Goal: Task Accomplishment & Management: Manage account settings

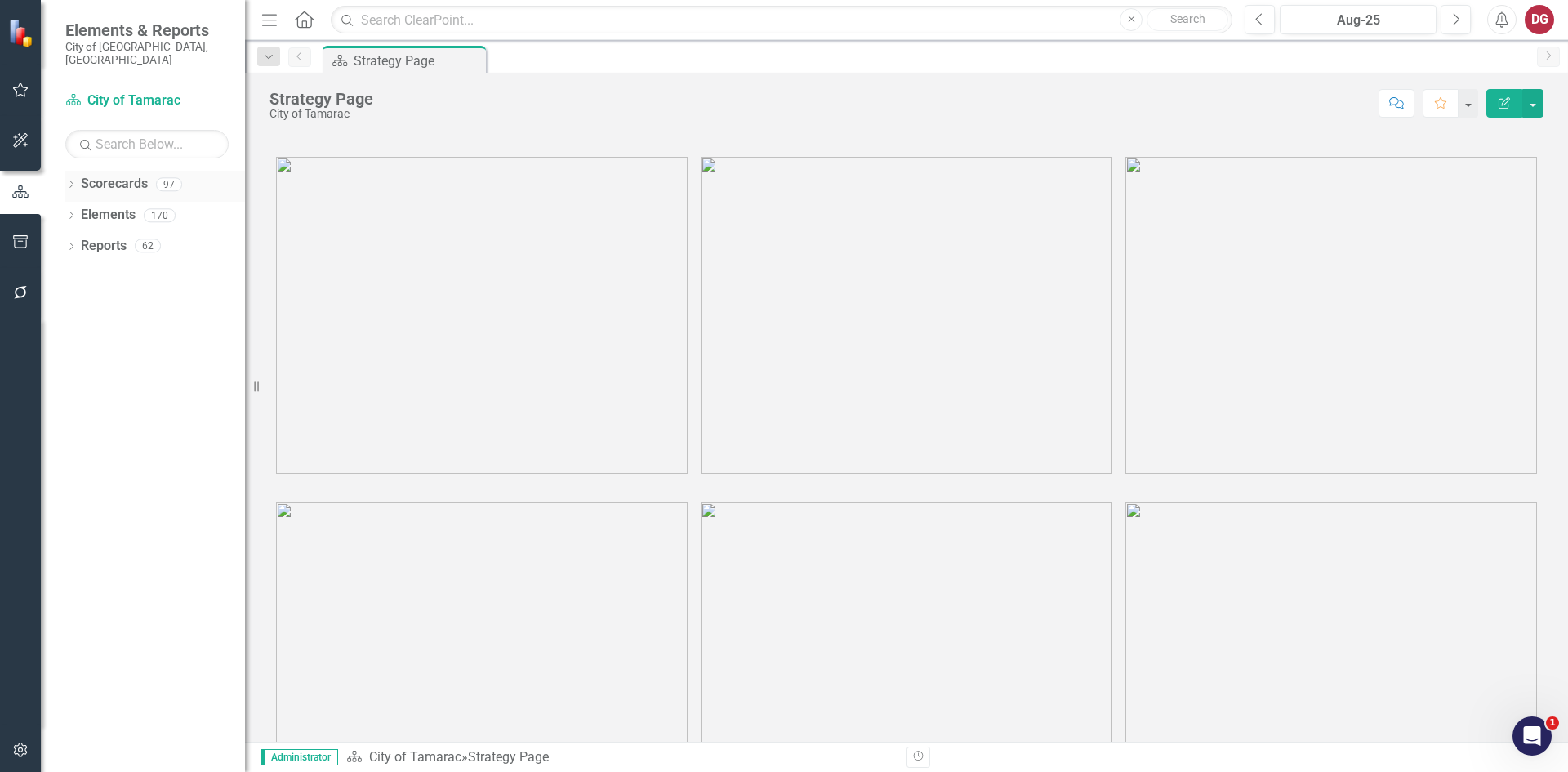
click at [74, 181] on icon "Dropdown" at bounding box center [71, 185] width 12 height 9
click at [80, 210] on icon "Dropdown" at bounding box center [80, 215] width 12 height 10
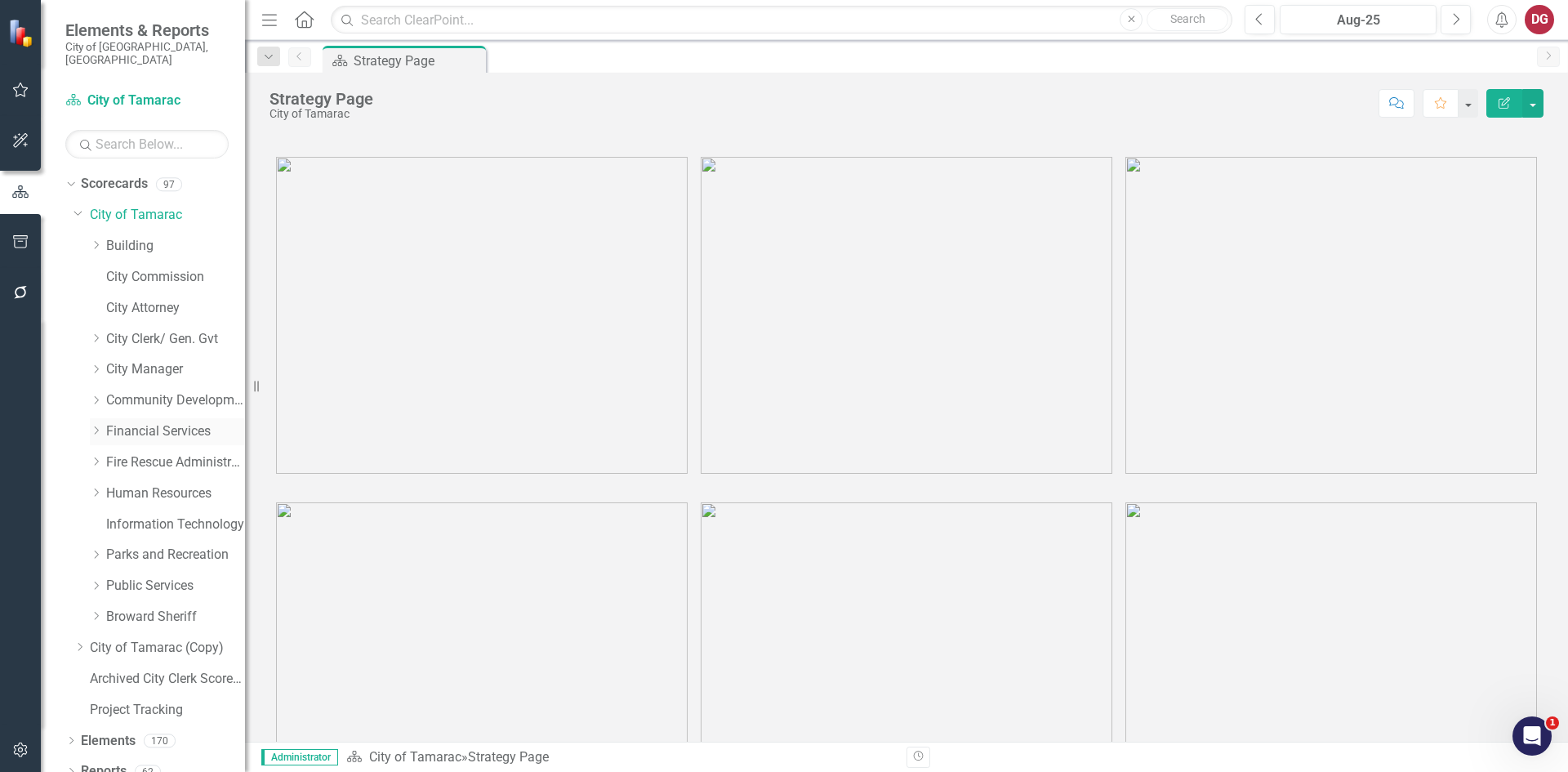
click at [131, 422] on link "Financial Services" at bounding box center [176, 432] width 139 height 19
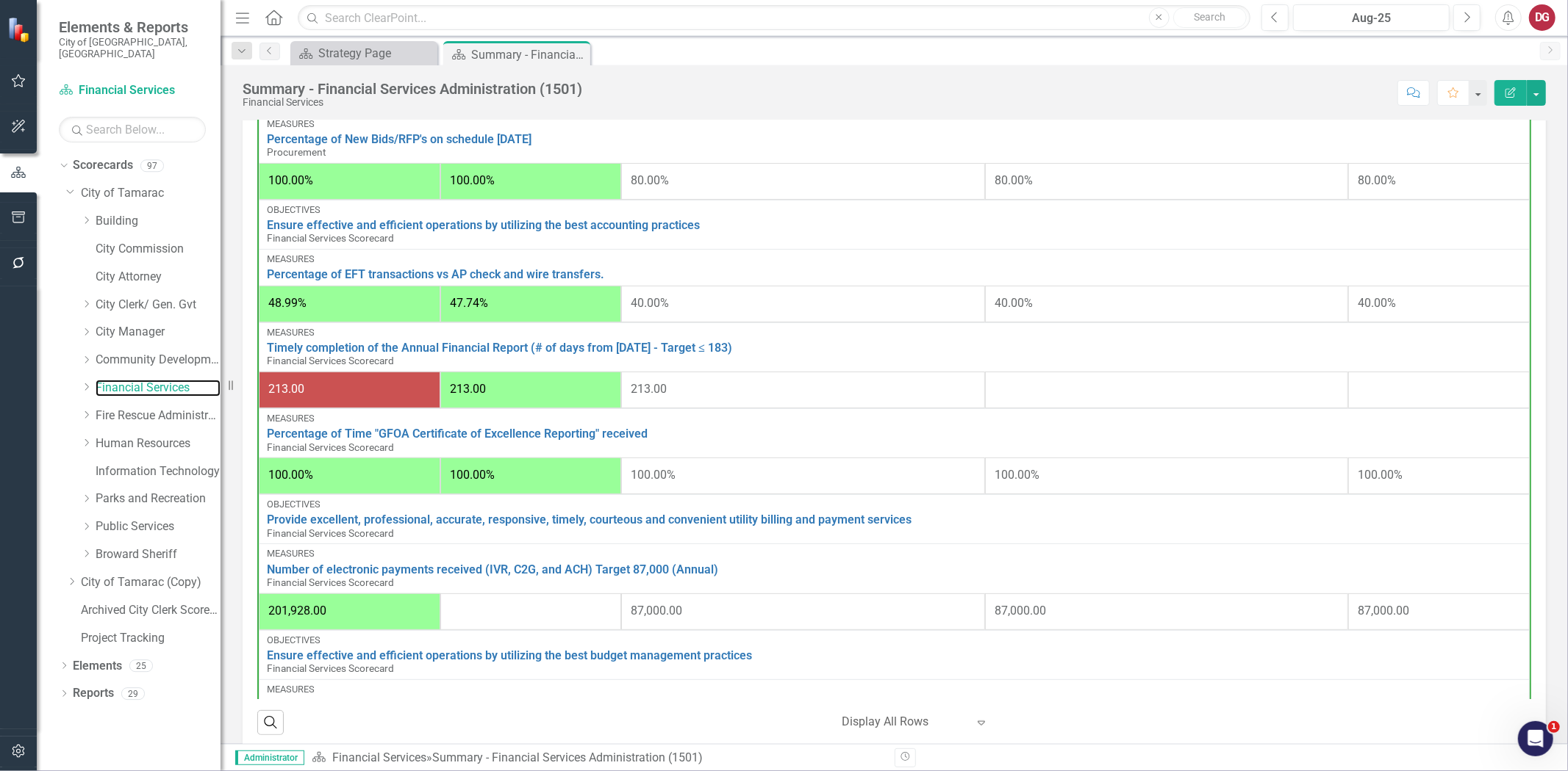
scroll to position [294, 0]
drag, startPoint x: 1392, startPoint y: 0, endPoint x: 914, endPoint y: 93, distance: 487.0
click at [914, 93] on div "Score: N/A Aug-25 Completed Comment Favorite Edit Report" at bounding box center [1067, 92] width 956 height 25
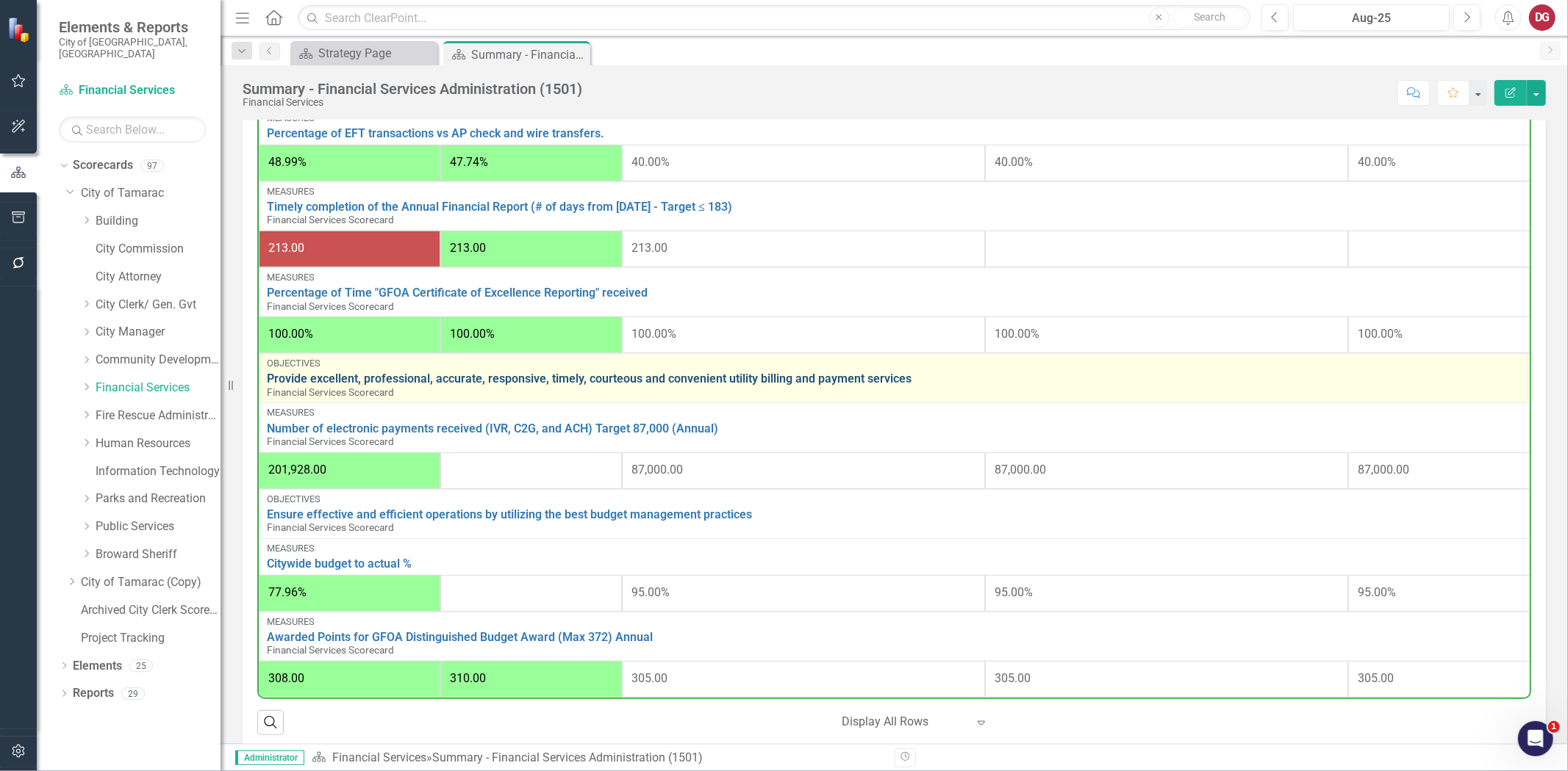
scroll to position [354, 0]
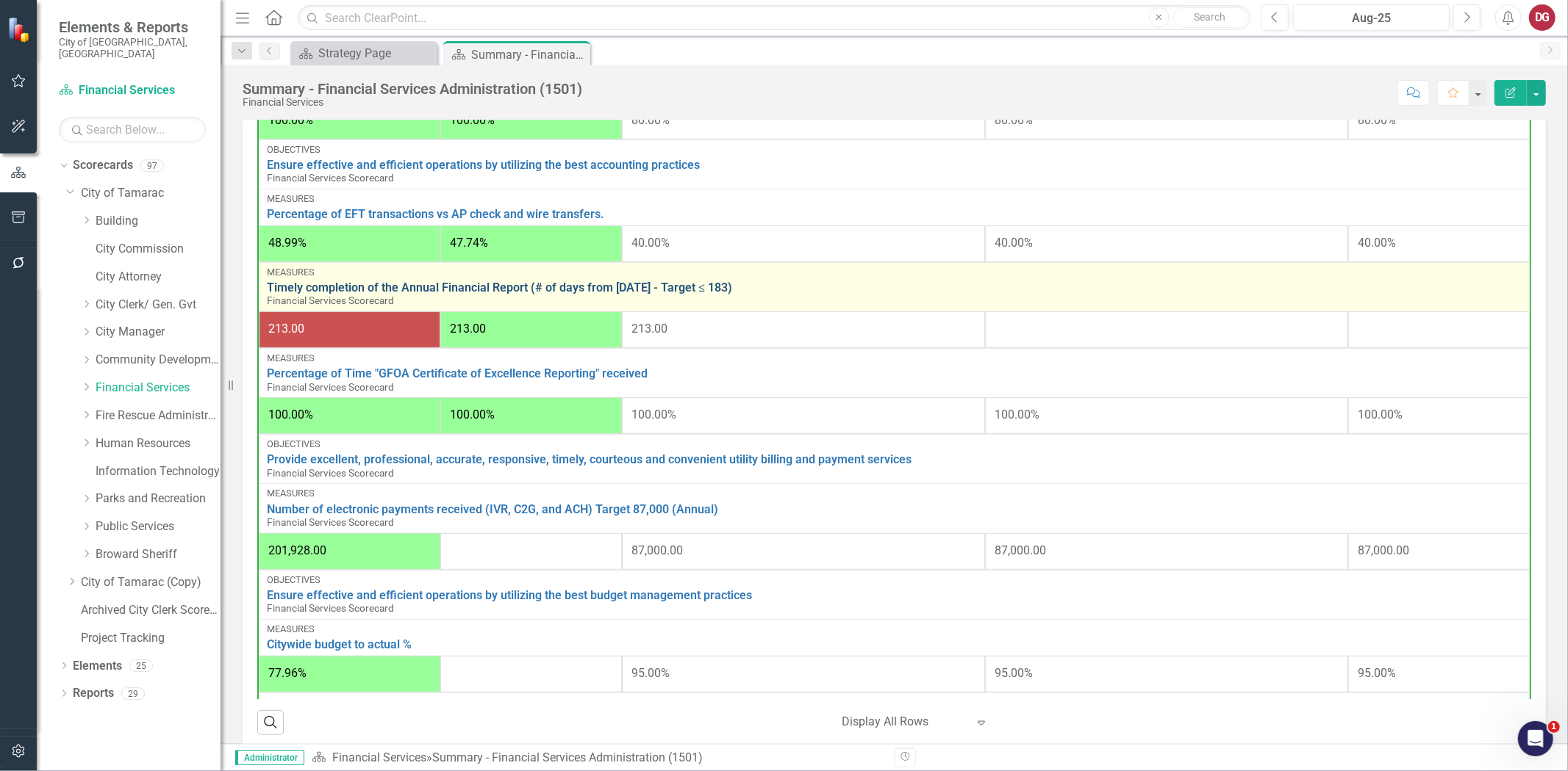
click at [342, 283] on link "Timely completion of the Annual Financial Report (# of days from [DATE] - Targe…" at bounding box center [894, 288] width 1254 height 13
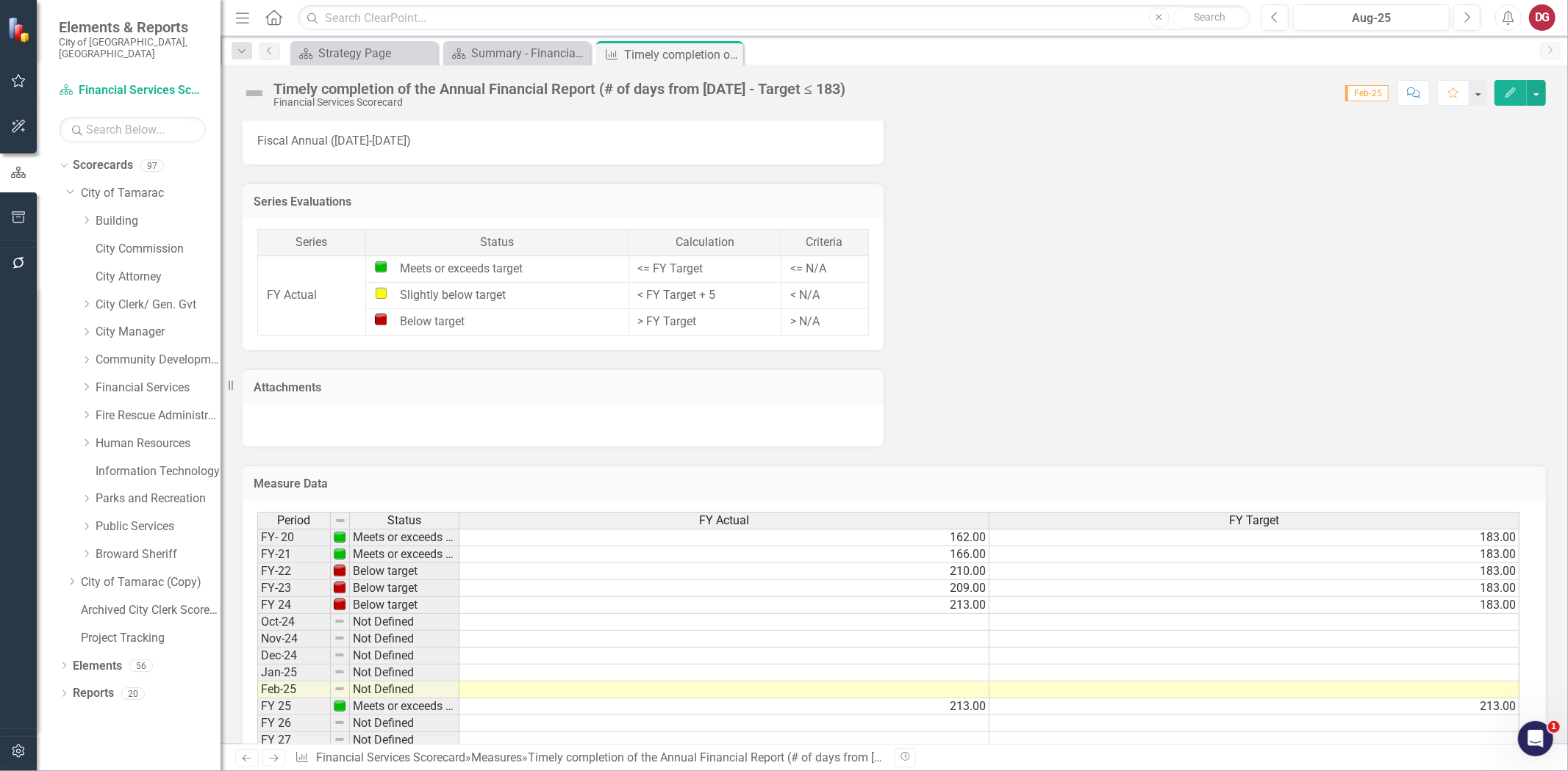
scroll to position [832, 0]
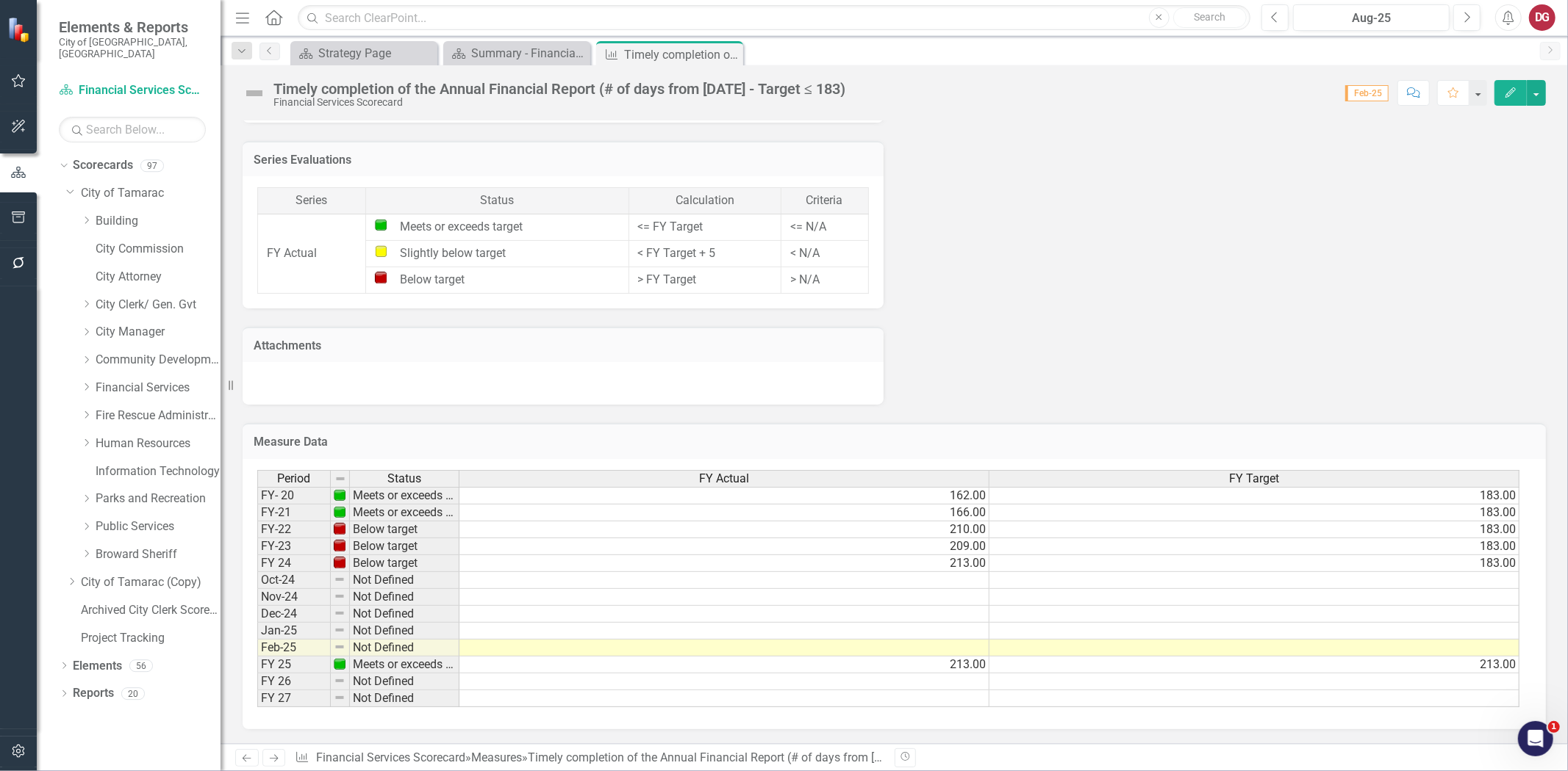
click at [1411, 657] on td "213.00" at bounding box center [1254, 666] width 530 height 17
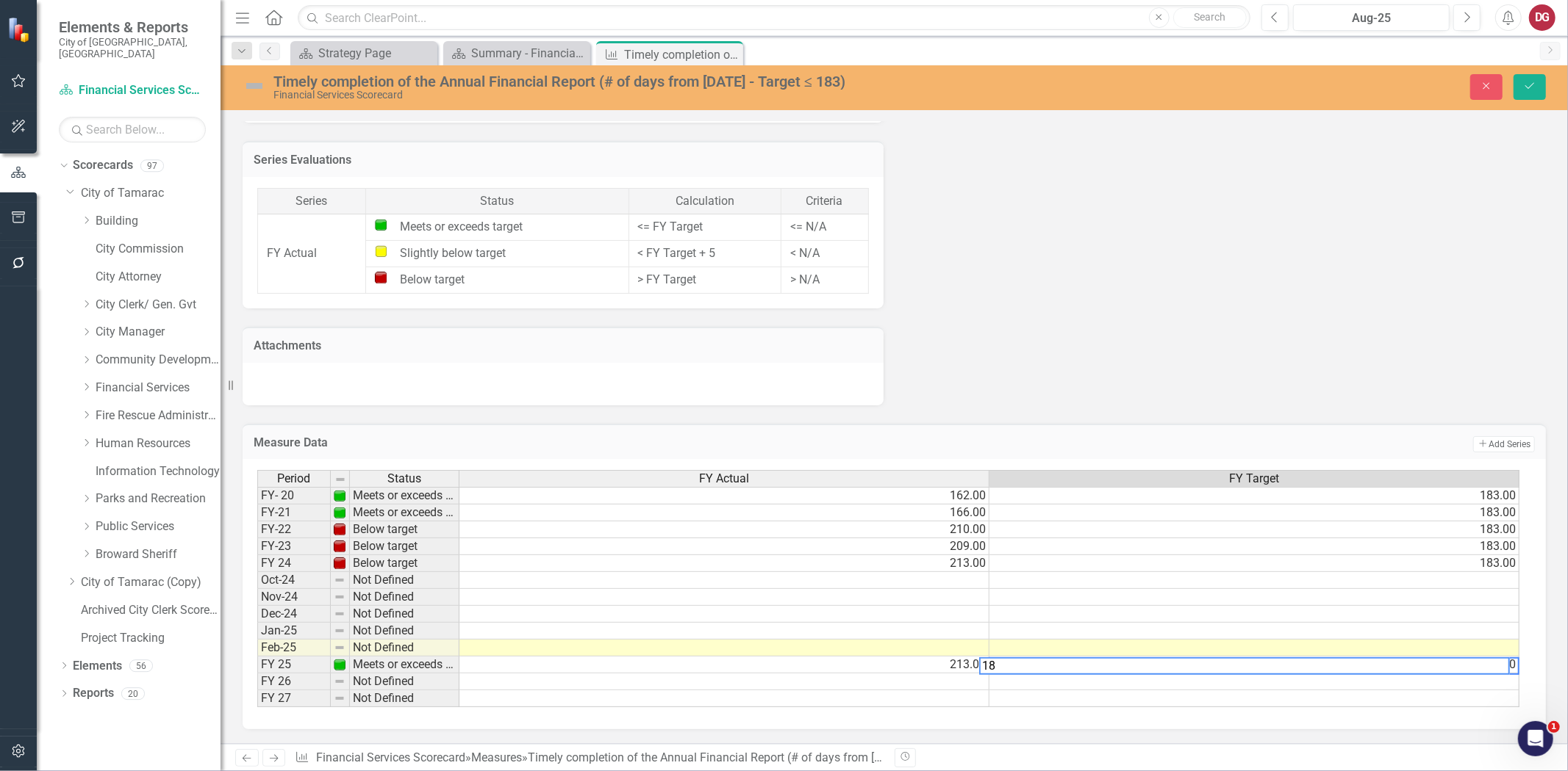
scroll to position [0, 10]
type textarea "183"
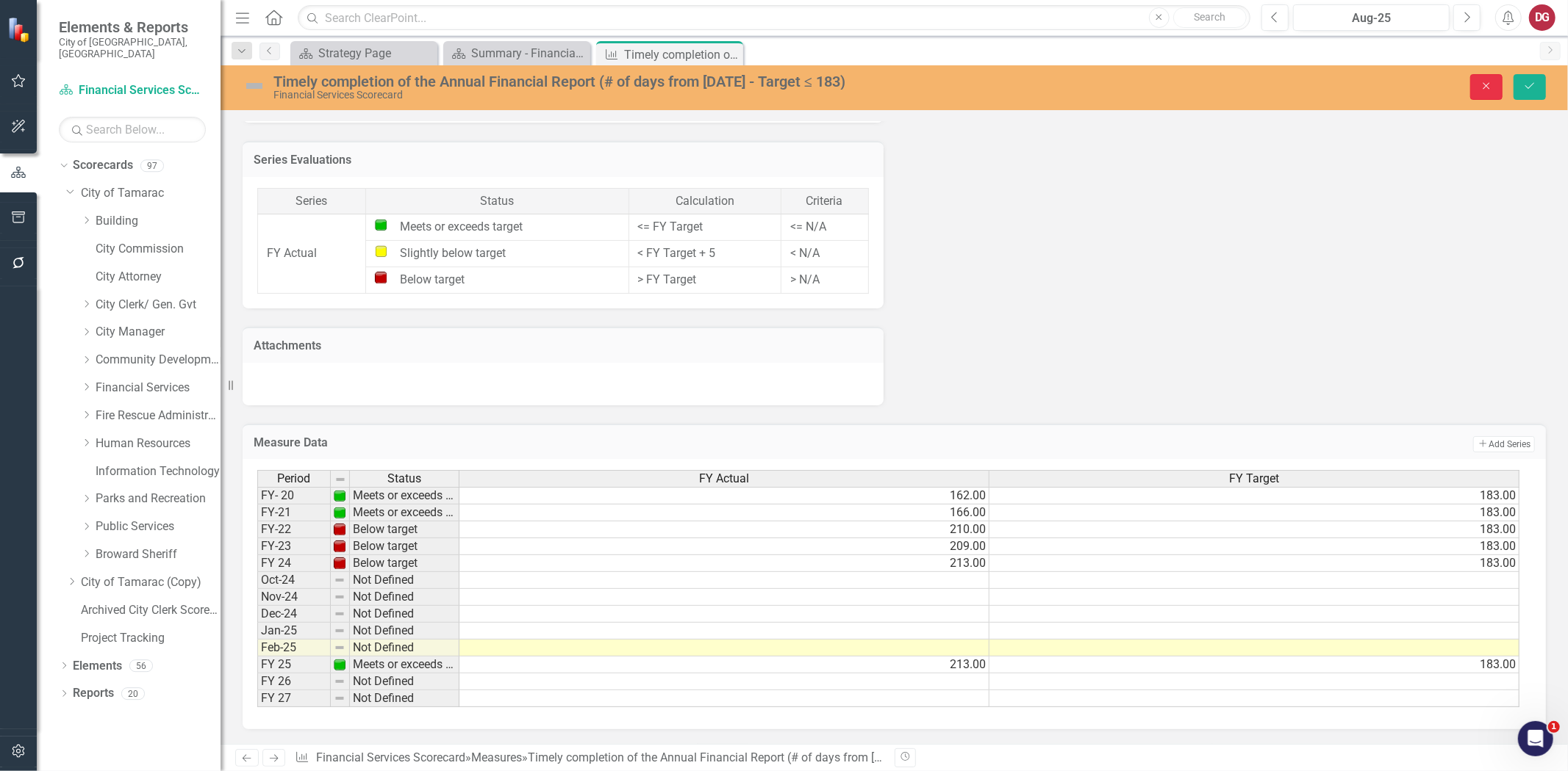
click at [1411, 83] on icon "Close" at bounding box center [1486, 86] width 13 height 10
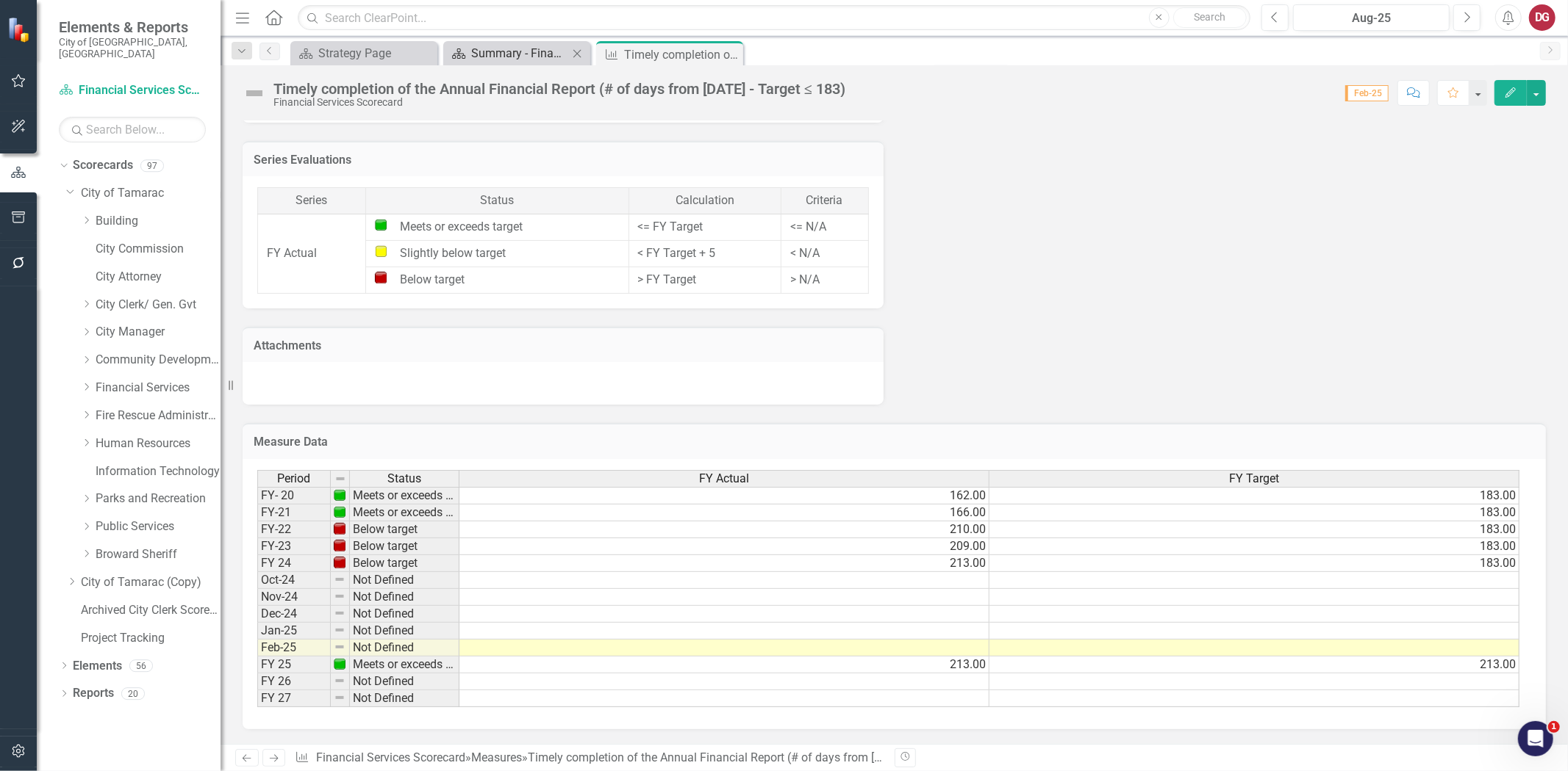
click at [530, 50] on div "Summary - Financial Services Administration (1501)" at bounding box center [519, 53] width 97 height 18
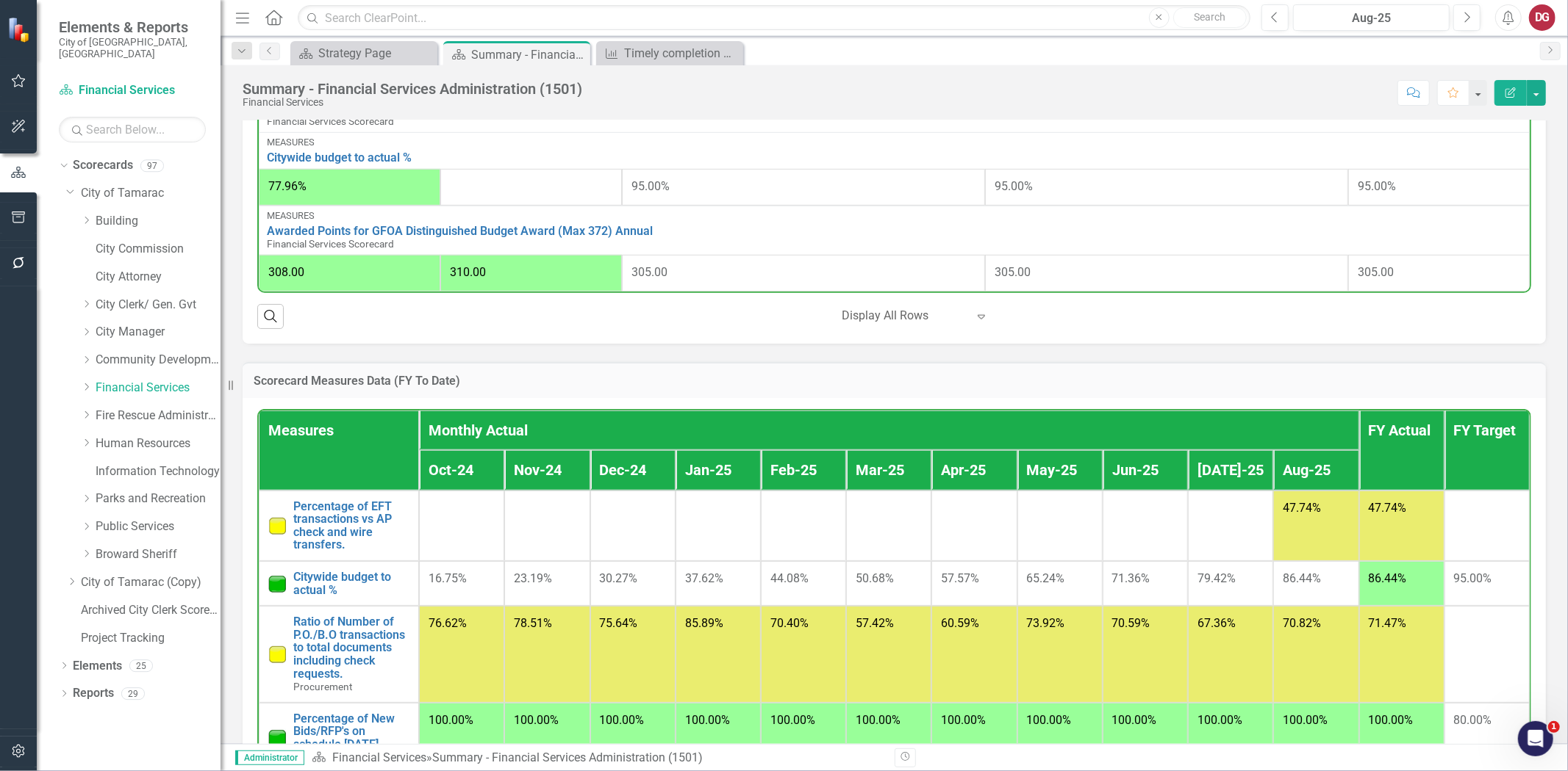
scroll to position [979, 0]
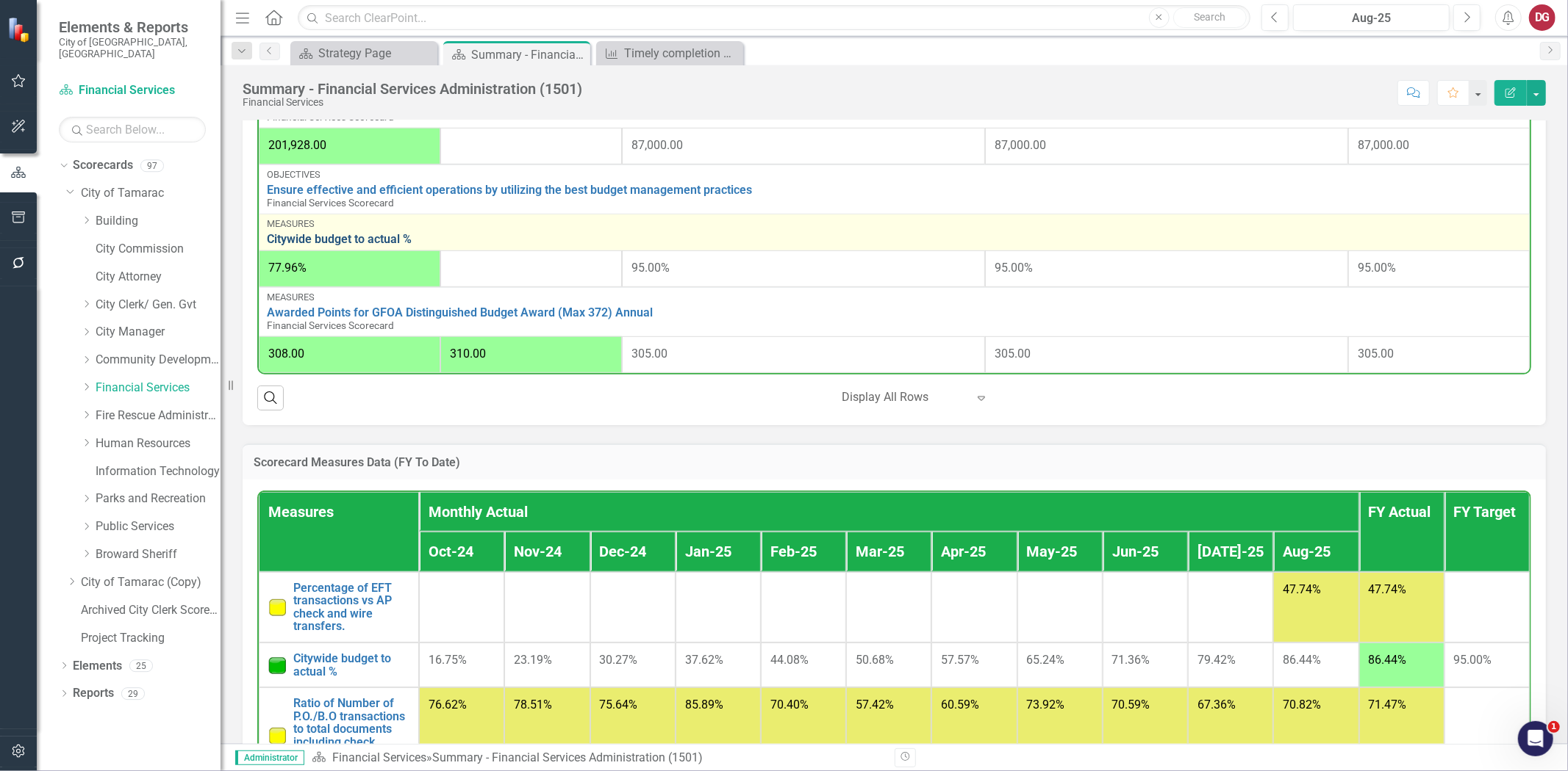
click at [383, 237] on link "Citywide budget to actual %" at bounding box center [894, 239] width 1254 height 13
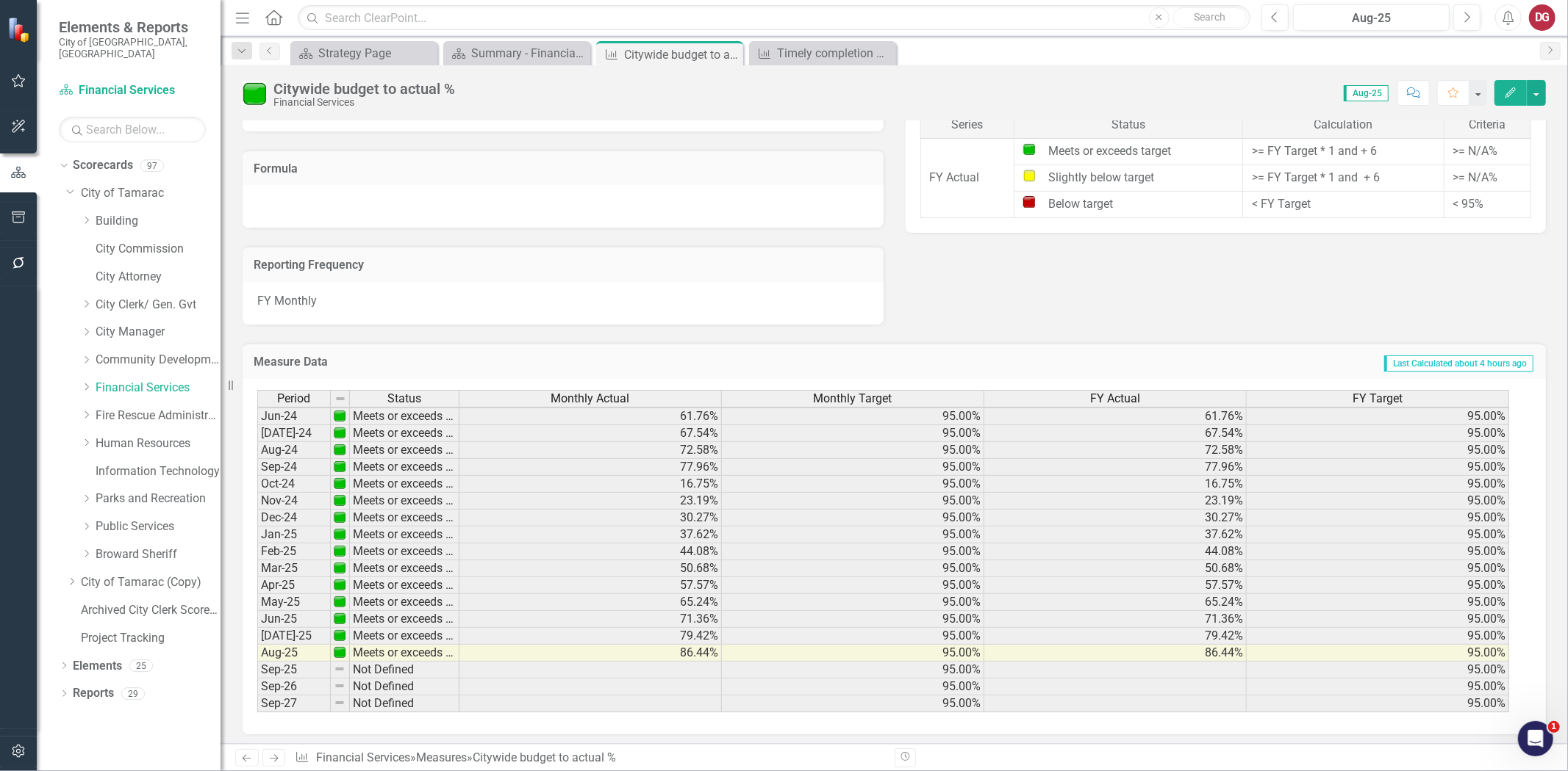
click at [687, 665] on tbody "Mar-23 Meets or exceeds target 51.54% 95.00% 51.54% 95.00% Apr-23 Meets or exce…" at bounding box center [883, 433] width 1252 height 559
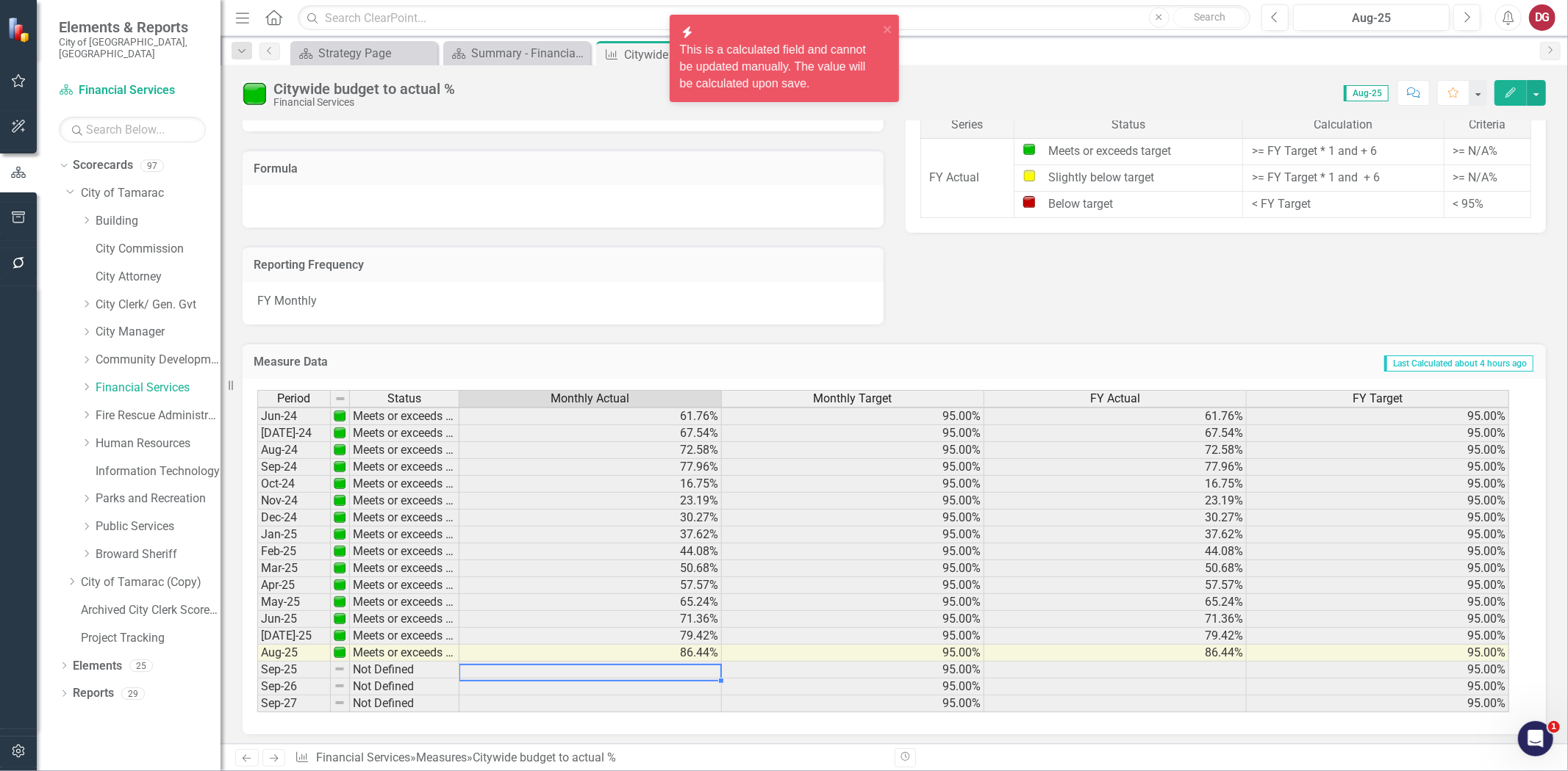
scroll to position [540, 0]
click at [687, 665] on td at bounding box center [591, 671] width 263 height 17
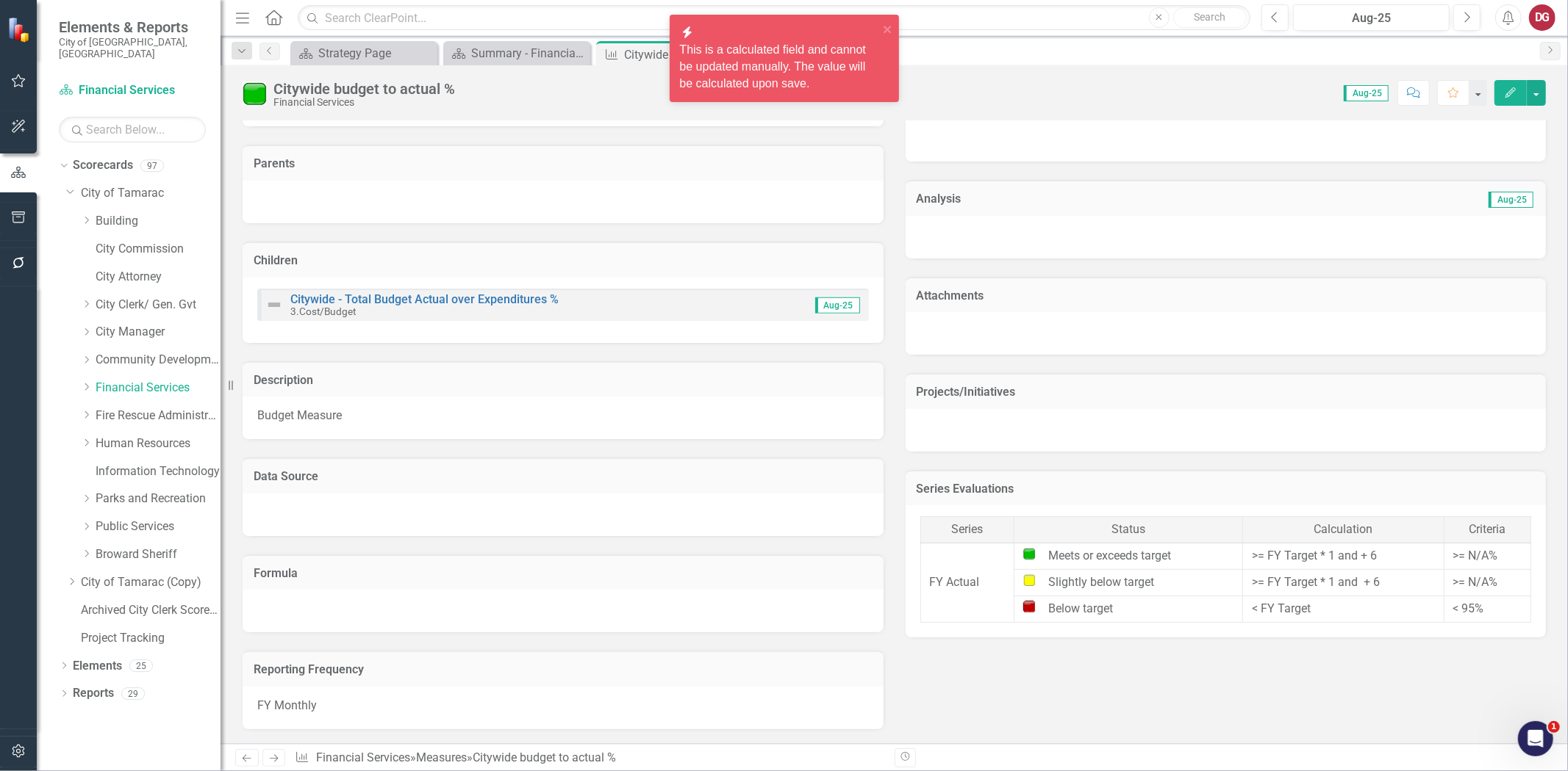
scroll to position [553, 0]
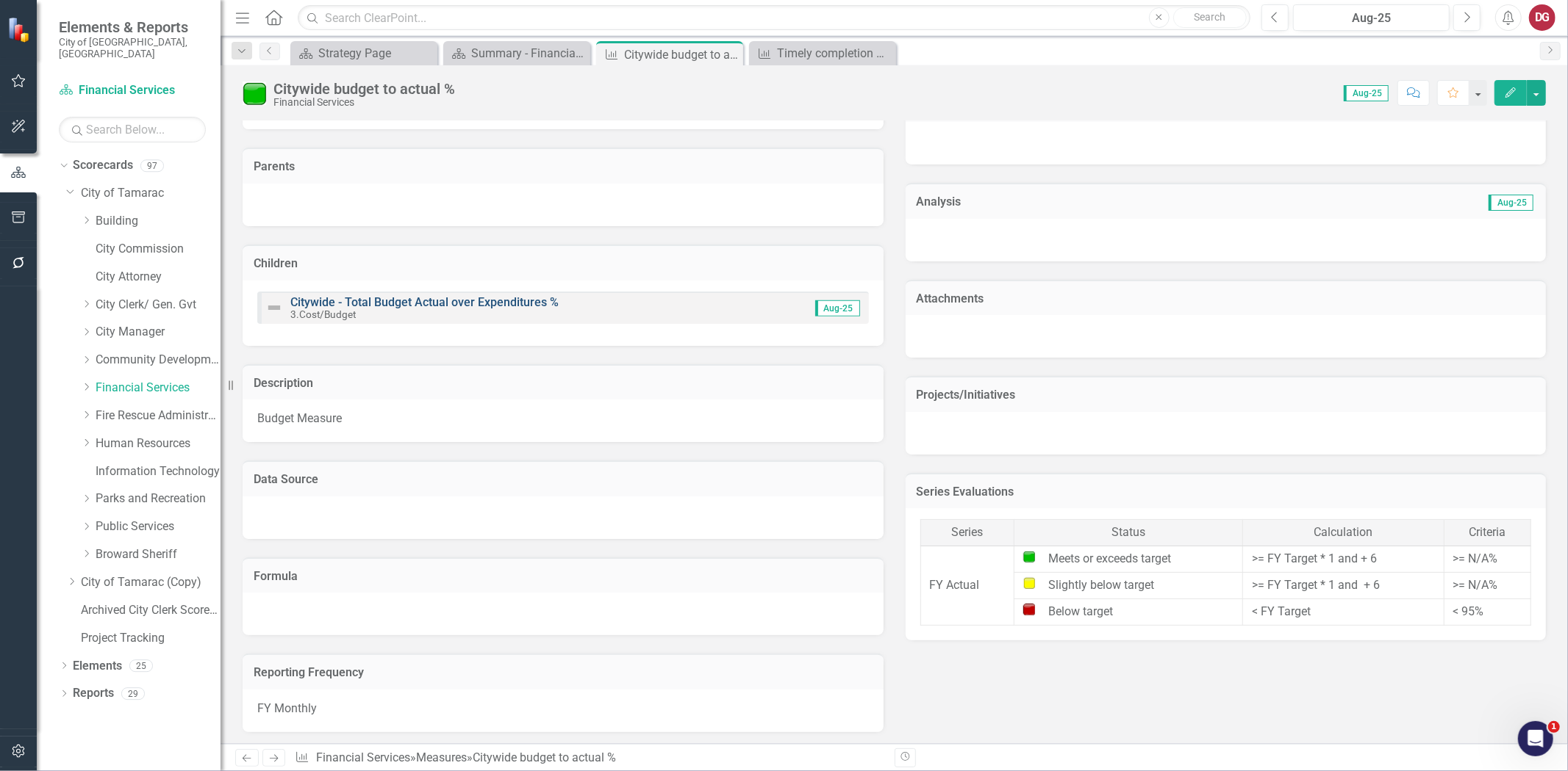
click at [467, 300] on link "Citywide - Total Budget Actual over Expenditures %" at bounding box center [424, 302] width 269 height 14
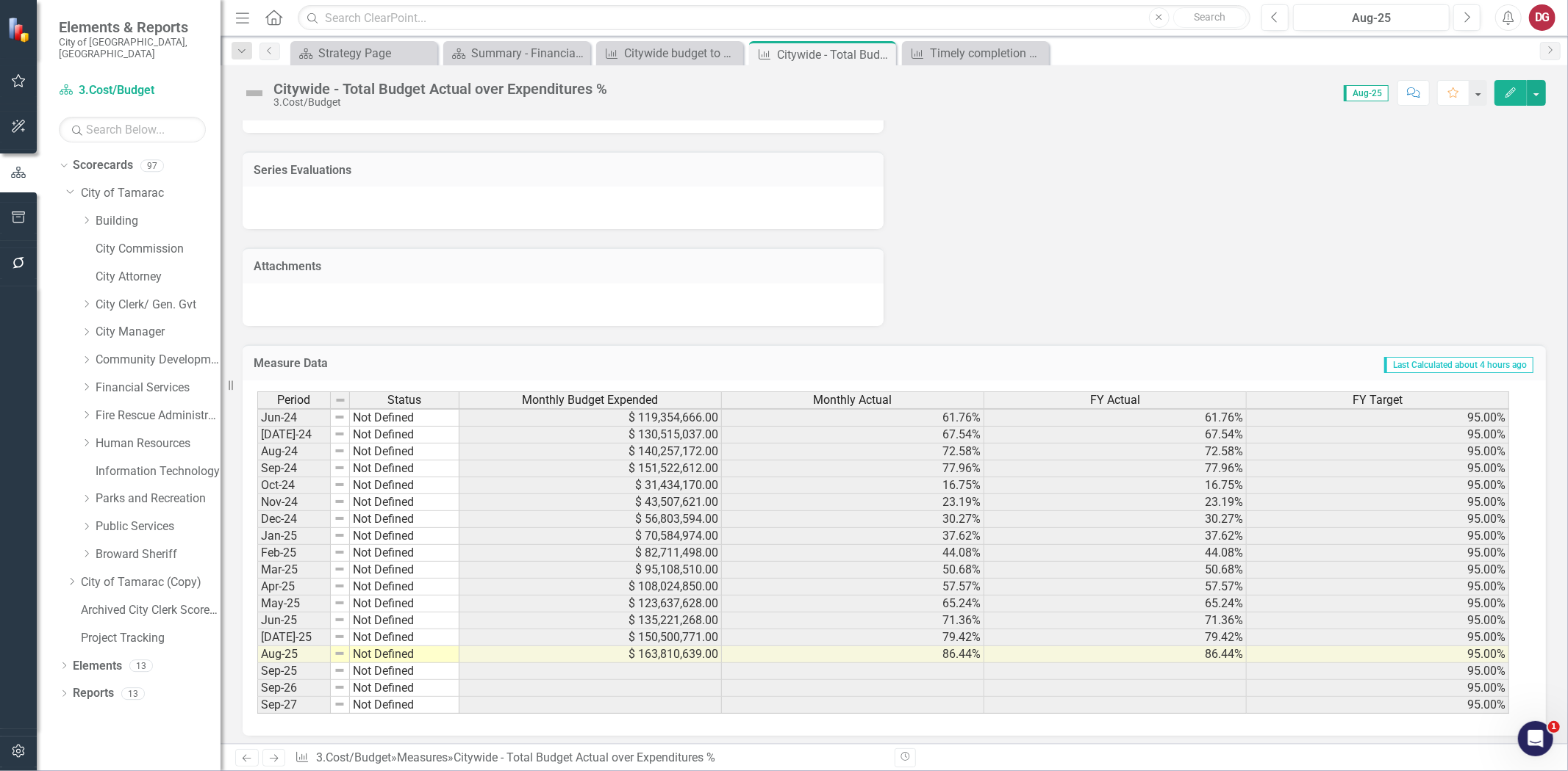
scroll to position [379, 0]
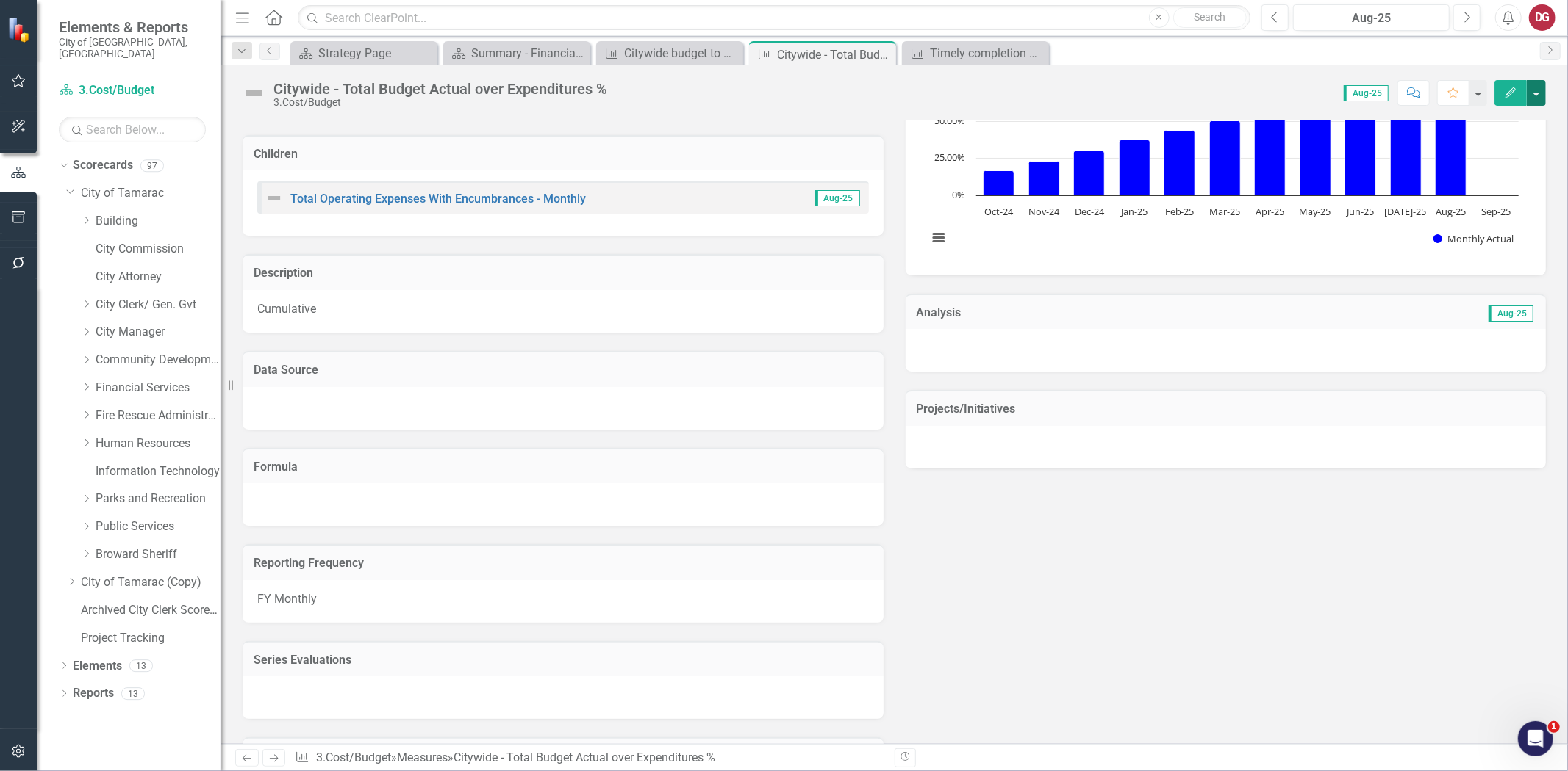
click at [1411, 98] on button "button" at bounding box center [1536, 93] width 19 height 26
click at [1411, 175] on link "Recalculate Measure Recalculate Measure" at bounding box center [1474, 174] width 143 height 27
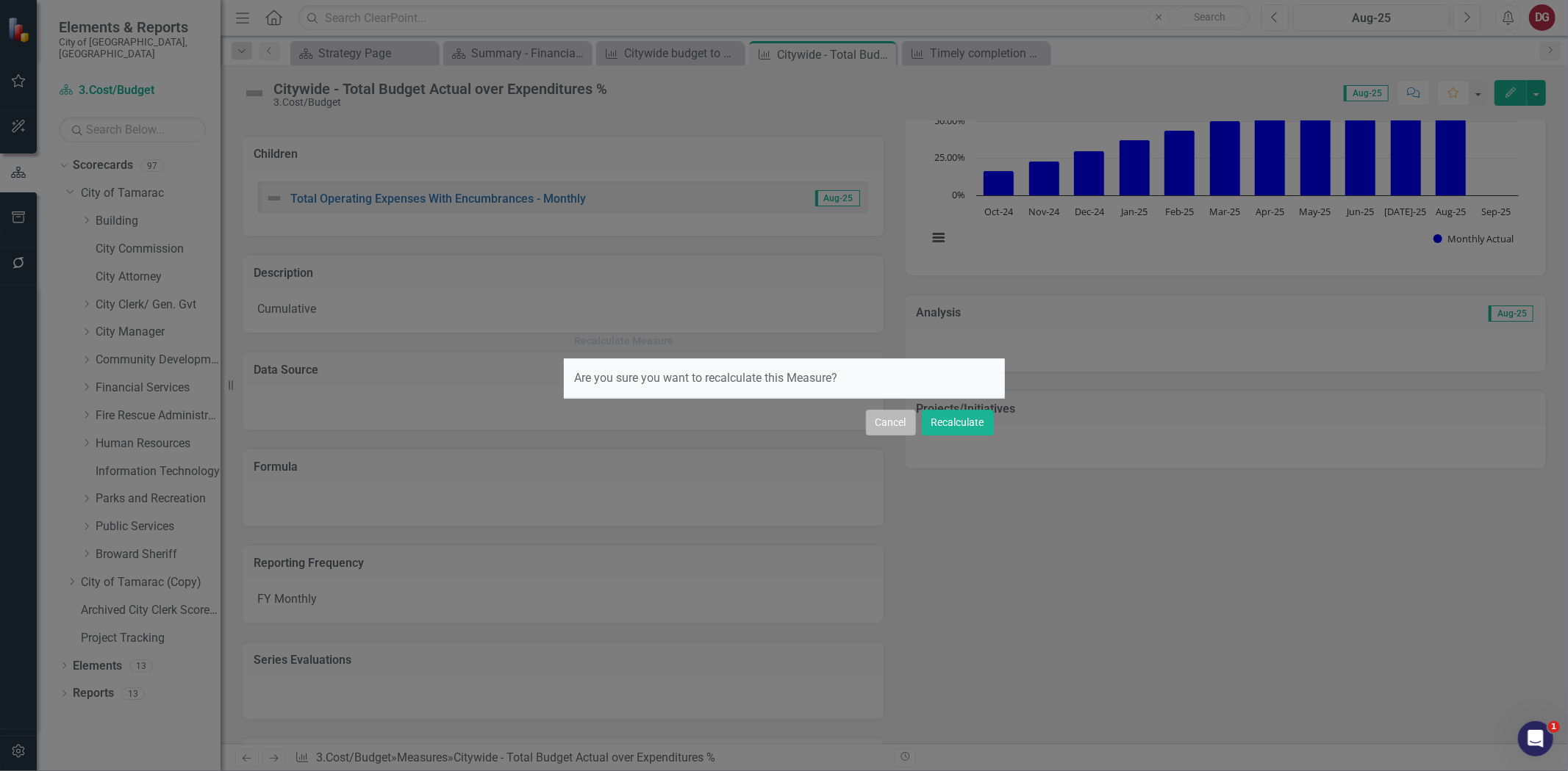
click at [879, 421] on button "Cancel" at bounding box center [891, 423] width 50 height 26
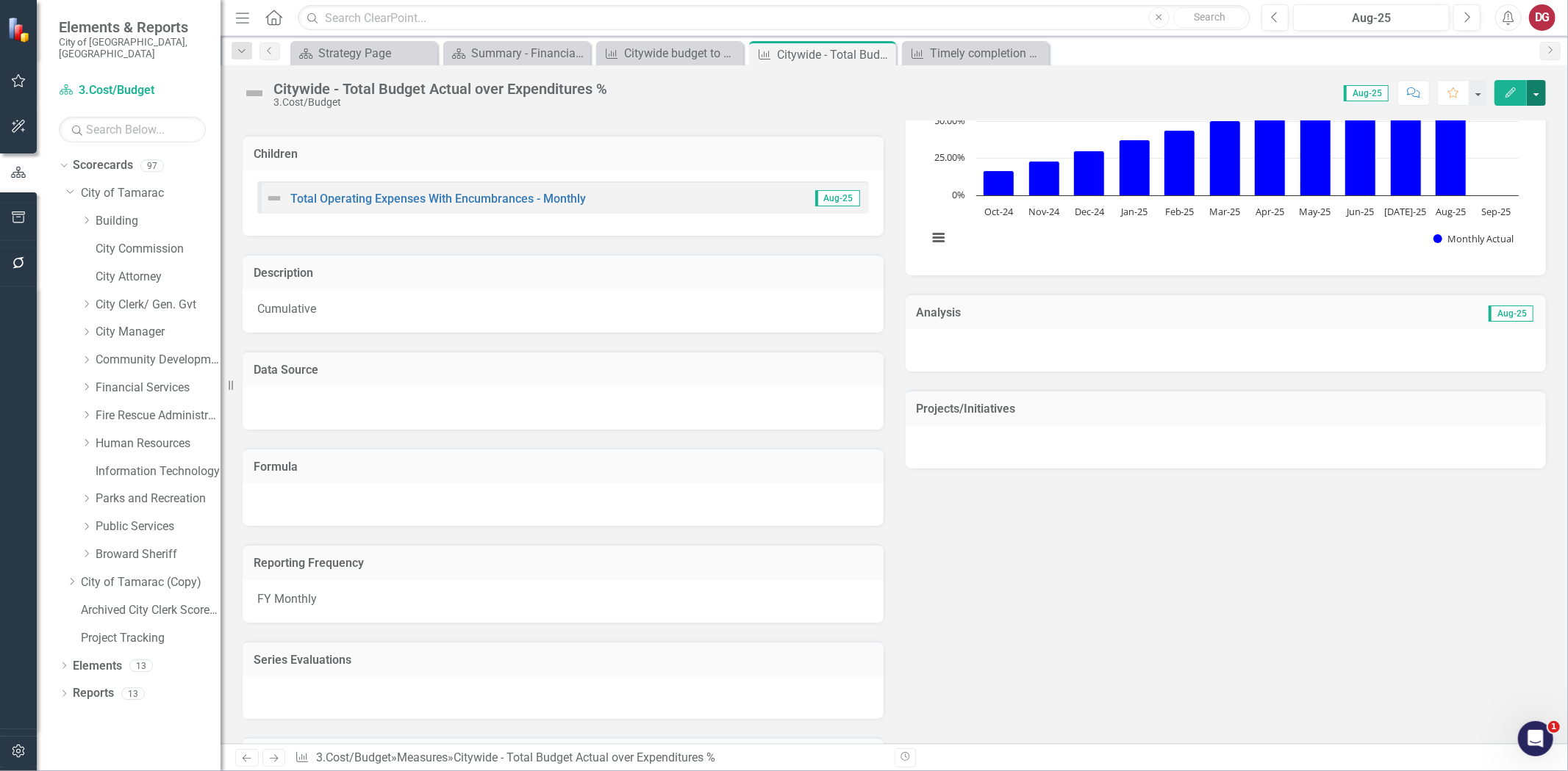
click at [1411, 98] on button "button" at bounding box center [1536, 93] width 19 height 26
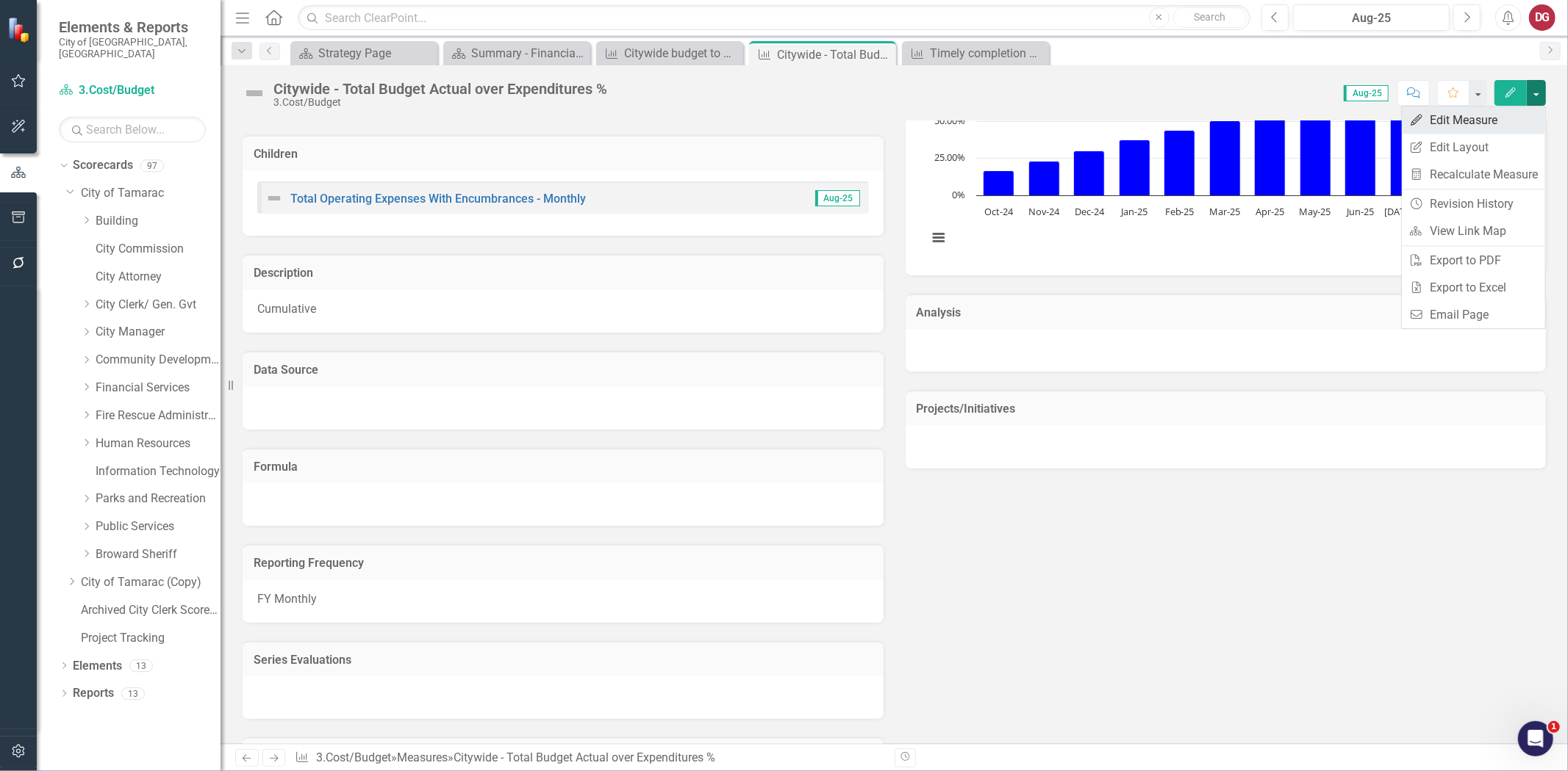
click at [1411, 123] on link "Edit Edit Measure" at bounding box center [1474, 119] width 143 height 27
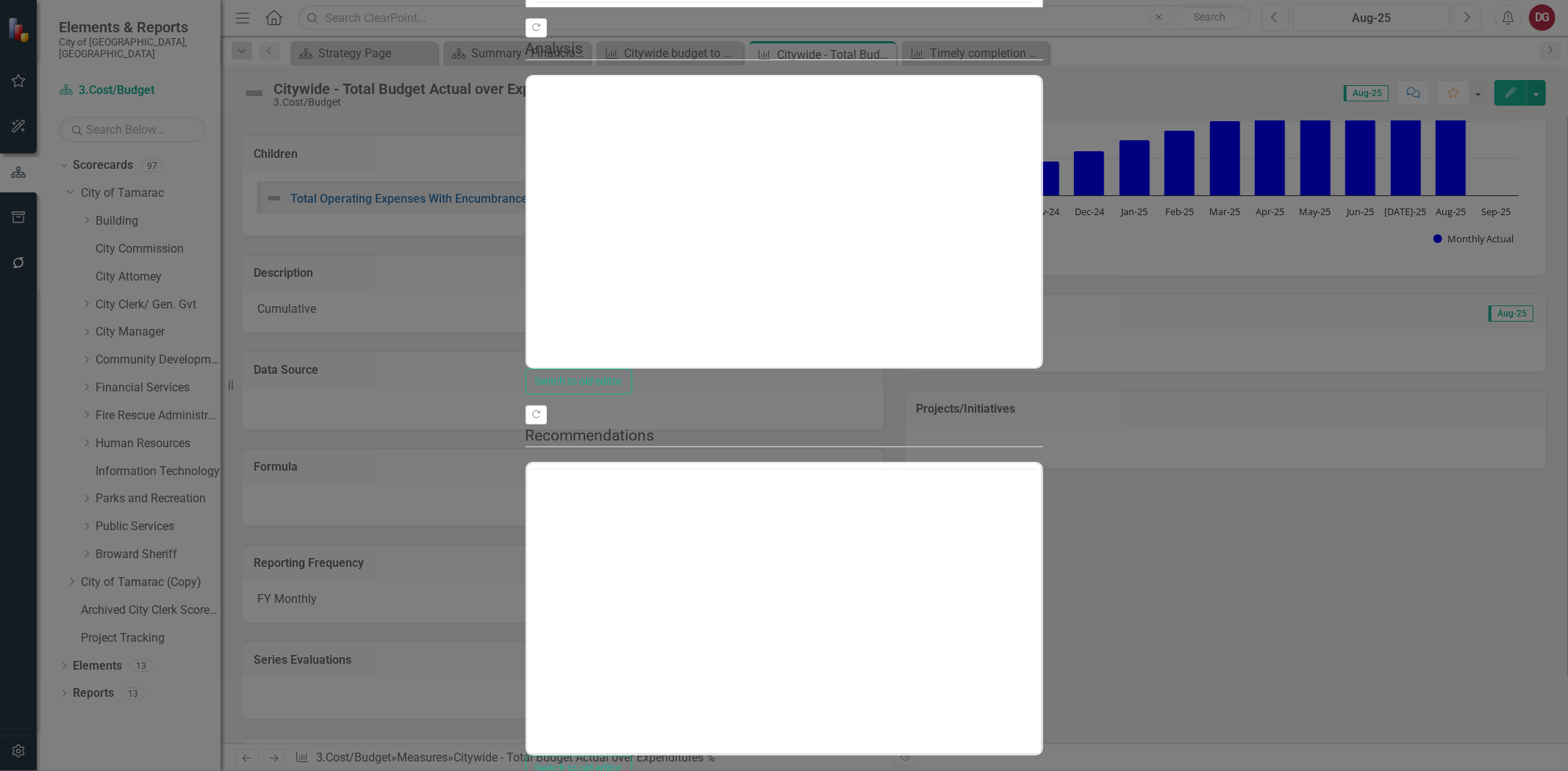
scroll to position [0, 0]
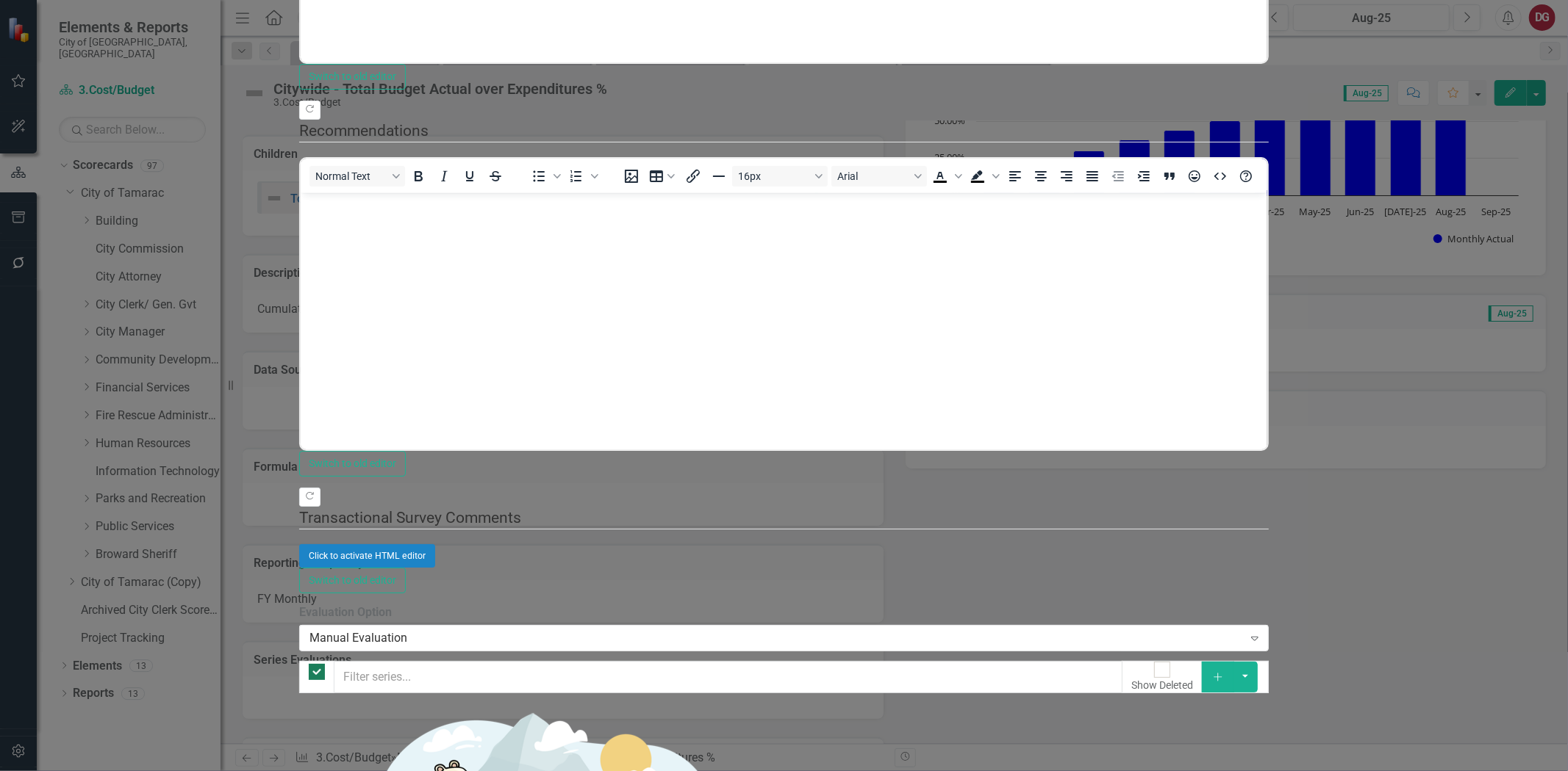
checkbox input "false"
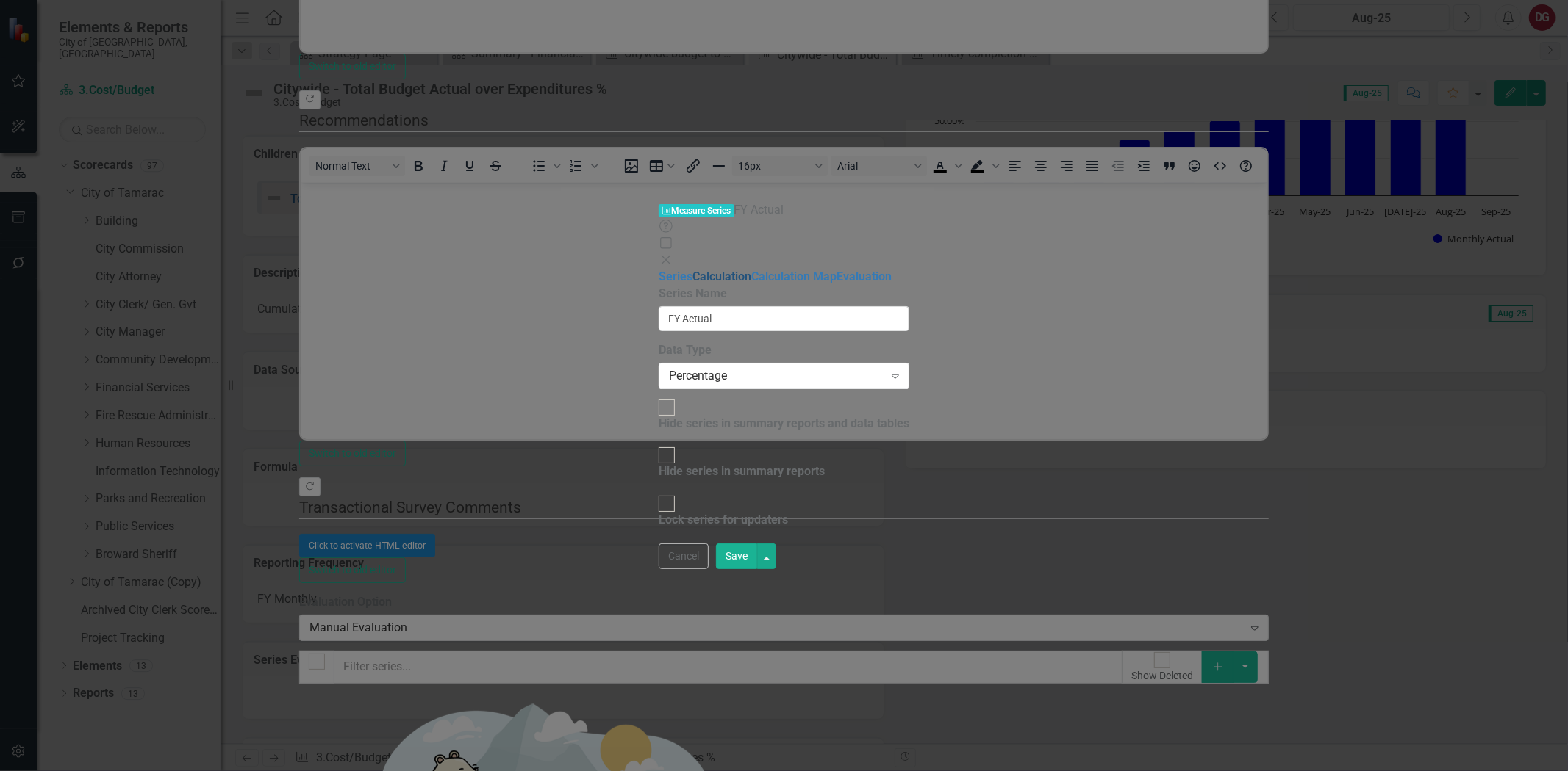
click at [693, 269] on link "Calculation" at bounding box center [722, 276] width 59 height 14
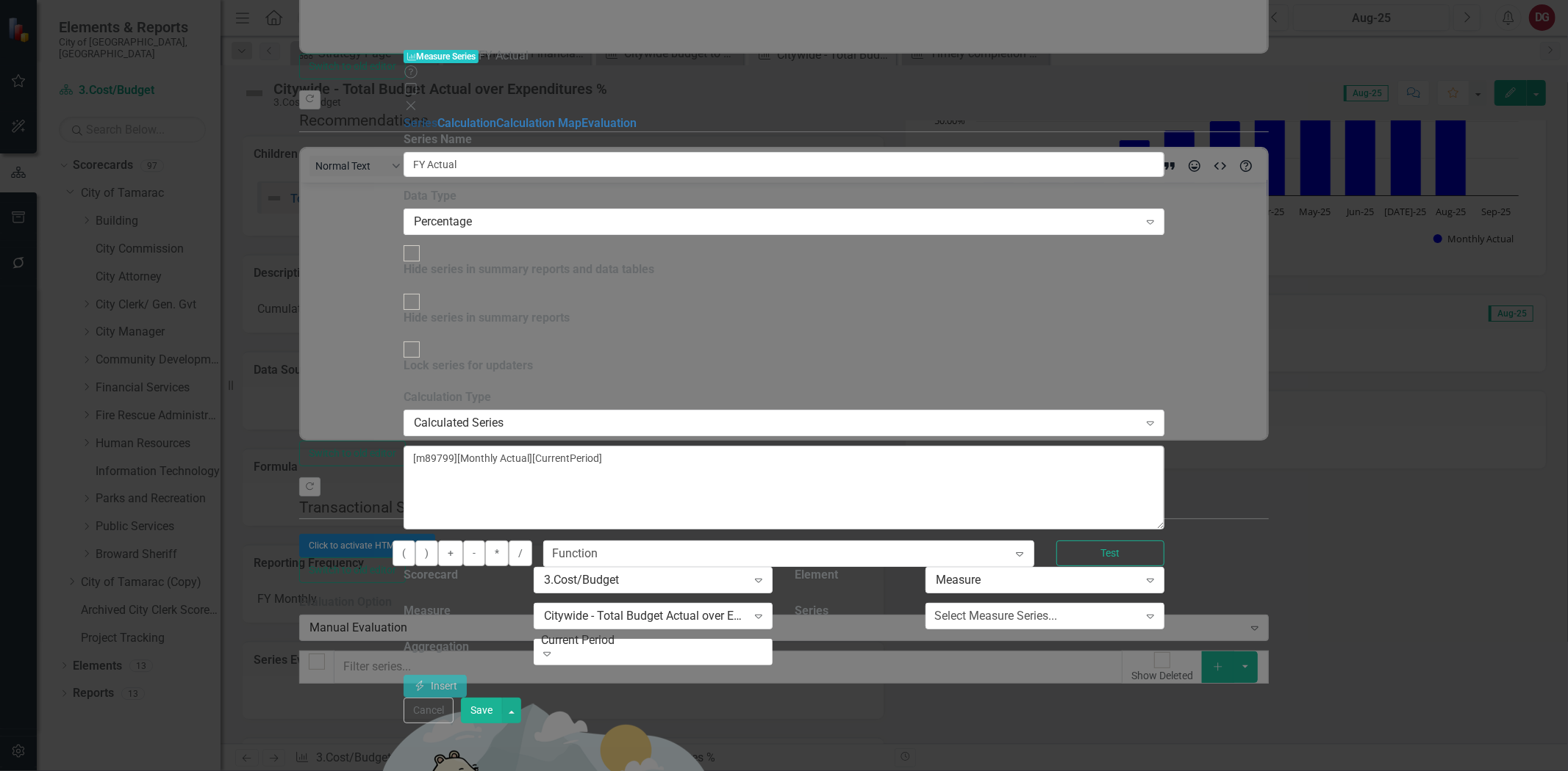
click at [403, 116] on link "Series" at bounding box center [420, 123] width 34 height 14
click at [437, 116] on link "Calculation" at bounding box center [467, 123] width 59 height 14
click at [496, 116] on link "Calculation Map" at bounding box center [538, 123] width 86 height 14
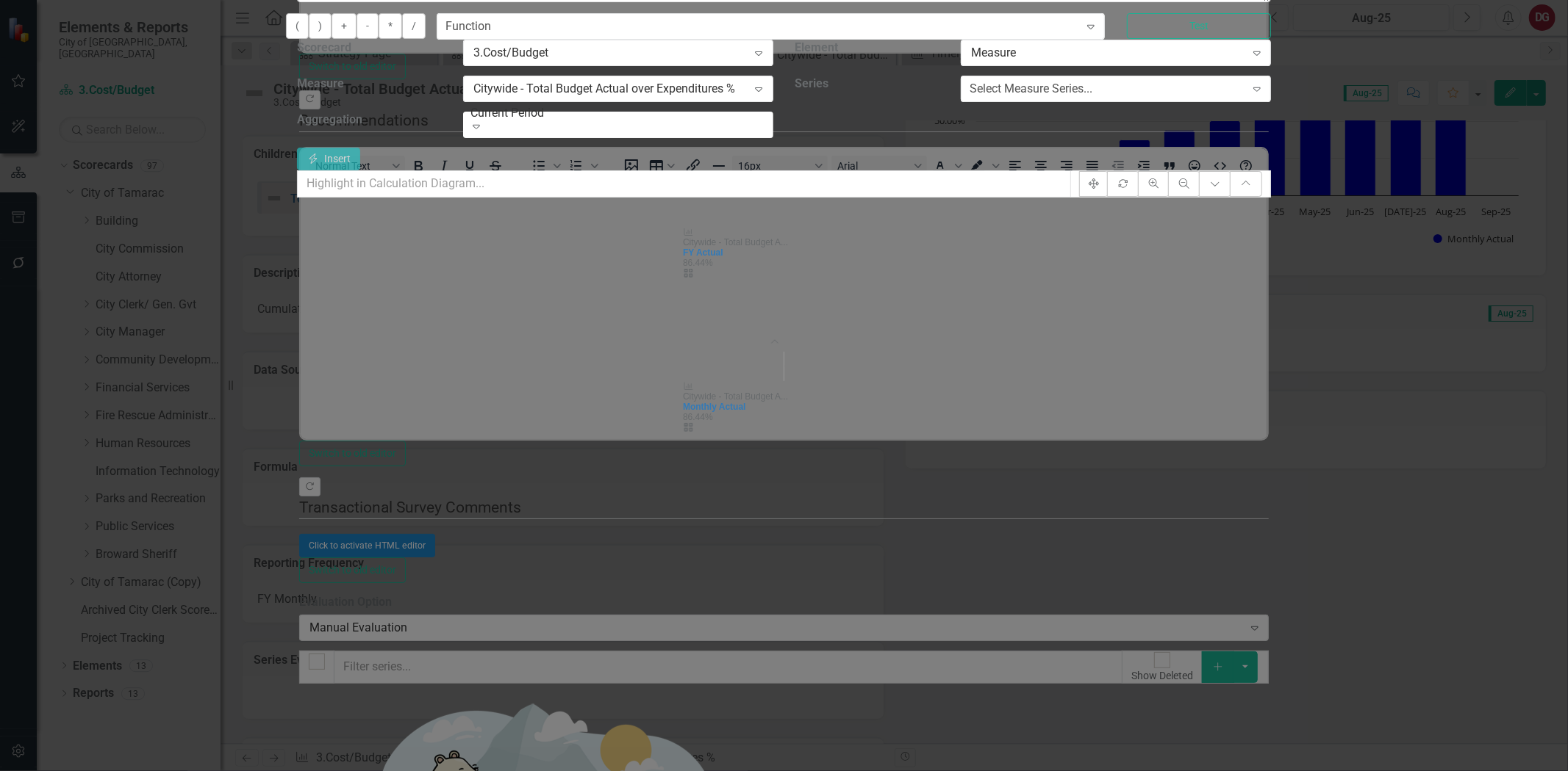
click at [484, 132] on icon "Expand" at bounding box center [476, 127] width 15 height 12
click at [1092, 98] on div "Select Measure Series..." at bounding box center [1031, 90] width 123 height 17
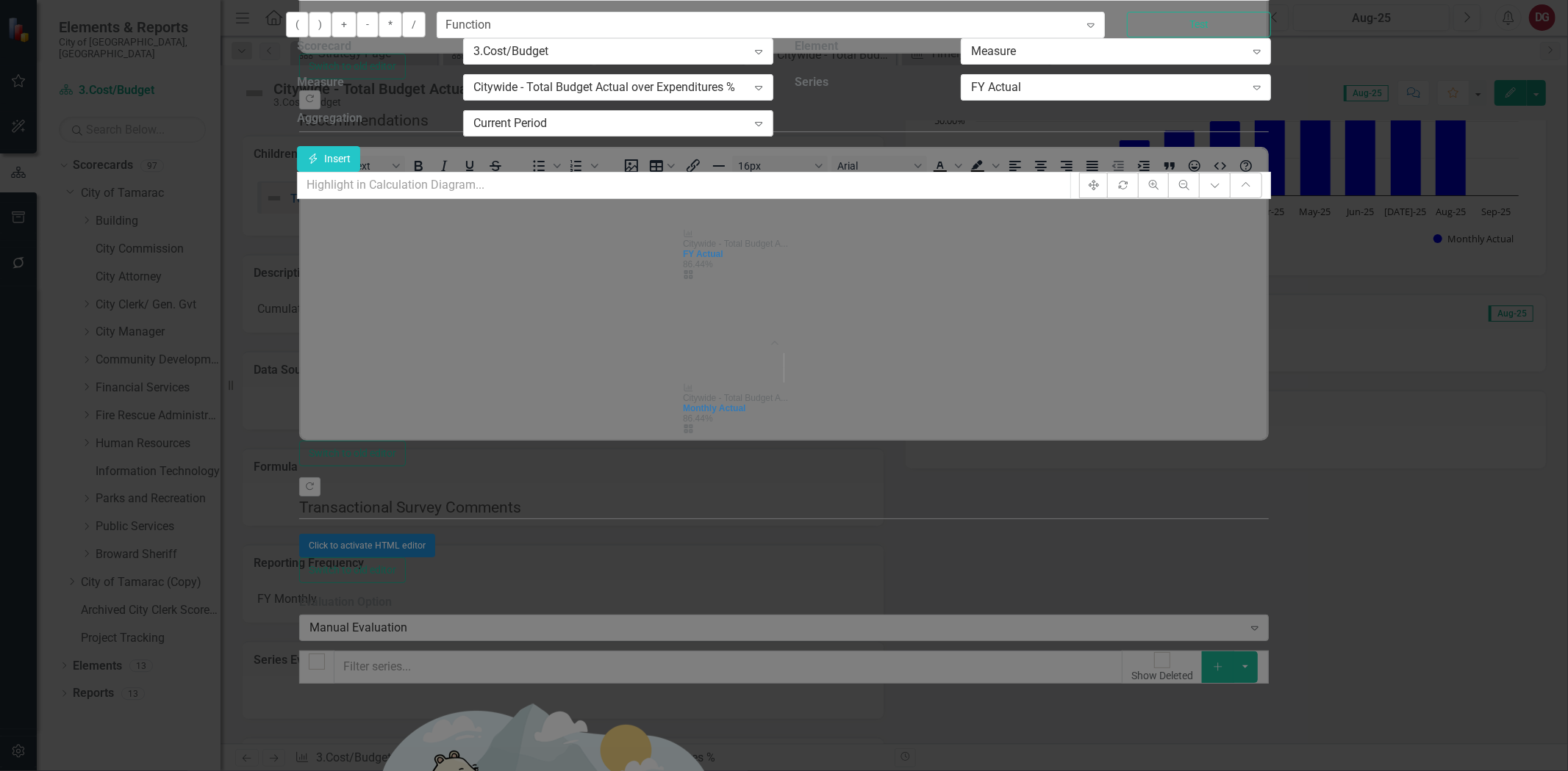
click at [766, 130] on icon "Expand" at bounding box center [759, 123] width 15 height 12
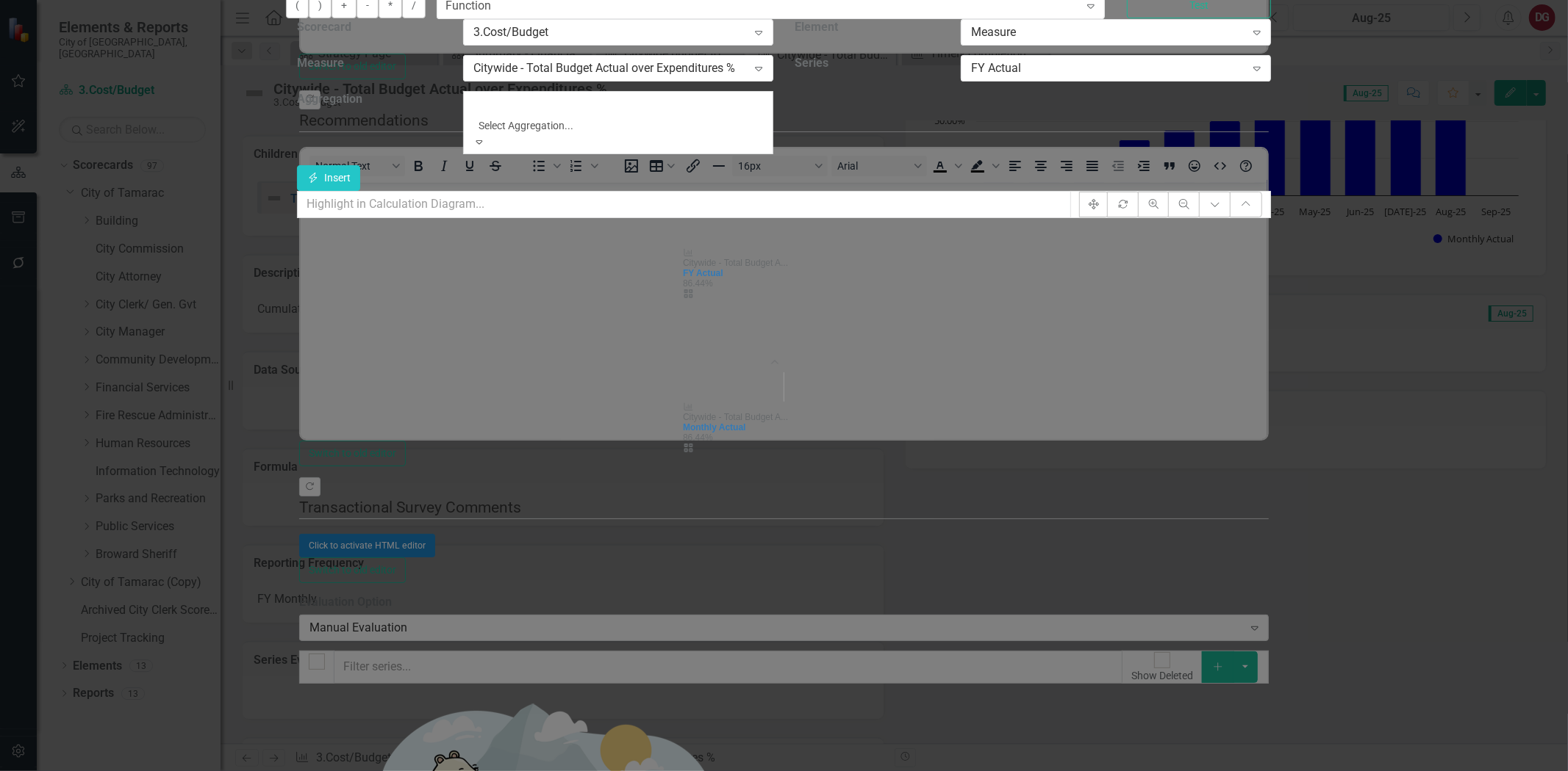
click at [1235, 191] on div "You can define a default calculation for this series by referencing other serie…" at bounding box center [784, 44] width 974 height 293
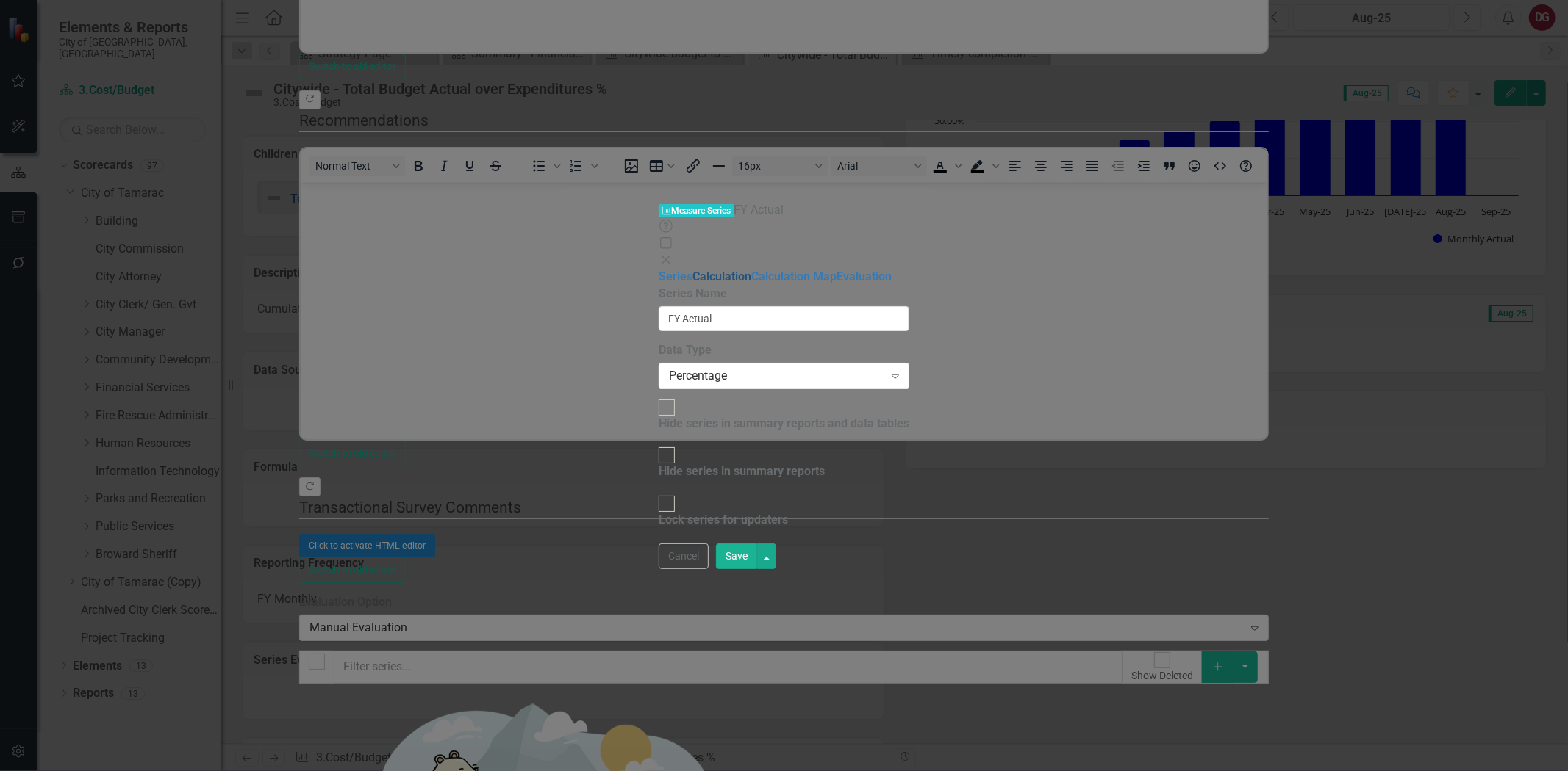
click at [693, 269] on link "Calculation" at bounding box center [722, 276] width 59 height 14
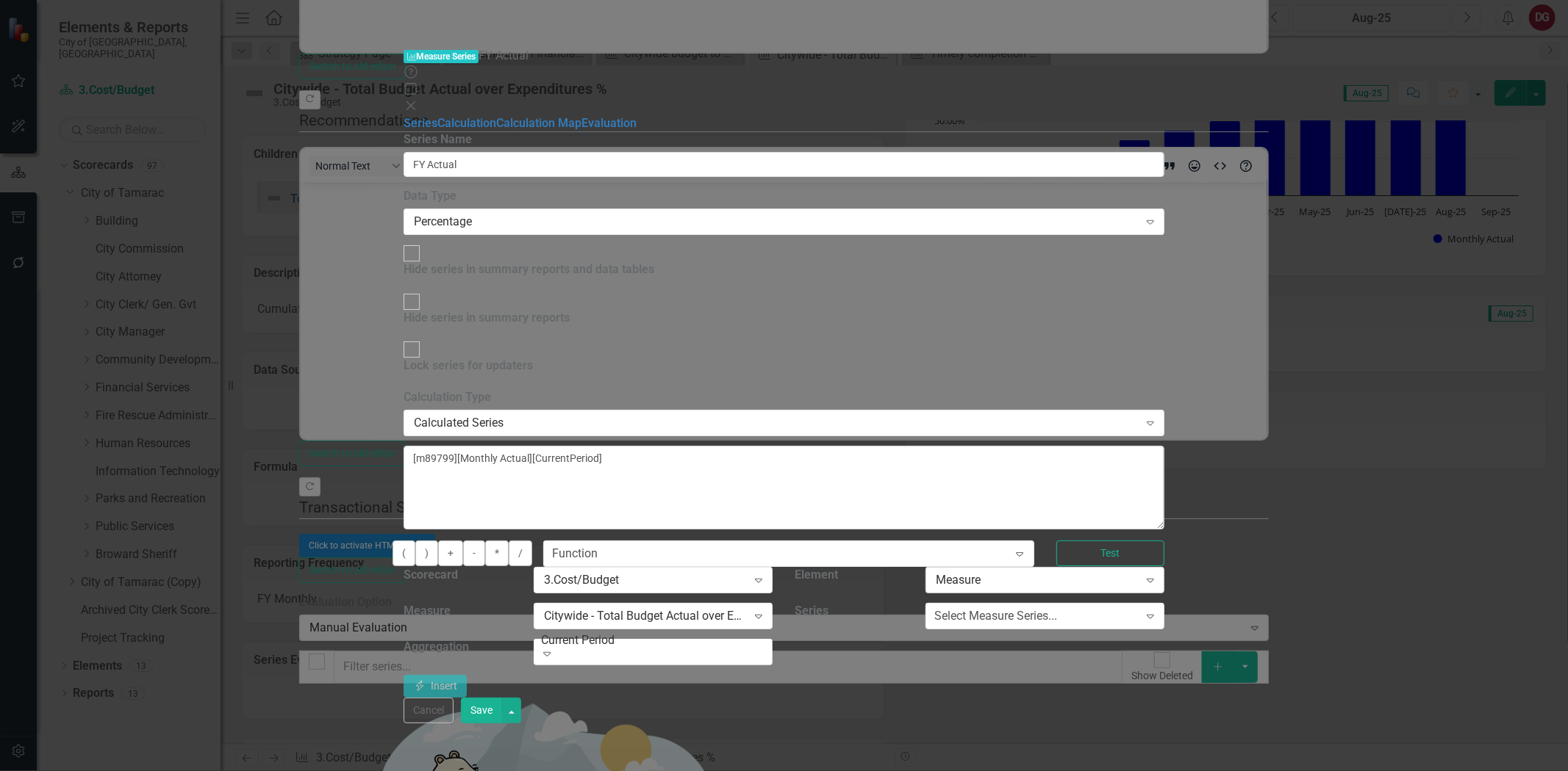
click at [1139, 572] on div "Measure" at bounding box center [1037, 581] width 203 height 17
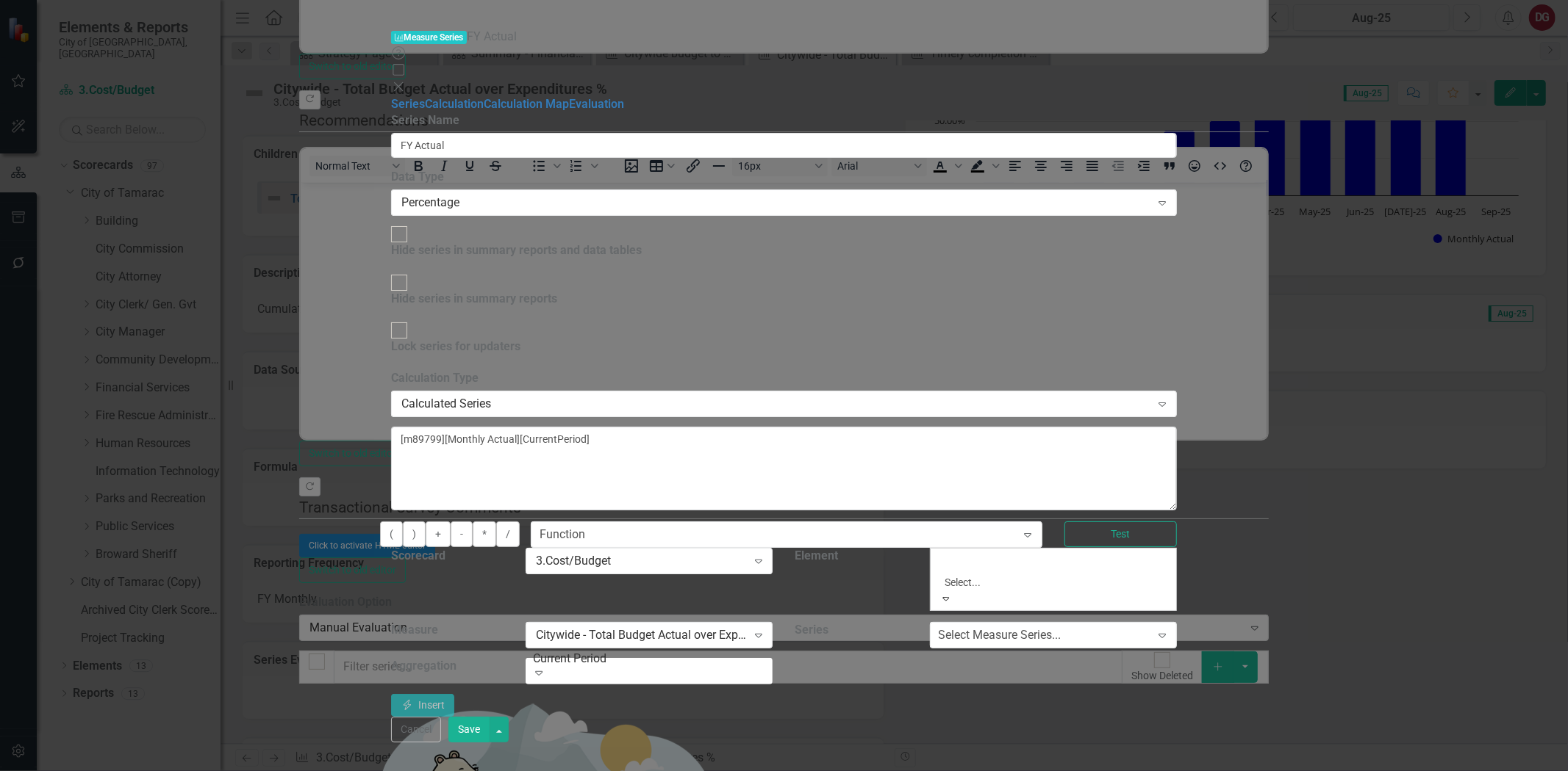
click at [1177, 495] on div "By default, series in ClearPoint are not calculated. So, if you leave the form …" at bounding box center [784, 544] width 786 height 347
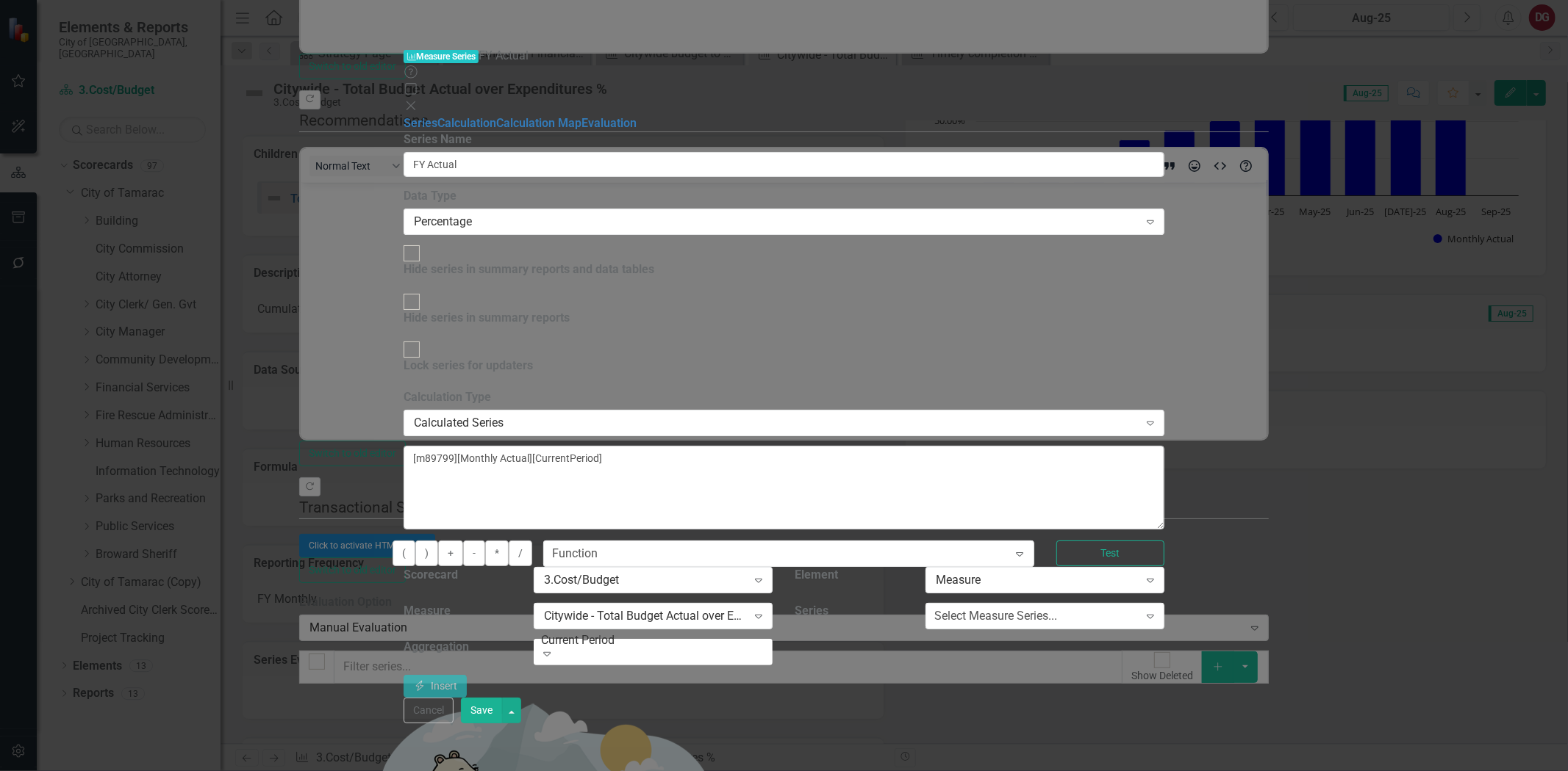
click at [403, 373] on div "Measure Series Measure Series FY Actual Help Maximize Close Series Calculation …" at bounding box center [784, 385] width 761 height 676
click at [454, 693] on button "Cancel" at bounding box center [429, 711] width 50 height 26
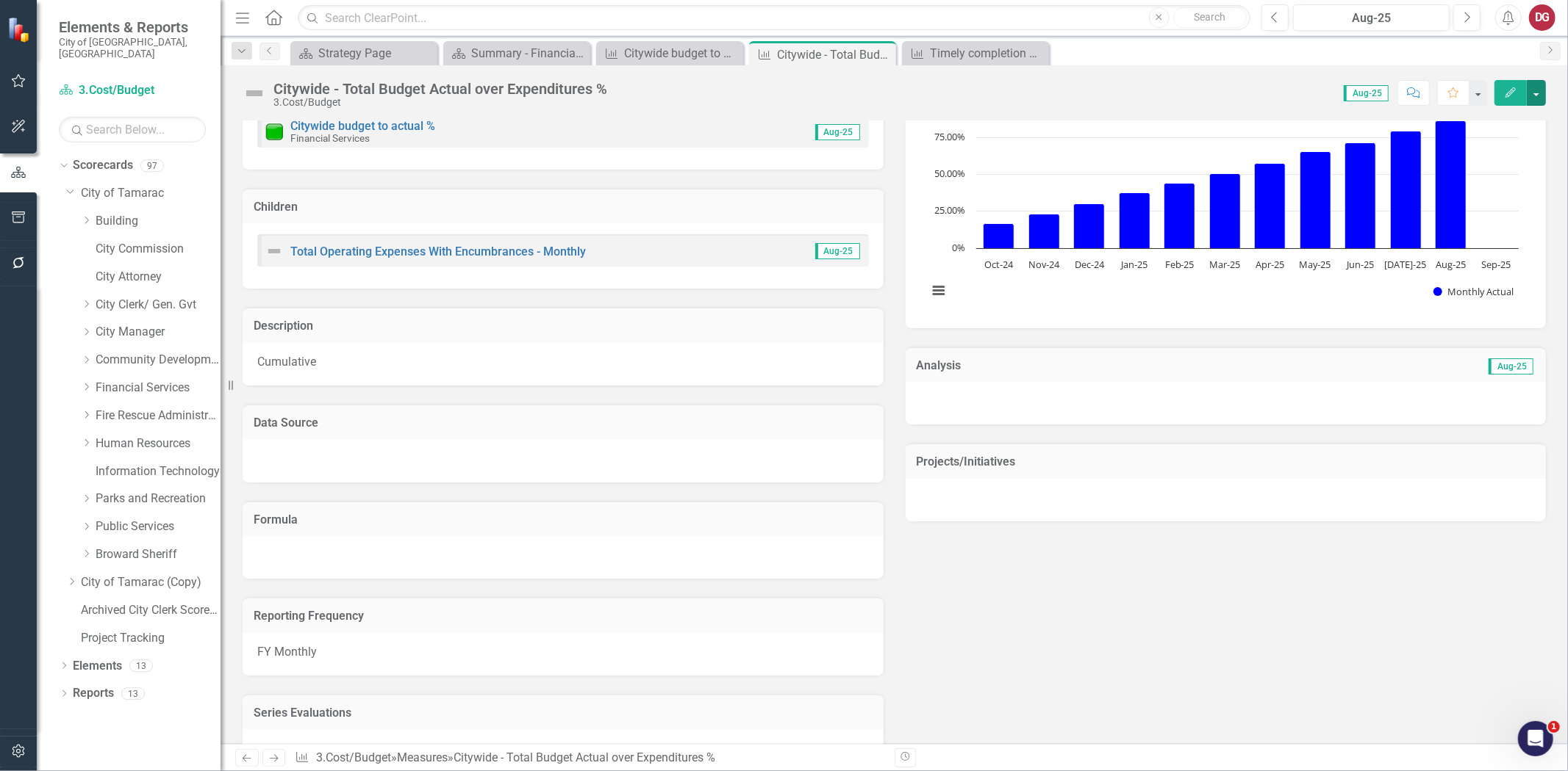
scroll to position [239, 0]
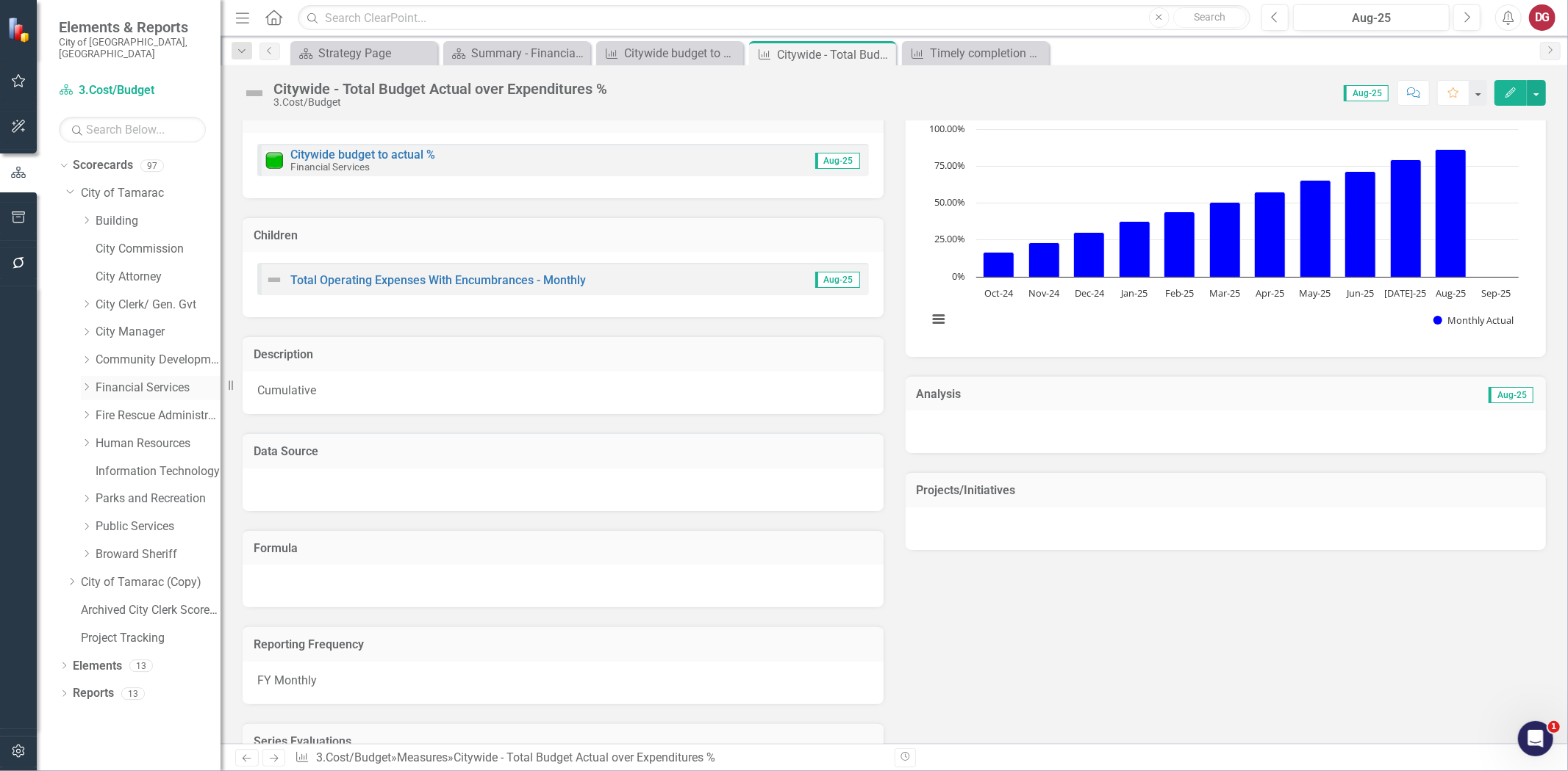
click at [86, 382] on icon "Dropdown" at bounding box center [86, 387] width 11 height 9
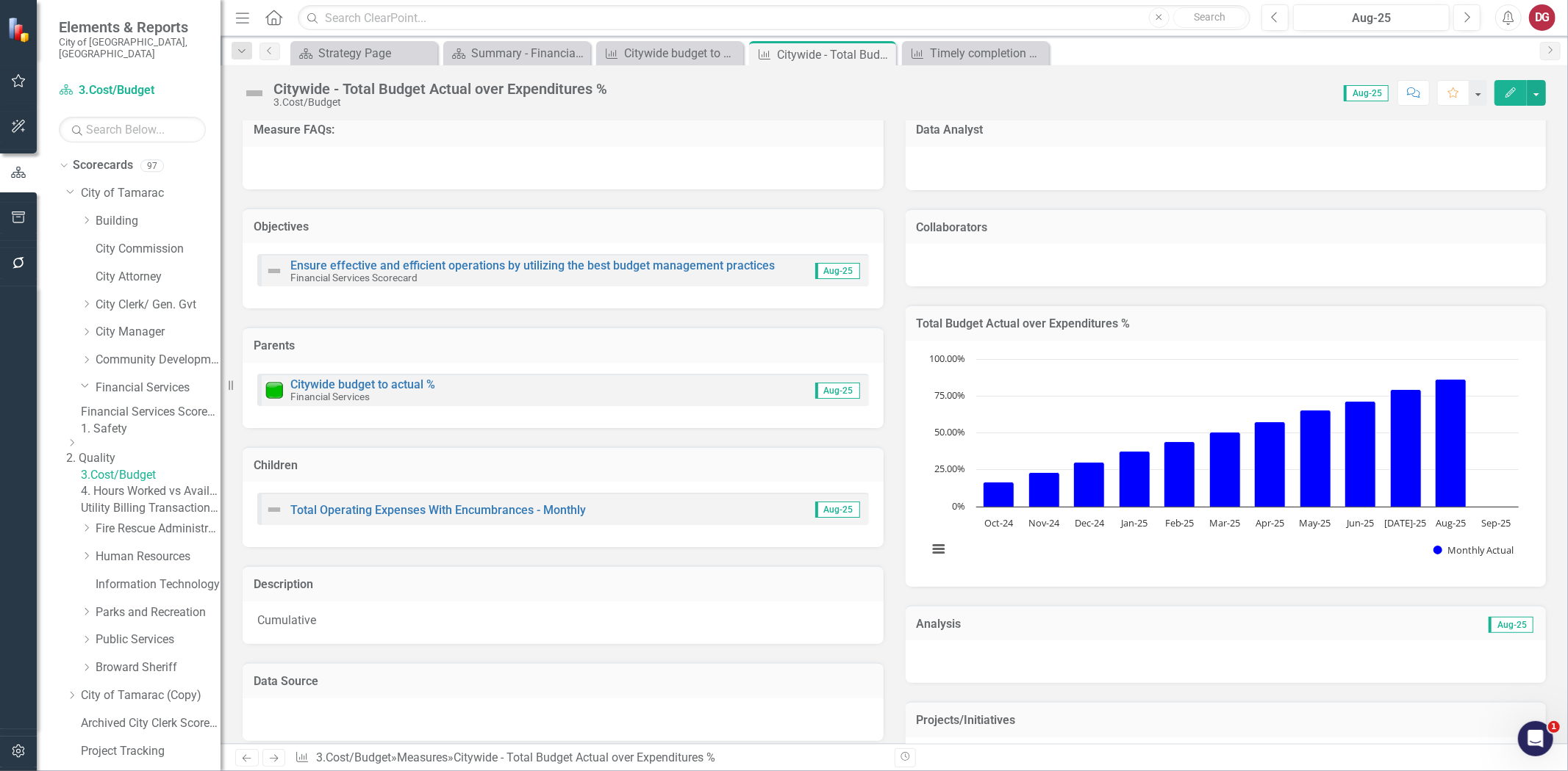
scroll to position [0, 0]
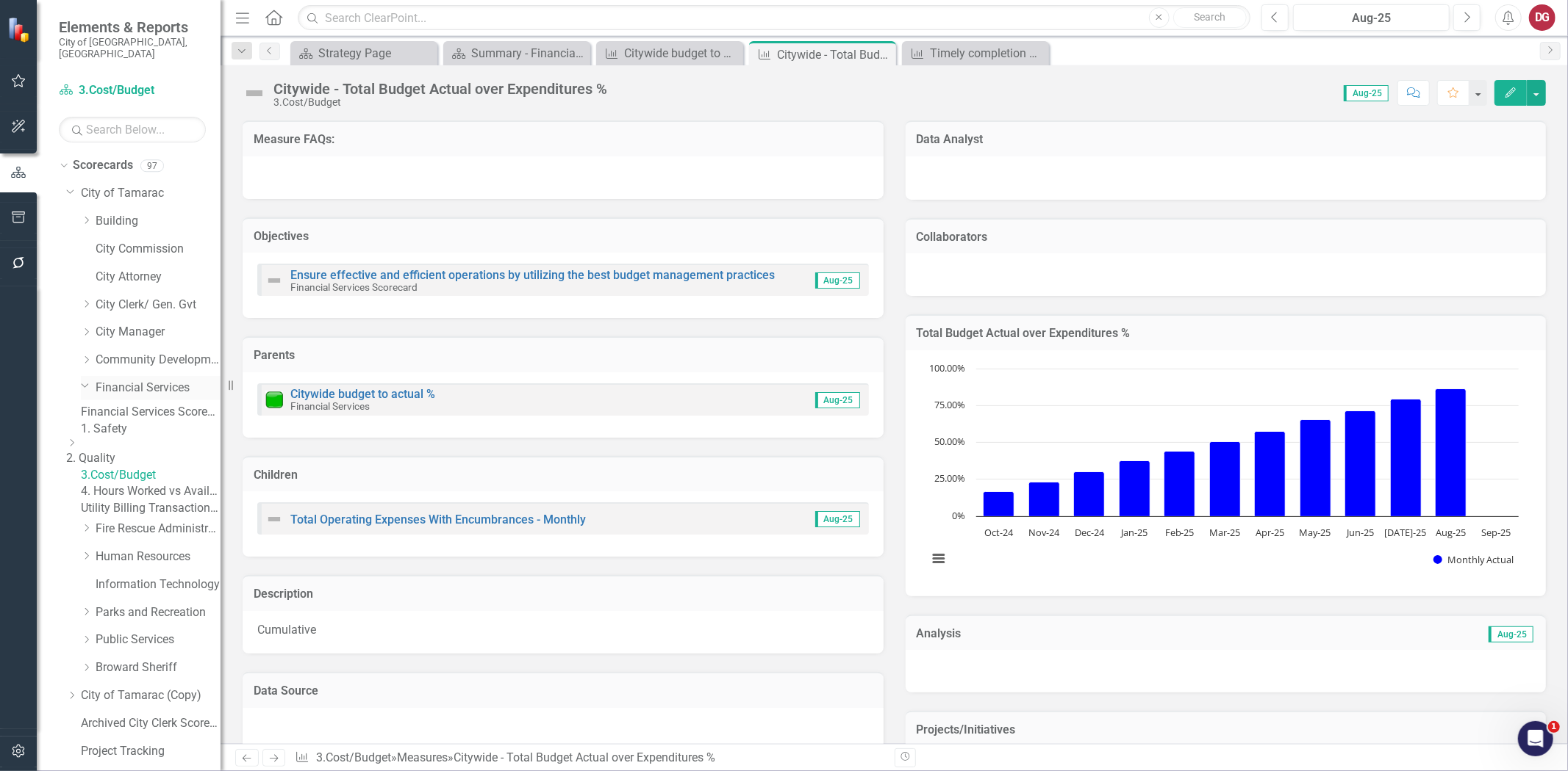
click at [147, 382] on link "Financial Services" at bounding box center [158, 389] width 125 height 17
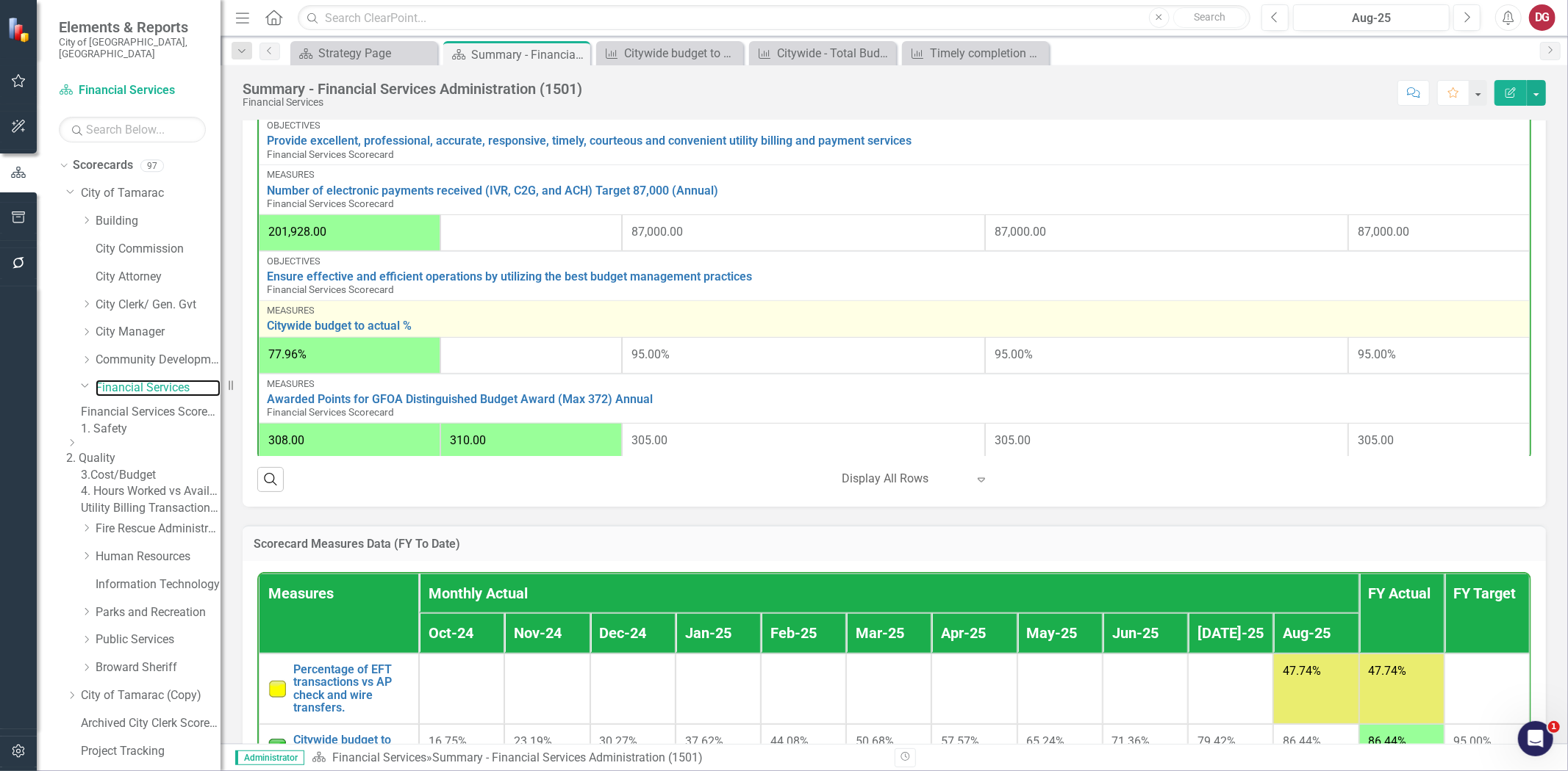
scroll to position [436, 0]
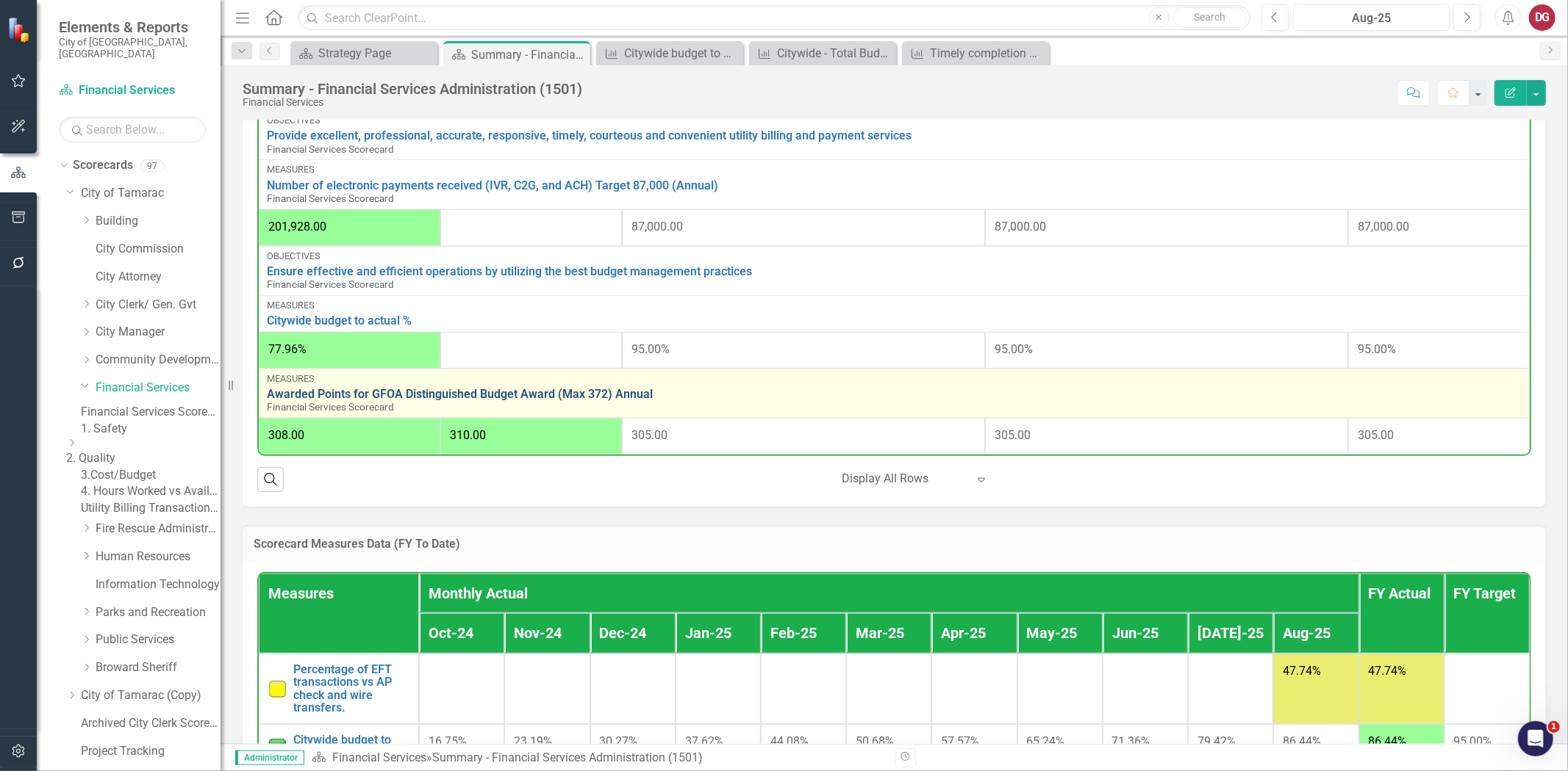
click at [452, 392] on link "Awarded Points for GFOA Distinguished Budget Award (Max 372) Annual" at bounding box center [894, 394] width 1254 height 13
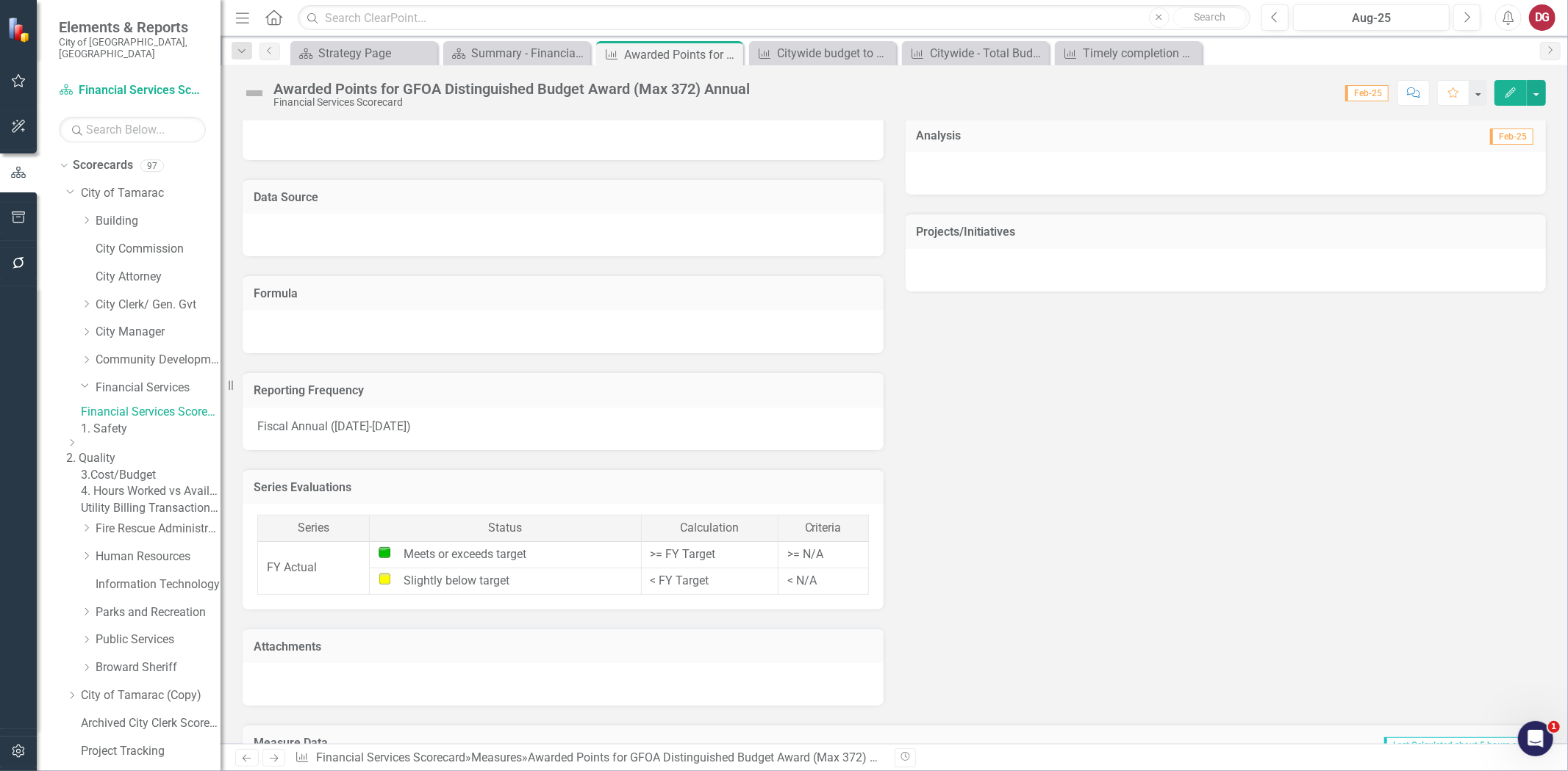
scroll to position [480, 0]
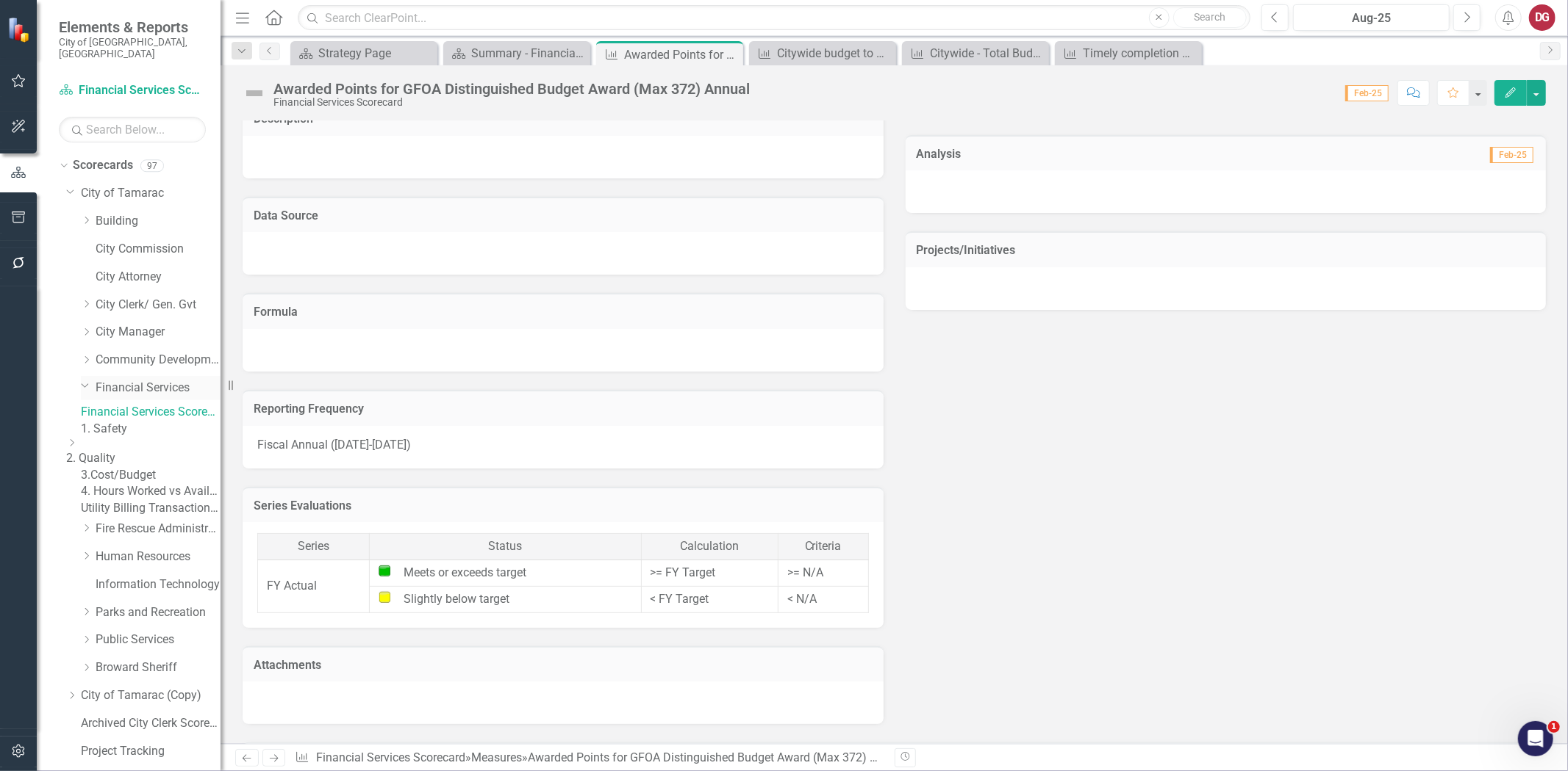
click at [124, 380] on link "Financial Services" at bounding box center [158, 389] width 125 height 17
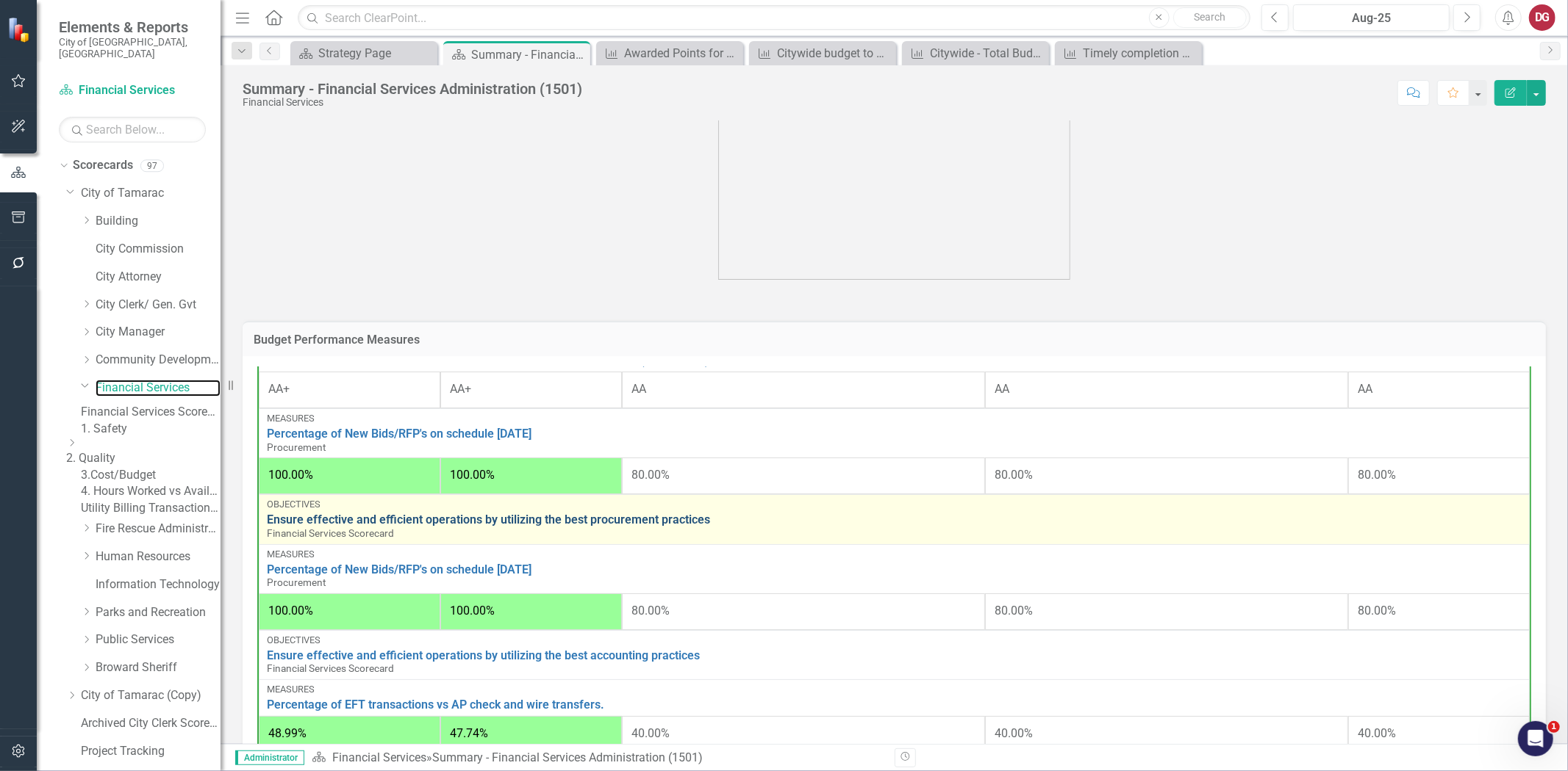
scroll to position [81, 0]
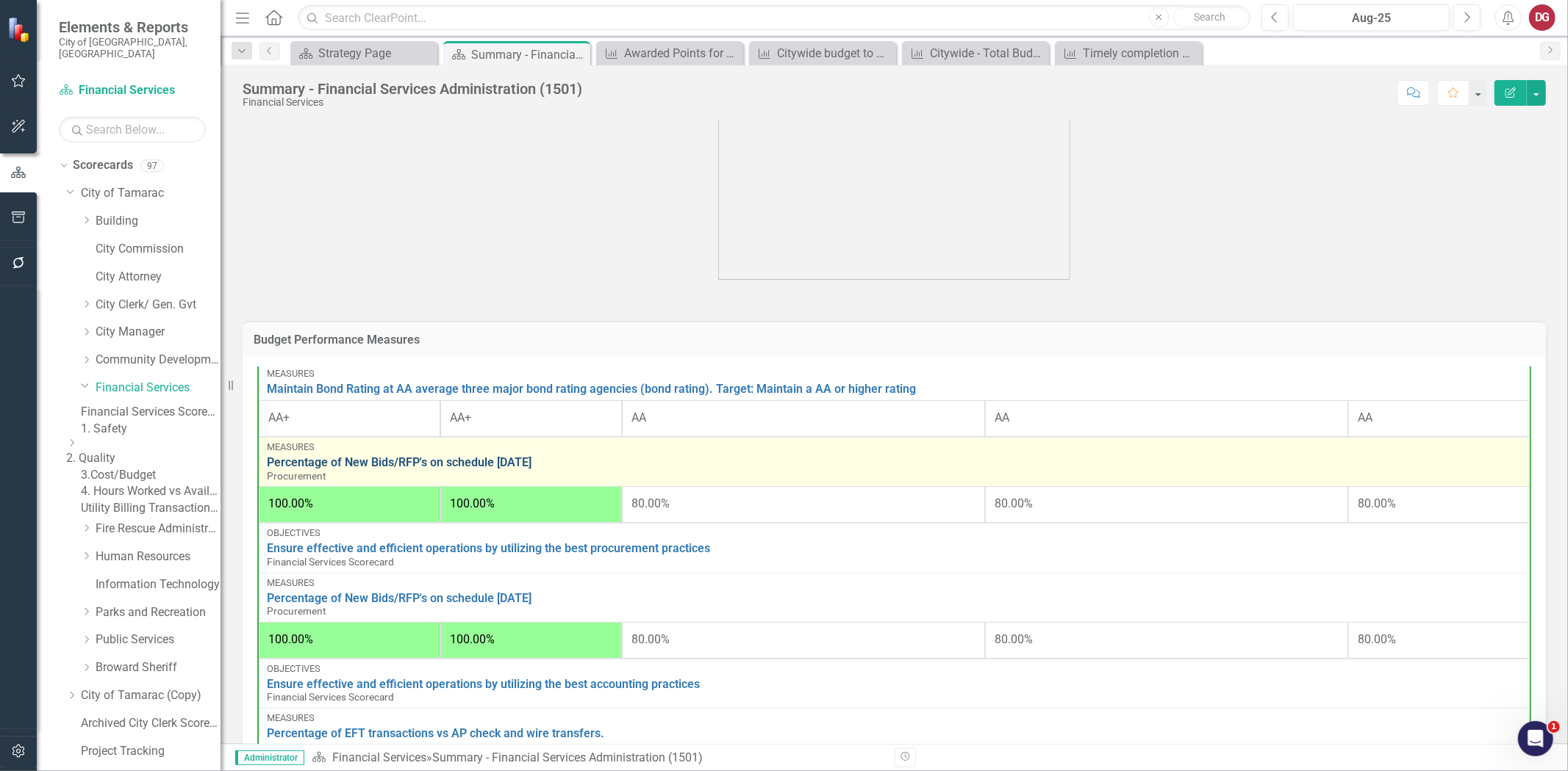
click at [469, 459] on link "Percentage of New Bids/RFP's on schedule [DATE]" at bounding box center [894, 462] width 1254 height 13
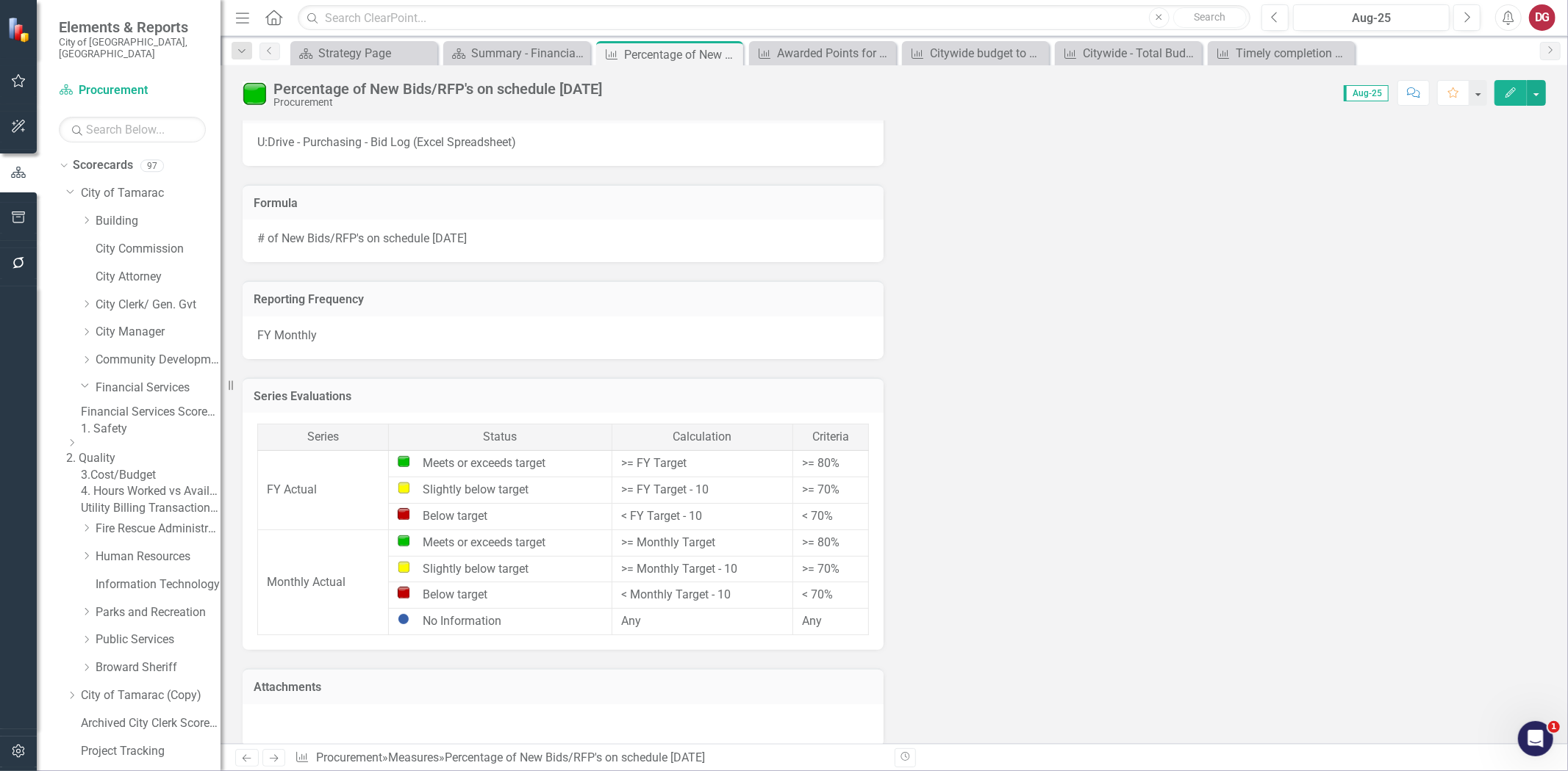
scroll to position [735, 0]
click at [1411, 89] on button "button" at bounding box center [1536, 93] width 19 height 26
click at [1411, 121] on link "Edit Edit Measure" at bounding box center [1474, 119] width 143 height 27
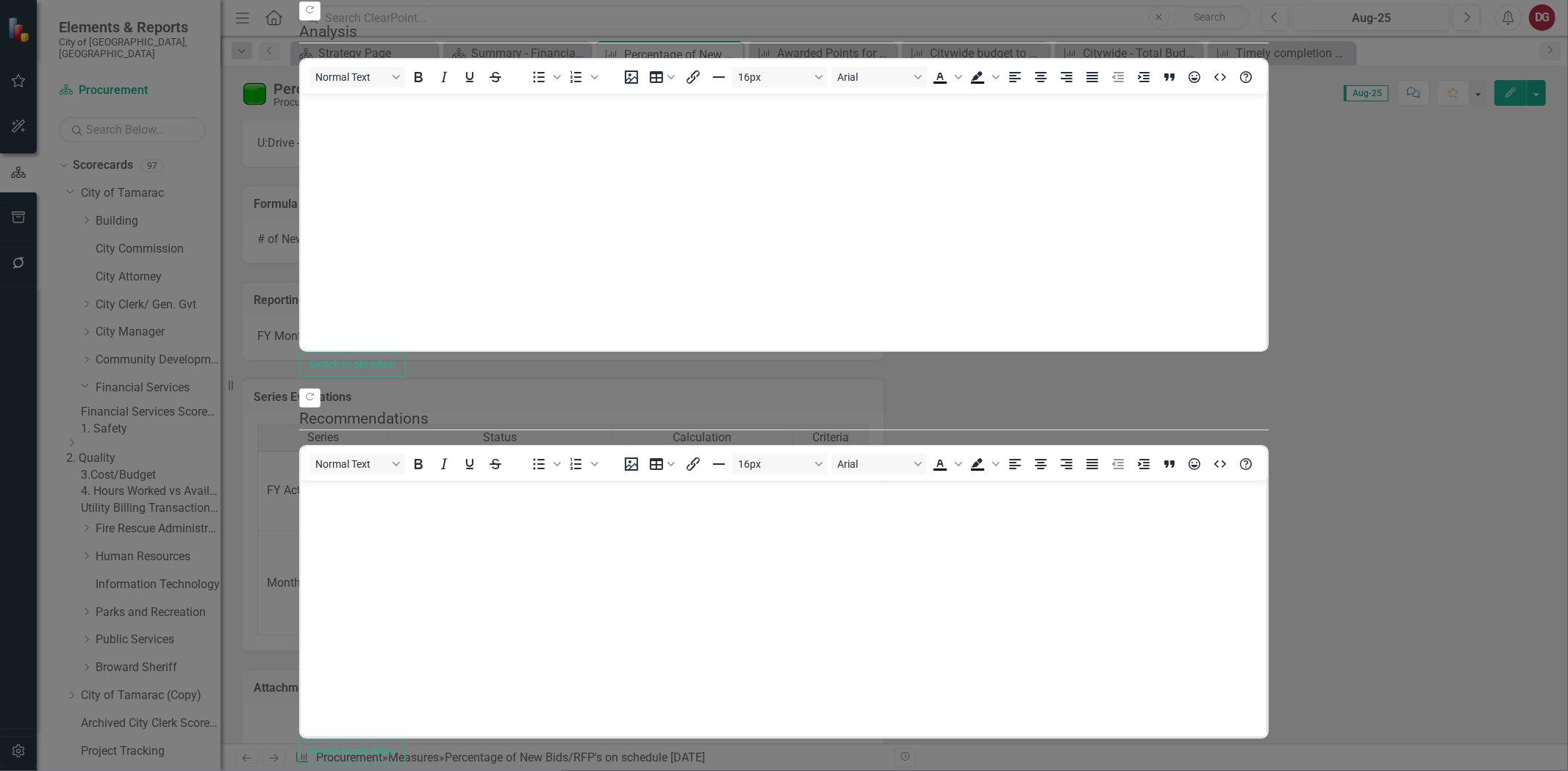
scroll to position [0, 0]
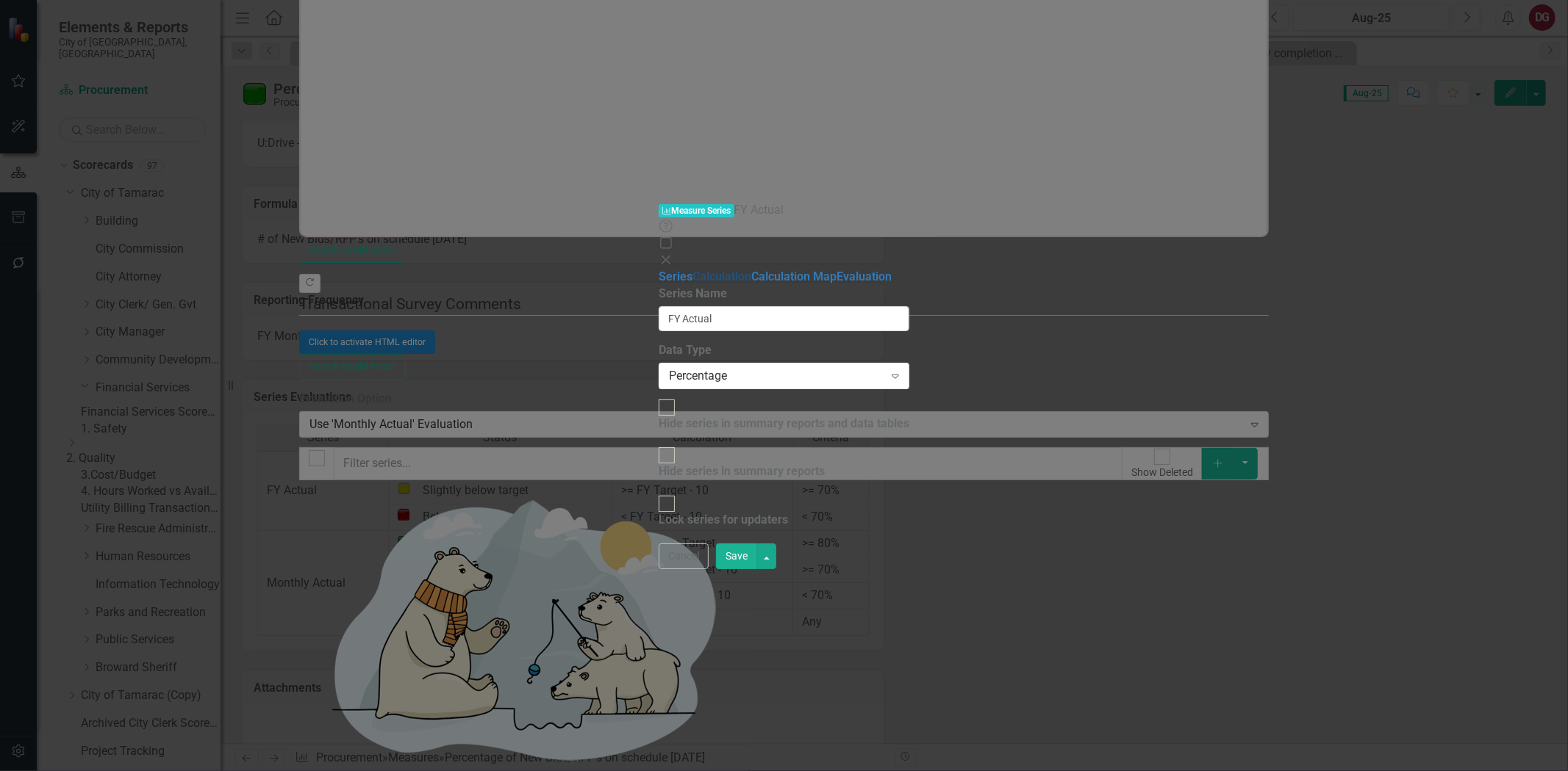
click at [693, 269] on link "Calculation" at bounding box center [722, 276] width 59 height 14
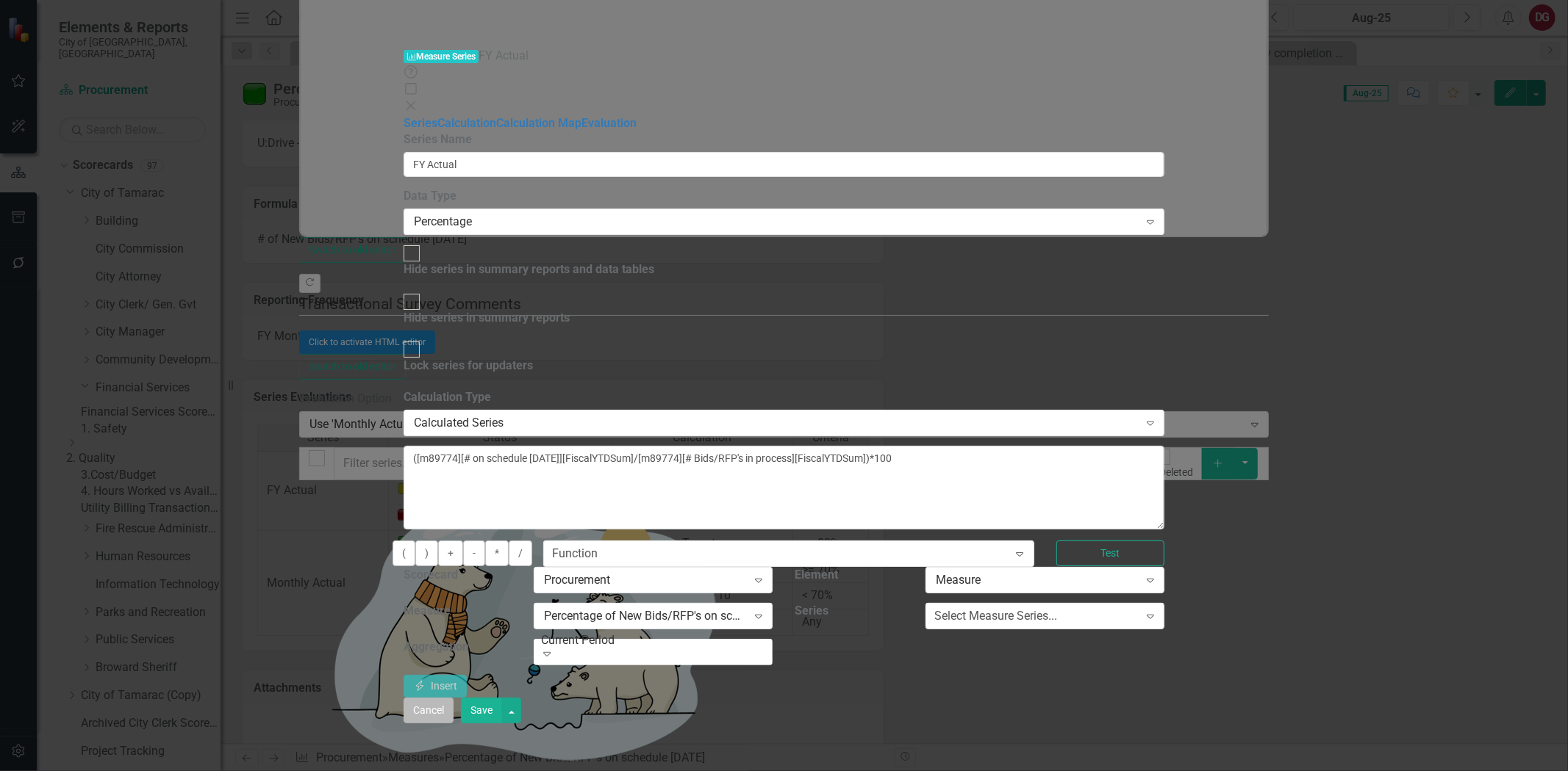
click at [454, 693] on button "Cancel" at bounding box center [429, 711] width 50 height 26
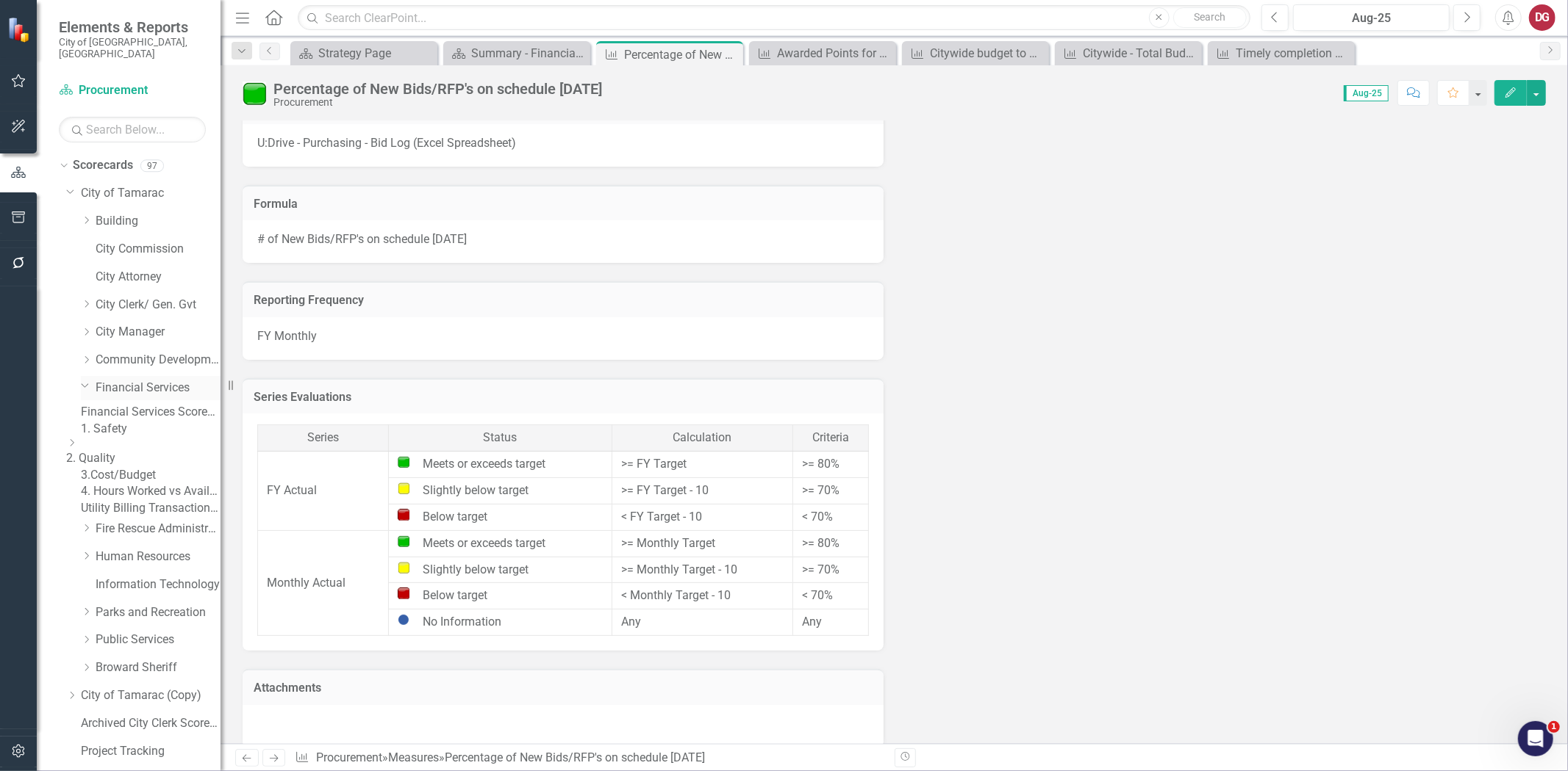
click at [152, 380] on link "Financial Services" at bounding box center [158, 389] width 125 height 17
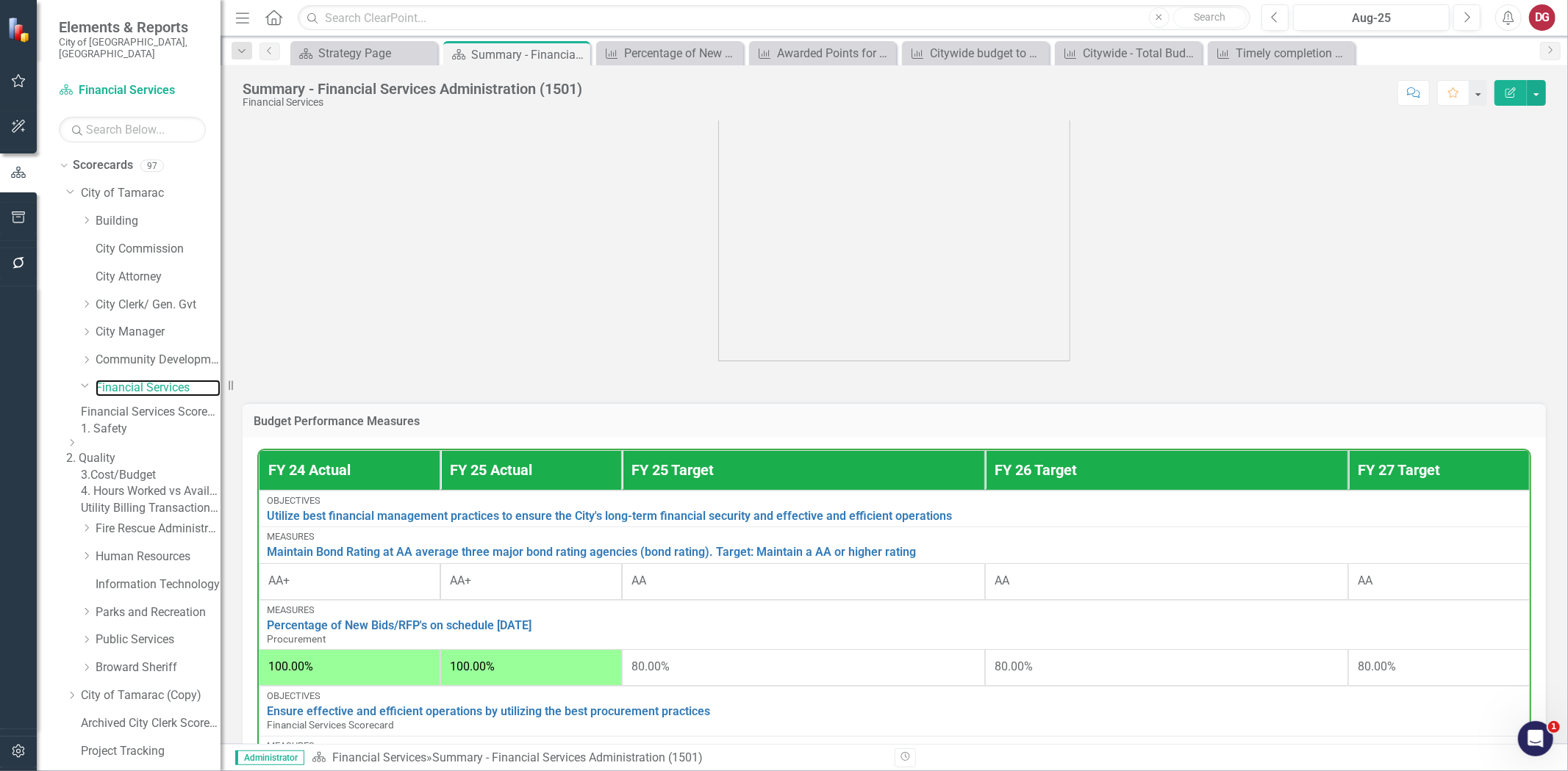
scroll to position [816, 0]
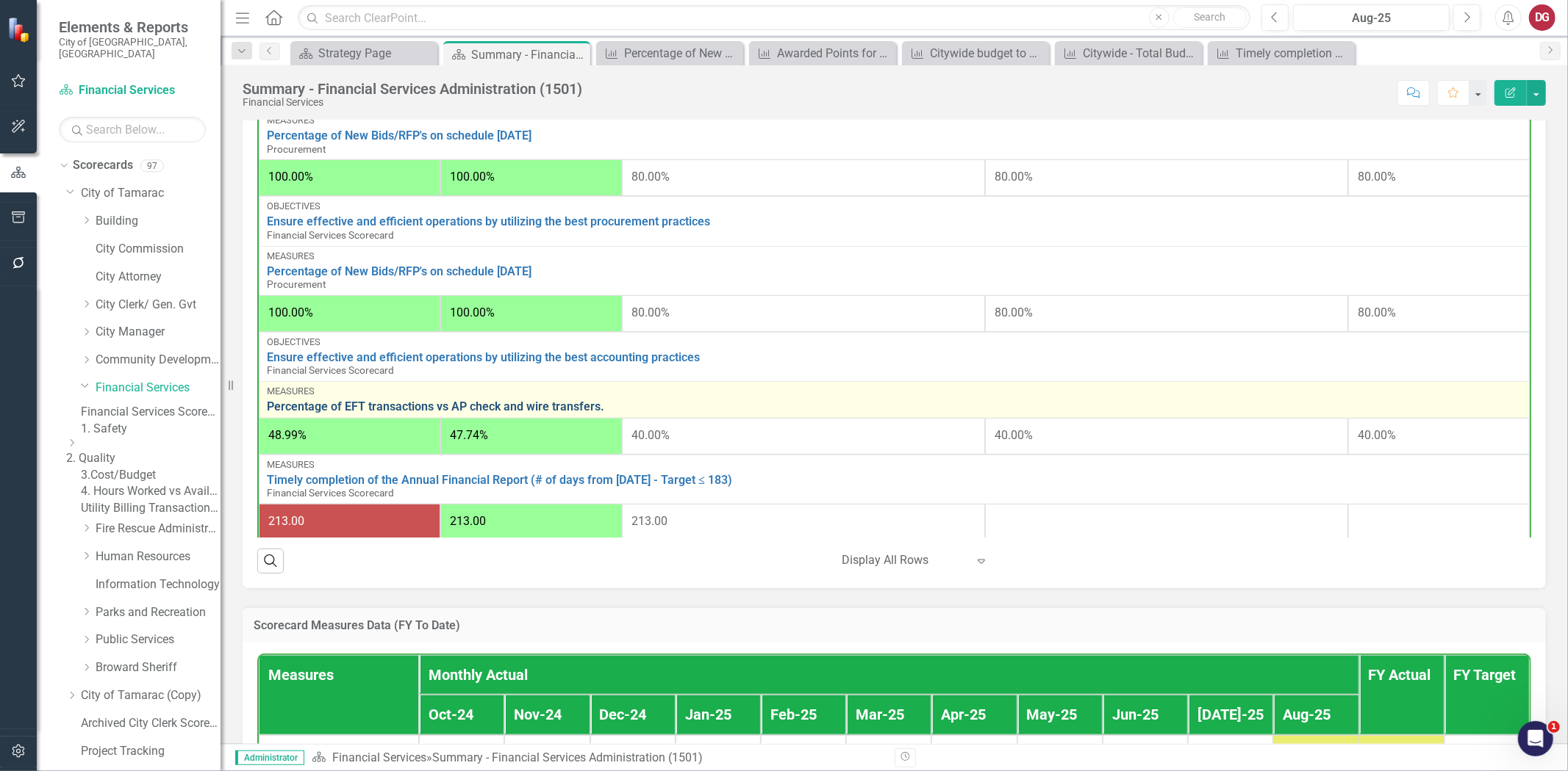
click at [434, 406] on link "Percentage of EFT transactions vs AP check and wire transfers." at bounding box center [894, 407] width 1254 height 13
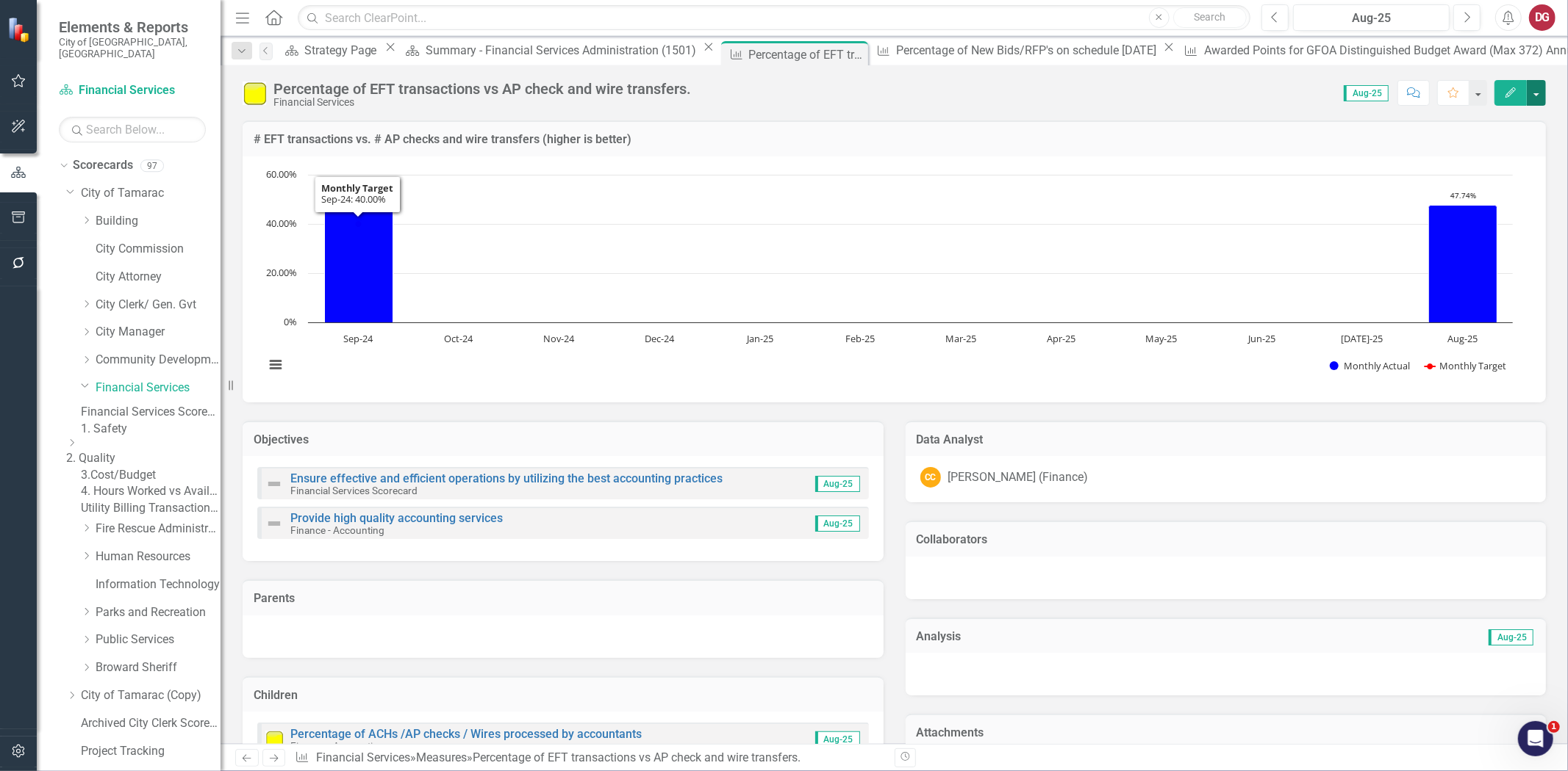
click at [1411, 98] on button "button" at bounding box center [1536, 93] width 19 height 26
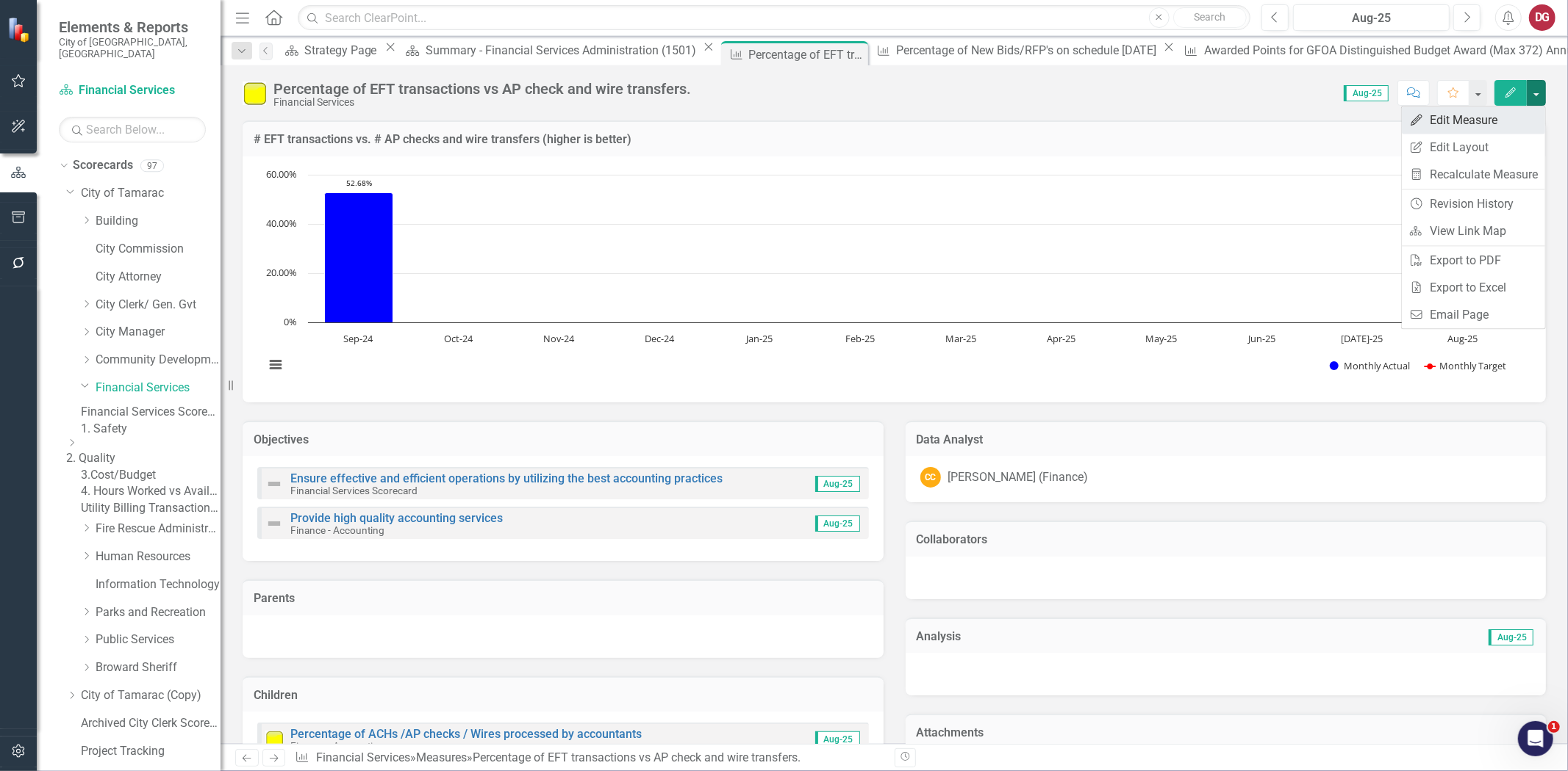
click at [1411, 117] on link "Edit Edit Measure" at bounding box center [1474, 119] width 143 height 27
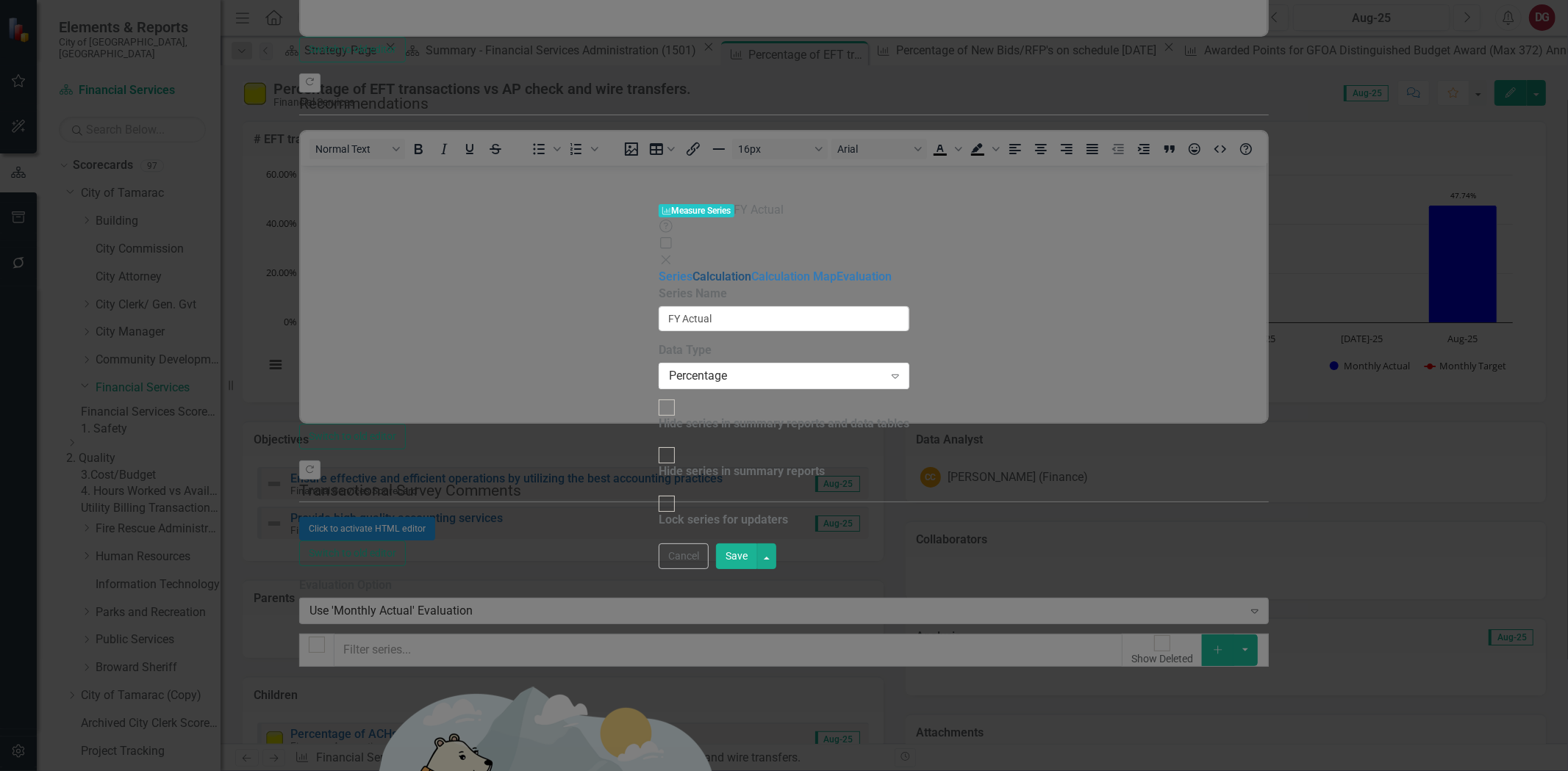
click at [693, 269] on link "Calculation" at bounding box center [722, 276] width 59 height 14
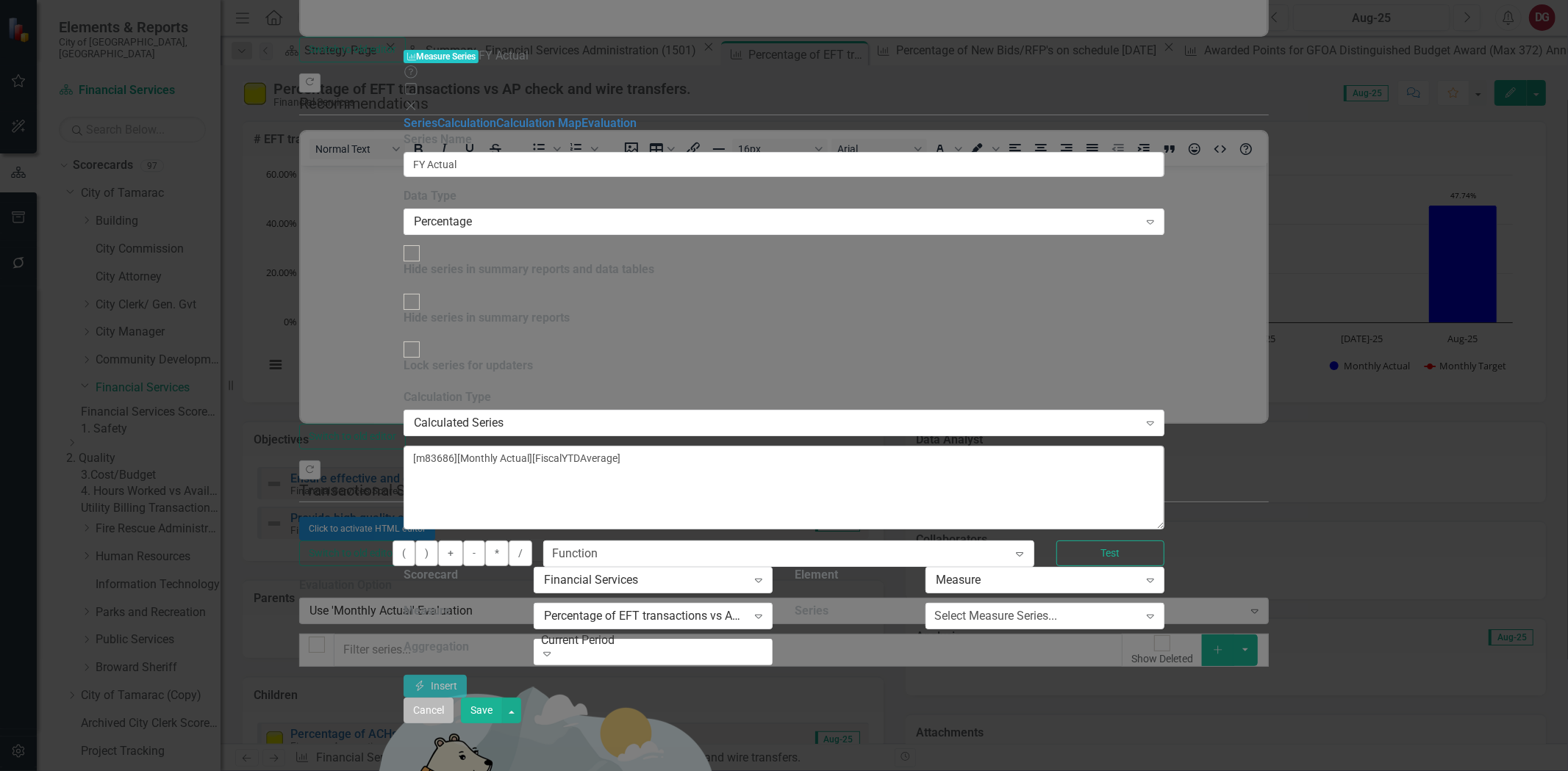
click at [454, 693] on button "Cancel" at bounding box center [429, 711] width 50 height 26
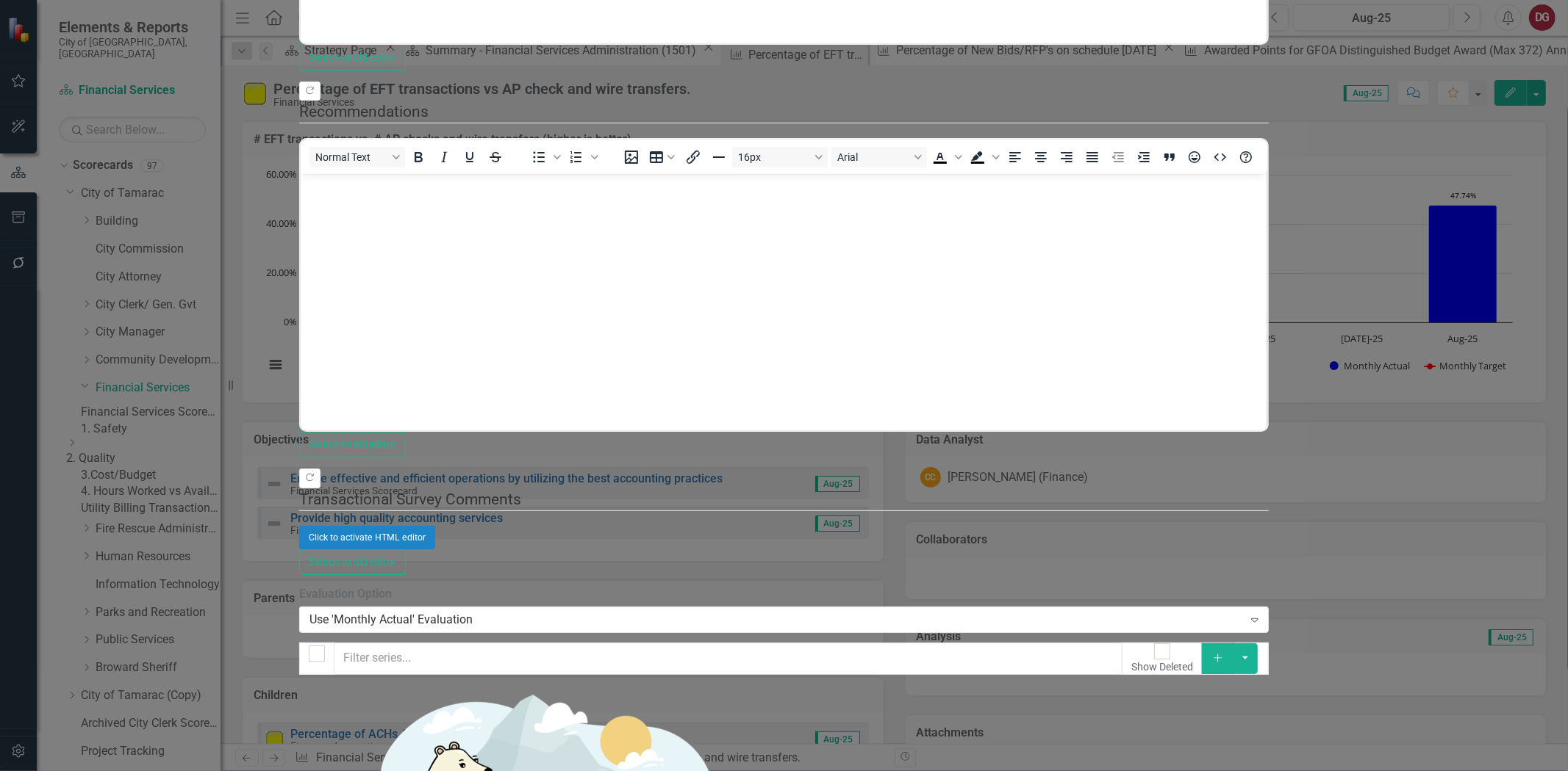
click at [299, 421] on div "Measure Measure Percentage of EFT transactions vs AP check and wire transfers. …" at bounding box center [784, 386] width 969 height 1678
click at [299, 378] on div "Measure Measure Percentage of EFT transactions vs AP check and wire transfers. …" at bounding box center [784, 386] width 969 height 1678
click at [299, 375] on div "Measure Measure Percentage of EFT transactions vs AP check and wire transfers. …" at bounding box center [784, 386] width 969 height 1678
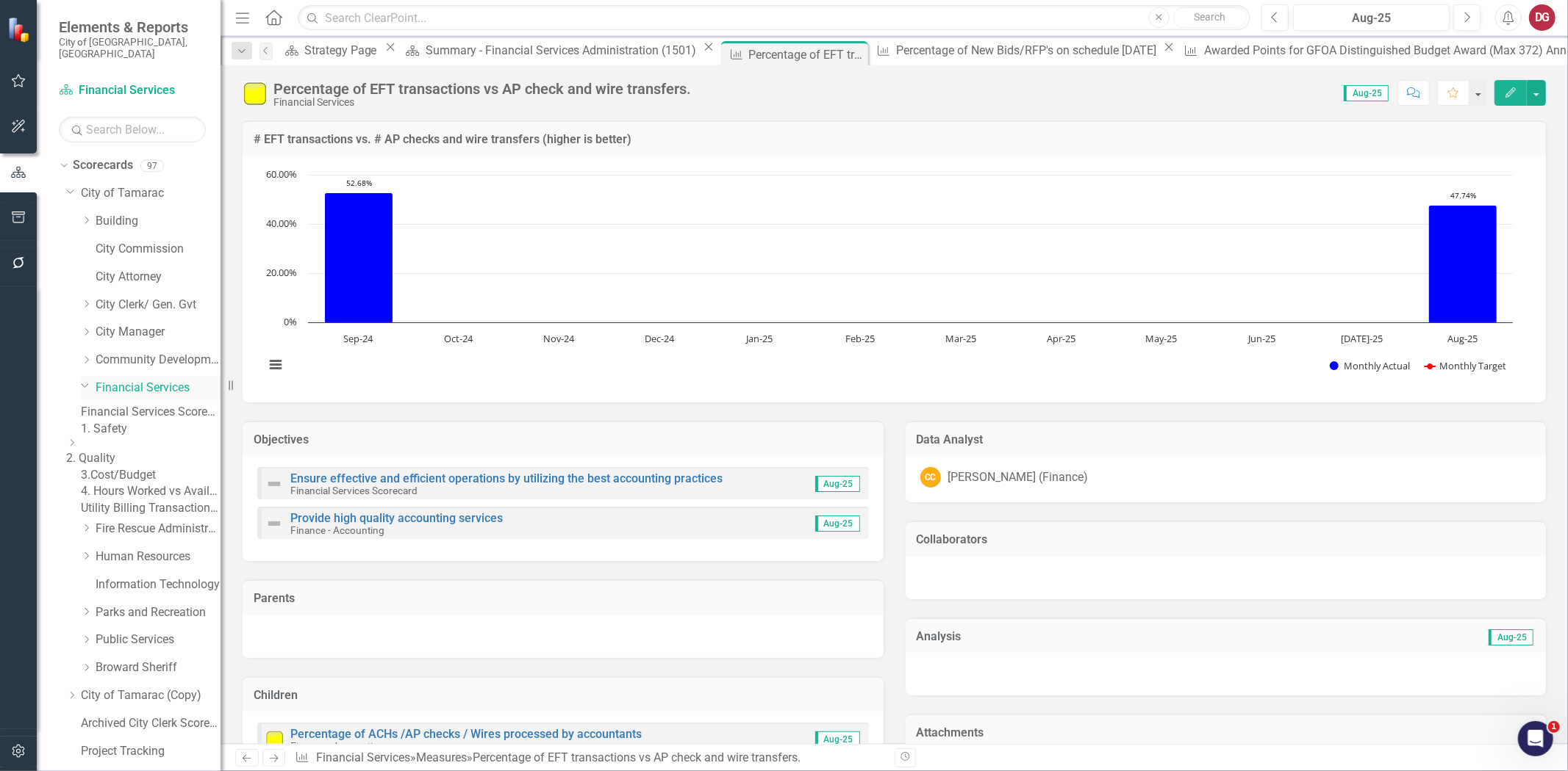
click at [150, 380] on link "Financial Services" at bounding box center [158, 389] width 125 height 17
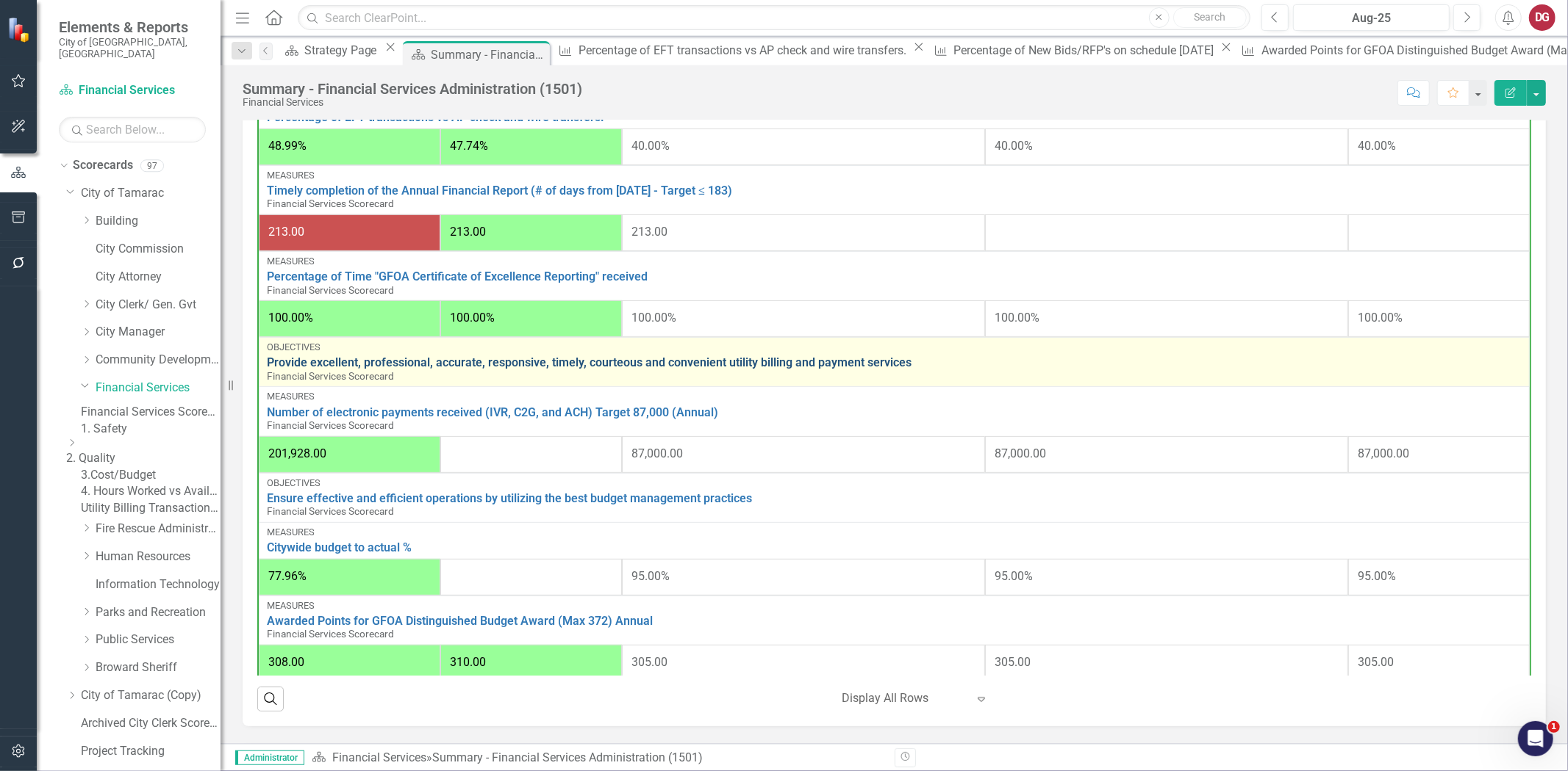
scroll to position [436, 0]
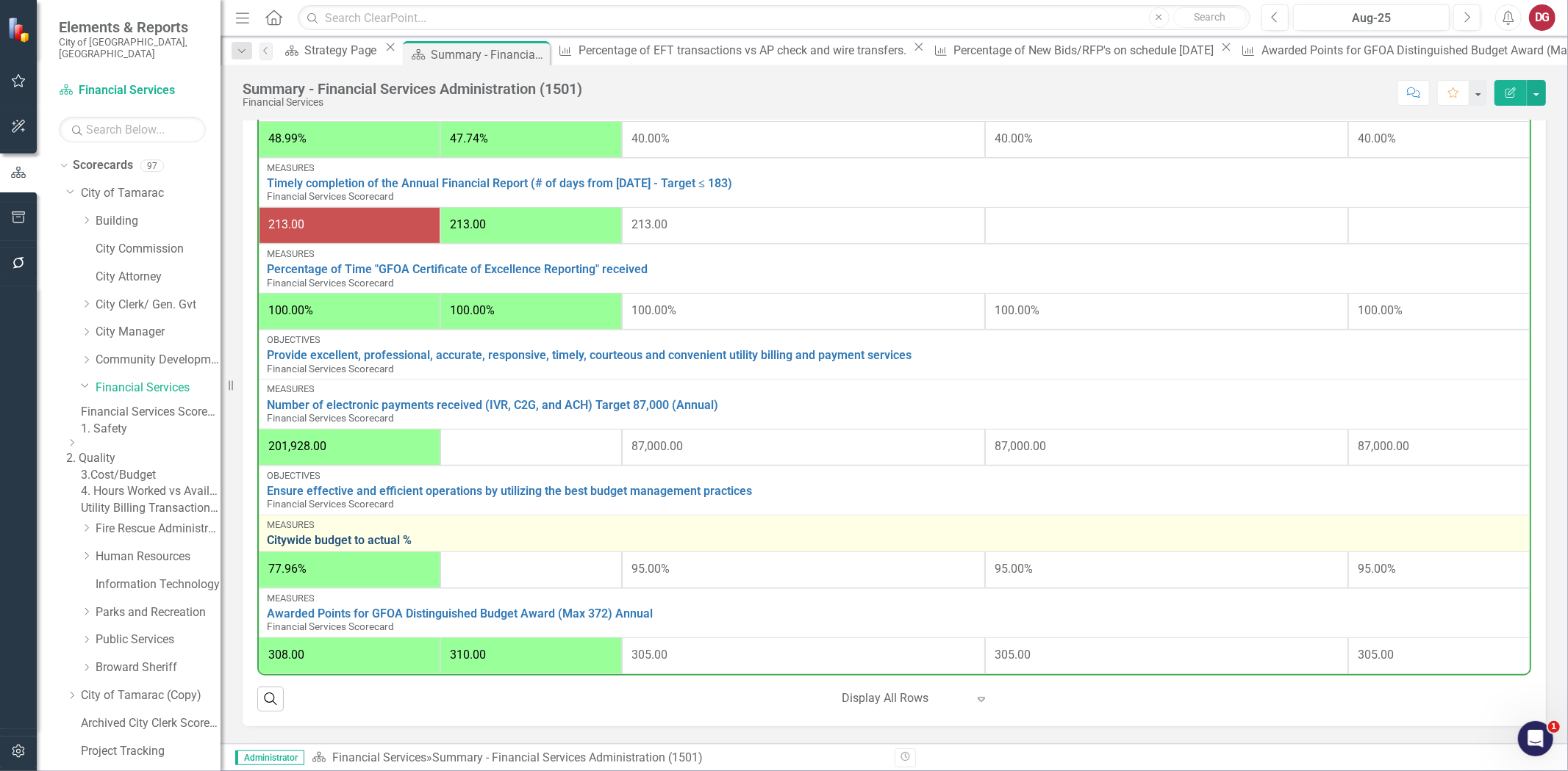
click at [339, 540] on link "Citywide budget to actual %" at bounding box center [894, 540] width 1254 height 13
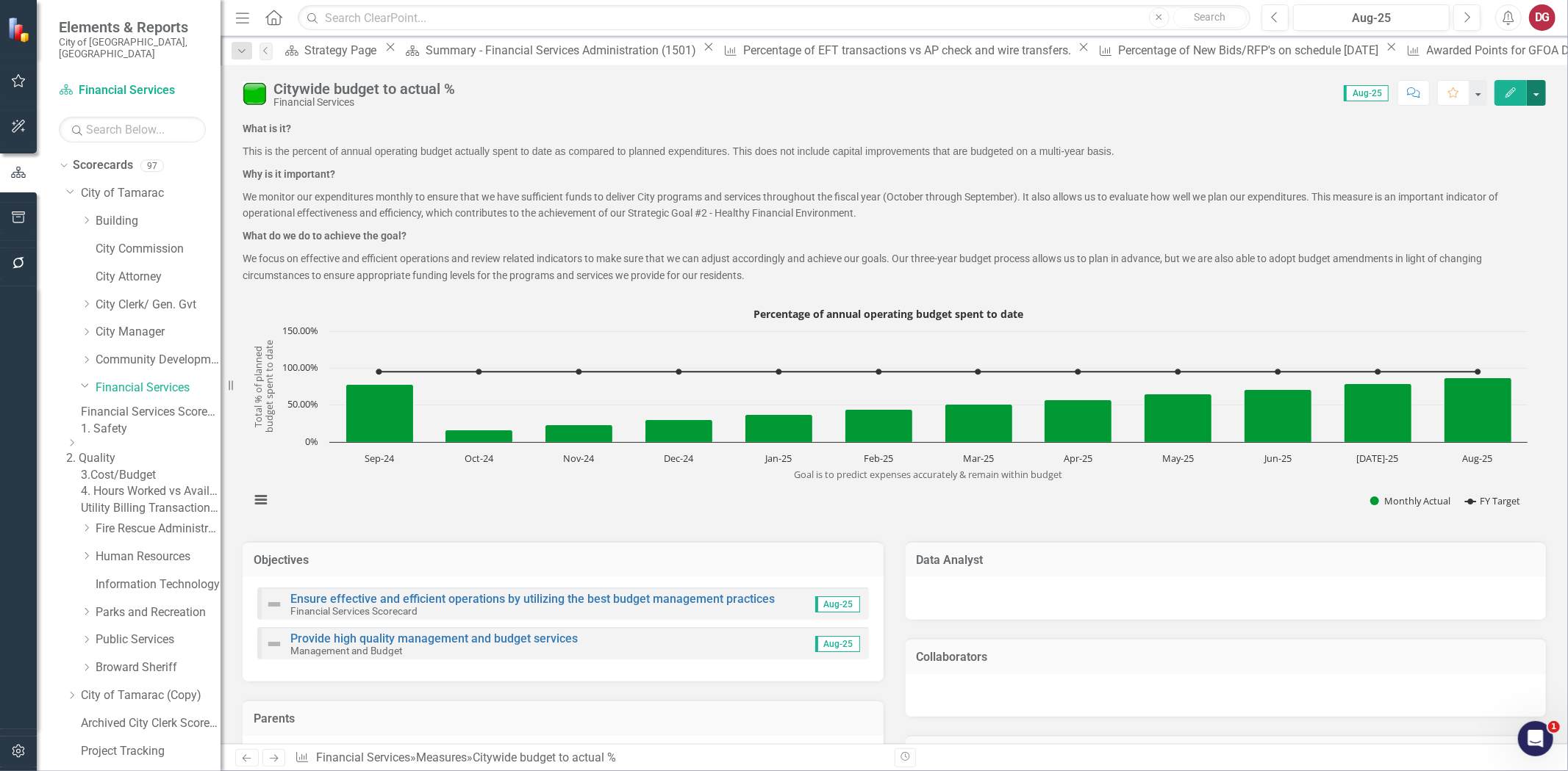
click at [1411, 98] on button "button" at bounding box center [1536, 93] width 19 height 26
click at [1411, 121] on link "Edit Edit Measure" at bounding box center [1474, 119] width 143 height 27
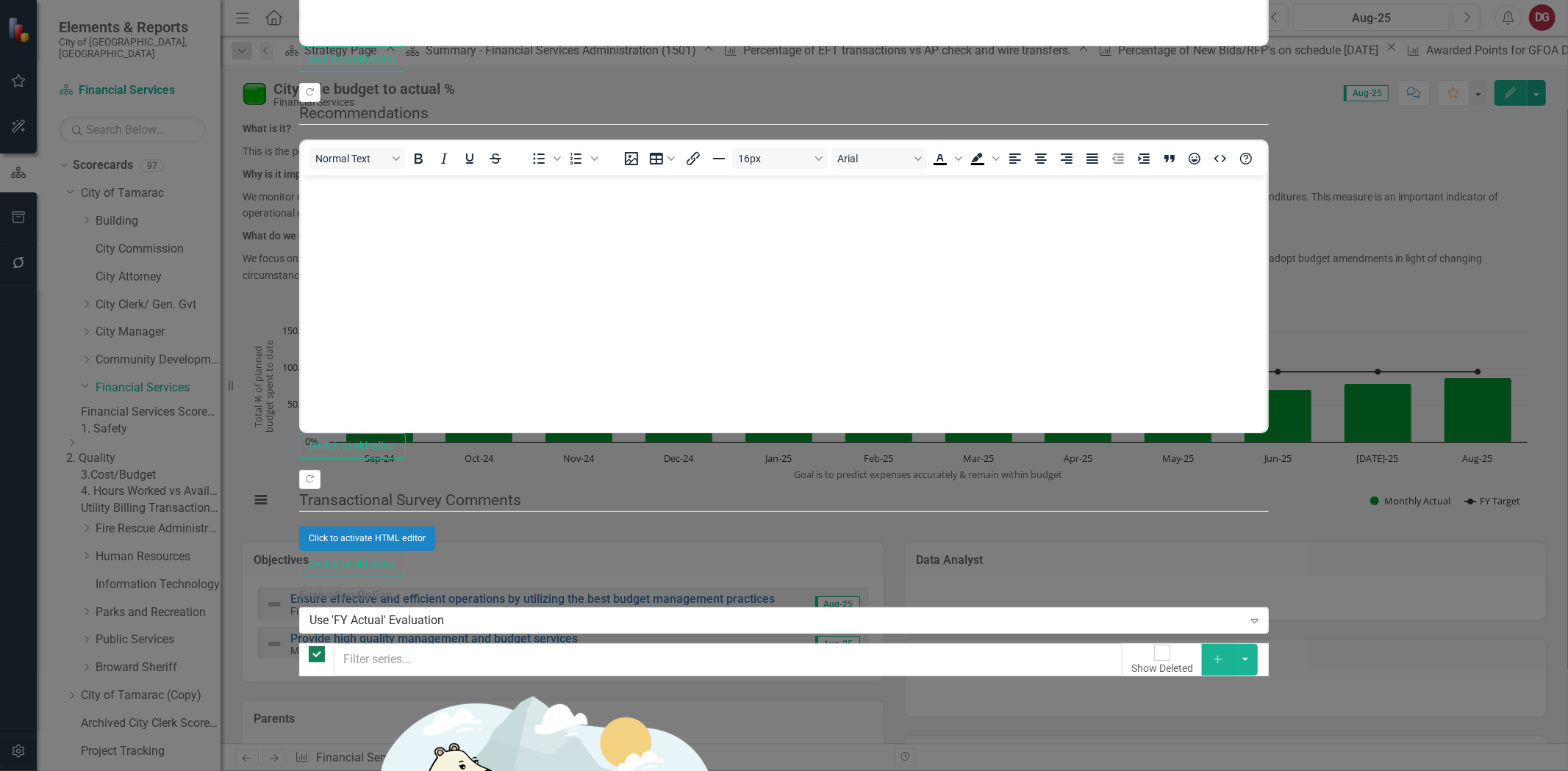
checkbox input "false"
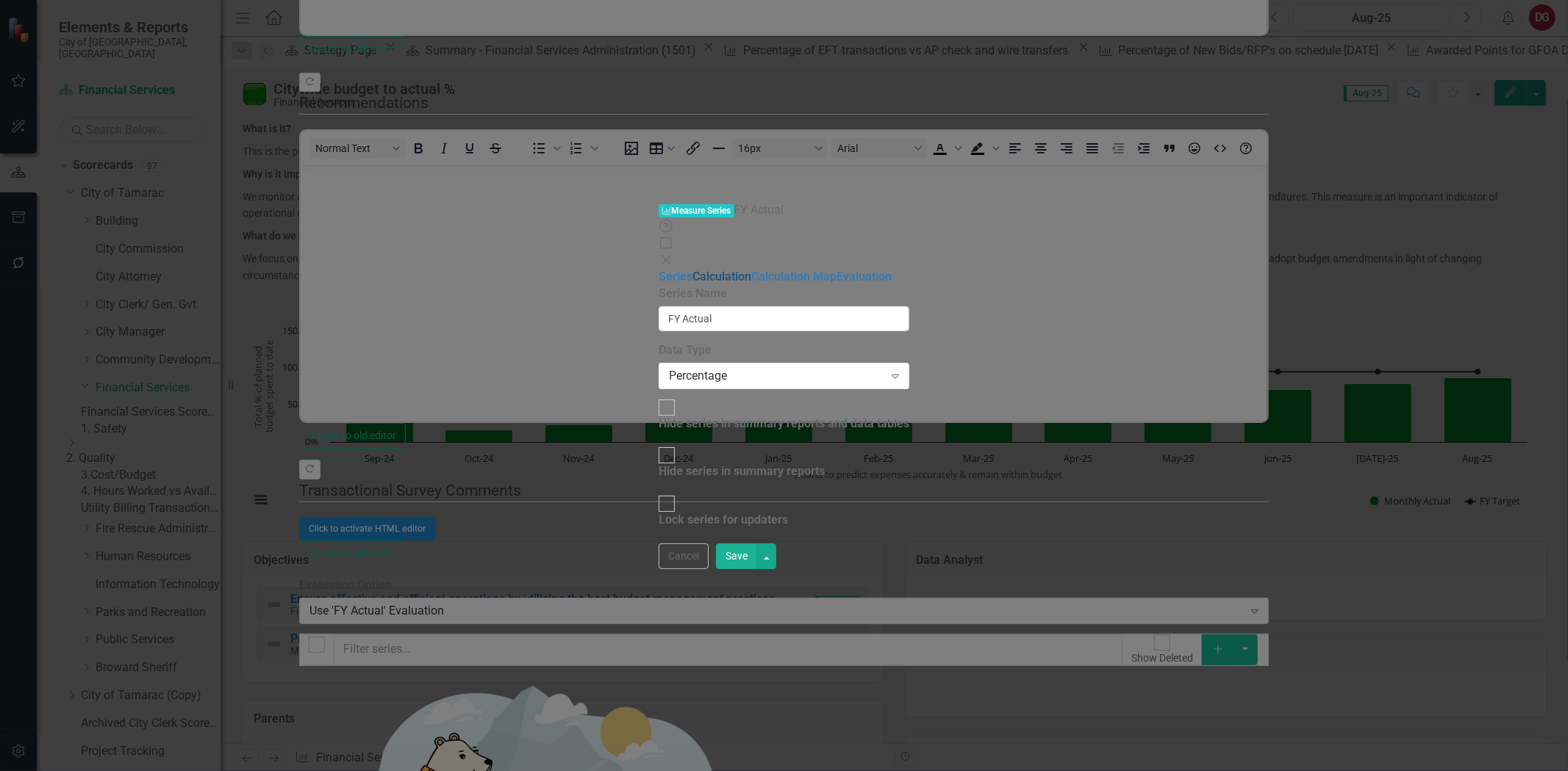
click at [693, 269] on link "Calculation" at bounding box center [722, 276] width 59 height 14
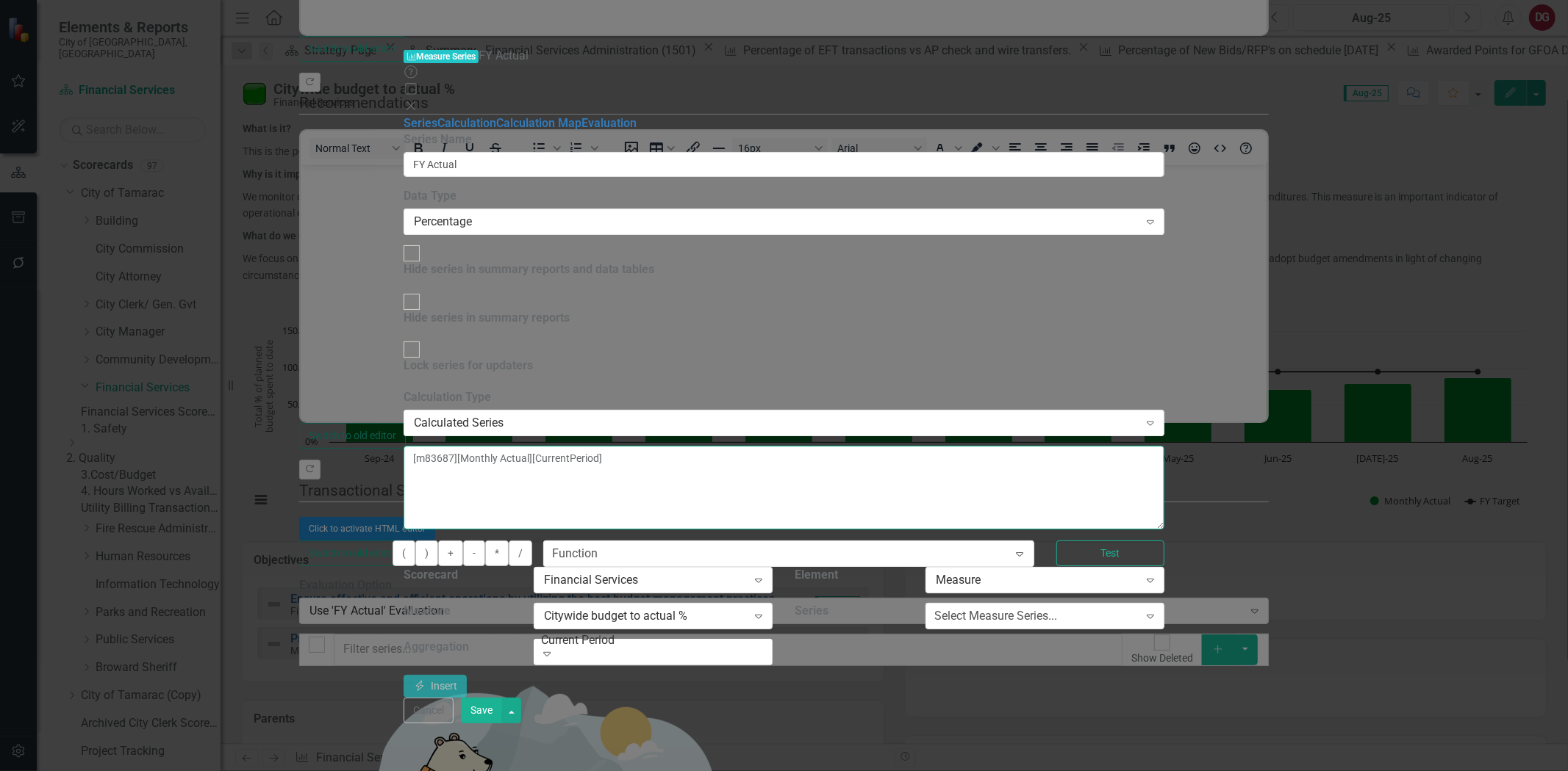
drag, startPoint x: 833, startPoint y: 120, endPoint x: 752, endPoint y: 117, distance: 81.1
click at [752, 446] on textarea "[m83687][Monthly Actual][CurrentPeriod]" at bounding box center [784, 487] width 761 height 84
click at [762, 446] on textarea "[m83687][Monthly Actual][FIscalYTD]" at bounding box center [784, 487] width 761 height 84
type textarea "[m83687][Monthly Actual][FiscalYTD]"
click at [502, 693] on button "Save" at bounding box center [481, 711] width 41 height 26
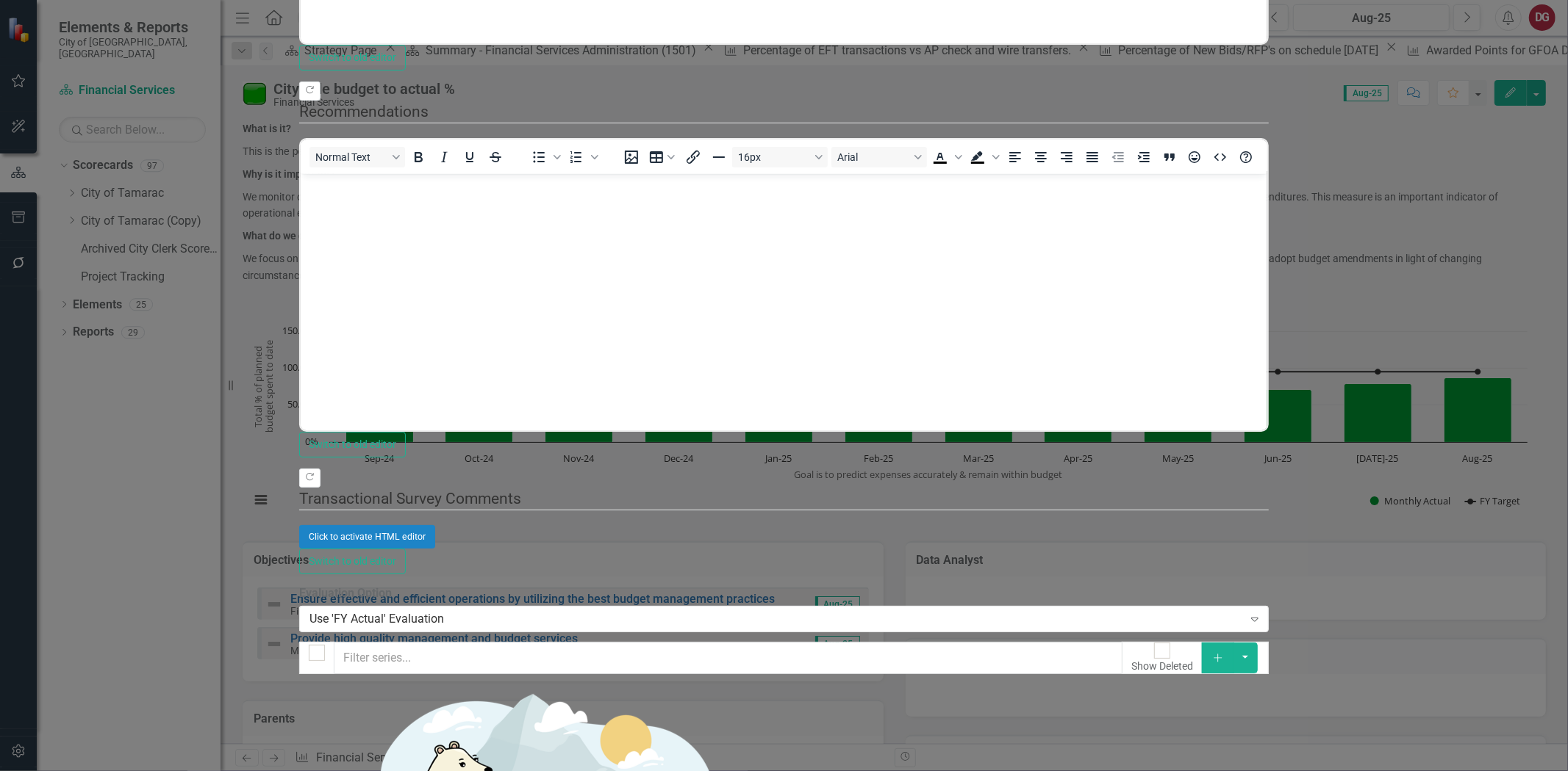
drag, startPoint x: 1447, startPoint y: 752, endPoint x: 1434, endPoint y: 735, distance: 21.4
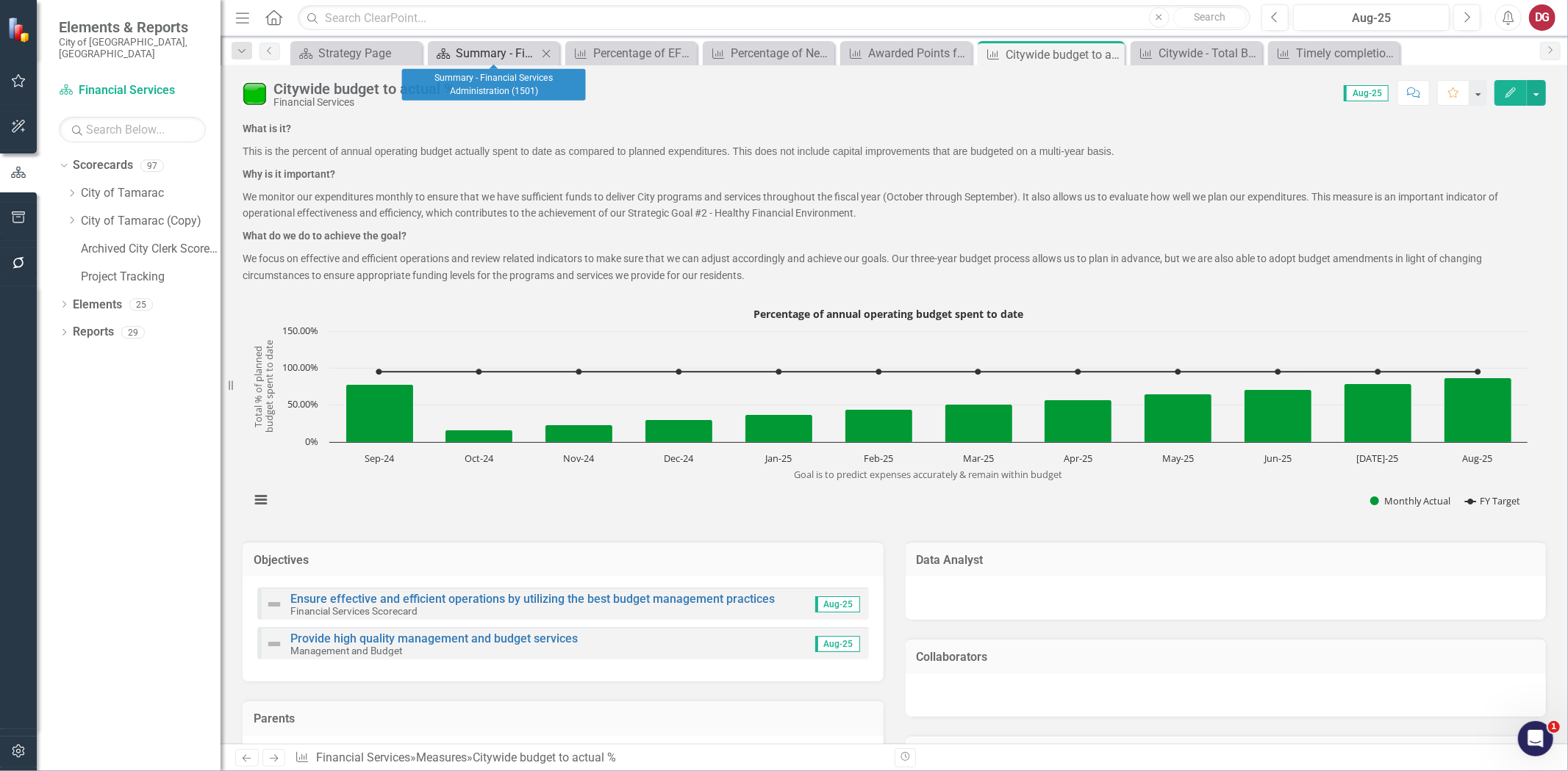
click at [495, 50] on div "Summary - Financial Services Administration (1501)" at bounding box center [497, 53] width 81 height 18
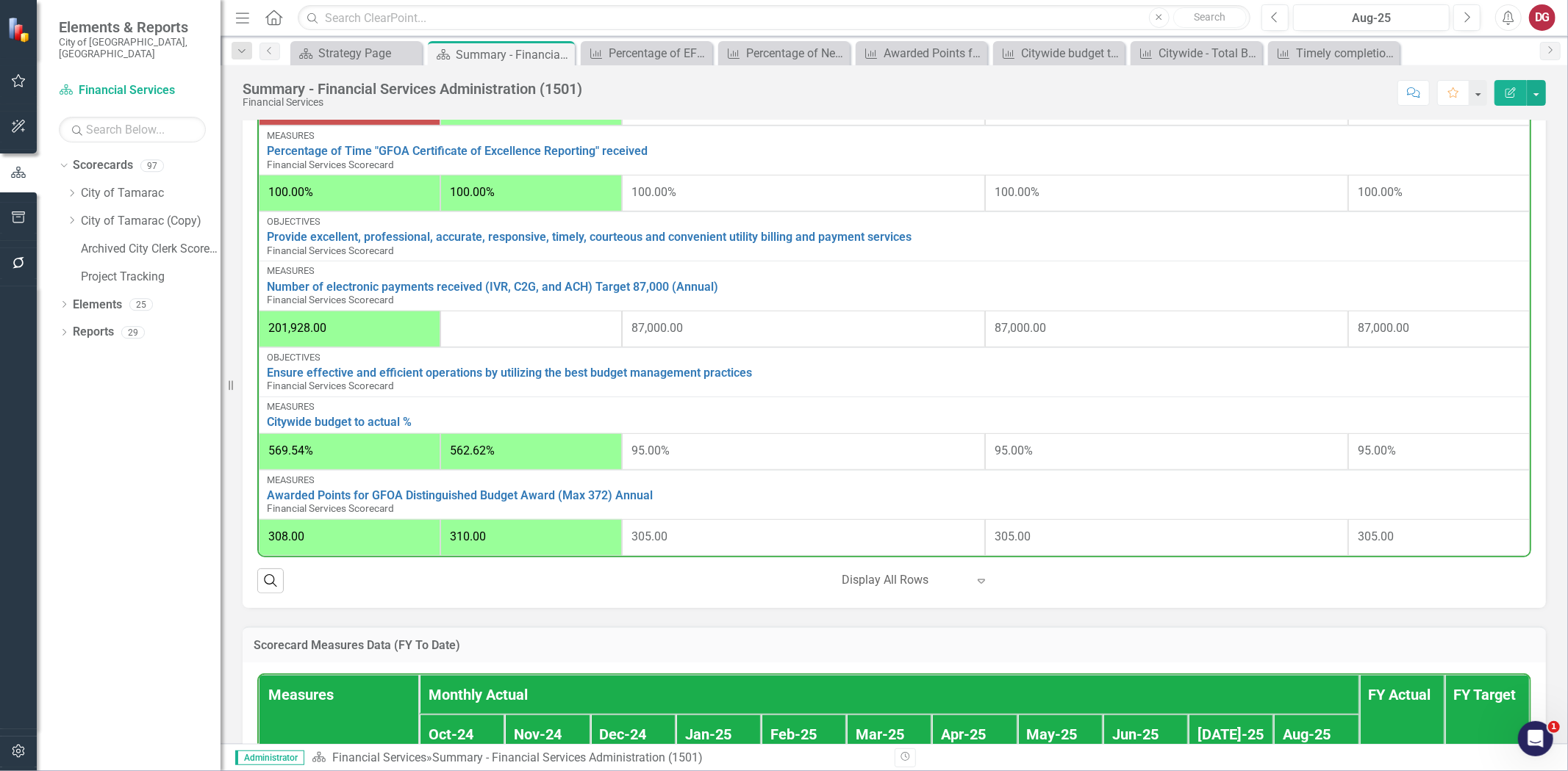
scroll to position [816, 0]
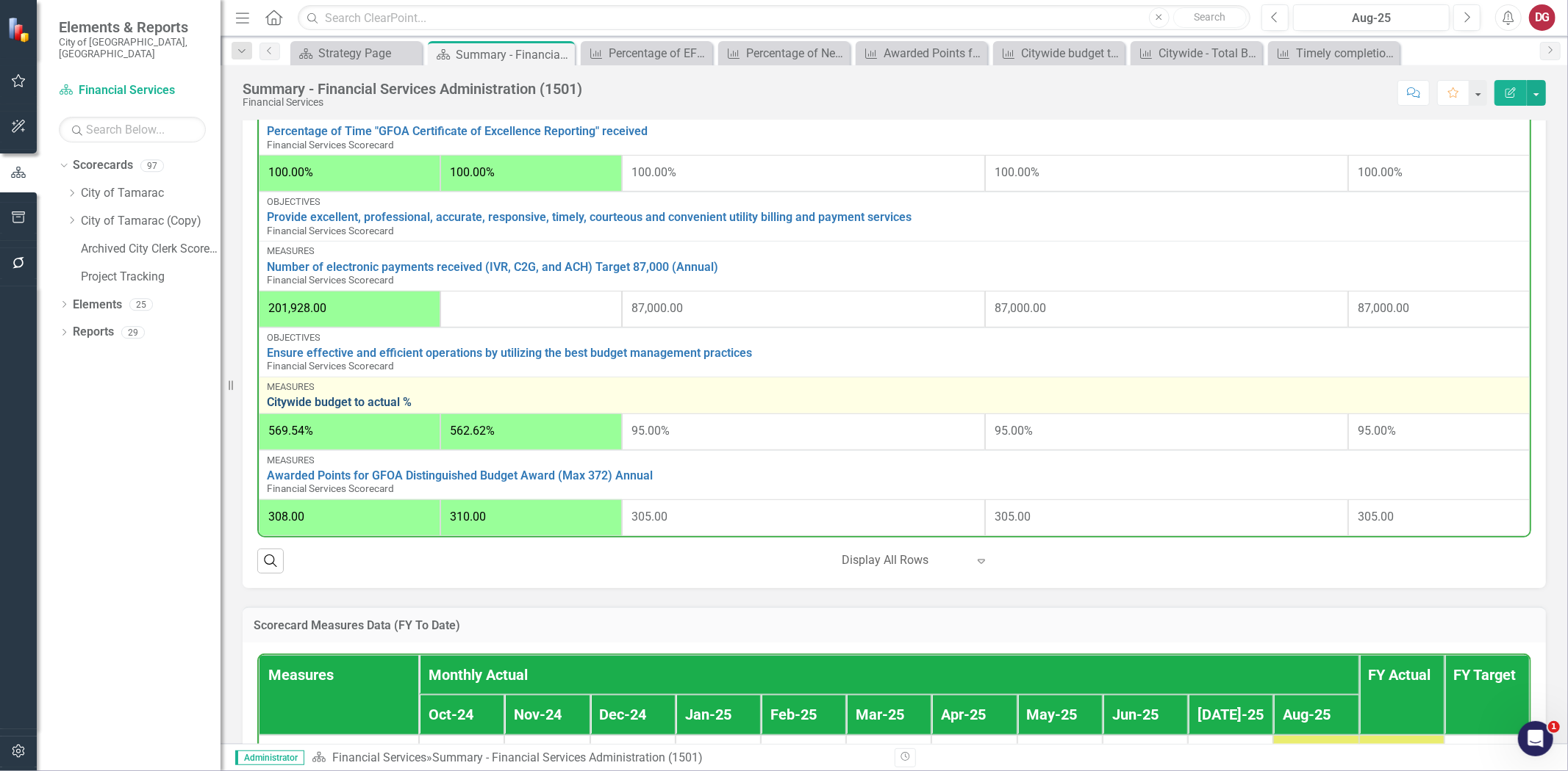
click at [348, 396] on link "Citywide budget to actual %" at bounding box center [894, 402] width 1254 height 13
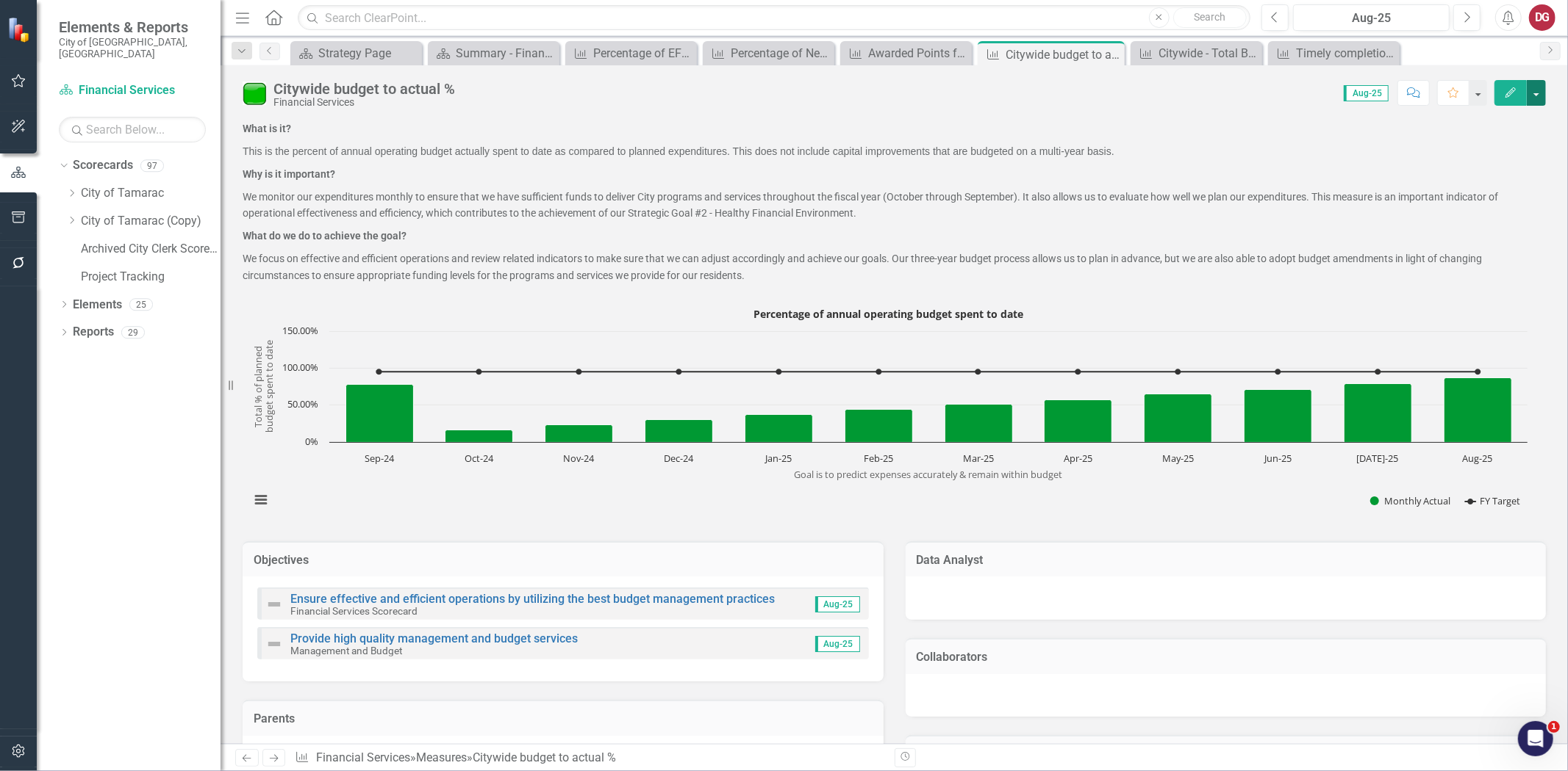
click at [1540, 96] on button "button" at bounding box center [1536, 93] width 19 height 26
click at [1451, 120] on link "Edit Edit Measure" at bounding box center [1474, 119] width 143 height 27
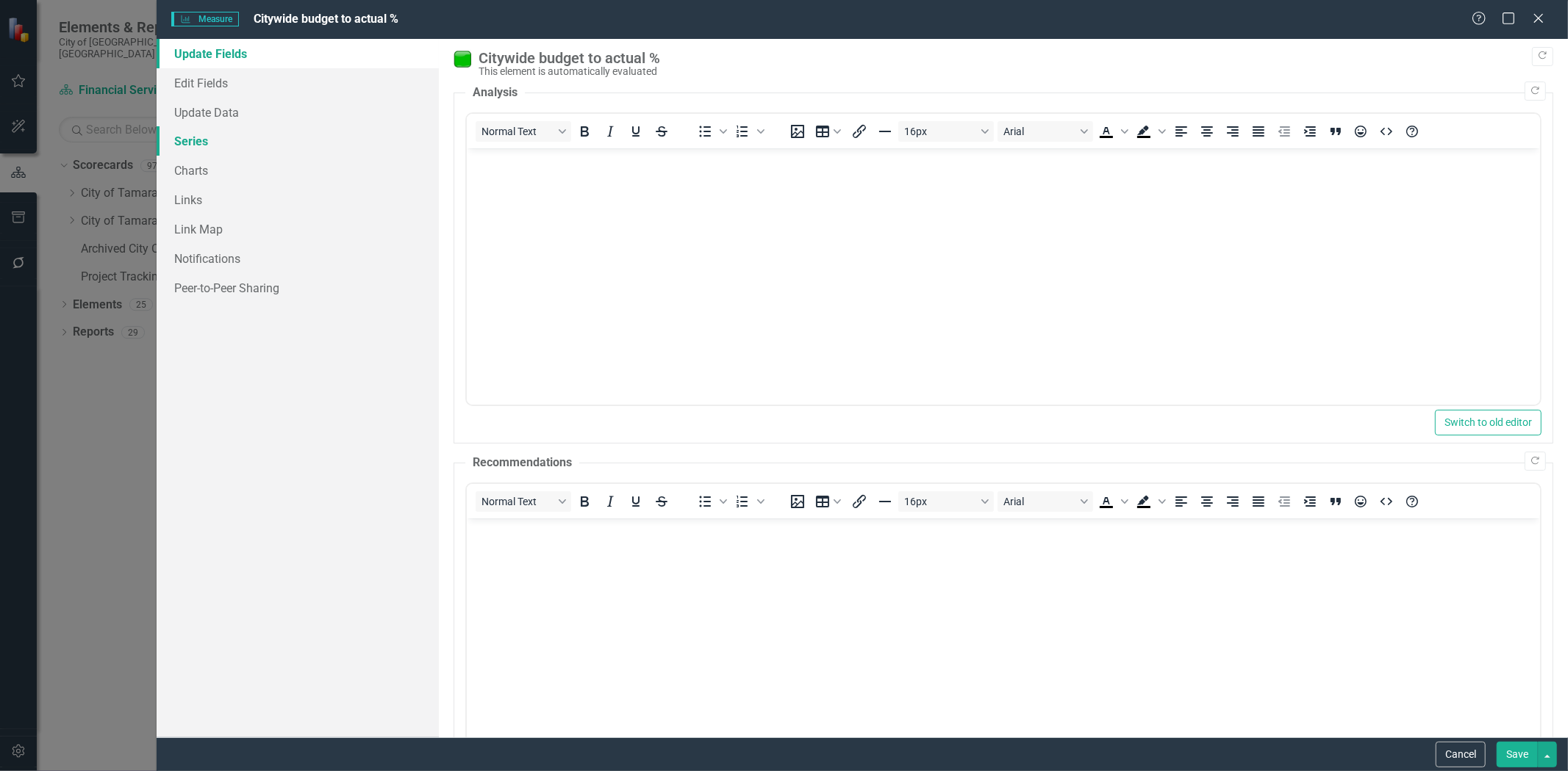
click at [186, 141] on link "Series" at bounding box center [297, 141] width 282 height 29
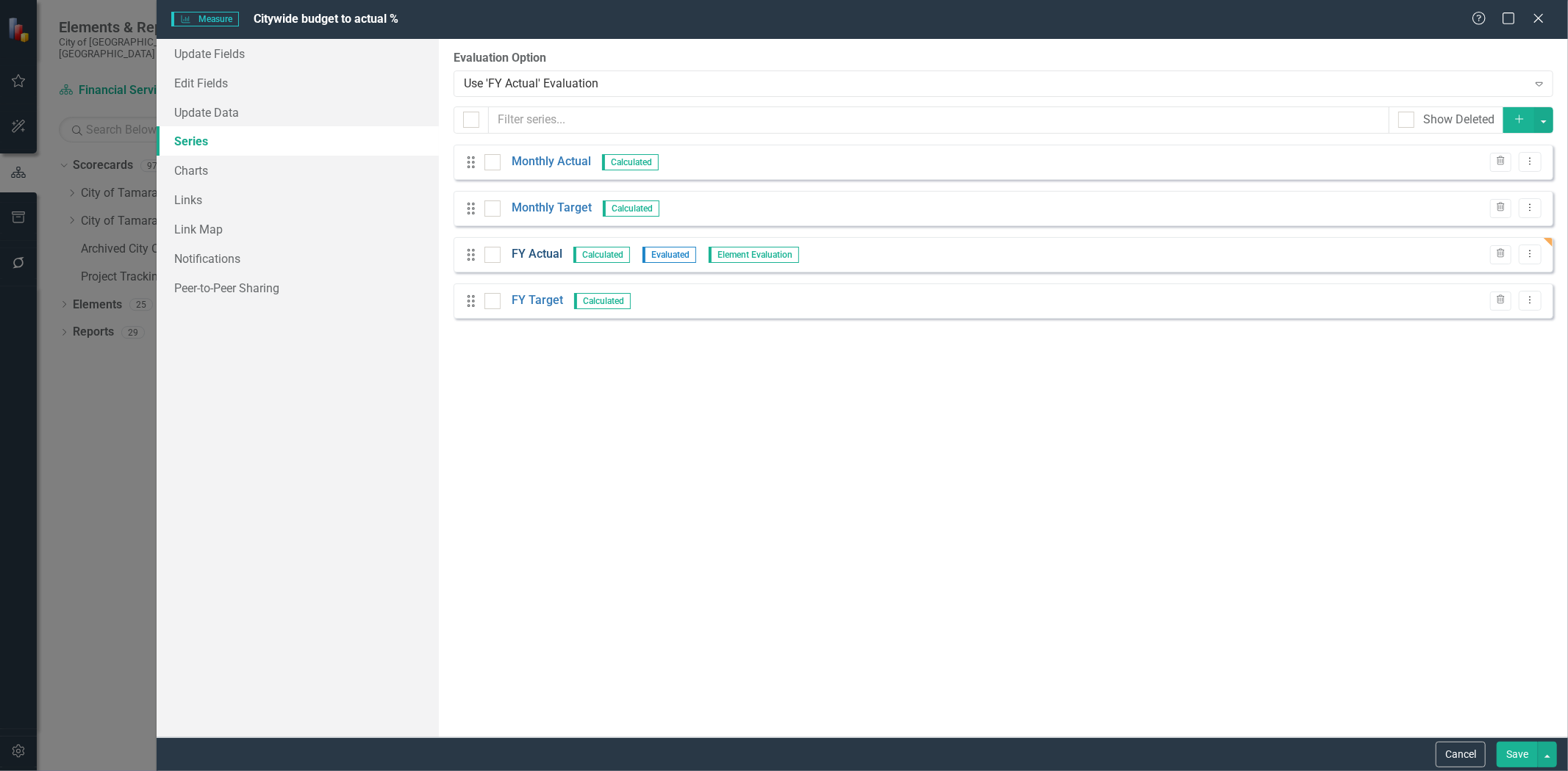
click at [525, 254] on link "FY Actual" at bounding box center [536, 255] width 51 height 17
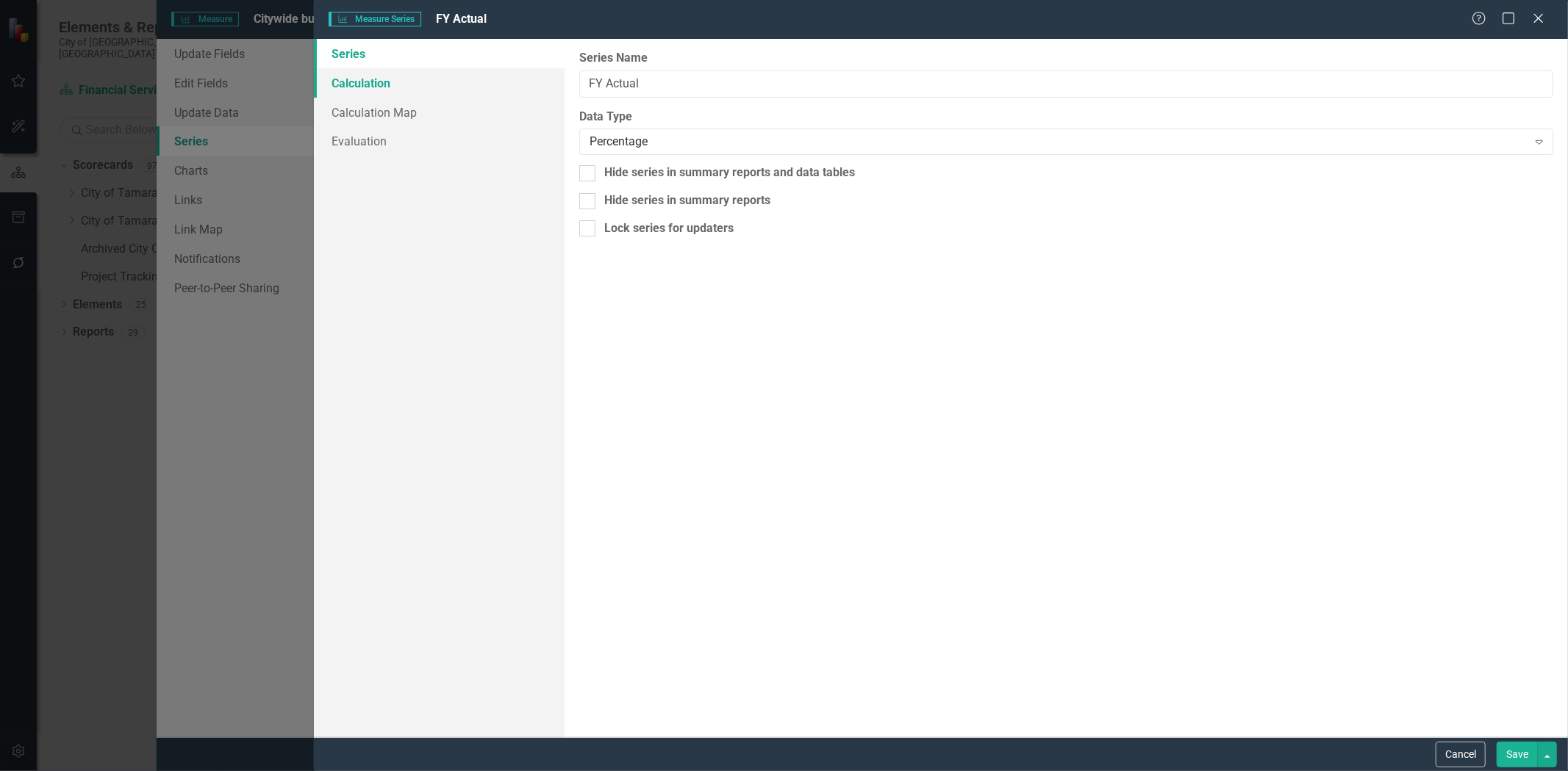
click at [365, 85] on link "Calculation" at bounding box center [439, 83] width 251 height 29
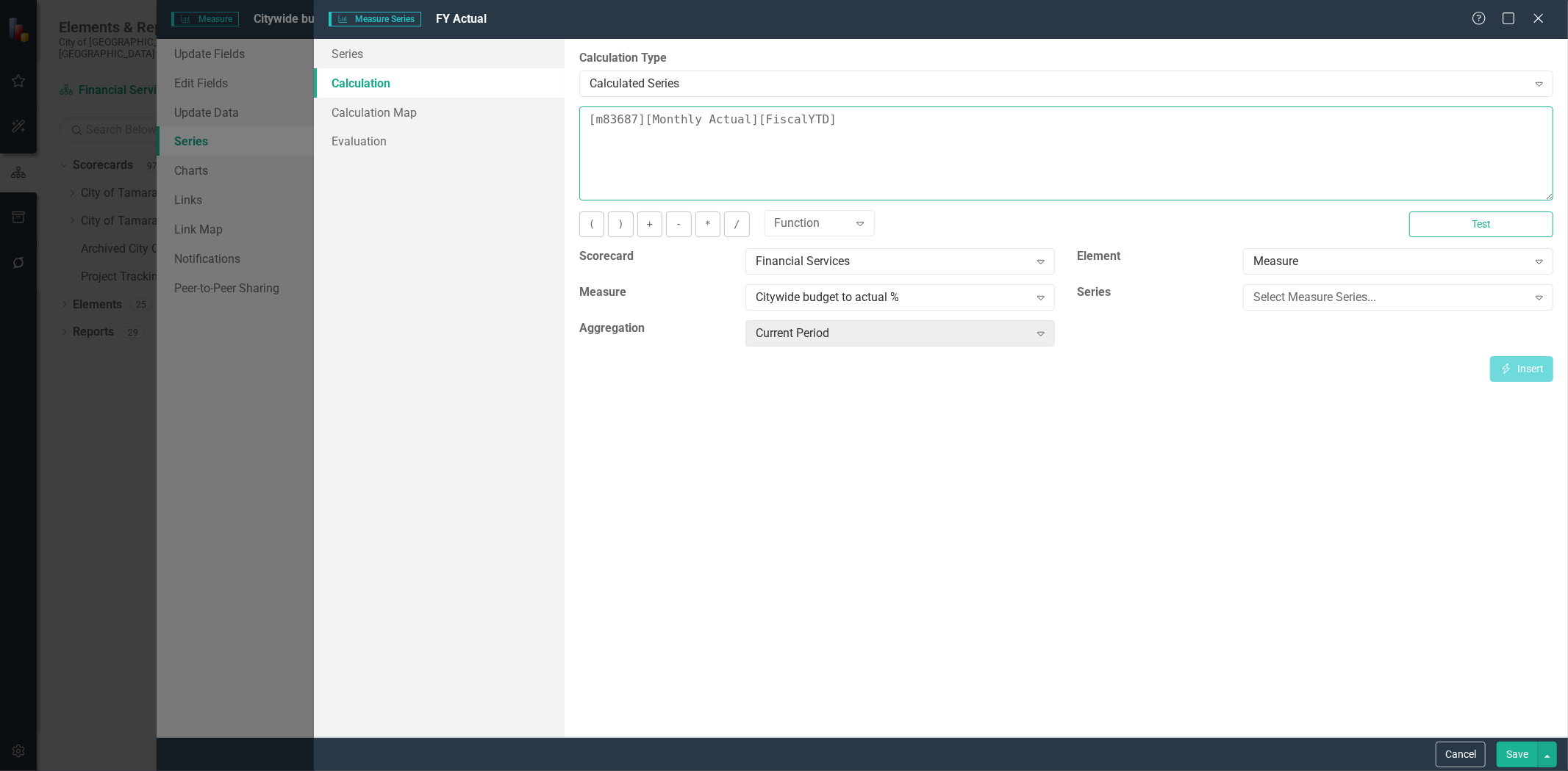
click at [809, 121] on textarea "[m83687][Monthly Actual][FiscalYTD]" at bounding box center [1065, 153] width 974 height 94
type textarea "[m83687][Monthly Actual][FiscalYTDAverage]"
click at [1508, 748] on button "Save" at bounding box center [1517, 755] width 41 height 26
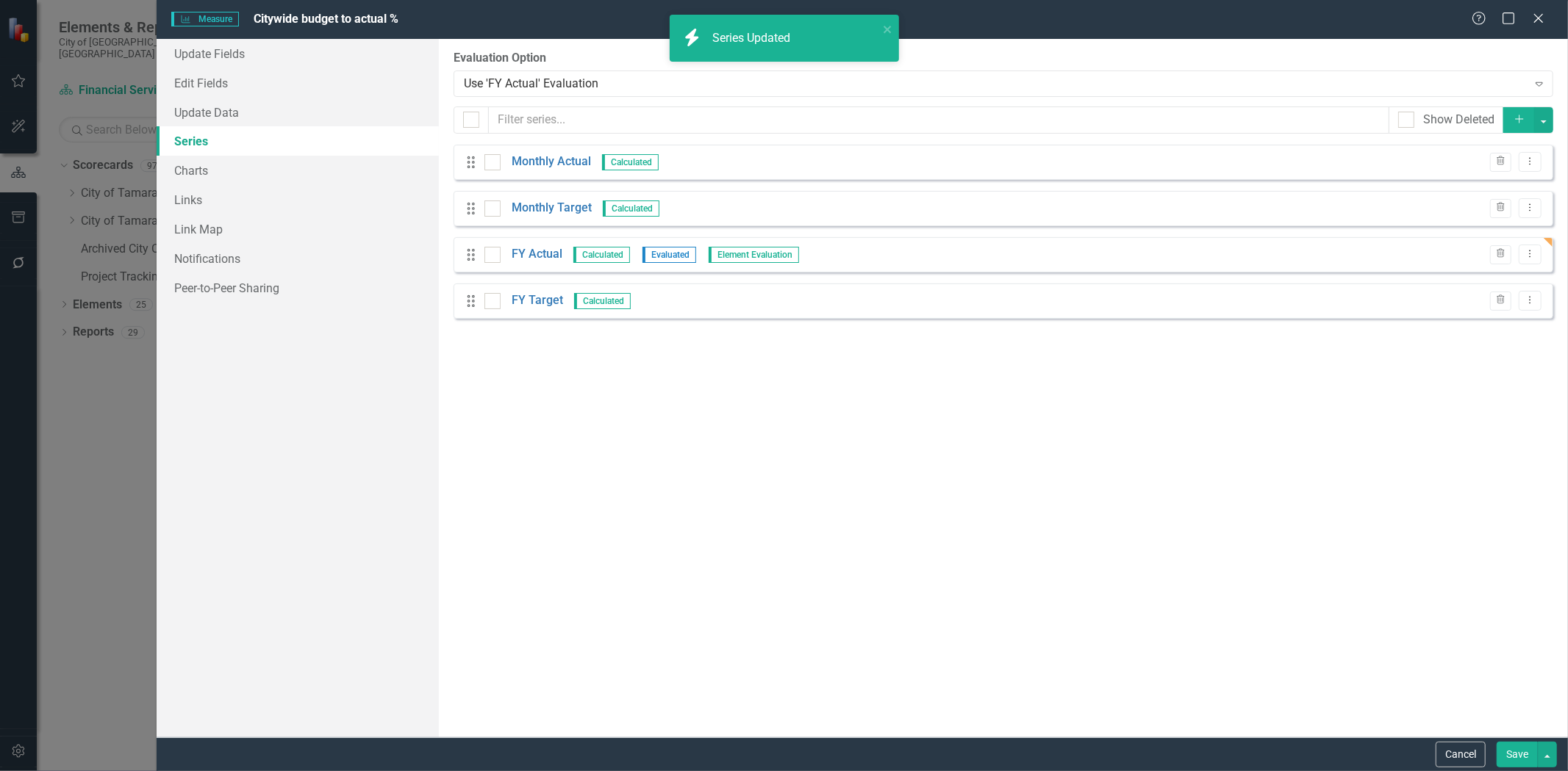
click at [1432, 744] on div "Cancel Save" at bounding box center [1494, 755] width 125 height 26
click at [1438, 746] on button "Cancel" at bounding box center [1461, 755] width 50 height 26
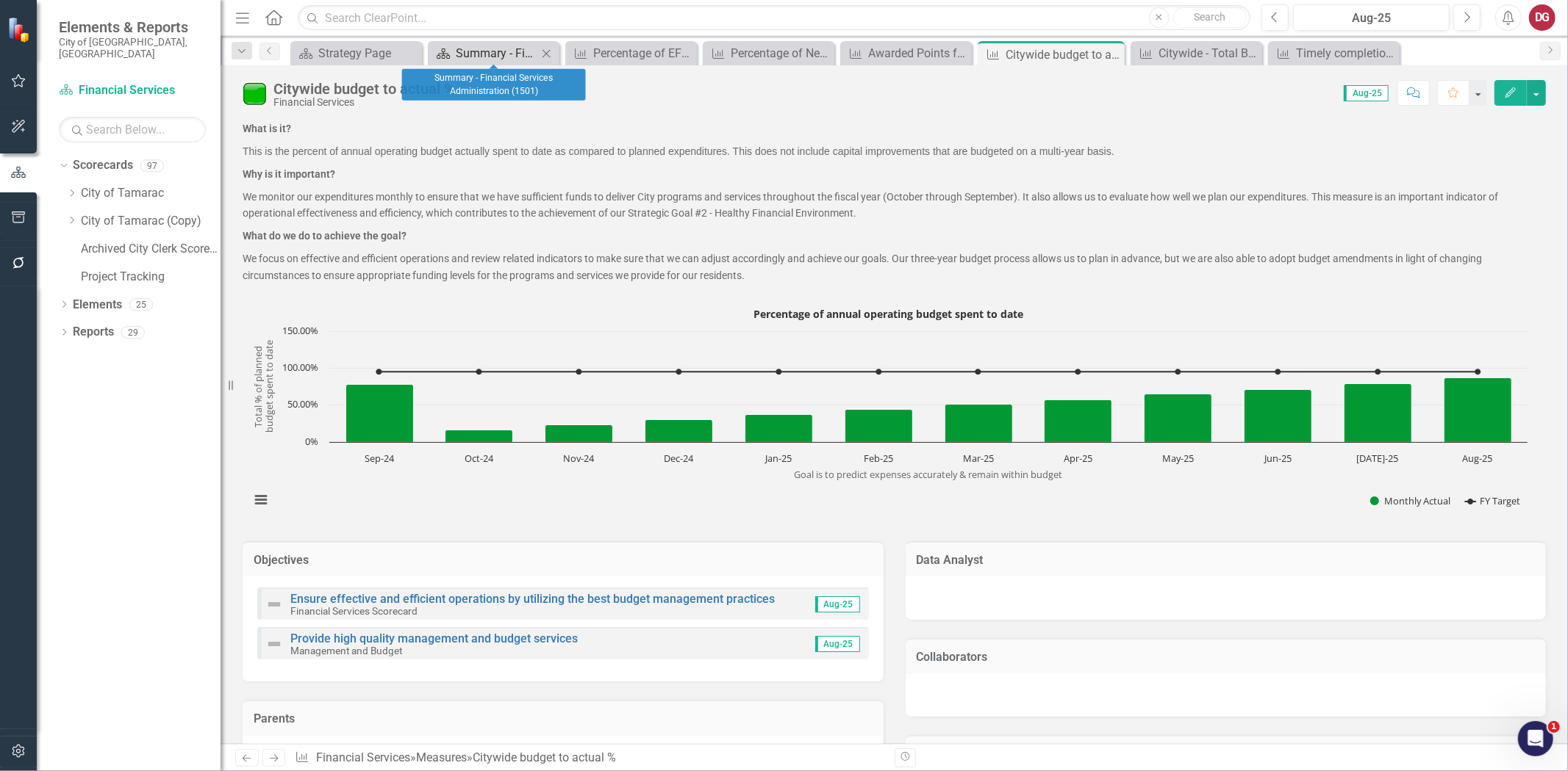
click at [526, 48] on div "Summary - Financial Services Administration (1501)" at bounding box center [497, 53] width 81 height 18
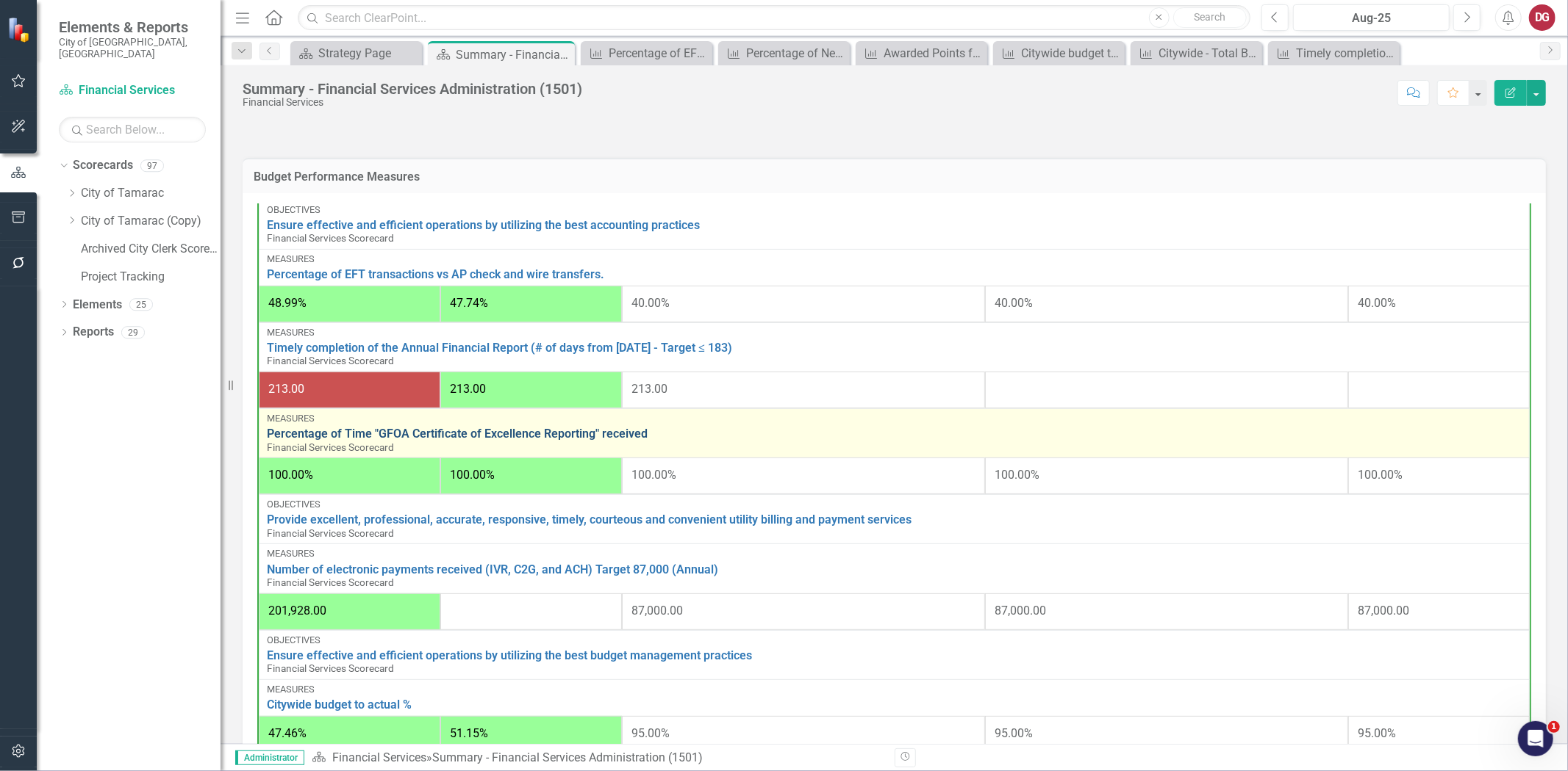
scroll to position [436, 0]
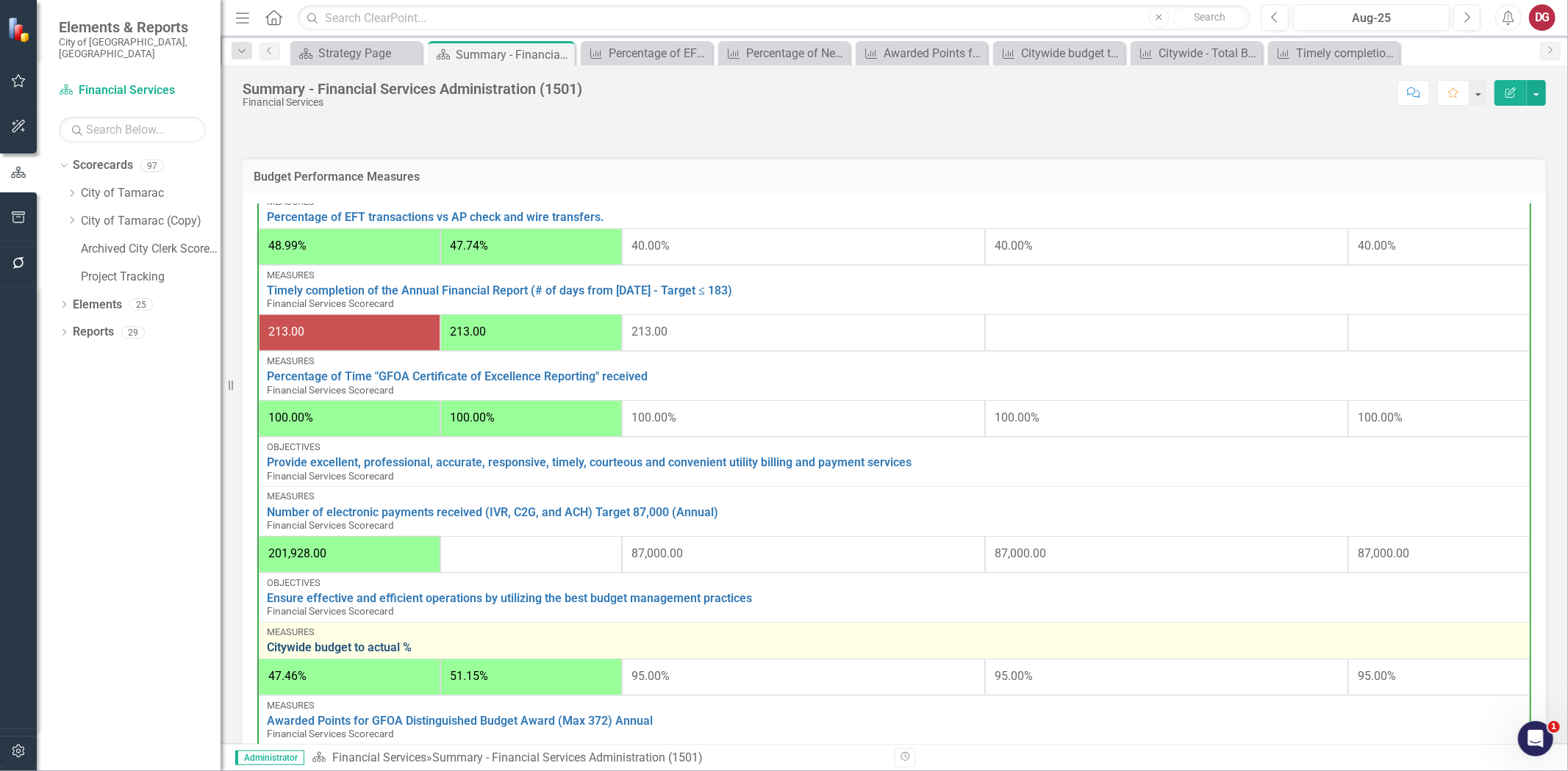
click at [372, 641] on link "Citywide budget to actual %" at bounding box center [894, 648] width 1254 height 13
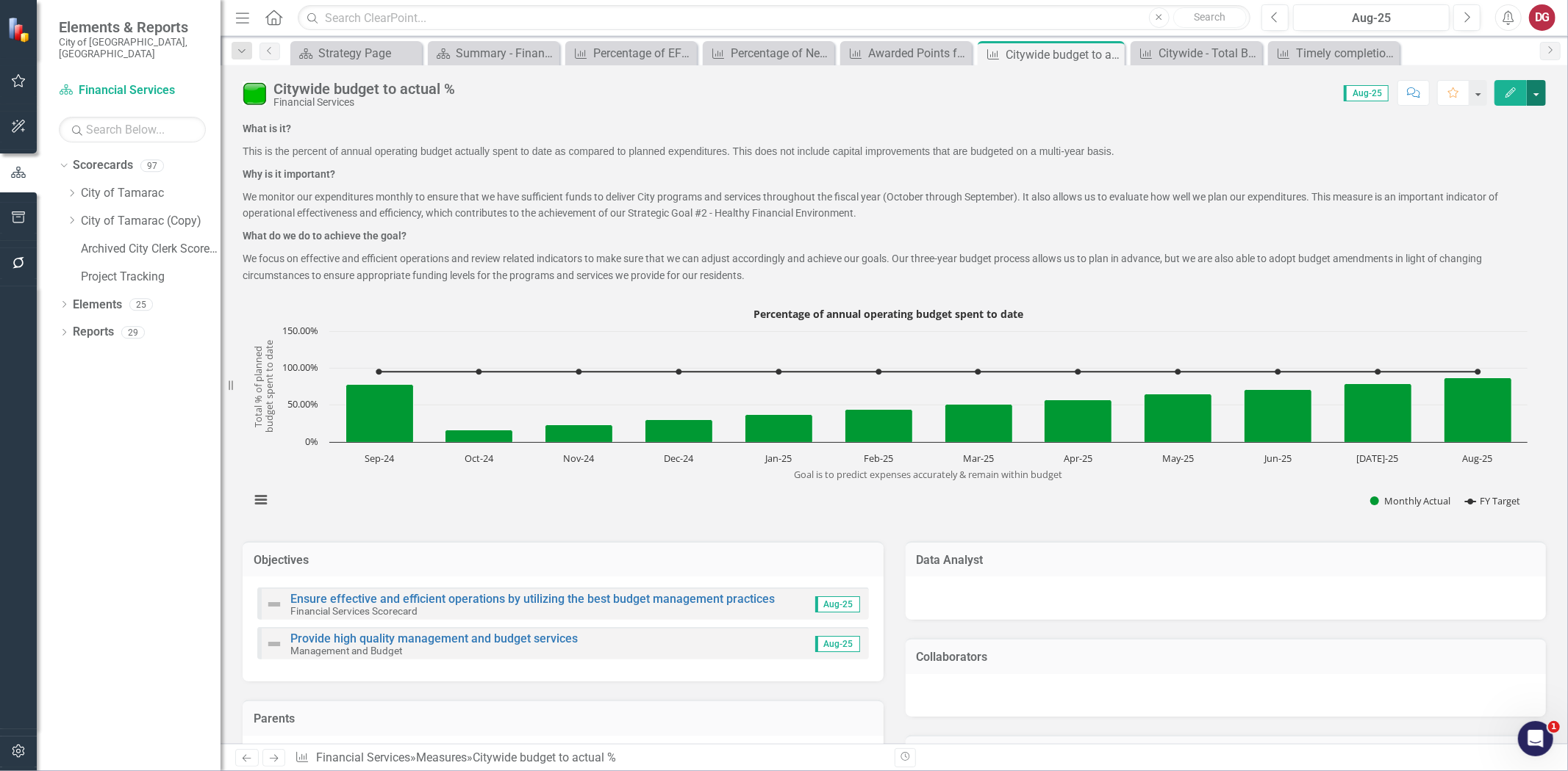
click at [1539, 90] on button "button" at bounding box center [1536, 93] width 19 height 26
click at [1470, 121] on link "Edit Edit Measure" at bounding box center [1474, 119] width 143 height 27
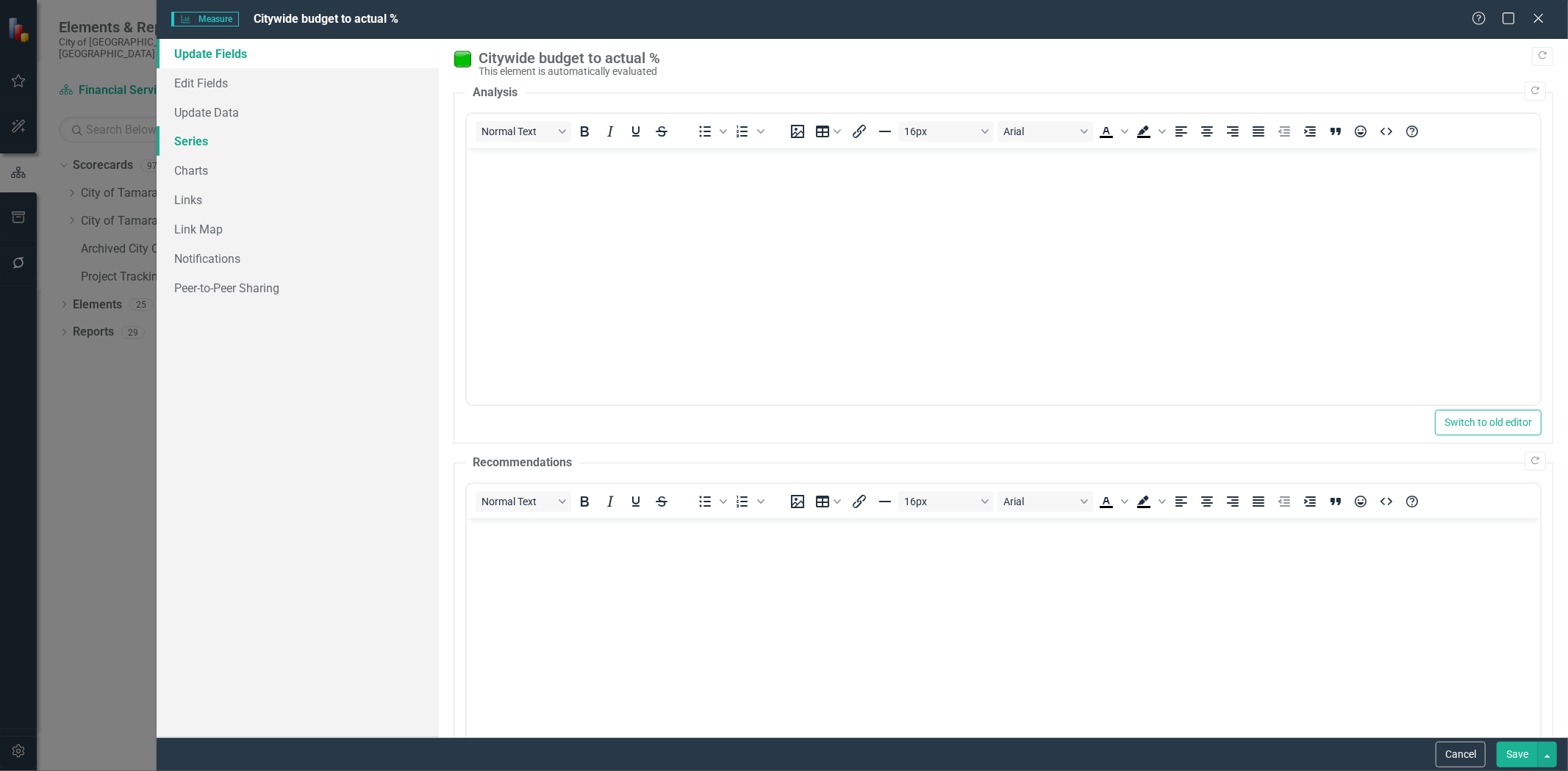
click at [191, 136] on link "Series" at bounding box center [297, 141] width 282 height 29
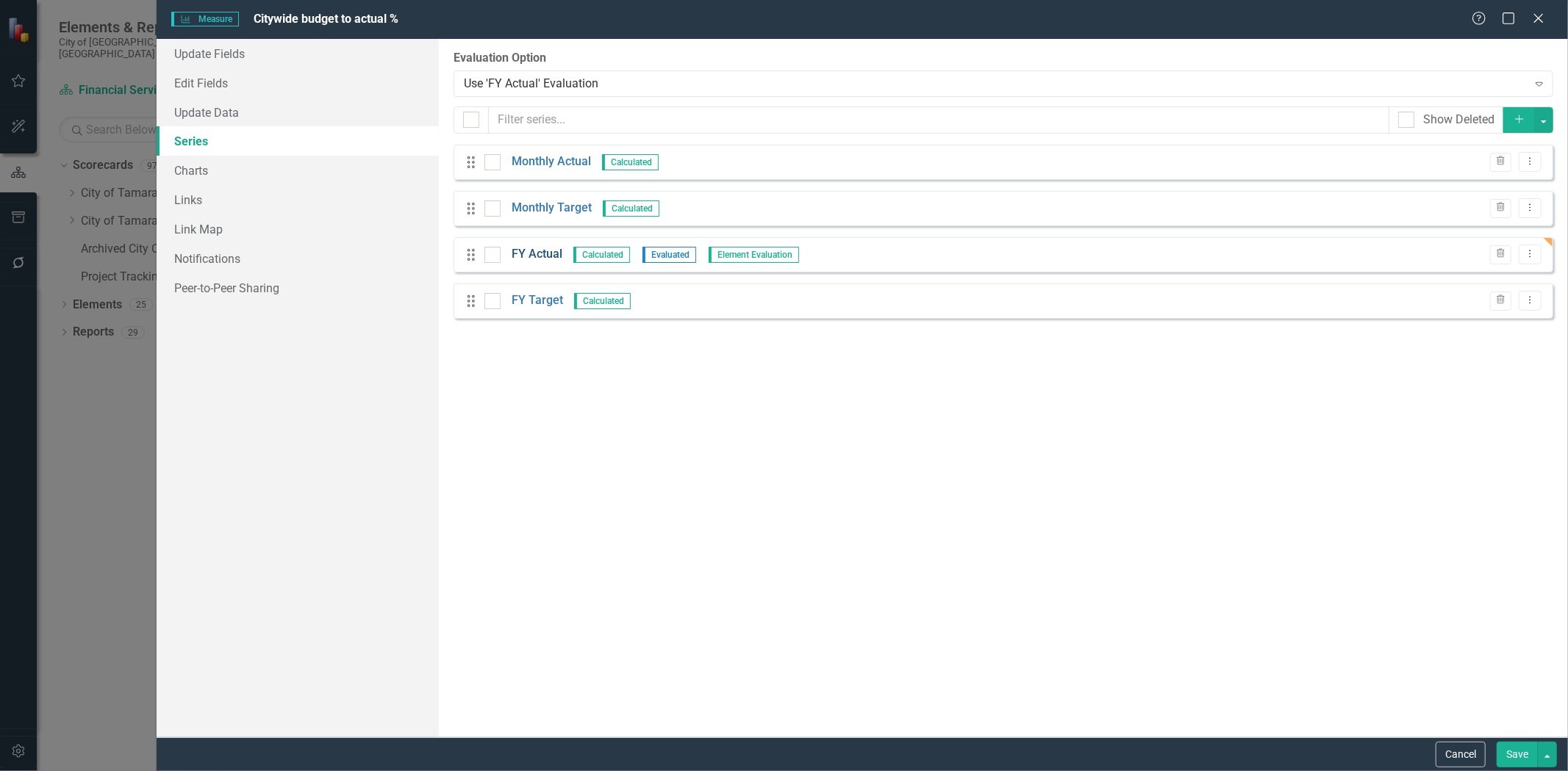
click at [533, 250] on link "FY Actual" at bounding box center [536, 255] width 51 height 17
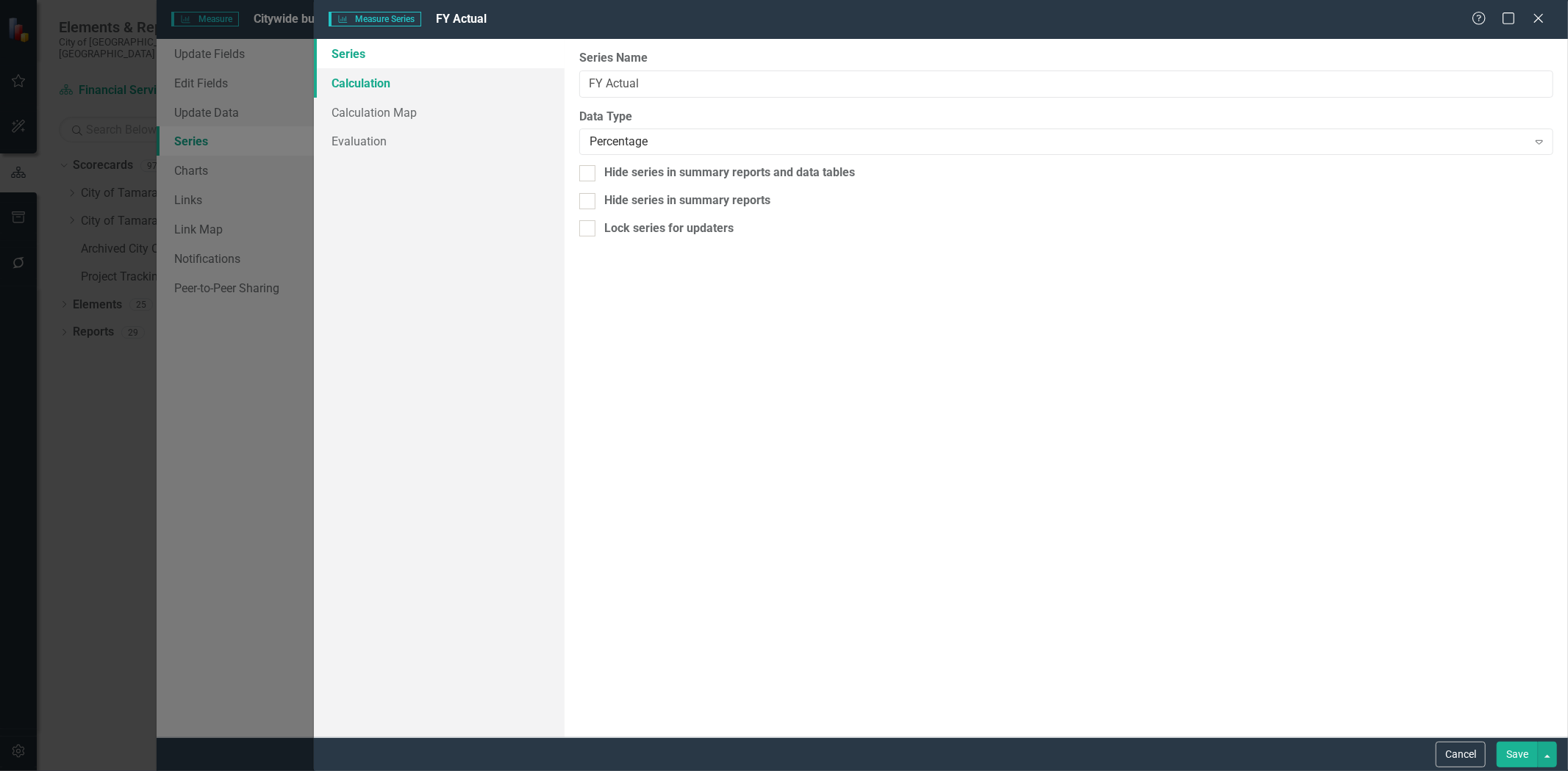
click at [404, 84] on link "Calculation" at bounding box center [439, 83] width 251 height 29
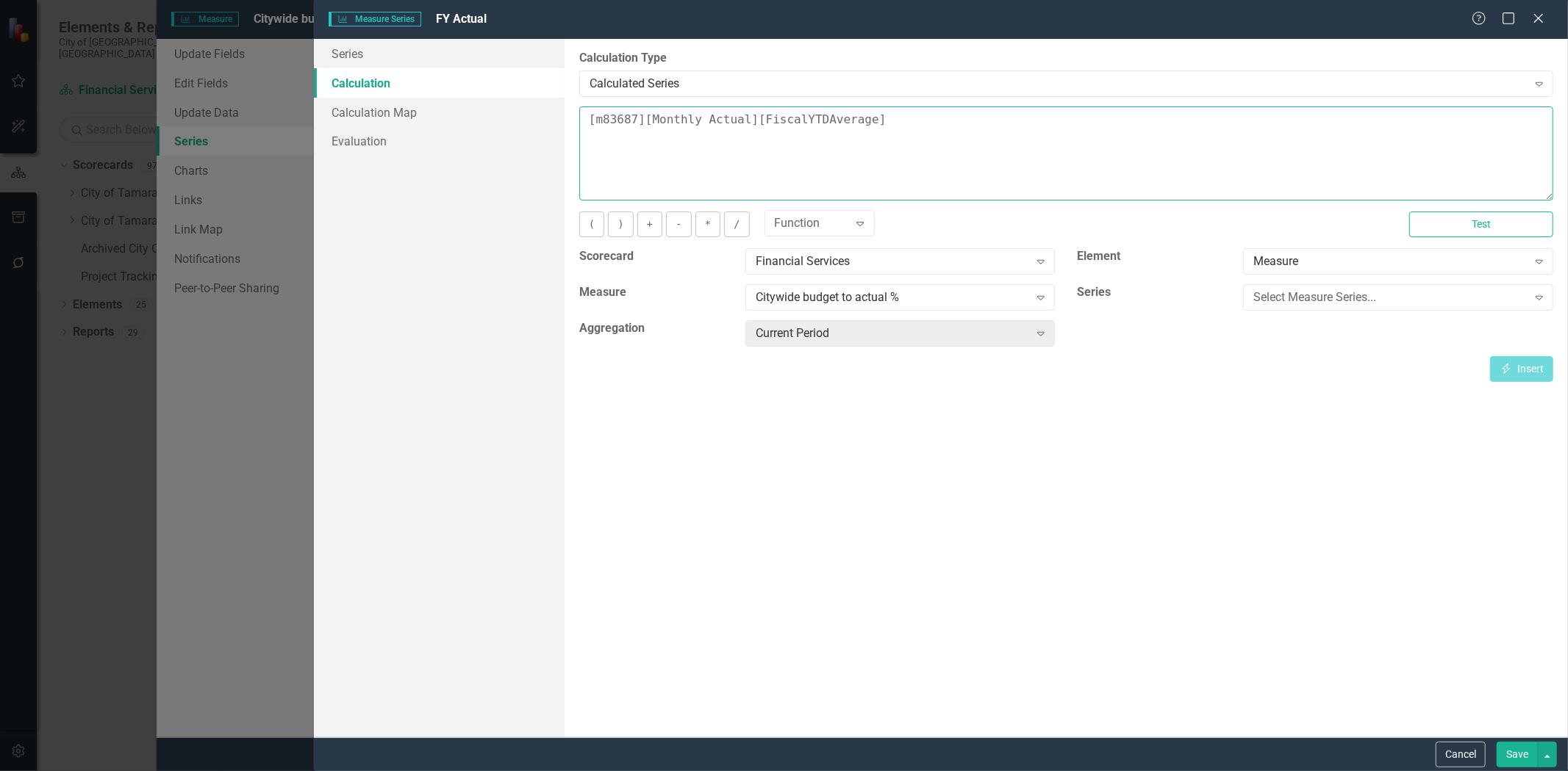
drag, startPoint x: 759, startPoint y: 120, endPoint x: 850, endPoint y: 119, distance: 91.0
click at [850, 119] on textarea "[m83687][Monthly Actual][FiscalYTDAverage]" at bounding box center [1065, 153] width 974 height 94
type textarea "[m83687][Monthly Actual][CurrentPeriod]"
click at [1505, 751] on button "Save" at bounding box center [1517, 755] width 41 height 26
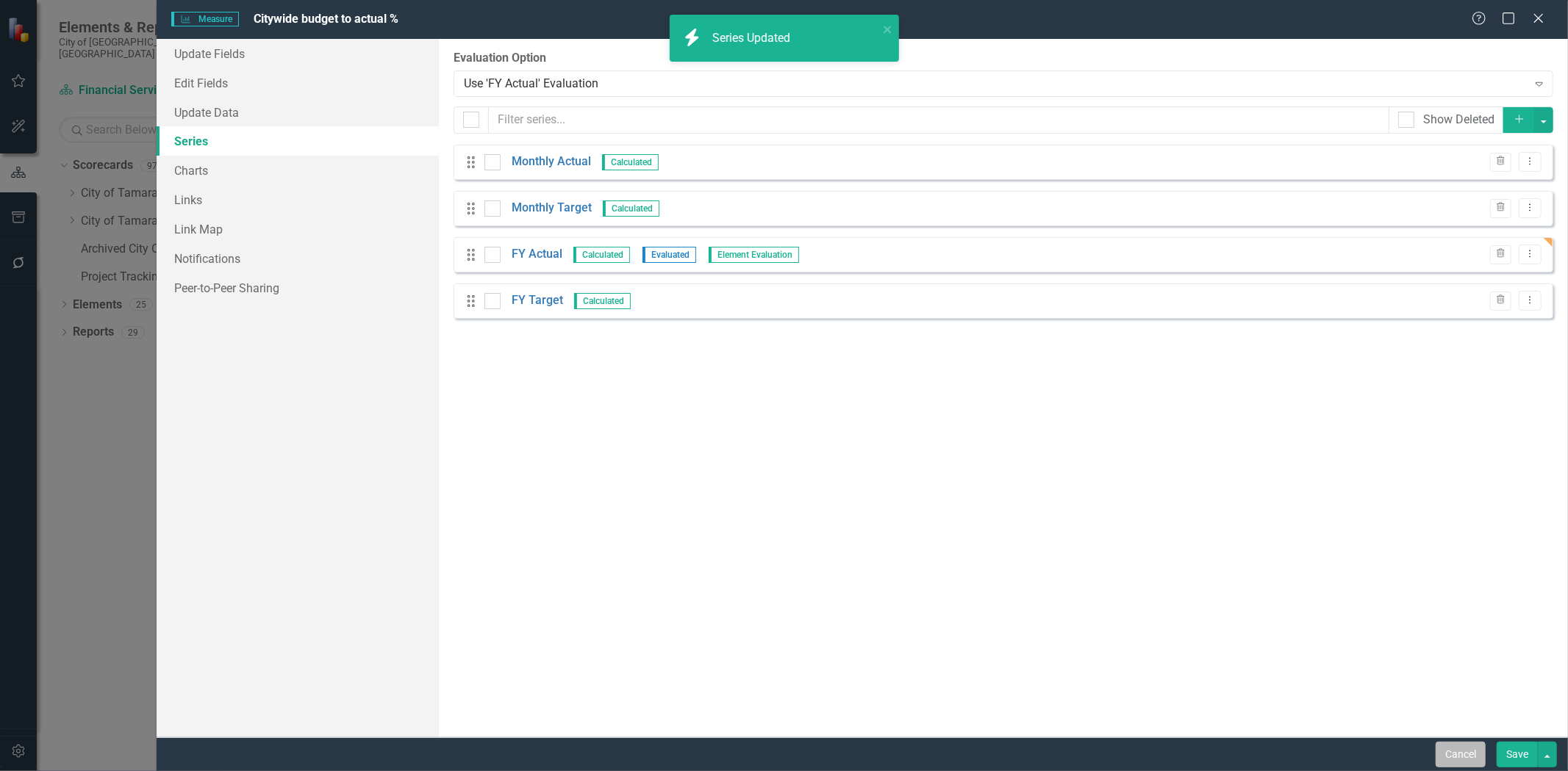
click at [1450, 754] on button "Cancel" at bounding box center [1461, 755] width 50 height 26
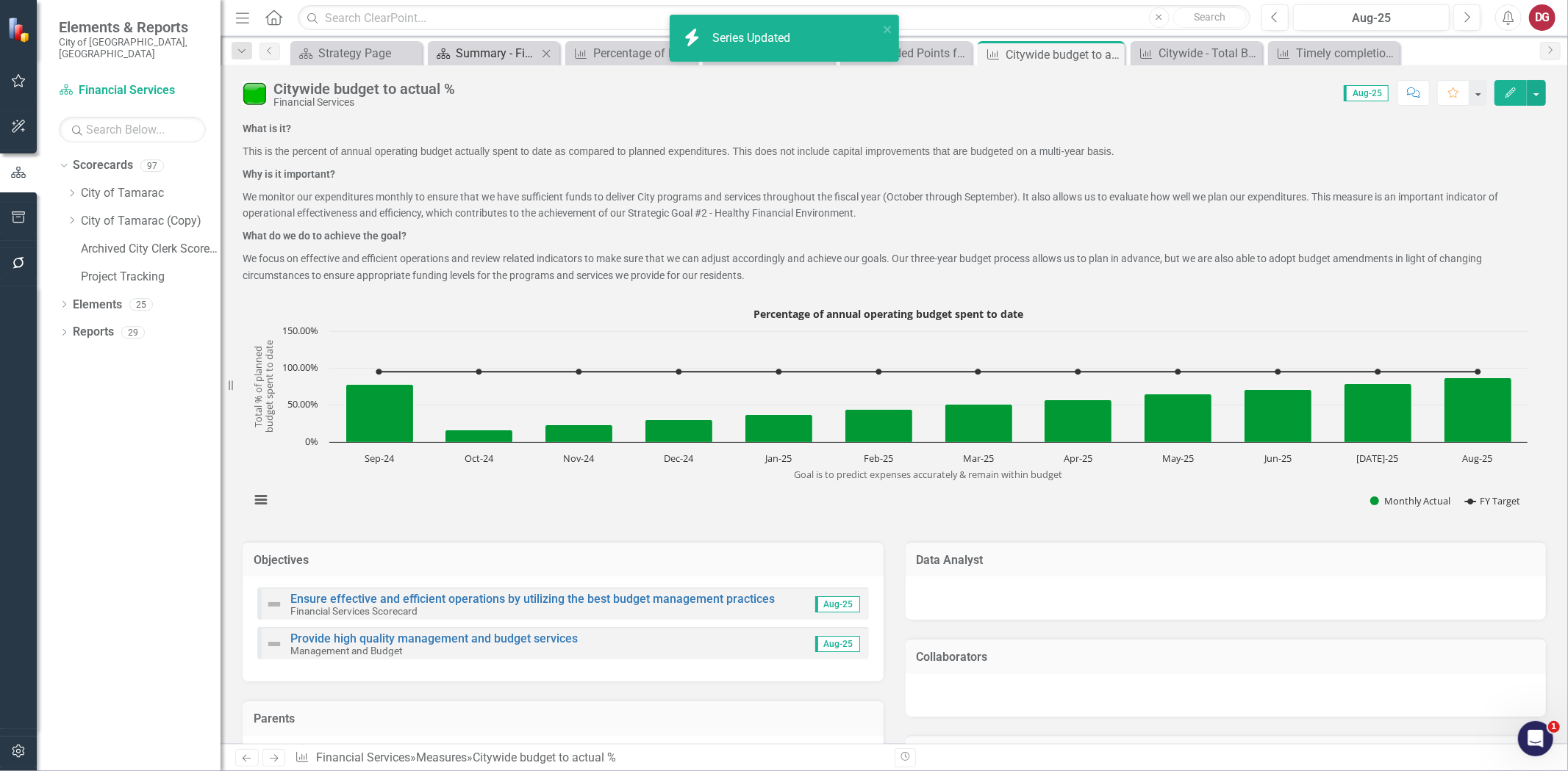
click at [502, 54] on div "Summary - Financial Services Administration (1501)" at bounding box center [497, 53] width 81 height 18
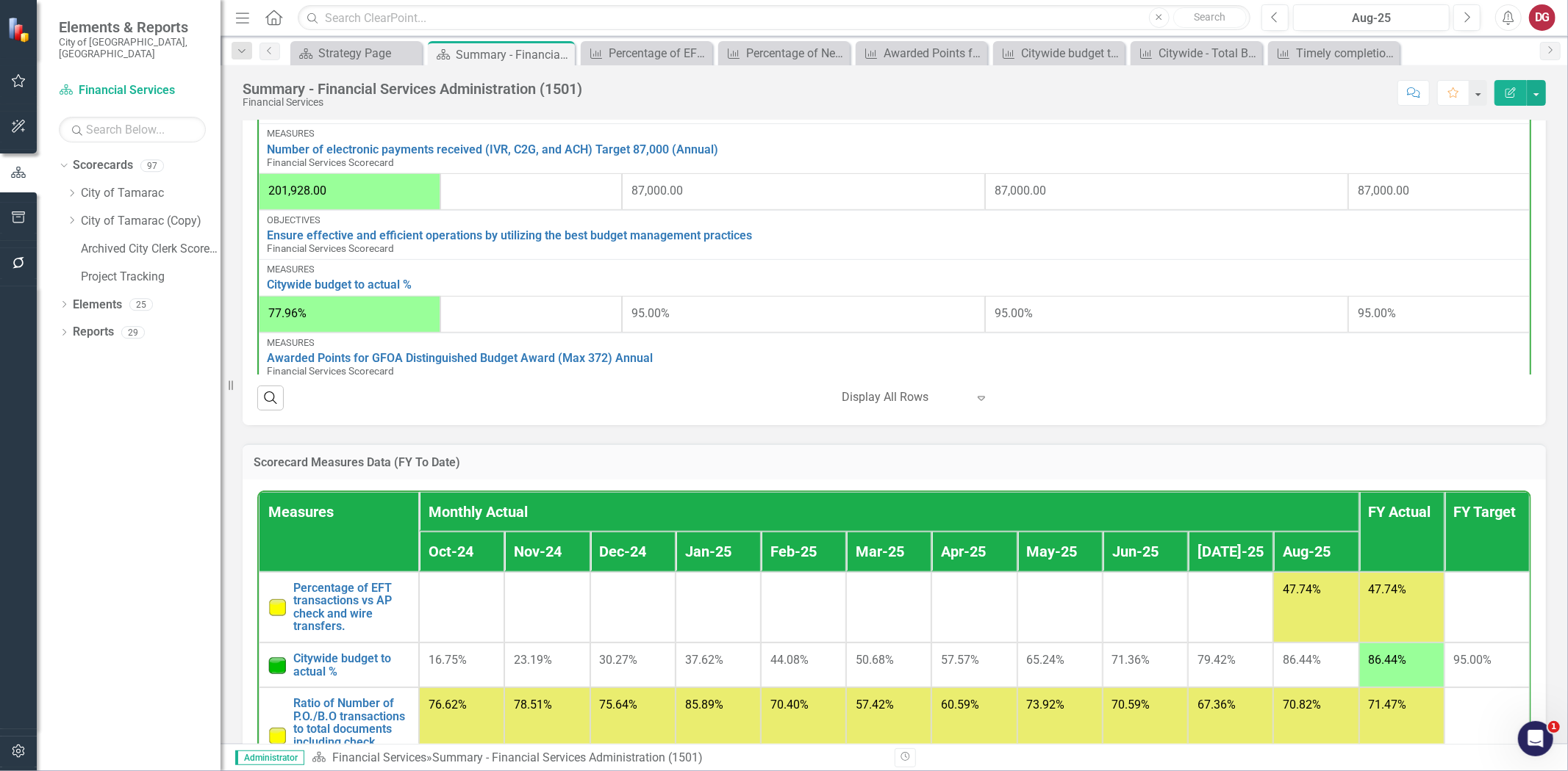
scroll to position [408, 0]
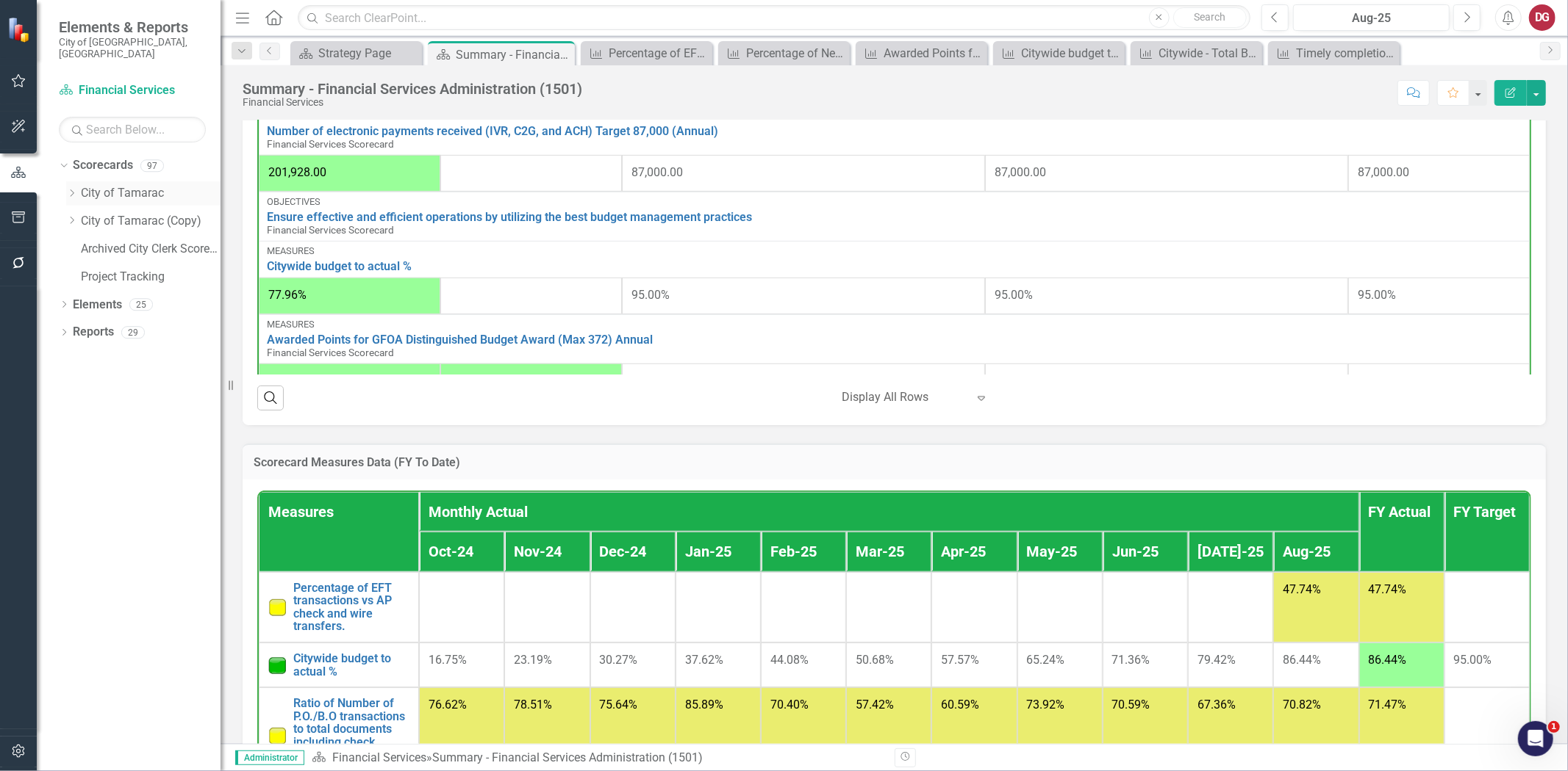
click at [68, 189] on icon "Dropdown" at bounding box center [72, 193] width 11 height 9
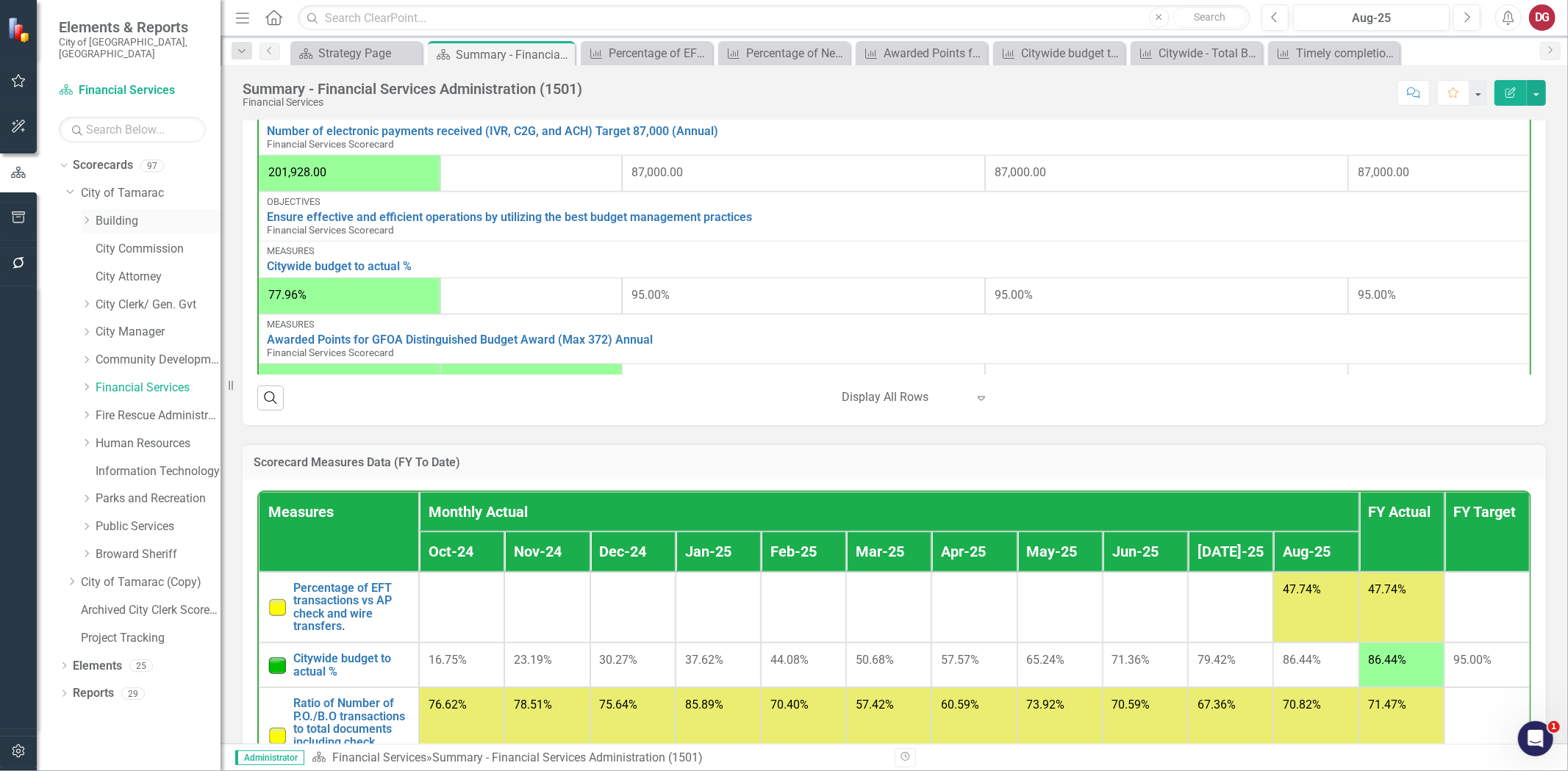
click at [116, 213] on link "Building" at bounding box center [158, 222] width 125 height 17
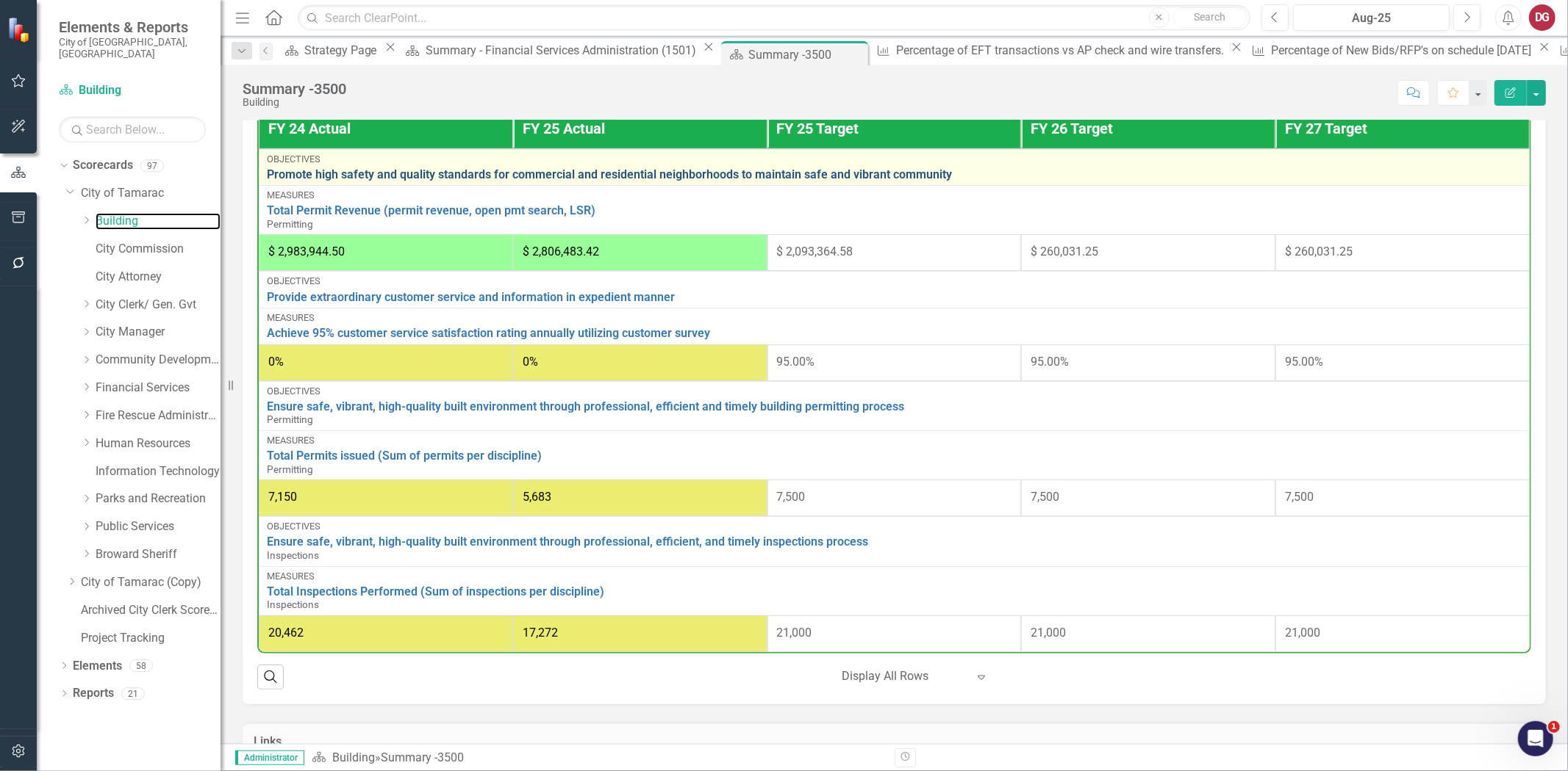
scroll to position [578, 0]
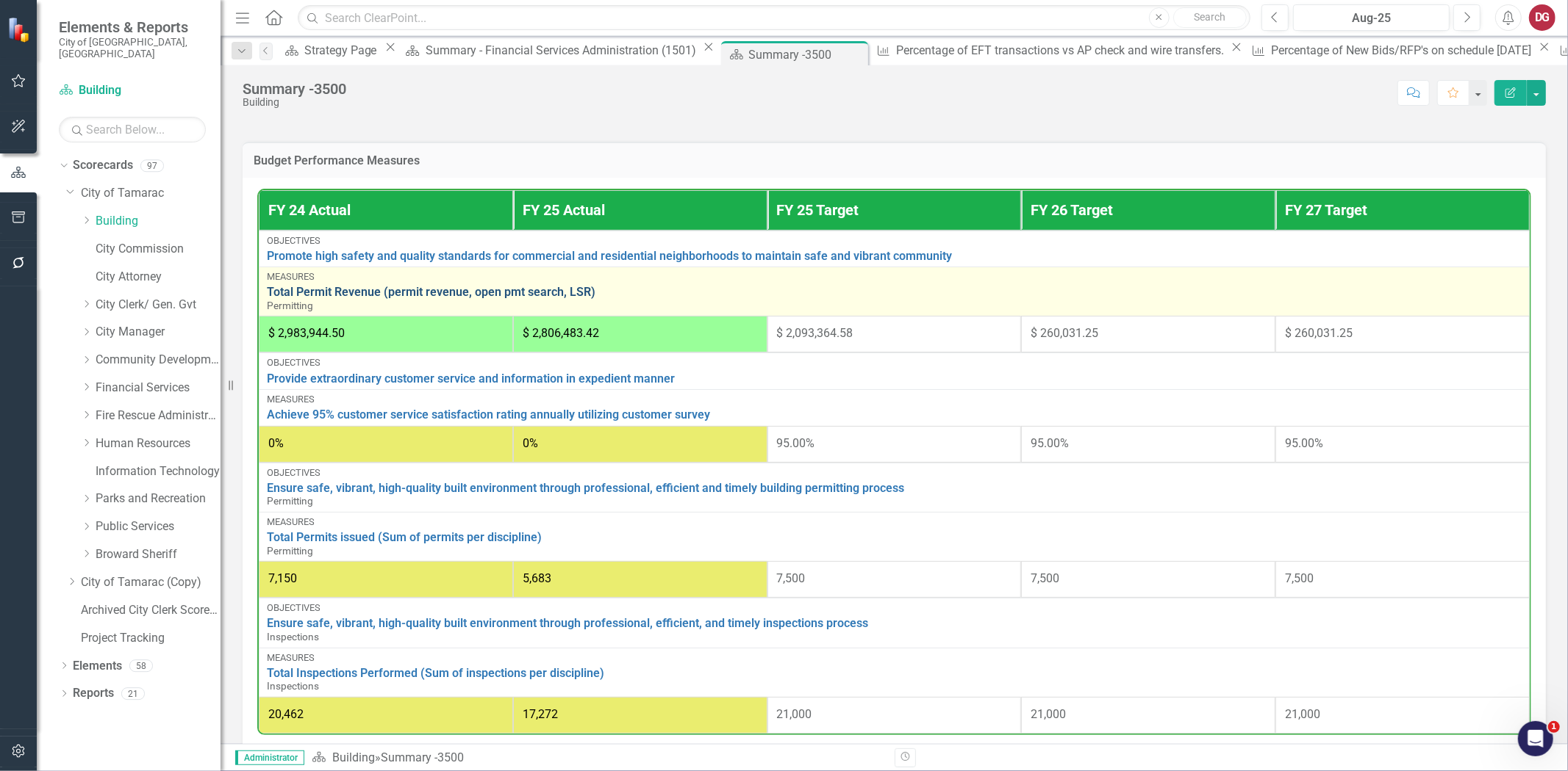
click at [567, 299] on link "Total Permit Revenue (permit revenue, open pmt search, LSR)" at bounding box center [894, 292] width 1254 height 13
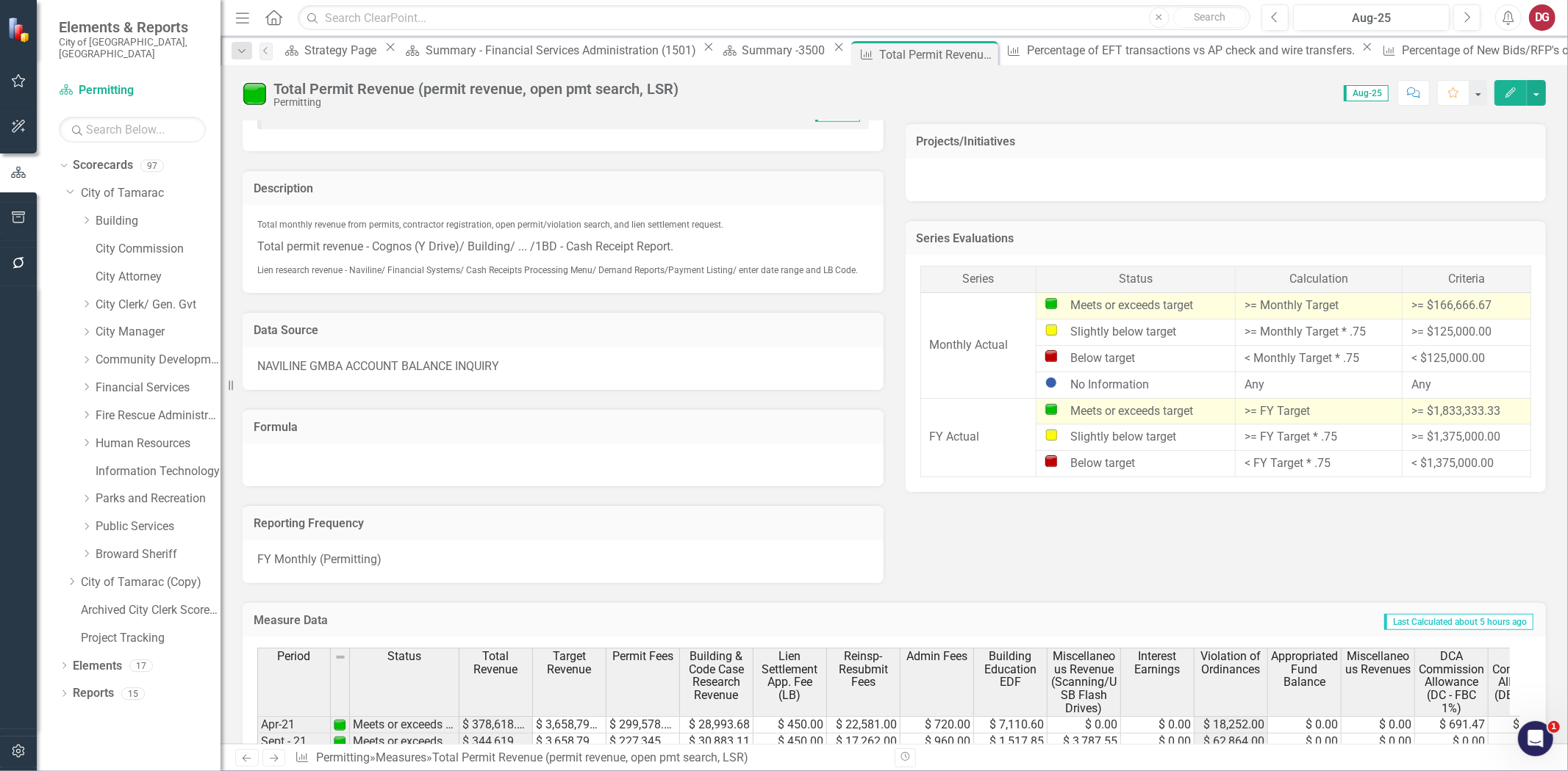
scroll to position [775, 0]
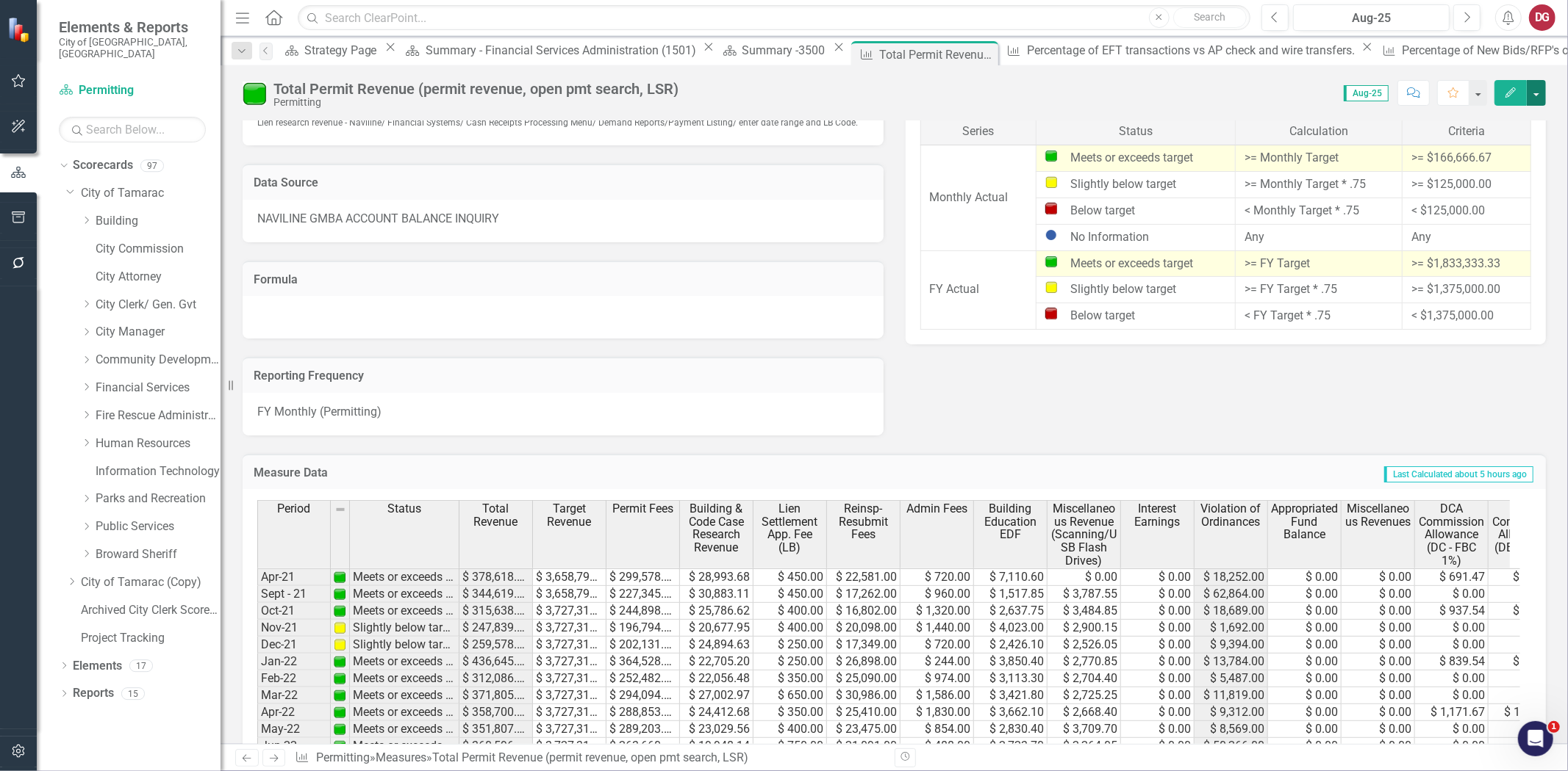
click at [1531, 85] on button "button" at bounding box center [1536, 93] width 19 height 26
click at [1468, 122] on link "Edit Edit Measure" at bounding box center [1474, 119] width 143 height 27
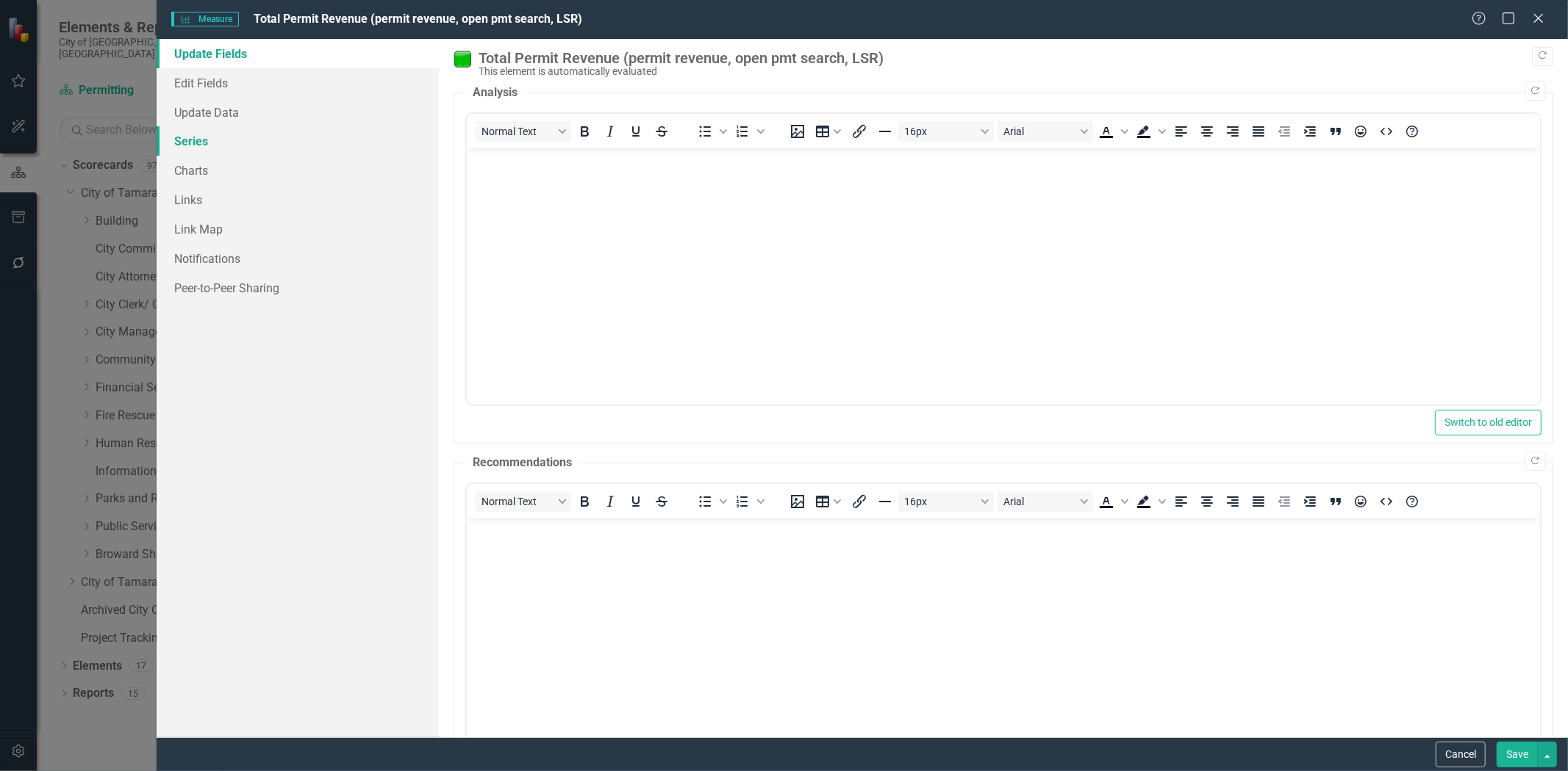
scroll to position [0, 0]
click at [207, 137] on link "Series" at bounding box center [297, 141] width 282 height 29
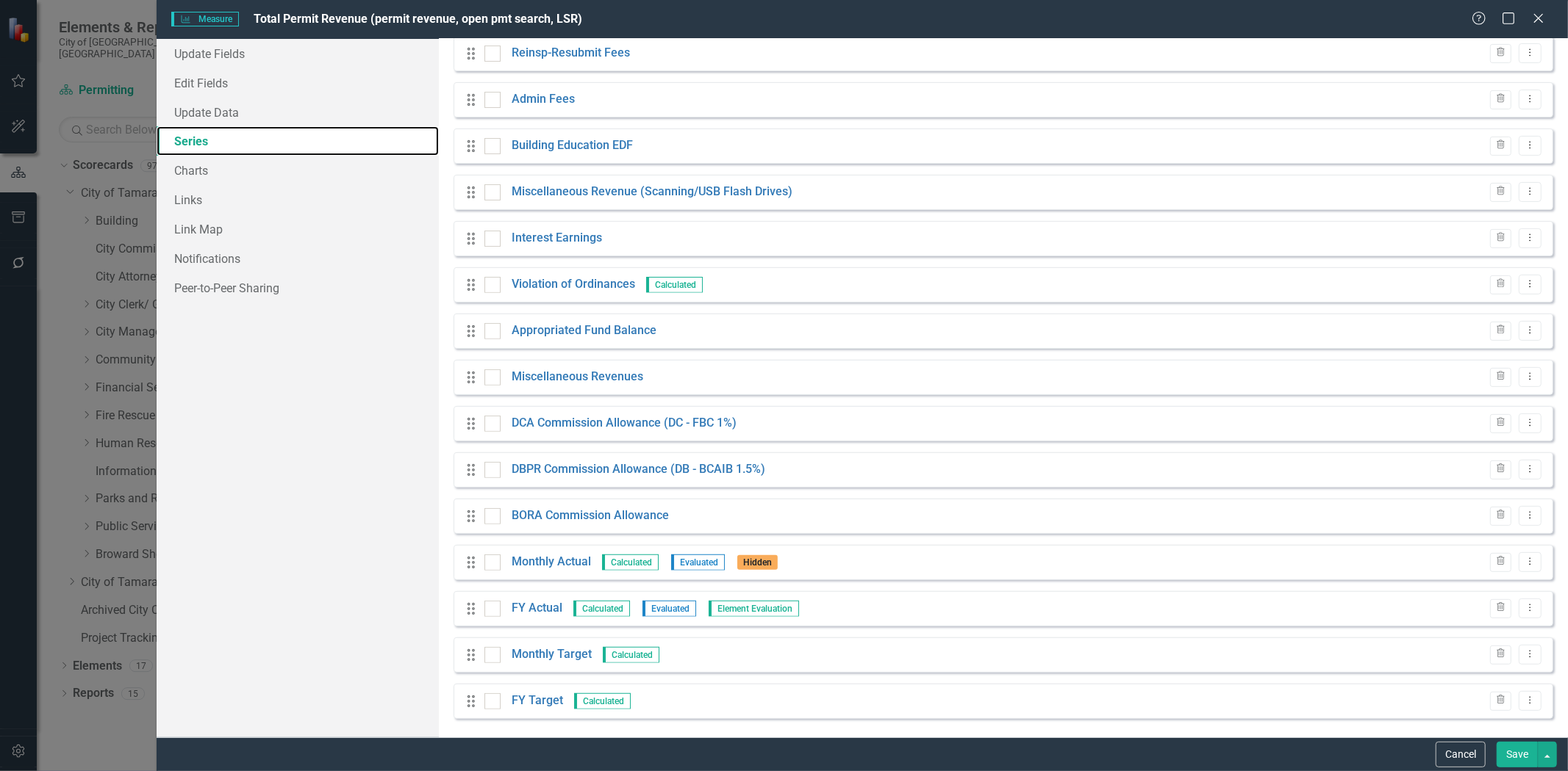
scroll to position [343, 0]
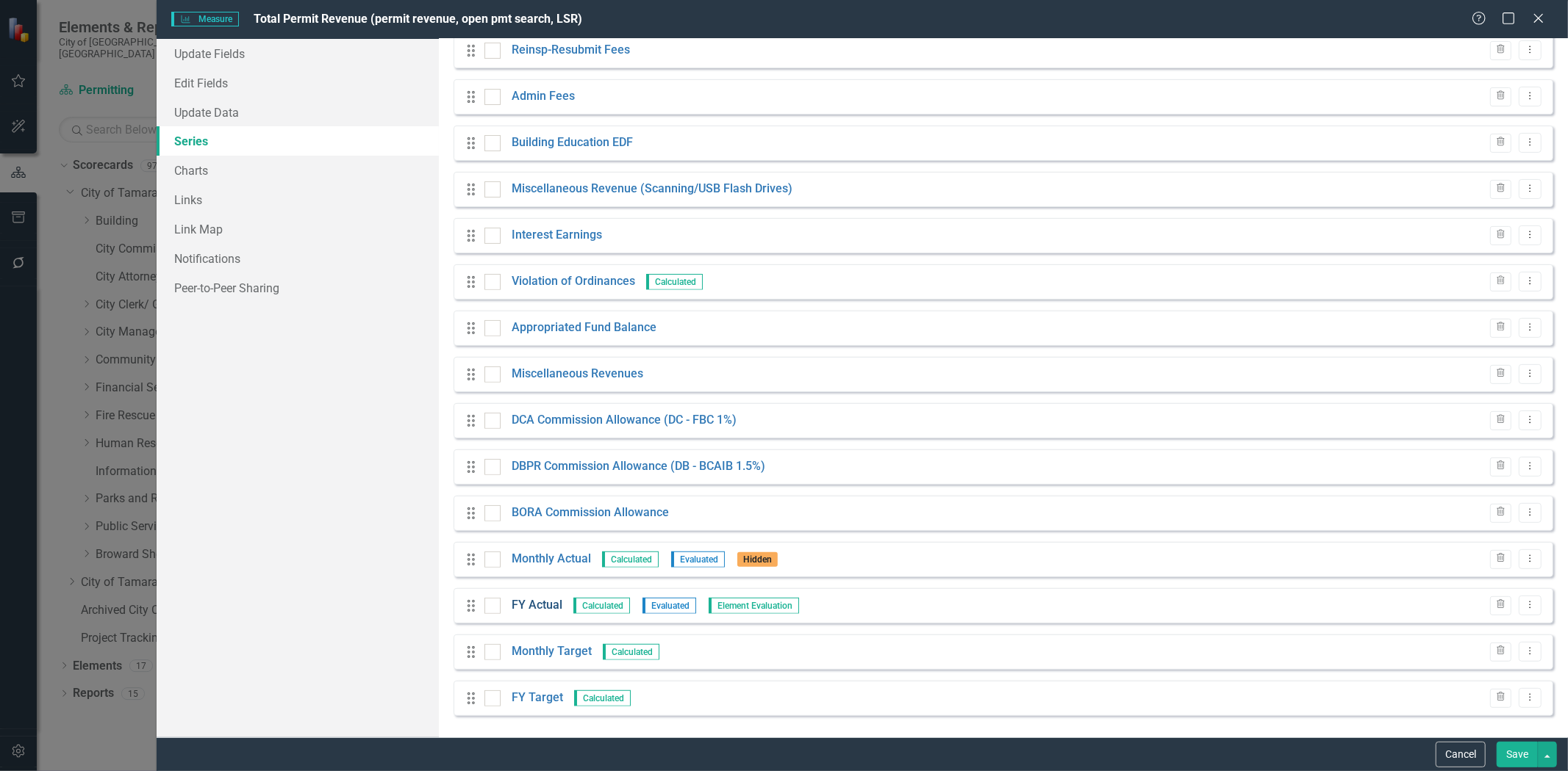
click at [537, 605] on link "FY Actual" at bounding box center [536, 606] width 51 height 17
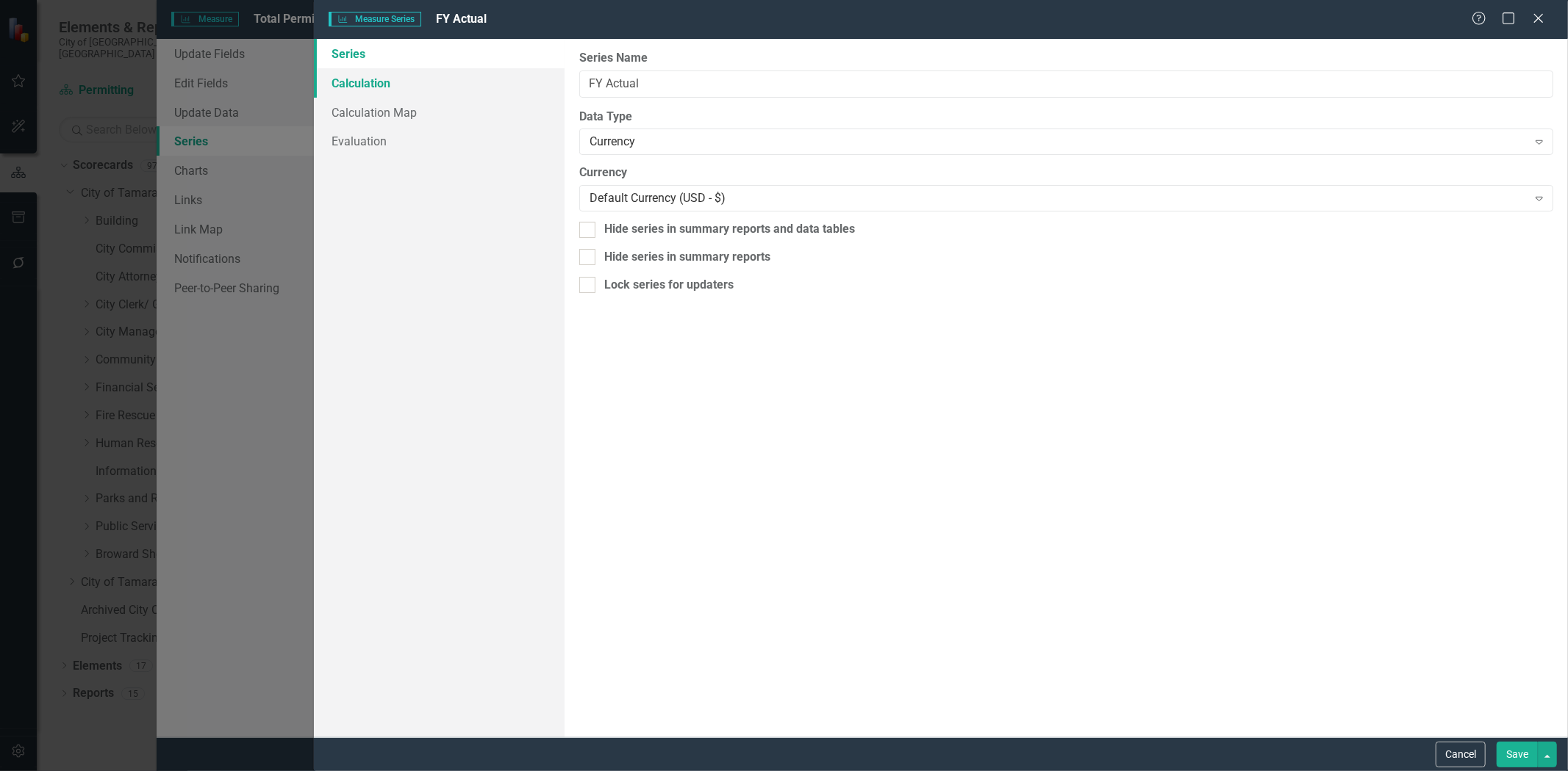
click at [358, 76] on link "Calculation" at bounding box center [439, 83] width 251 height 29
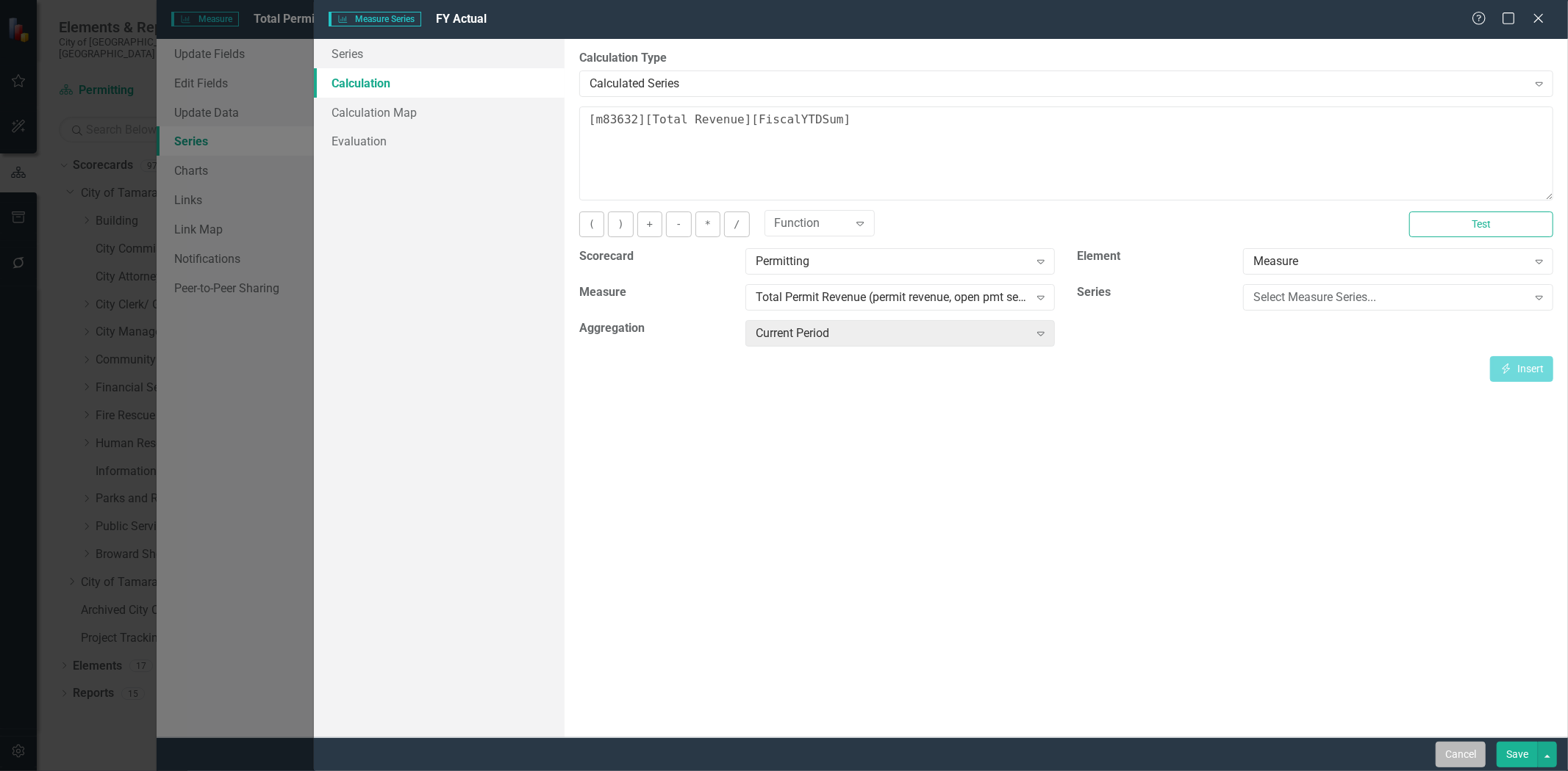
click at [1444, 748] on button "Cancel" at bounding box center [1461, 755] width 50 height 26
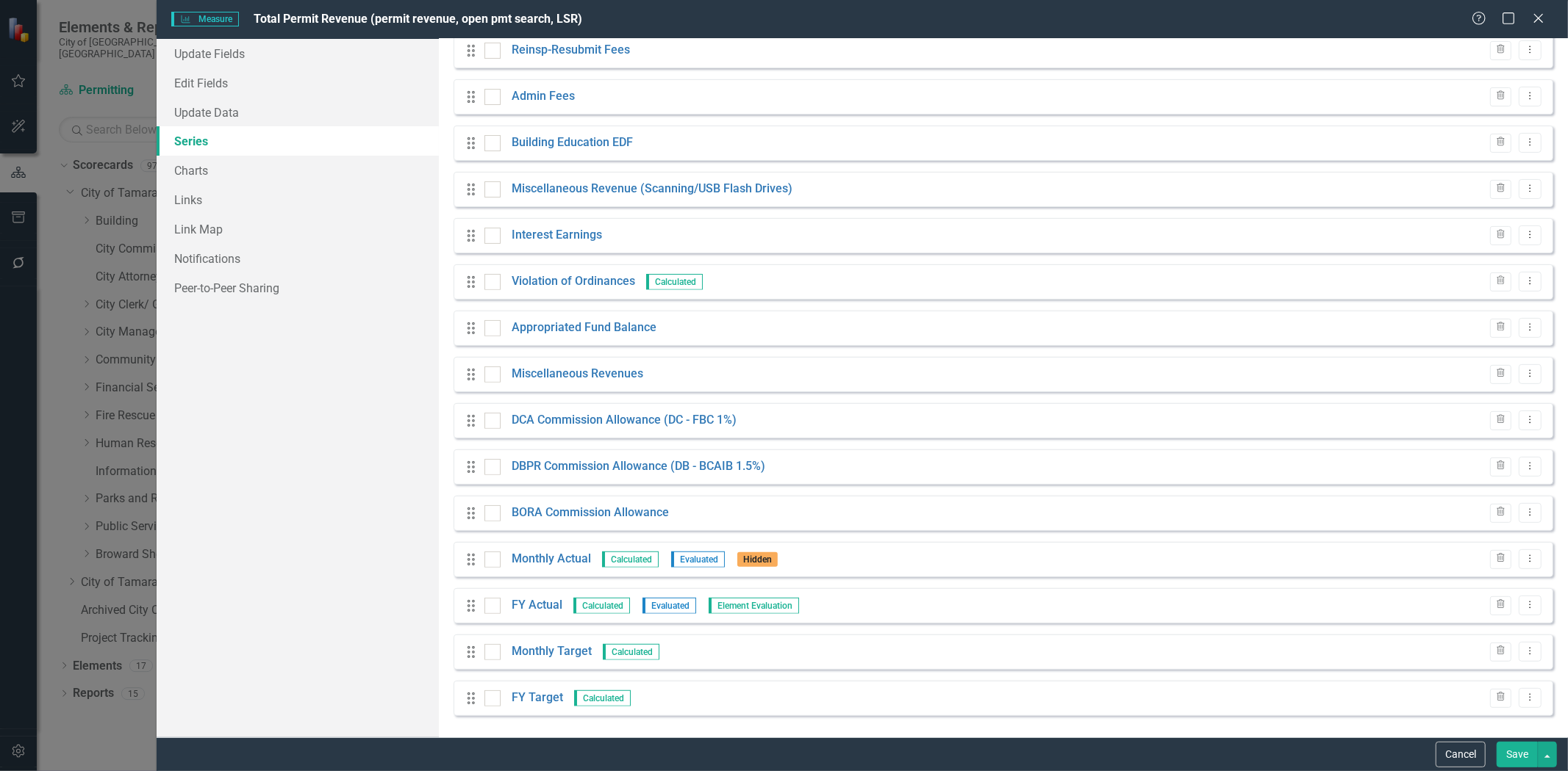
click at [120, 212] on div "Measure Measure Total Permit Revenue (permit revenue, open pmt search, LSR) Hel…" at bounding box center [784, 385] width 1568 height 771
click at [109, 397] on div "Measure Measure Total Permit Revenue (permit revenue, open pmt search, LSR) Hel…" at bounding box center [784, 385] width 1568 height 771
click at [109, 406] on div "Measure Measure Total Permit Revenue (permit revenue, open pmt search, LSR) Hel…" at bounding box center [784, 385] width 1568 height 771
click at [1457, 755] on button "Cancel" at bounding box center [1461, 755] width 50 height 26
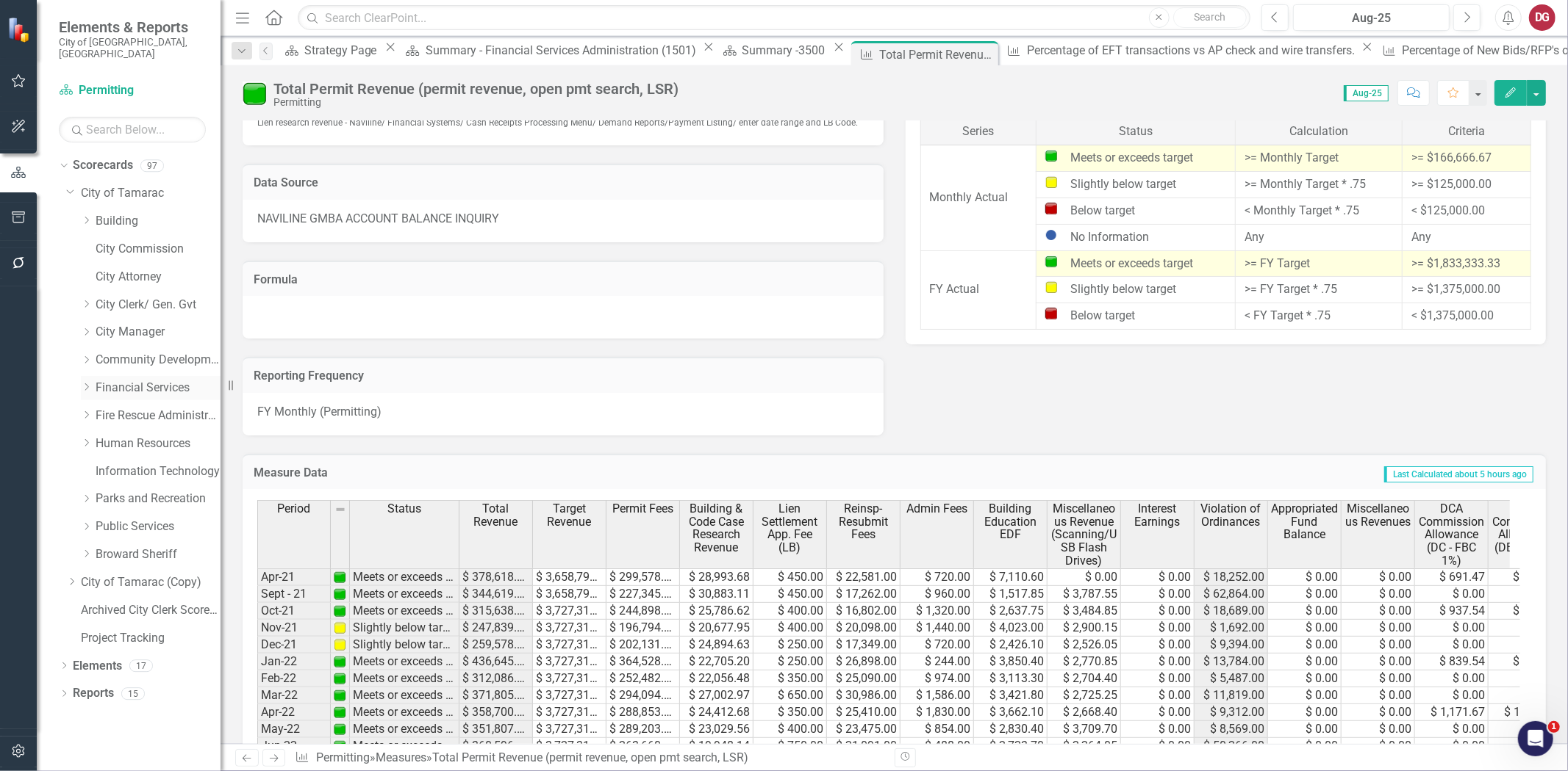
click at [90, 382] on icon "Dropdown" at bounding box center [86, 387] width 11 height 9
click at [125, 408] on link "Financial Services Scorecard" at bounding box center [166, 416] width 111 height 17
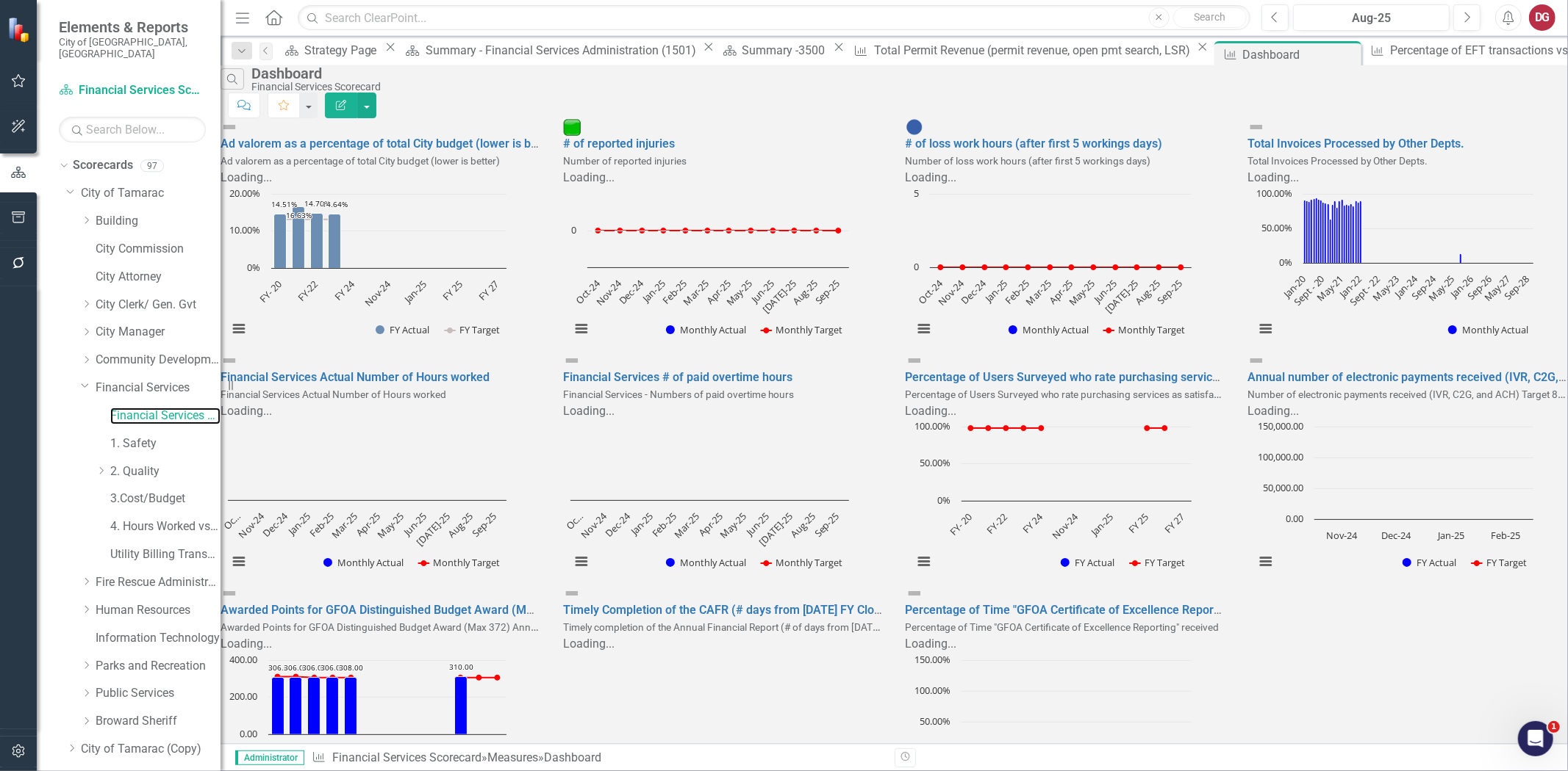
scroll to position [81, 0]
click at [145, 380] on link "Financial Services" at bounding box center [158, 389] width 125 height 17
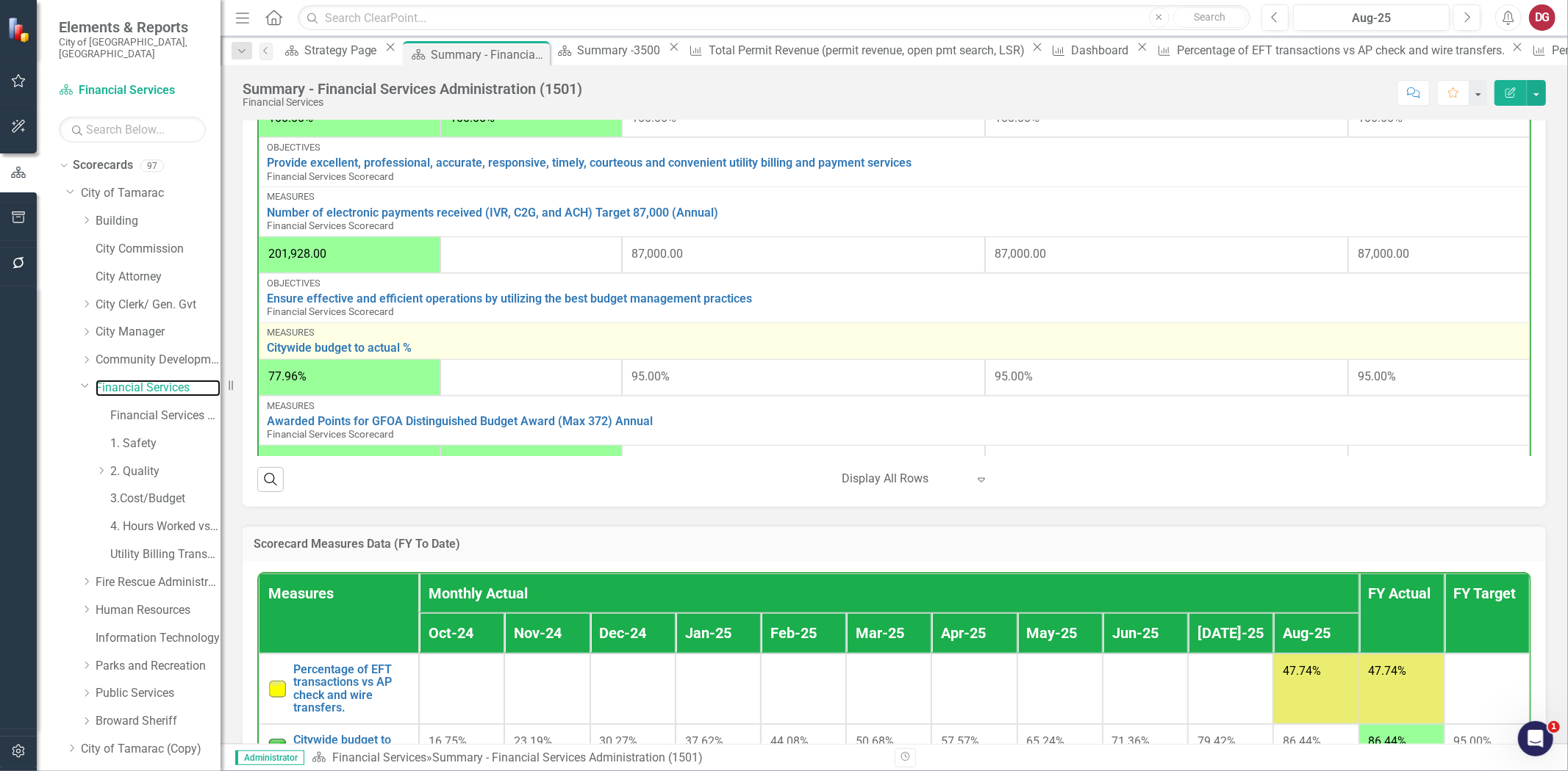
scroll to position [436, 0]
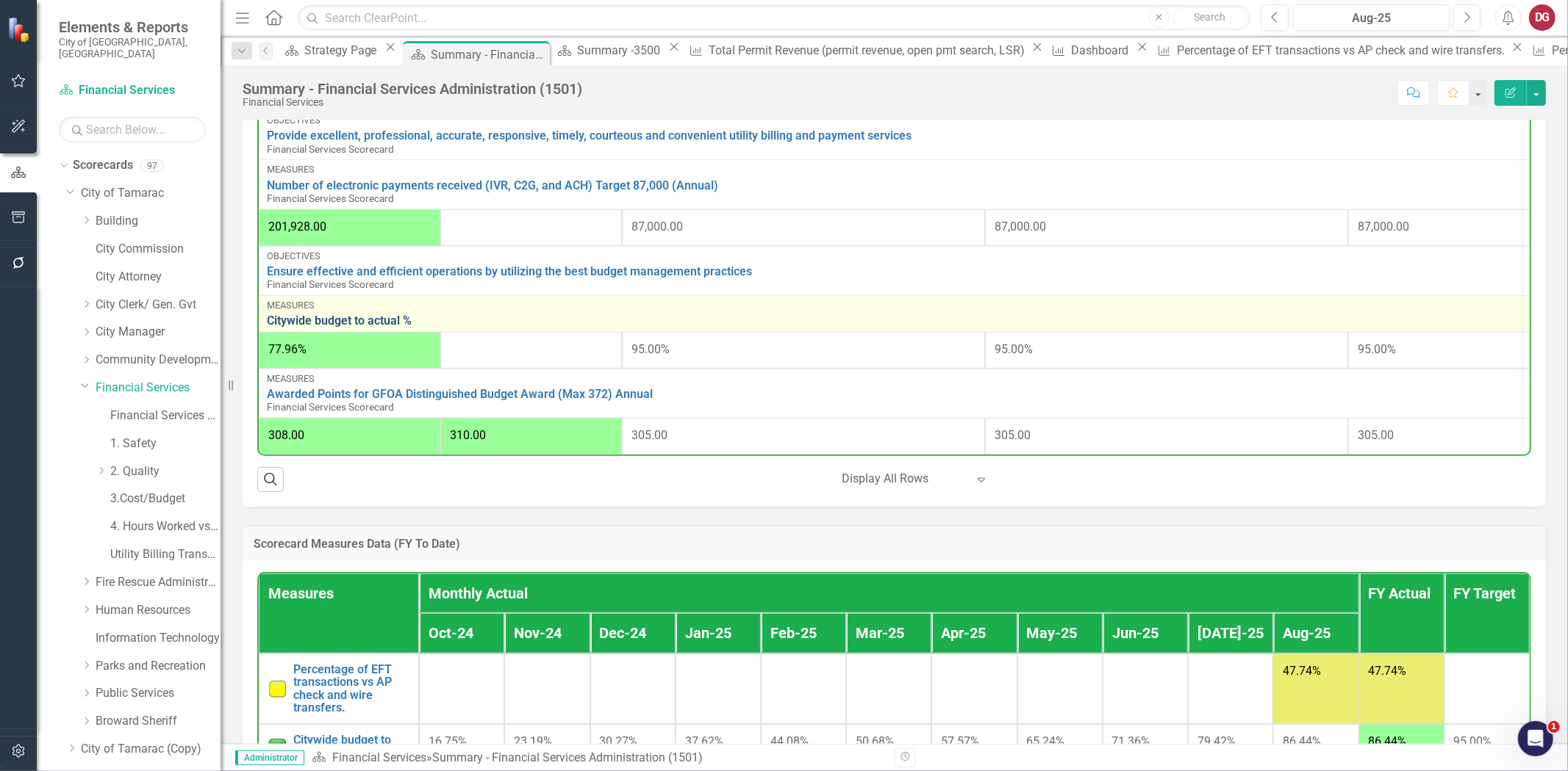
click at [347, 316] on link "Citywide budget to actual %" at bounding box center [894, 320] width 1254 height 13
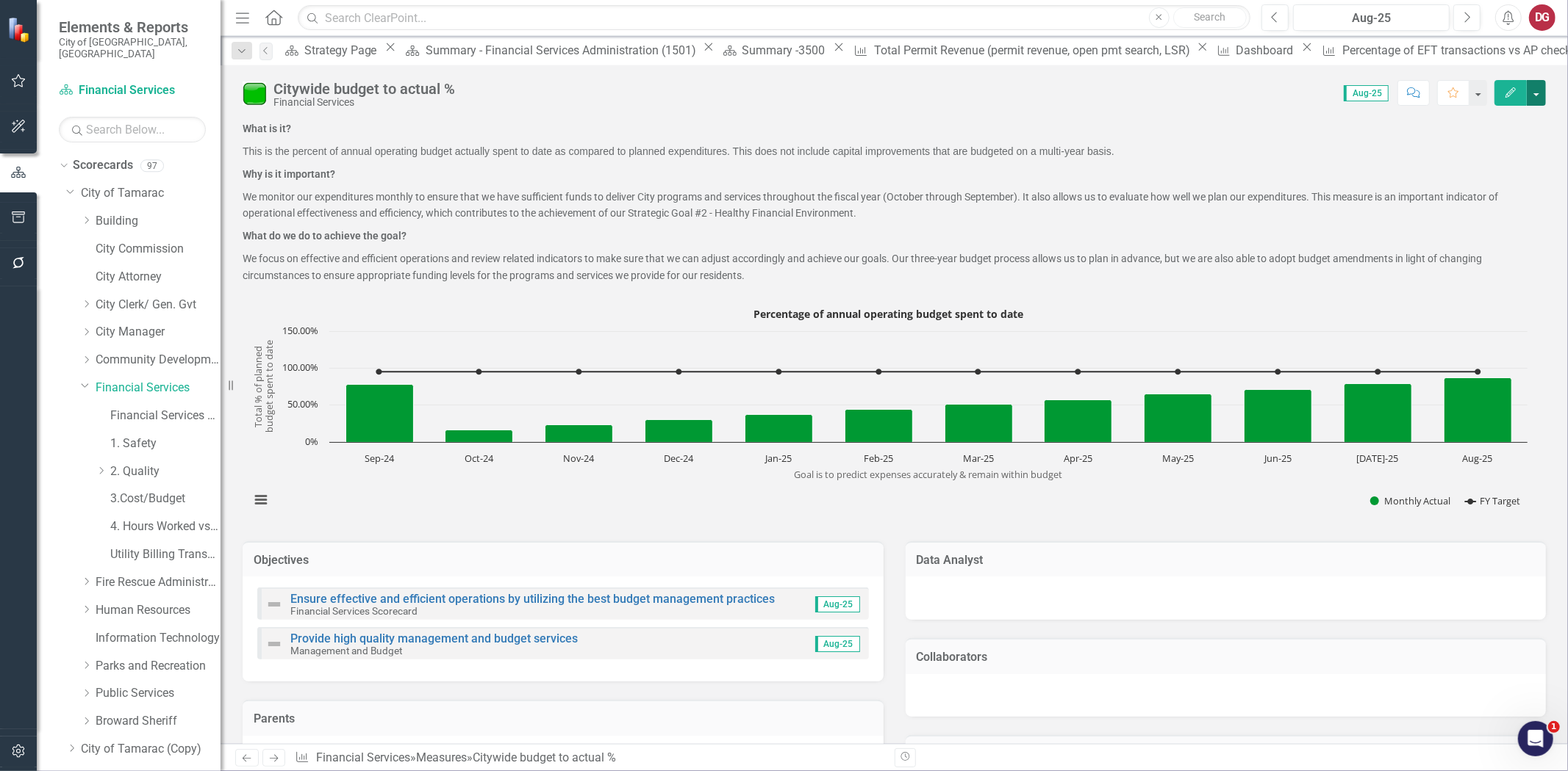
click at [1540, 92] on button "button" at bounding box center [1536, 93] width 19 height 26
click at [1497, 112] on link "Edit Edit Measure" at bounding box center [1474, 119] width 143 height 27
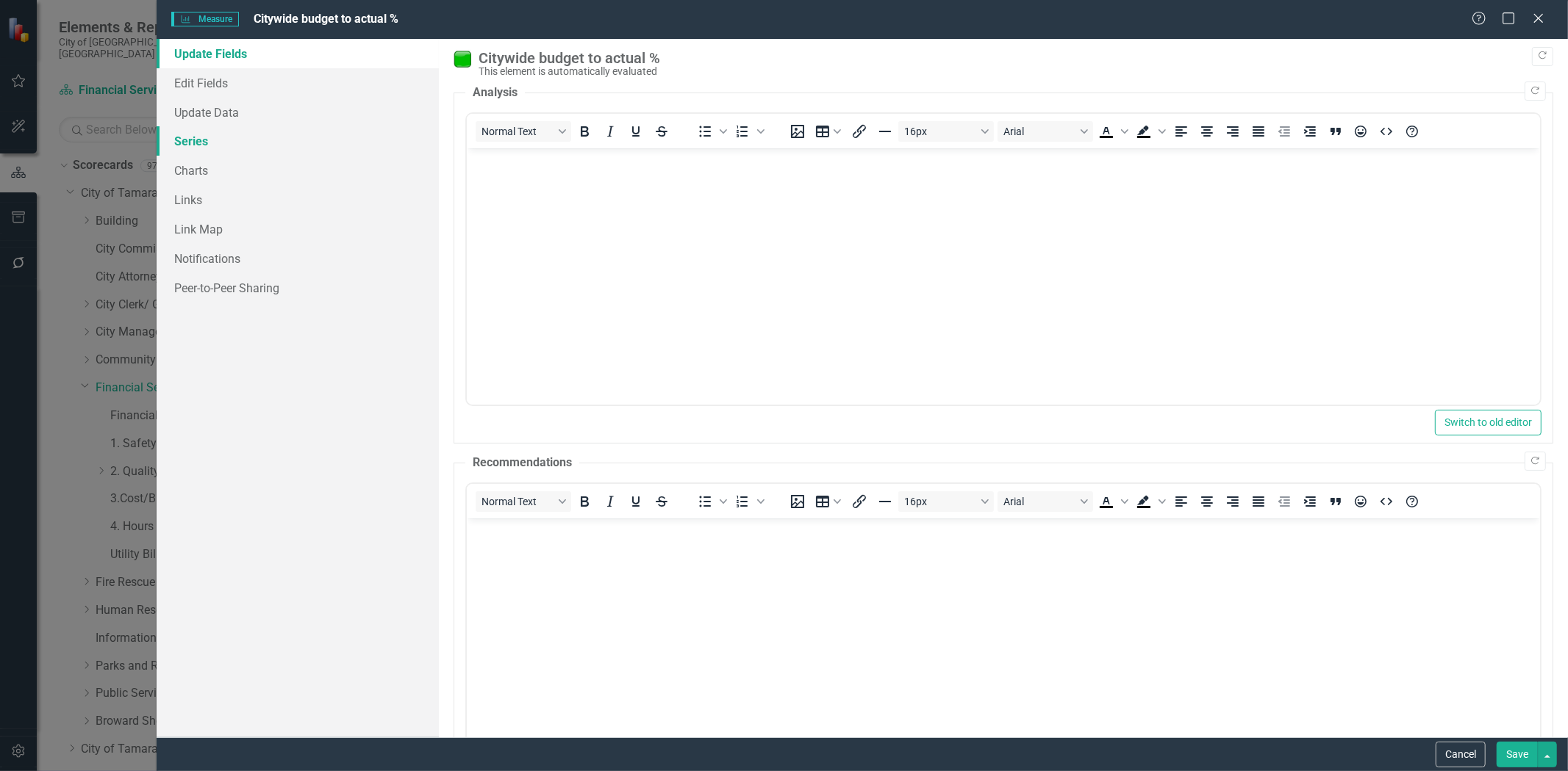
click at [189, 138] on link "Series" at bounding box center [297, 141] width 282 height 29
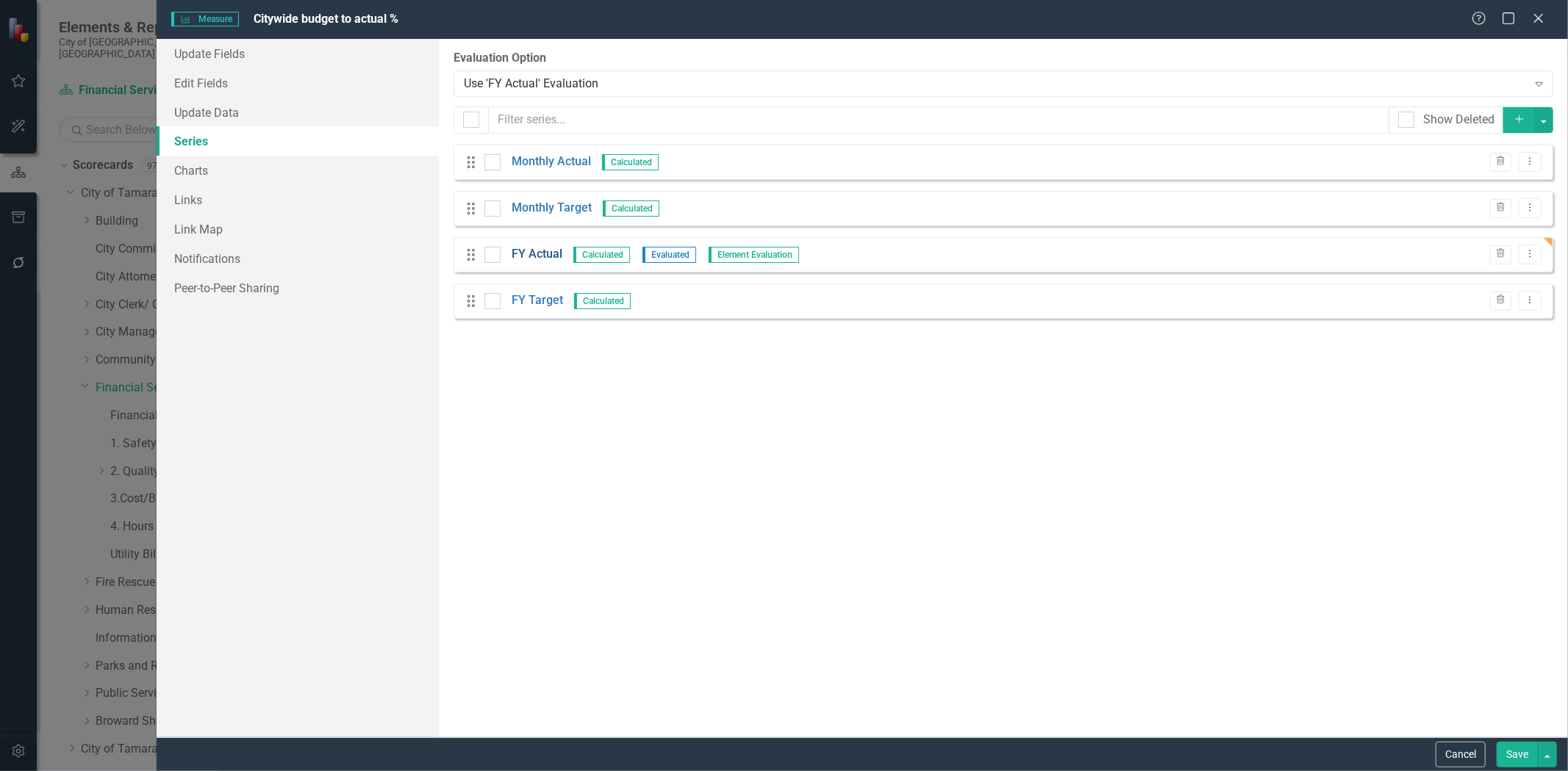
click at [542, 249] on link "FY Actual" at bounding box center [536, 255] width 51 height 17
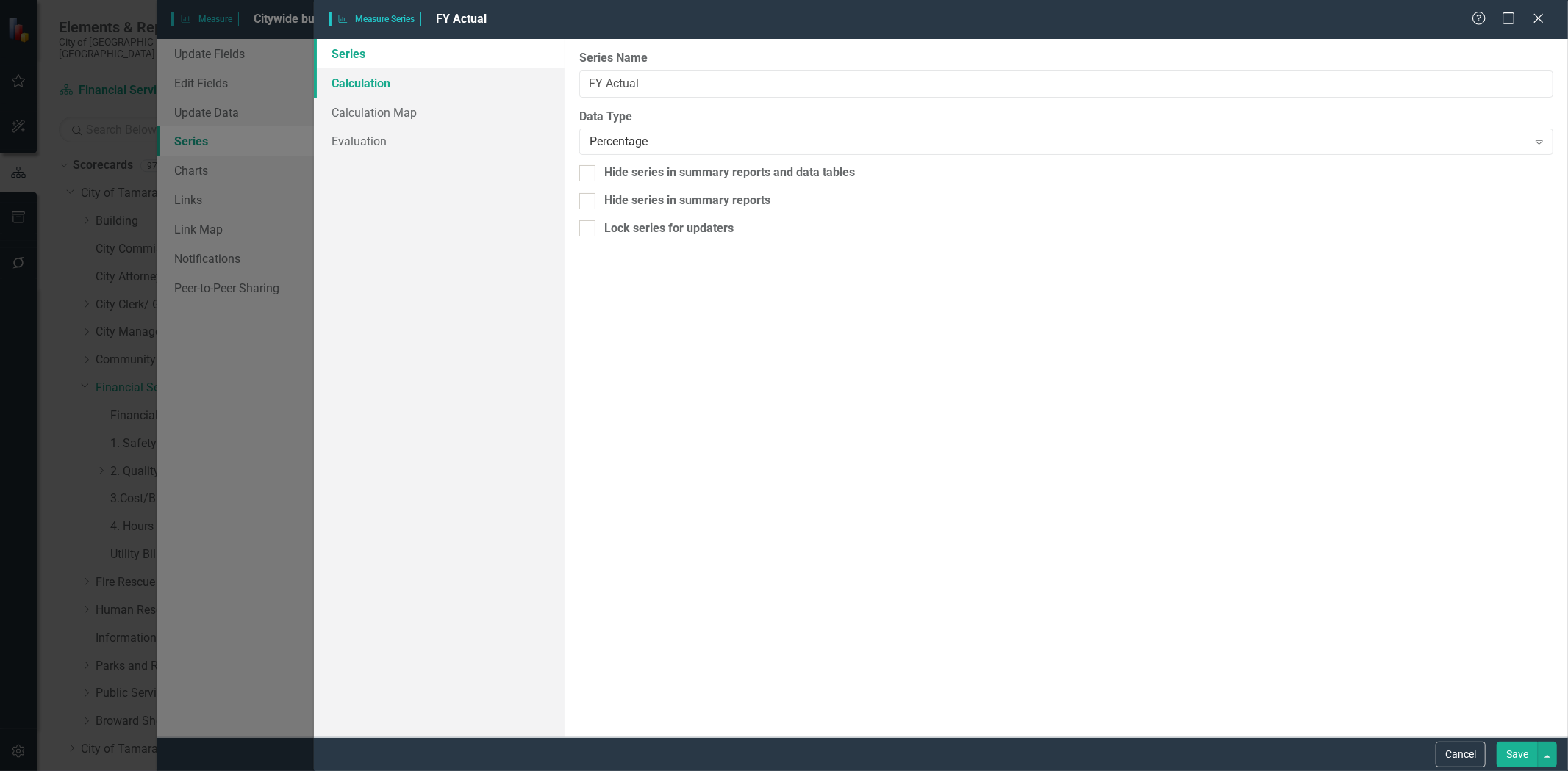
click at [347, 76] on link "Calculation" at bounding box center [439, 83] width 251 height 29
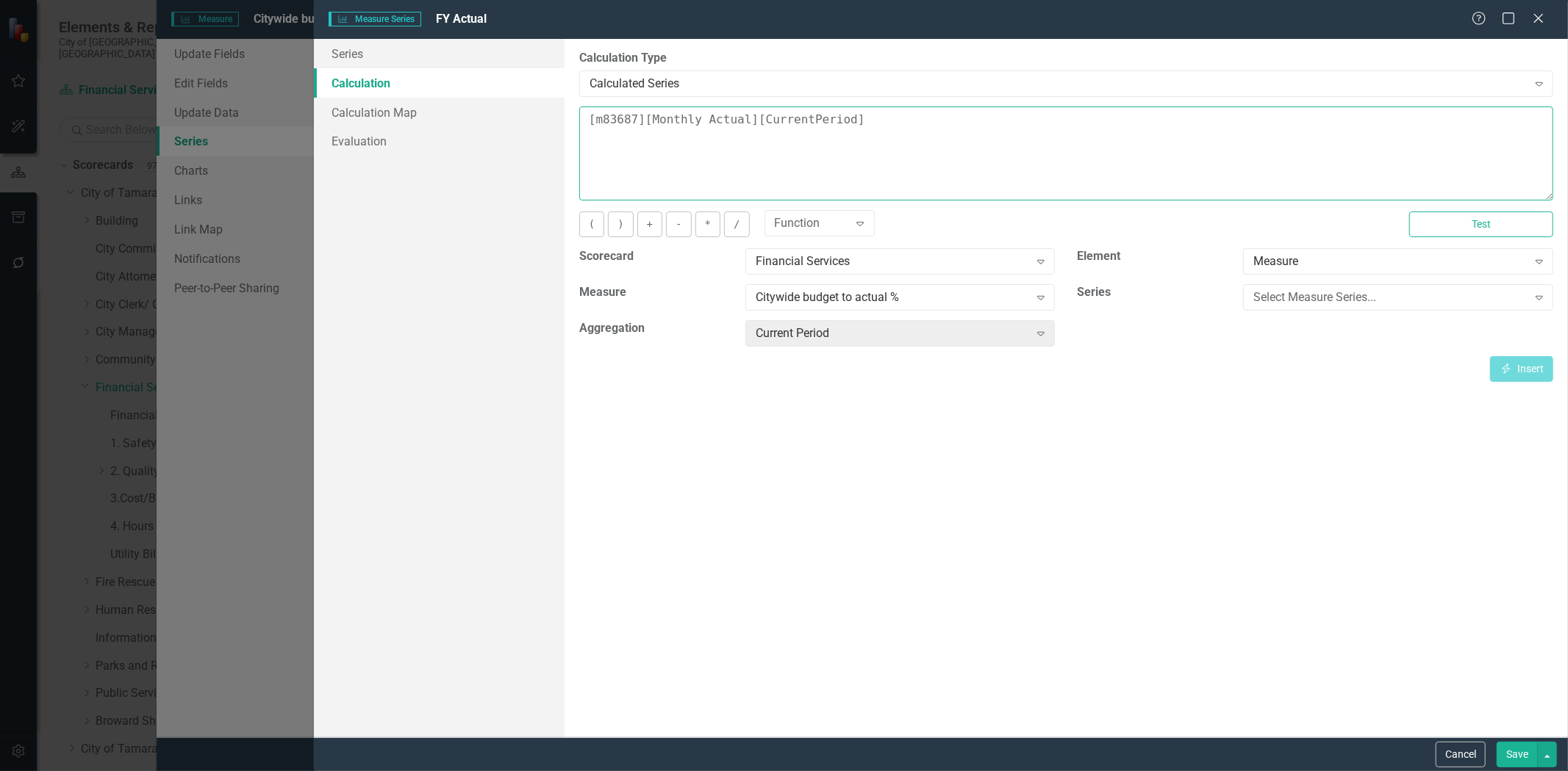
click at [833, 119] on textarea "[m83687][Monthly Actual][CurrentPeriod]" at bounding box center [1065, 153] width 974 height 94
type textarea "[m83687][Monthly Actual][FiscalYTDSum]"
click at [1507, 753] on button "Save" at bounding box center [1517, 755] width 41 height 26
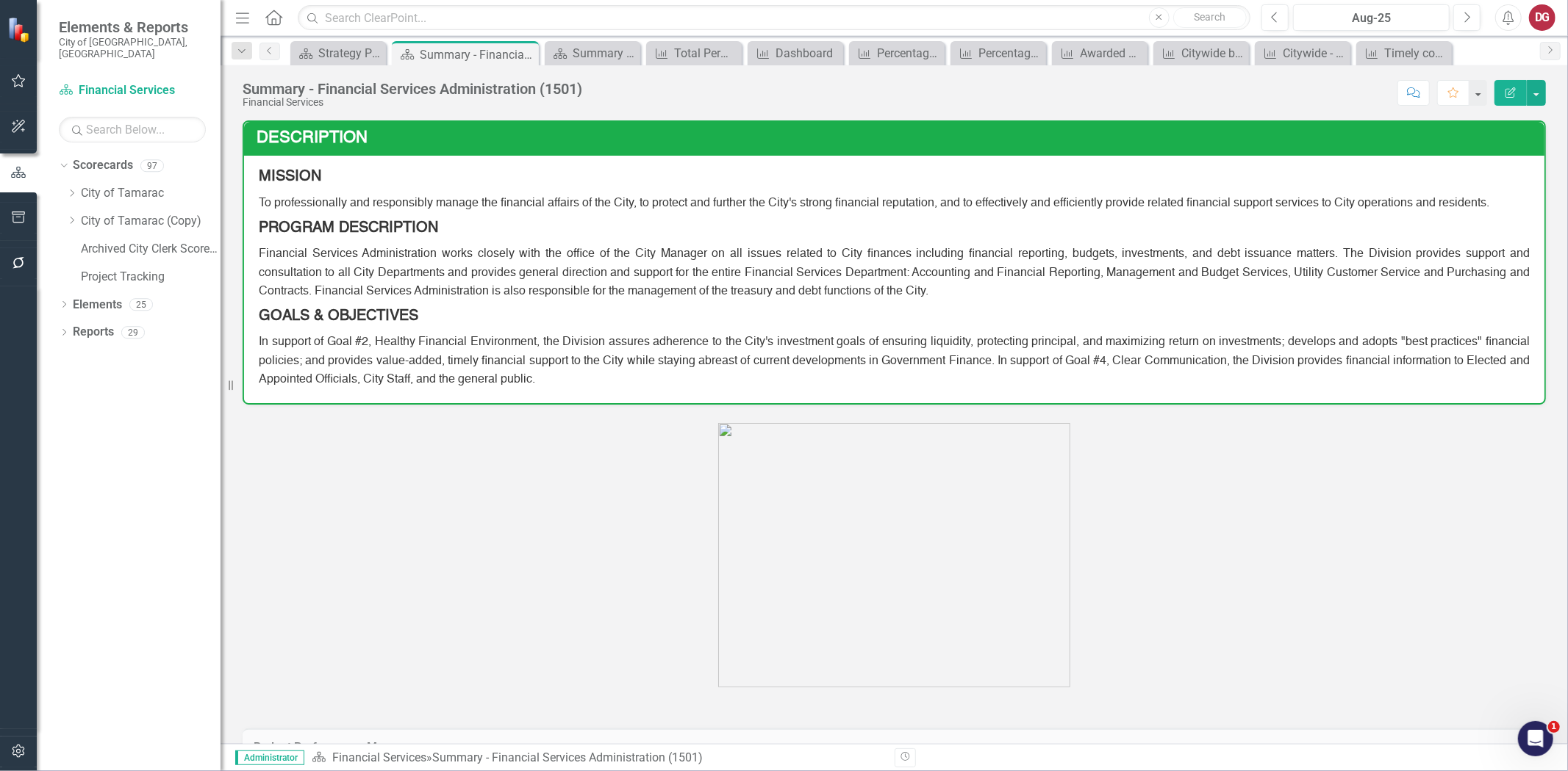
scroll to position [436, 0]
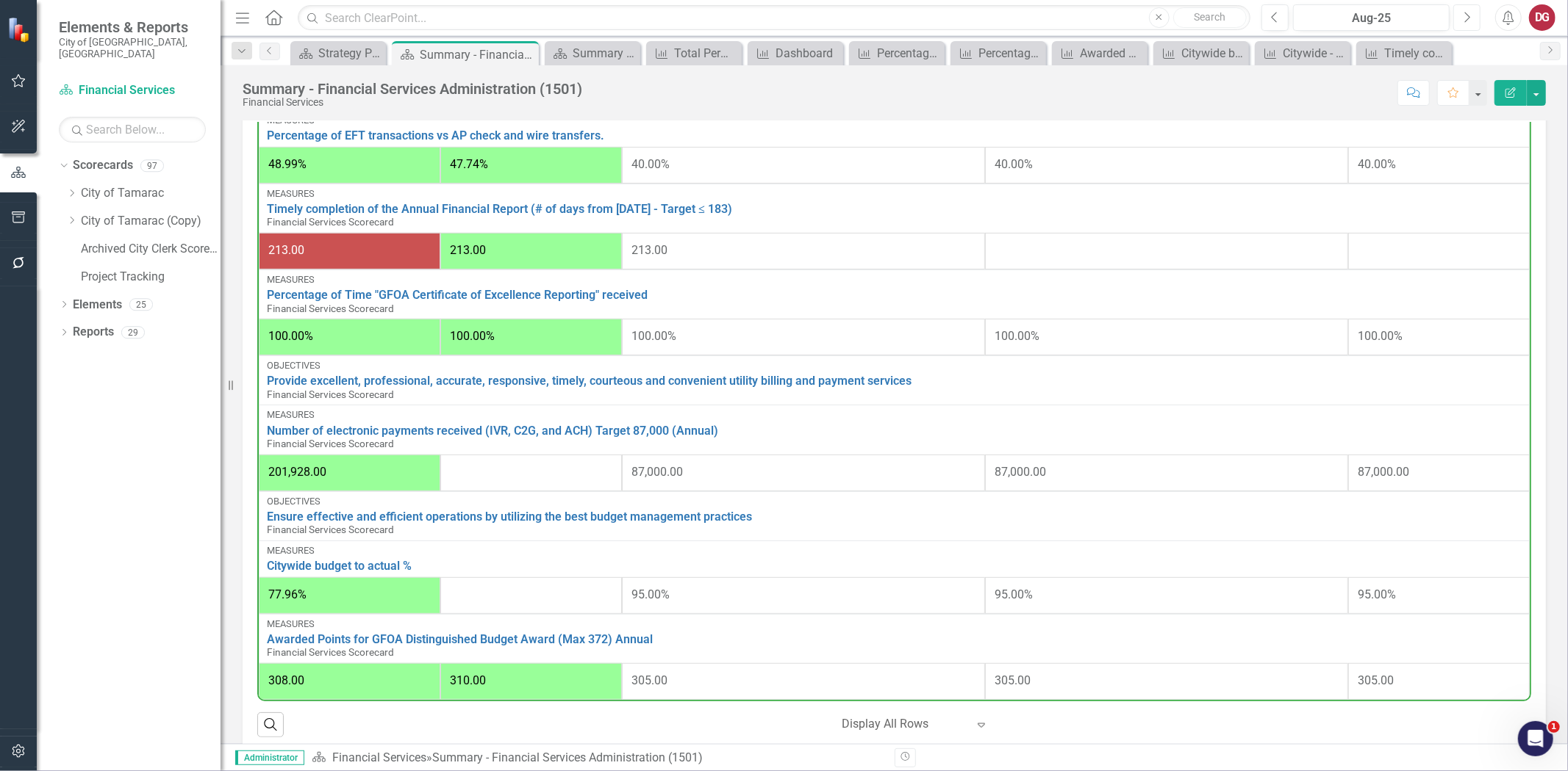
click at [1463, 29] on button "Next" at bounding box center [1466, 17] width 27 height 27
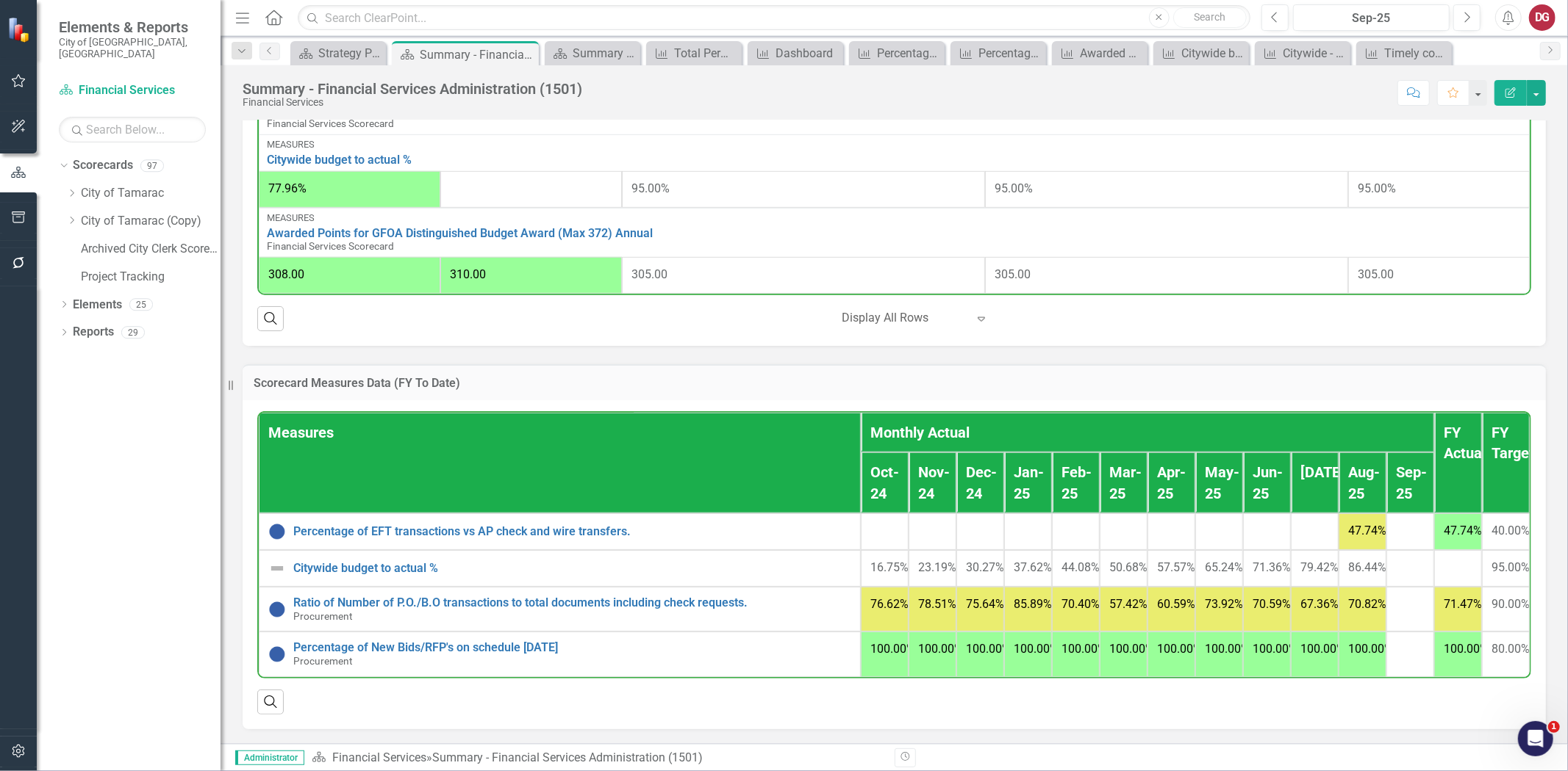
scroll to position [1284, 0]
drag, startPoint x: 72, startPoint y: 181, endPoint x: 77, endPoint y: 188, distance: 8.6
click at [72, 189] on icon "Dropdown" at bounding box center [72, 193] width 11 height 9
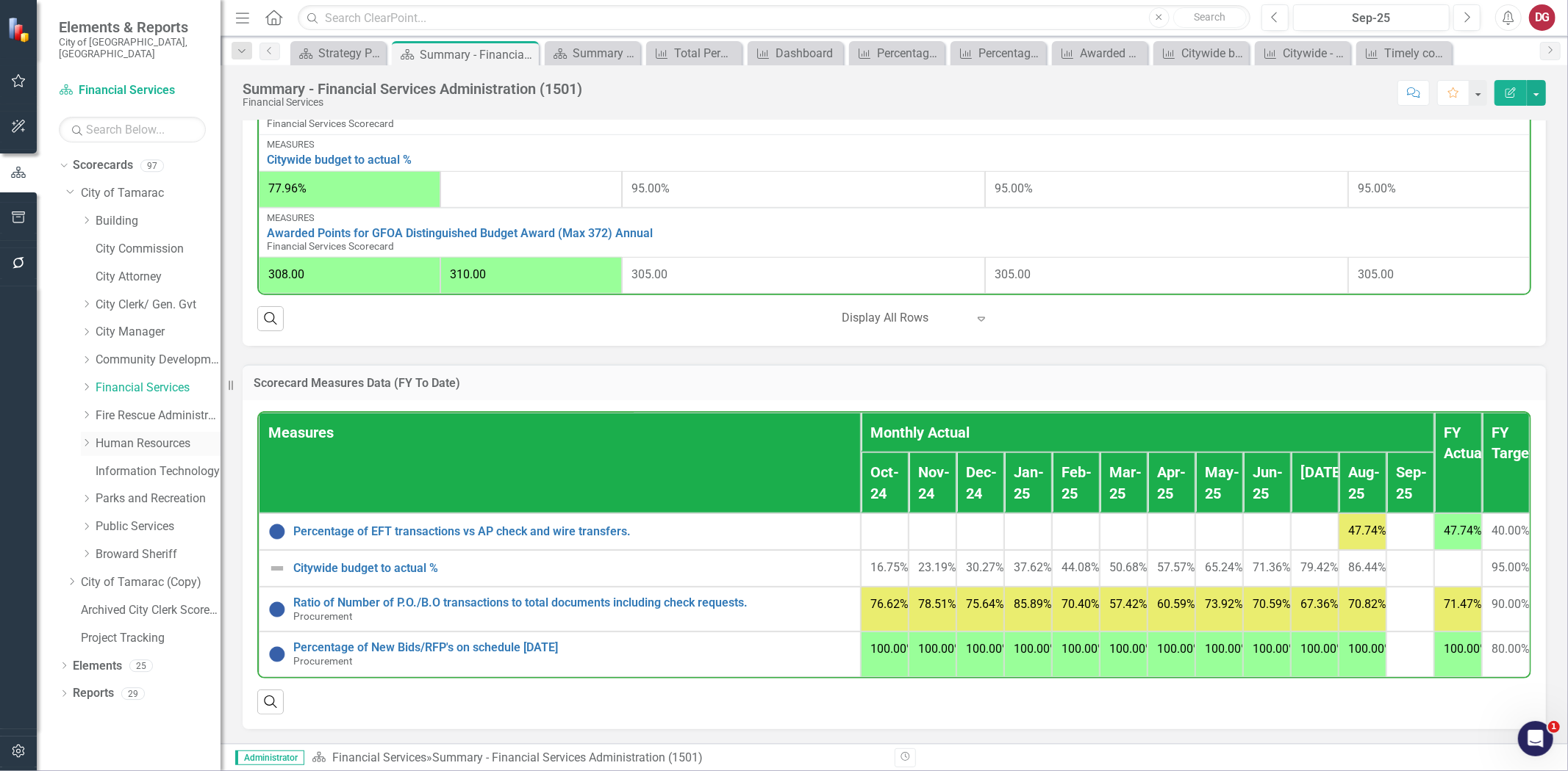
click at [91, 439] on icon "Dropdown" at bounding box center [86, 443] width 11 height 9
click at [117, 436] on link "Human Resources" at bounding box center [158, 445] width 125 height 17
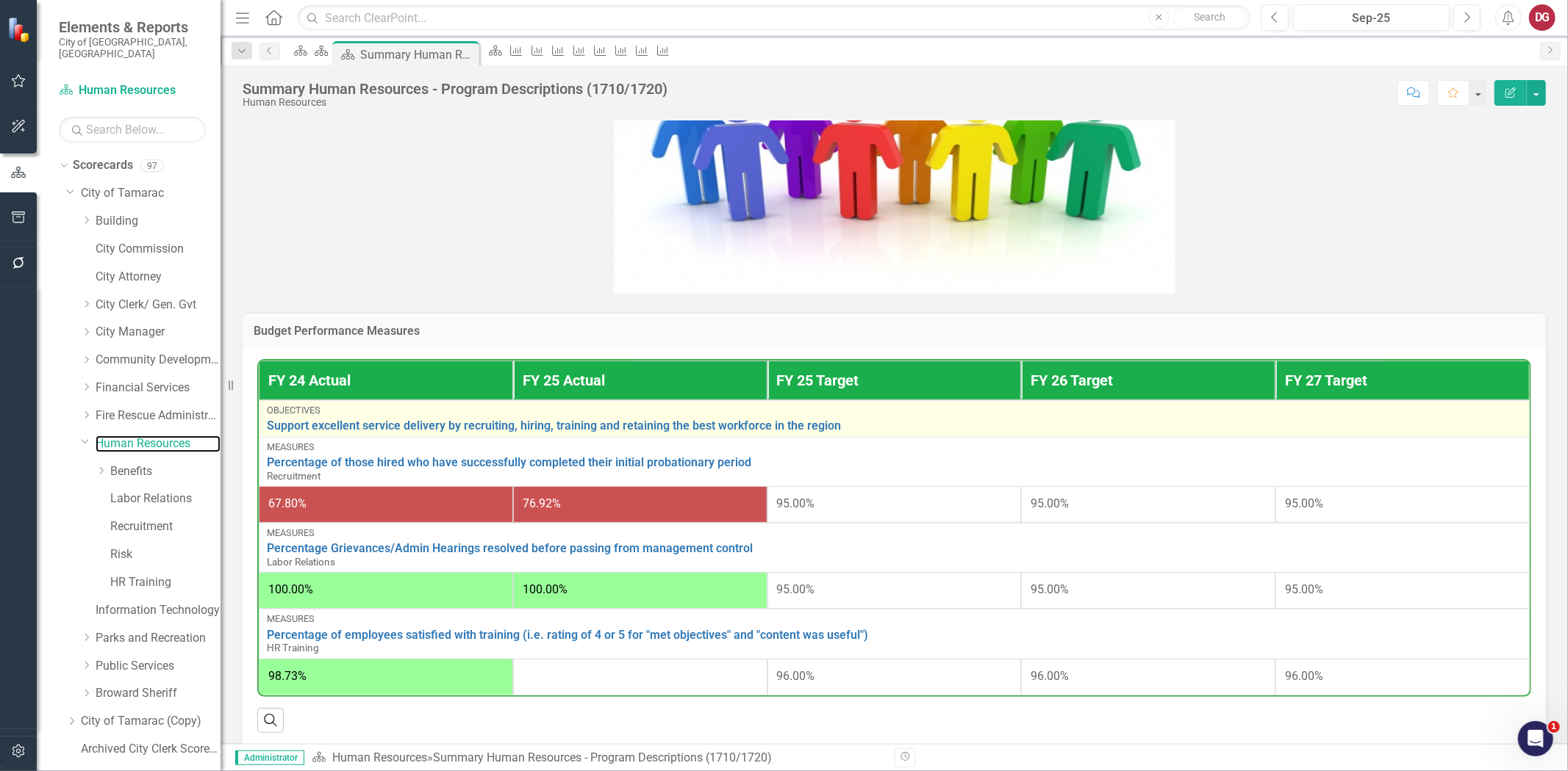
scroll to position [457, 0]
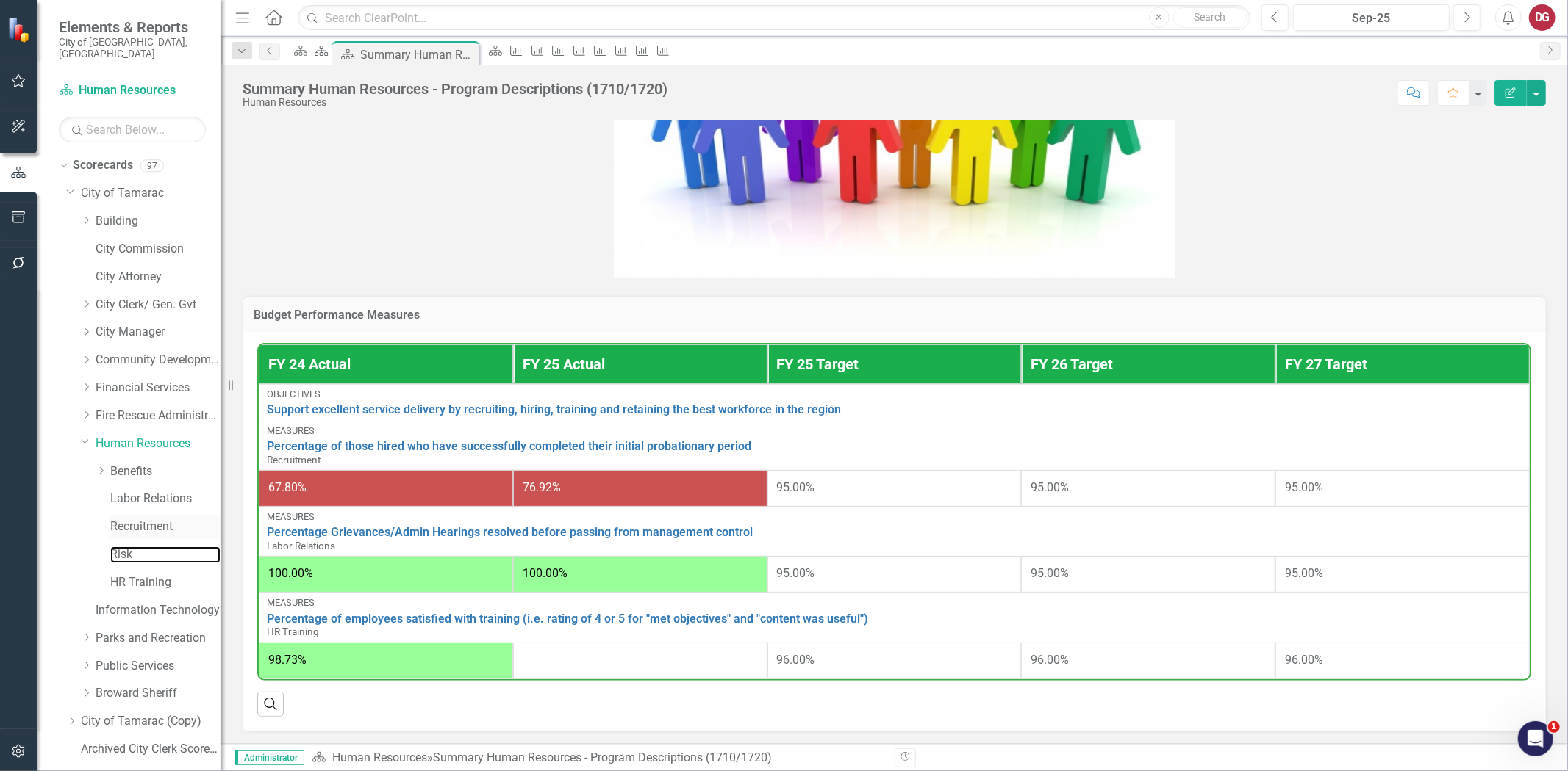
drag, startPoint x: 130, startPoint y: 539, endPoint x: 165, endPoint y: 516, distance: 41.9
click at [130, 547] on link "Risk" at bounding box center [166, 555] width 111 height 17
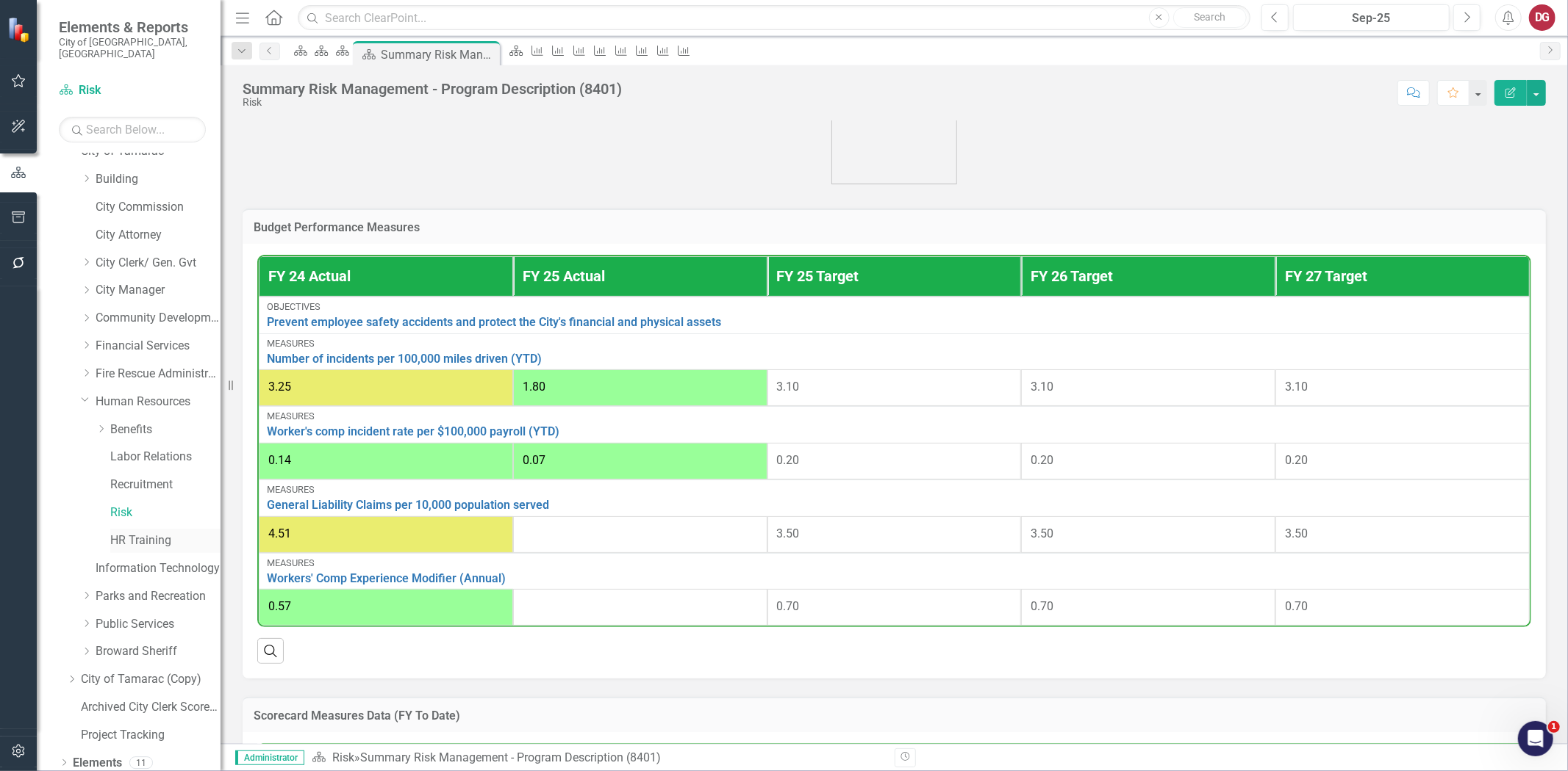
scroll to position [66, 0]
click at [85, 595] on icon "Dropdown" at bounding box center [86, 599] width 11 height 9
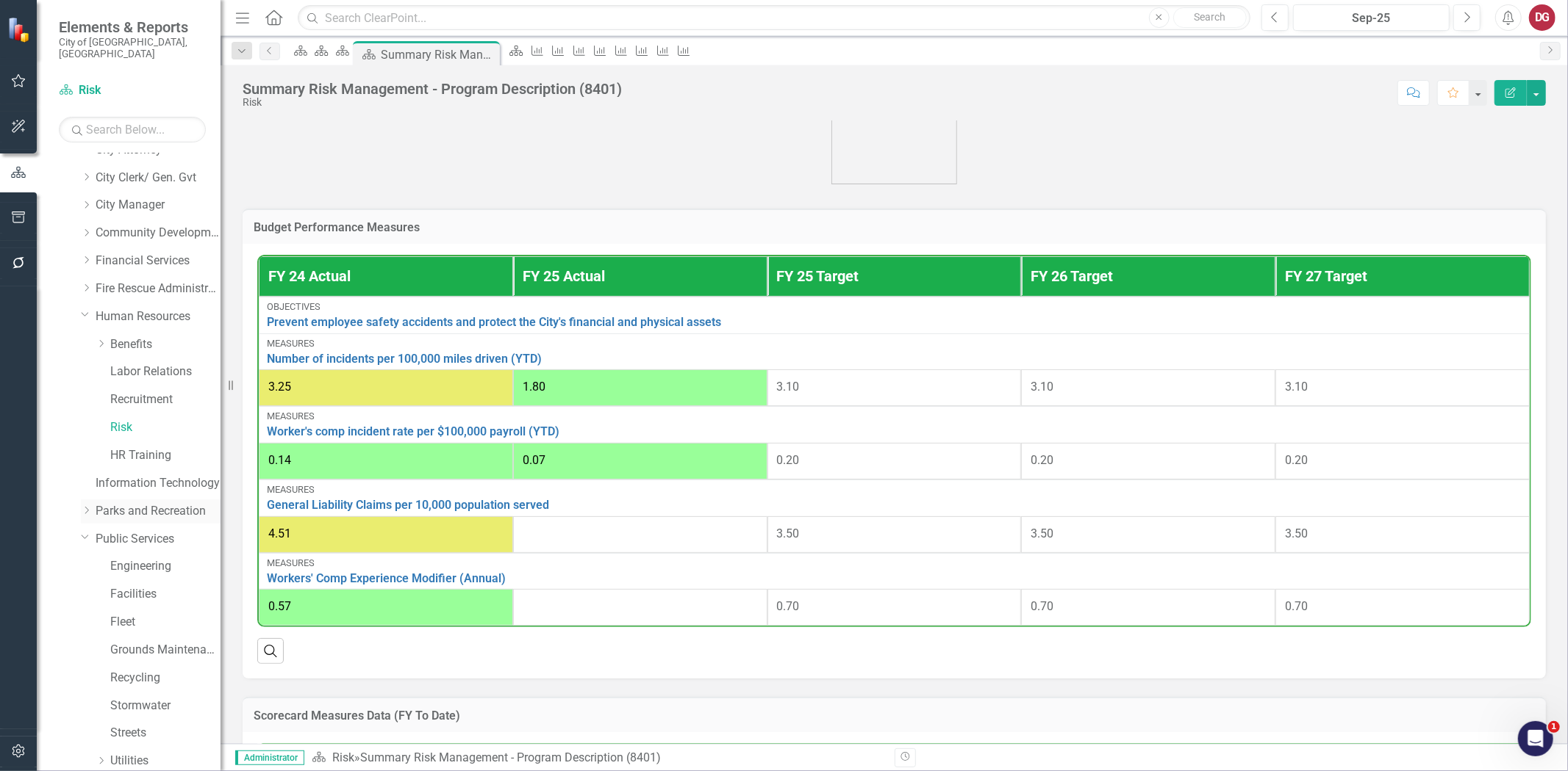
scroll to position [229, 0]
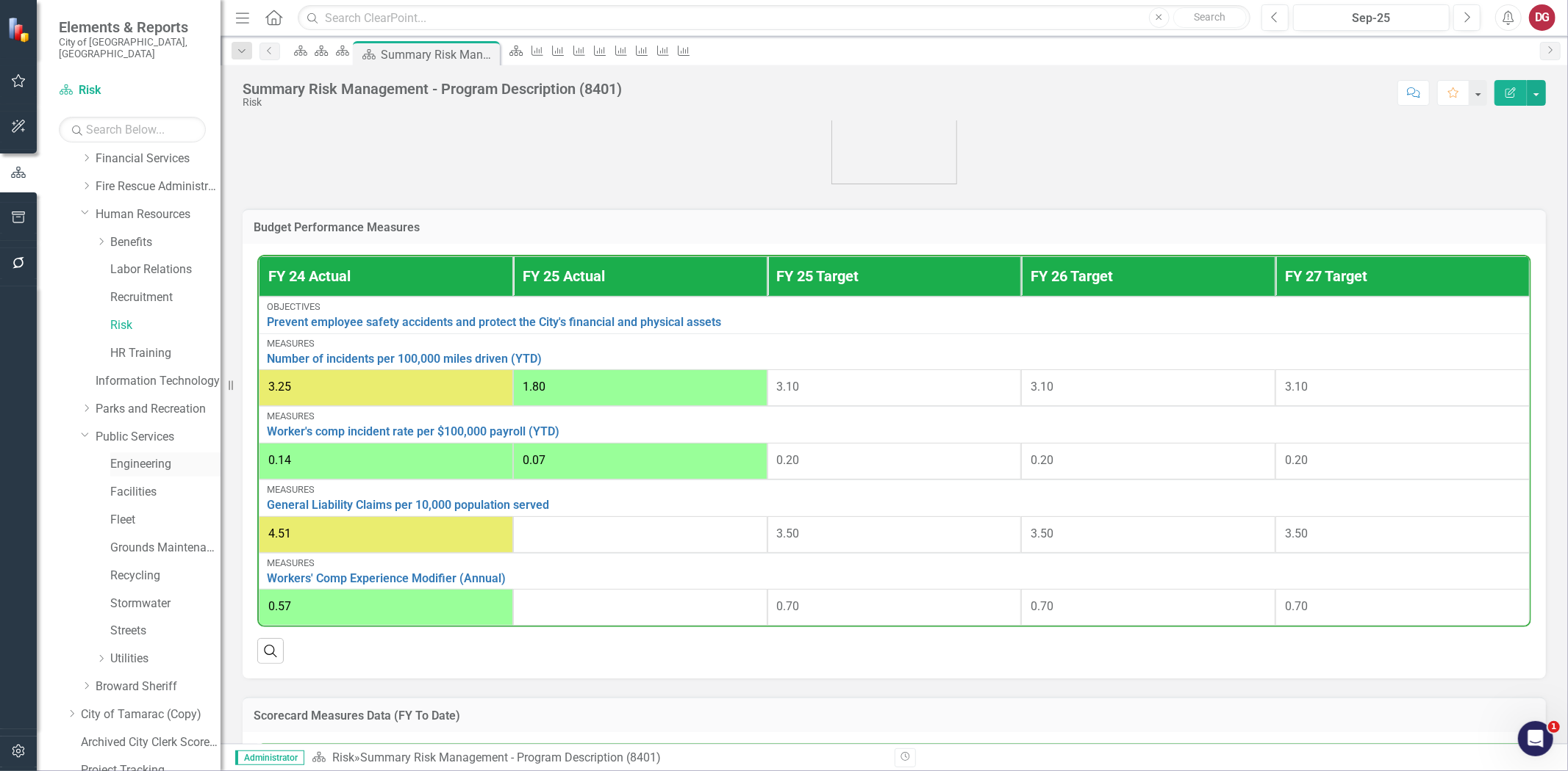
click at [156, 456] on link "Engineering" at bounding box center [166, 464] width 111 height 17
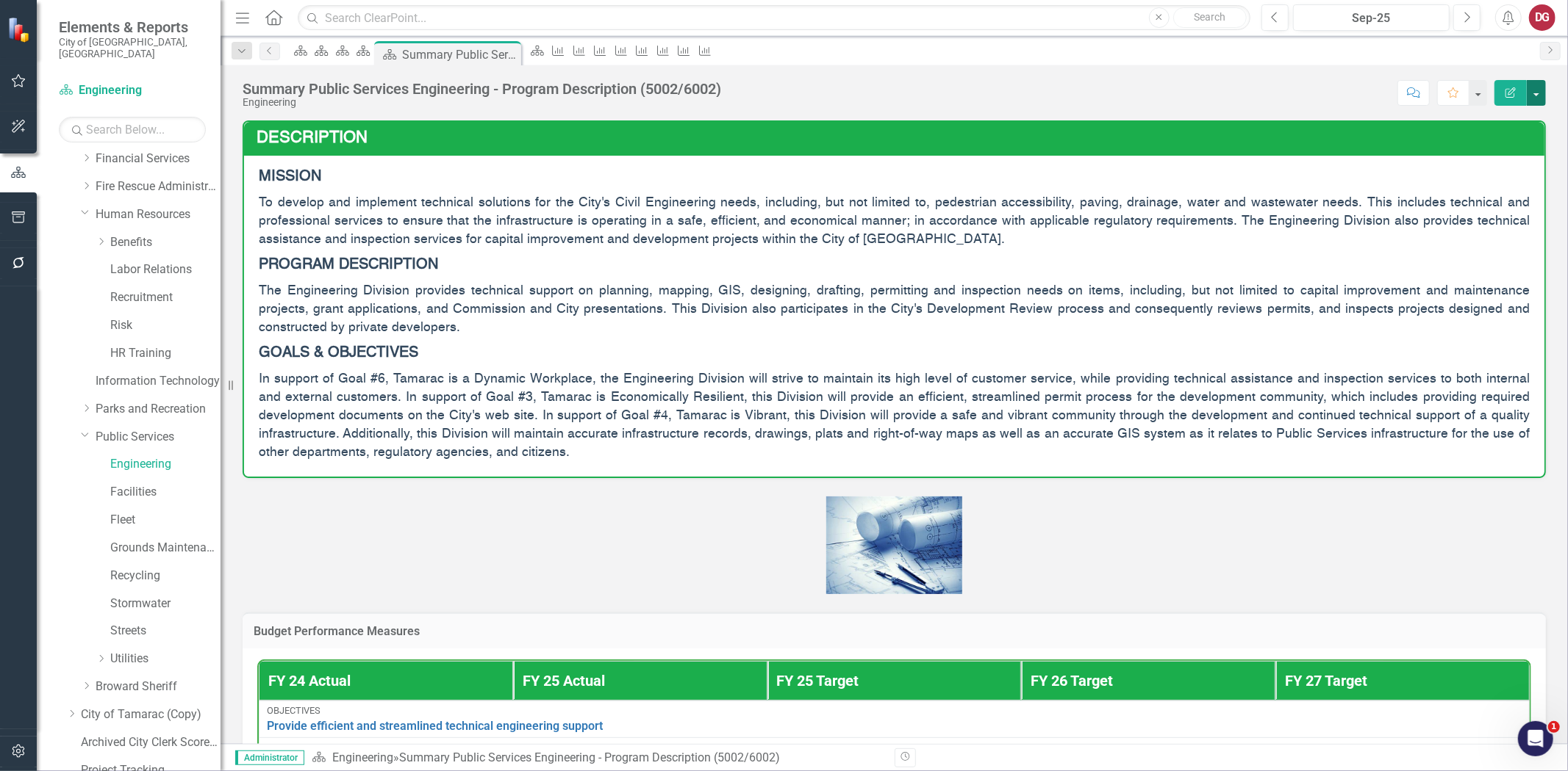
click at [1534, 86] on button "button" at bounding box center [1536, 93] width 19 height 26
click at [1479, 201] on link "PDF Export to PDF" at bounding box center [1486, 205] width 119 height 27
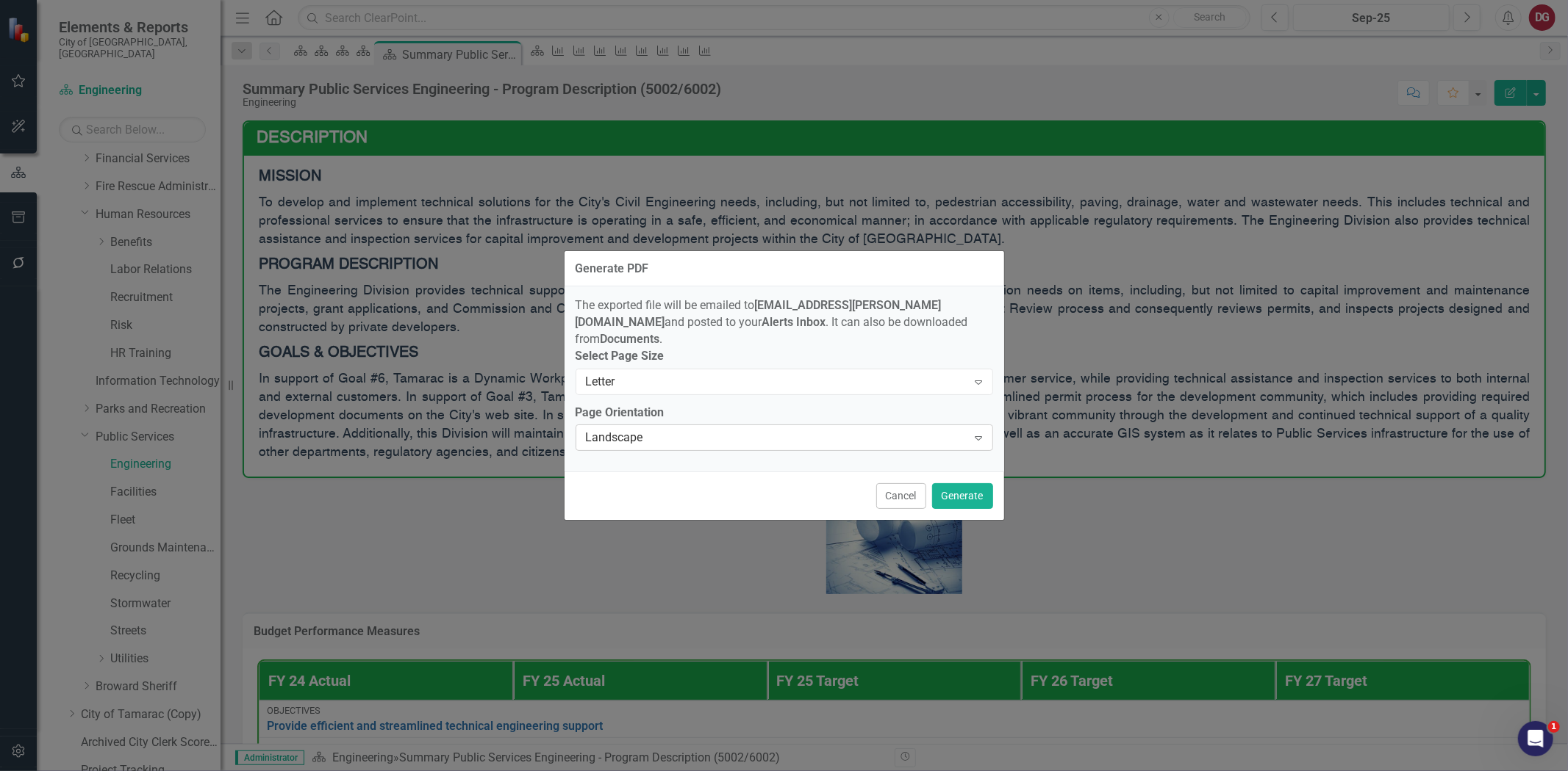
click at [673, 432] on div "Landscape" at bounding box center [777, 439] width 382 height 17
drag, startPoint x: 620, startPoint y: 476, endPoint x: 636, endPoint y: 476, distance: 16.0
click at [967, 495] on button "Generate" at bounding box center [962, 496] width 61 height 26
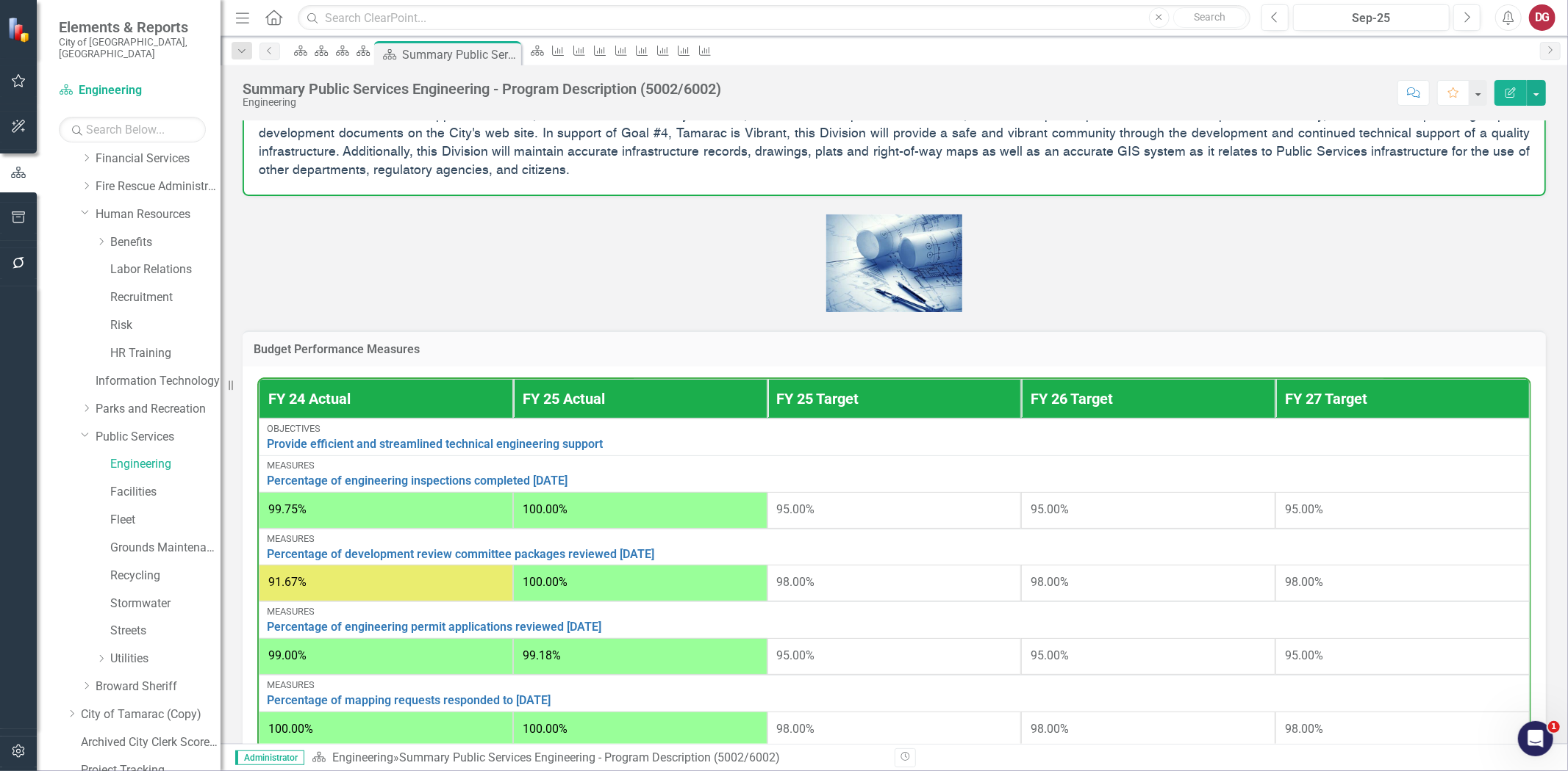
scroll to position [244, 0]
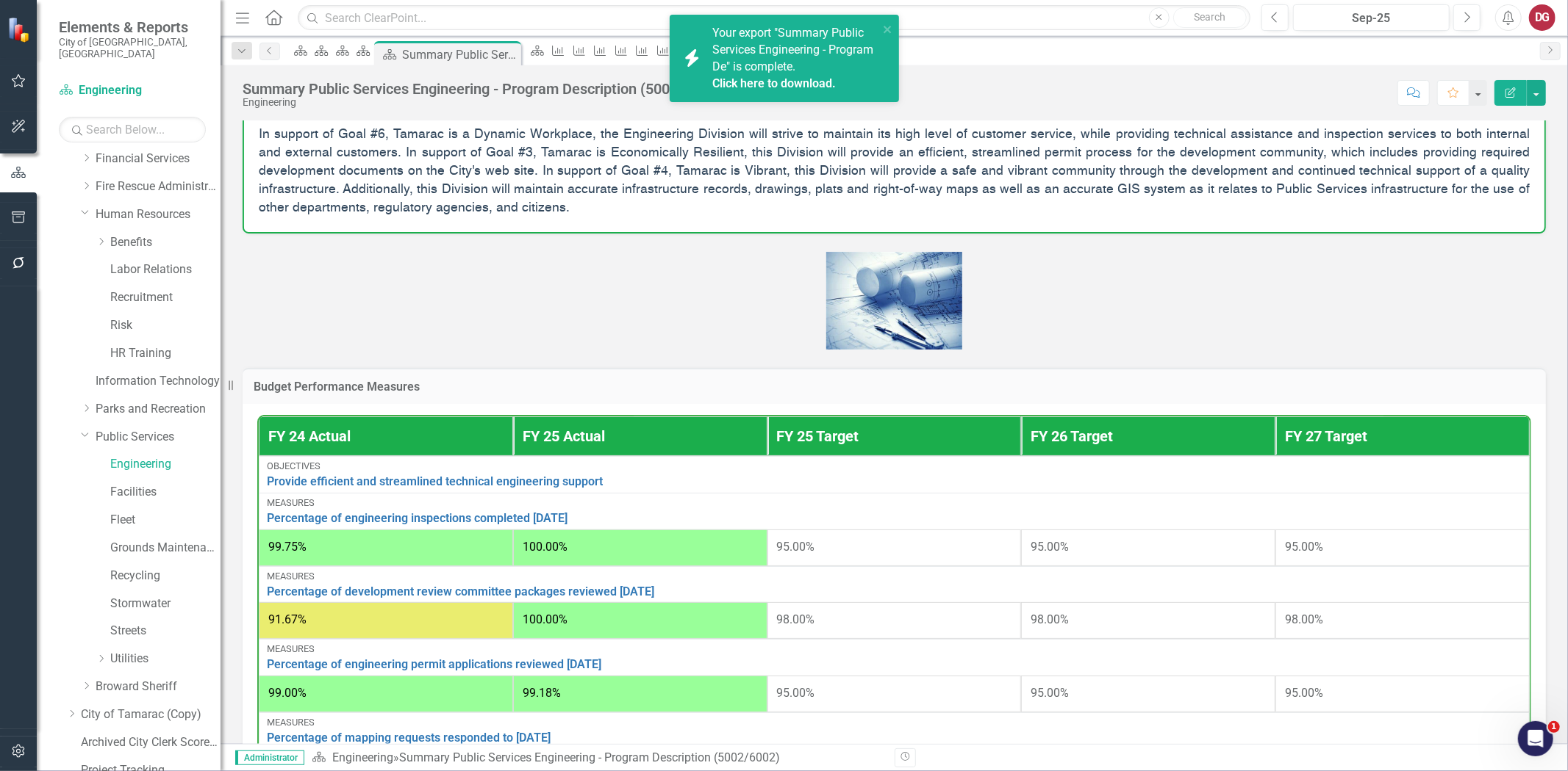
click at [766, 83] on link "Click here to download." at bounding box center [773, 83] width 124 height 14
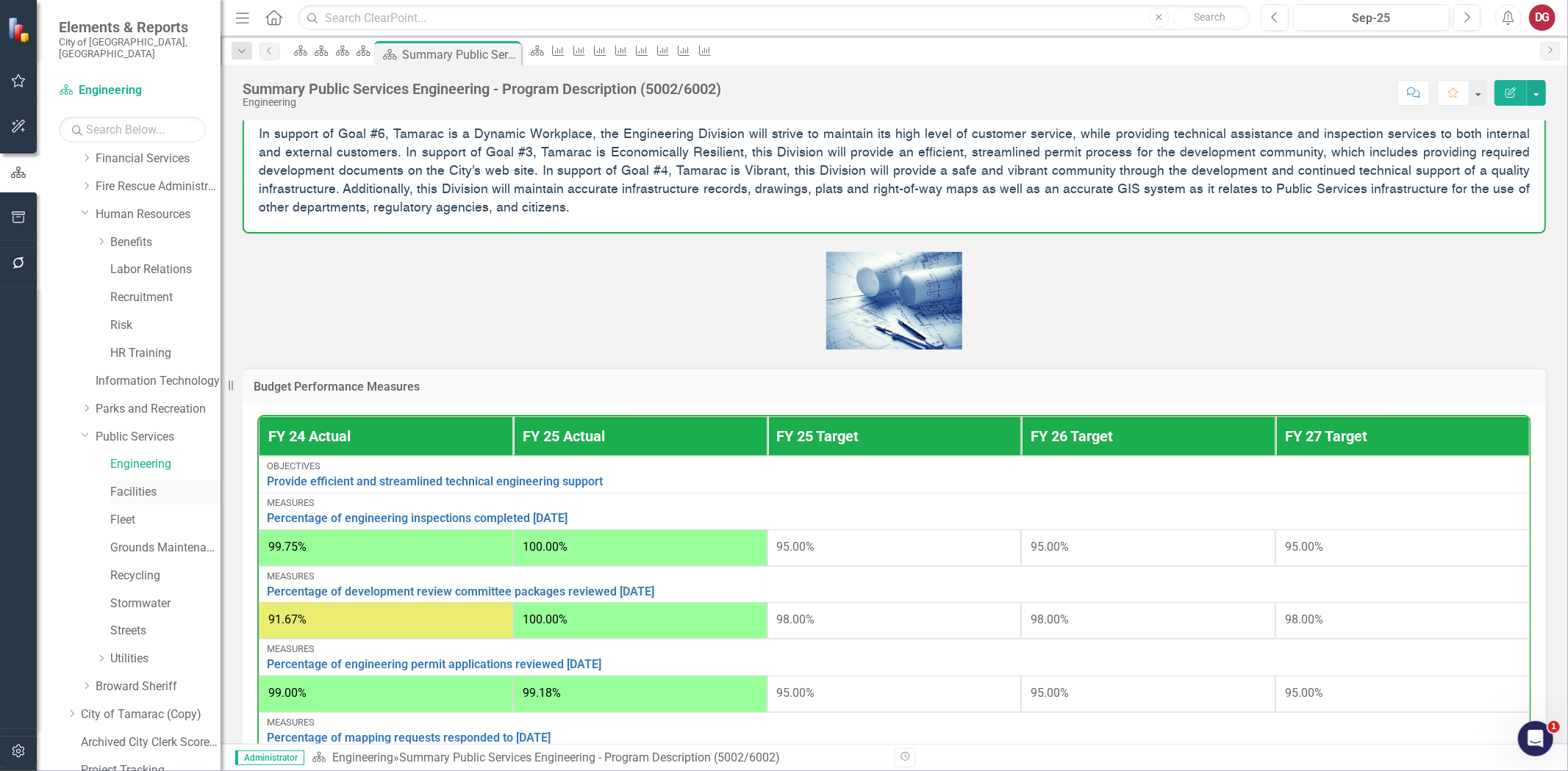
click at [130, 485] on link "Facilities" at bounding box center [166, 493] width 111 height 17
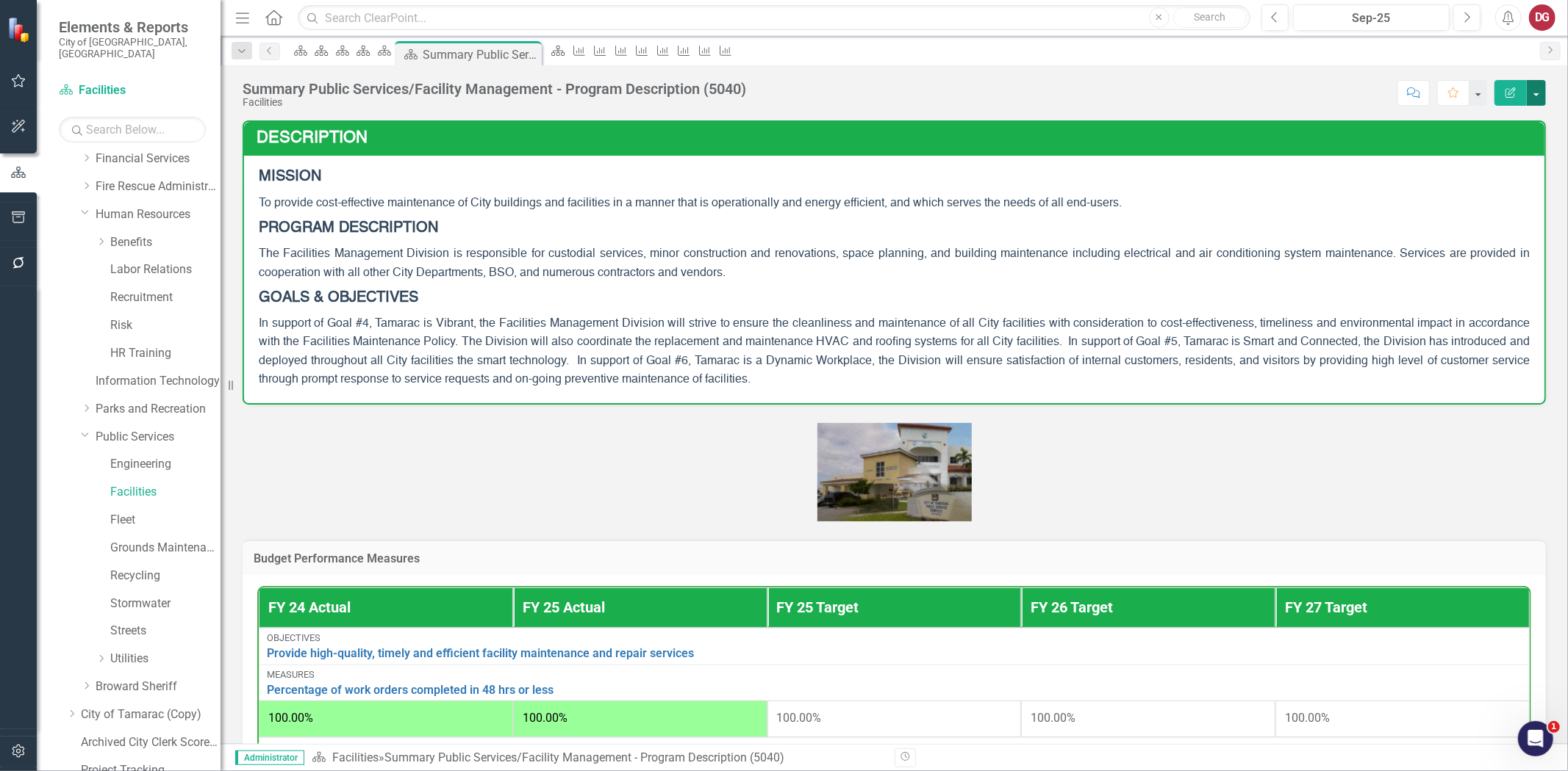
click at [1532, 93] on button "button" at bounding box center [1536, 93] width 19 height 26
click at [1492, 208] on link "PDF Export to PDF" at bounding box center [1486, 205] width 119 height 27
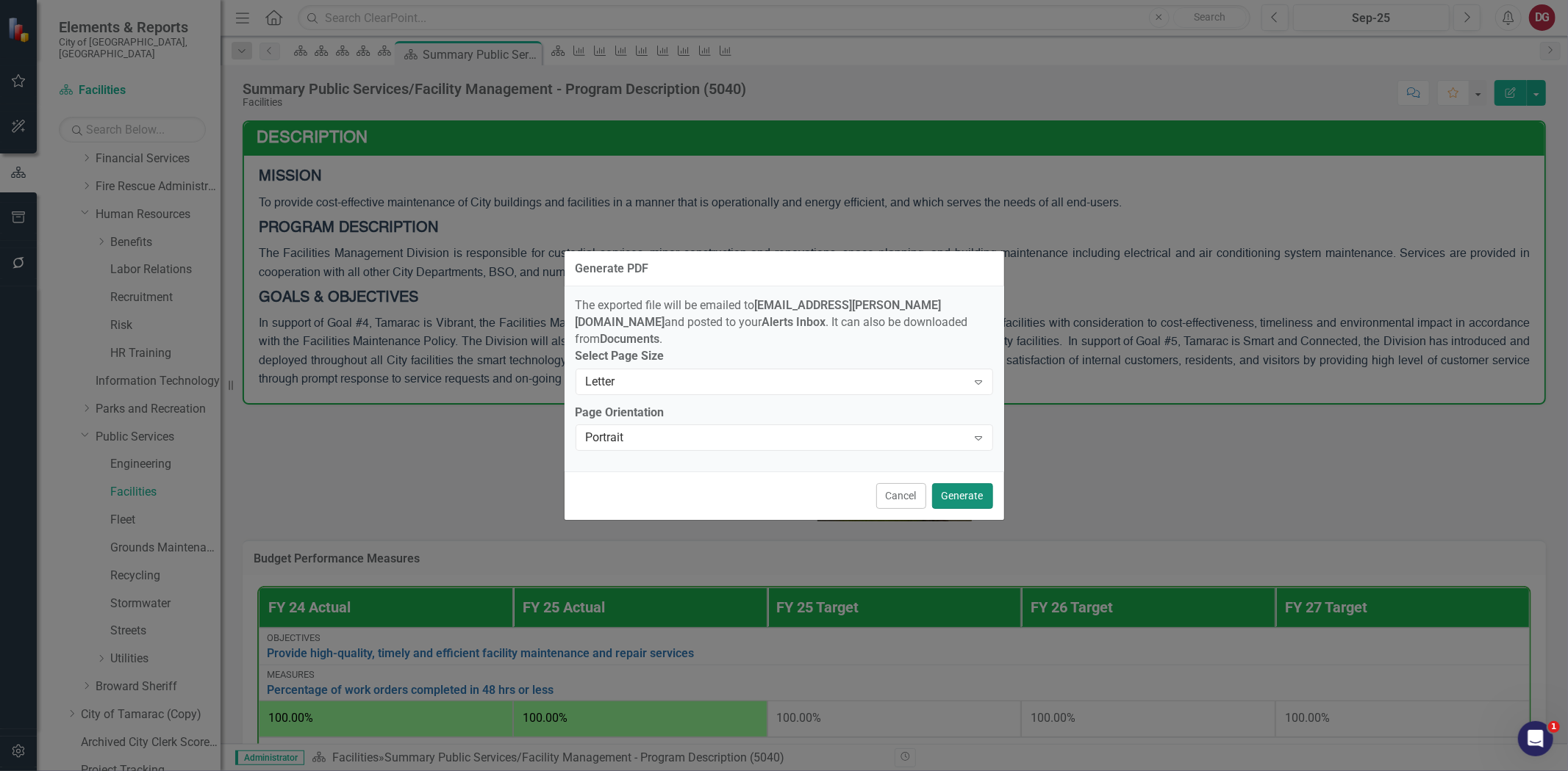
click at [965, 490] on button "Generate" at bounding box center [962, 496] width 61 height 26
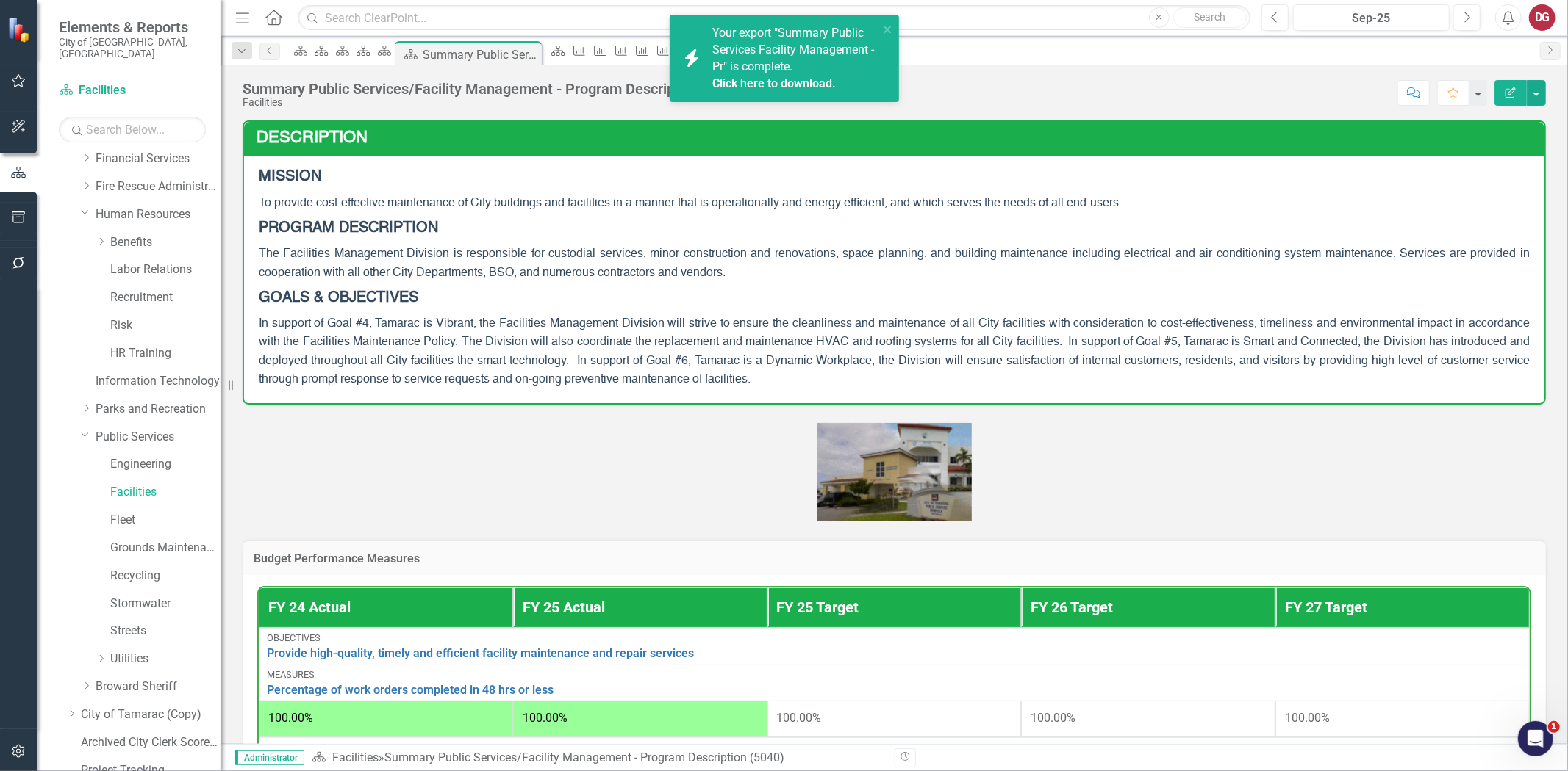
click at [752, 83] on link "Click here to download." at bounding box center [773, 83] width 124 height 14
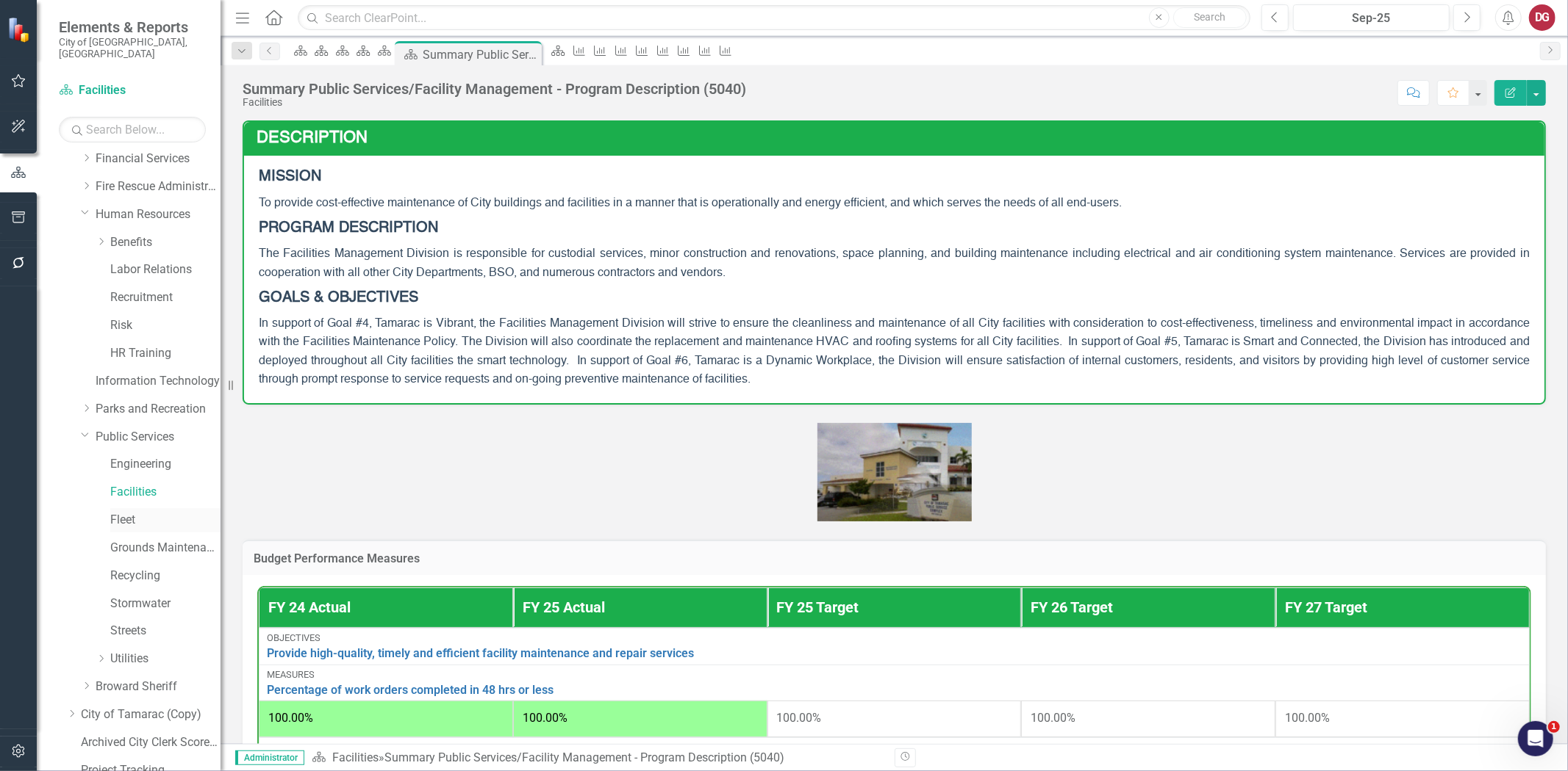
click at [129, 512] on link "Fleet" at bounding box center [166, 521] width 111 height 17
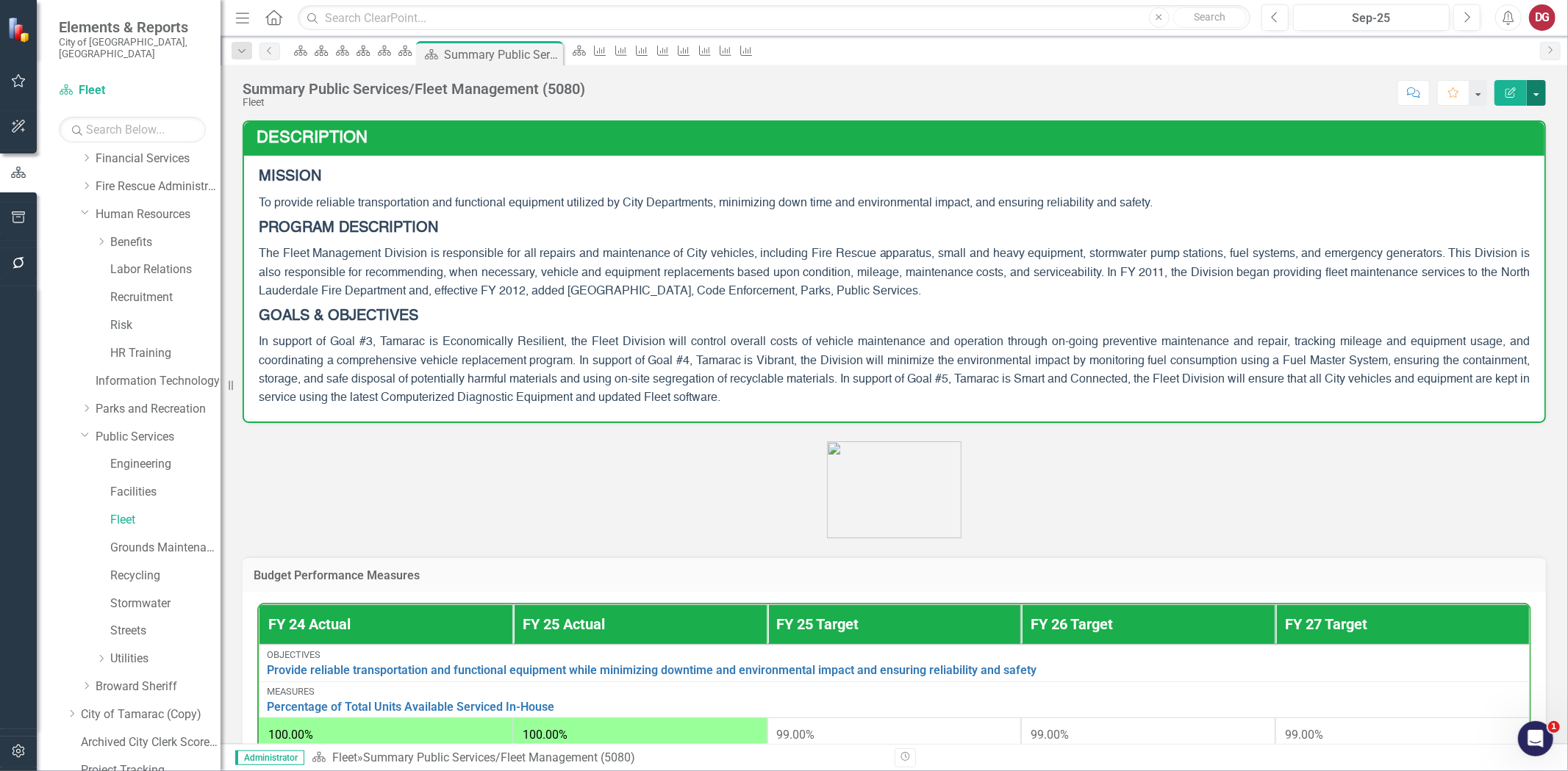
click at [1530, 92] on button "button" at bounding box center [1536, 93] width 19 height 26
click at [1479, 201] on link "PDF Export to PDF" at bounding box center [1486, 205] width 119 height 27
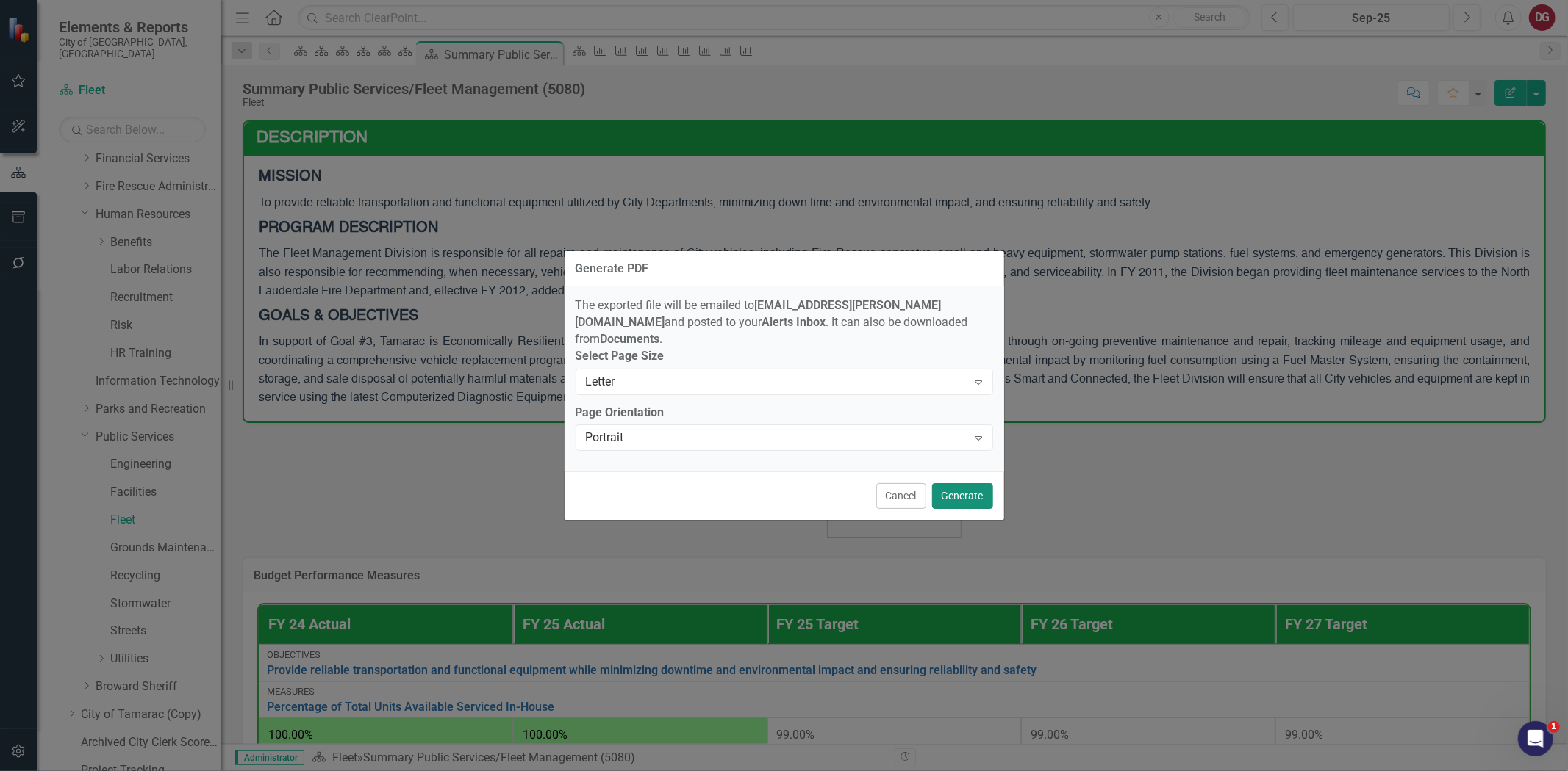
click at [982, 493] on button "Generate" at bounding box center [962, 496] width 61 height 26
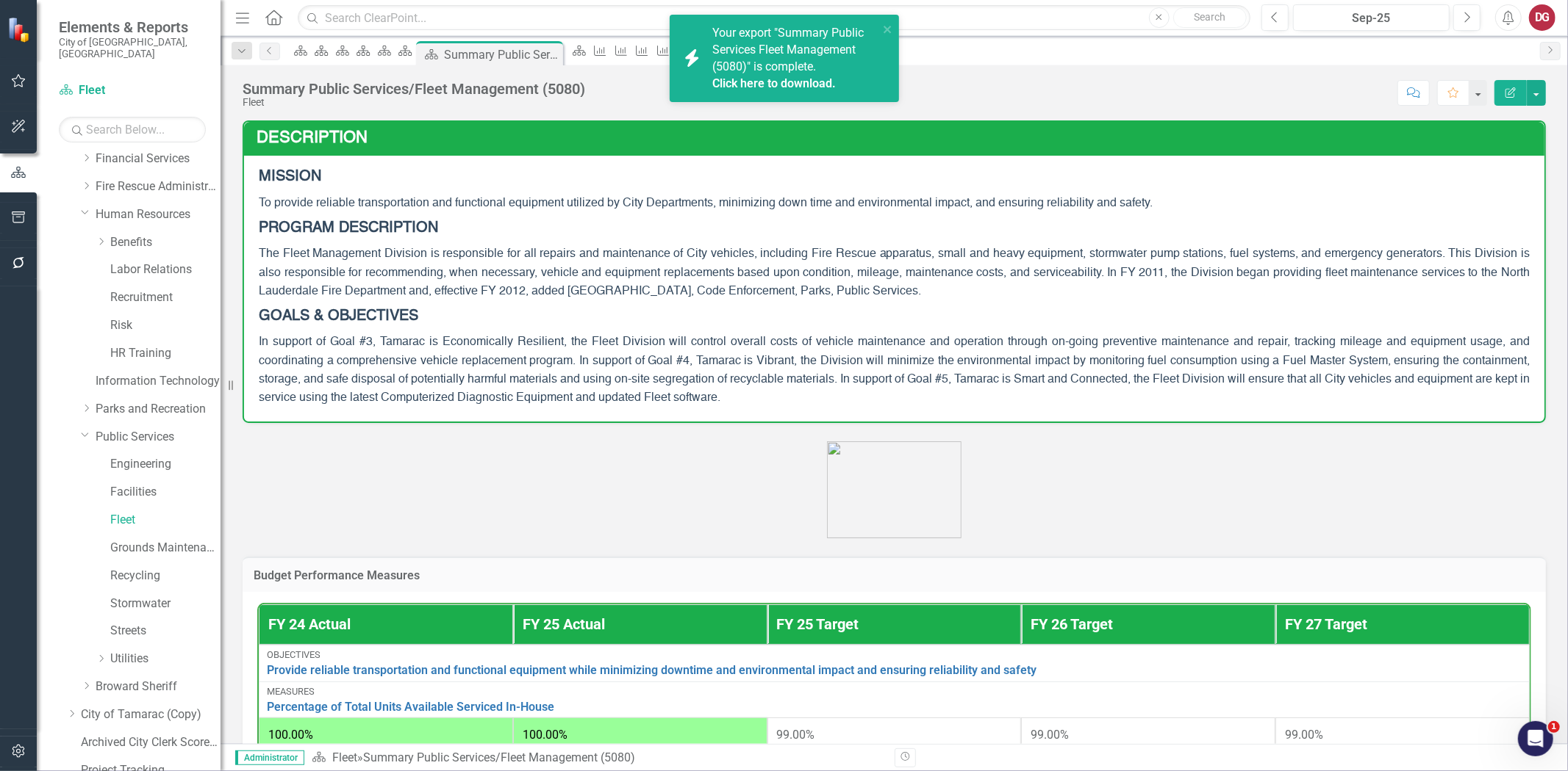
click at [727, 82] on link "Click here to download." at bounding box center [773, 83] width 124 height 14
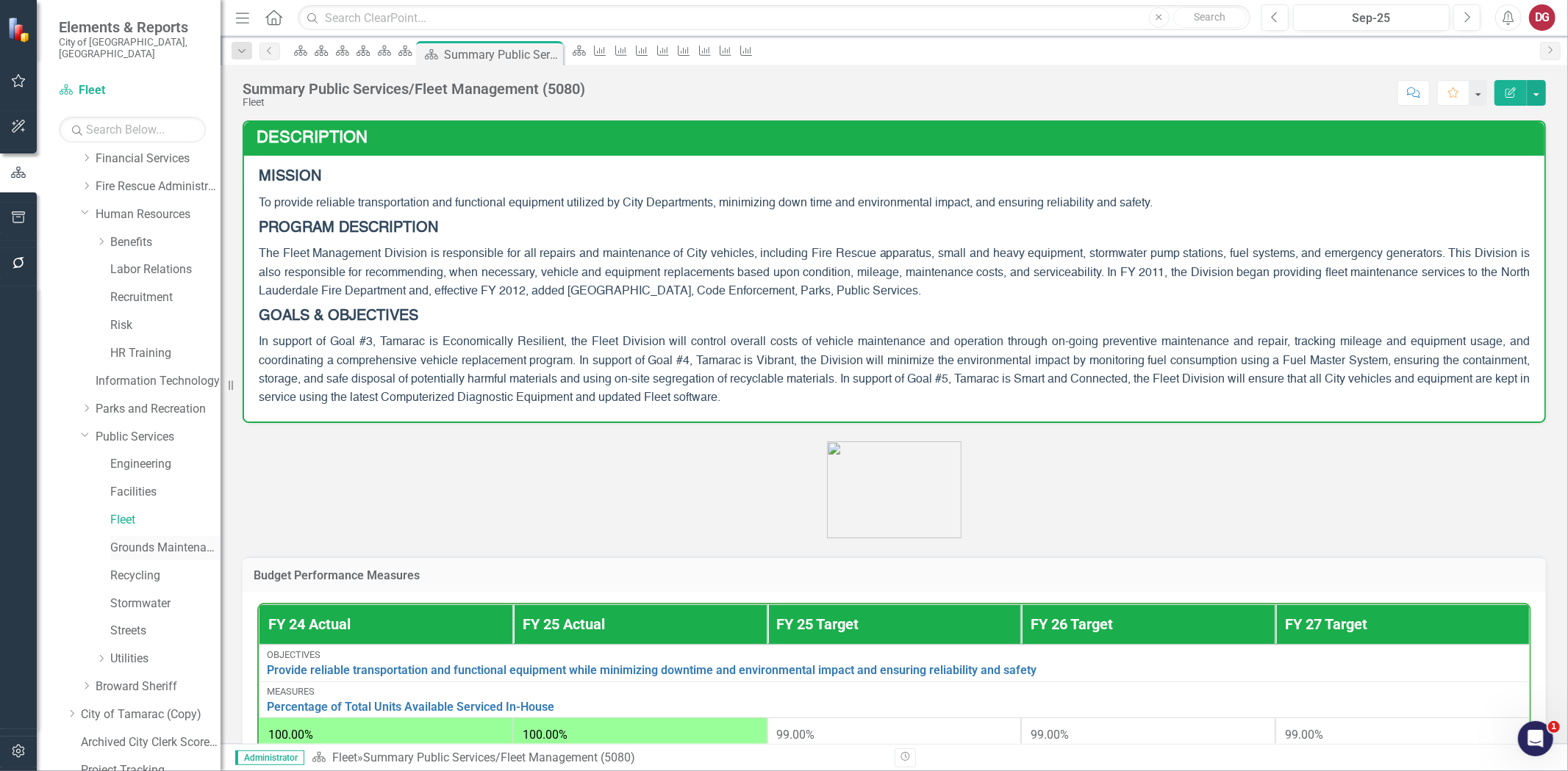
click at [130, 540] on link "Grounds Maintenance" at bounding box center [166, 548] width 111 height 17
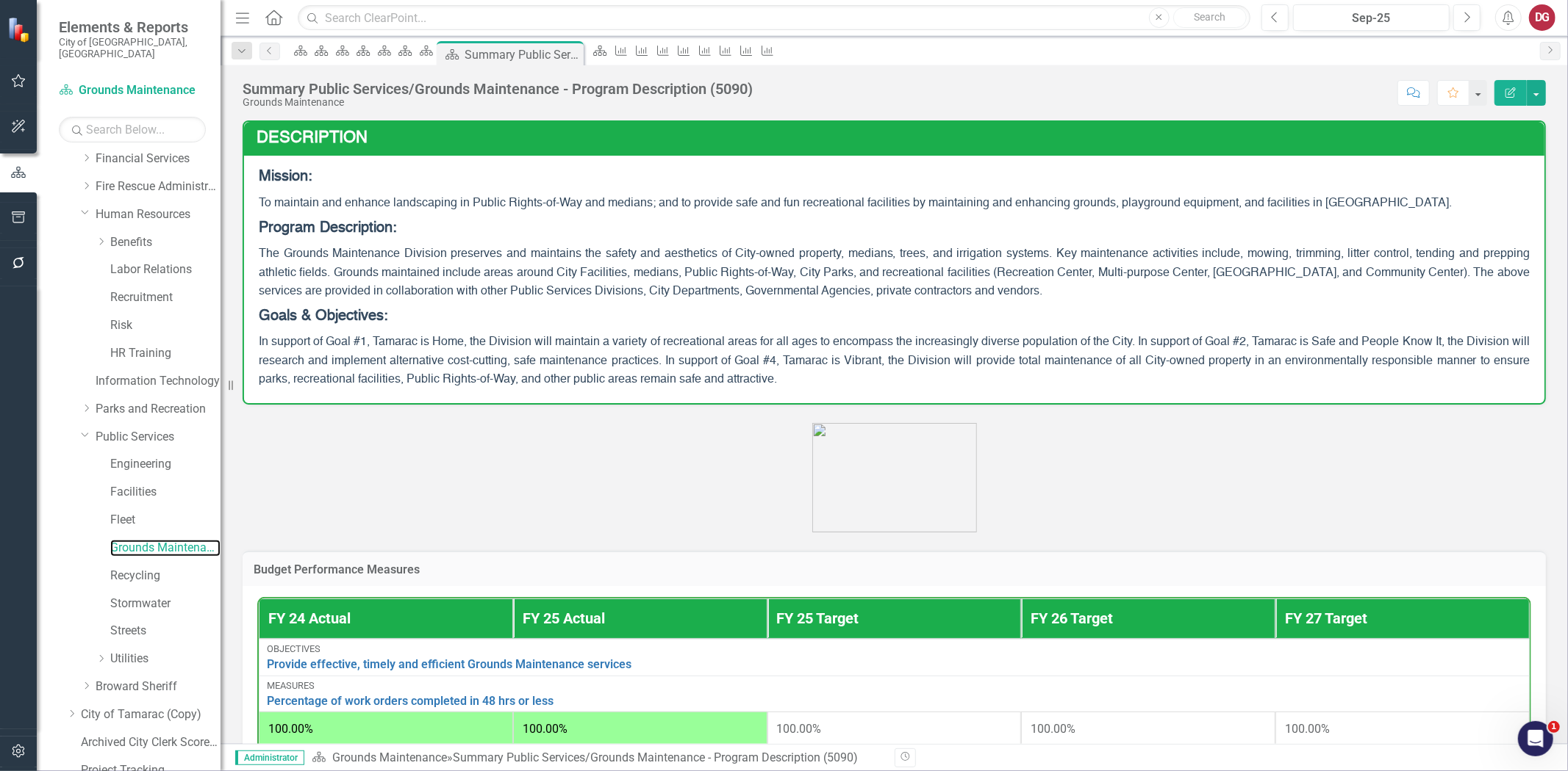
scroll to position [326, 0]
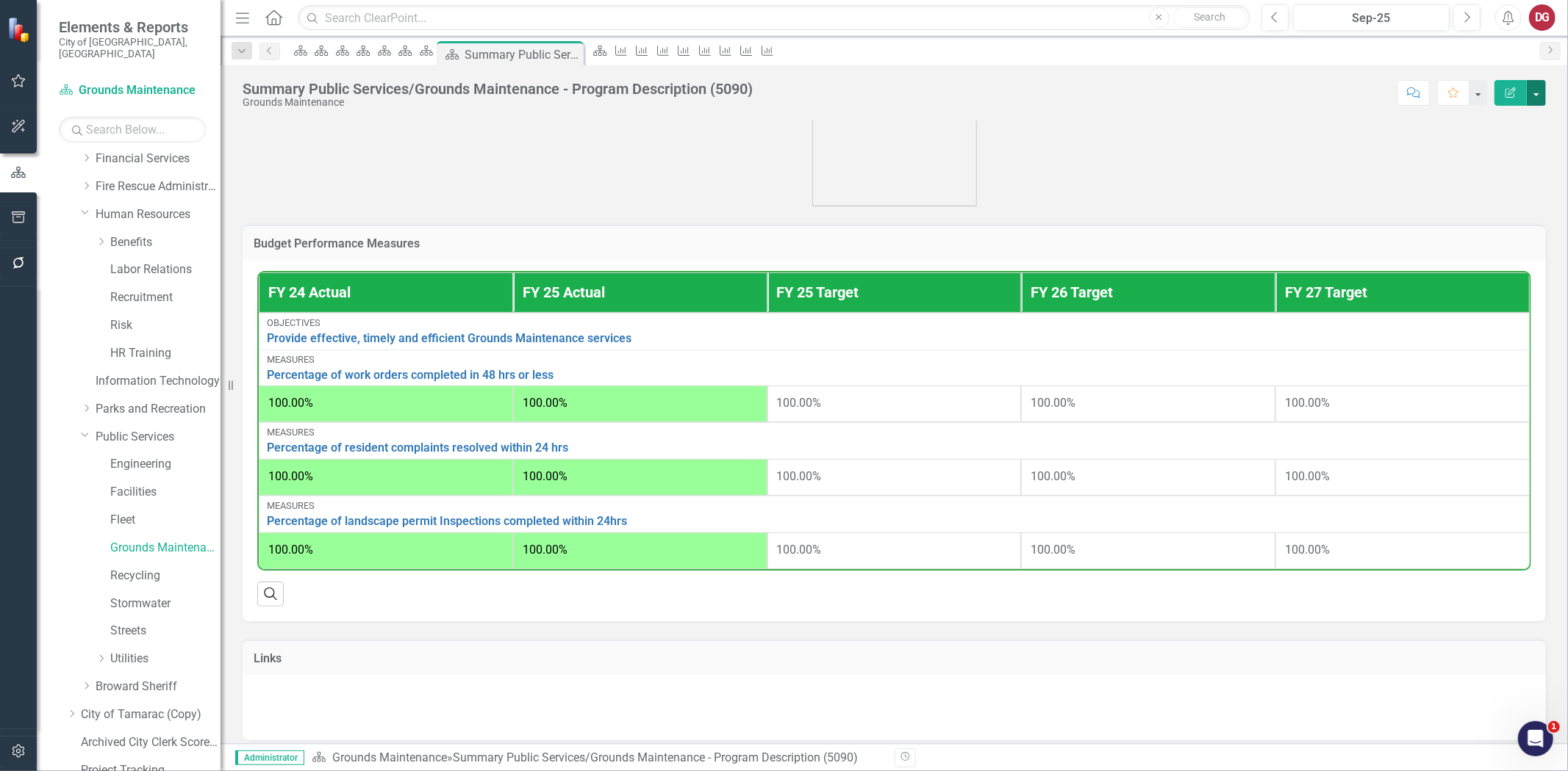
click at [1535, 92] on button "button" at bounding box center [1536, 93] width 19 height 26
click at [1471, 200] on link "PDF Export to PDF" at bounding box center [1486, 205] width 119 height 27
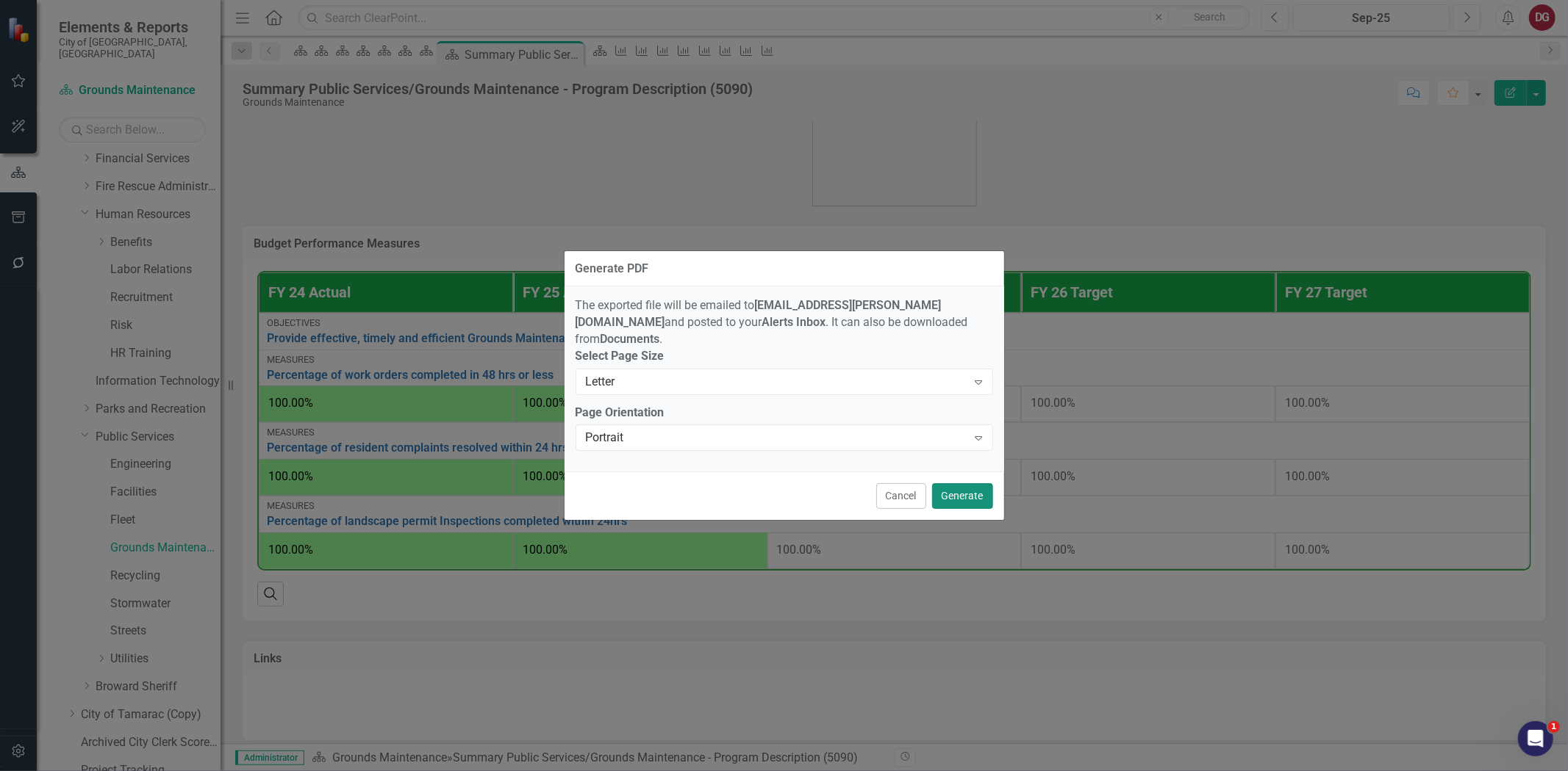
click at [979, 490] on button "Generate" at bounding box center [962, 496] width 61 height 26
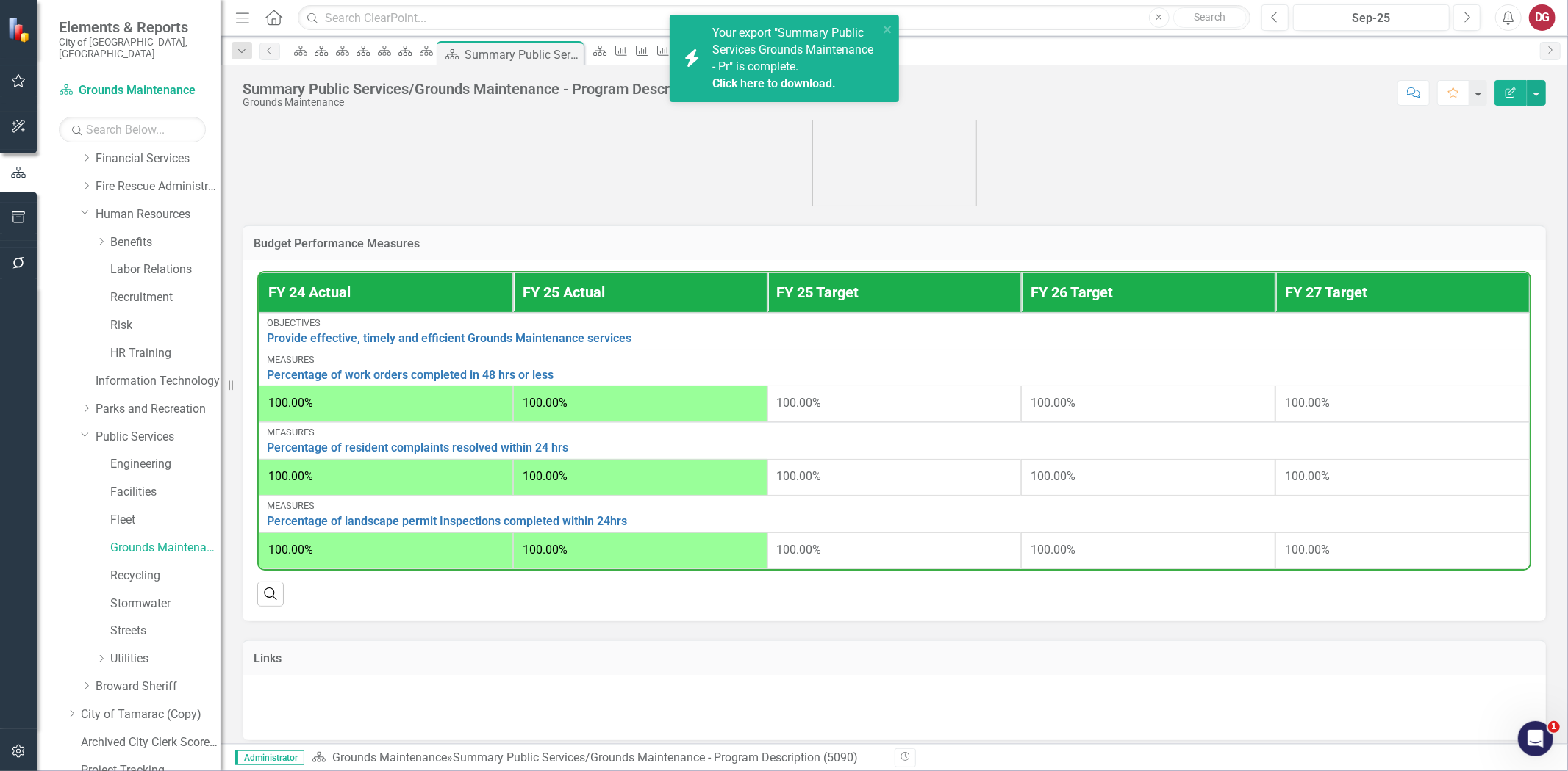
click at [798, 85] on link "Click here to download." at bounding box center [773, 83] width 124 height 14
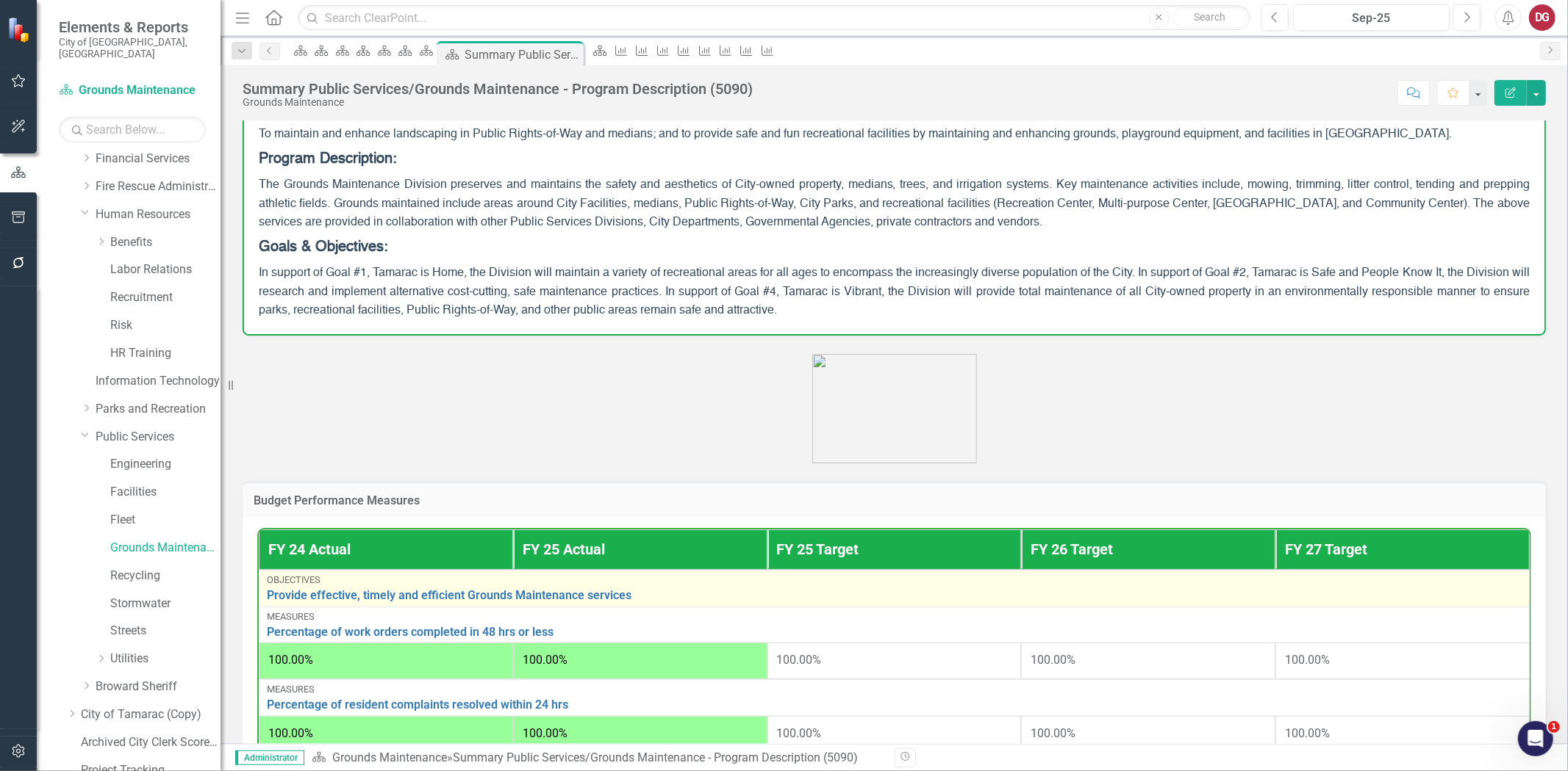
scroll to position [163, 0]
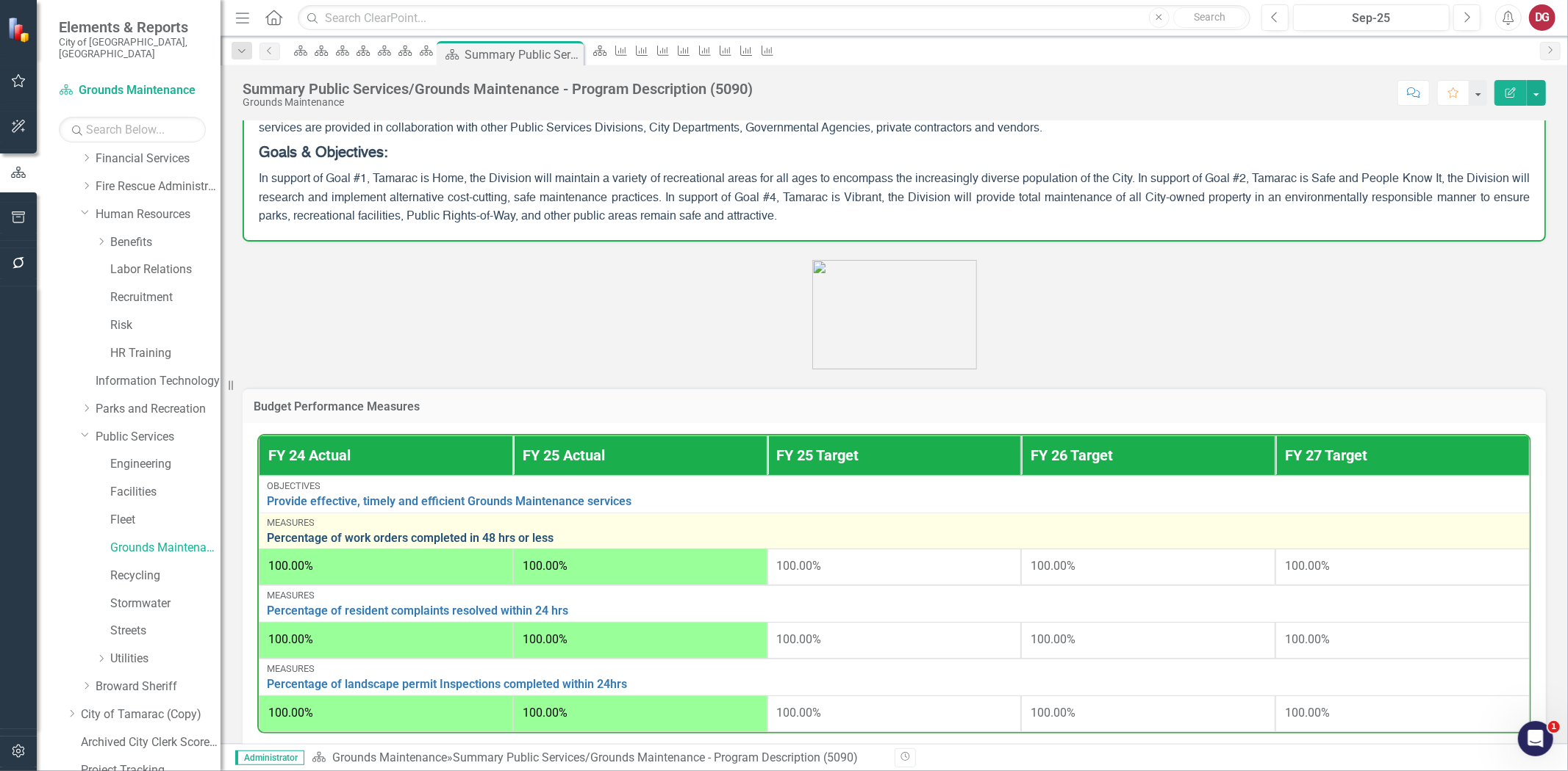
click at [303, 538] on link "Percentage of work orders completed in 48 hrs or less" at bounding box center [894, 538] width 1254 height 13
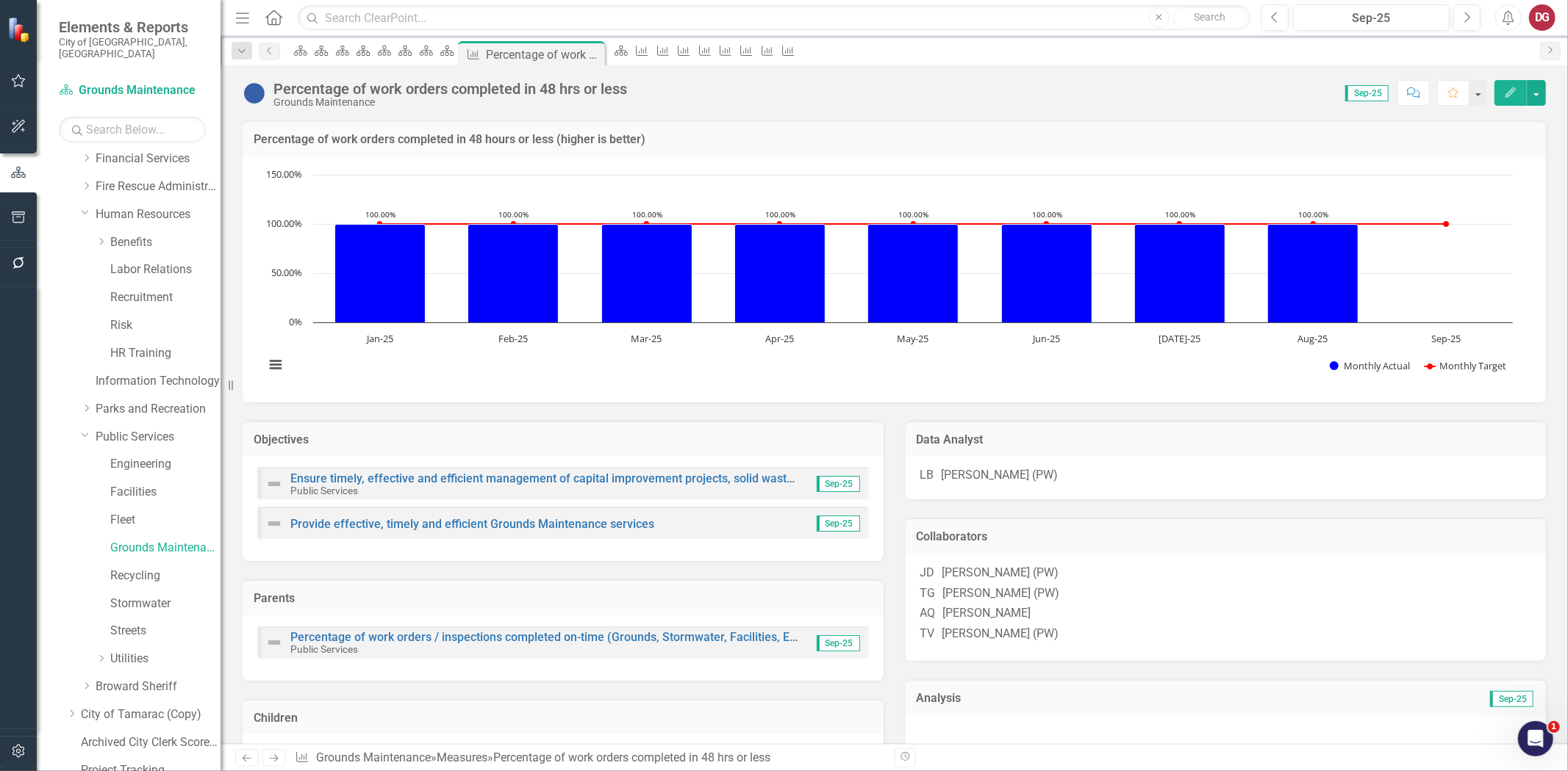
click at [1009, 536] on h3 "Collaborators" at bounding box center [1226, 536] width 619 height 13
click at [978, 544] on h3 "Collaborators" at bounding box center [1226, 536] width 619 height 13
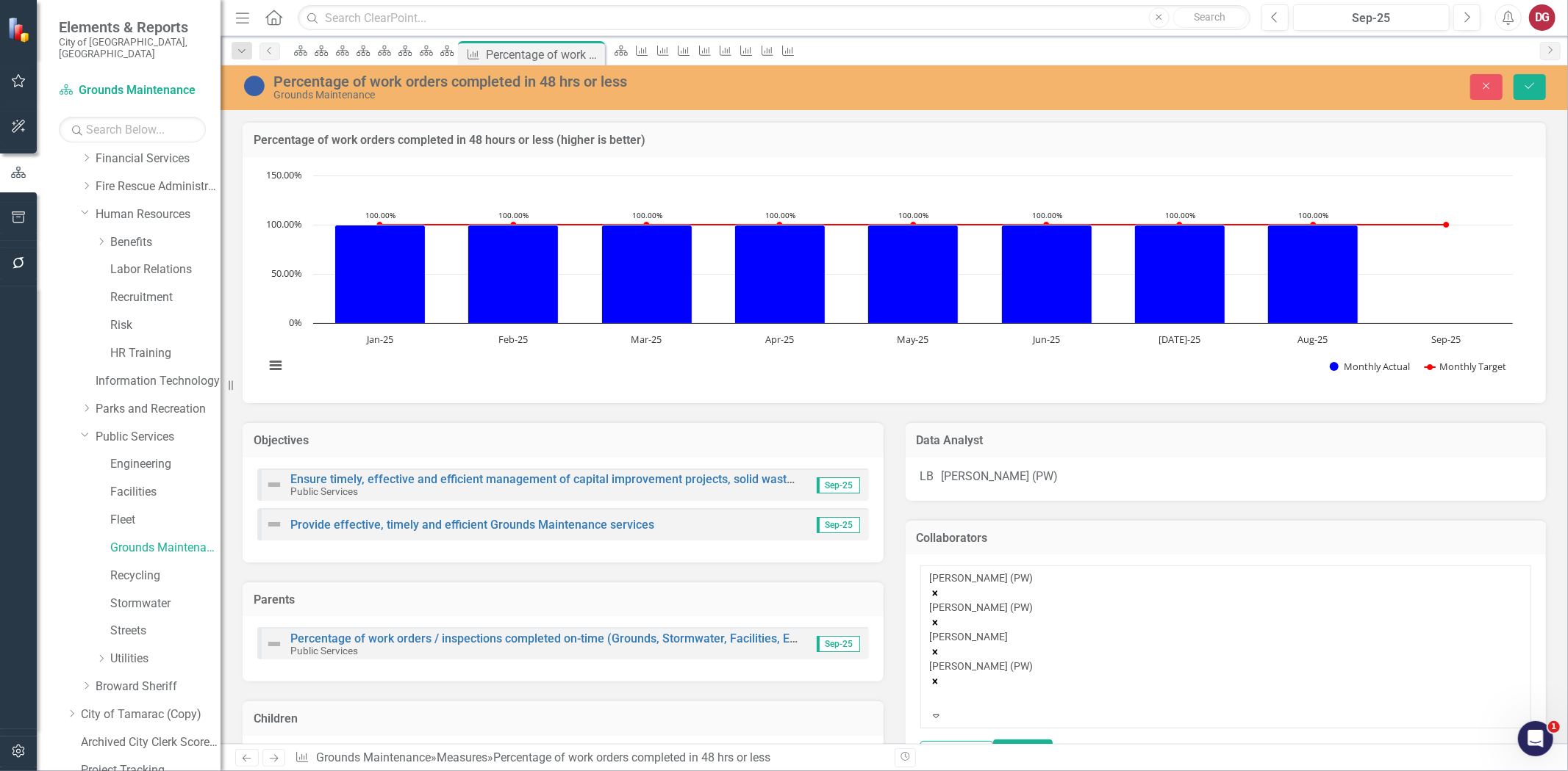
click at [1477, 585] on div "John Doherty (PW) Troy Gies (PW) ALEXANDER QUINTERO Tom Vreeland (PW)" at bounding box center [1226, 640] width 593 height 138
type input "byrd"
click at [1046, 771] on div "Levertis Byrd (PW)" at bounding box center [787, 784] width 1545 height 17
click at [937, 621] on icon "Remove John Doherty (PW)" at bounding box center [935, 623] width 5 height 5
click at [937, 621] on icon "Remove Troy Gies (PW)" at bounding box center [935, 623] width 5 height 5
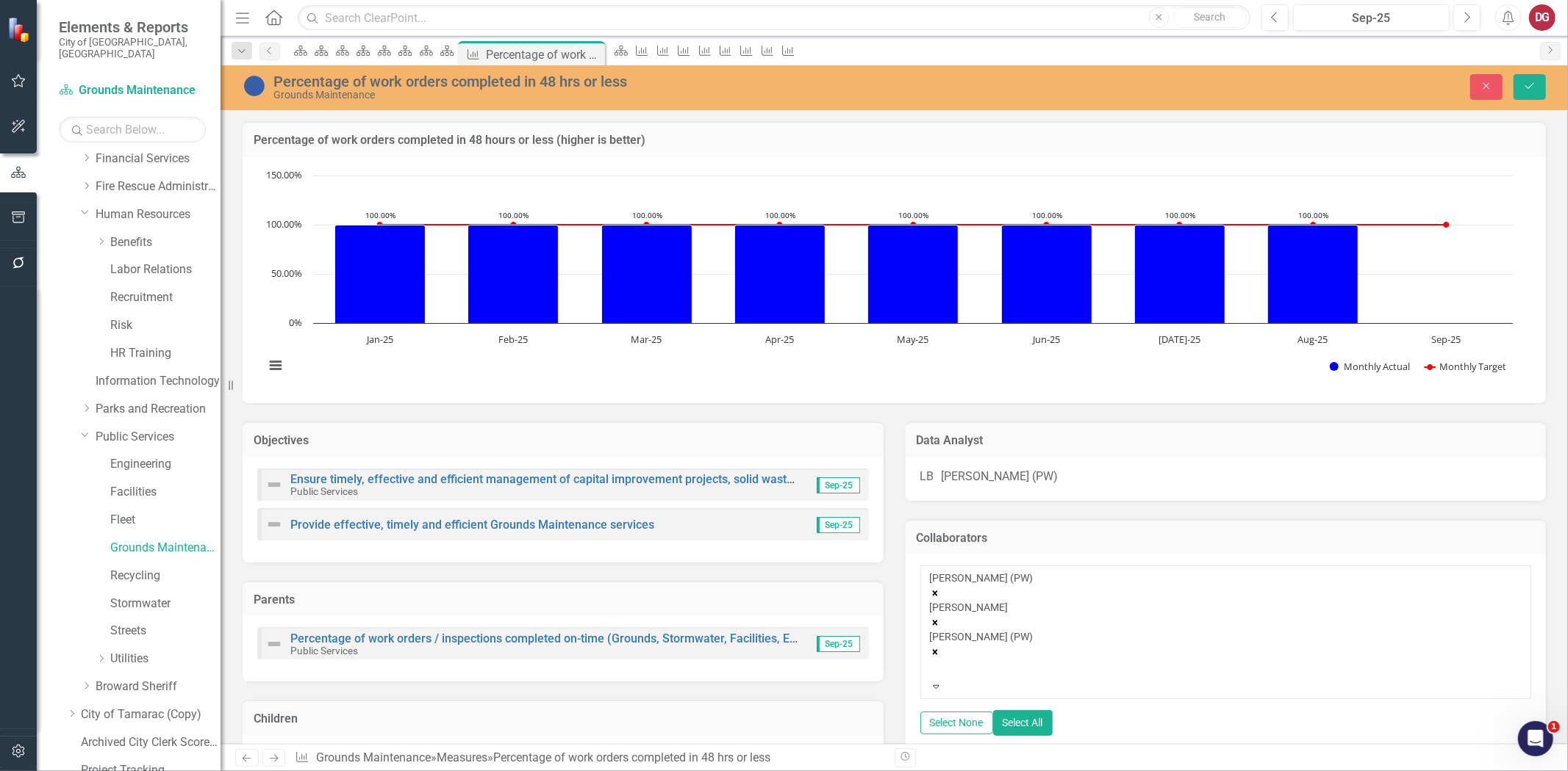
click at [940, 589] on icon "Remove Levertis Byrd (PW)" at bounding box center [935, 594] width 10 height 10
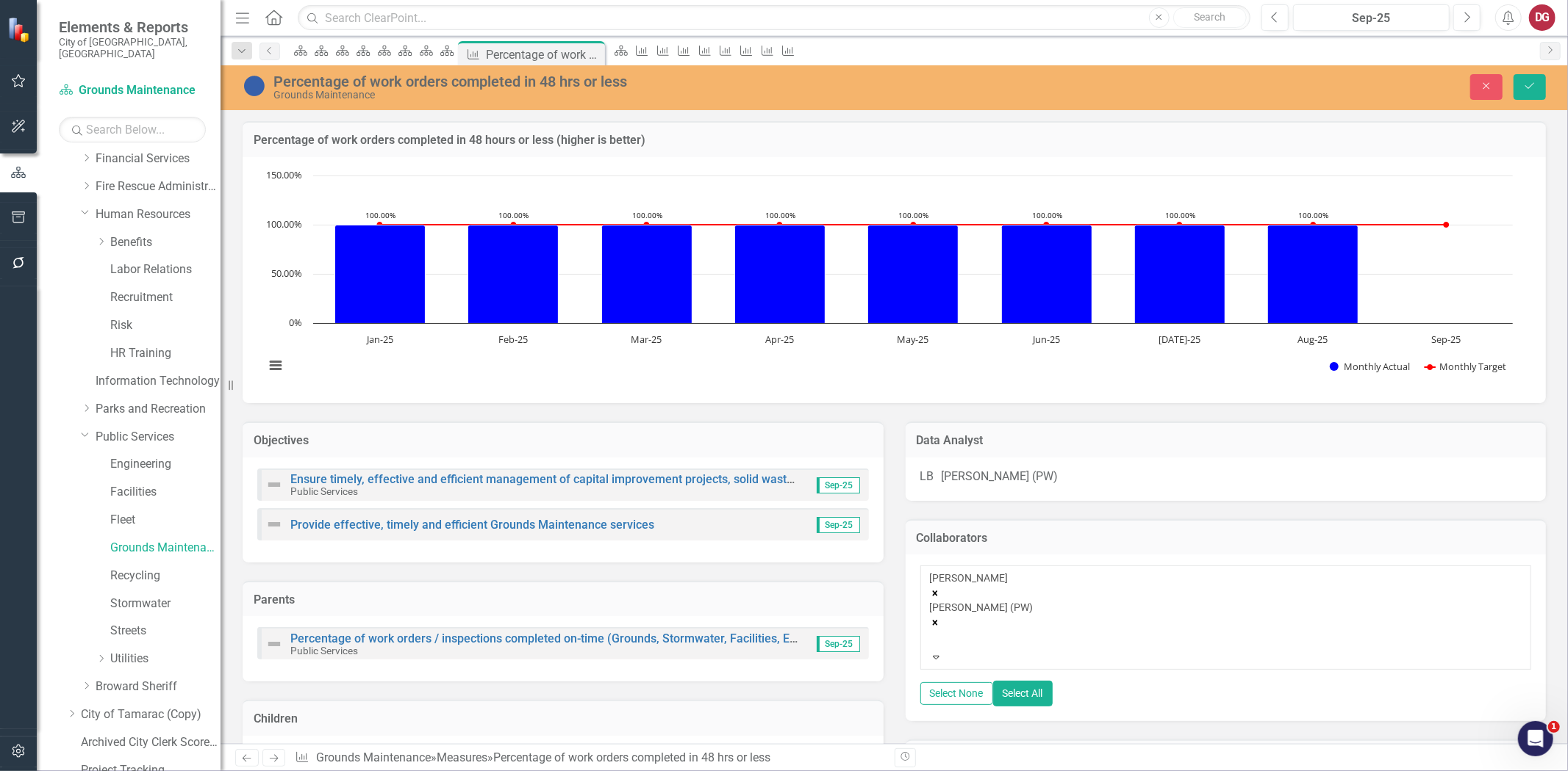
click at [1237, 584] on div "ALEXANDER QUINTERO Tom Vreeland (PW)" at bounding box center [1226, 610] width 593 height 79
type input "must"
click at [143, 771] on span "Must afa Albassam (PW)" at bounding box center [79, 783] width 128 height 14
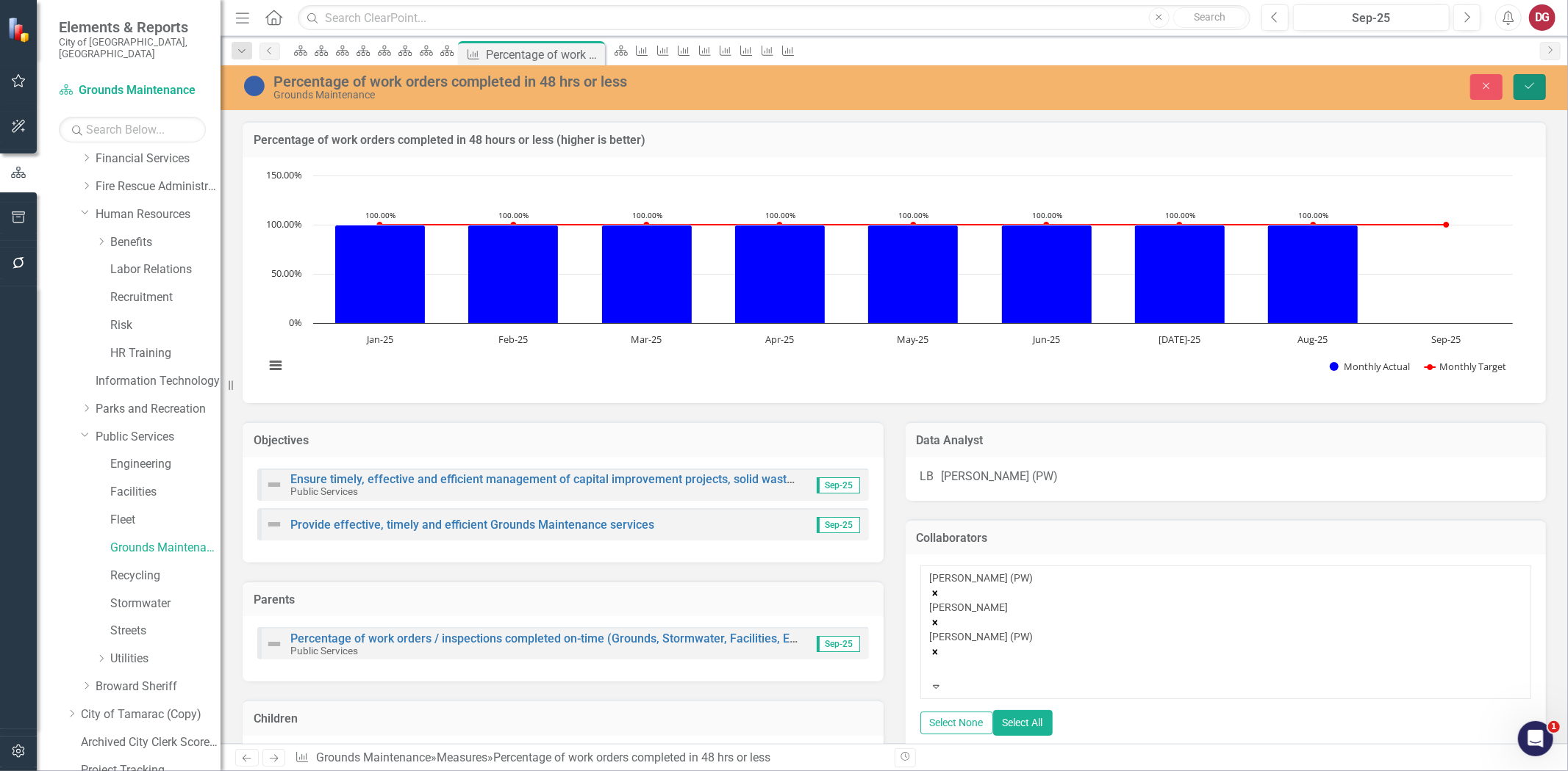
click at [1533, 88] on icon "Save" at bounding box center [1529, 86] width 13 height 10
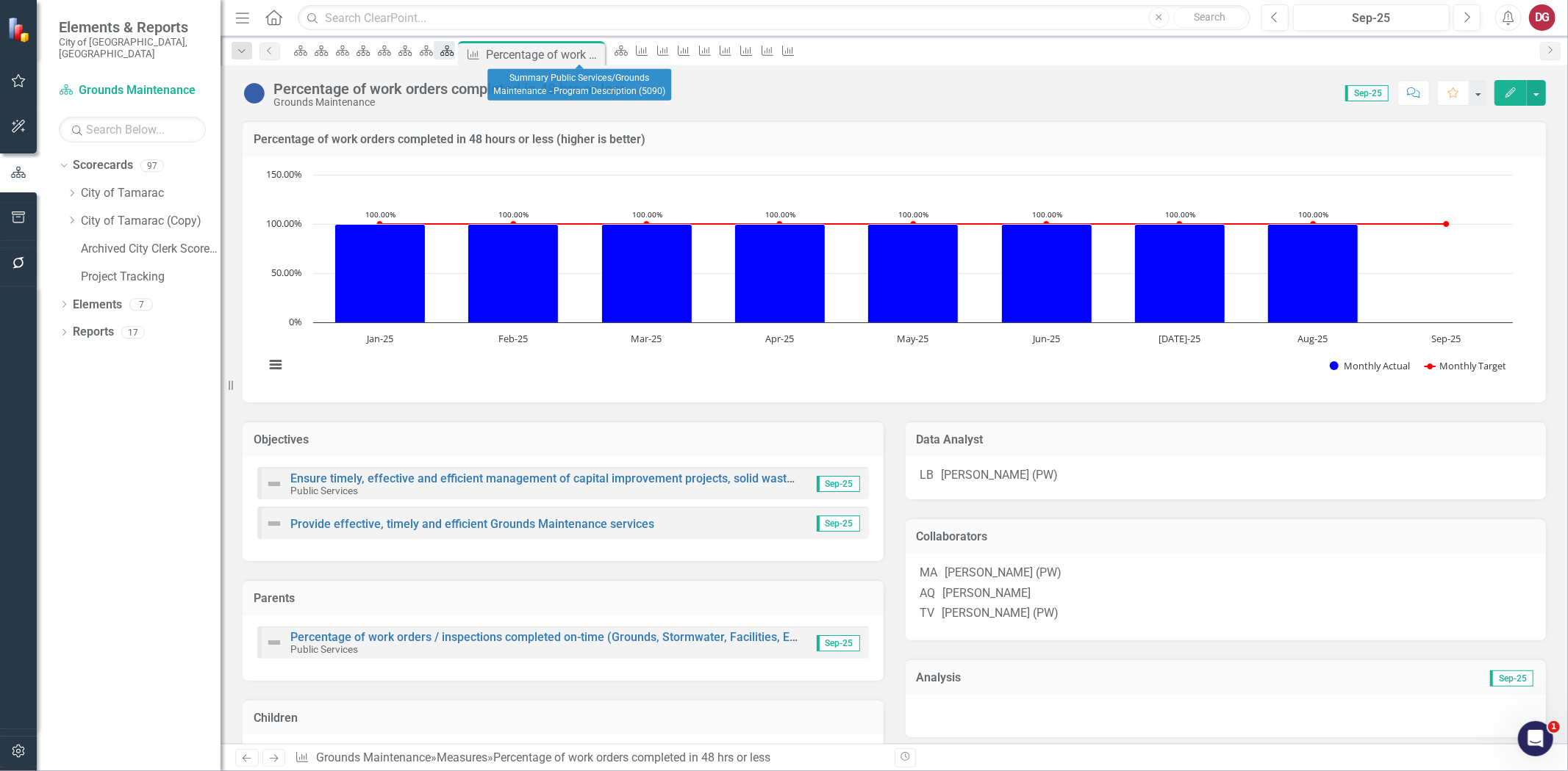
click at [454, 54] on icon "Scorecard" at bounding box center [447, 51] width 15 height 12
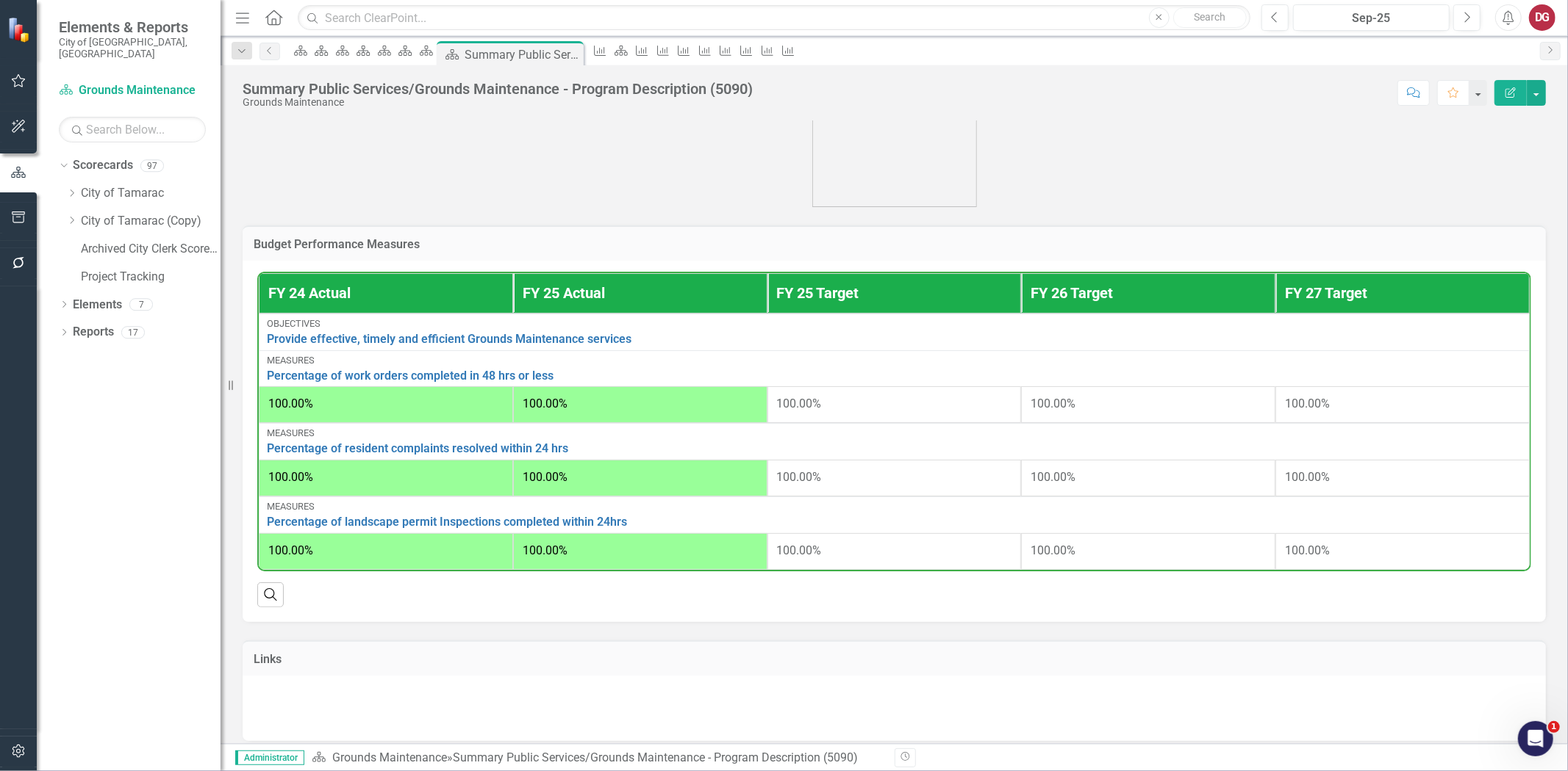
scroll to position [326, 0]
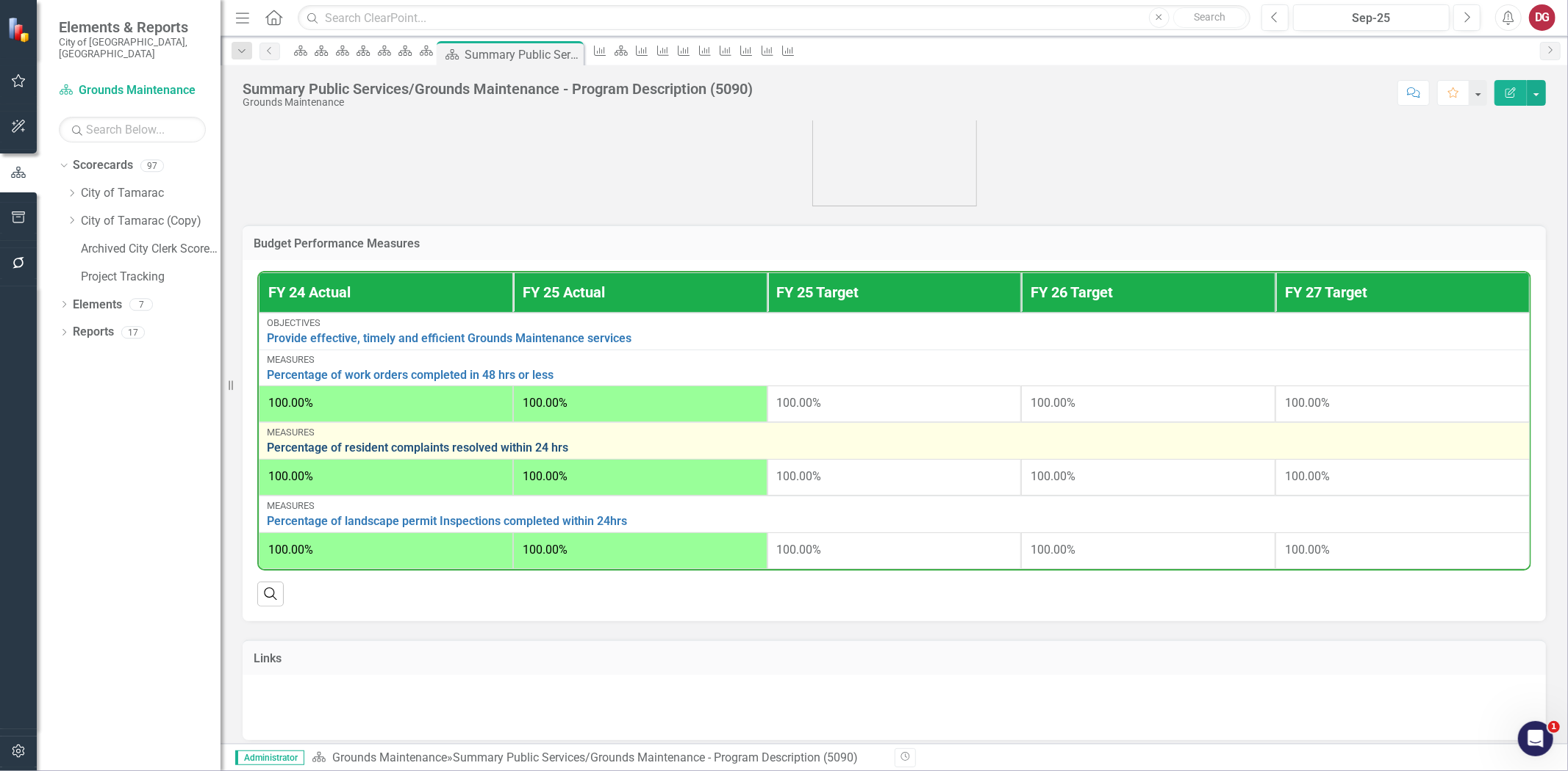
click at [300, 444] on link "Percentage of resident complaints resolved within 24 hrs" at bounding box center [894, 447] width 1254 height 13
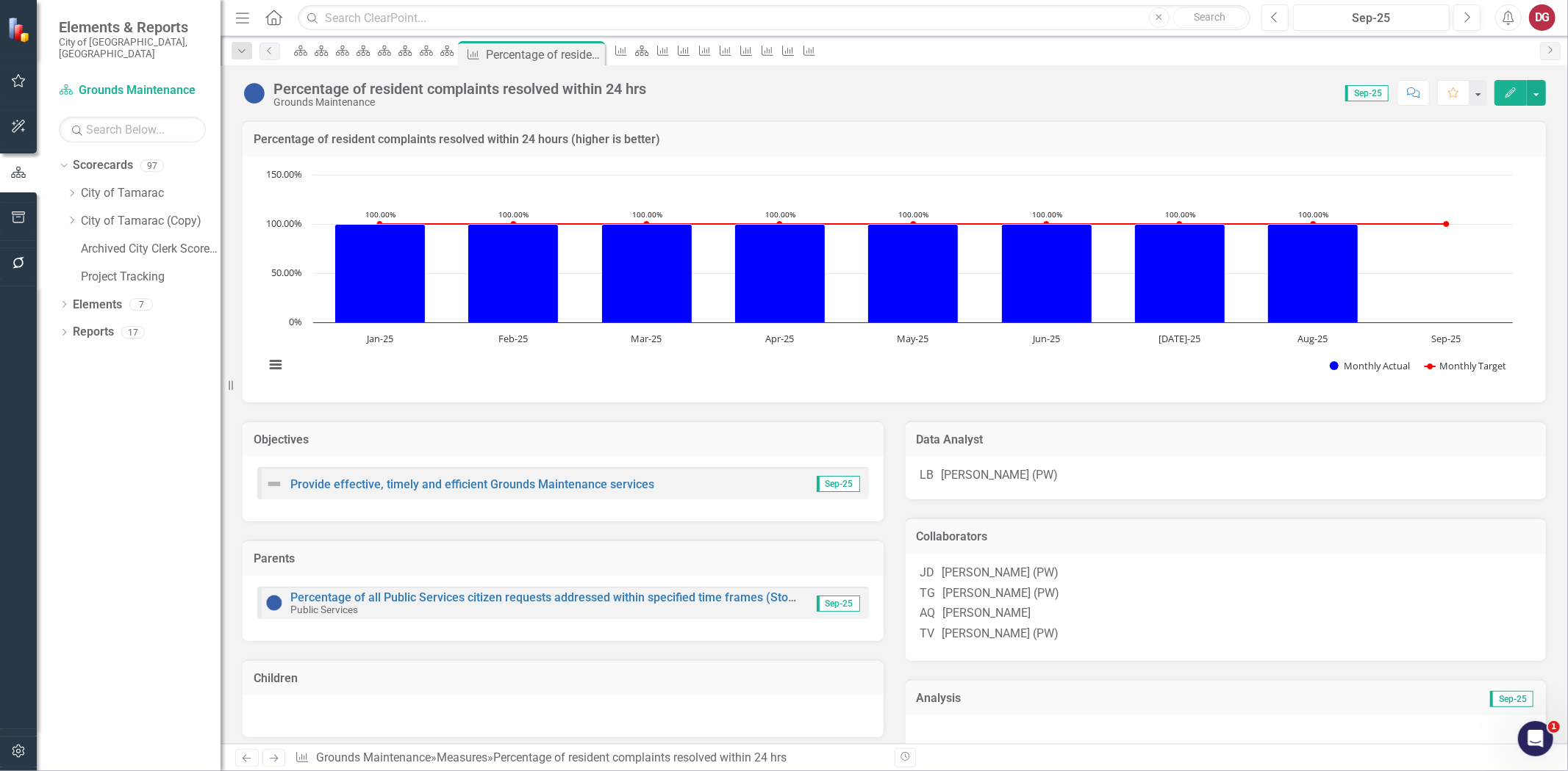
click at [960, 540] on h3 "Collaborators" at bounding box center [1226, 536] width 619 height 13
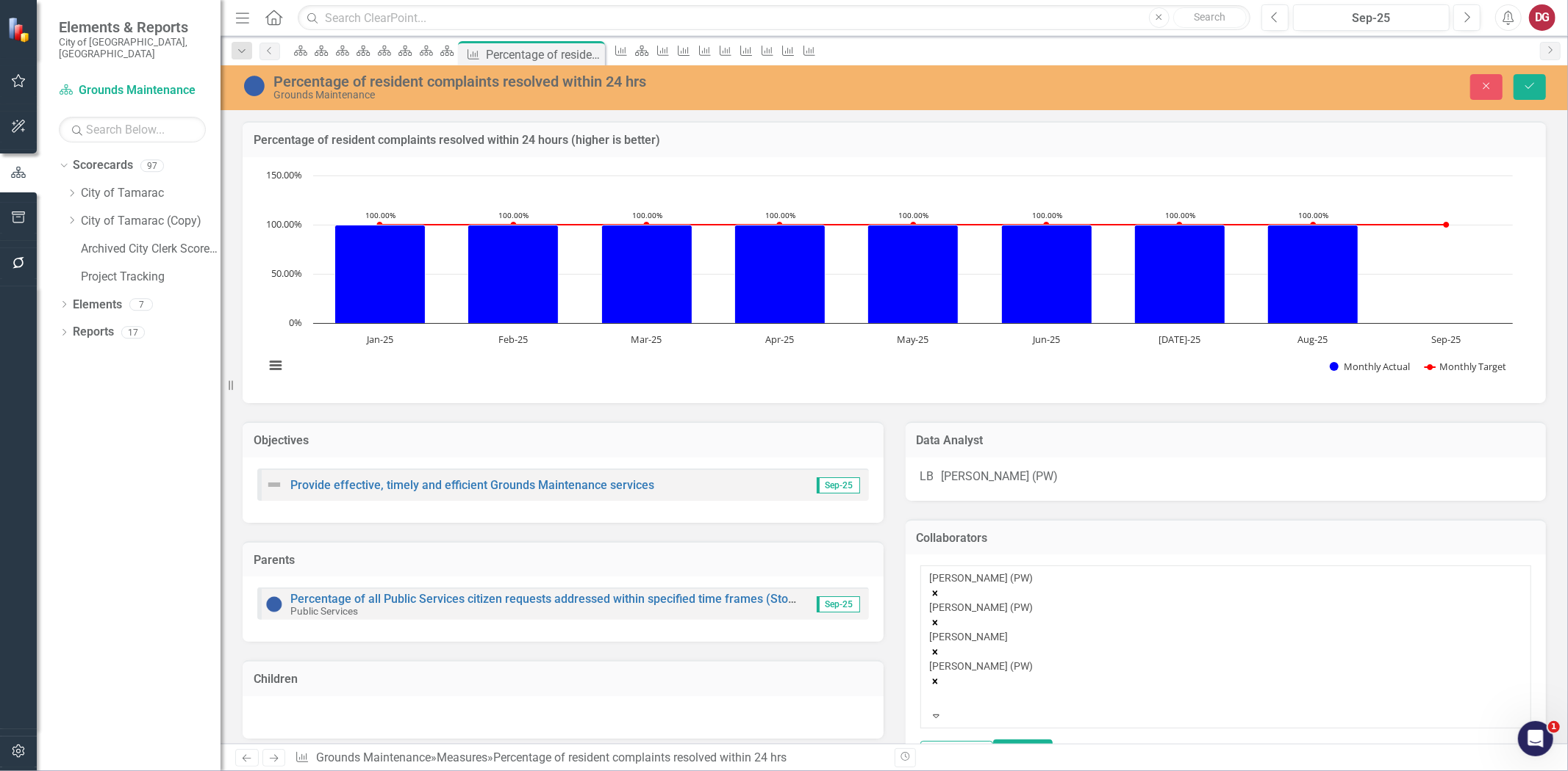
click at [937, 591] on icon "Remove John Doherty (PW)" at bounding box center [935, 594] width 5 height 5
click at [937, 591] on icon "Remove Troy Gies (PW)" at bounding box center [935, 594] width 5 height 5
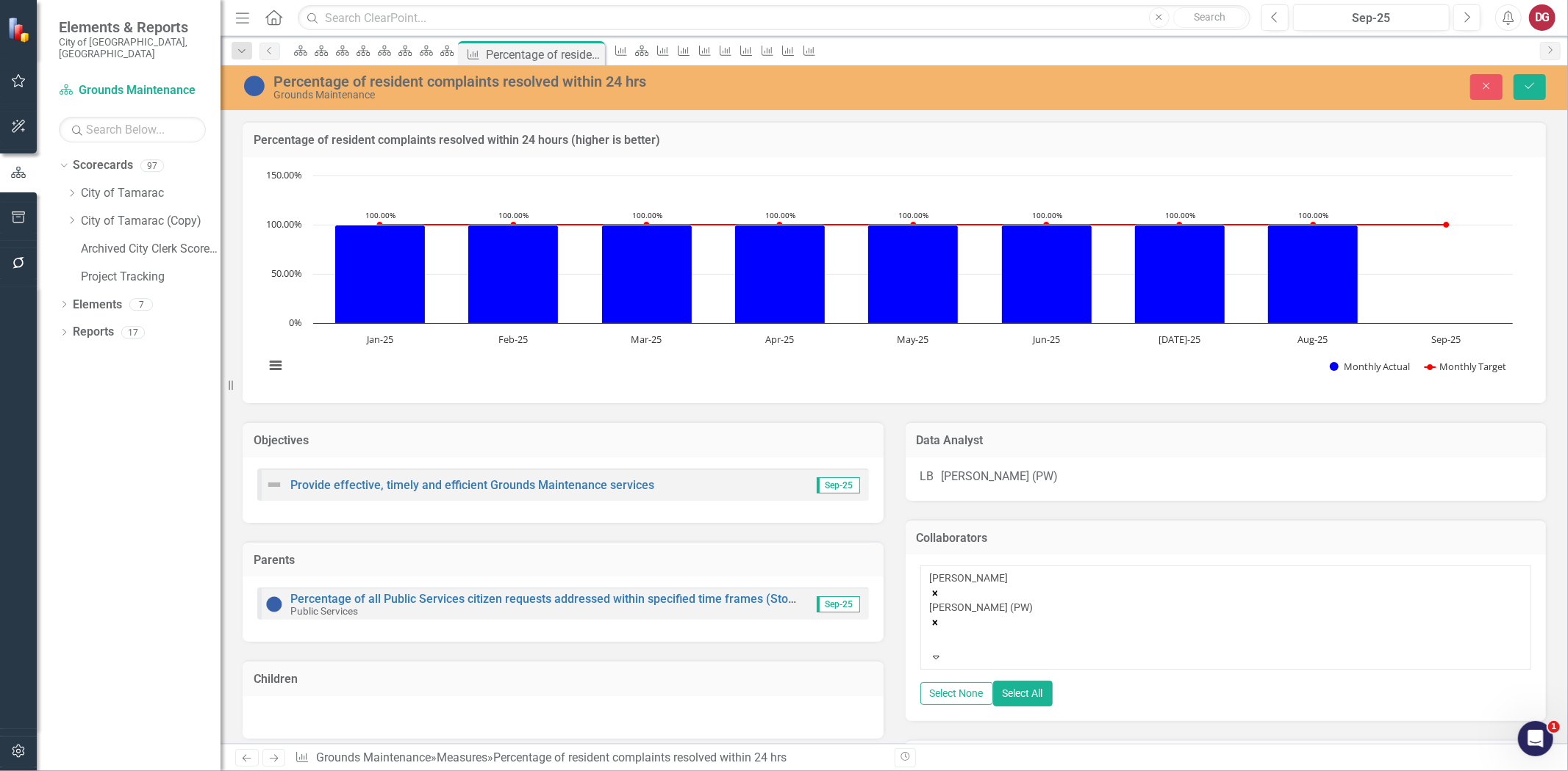
click at [1243, 586] on div "ALEXANDER QUINTERO Tom Vreeland (PW)" at bounding box center [1226, 610] width 593 height 79
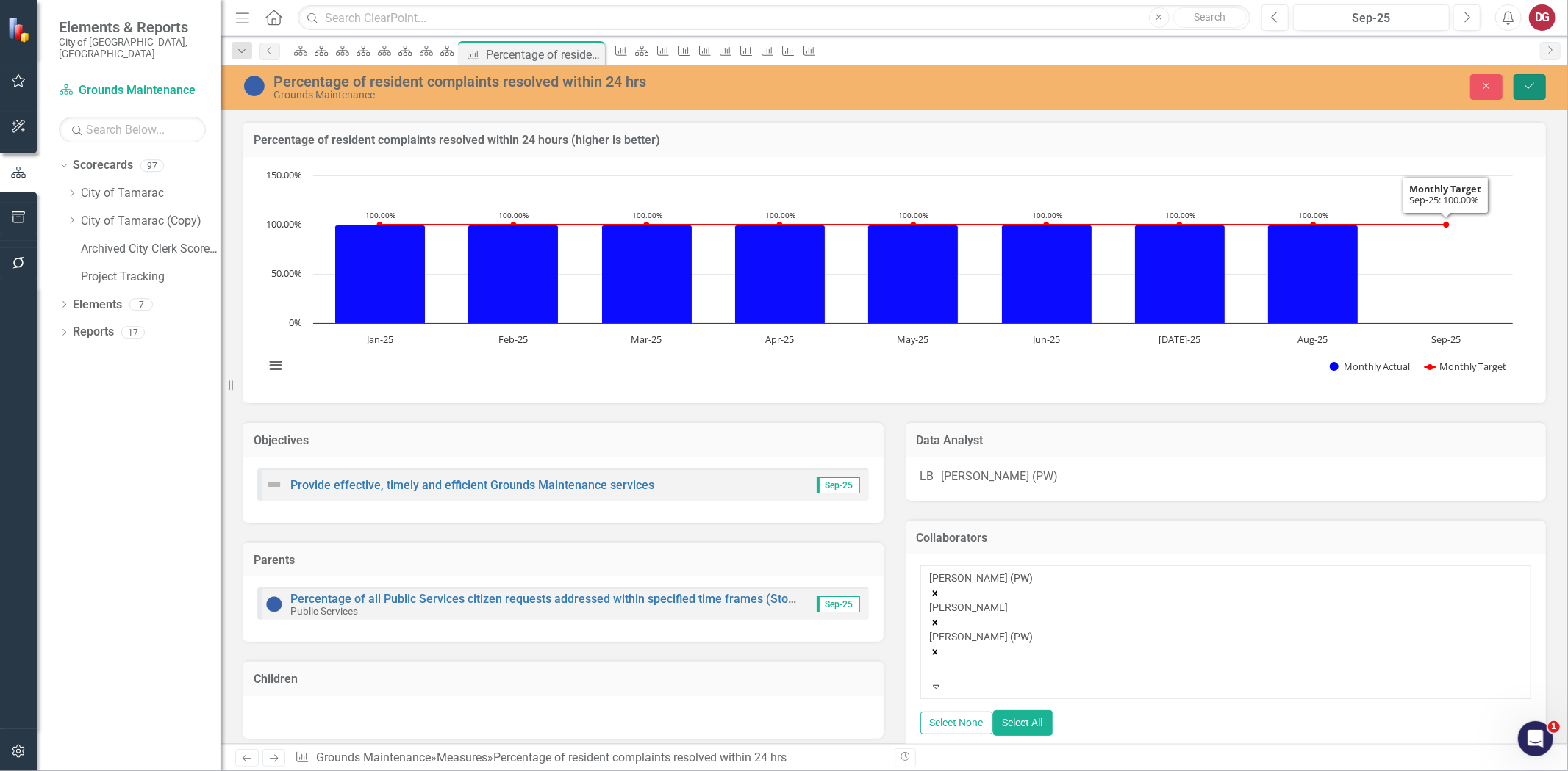
click at [1533, 93] on button "Save" at bounding box center [1529, 87] width 32 height 26
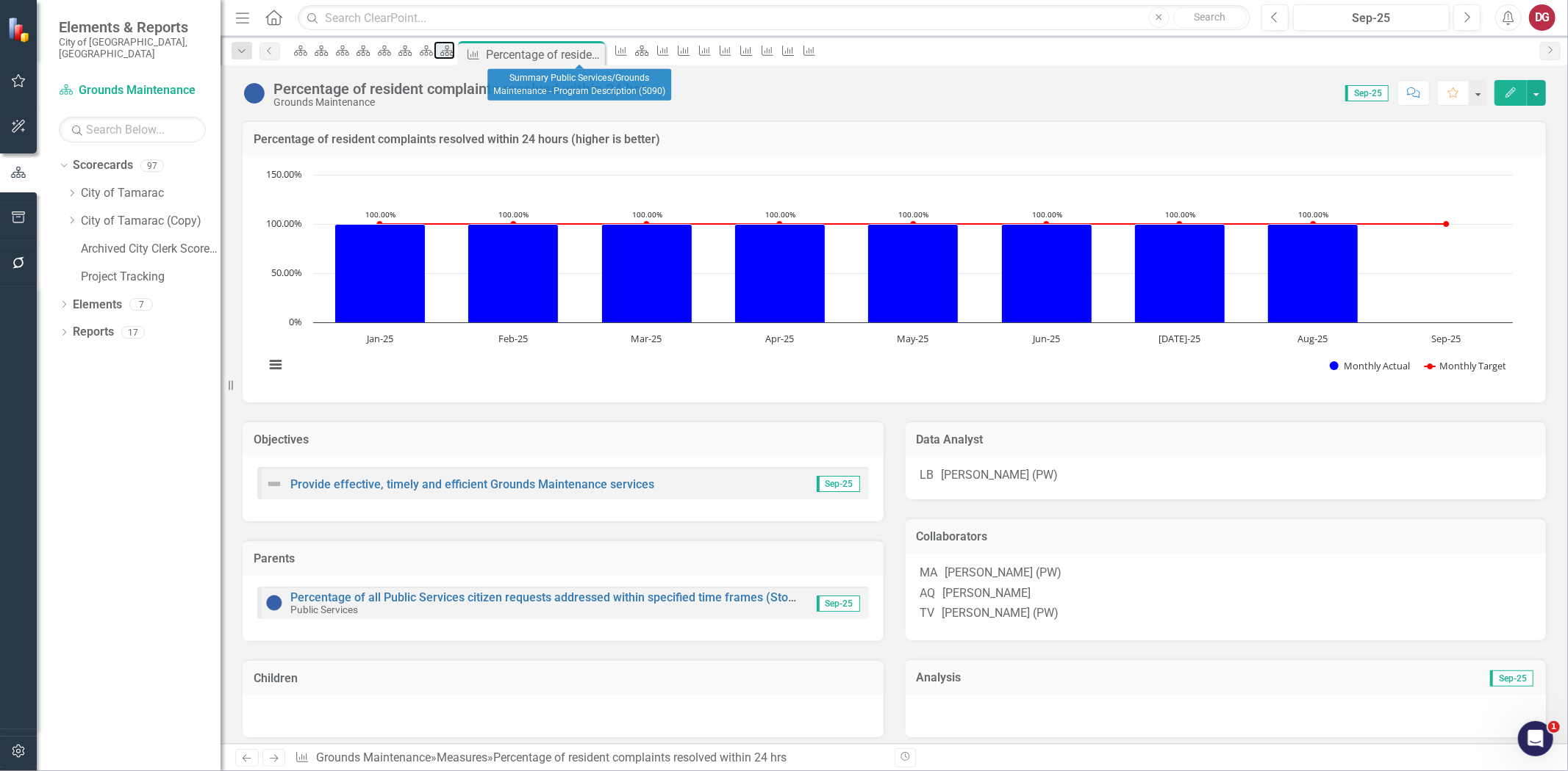
drag, startPoint x: 570, startPoint y: 53, endPoint x: 564, endPoint y: 64, distance: 12.5
click at [454, 53] on div "Scorecard" at bounding box center [444, 50] width 21 height 18
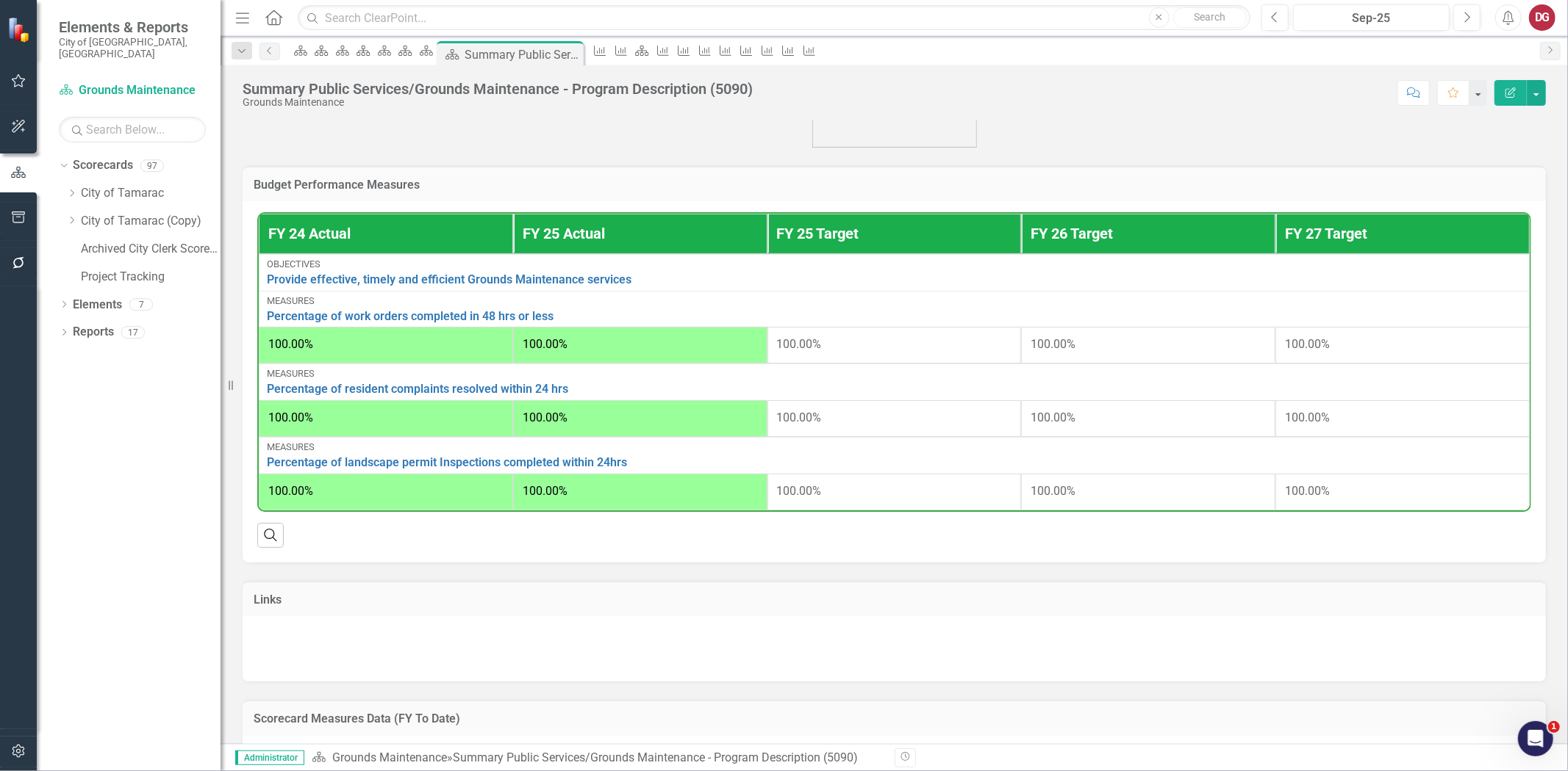
scroll to position [408, 0]
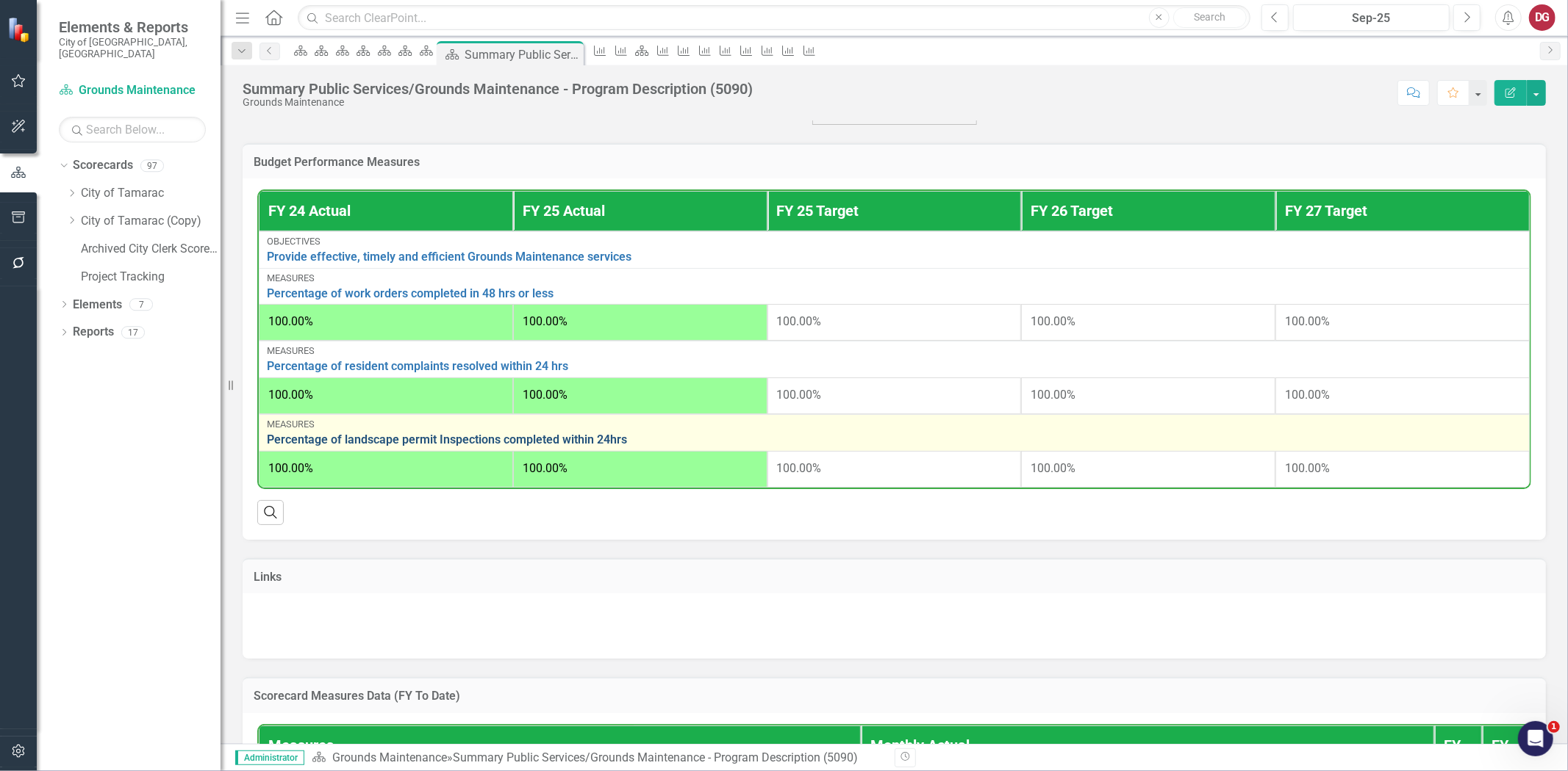
click at [339, 437] on link "Percentage of landscape permit Inspections completed within 24hrs" at bounding box center [894, 439] width 1254 height 13
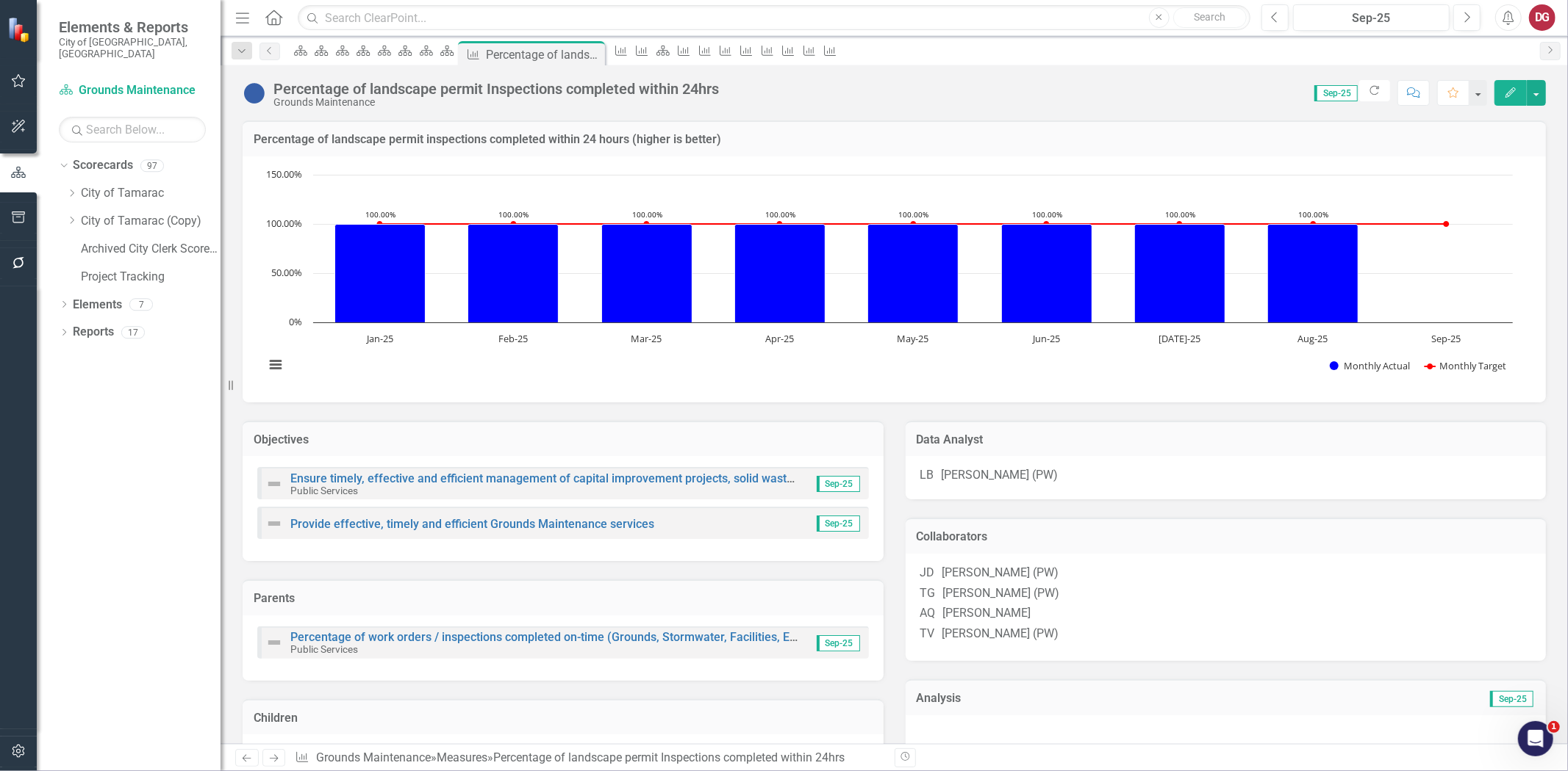
click at [963, 536] on h3 "Collaborators" at bounding box center [1226, 536] width 619 height 13
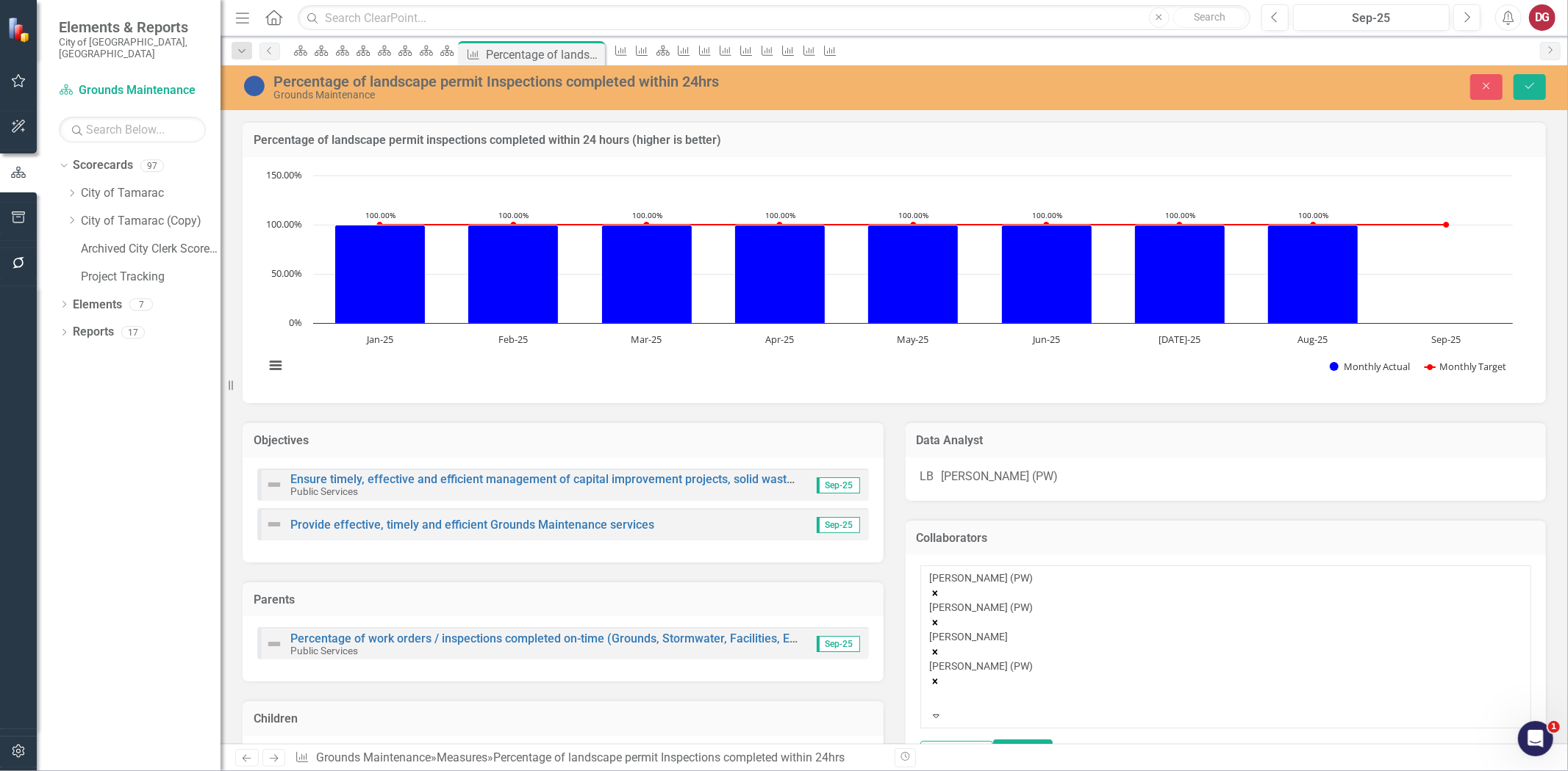
click at [937, 591] on icon "Remove John Doherty (PW)" at bounding box center [935, 594] width 5 height 5
click at [937, 591] on icon "Remove Troy Gies (PW)" at bounding box center [935, 594] width 5 height 5
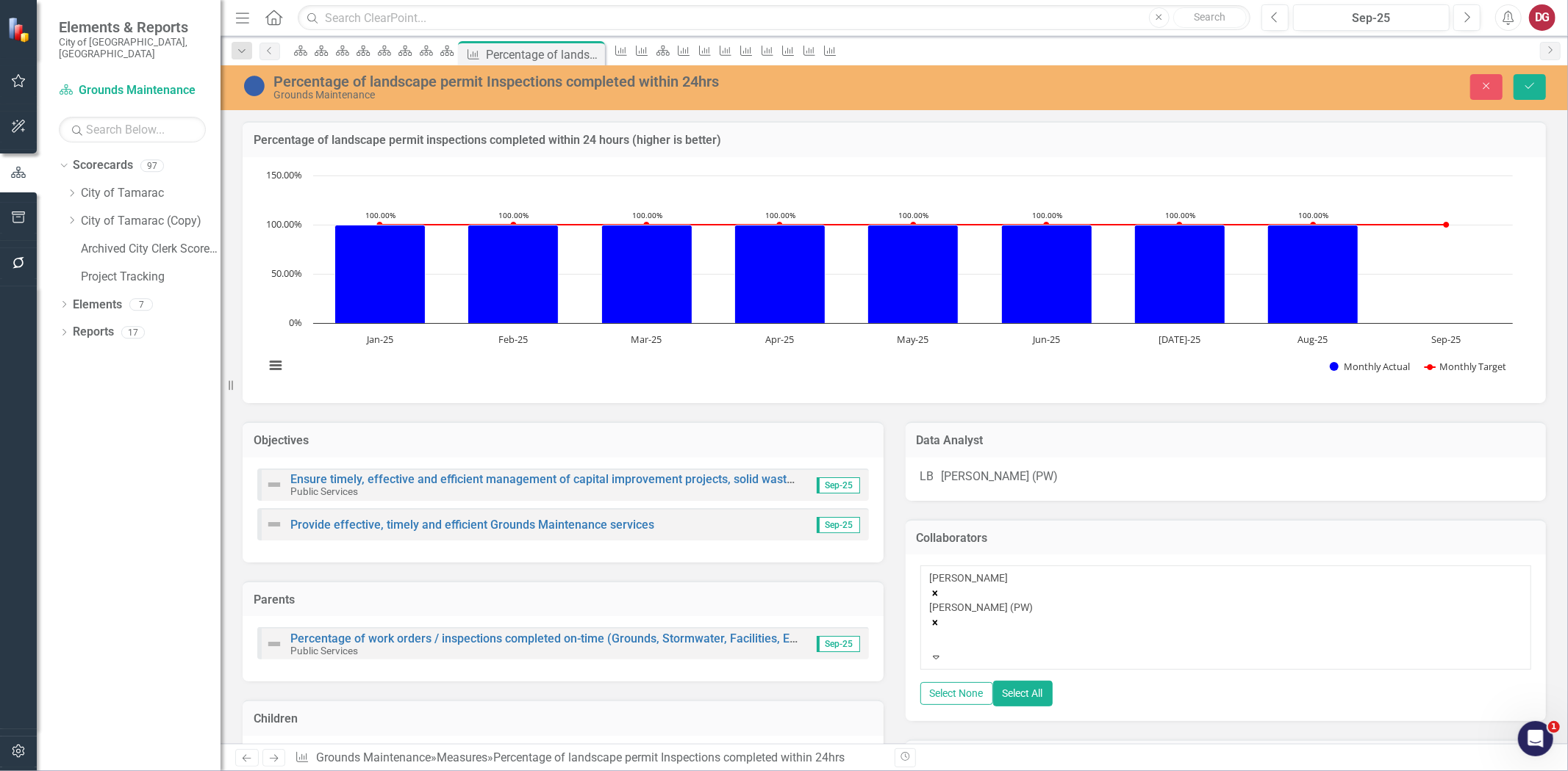
click at [1255, 594] on div "ALEXANDER QUINTERO Tom Vreeland (PW)" at bounding box center [1226, 610] width 593 height 79
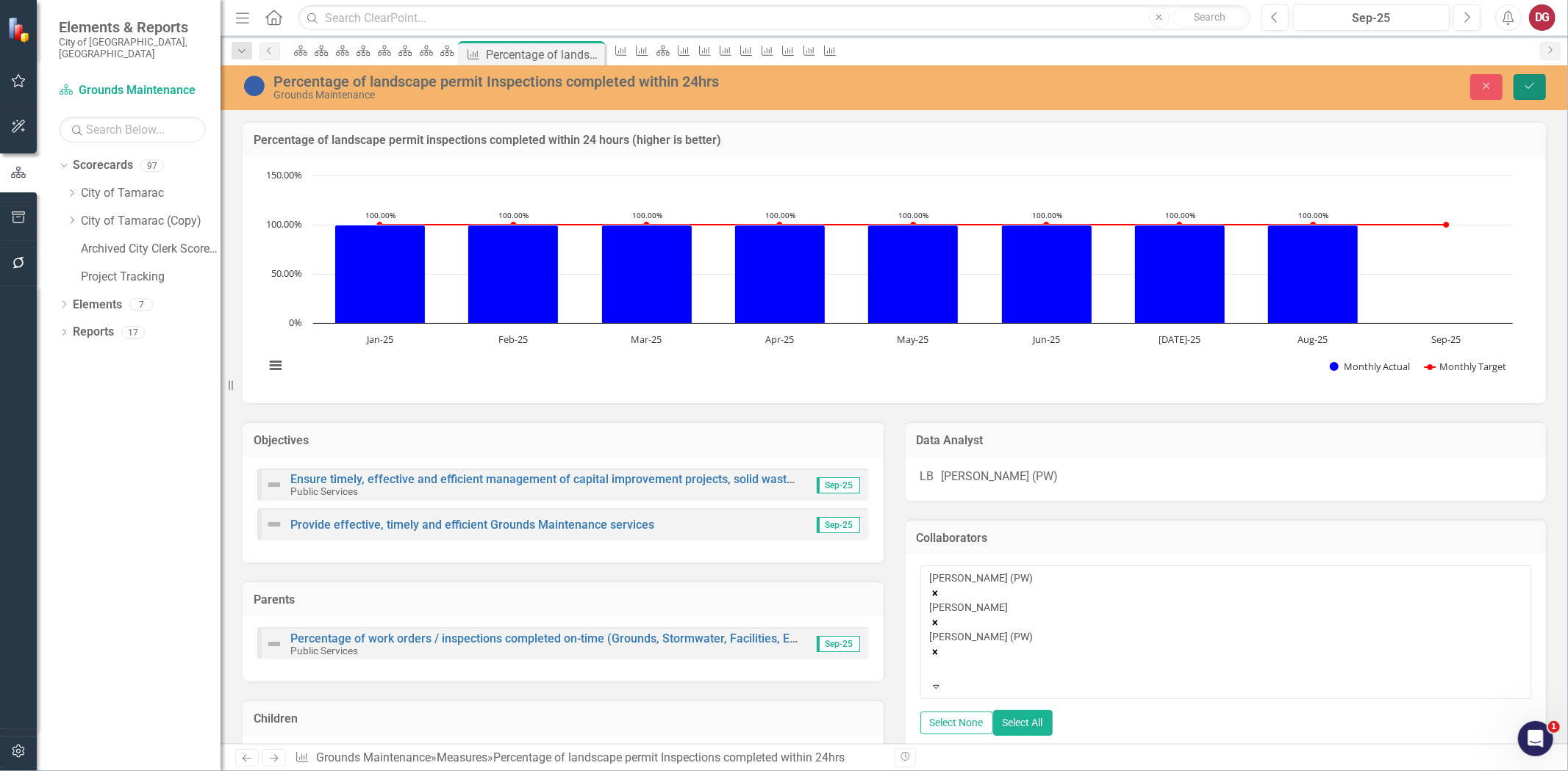
click at [1532, 88] on icon "Save" at bounding box center [1529, 86] width 13 height 10
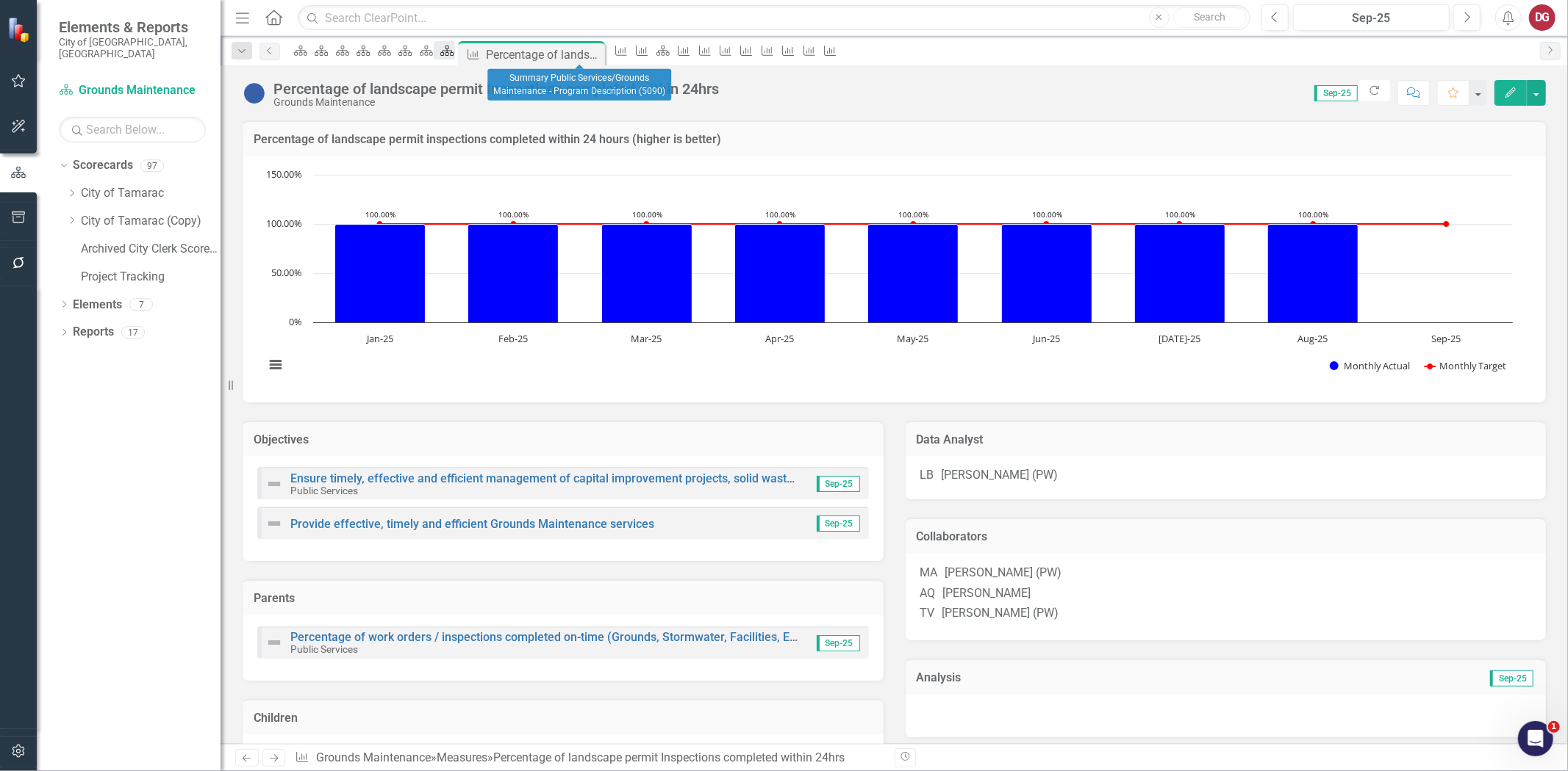
click at [454, 53] on icon at bounding box center [447, 51] width 13 height 10
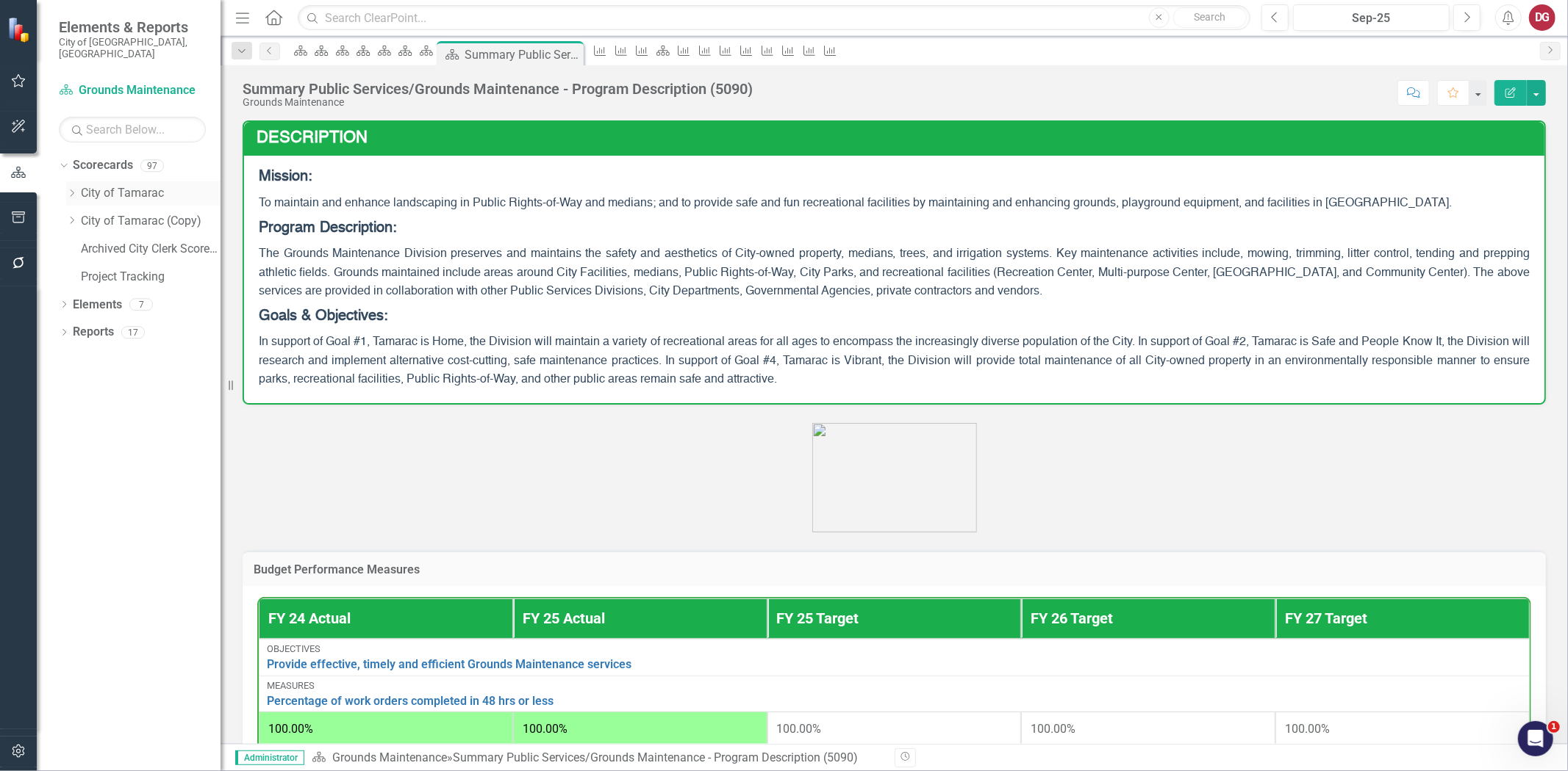
click at [73, 189] on icon "Dropdown" at bounding box center [72, 193] width 11 height 9
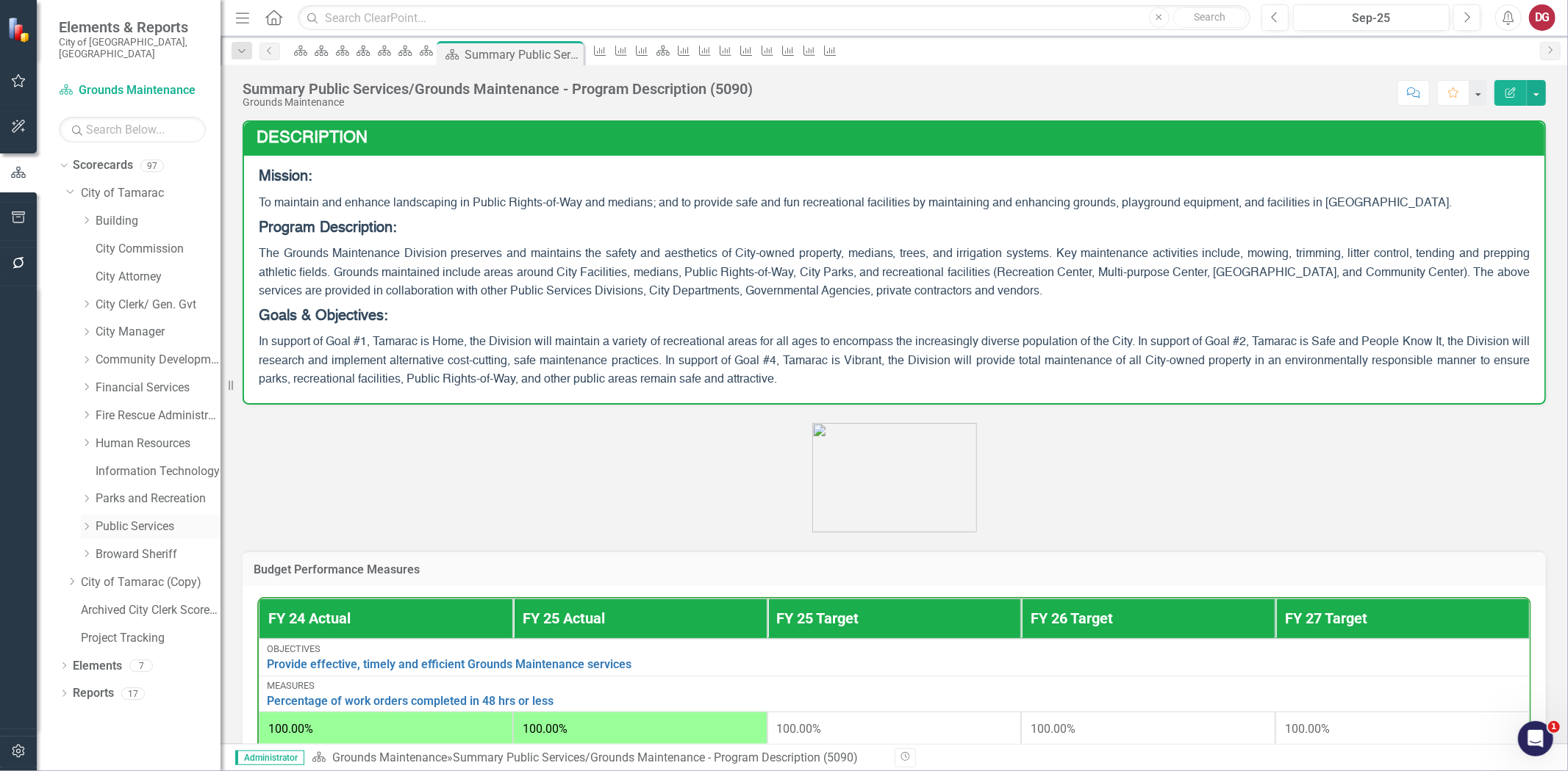
click at [86, 522] on icon "Dropdown" at bounding box center [86, 527] width 11 height 9
click at [130, 547] on link "Engineering" at bounding box center [166, 555] width 111 height 17
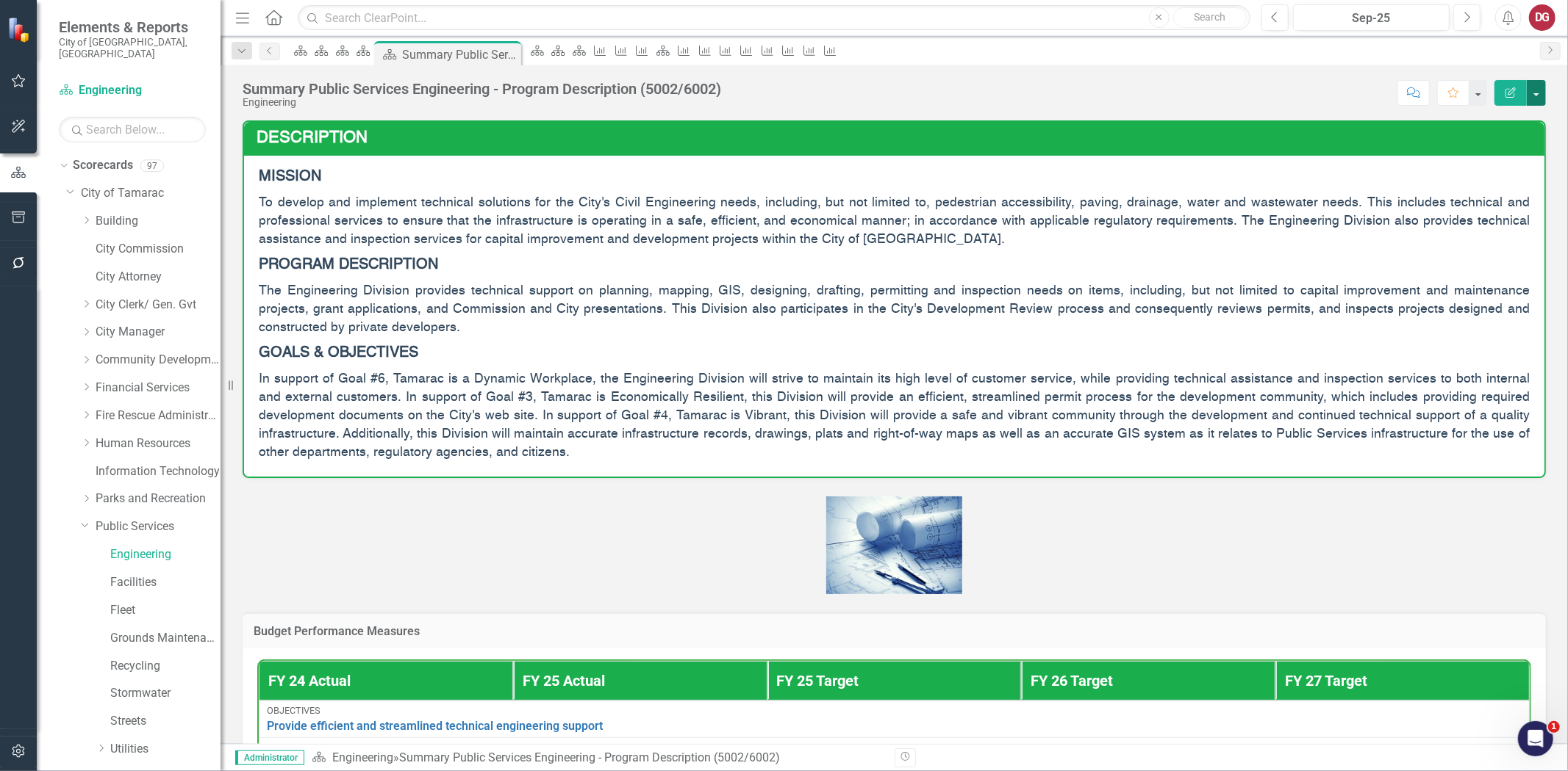
click at [1538, 94] on button "button" at bounding box center [1536, 93] width 19 height 26
click at [1489, 121] on link "Edit Edit Scorecard" at bounding box center [1486, 119] width 119 height 27
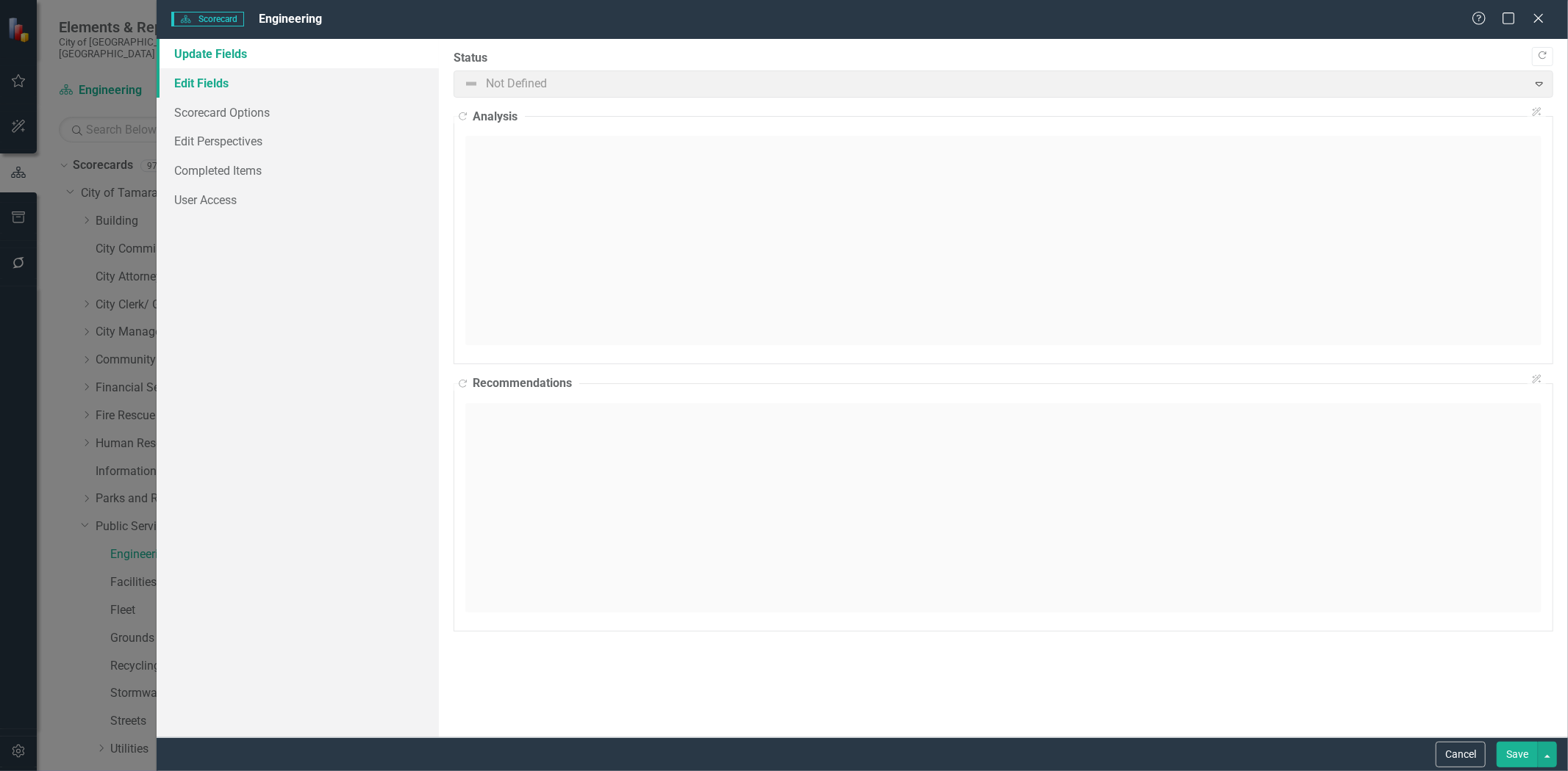
click at [201, 86] on link "Edit Fields" at bounding box center [297, 83] width 282 height 29
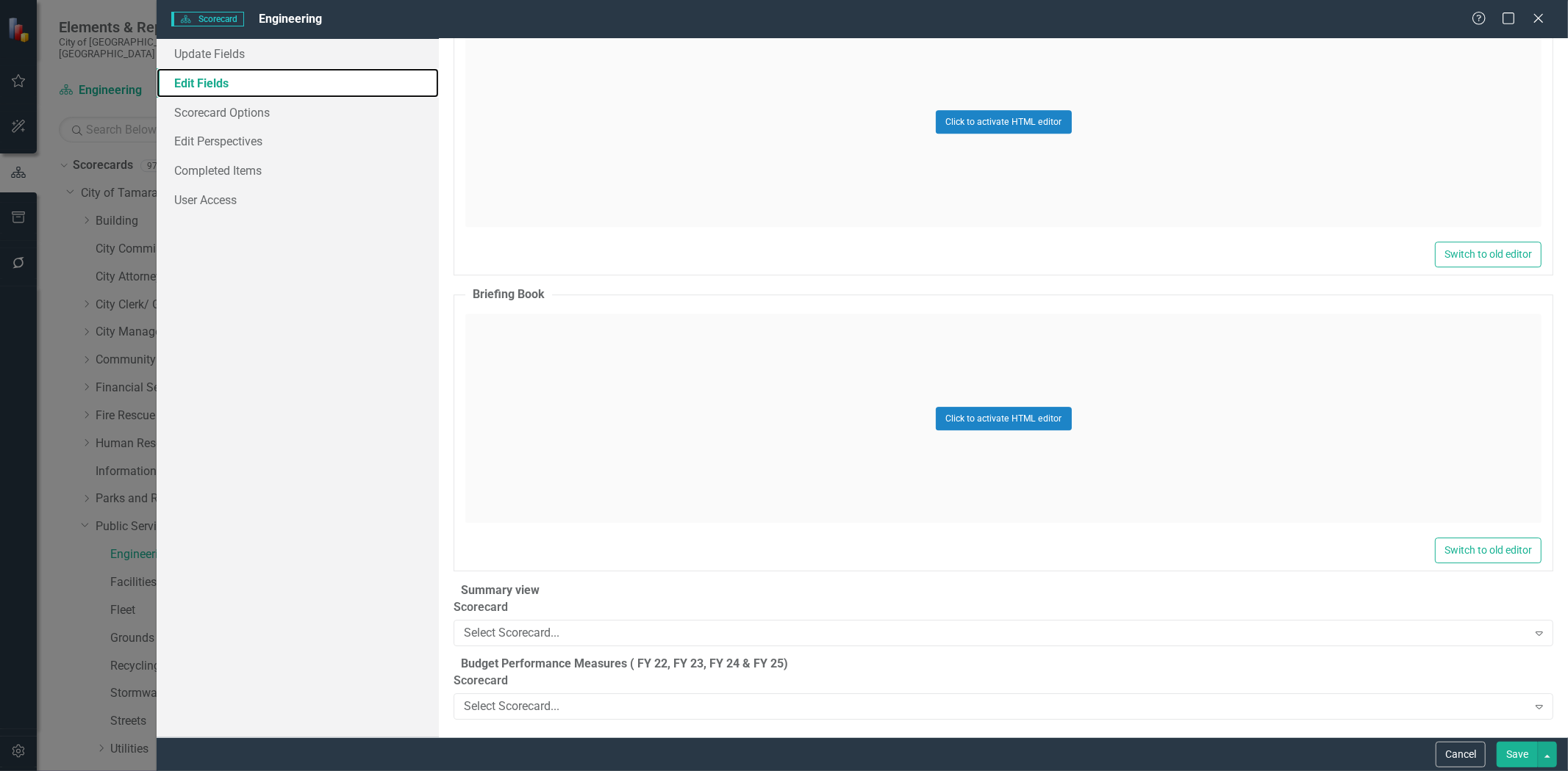
scroll to position [8788, 0]
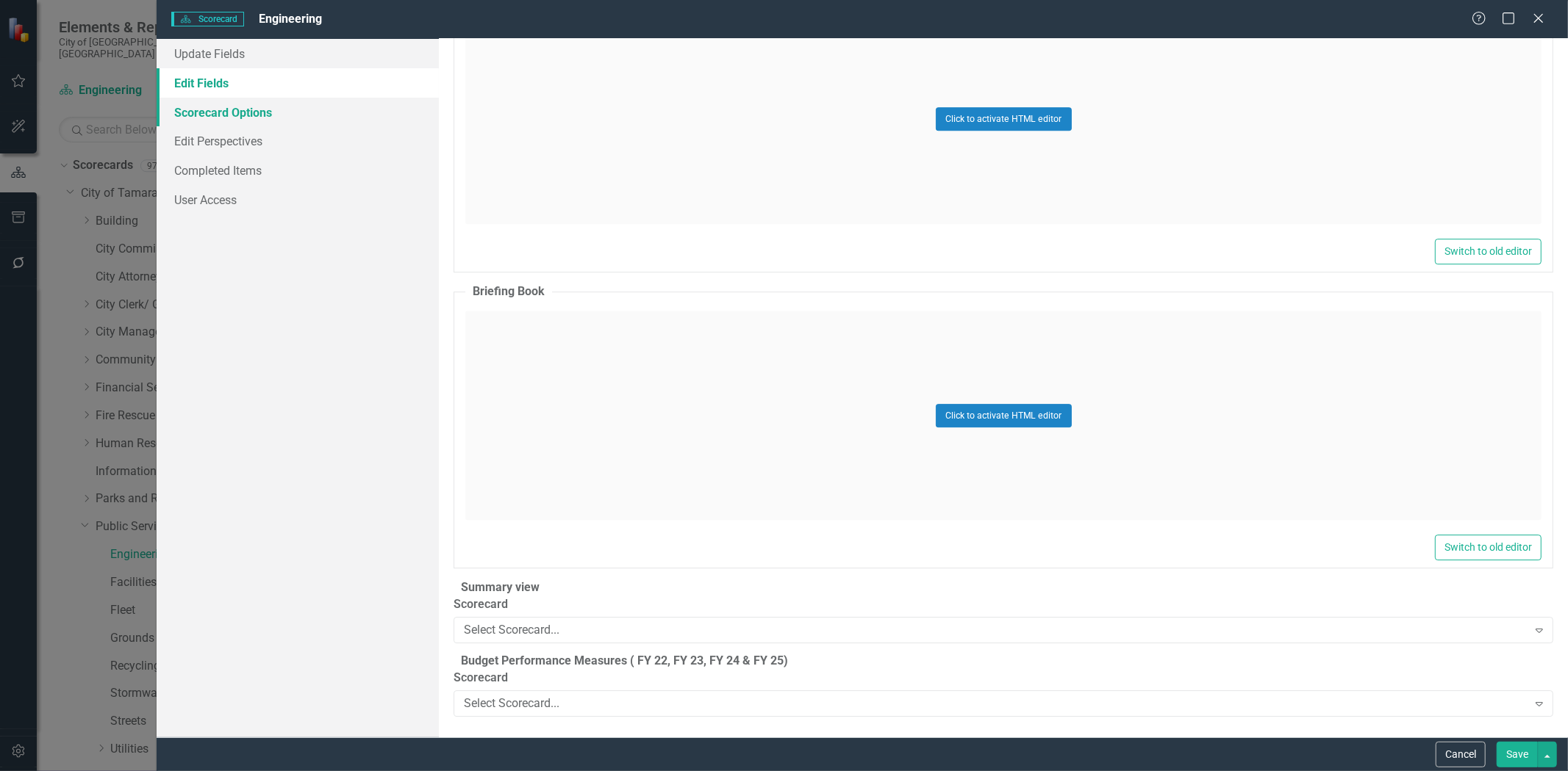
click at [223, 116] on link "Scorecard Options" at bounding box center [297, 112] width 282 height 29
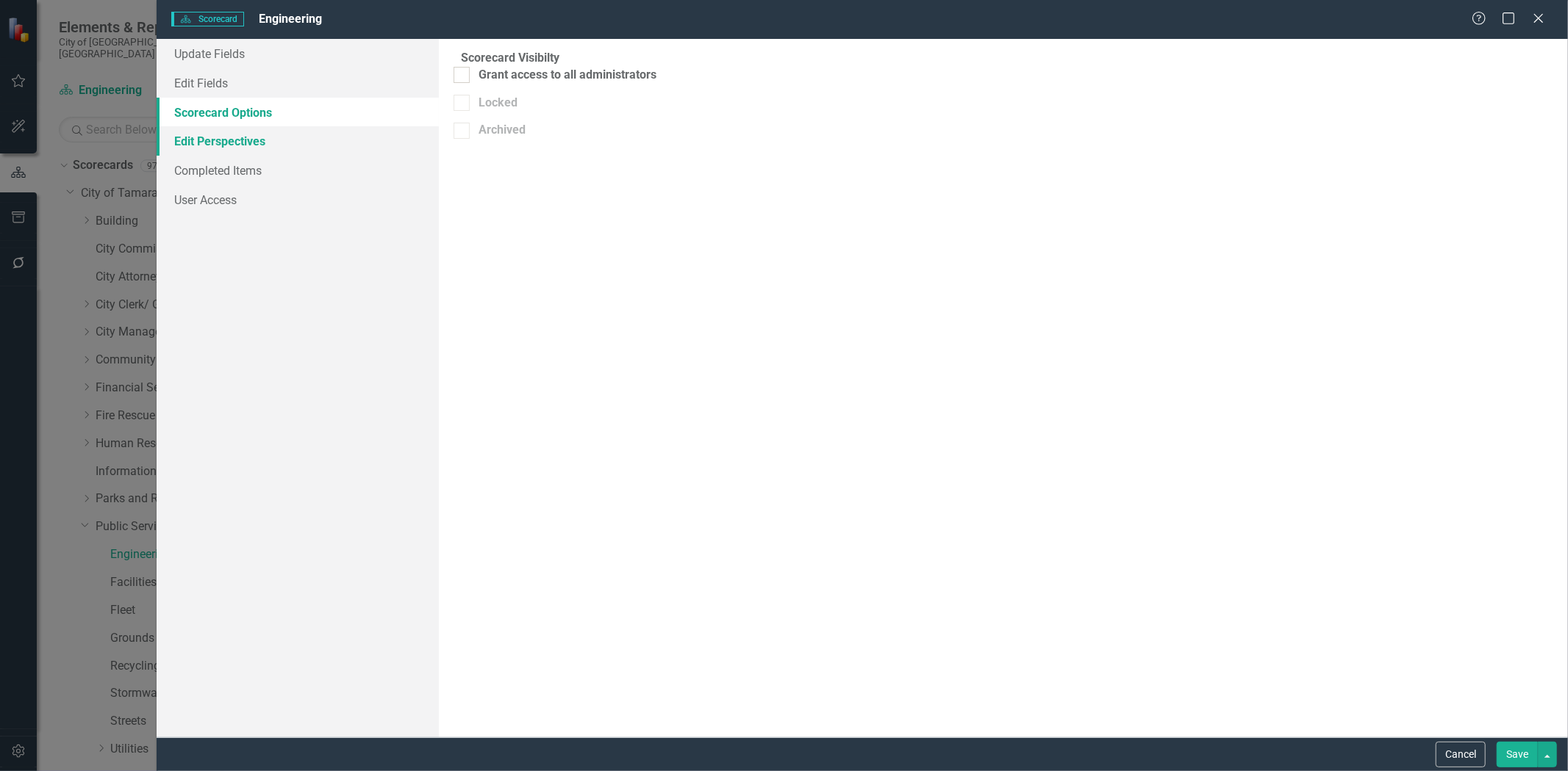
click at [211, 144] on link "Edit Perspectives" at bounding box center [297, 141] width 282 height 29
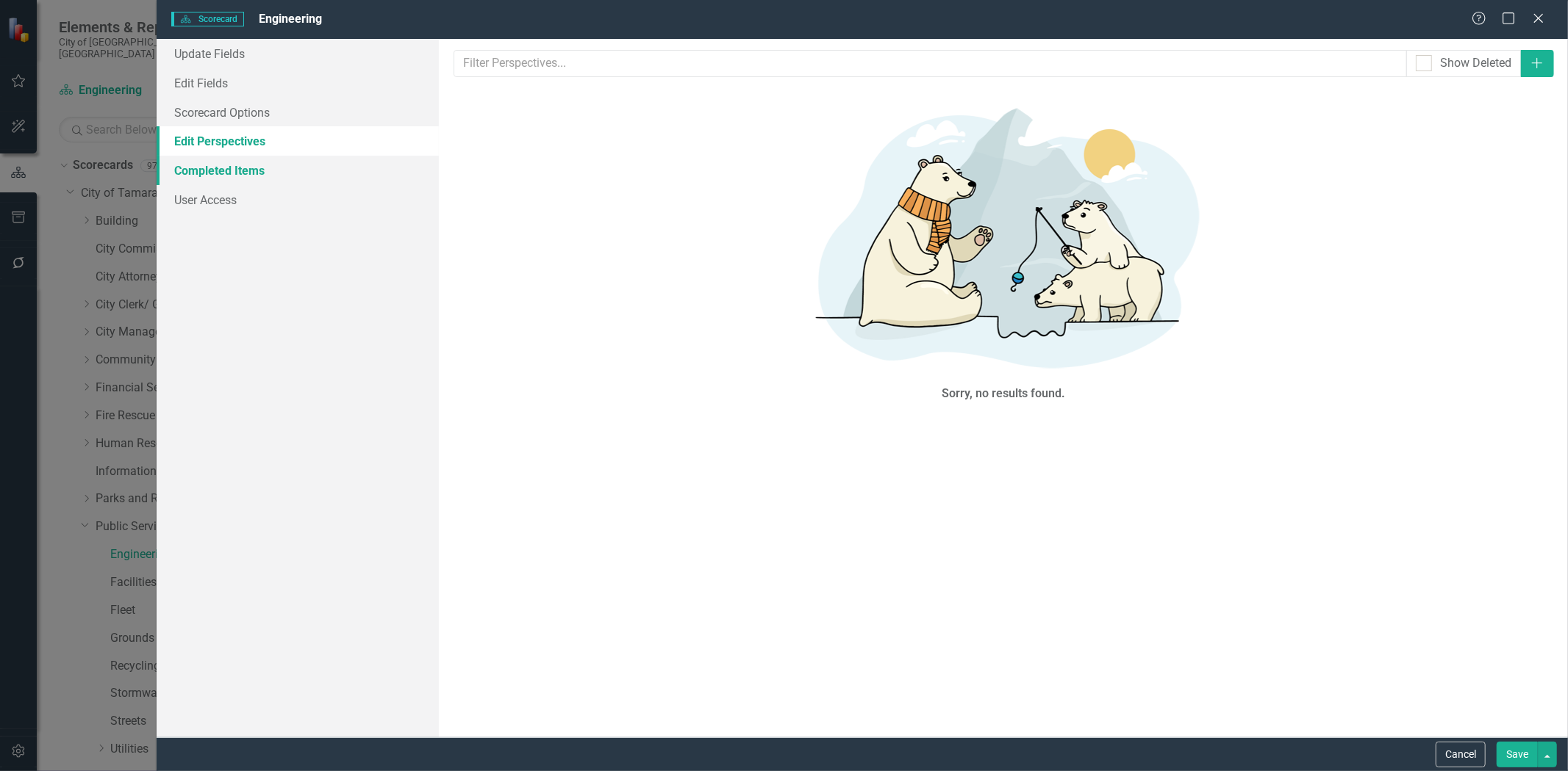
click at [208, 166] on link "Completed Items" at bounding box center [297, 170] width 282 height 29
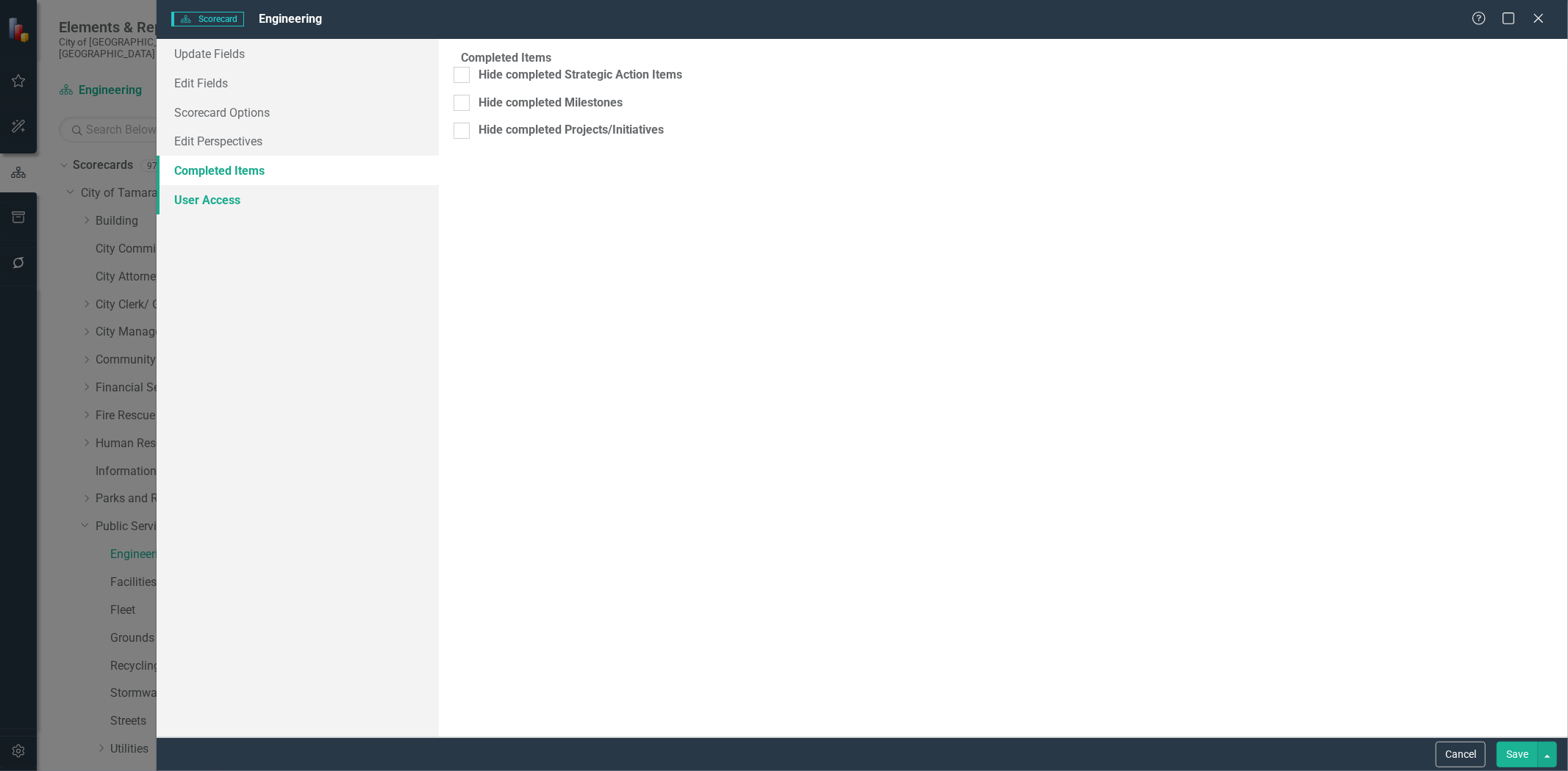
click at [200, 199] on link "User Access" at bounding box center [297, 199] width 282 height 29
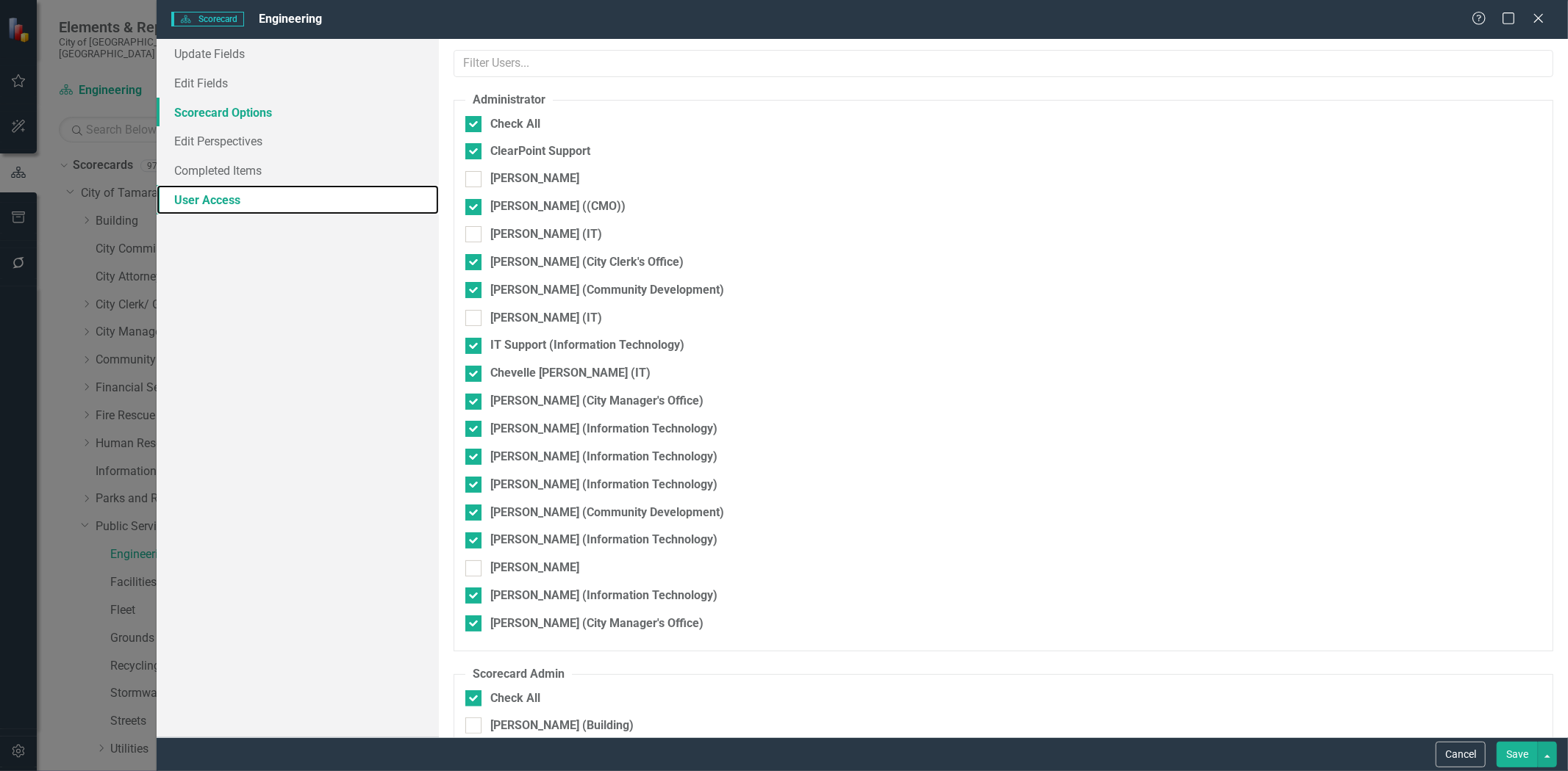
checkbox input "true"
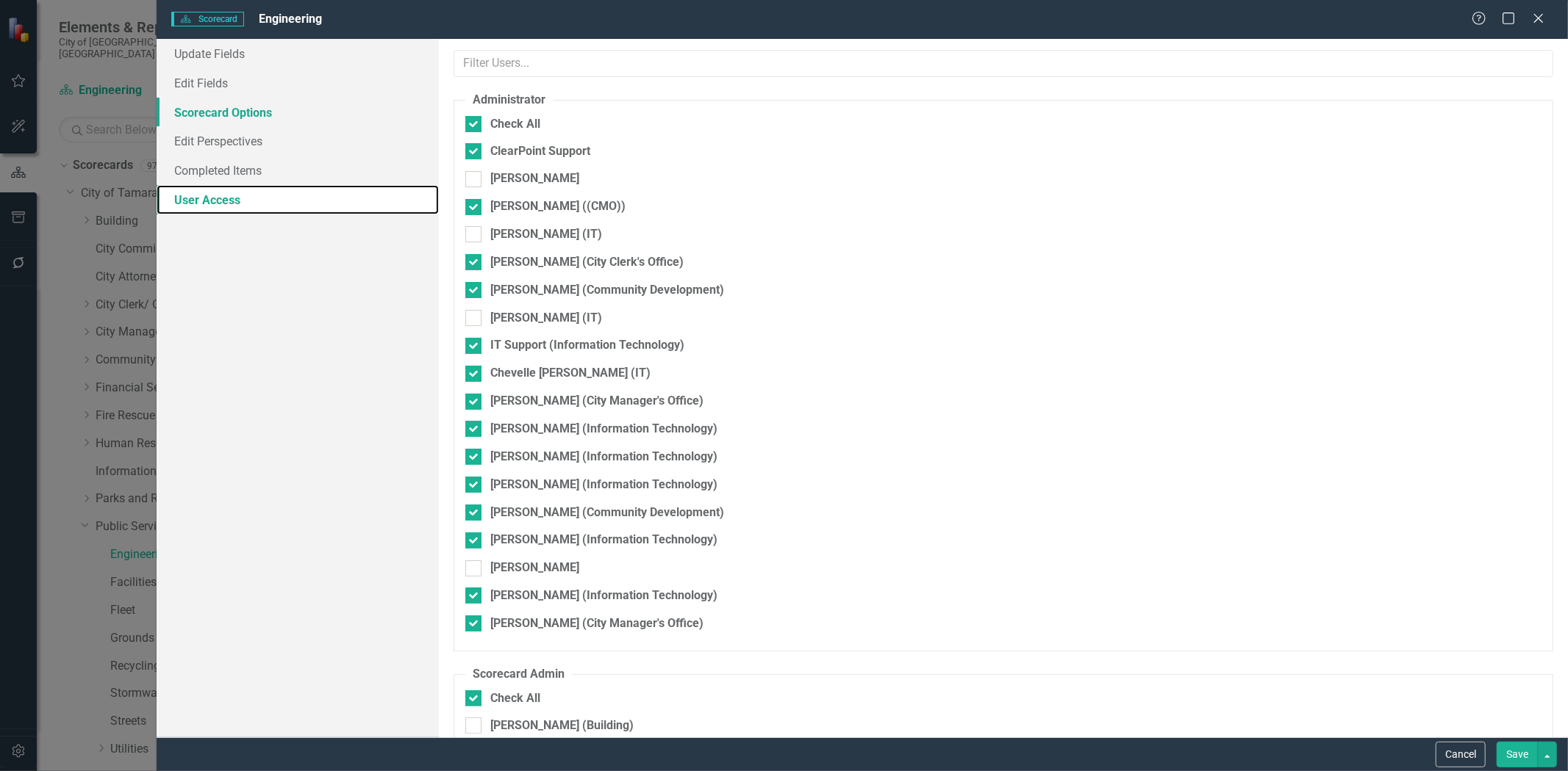
checkbox input "true"
checkbox input "false"
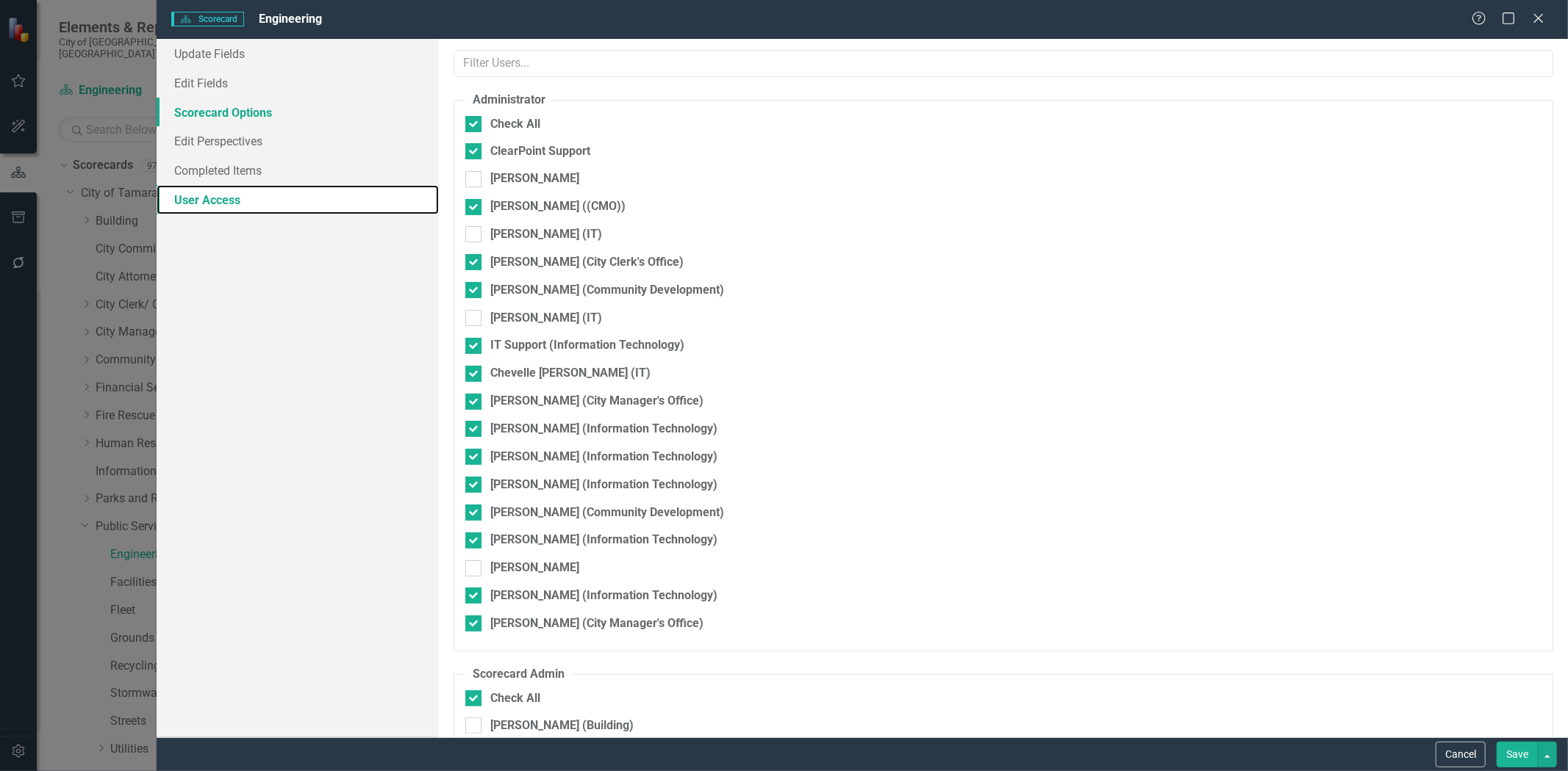
checkbox input "false"
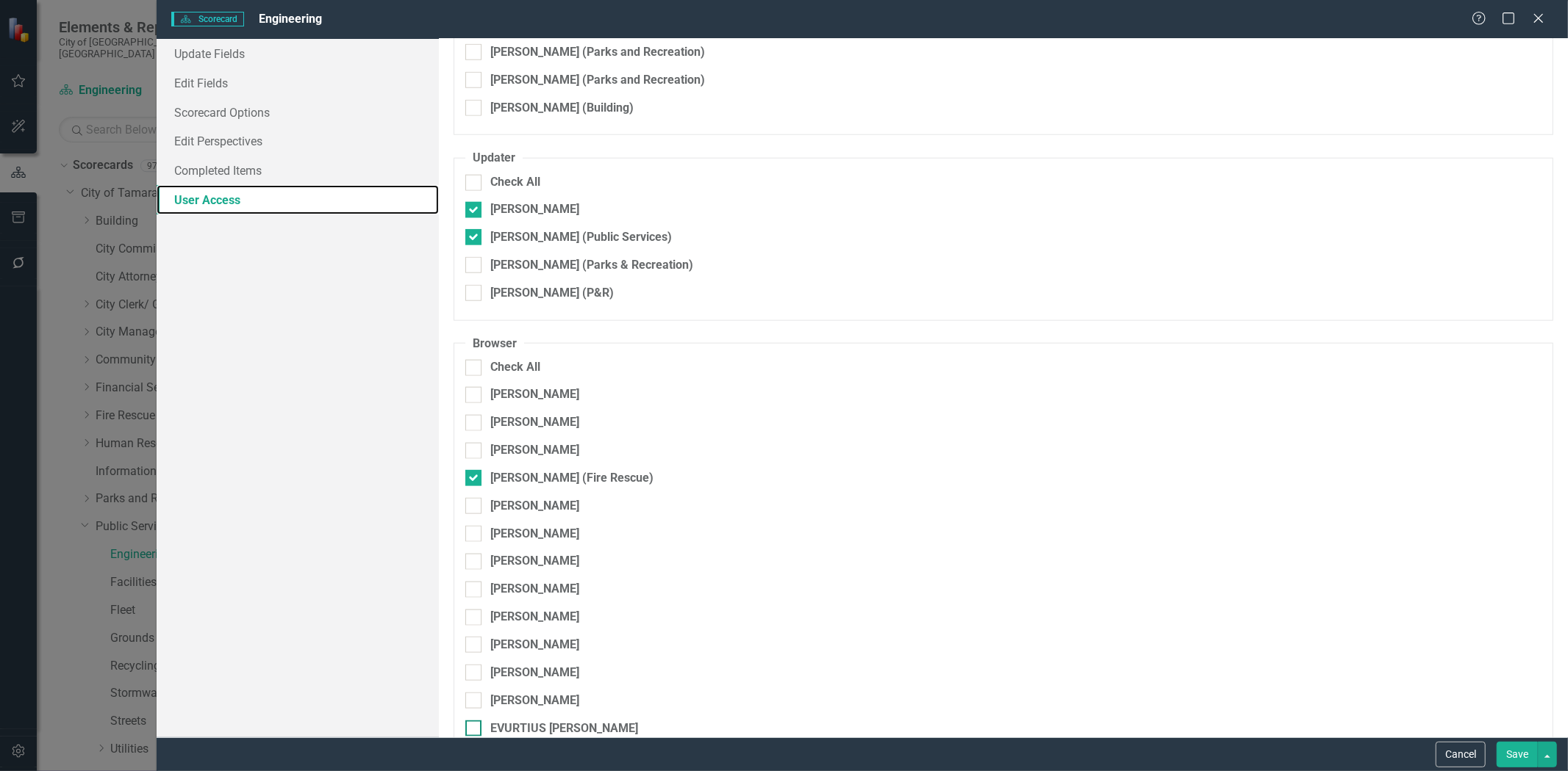
scroll to position [1224, 0]
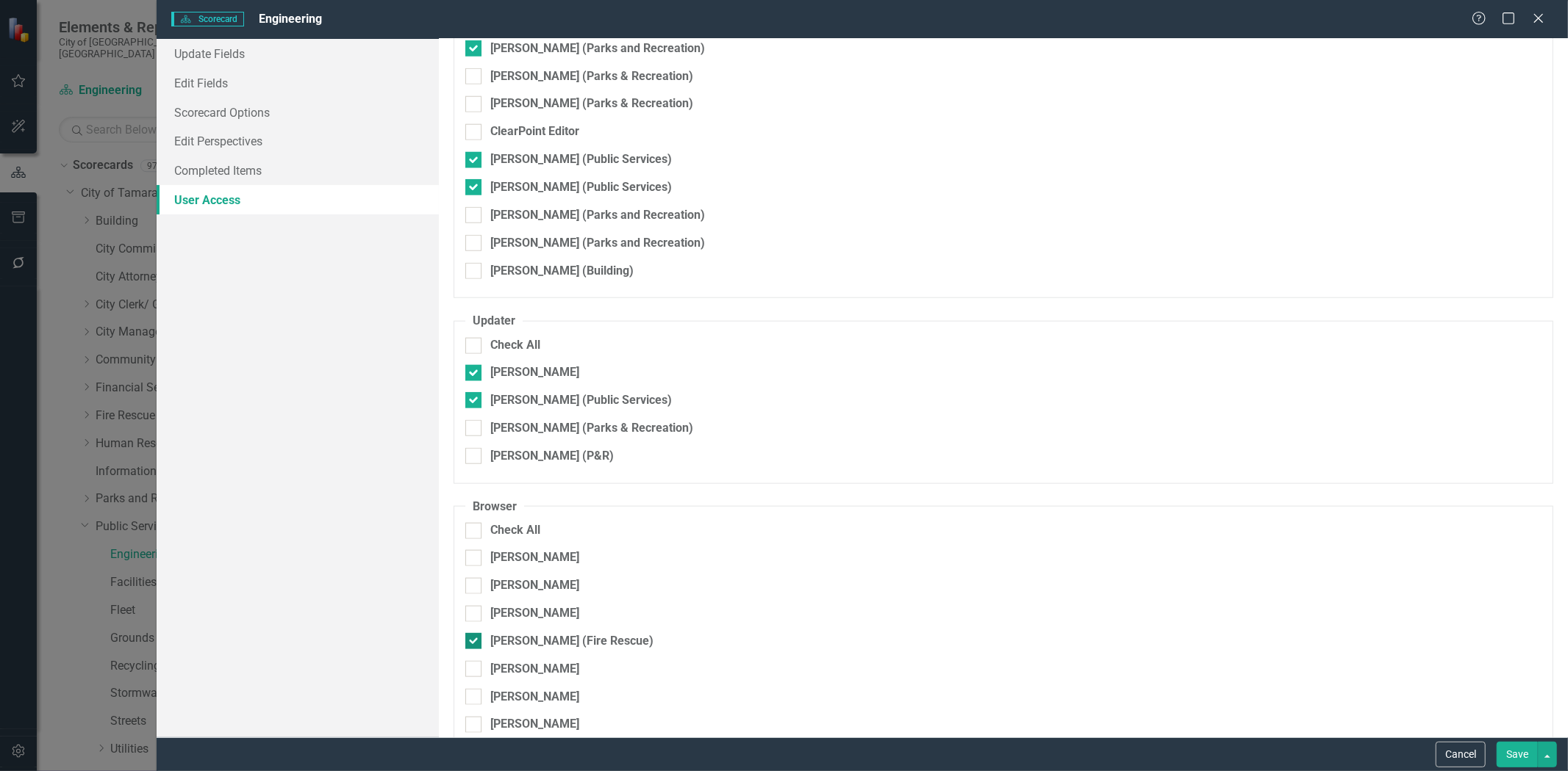
click at [473, 633] on div at bounding box center [473, 641] width 16 height 16
click at [473, 633] on input "[PERSON_NAME] (Fire Rescue)" at bounding box center [470, 637] width 10 height 9
checkbox input "false"
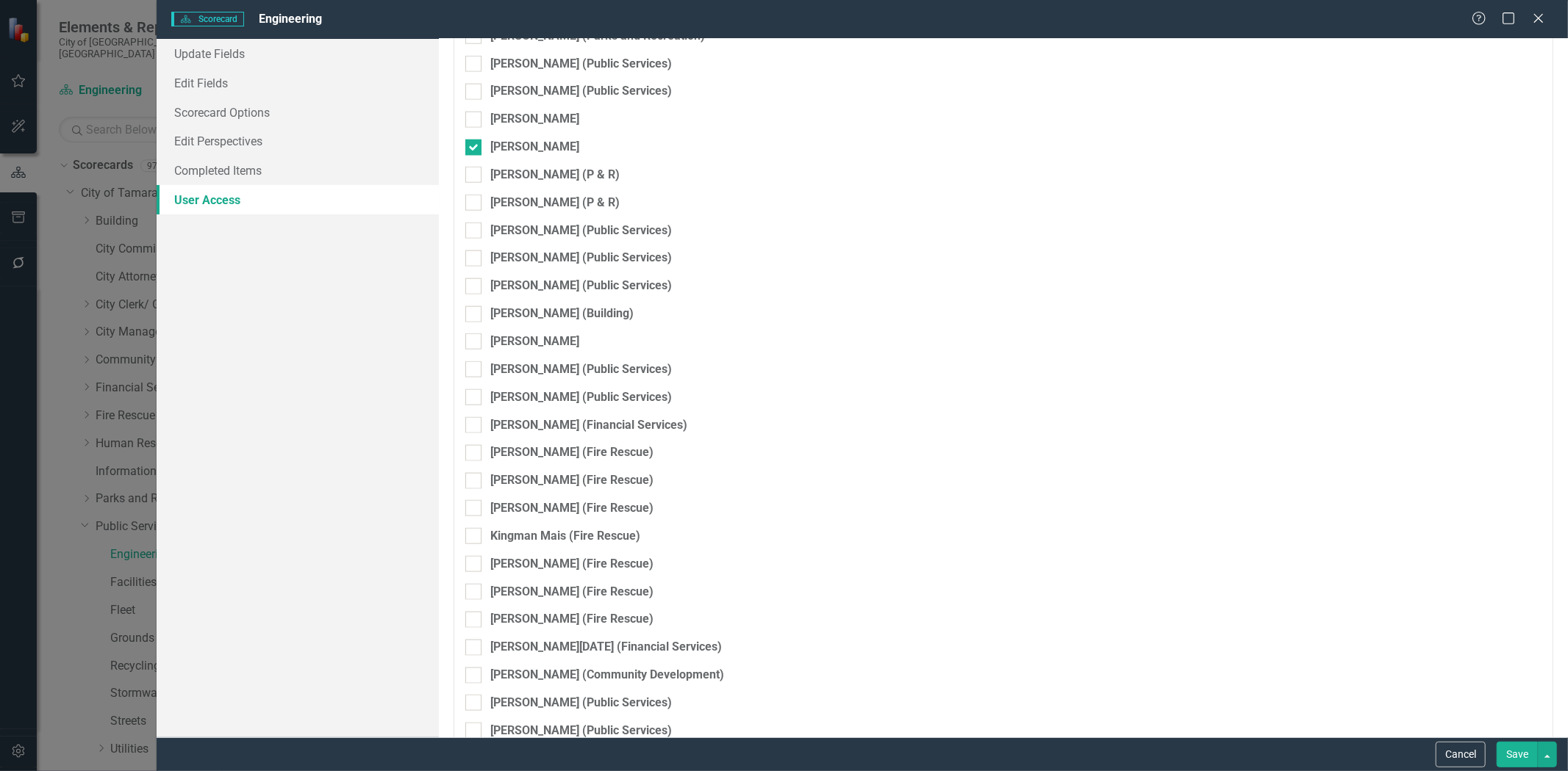
scroll to position [6203, 0]
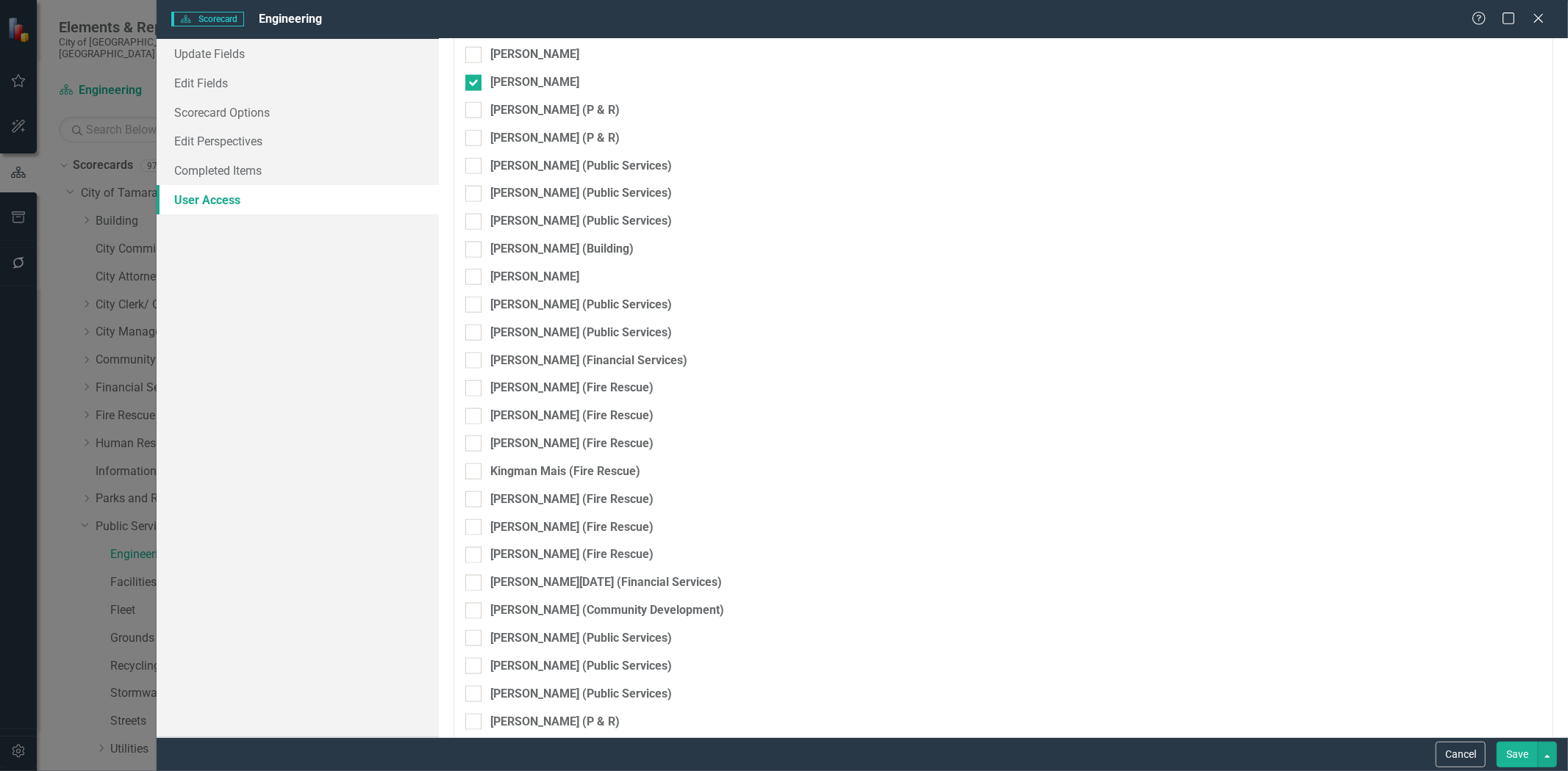
checkbox input "false"
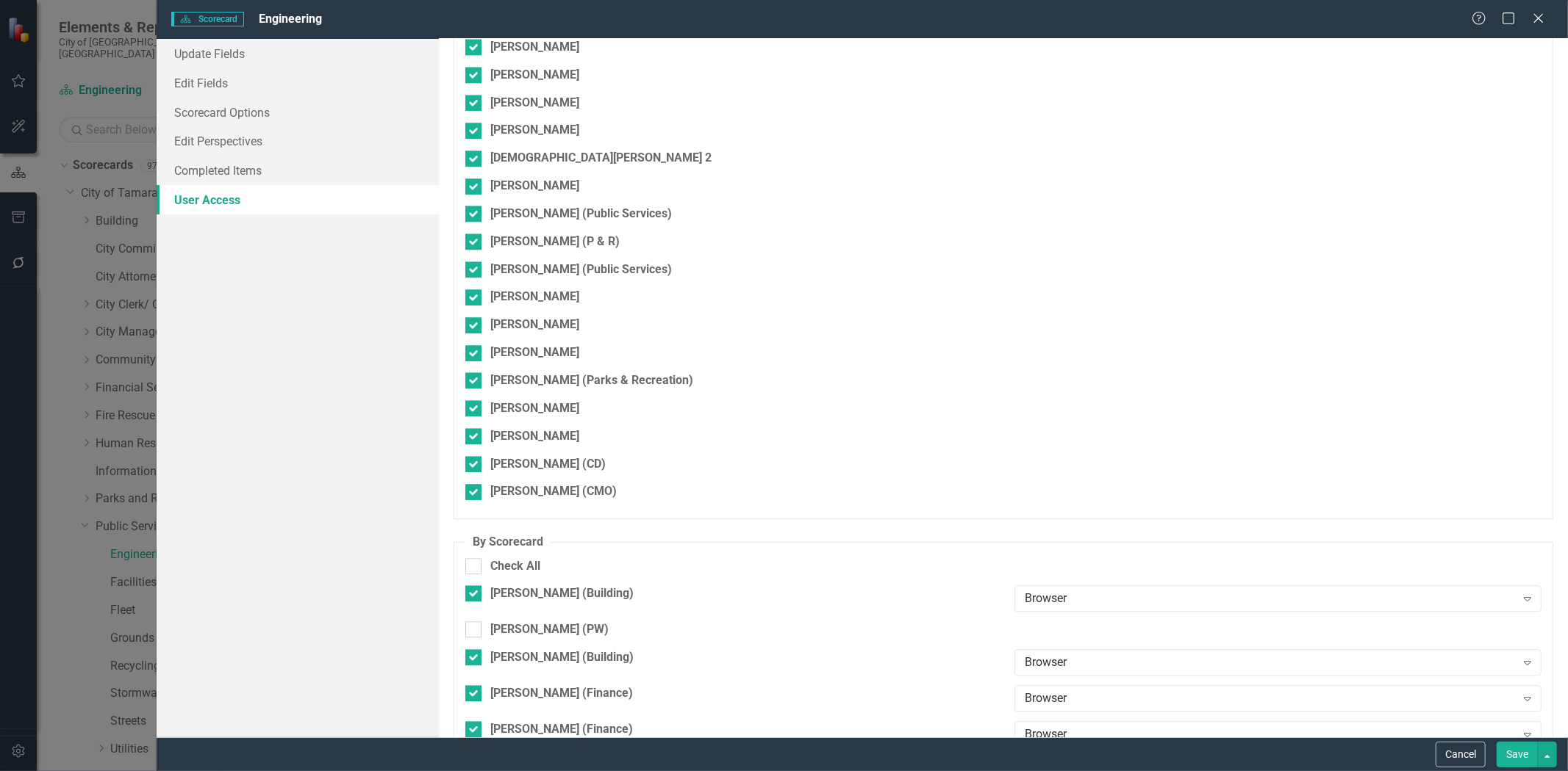
scroll to position [7904, 0]
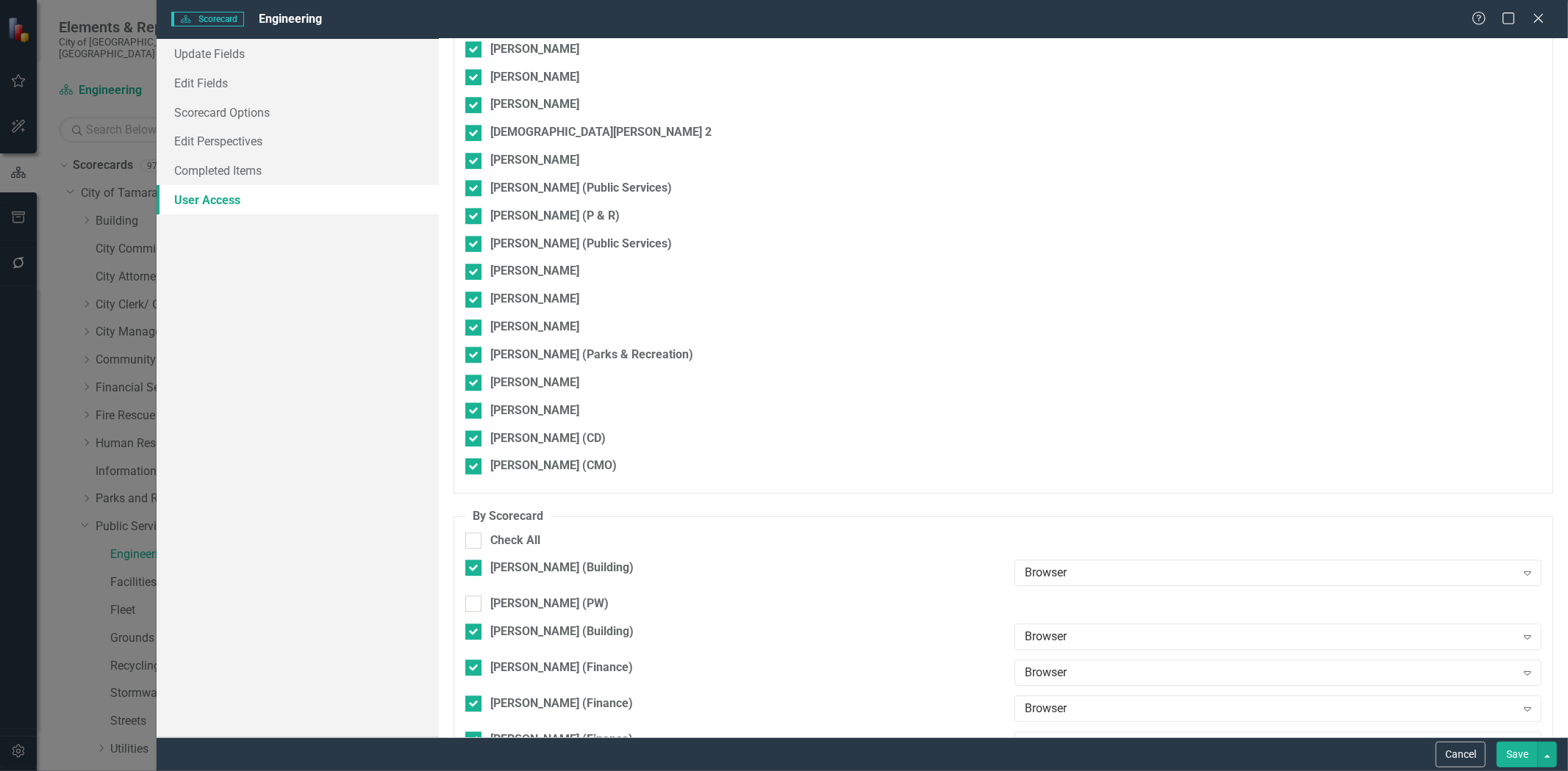
checkbox input "false"
click at [1509, 747] on button "Save" at bounding box center [1517, 755] width 41 height 26
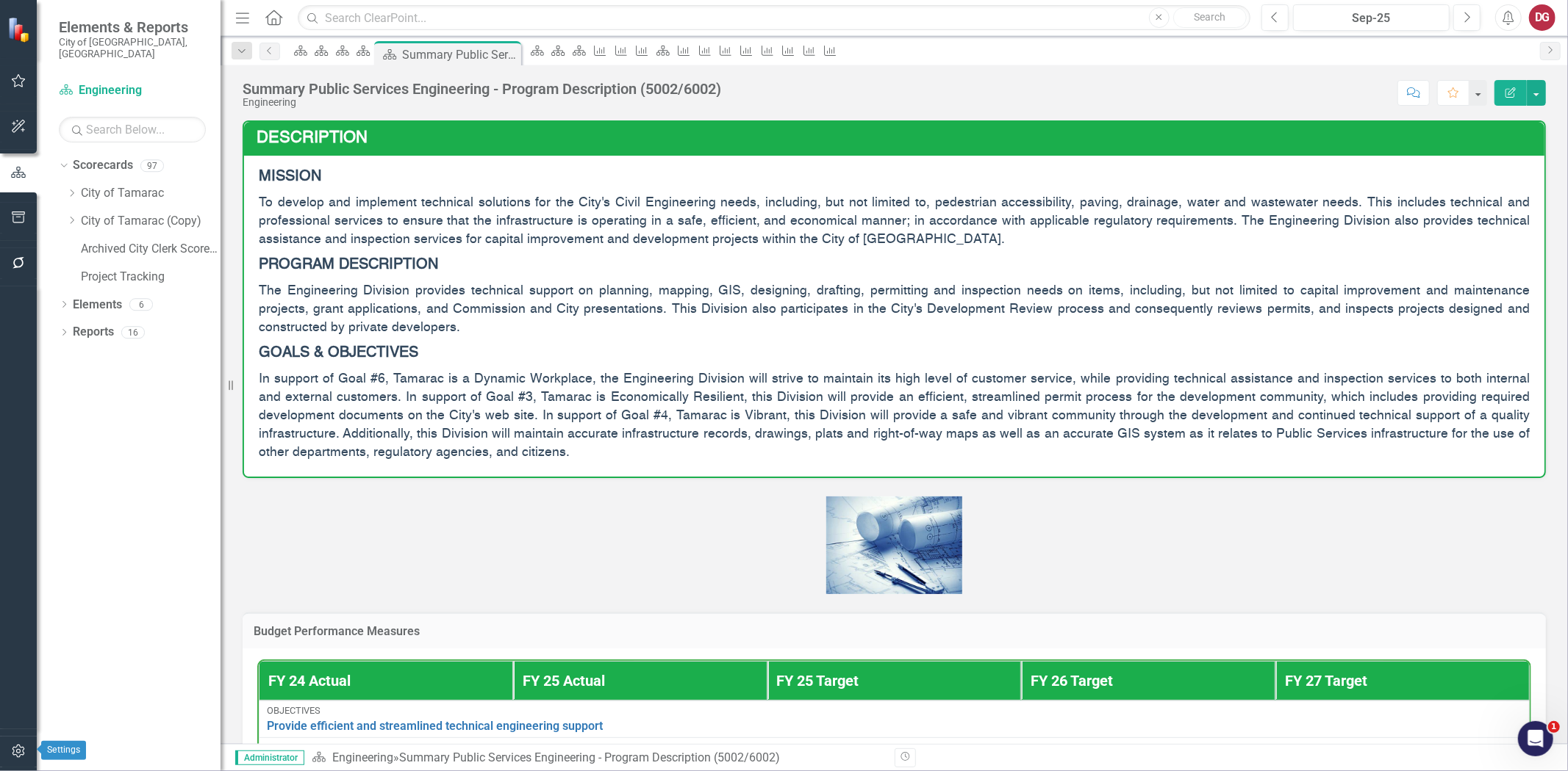
click at [21, 746] on icon "button" at bounding box center [19, 752] width 16 height 12
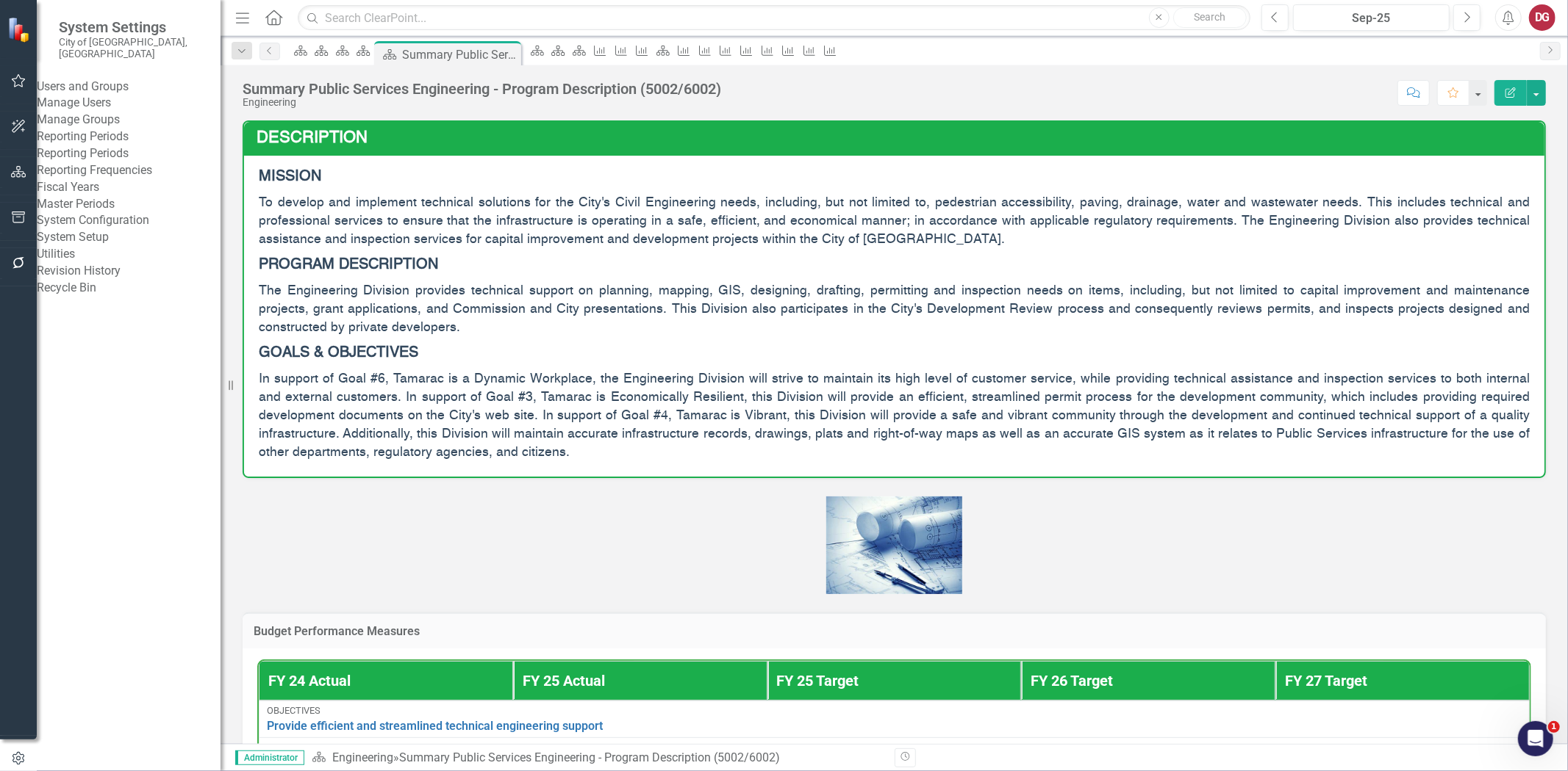
click at [118, 104] on link "Manage Users" at bounding box center [129, 104] width 184 height 17
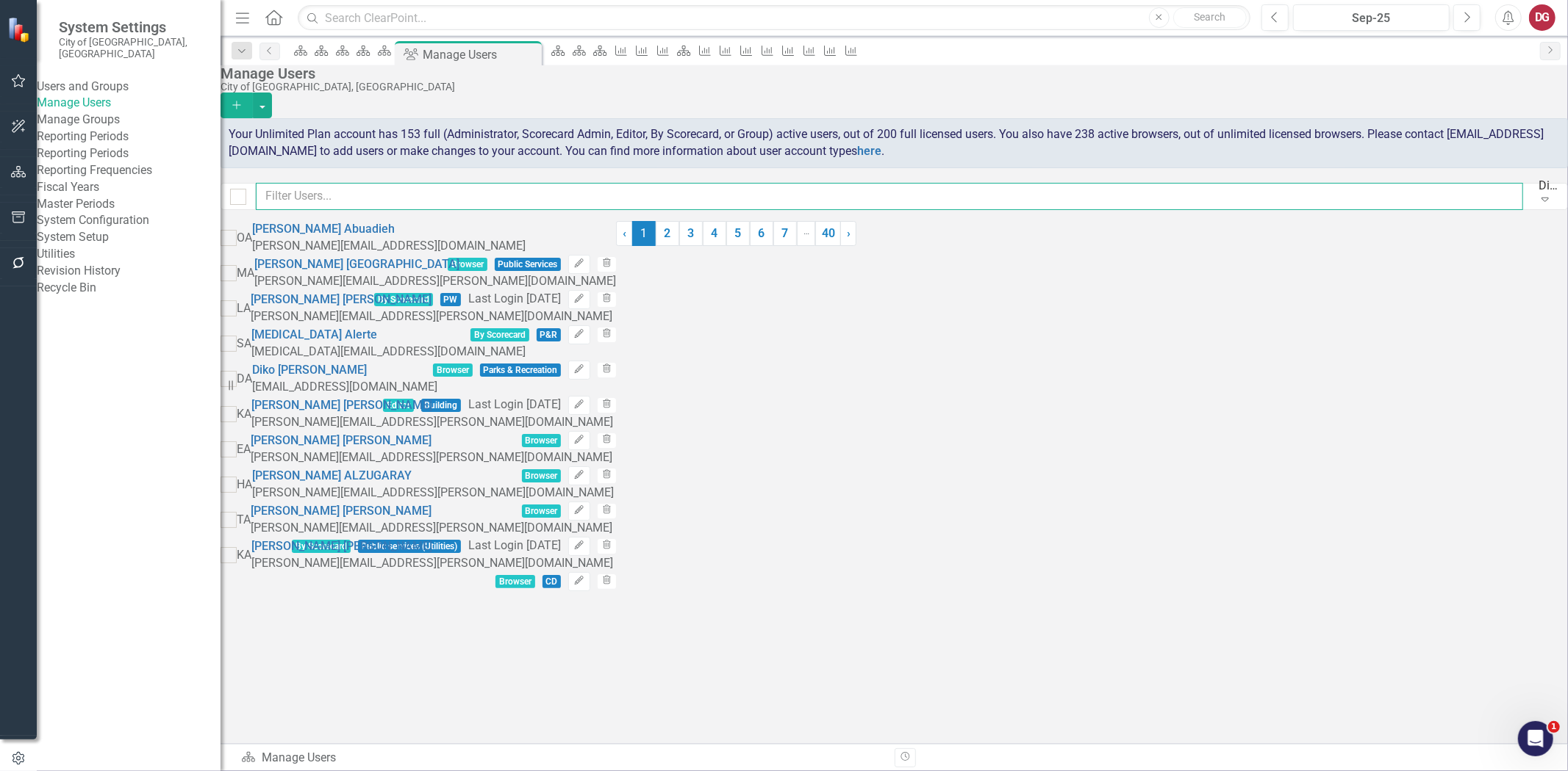
click at [327, 199] on input "text" at bounding box center [889, 196] width 1267 height 27
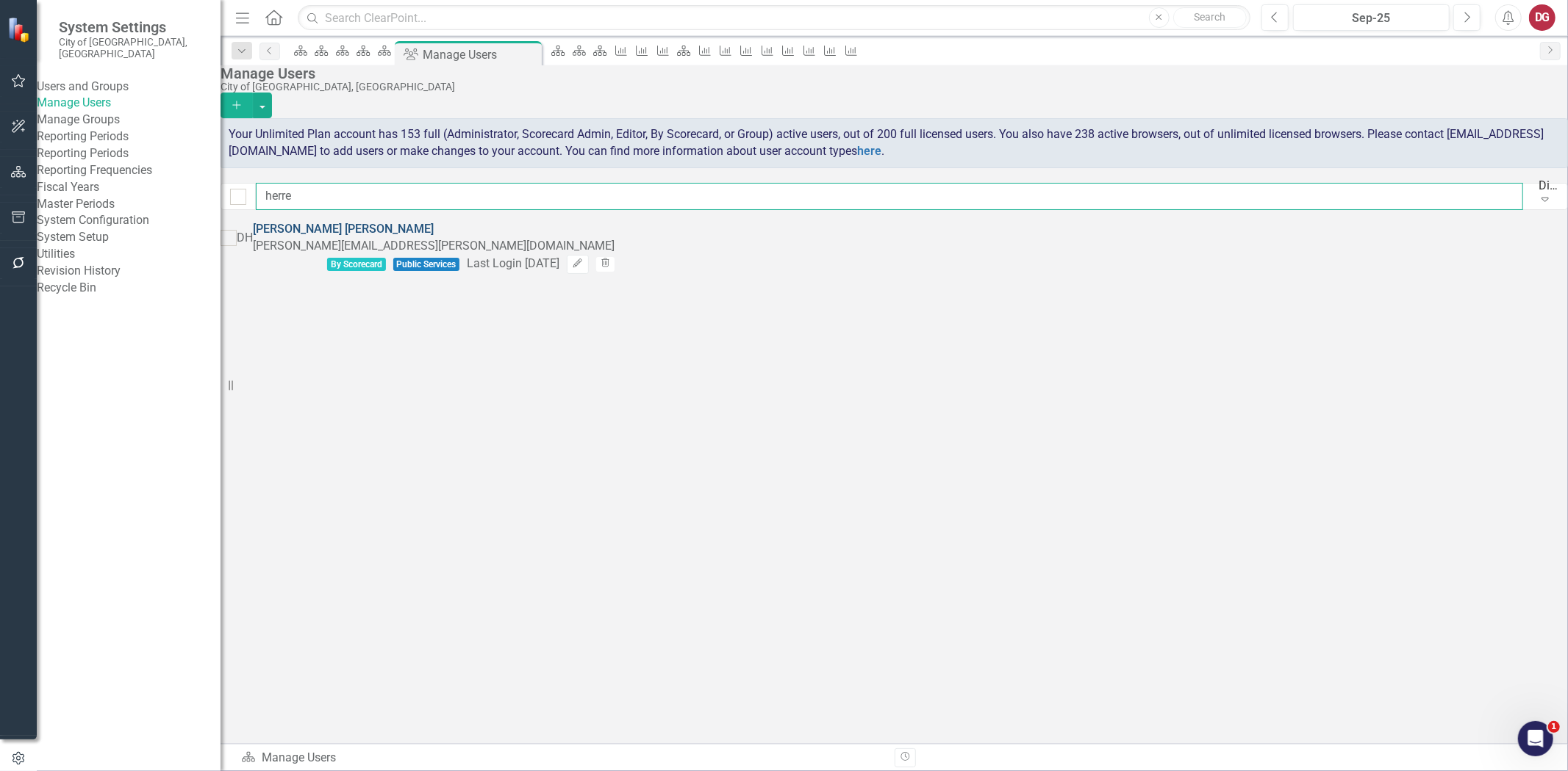
type input "herre"
click at [407, 231] on link "Daniel Herrera" at bounding box center [343, 229] width 181 height 14
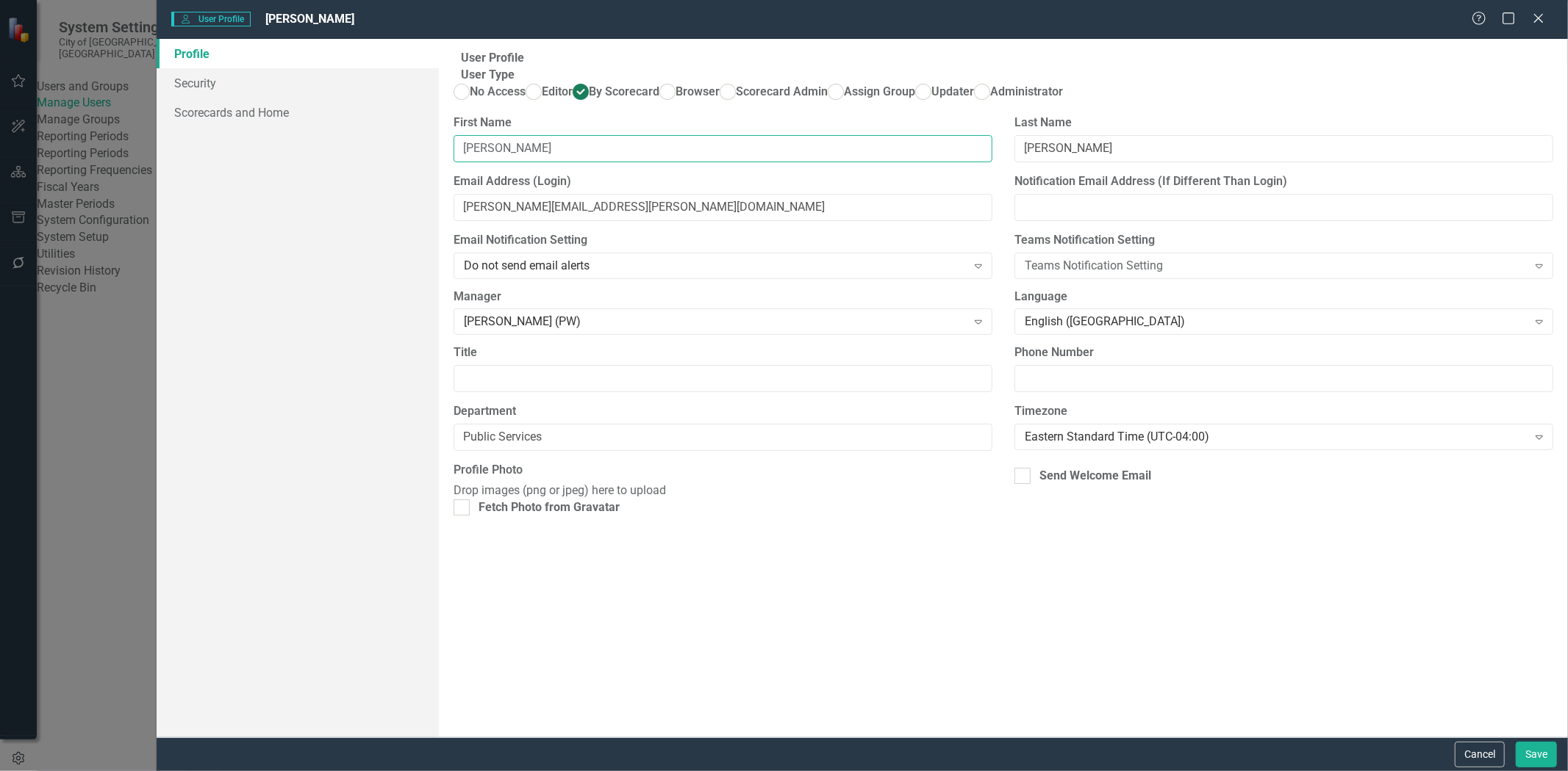
click at [537, 162] on input "Daniel" at bounding box center [723, 149] width 539 height 27
type input "Daniela"
click at [204, 82] on link "Security" at bounding box center [297, 83] width 282 height 29
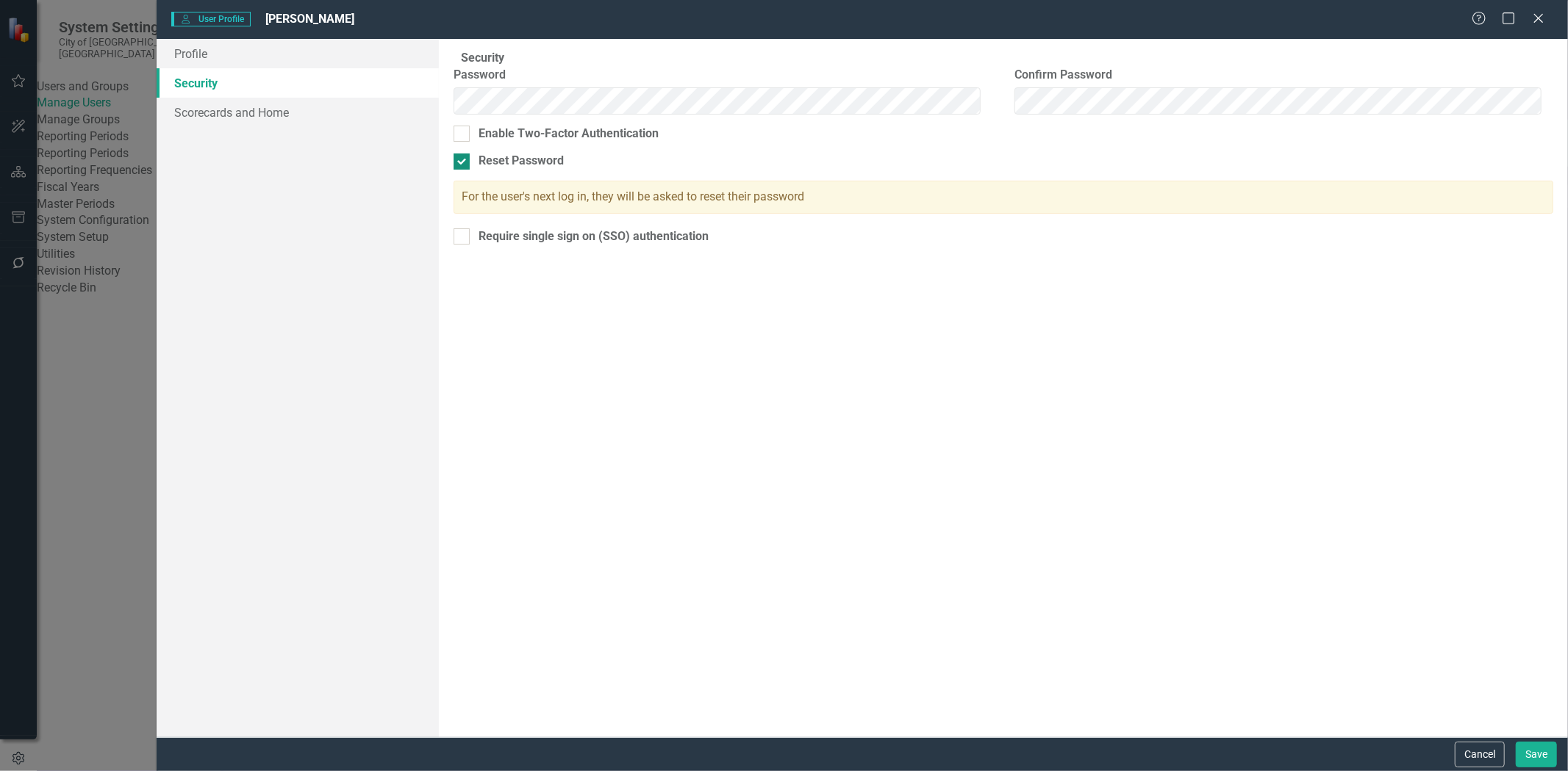
click at [470, 169] on div at bounding box center [461, 161] width 16 height 16
click at [463, 163] on input "Reset Password" at bounding box center [458, 158] width 10 height 9
checkbox input "false"
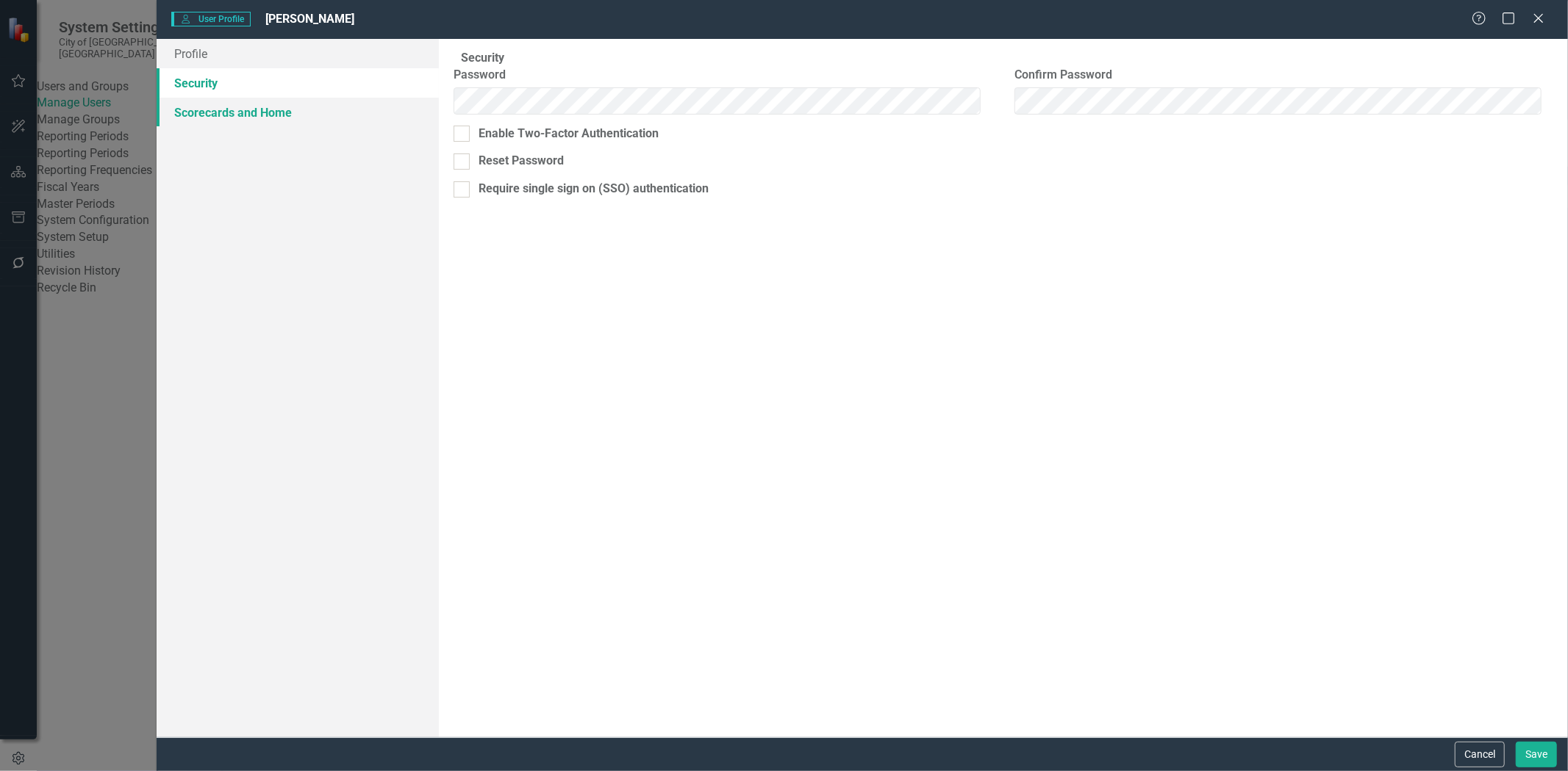
click at [217, 116] on link "Scorecards and Home" at bounding box center [297, 112] width 282 height 29
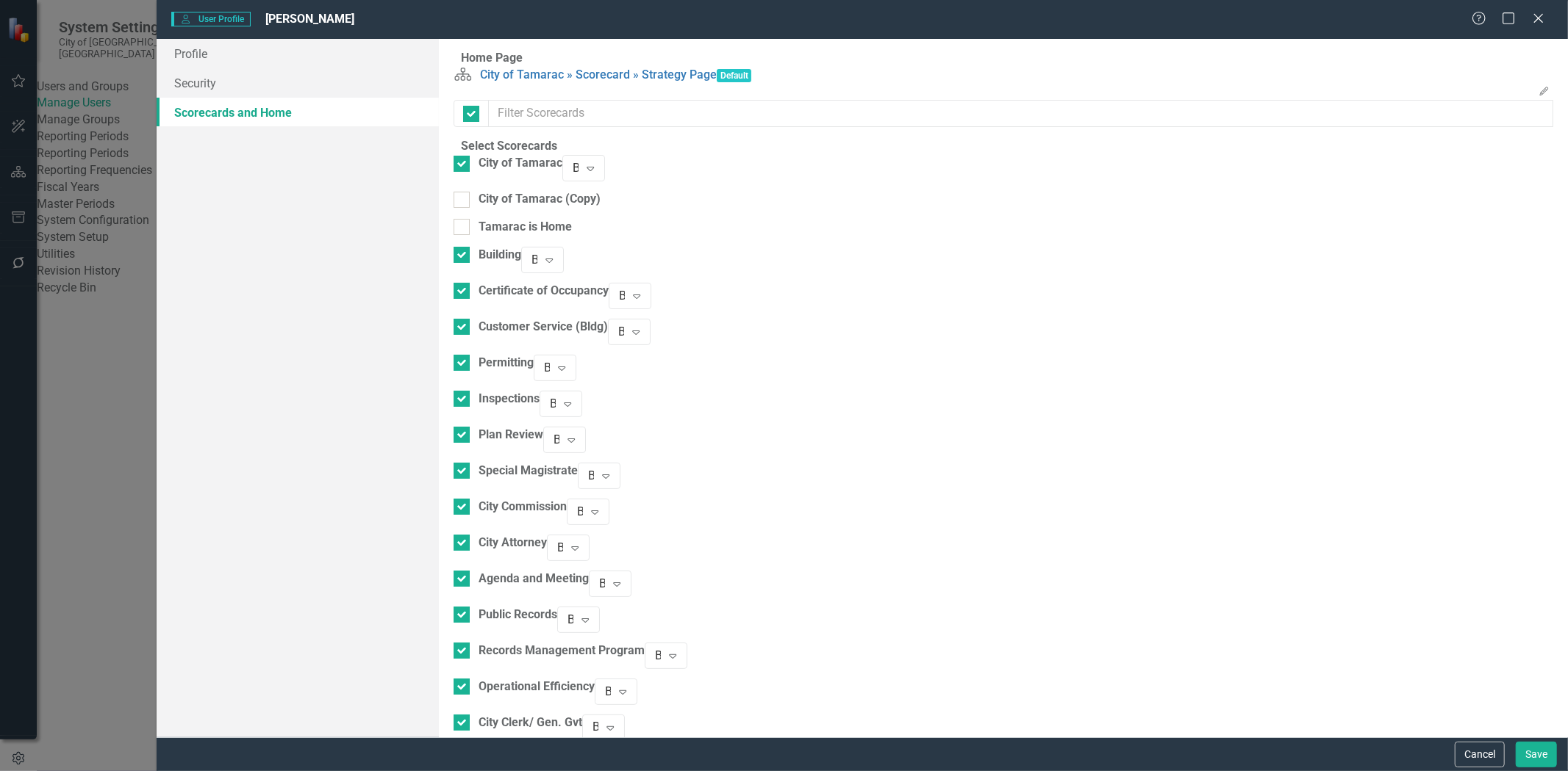
checkbox input "false"
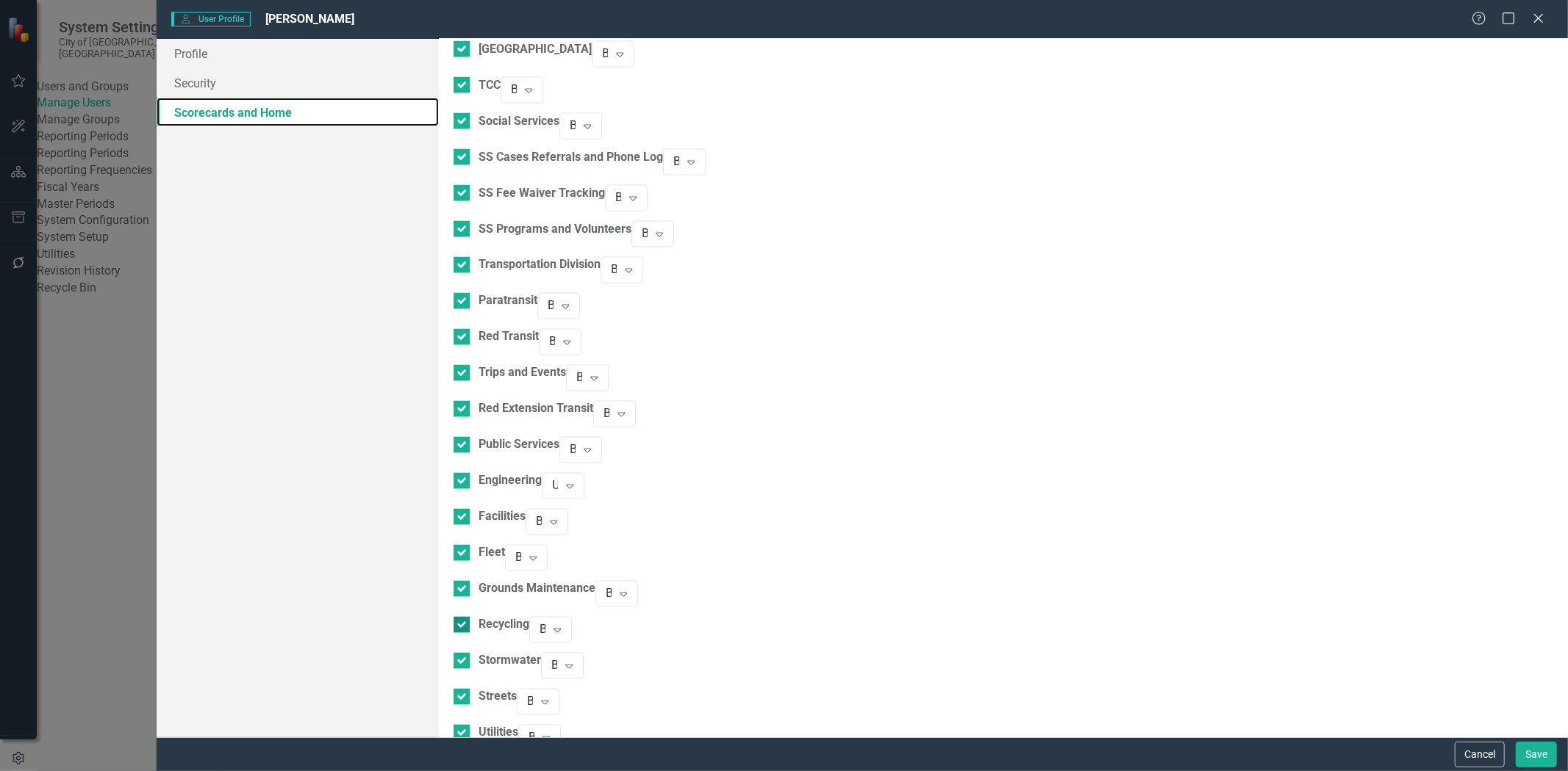
scroll to position [2170, 0]
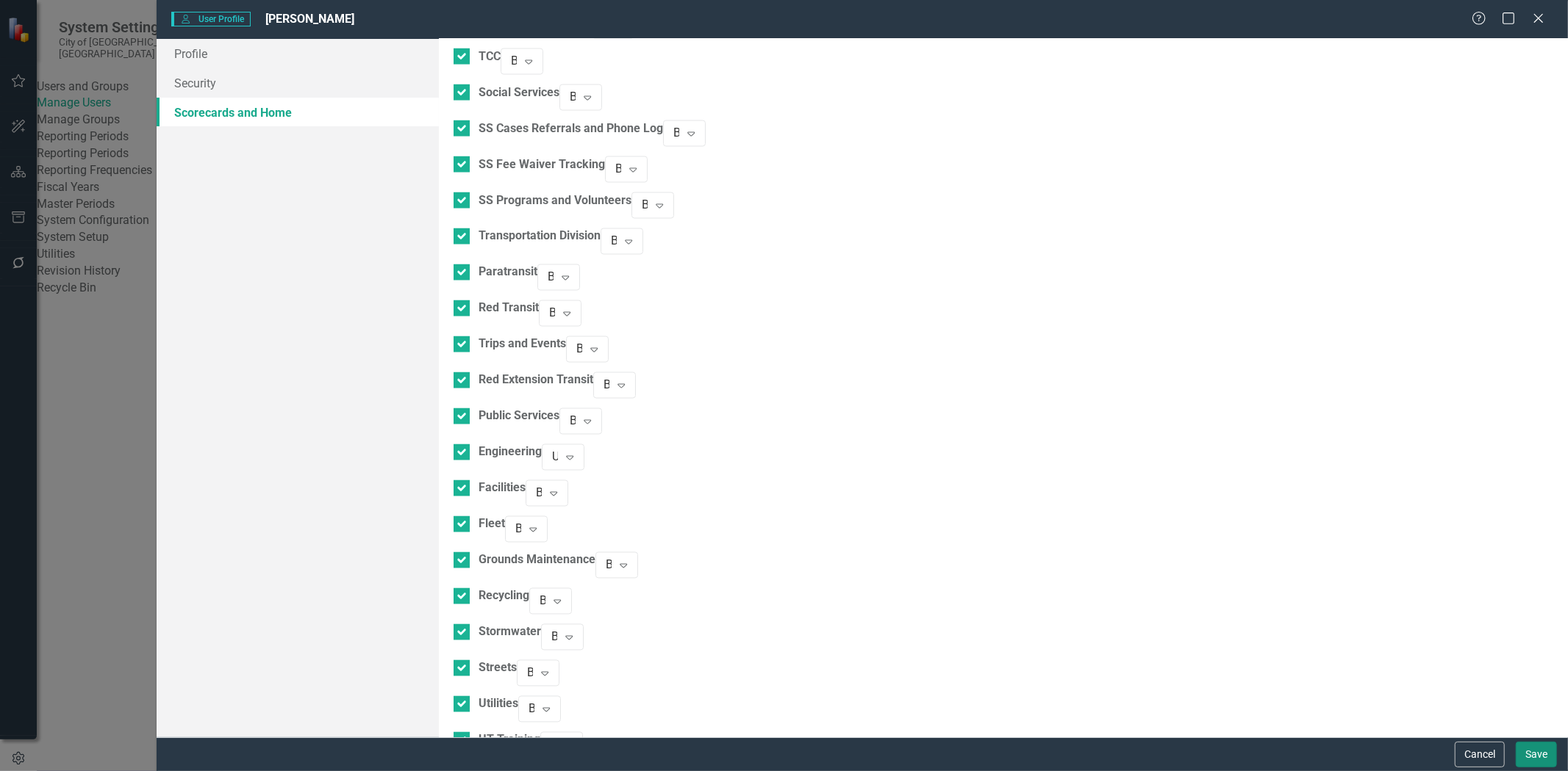
click at [1525, 757] on button "Save" at bounding box center [1536, 755] width 41 height 26
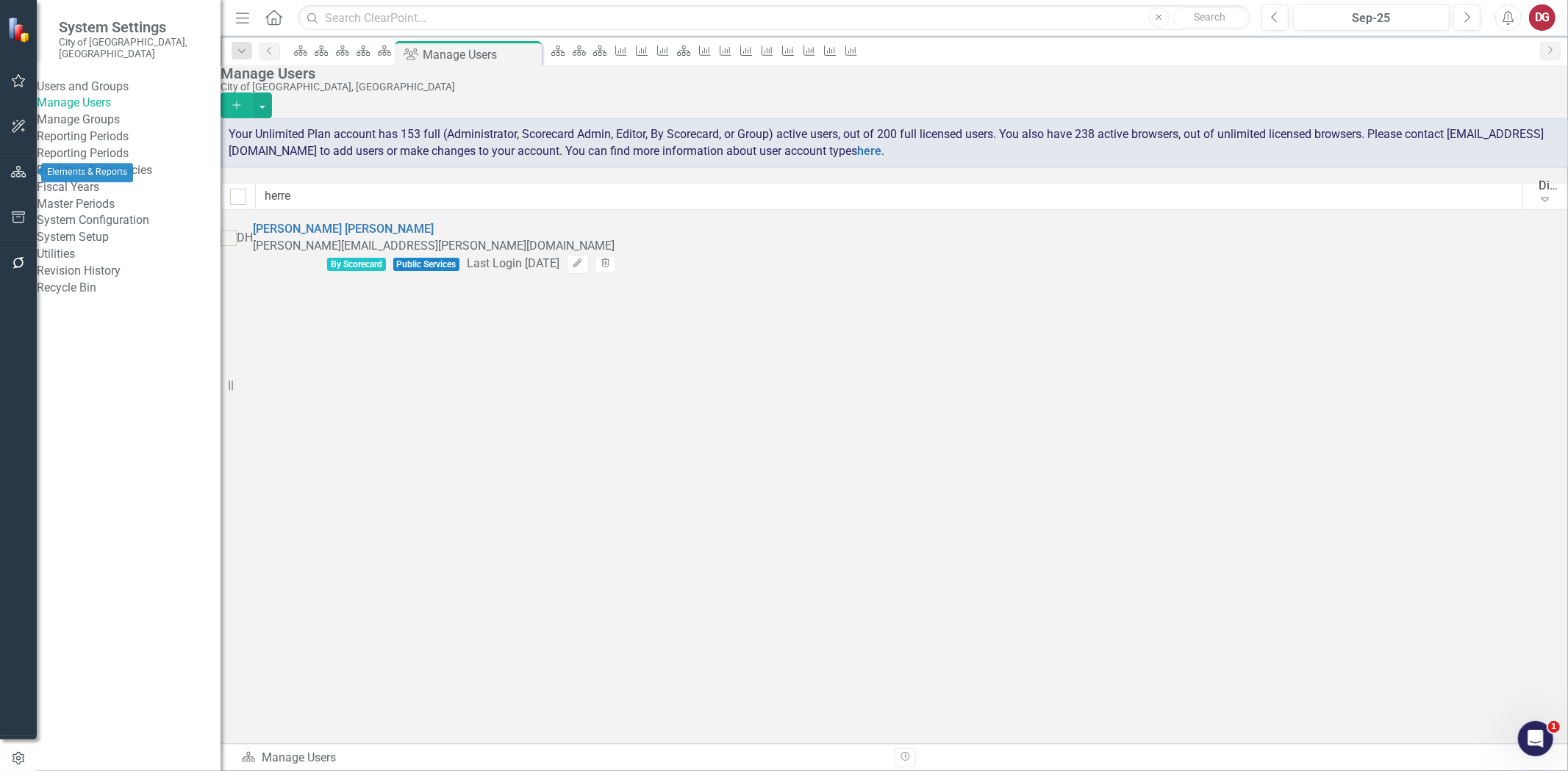
click at [10, 169] on button "button" at bounding box center [19, 173] width 33 height 31
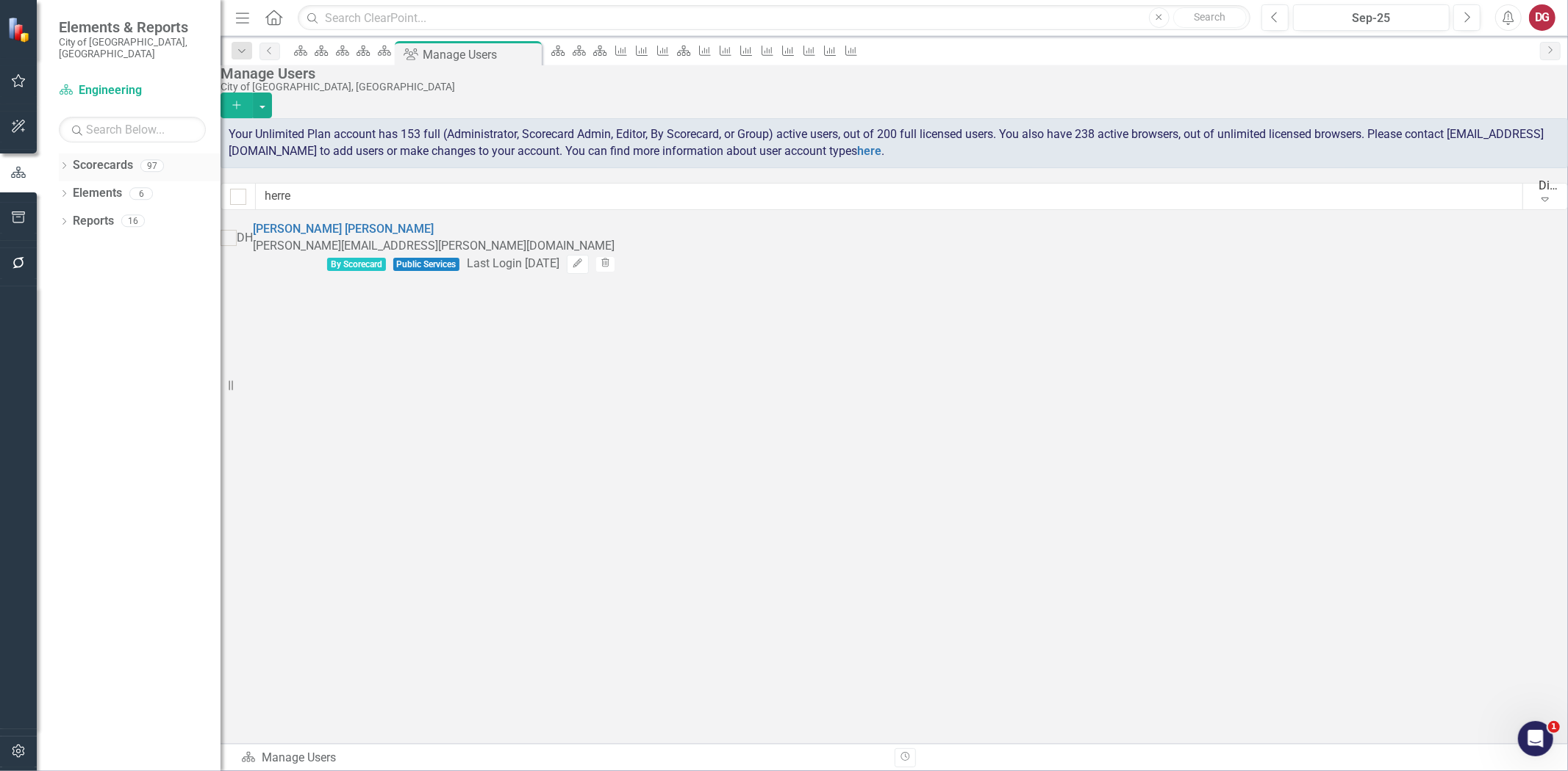
click at [67, 163] on icon "Dropdown" at bounding box center [64, 167] width 10 height 8
click at [70, 188] on div "Dropdown City of Tamarac" at bounding box center [143, 193] width 155 height 24
click at [72, 190] on icon at bounding box center [73, 193] width 3 height 8
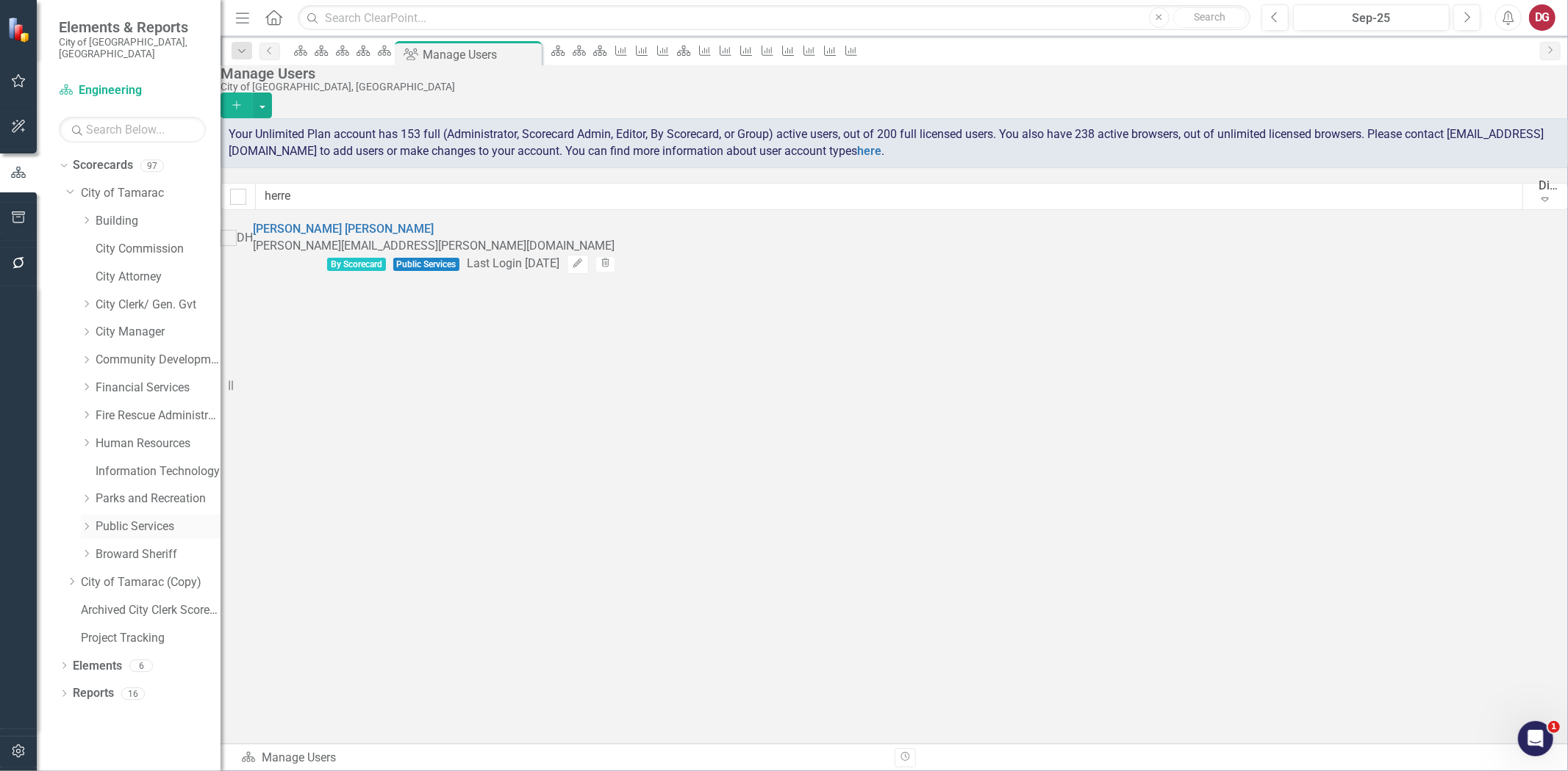
click at [86, 522] on icon "Dropdown" at bounding box center [86, 527] width 11 height 9
click at [19, 747] on icon "button" at bounding box center [19, 752] width 16 height 12
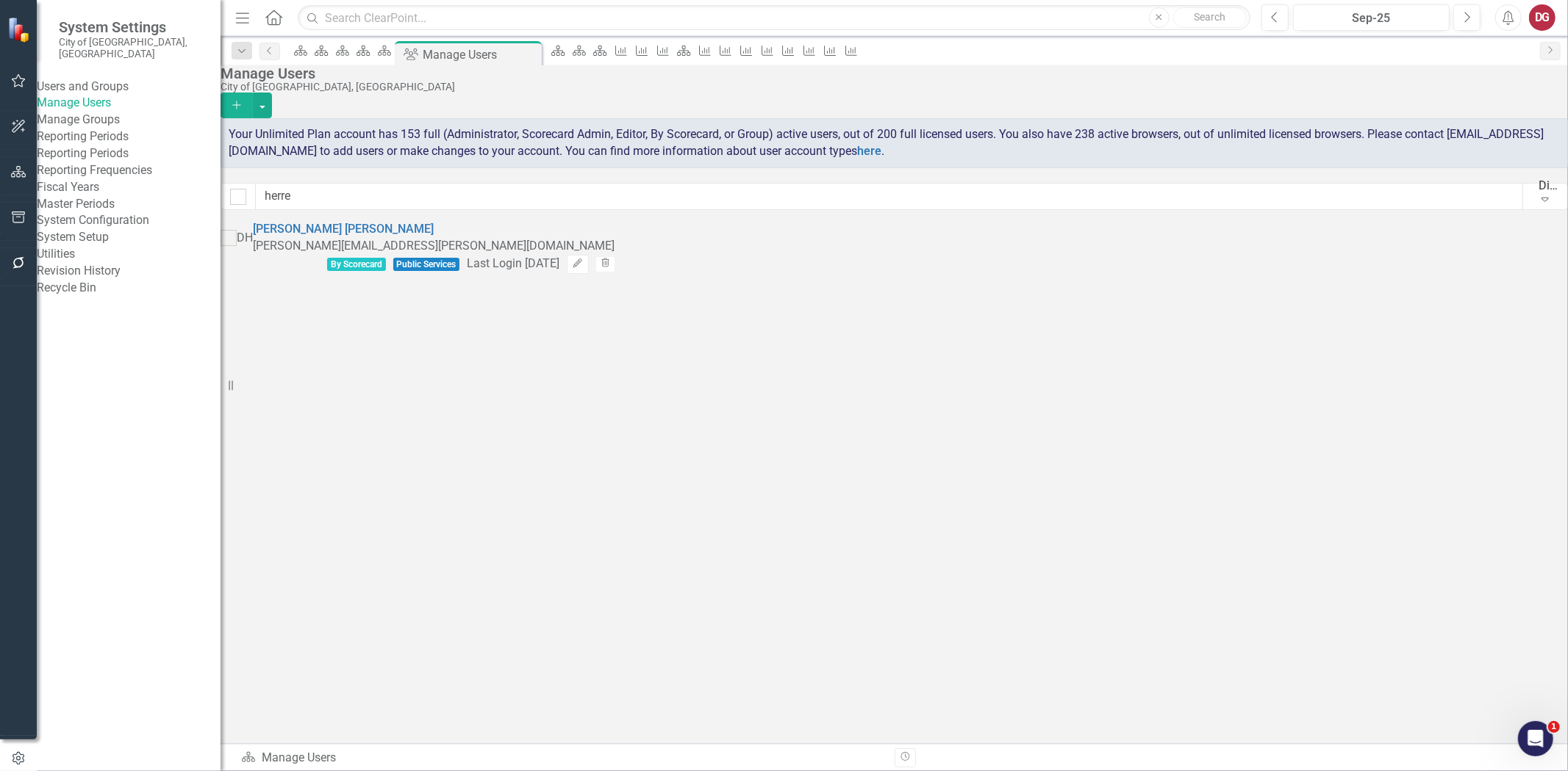
click at [105, 104] on link "Manage Users" at bounding box center [129, 104] width 184 height 17
click at [365, 207] on input "herre" at bounding box center [889, 196] width 1267 height 27
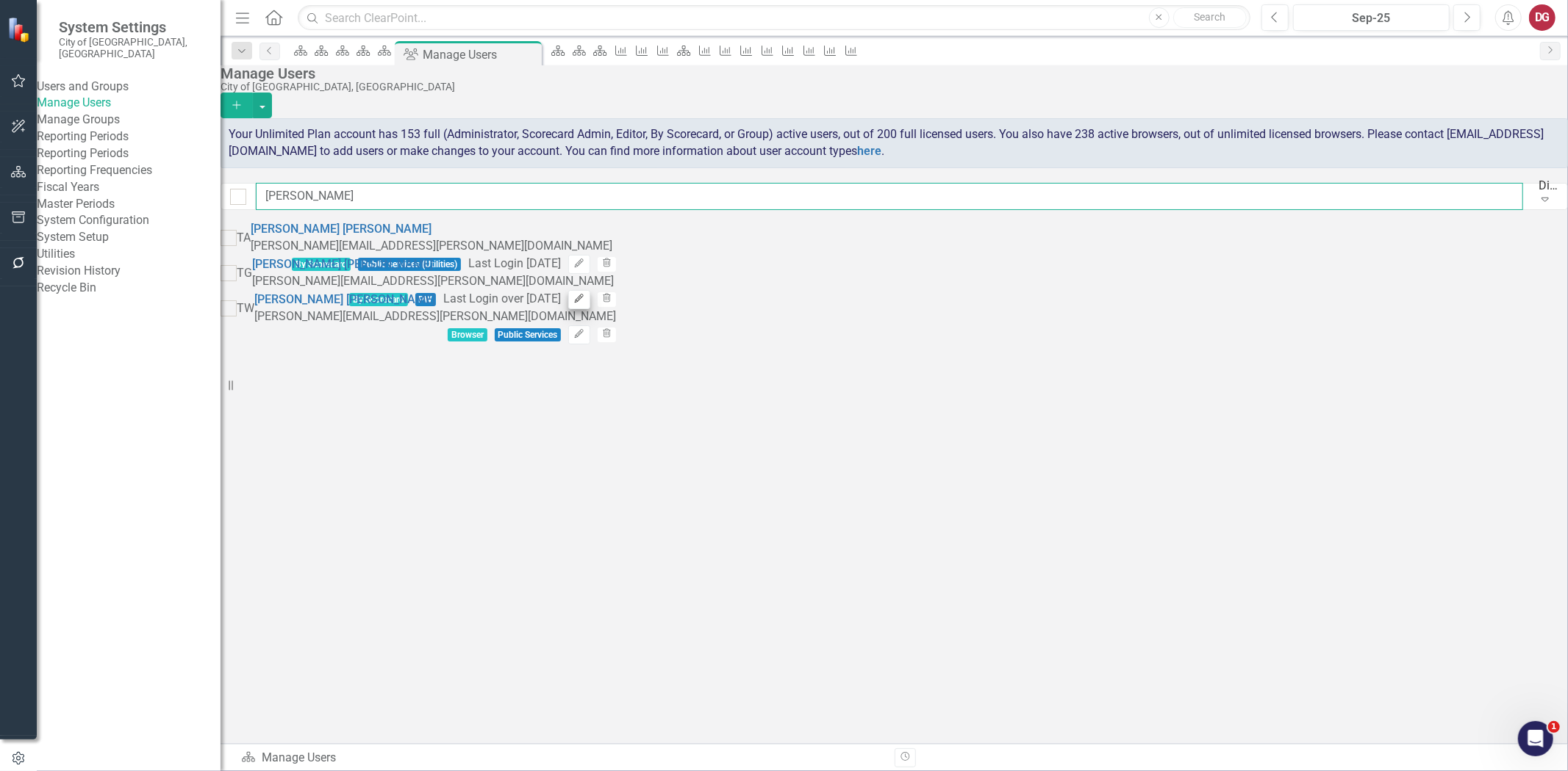
type input "troy"
click at [589, 295] on button "Edit" at bounding box center [579, 300] width 22 height 19
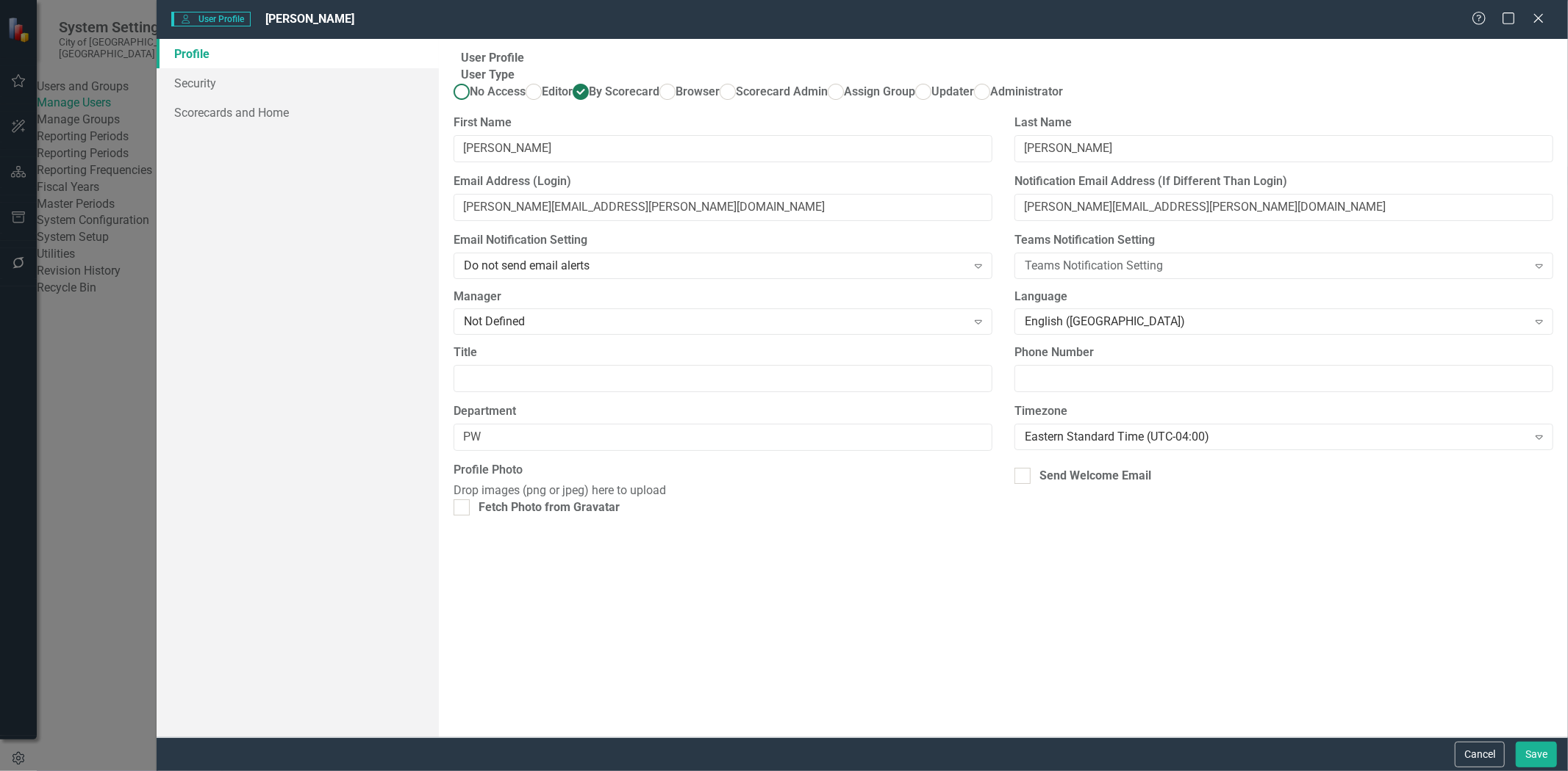
click at [501, 101] on label "No Access" at bounding box center [489, 92] width 72 height 17
click at [473, 104] on input "No Access" at bounding box center [462, 92] width 22 height 22
radio input "true"
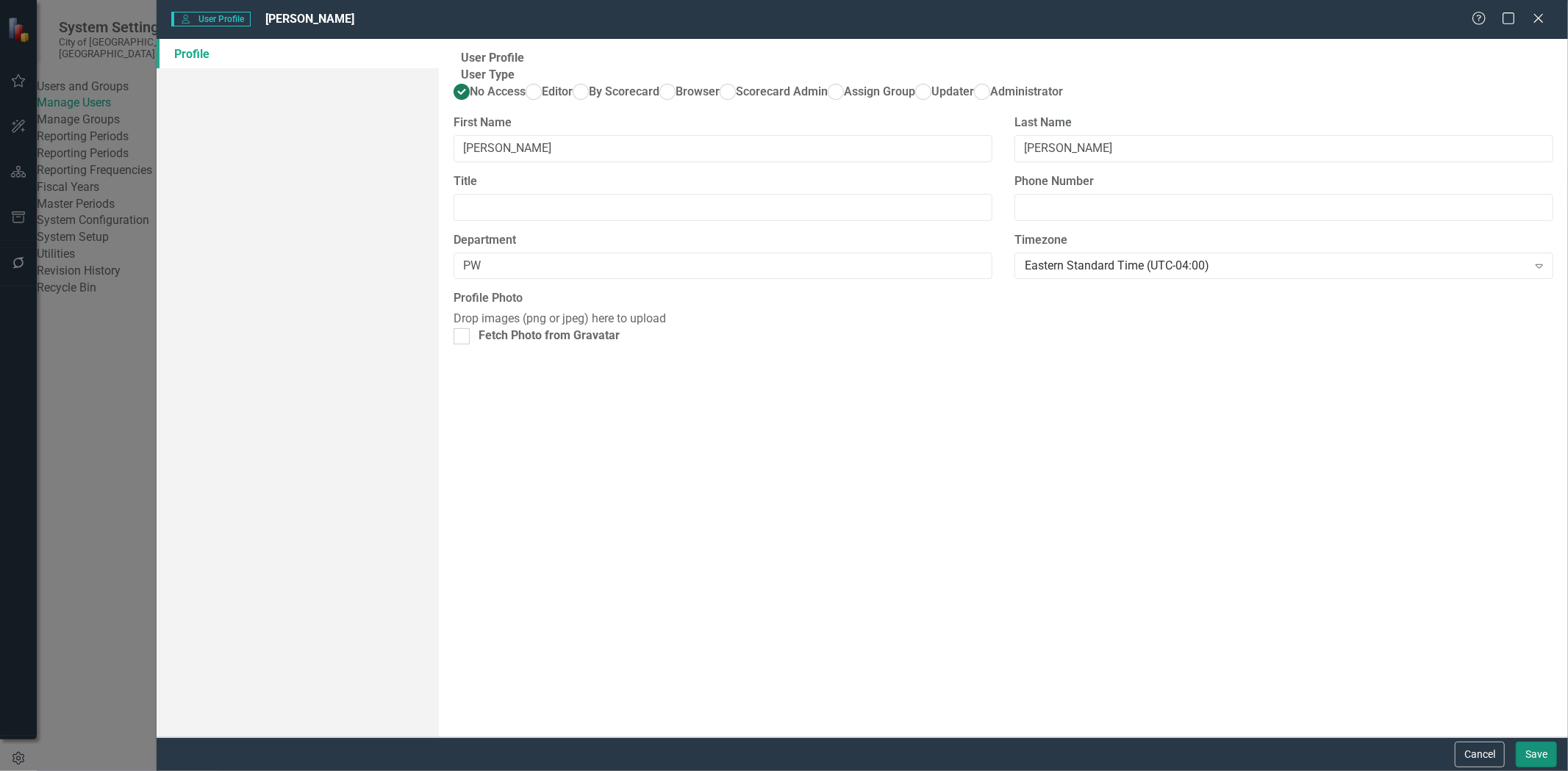
click at [1520, 753] on button "Save" at bounding box center [1536, 755] width 41 height 26
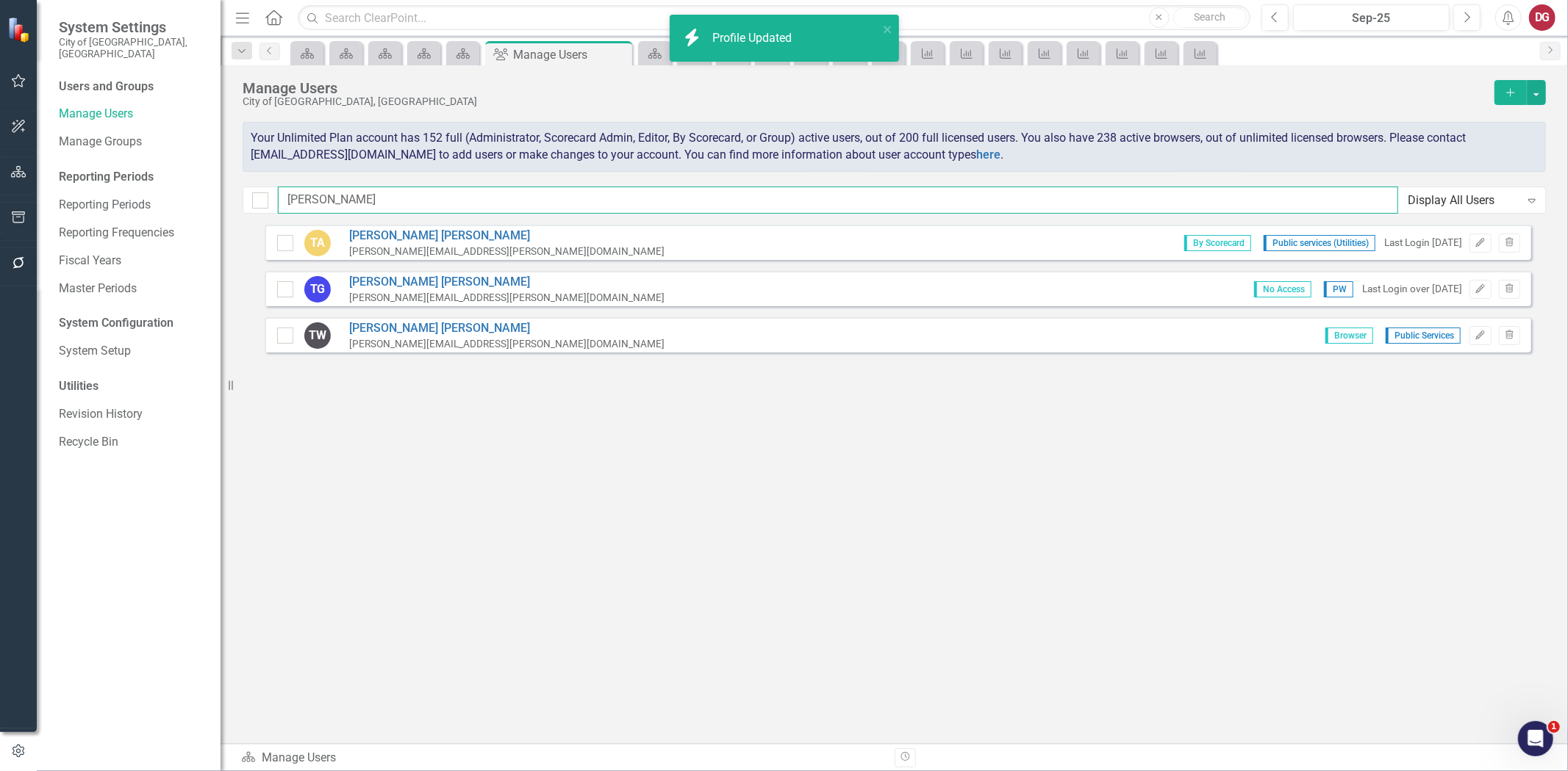
click at [351, 203] on input "[PERSON_NAME]" at bounding box center [838, 199] width 1120 height 27
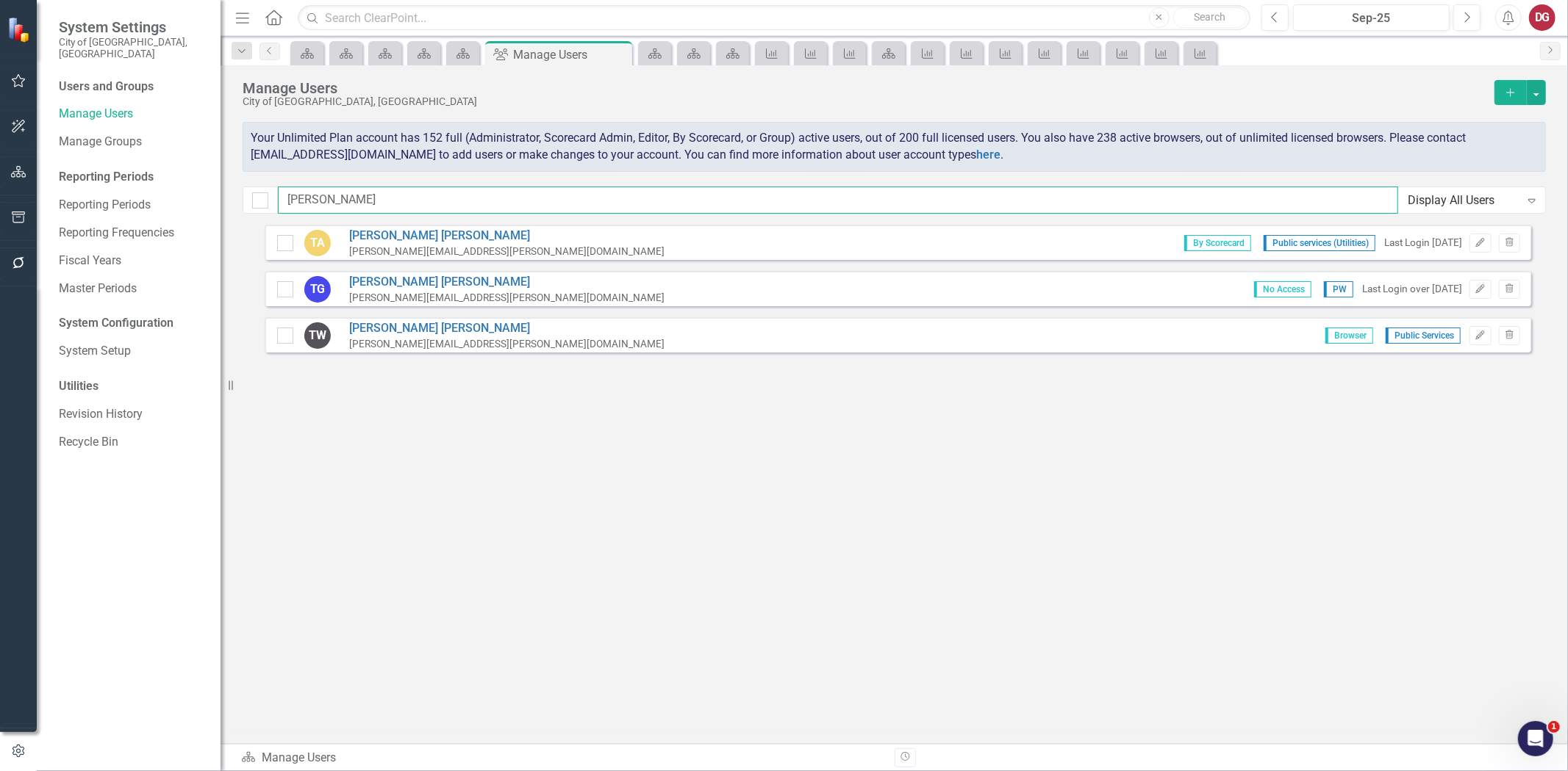
click at [351, 203] on input "[PERSON_NAME]" at bounding box center [838, 199] width 1120 height 27
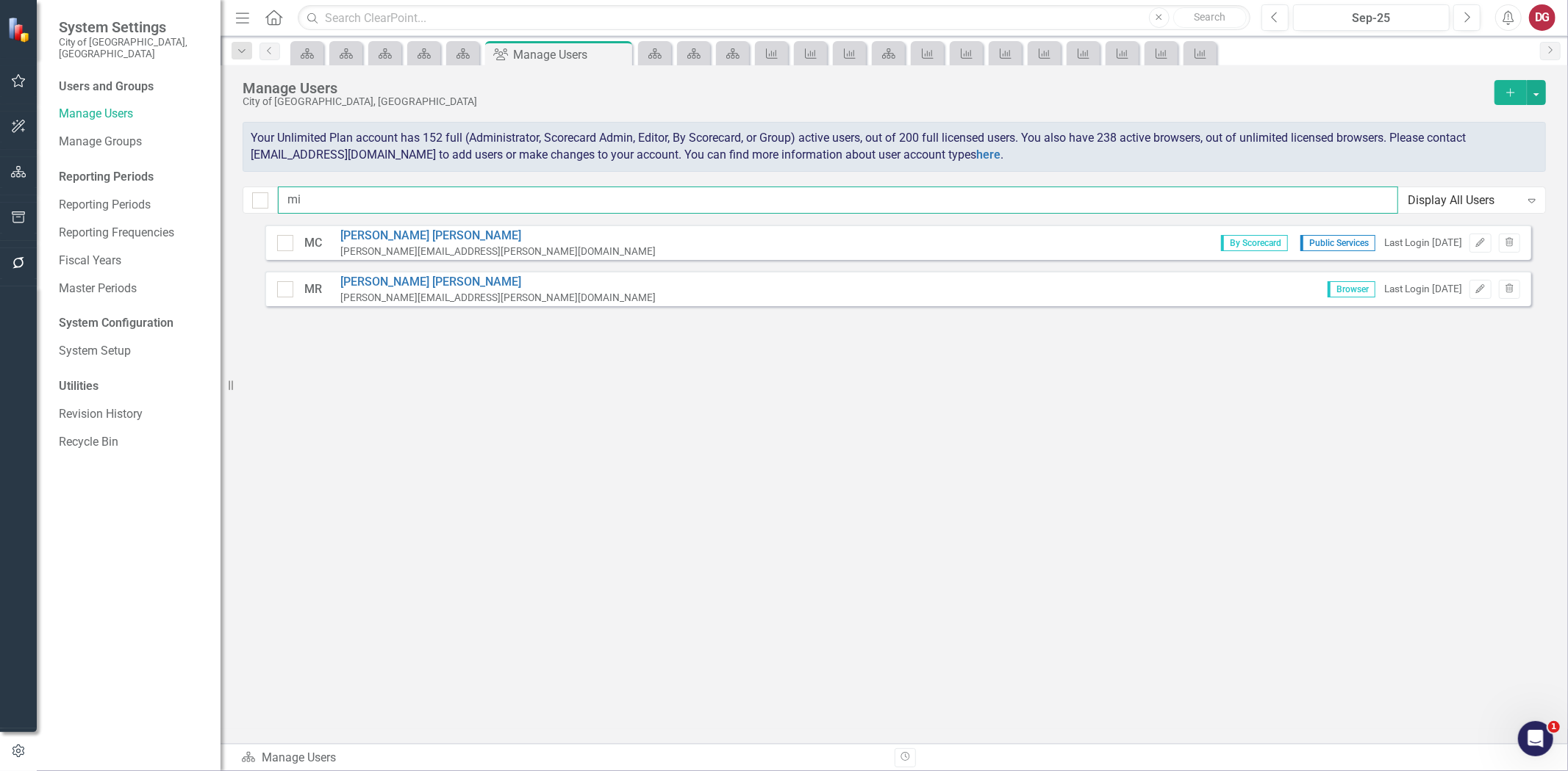
type input "m"
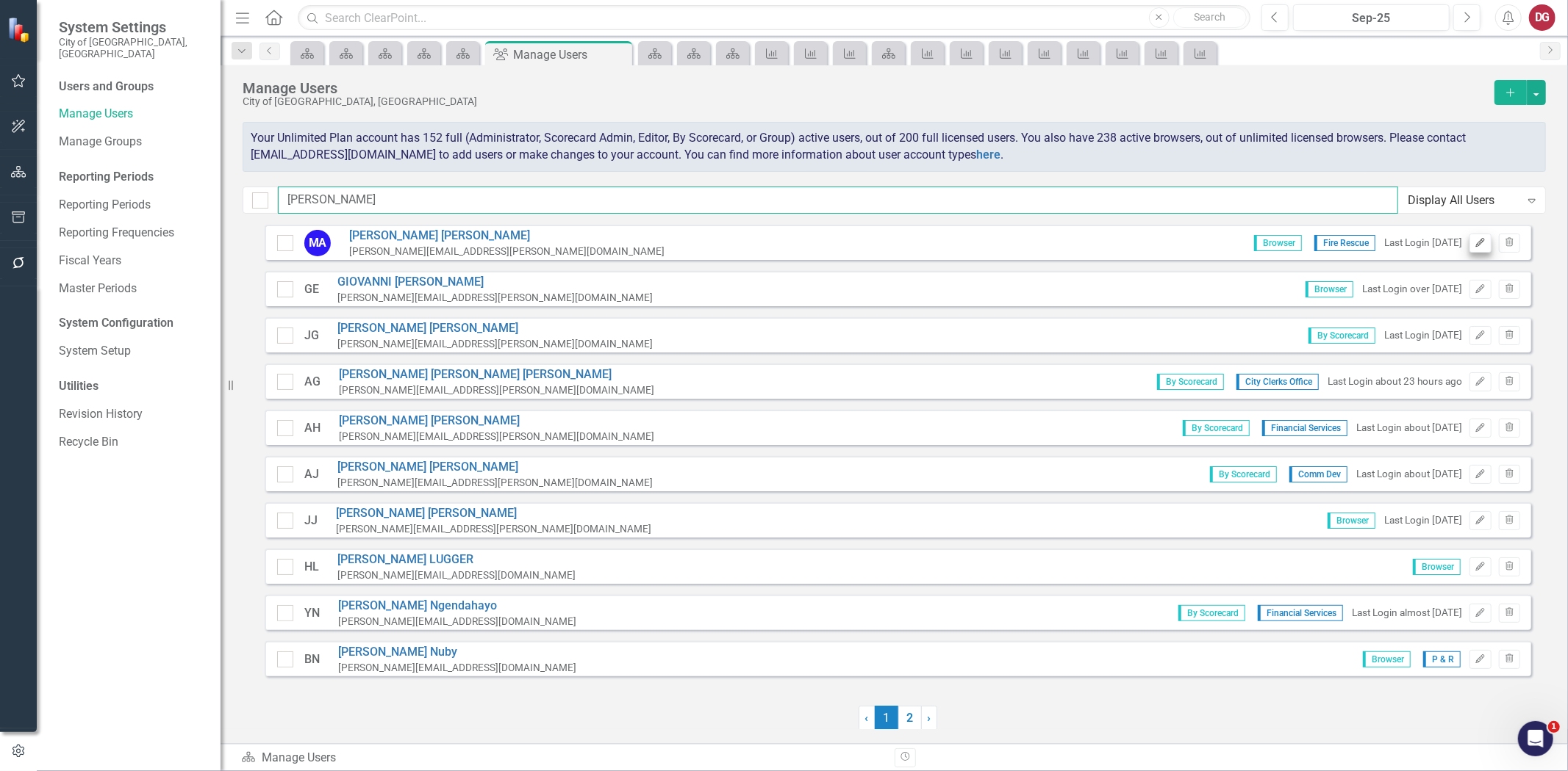
type input "ann"
click at [1475, 246] on icon "Edit" at bounding box center [1480, 243] width 11 height 9
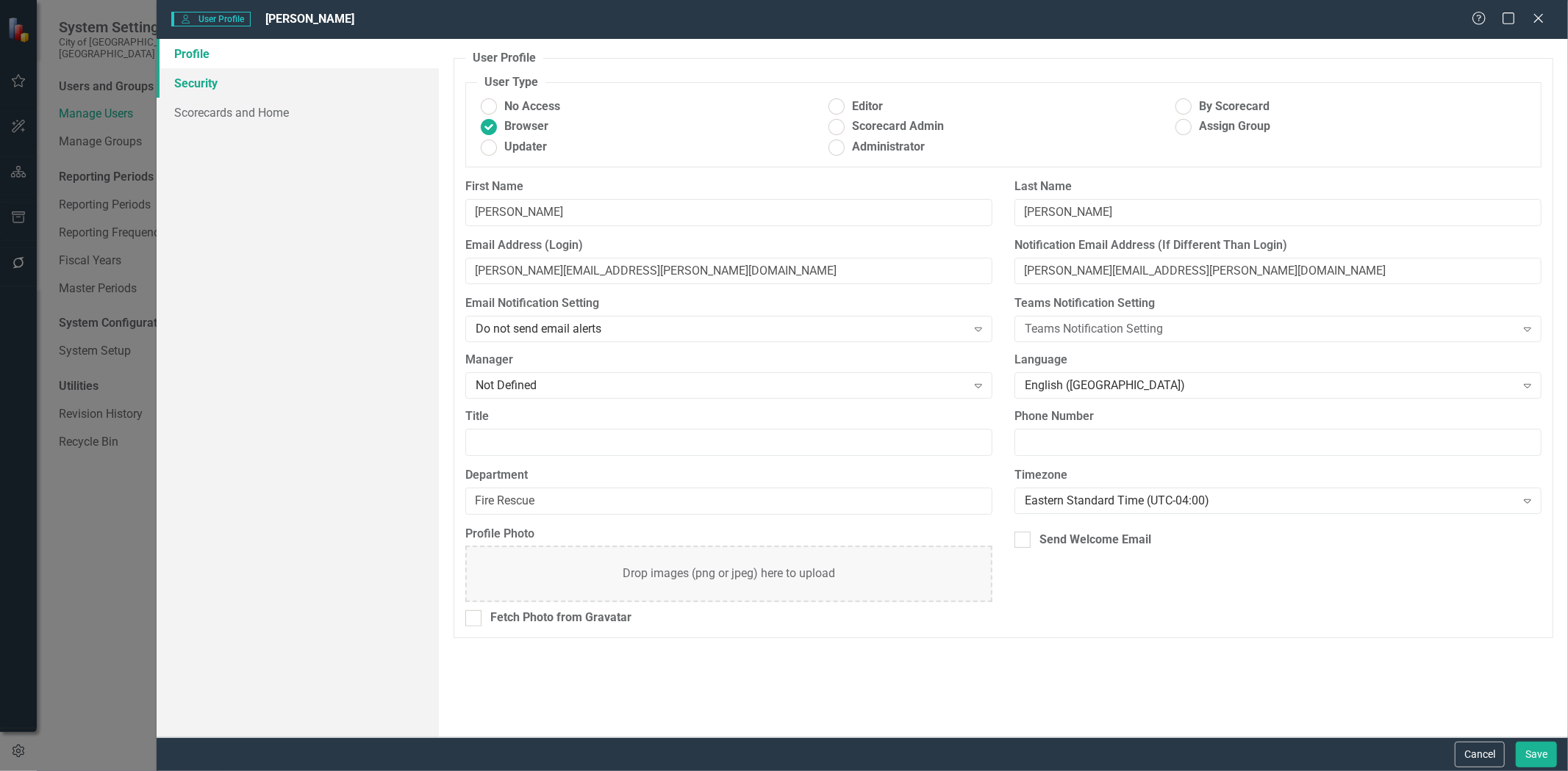
click at [191, 92] on link "Security" at bounding box center [297, 83] width 282 height 29
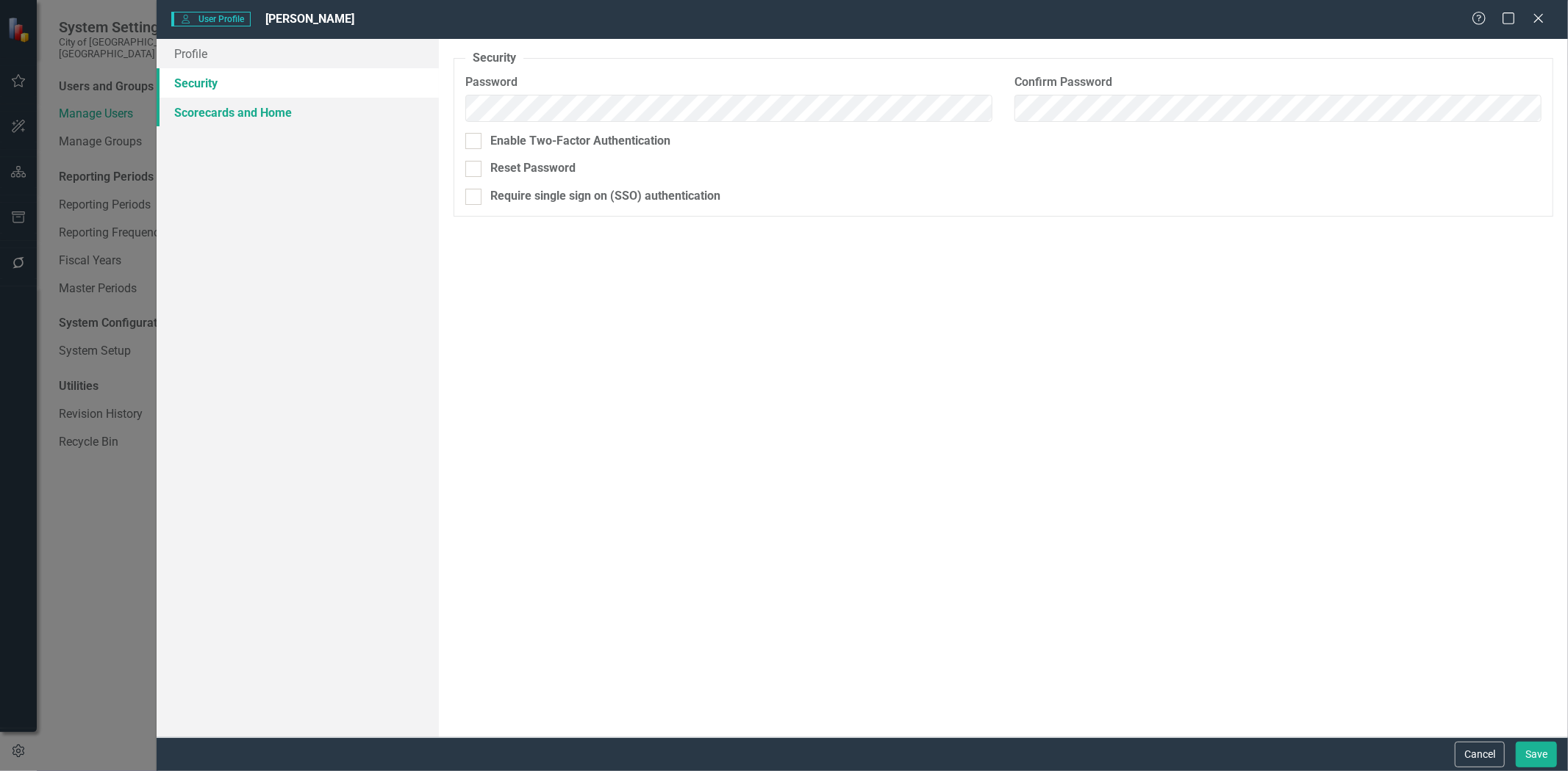
click at [193, 111] on link "Scorecards and Home" at bounding box center [297, 112] width 282 height 29
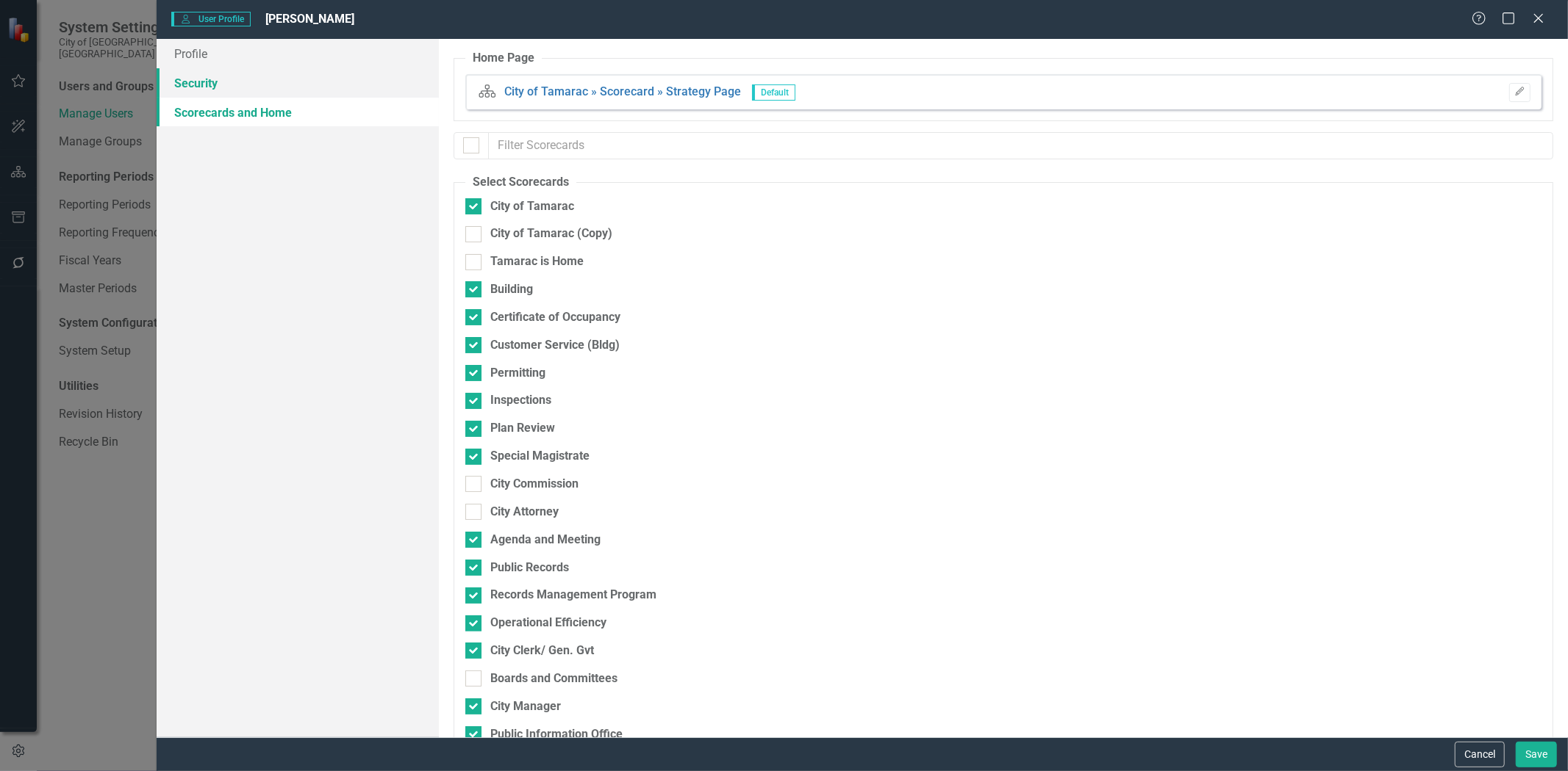
click at [197, 75] on link "Security" at bounding box center [297, 83] width 282 height 29
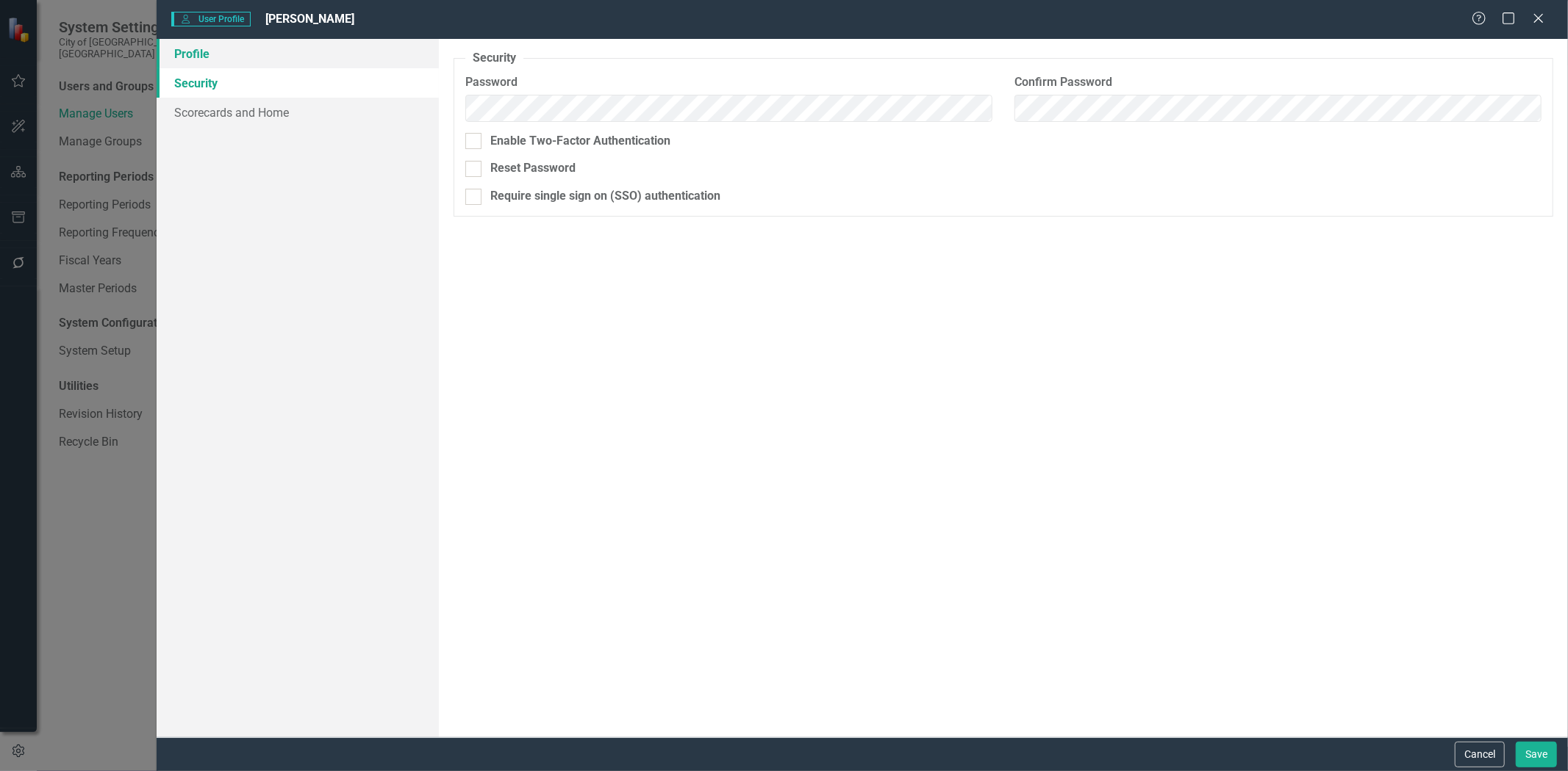
click at [196, 59] on link "Profile" at bounding box center [297, 54] width 282 height 29
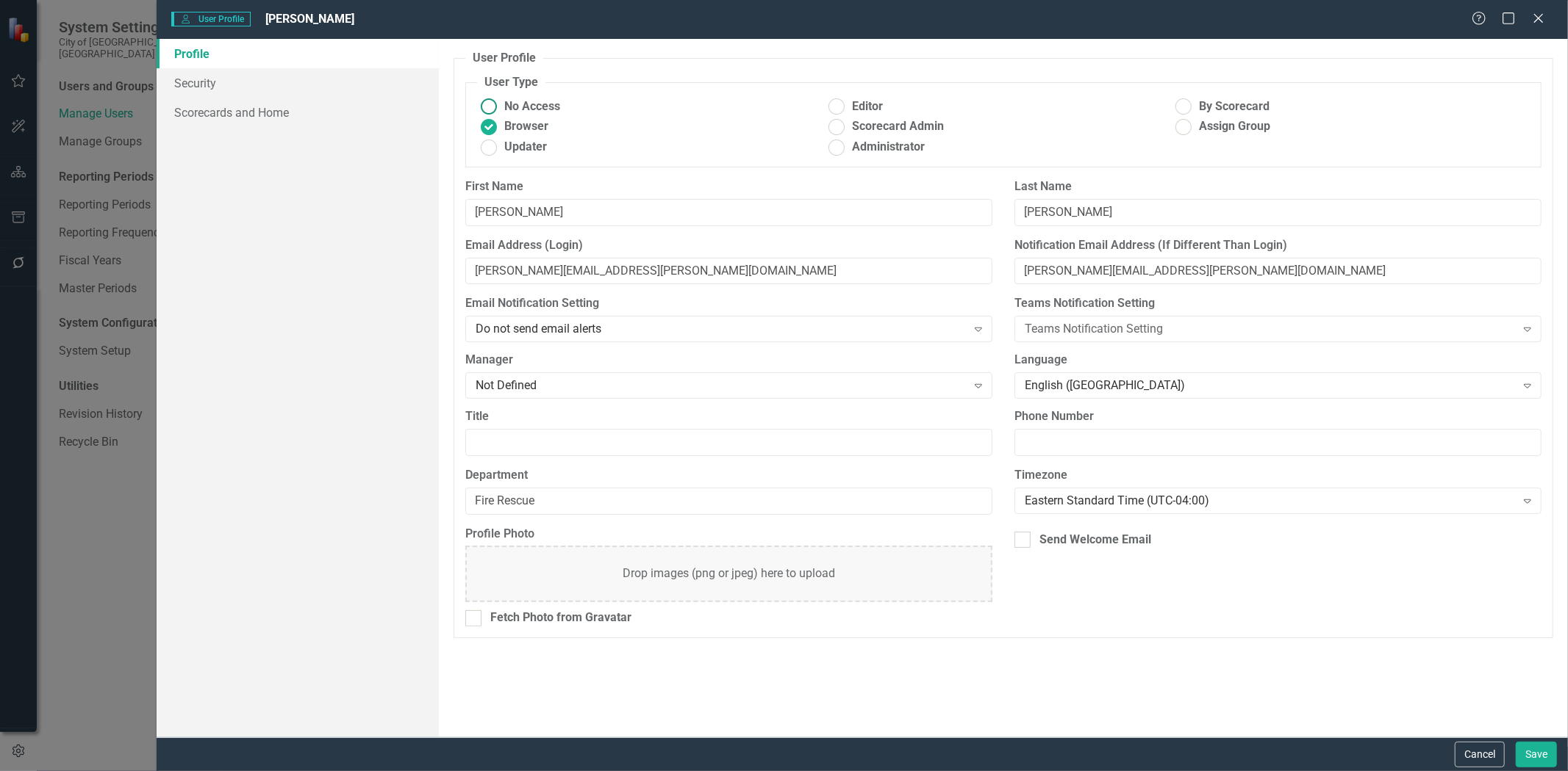
click at [526, 107] on span "No Access" at bounding box center [532, 107] width 56 height 17
click at [500, 107] on input "No Access" at bounding box center [489, 107] width 22 height 22
radio input "true"
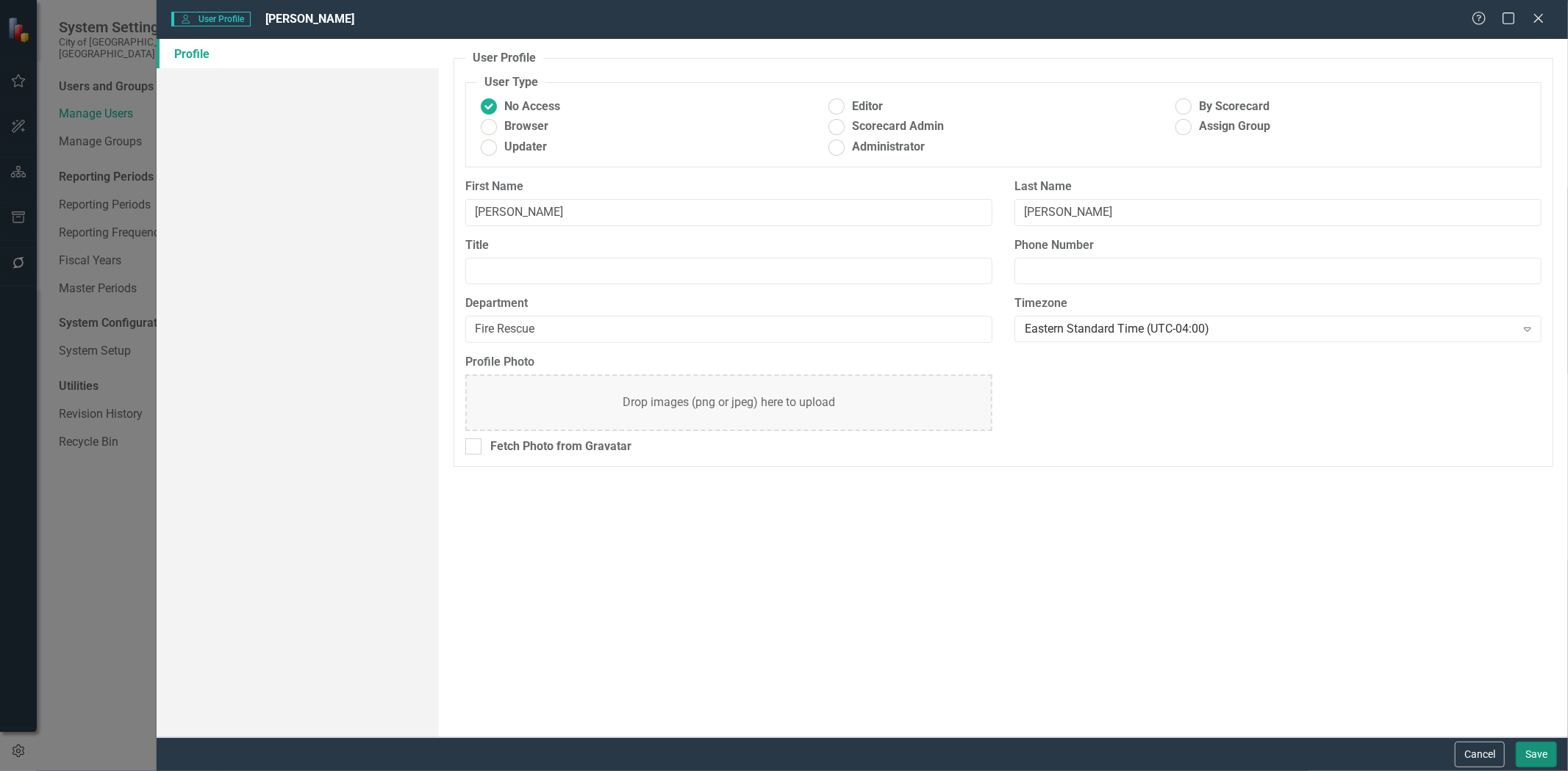
click at [1550, 756] on button "Save" at bounding box center [1536, 755] width 41 height 26
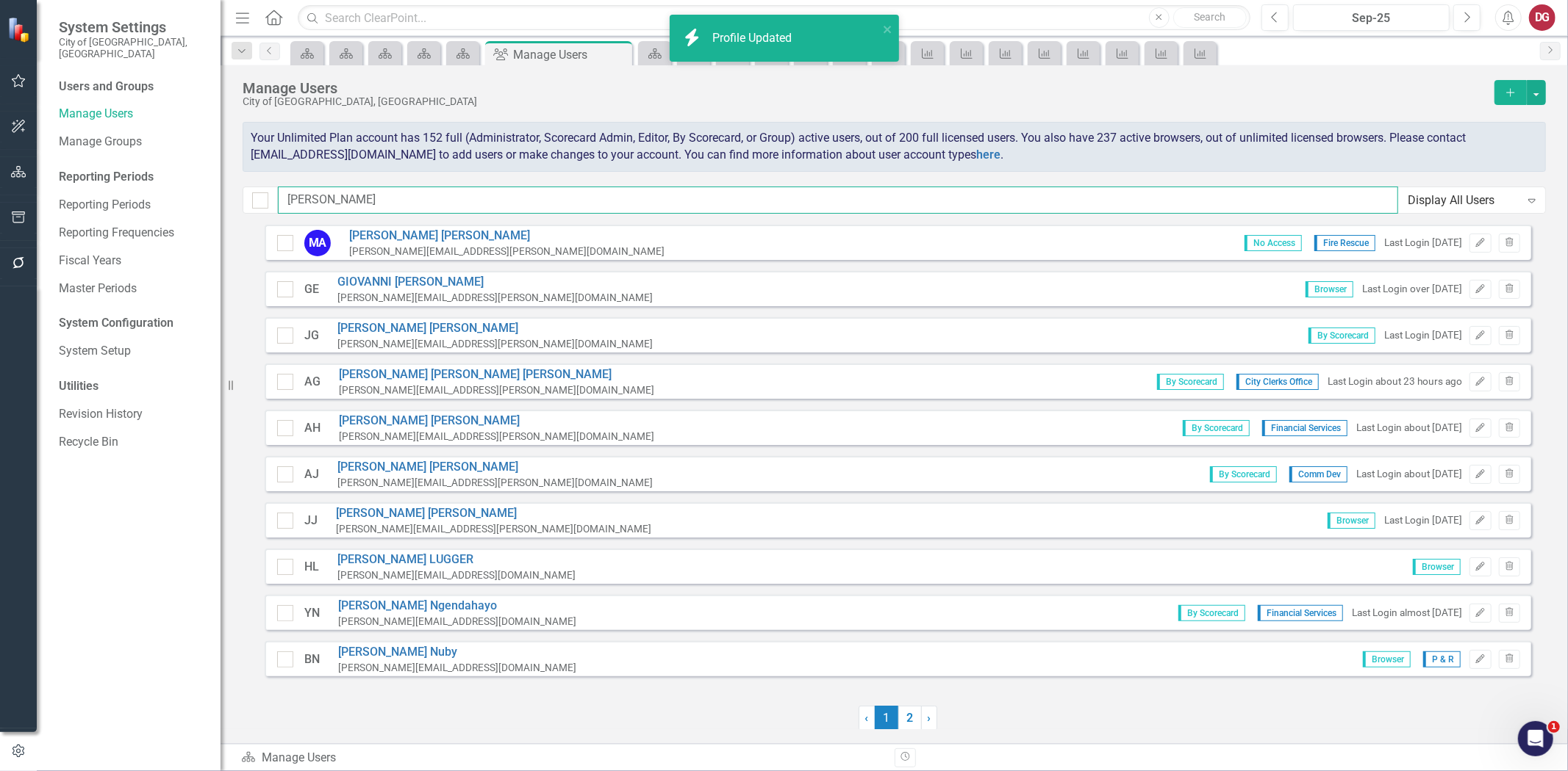
click at [318, 199] on input "ann" at bounding box center [838, 199] width 1120 height 27
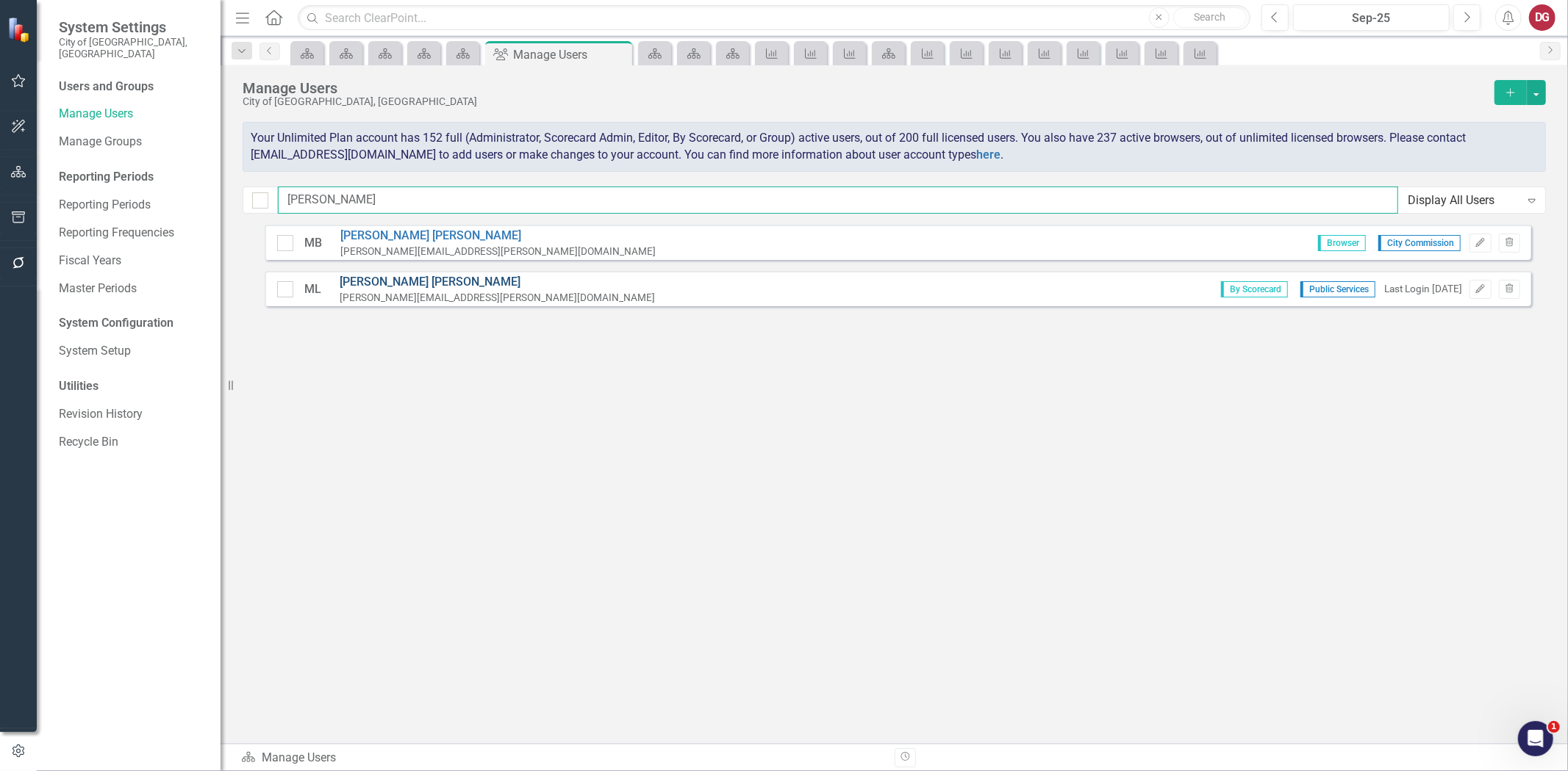
type input "marlon"
click at [379, 277] on link "Marlon Lobban" at bounding box center [497, 282] width 315 height 17
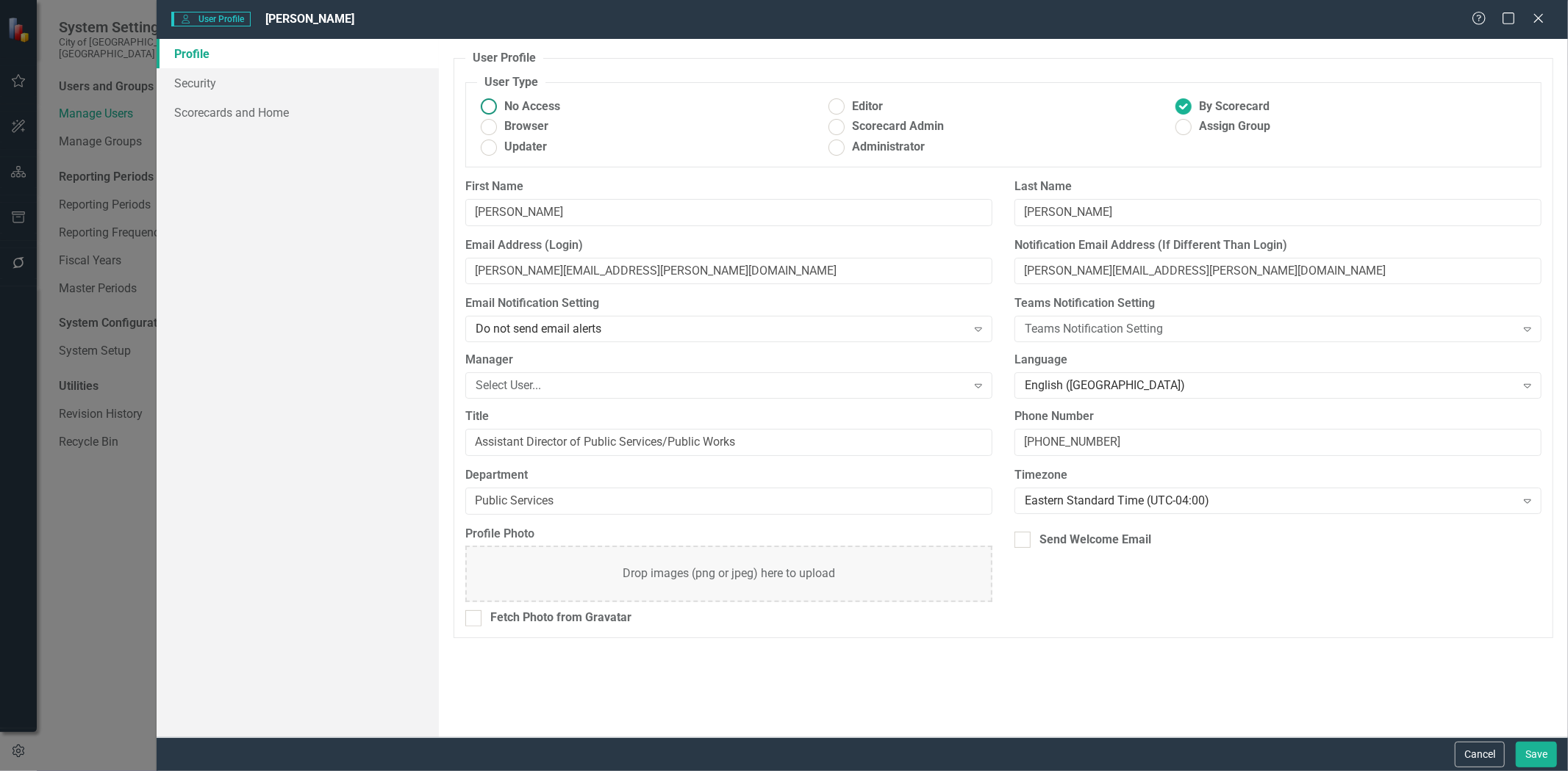
click at [493, 108] on ins at bounding box center [489, 107] width 22 height 22
click at [493, 108] on input "No Access" at bounding box center [489, 107] width 22 height 22
radio input "true"
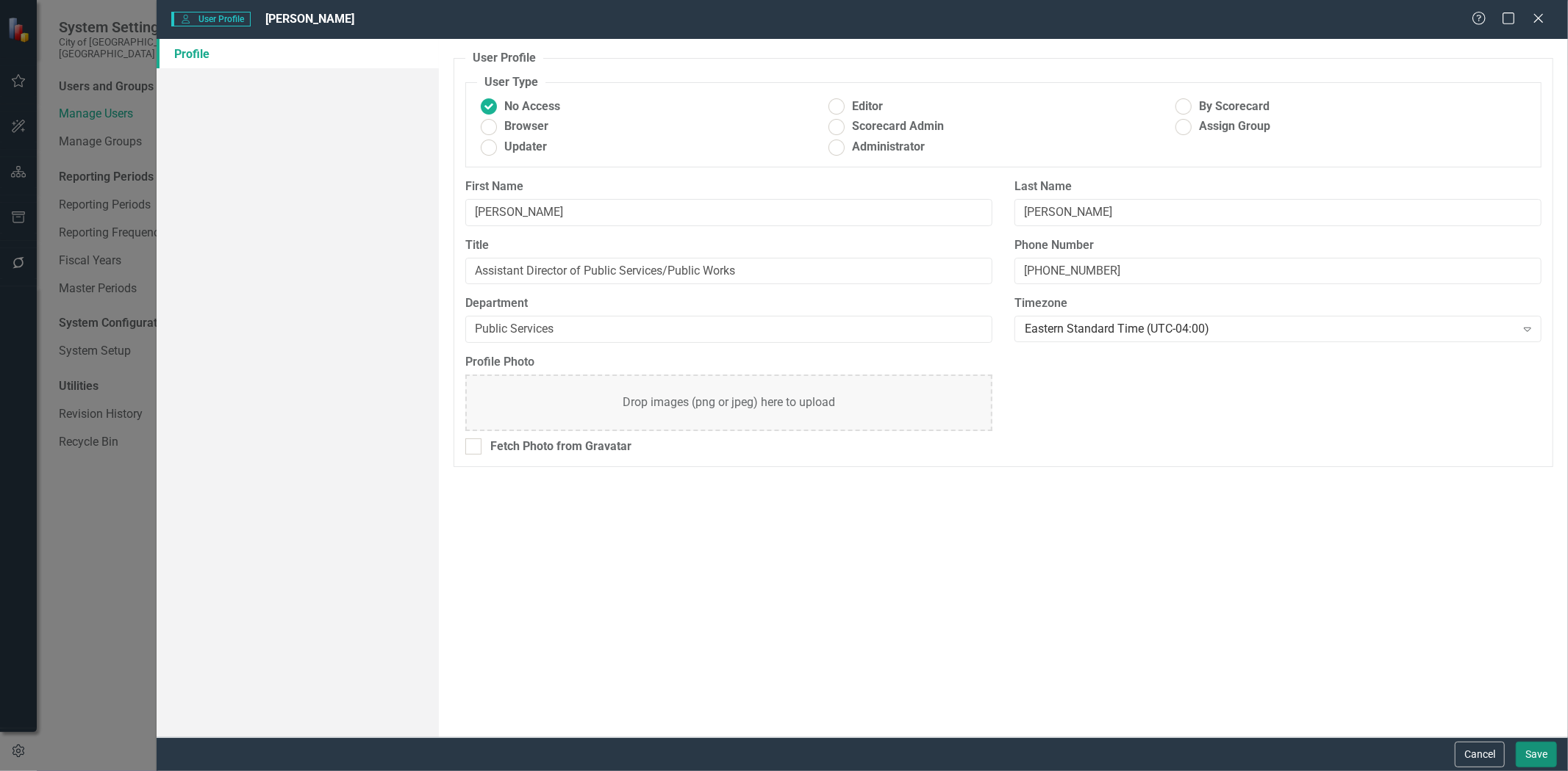
click at [1545, 751] on button "Save" at bounding box center [1536, 755] width 41 height 26
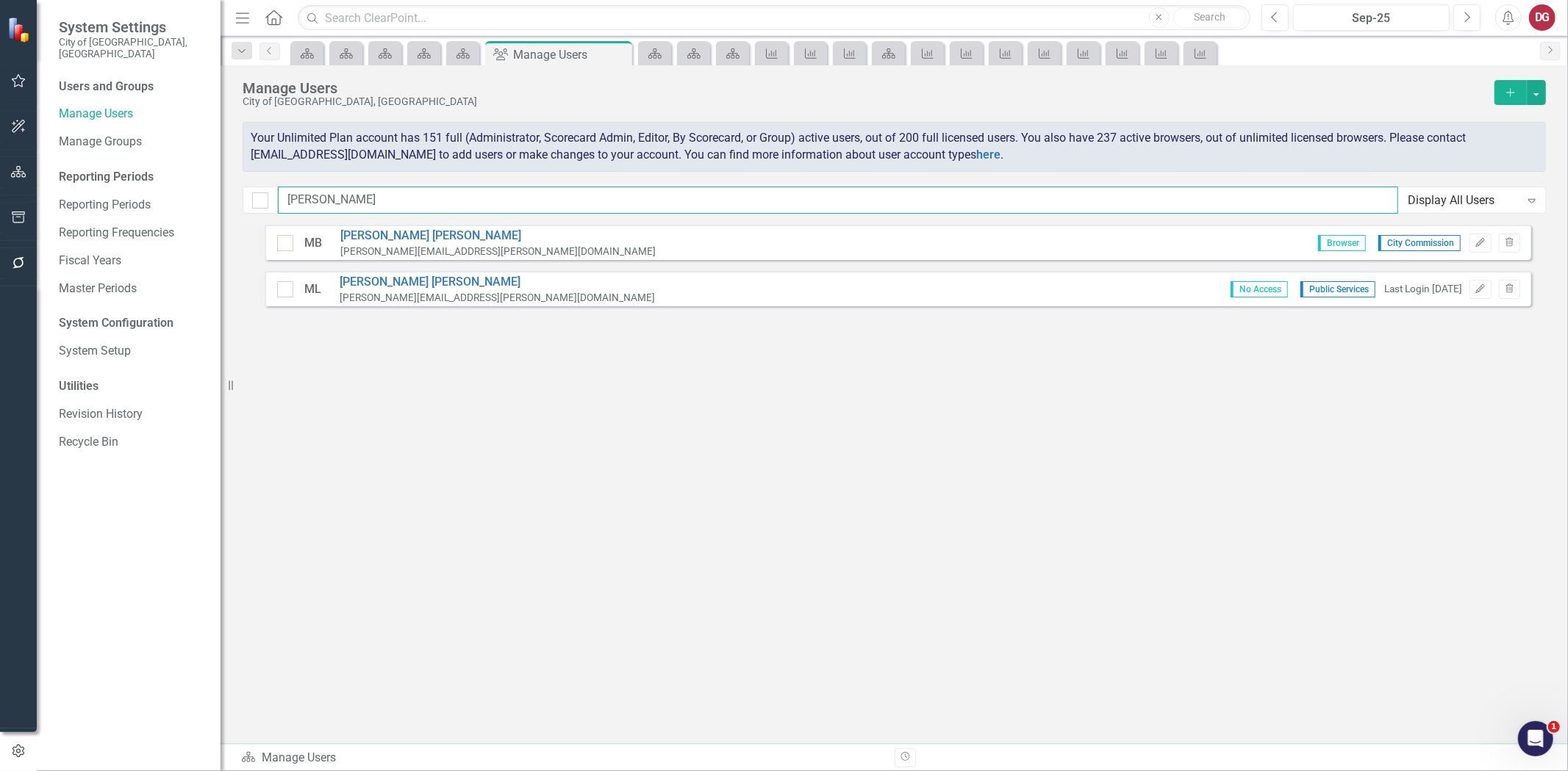
click at [314, 195] on input "marlon" at bounding box center [838, 199] width 1120 height 27
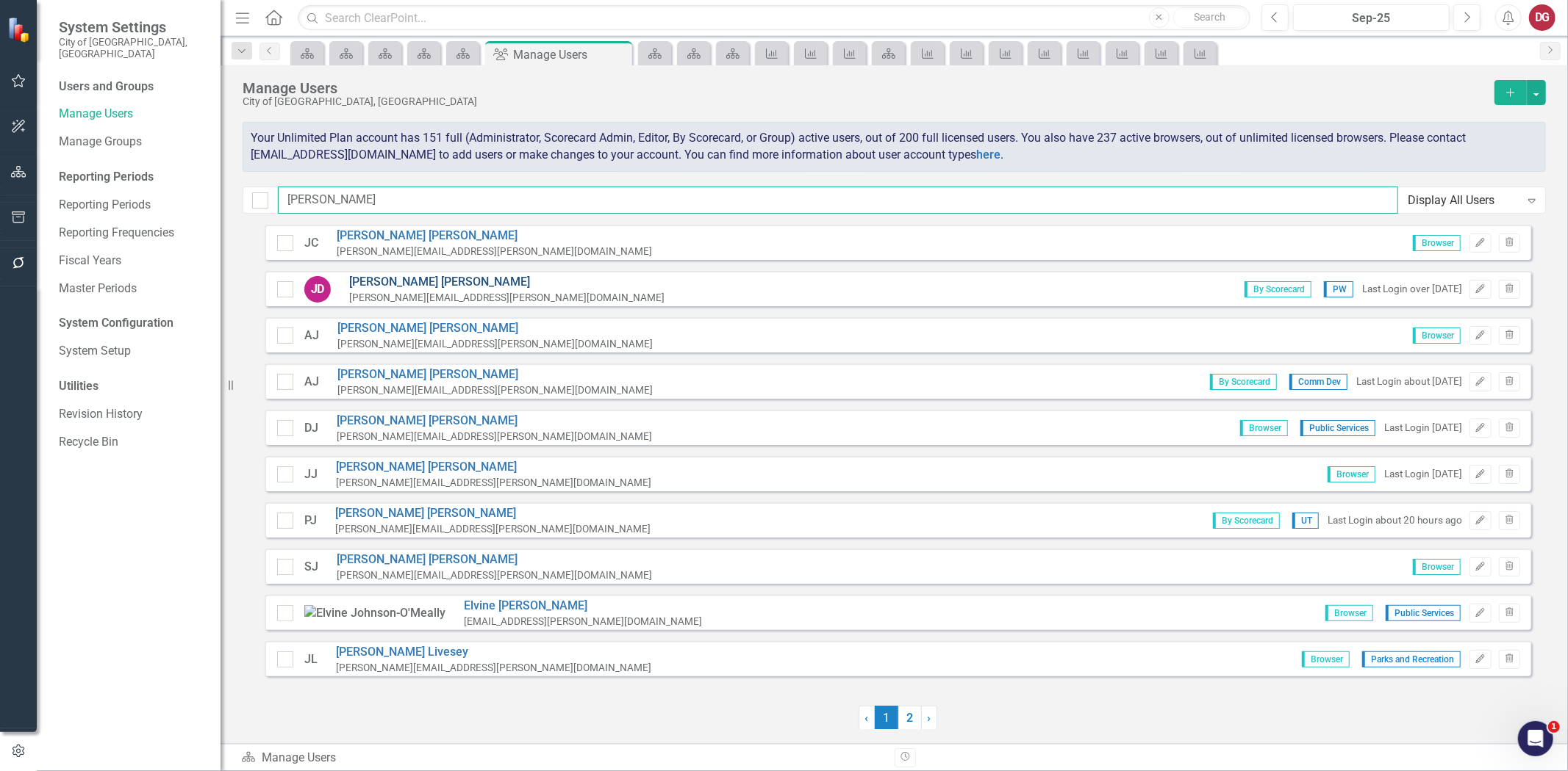
type input "john"
click at [405, 281] on link "John Doherty" at bounding box center [506, 282] width 315 height 17
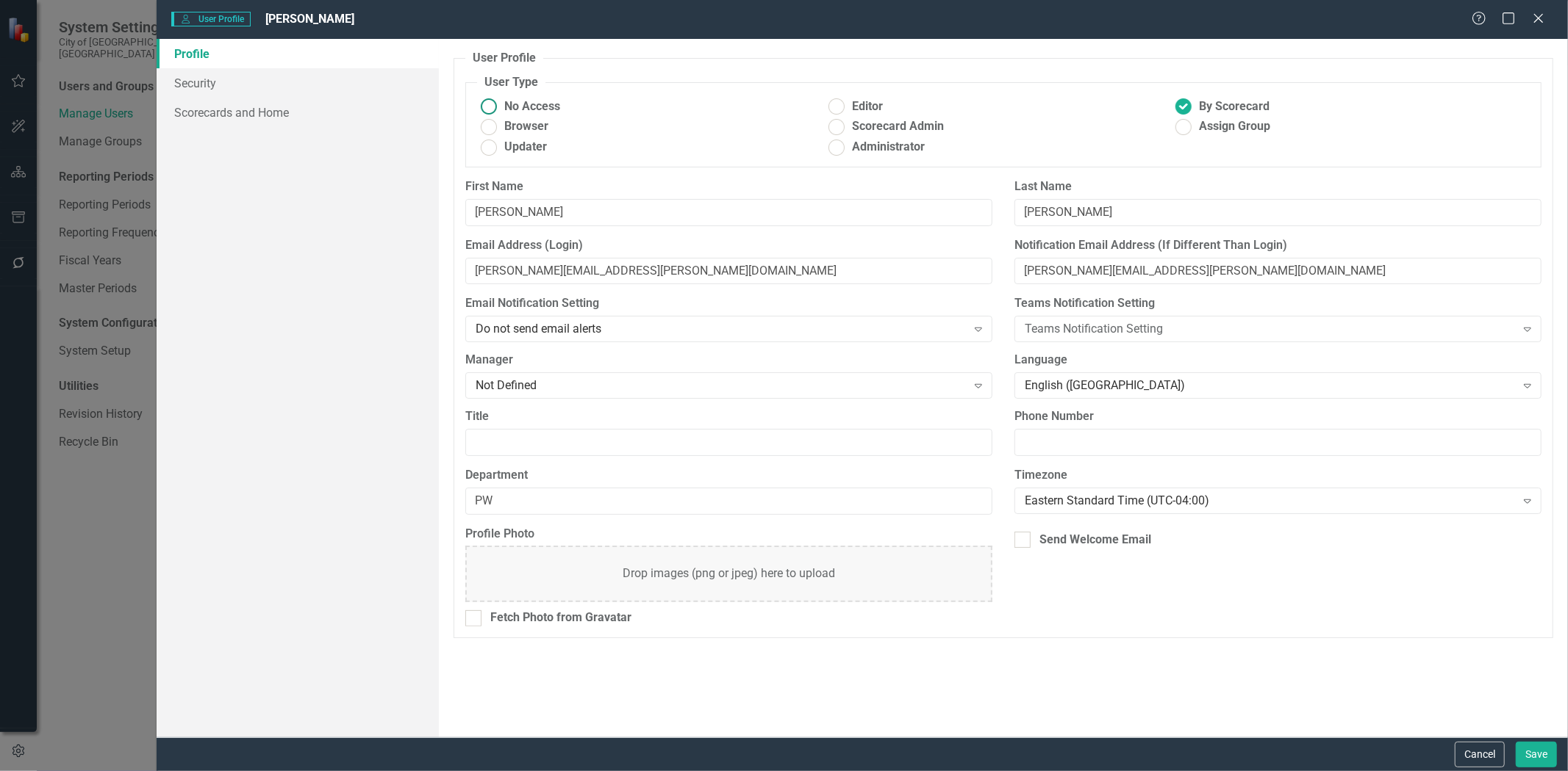
click at [483, 100] on ins at bounding box center [489, 107] width 22 height 22
click at [483, 100] on input "No Access" at bounding box center [489, 107] width 22 height 22
radio input "true"
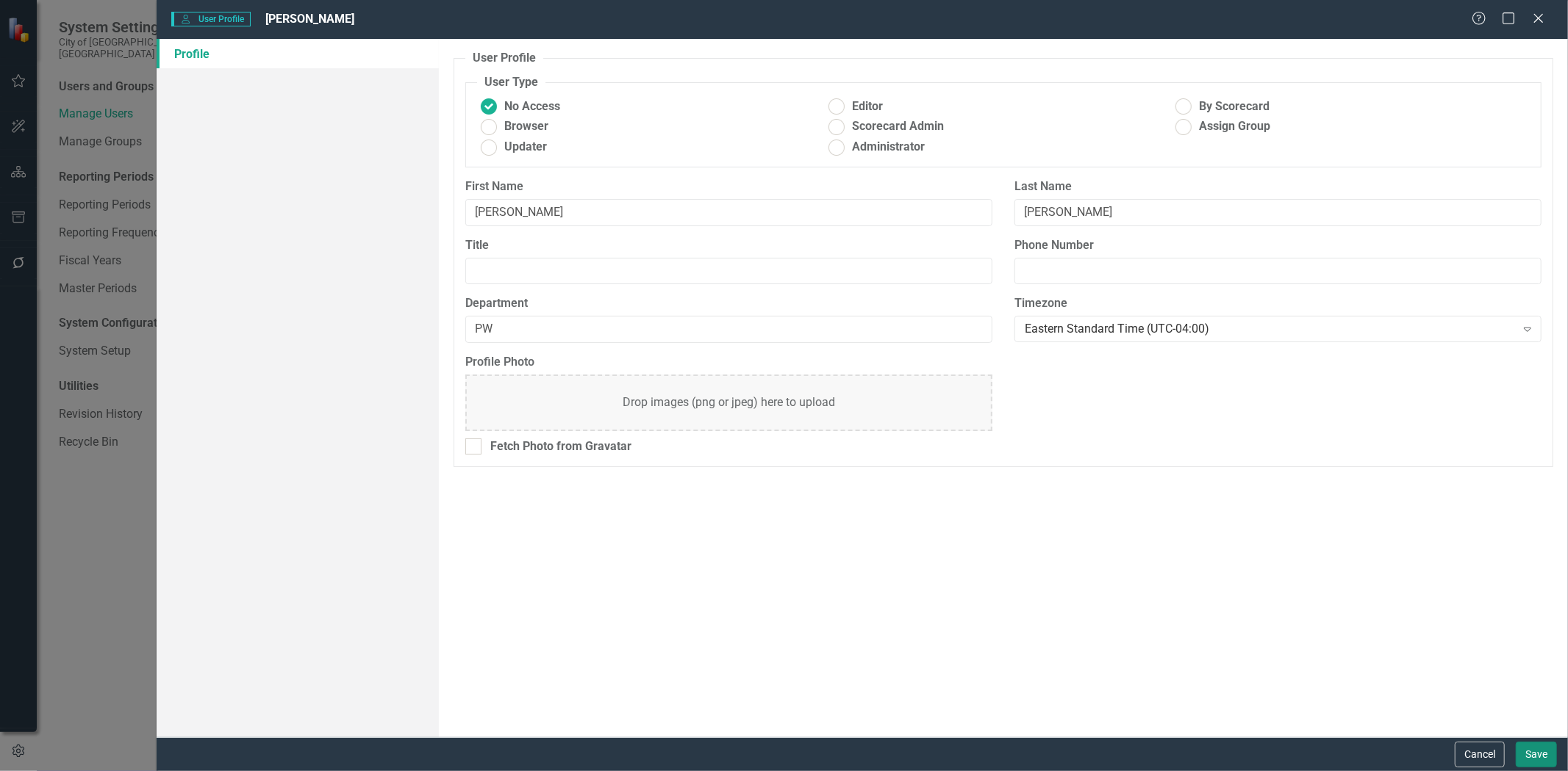
click at [1526, 756] on button "Save" at bounding box center [1536, 755] width 41 height 26
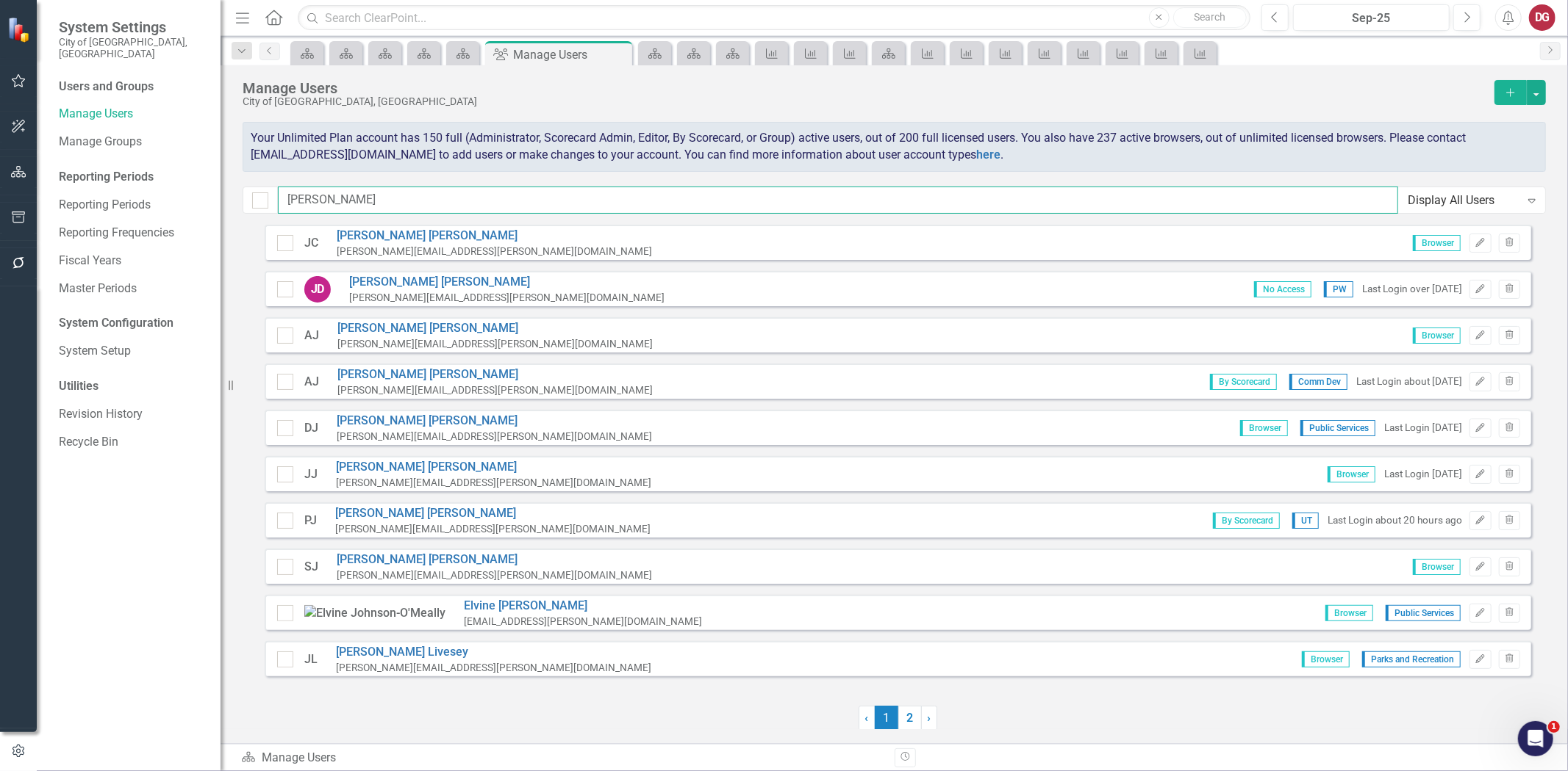
click at [359, 201] on input "john" at bounding box center [838, 199] width 1120 height 27
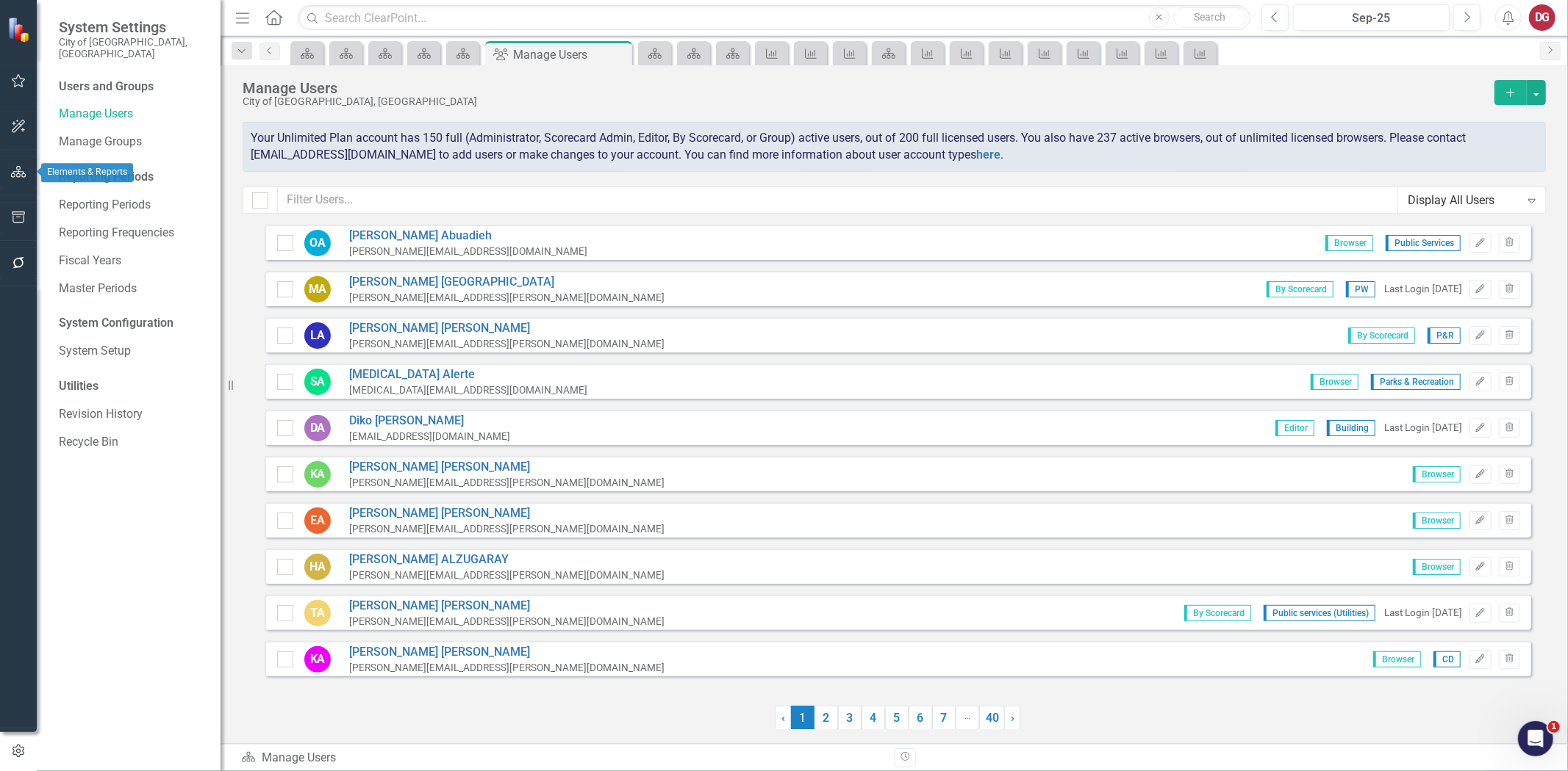
click at [13, 178] on button "button" at bounding box center [19, 173] width 33 height 31
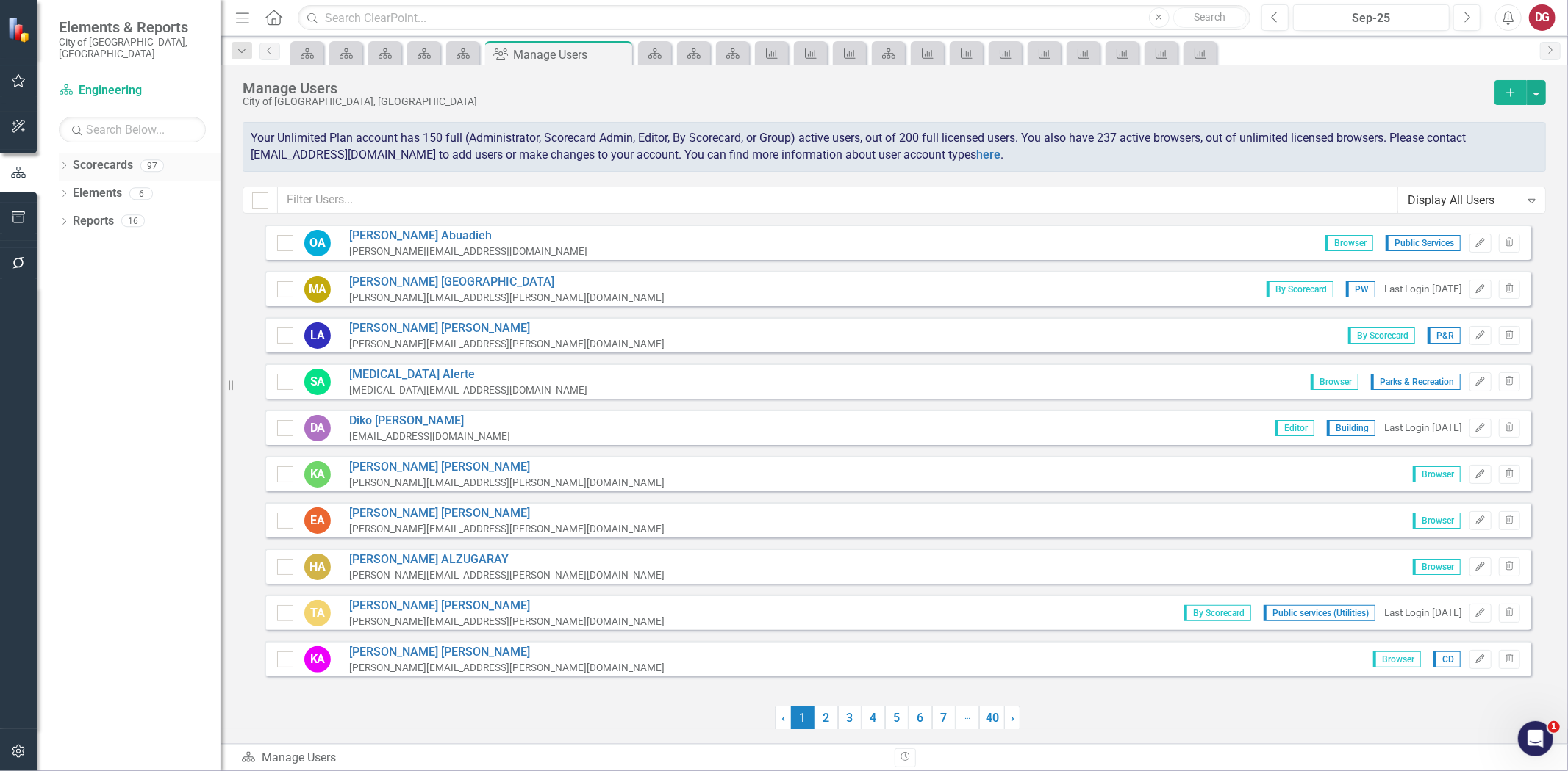
click at [64, 163] on icon "Dropdown" at bounding box center [64, 167] width 10 height 8
click at [108, 185] on link "City of Tamarac" at bounding box center [151, 193] width 140 height 17
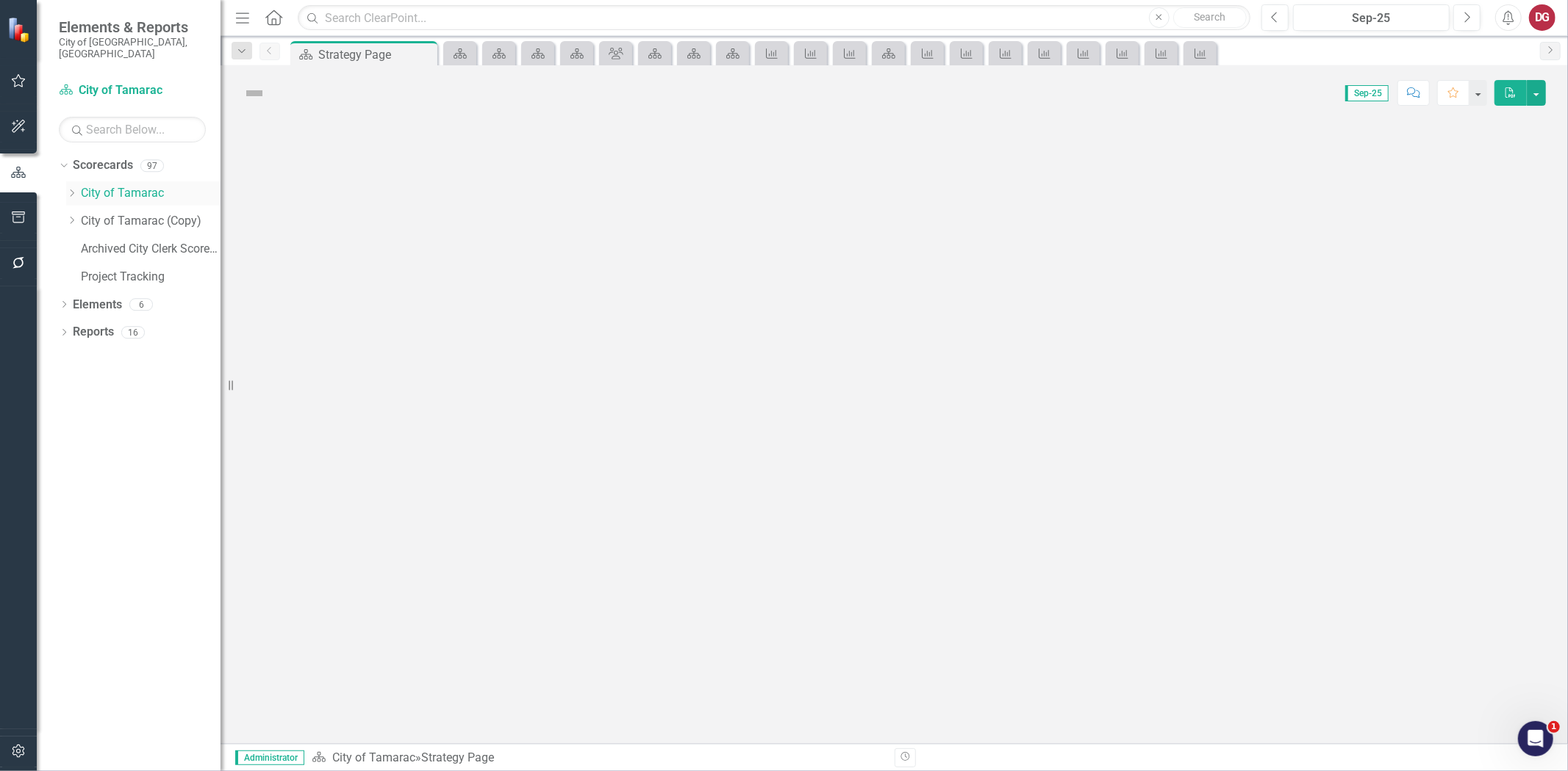
click at [78, 187] on div "Dropdown" at bounding box center [73, 193] width 15 height 12
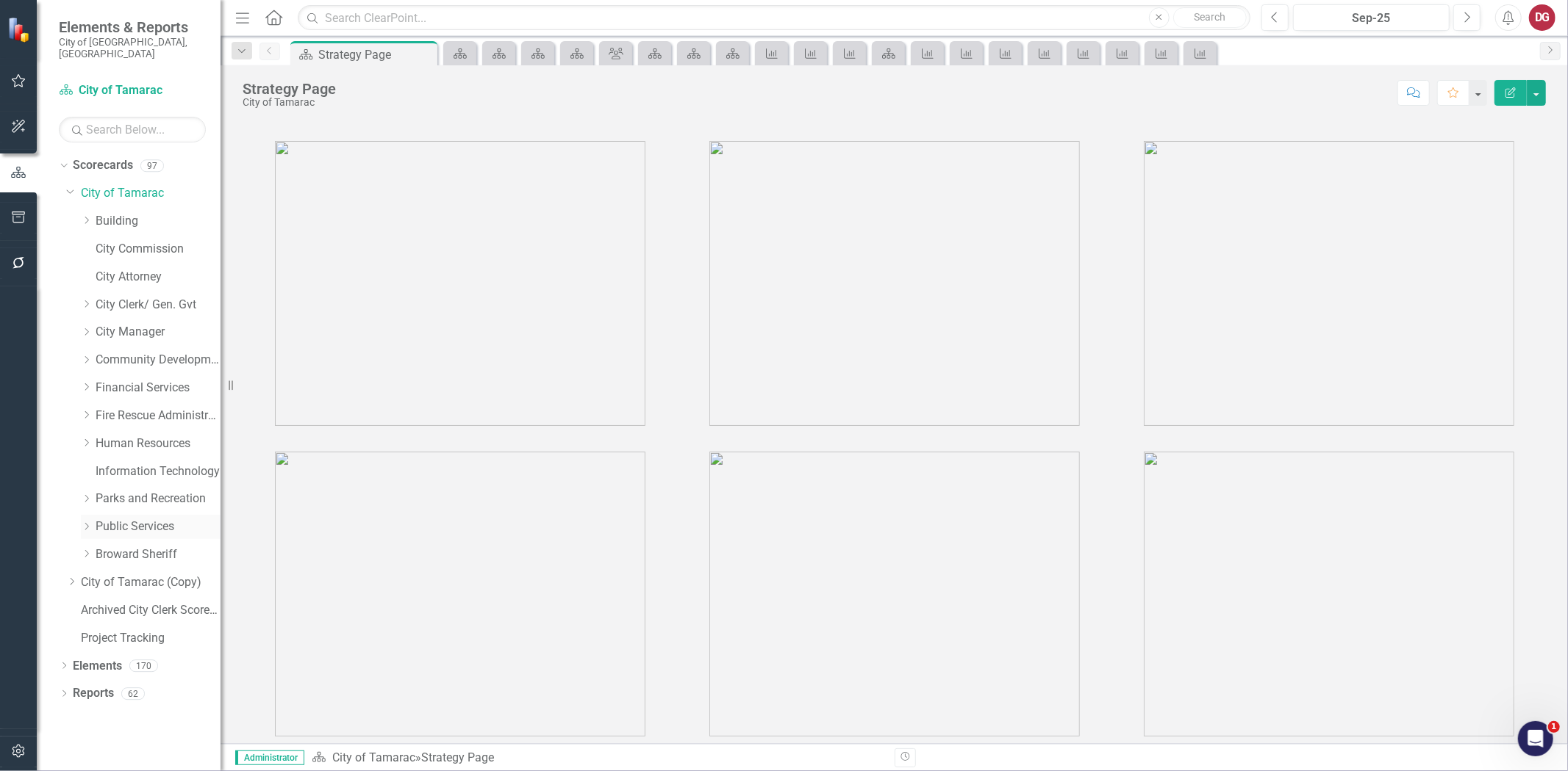
click at [86, 522] on icon "Dropdown" at bounding box center [86, 527] width 11 height 9
click at [128, 574] on link "Facilities" at bounding box center [166, 583] width 111 height 17
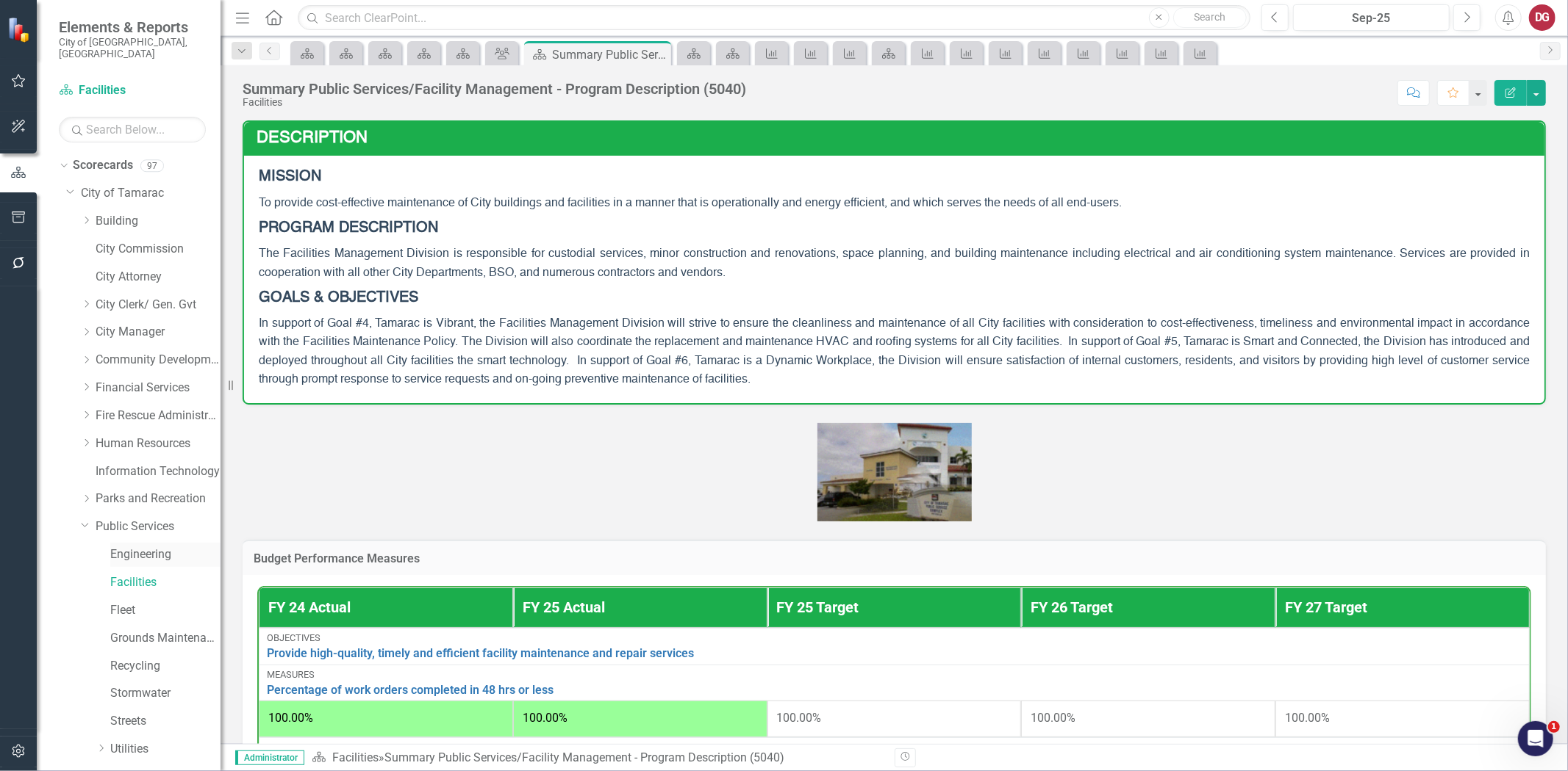
click at [148, 547] on link "Engineering" at bounding box center [166, 555] width 111 height 17
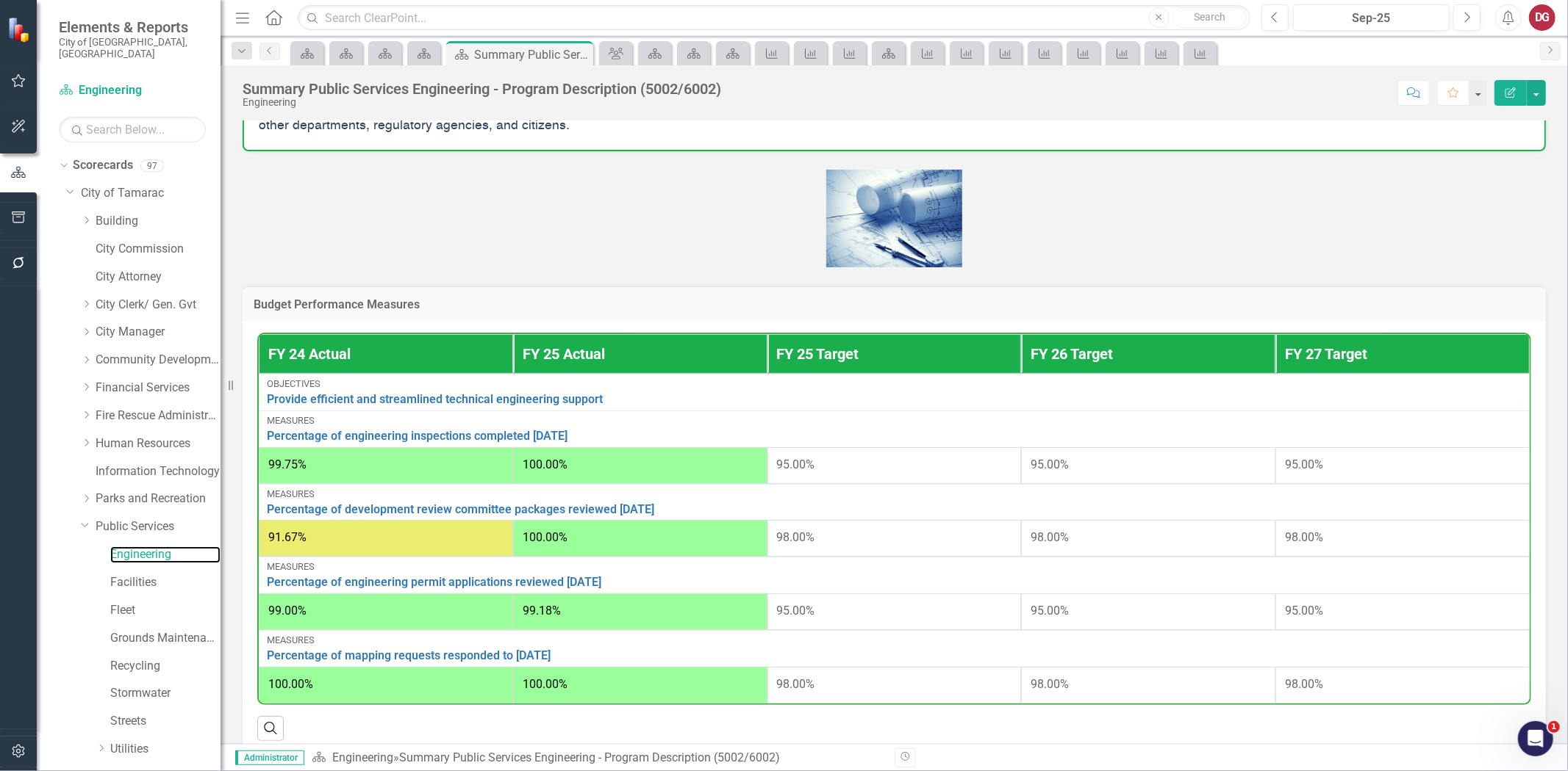
scroll to position [326, 0]
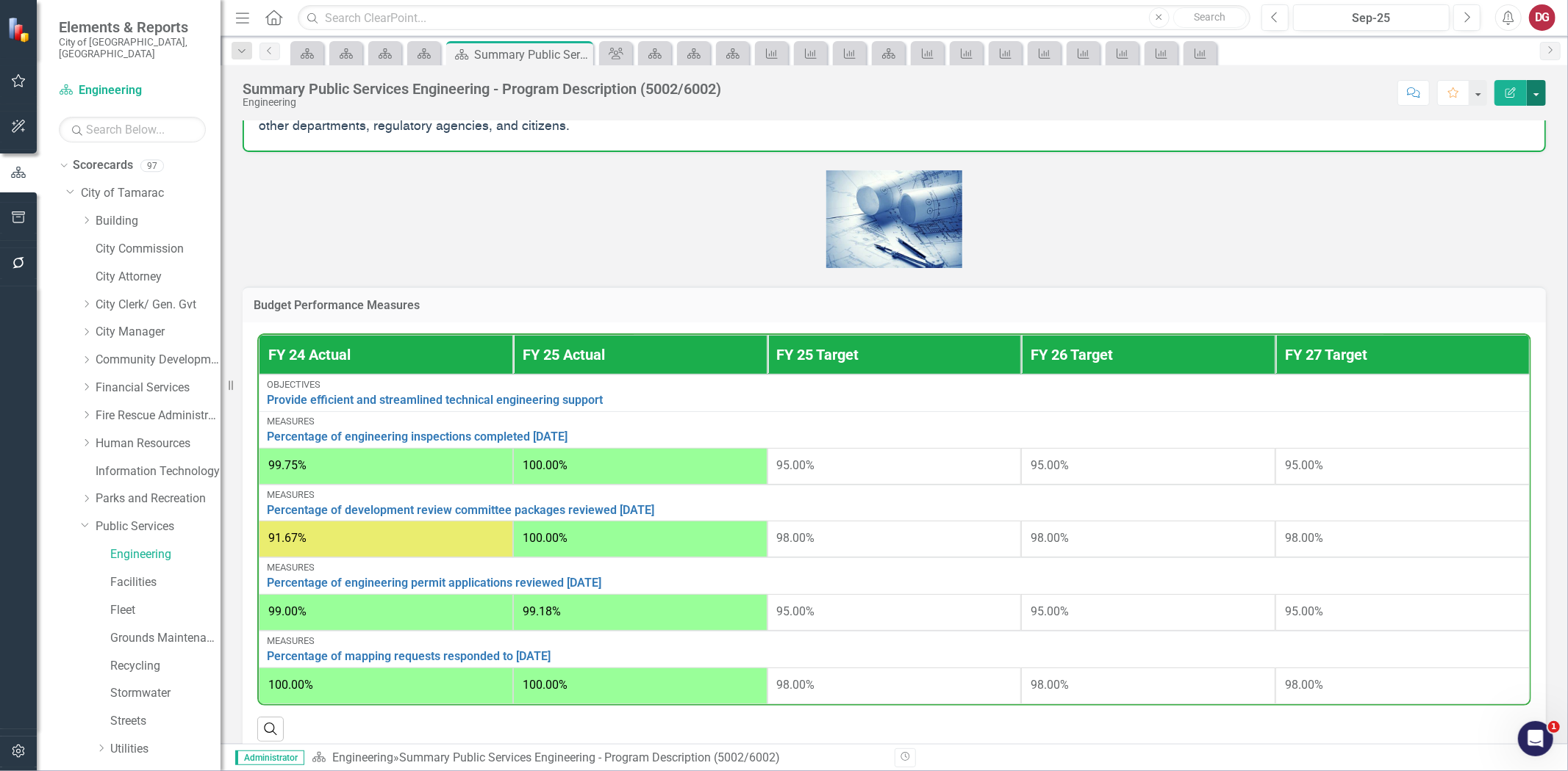
click at [1539, 91] on button "button" at bounding box center [1536, 93] width 19 height 26
click at [1511, 115] on link "Edit Edit Scorecard" at bounding box center [1486, 119] width 119 height 27
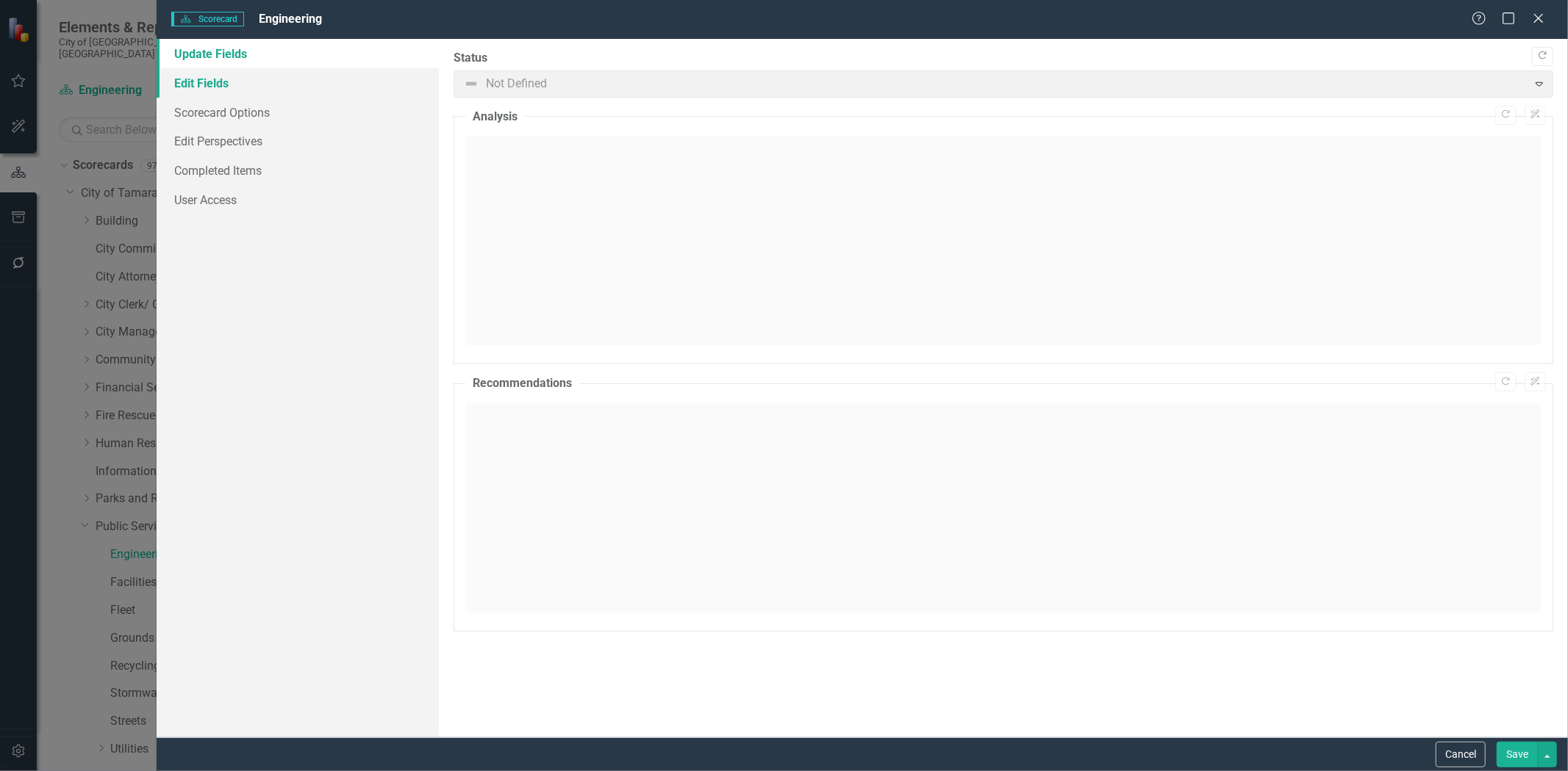
click at [219, 85] on link "Edit Fields" at bounding box center [297, 83] width 282 height 29
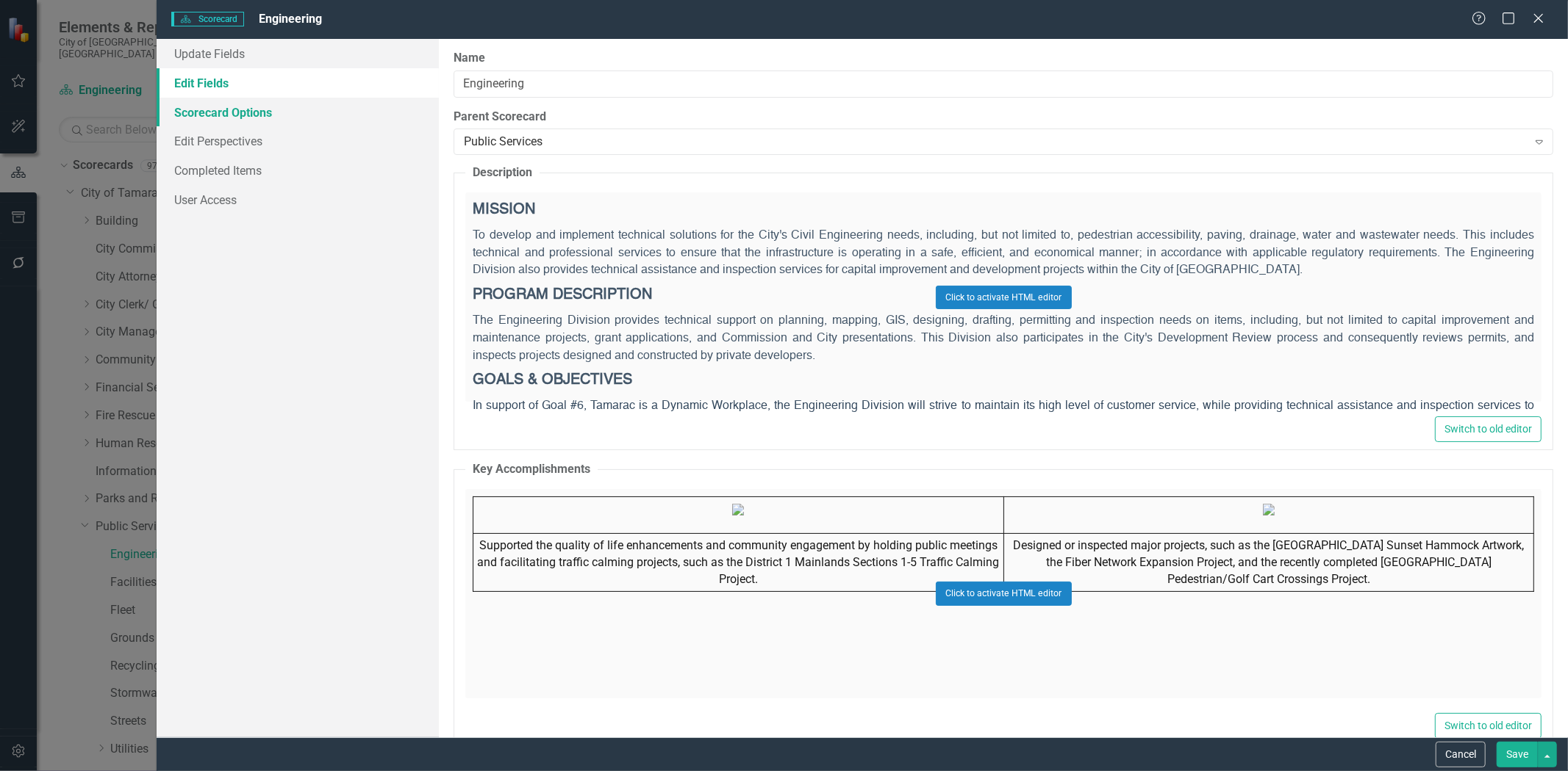
click at [214, 105] on link "Scorecard Options" at bounding box center [297, 112] width 282 height 29
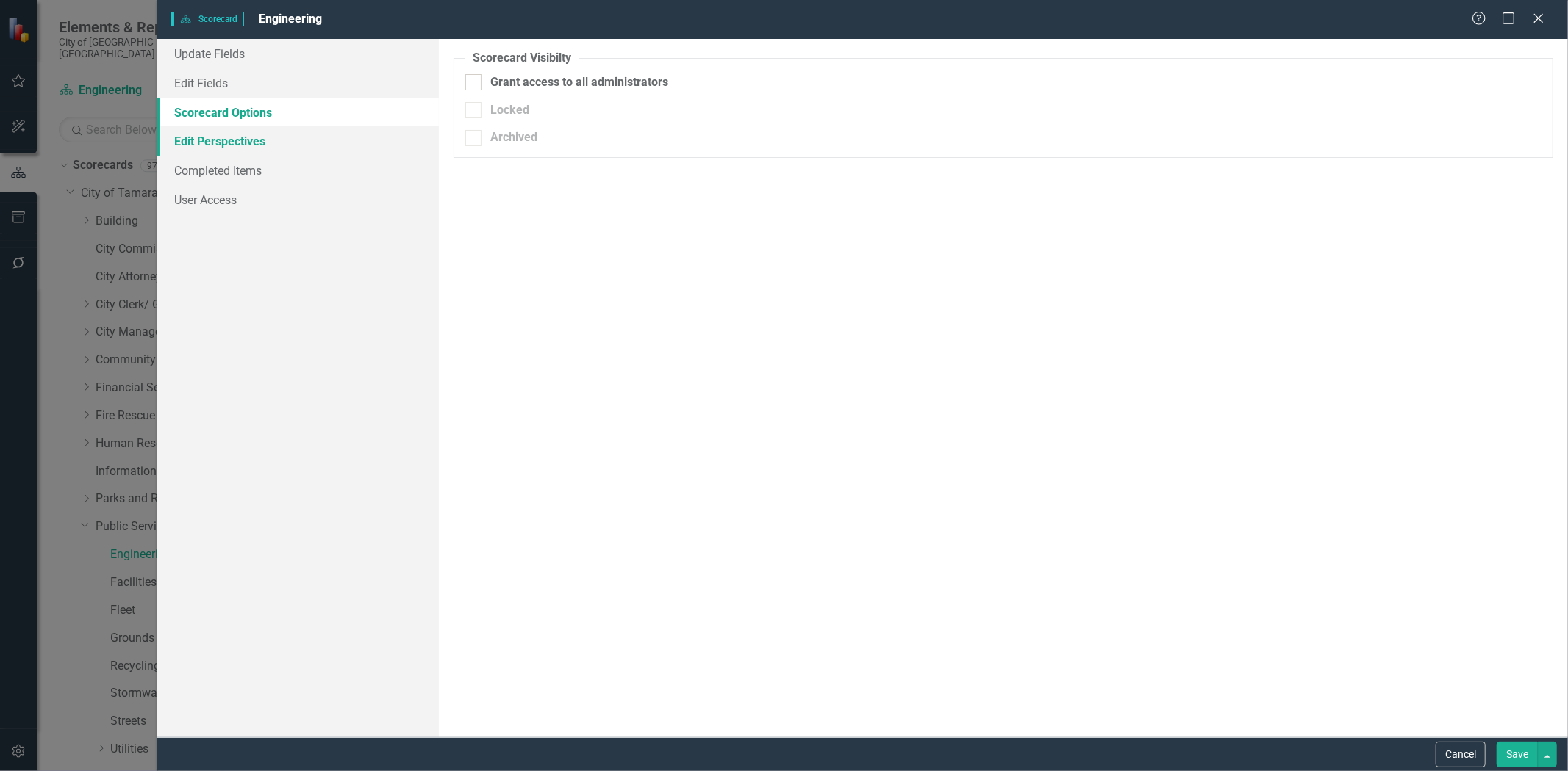
click at [206, 133] on link "Edit Perspectives" at bounding box center [297, 141] width 282 height 29
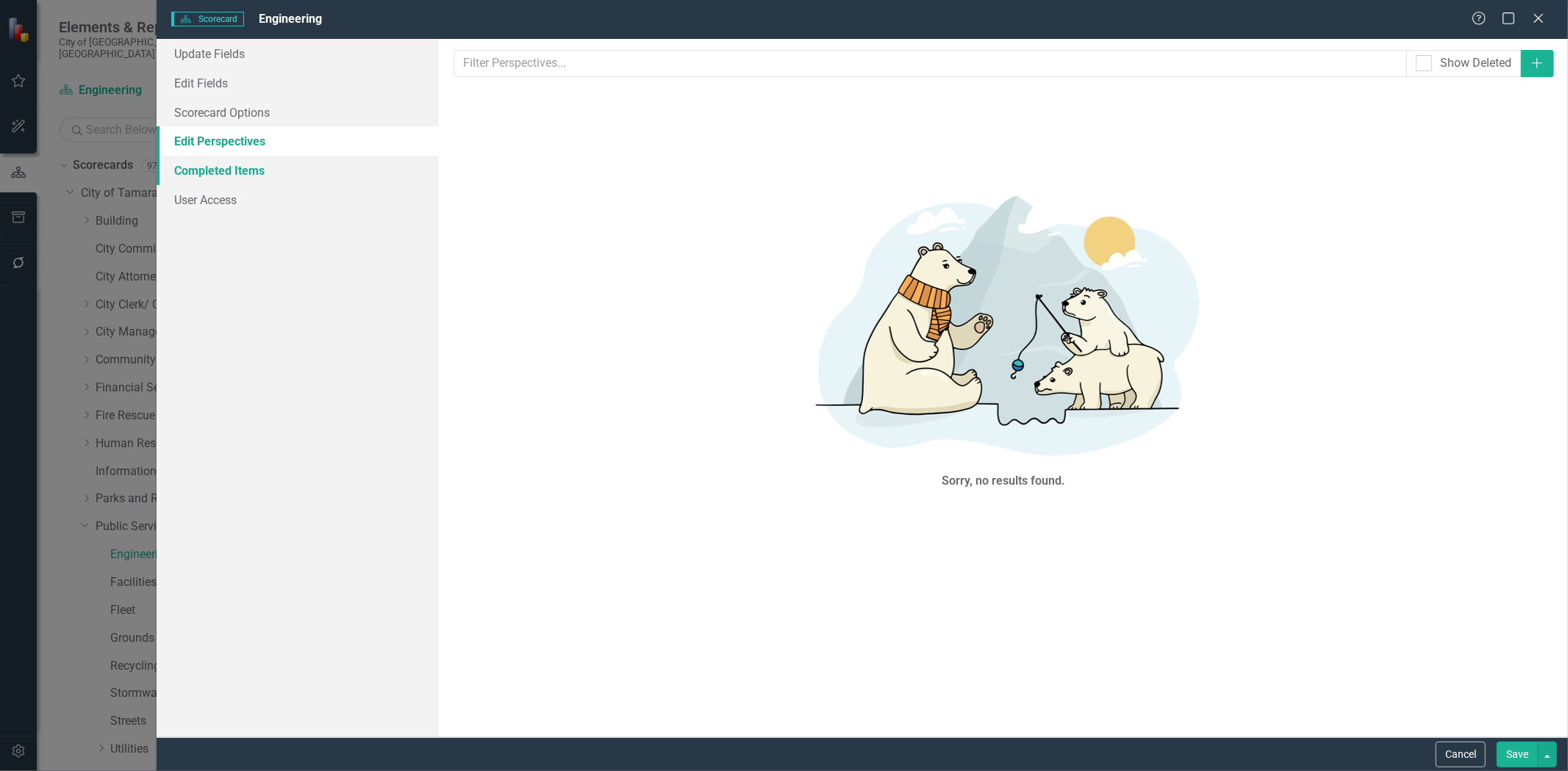
click at [197, 167] on link "Completed Items" at bounding box center [297, 170] width 282 height 29
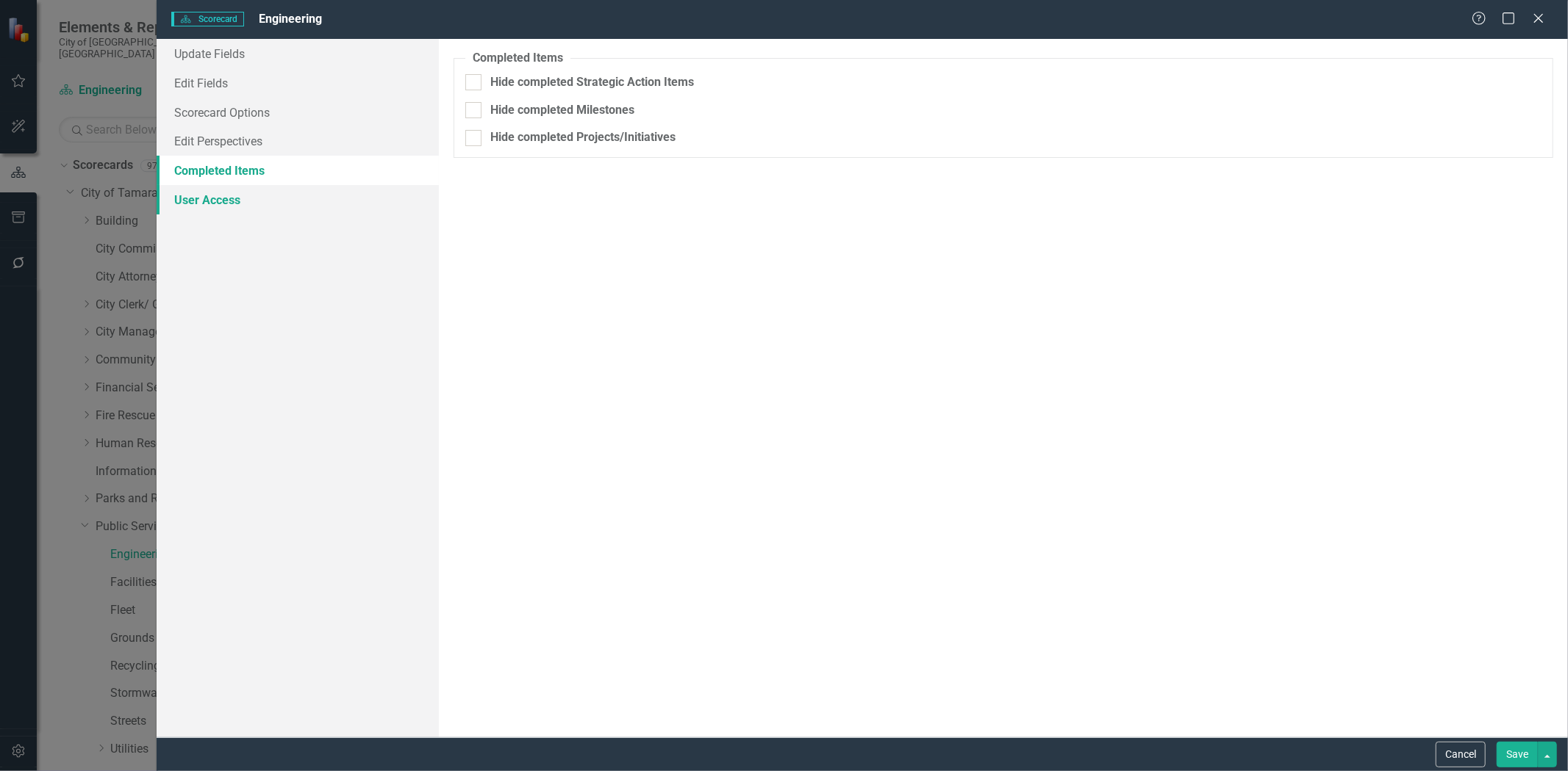
click at [199, 199] on link "User Access" at bounding box center [297, 199] width 282 height 29
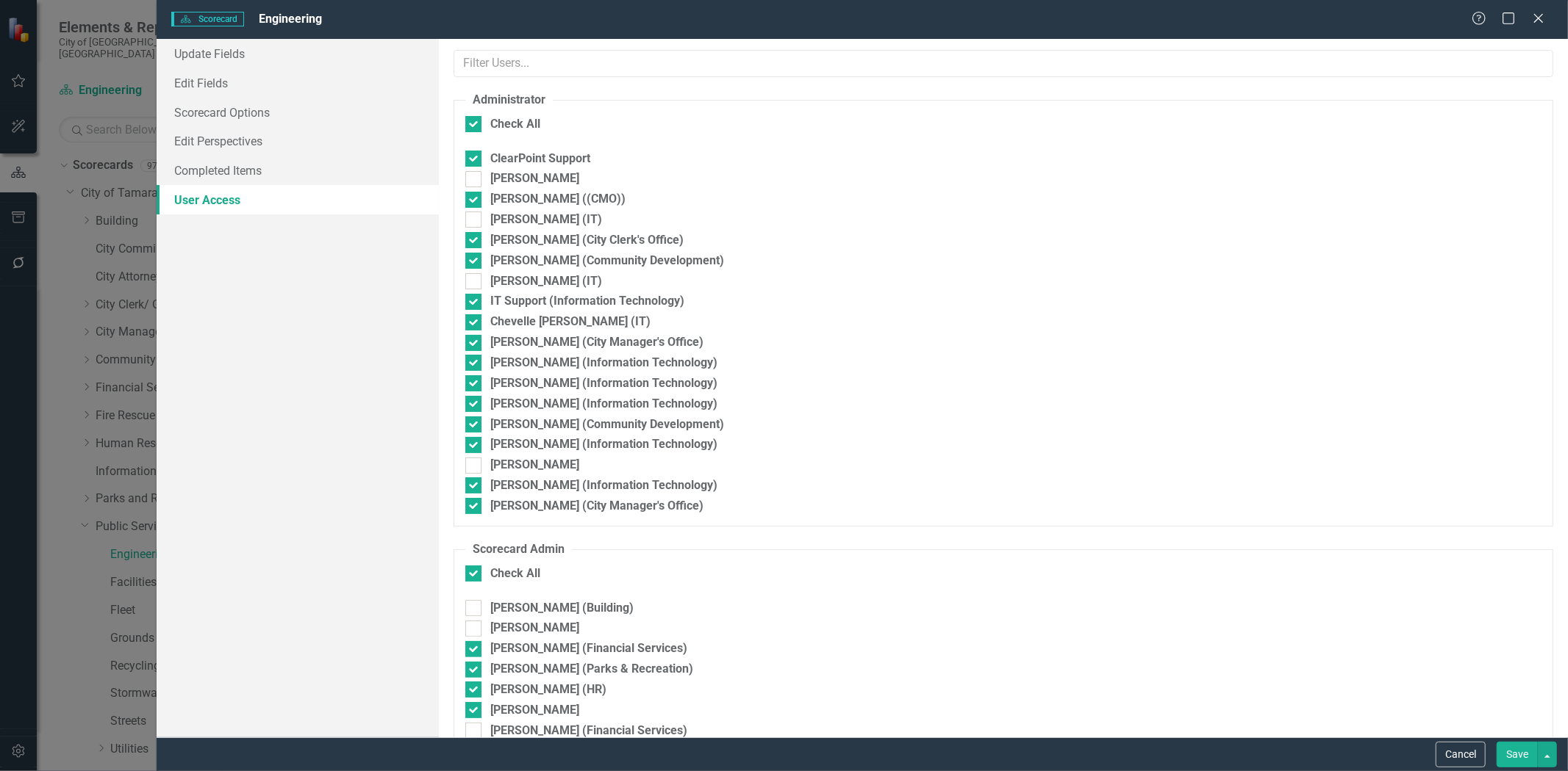
checkbox input "false"
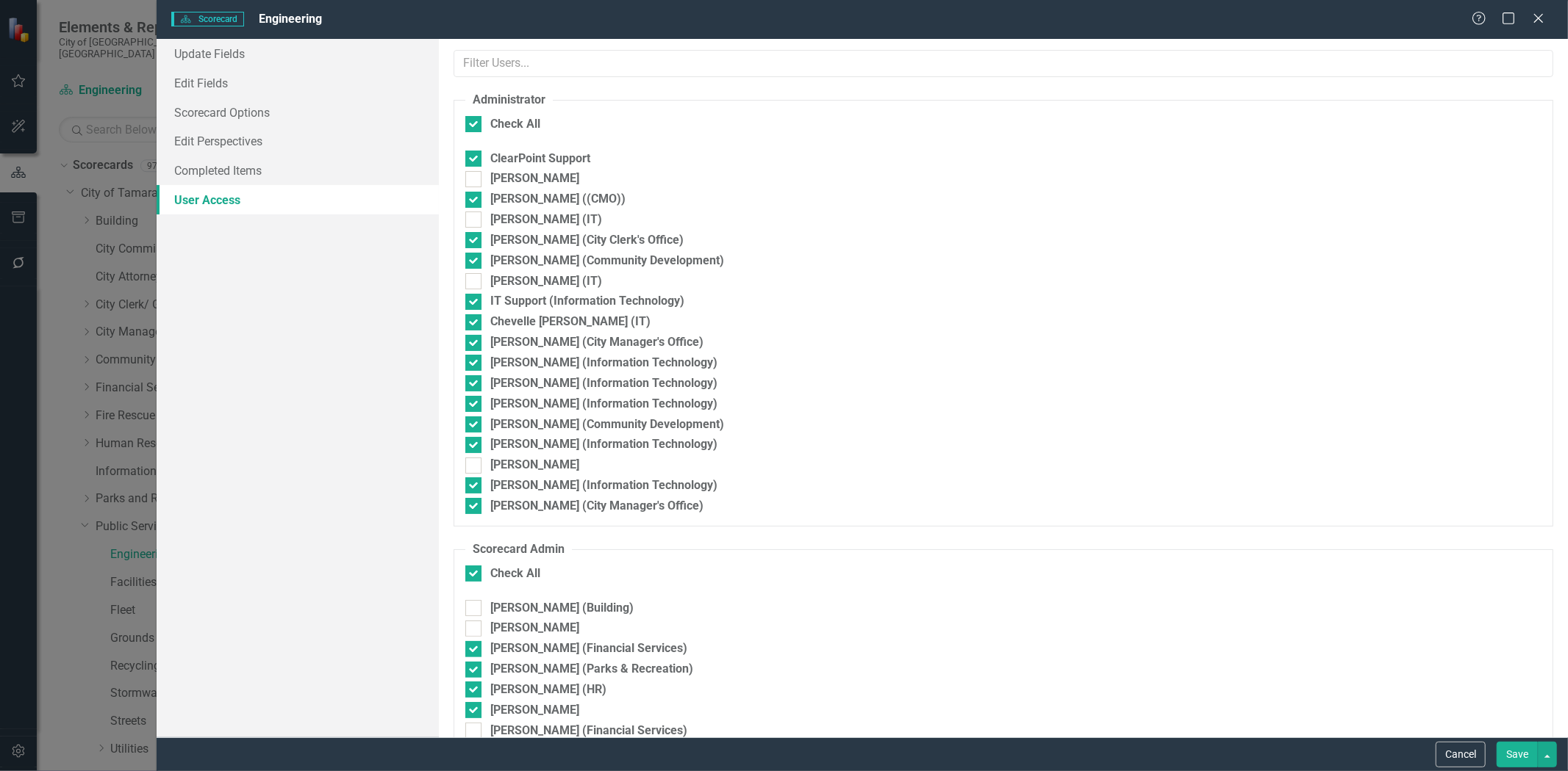
checkbox input "false"
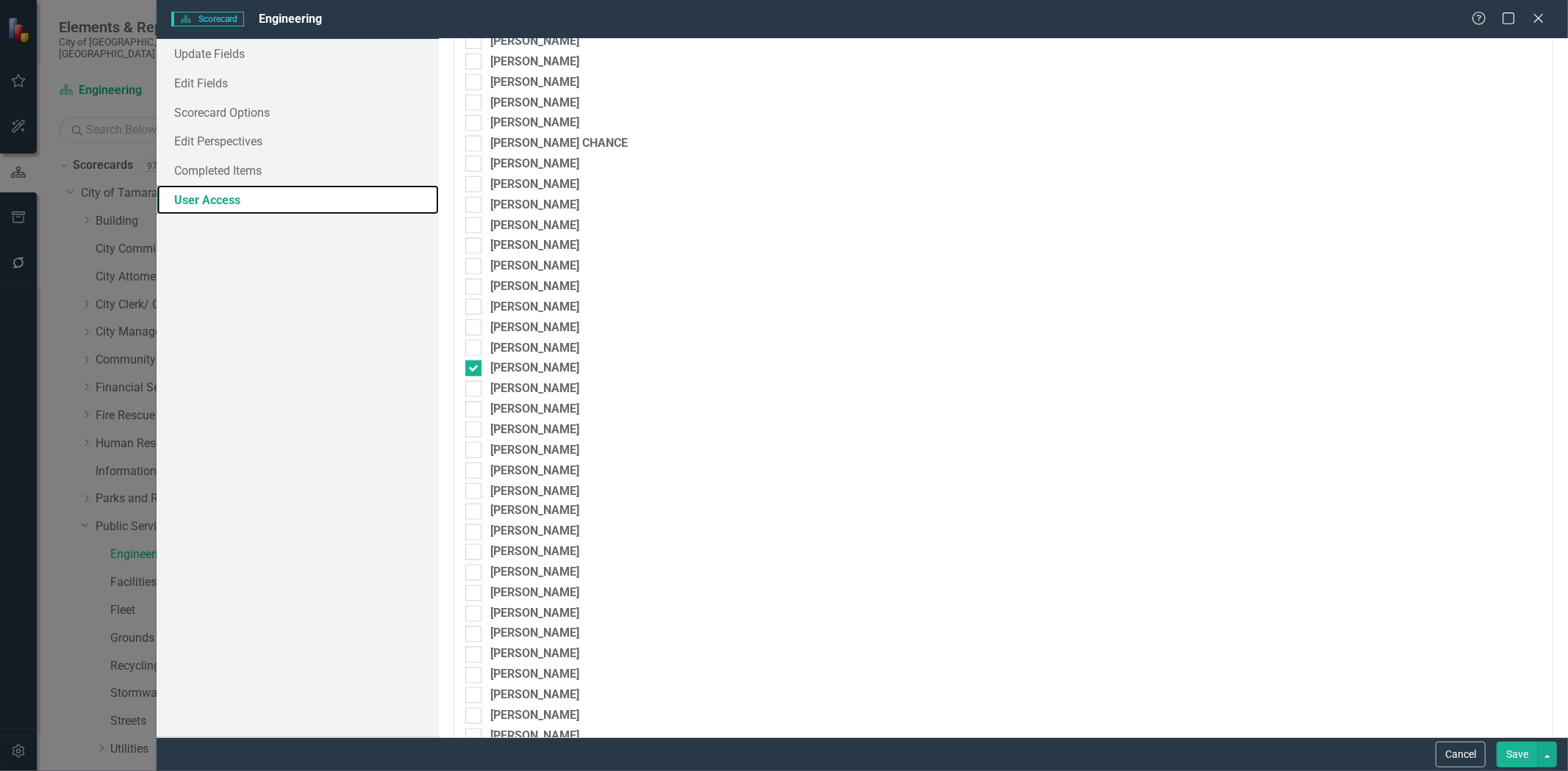
scroll to position [1877, 0]
click at [249, 171] on link "Completed Items" at bounding box center [297, 170] width 282 height 29
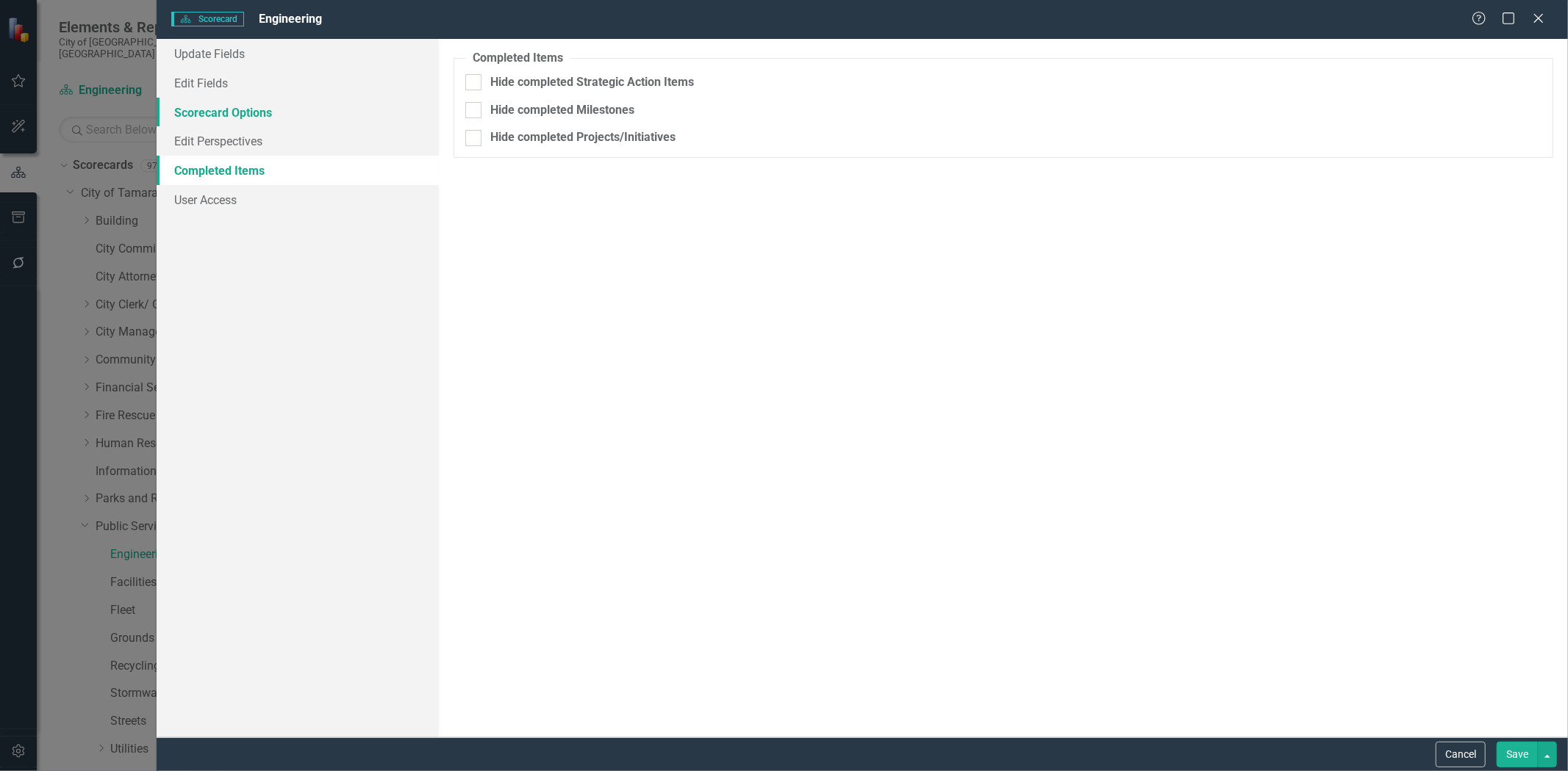
click at [225, 112] on link "Scorecard Options" at bounding box center [297, 112] width 282 height 29
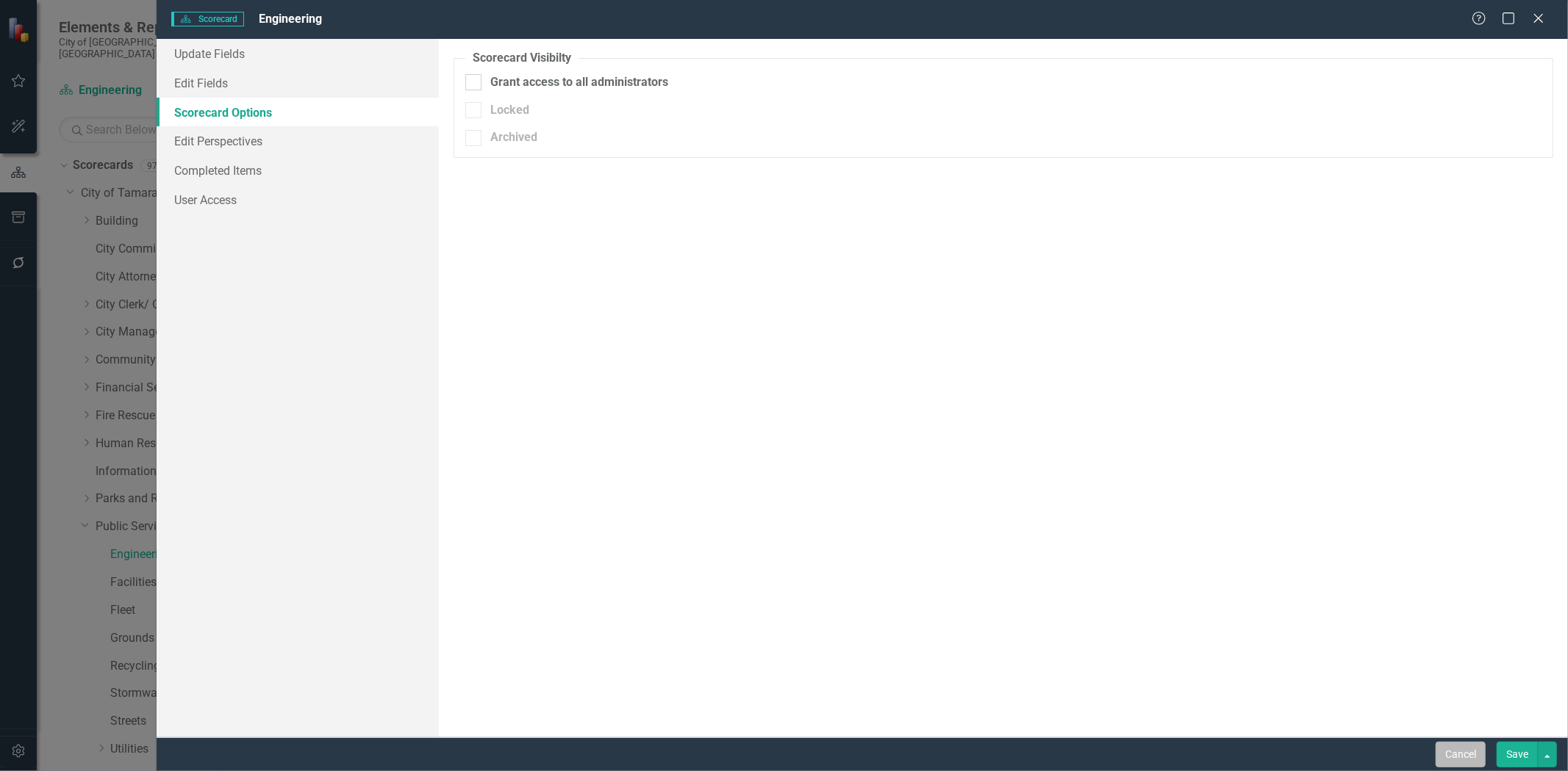
click at [1457, 746] on button "Cancel" at bounding box center [1461, 755] width 50 height 26
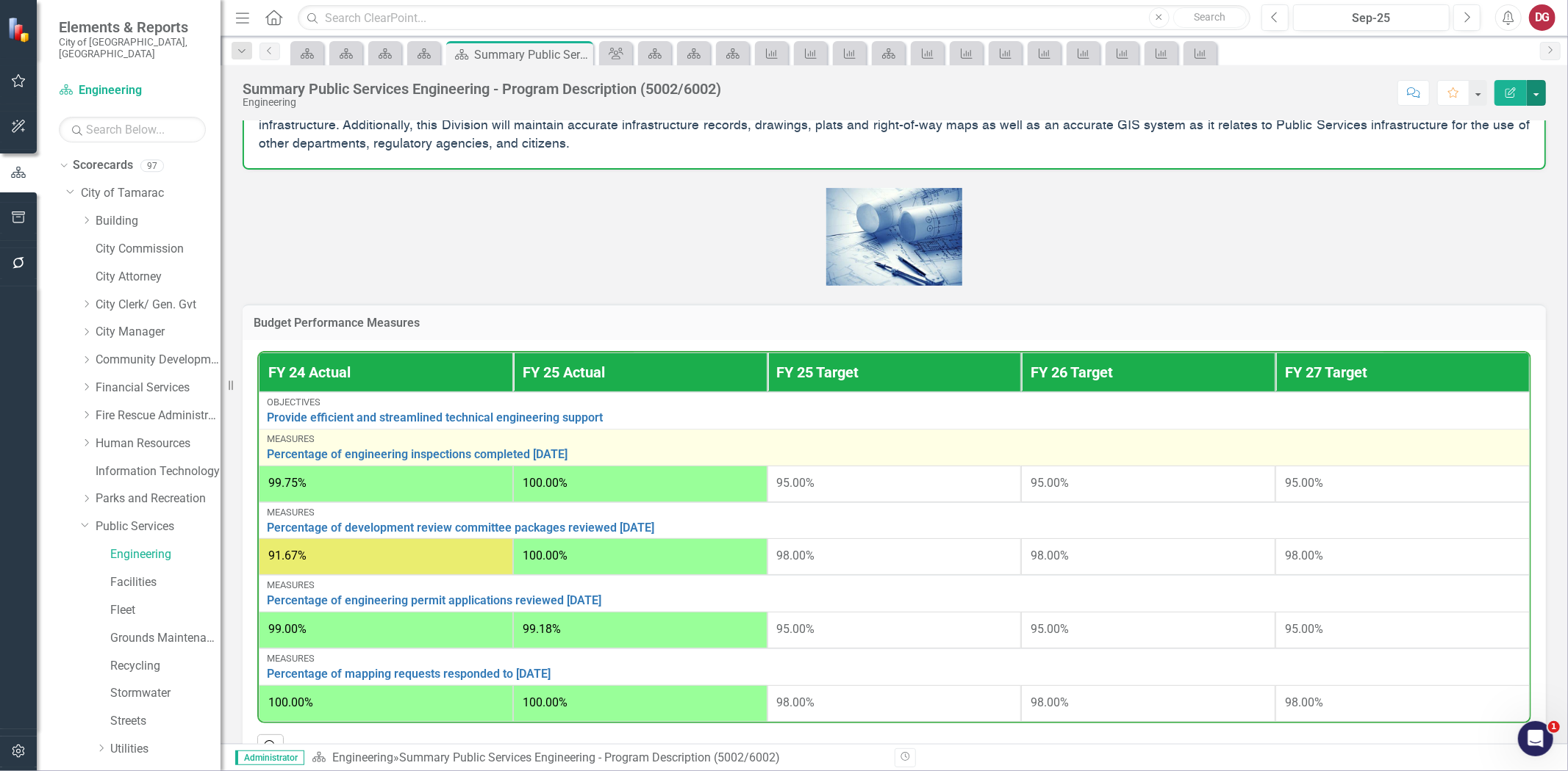
scroll to position [326, 0]
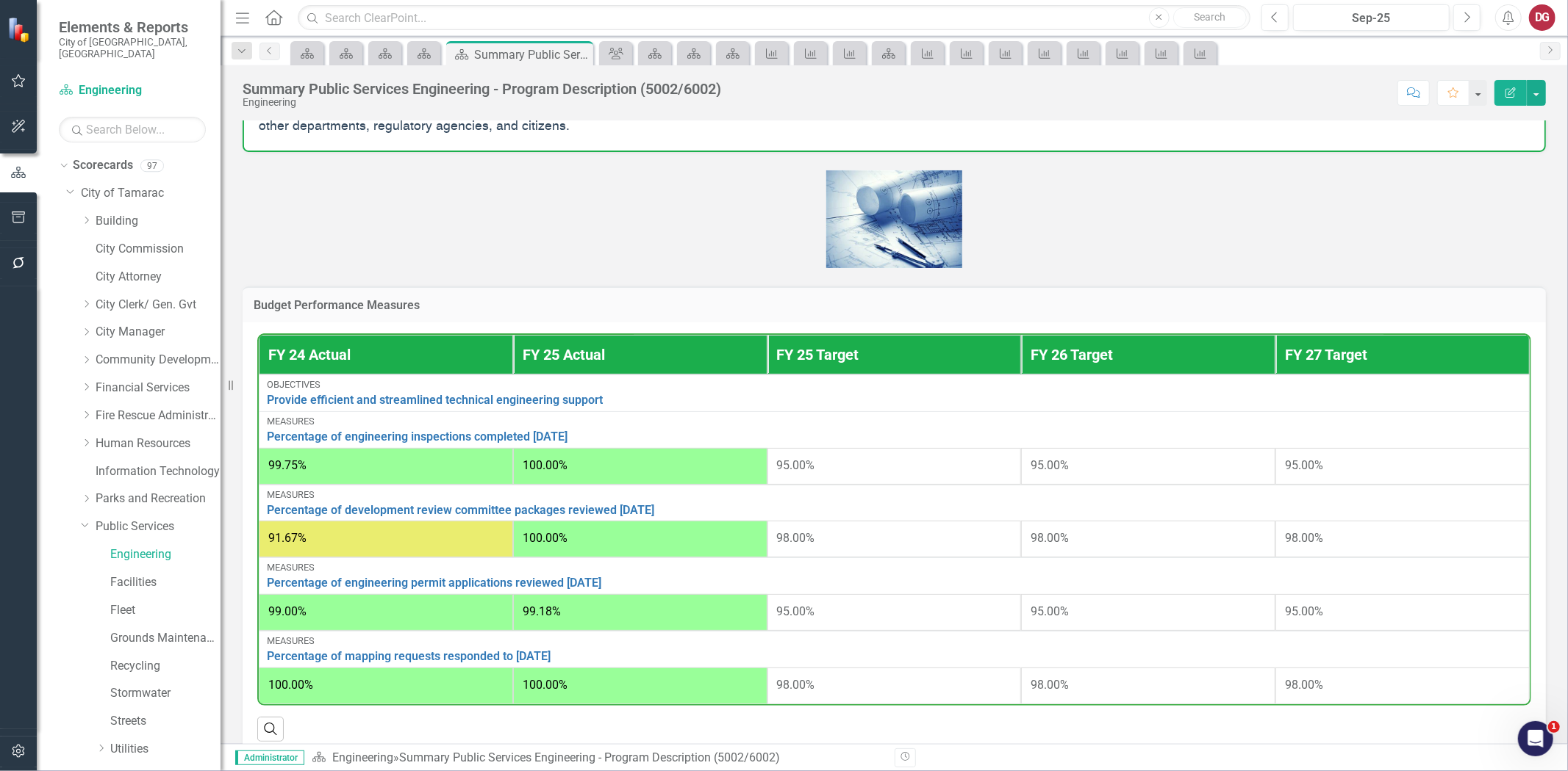
click at [668, 307] on h3 "Budget Performance Measures" at bounding box center [894, 305] width 1281 height 13
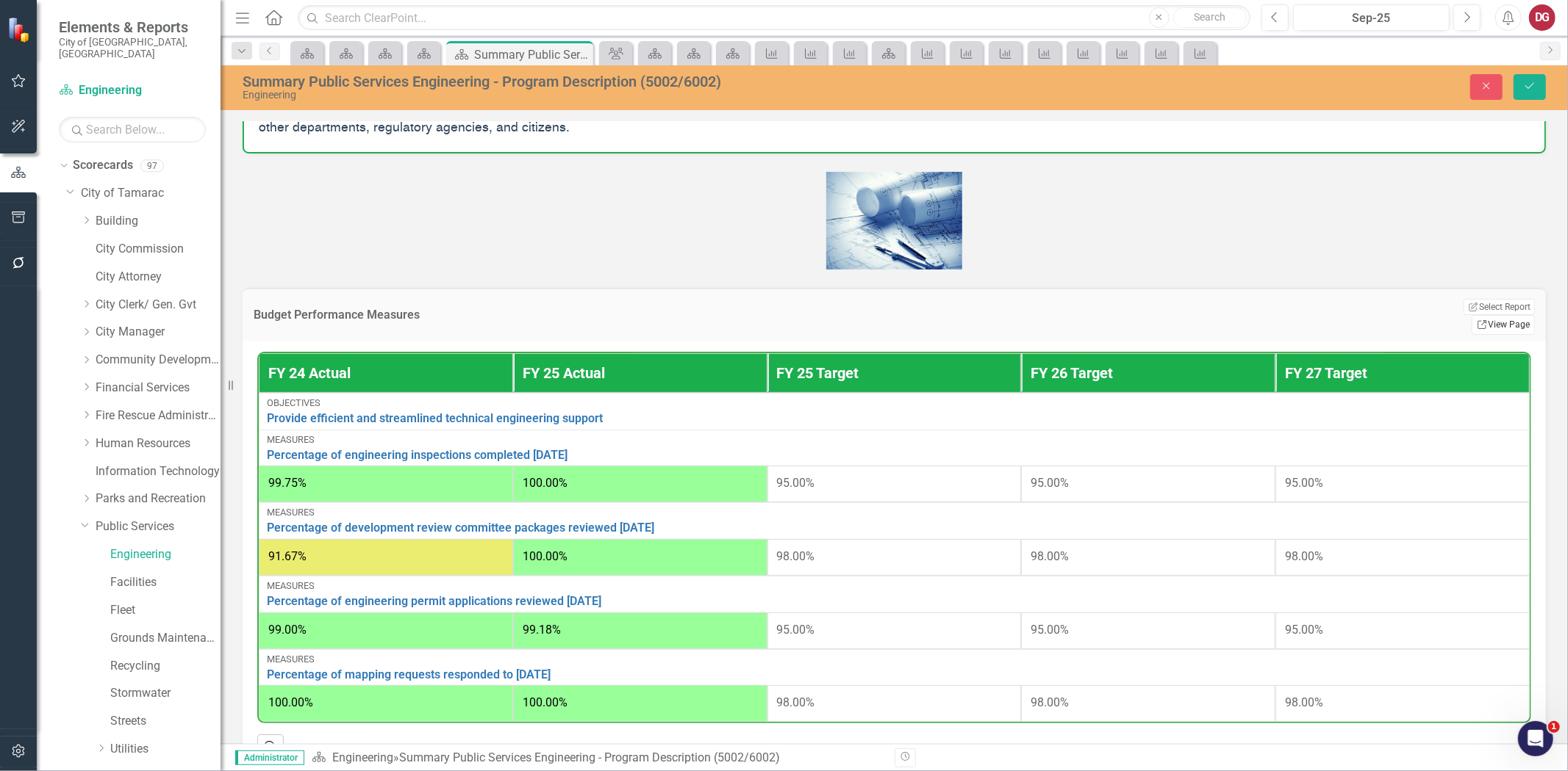
click at [1489, 315] on link "Link View Page" at bounding box center [1502, 325] width 63 height 19
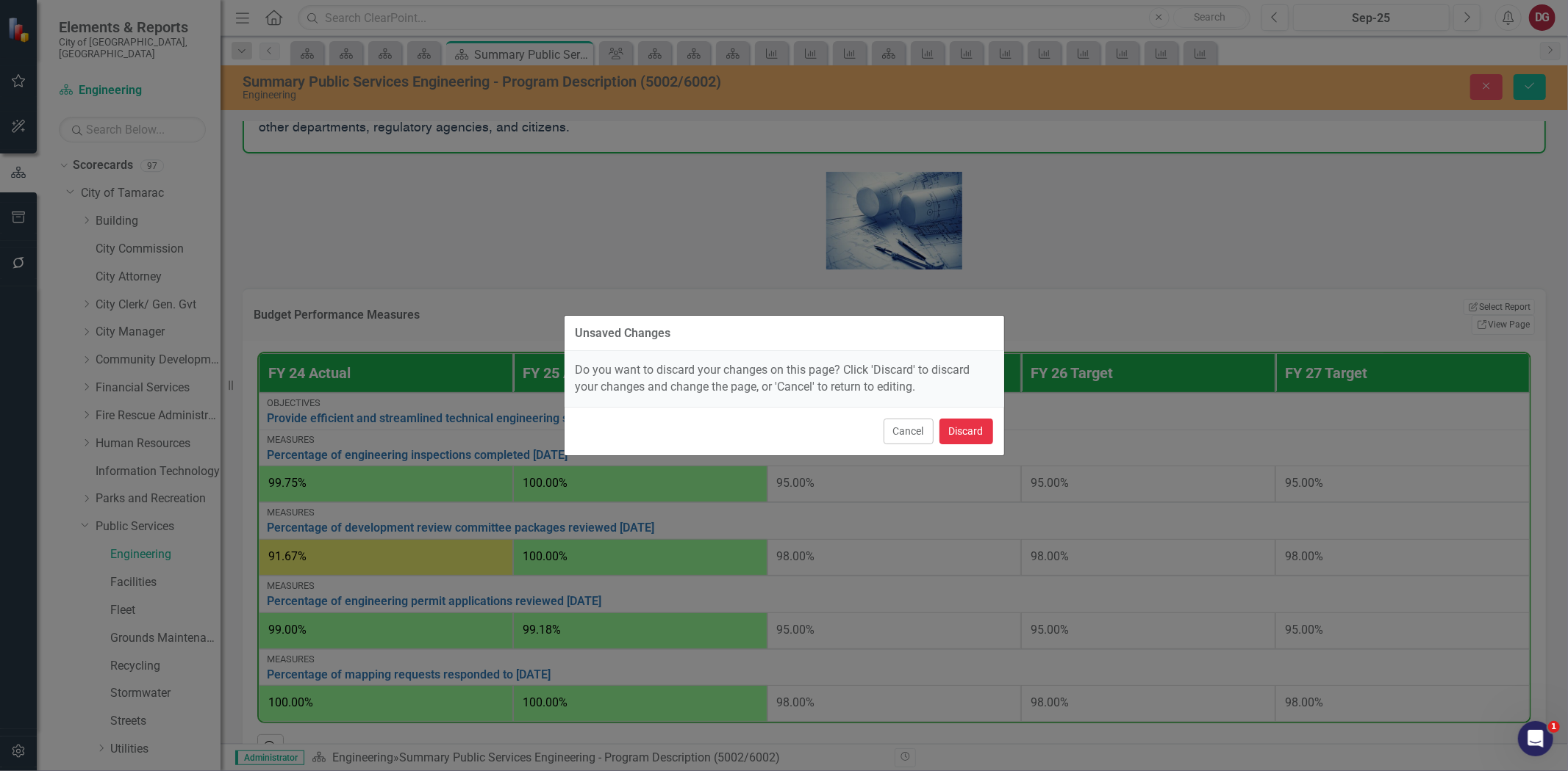
click at [980, 434] on button "Discard" at bounding box center [966, 432] width 54 height 26
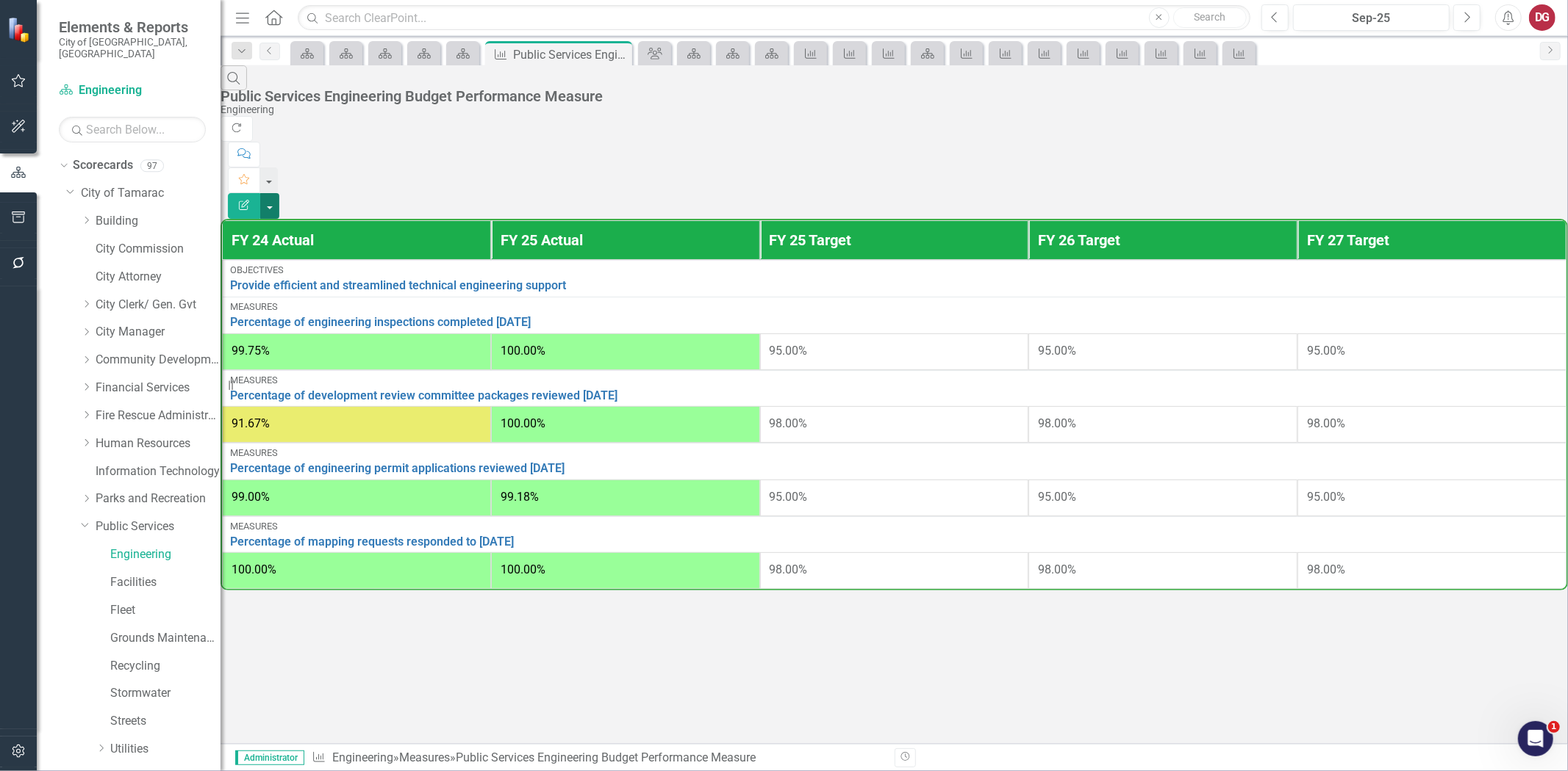
click at [279, 193] on button "button" at bounding box center [270, 206] width 19 height 26
click at [1486, 121] on link "Edit Report Edit Report" at bounding box center [1487, 119] width 116 height 27
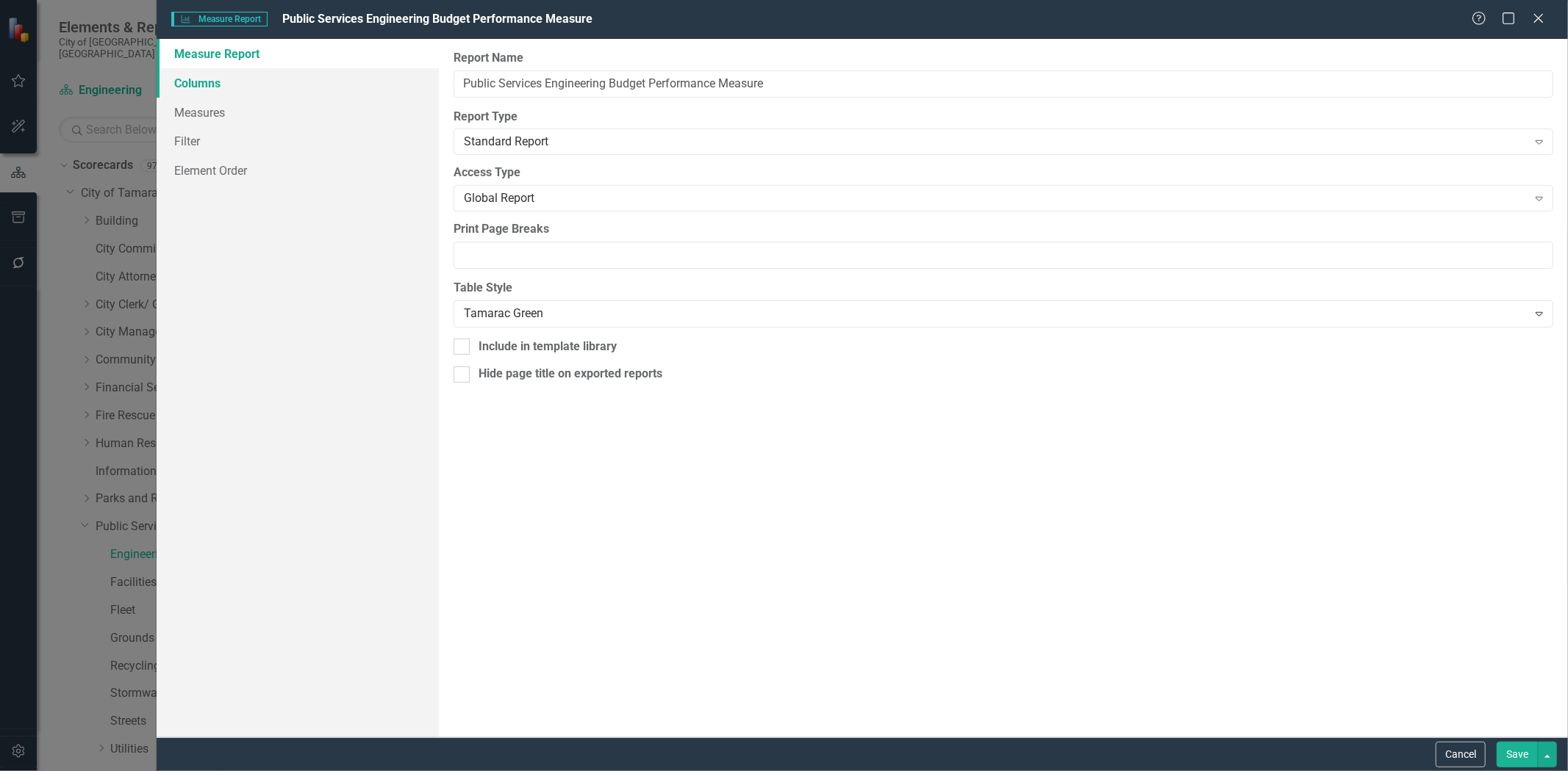
click at [200, 91] on link "Columns" at bounding box center [297, 83] width 282 height 29
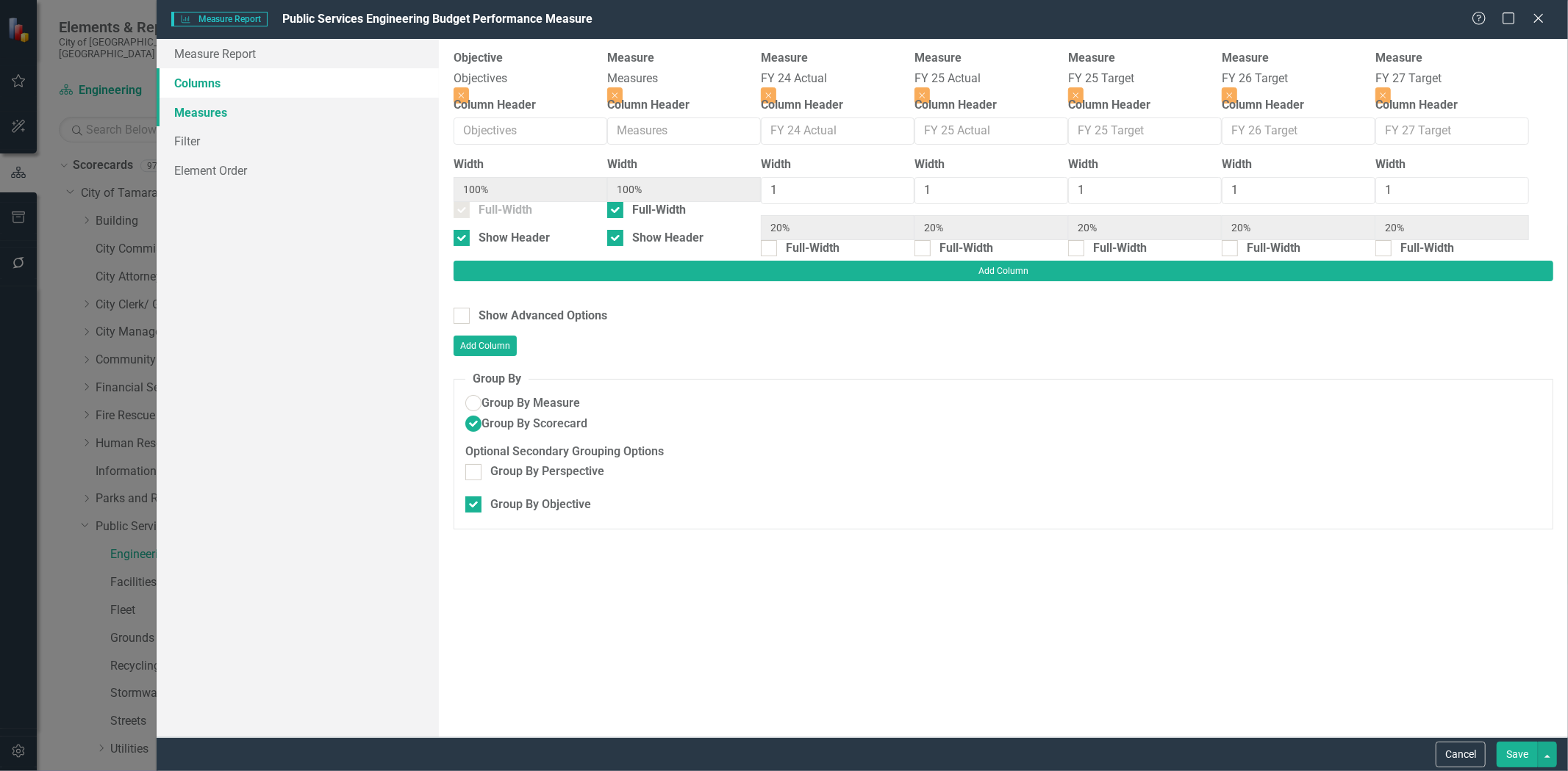
click at [200, 108] on link "Measures" at bounding box center [297, 112] width 282 height 29
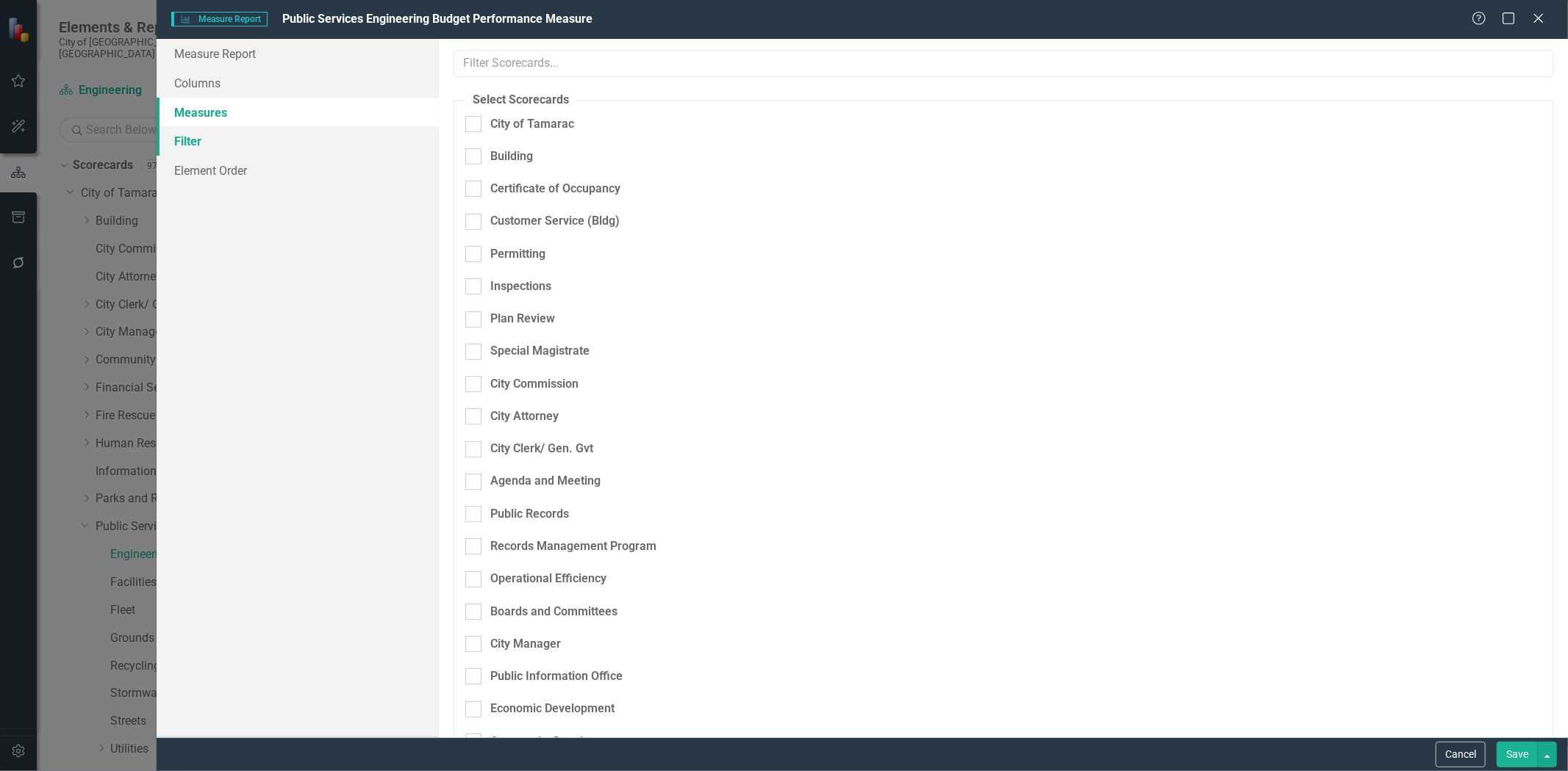
click at [200, 136] on link "Filter" at bounding box center [297, 141] width 282 height 29
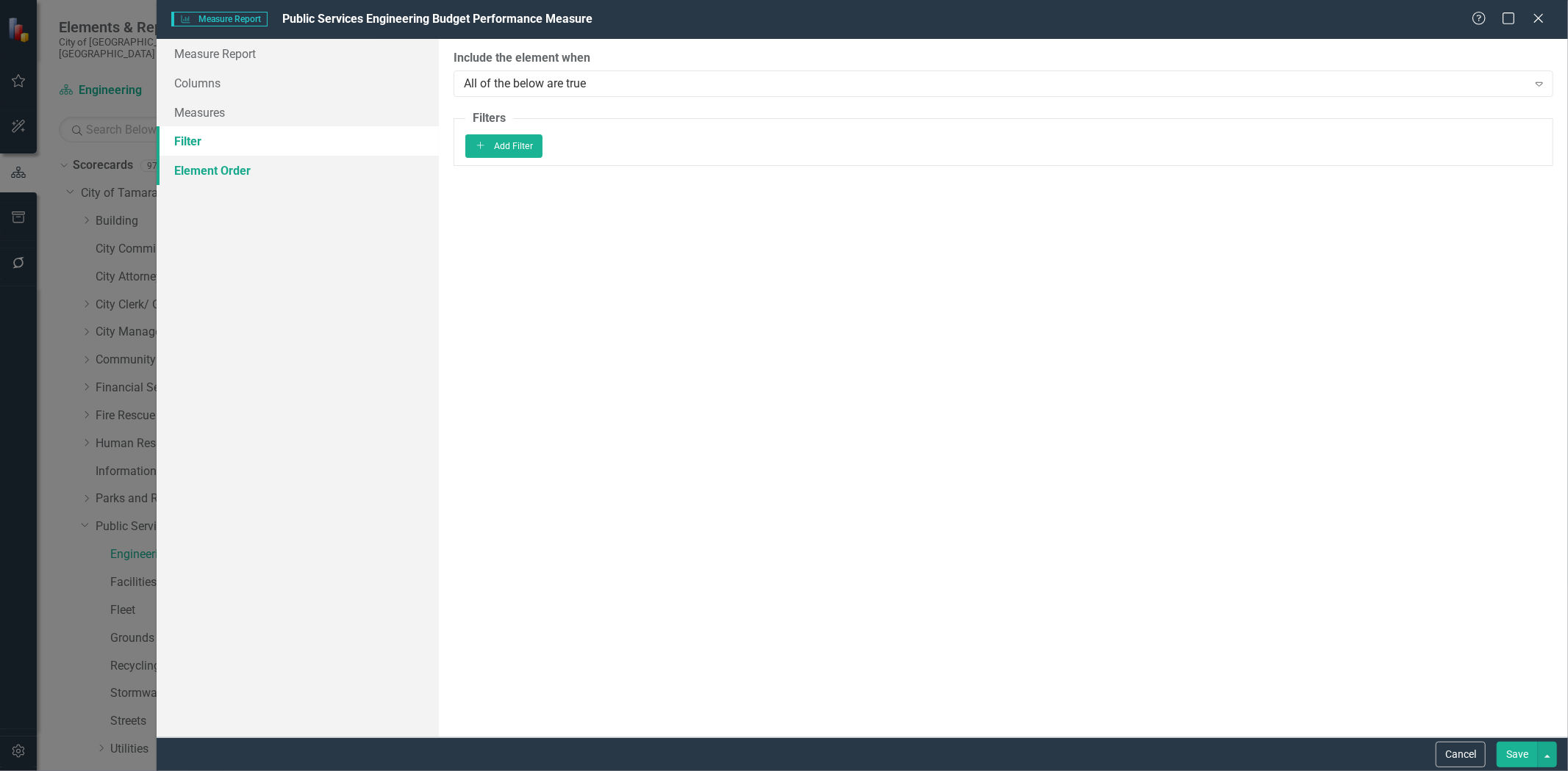
click at [192, 175] on link "Element Order" at bounding box center [297, 170] width 282 height 29
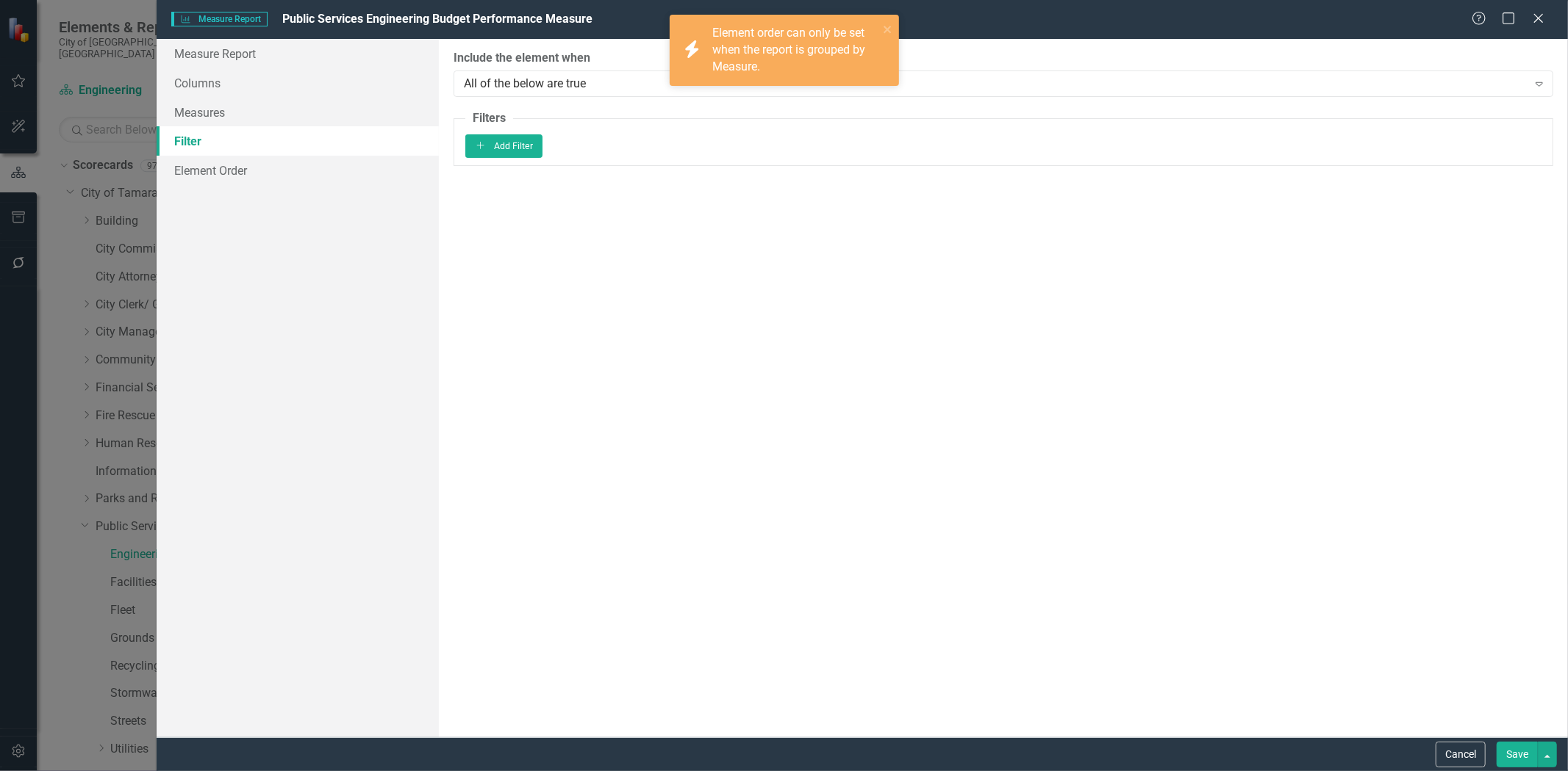
click at [191, 144] on link "Filter" at bounding box center [297, 141] width 282 height 29
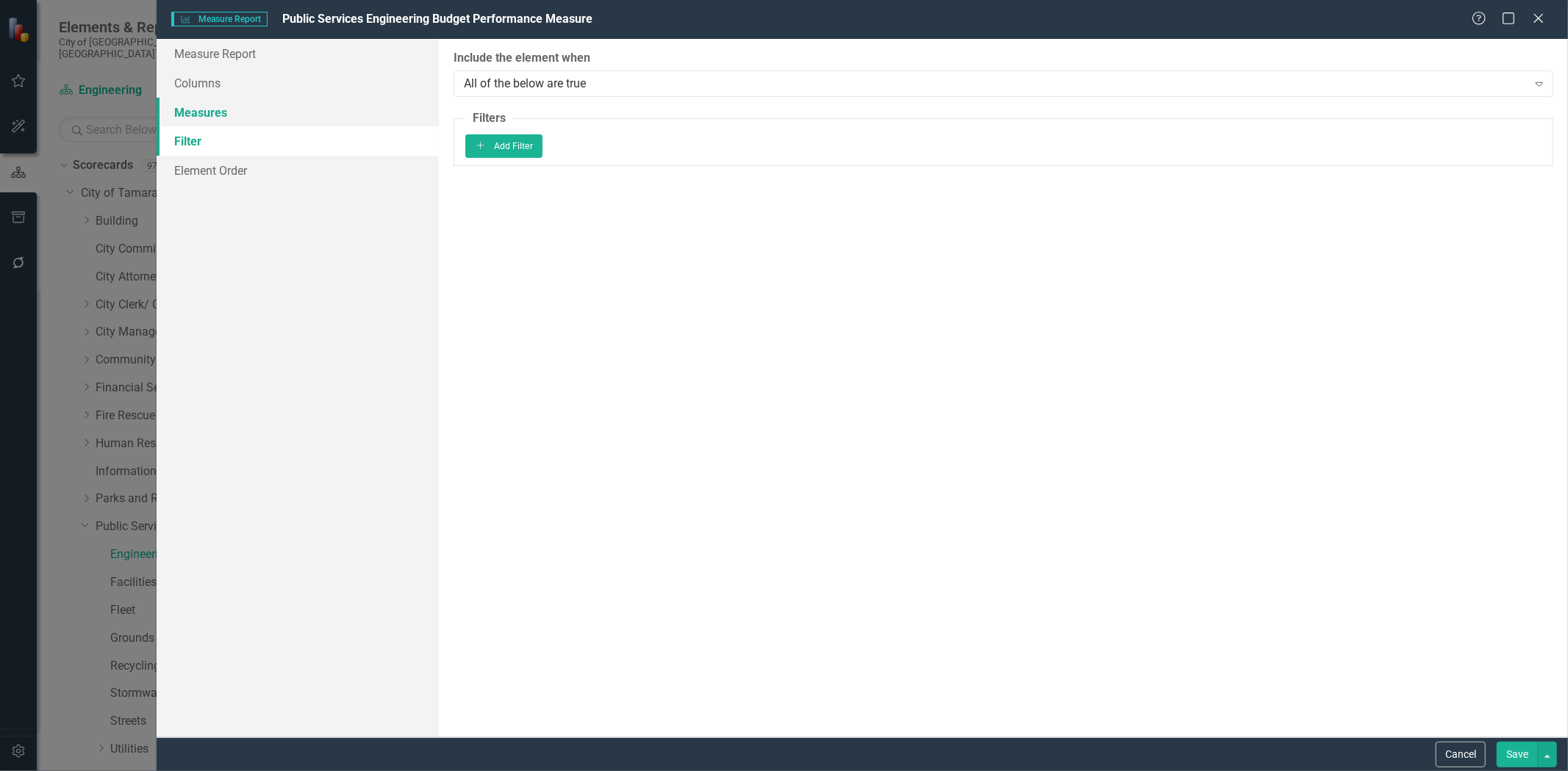
click at [200, 119] on link "Measures" at bounding box center [297, 112] width 282 height 29
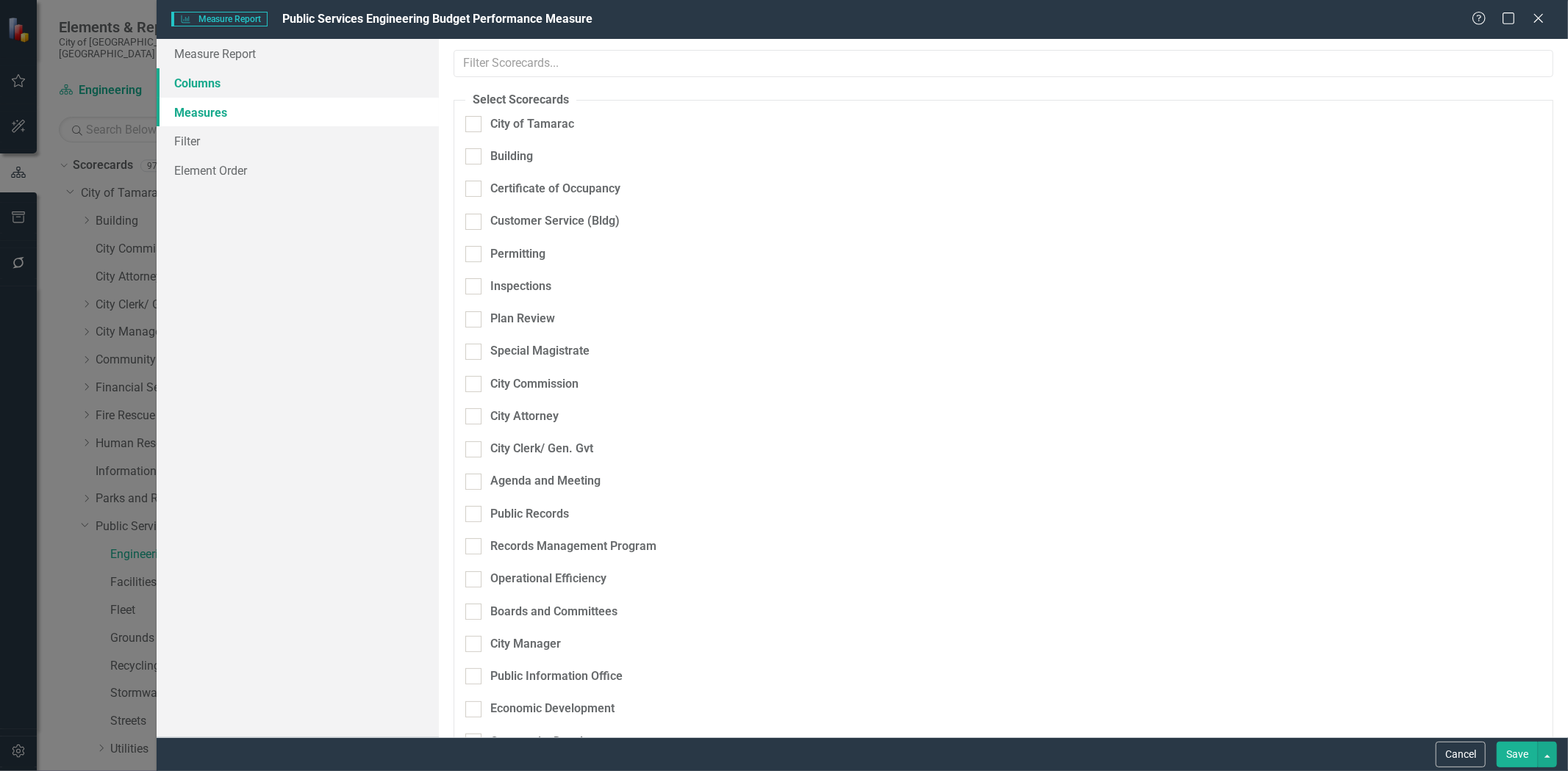
click at [214, 86] on link "Columns" at bounding box center [297, 83] width 282 height 29
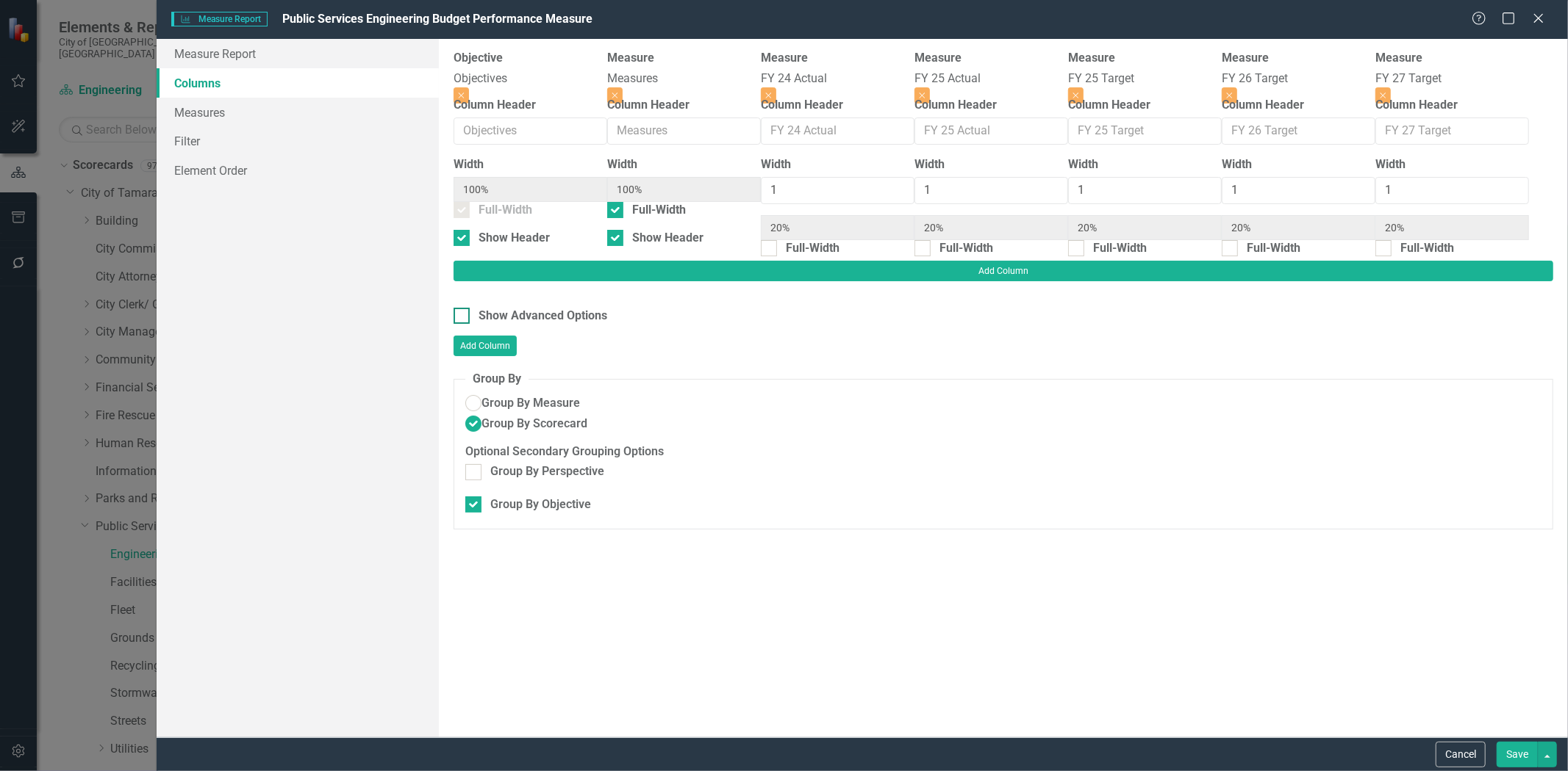
click at [542, 308] on div "Show Advanced Options" at bounding box center [543, 317] width 129 height 17
click at [463, 308] on input "Show Advanced Options" at bounding box center [458, 313] width 10 height 9
checkbox input "true"
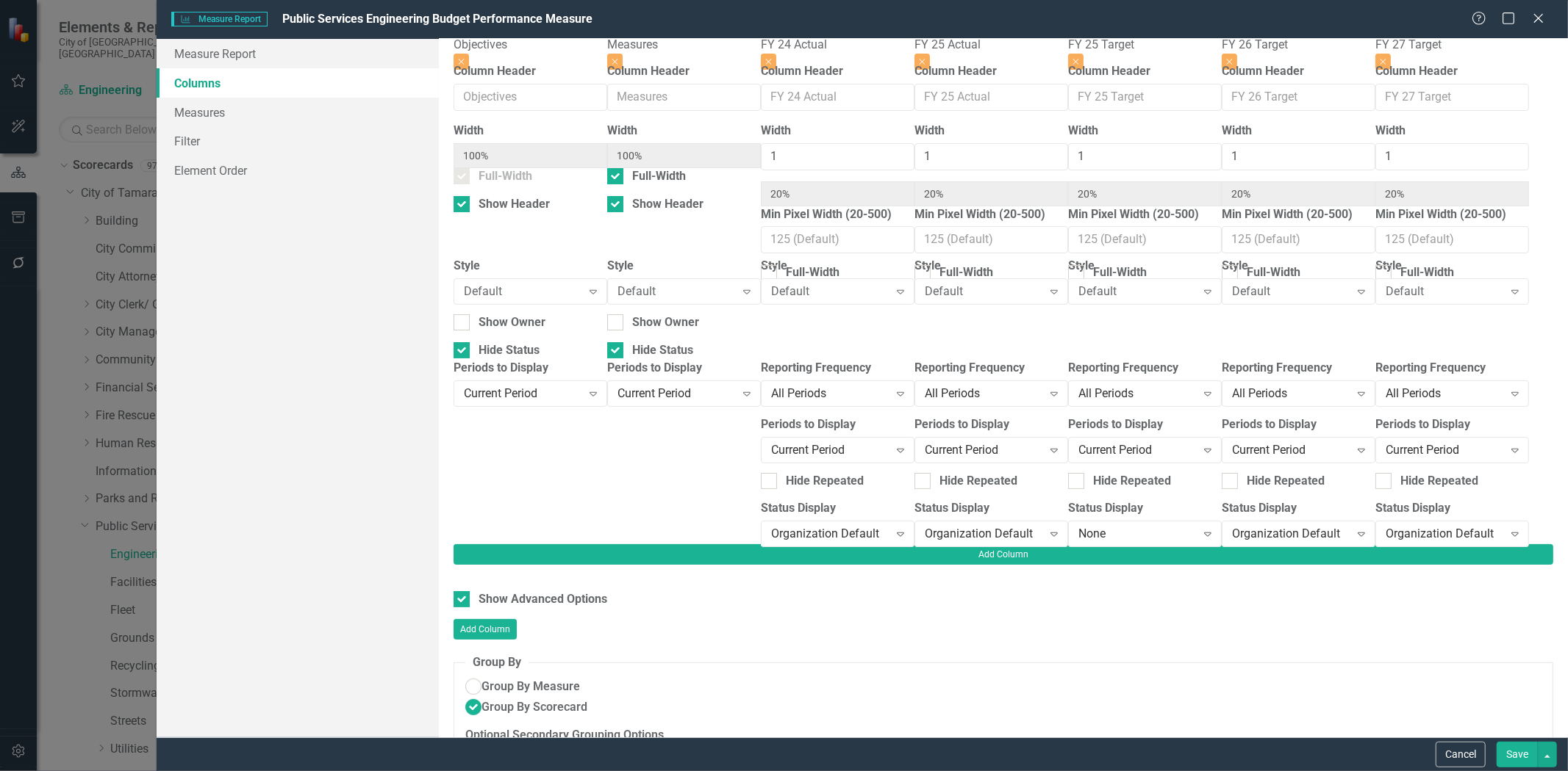
scroll to position [53, 0]
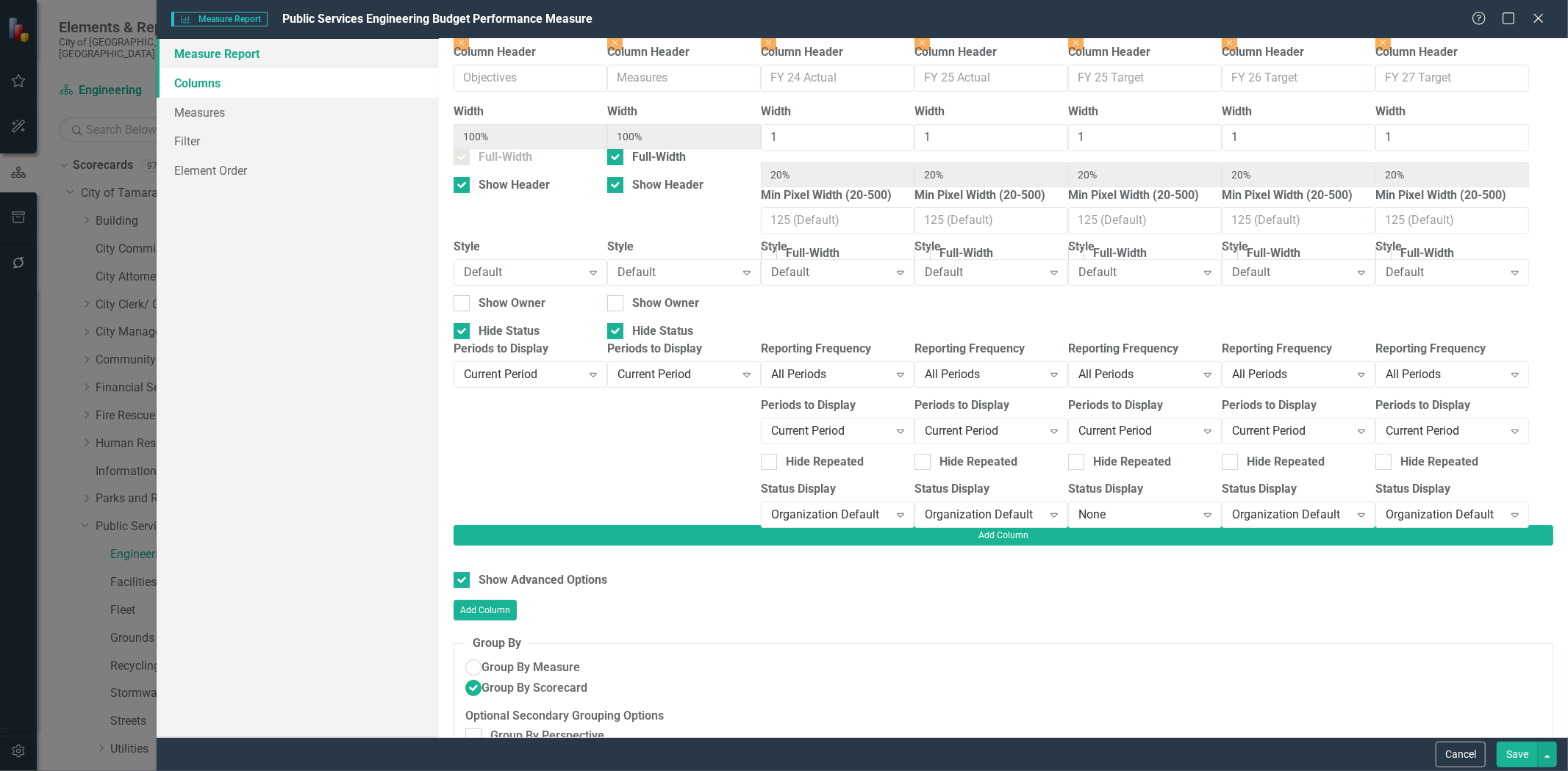
click at [210, 57] on link "Measure Report" at bounding box center [297, 54] width 282 height 29
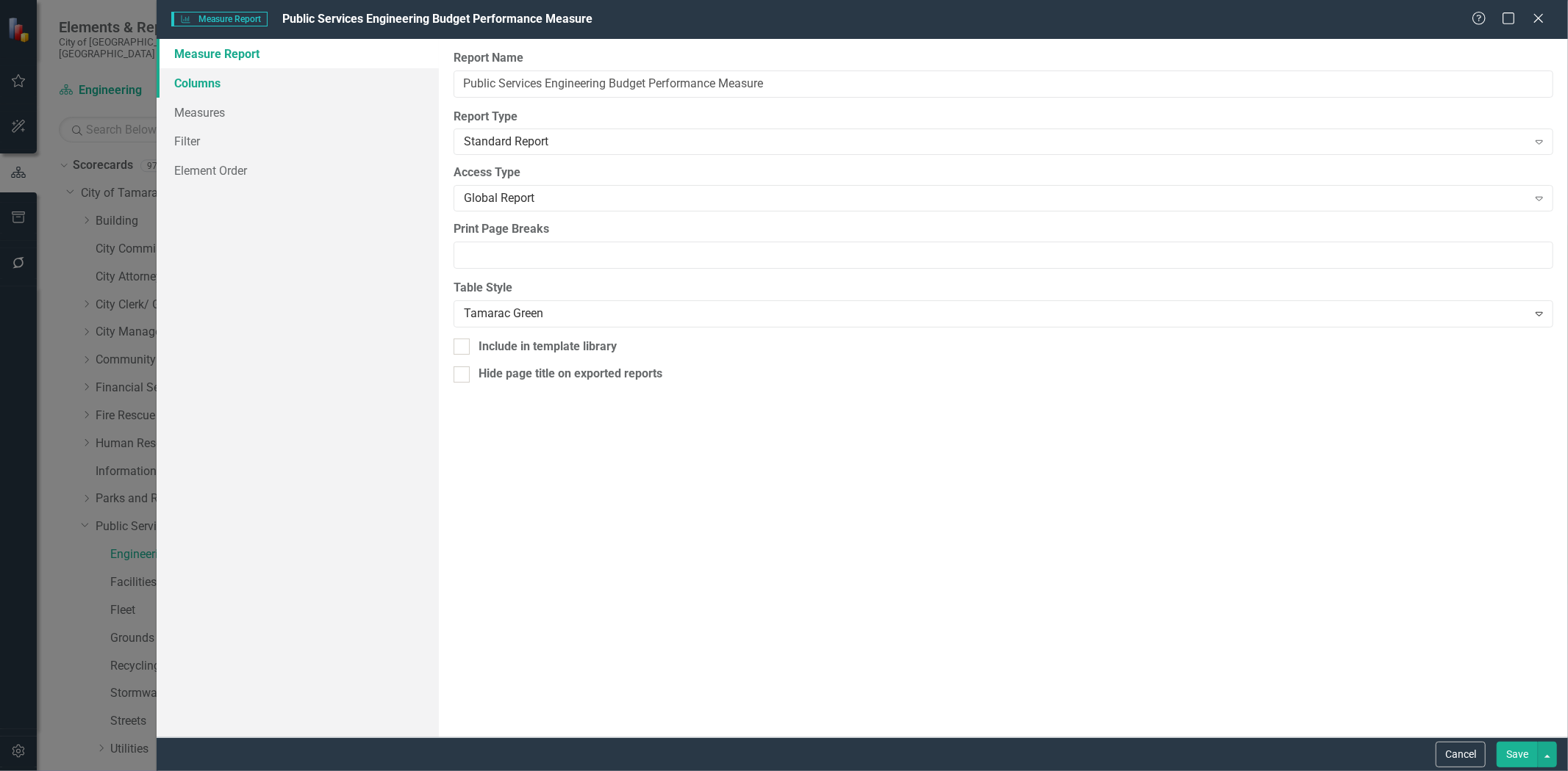
click at [185, 76] on link "Columns" at bounding box center [297, 83] width 282 height 29
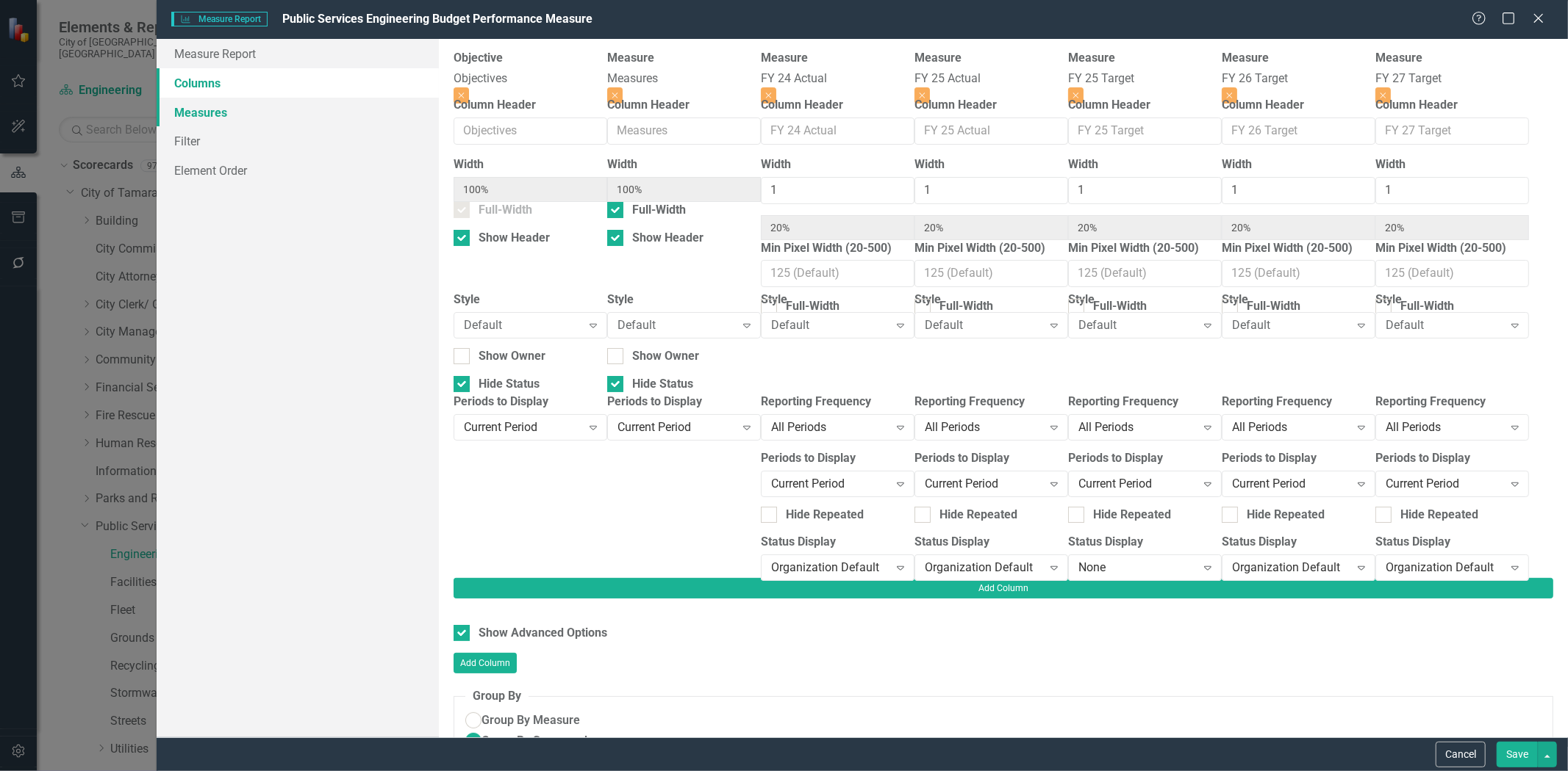
click at [187, 113] on link "Measures" at bounding box center [297, 112] width 282 height 29
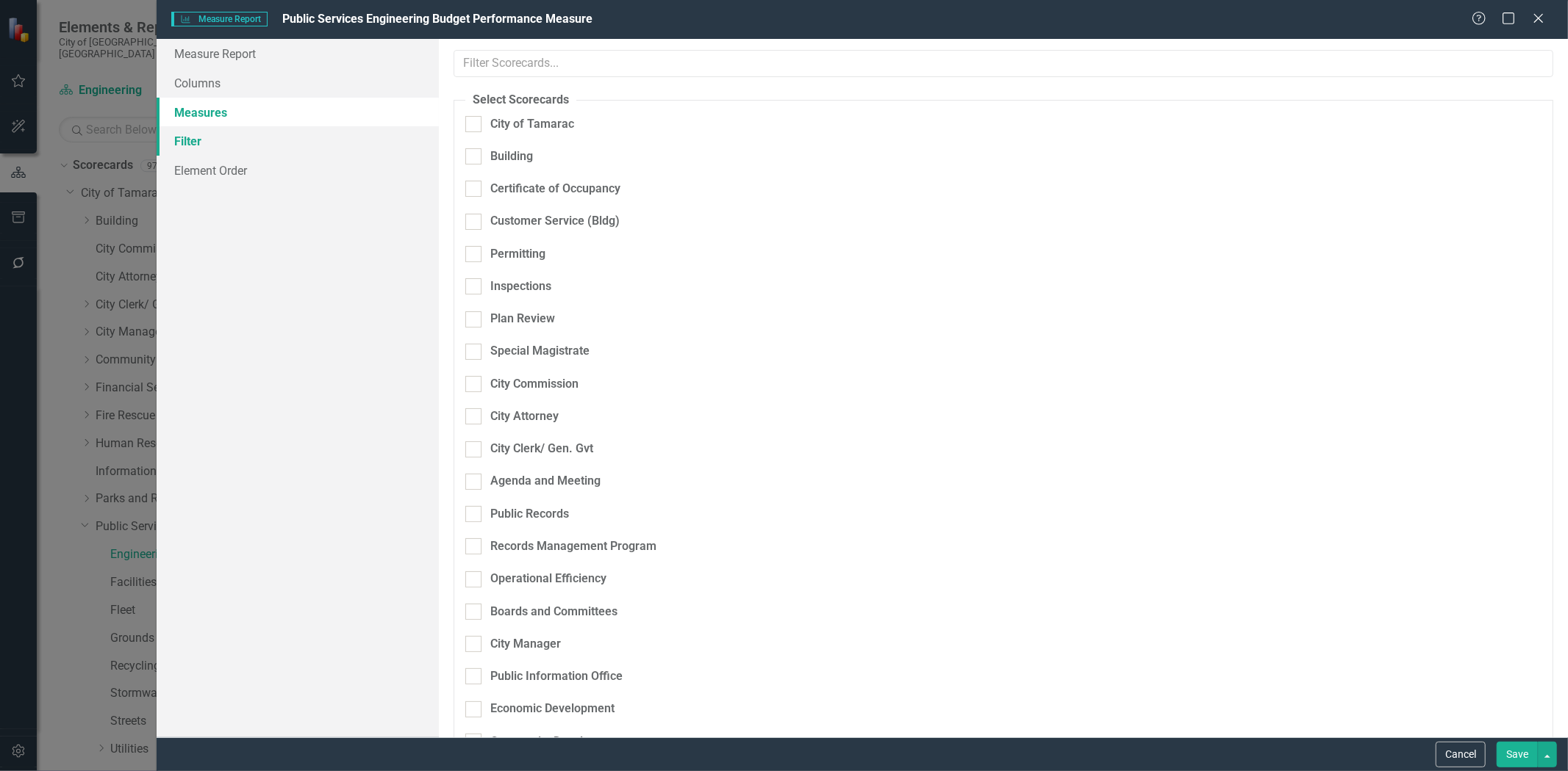
click at [188, 144] on link "Filter" at bounding box center [297, 141] width 282 height 29
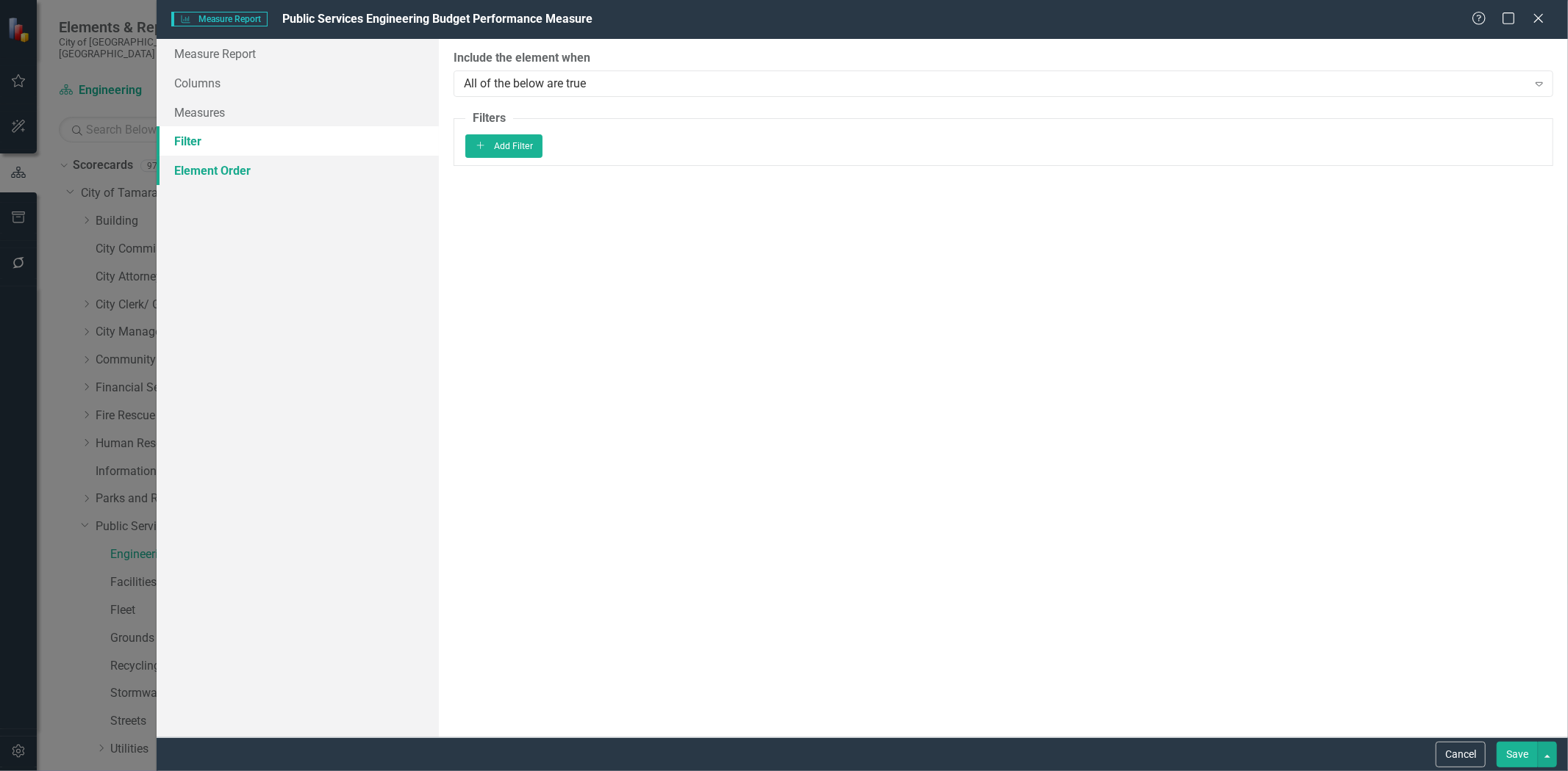
click at [188, 170] on link "Element Order" at bounding box center [297, 170] width 282 height 29
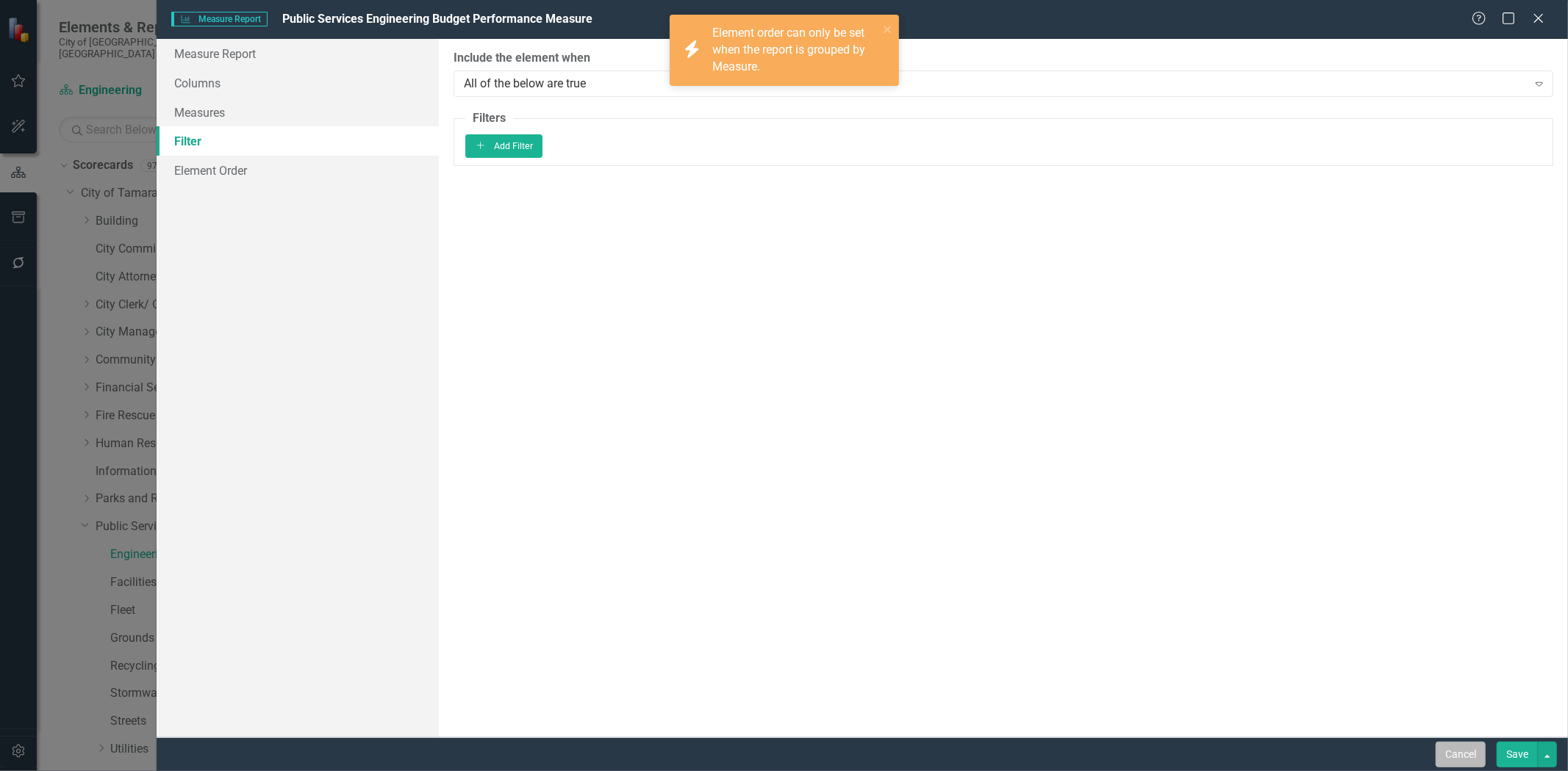
click at [1464, 743] on button "Cancel" at bounding box center [1461, 755] width 50 height 26
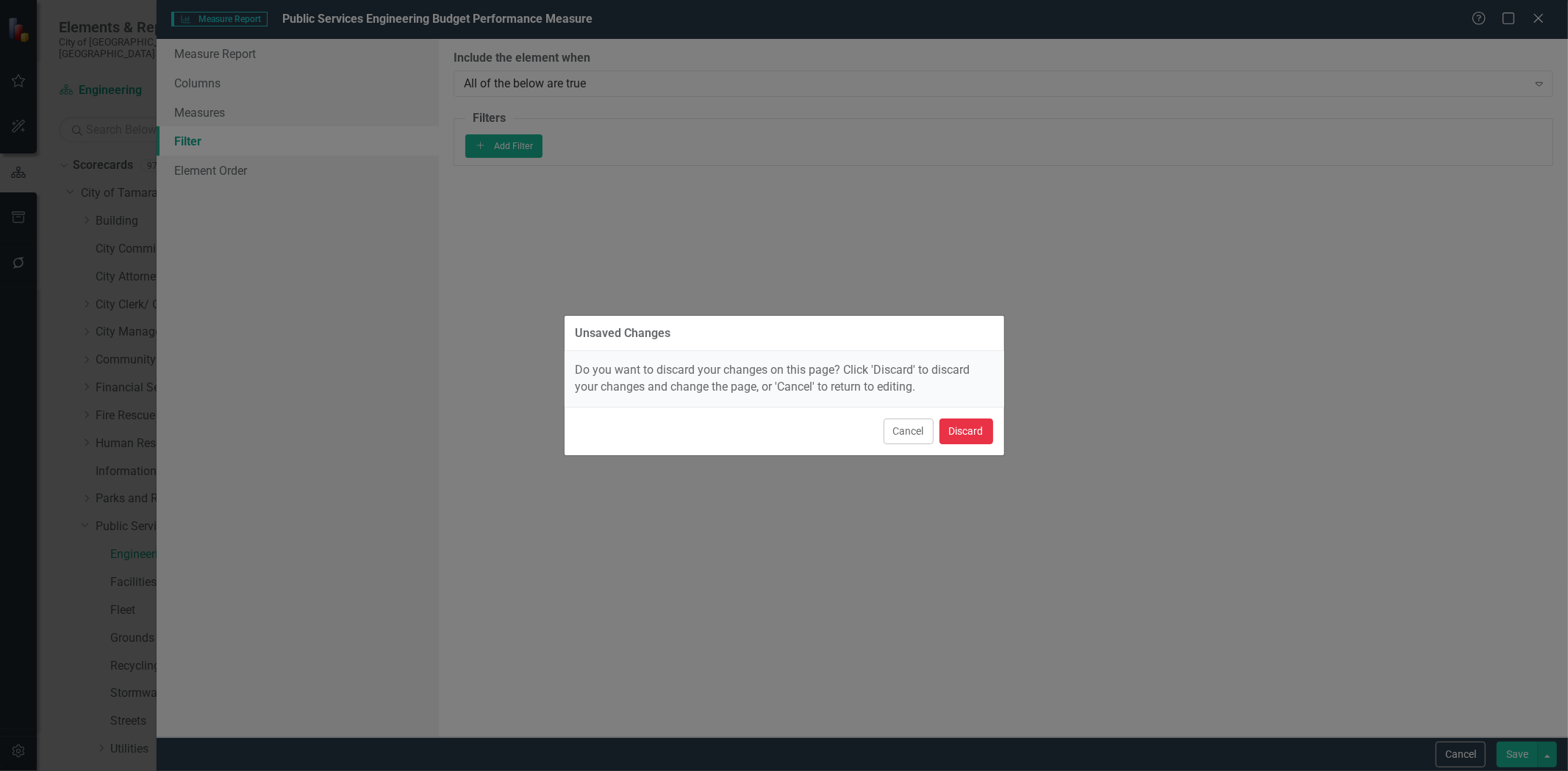
click at [945, 427] on button "Discard" at bounding box center [966, 432] width 54 height 26
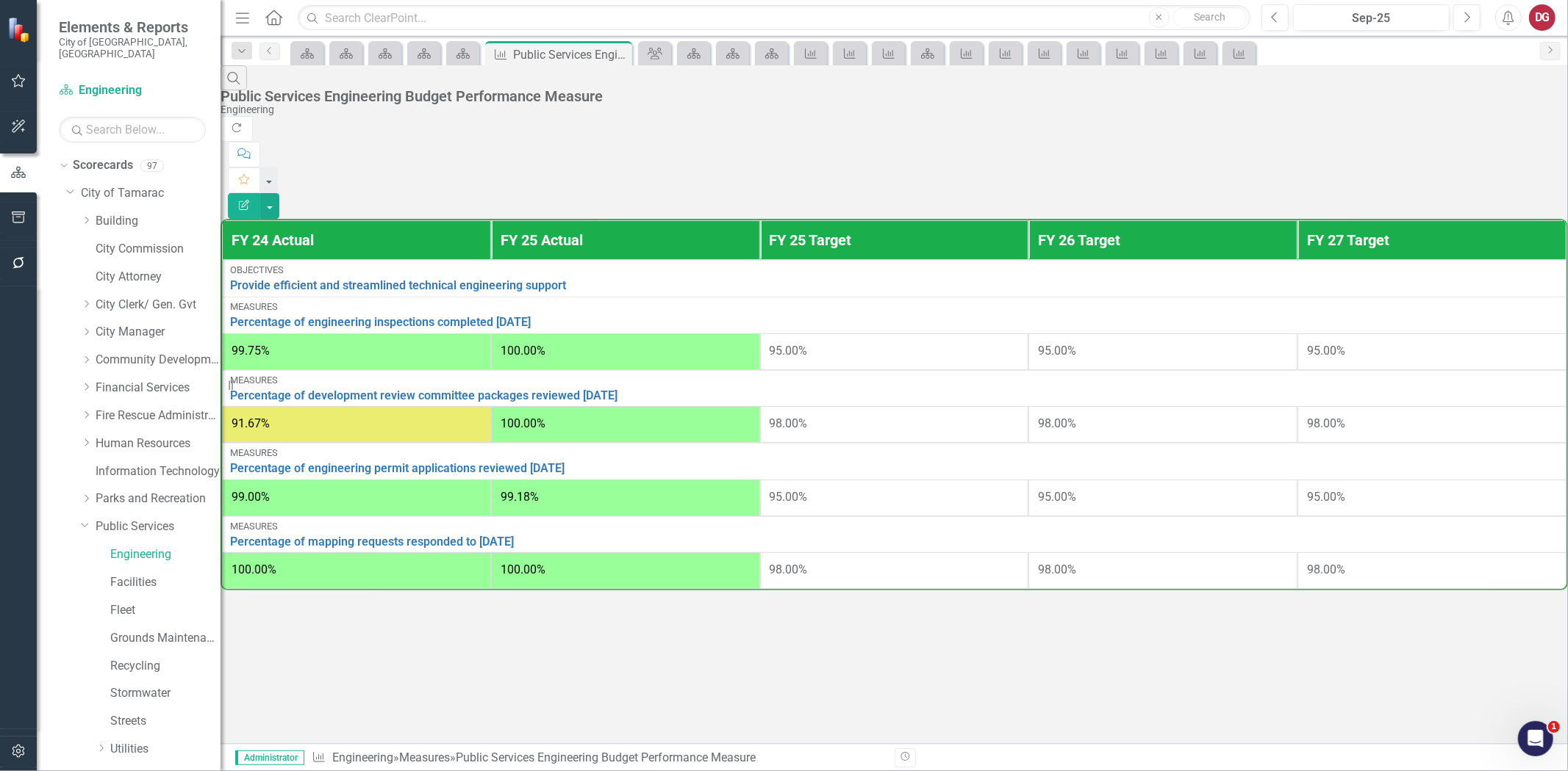
click at [251, 199] on icon "Edit Report" at bounding box center [244, 205] width 13 height 10
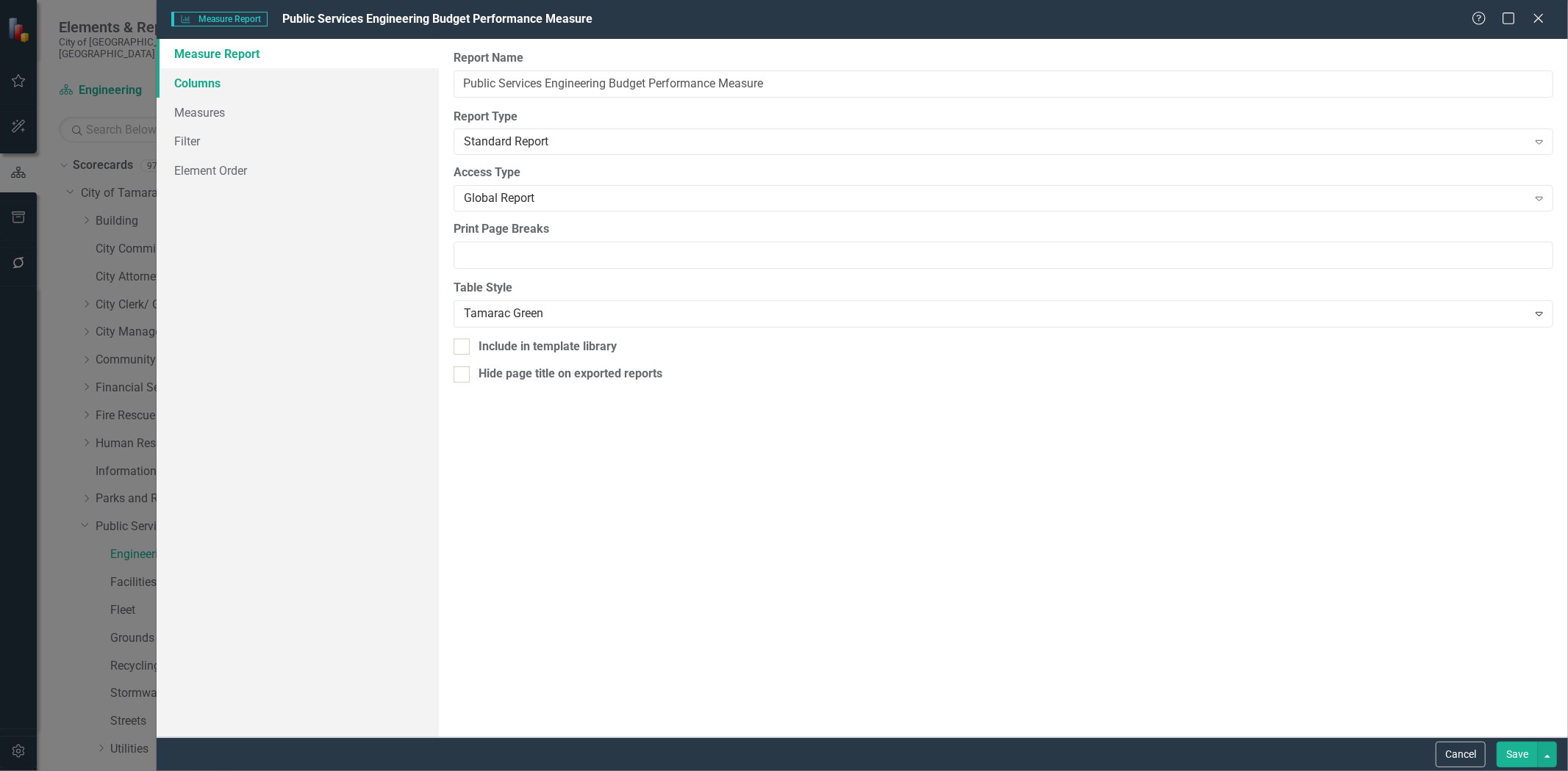
click at [197, 85] on link "Columns" at bounding box center [297, 83] width 282 height 29
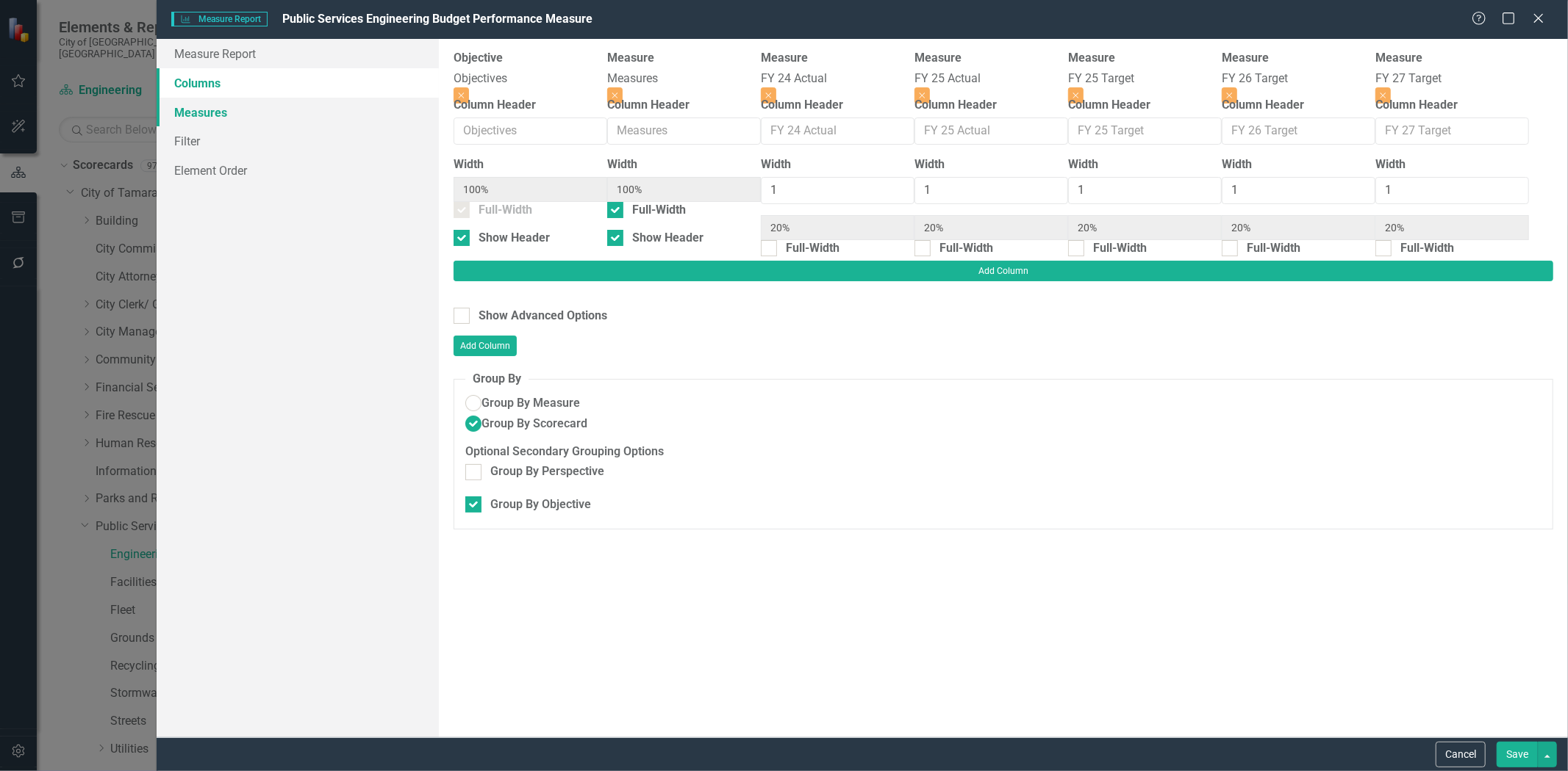
click at [200, 109] on link "Measures" at bounding box center [297, 112] width 282 height 29
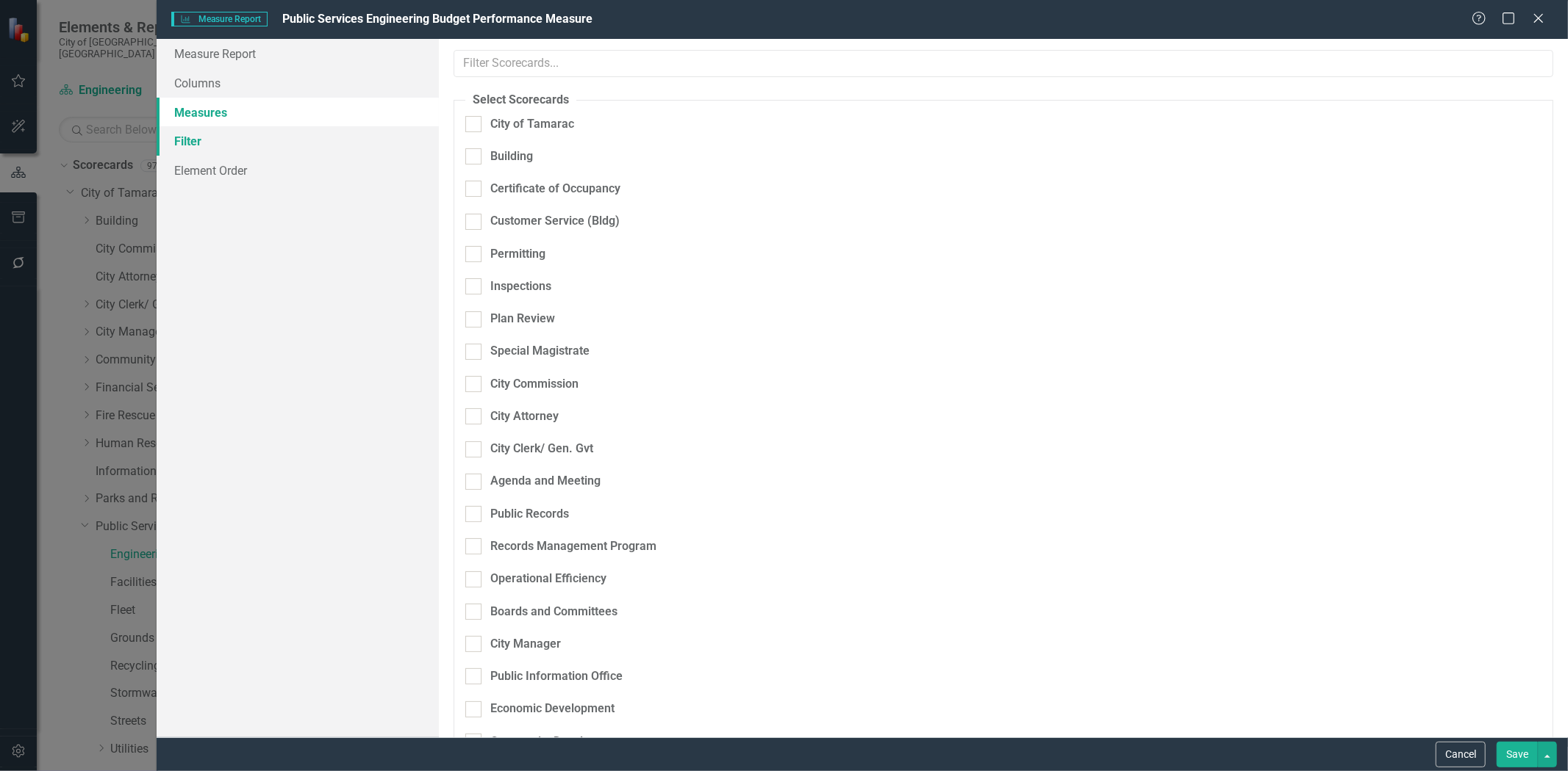
click at [194, 136] on link "Filter" at bounding box center [297, 141] width 282 height 29
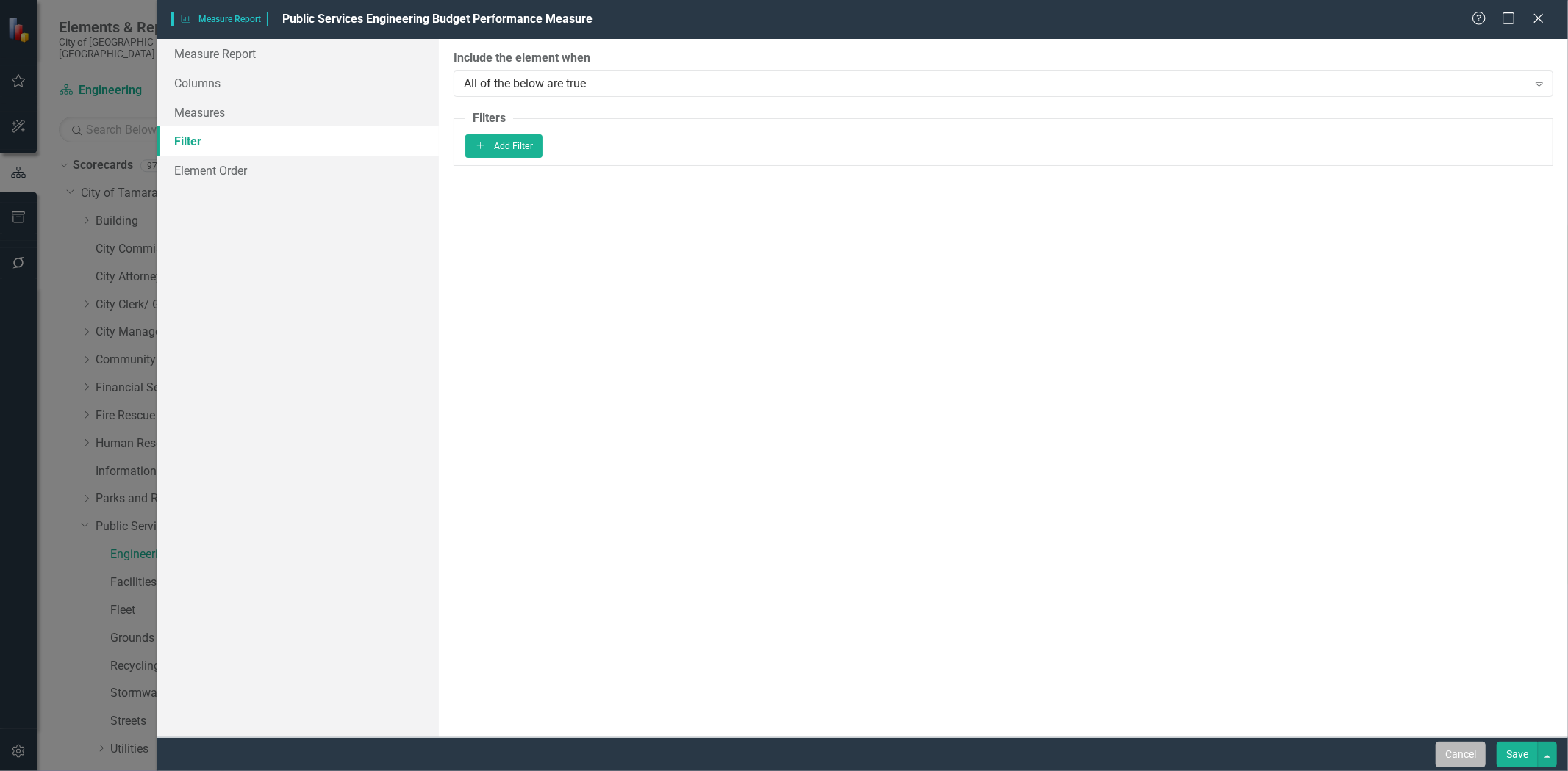
click at [1458, 751] on button "Cancel" at bounding box center [1461, 755] width 50 height 26
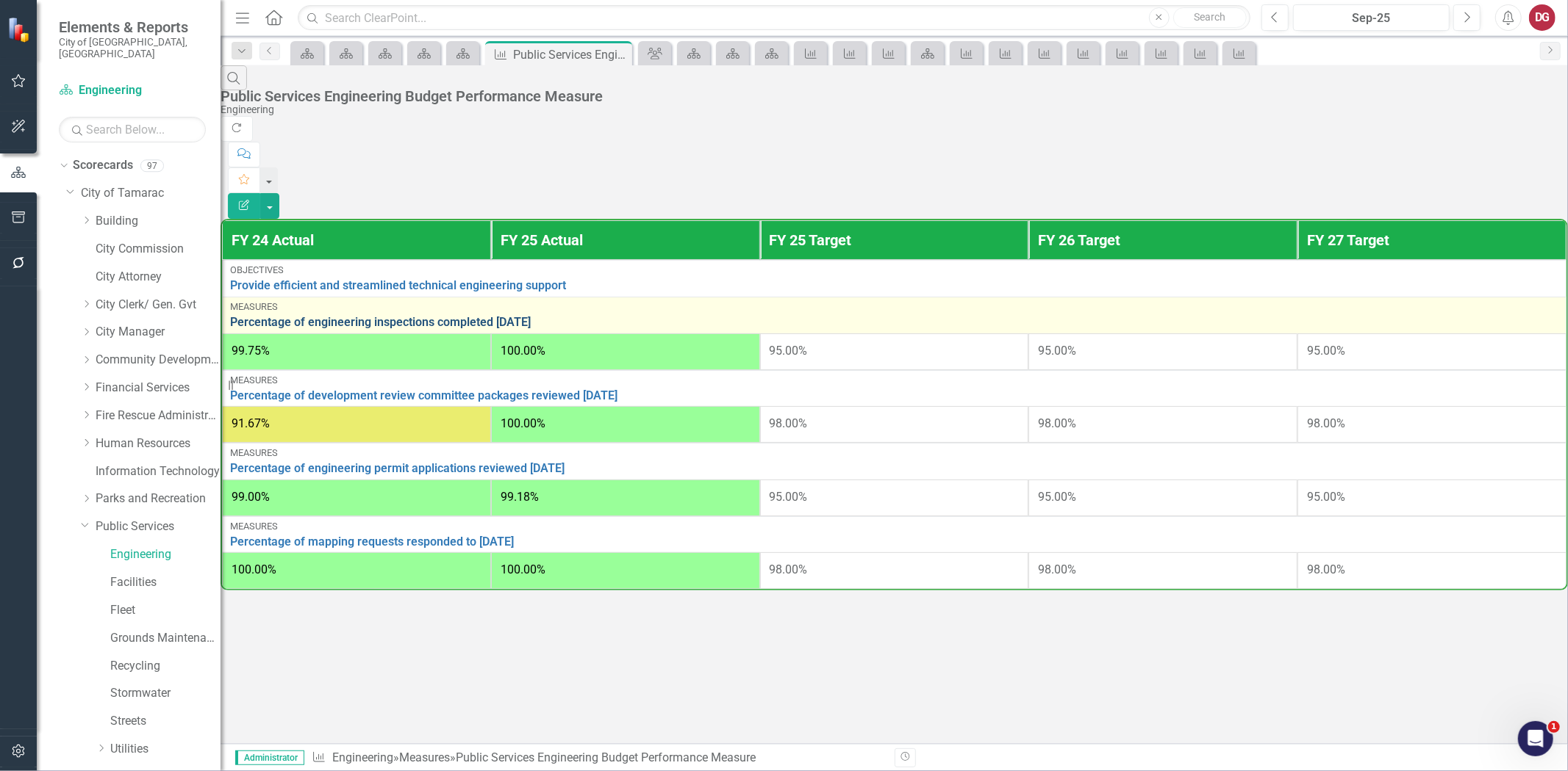
click at [298, 316] on link "Percentage of engineering inspections completed within 1 day" at bounding box center [894, 322] width 1329 height 13
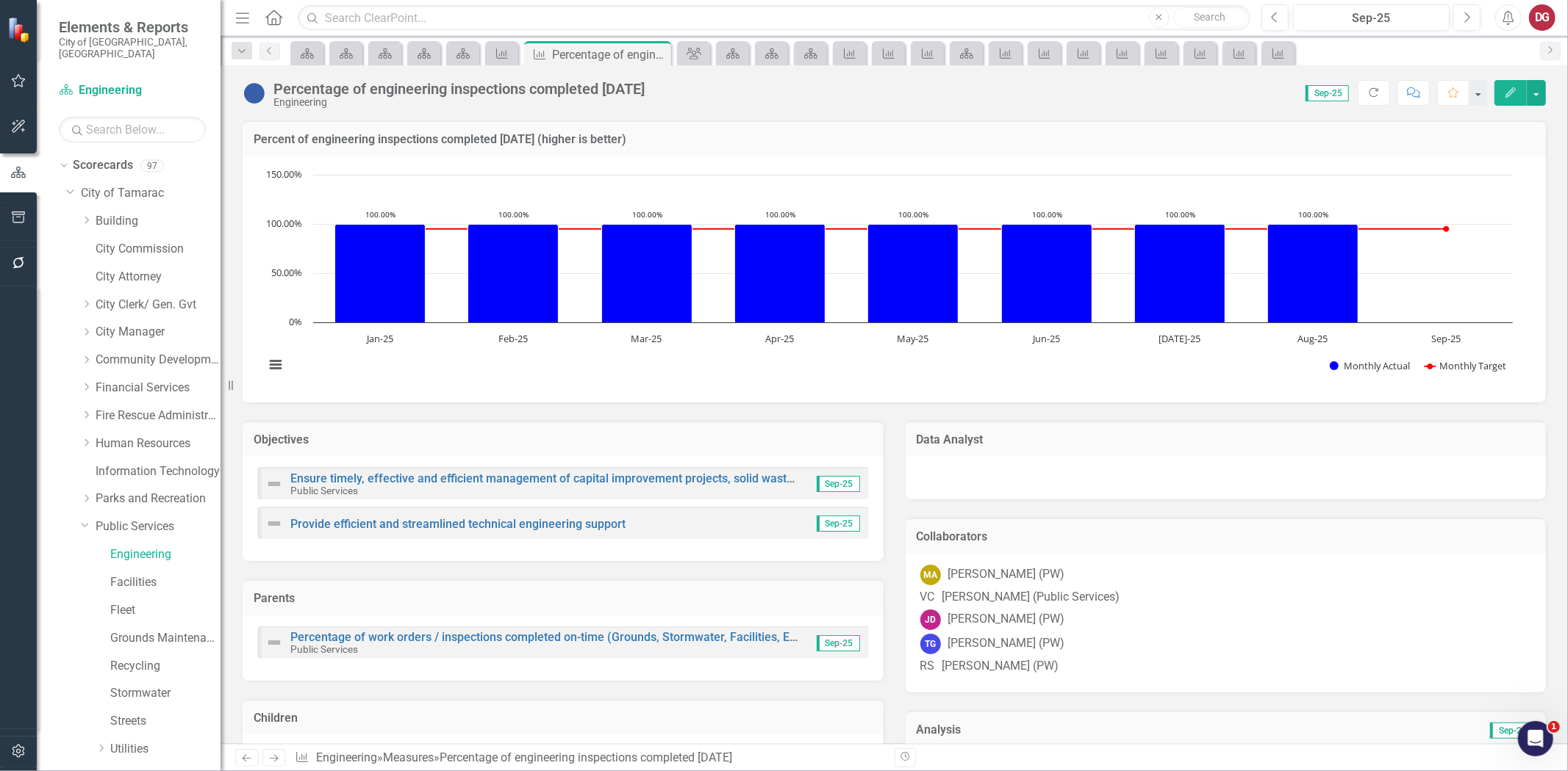
click at [953, 539] on h3 "Collaborators" at bounding box center [1226, 536] width 619 height 13
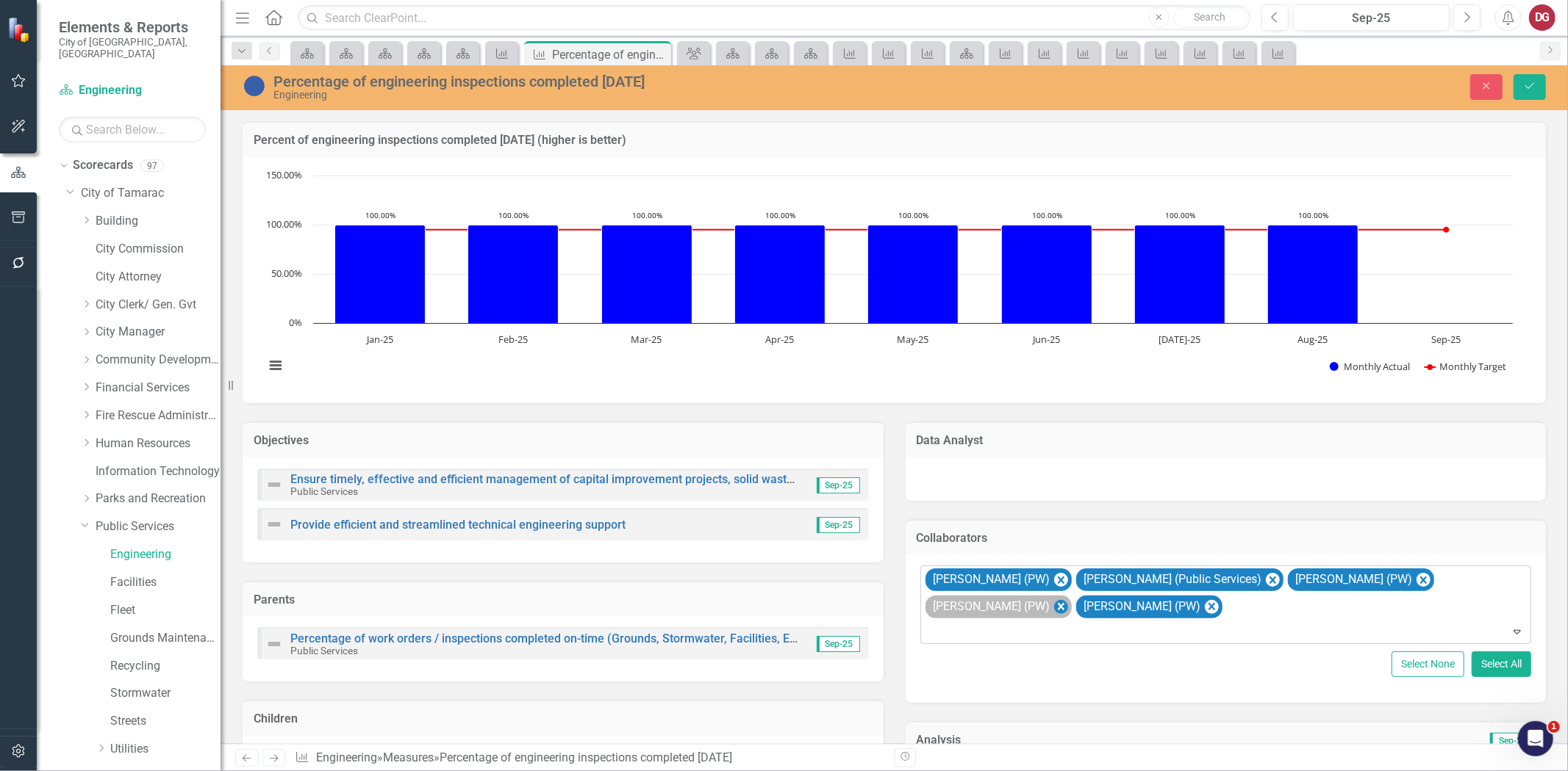
click at [1057, 608] on icon "Remove Troy Gies (PW)" at bounding box center [1061, 607] width 7 height 8
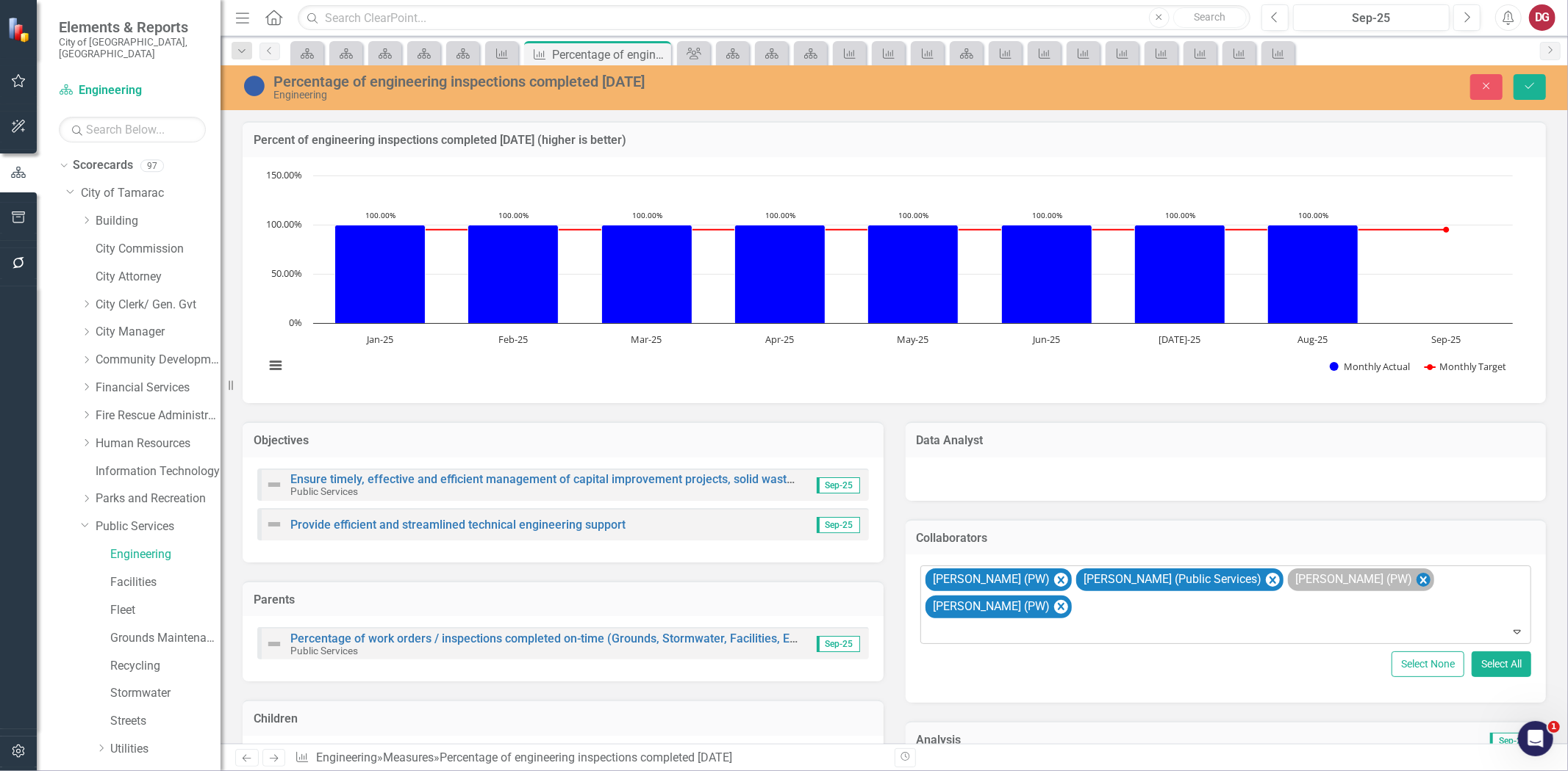
click at [1416, 576] on icon "Remove John Doherty (PW)" at bounding box center [1423, 579] width 14 height 18
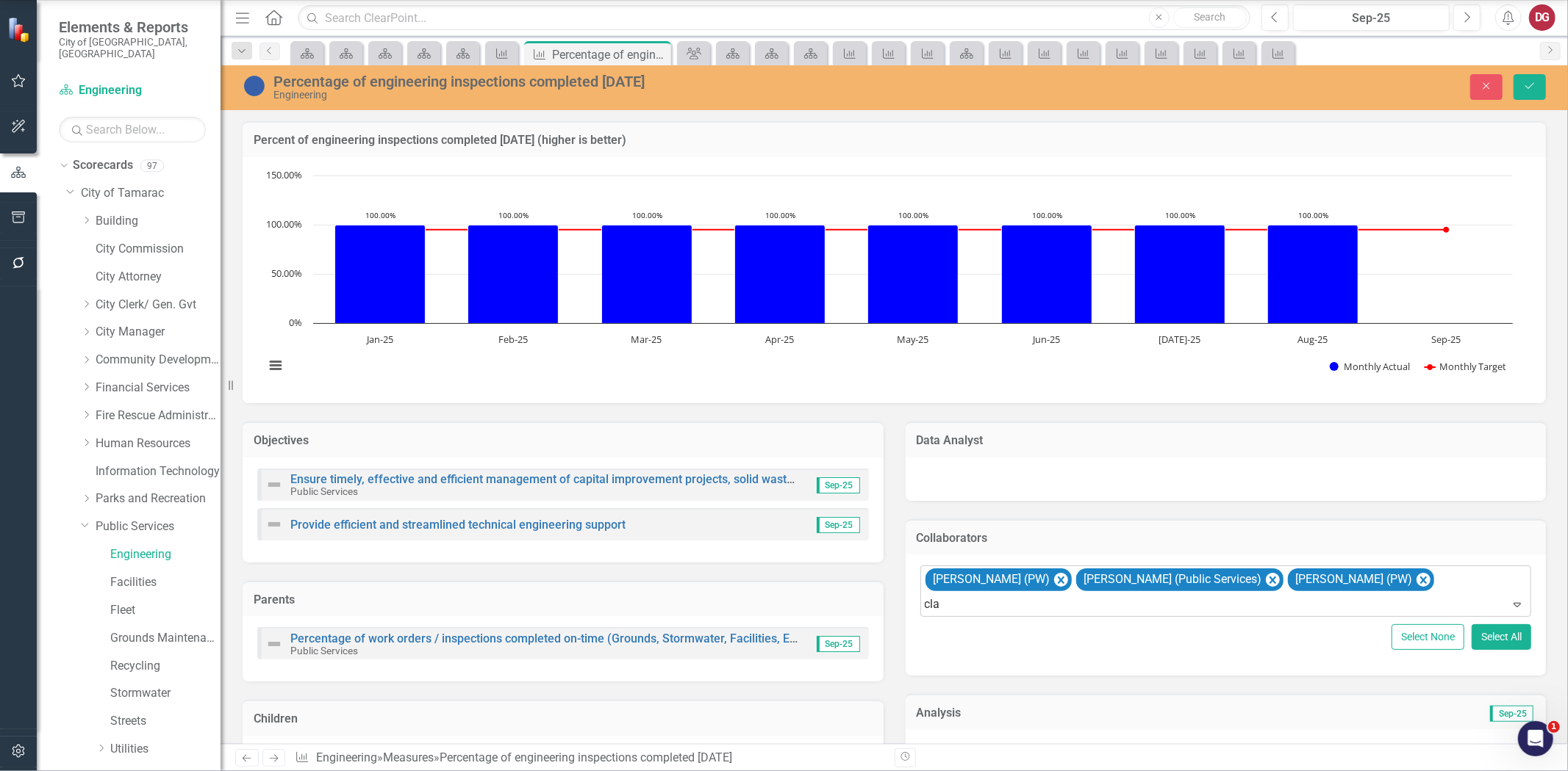
type input "clau"
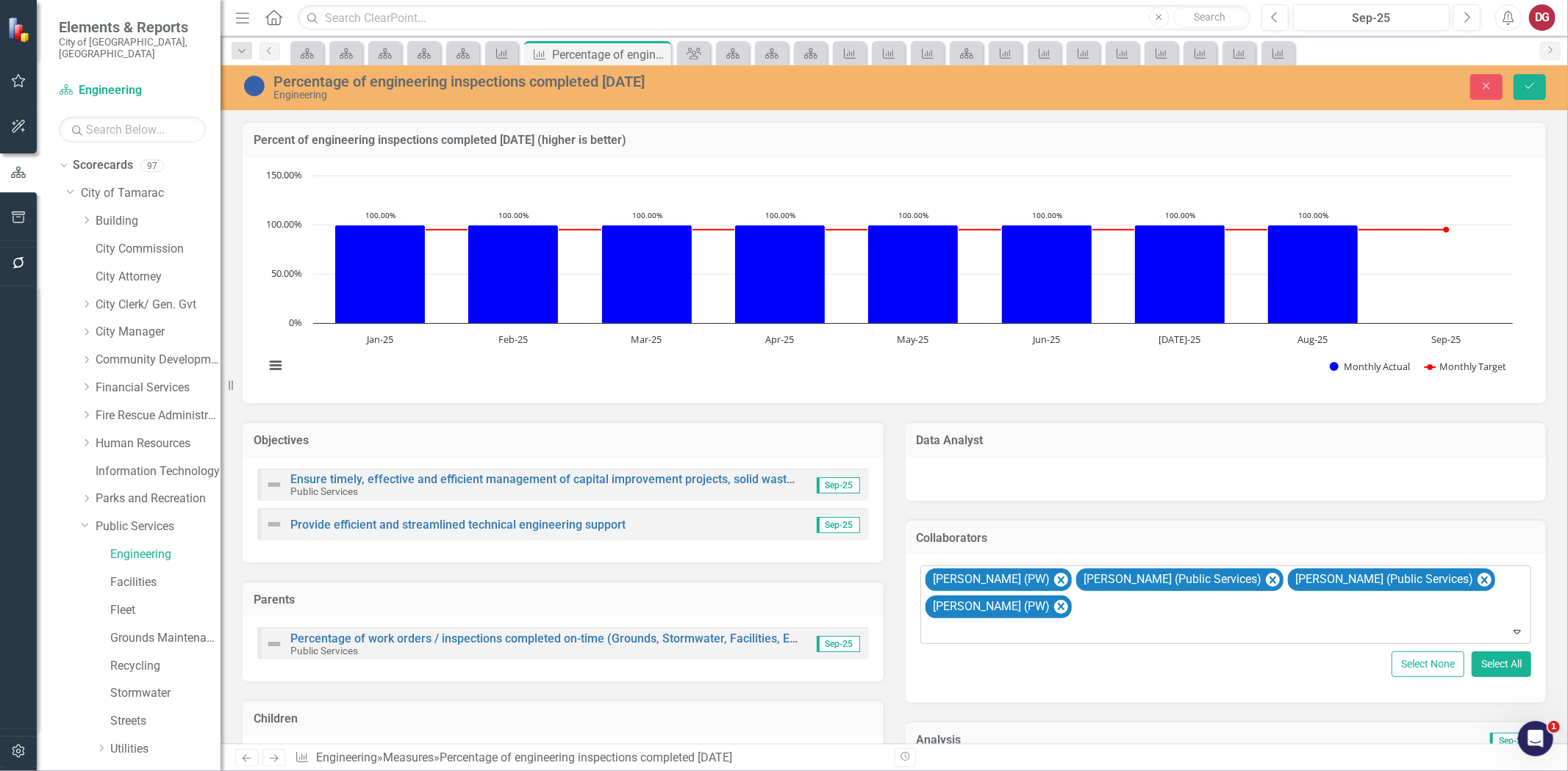
click at [951, 439] on h3 "Data Analyst" at bounding box center [1226, 440] width 619 height 13
click at [951, 438] on h3 "Data Analyst" at bounding box center [1226, 440] width 619 height 13
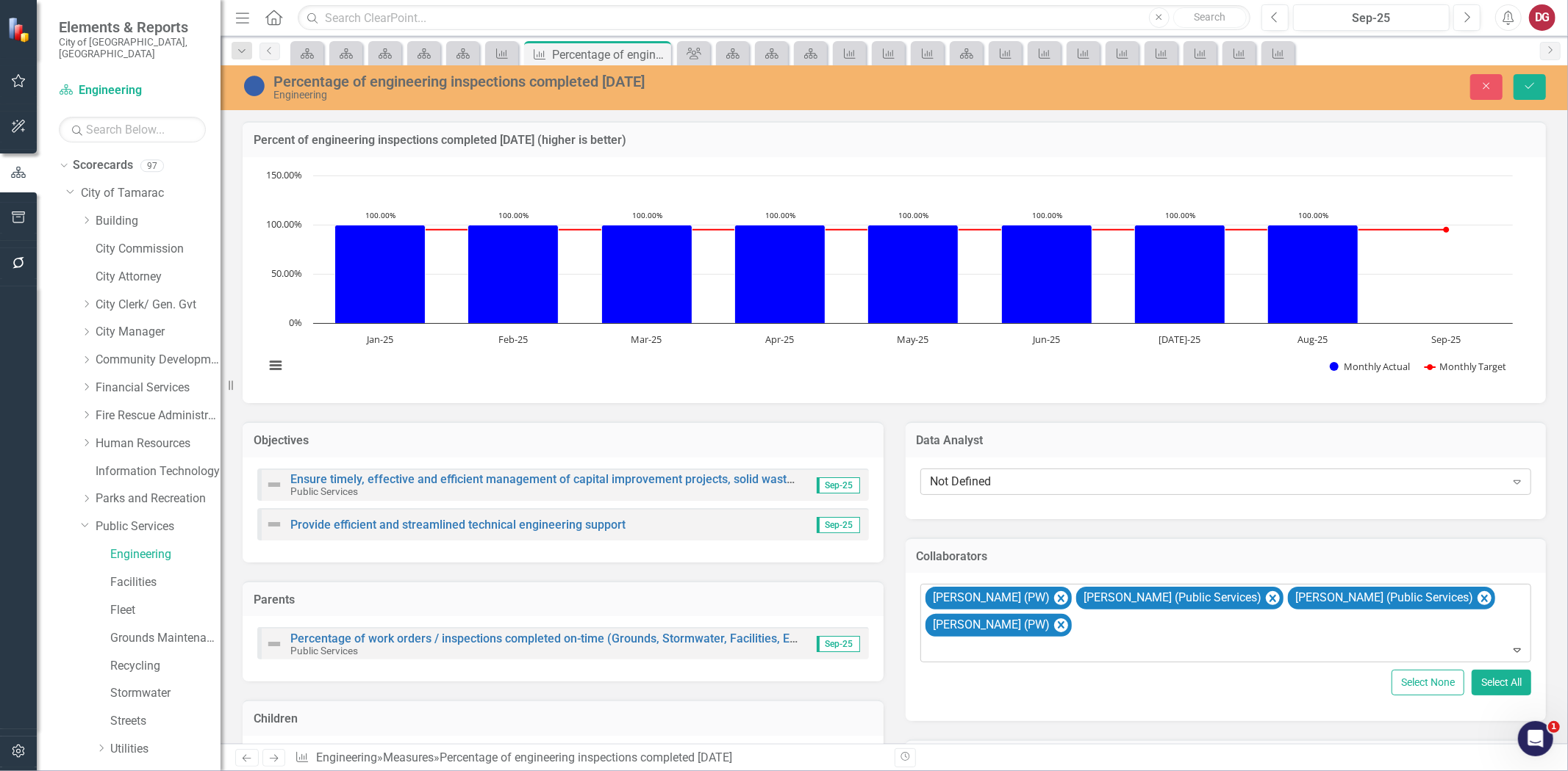
click at [994, 474] on div "Not Defined" at bounding box center [1217, 482] width 575 height 17
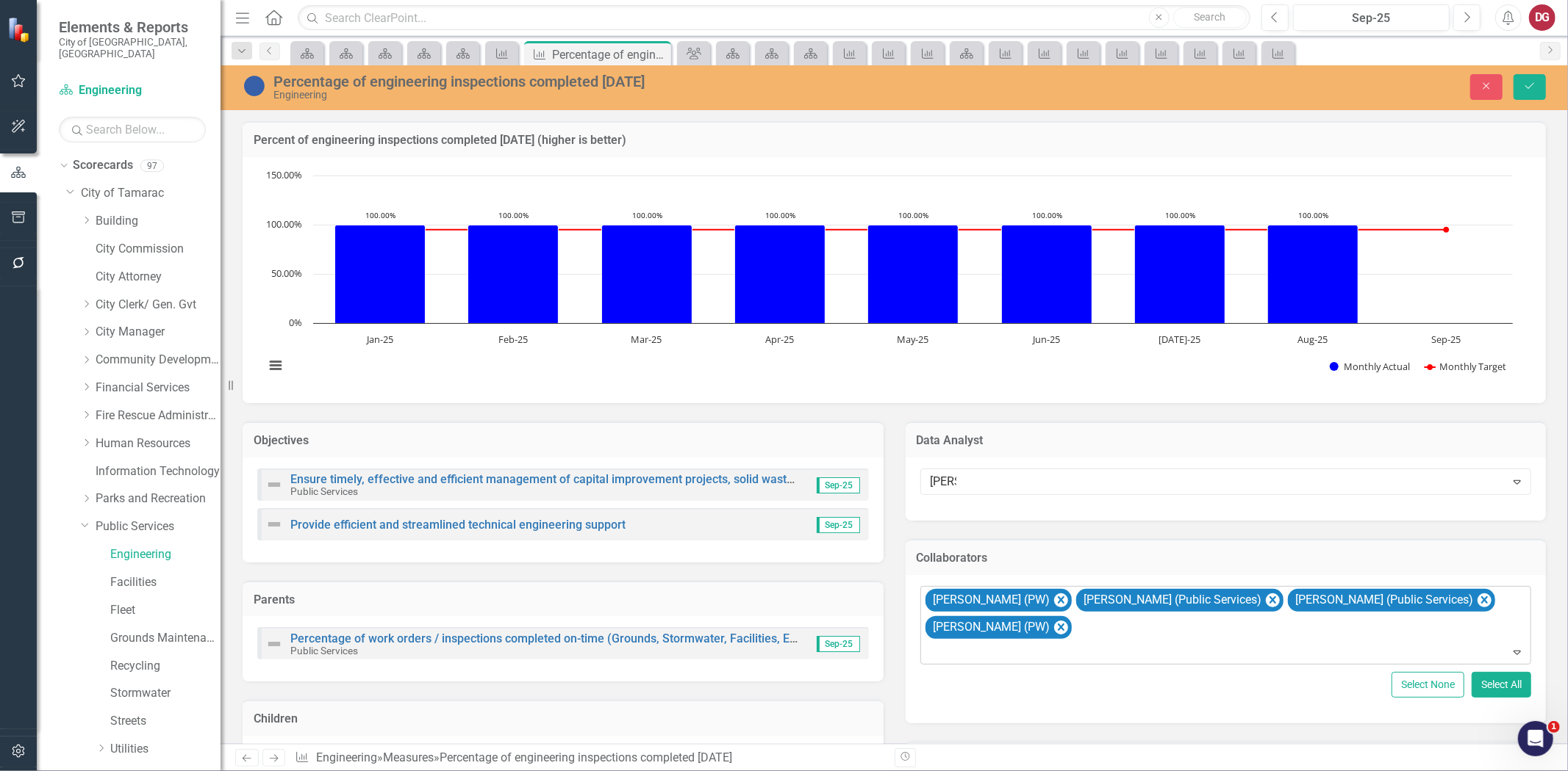
type input "danie"
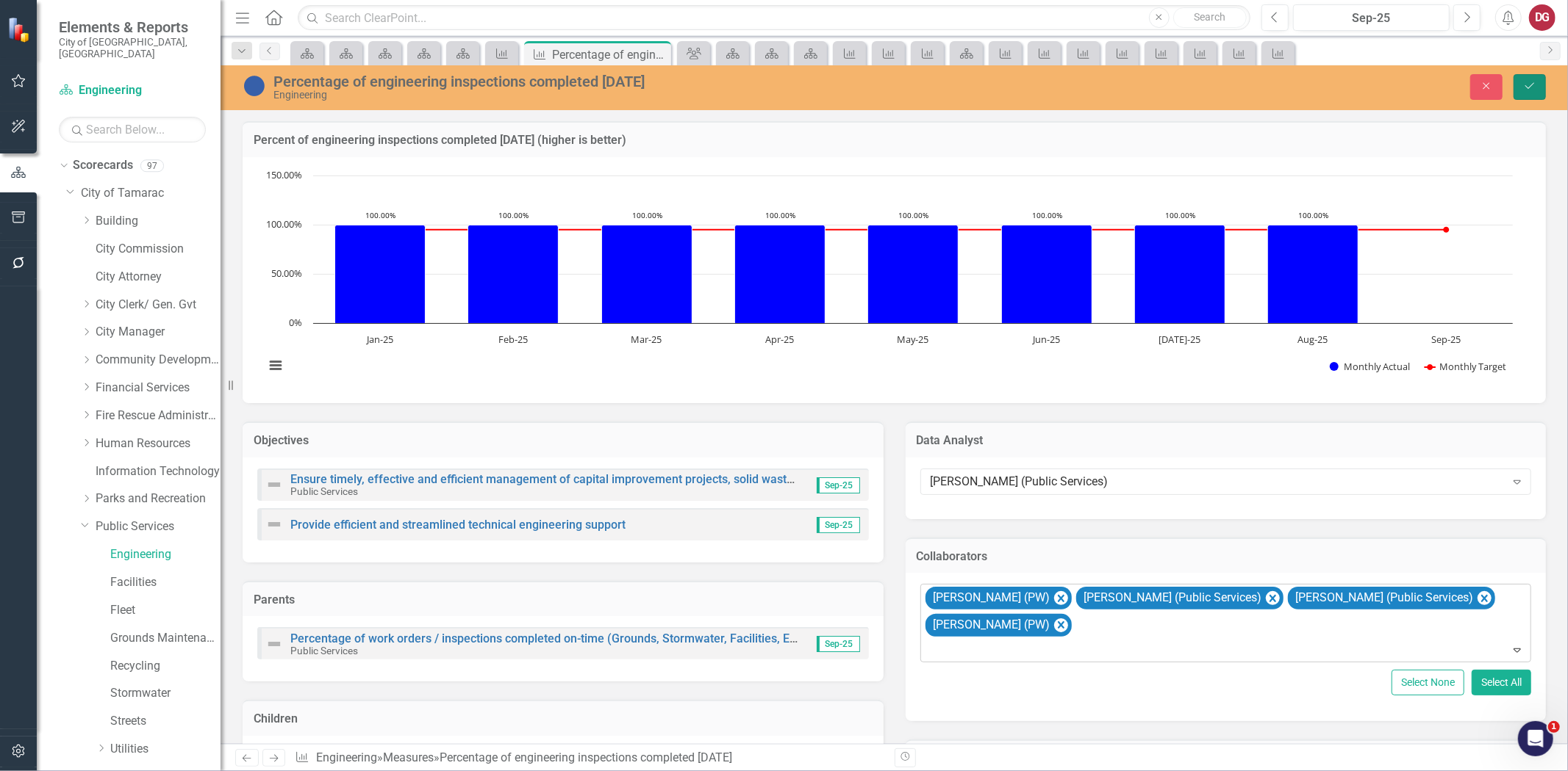
click at [1534, 86] on icon "Save" at bounding box center [1529, 86] width 13 height 10
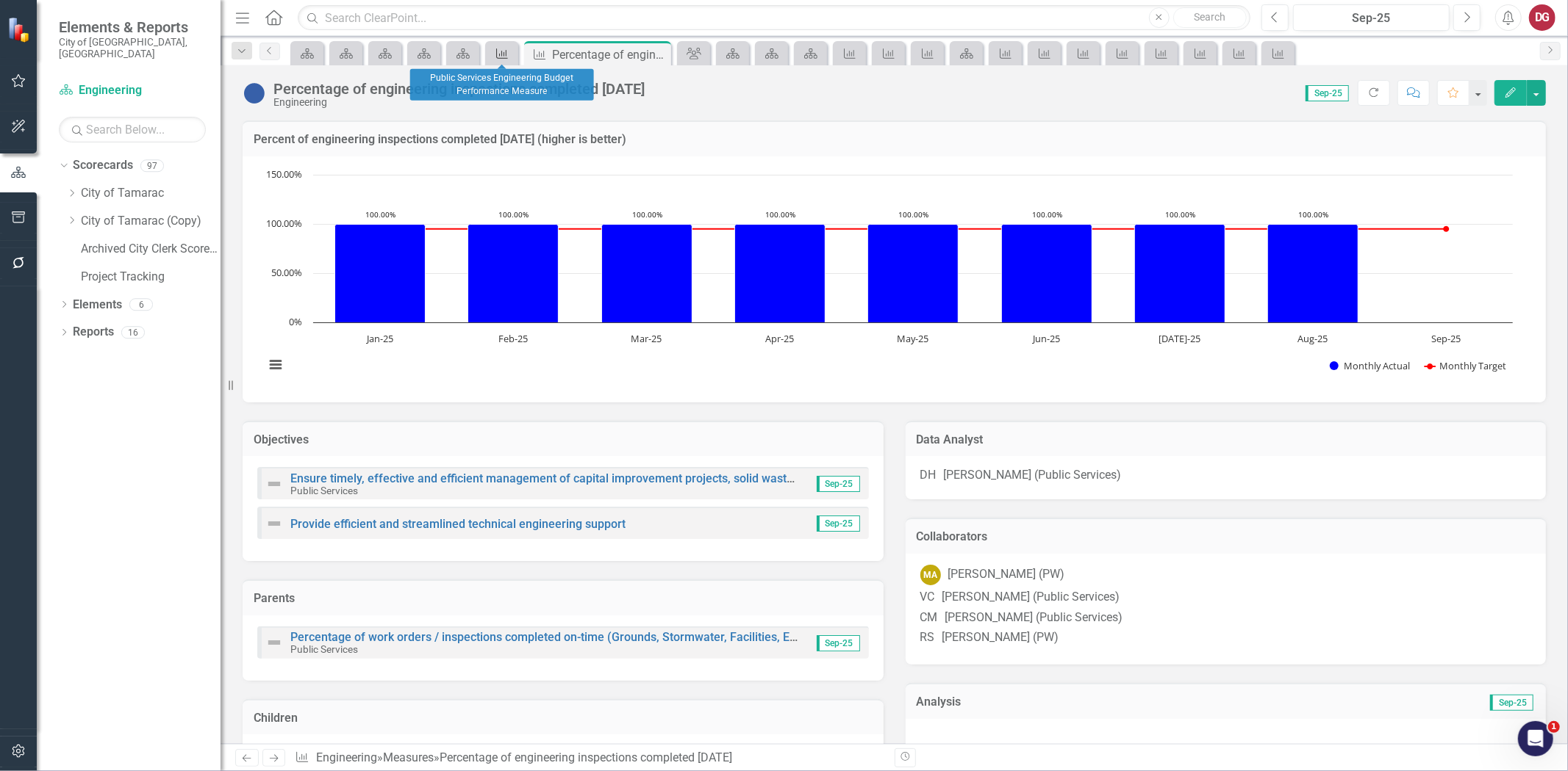
click at [498, 52] on icon "Measure" at bounding box center [502, 54] width 15 height 12
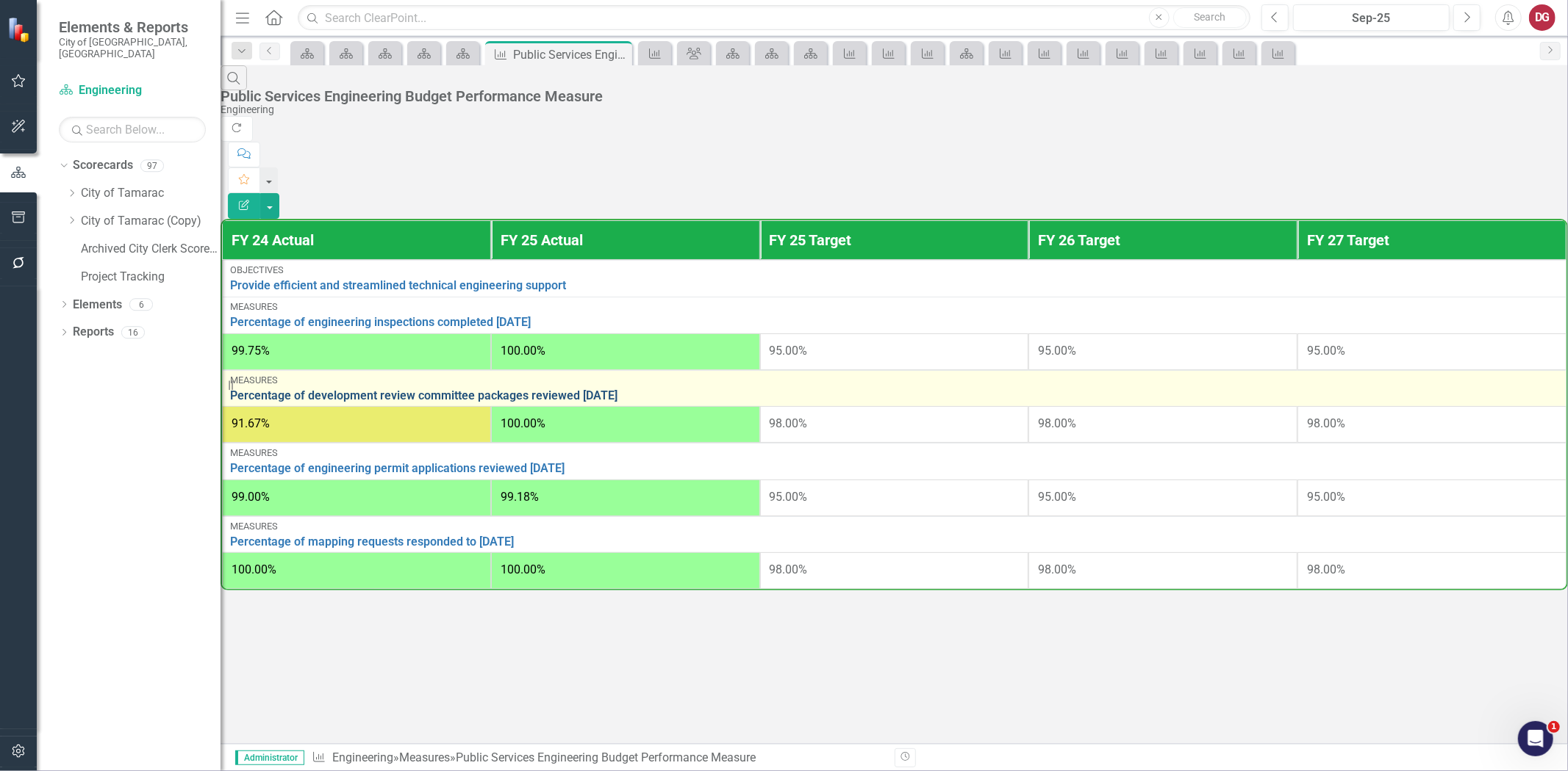
click at [318, 389] on link "Percentage of development review committee packages reviewed within 30 days" at bounding box center [894, 395] width 1329 height 13
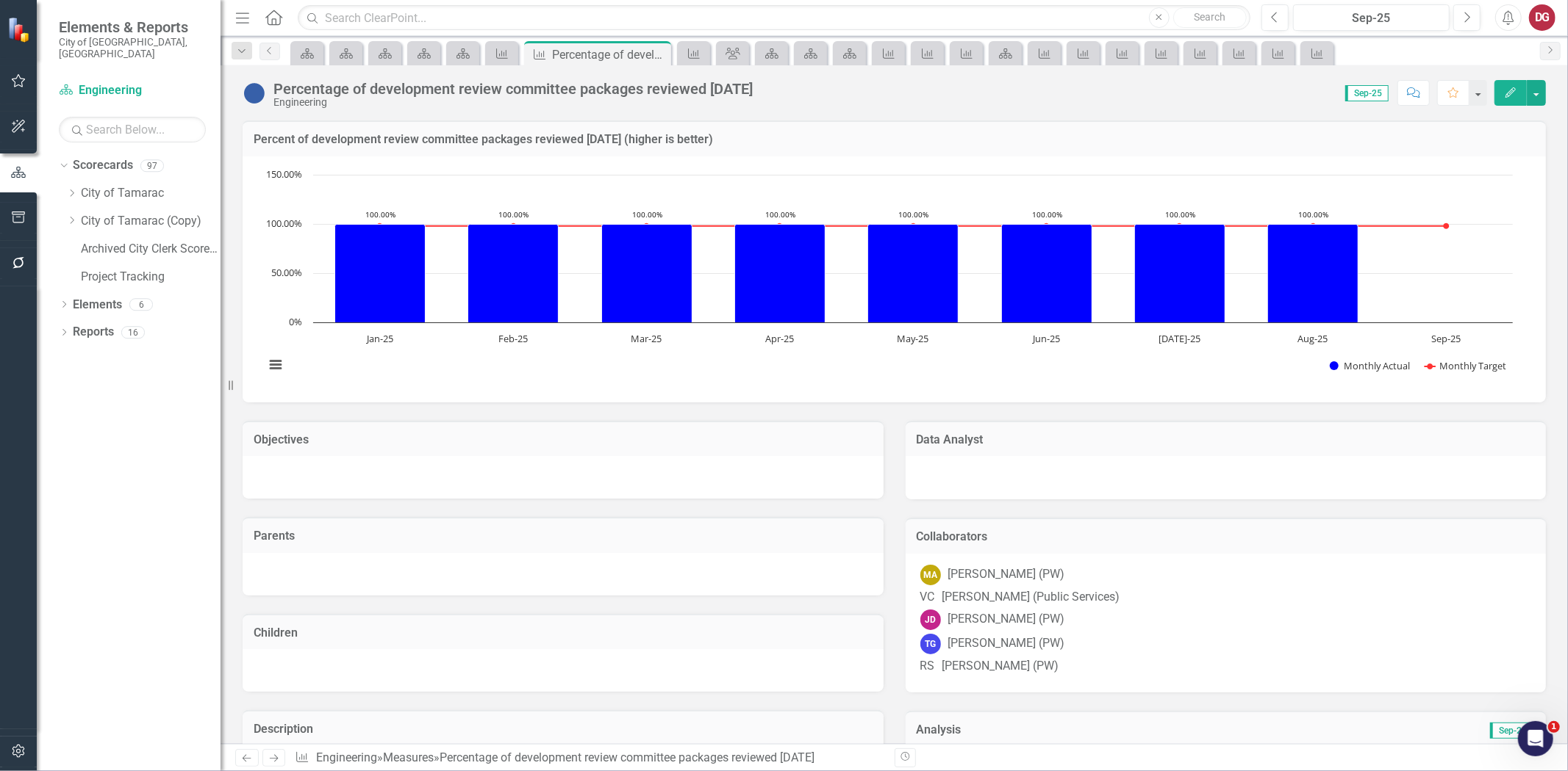
click at [1009, 443] on h3 "Data Analyst" at bounding box center [1226, 439] width 619 height 13
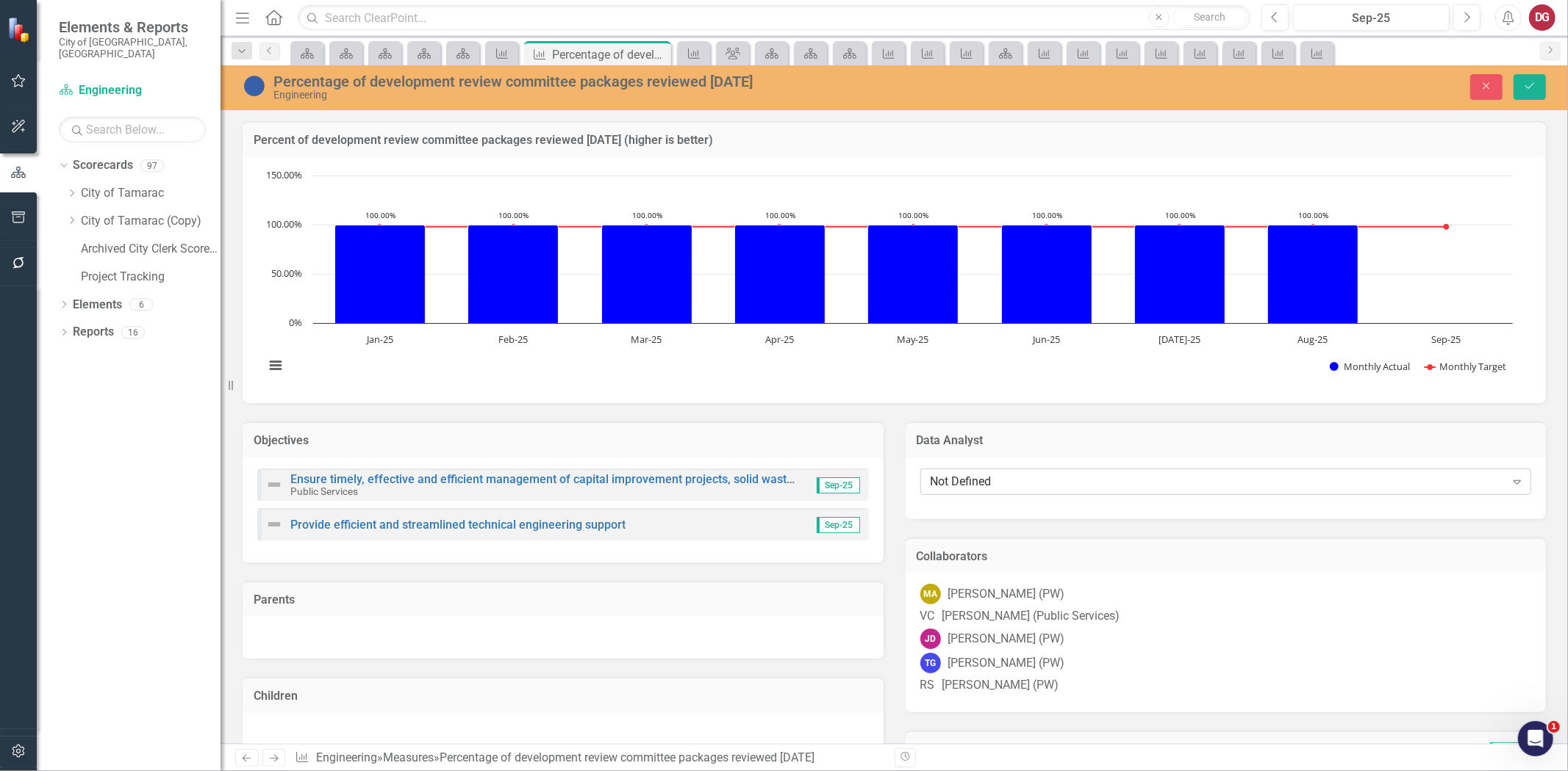
click at [971, 483] on div "Not Defined" at bounding box center [1217, 482] width 575 height 17
type input "herr"
click at [298, 771] on span "Daniela Herr era (Public Services)" at bounding box center [156, 783] width 283 height 14
click at [1152, 609] on div "VC Vanessa Charry (Public Services)" at bounding box center [1226, 617] width 612 height 17
click at [1135, 629] on div "JD John Doherty (PW)" at bounding box center [1226, 639] width 612 height 21
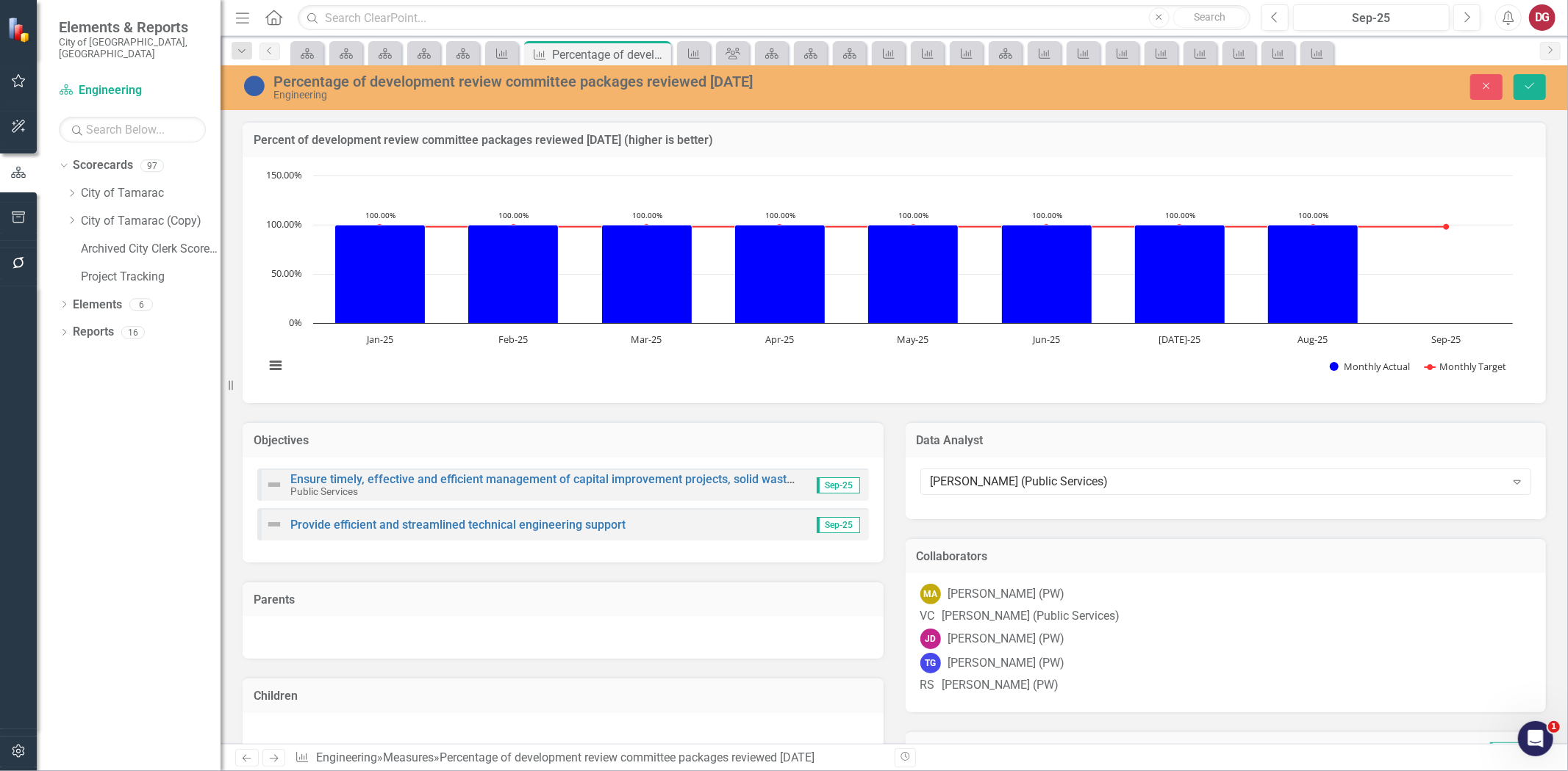
click at [1135, 629] on div "JD John Doherty (PW)" at bounding box center [1226, 639] width 612 height 21
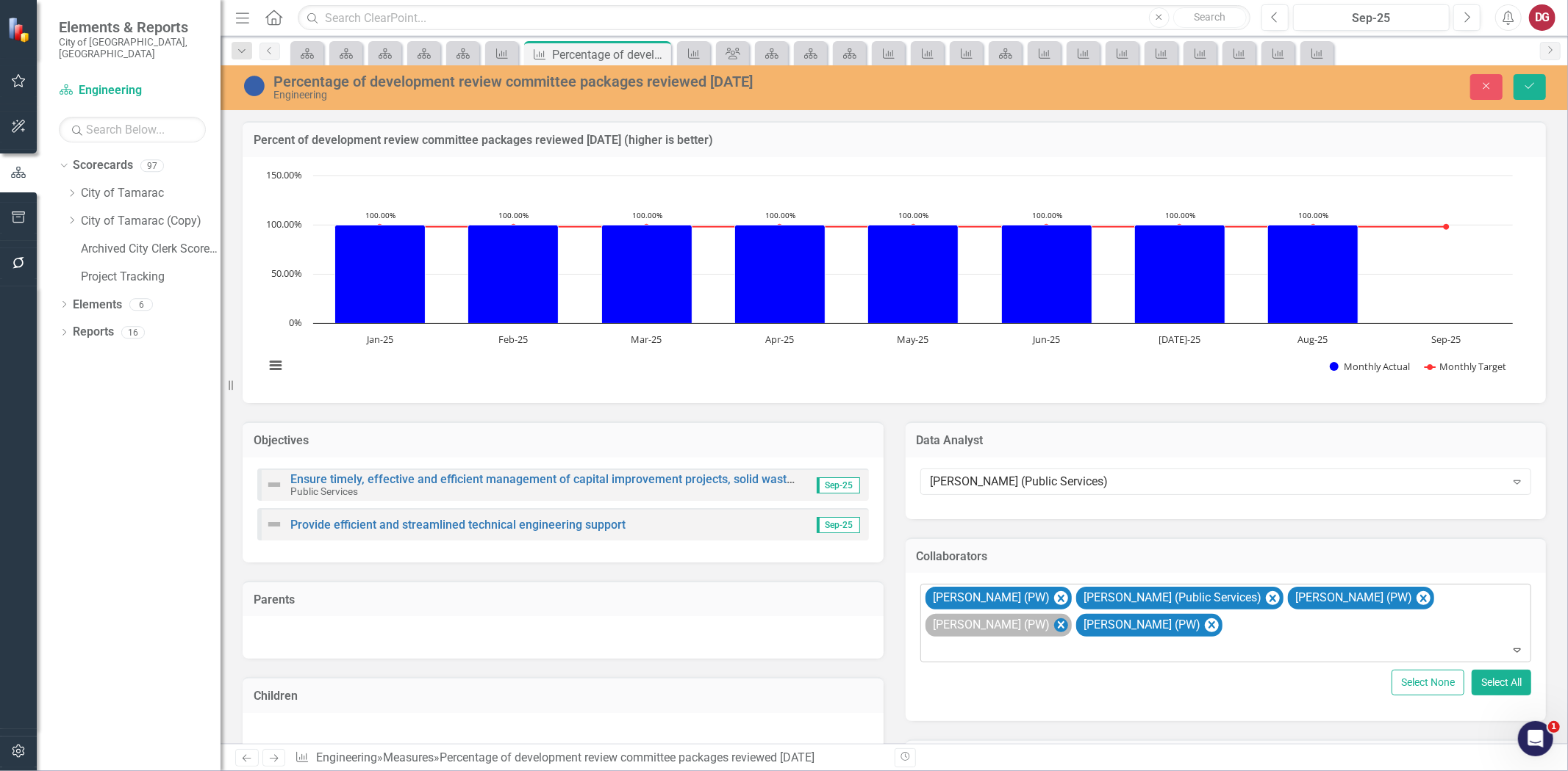
click at [1053, 616] on icon "Remove Troy Gies (PW)" at bounding box center [1060, 625] width 14 height 18
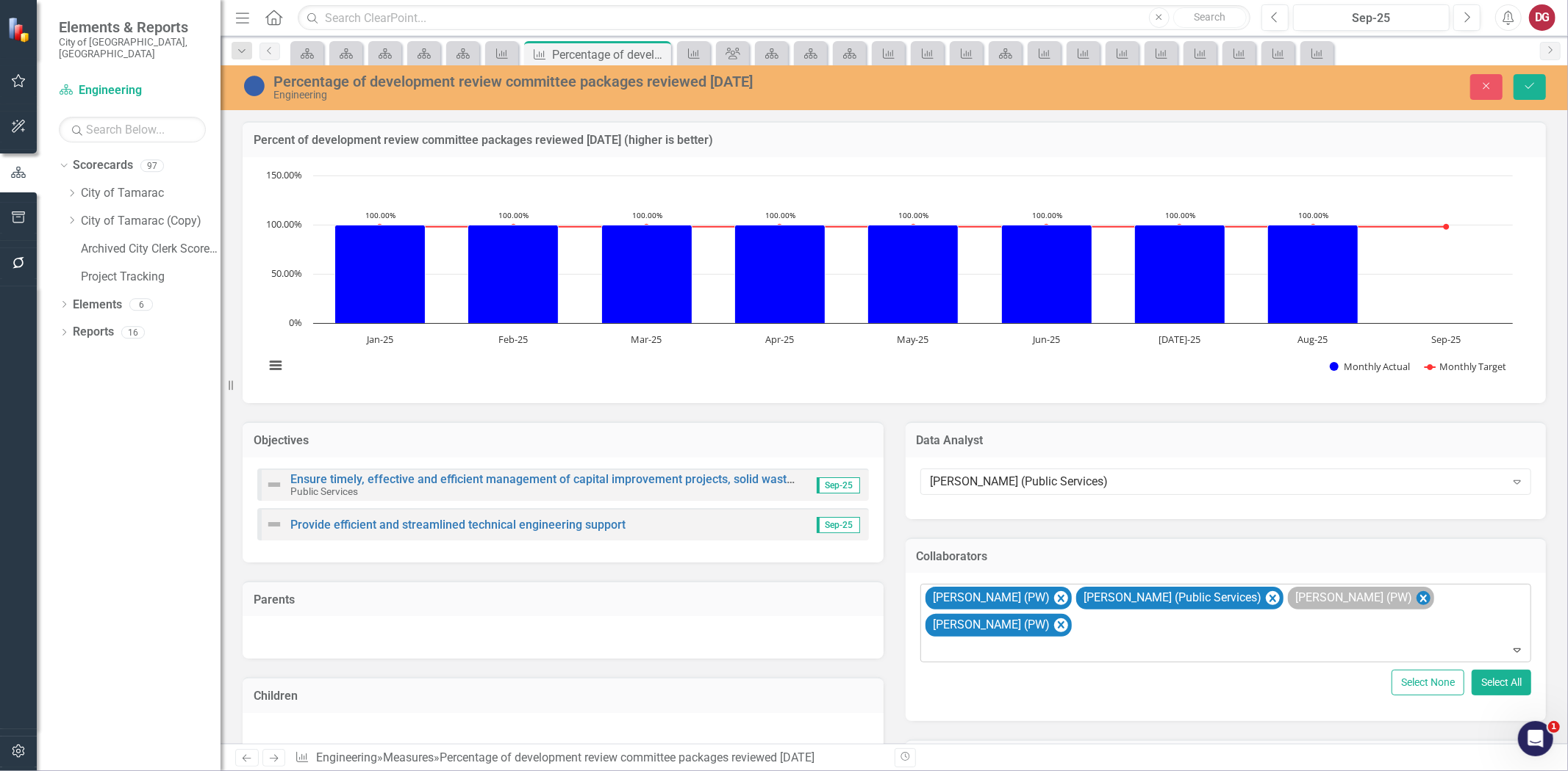
click at [1416, 590] on icon "Remove John Doherty (PW)" at bounding box center [1423, 597] width 14 height 18
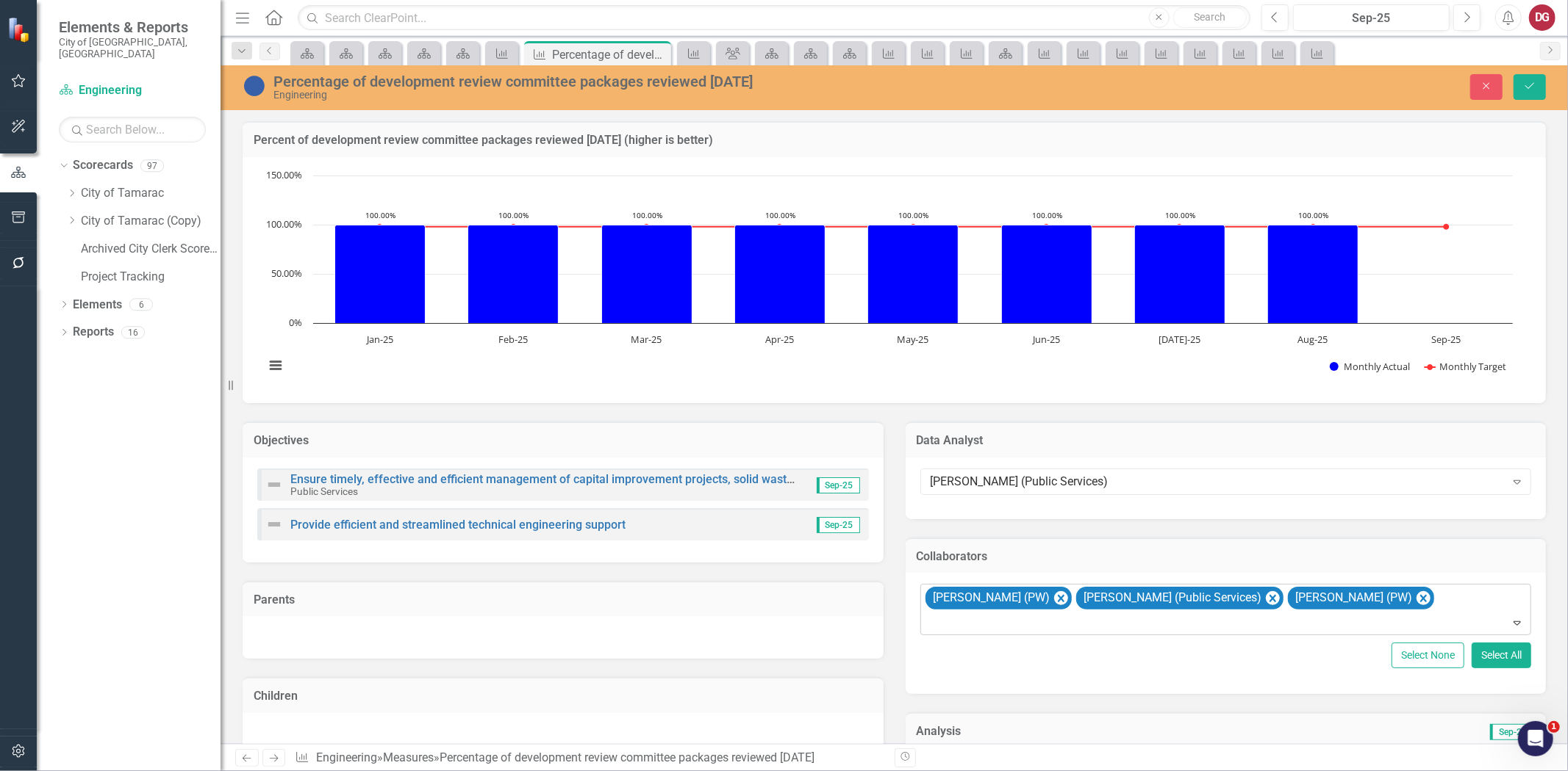
click at [1463, 585] on div "Mustafa Albassam (PW) Vanessa Charry (Public Services) Rodney Sims (PW)" at bounding box center [1228, 610] width 608 height 50
type input "cla"
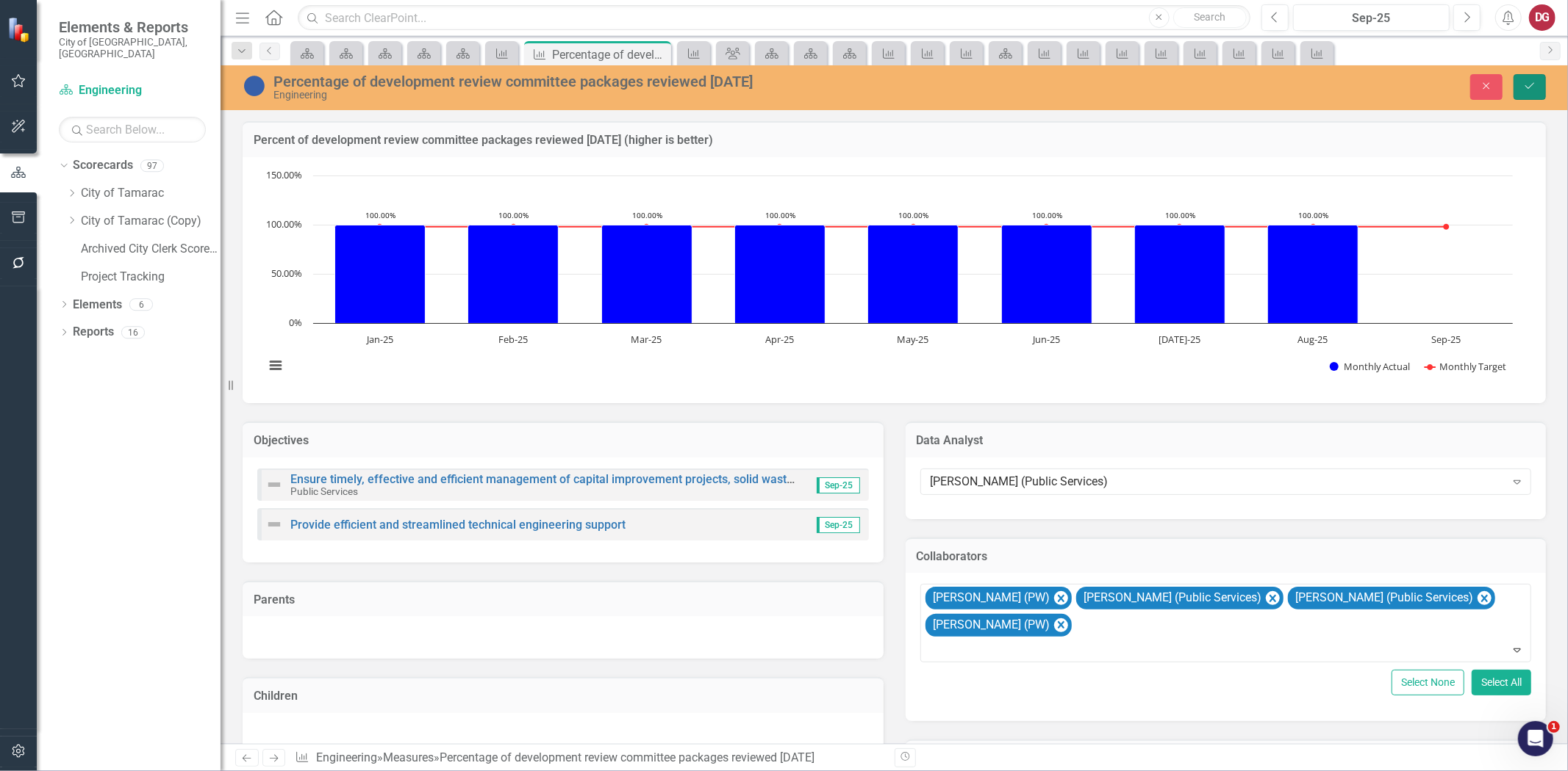
click at [1531, 86] on icon "Save" at bounding box center [1529, 86] width 13 height 10
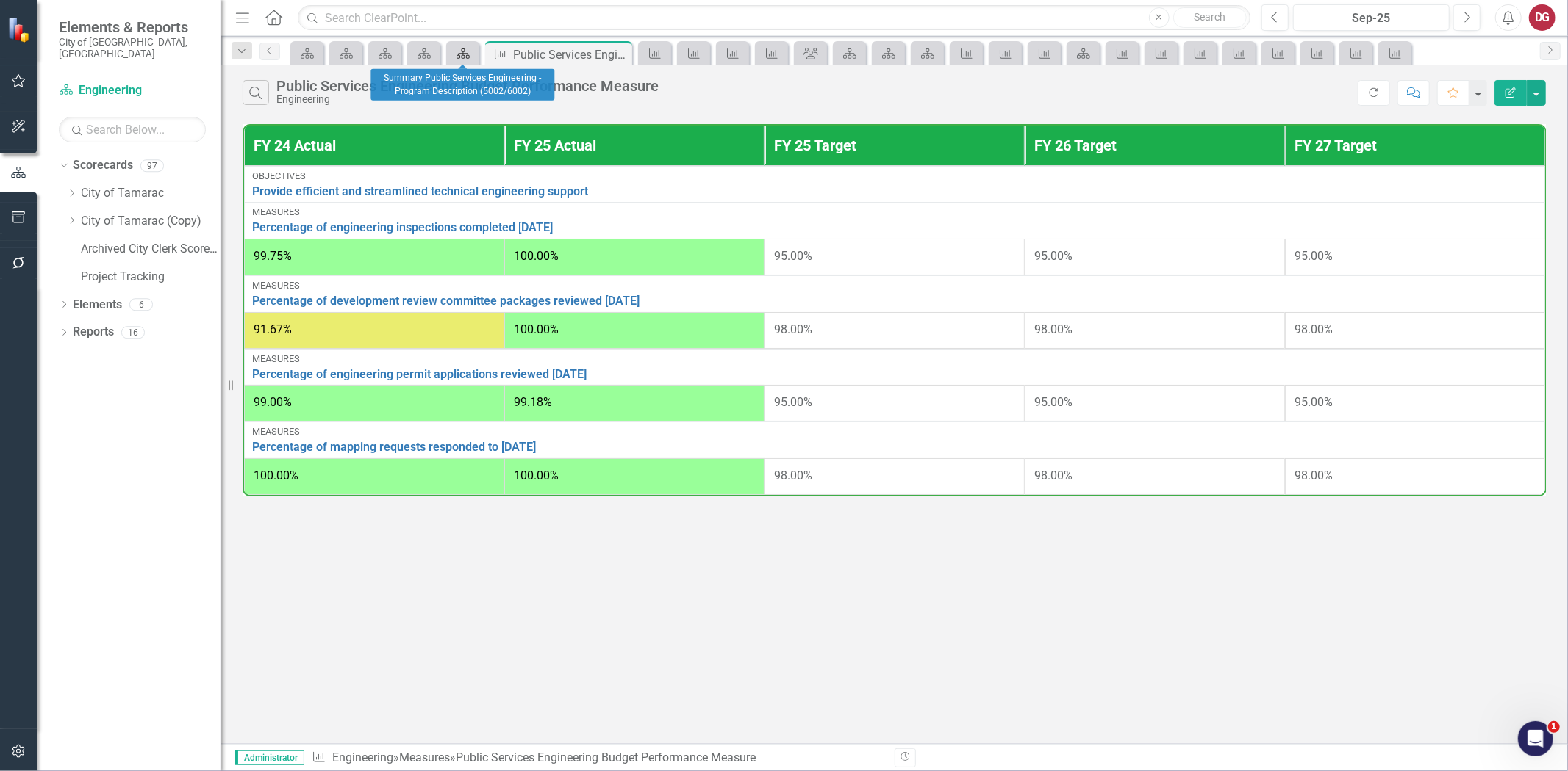
click at [469, 47] on div "Scorecard" at bounding box center [460, 53] width 21 height 18
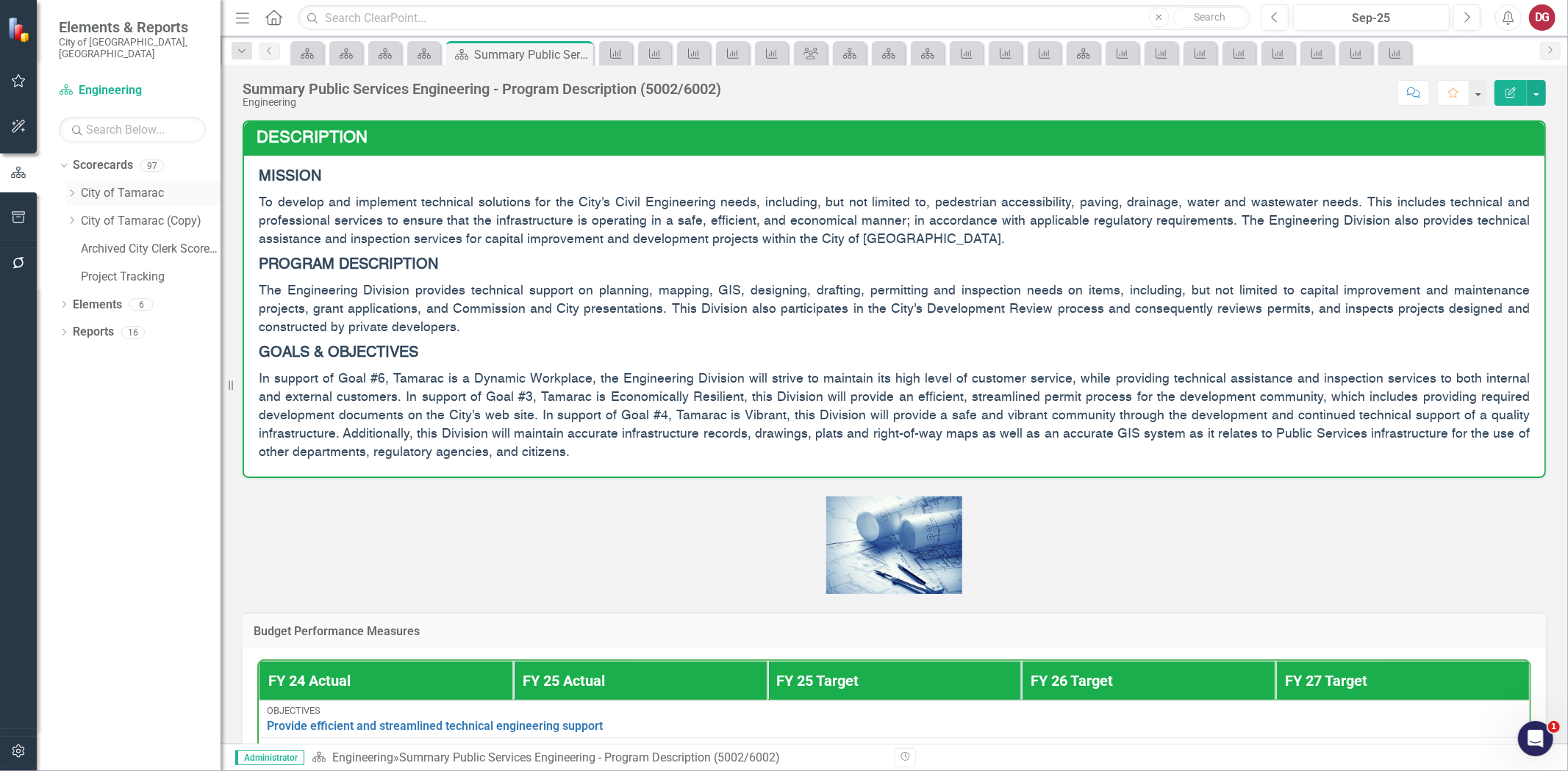
click at [67, 189] on icon "Dropdown" at bounding box center [72, 193] width 11 height 9
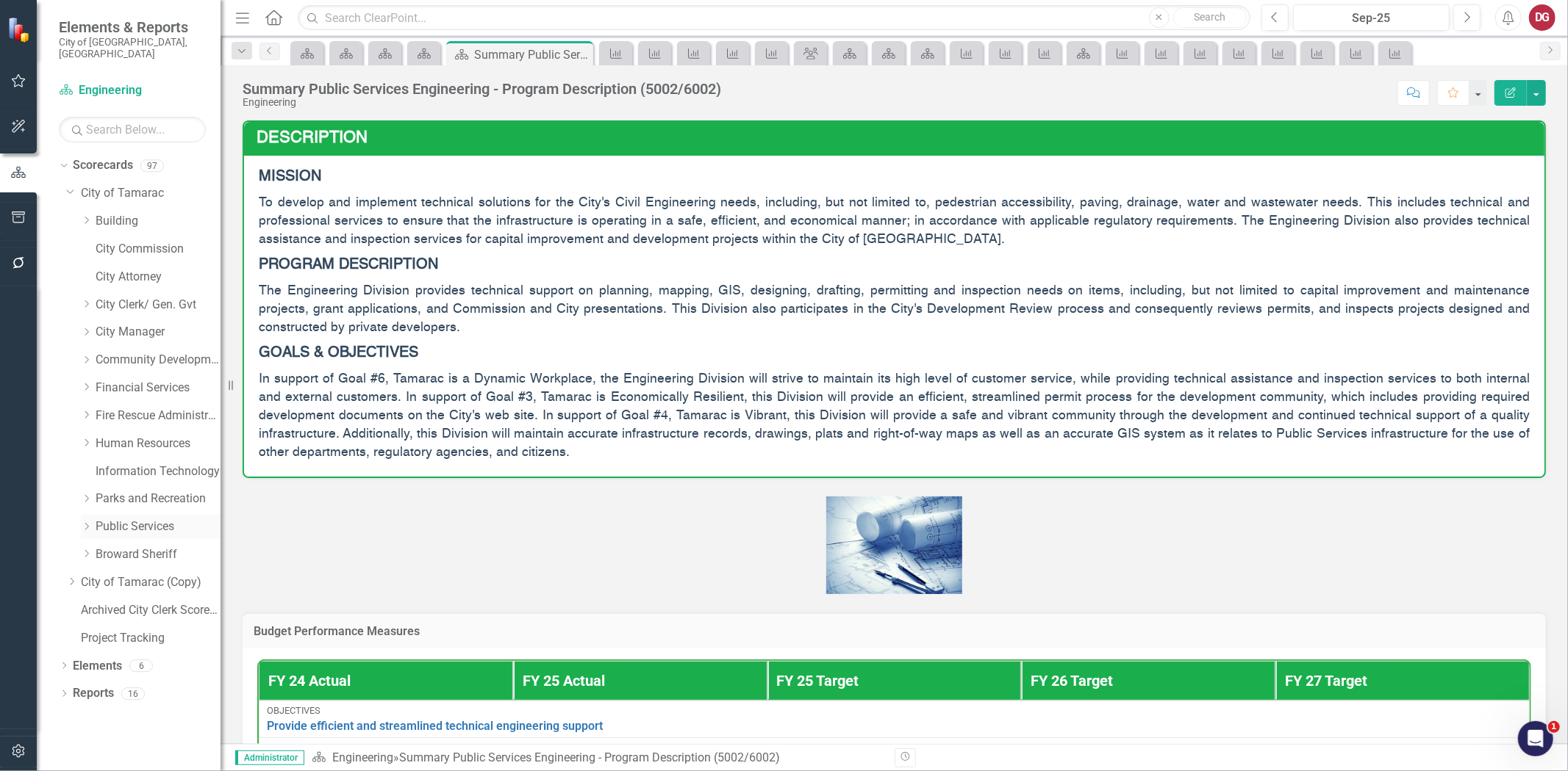
click at [86, 515] on div "Dropdown Public Services" at bounding box center [151, 527] width 140 height 24
click at [85, 521] on div "Dropdown" at bounding box center [86, 527] width 11 height 12
click at [129, 574] on link "Facilities" at bounding box center [166, 583] width 111 height 17
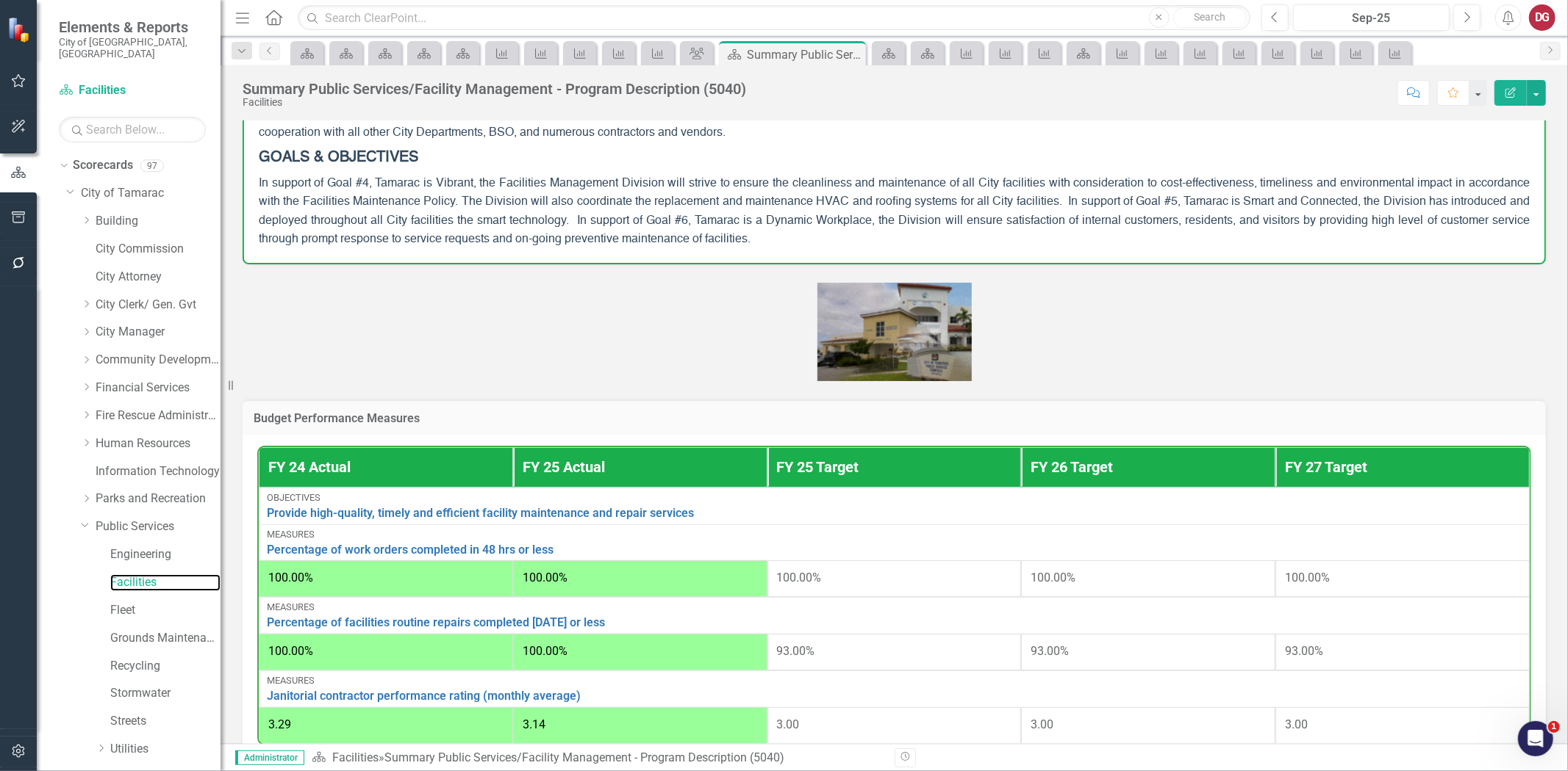
scroll to position [163, 0]
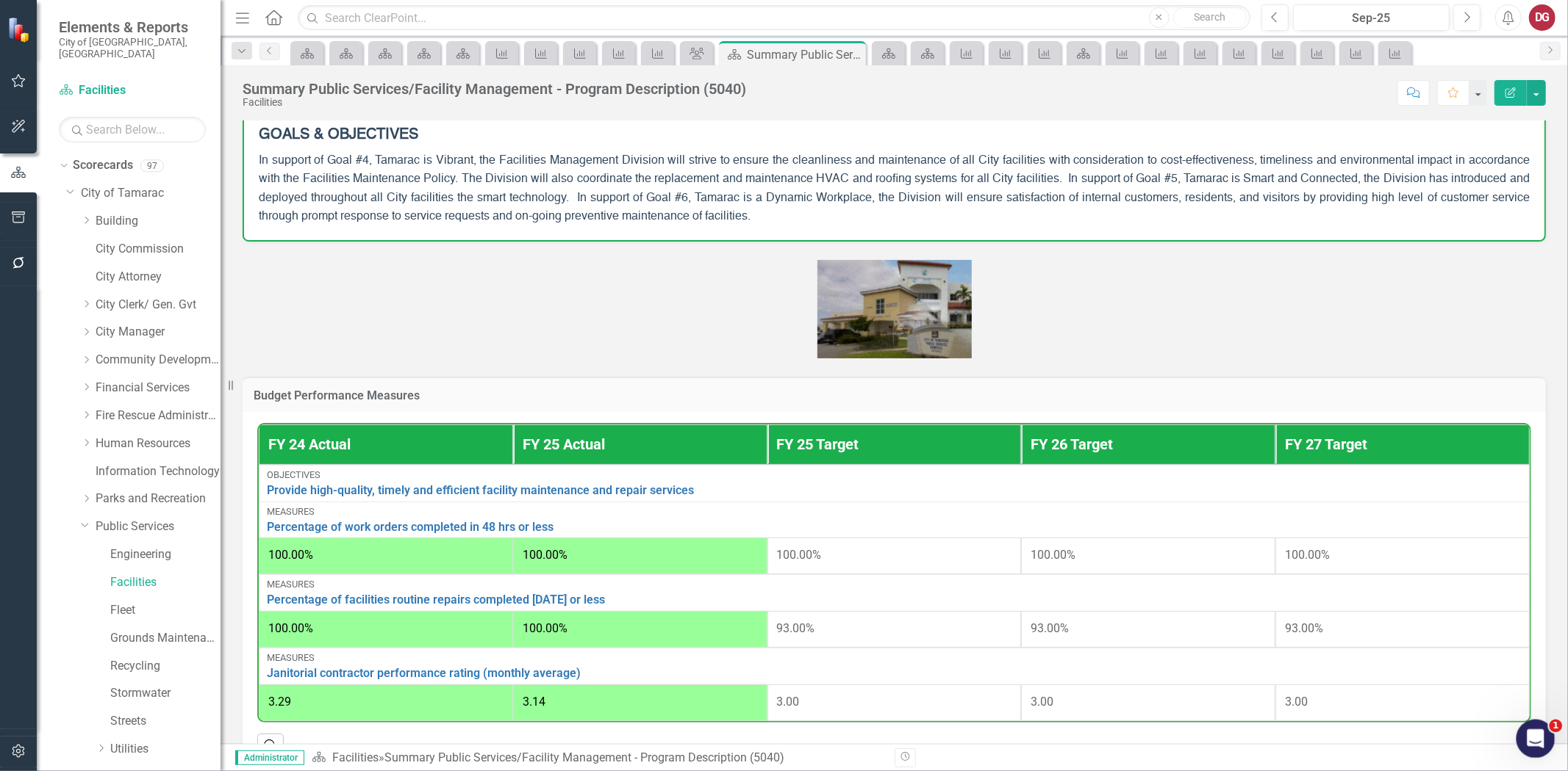
click at [1531, 736] on icon "Open Intercom Messenger" at bounding box center [1533, 737] width 24 height 24
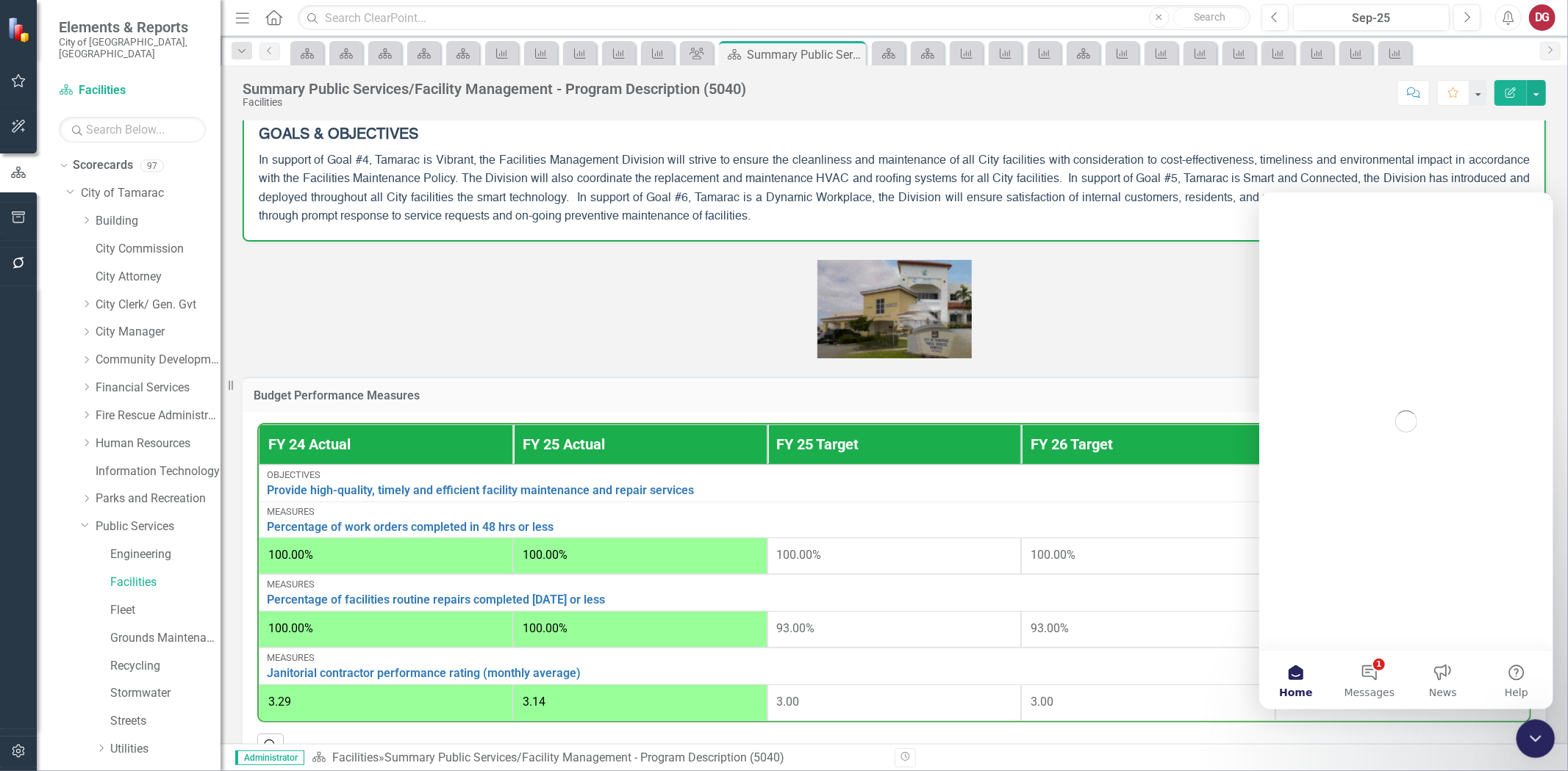
scroll to position [0, 0]
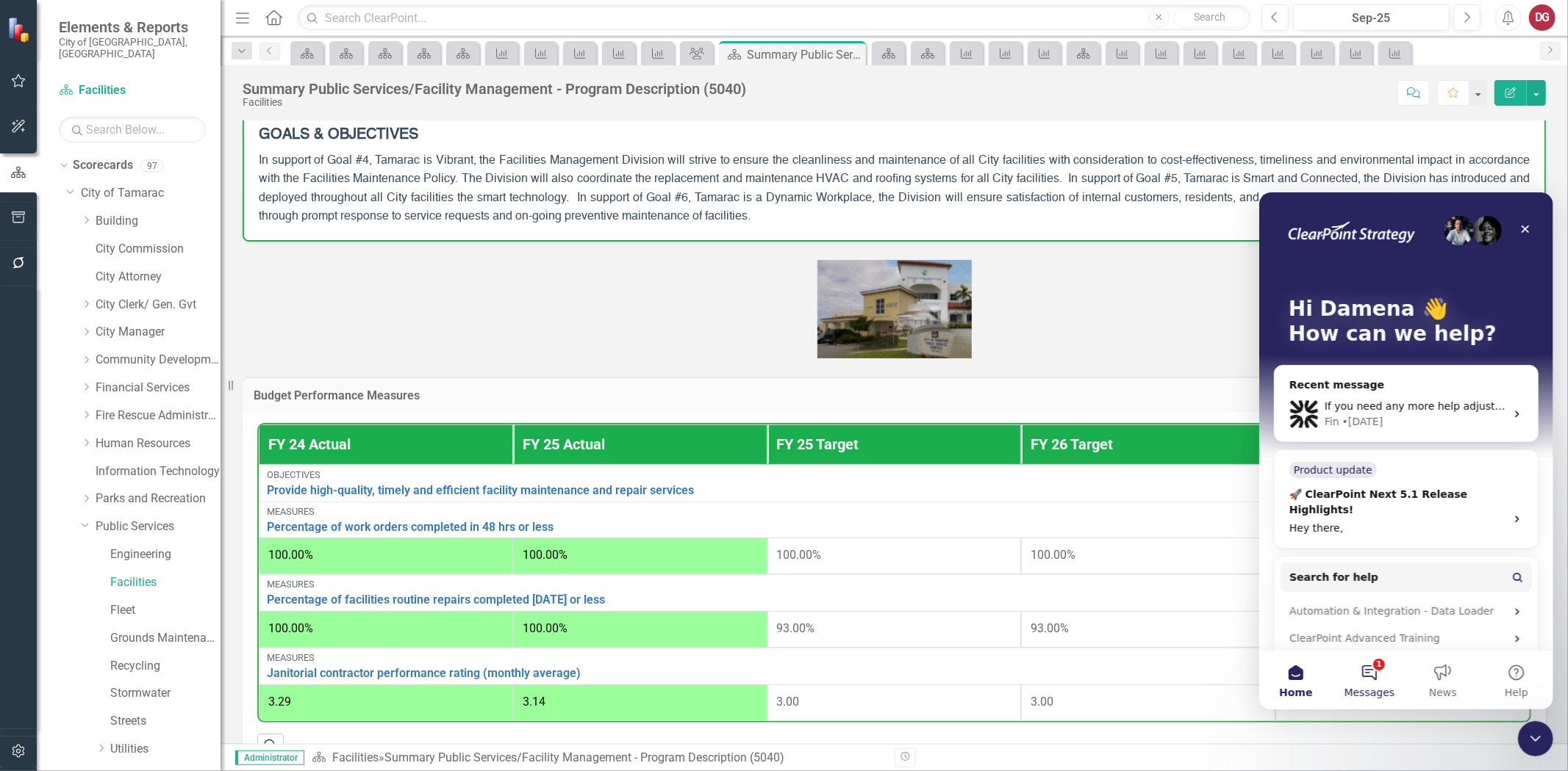
click at [1362, 673] on button "1 Messages" at bounding box center [1368, 679] width 73 height 59
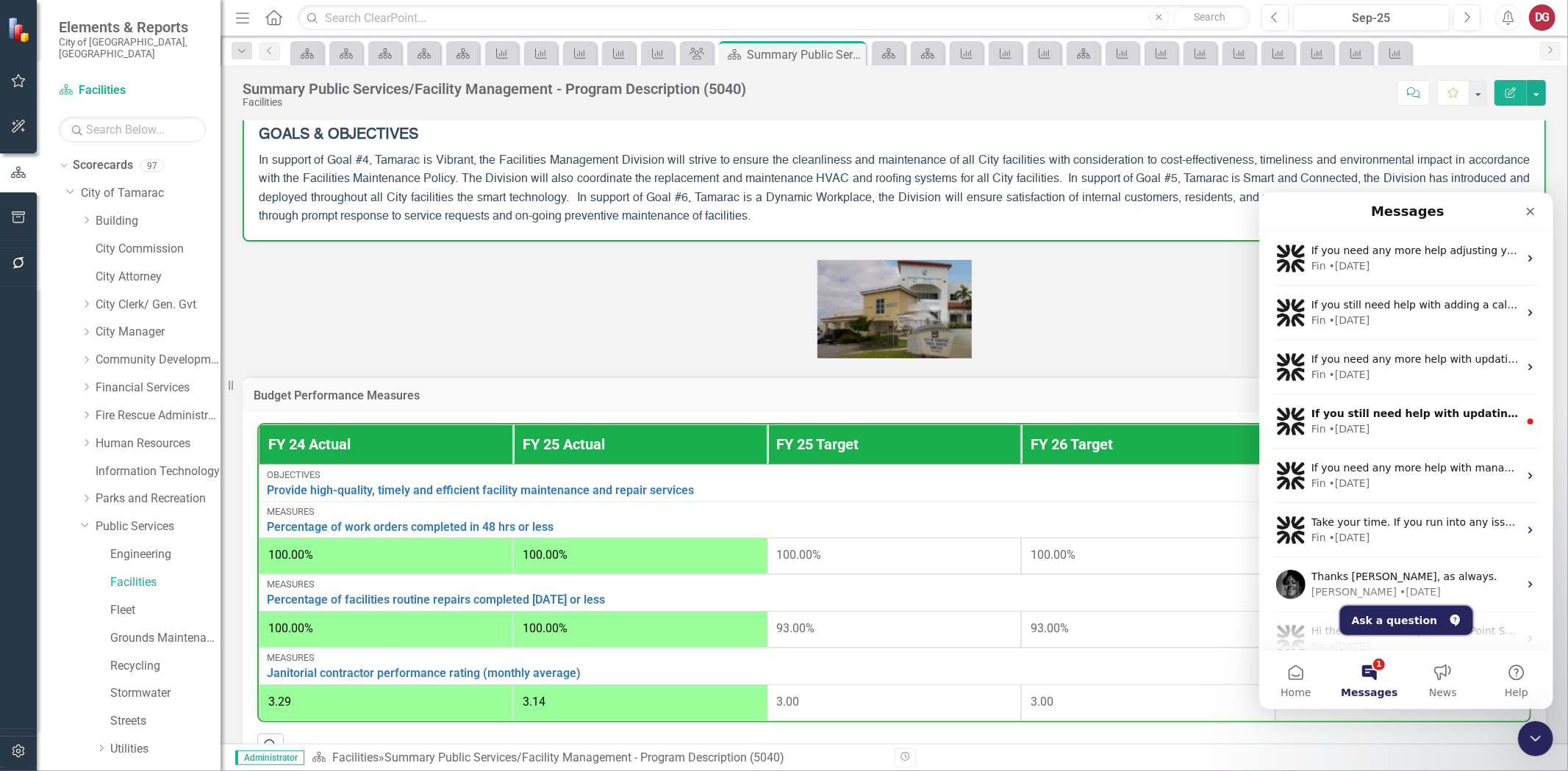
click at [1392, 614] on button "Ask a question" at bounding box center [1406, 620] width 133 height 29
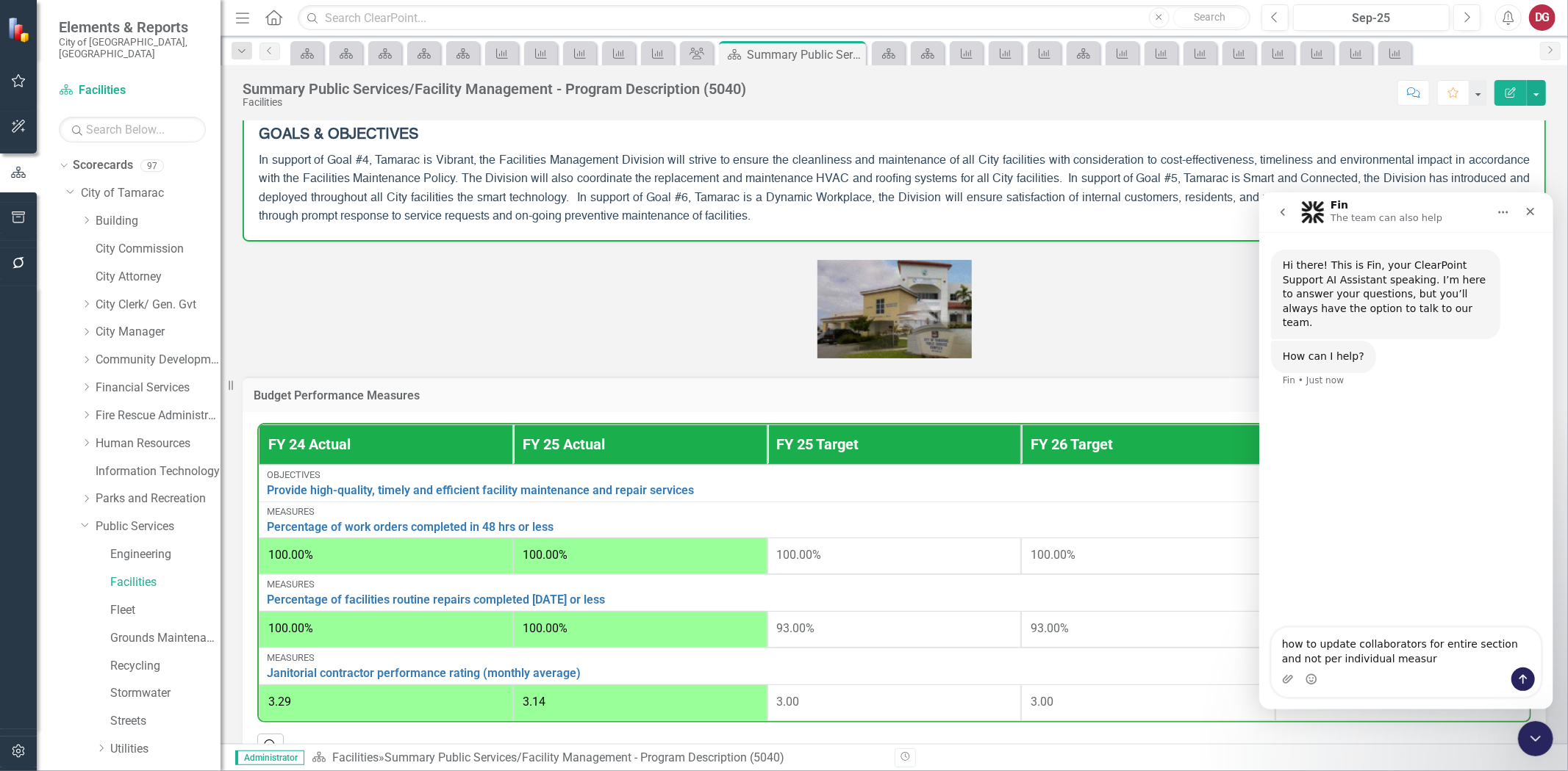
type textarea "how to update collaborators for entire section and not per individual measure"
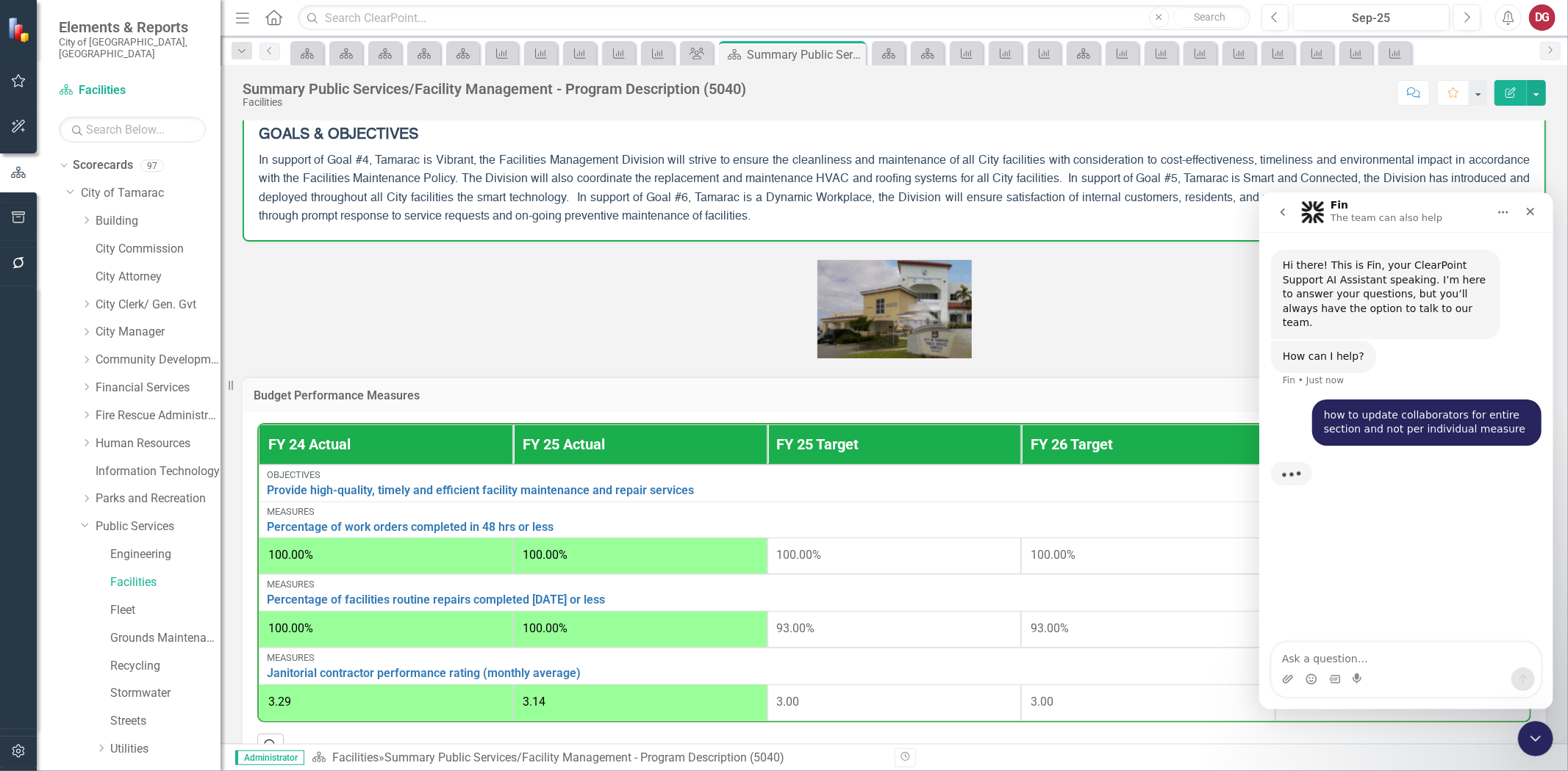
click at [1117, 346] on p at bounding box center [894, 309] width 1304 height 98
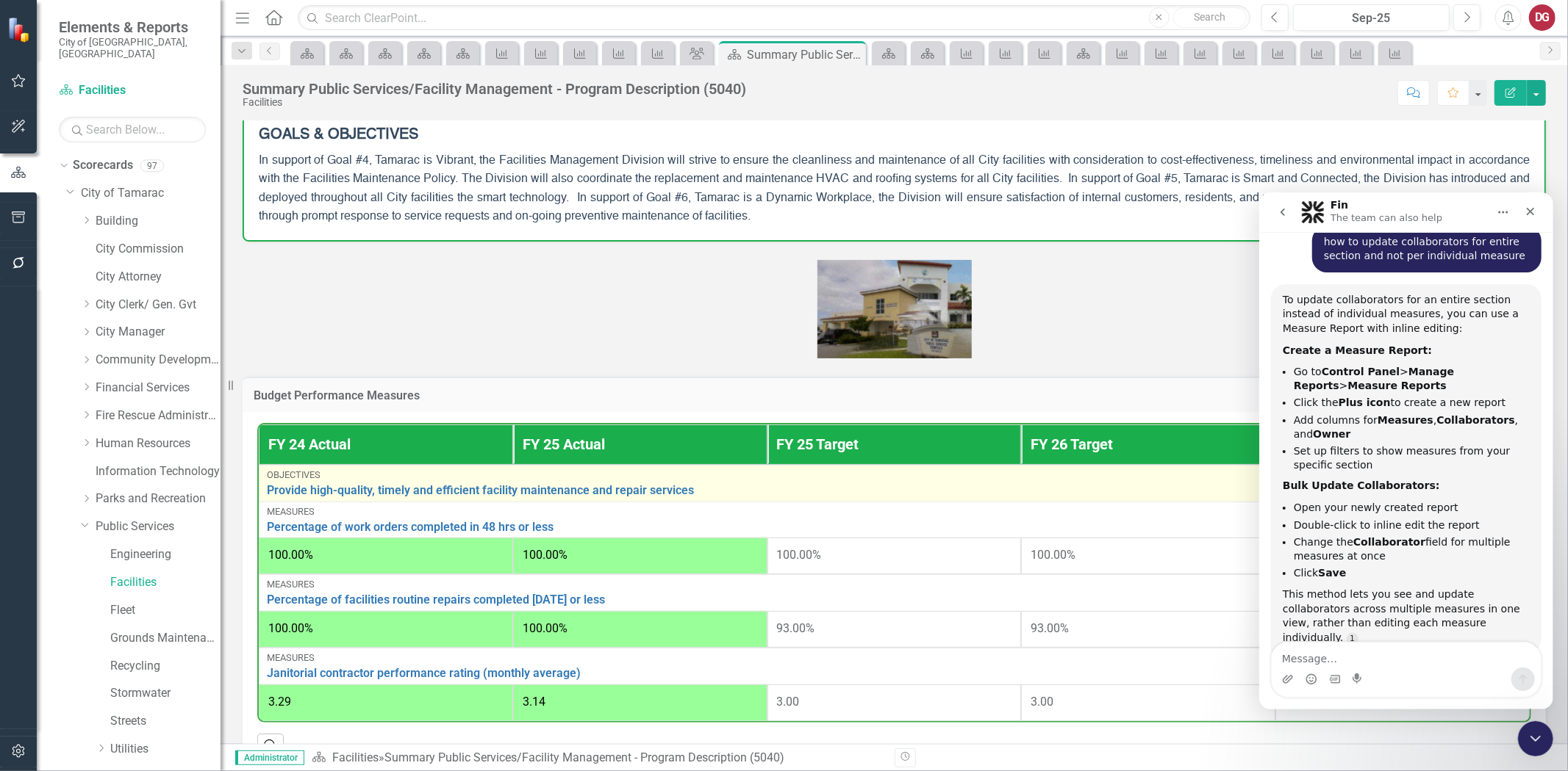
scroll to position [186, 0]
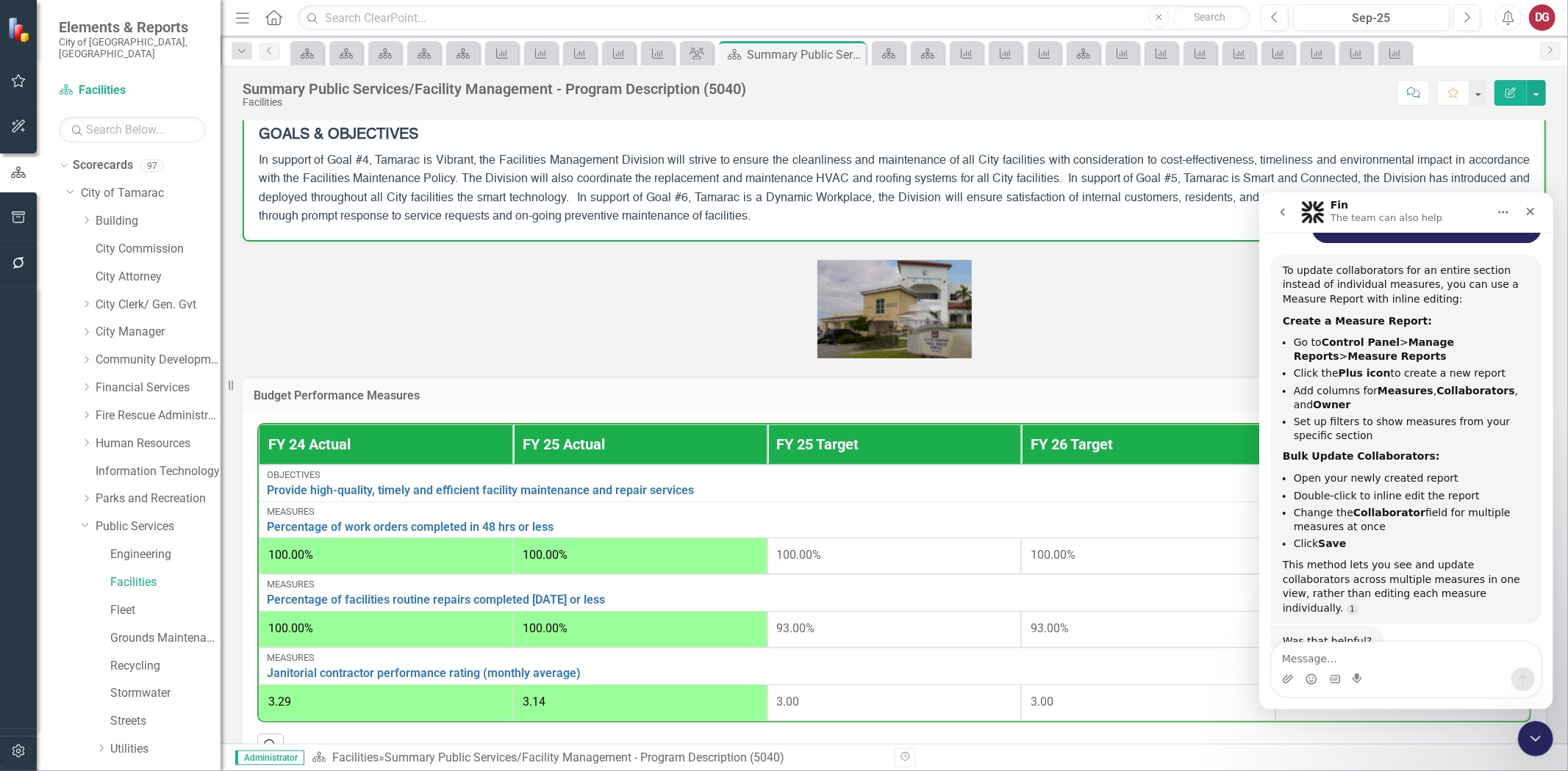
click at [1283, 217] on icon "go back" at bounding box center [1282, 212] width 12 height 12
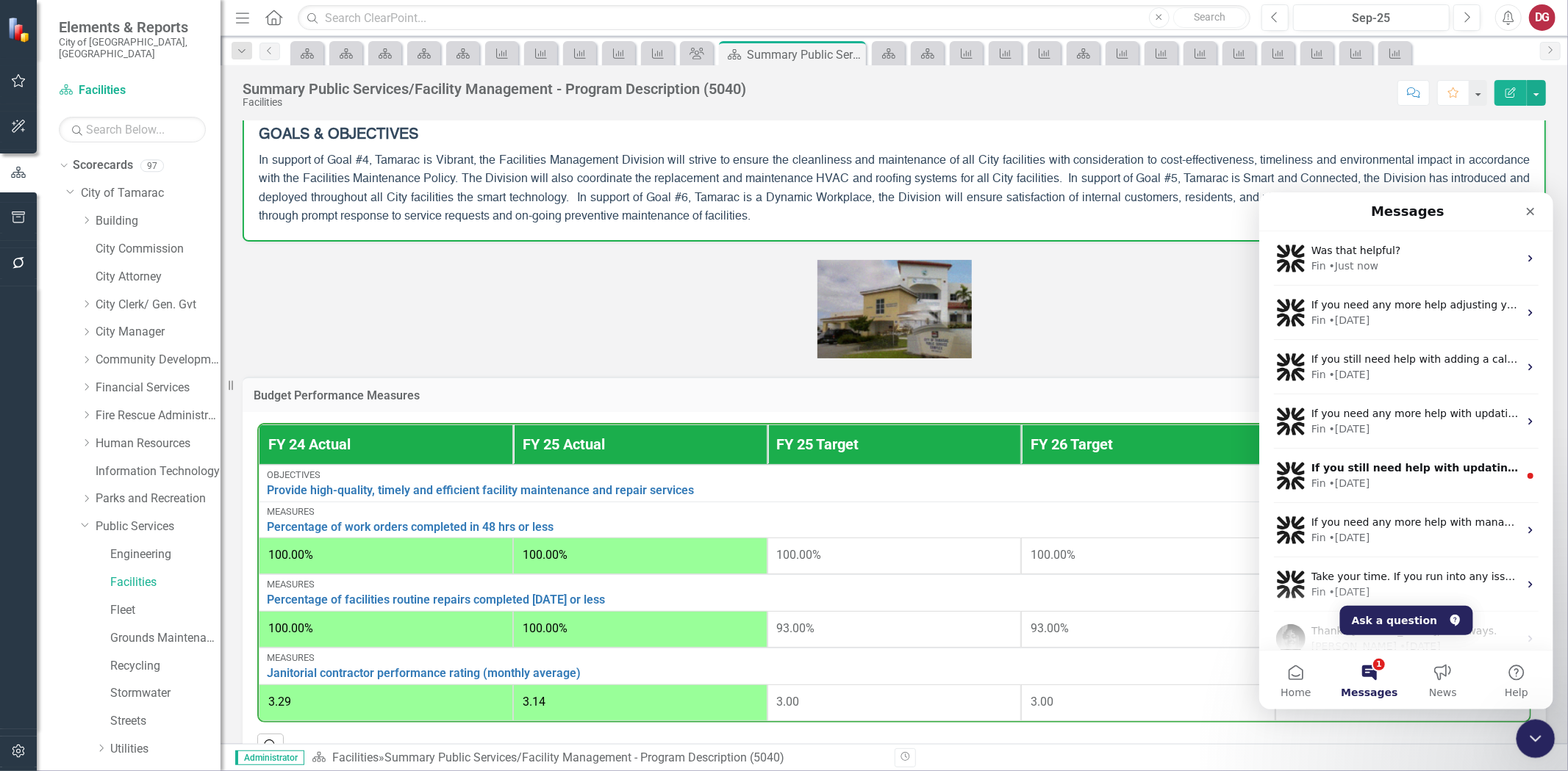
click at [1532, 736] on icon "Close Intercom Messenger" at bounding box center [1533, 736] width 10 height 6
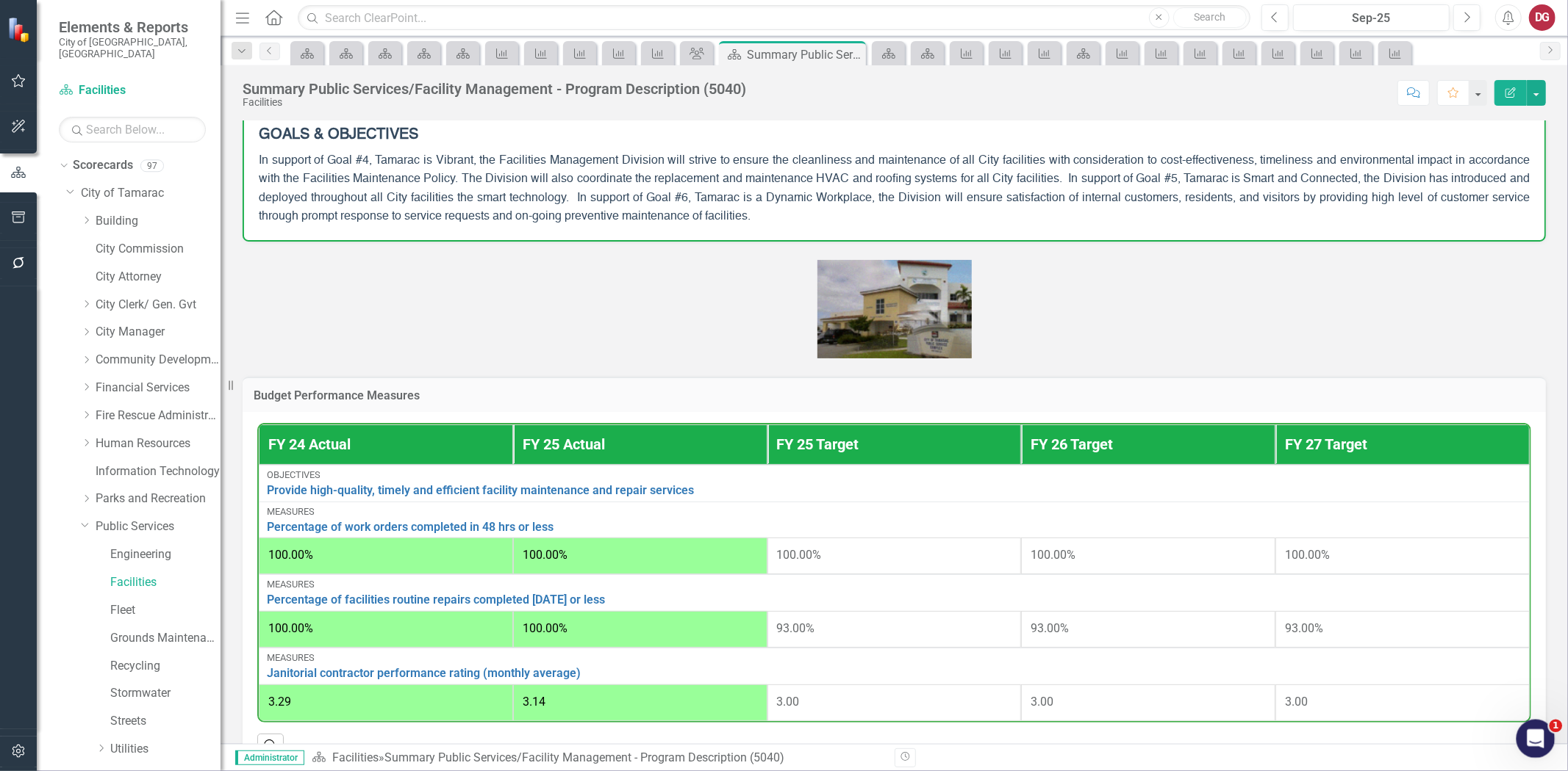
scroll to position [0, 0]
click at [145, 519] on link "Public Services" at bounding box center [158, 528] width 125 height 17
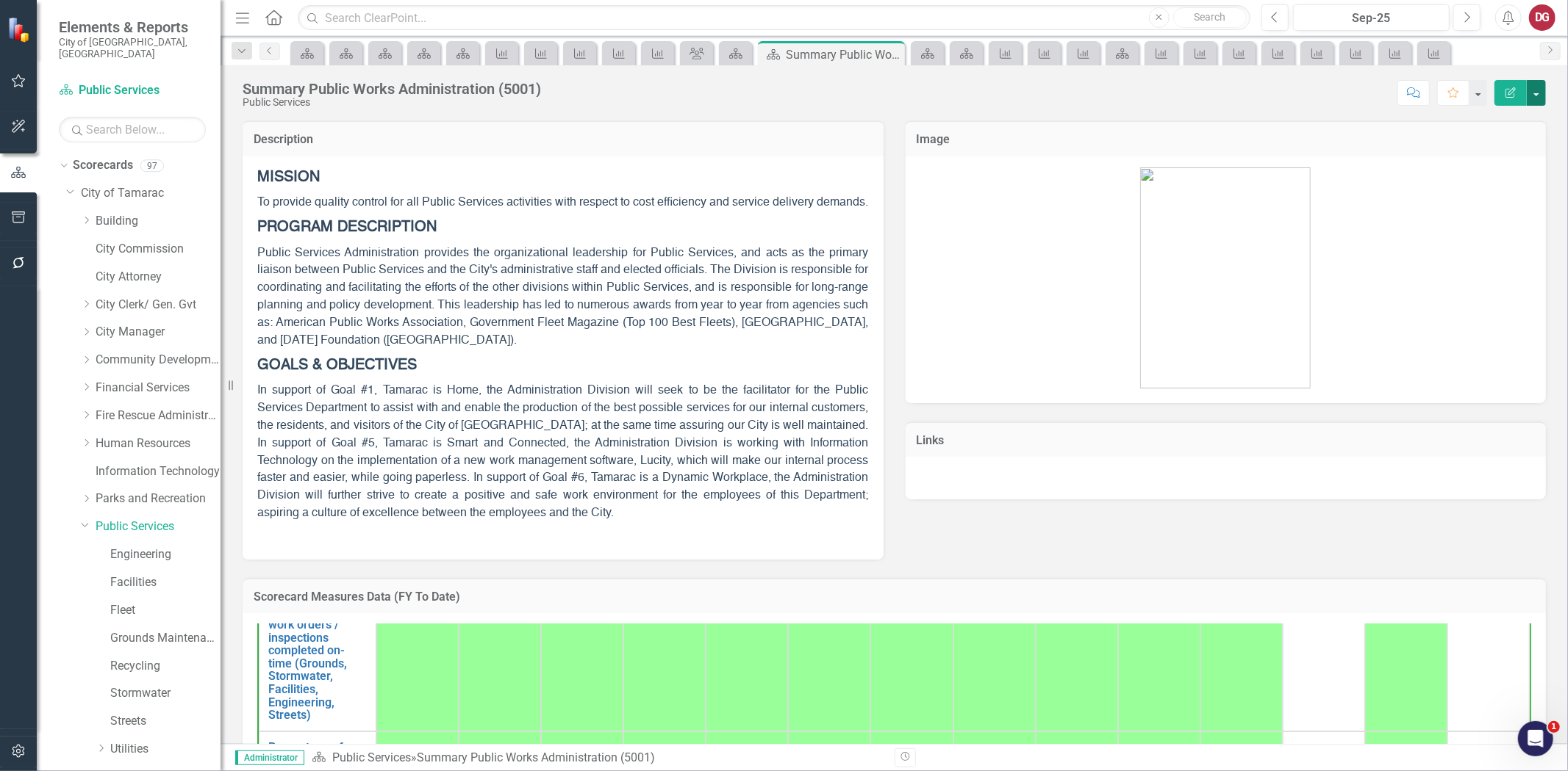
click at [1534, 88] on button "button" at bounding box center [1536, 93] width 19 height 26
click at [1482, 119] on link "Edit Edit Scorecard" at bounding box center [1486, 119] width 119 height 27
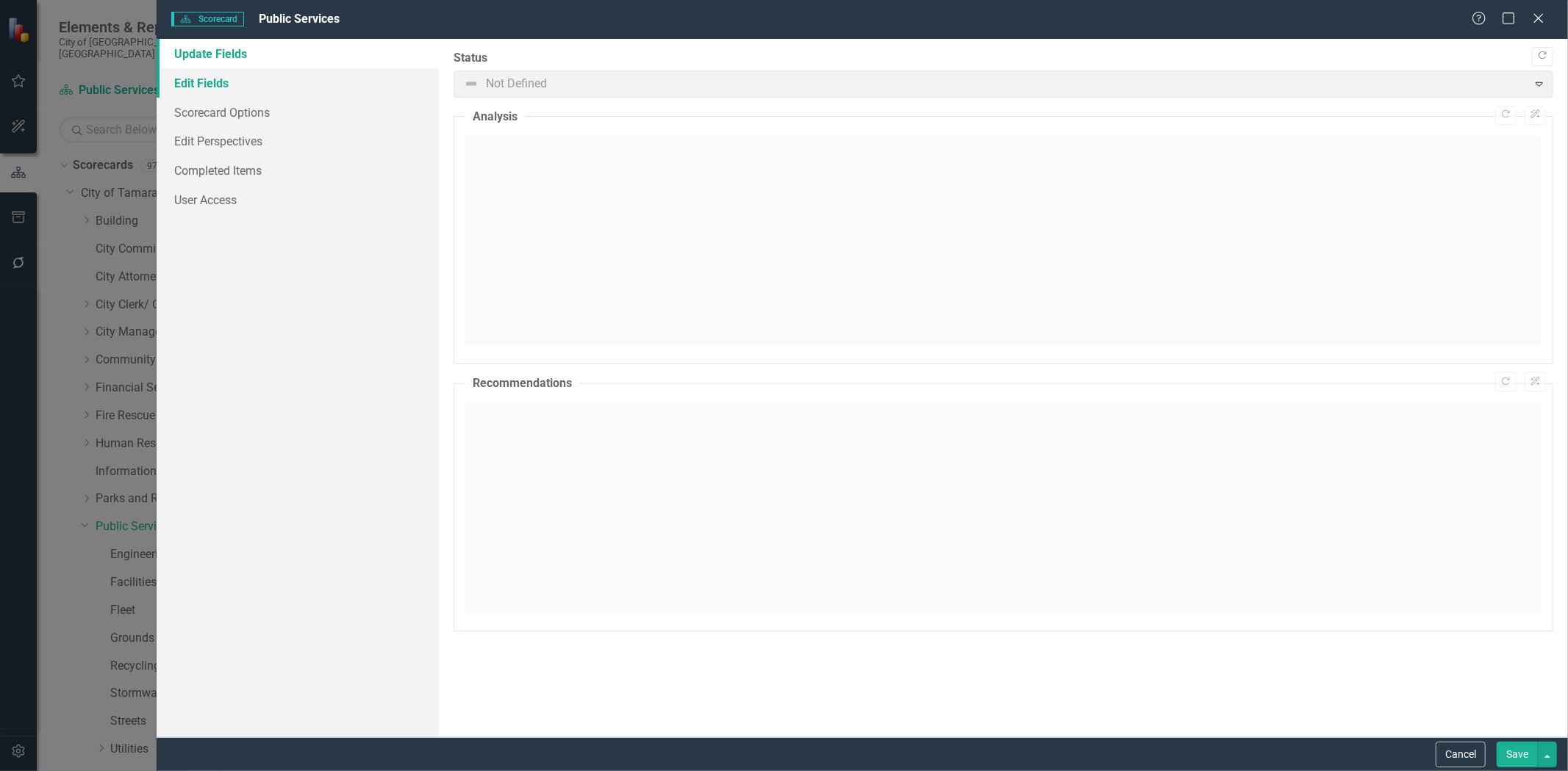
click at [225, 83] on link "Edit Fields" at bounding box center [297, 83] width 282 height 29
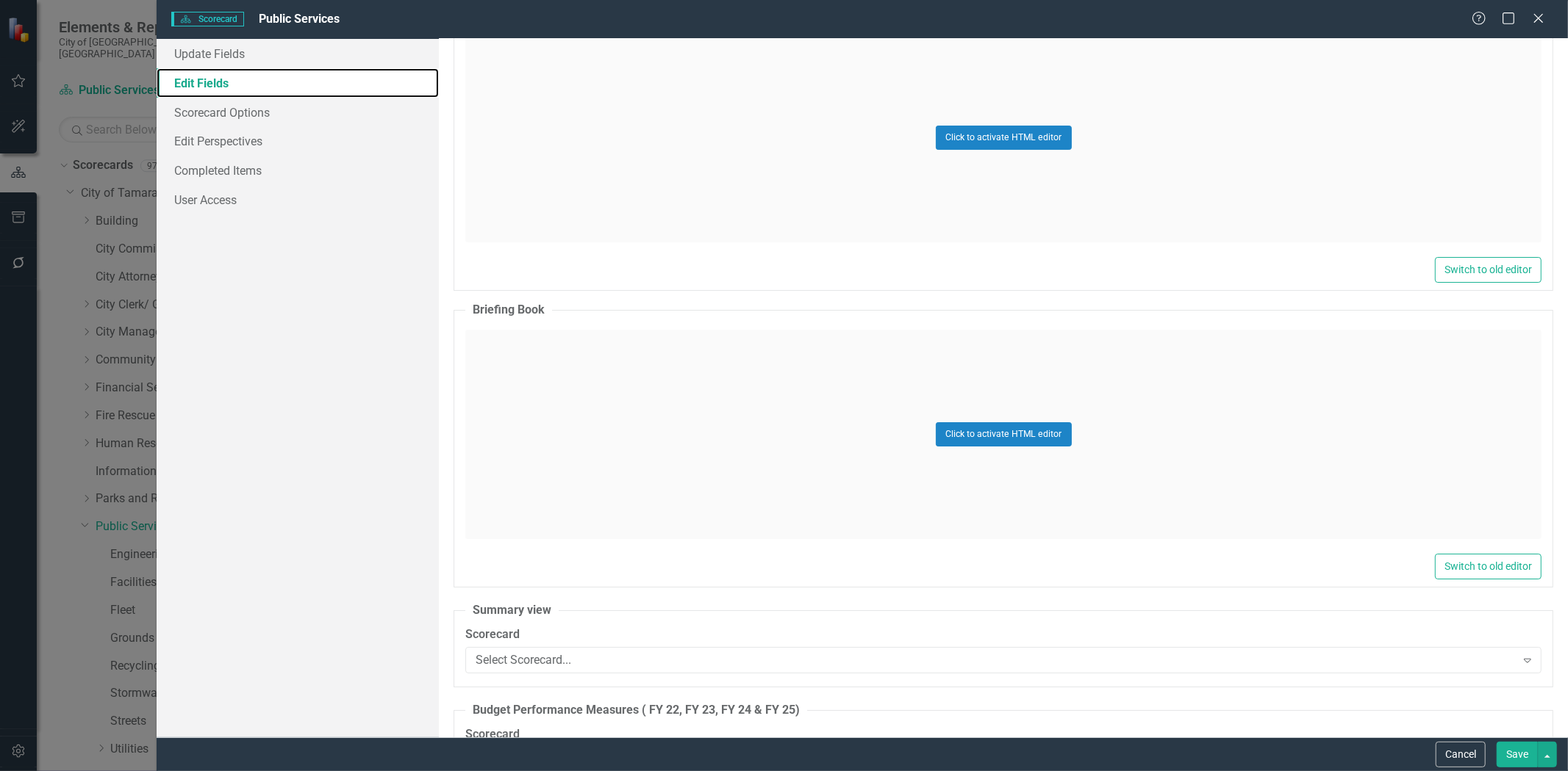
scroll to position [9127, 0]
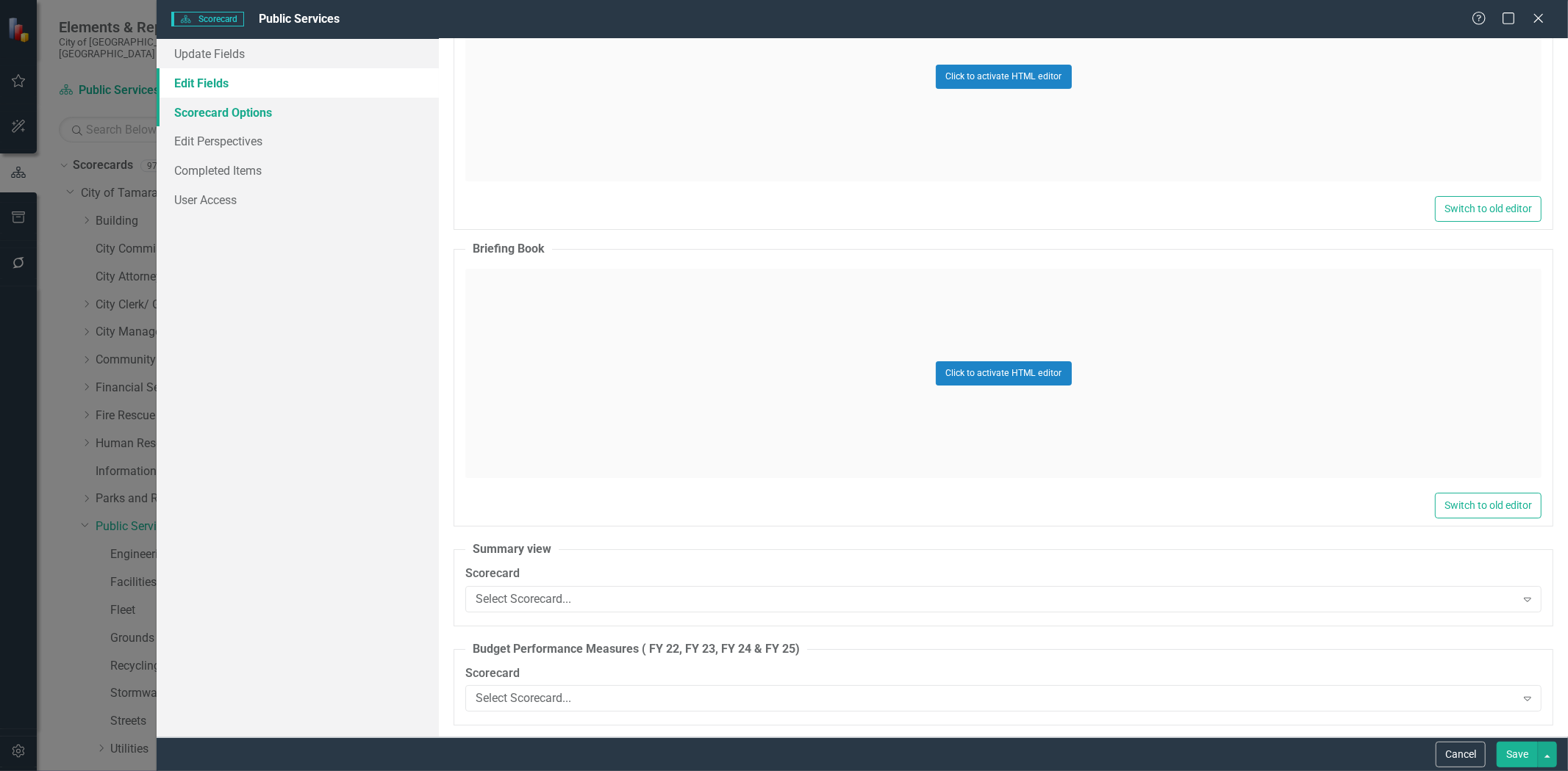
click at [209, 111] on link "Scorecard Options" at bounding box center [297, 112] width 282 height 29
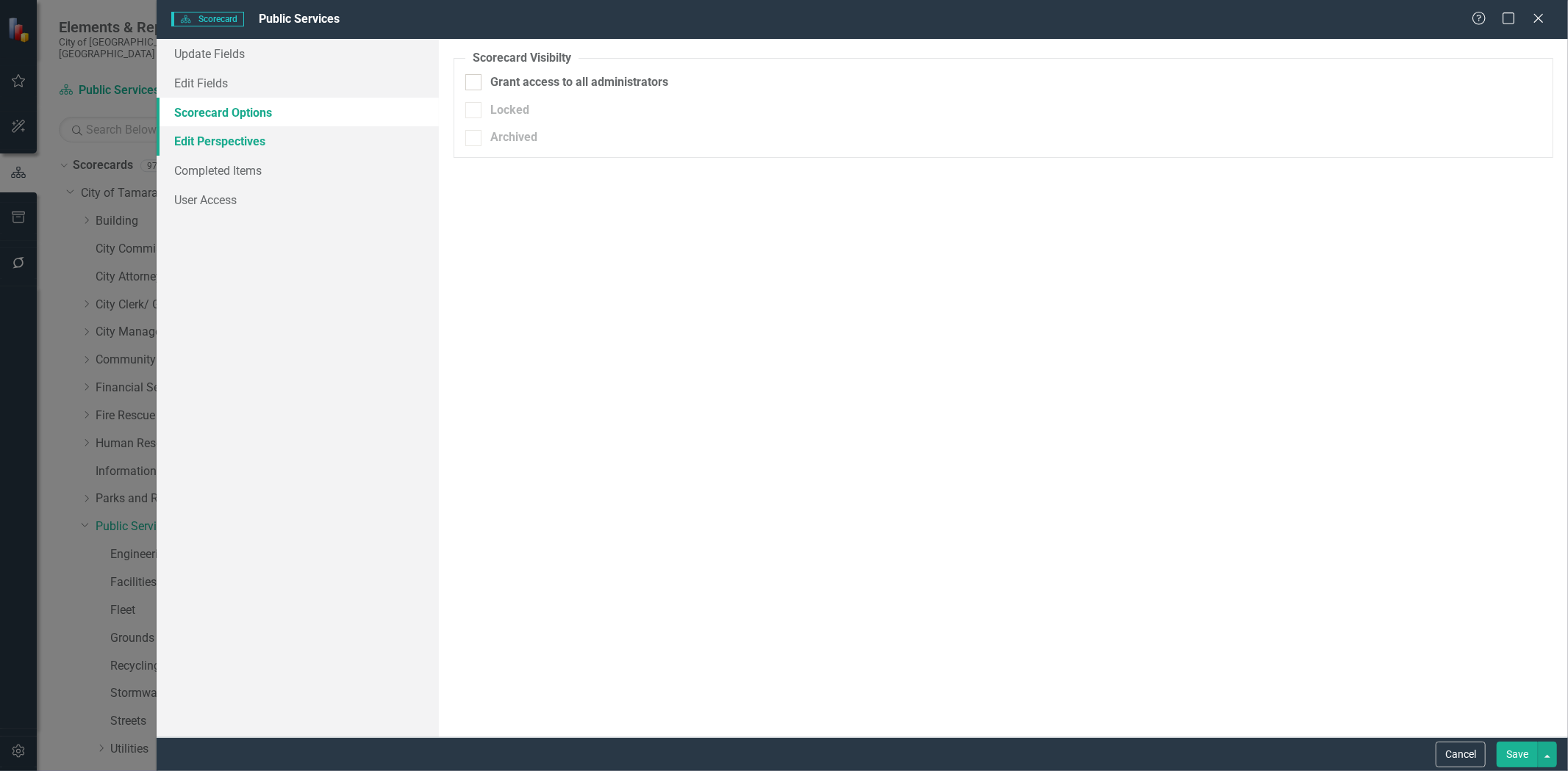
click at [205, 142] on link "Edit Perspectives" at bounding box center [297, 141] width 282 height 29
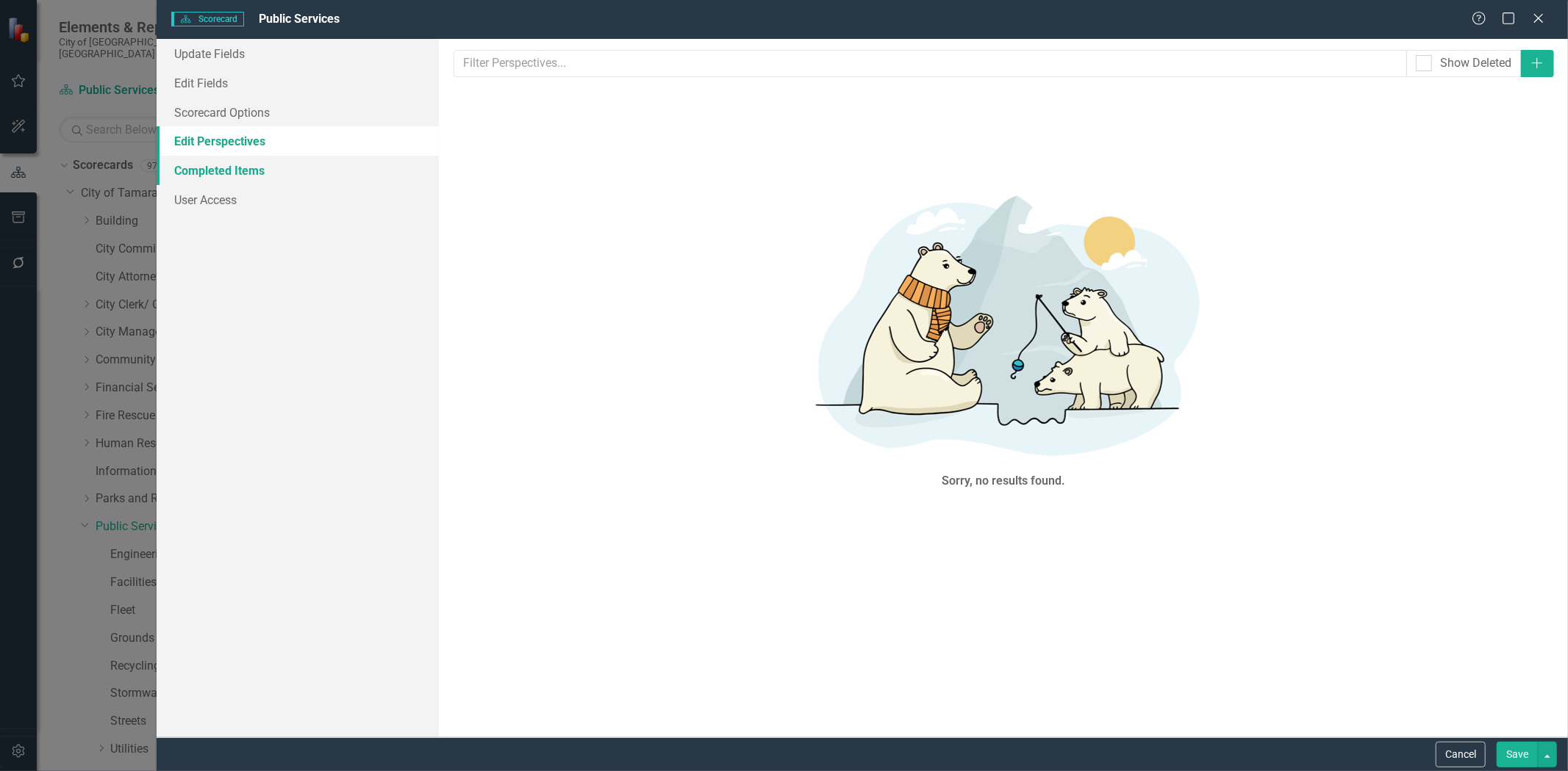
click at [205, 170] on link "Completed Items" at bounding box center [297, 170] width 282 height 29
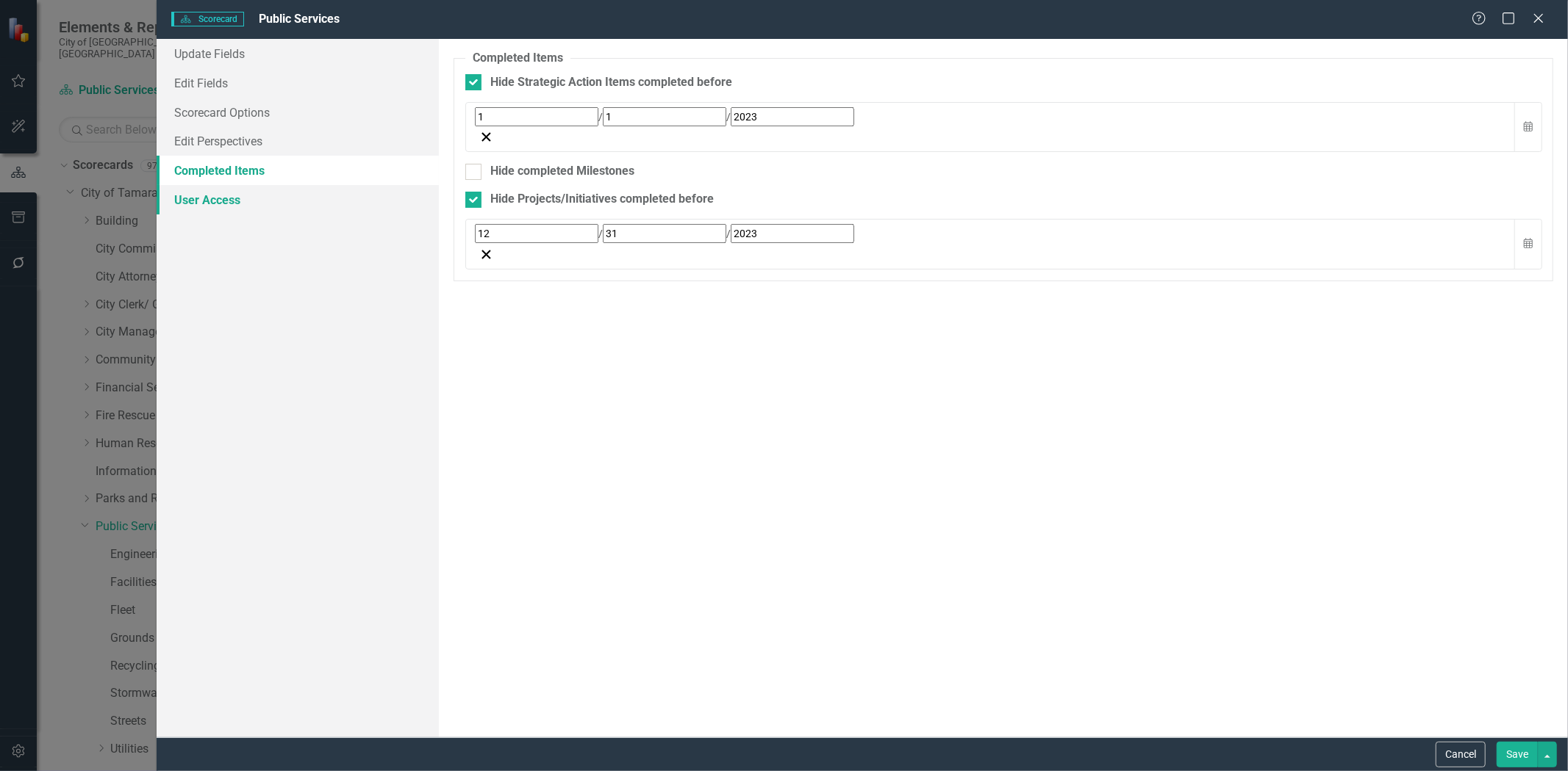
click at [200, 201] on link "User Access" at bounding box center [297, 199] width 282 height 29
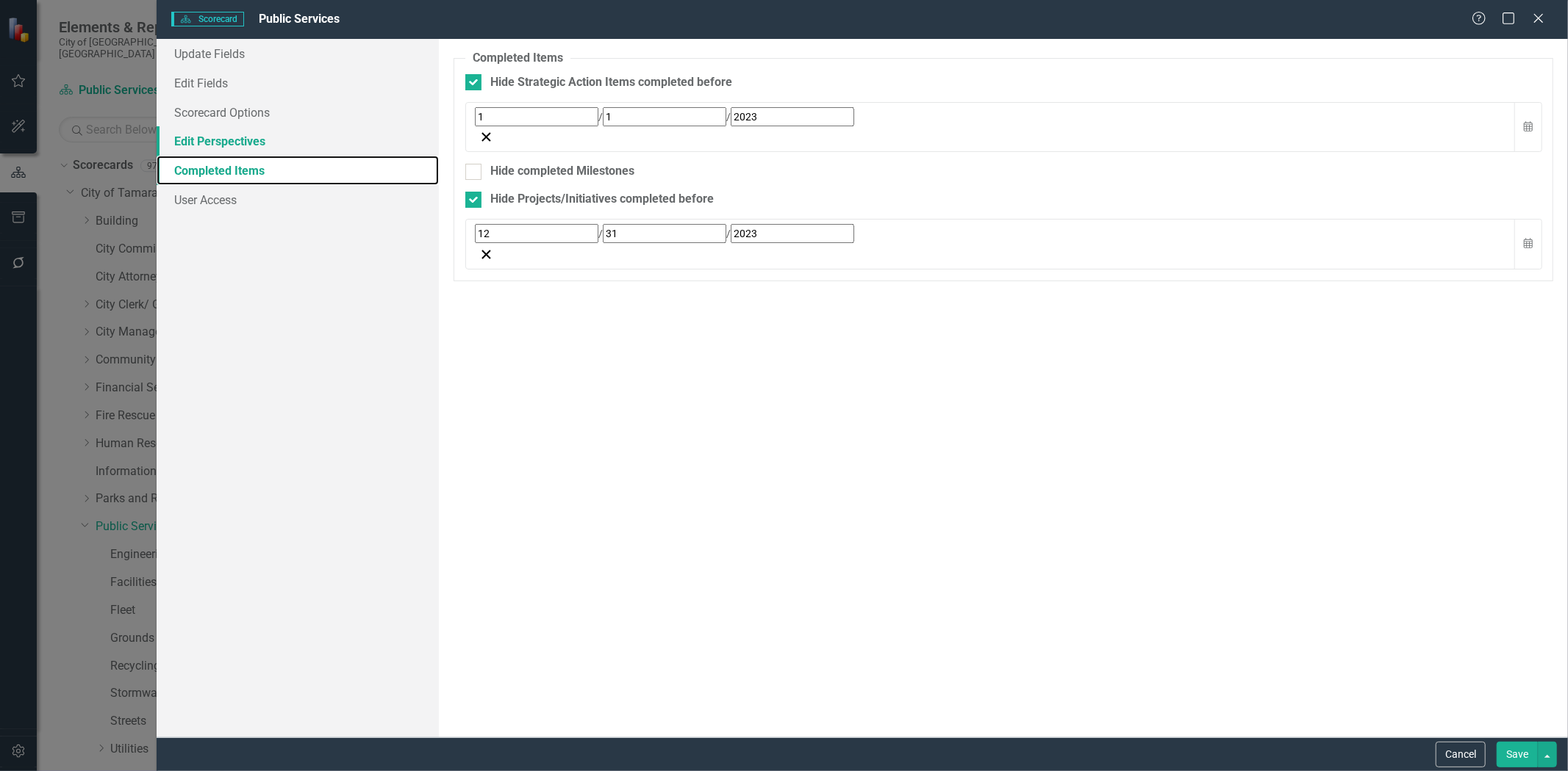
click at [205, 174] on link "Completed Items" at bounding box center [297, 170] width 282 height 29
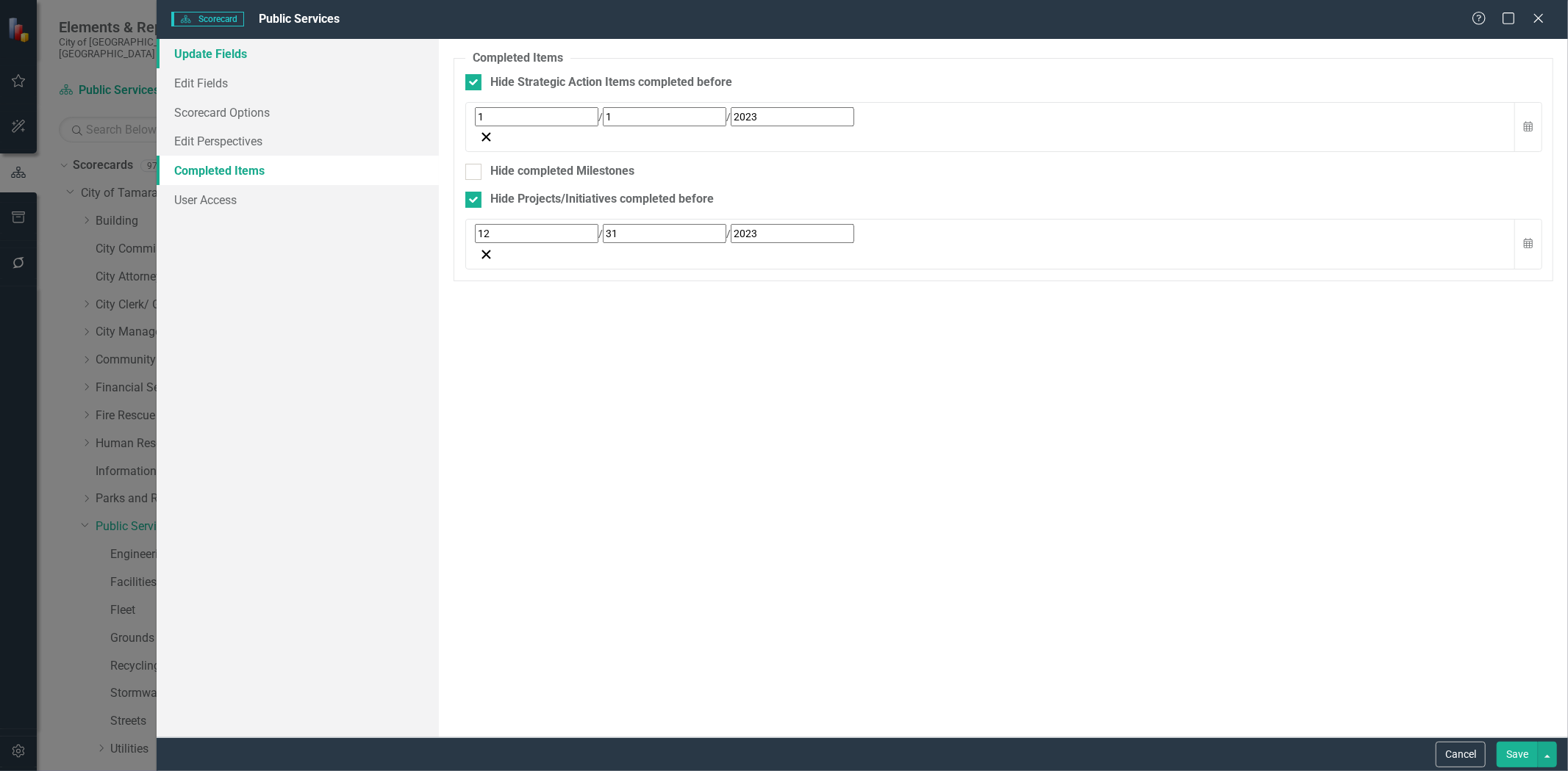
click at [219, 64] on link "Update Fields" at bounding box center [297, 54] width 282 height 29
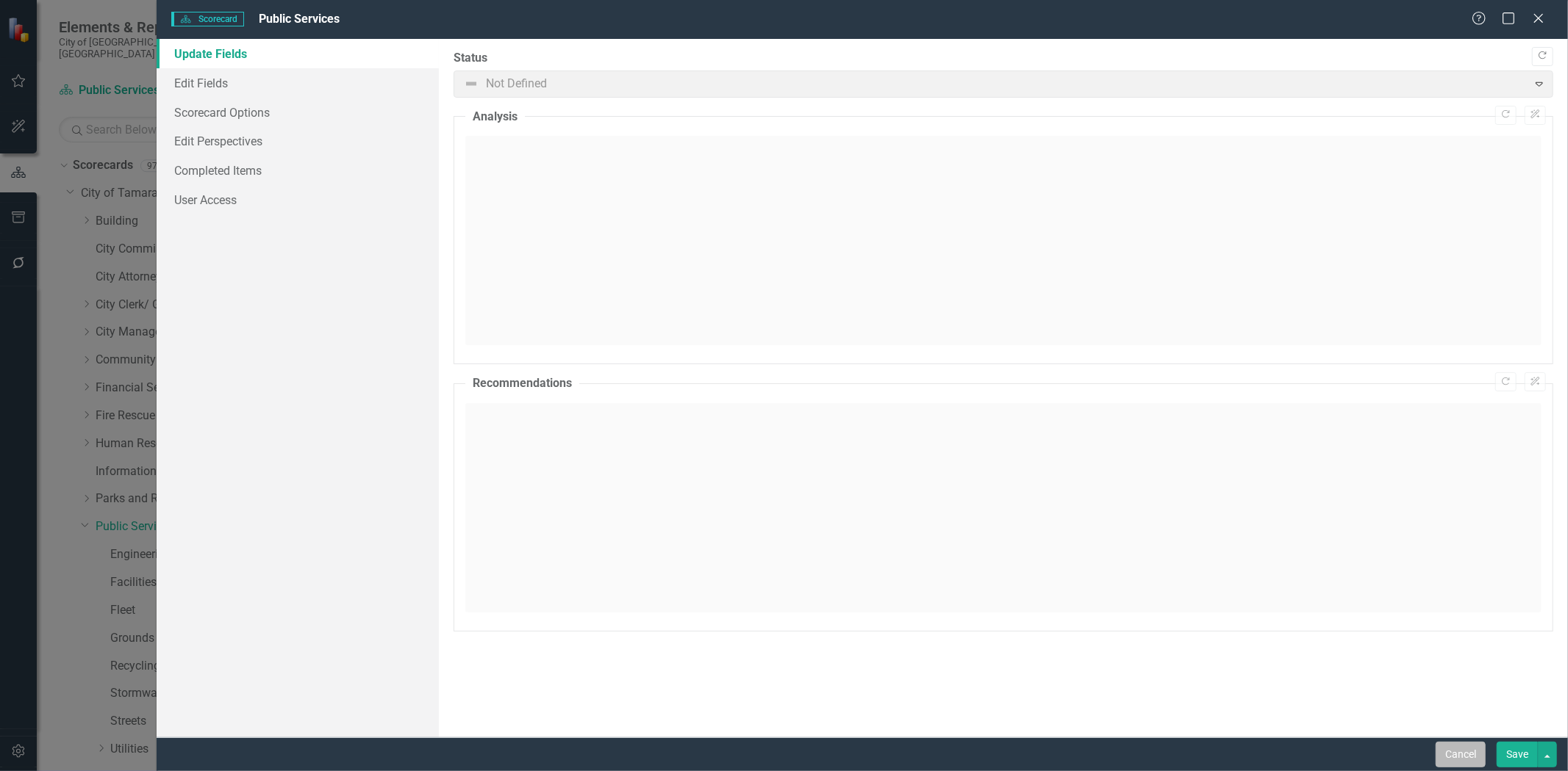
click at [1444, 746] on button "Cancel" at bounding box center [1461, 755] width 50 height 26
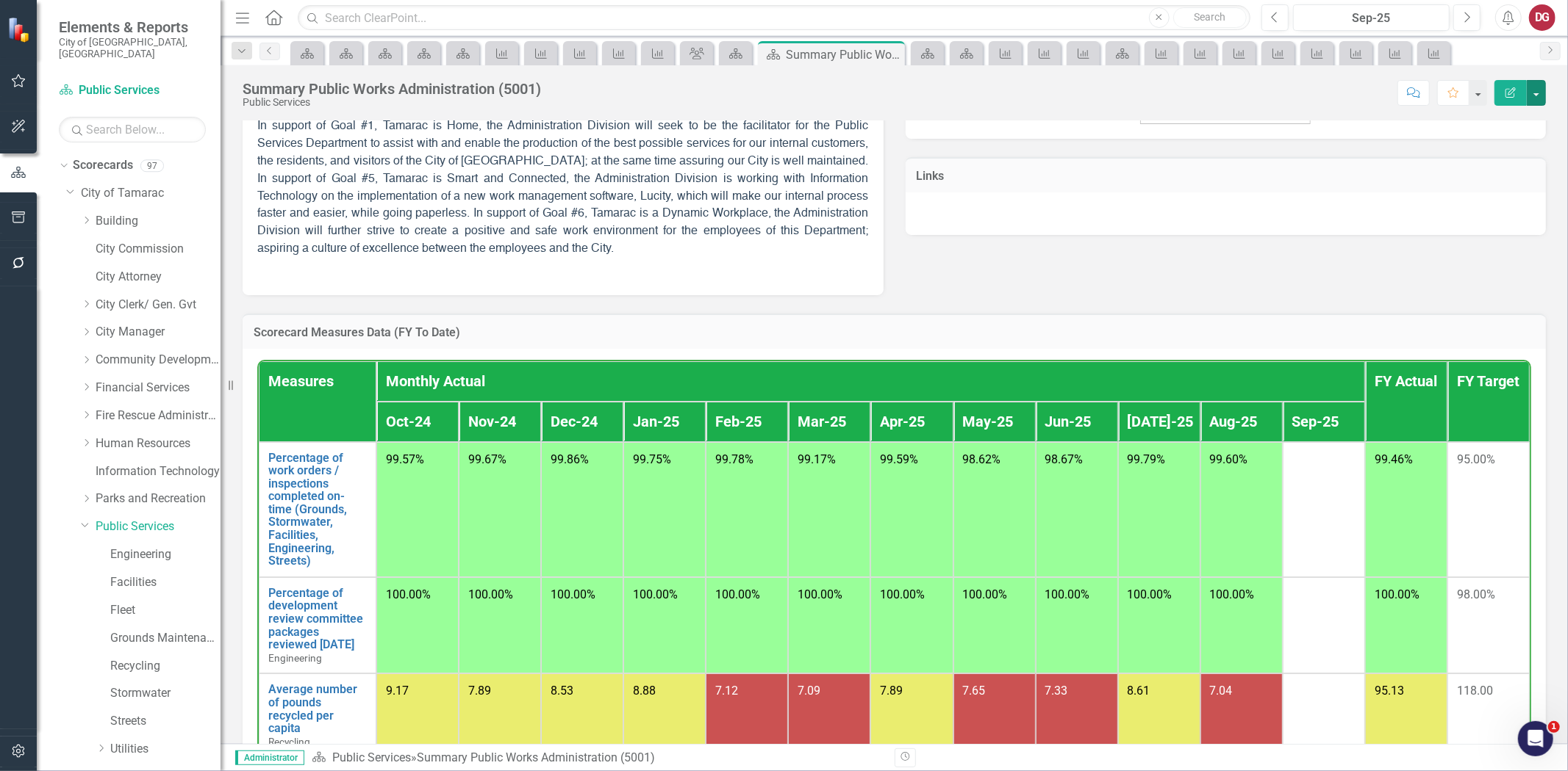
scroll to position [163, 0]
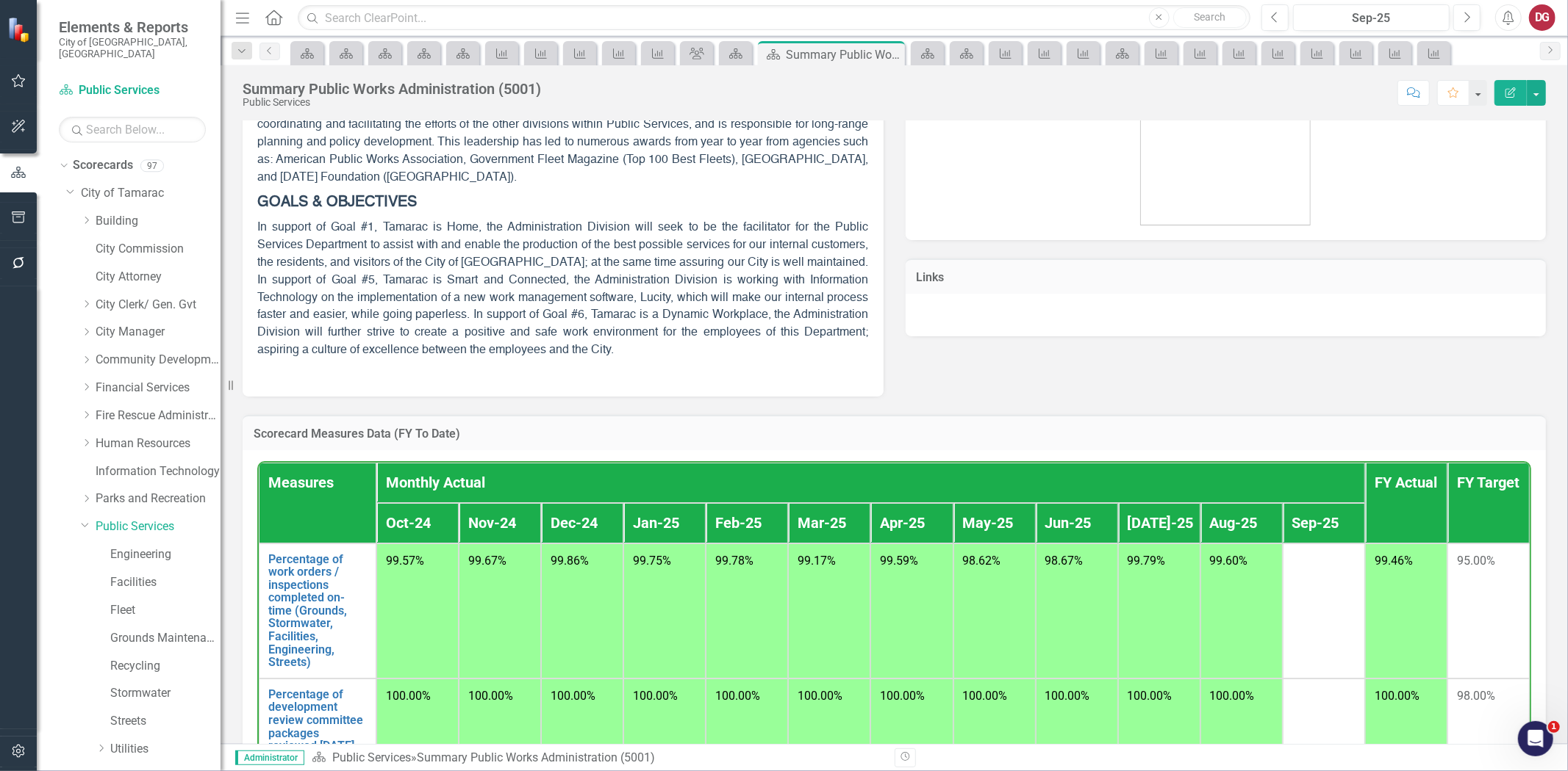
click at [678, 446] on td "Scorecard Measures Data (FY To Date)" at bounding box center [894, 436] width 1281 height 19
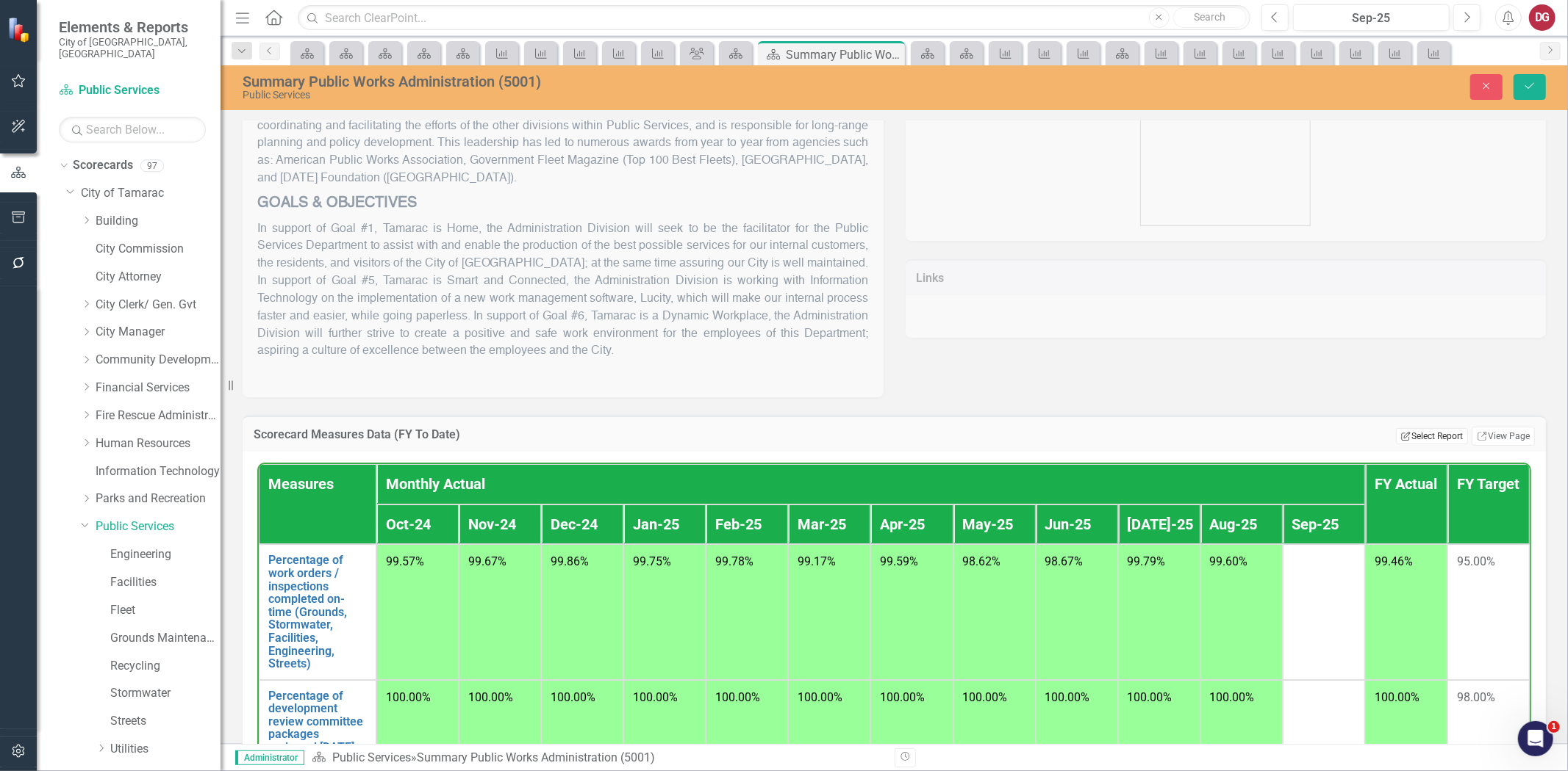
click at [1419, 439] on button "Edit Report Select Report" at bounding box center [1432, 436] width 72 height 16
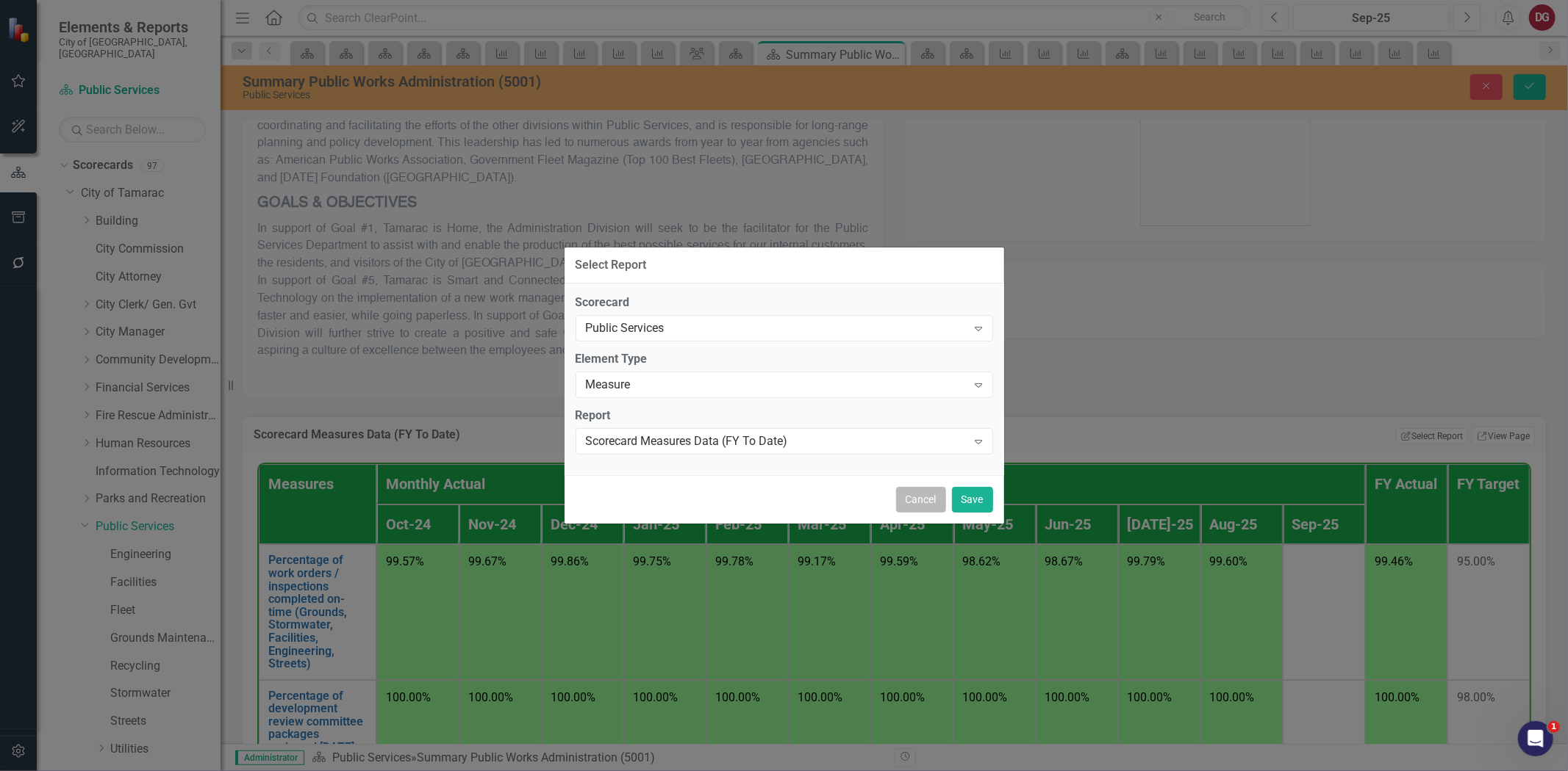
click at [917, 496] on button "Cancel" at bounding box center [921, 500] width 50 height 26
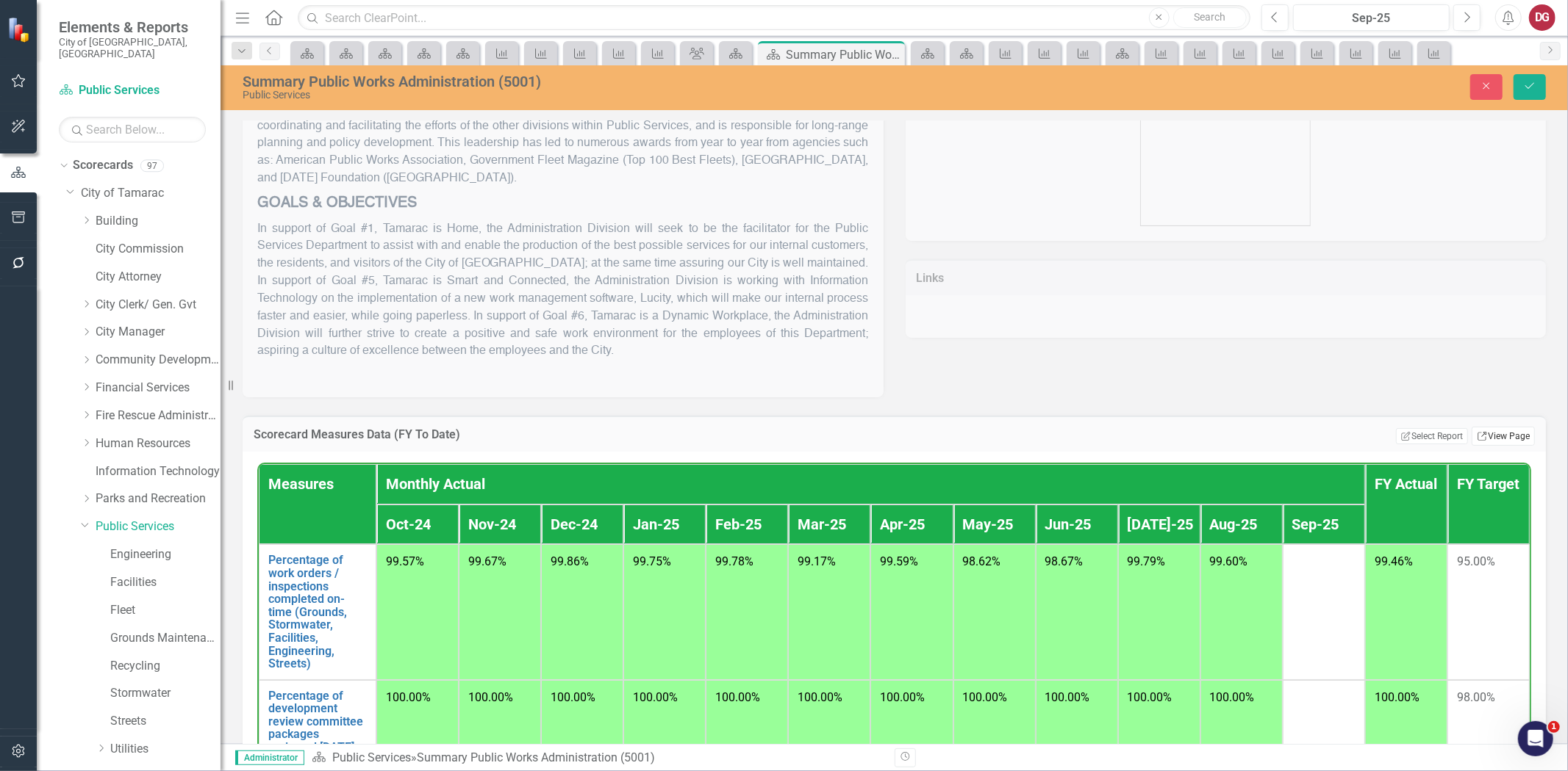
click at [1485, 438] on link "Link View Page" at bounding box center [1502, 436] width 63 height 19
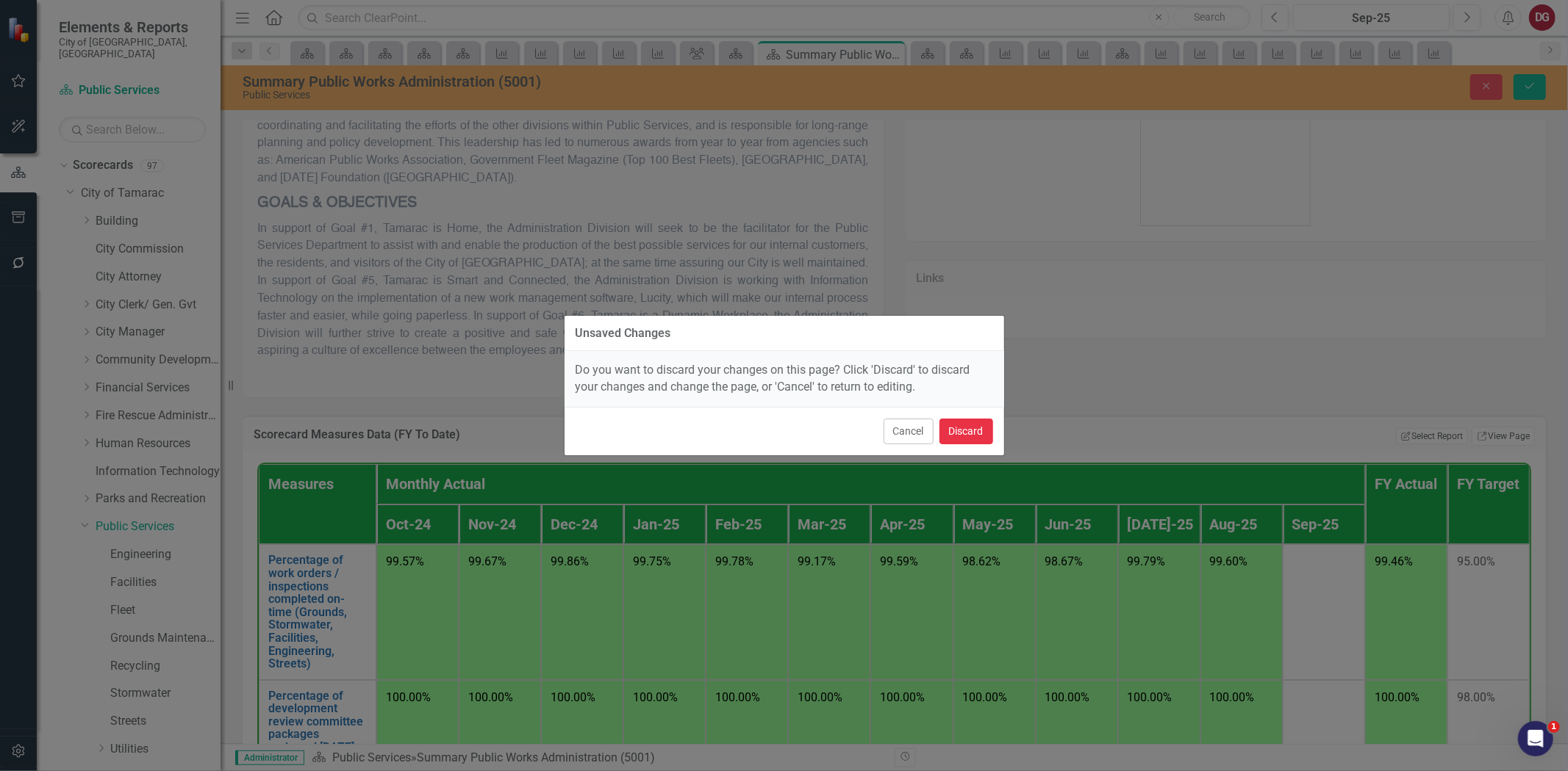
click at [970, 435] on button "Discard" at bounding box center [966, 432] width 54 height 26
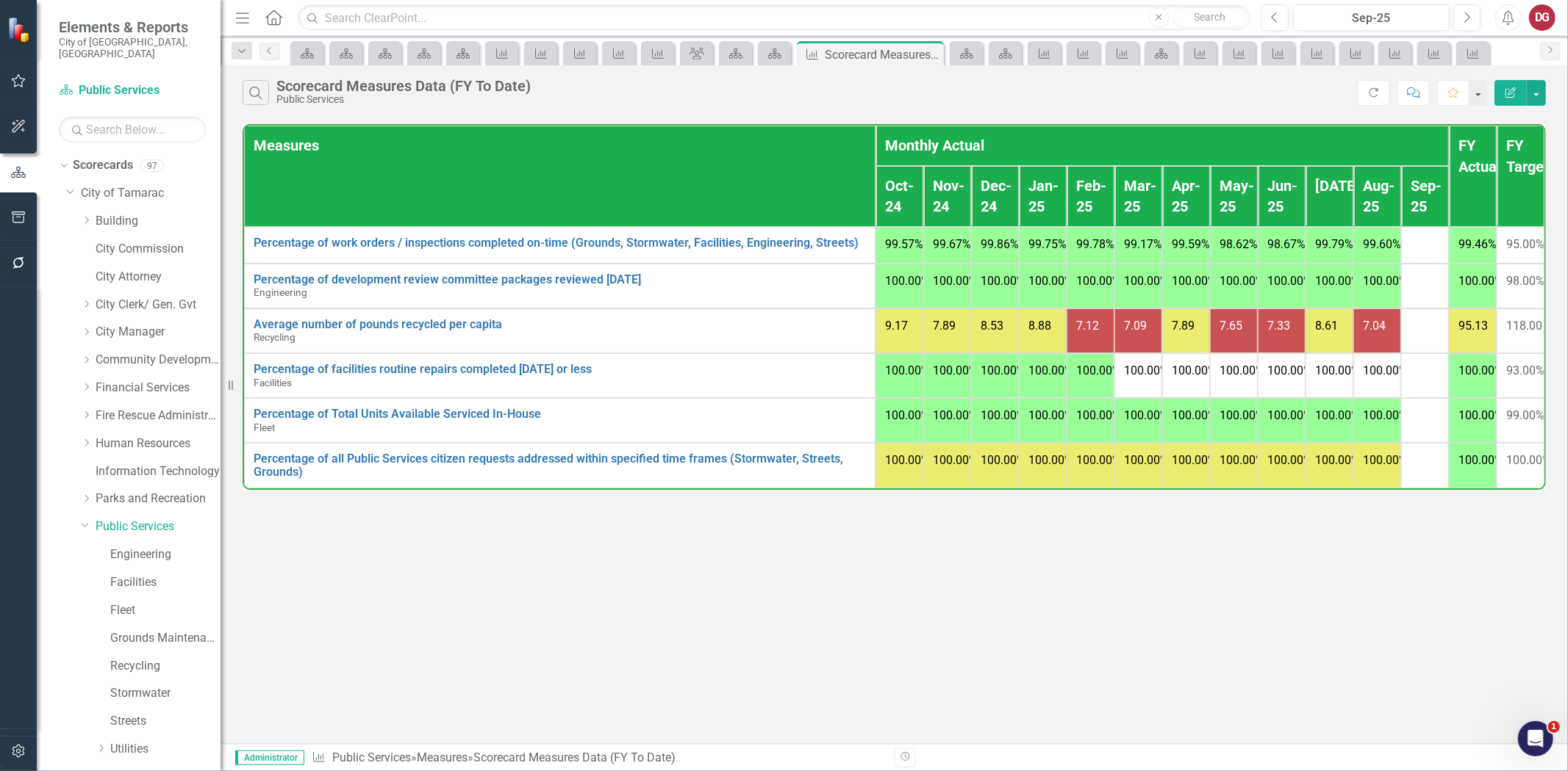
click at [1518, 92] on button "Edit Report" at bounding box center [1510, 93] width 32 height 26
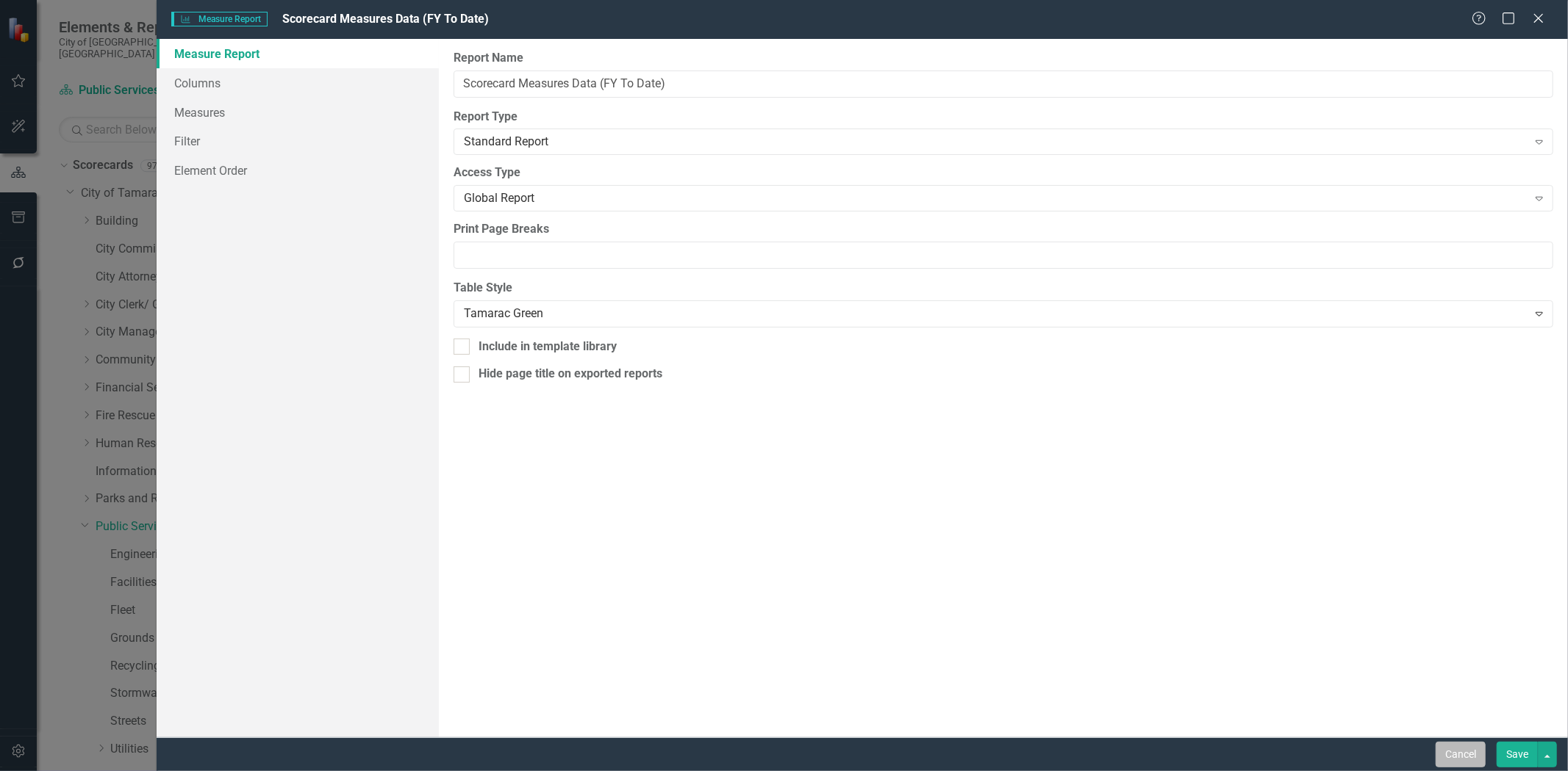
click at [1436, 748] on button "Cancel" at bounding box center [1461, 755] width 50 height 26
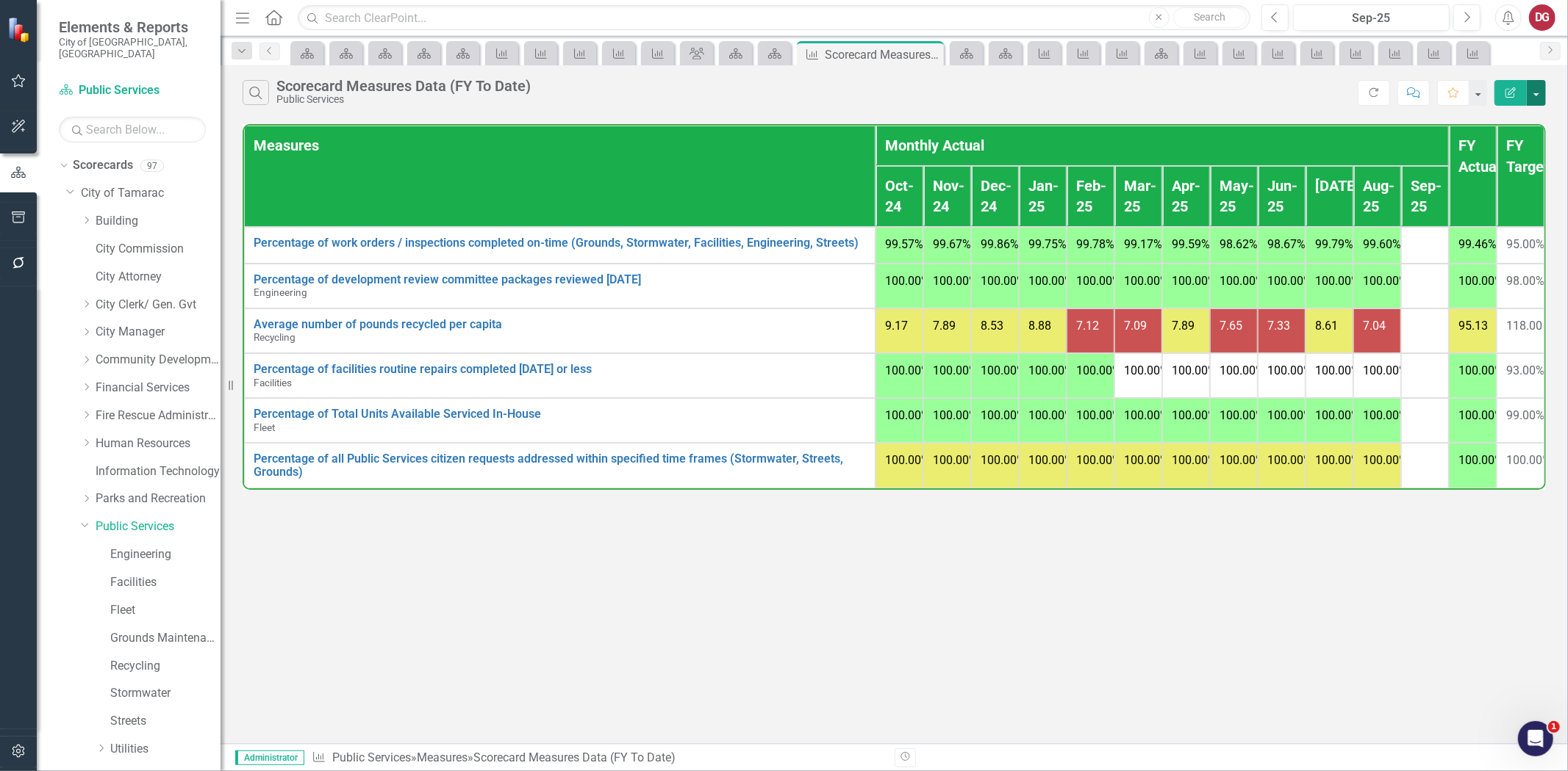
click at [1539, 89] on button "button" at bounding box center [1536, 93] width 19 height 26
click at [1508, 114] on link "Edit Report Edit Report" at bounding box center [1487, 119] width 116 height 27
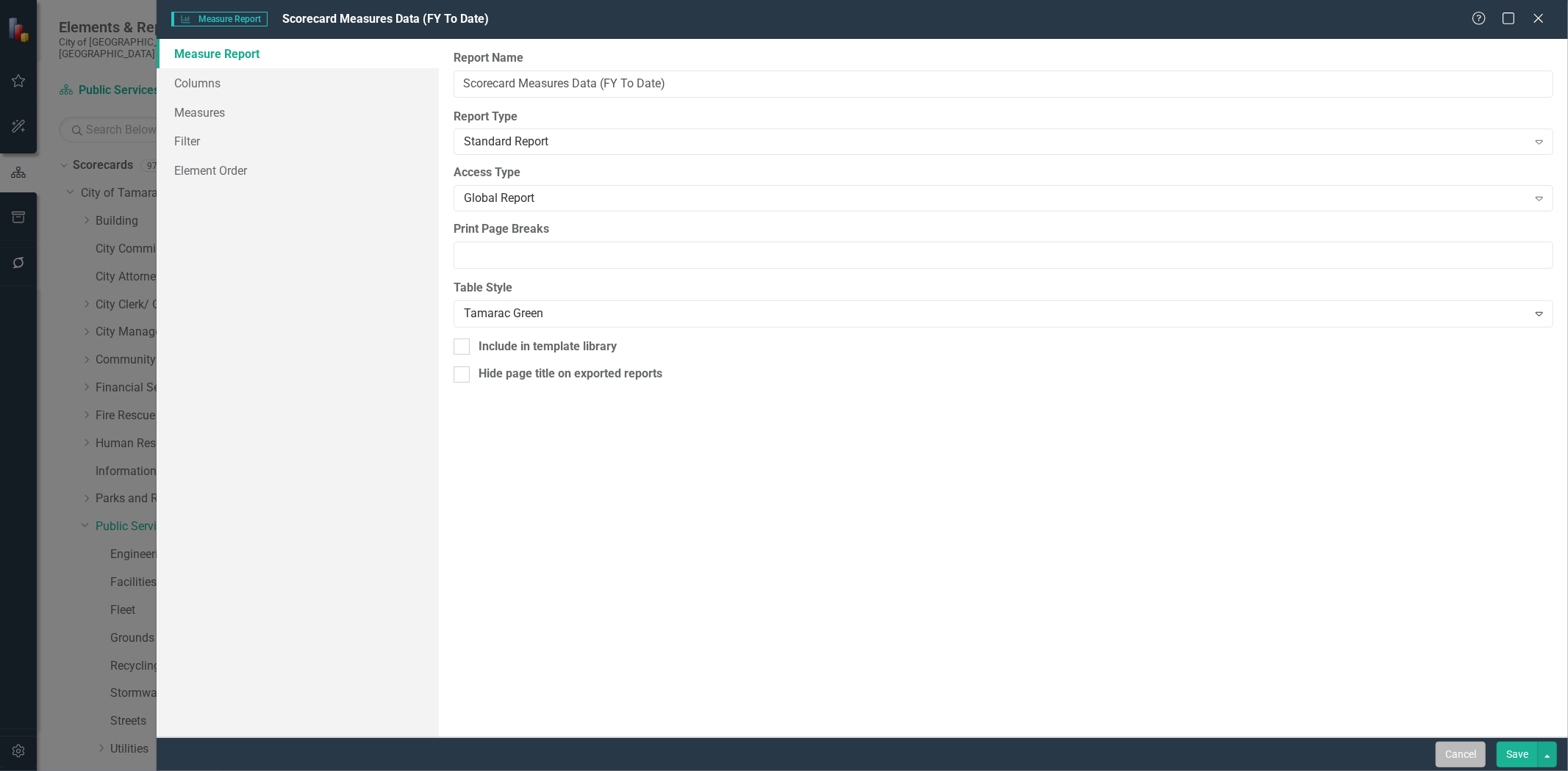
click at [1448, 753] on button "Cancel" at bounding box center [1461, 755] width 50 height 26
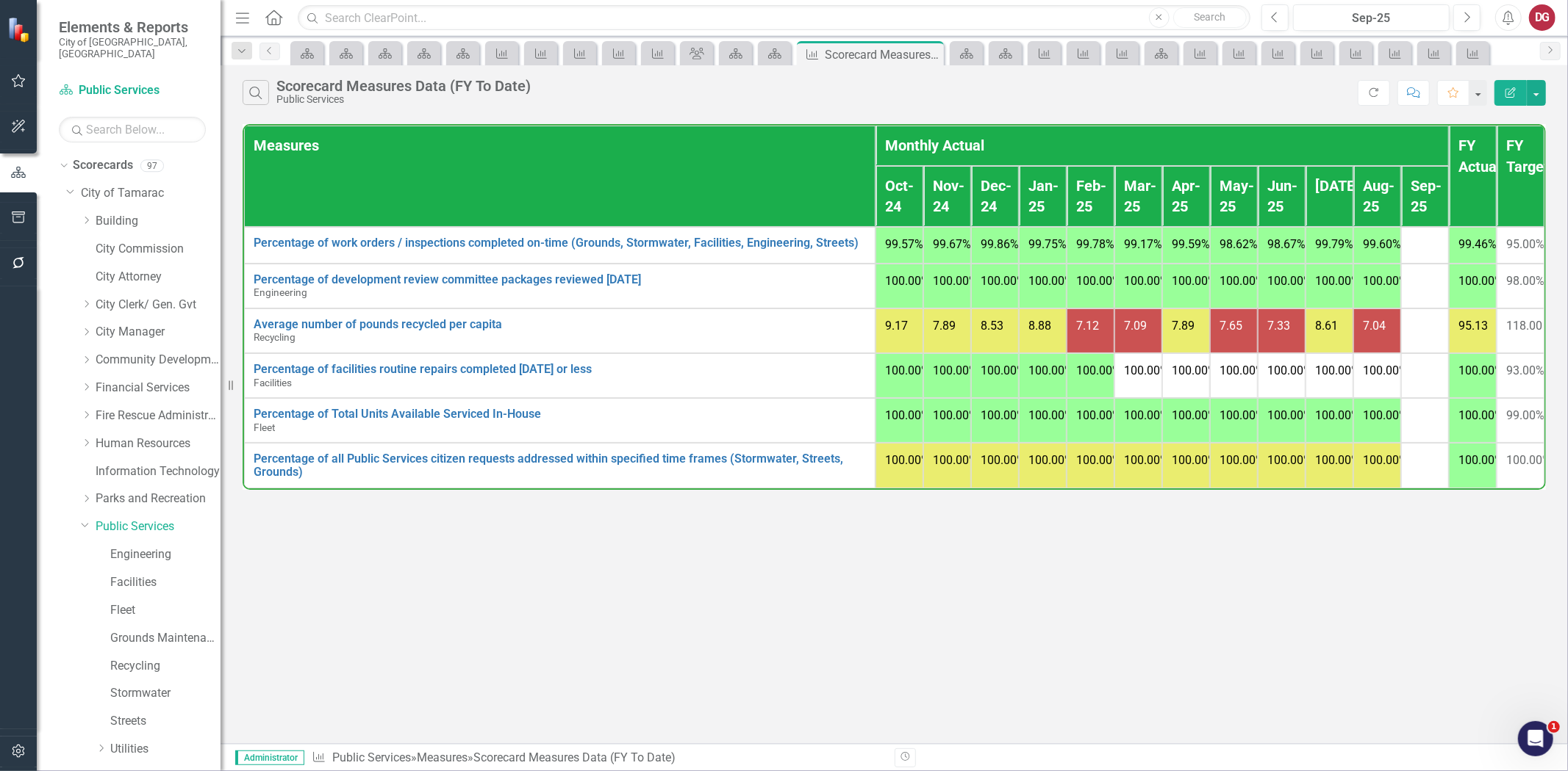
click at [17, 754] on icon "button" at bounding box center [19, 752] width 16 height 12
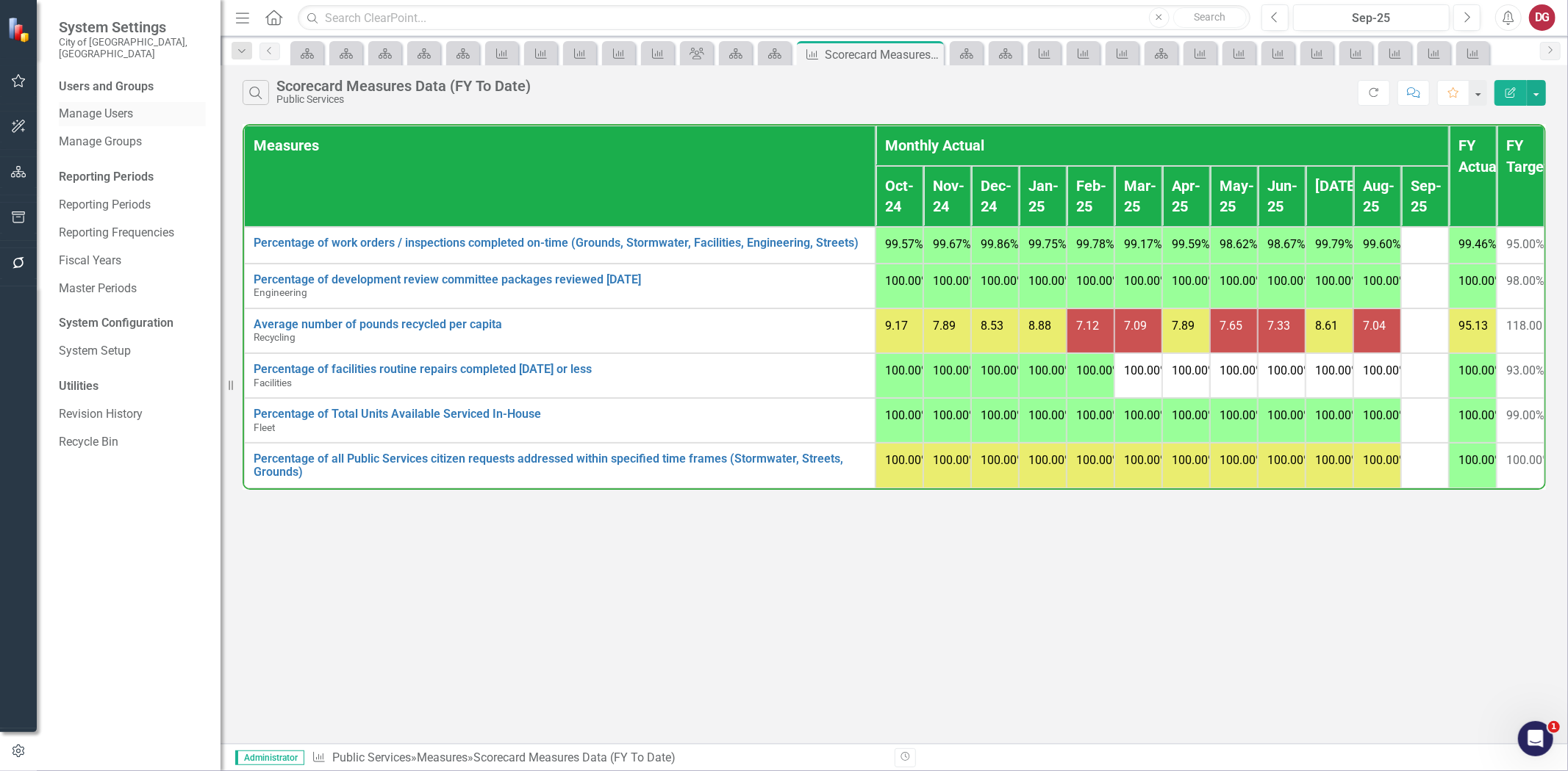
click at [122, 106] on link "Manage Users" at bounding box center [132, 115] width 147 height 17
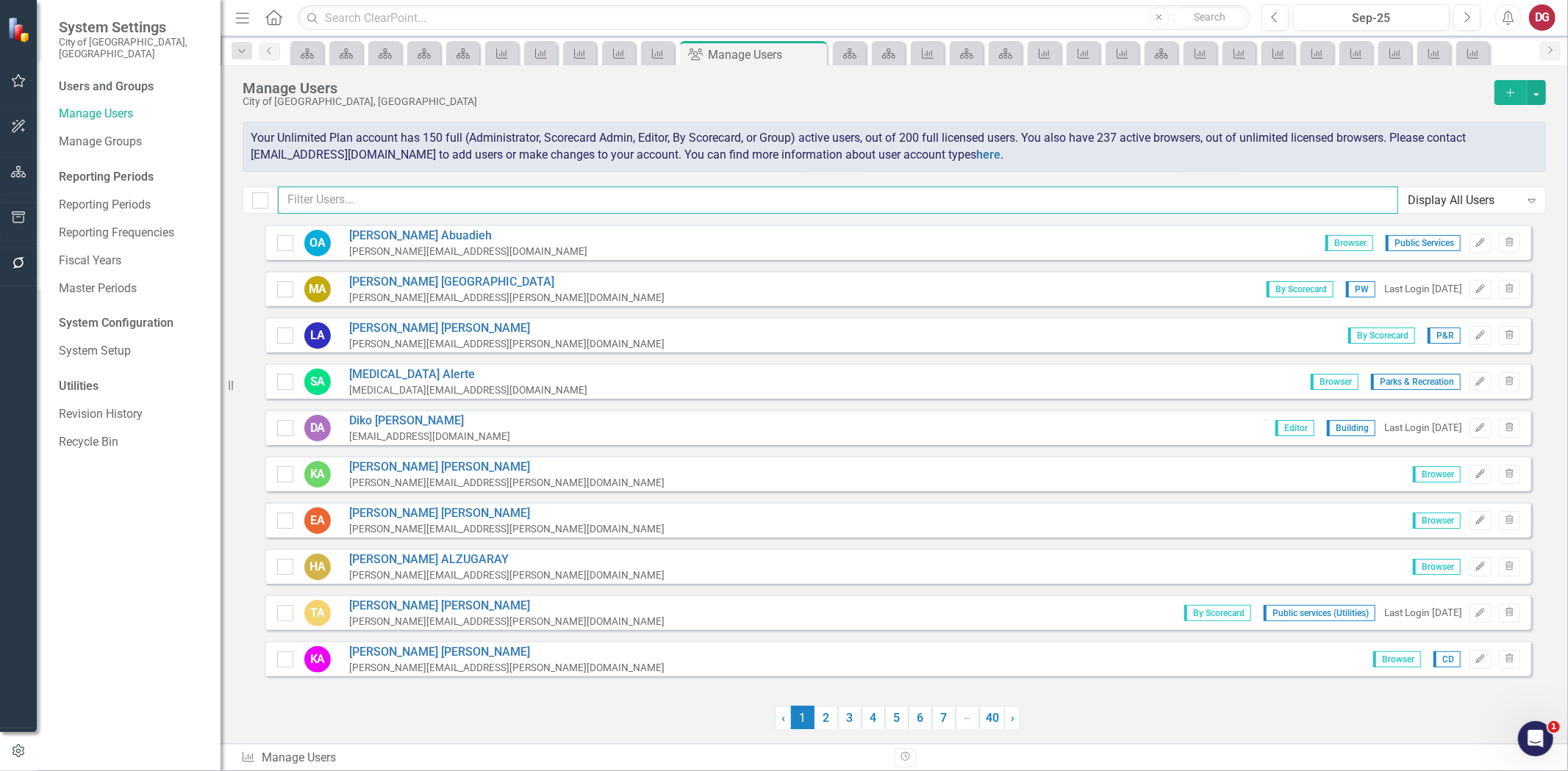
click at [392, 204] on input "text" at bounding box center [838, 199] width 1120 height 27
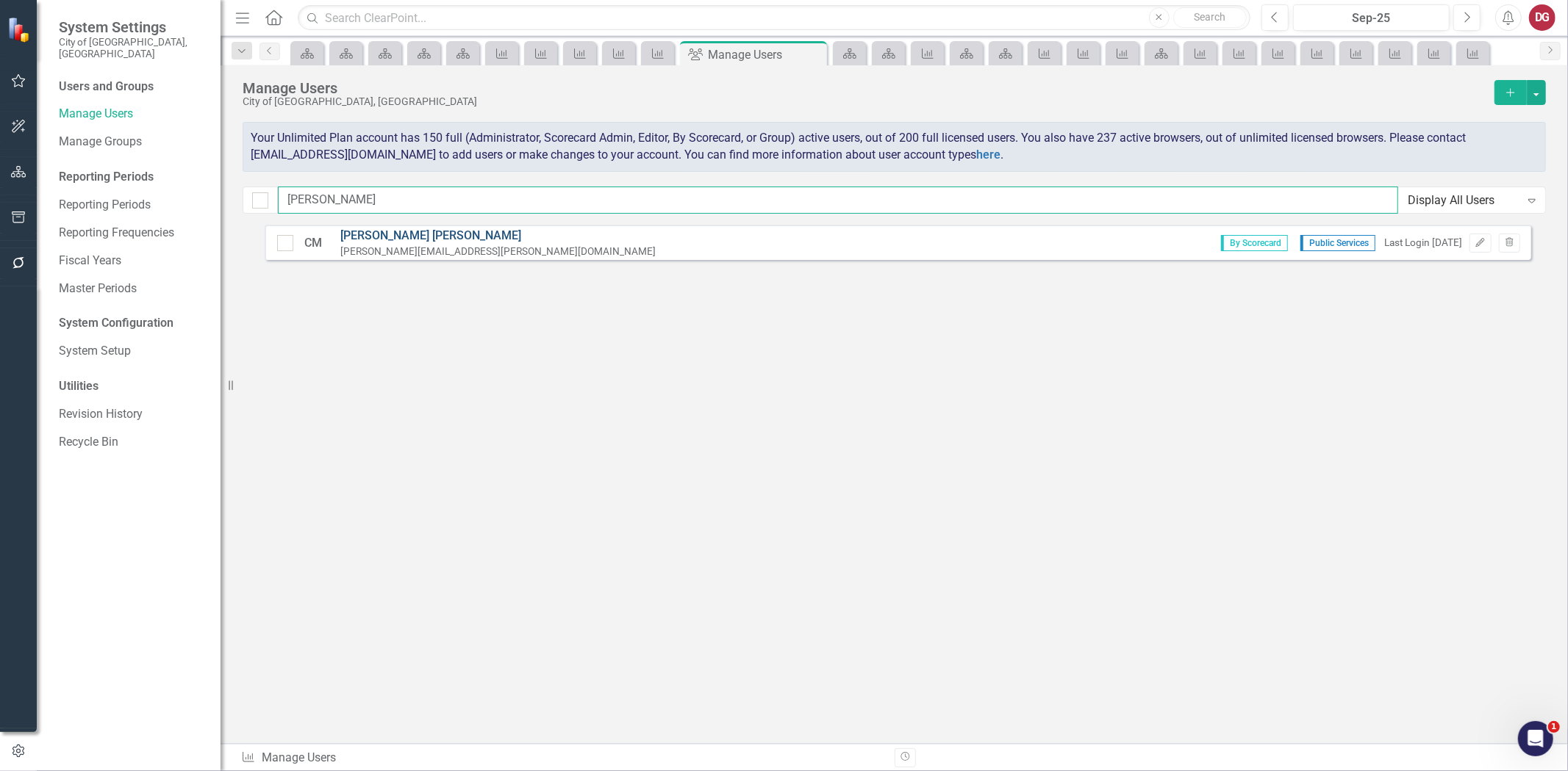
type input "claudia"
click at [396, 237] on link "Claudia Monroy" at bounding box center [498, 237] width 315 height 17
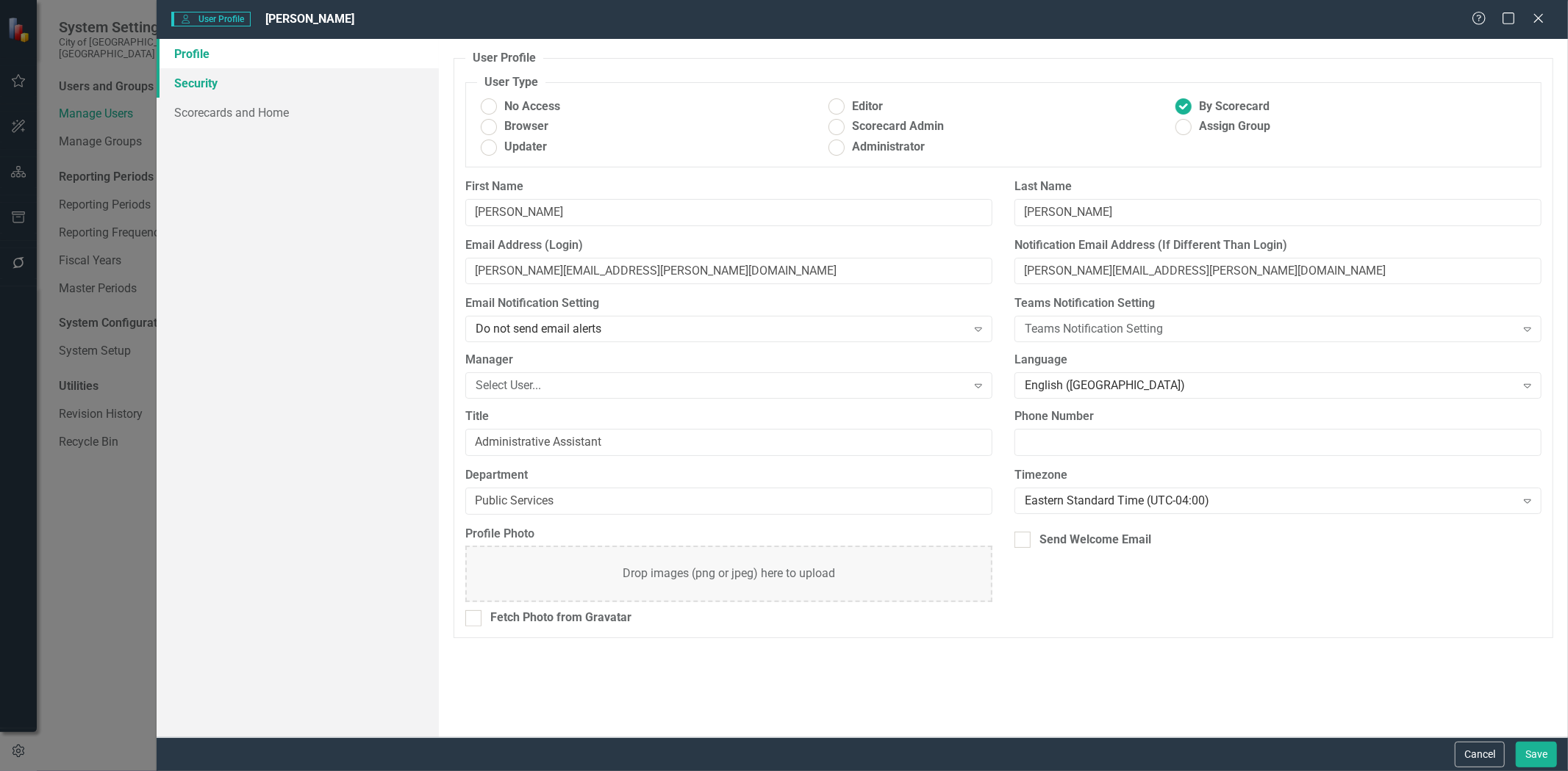
click at [206, 85] on link "Security" at bounding box center [297, 83] width 282 height 29
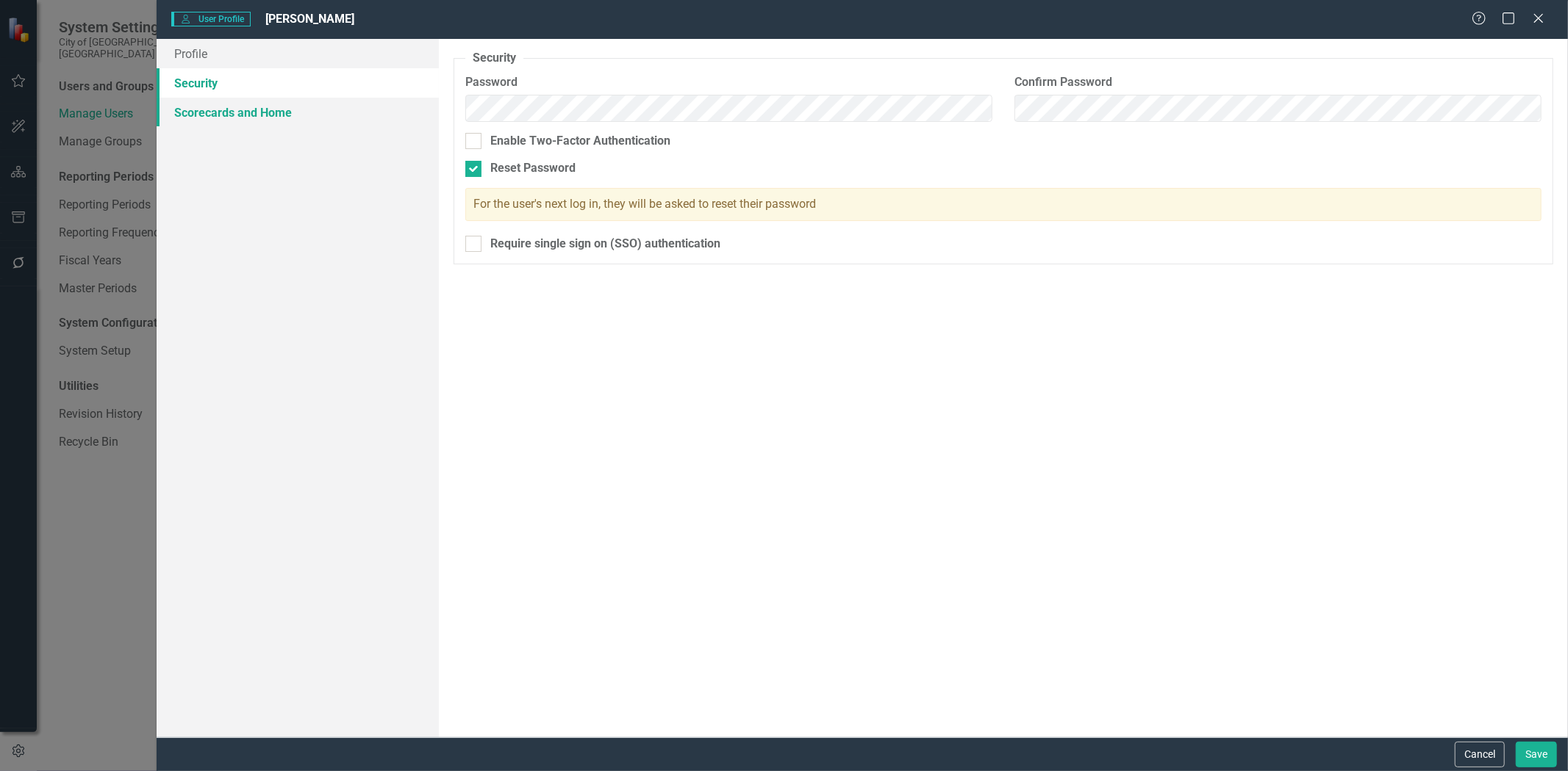
click at [203, 114] on link "Scorecards and Home" at bounding box center [297, 112] width 282 height 29
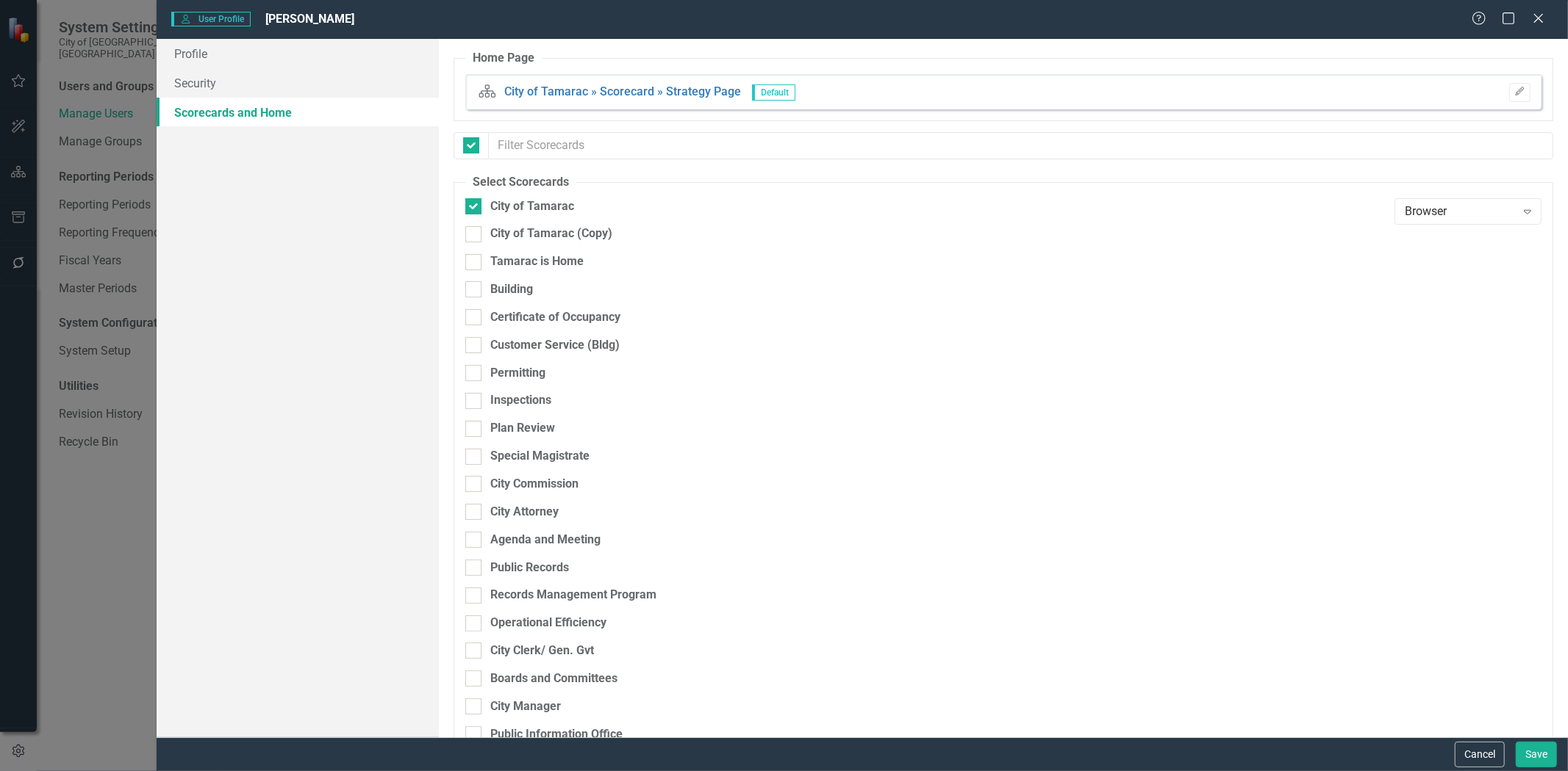
checkbox input "false"
click at [206, 90] on link "Security" at bounding box center [297, 83] width 282 height 29
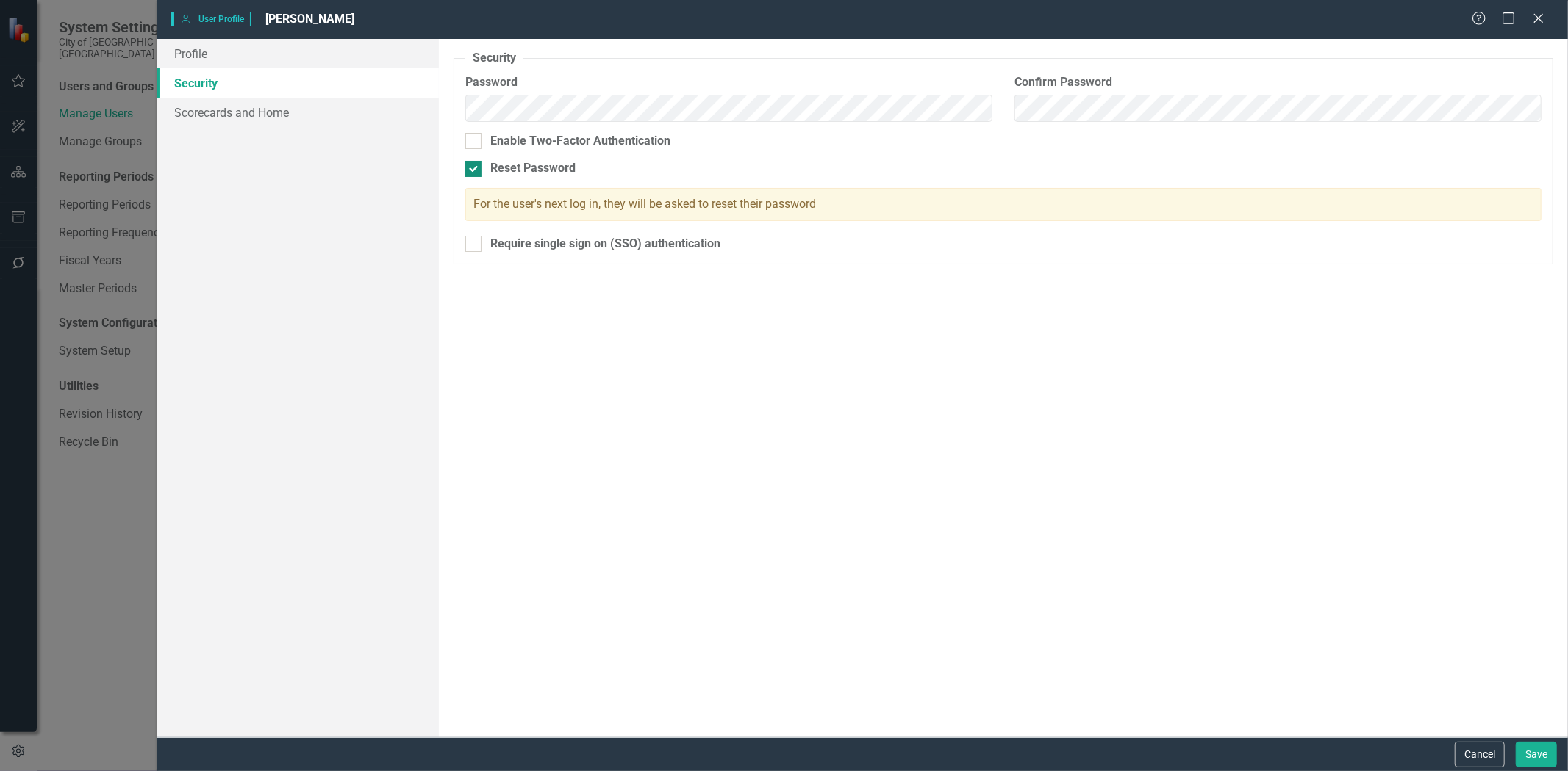
click at [474, 173] on div at bounding box center [473, 168] width 16 height 16
click at [474, 170] on input "Reset Password" at bounding box center [470, 165] width 10 height 9
checkbox input "false"
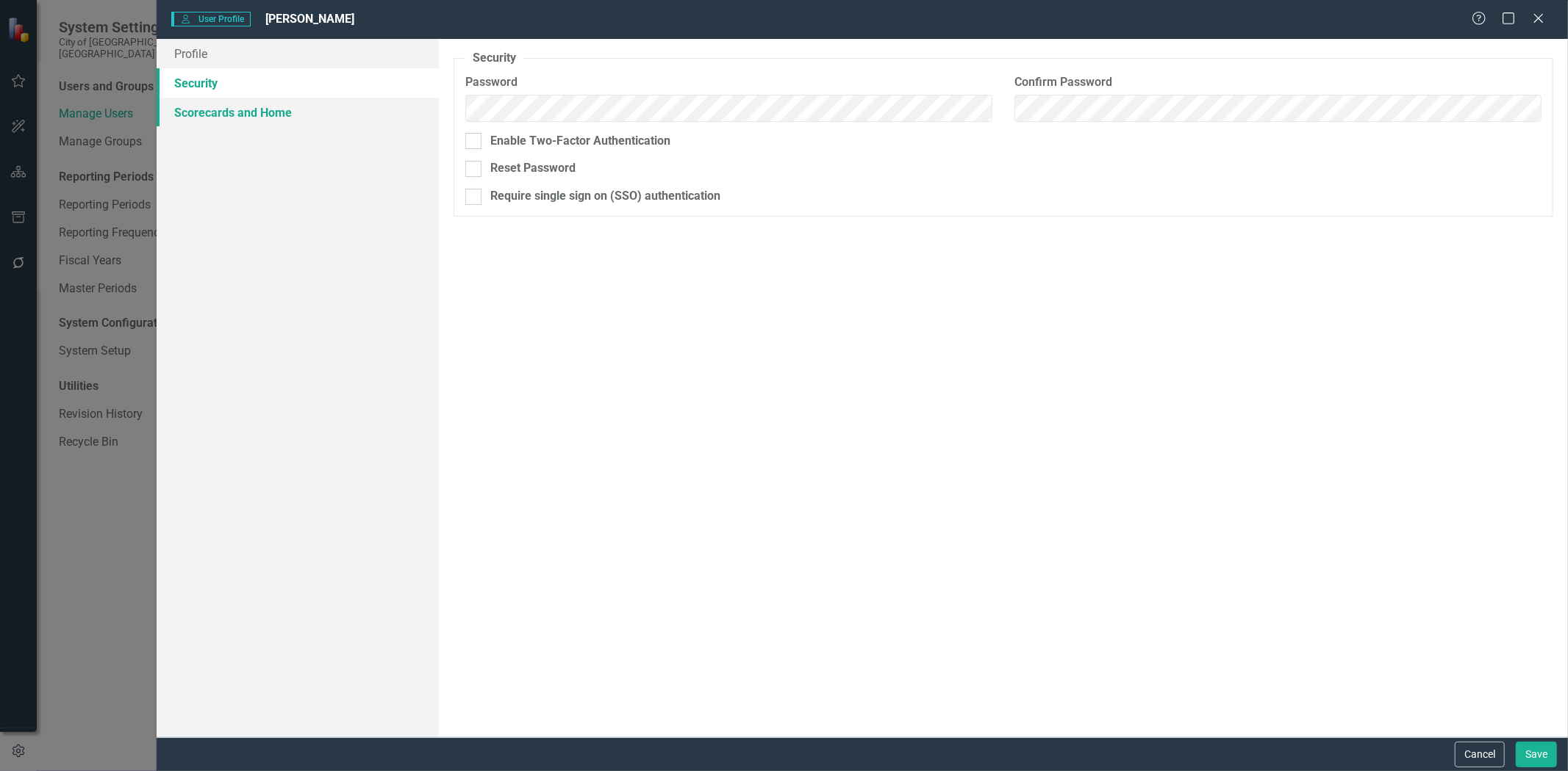
click at [304, 114] on link "Scorecards and Home" at bounding box center [297, 112] width 282 height 29
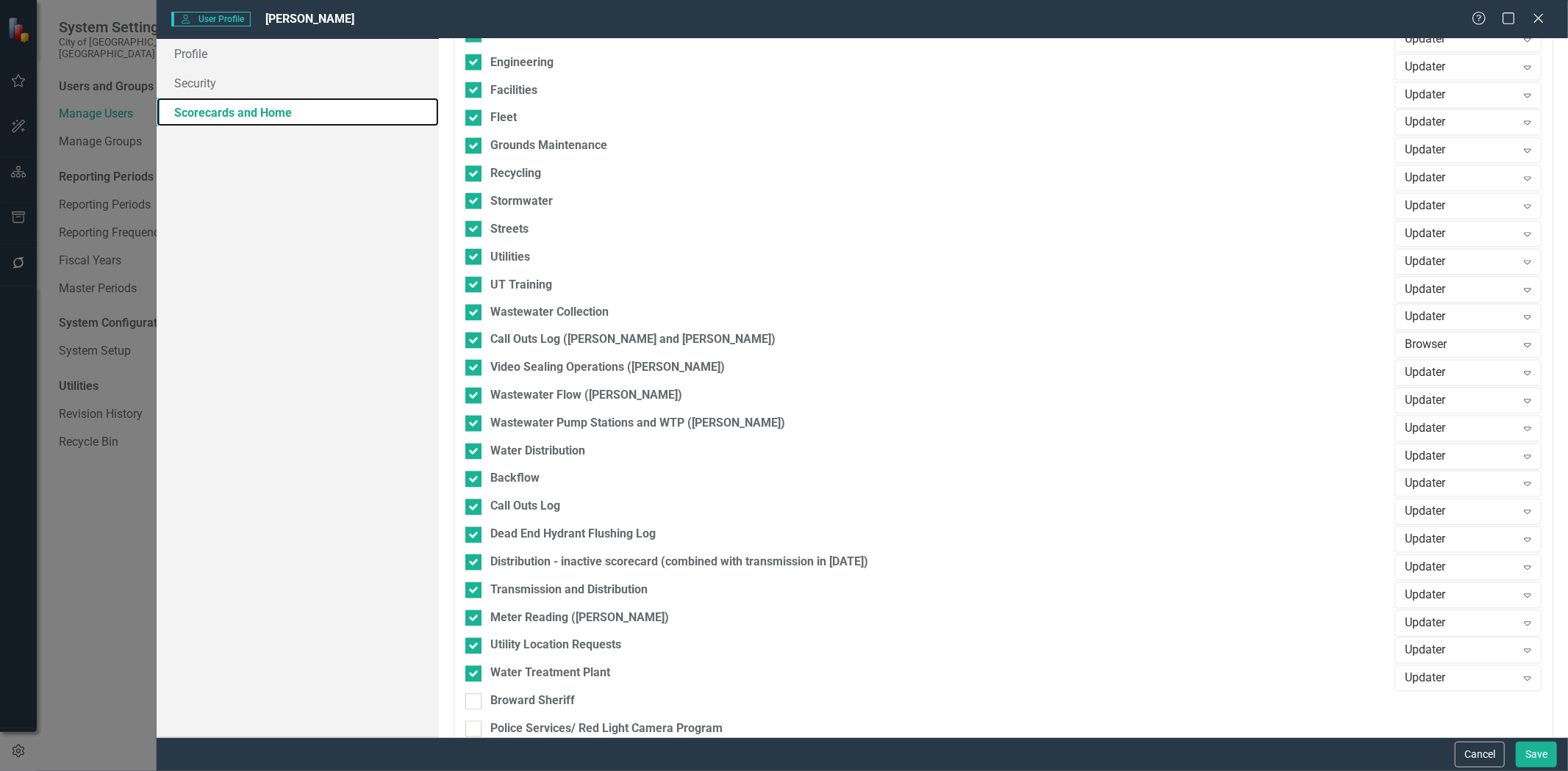
scroll to position [2170, 0]
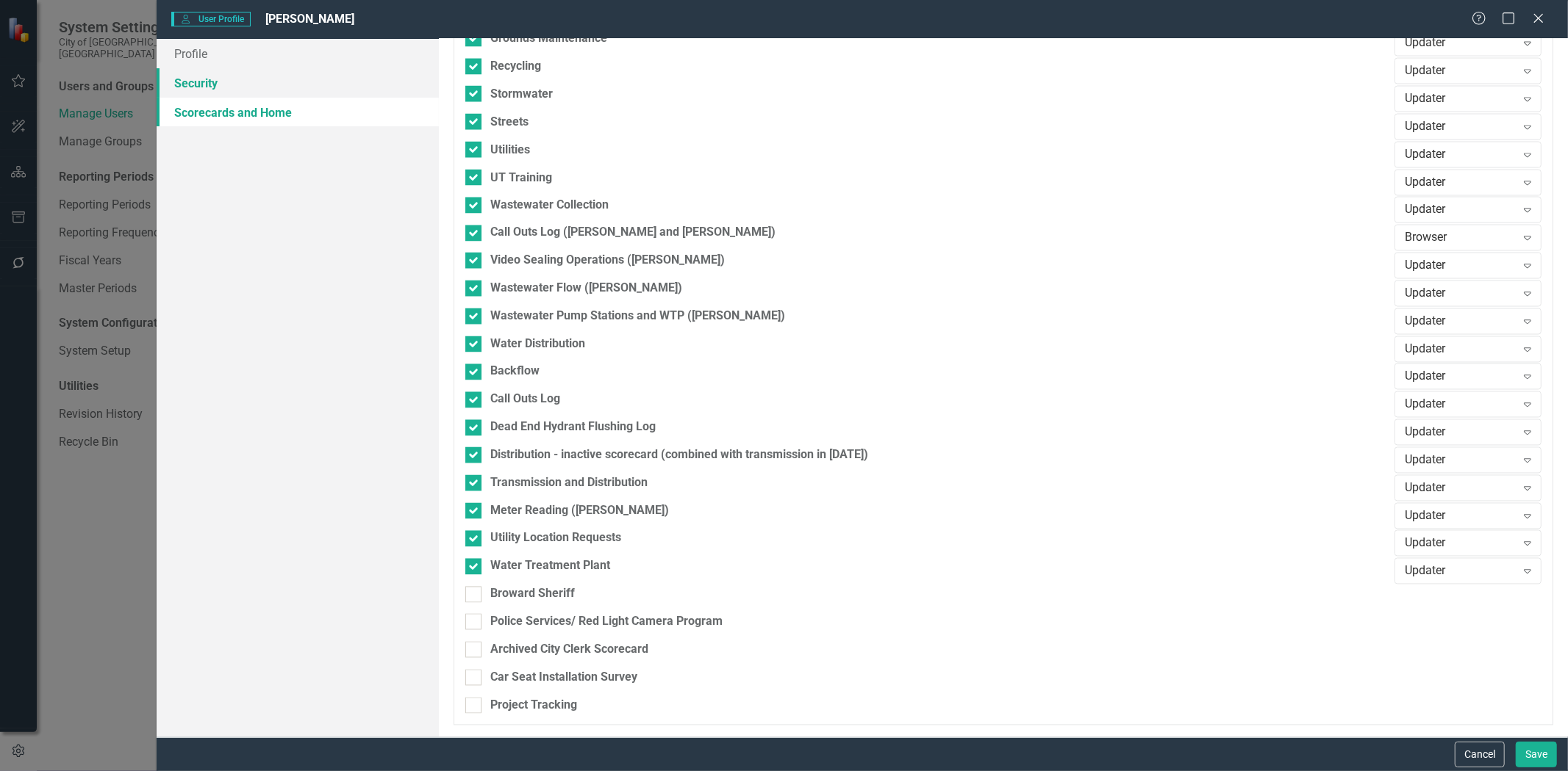
click at [217, 71] on link "Security" at bounding box center [297, 83] width 282 height 29
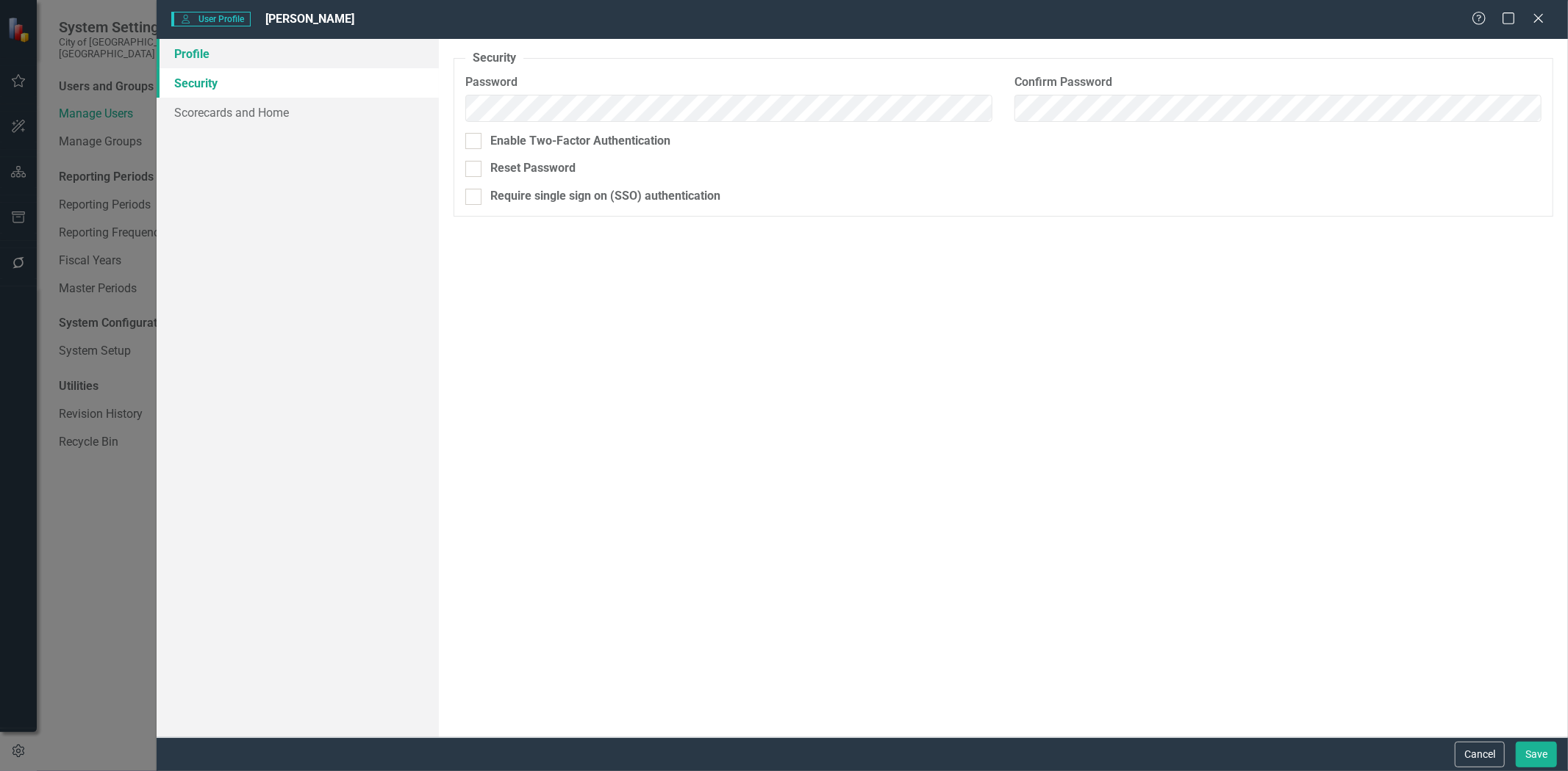
click at [218, 54] on link "Profile" at bounding box center [297, 54] width 282 height 29
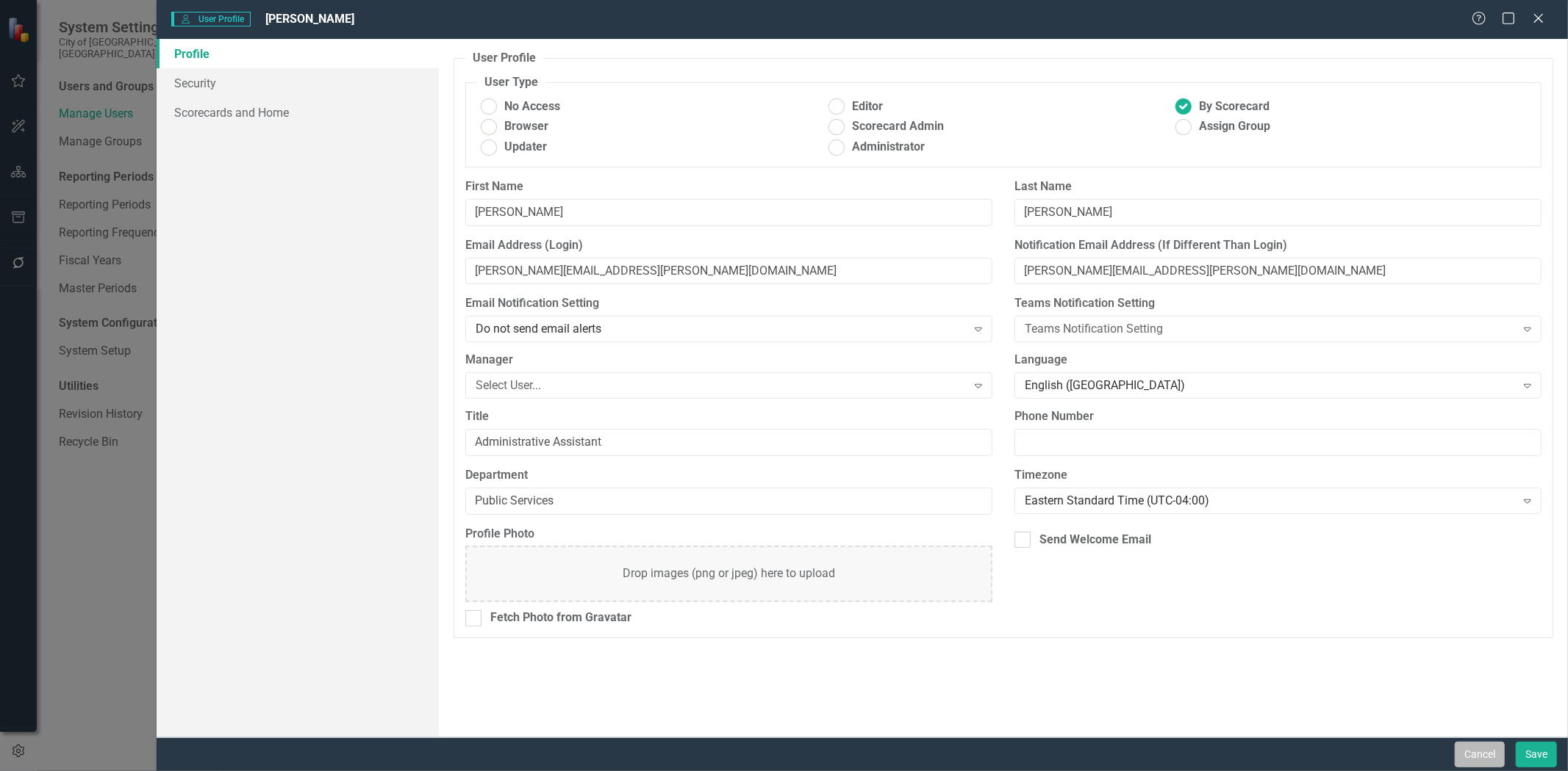
click at [1482, 750] on button "Cancel" at bounding box center [1480, 755] width 50 height 26
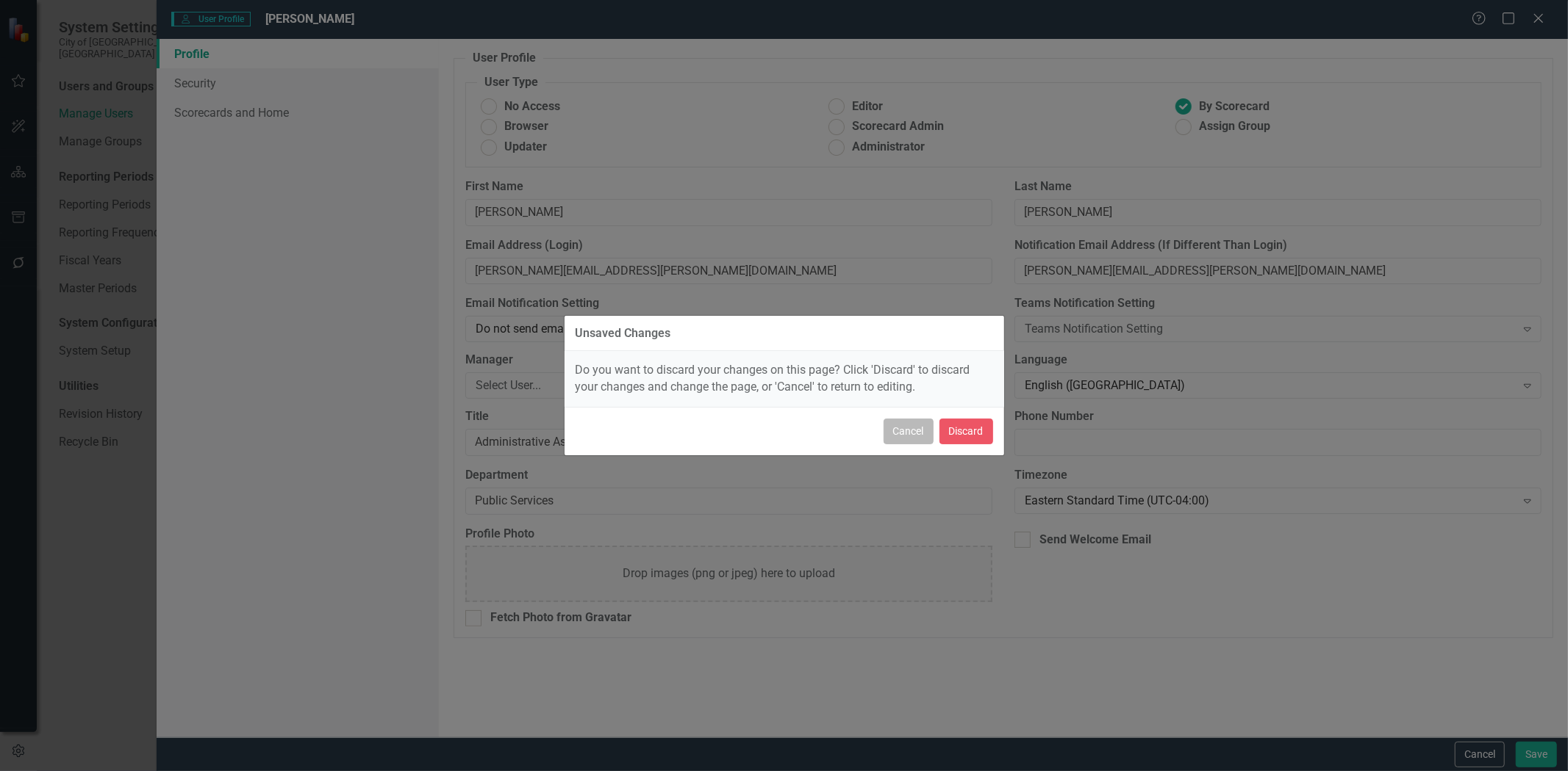
click at [923, 437] on button "Cancel" at bounding box center [909, 432] width 50 height 26
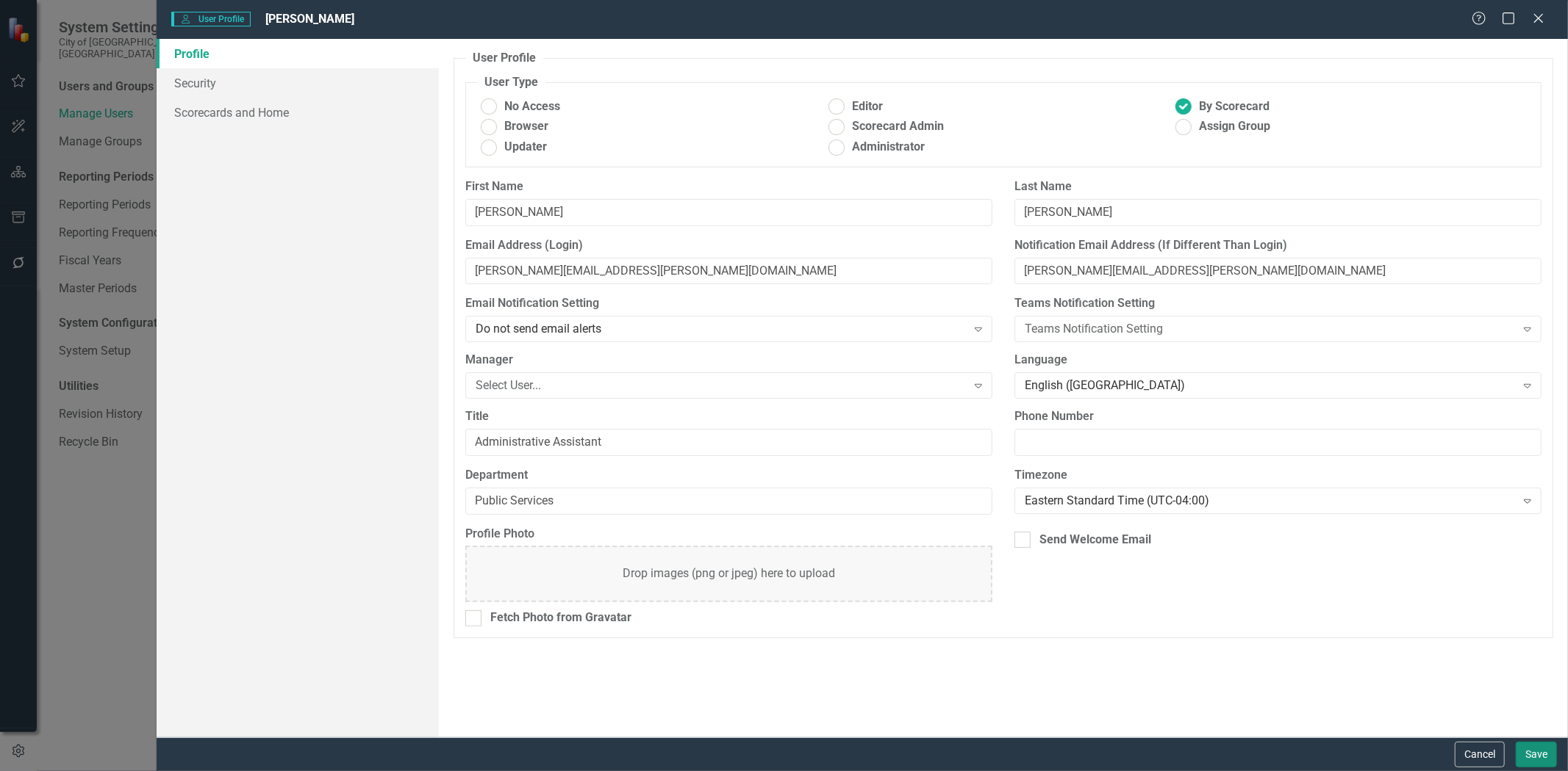
click at [1527, 748] on button "Save" at bounding box center [1536, 755] width 41 height 26
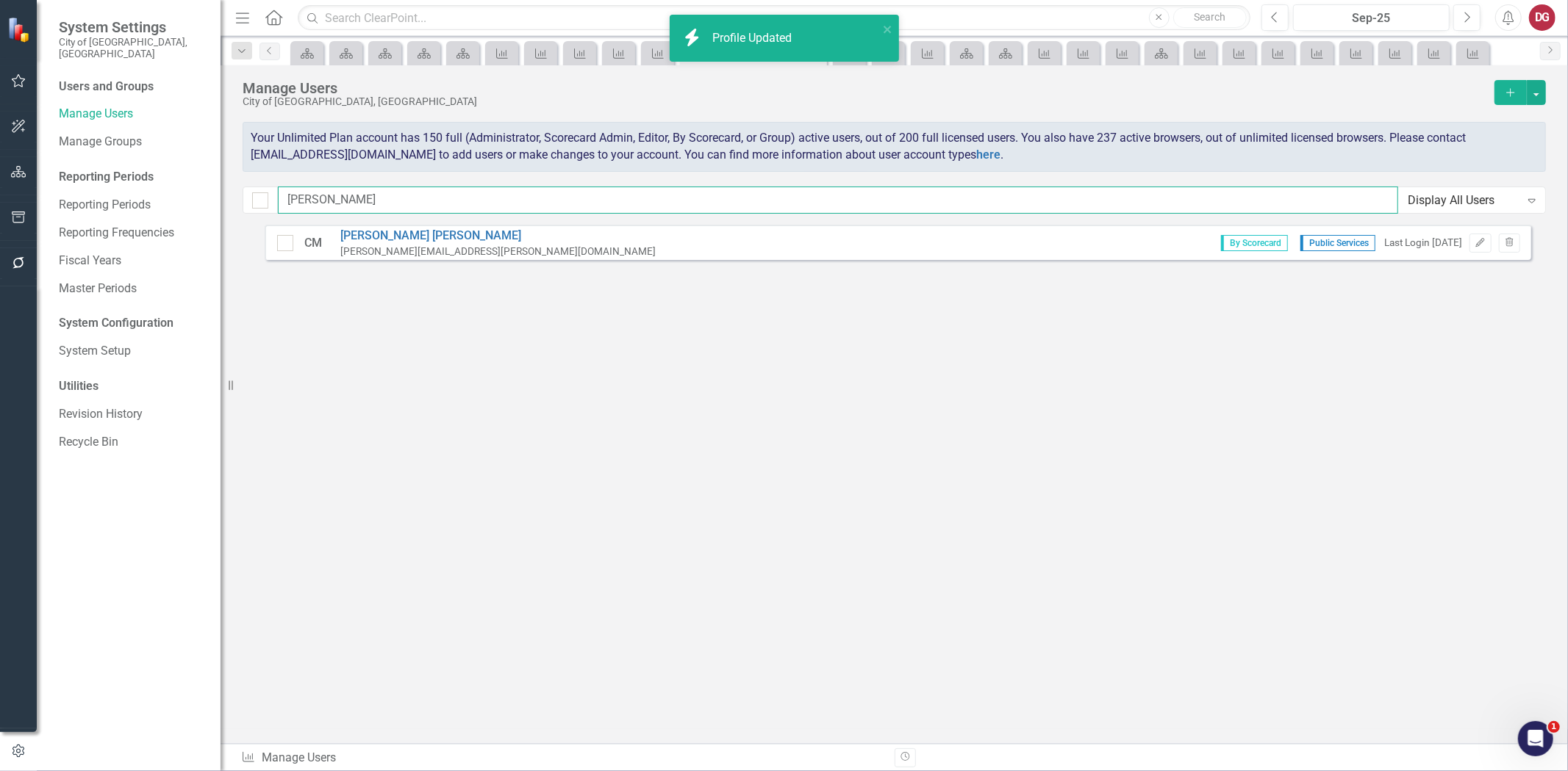
click at [586, 200] on input "claudia" at bounding box center [838, 199] width 1120 height 27
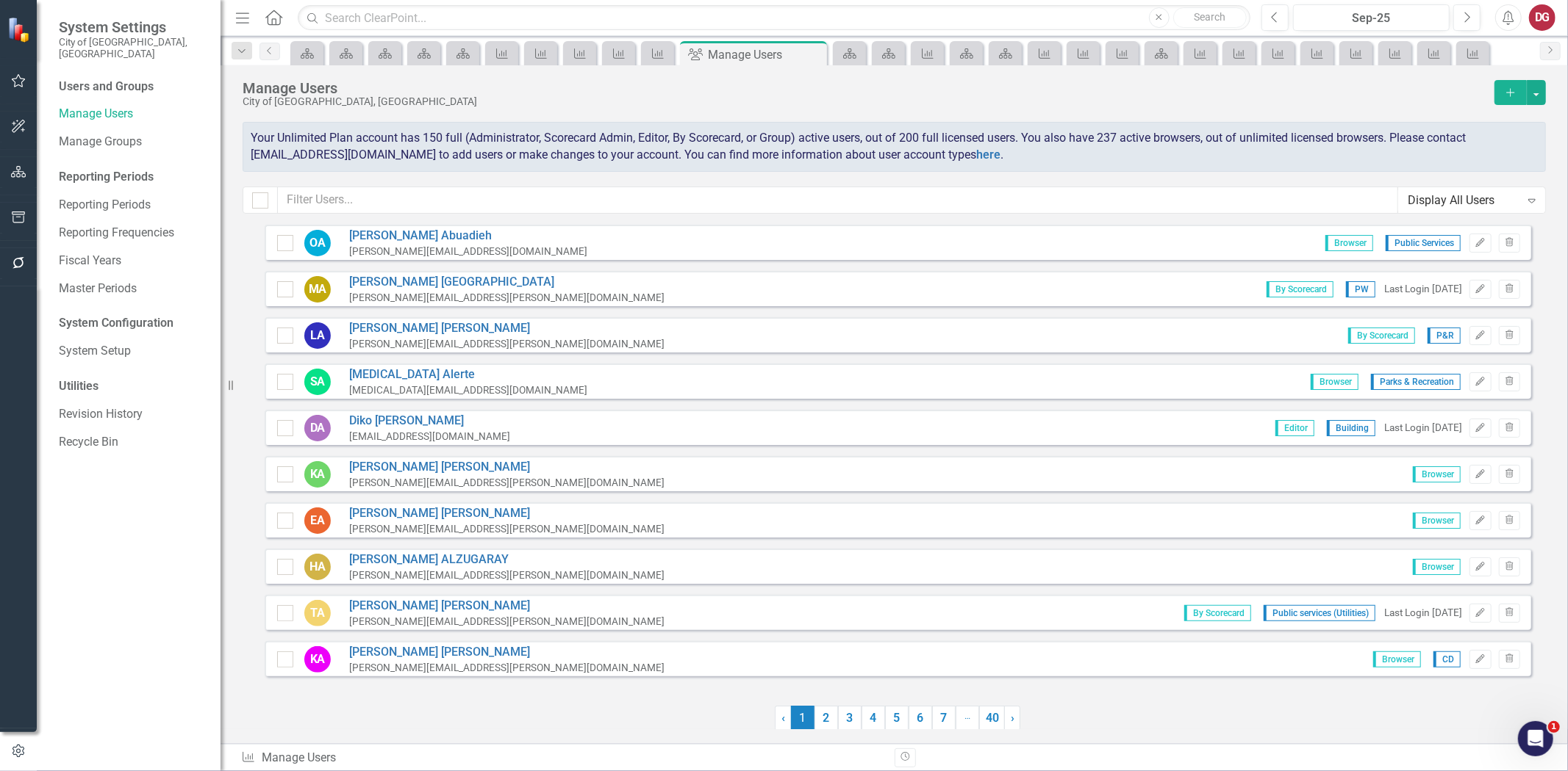
click at [19, 164] on button "button" at bounding box center [19, 173] width 33 height 31
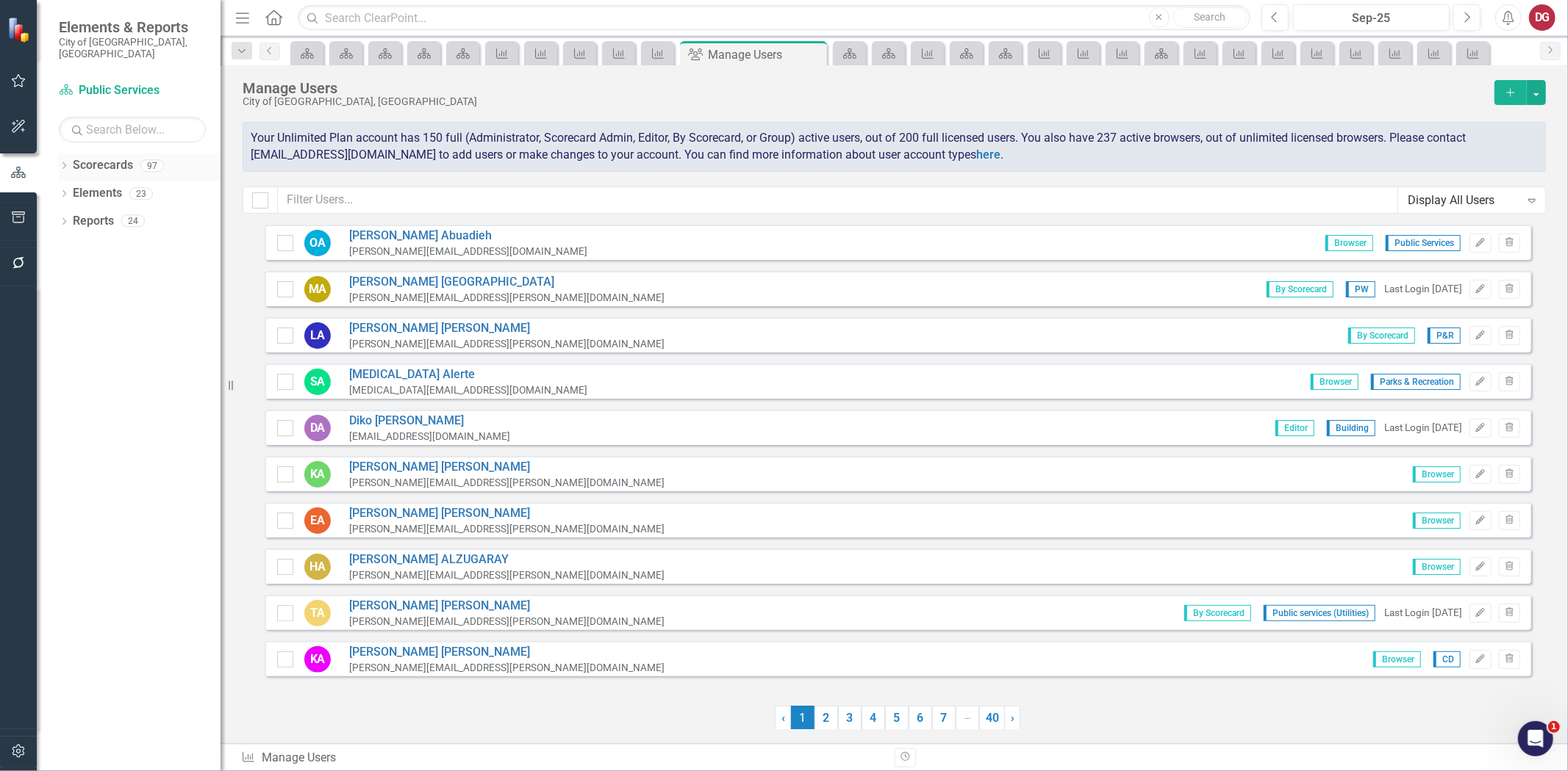
click at [125, 157] on link "Scorecards" at bounding box center [103, 166] width 60 height 17
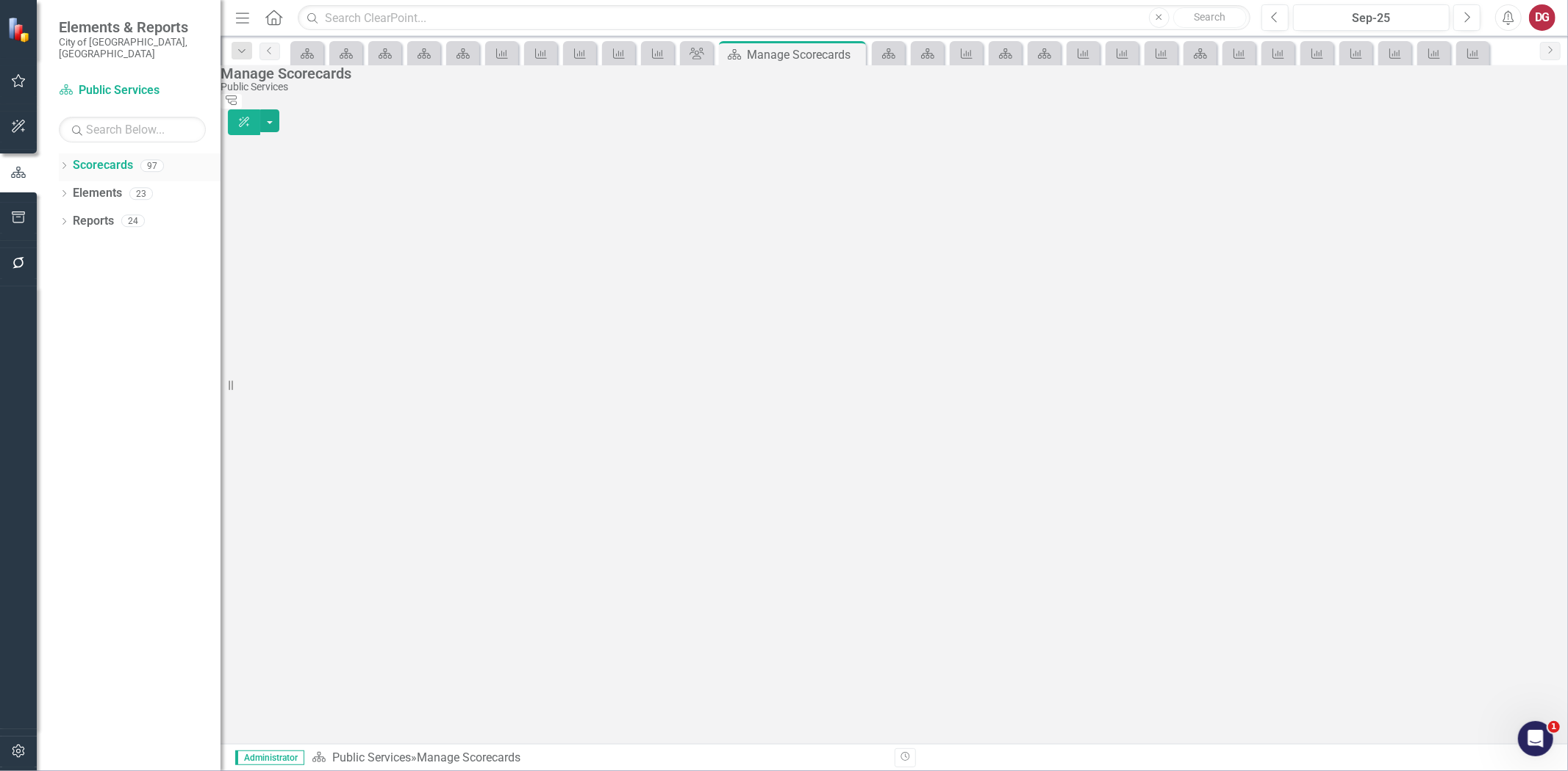
click at [68, 161] on div "Dropdown" at bounding box center [64, 167] width 10 height 12
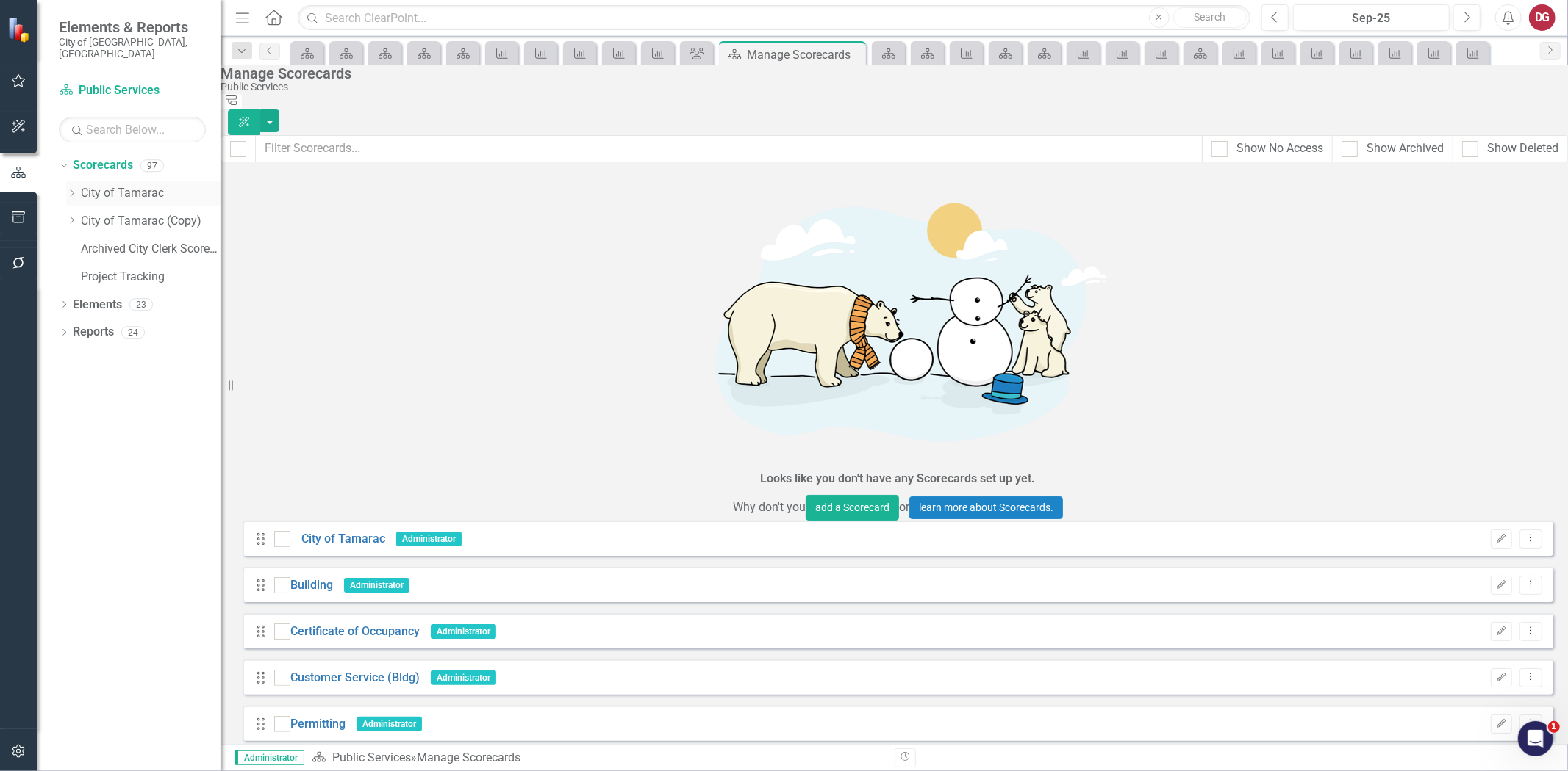
click at [69, 181] on div "Dropdown City of Tamarac" at bounding box center [143, 193] width 155 height 24
click at [67, 189] on icon "Dropdown" at bounding box center [72, 193] width 11 height 9
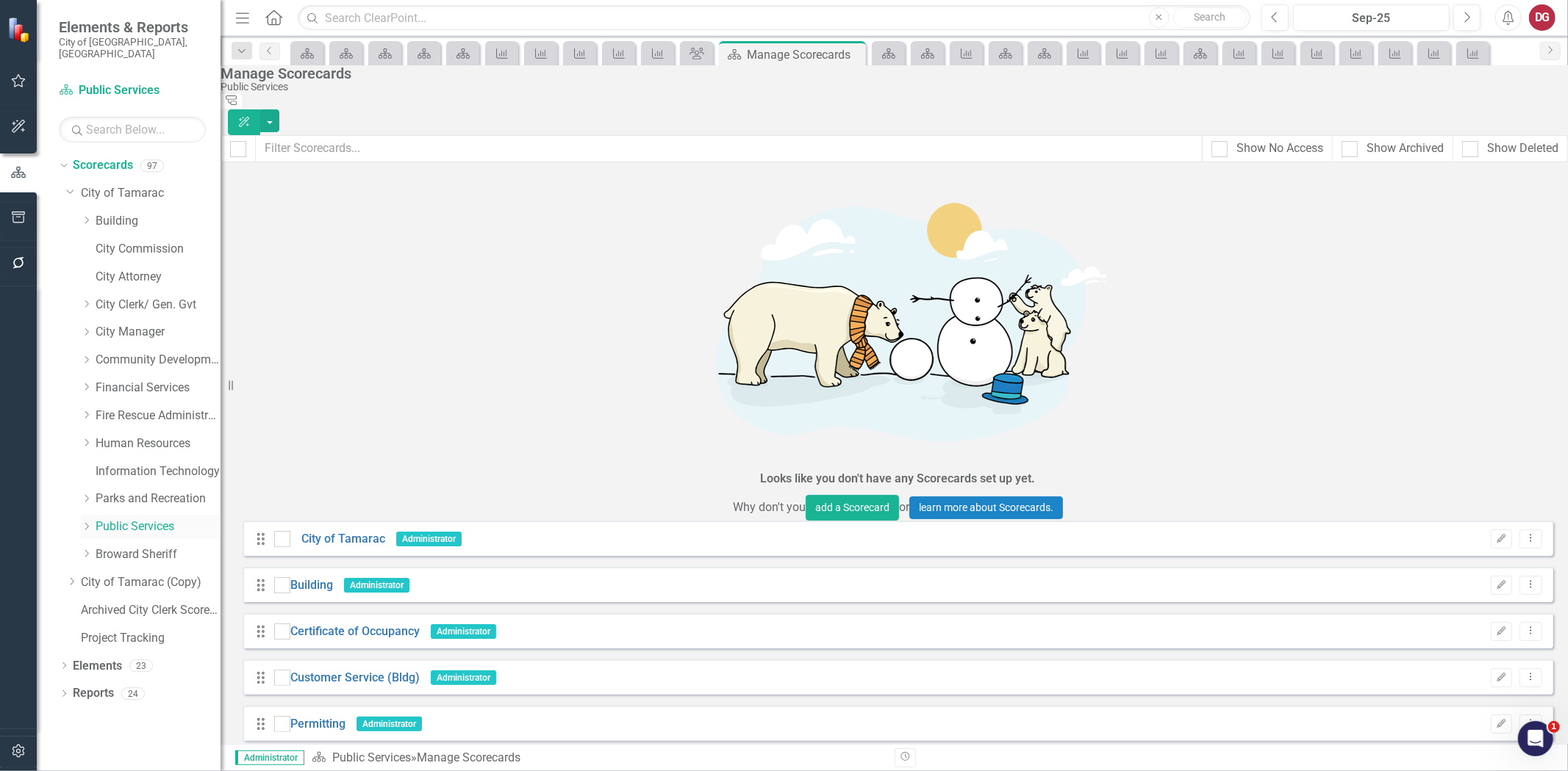
click at [86, 522] on icon "Dropdown" at bounding box center [86, 527] width 11 height 9
click at [124, 519] on link "Public Services" at bounding box center [158, 528] width 125 height 17
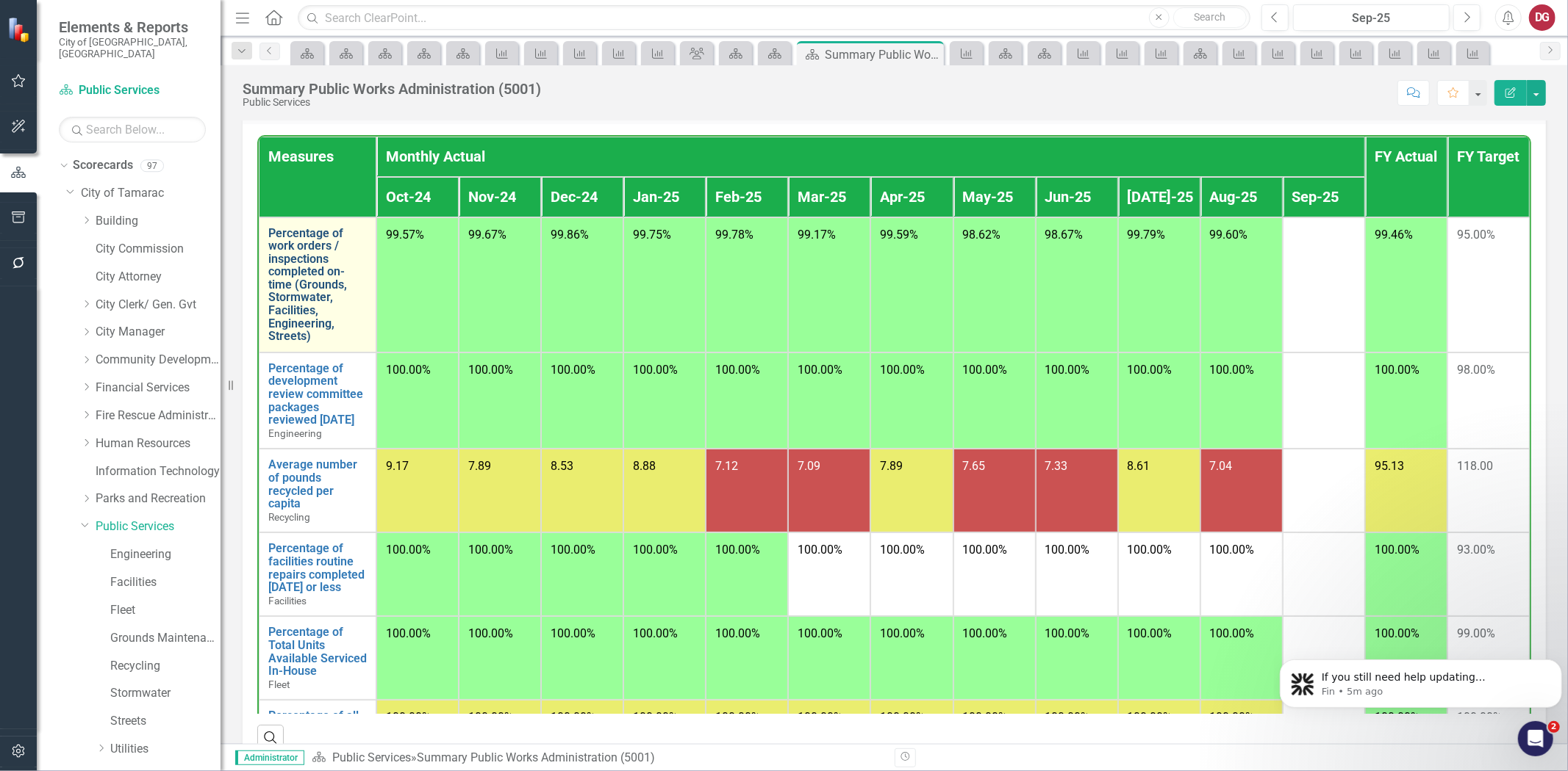
click at [289, 248] on link "Percentage of work orders / inspections completed on-time (Grounds, Stormwater,…" at bounding box center [318, 285] width 98 height 116
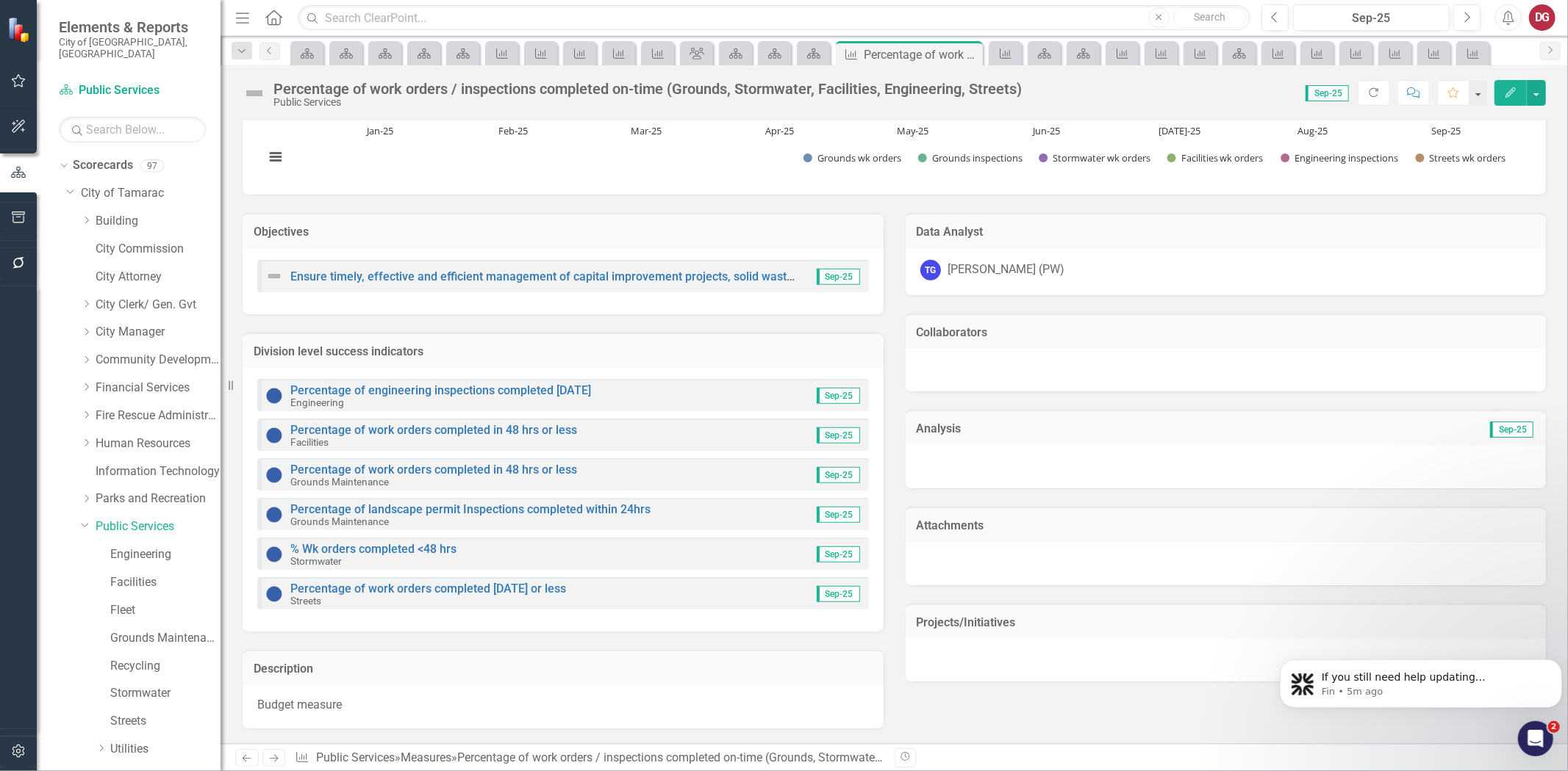
scroll to position [490, 0]
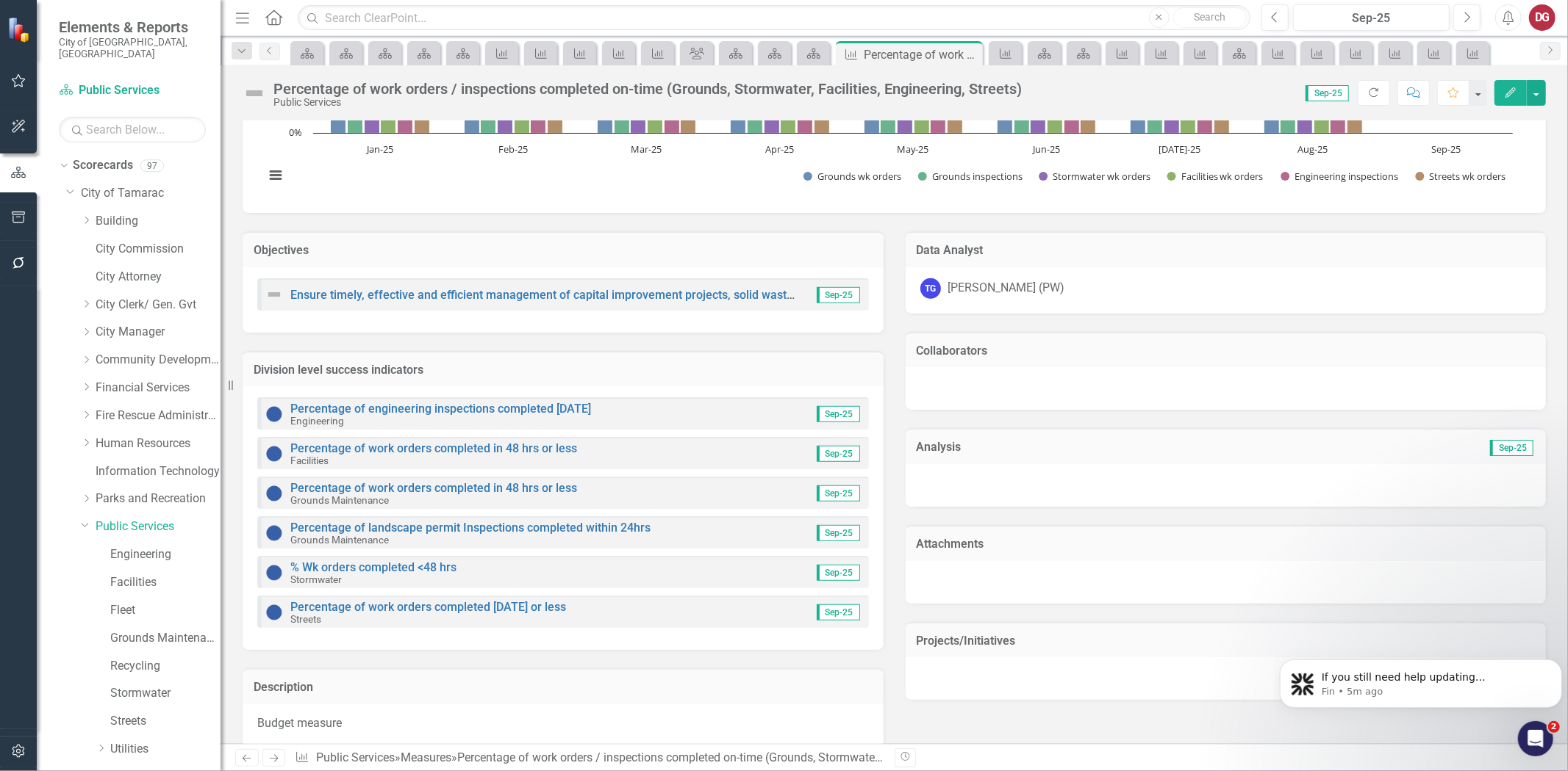
click at [1040, 295] on div "TG Troy Gies (PW)" at bounding box center [1226, 288] width 612 height 21
click at [1041, 294] on div "TG Troy Gies (PW)" at bounding box center [1226, 288] width 612 height 21
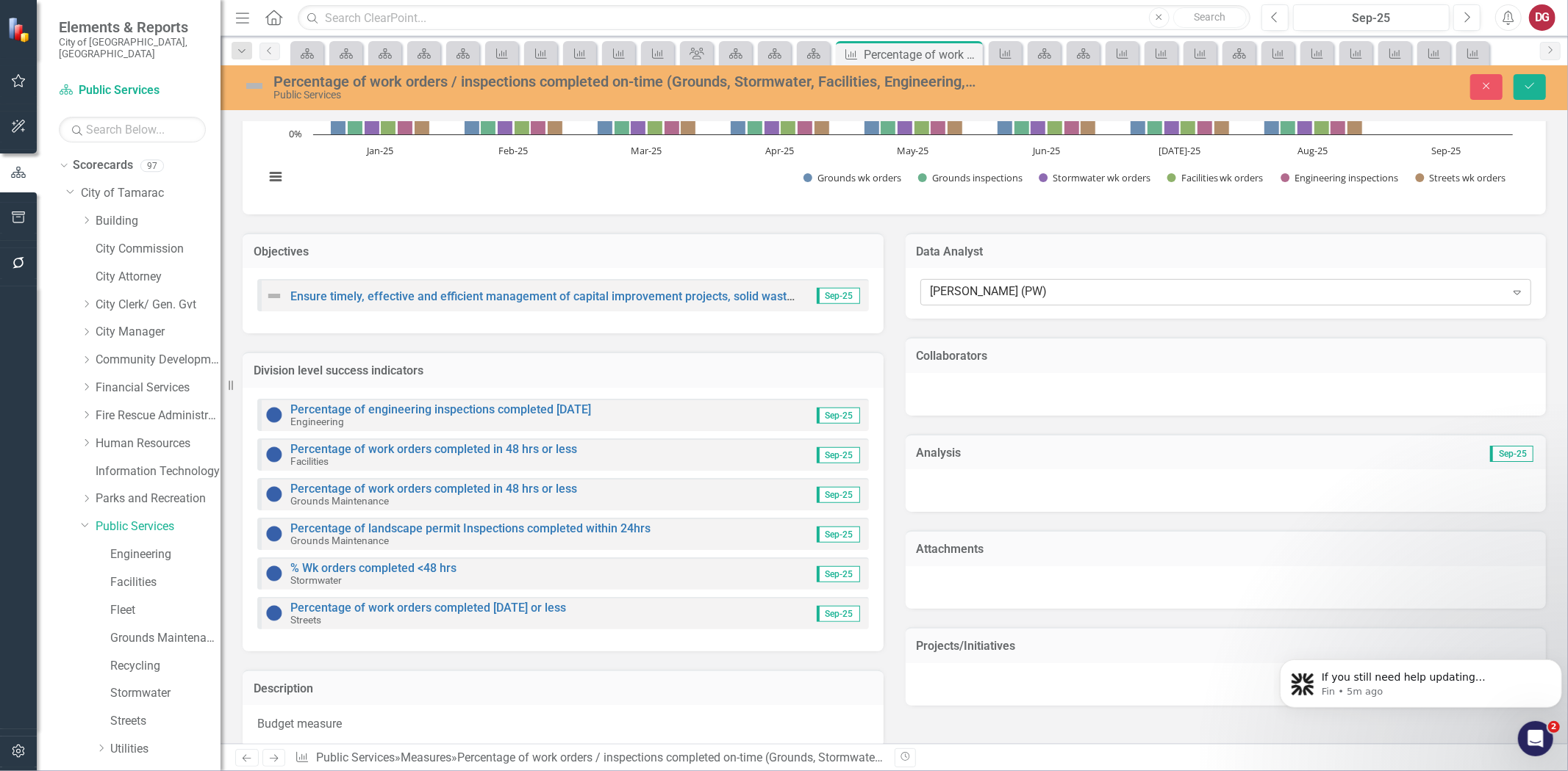
click at [1047, 289] on div "[PERSON_NAME] (PW)" at bounding box center [1217, 293] width 575 height 17
type input "claud"
click at [294, 771] on span "Claud ia Monroy (Public Services)" at bounding box center [154, 783] width 279 height 14
click at [1031, 383] on div at bounding box center [1226, 394] width 641 height 42
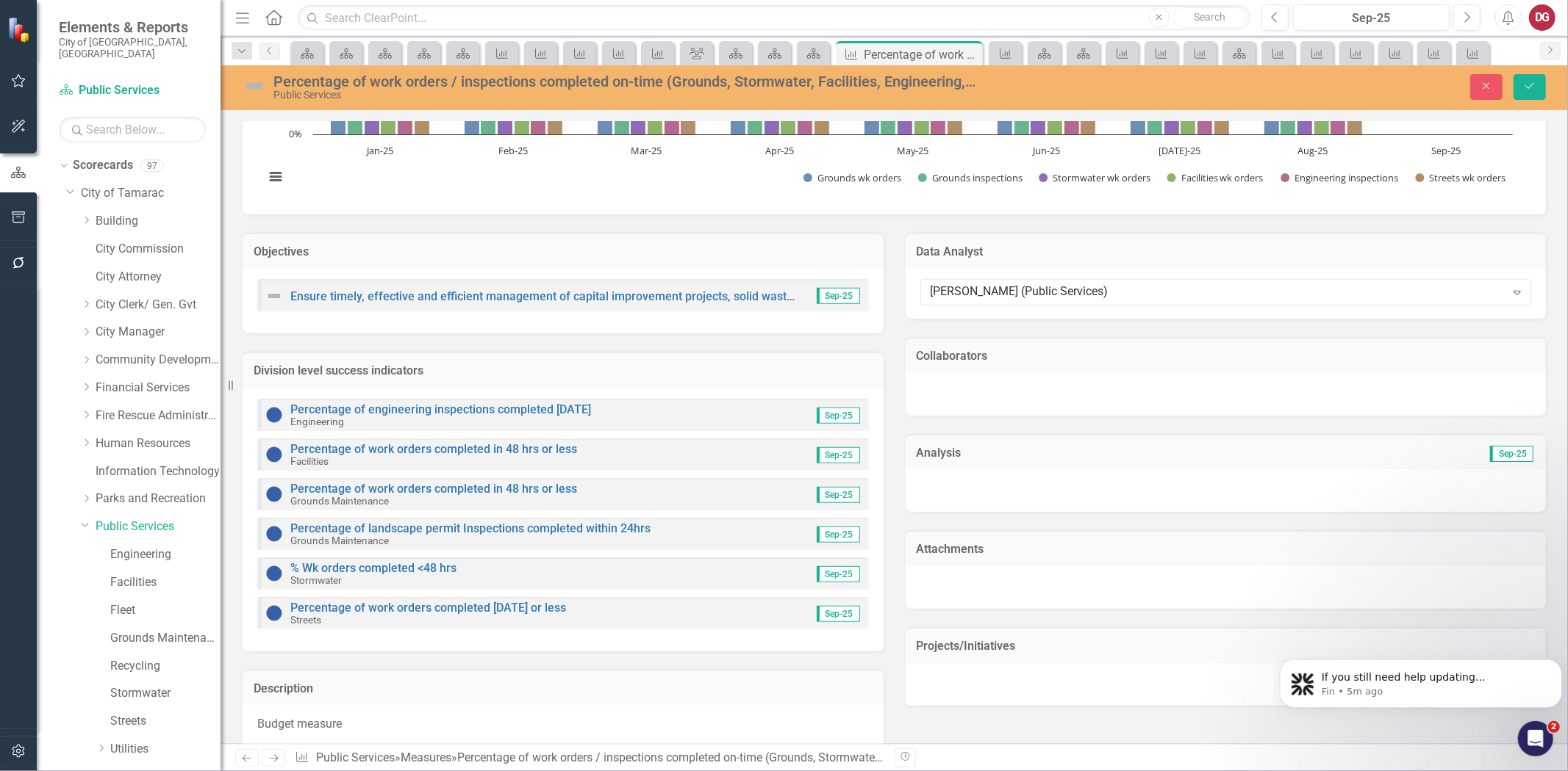
click at [1031, 383] on div at bounding box center [1226, 394] width 641 height 42
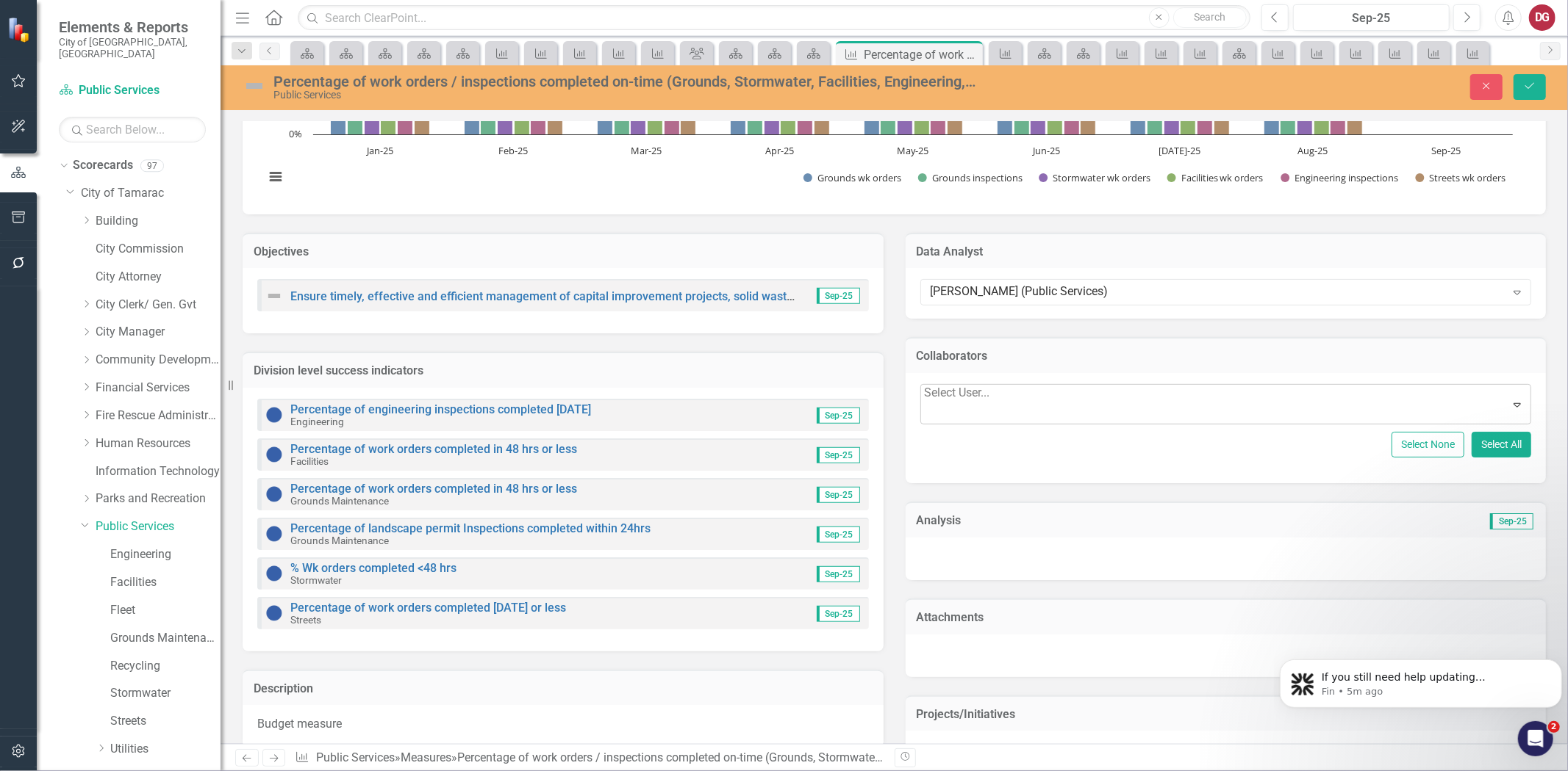
click at [993, 403] on div at bounding box center [958, 413] width 68 height 20
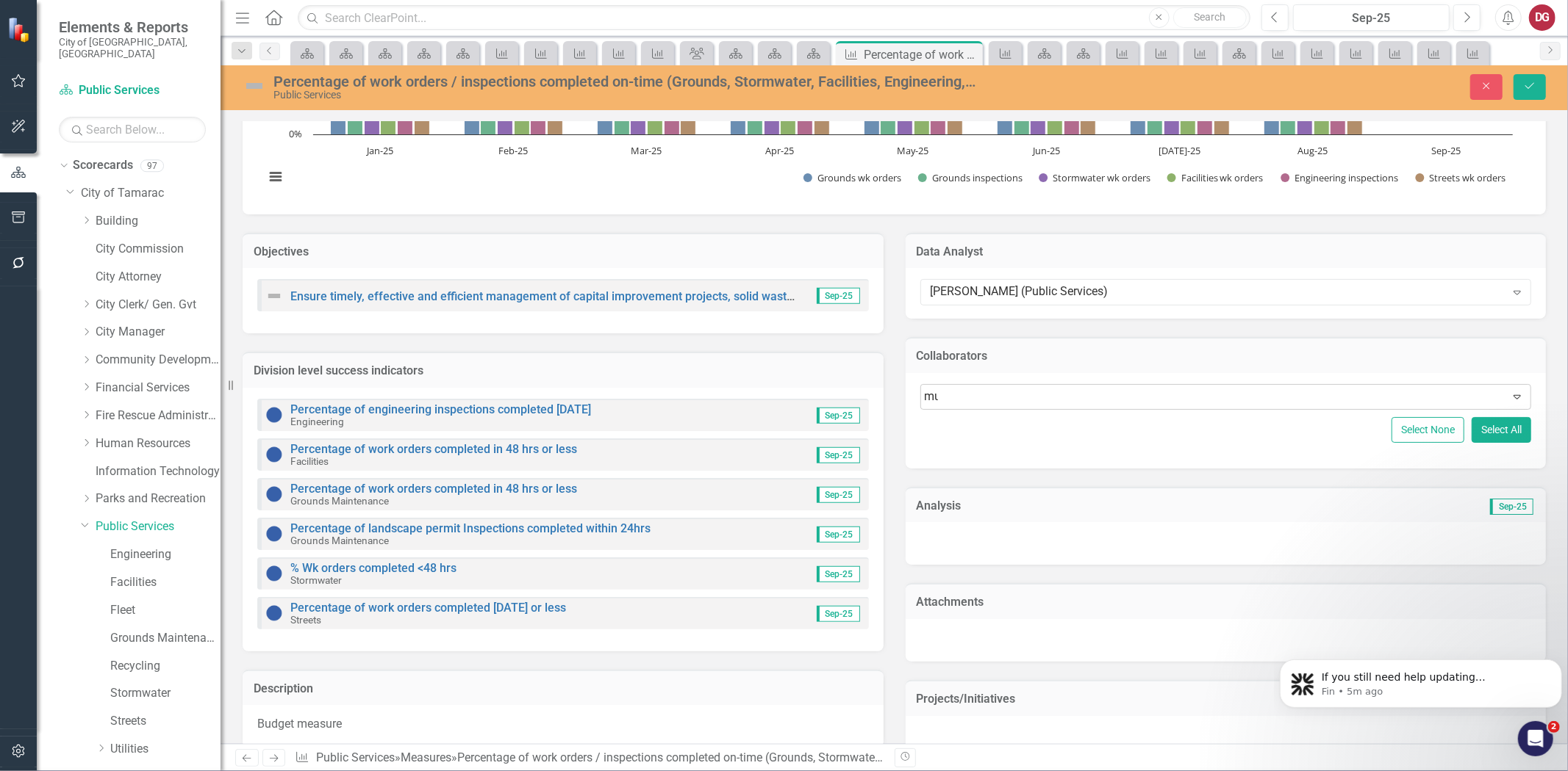
type input "must"
click at [970, 771] on div "Must afa Albassam (PW)" at bounding box center [784, 783] width 1568 height 24
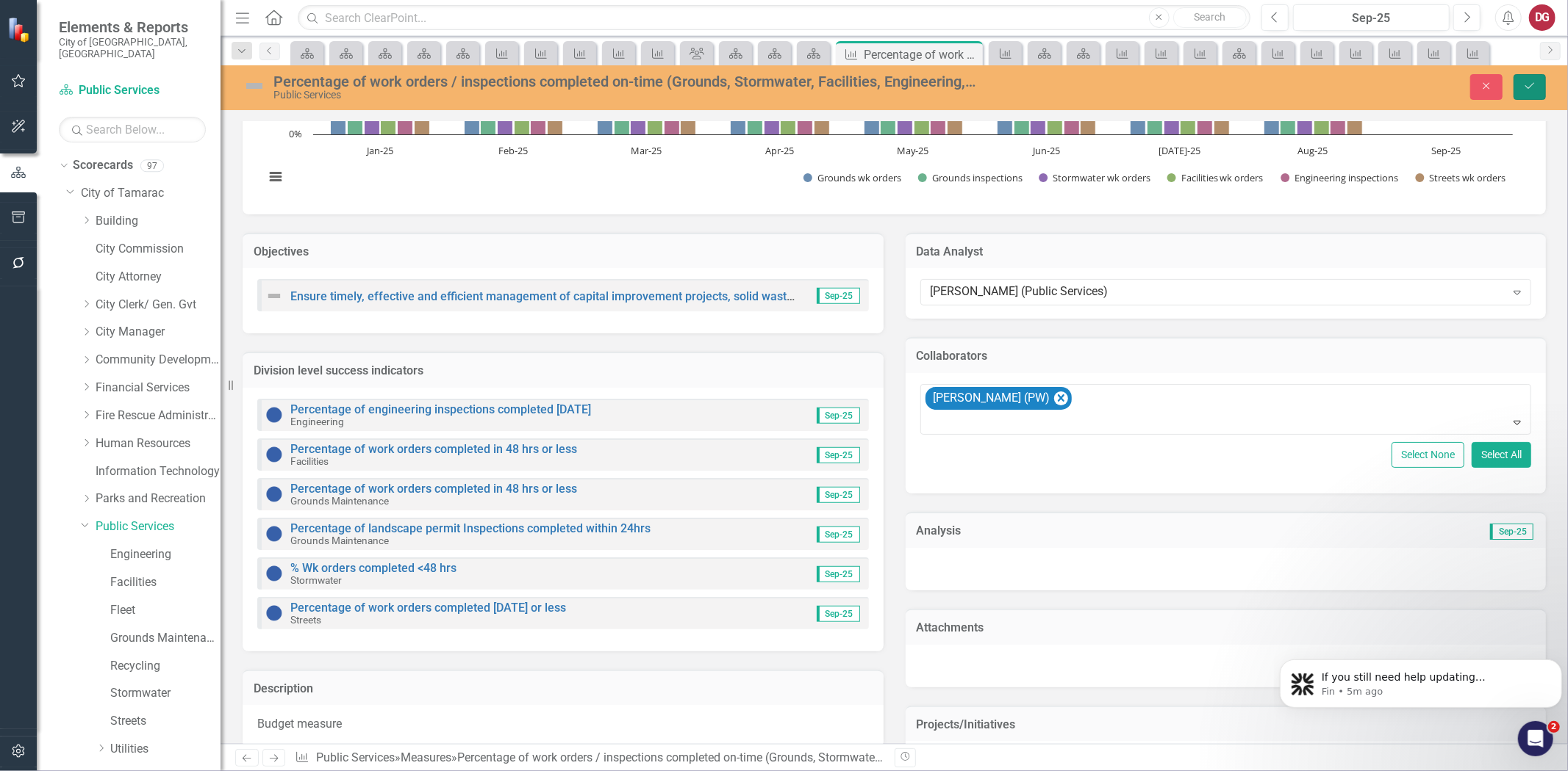
click at [1526, 91] on icon "Save" at bounding box center [1529, 86] width 13 height 10
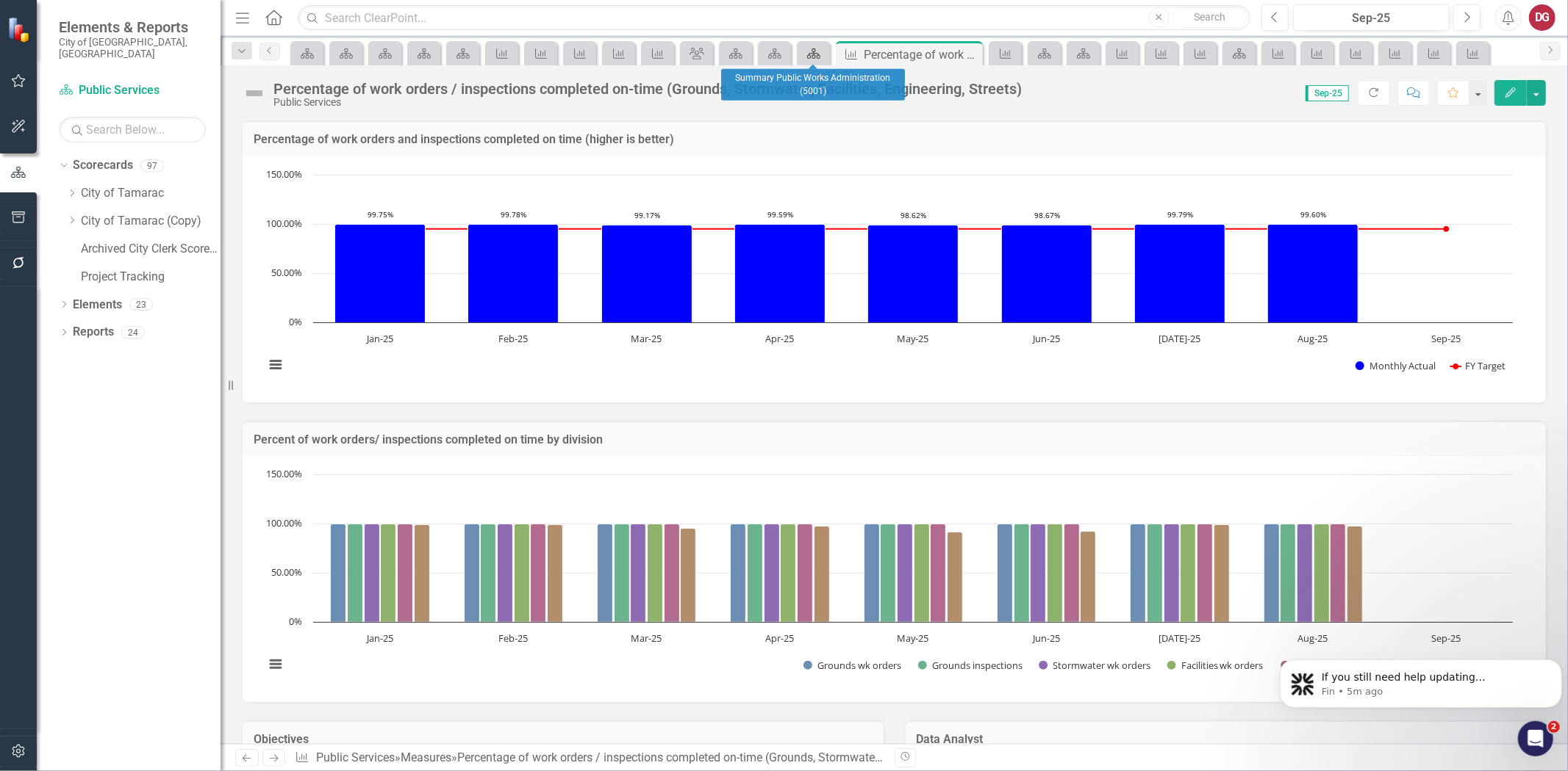
click at [806, 49] on icon "Scorecard" at bounding box center [813, 54] width 15 height 12
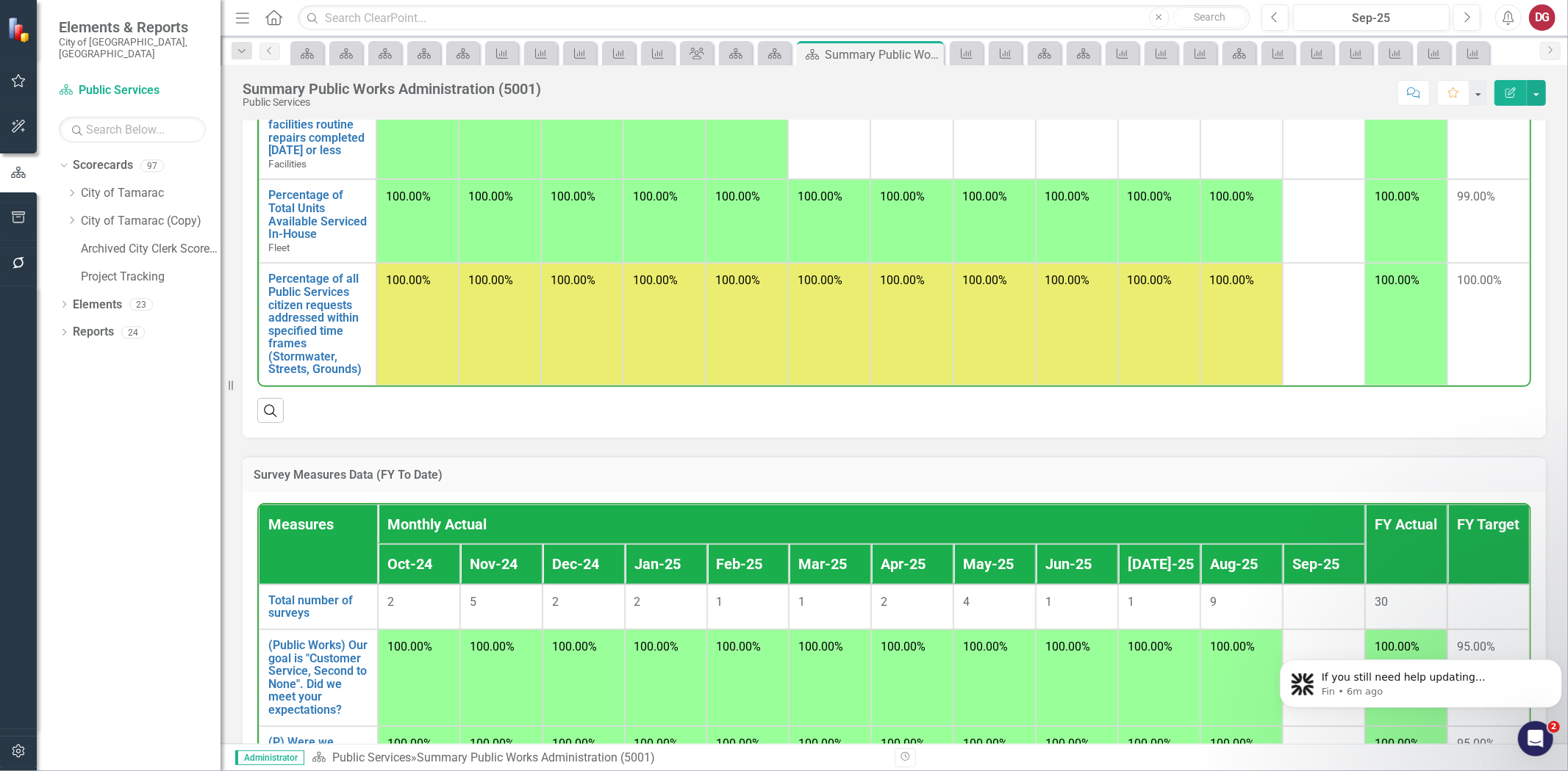
scroll to position [898, 0]
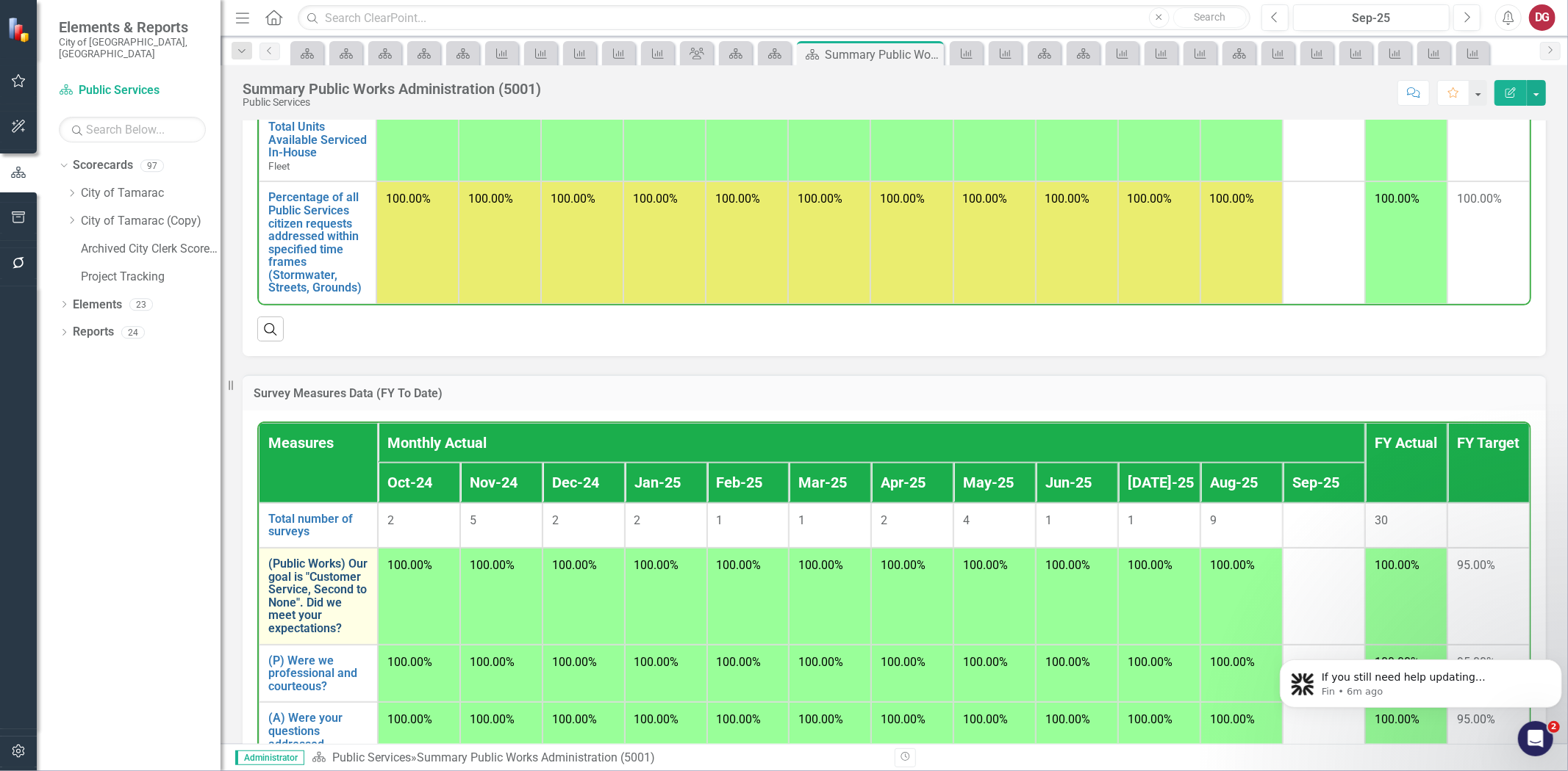
click at [333, 612] on link "(Public Works) Our goal is "Customer Service, Second to None". Did we meet your…" at bounding box center [319, 597] width 100 height 78
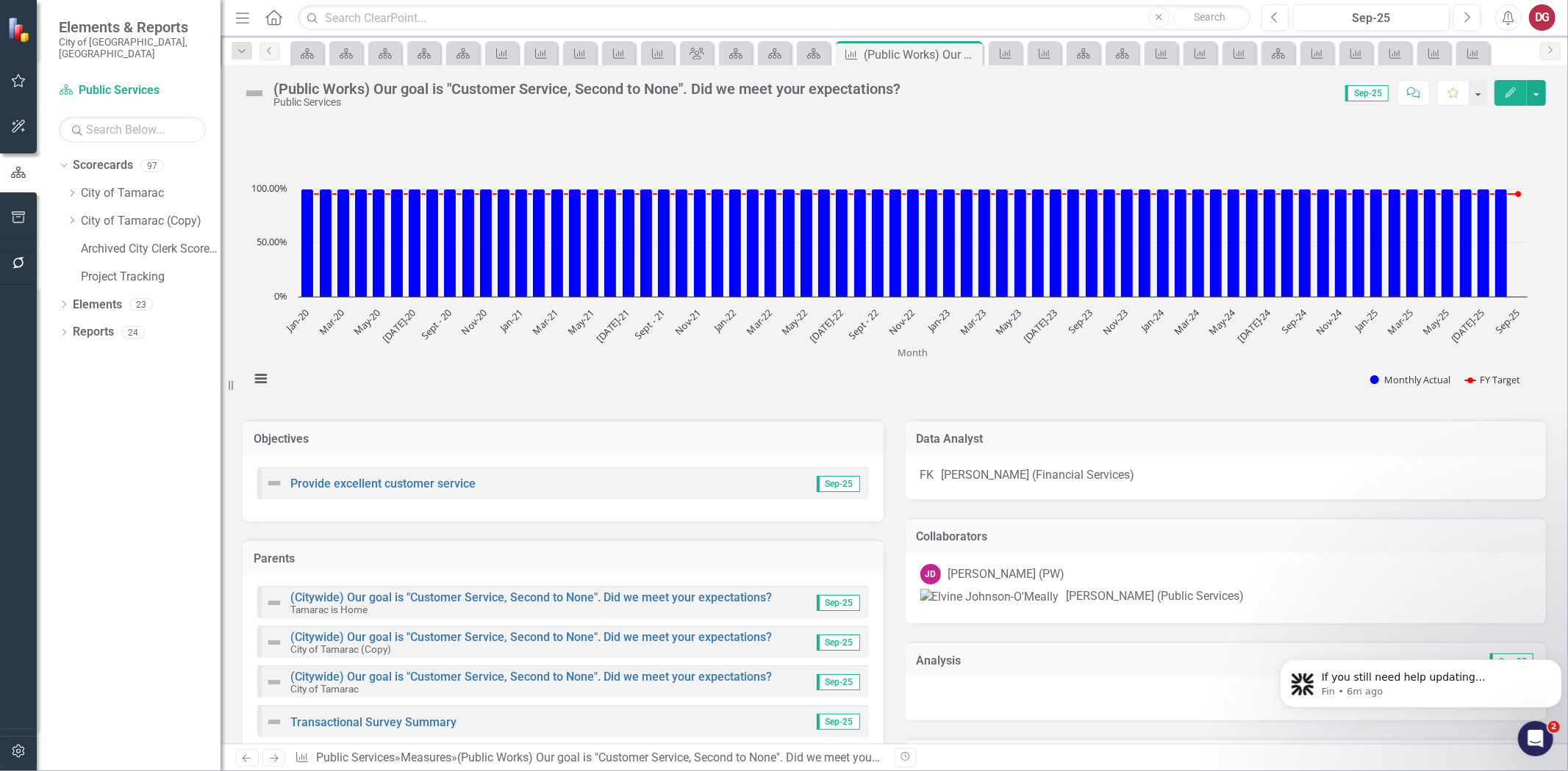
click at [1145, 467] on div "FK Fariel Khan (Financial Services)" at bounding box center [1226, 476] width 612 height 17
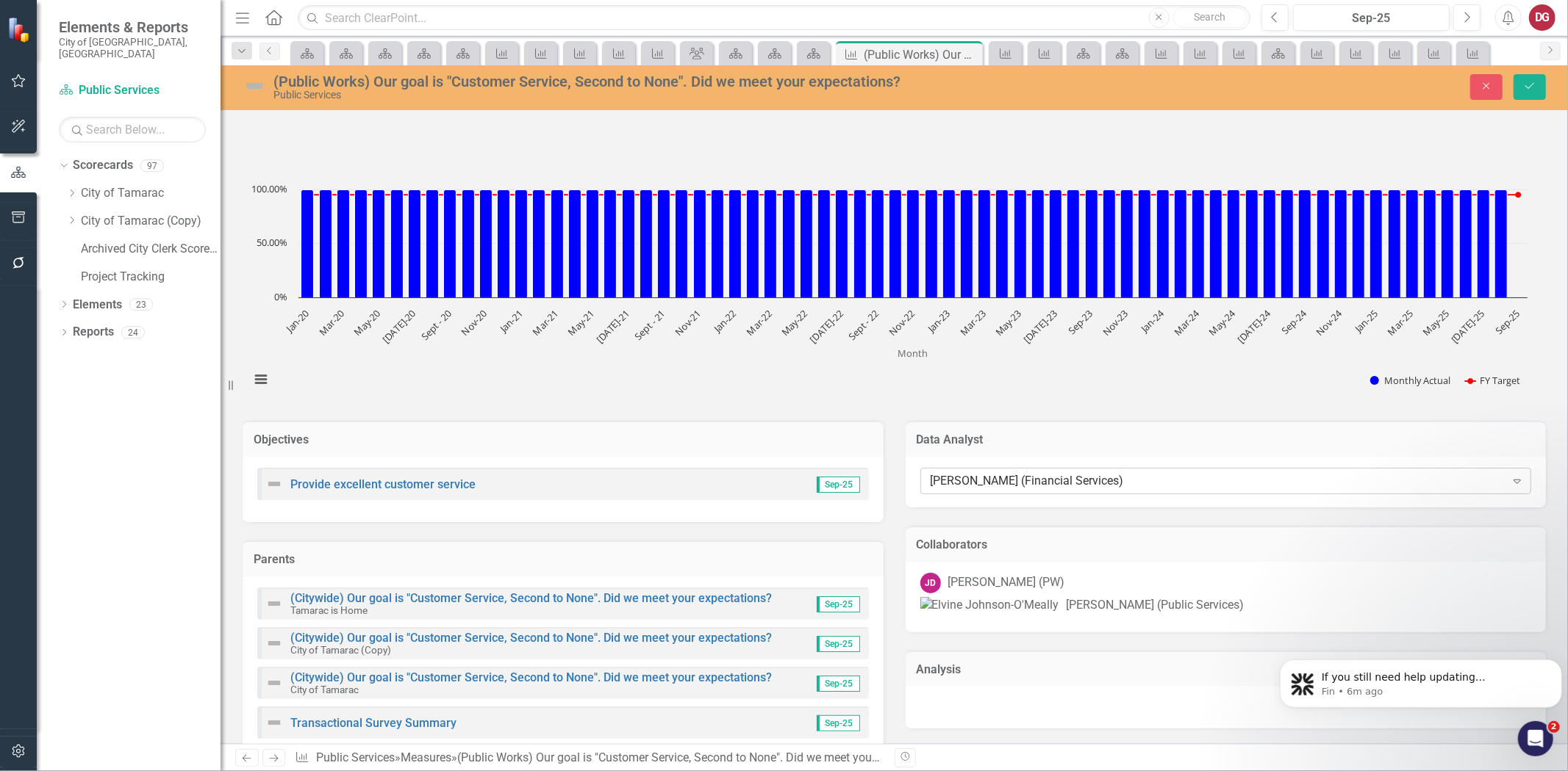
click at [1135, 474] on div "[PERSON_NAME] (Financial Services)" at bounding box center [1217, 482] width 575 height 17
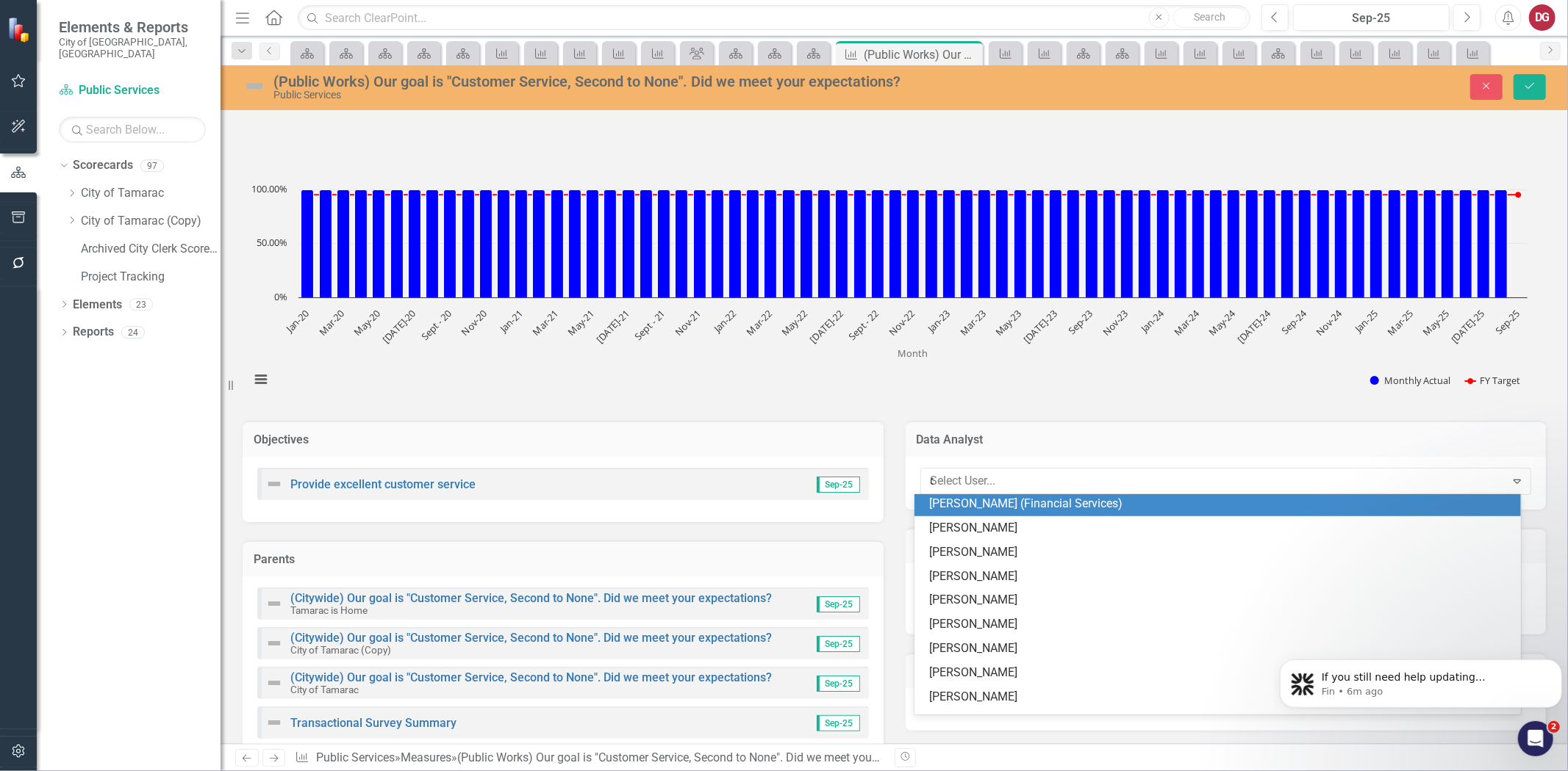
scroll to position [93, 0]
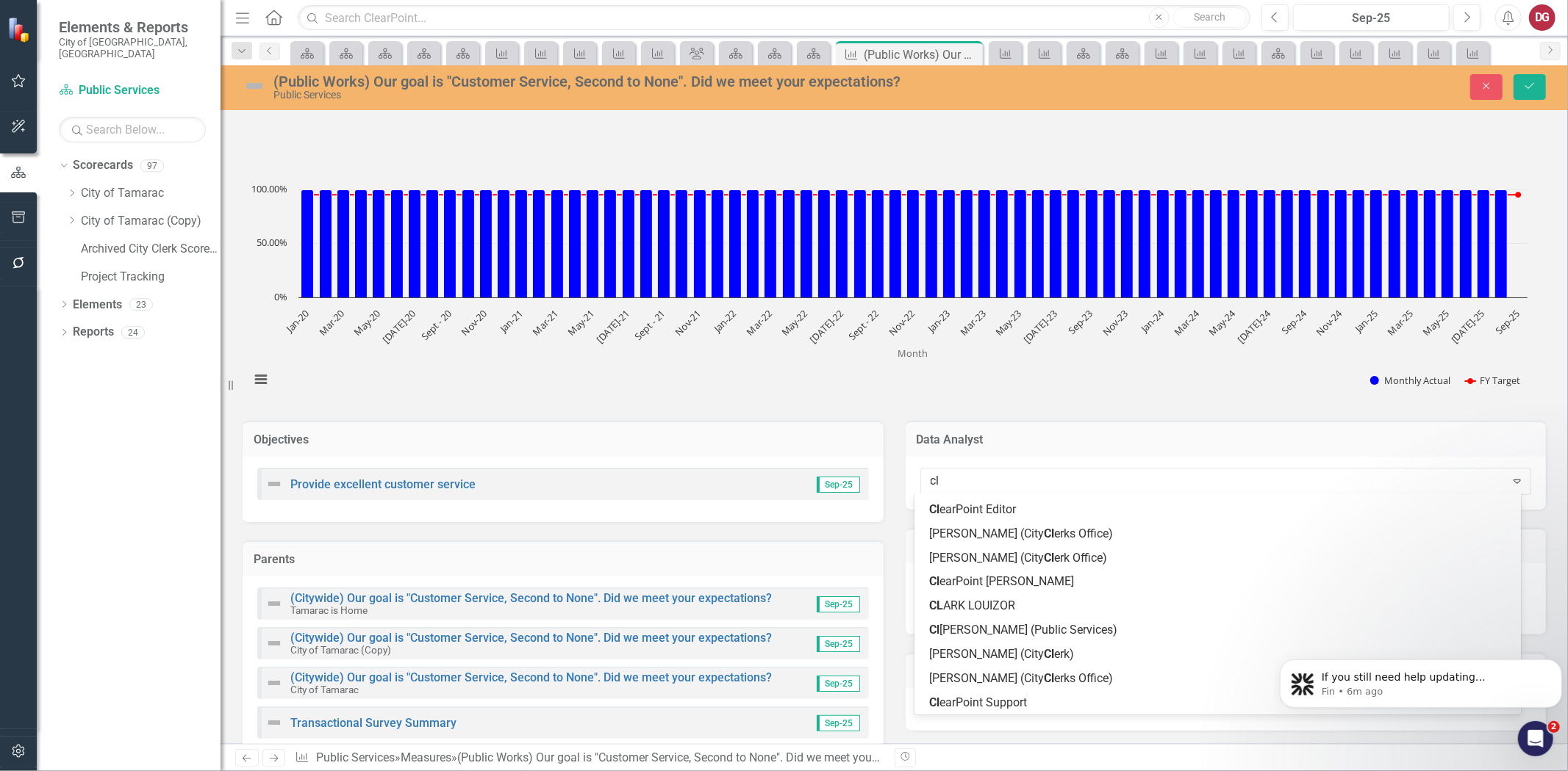
type input "cla"
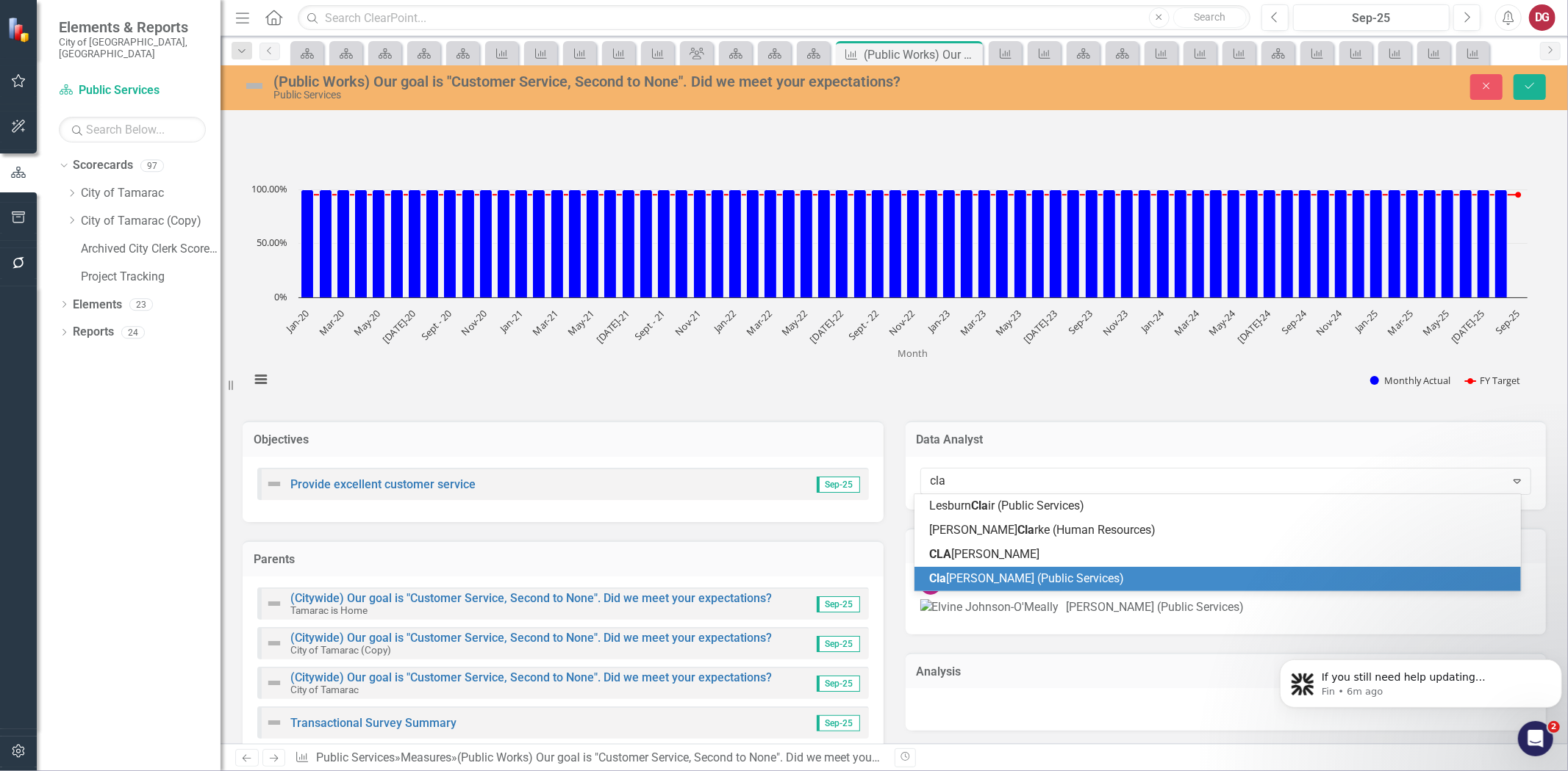
click at [1003, 569] on div "Cla udia Monroy (Public Services)" at bounding box center [1216, 579] width 606 height 24
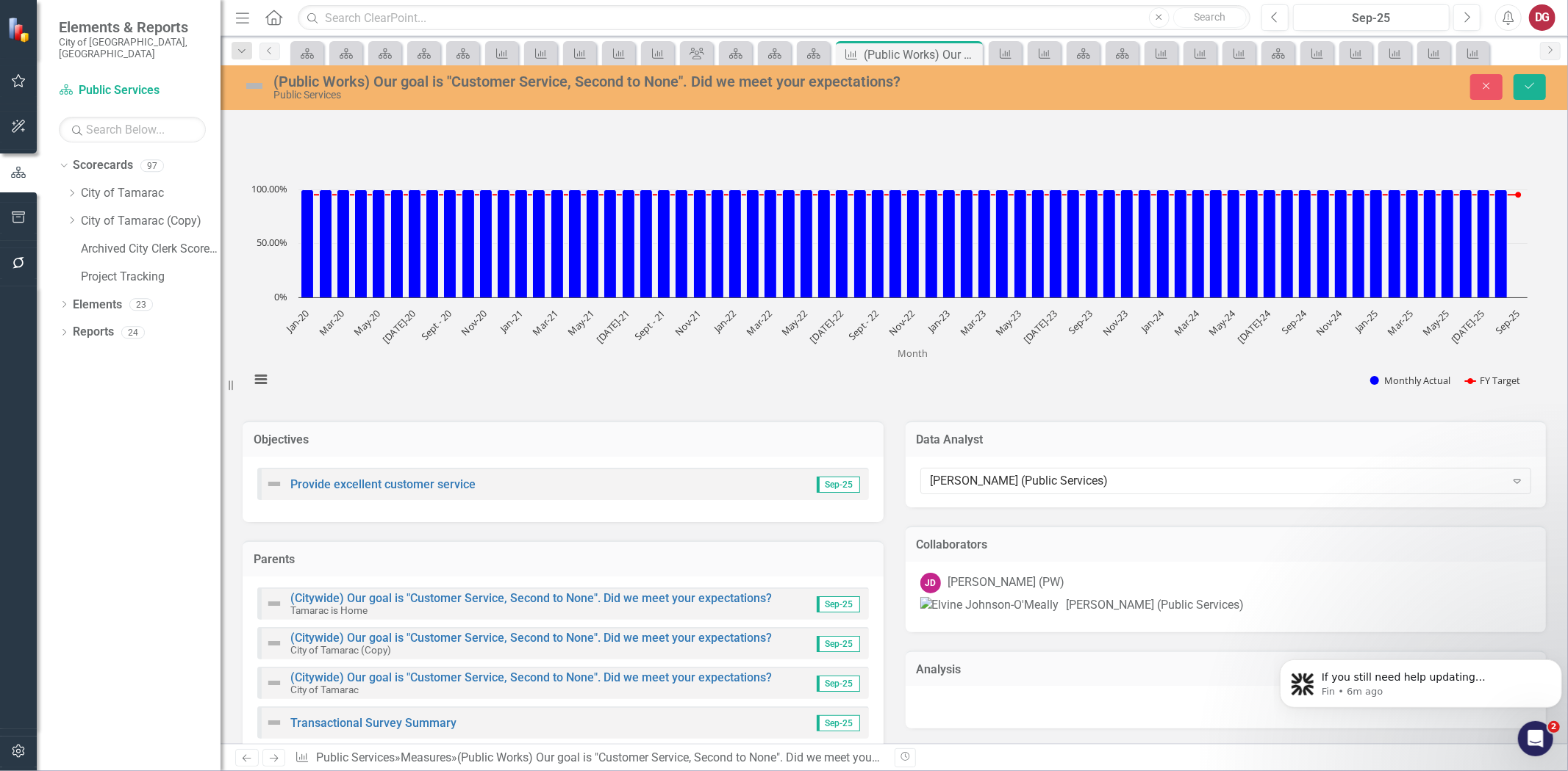
click at [1126, 582] on div "[PERSON_NAME] [PERSON_NAME] (PW)" at bounding box center [1226, 584] width 612 height 21
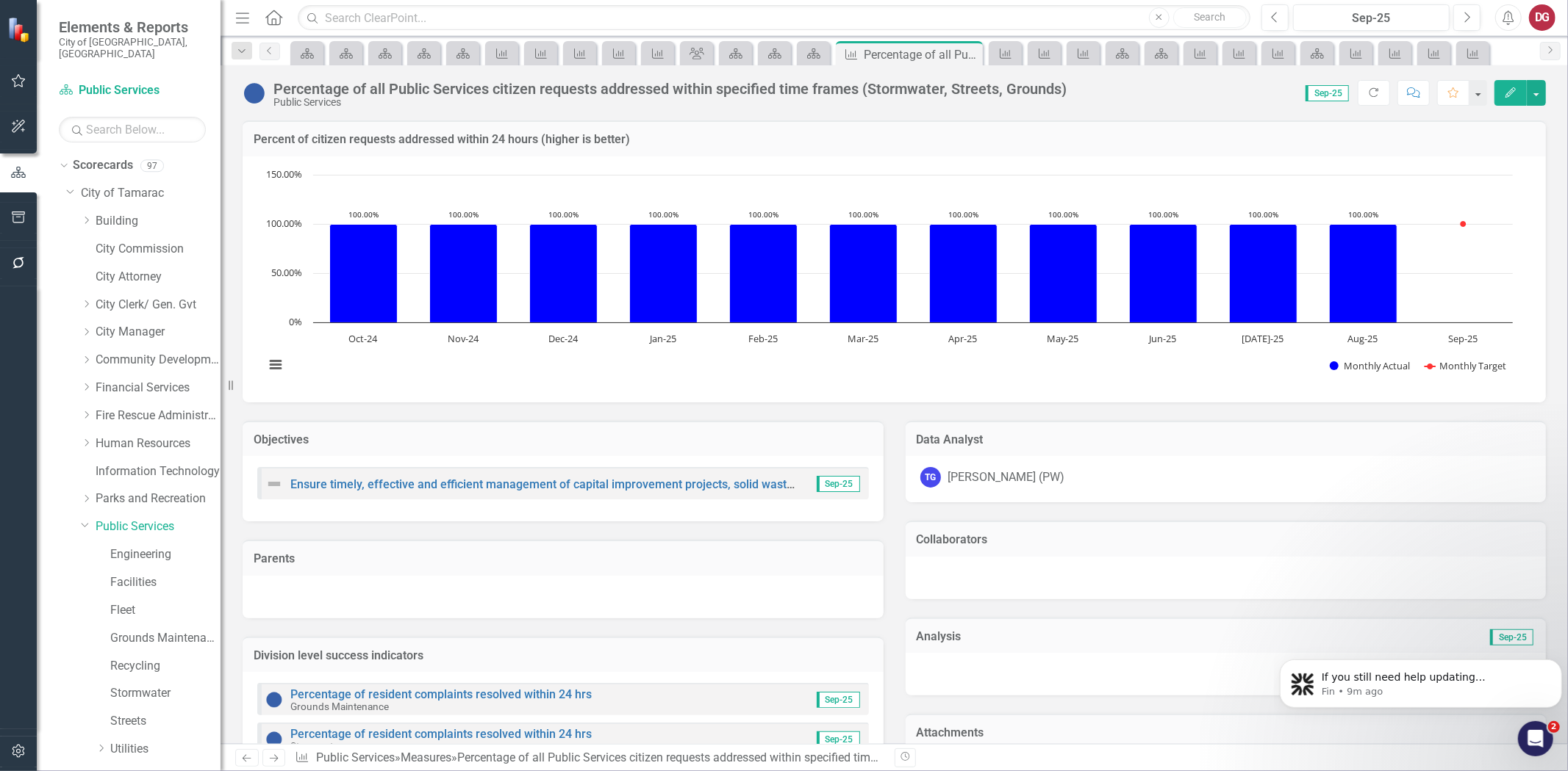
click at [1061, 472] on div "TG [PERSON_NAME] (PW)" at bounding box center [1226, 477] width 612 height 21
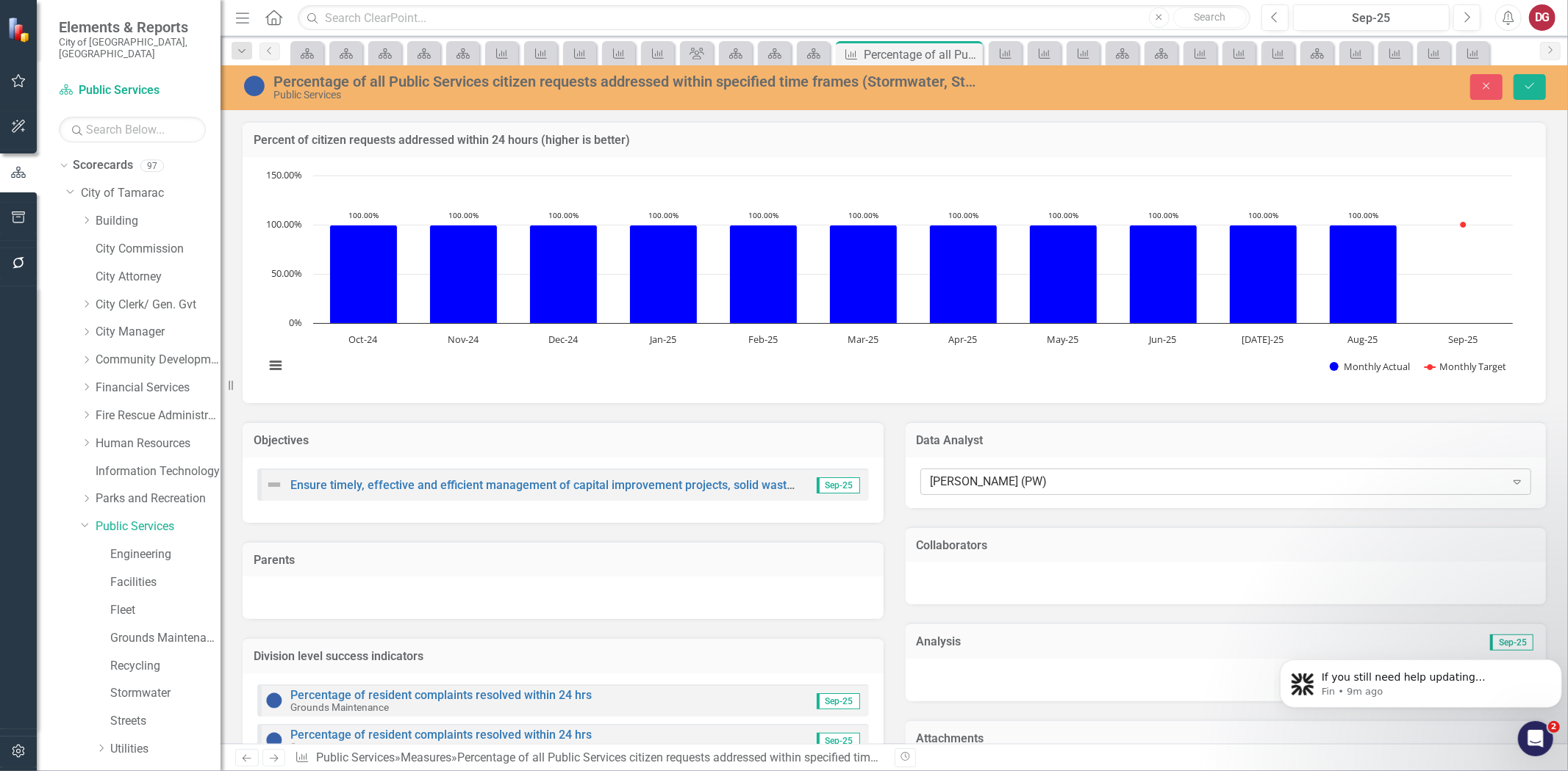
click at [1047, 477] on div "[PERSON_NAME] (PW)" at bounding box center [1217, 482] width 575 height 17
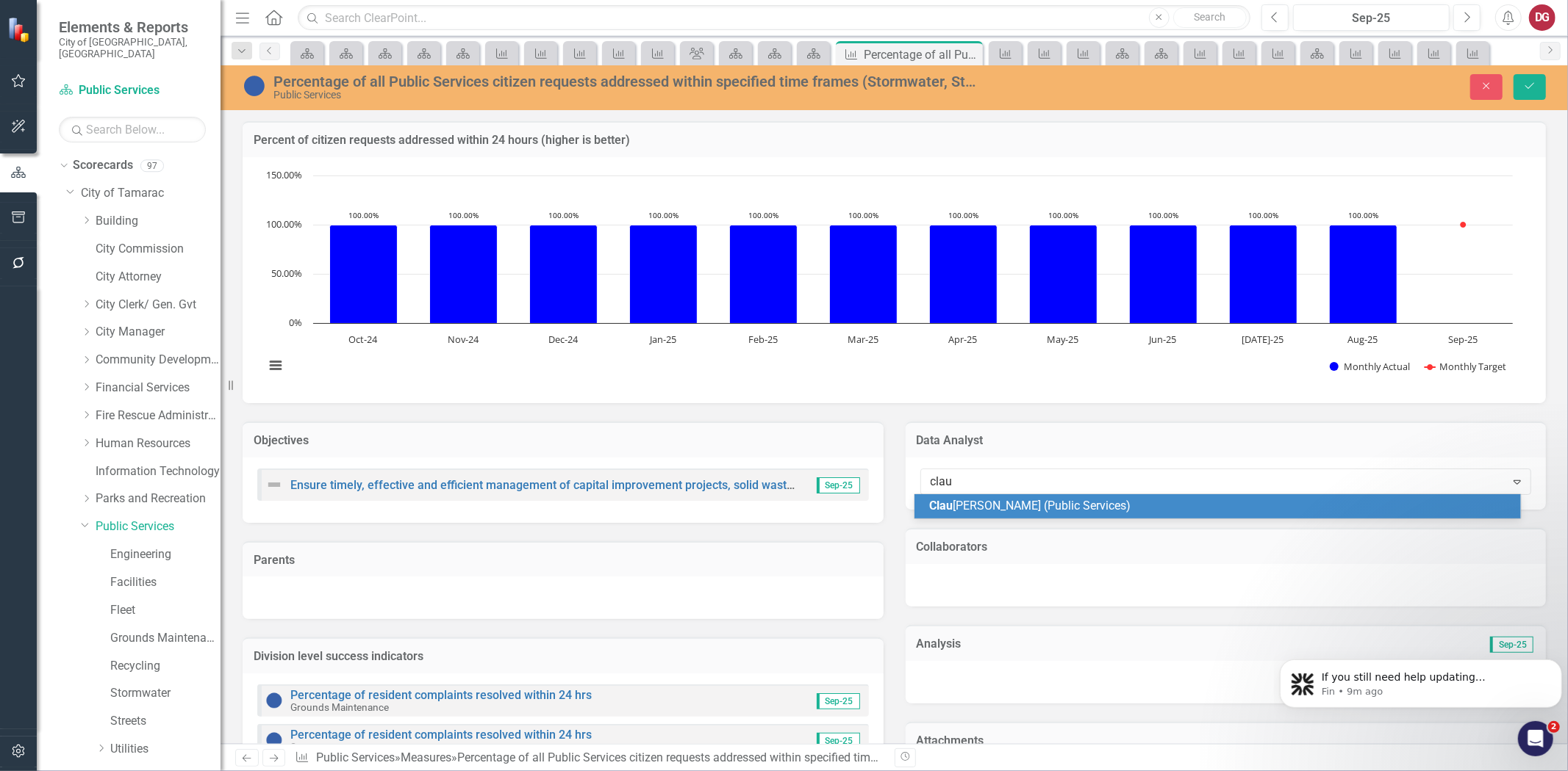
type input "[PERSON_NAME]"
click at [997, 505] on span "[PERSON_NAME] ia [PERSON_NAME] (Public Services)" at bounding box center [1069, 506] width 279 height 14
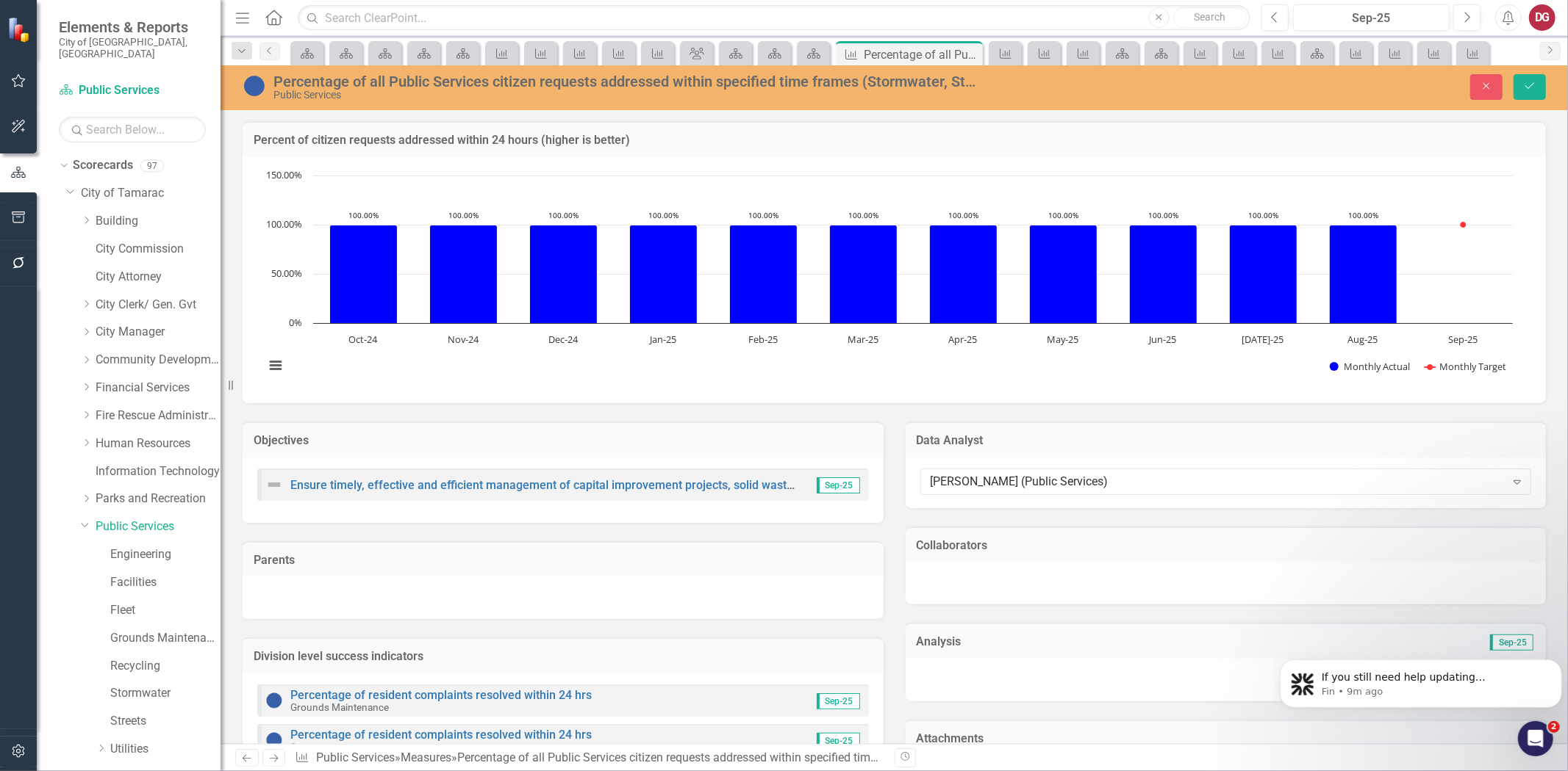
click at [988, 554] on td "Collaborators" at bounding box center [1226, 547] width 619 height 19
click at [982, 569] on div at bounding box center [1226, 583] width 641 height 42
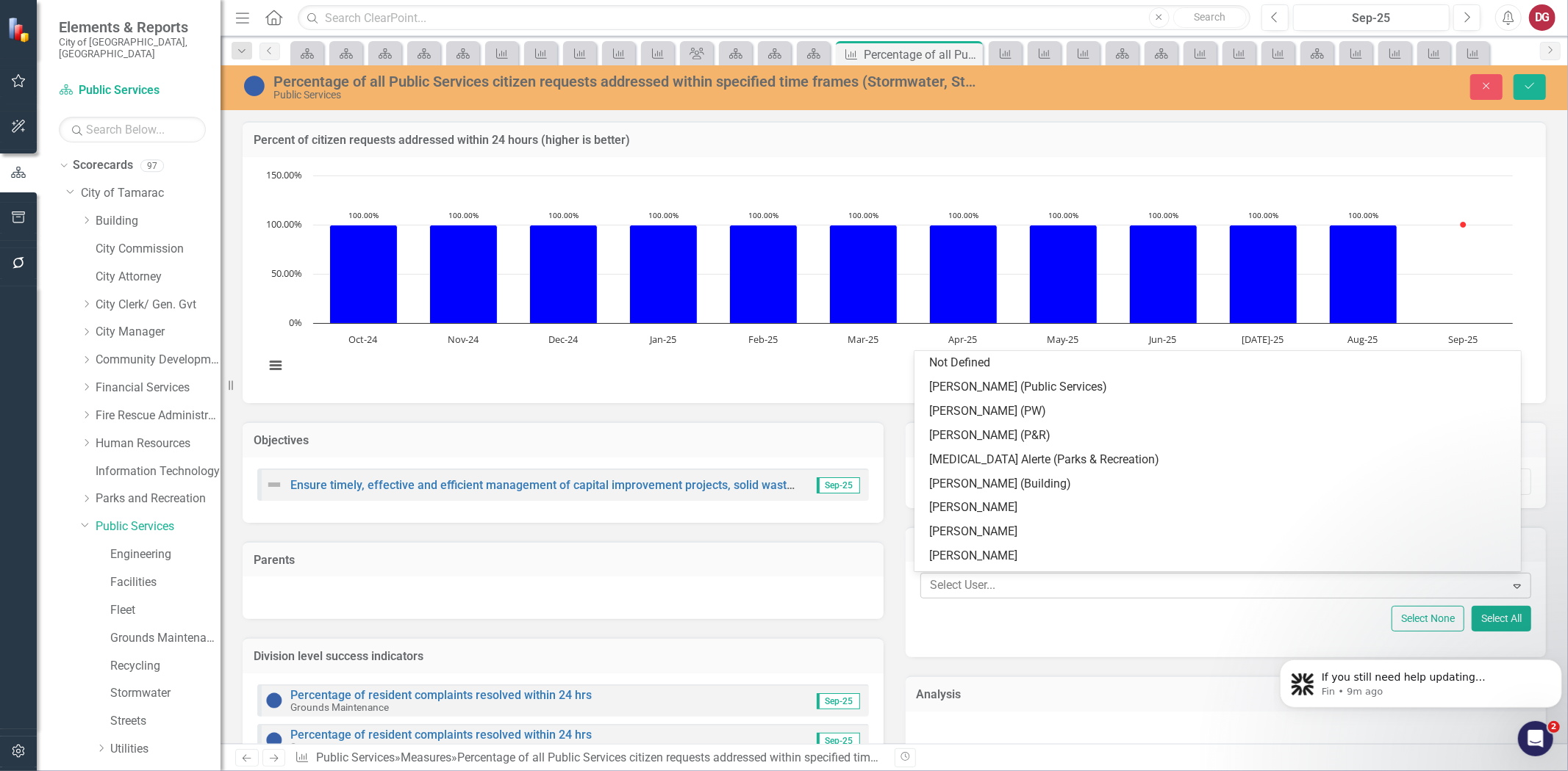
click at [971, 582] on div at bounding box center [1215, 585] width 581 height 20
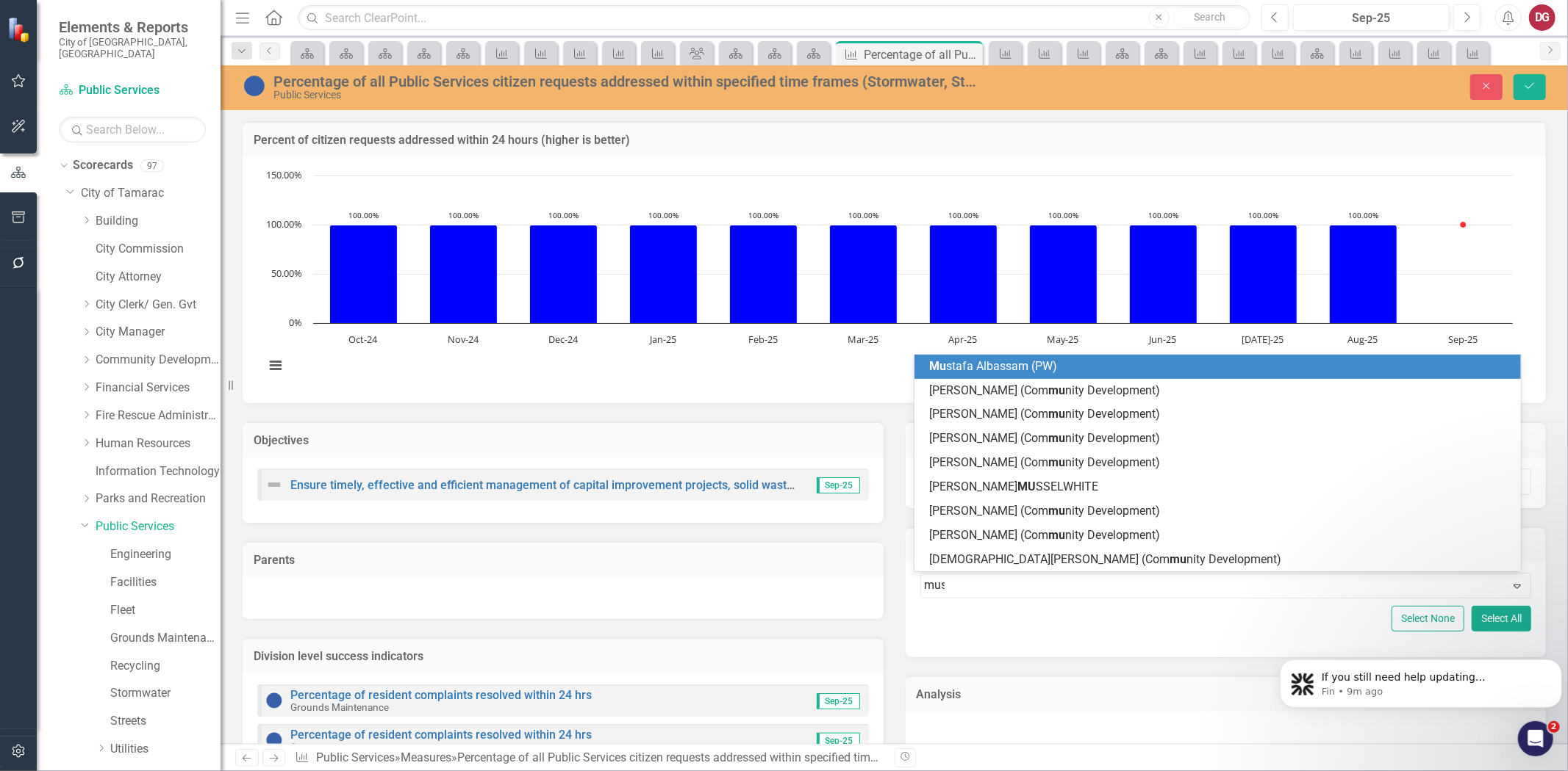
type input "must"
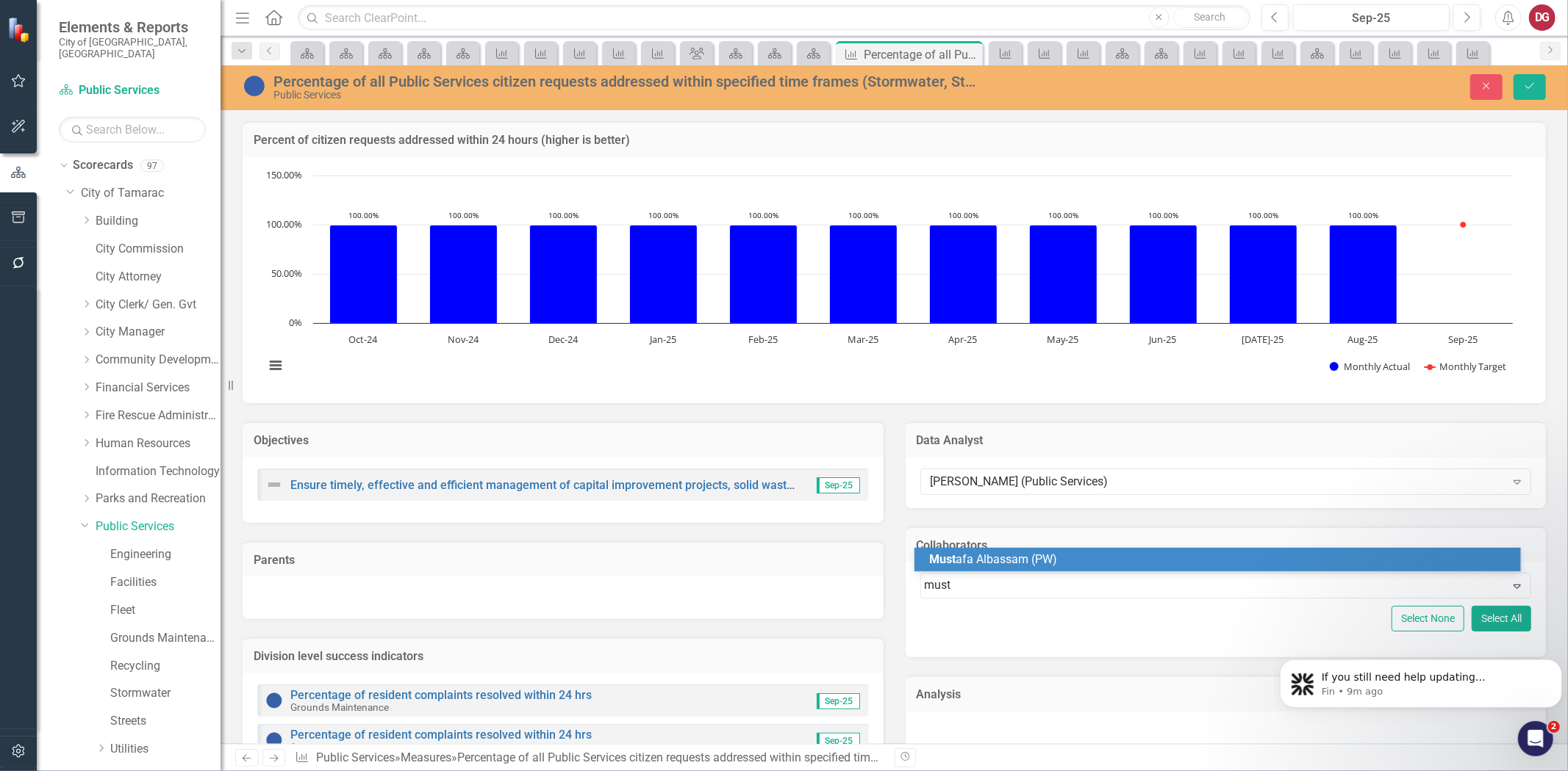
click at [960, 559] on span "Must afa Albassam (PW)" at bounding box center [993, 559] width 128 height 14
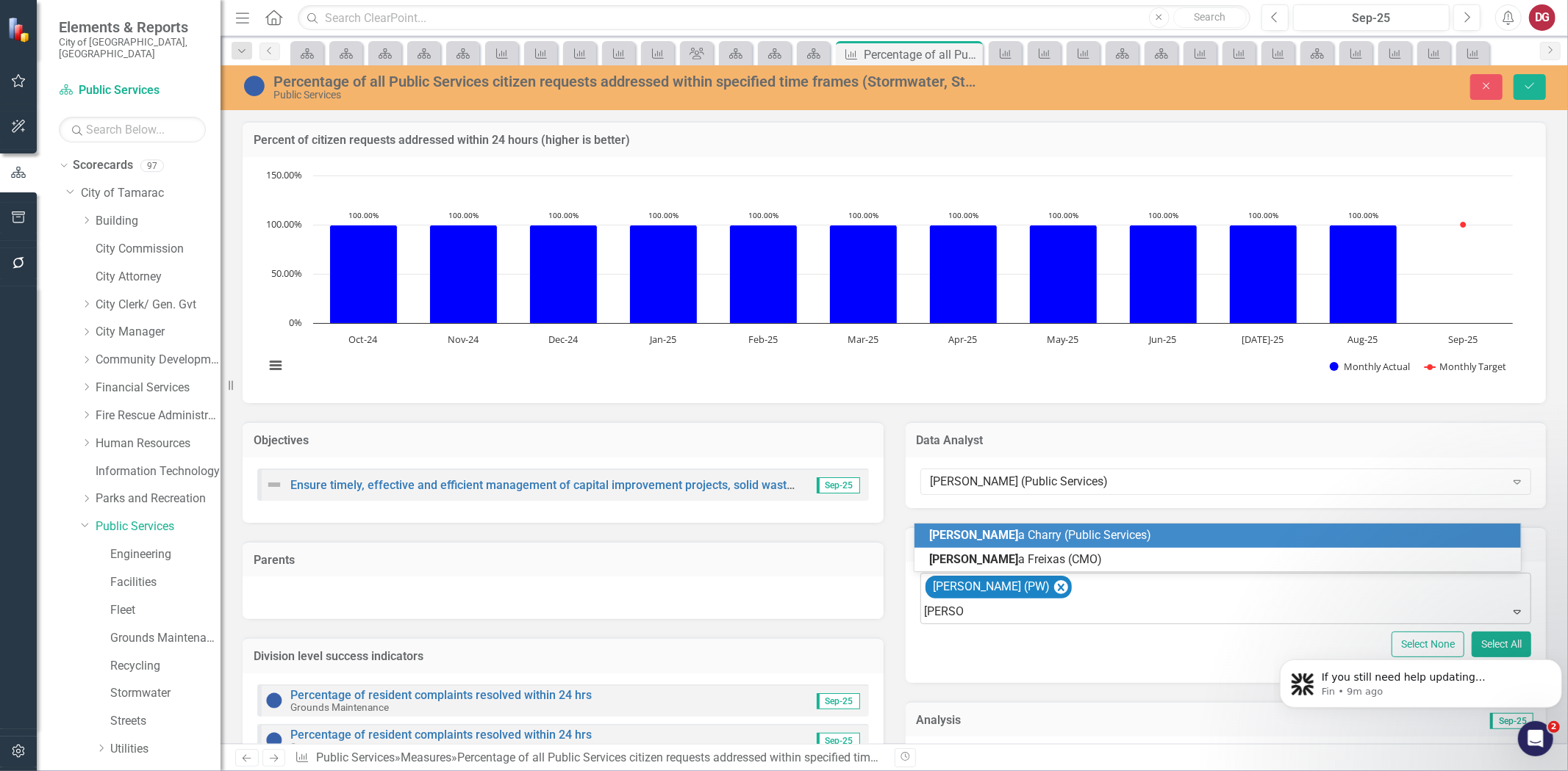
type input "[PERSON_NAME]"
click at [1018, 534] on span "[PERSON_NAME] (Public Services)" at bounding box center [1036, 535] width 213 height 14
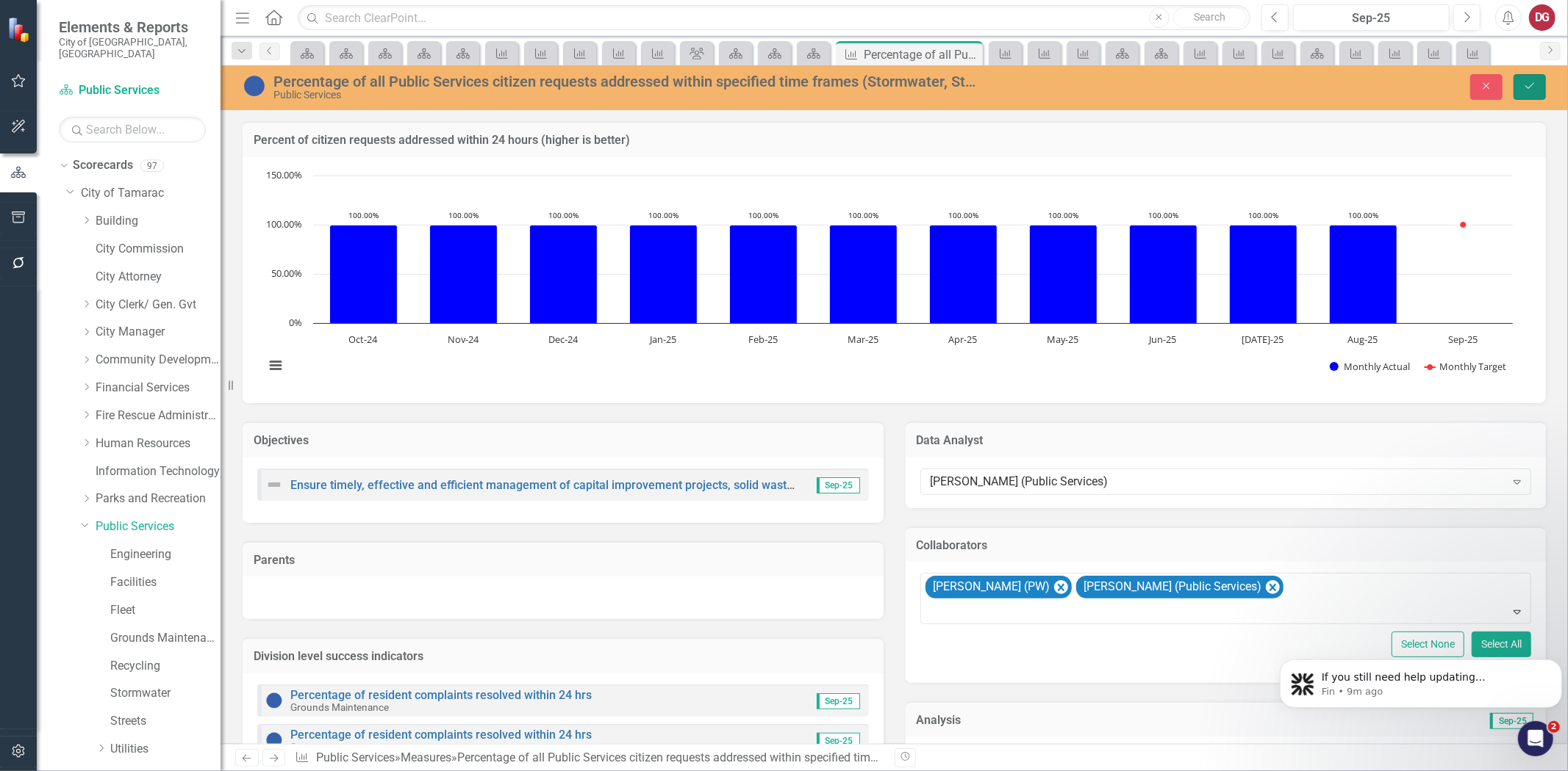
click at [1533, 85] on icon "Save" at bounding box center [1529, 86] width 13 height 10
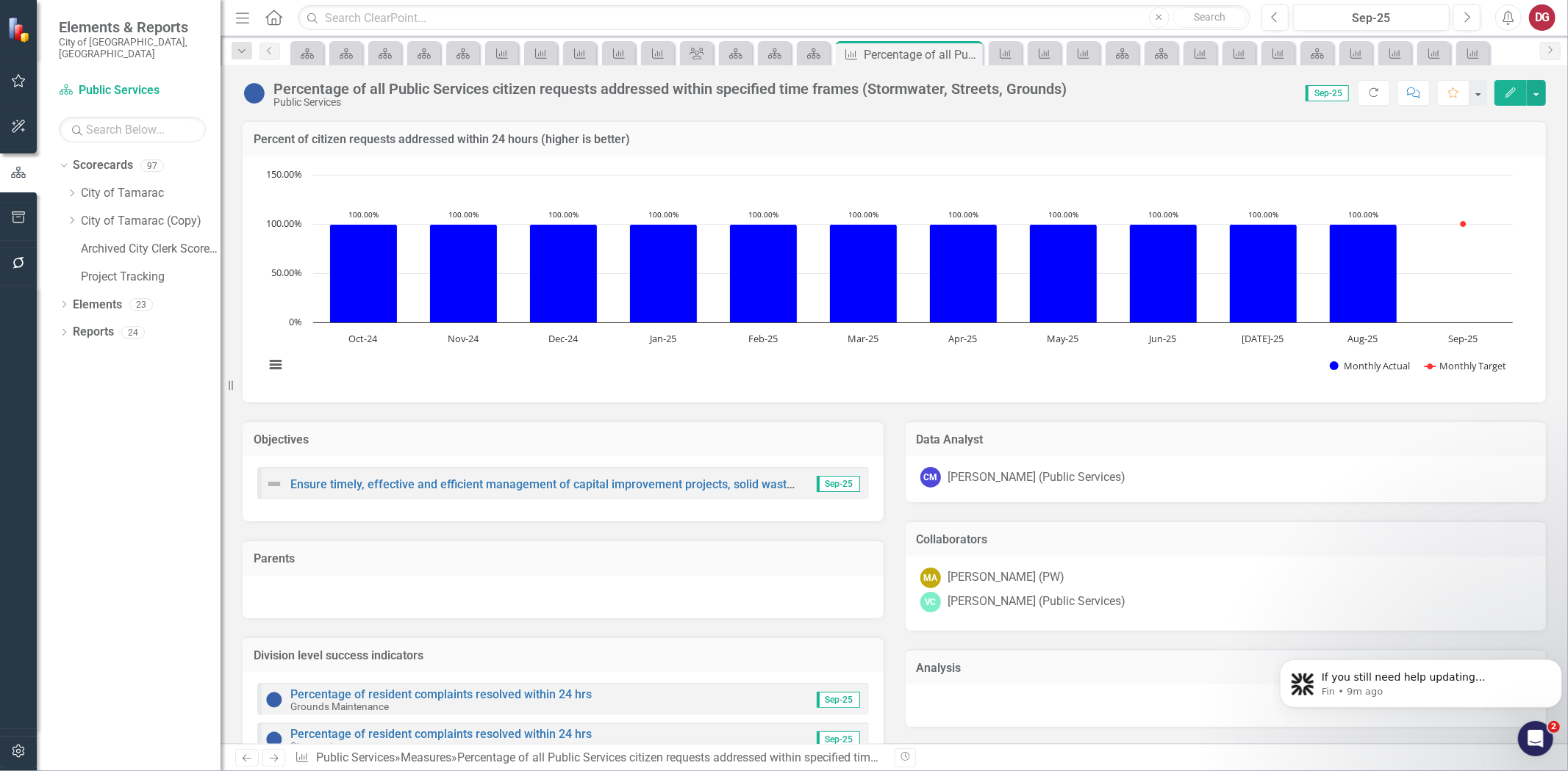
click at [79, 187] on div "Dropdown" at bounding box center [73, 193] width 15 height 12
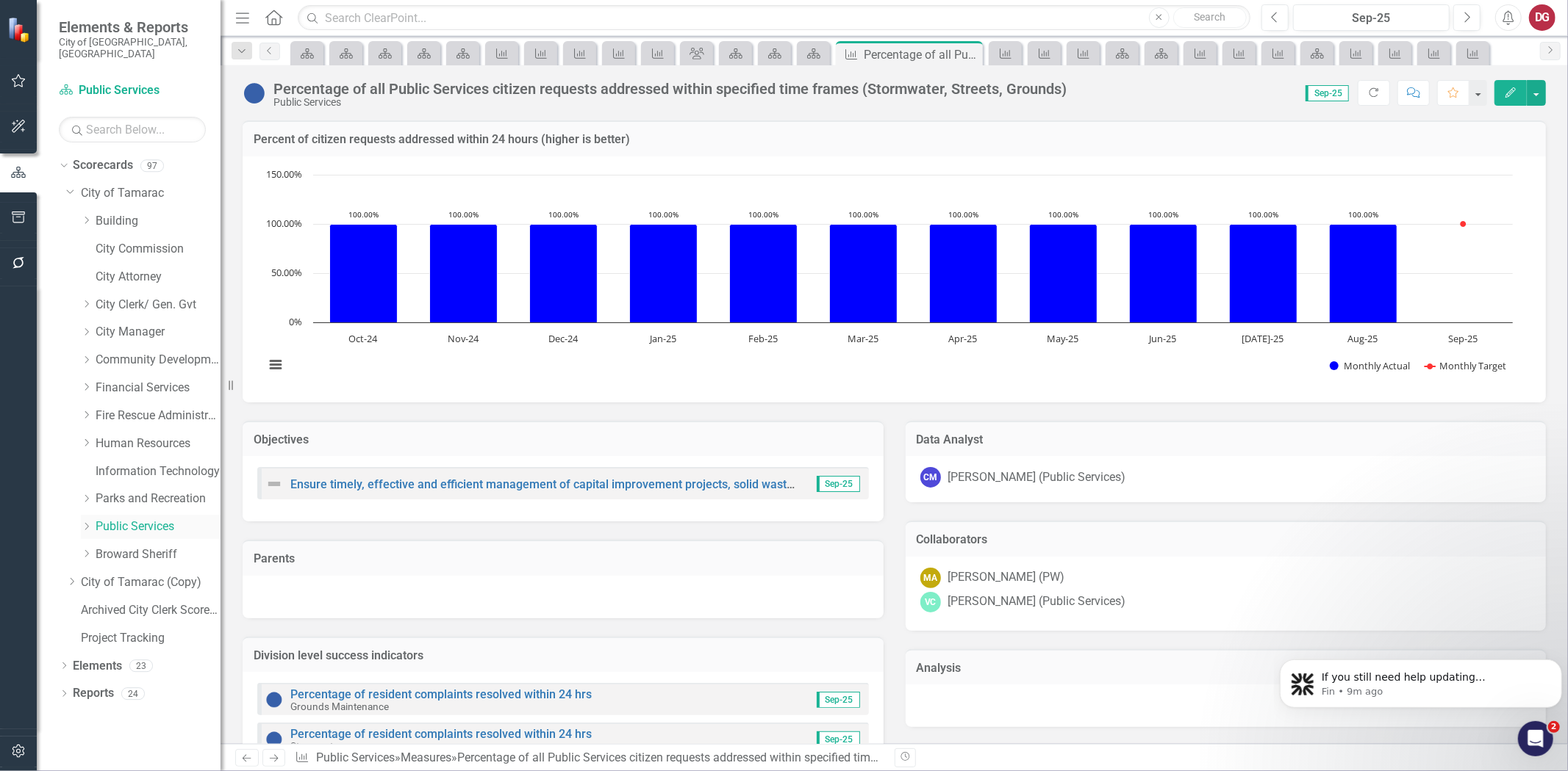
click at [89, 522] on icon "Dropdown" at bounding box center [86, 527] width 11 height 9
click at [128, 547] on link "Engineering" at bounding box center [166, 555] width 111 height 17
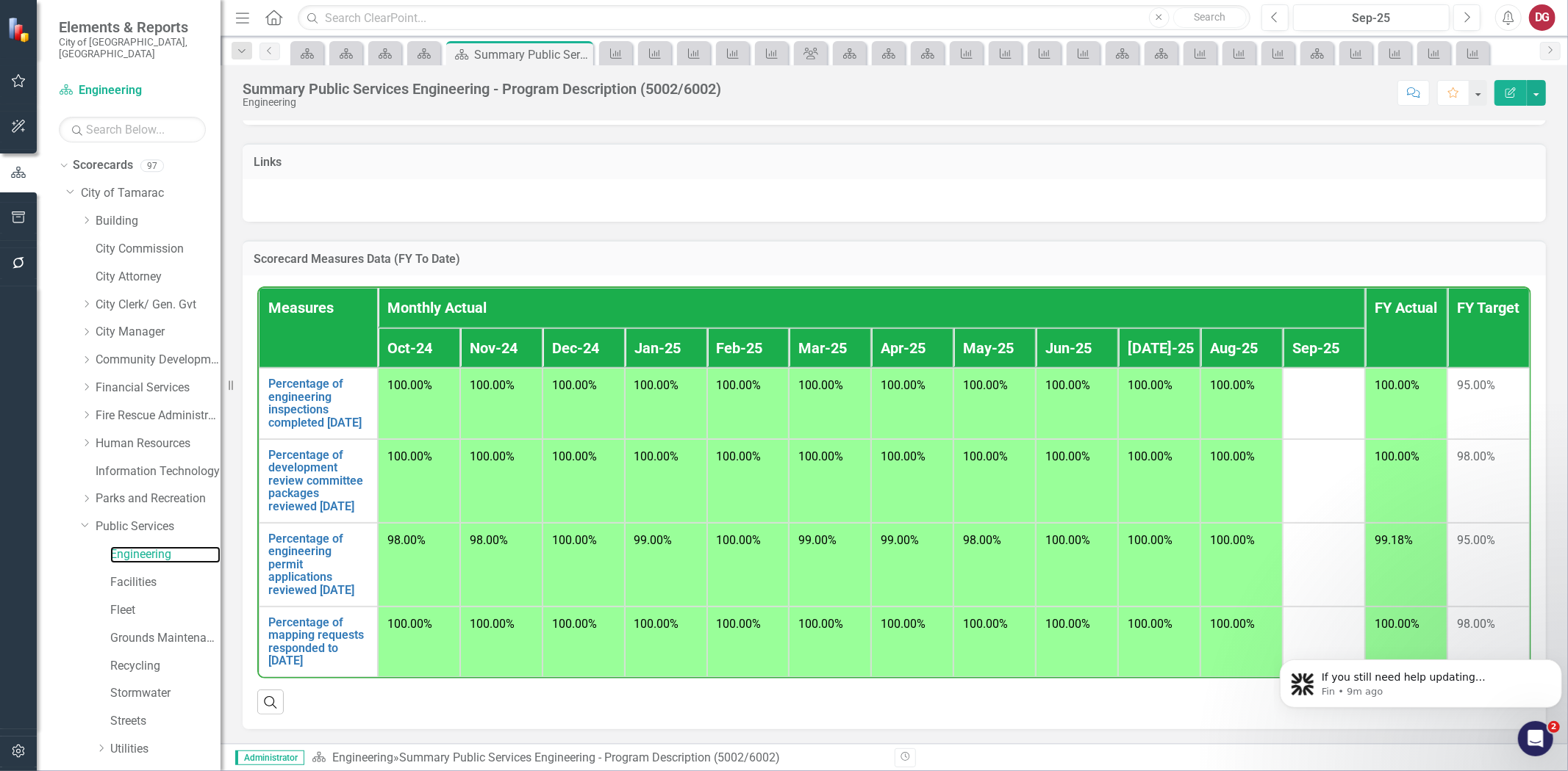
scroll to position [994, 0]
click at [308, 377] on link "Percentage of engineering inspections completed [DATE]" at bounding box center [319, 403] width 100 height 52
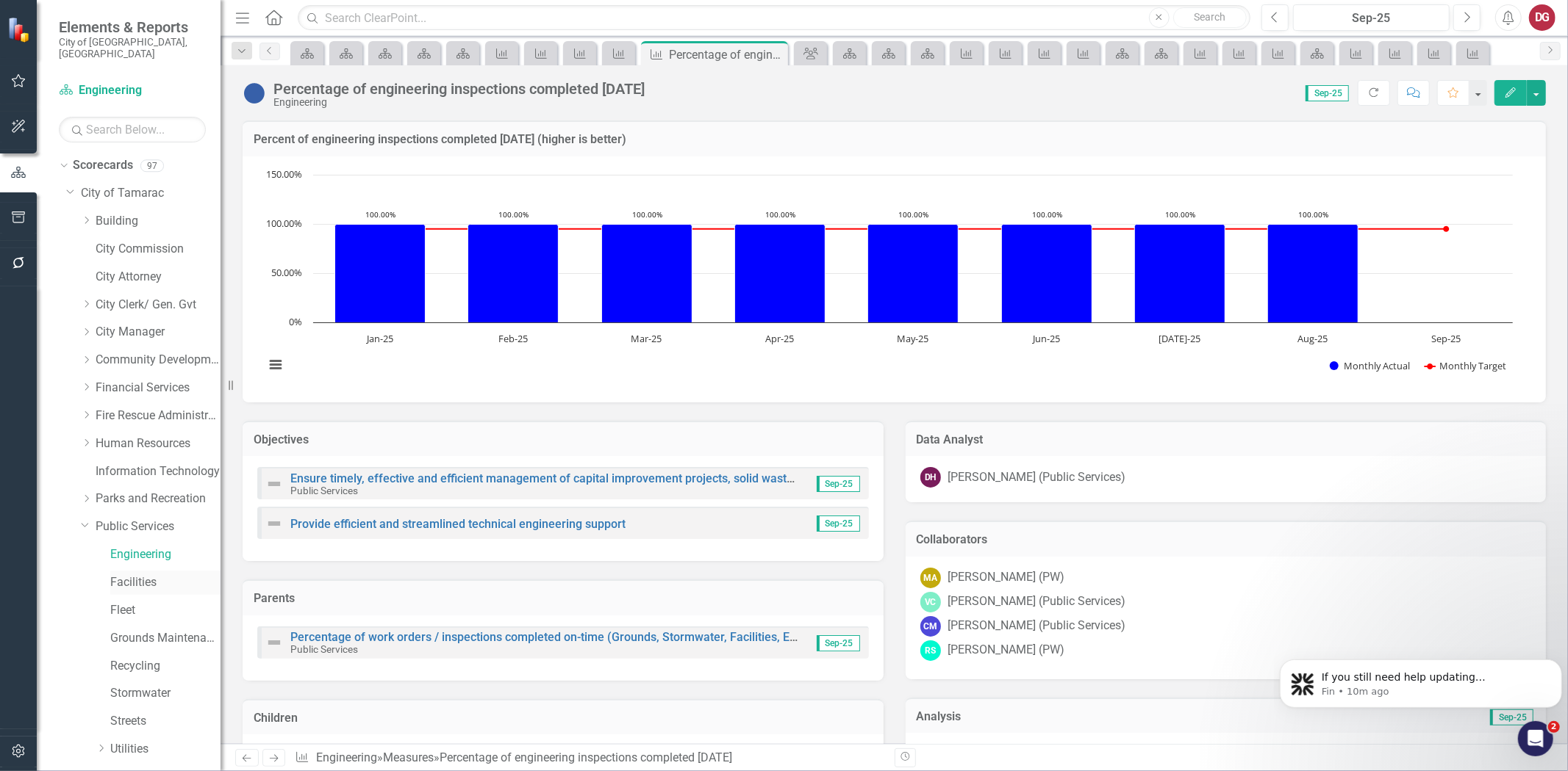
click at [136, 574] on link "Facilities" at bounding box center [166, 583] width 111 height 17
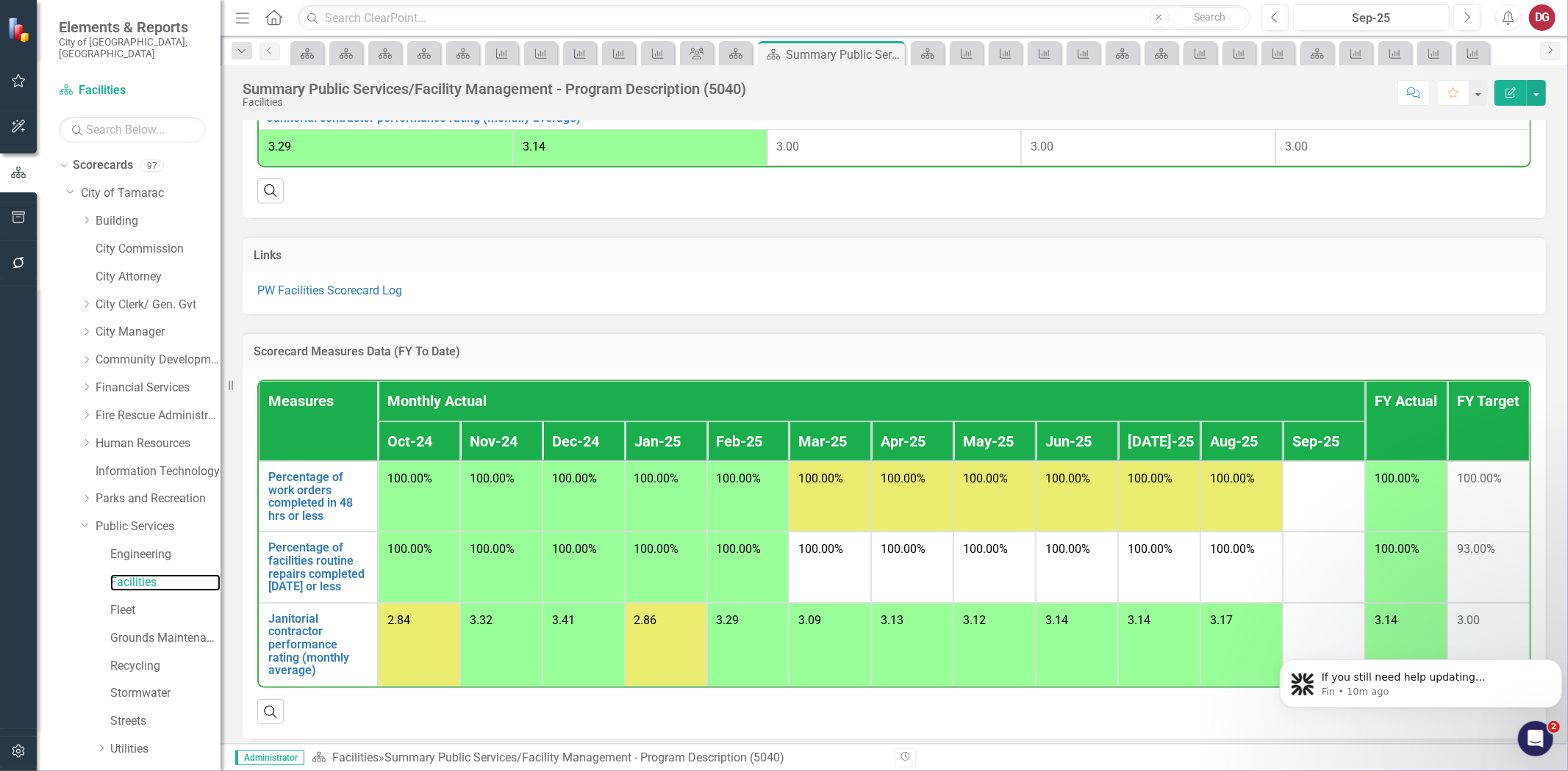
scroll to position [724, 0]
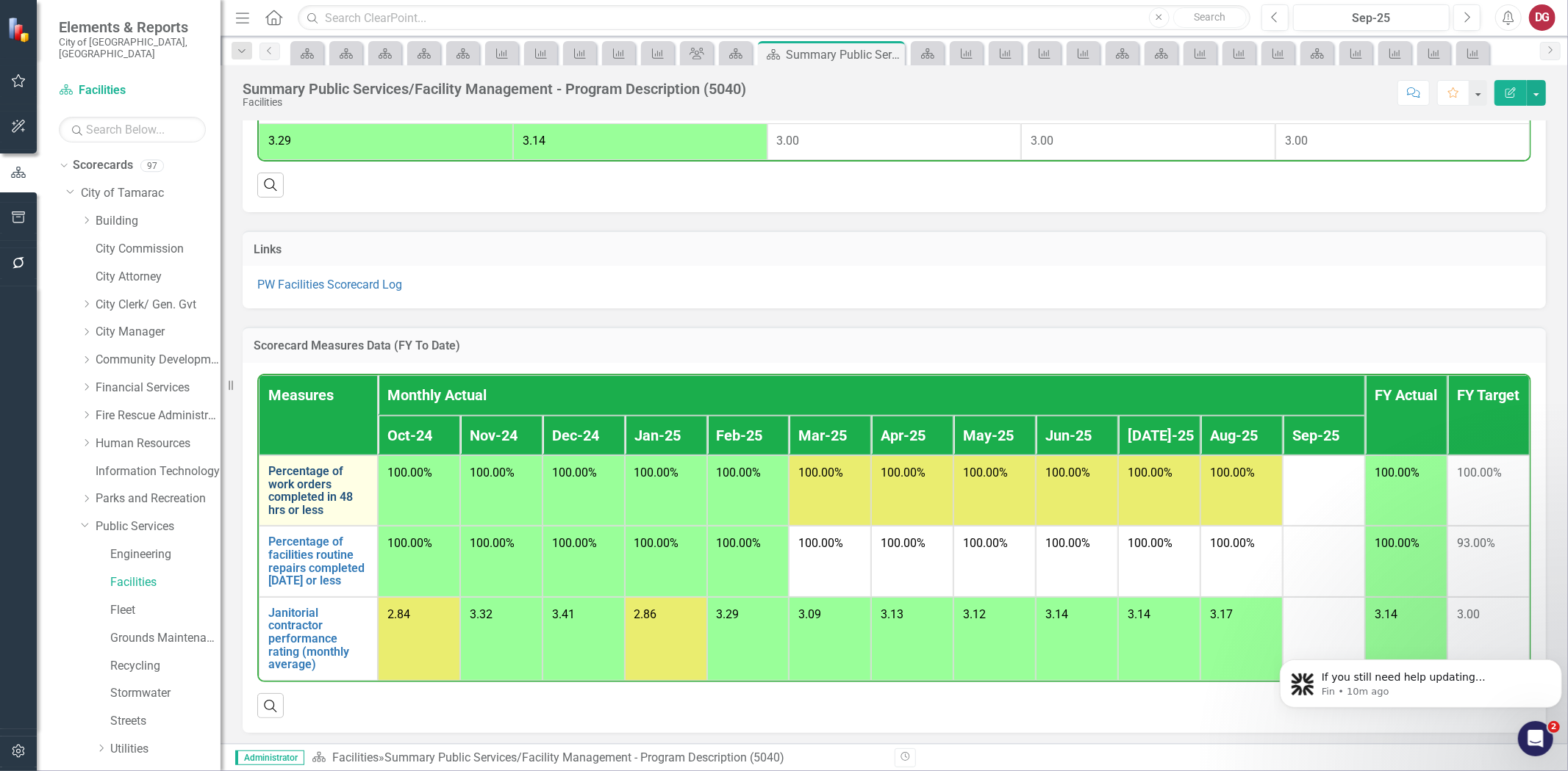
click at [297, 490] on link "Percentage of work orders completed in 48 hrs or less" at bounding box center [319, 491] width 100 height 52
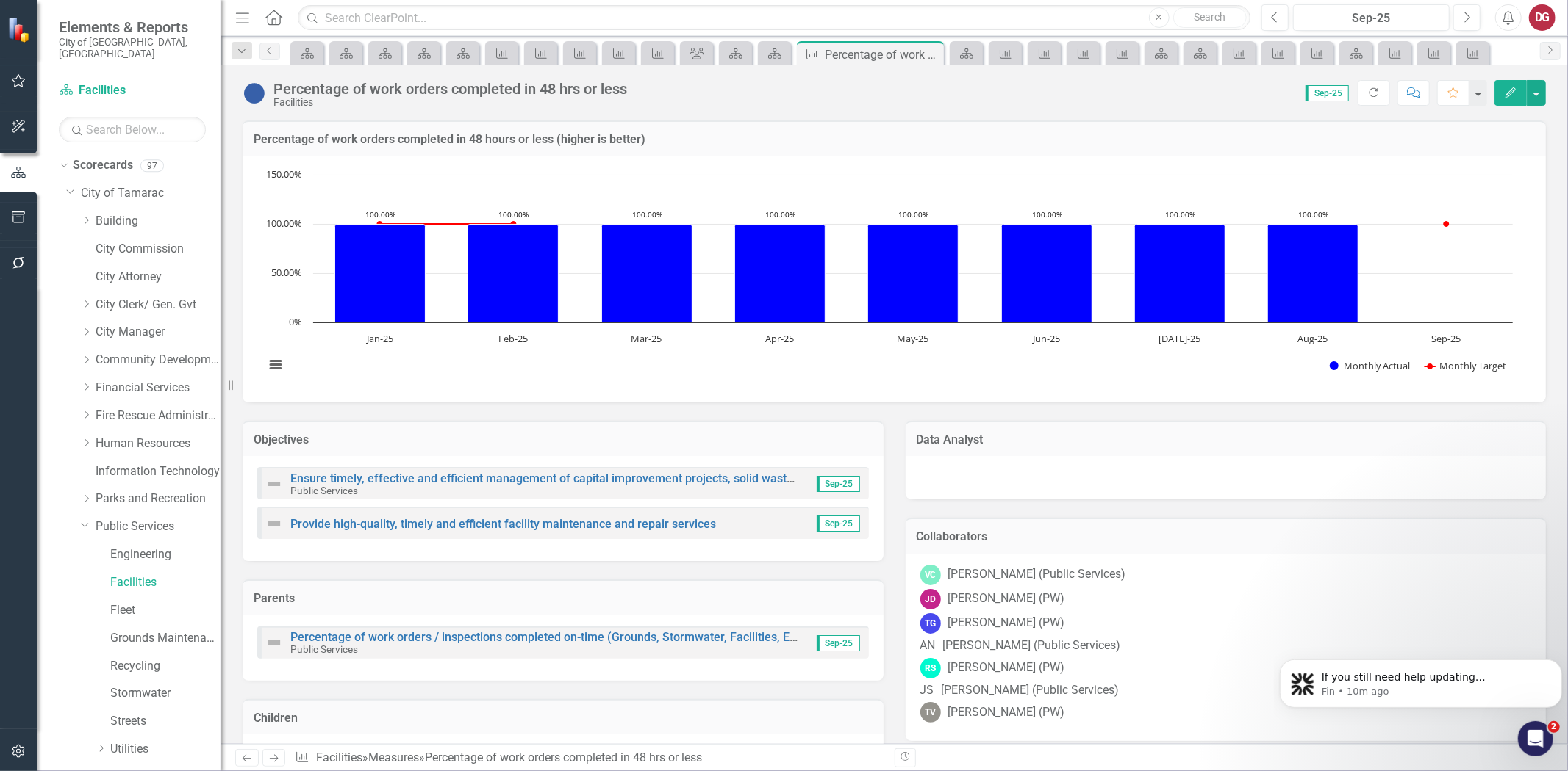
click at [990, 471] on div at bounding box center [1226, 476] width 612 height 17
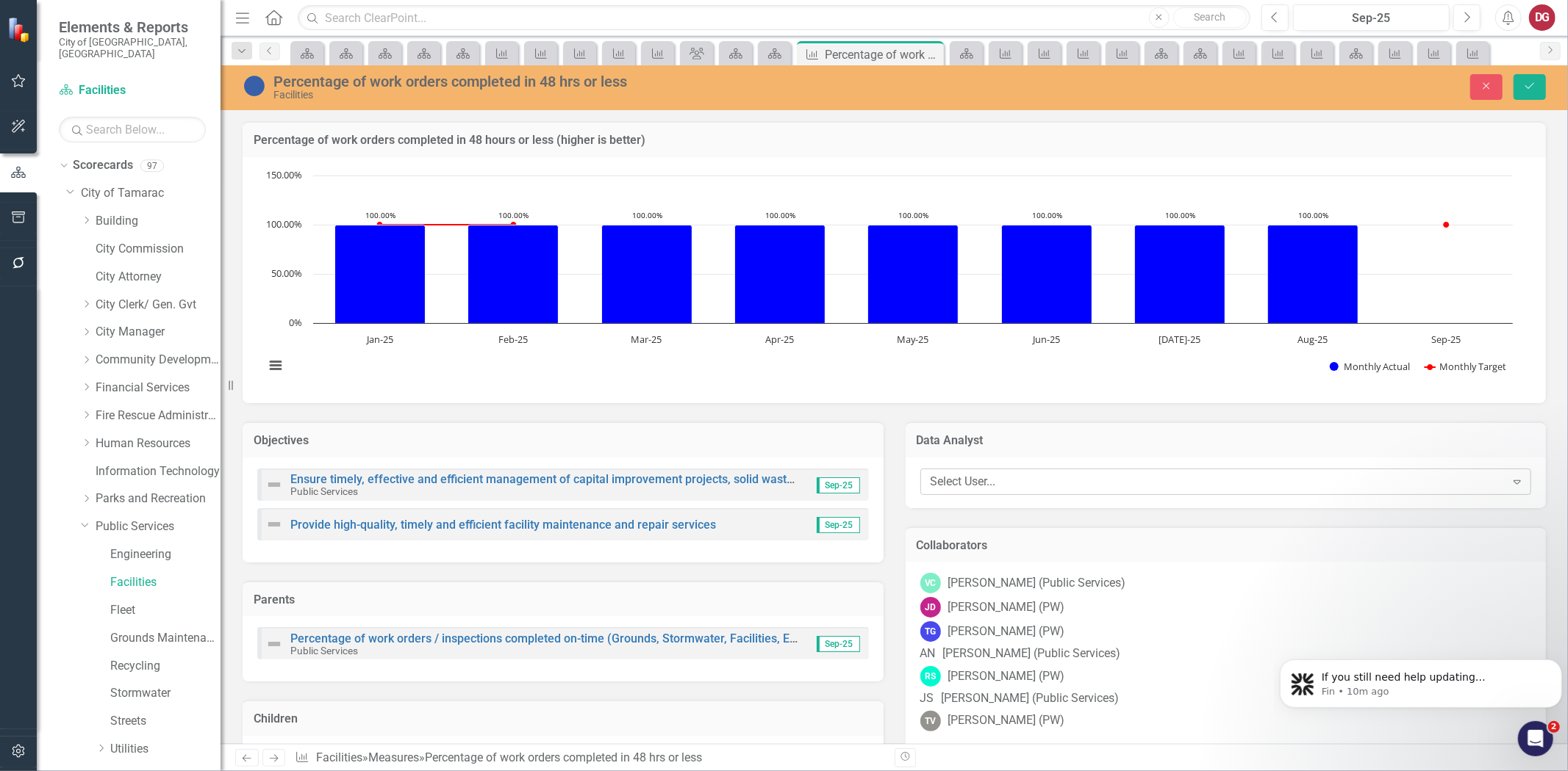
click at [987, 478] on div "Select User..." at bounding box center [1217, 482] width 575 height 17
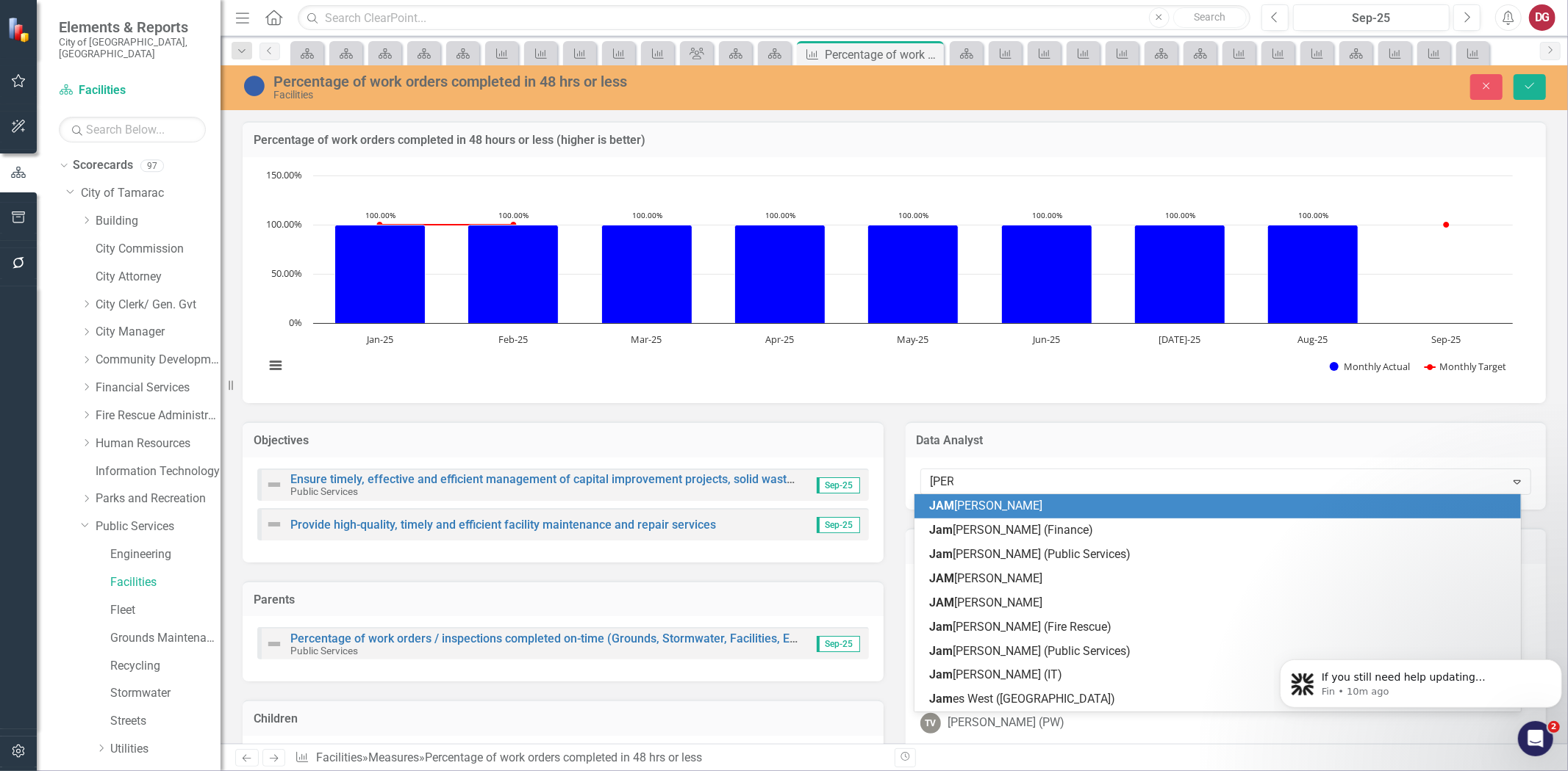
type input "[PERSON_NAME]"
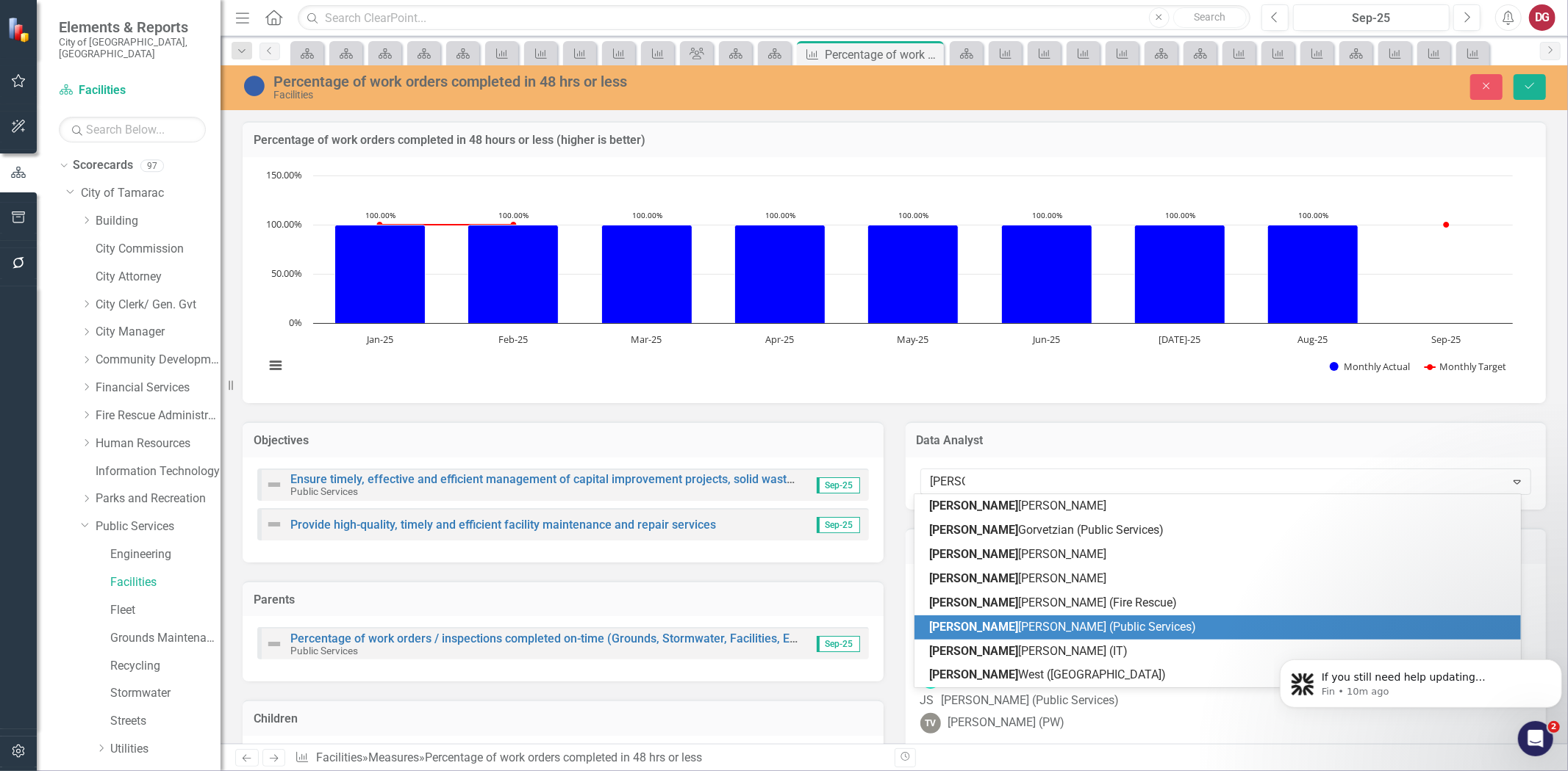
click at [985, 627] on span "[PERSON_NAME] (Public Services)" at bounding box center [1063, 627] width 267 height 14
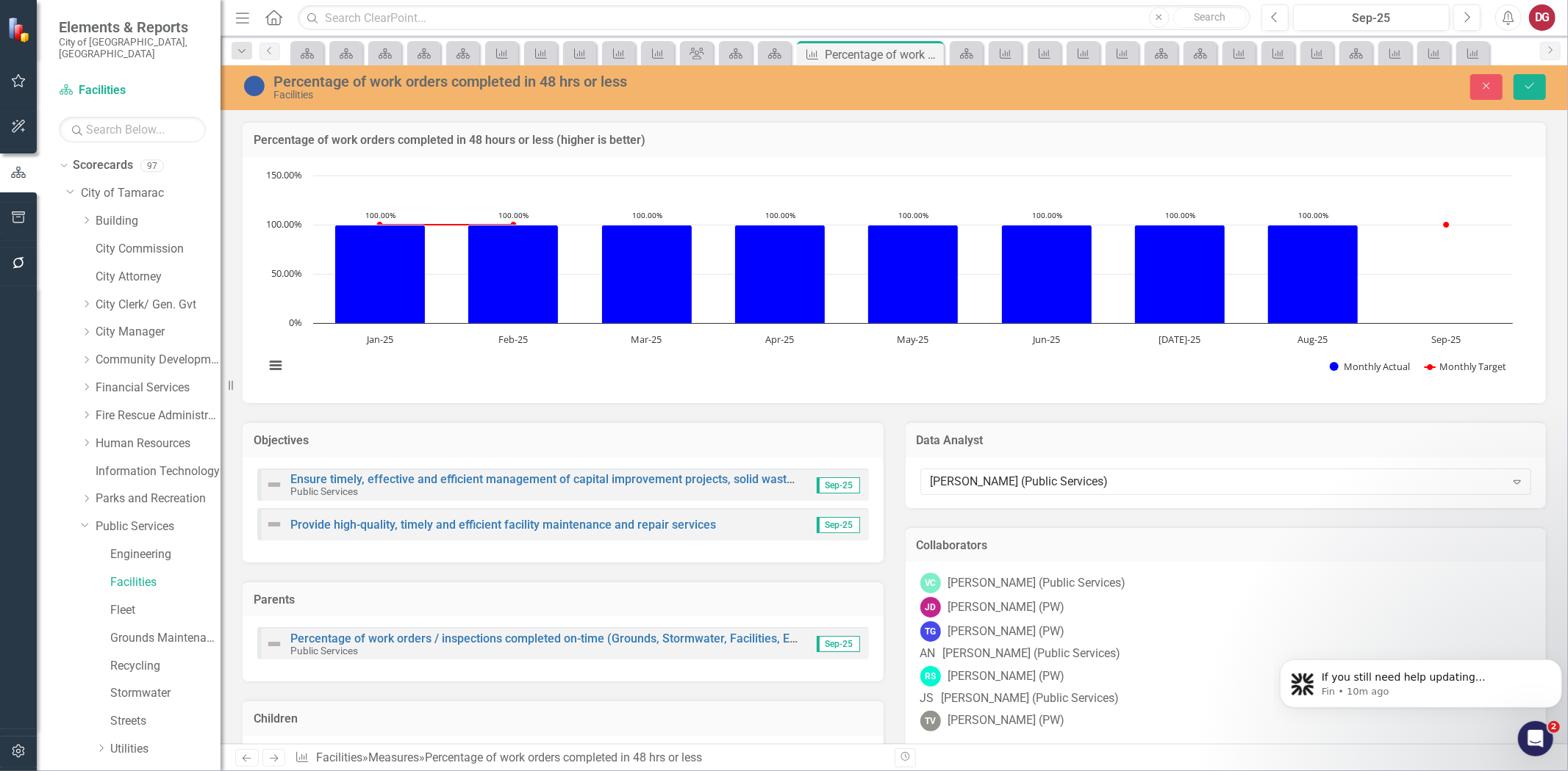
click at [1171, 597] on div "[PERSON_NAME] [PERSON_NAME] (PW)" at bounding box center [1226, 608] width 612 height 21
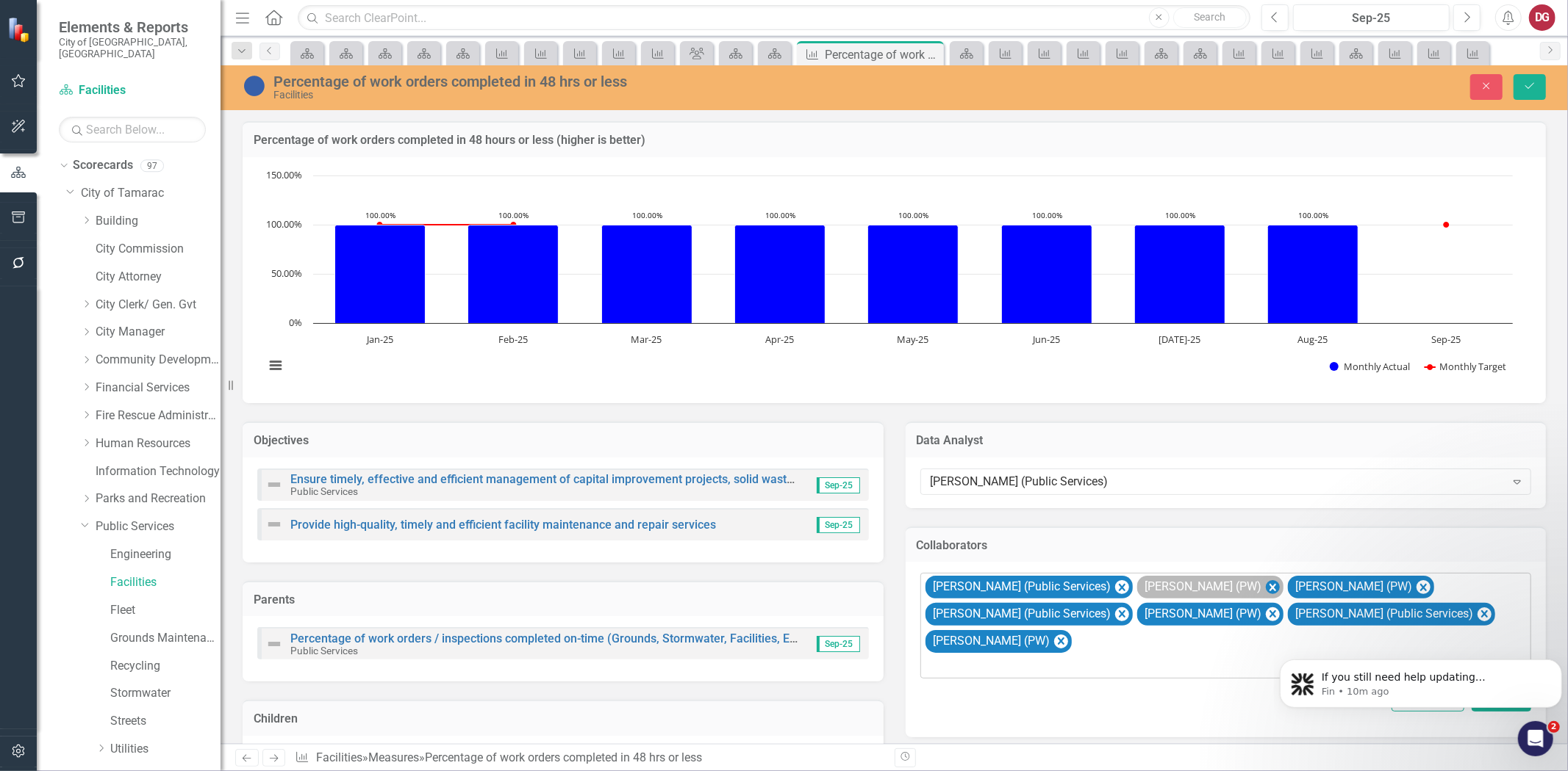
click at [1269, 585] on icon "Remove John Doherty (PW)" at bounding box center [1273, 587] width 7 height 8
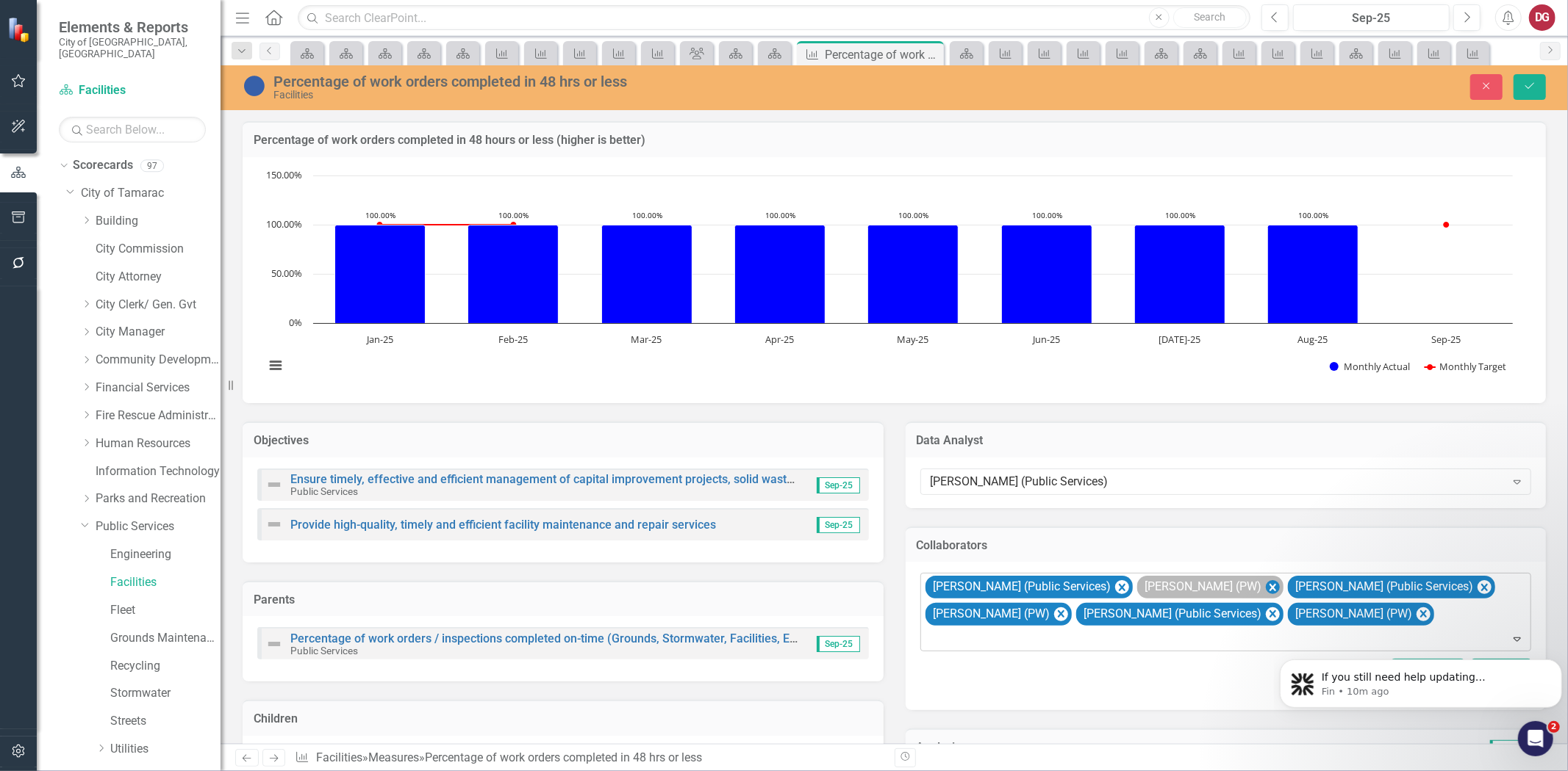
click at [1269, 584] on icon "Remove Troy Gies (PW)" at bounding box center [1273, 587] width 7 height 8
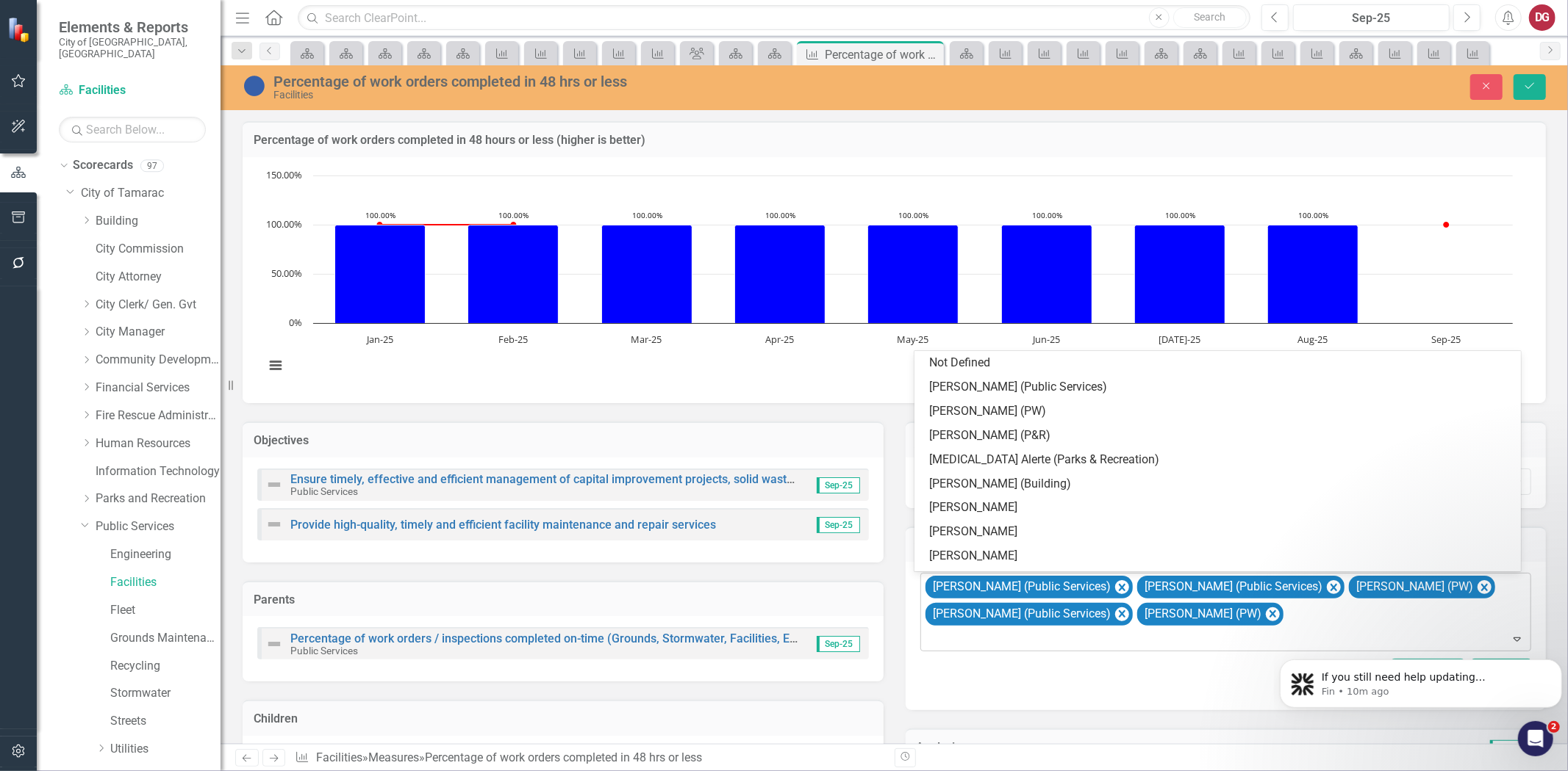
click at [1307, 607] on div "[PERSON_NAME] (Public Services) [PERSON_NAME] (Public Services) [PERSON_NAME] (…" at bounding box center [1228, 612] width 608 height 77
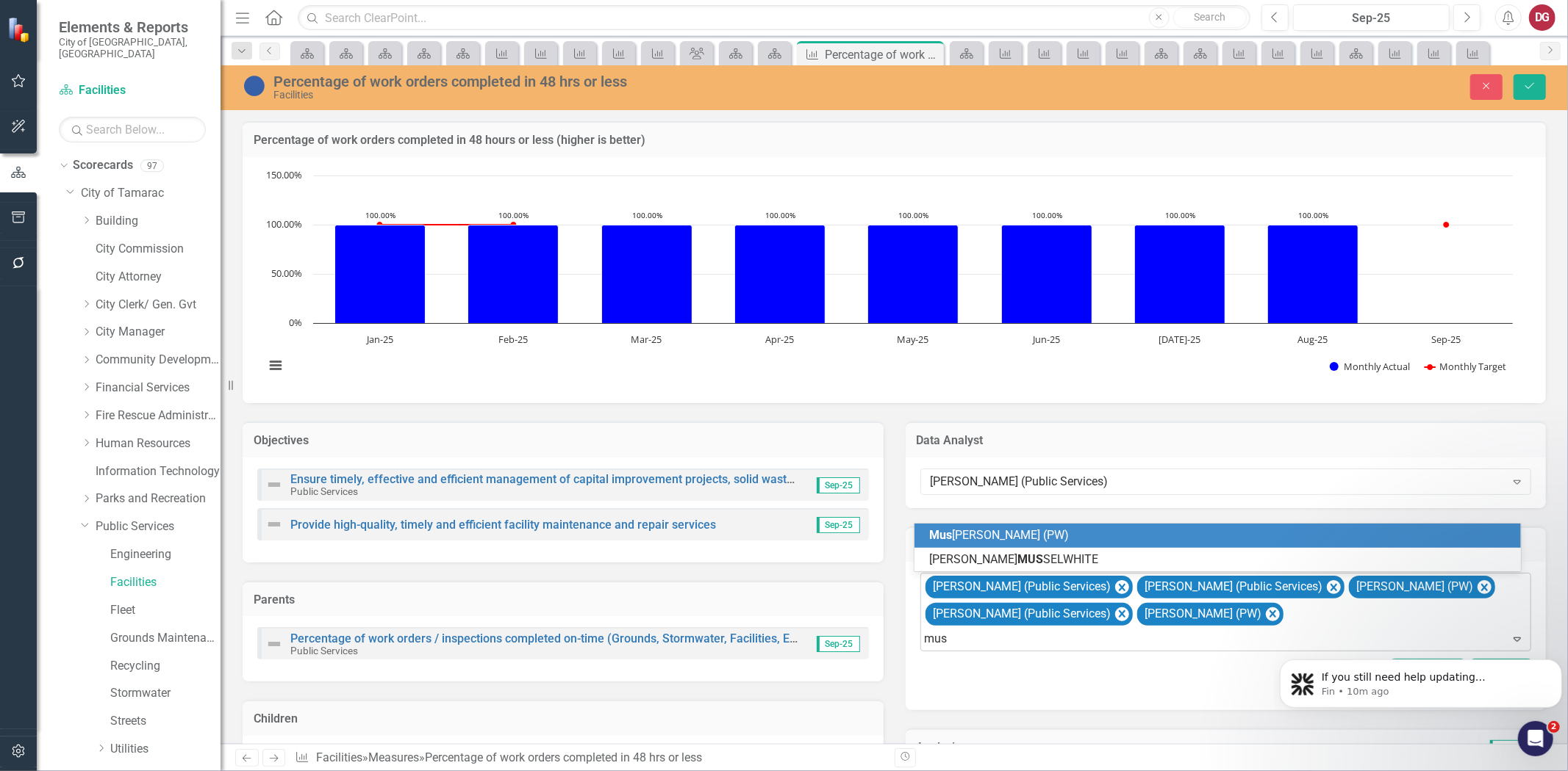
type input "must"
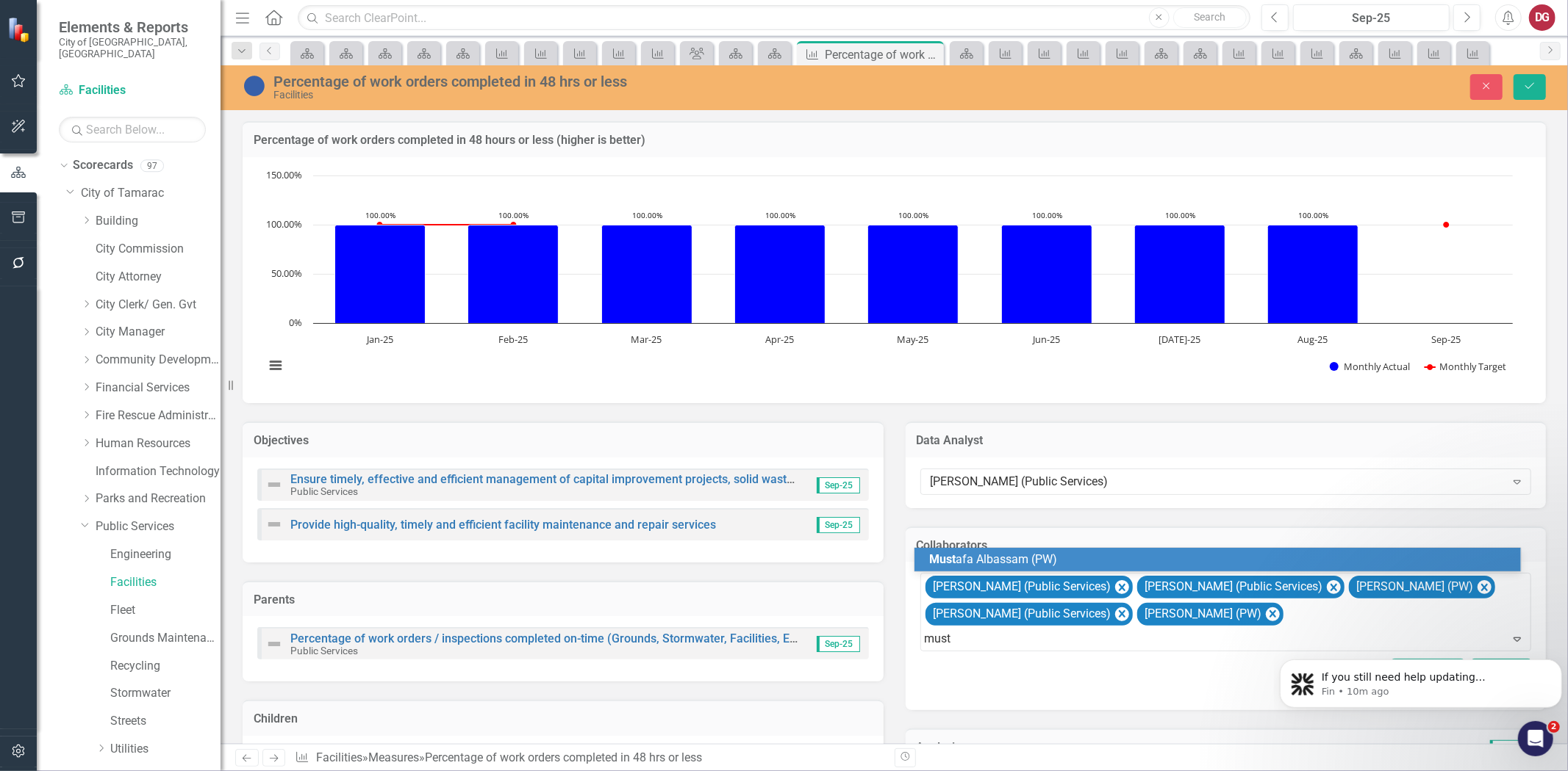
click at [964, 560] on span "Must afa Albassam (PW)" at bounding box center [993, 559] width 128 height 14
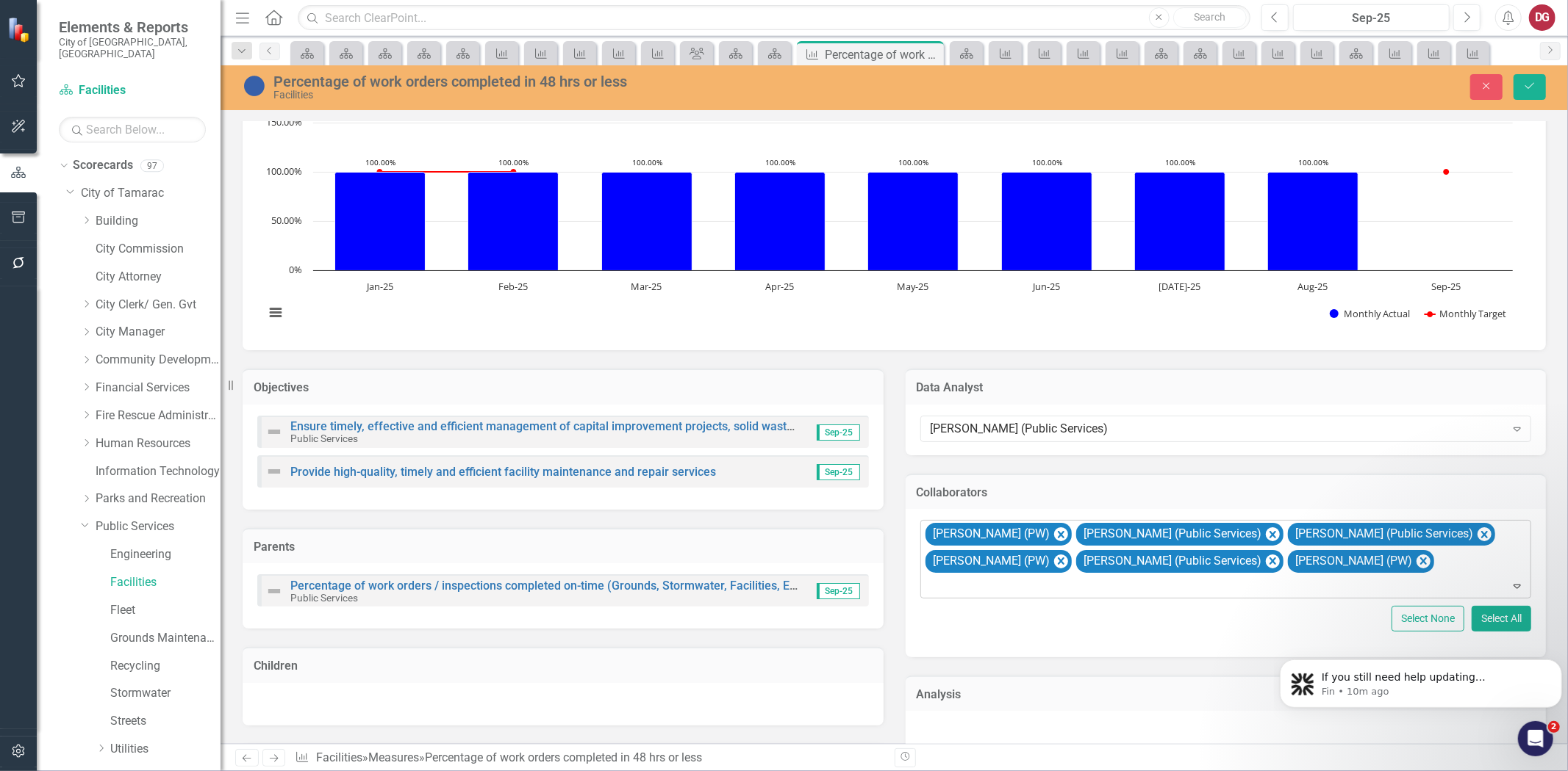
scroll to position [81, 0]
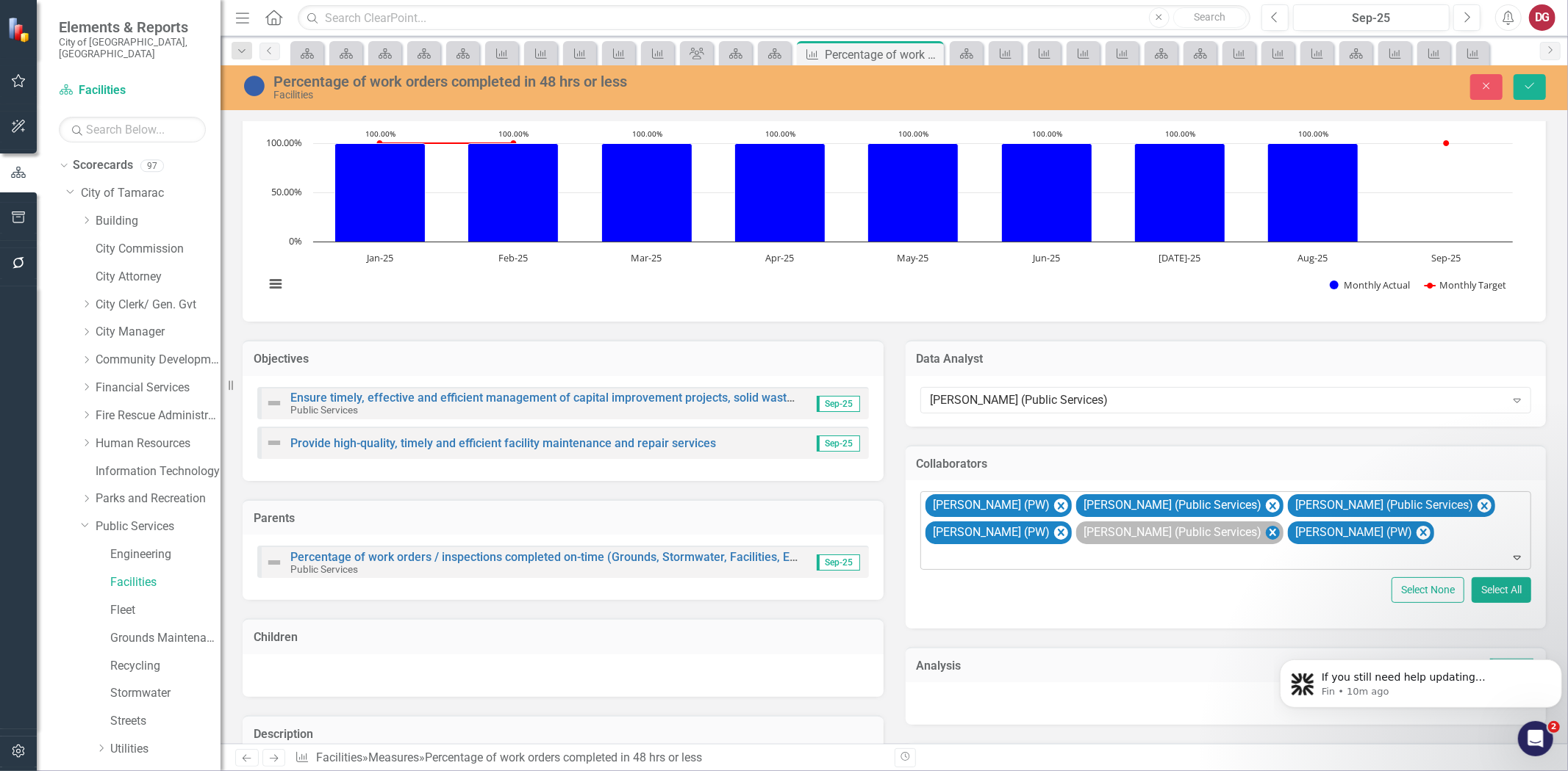
click at [1265, 532] on icon "Remove James Symecko (Public Services)" at bounding box center [1272, 533] width 14 height 18
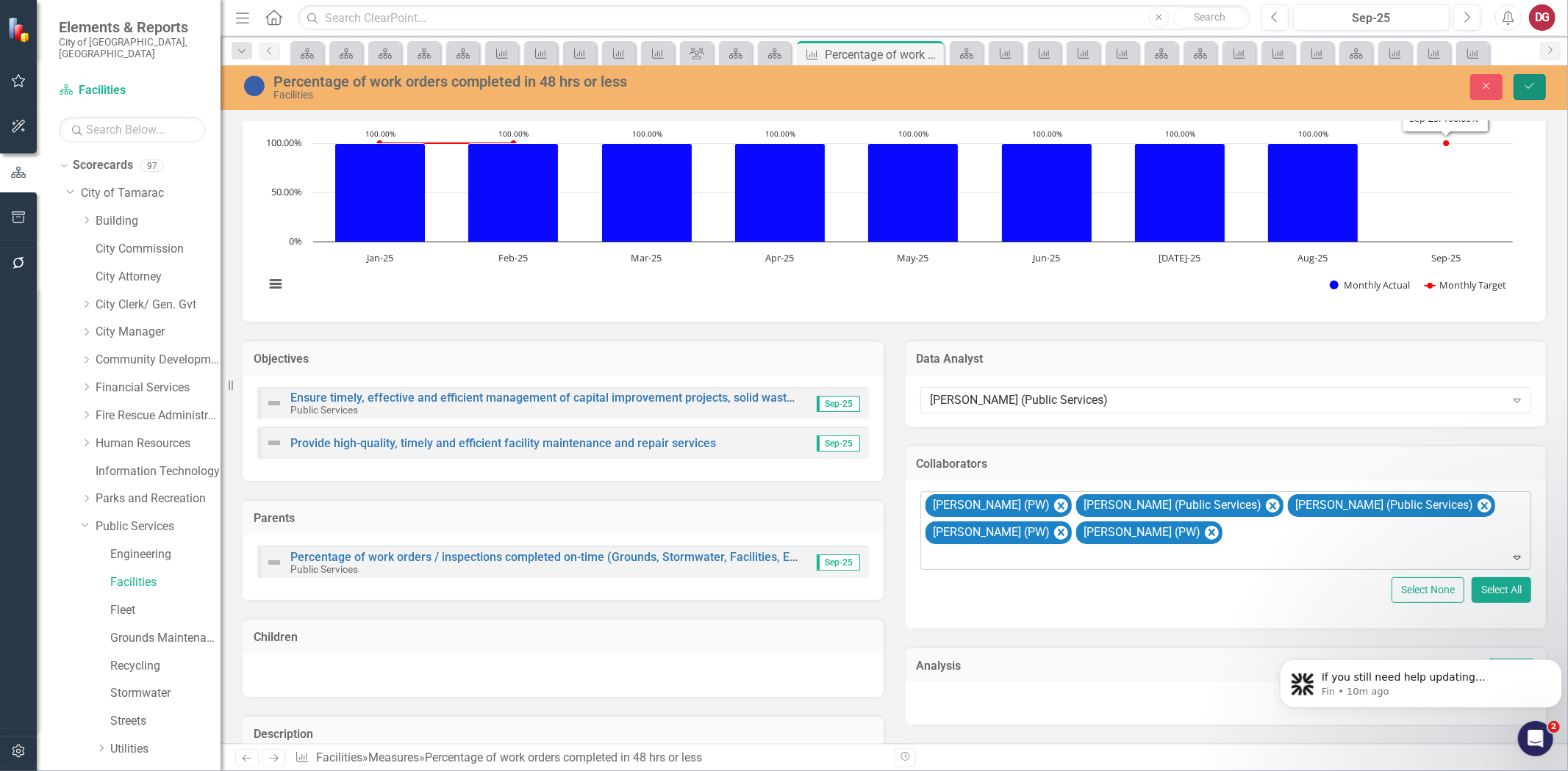
click at [1533, 89] on icon "Save" at bounding box center [1529, 86] width 13 height 10
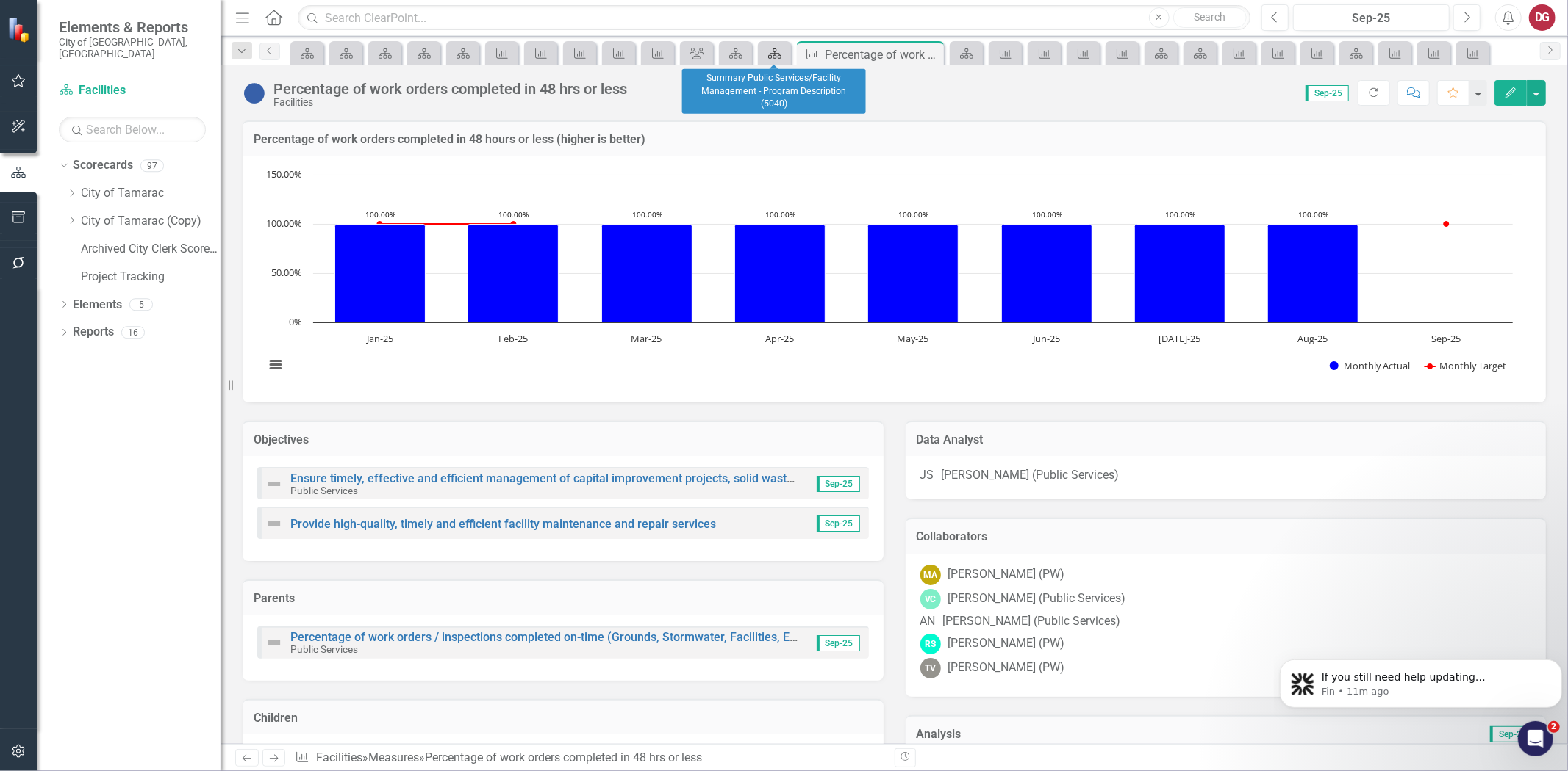
click at [765, 54] on div "Scorecard" at bounding box center [772, 53] width 21 height 18
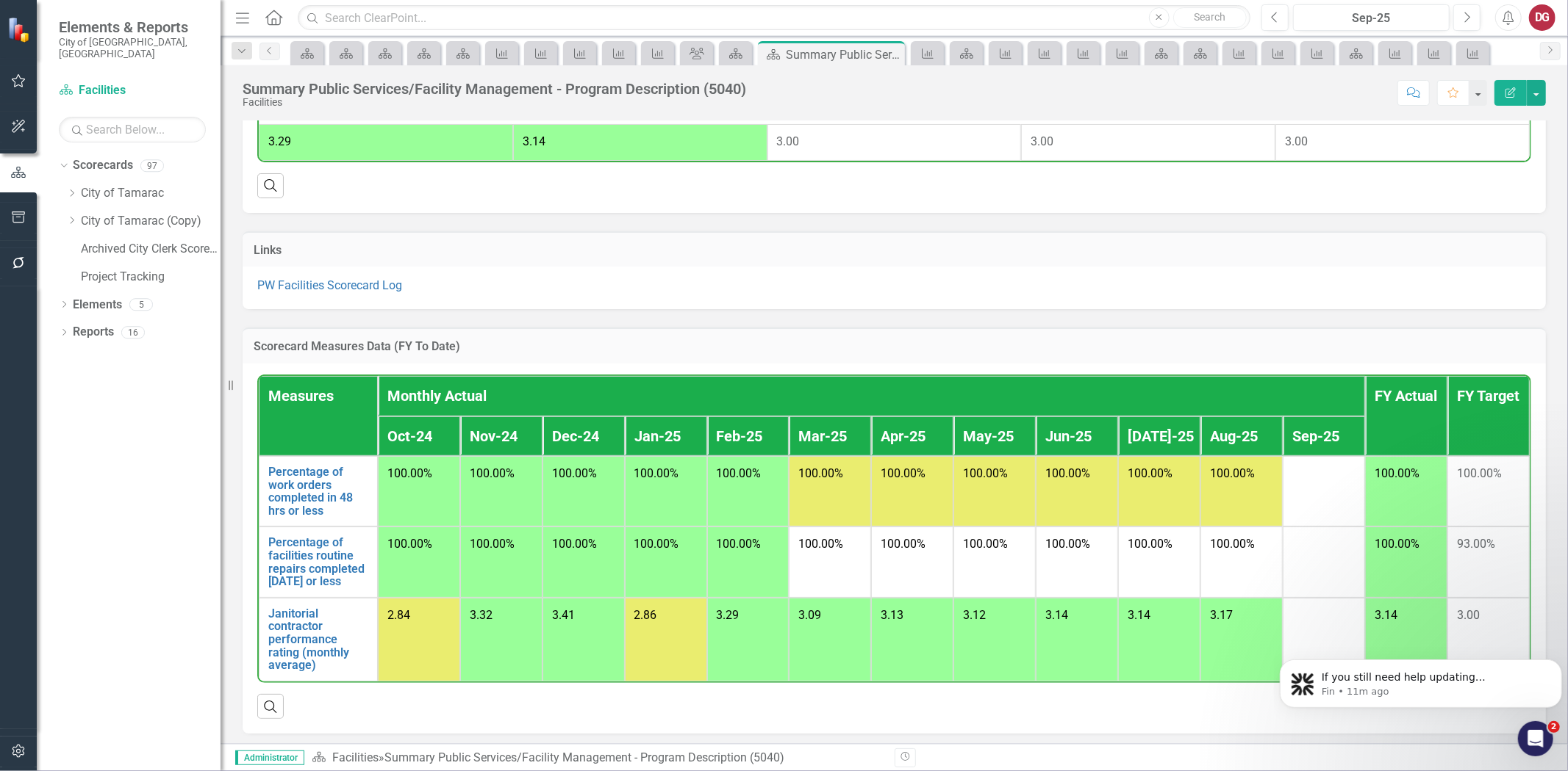
scroll to position [724, 0]
click at [298, 614] on link "Janitorial contractor performance rating (monthly average)" at bounding box center [319, 639] width 100 height 65
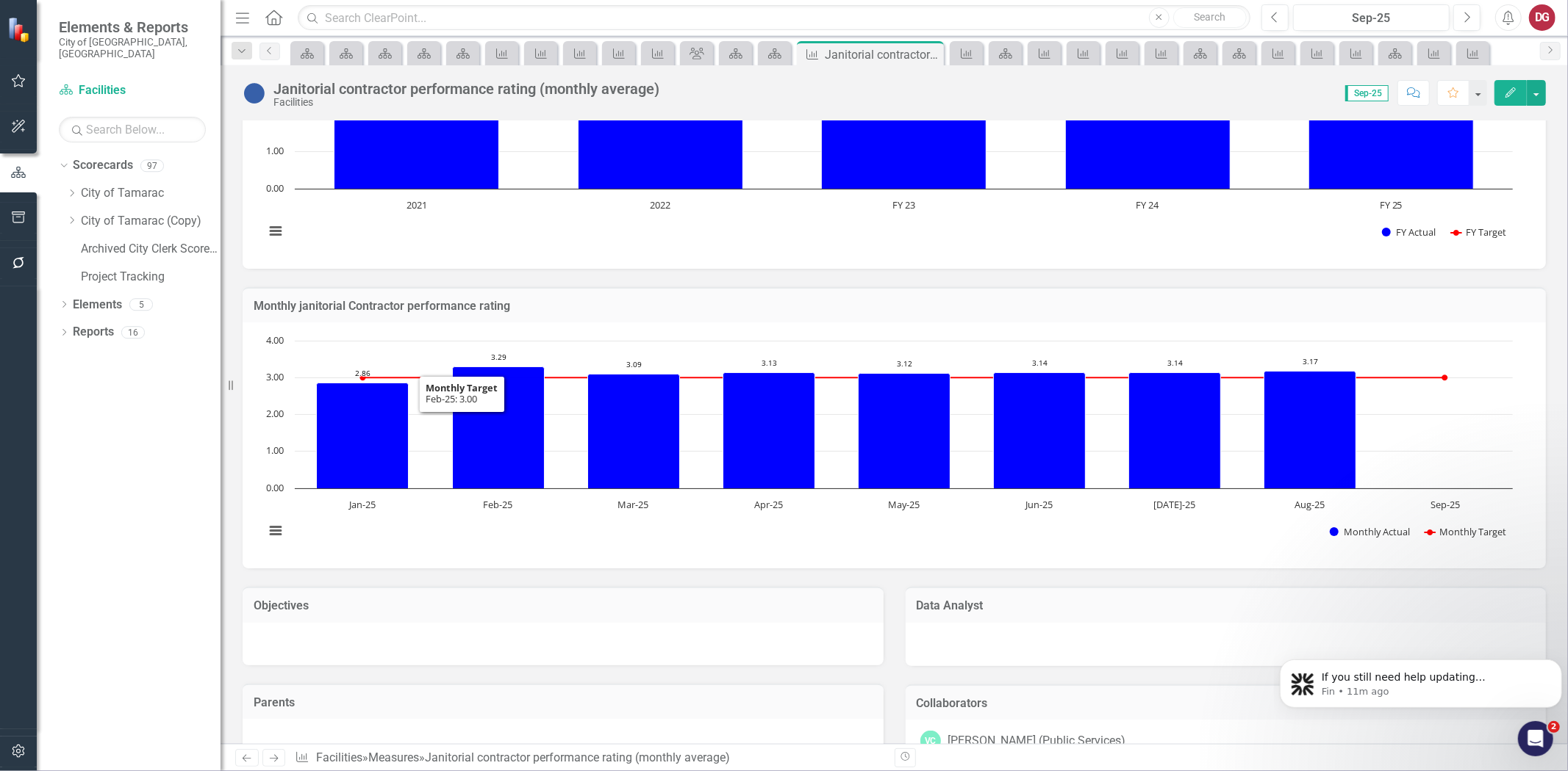
scroll to position [490, 0]
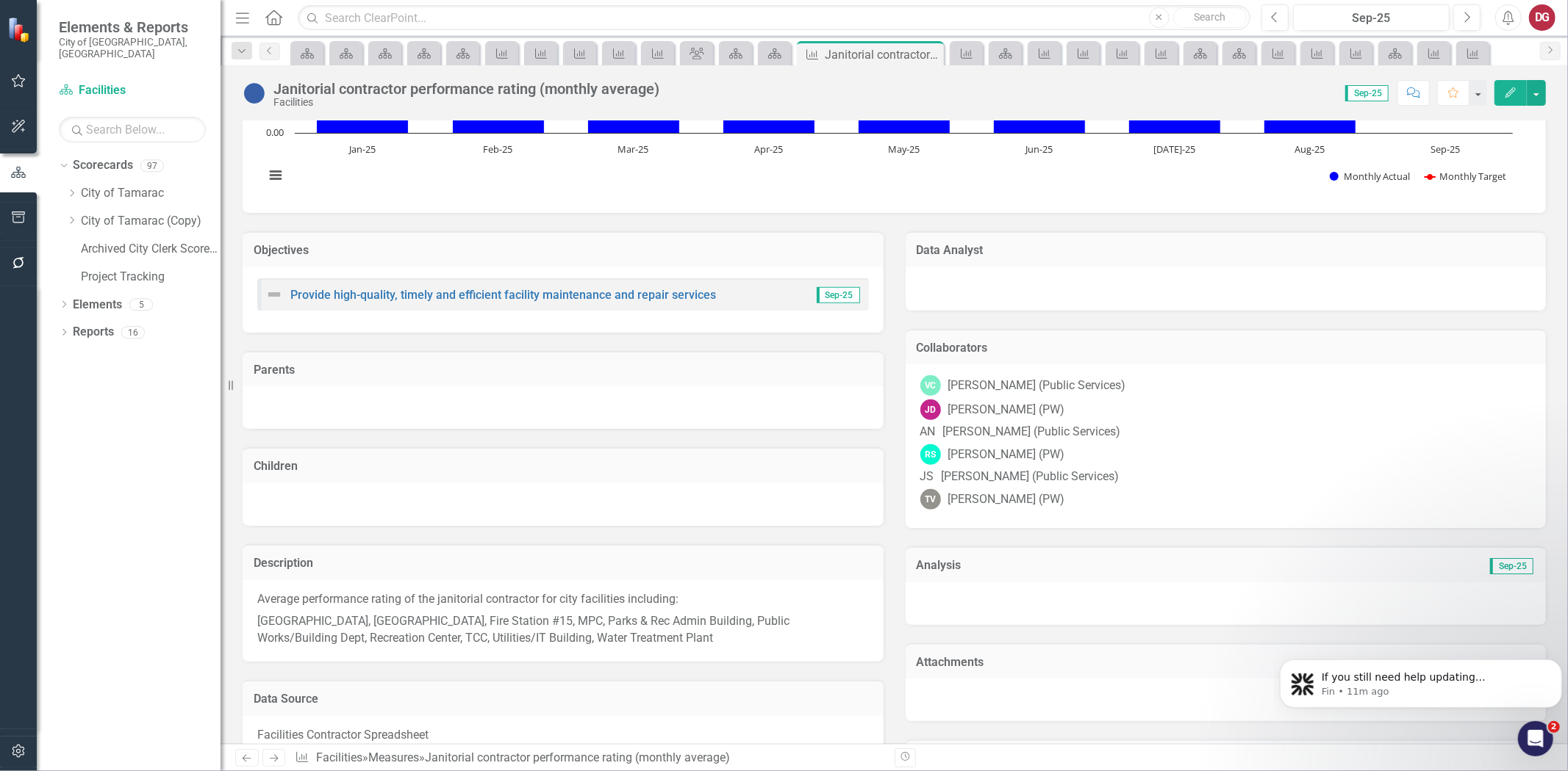
click at [1019, 281] on div at bounding box center [1226, 287] width 612 height 17
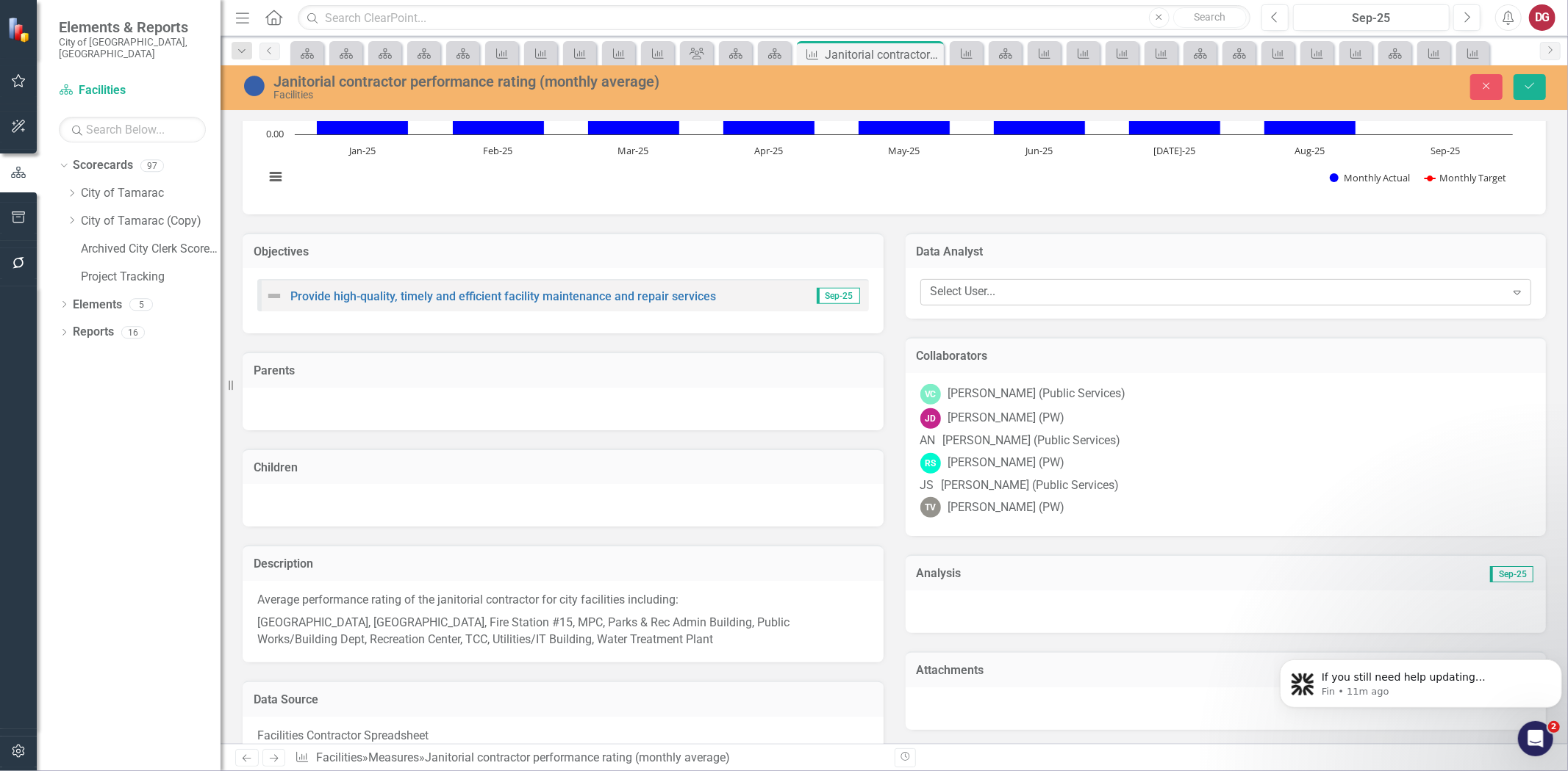
click at [979, 292] on div "Select User..." at bounding box center [1217, 293] width 575 height 17
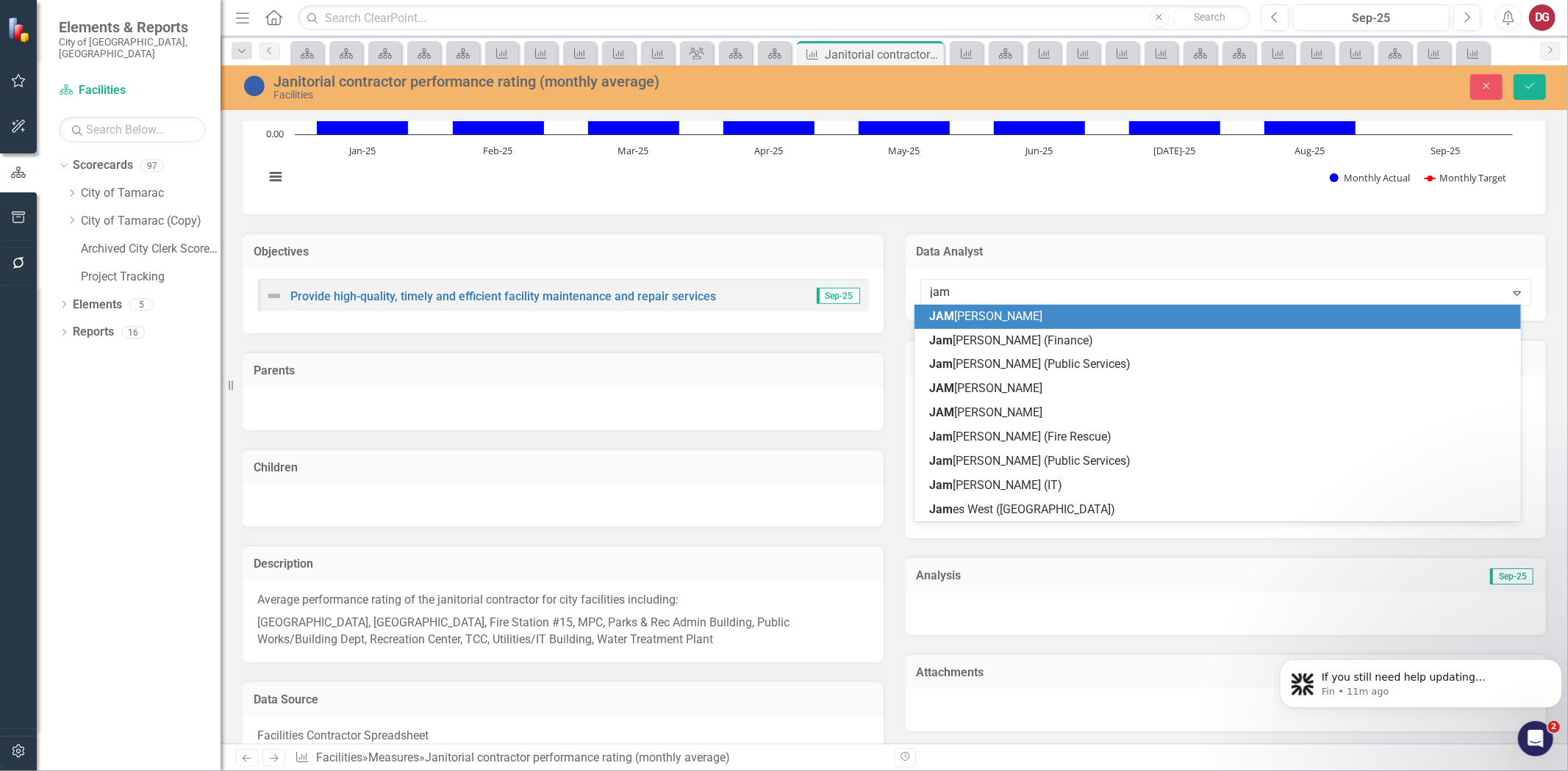
type input "[PERSON_NAME]"
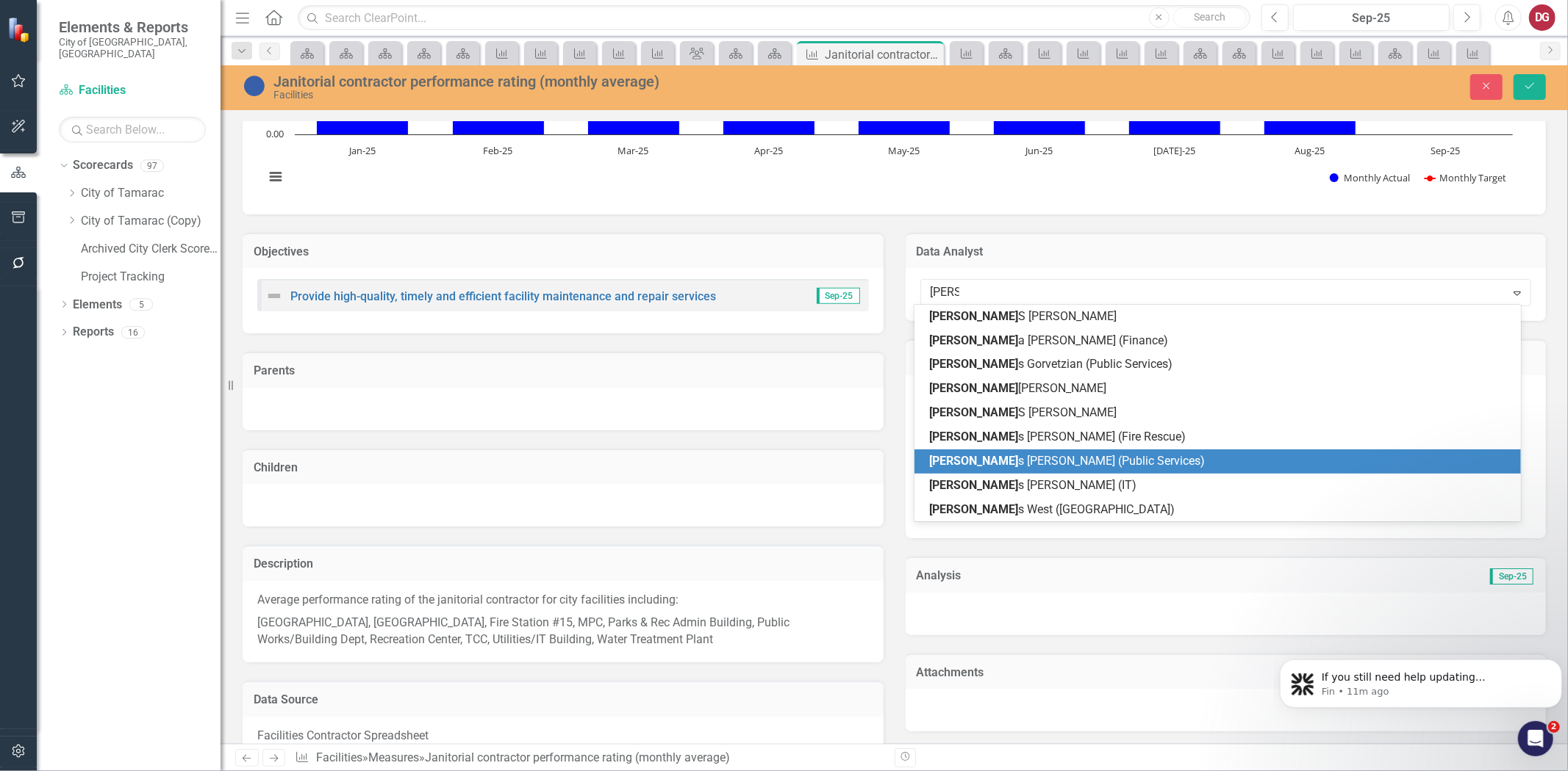
click at [968, 456] on span "[PERSON_NAME] (Public Services)" at bounding box center [1067, 461] width 276 height 14
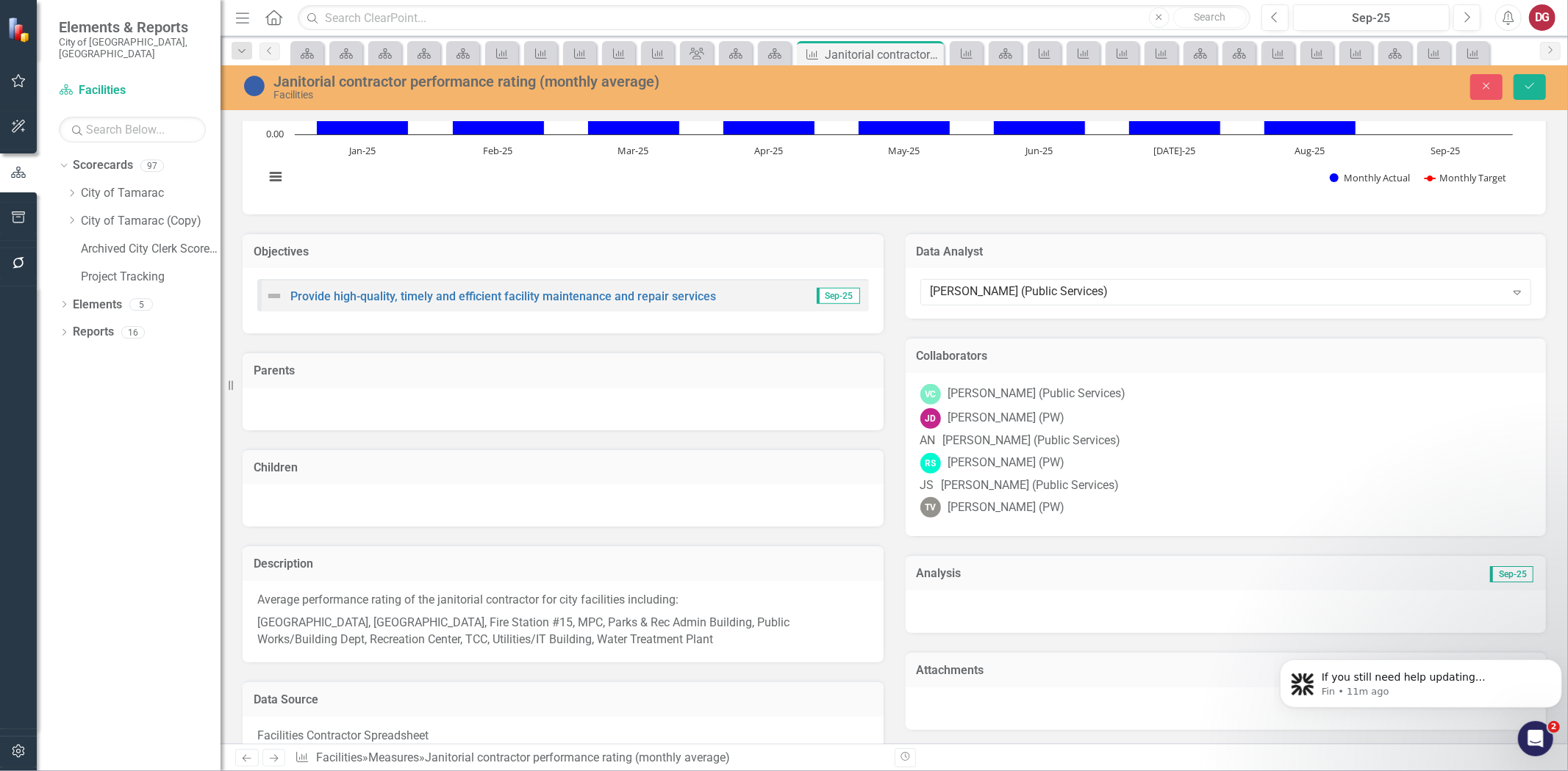
click at [1196, 433] on div "AN [PERSON_NAME] (Public Services)" at bounding box center [1226, 441] width 612 height 17
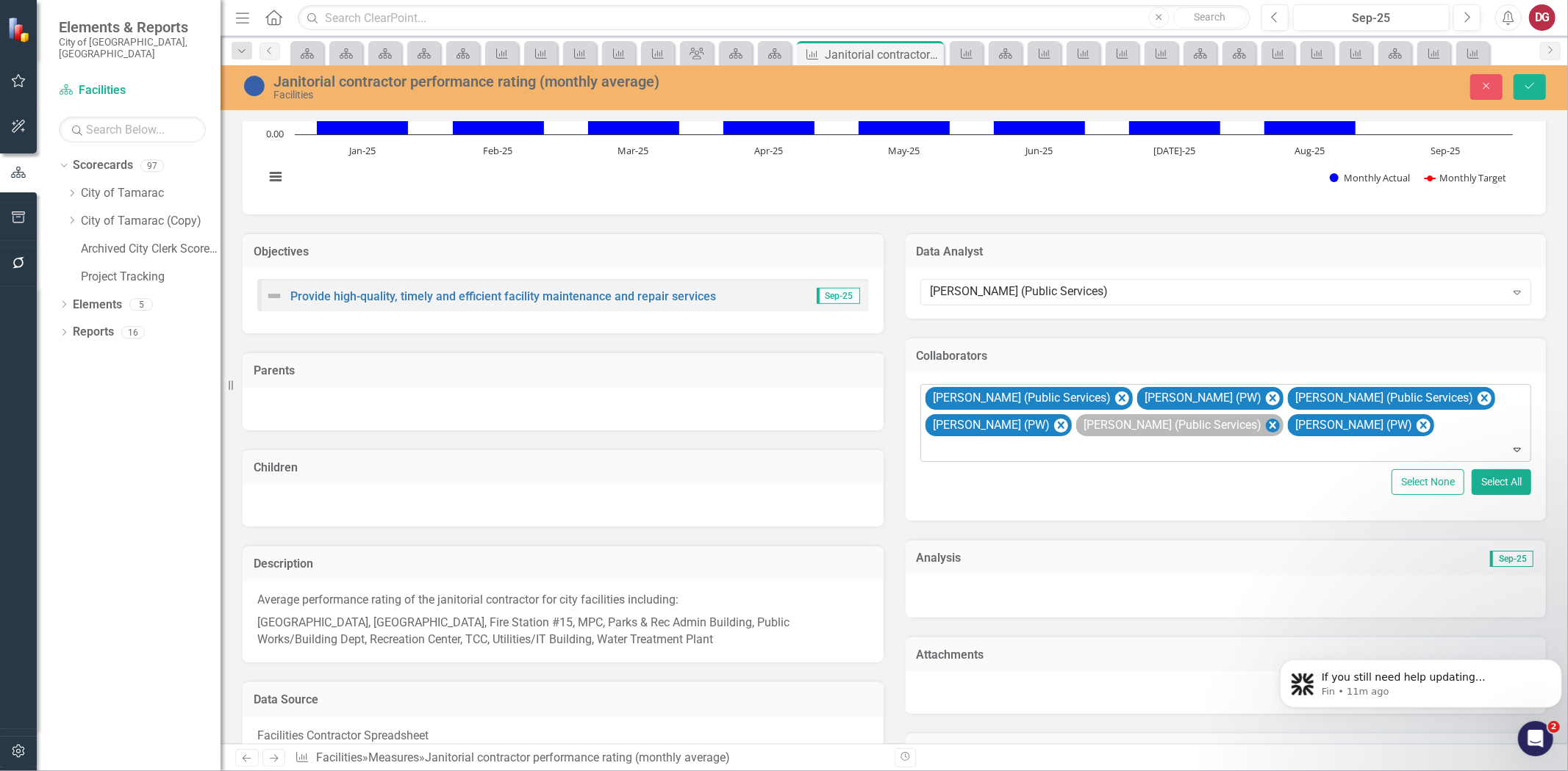
click at [1265, 427] on icon "Remove James Symecko (Public Services)" at bounding box center [1272, 425] width 14 height 18
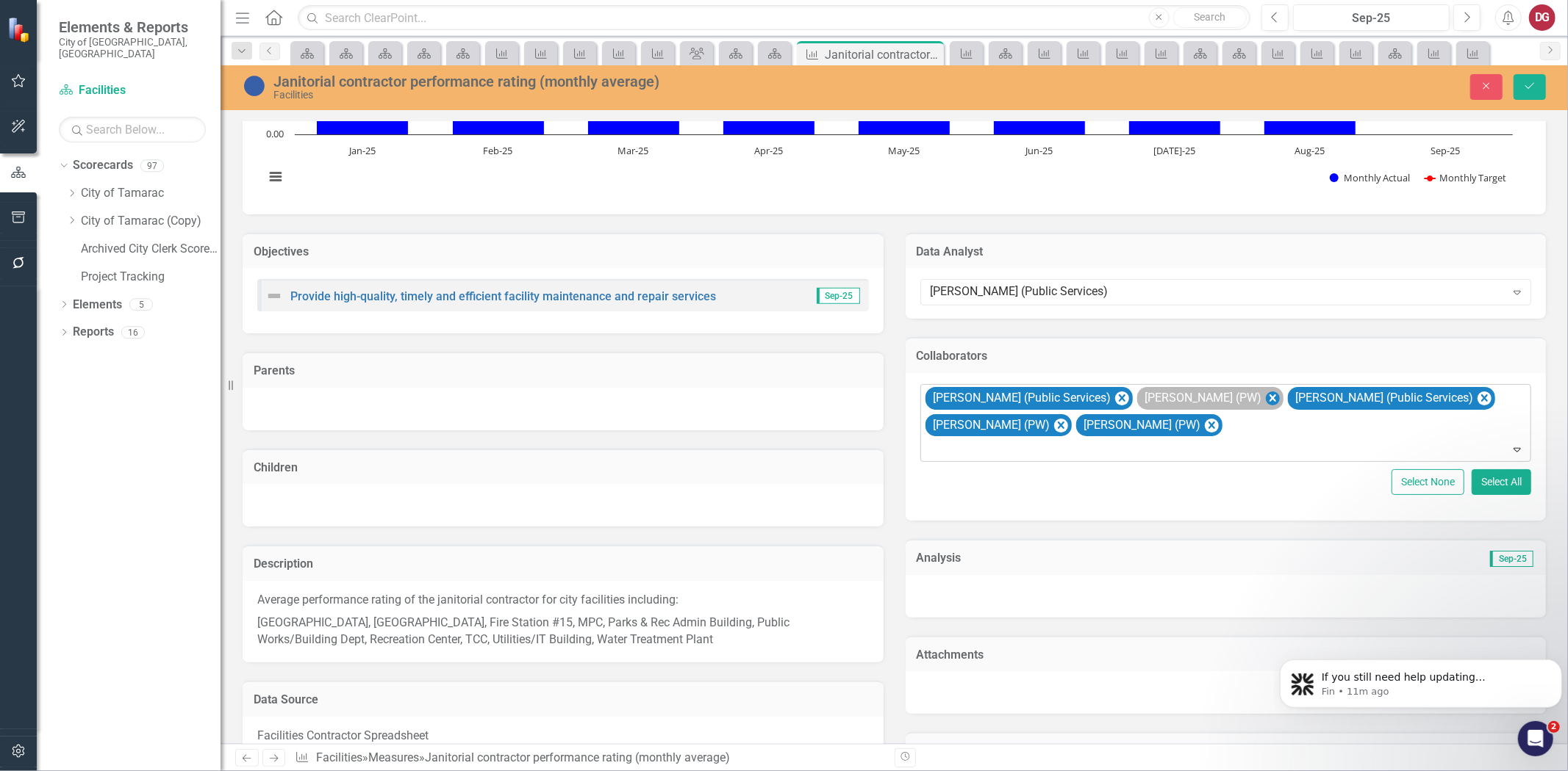
click at [1265, 401] on icon "Remove John Doherty (PW)" at bounding box center [1272, 398] width 14 height 18
type input "must"
click at [143, 771] on span "Must afa Albassam (PW)" at bounding box center [79, 783] width 128 height 14
click at [1532, 92] on button "Save" at bounding box center [1529, 87] width 32 height 26
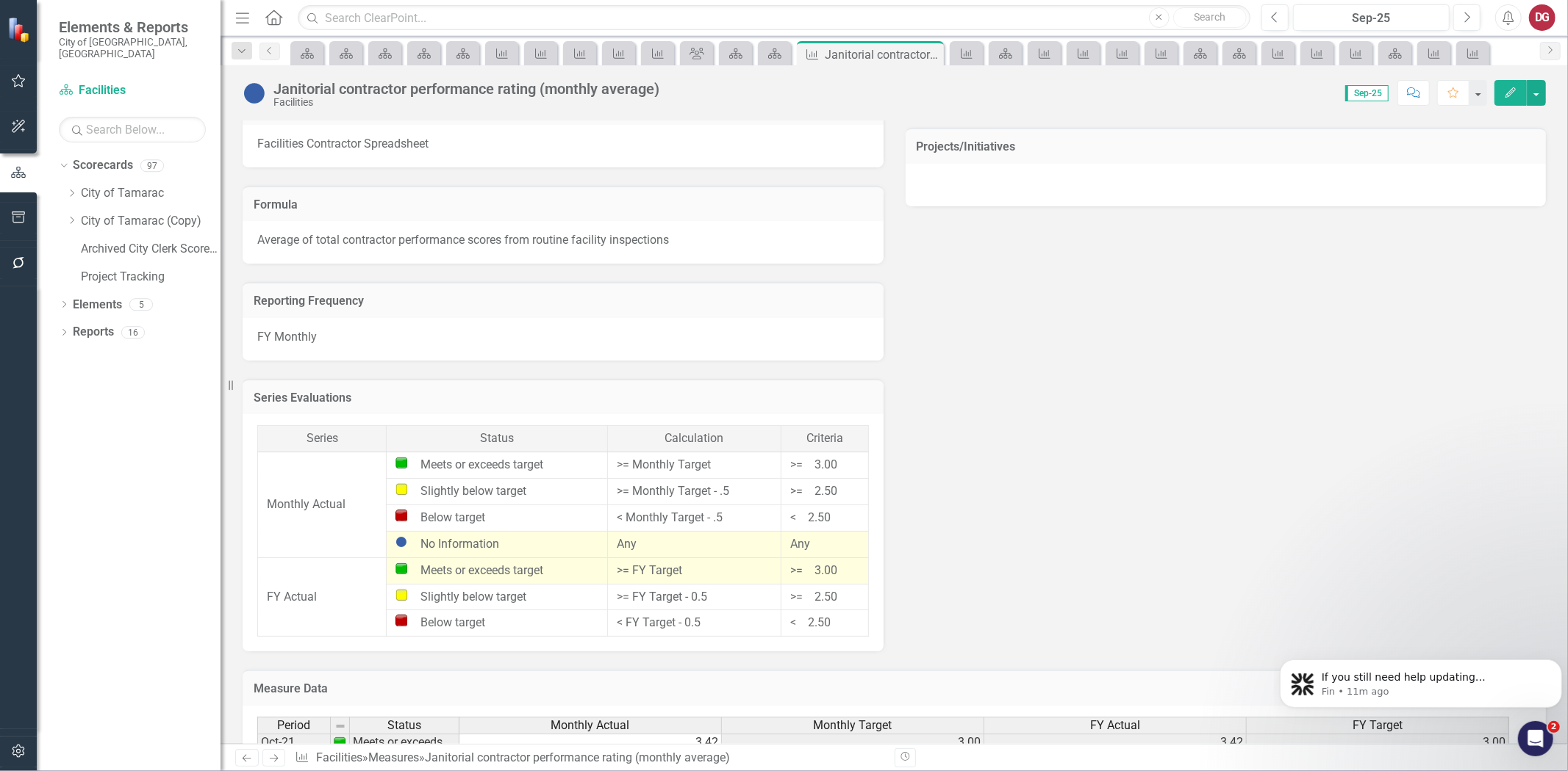
scroll to position [1142, 0]
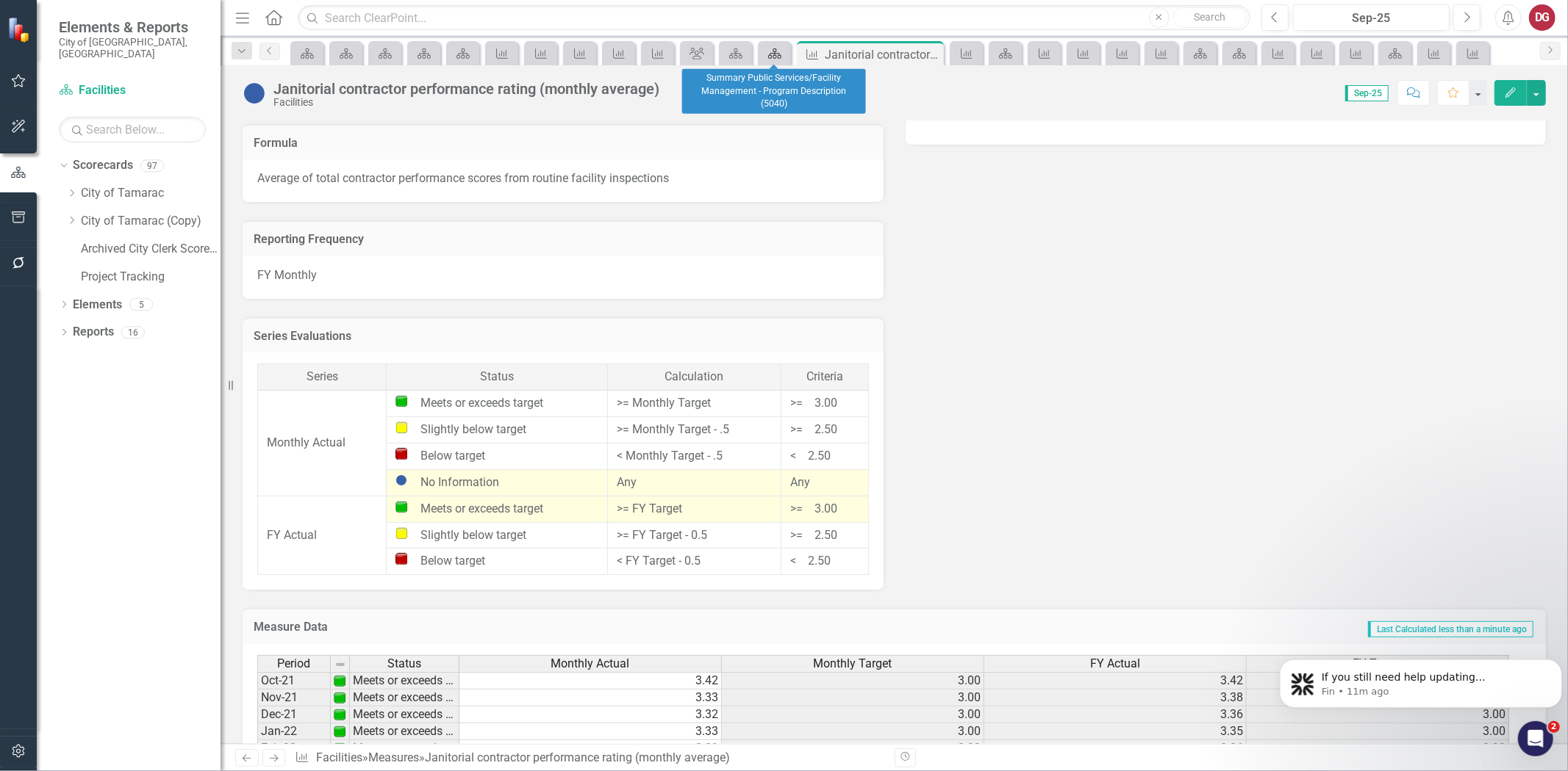
click at [767, 54] on icon "Scorecard" at bounding box center [774, 54] width 15 height 12
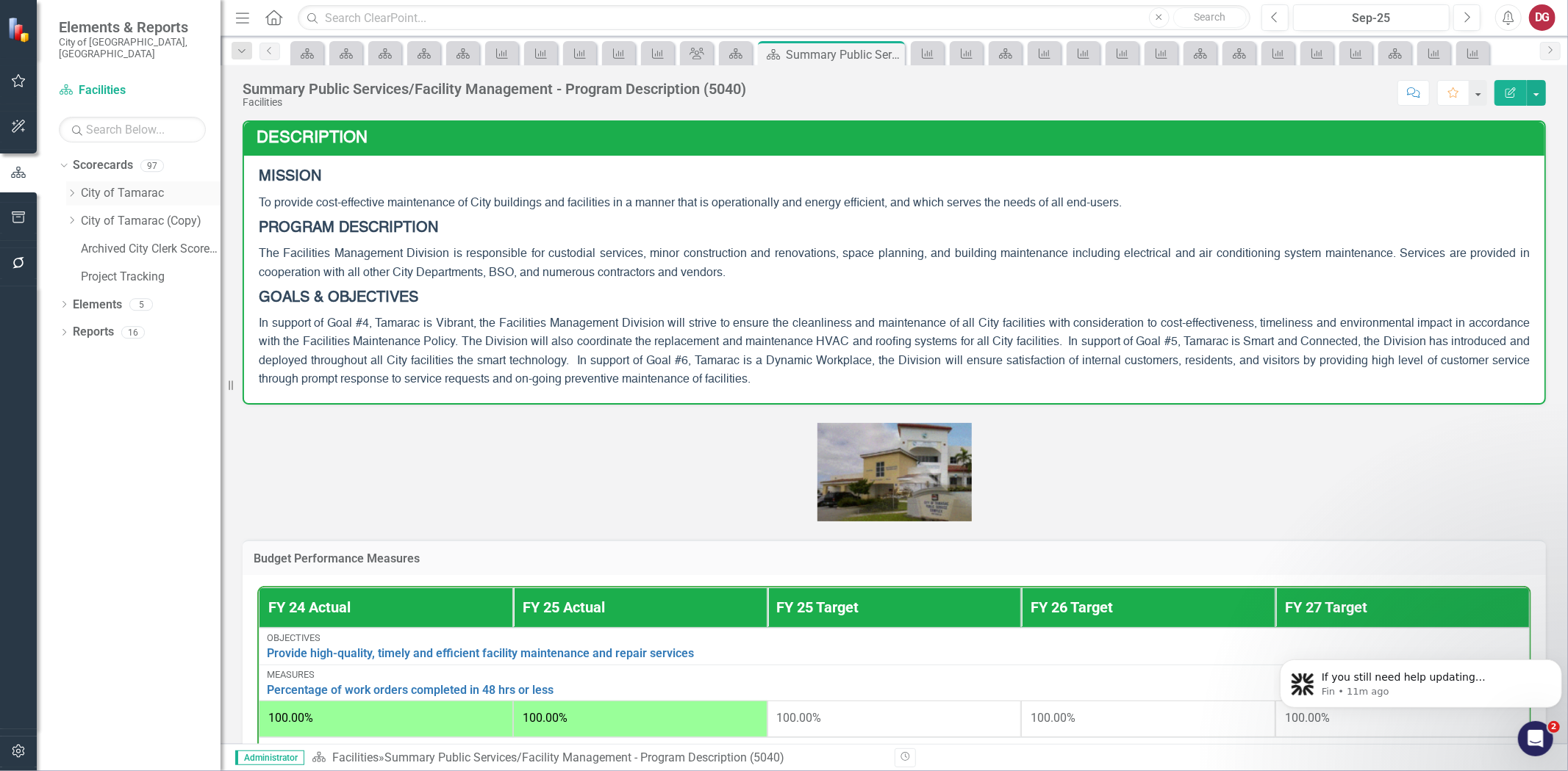
click at [78, 187] on div "Dropdown" at bounding box center [73, 193] width 15 height 12
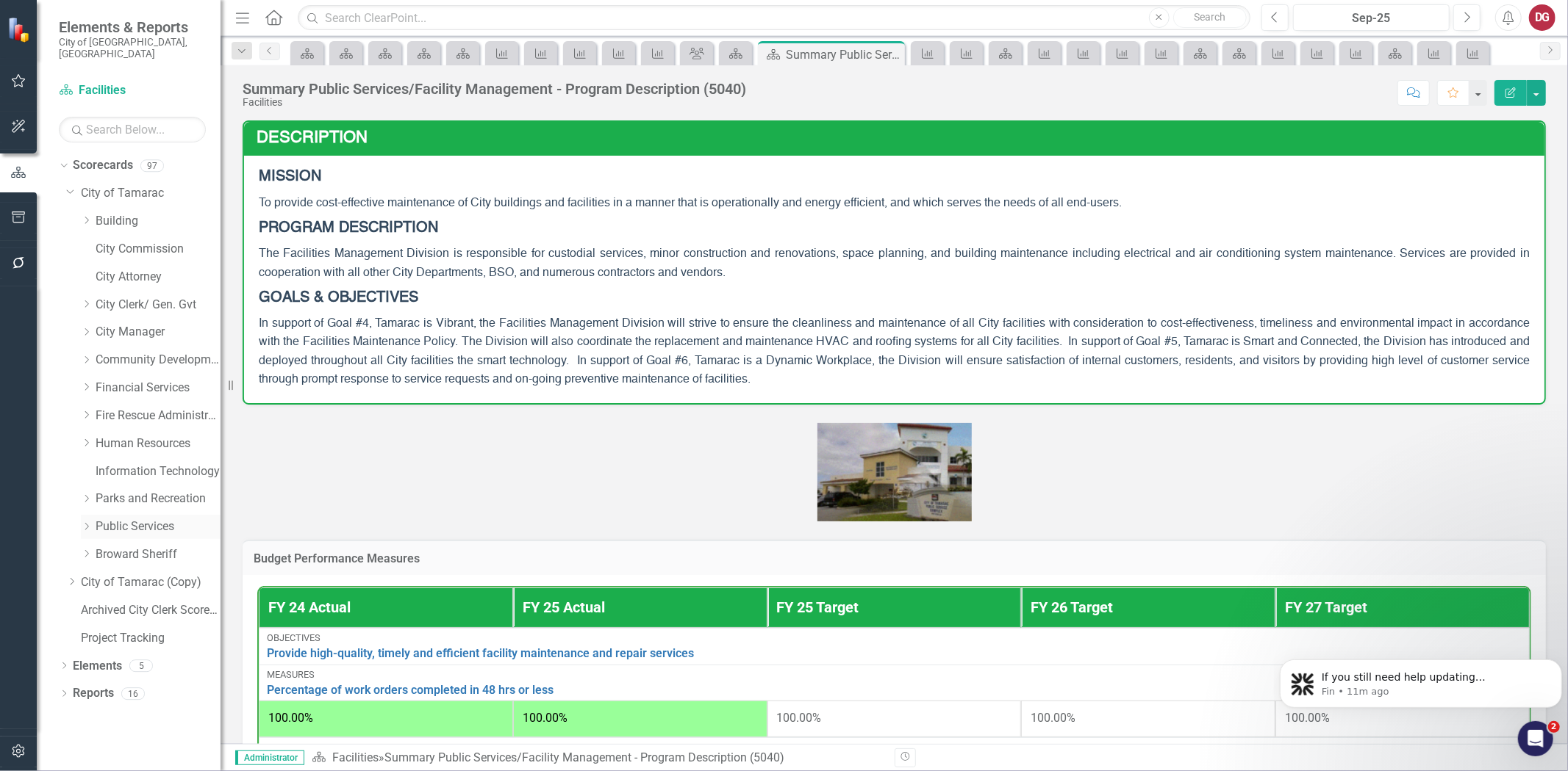
click at [81, 522] on icon "Dropdown" at bounding box center [86, 527] width 11 height 9
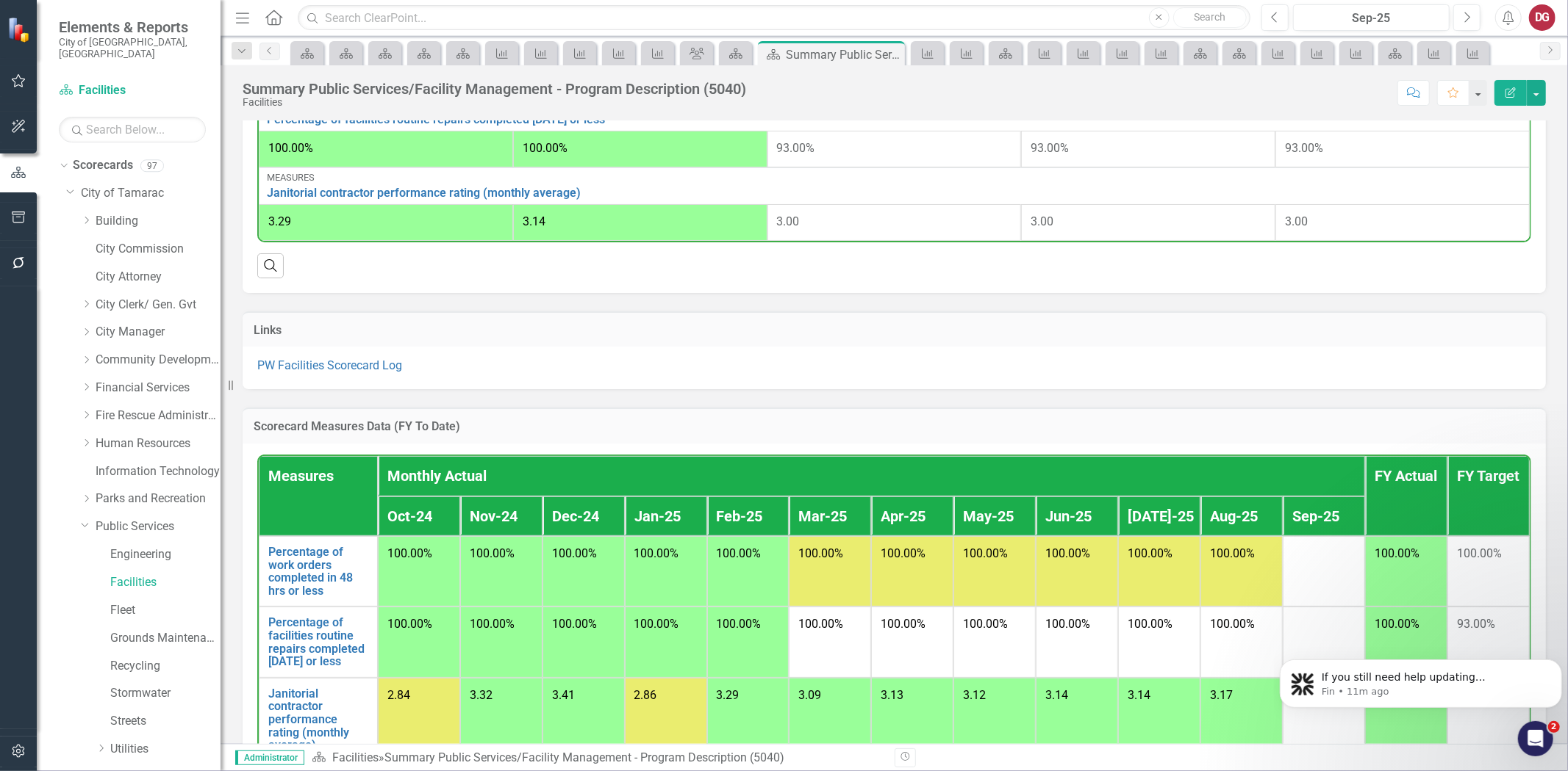
scroll to position [724, 0]
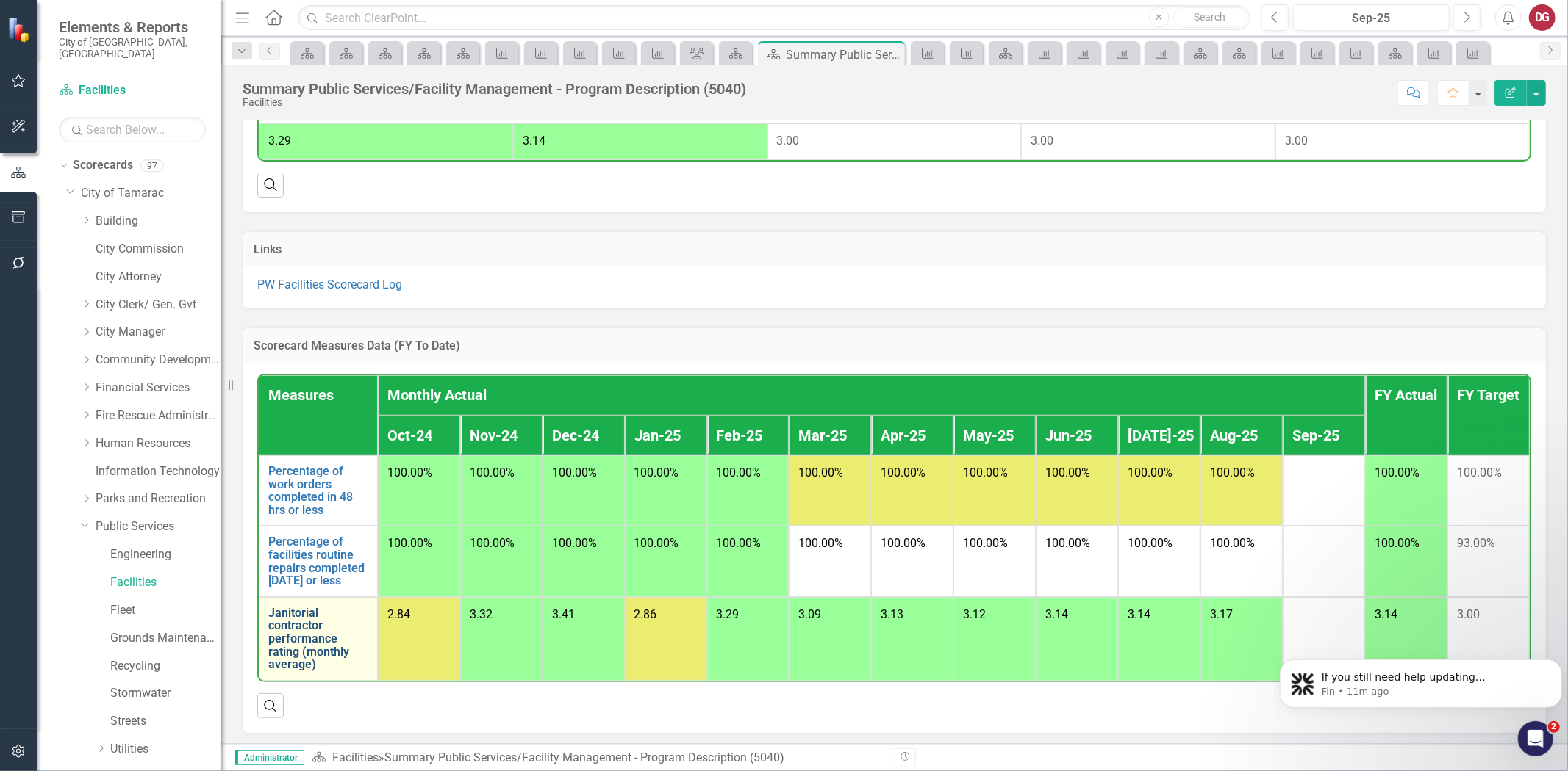
click at [299, 633] on link "Janitorial contractor performance rating (monthly average)" at bounding box center [319, 639] width 100 height 65
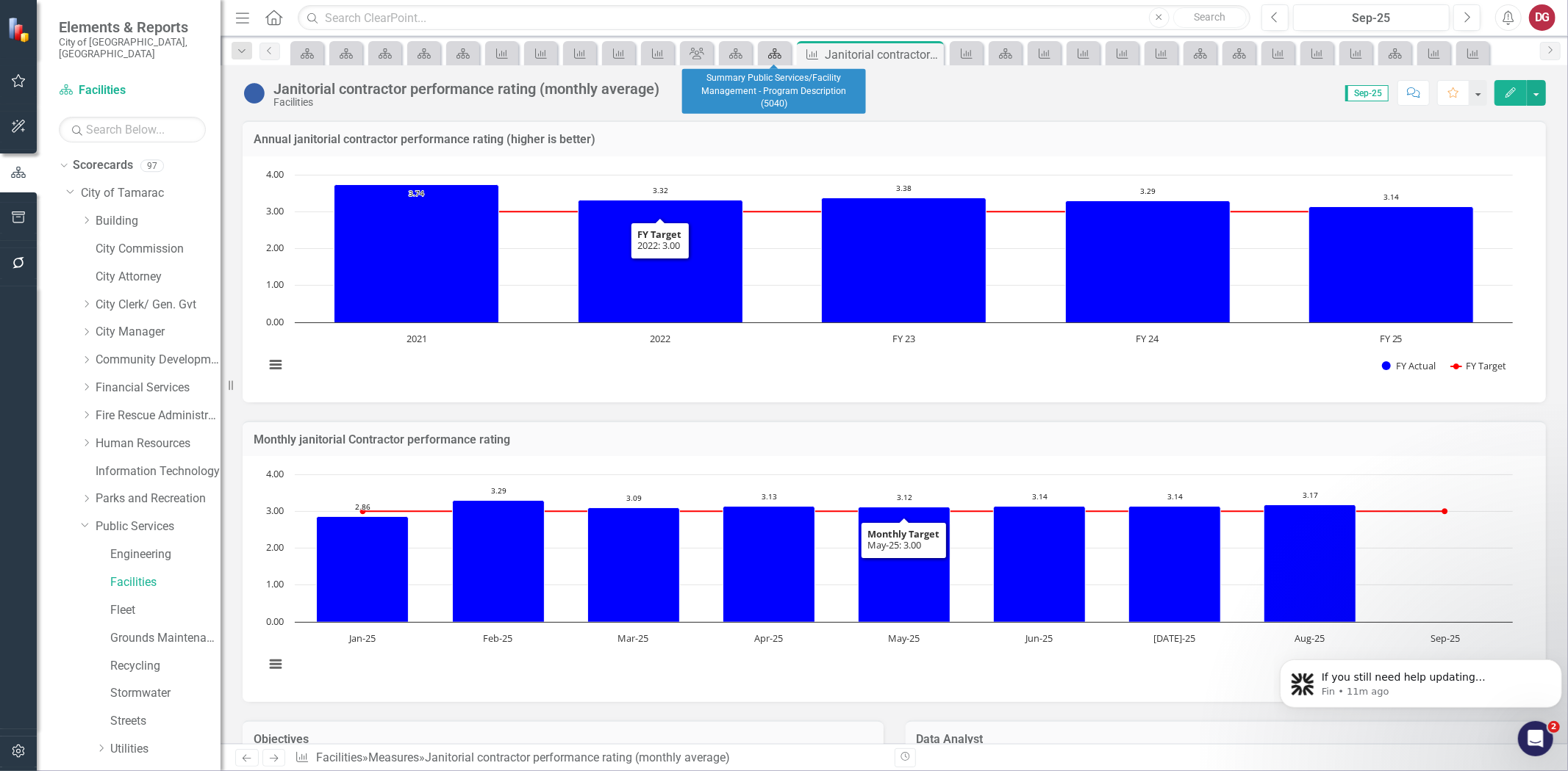
click at [776, 55] on icon at bounding box center [774, 54] width 13 height 10
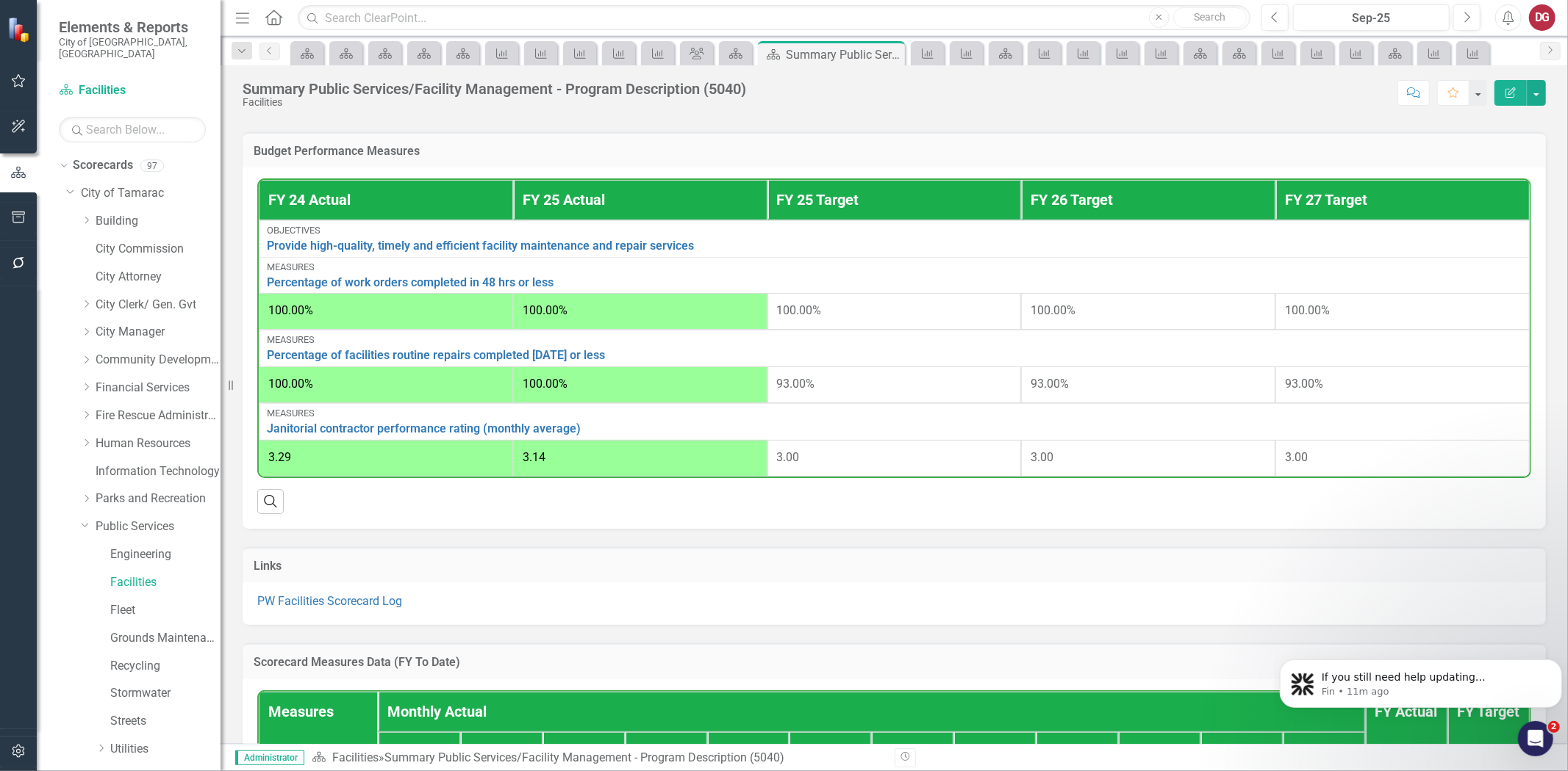
scroll to position [724, 0]
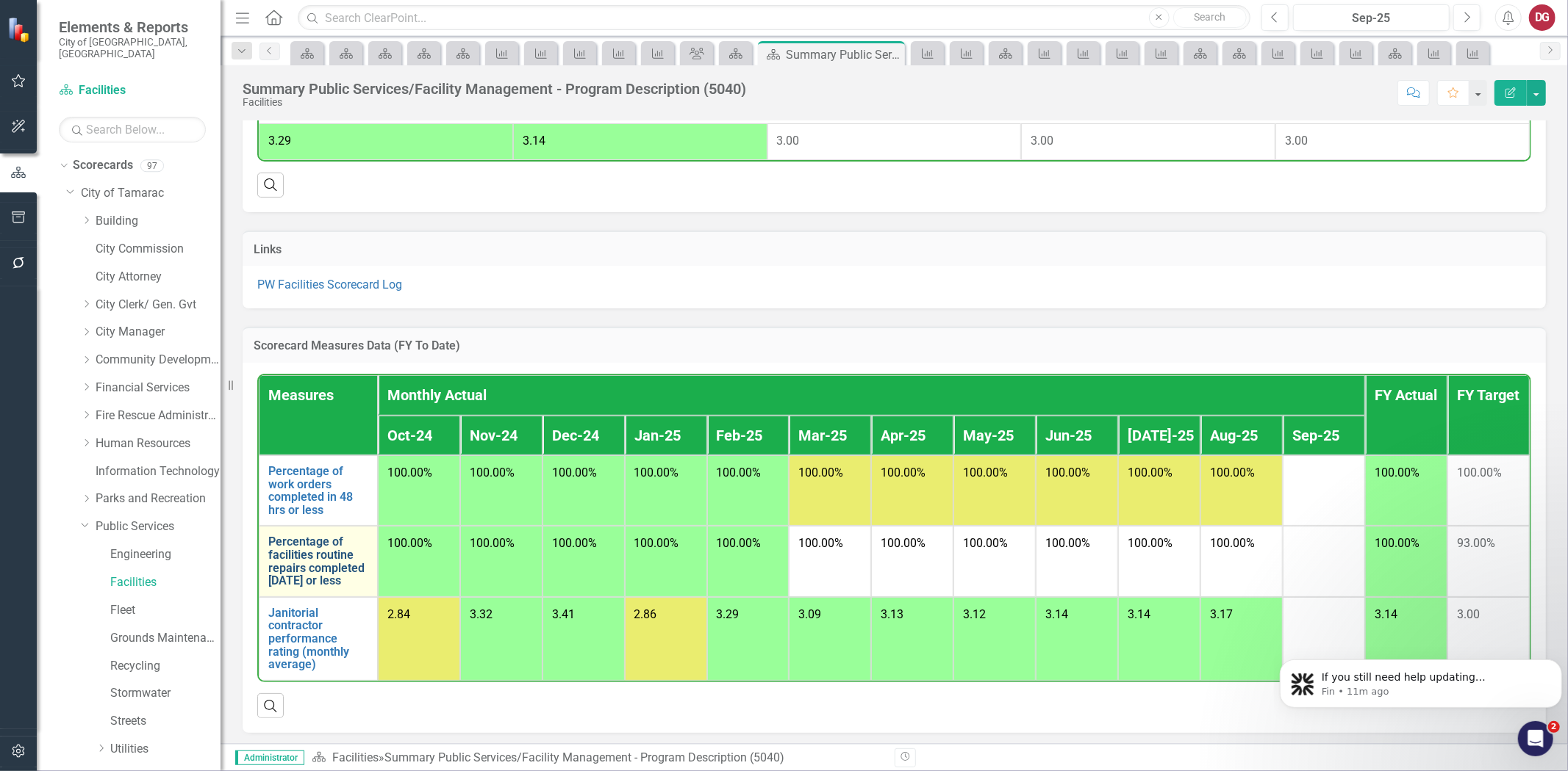
click at [312, 564] on link "Percentage of facilities routine repairs completed [DATE] or less" at bounding box center [319, 561] width 100 height 52
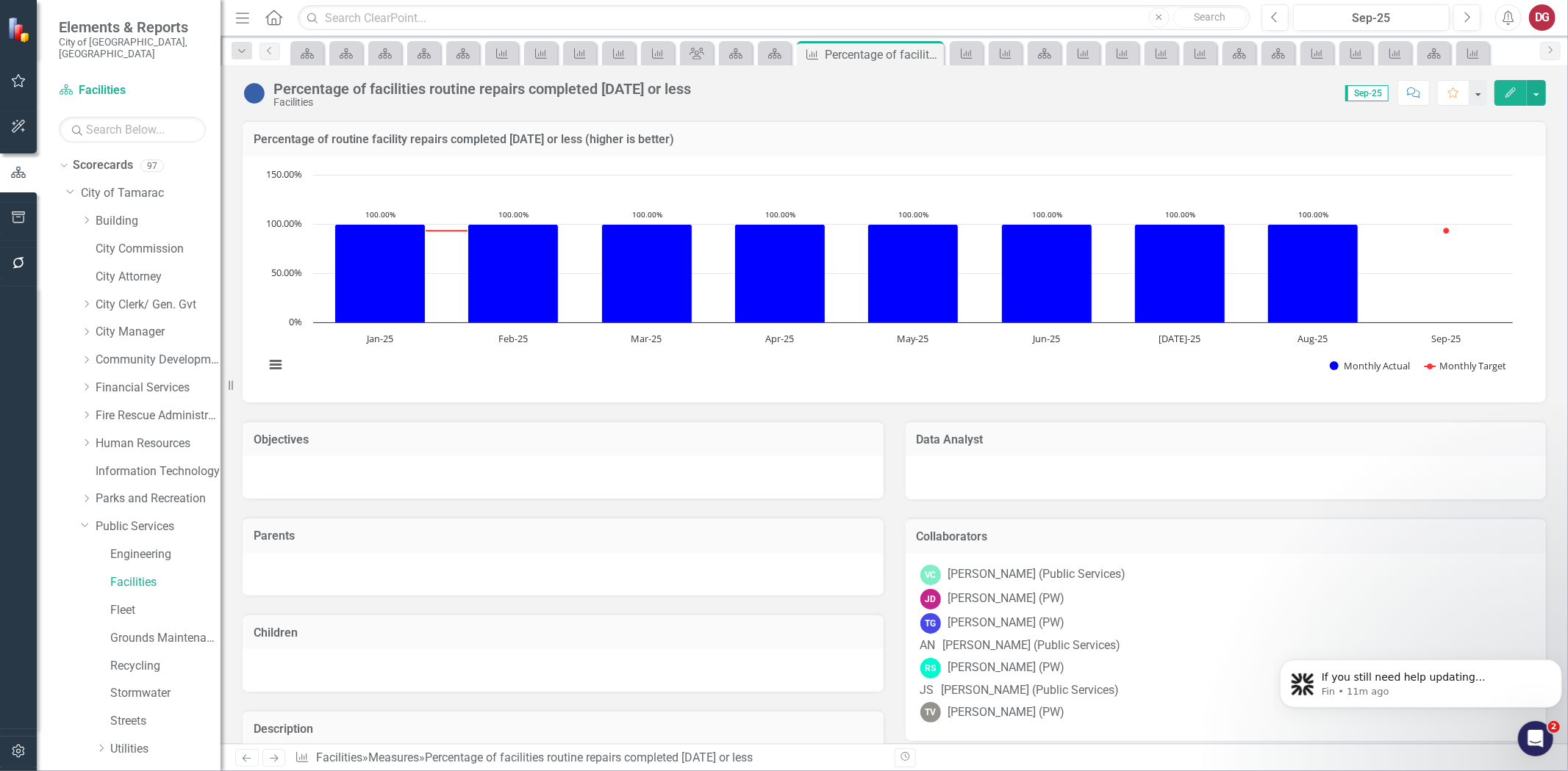
click at [1018, 451] on div "Data Analyst" at bounding box center [1226, 439] width 641 height 36
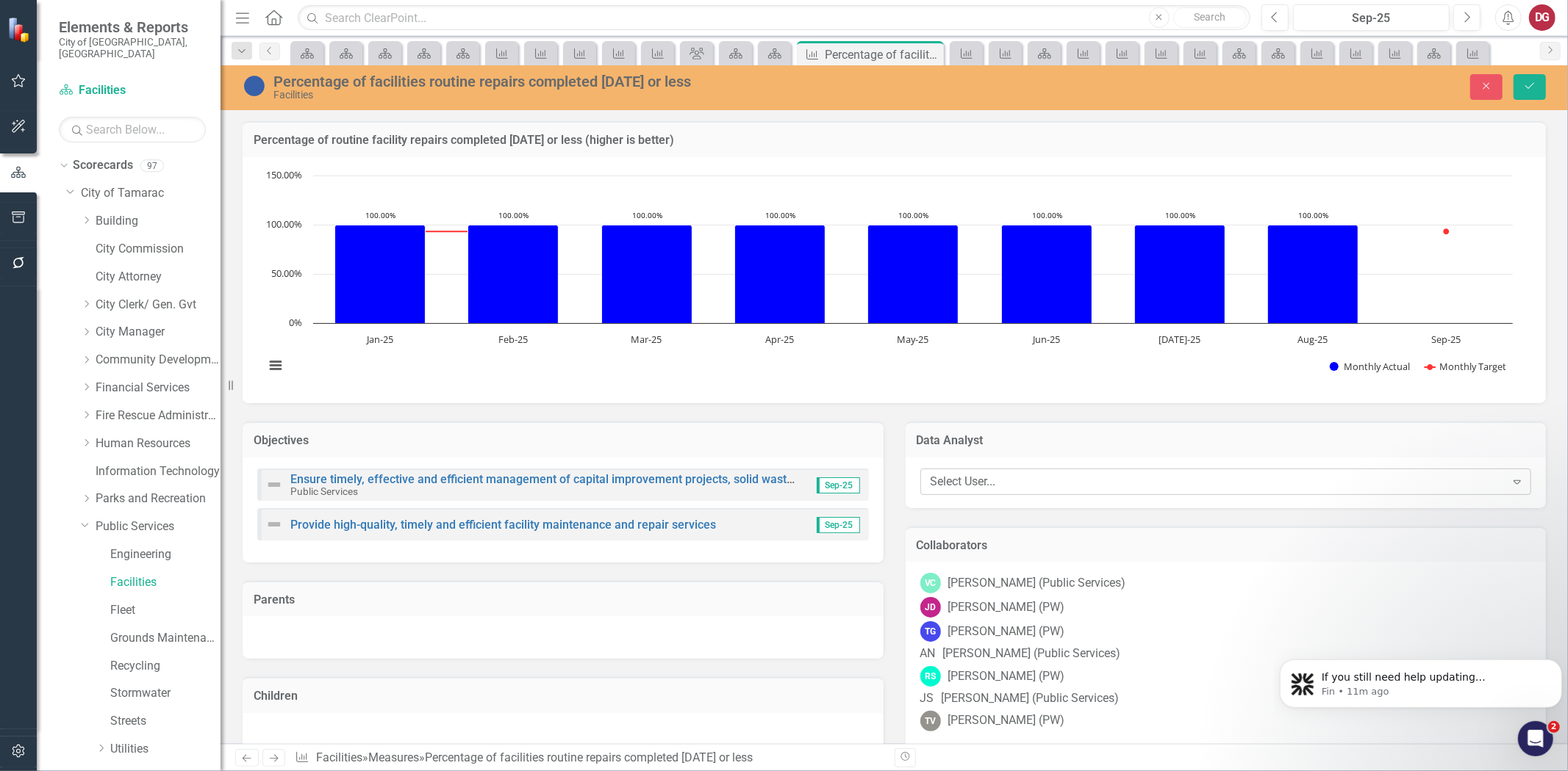
click at [968, 480] on div "Select User..." at bounding box center [1217, 482] width 575 height 17
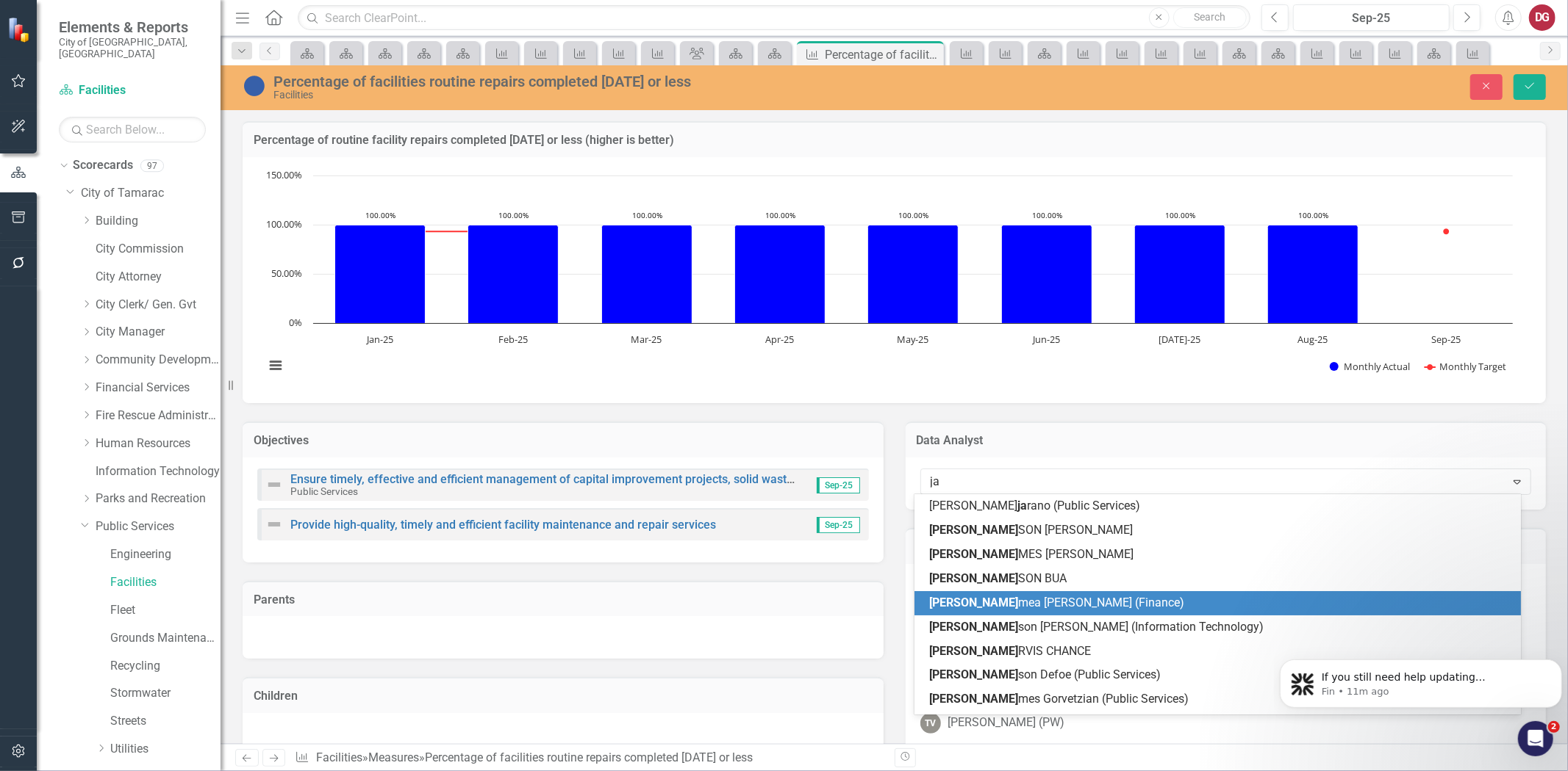
type input "jam"
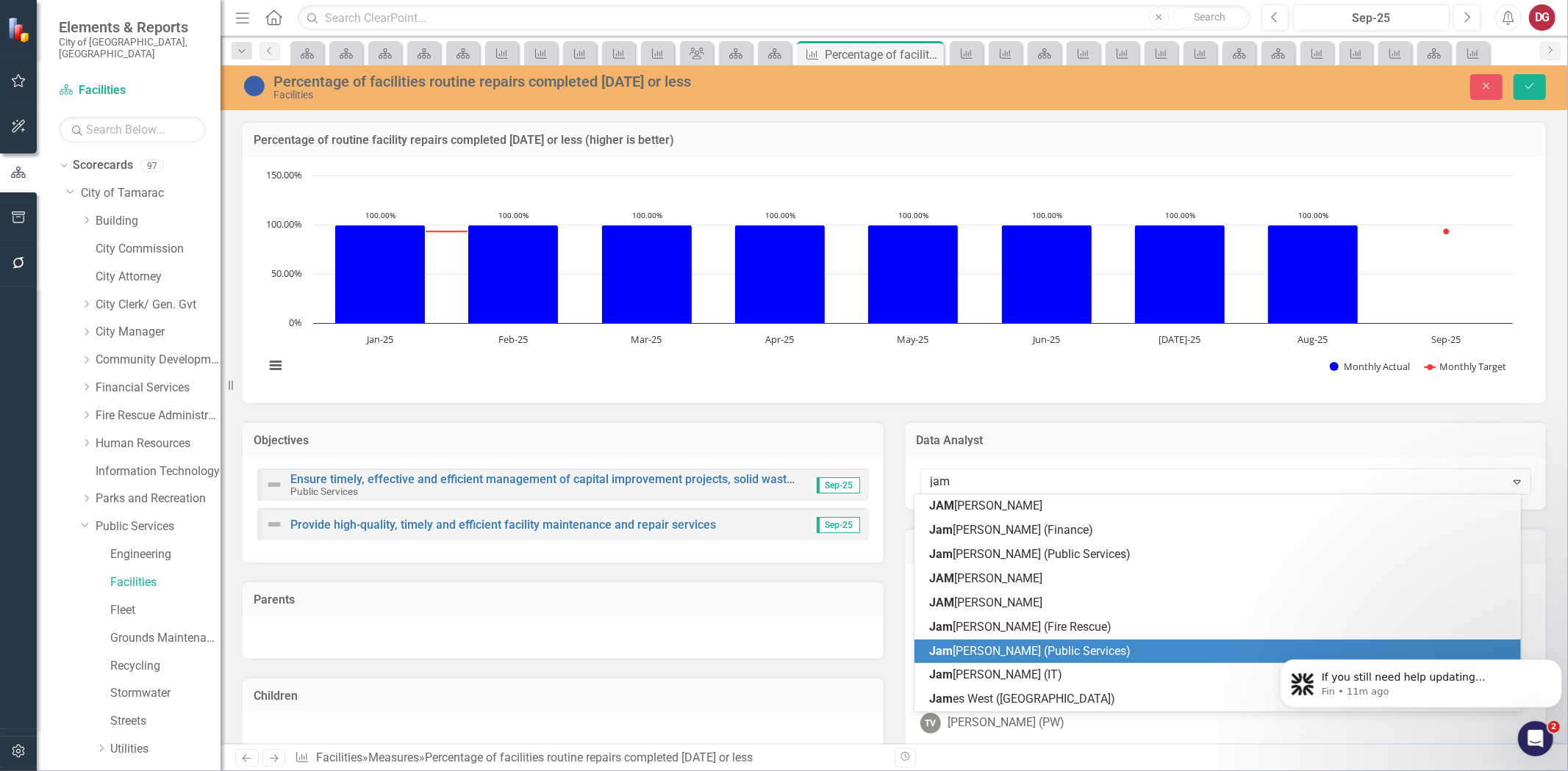
click at [966, 645] on span "Jam [PERSON_NAME] (Public Services)" at bounding box center [1030, 651] width 201 height 14
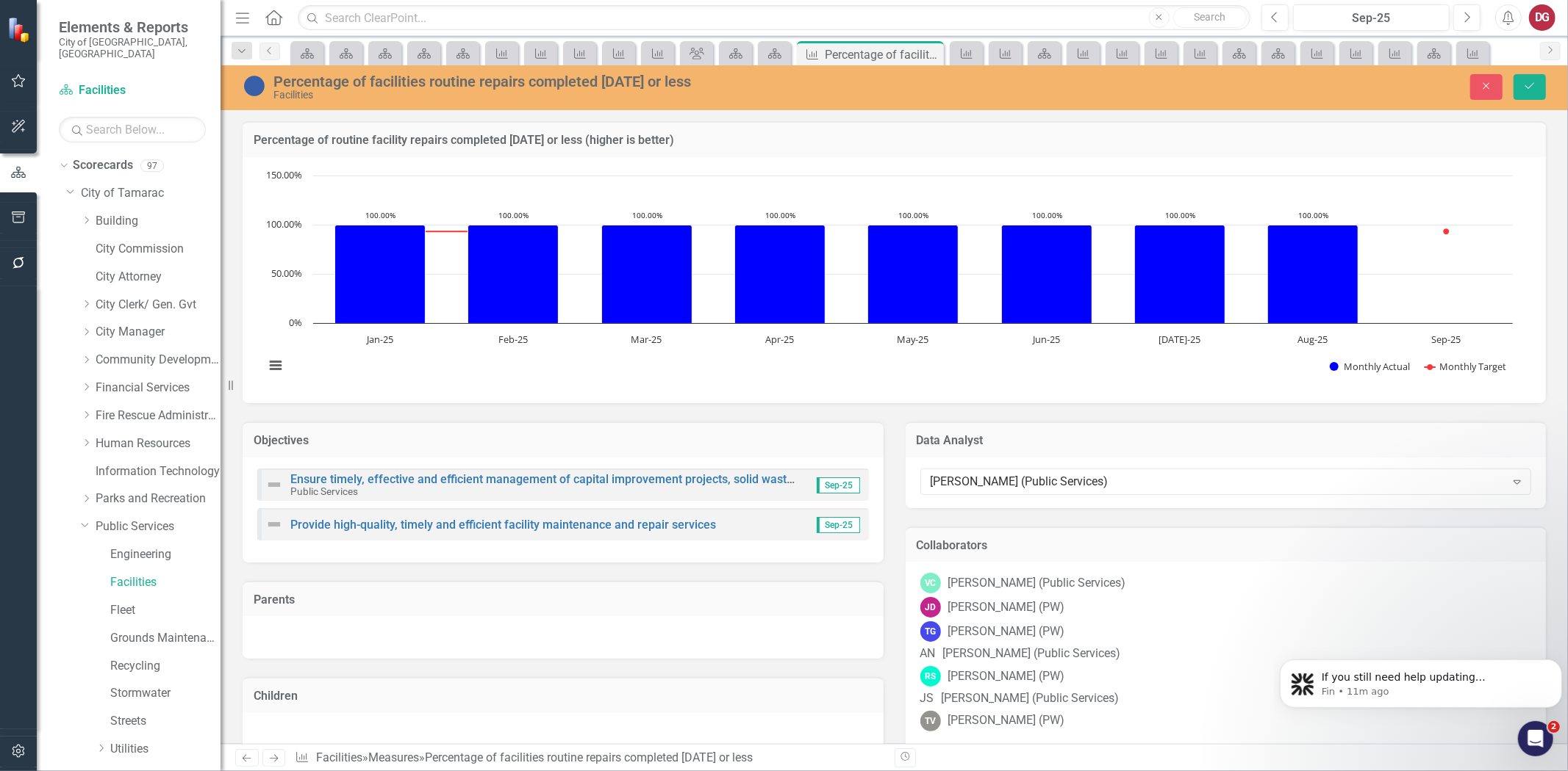
click at [1161, 622] on div "TG [PERSON_NAME] (PW)" at bounding box center [1226, 632] width 612 height 21
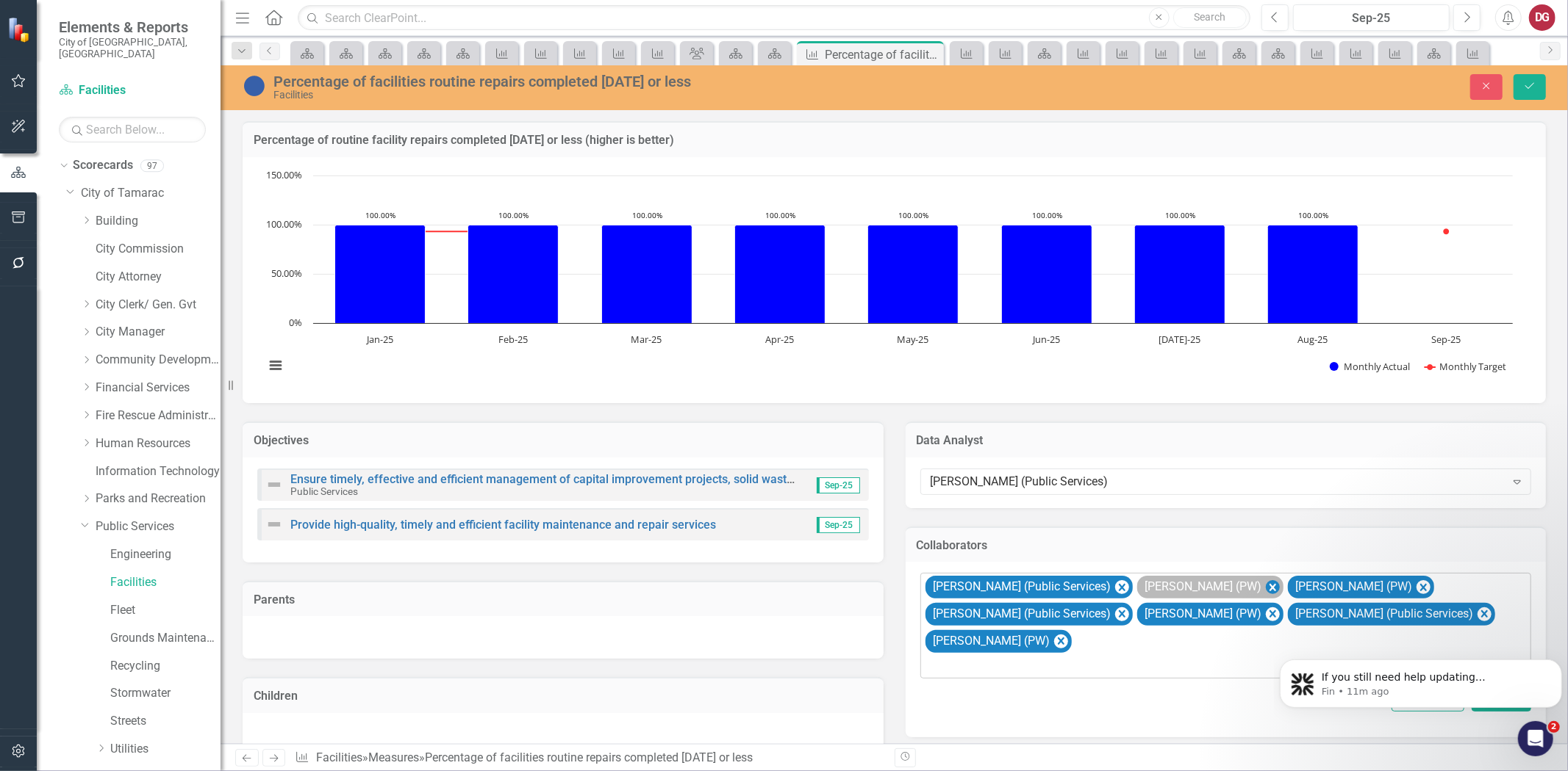
click at [1265, 586] on icon "Remove John Doherty (PW)" at bounding box center [1272, 587] width 14 height 18
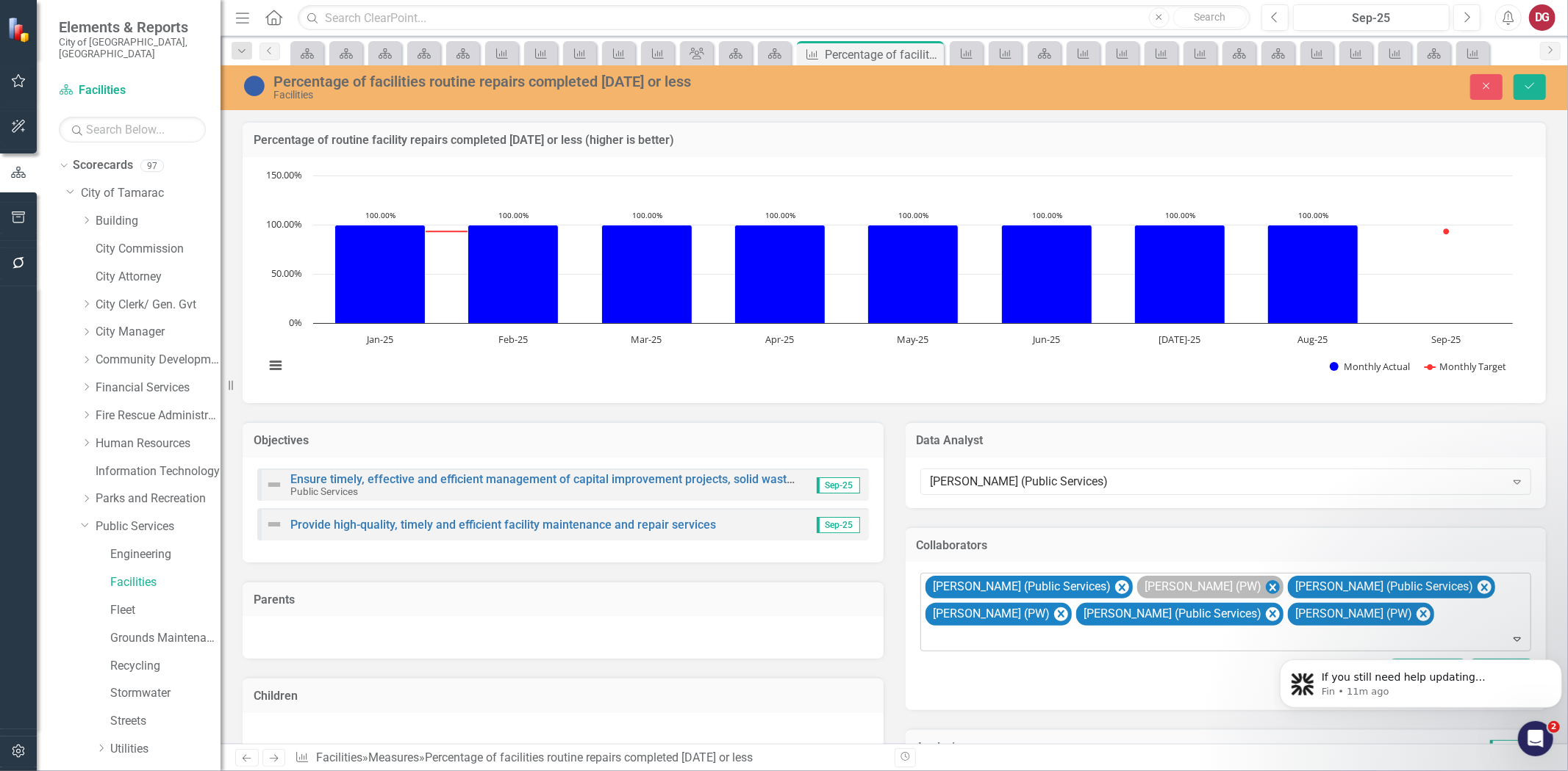
click at [1265, 585] on icon "Remove Troy Gies (PW)" at bounding box center [1272, 587] width 14 height 18
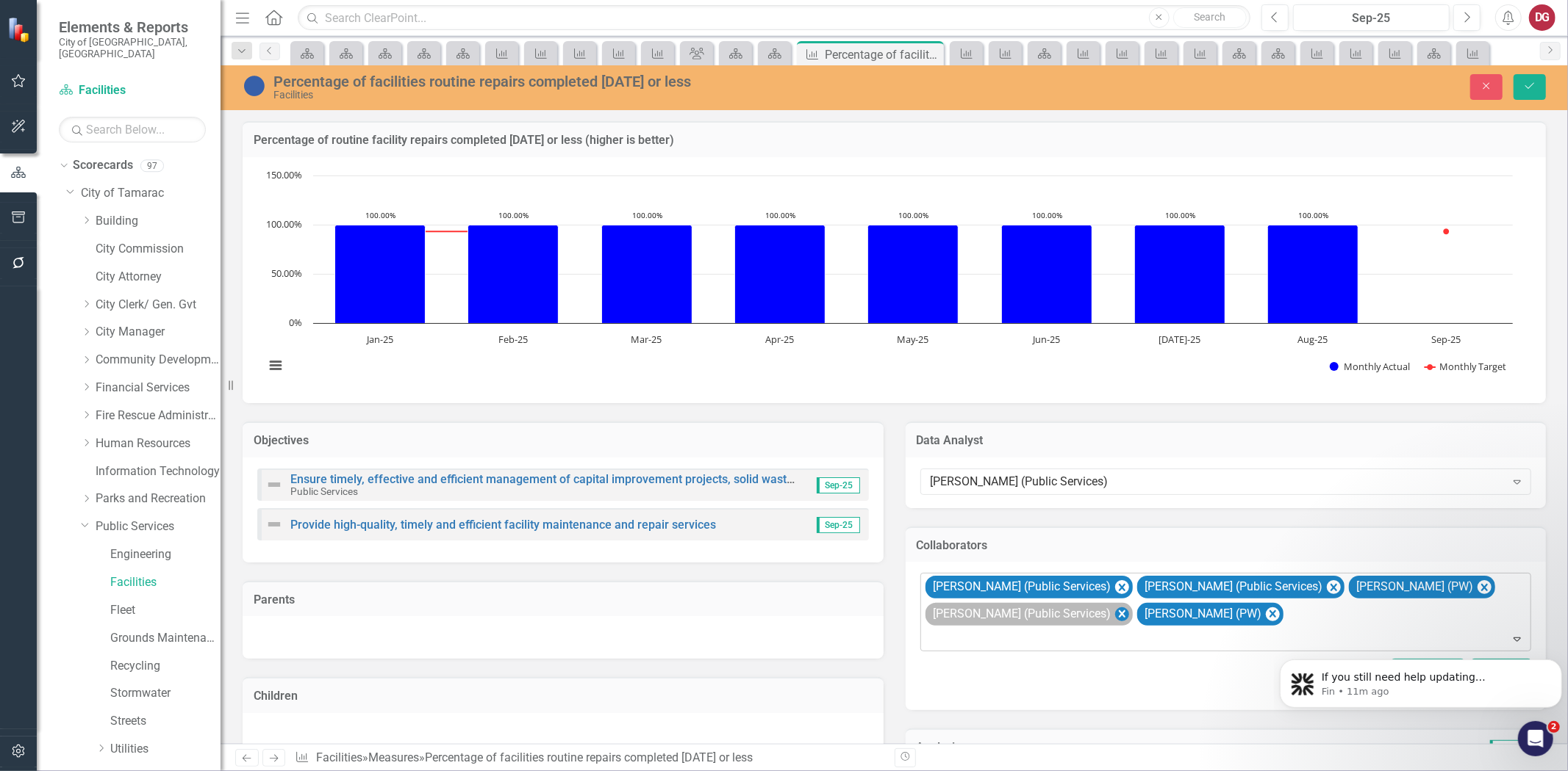
click at [1118, 611] on icon "Remove James Symecko (Public Services)" at bounding box center [1121, 614] width 7 height 8
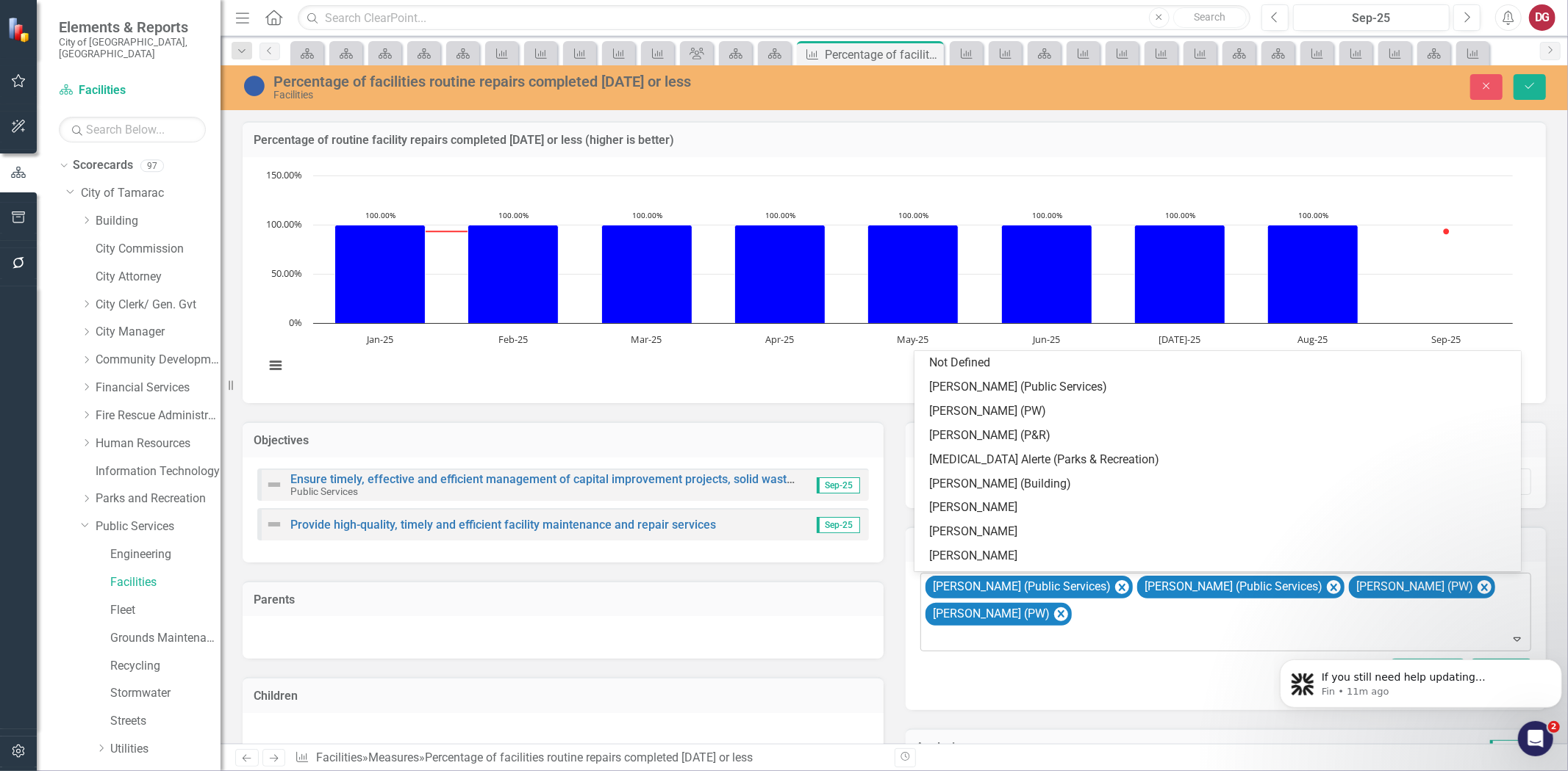
click at [1125, 622] on div "[PERSON_NAME] (Public Services) [PERSON_NAME] (Public Services) [PERSON_NAME] (…" at bounding box center [1228, 612] width 608 height 77
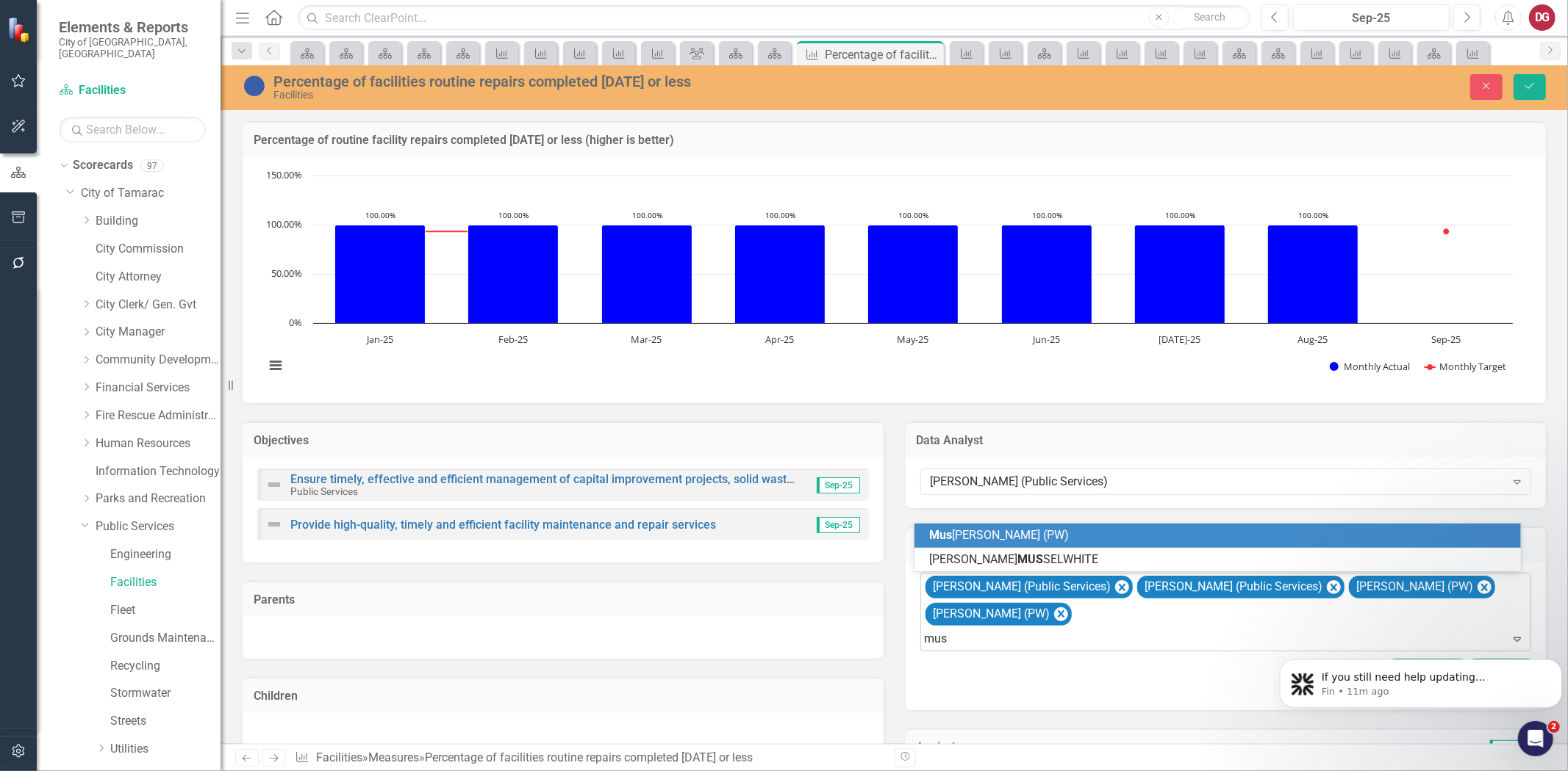
type input "must"
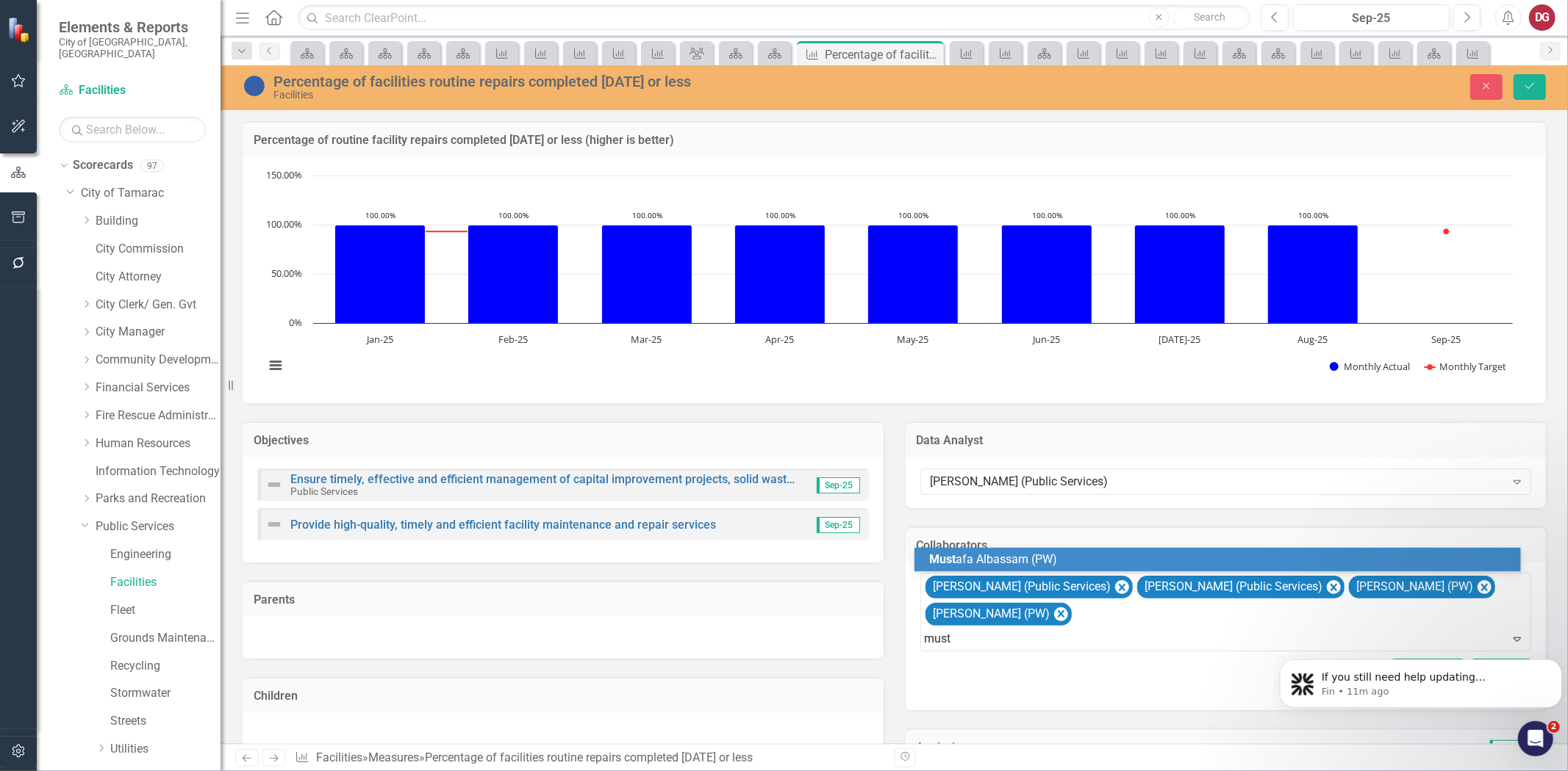
click at [971, 549] on div "Must afa Albassam (PW)" at bounding box center [1216, 560] width 606 height 24
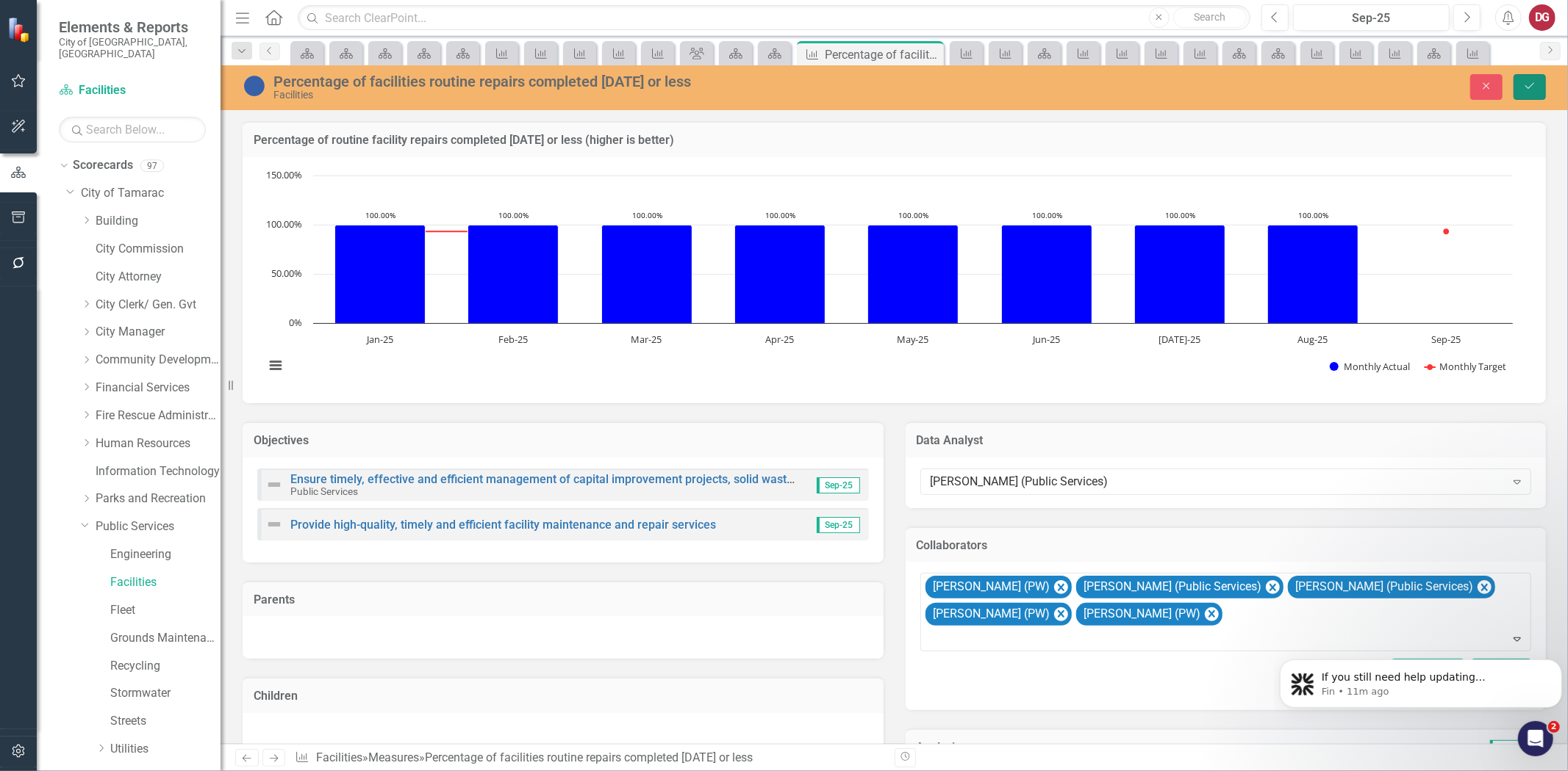
click at [1536, 91] on icon "Save" at bounding box center [1529, 86] width 13 height 10
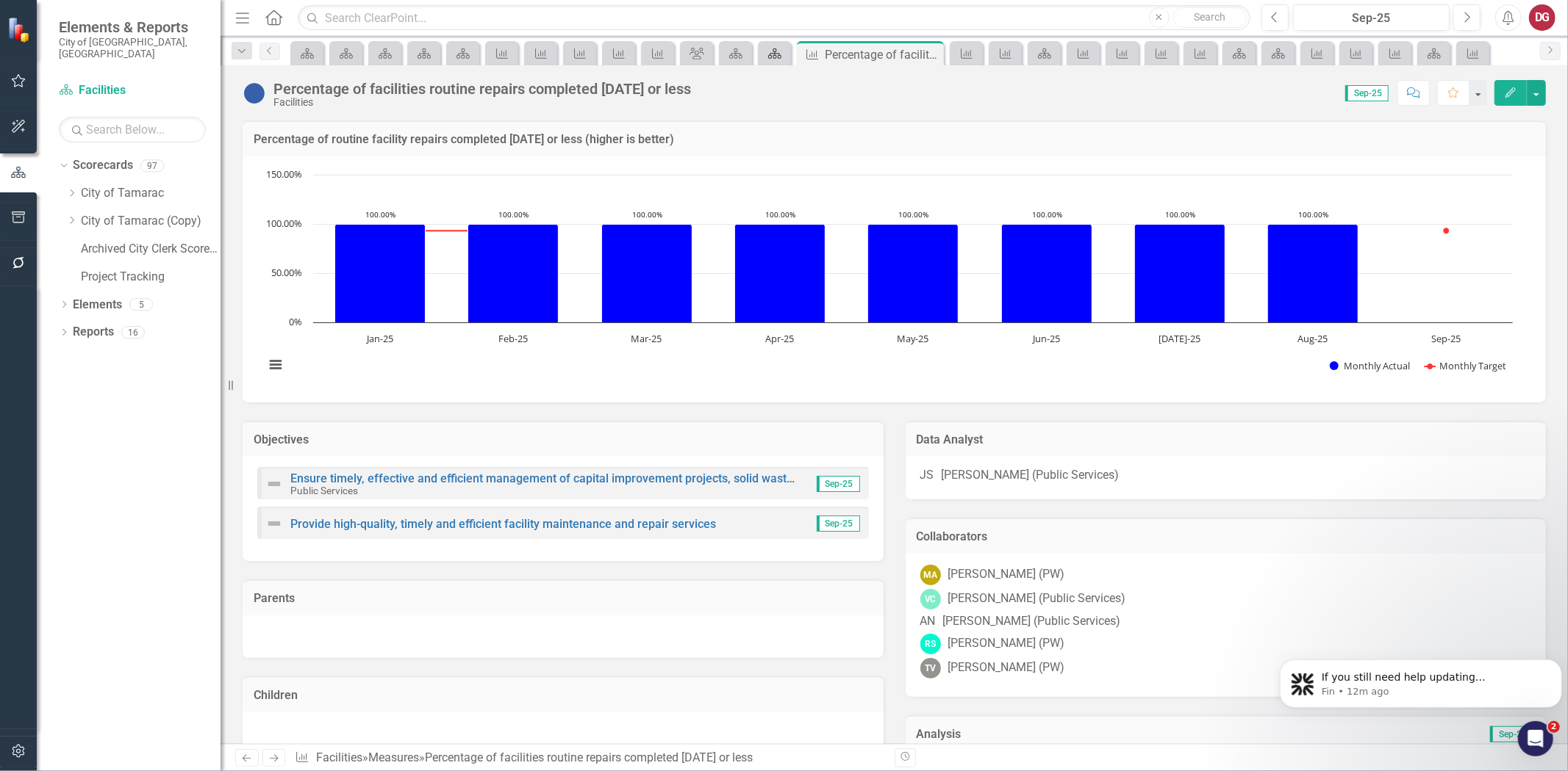
click at [775, 57] on icon at bounding box center [774, 54] width 13 height 10
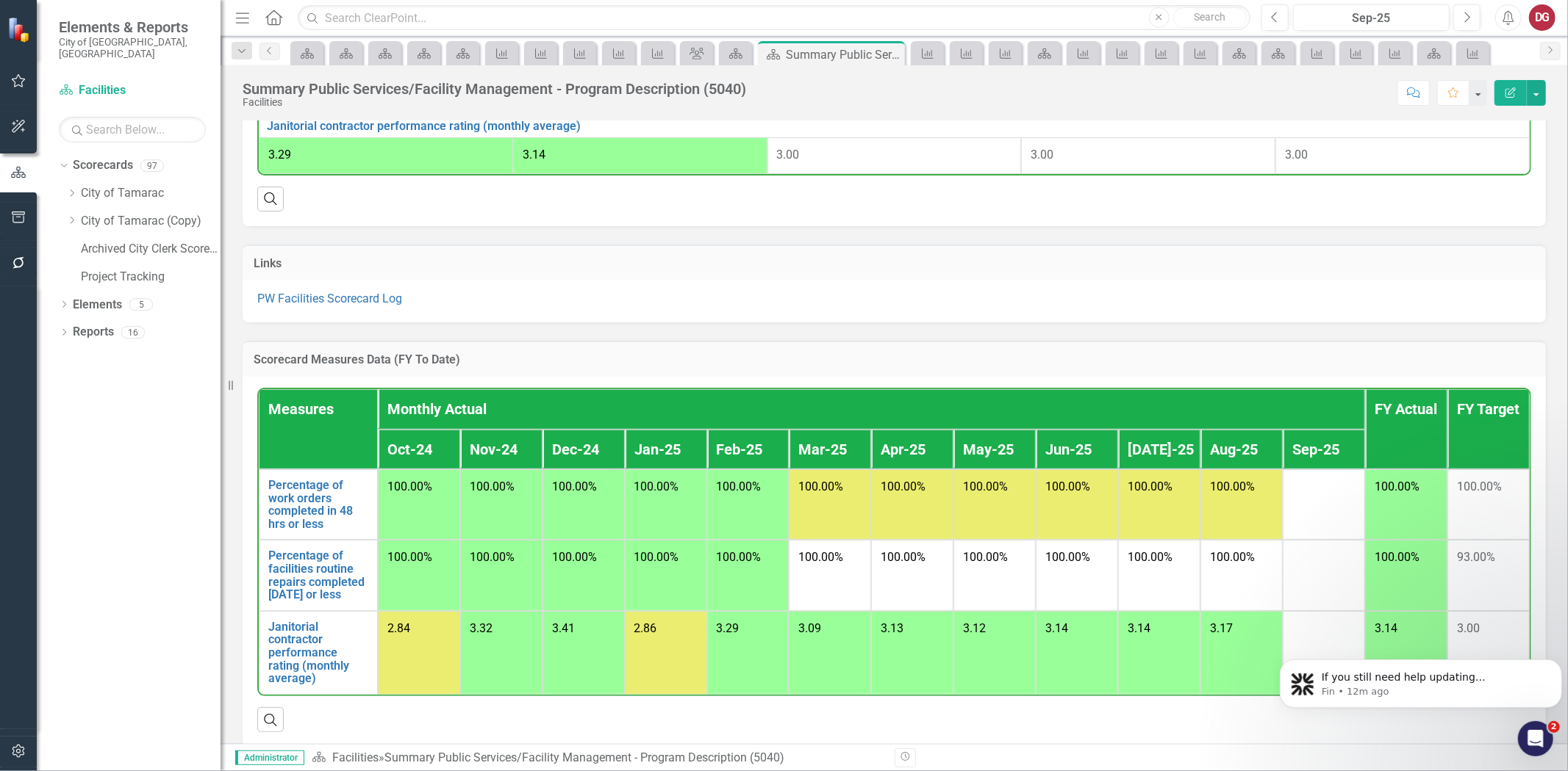
scroll to position [724, 0]
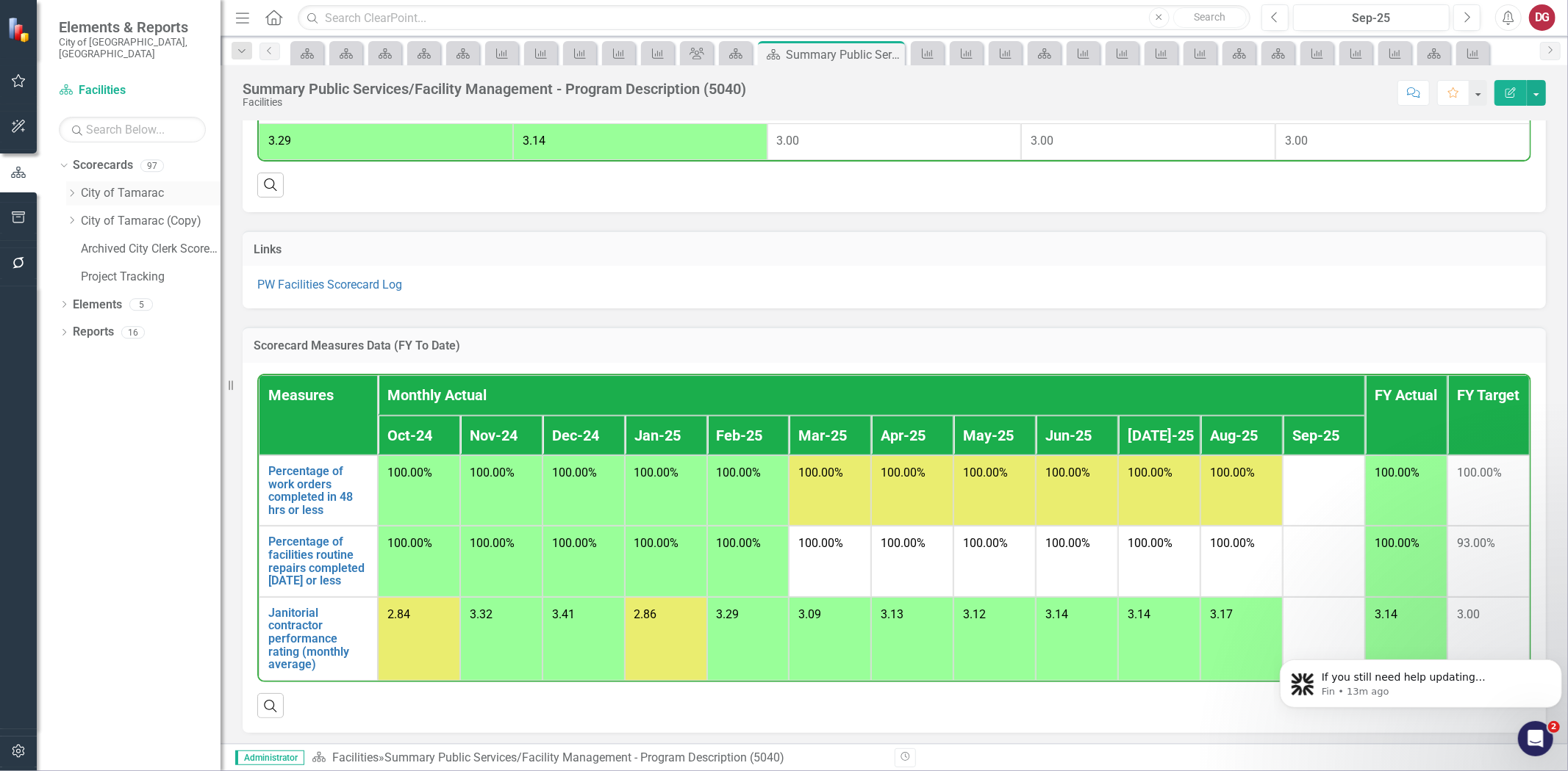
click at [70, 189] on icon "Dropdown" at bounding box center [72, 193] width 11 height 9
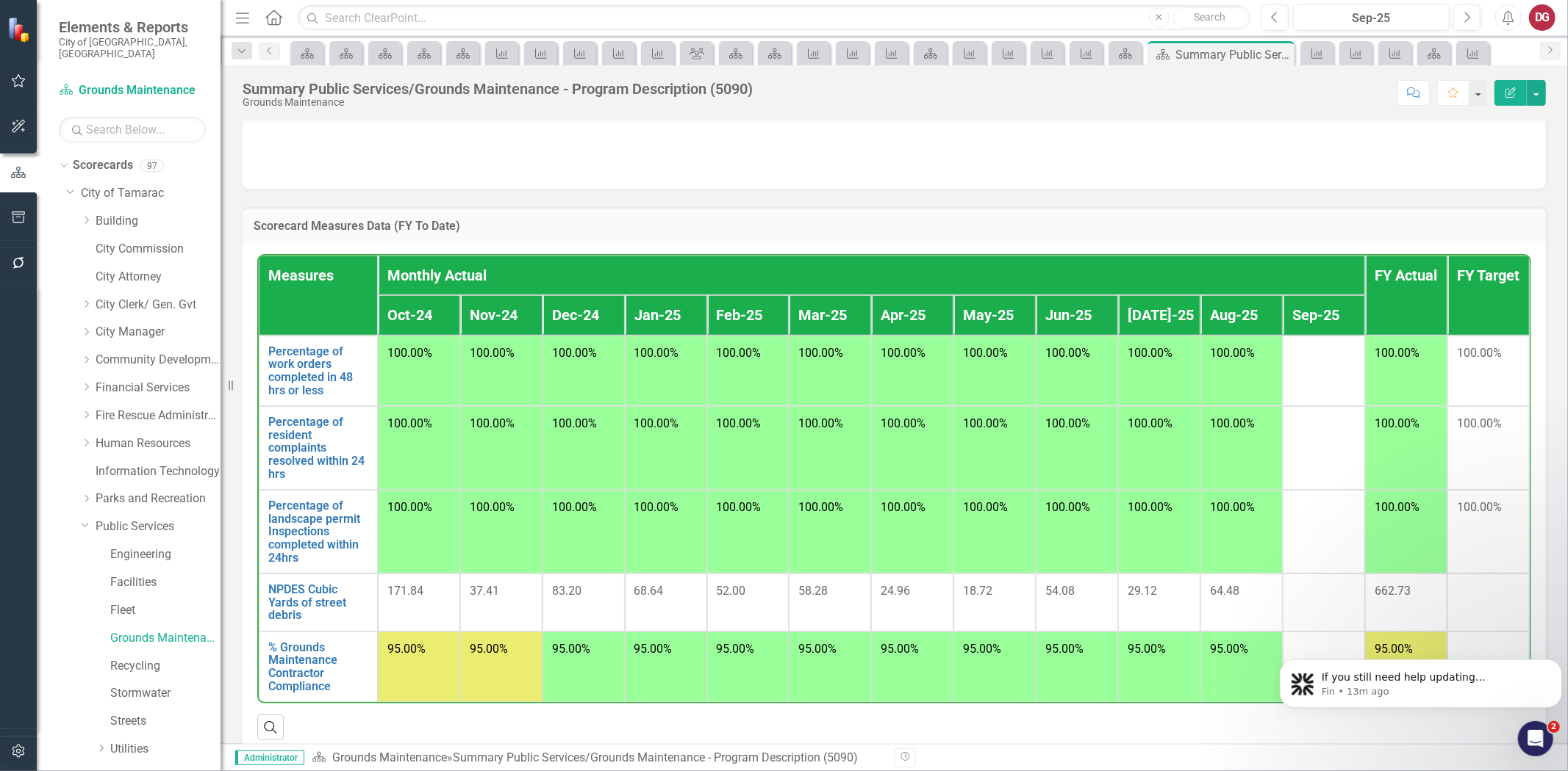
scroll to position [900, 0]
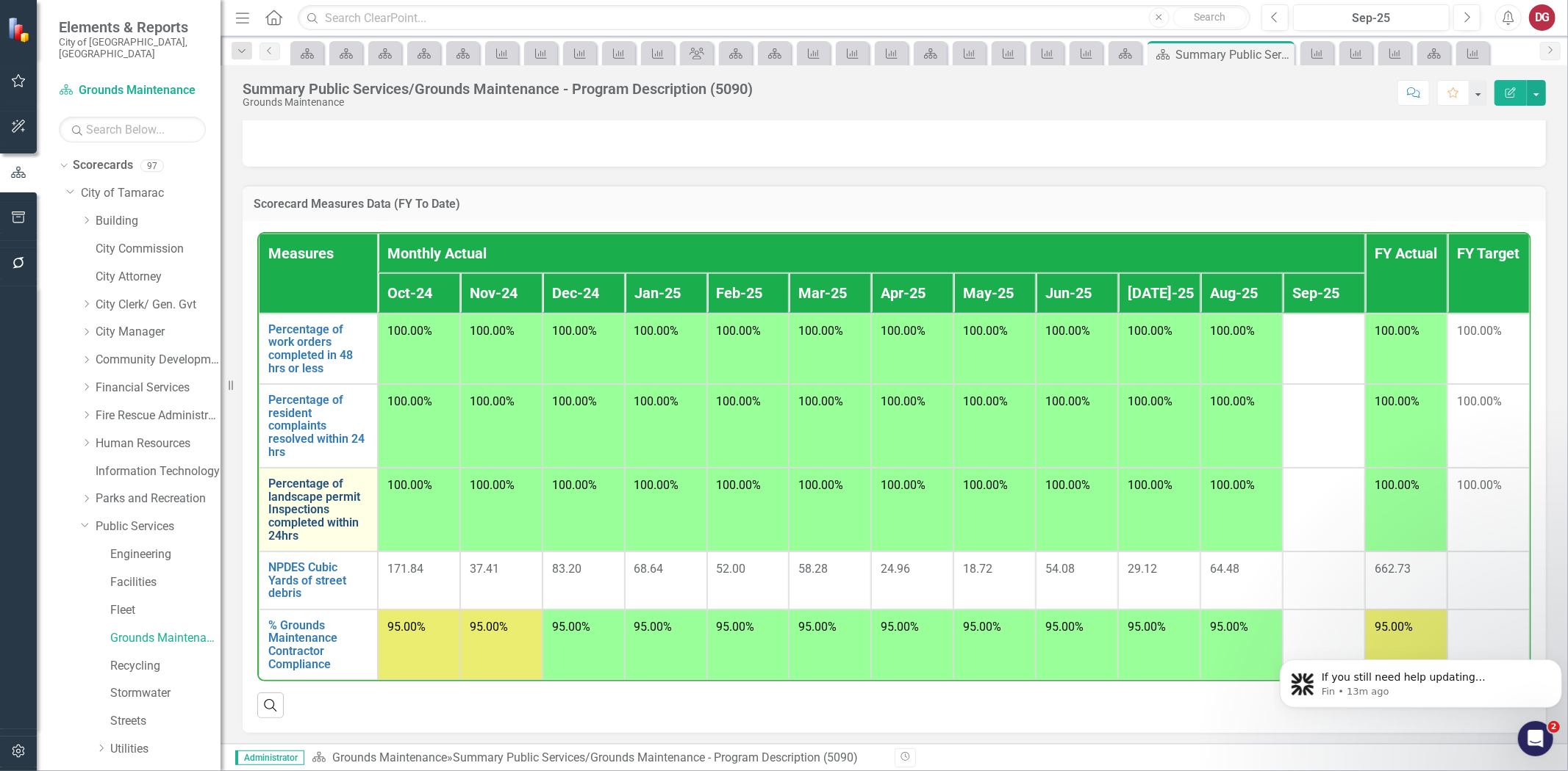
click at [285, 495] on link "Percentage of landscape permit Inspections completed within 24hrs" at bounding box center [319, 509] width 100 height 65
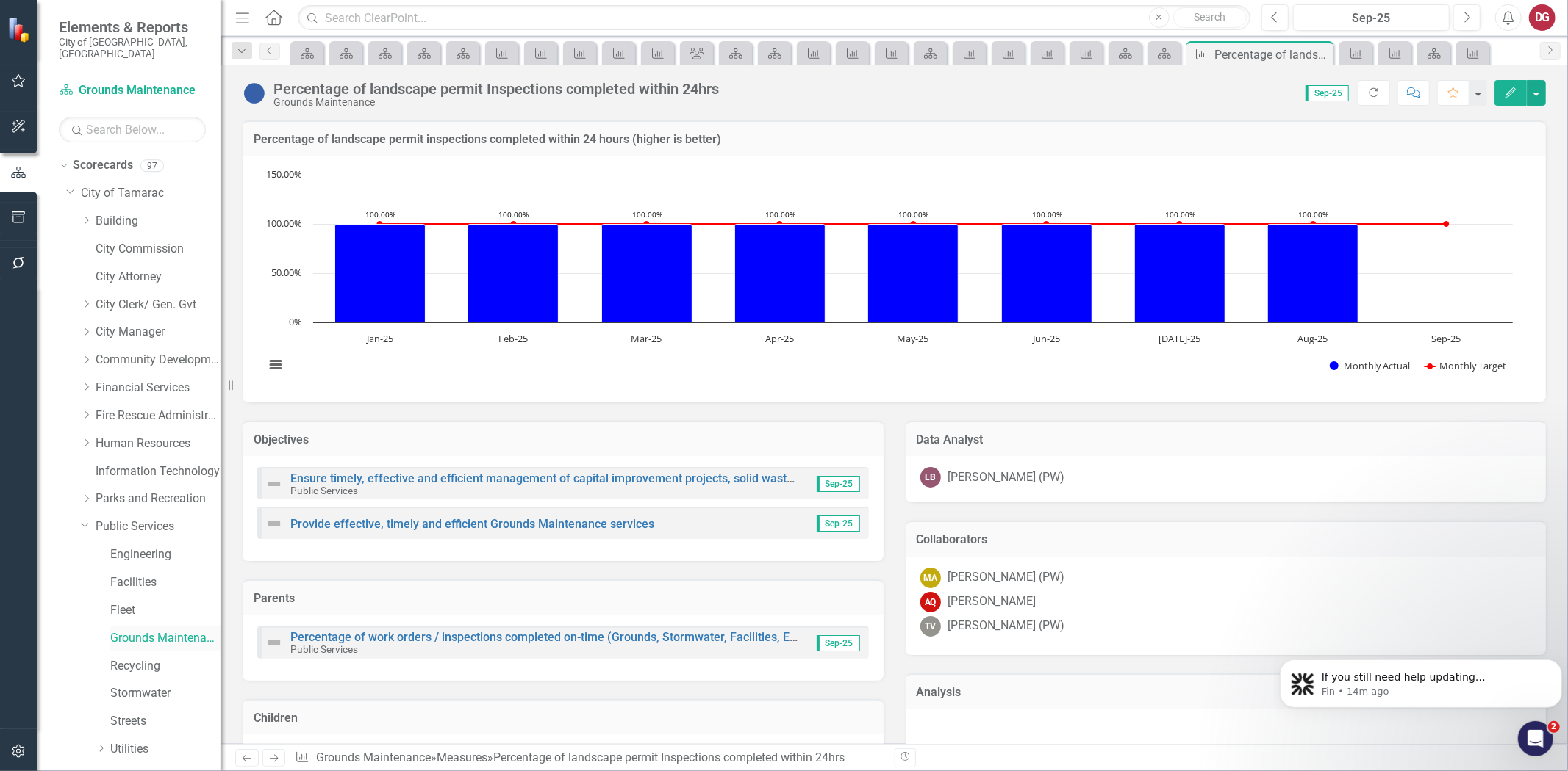
click at [160, 630] on link "Grounds Maintenance" at bounding box center [166, 639] width 111 height 17
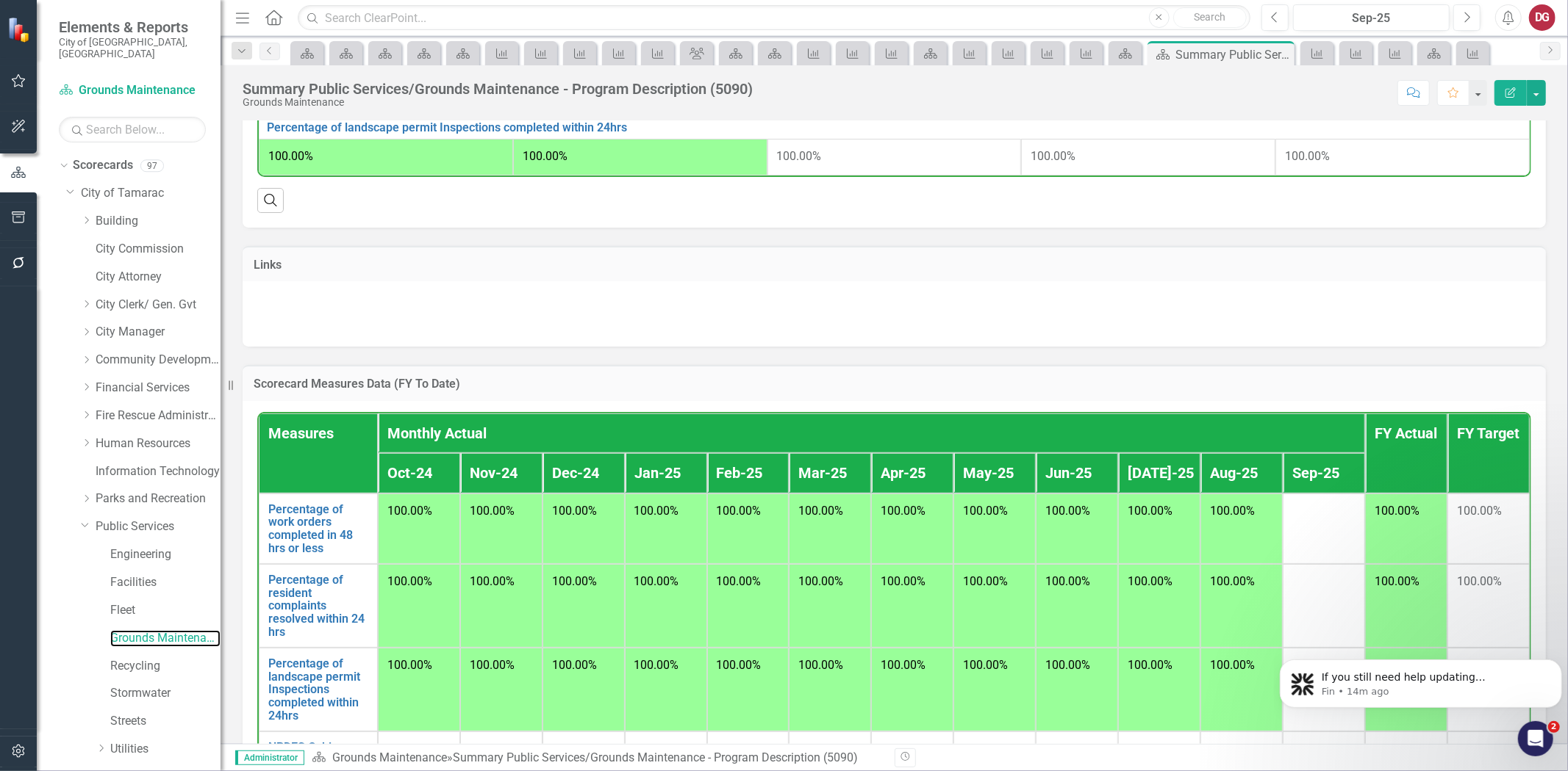
scroll to position [816, 0]
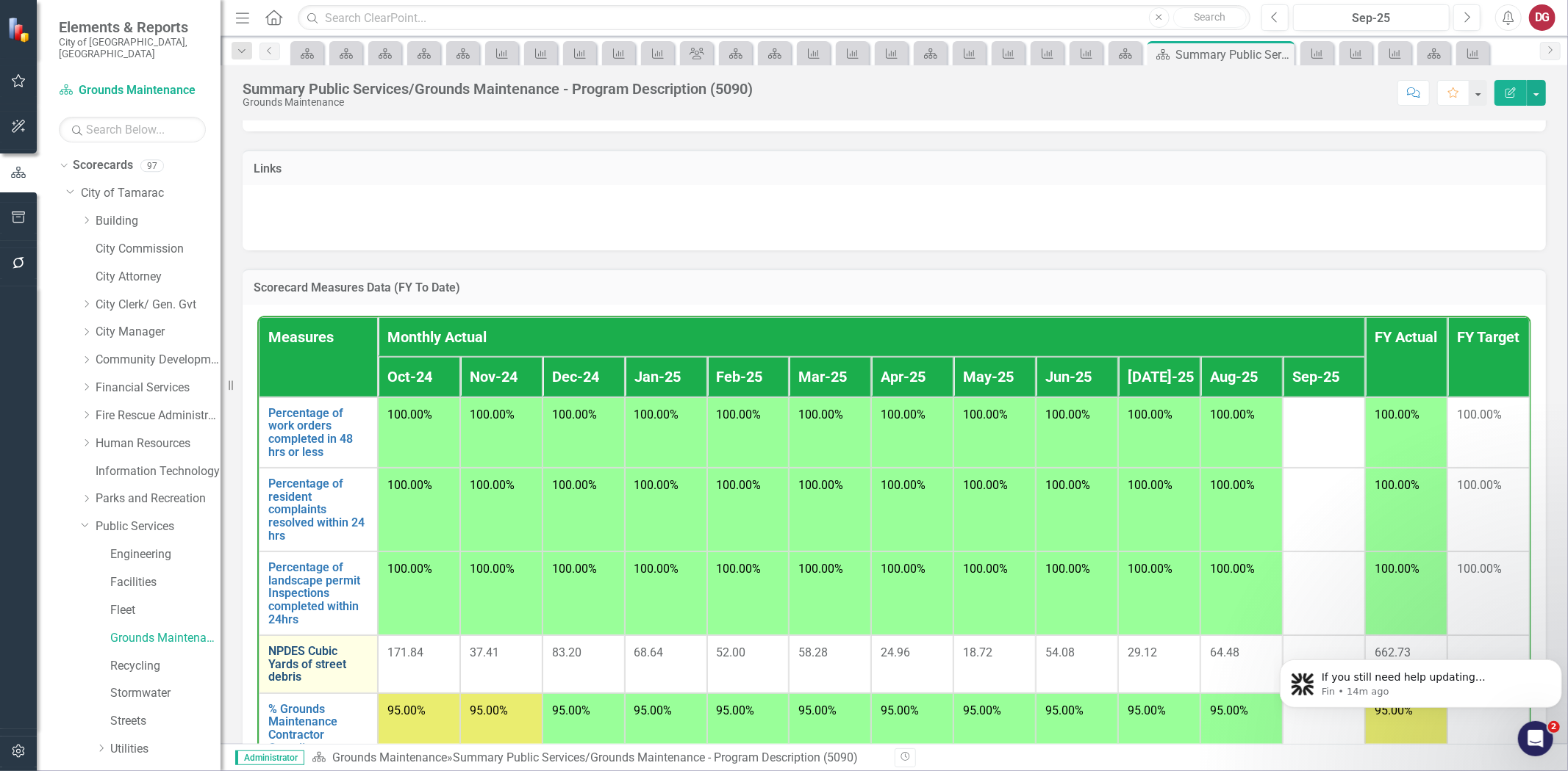
click at [298, 668] on link "NPDES Cubic Yards of street debris" at bounding box center [319, 664] width 100 height 39
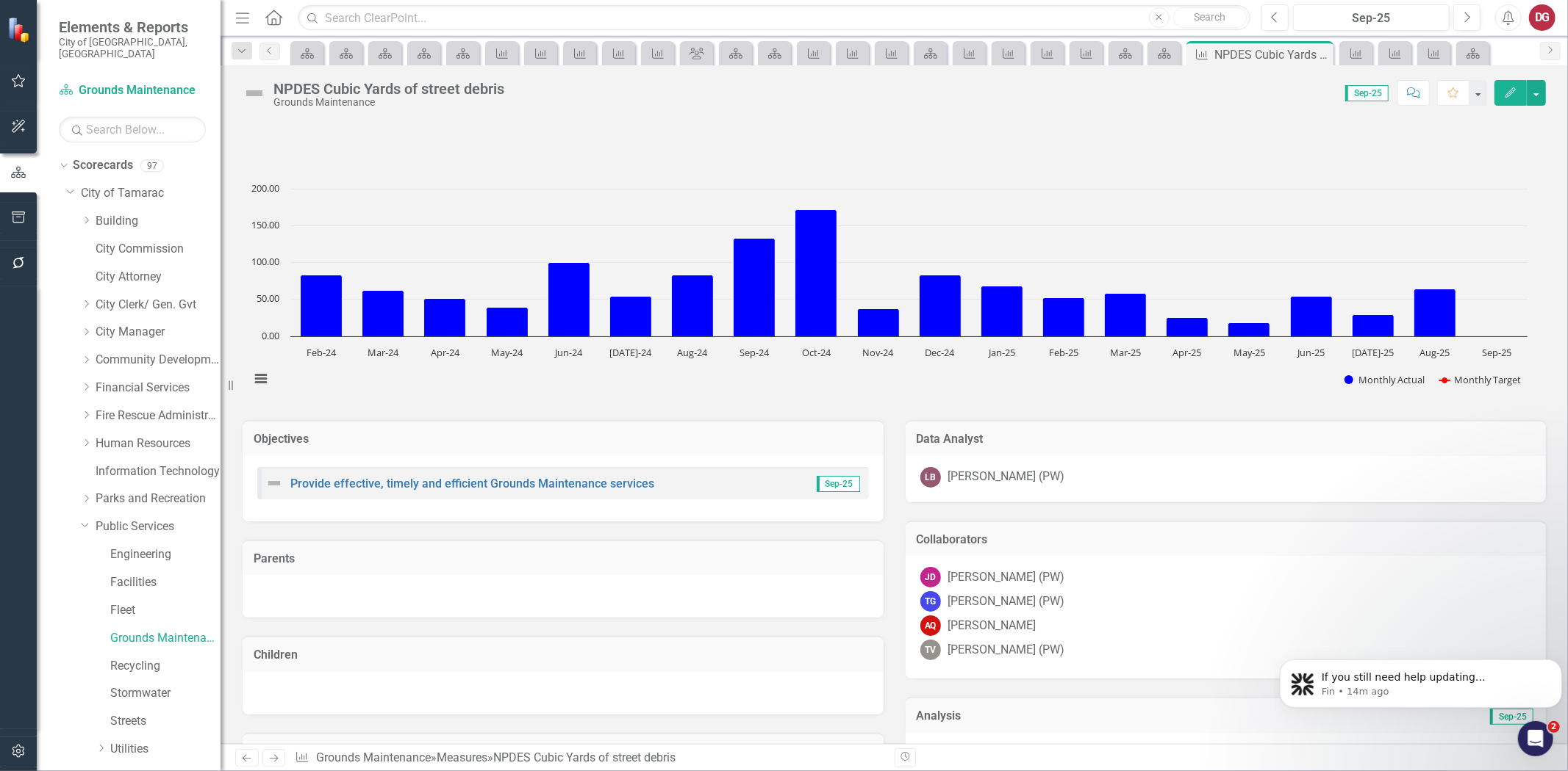
click at [1131, 571] on div "[PERSON_NAME] [PERSON_NAME] (PW)" at bounding box center [1226, 578] width 612 height 21
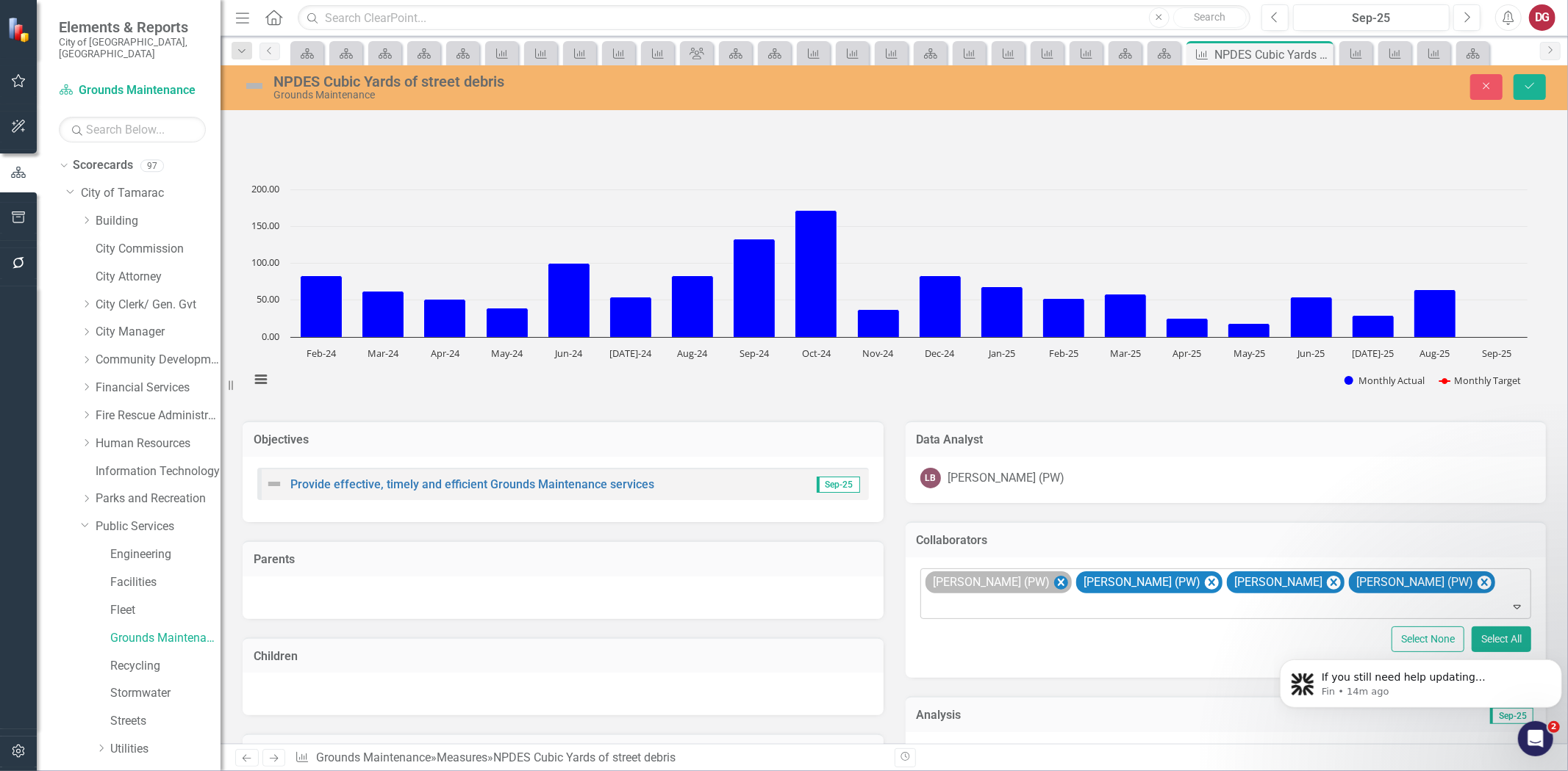
click at [1053, 584] on icon "Remove John Doherty (PW)" at bounding box center [1060, 583] width 14 height 18
click at [1053, 588] on icon "Remove Troy Gies (PW)" at bounding box center [1060, 583] width 14 height 18
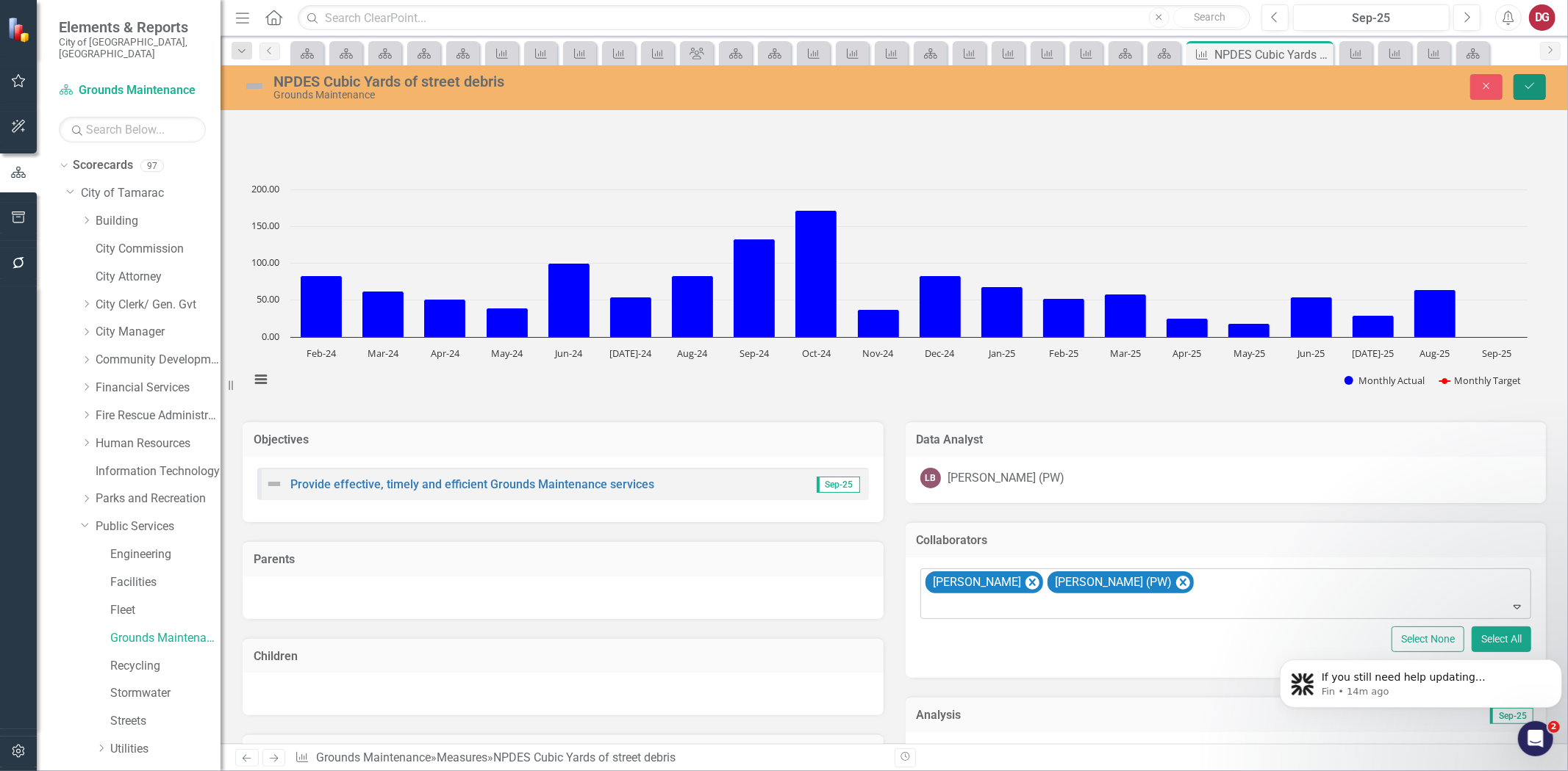
drag, startPoint x: 1521, startPoint y: 85, endPoint x: 1268, endPoint y: 190, distance: 273.9
click at [1521, 85] on button "Save" at bounding box center [1529, 87] width 32 height 26
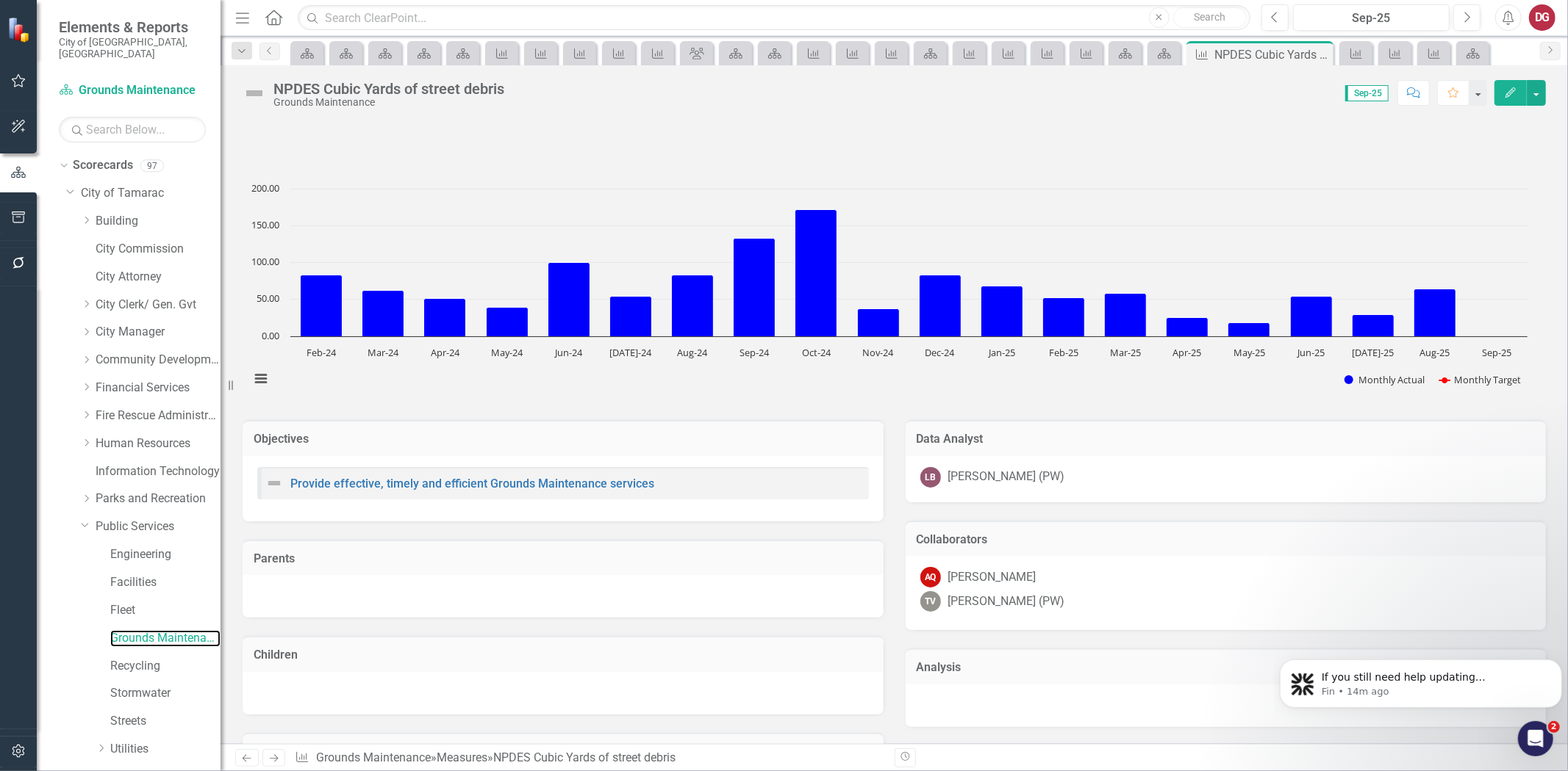
click at [156, 629] on div "Dropdown Scorecards 97 Dropdown City of Tamarac Dropdown Building Certificate o…" at bounding box center [129, 463] width 184 height 618
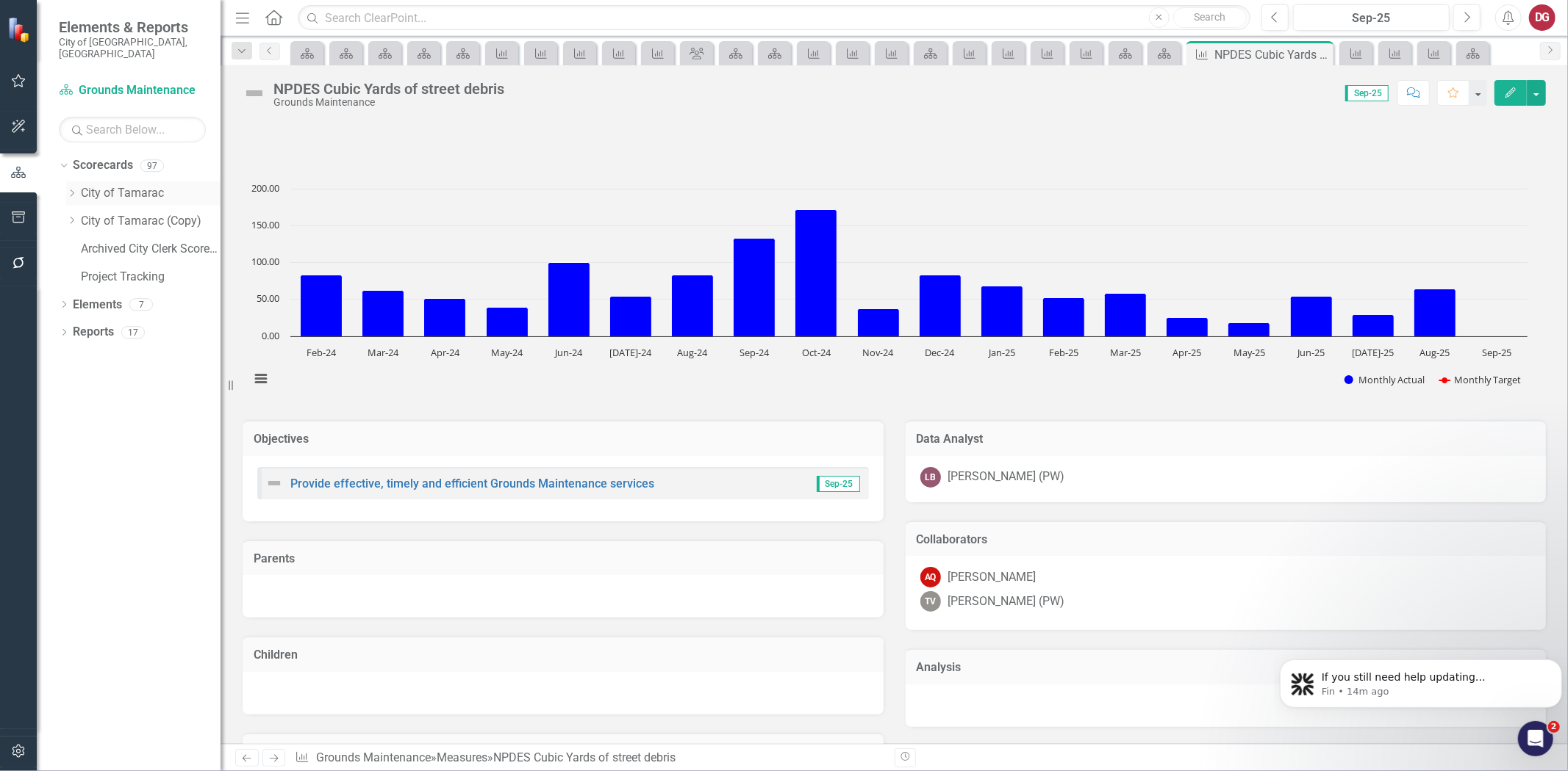
click at [73, 189] on icon "Dropdown" at bounding box center [72, 193] width 11 height 9
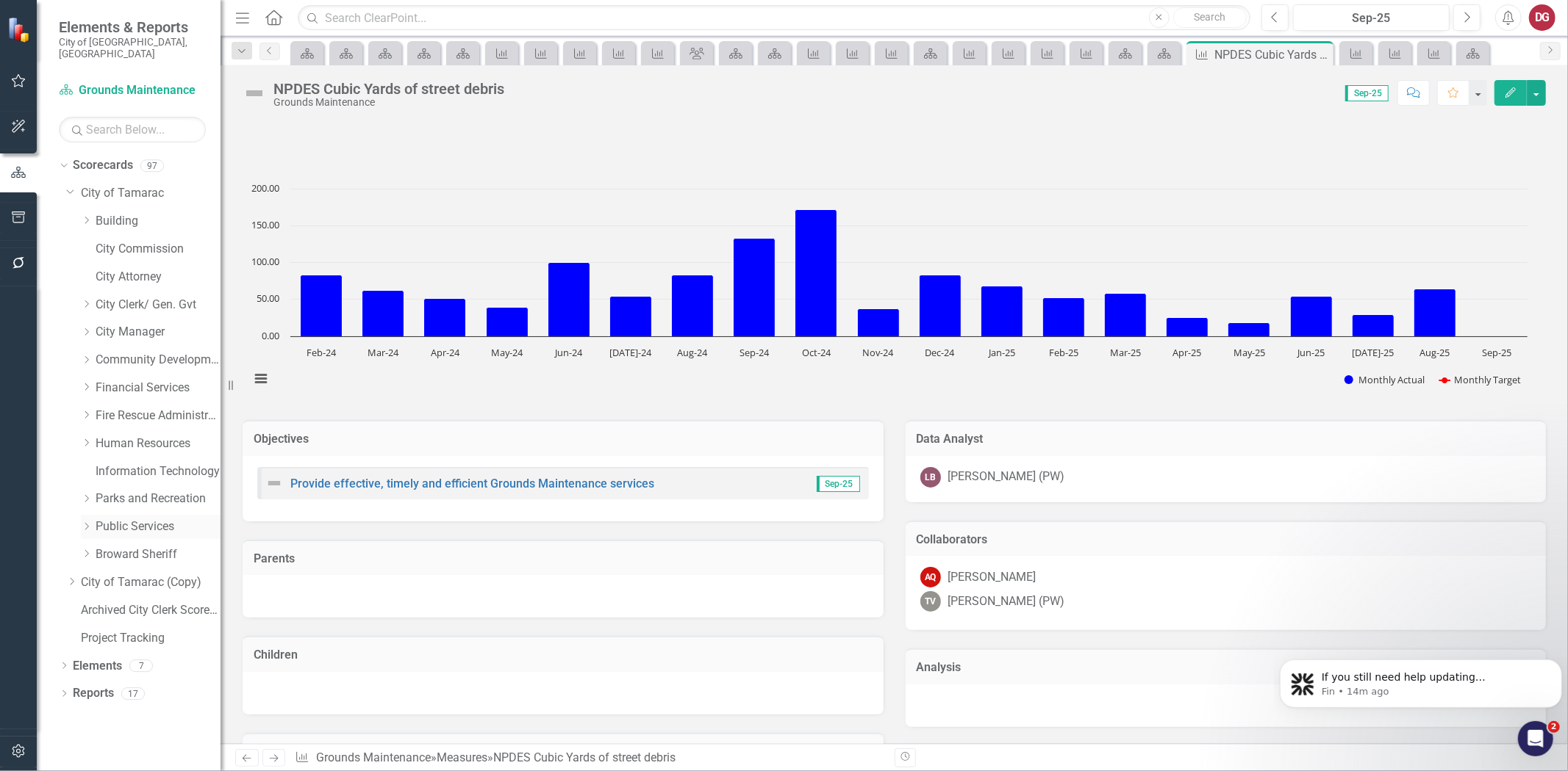
click at [86, 521] on div "Dropdown" at bounding box center [86, 527] width 11 height 12
click at [114, 630] on link "Grounds Maintenance" at bounding box center [166, 639] width 111 height 17
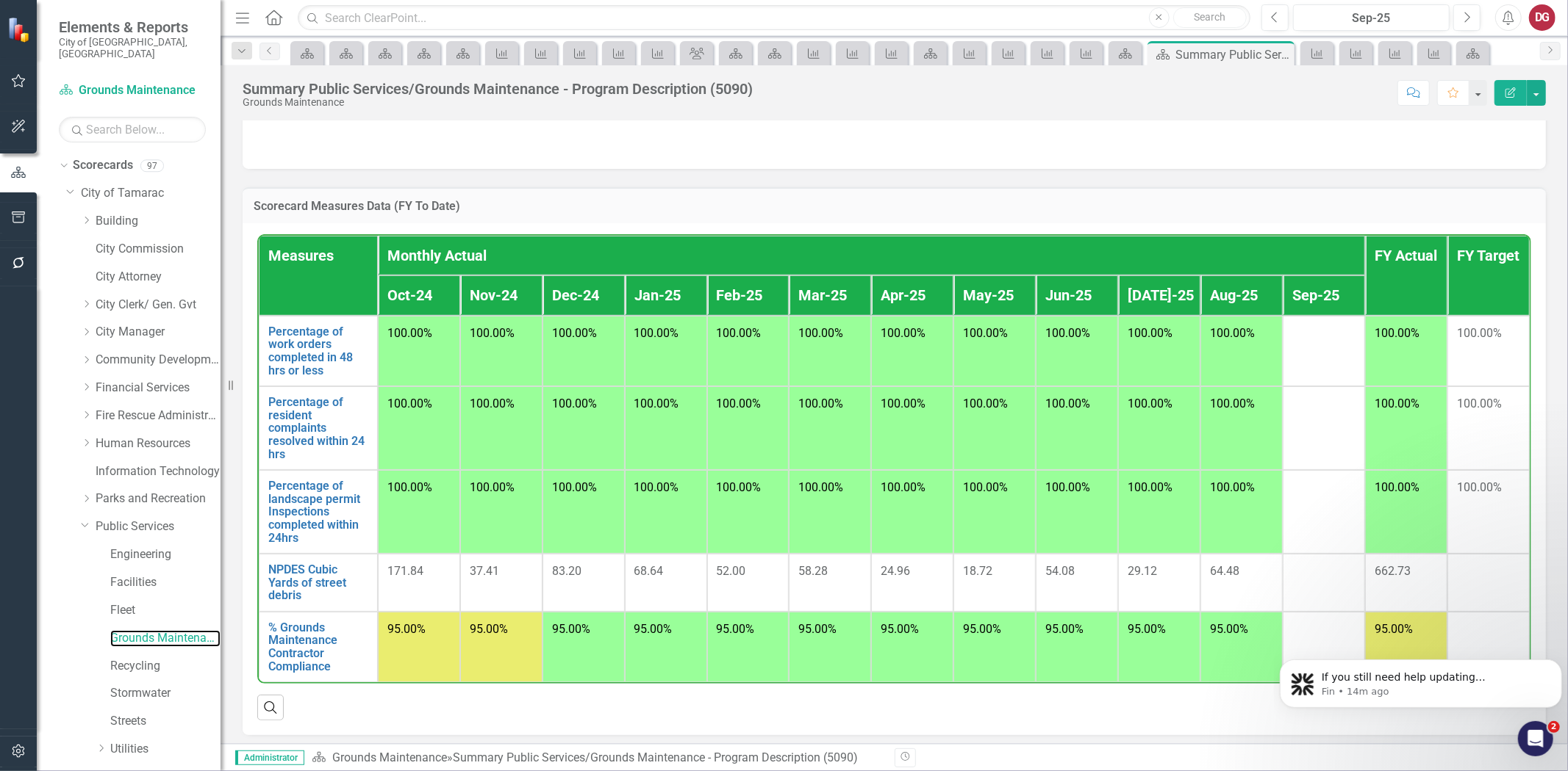
scroll to position [900, 0]
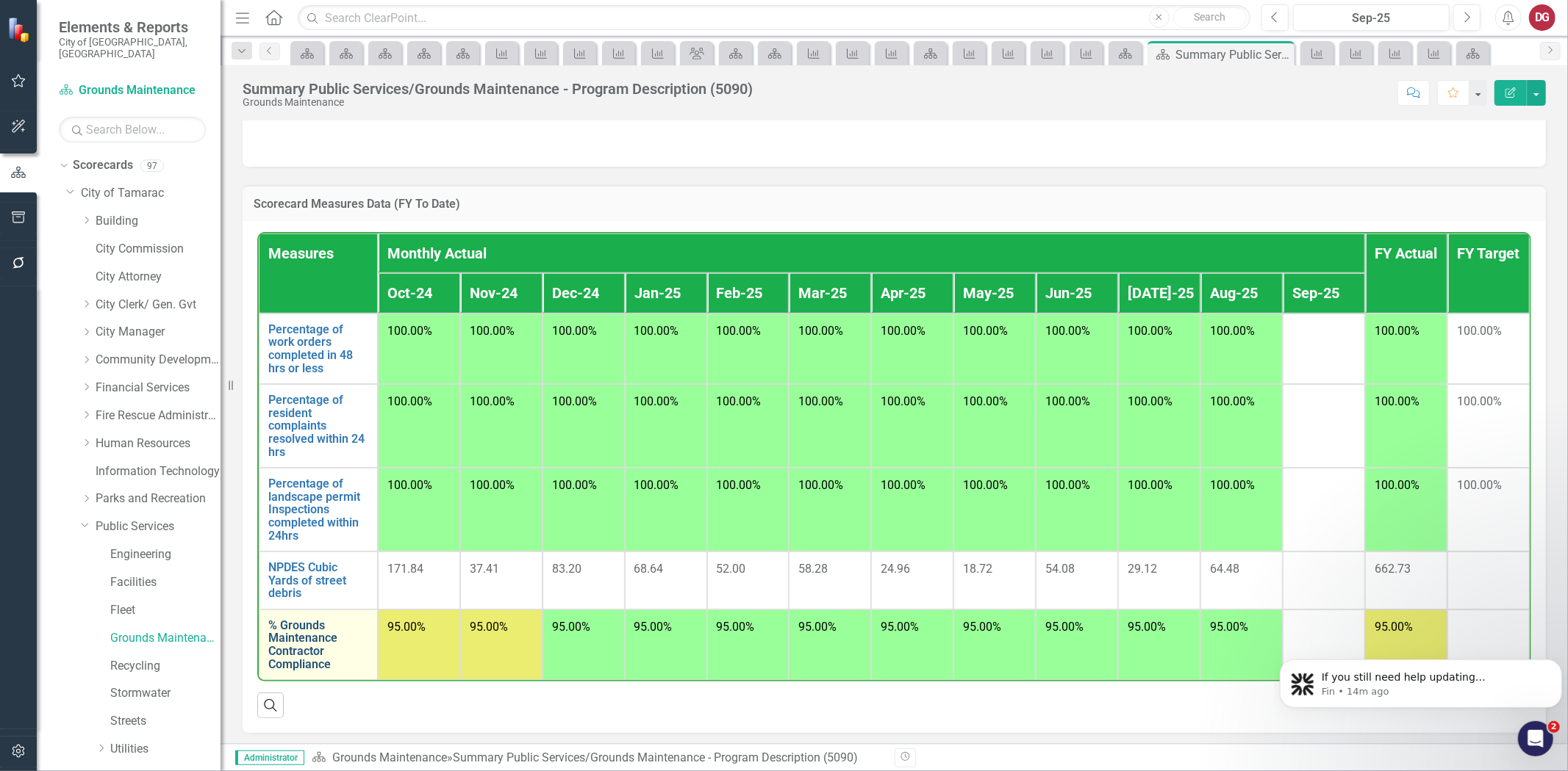
click at [318, 645] on link "% Grounds Maintenance Contractor Compliance" at bounding box center [319, 645] width 100 height 52
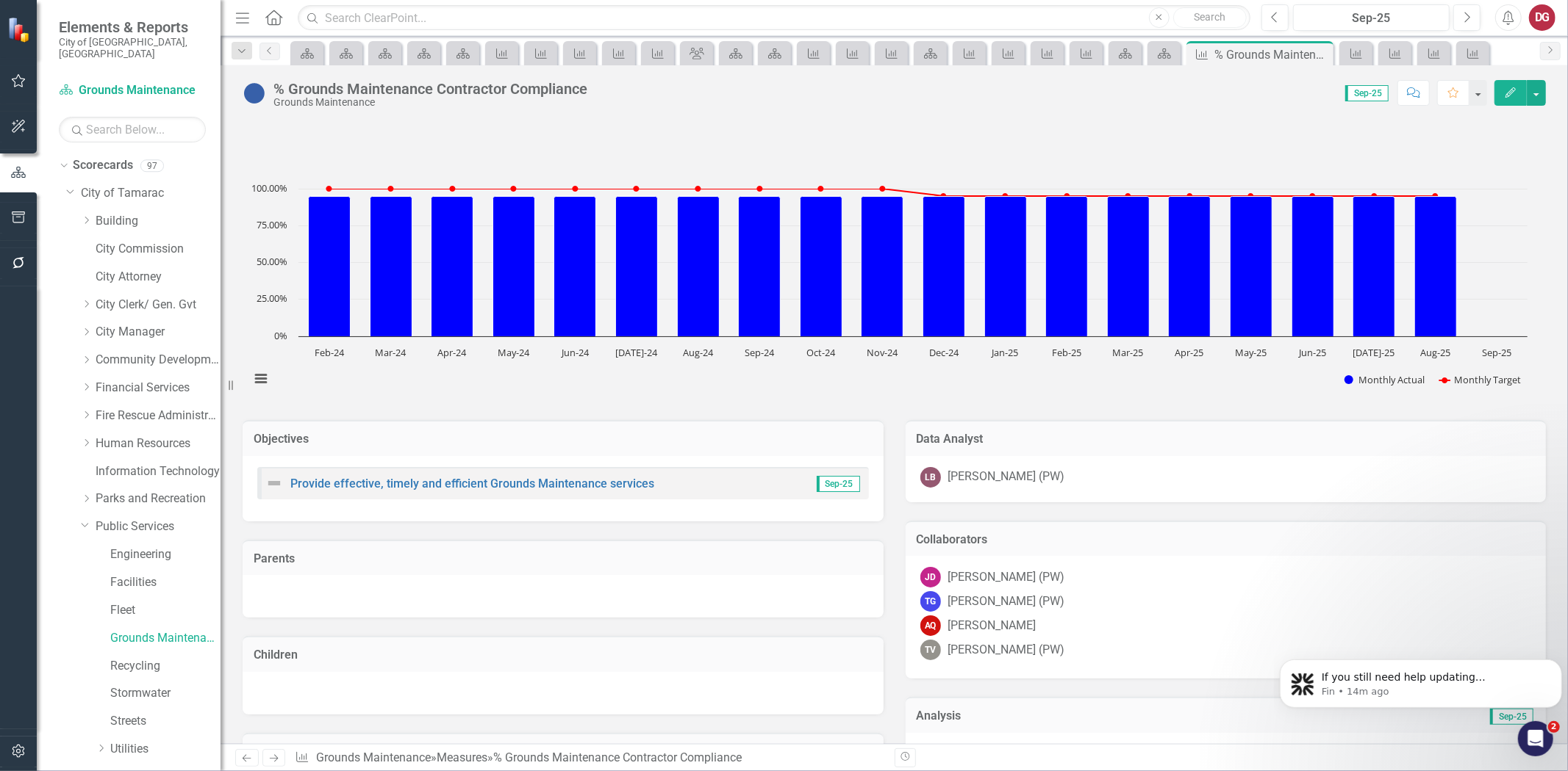
click at [1108, 591] on div "TG [PERSON_NAME] (PW)" at bounding box center [1226, 602] width 612 height 21
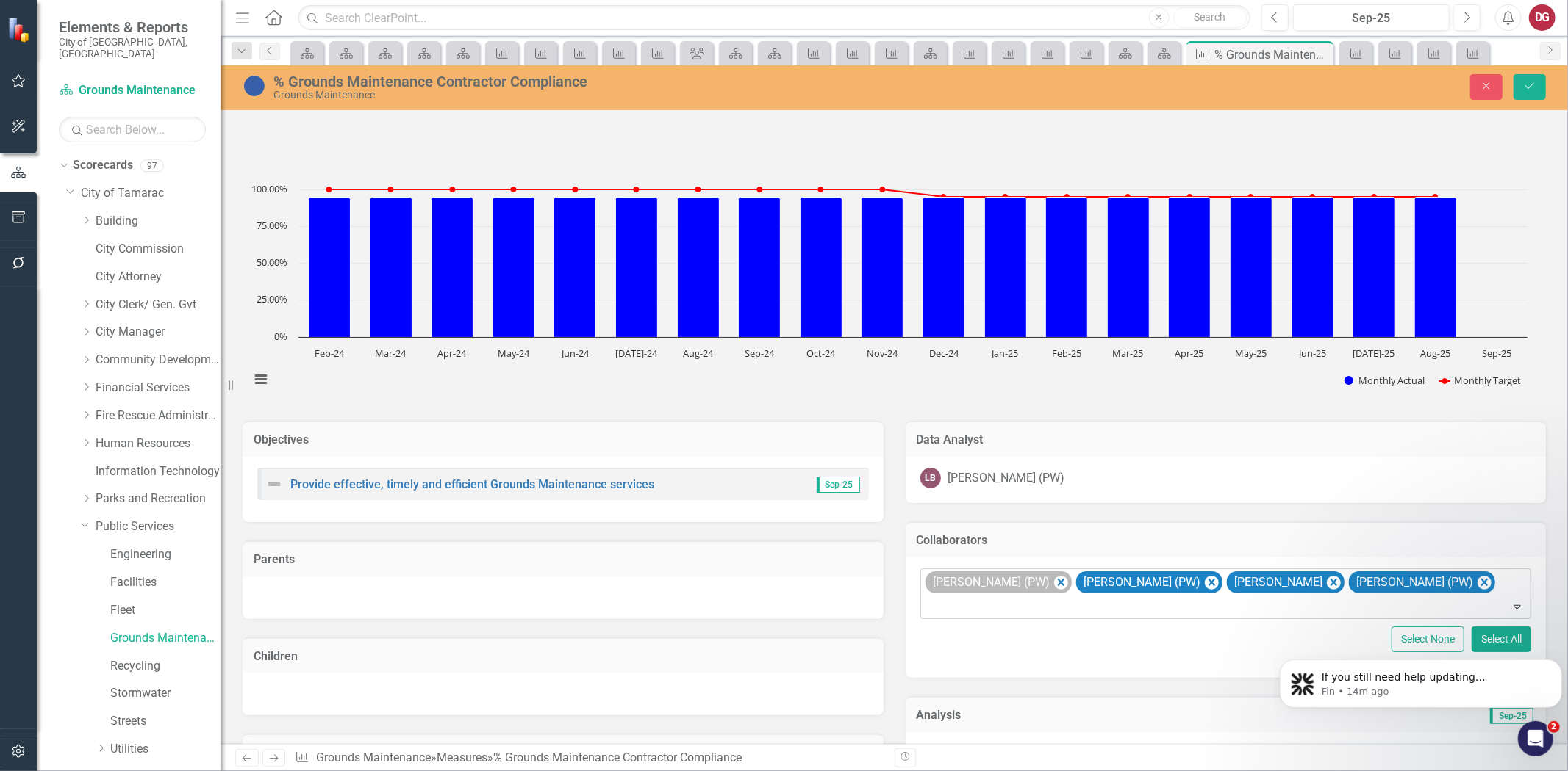
click at [1047, 584] on div "[PERSON_NAME] (PW)" at bounding box center [998, 583] width 146 height 22
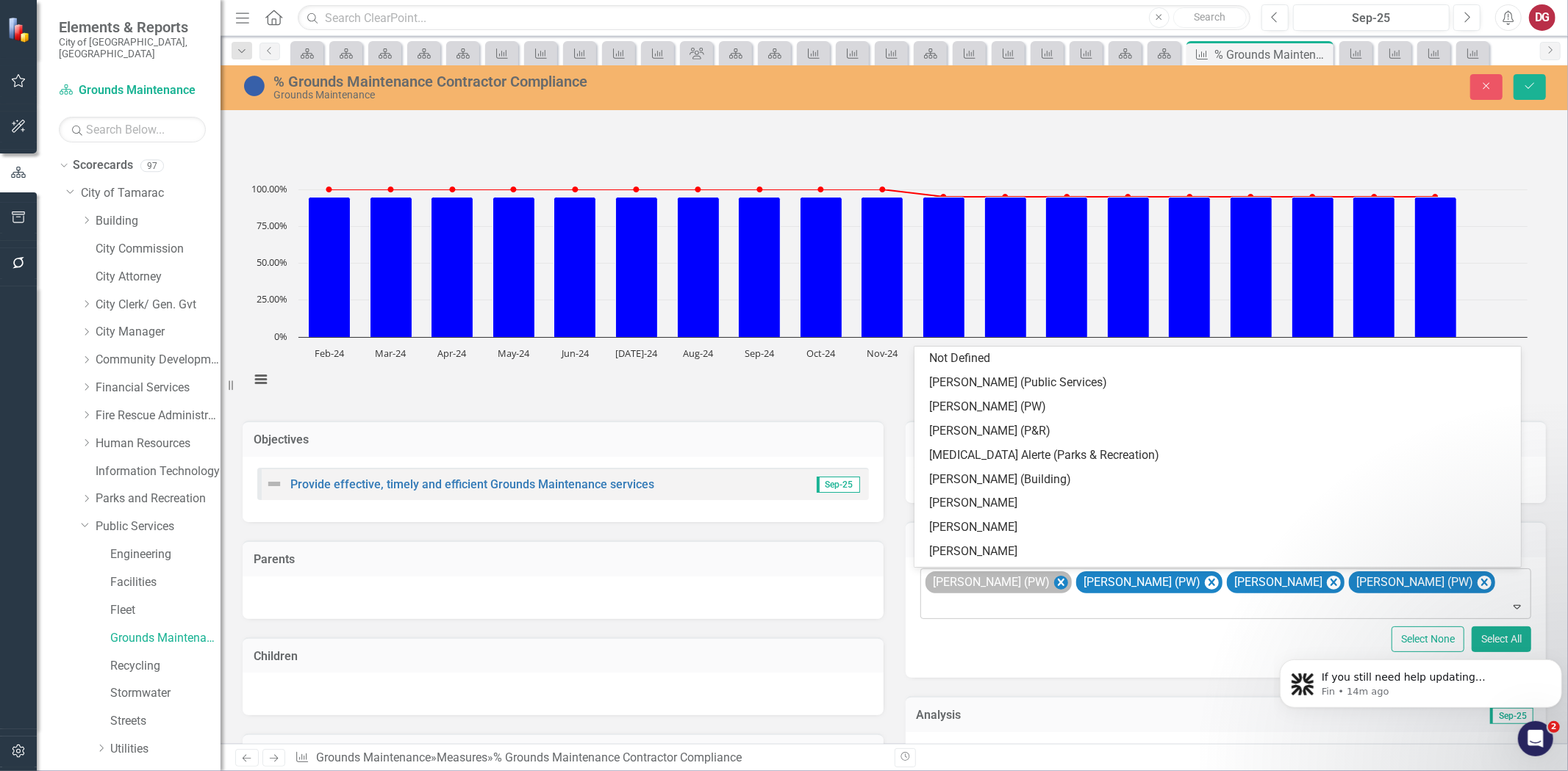
click at [1053, 584] on icon "Remove John Doherty (PW)" at bounding box center [1060, 583] width 14 height 18
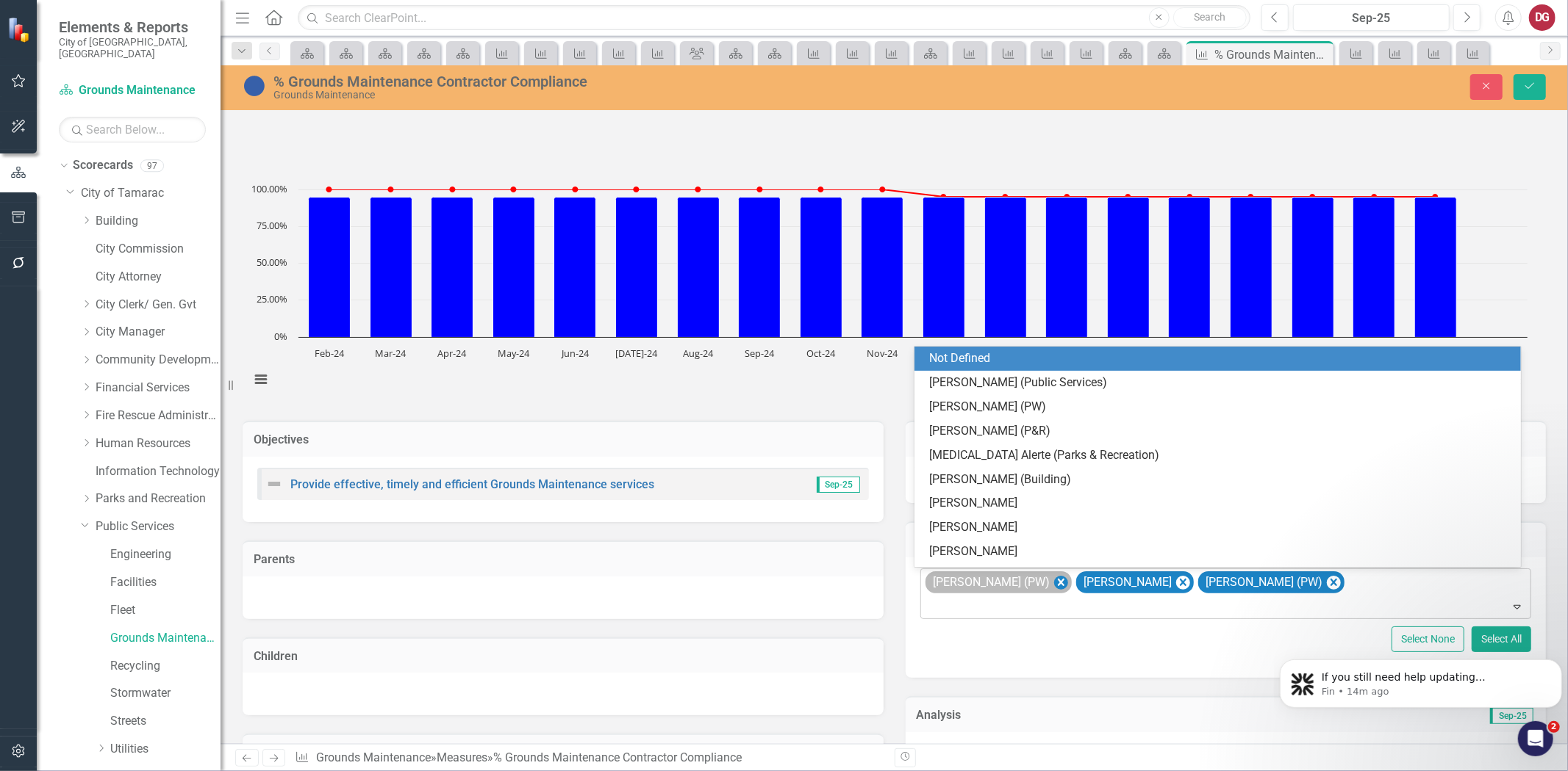
click at [1053, 584] on icon "Remove Troy Gies (PW)" at bounding box center [1060, 583] width 14 height 18
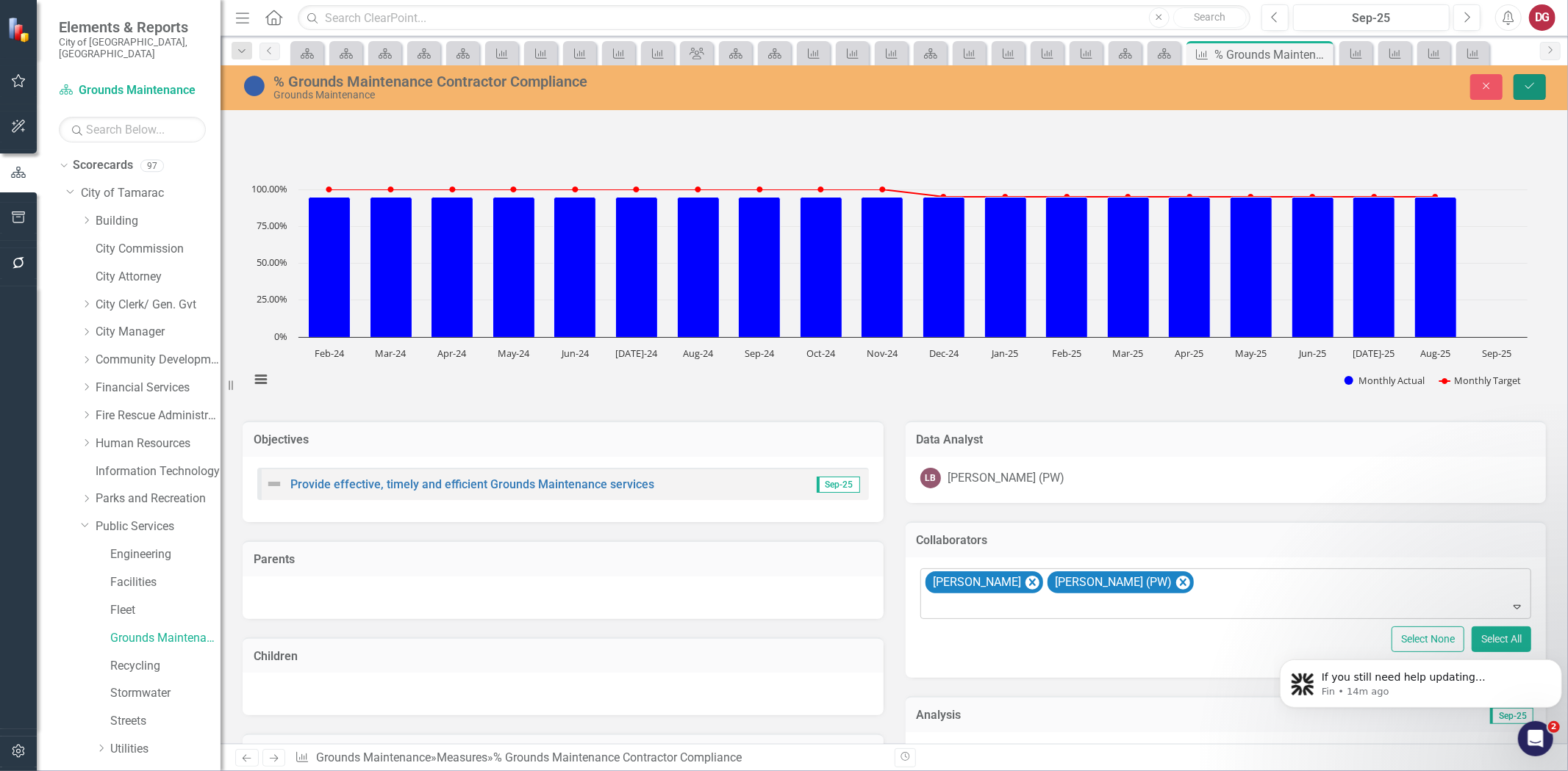
click at [1541, 93] on button "Save" at bounding box center [1529, 87] width 32 height 26
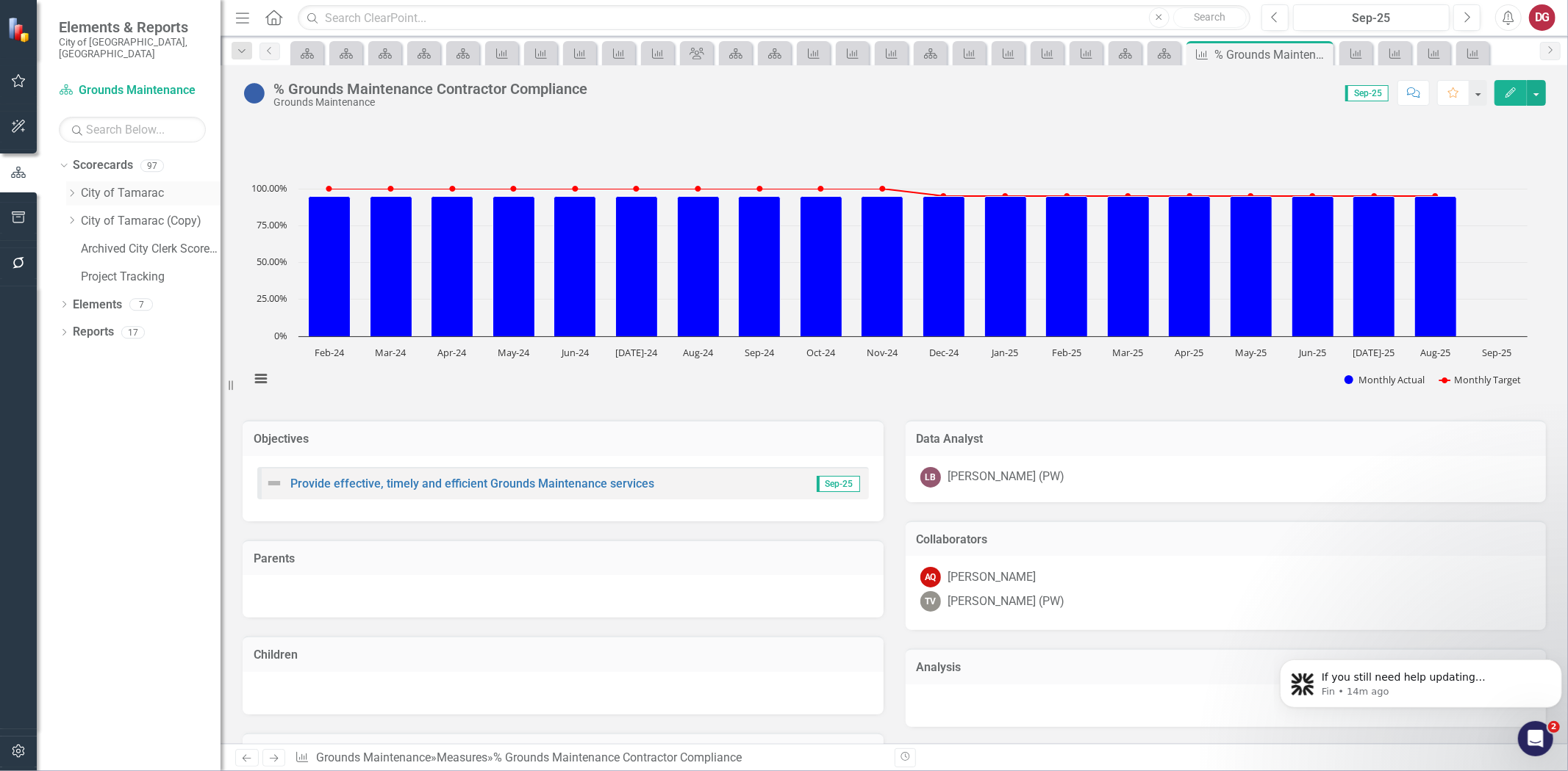
click at [68, 189] on icon "Dropdown" at bounding box center [72, 193] width 11 height 9
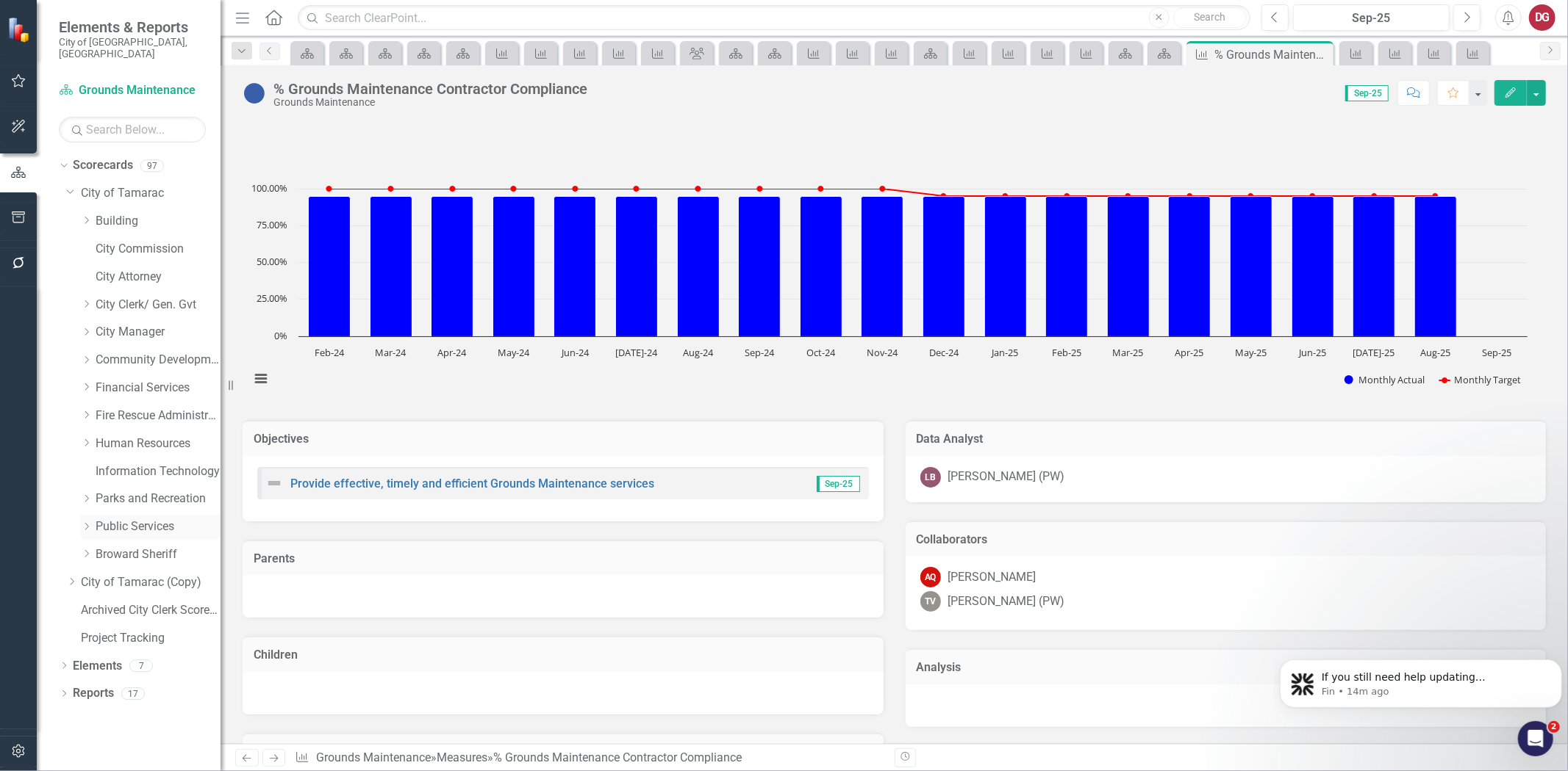
click at [93, 521] on div "Dropdown" at bounding box center [88, 527] width 15 height 12
click at [86, 520] on icon "Dropdown" at bounding box center [86, 525] width 9 height 11
click at [86, 522] on icon "Dropdown" at bounding box center [86, 527] width 11 height 9
click at [127, 658] on link "Recycling" at bounding box center [166, 667] width 111 height 17
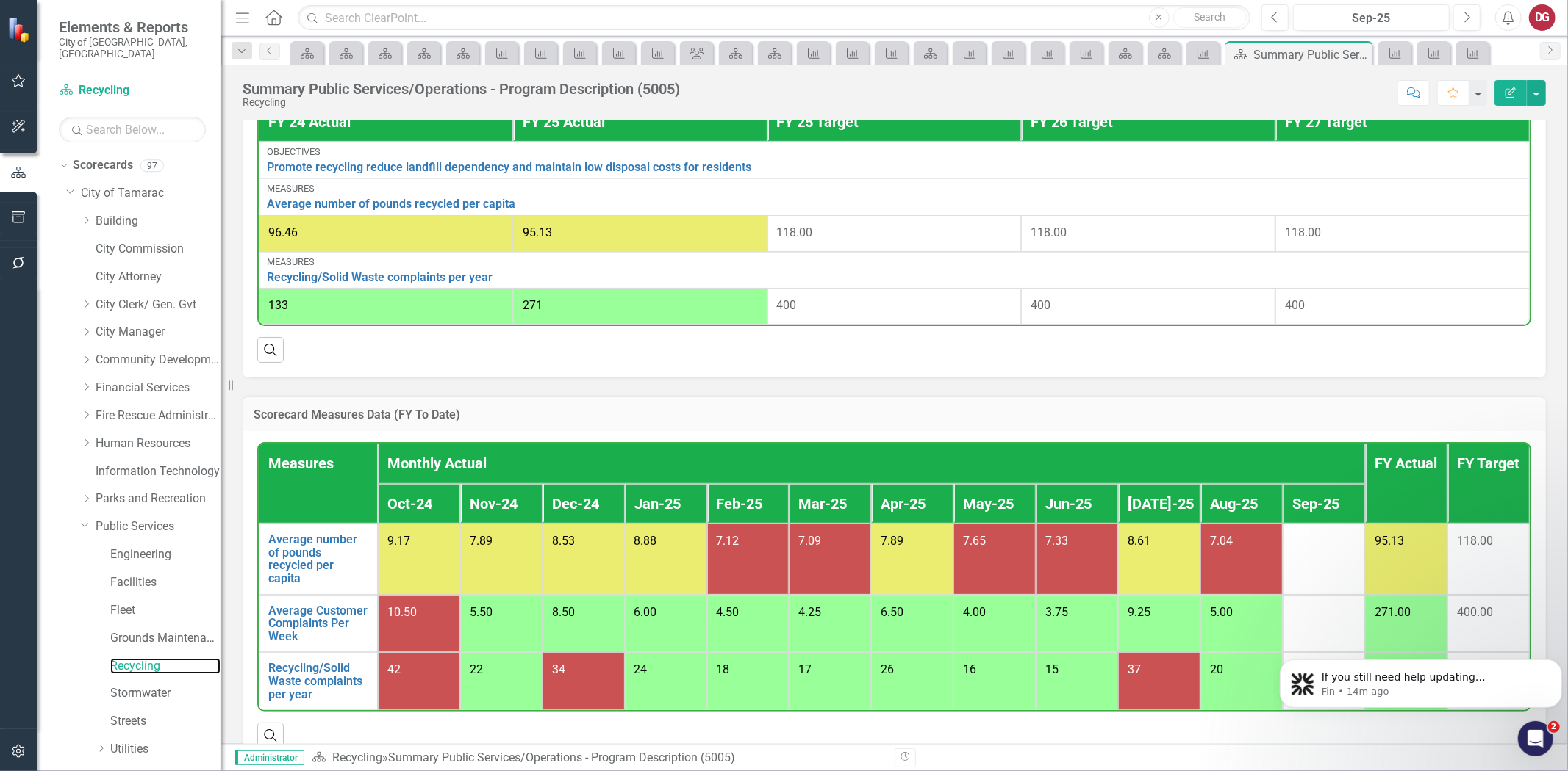
scroll to position [601, 0]
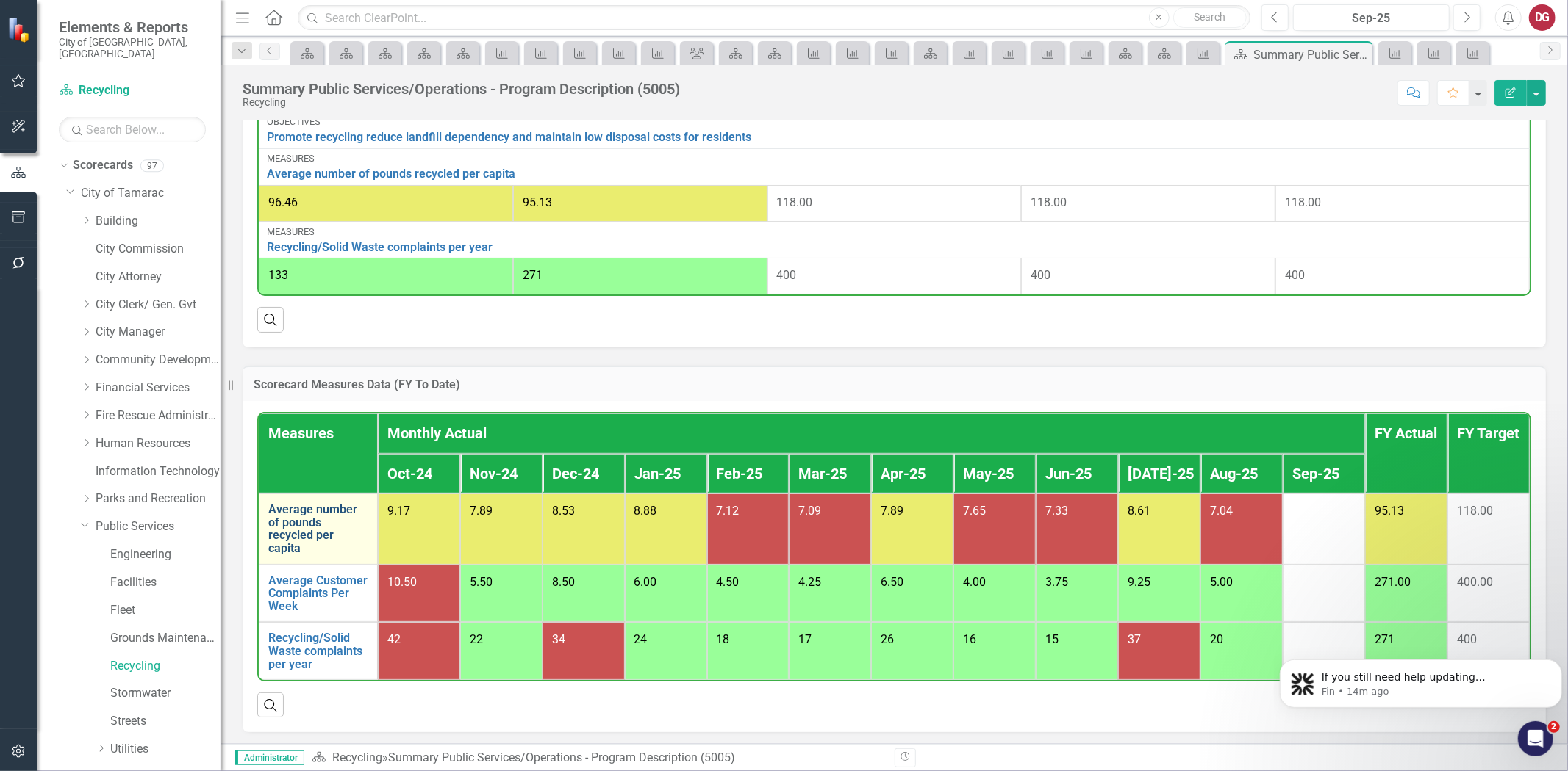
click at [290, 509] on link "Average number of pounds recycled per capita" at bounding box center [319, 529] width 100 height 52
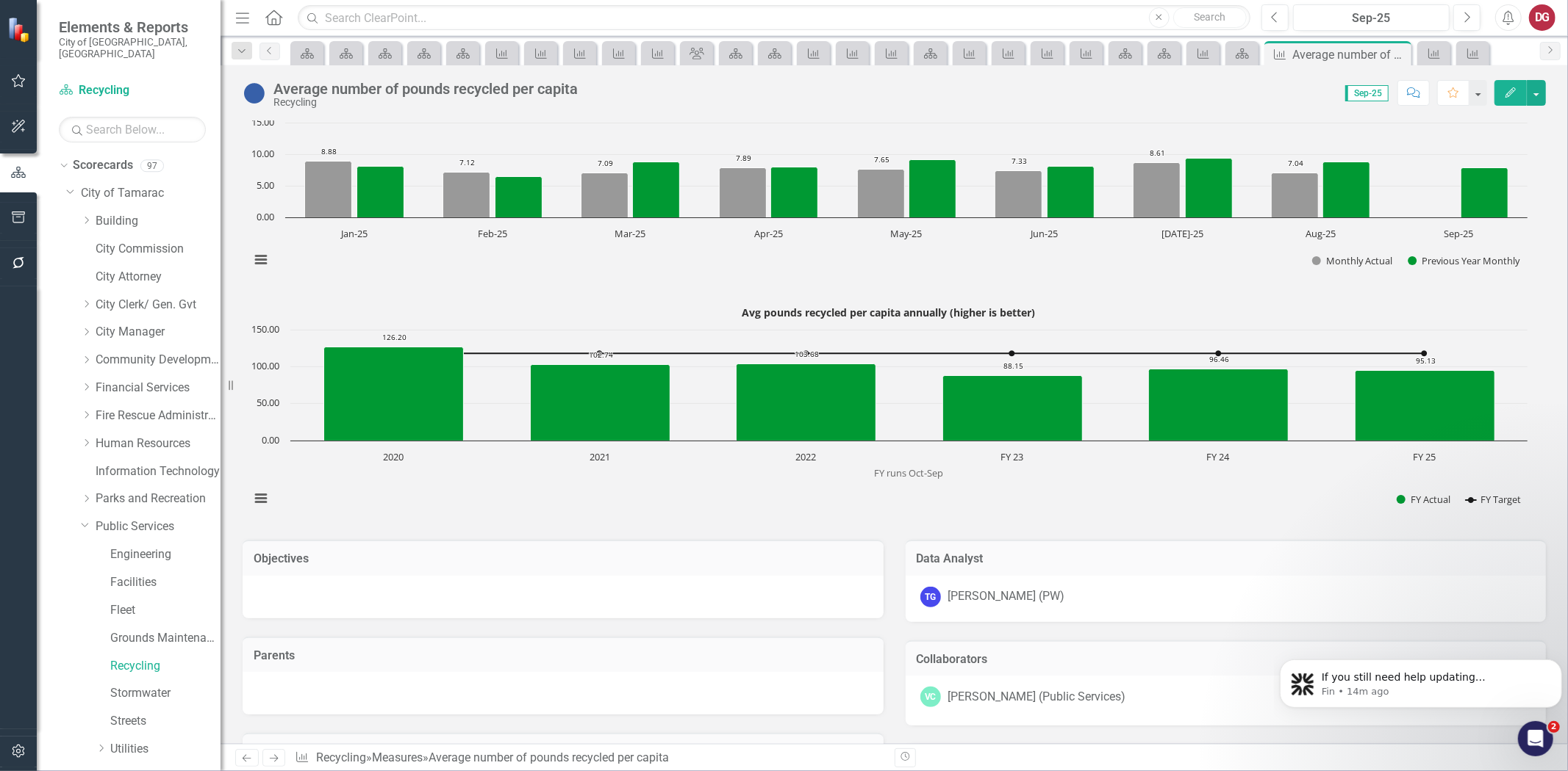
scroll to position [571, 0]
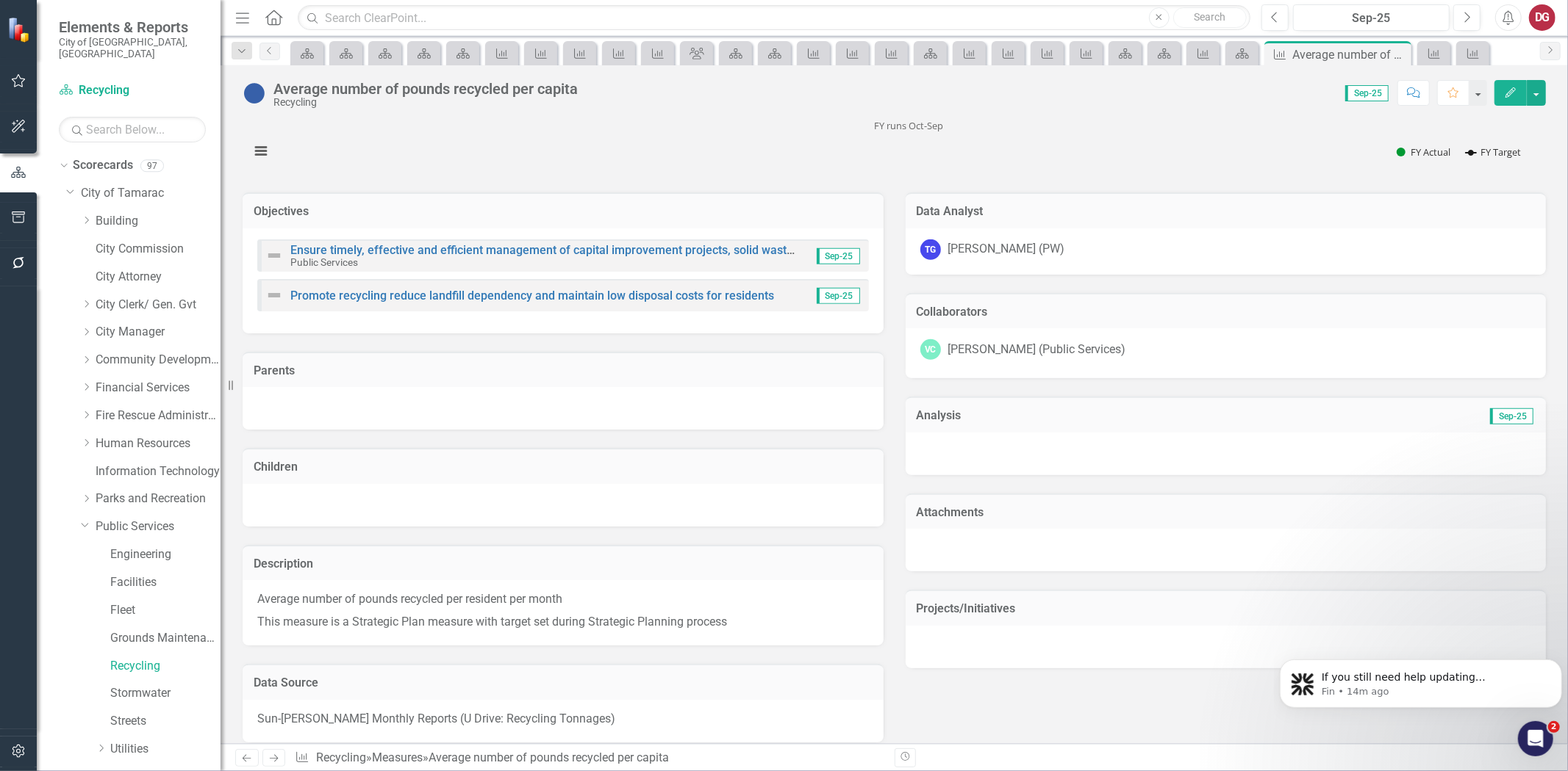
click at [1058, 246] on div "TG [PERSON_NAME] (PW)" at bounding box center [1226, 250] width 612 height 21
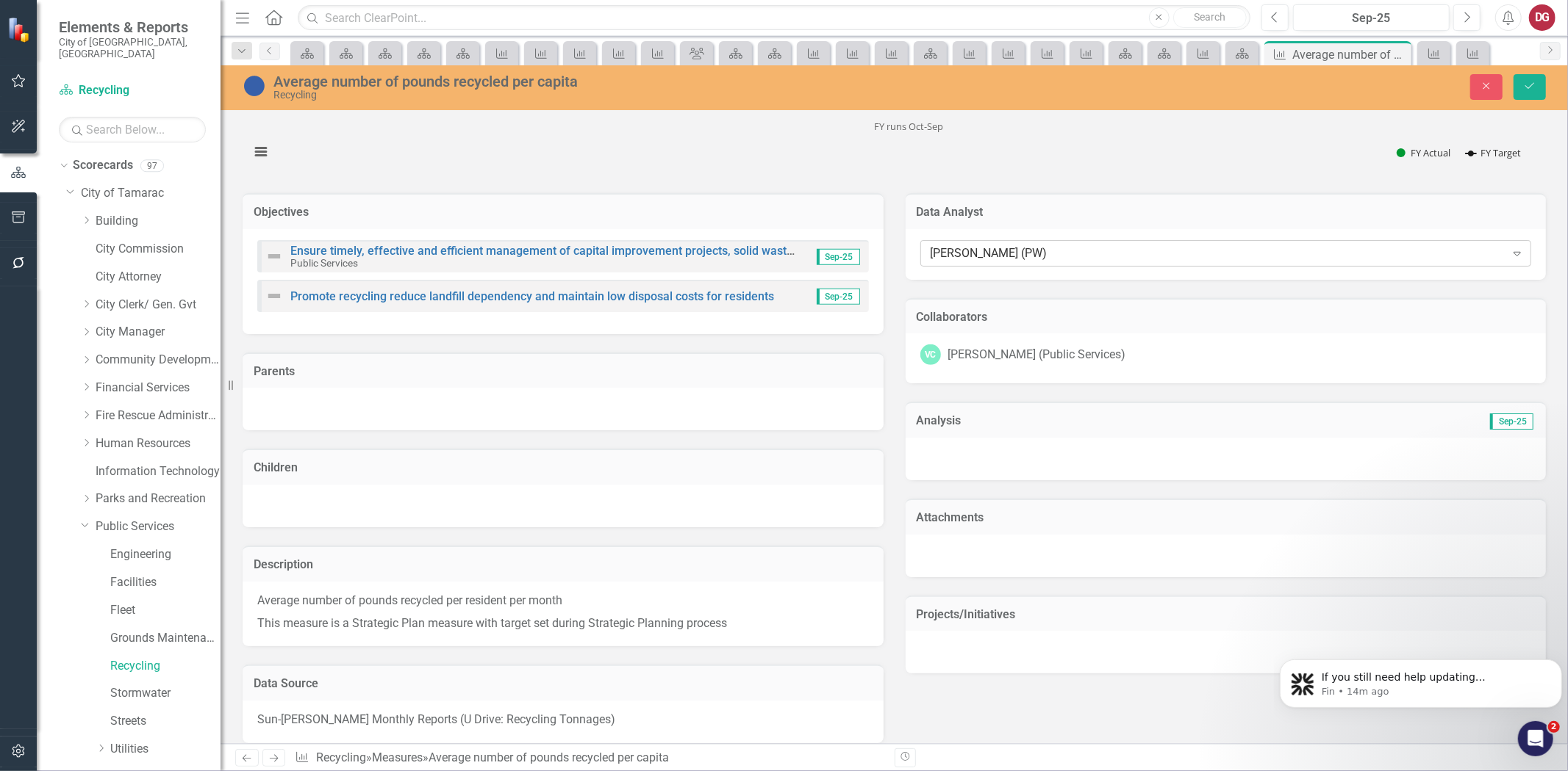
click at [1041, 259] on div "[PERSON_NAME] (PW)" at bounding box center [1217, 254] width 575 height 17
type input "[PERSON_NAME]"
click at [237, 771] on span "[PERSON_NAME] (Public Services)" at bounding box center [125, 783] width 222 height 14
click at [1011, 340] on div "VC [PERSON_NAME] (Public Services)" at bounding box center [1226, 358] width 641 height 50
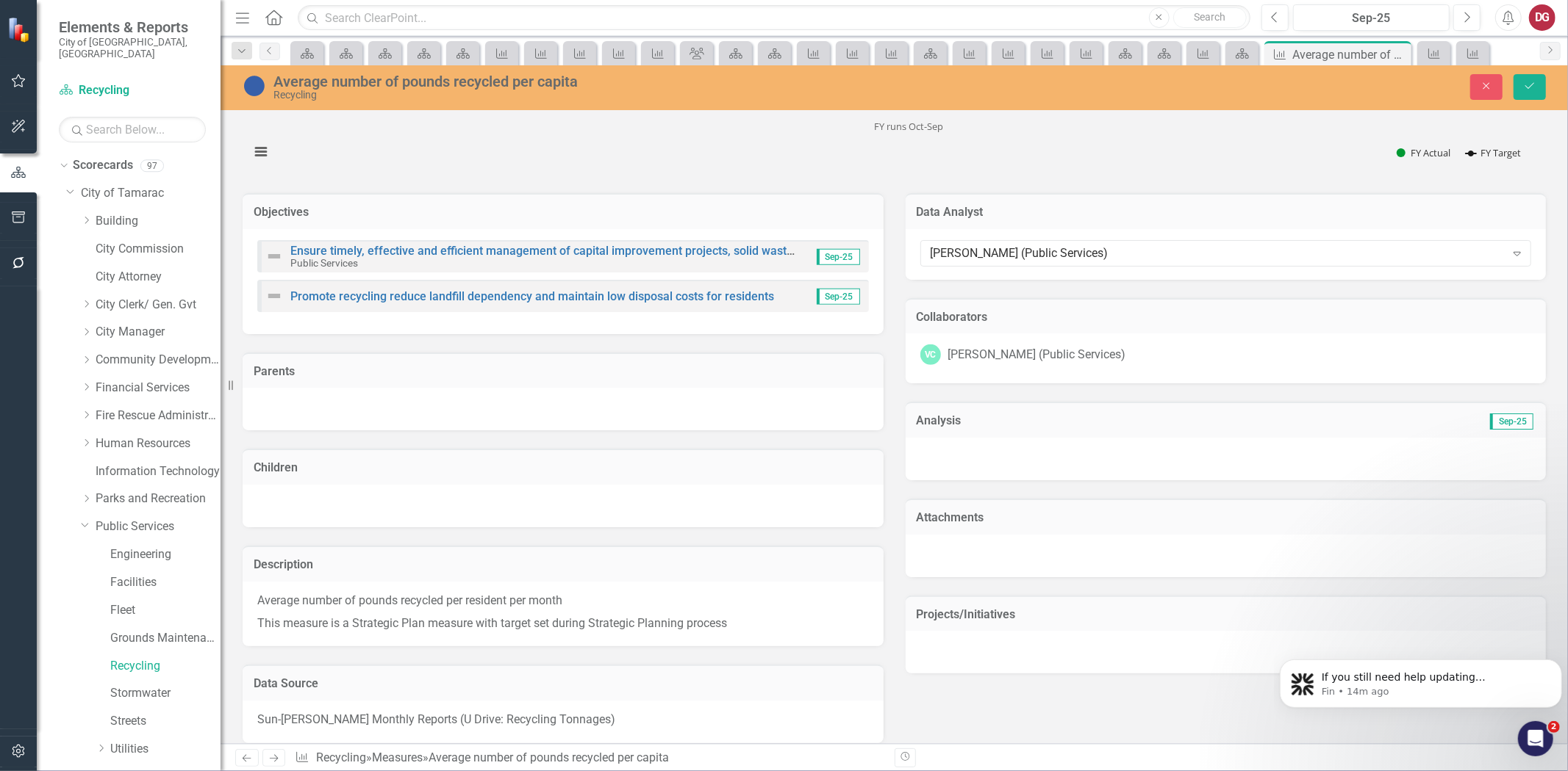
click at [1011, 340] on div "VC [PERSON_NAME] (Public Services)" at bounding box center [1226, 358] width 641 height 50
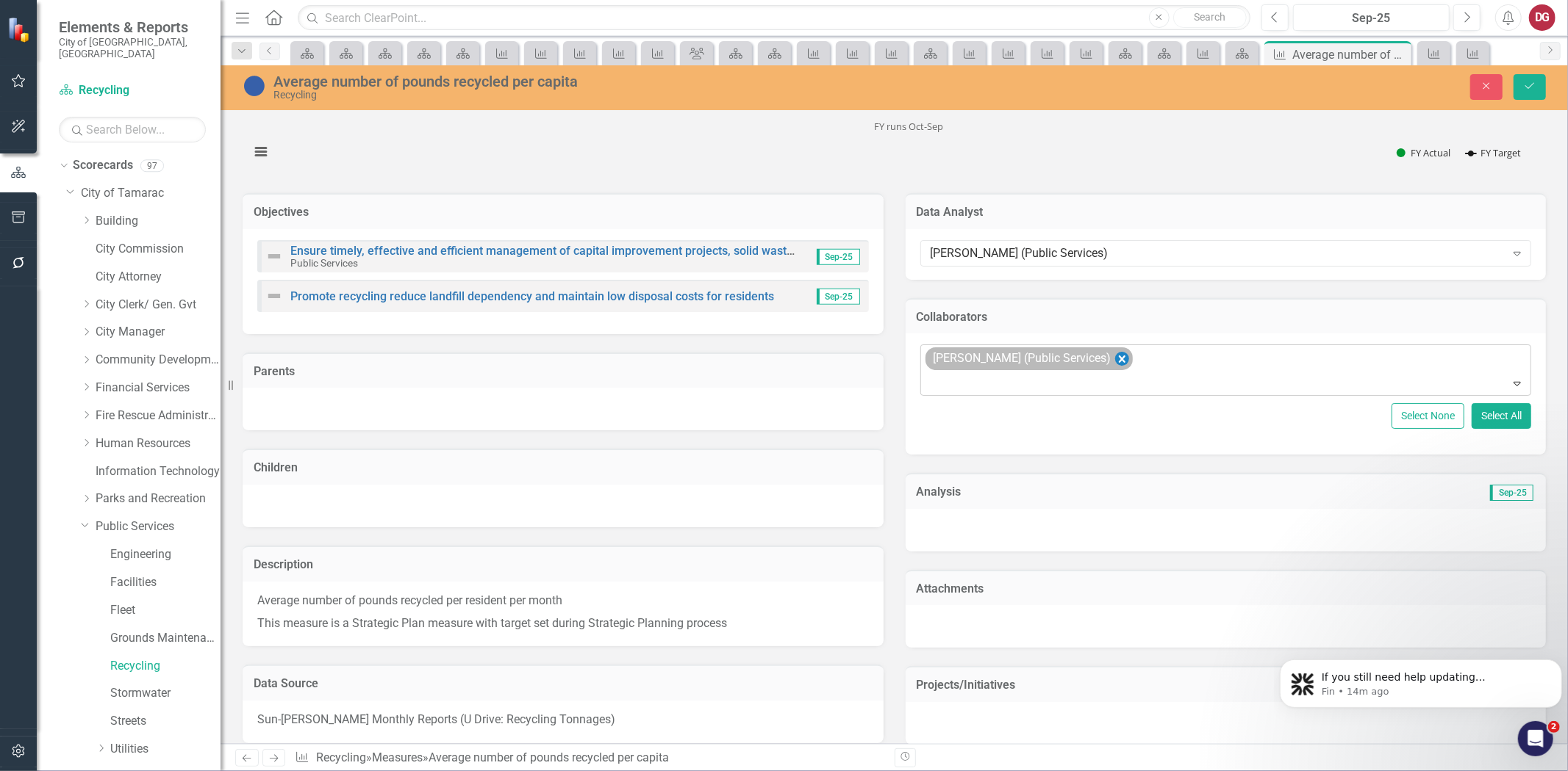
click at [1118, 358] on icon "Remove Vanessa Charry (Public Services)" at bounding box center [1121, 359] width 7 height 8
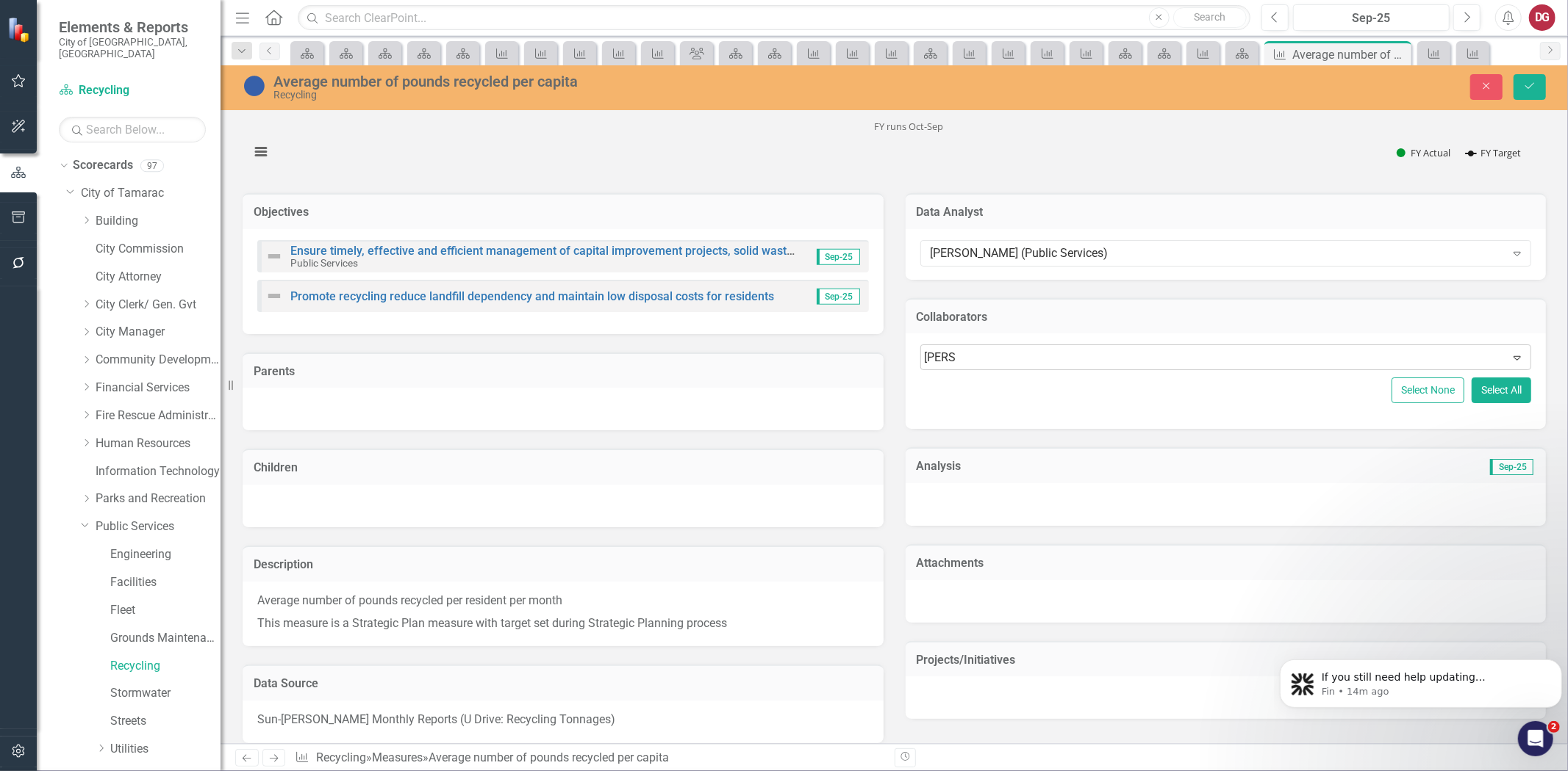
type input "claudi"
click at [235, 771] on span "[PERSON_NAME] (Public Services)" at bounding box center [124, 783] width 220 height 14
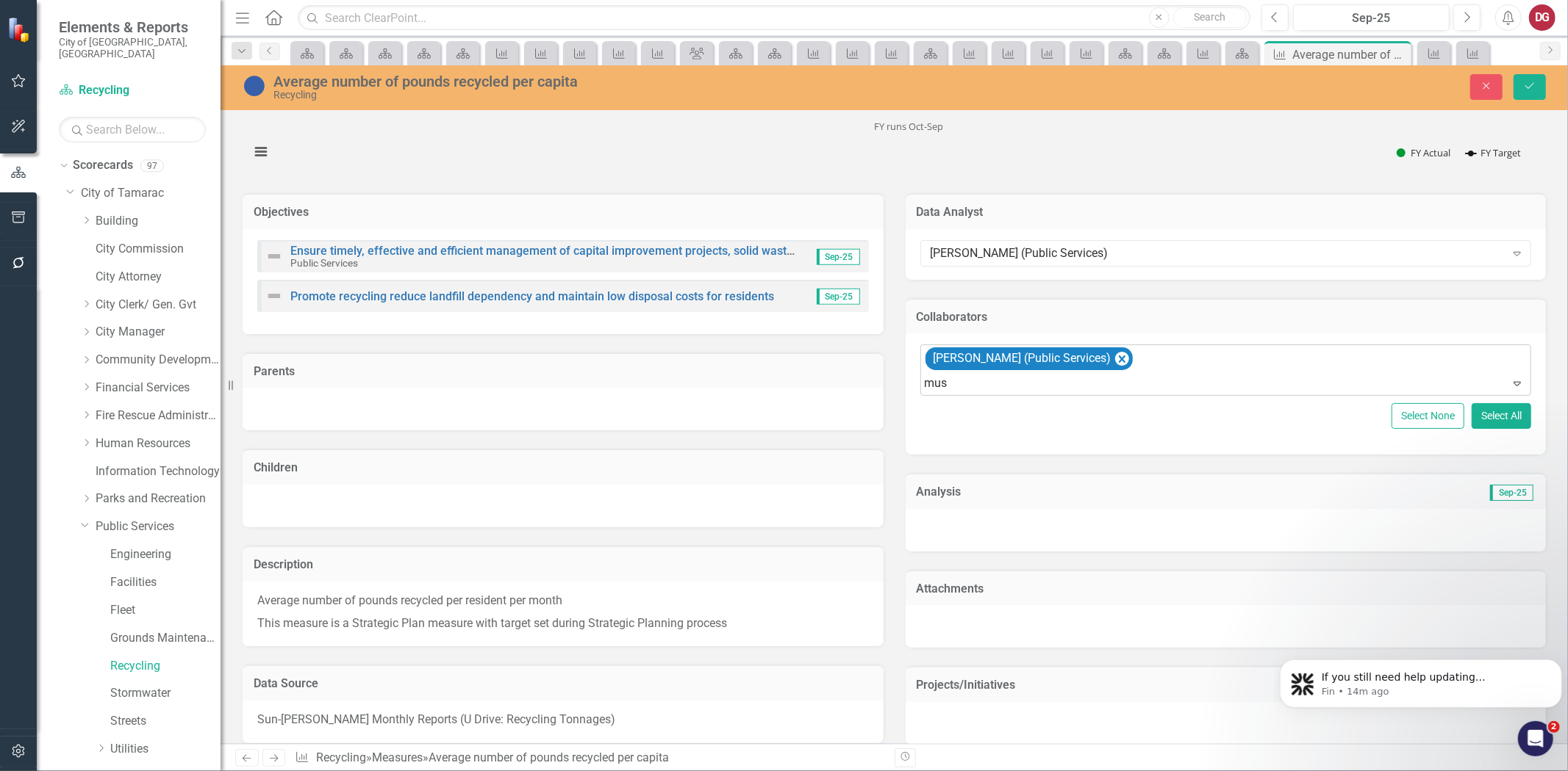
type input "must"
click at [143, 771] on span "Must afa Albassam (PW)" at bounding box center [79, 783] width 128 height 14
click at [1525, 92] on button "Save" at bounding box center [1529, 87] width 32 height 26
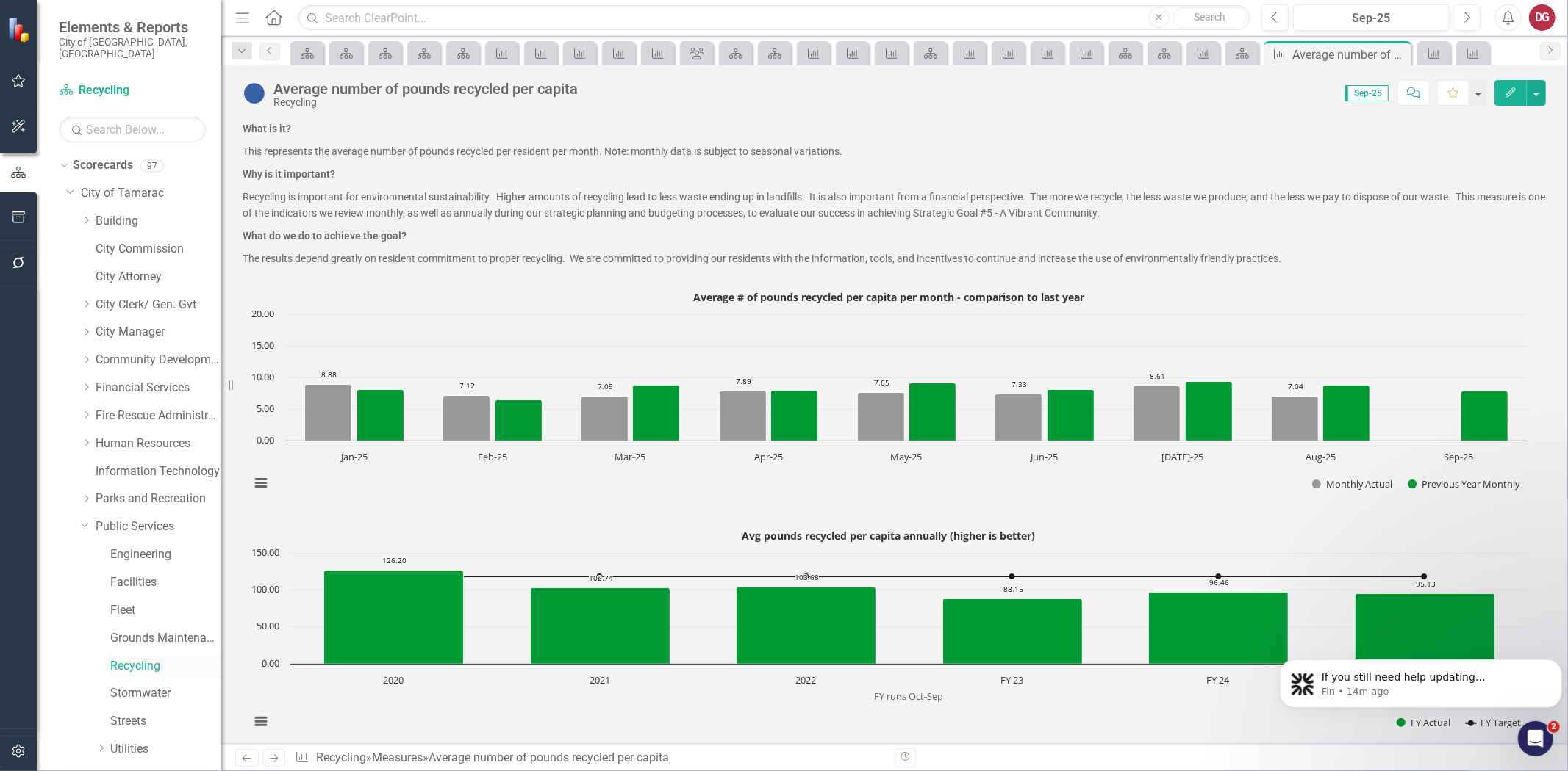
click at [122, 658] on link "Recycling" at bounding box center [166, 667] width 111 height 17
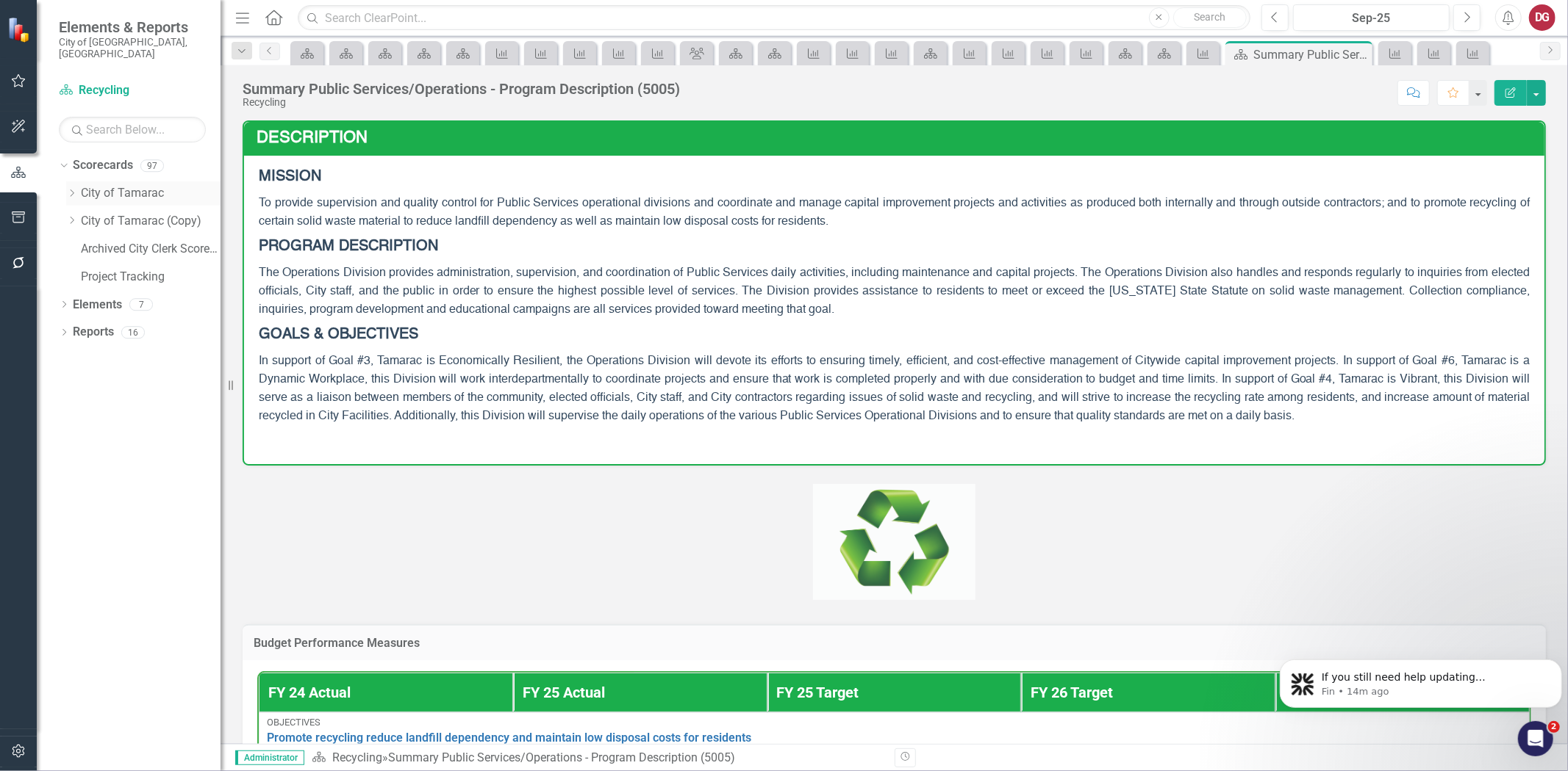
click at [67, 189] on icon "Dropdown" at bounding box center [72, 193] width 11 height 9
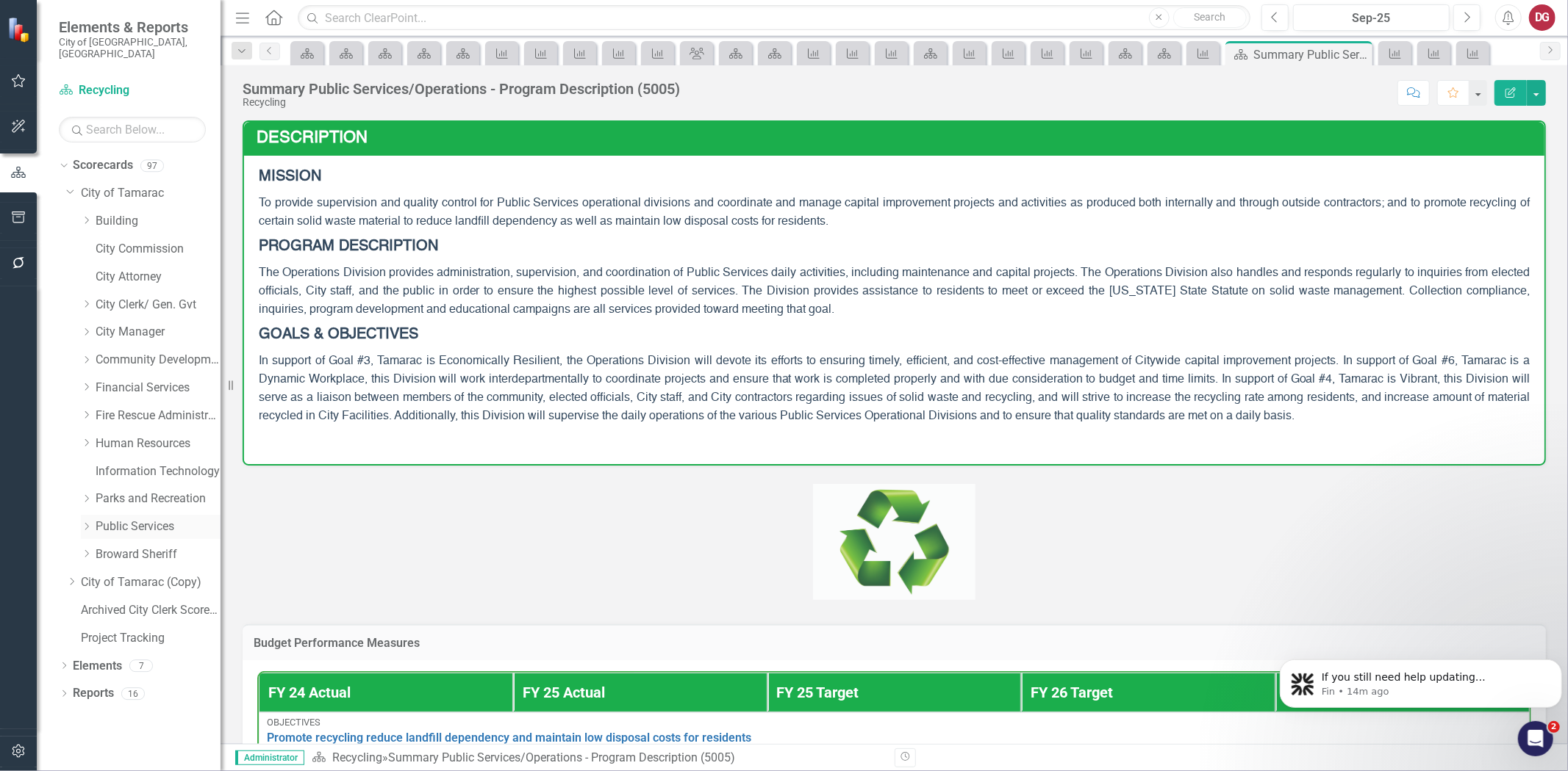
click at [92, 521] on div "Dropdown" at bounding box center [88, 527] width 15 height 12
click at [119, 658] on link "Recycling" at bounding box center [166, 667] width 111 height 17
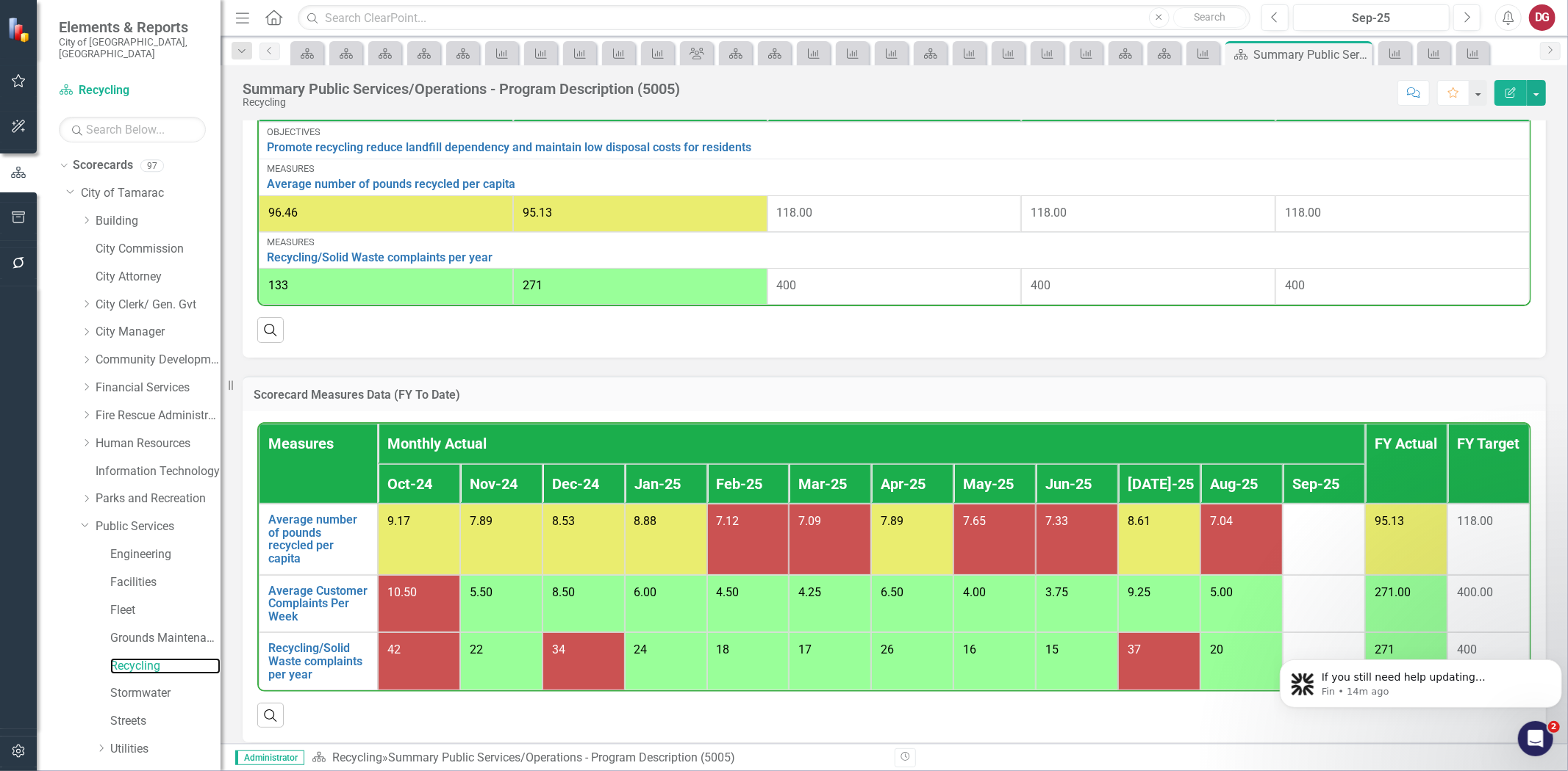
scroll to position [601, 0]
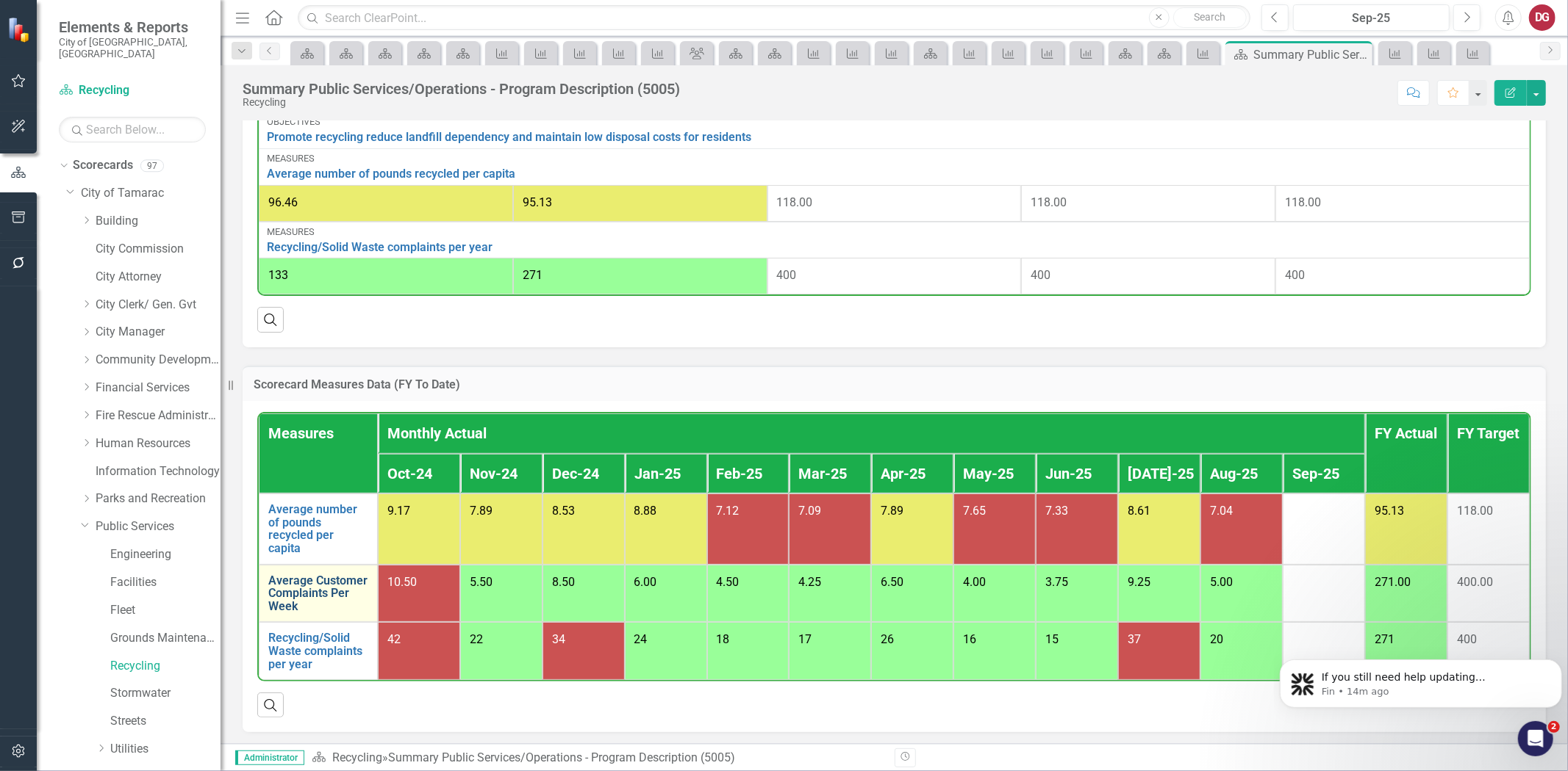
click at [307, 586] on link "Average Customer Complaints Per Week" at bounding box center [319, 593] width 100 height 39
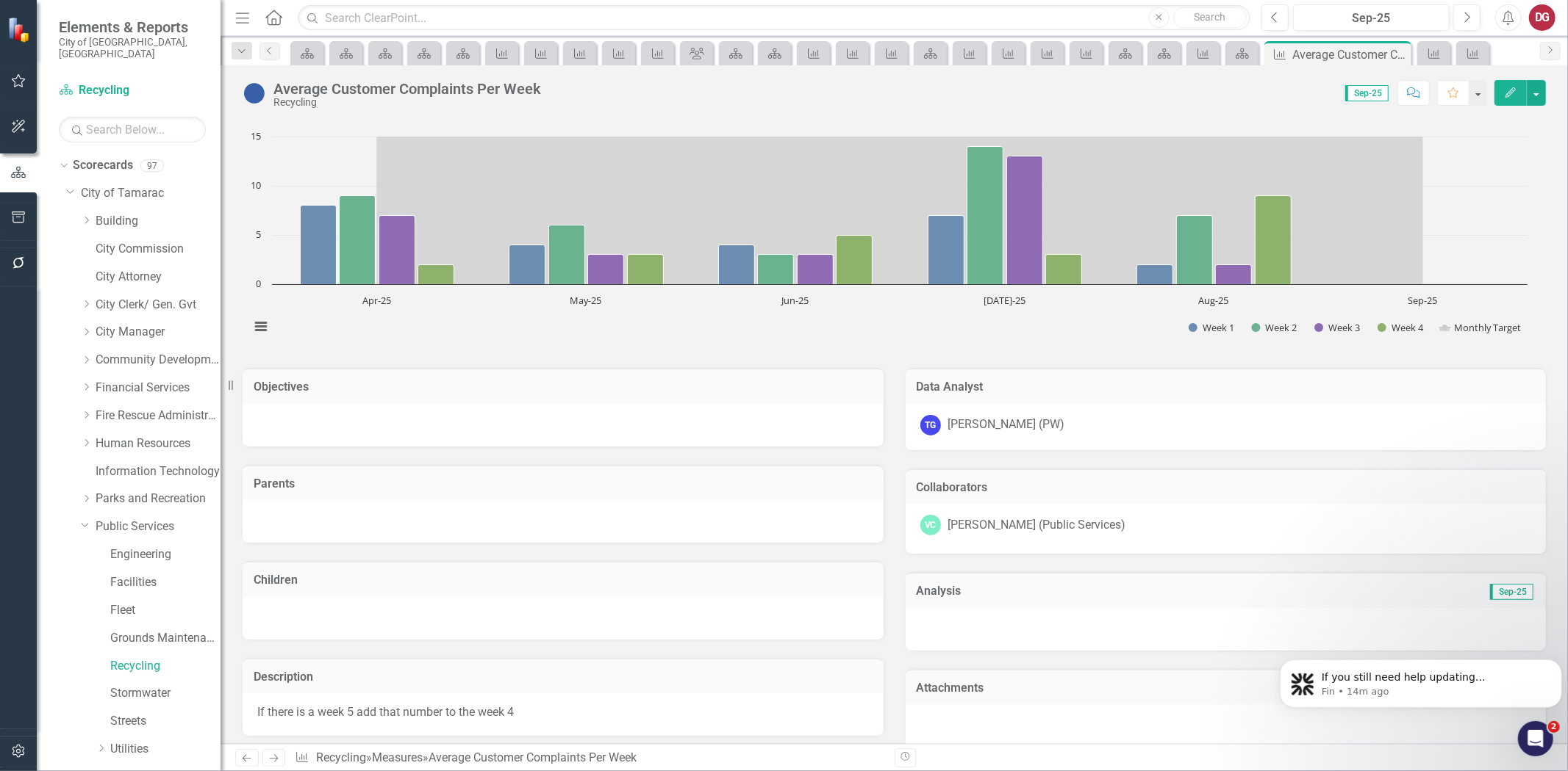
scroll to position [81, 0]
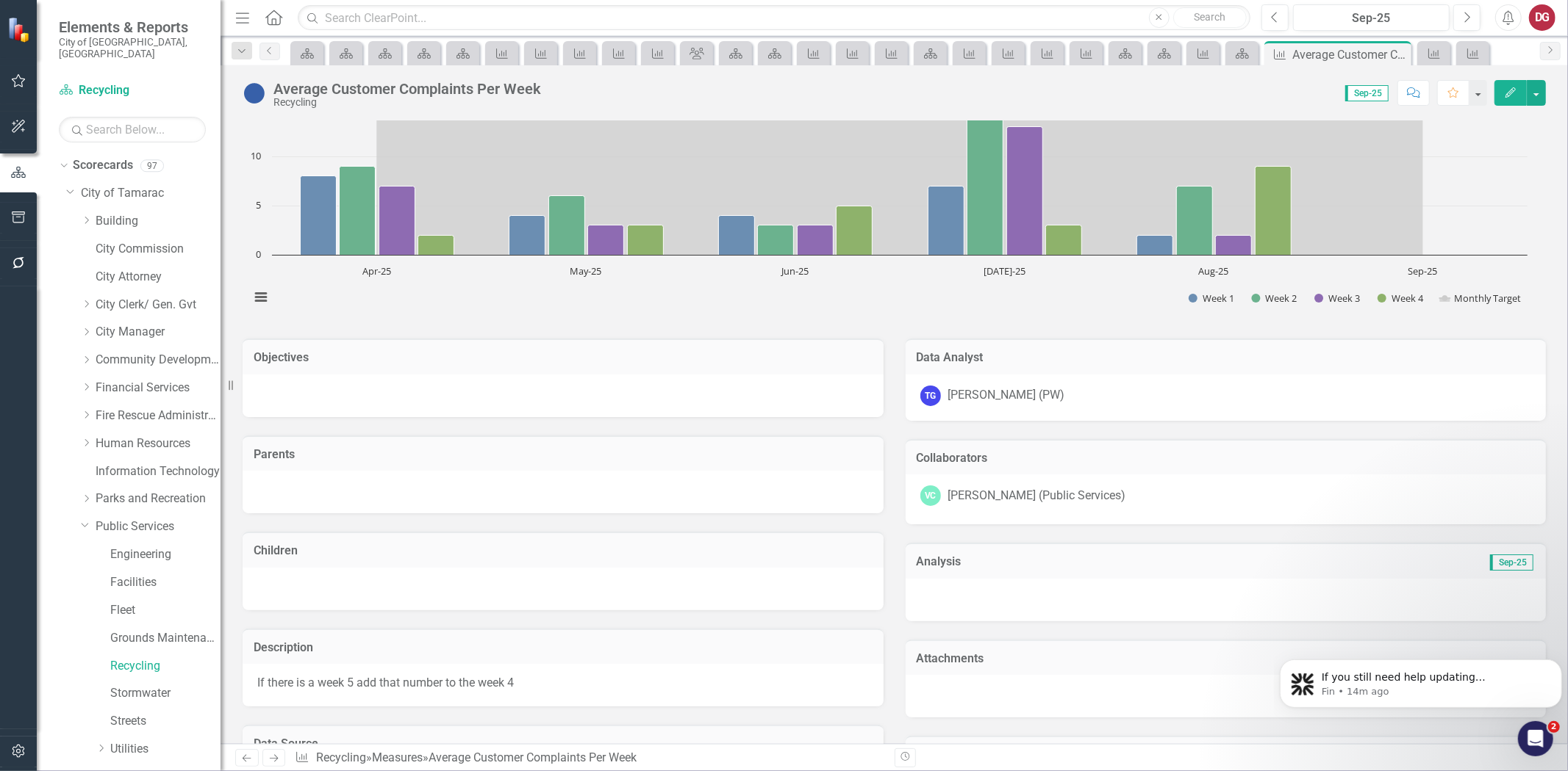
click at [1038, 392] on div "TG [PERSON_NAME] (PW)" at bounding box center [1226, 396] width 612 height 21
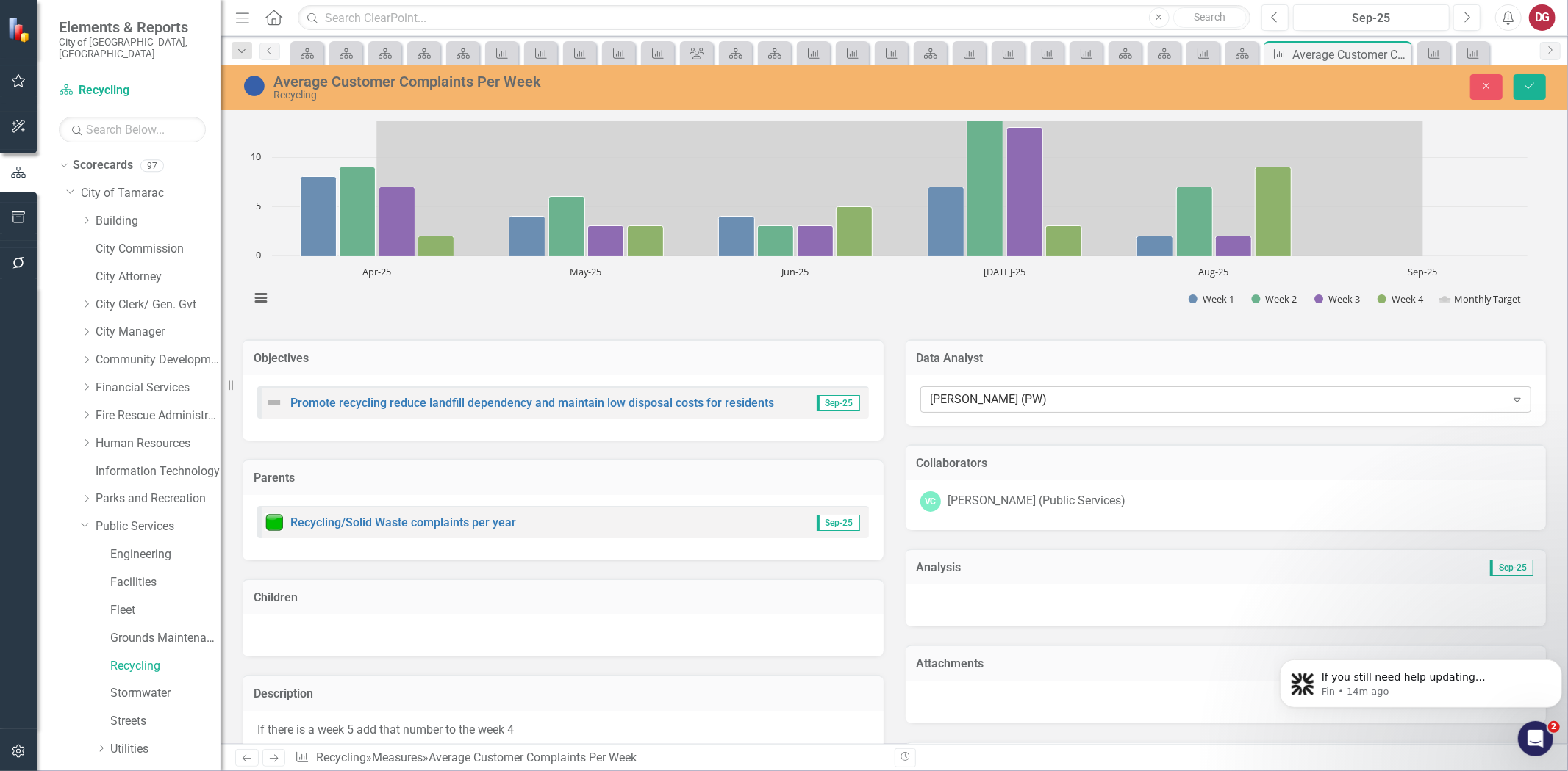
click at [1025, 406] on div "[PERSON_NAME] (PW)" at bounding box center [1217, 401] width 575 height 17
type input "[PERSON_NAME]"
click at [237, 771] on span "[PERSON_NAME] (Public Services)" at bounding box center [125, 783] width 222 height 14
click at [980, 491] on div "VC [PERSON_NAME] (Public Services)" at bounding box center [1226, 502] width 612 height 21
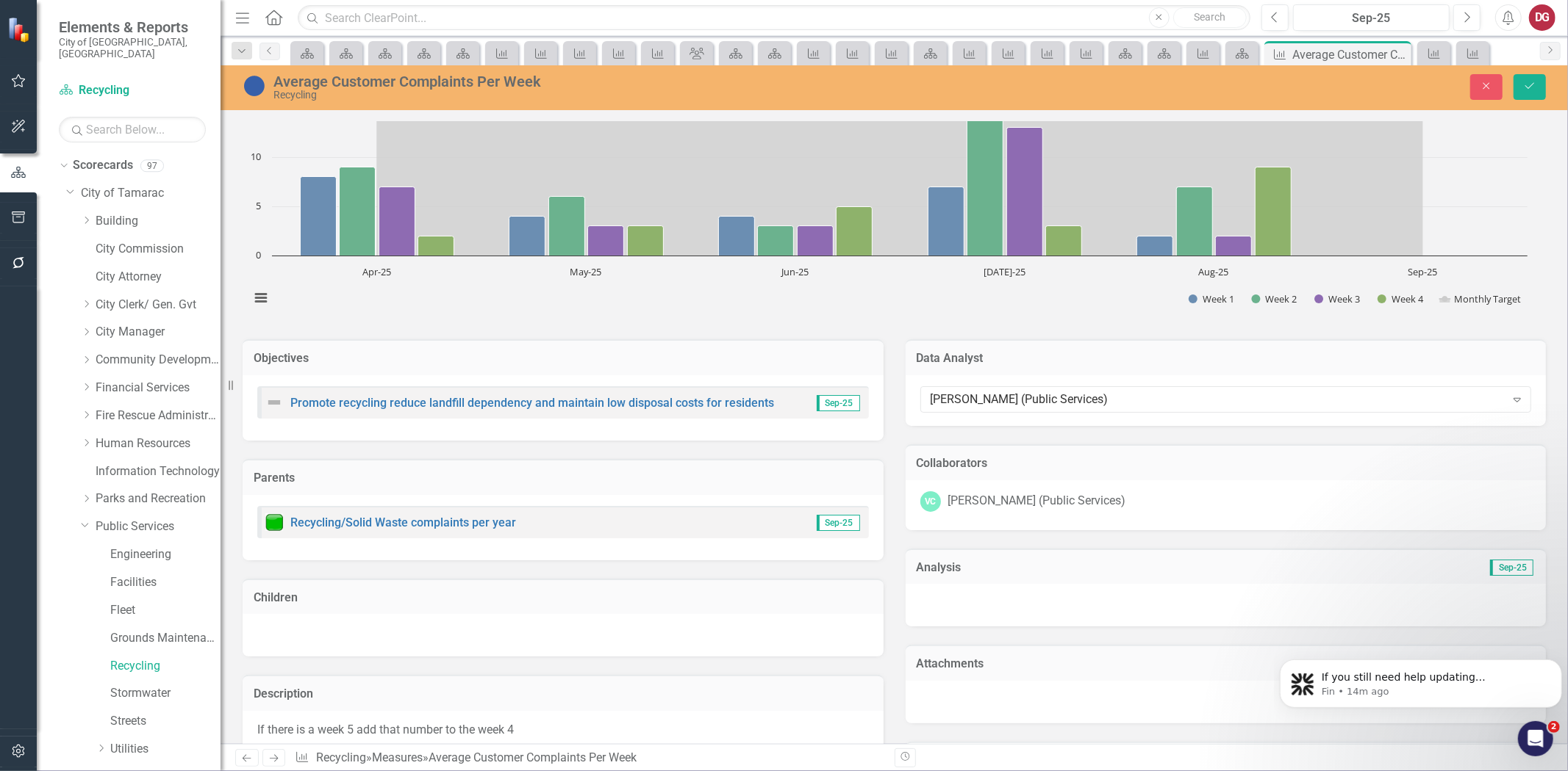
click at [980, 491] on div "VC [PERSON_NAME] (Public Services)" at bounding box center [1226, 502] width 612 height 21
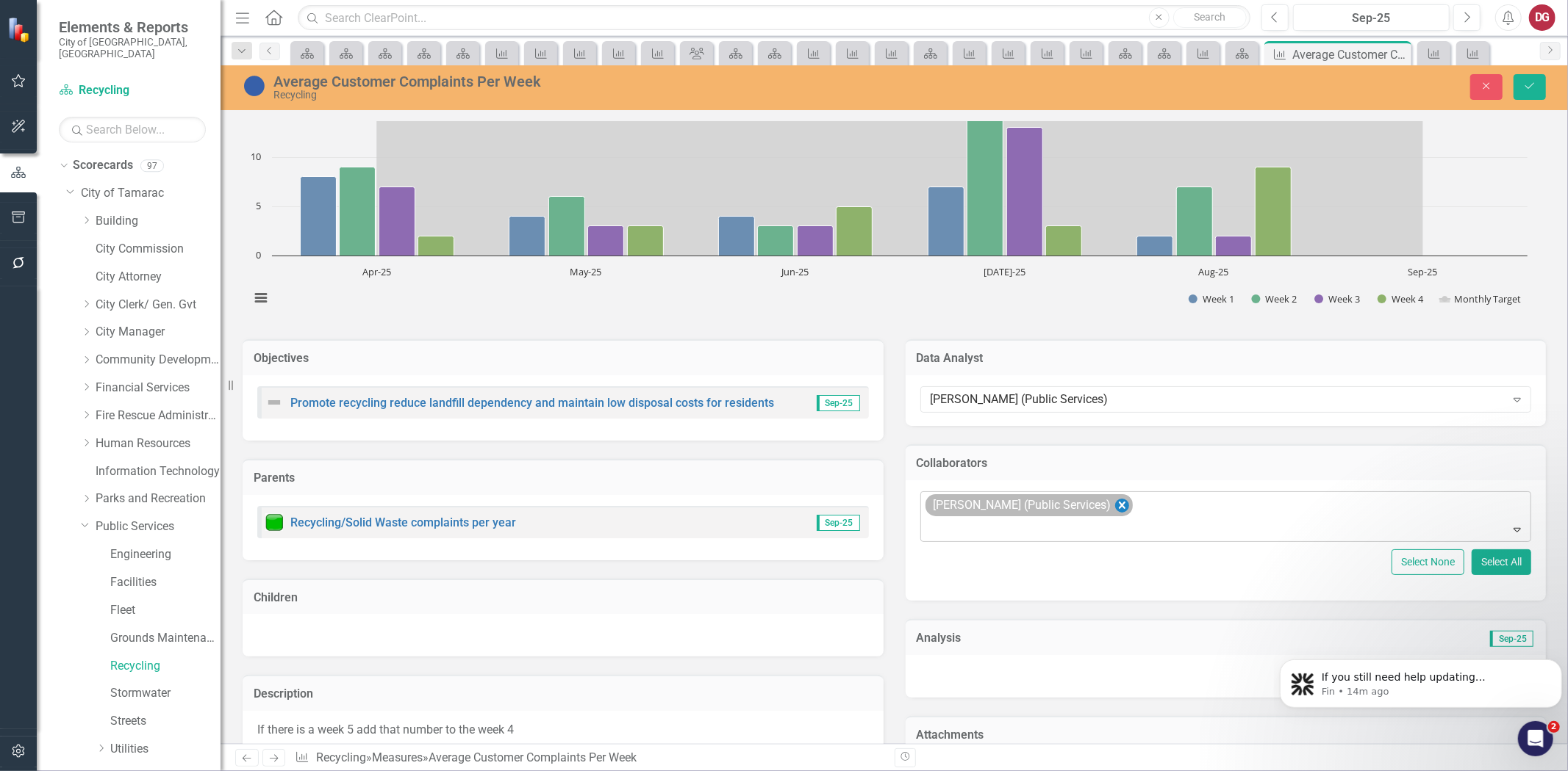
click at [1114, 503] on icon "Remove Vanessa Charry (Public Services)" at bounding box center [1121, 505] width 14 height 18
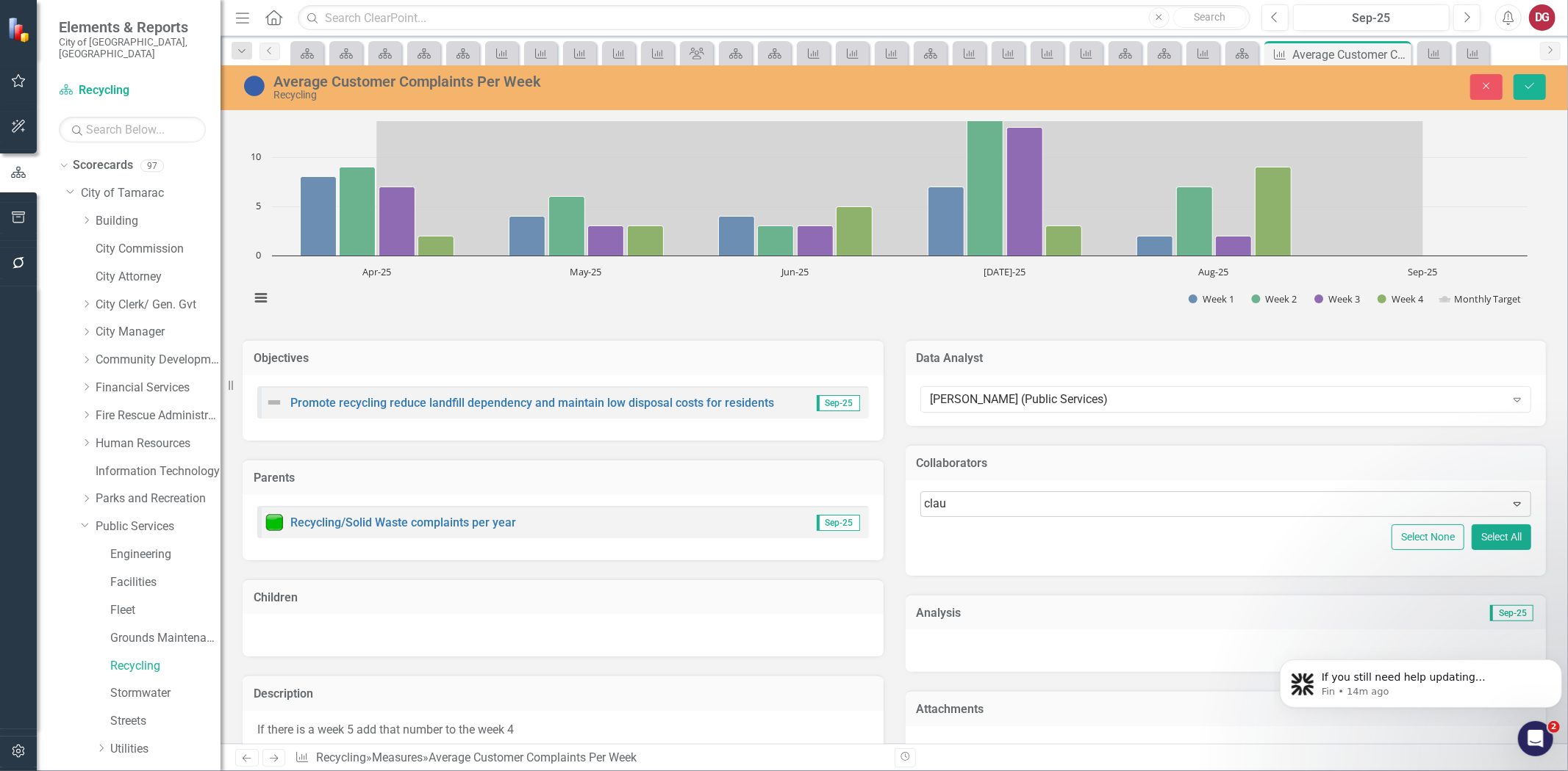
type input "[PERSON_NAME]"
click at [294, 771] on span "[PERSON_NAME] ia [PERSON_NAME] (Public Services)" at bounding box center [154, 783] width 279 height 14
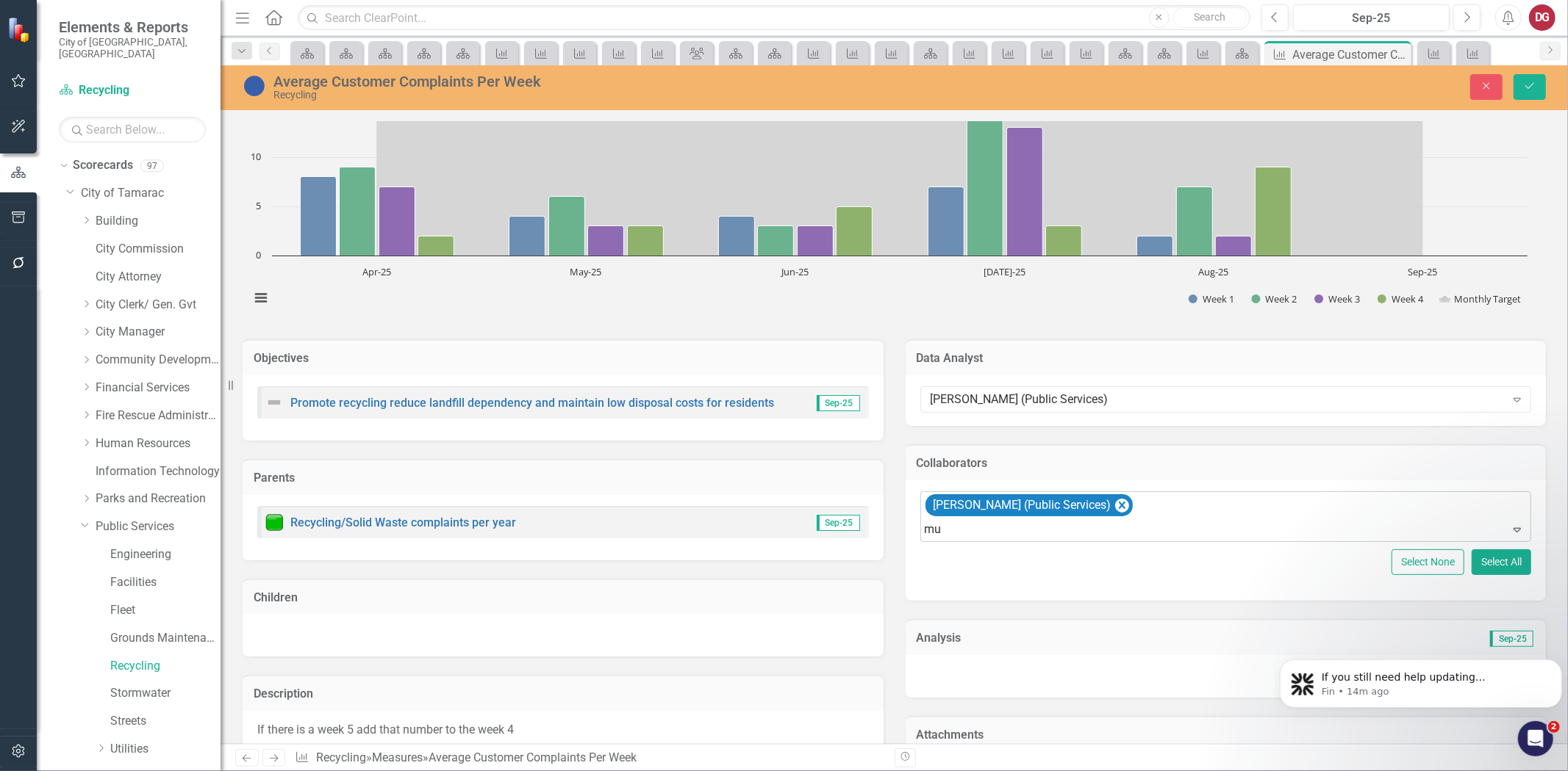
type input "mus"
click at [155, 771] on span "Mus [PERSON_NAME] (PW)" at bounding box center [85, 783] width 140 height 14
click at [1522, 92] on button "Save" at bounding box center [1529, 87] width 32 height 26
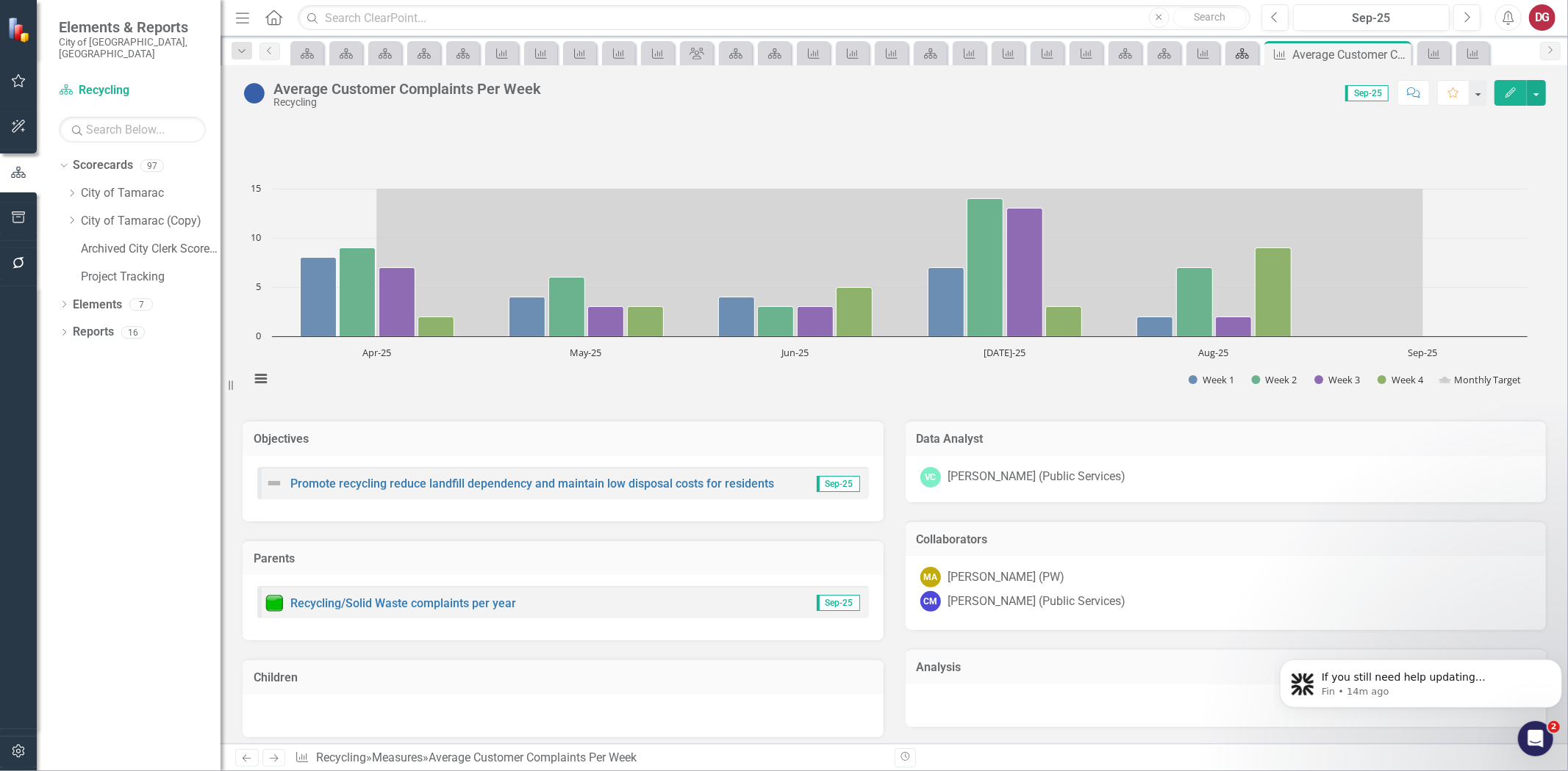
click at [1243, 52] on icon at bounding box center [1241, 54] width 13 height 10
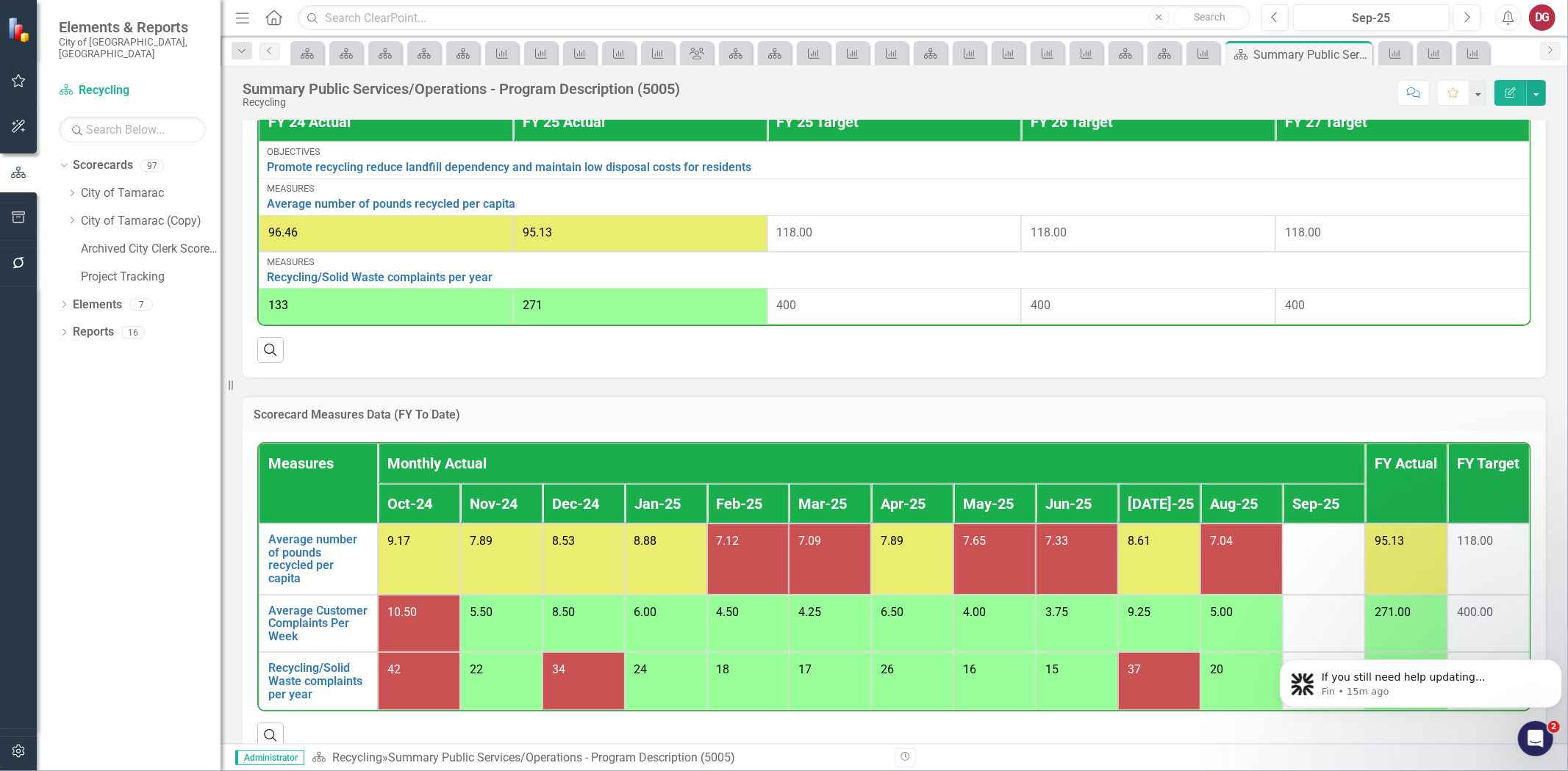
scroll to position [601, 0]
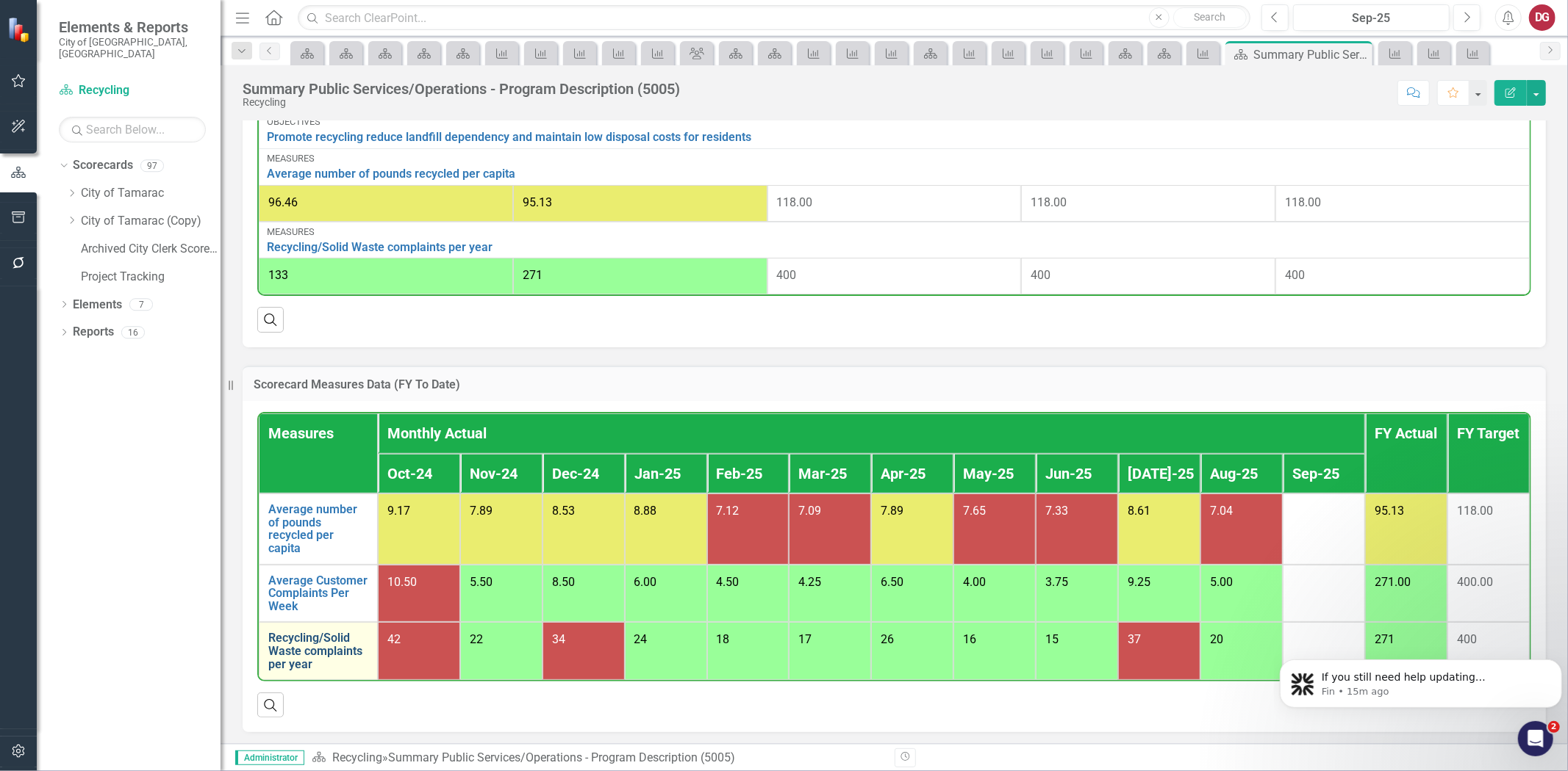
click at [329, 644] on link "Recycling/Solid Waste complaints per year" at bounding box center [319, 651] width 100 height 39
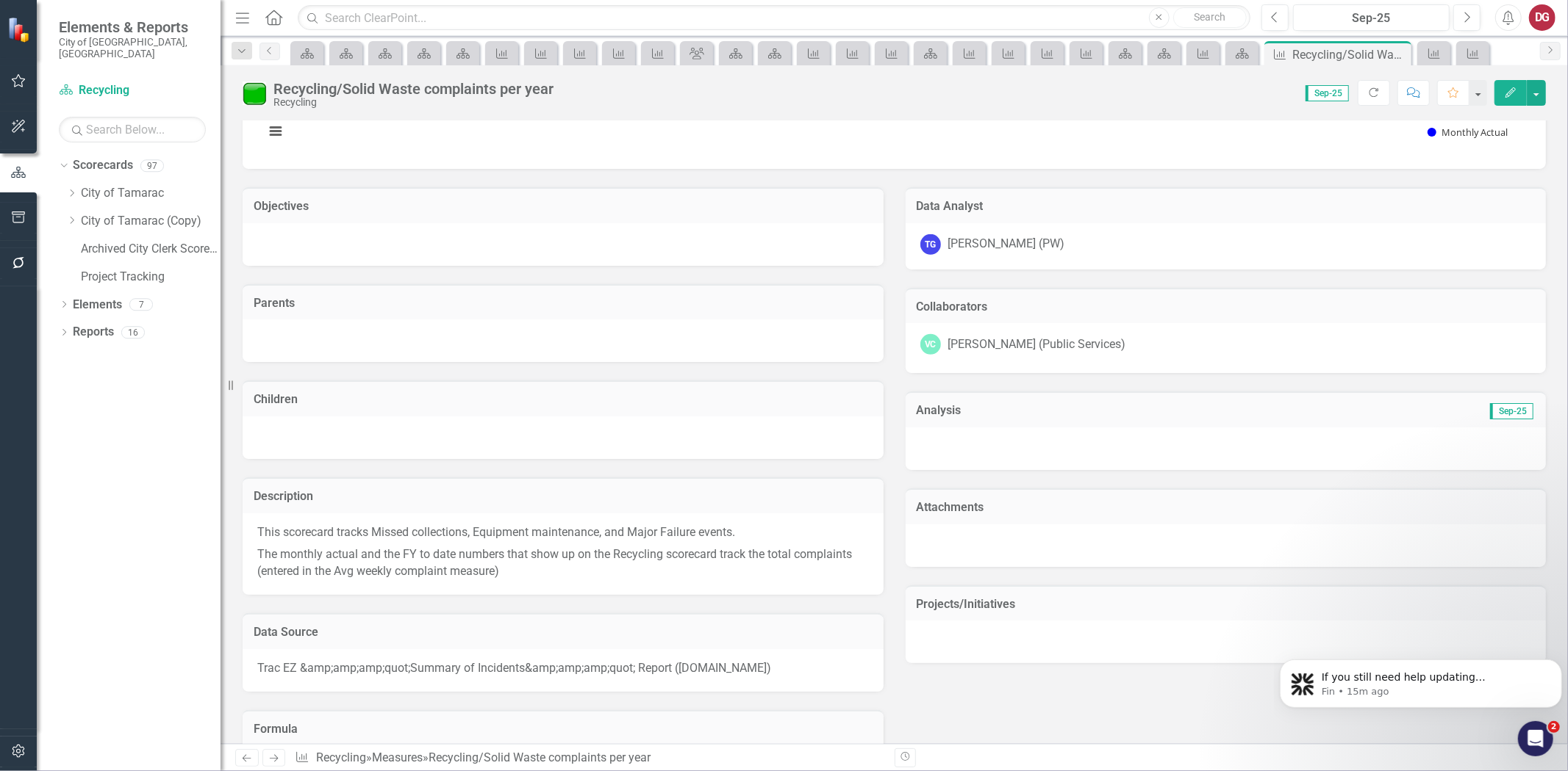
scroll to position [571, 0]
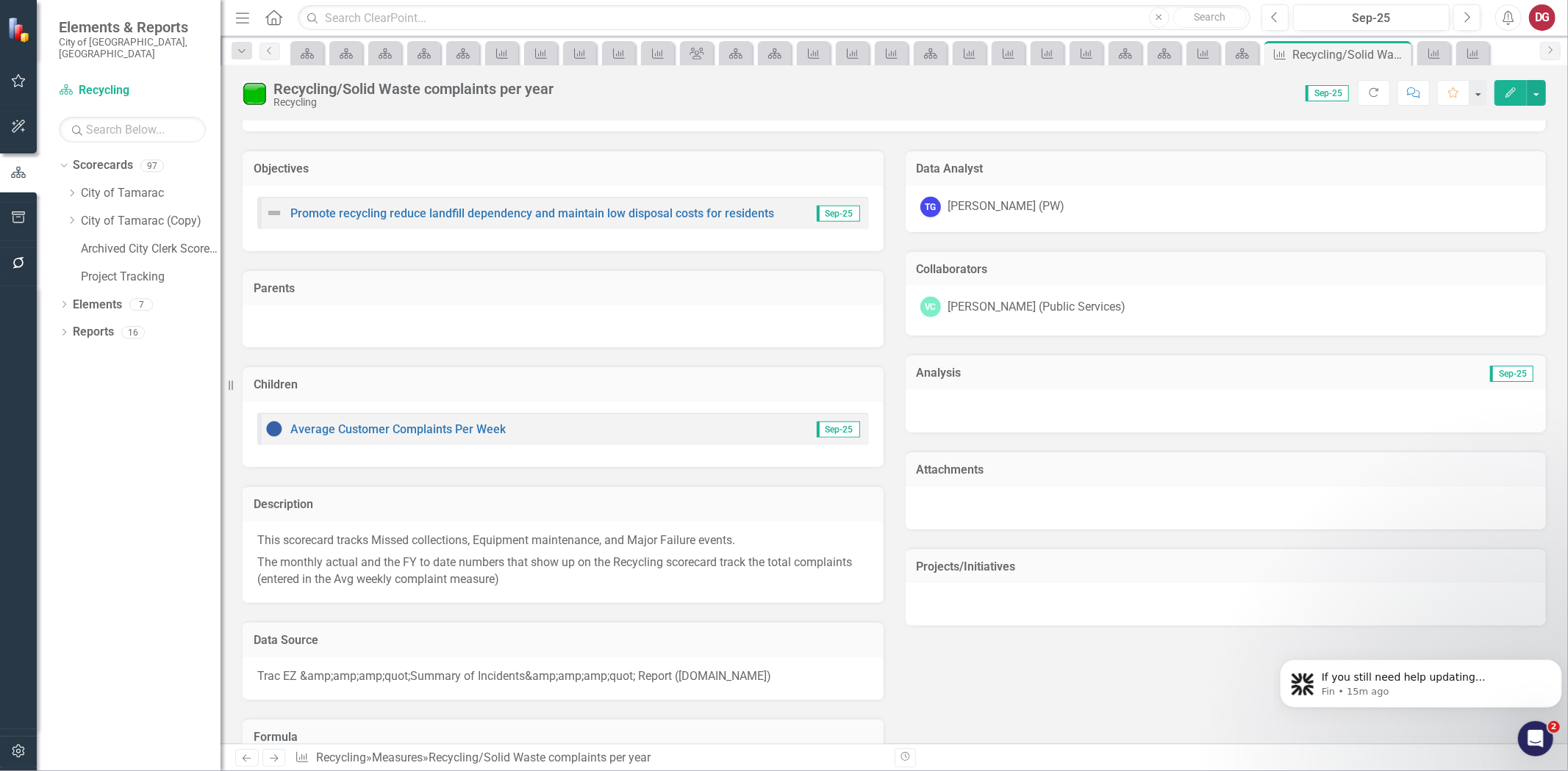
click at [1068, 201] on div "TG [PERSON_NAME] (PW)" at bounding box center [1226, 207] width 612 height 21
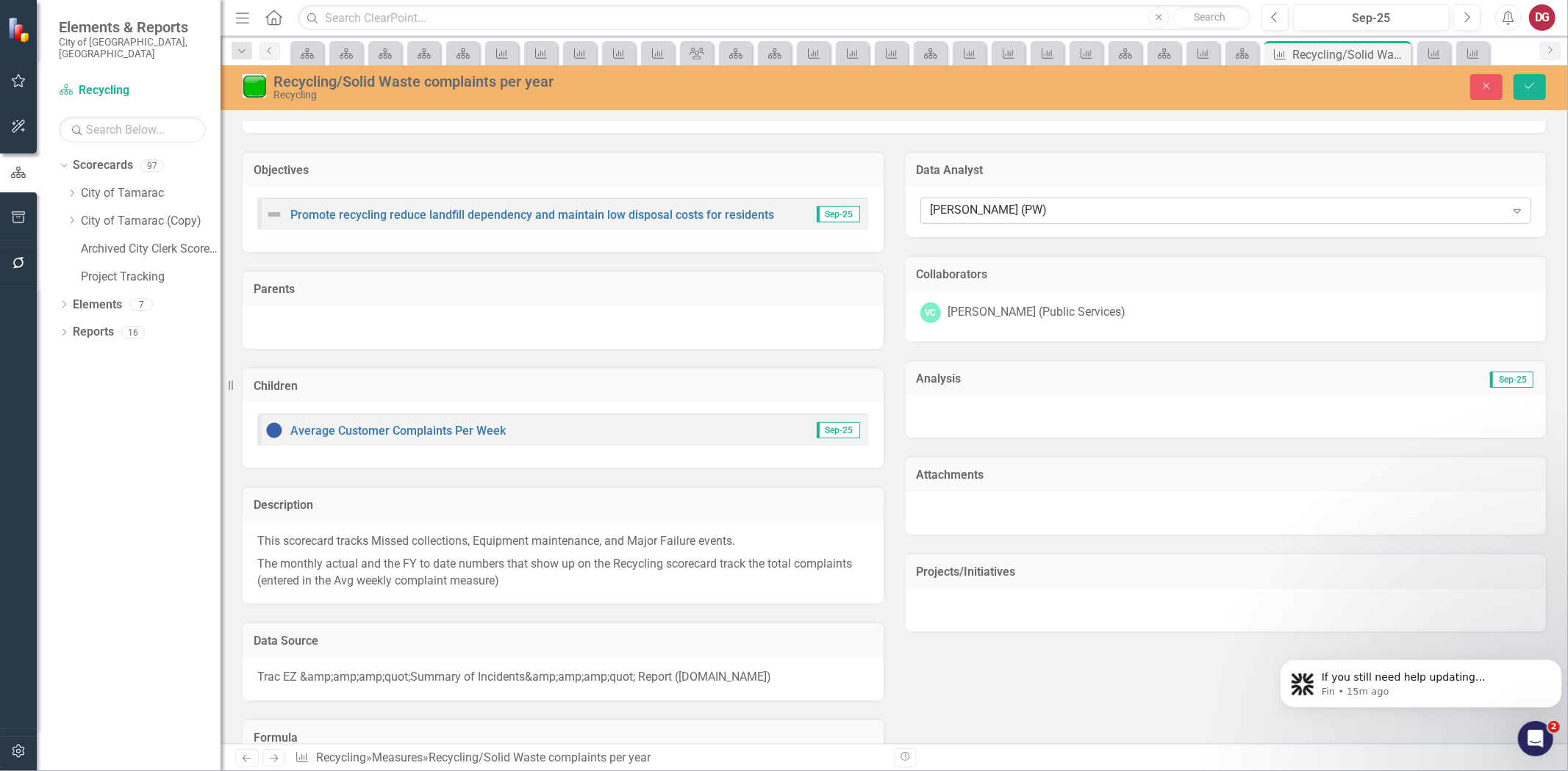
click at [1003, 214] on div "[PERSON_NAME] (PW)" at bounding box center [1217, 212] width 575 height 17
type input "vanes"
click at [225, 771] on span "Vanes [PERSON_NAME] (Public Services)" at bounding box center [120, 783] width 211 height 14
click at [974, 297] on div "VC [PERSON_NAME] (Public Services)" at bounding box center [1226, 317] width 641 height 50
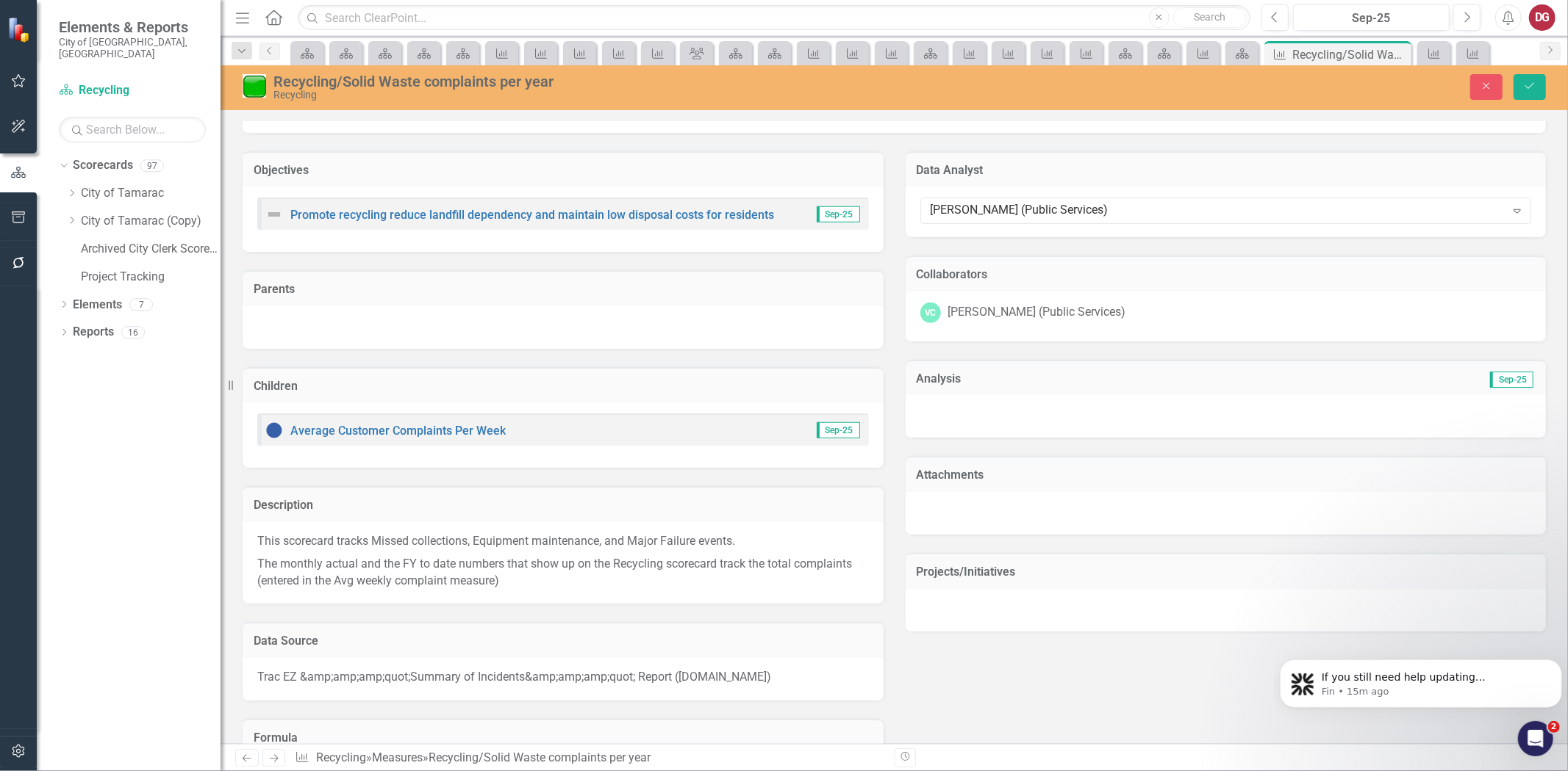
click at [974, 297] on div "VC [PERSON_NAME] (Public Services)" at bounding box center [1226, 317] width 641 height 50
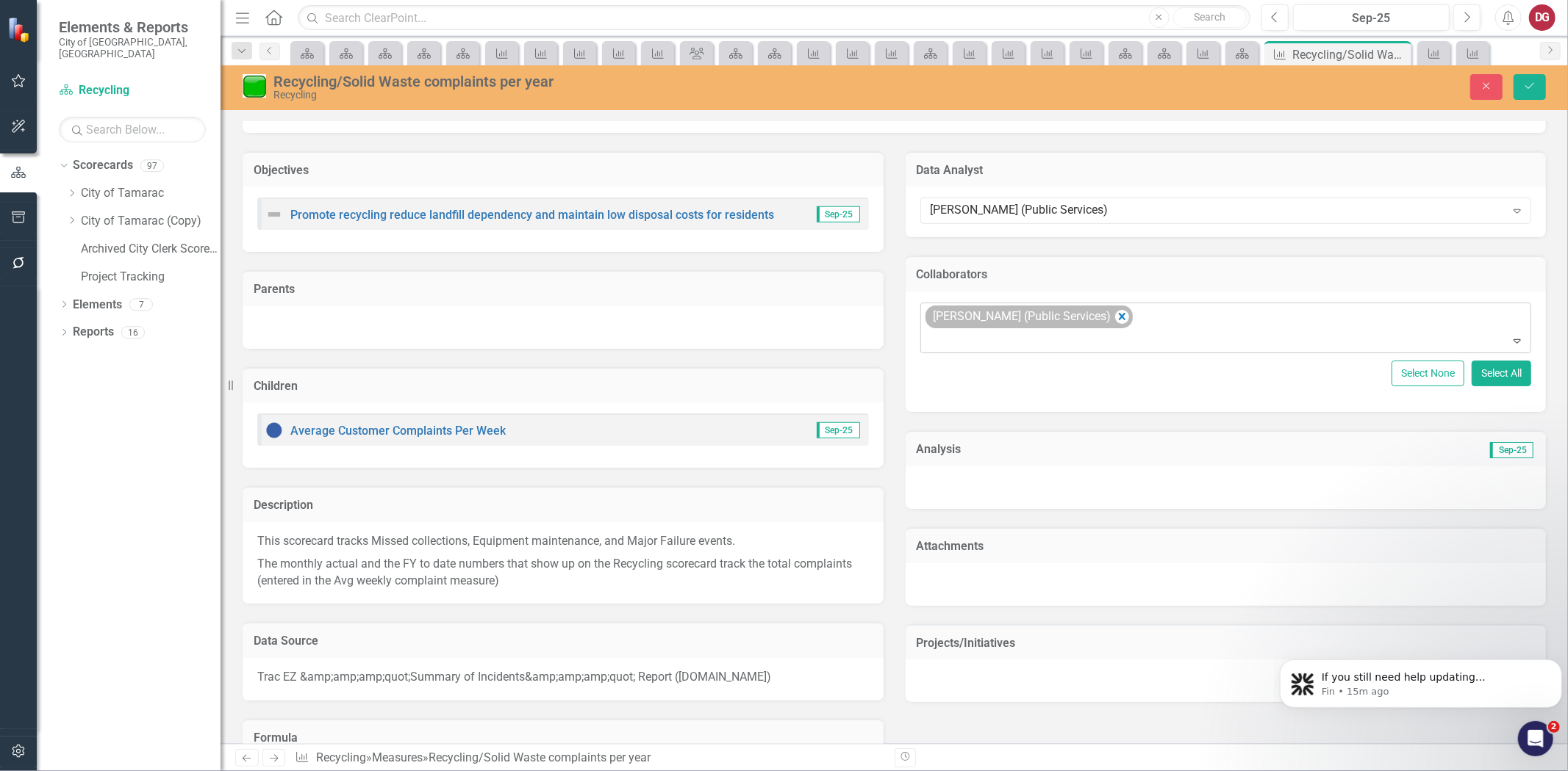
click at [1101, 313] on div "[PERSON_NAME] (Public Services)" at bounding box center [1022, 317] width 185 height 22
click at [1114, 309] on icon "Remove Vanessa Charry (Public Services)" at bounding box center [1121, 317] width 14 height 18
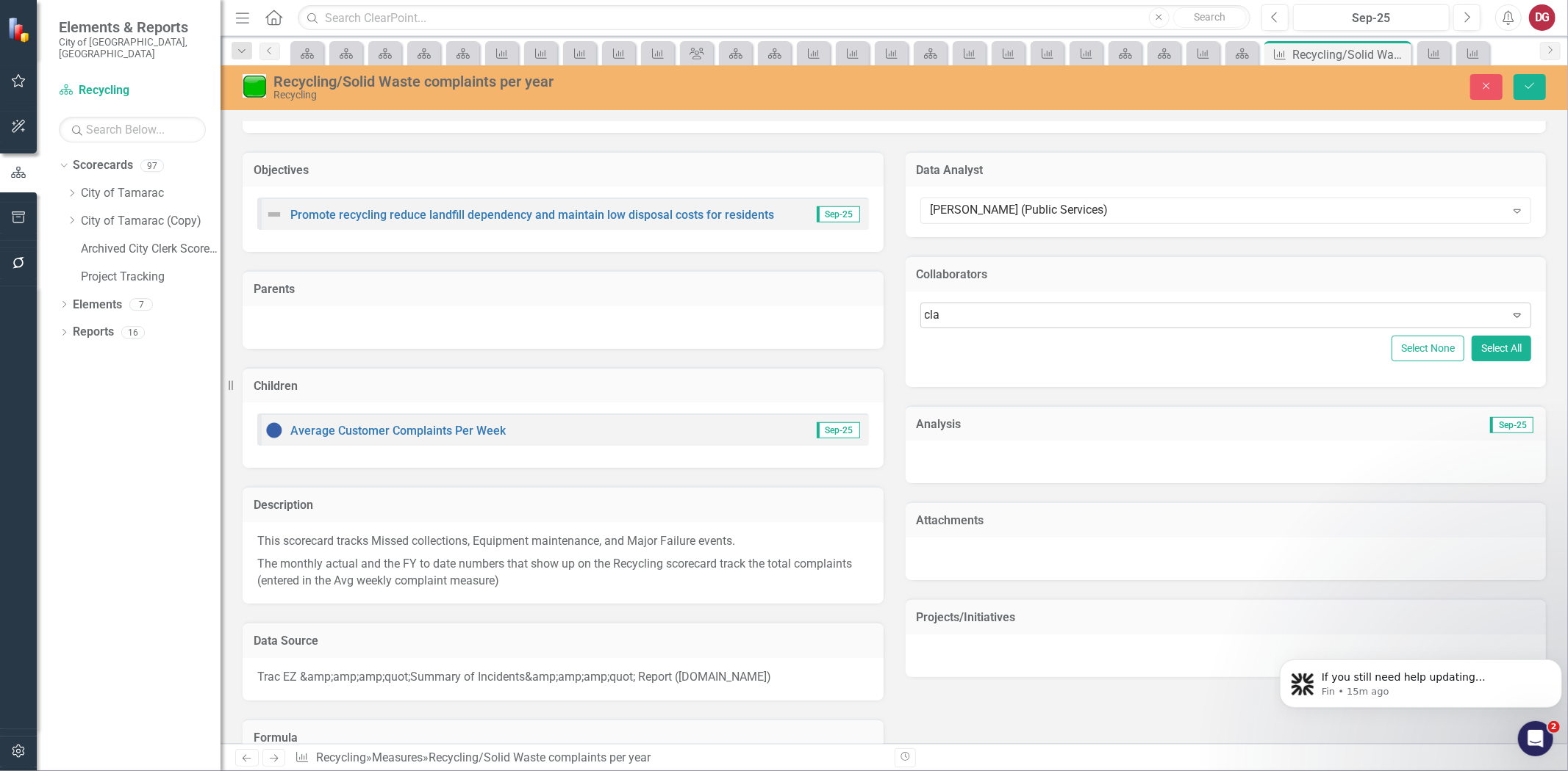
type input "clau"
click at [216, 771] on span "Clau dia [PERSON_NAME] (Public Services)" at bounding box center [115, 783] width 201 height 14
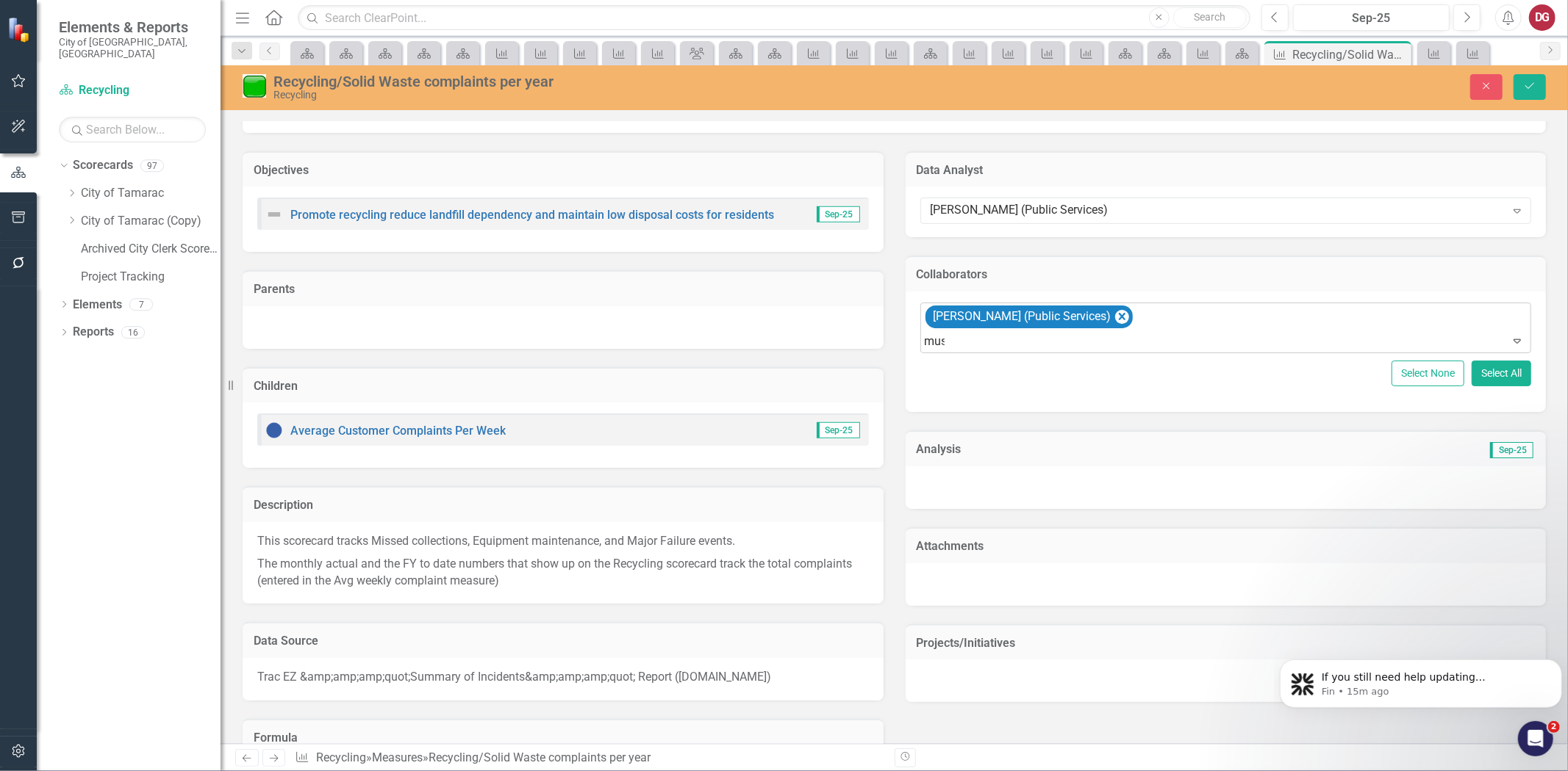
type input "must"
click at [1063, 771] on div "Must afa Albassam (PW)" at bounding box center [787, 784] width 1545 height 17
click at [1525, 85] on icon "Save" at bounding box center [1529, 86] width 13 height 10
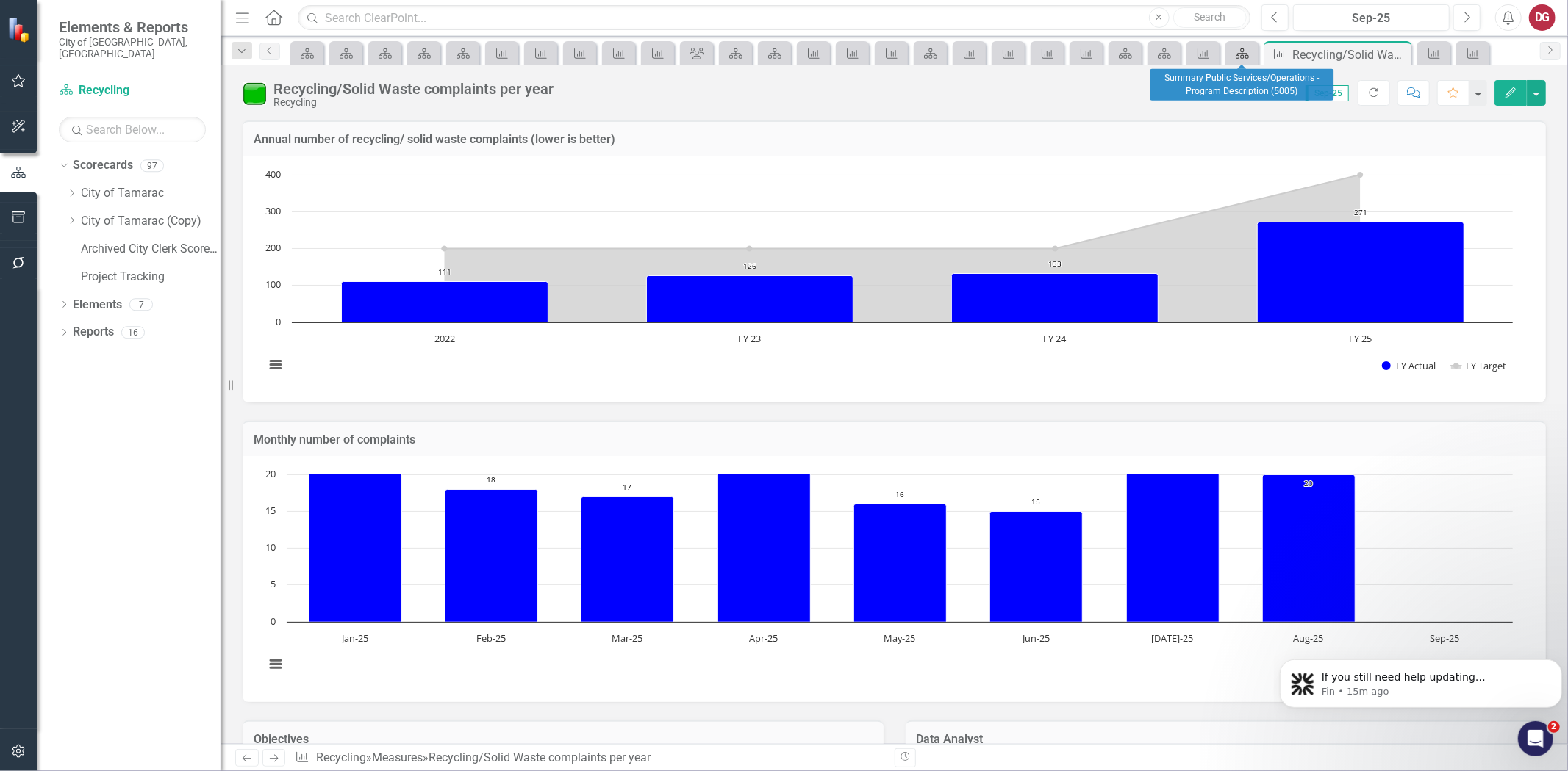
click at [1244, 47] on icon "Scorecard" at bounding box center [1241, 54] width 15 height 12
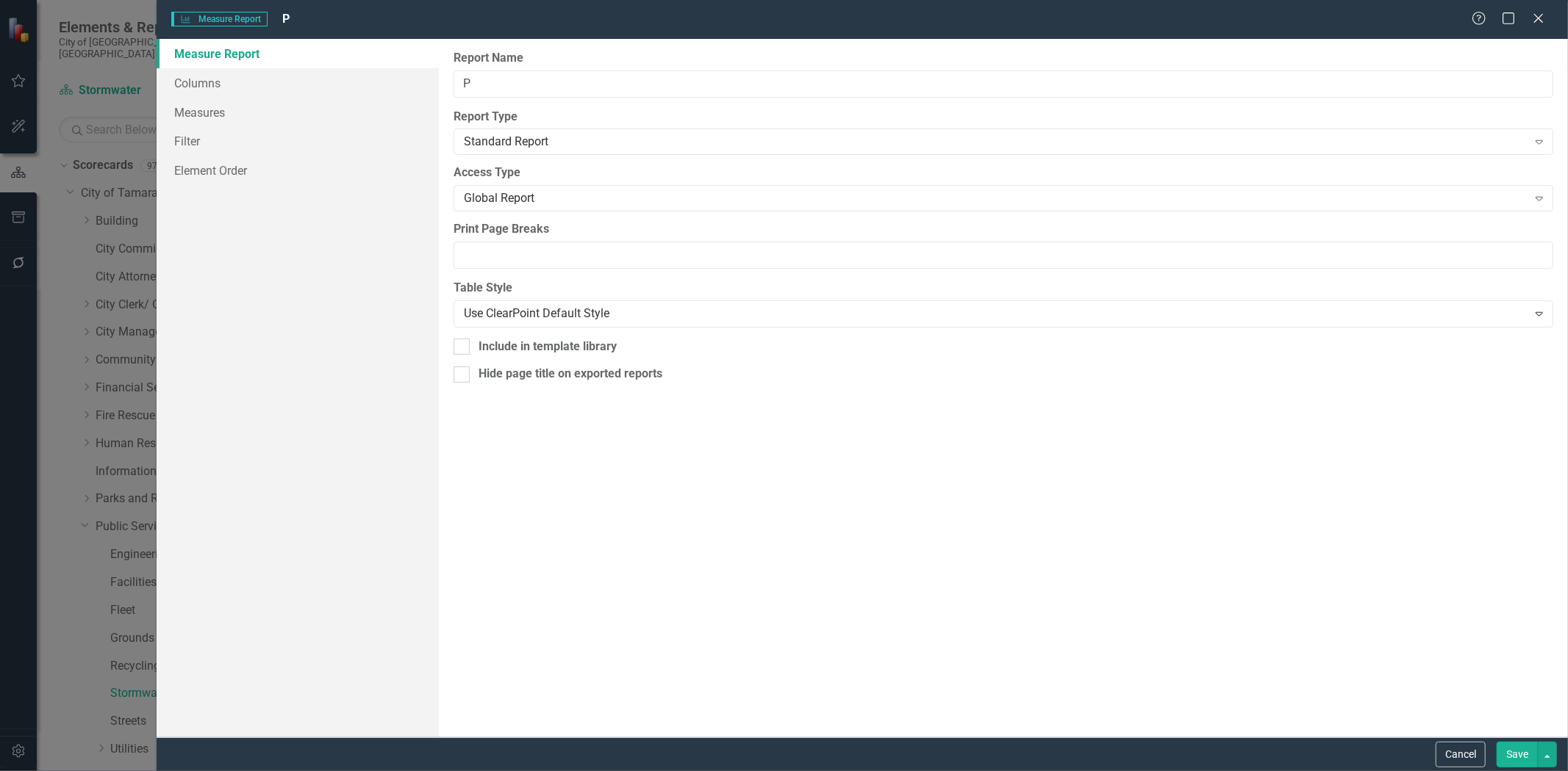
scroll to position [149, 0]
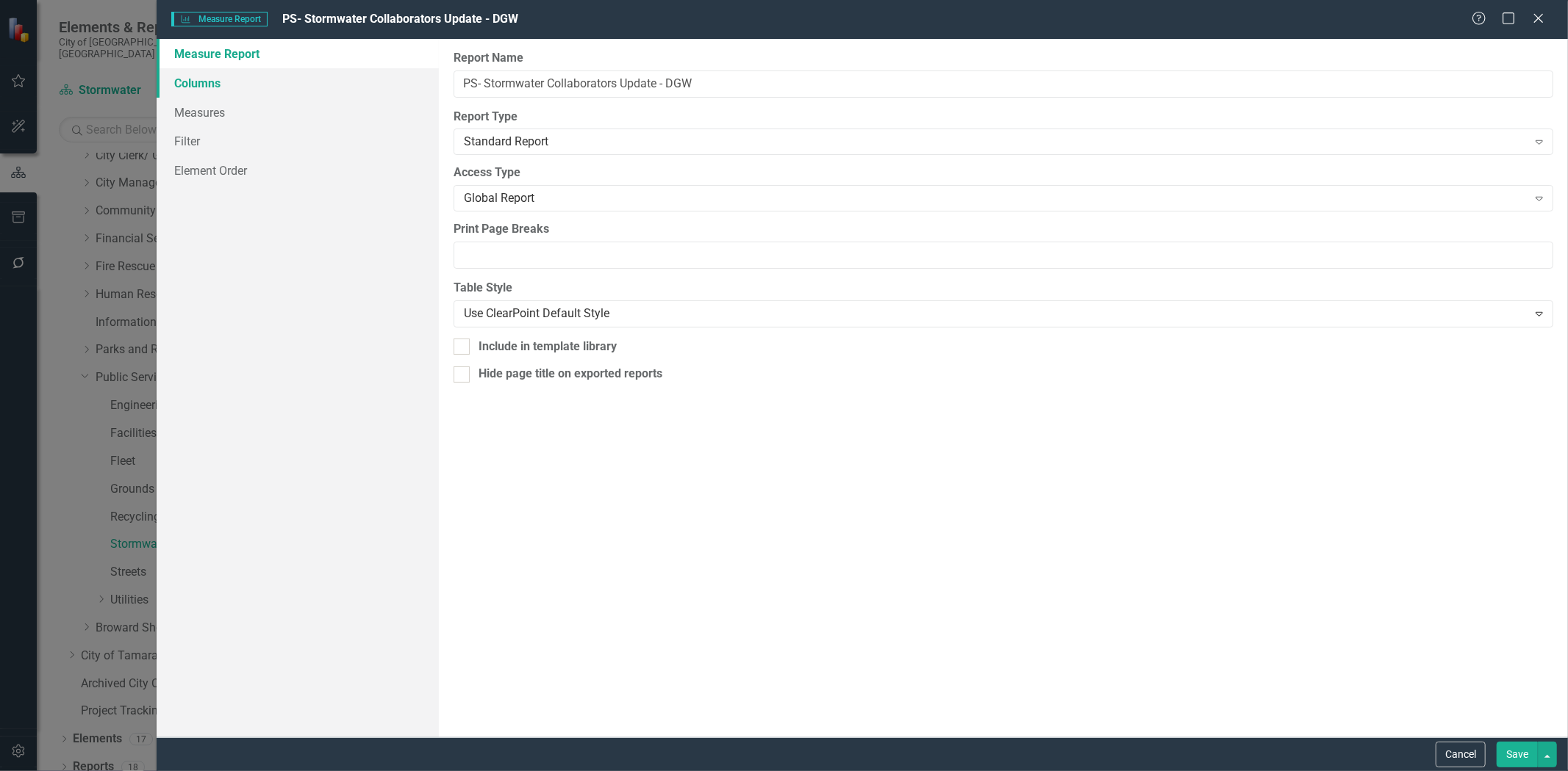
type input "PS- Stormwater Collaborators Update - DGW"
click at [201, 79] on link "Columns" at bounding box center [297, 83] width 282 height 29
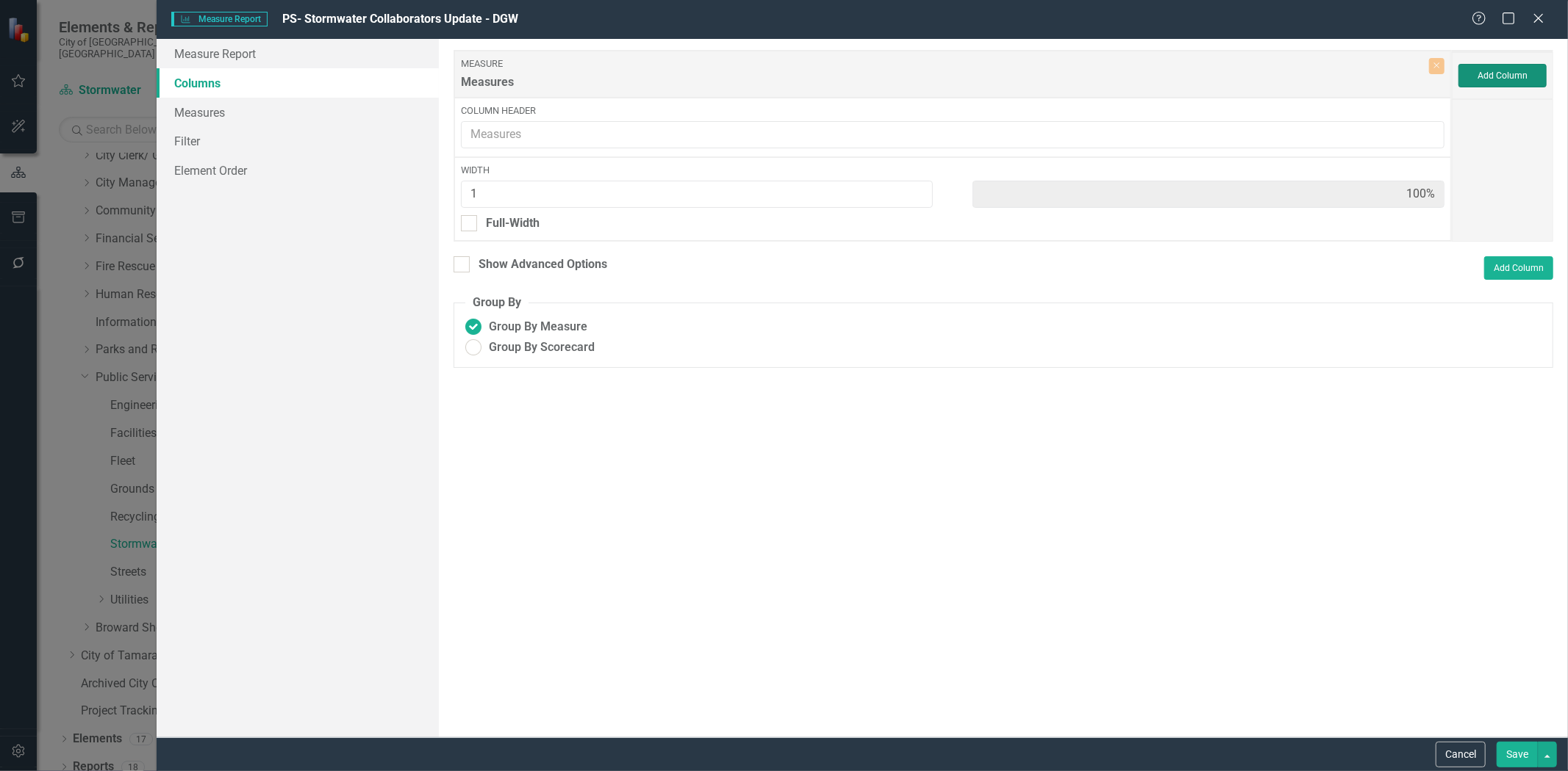
click at [1486, 68] on button "Add Column" at bounding box center [1502, 75] width 88 height 23
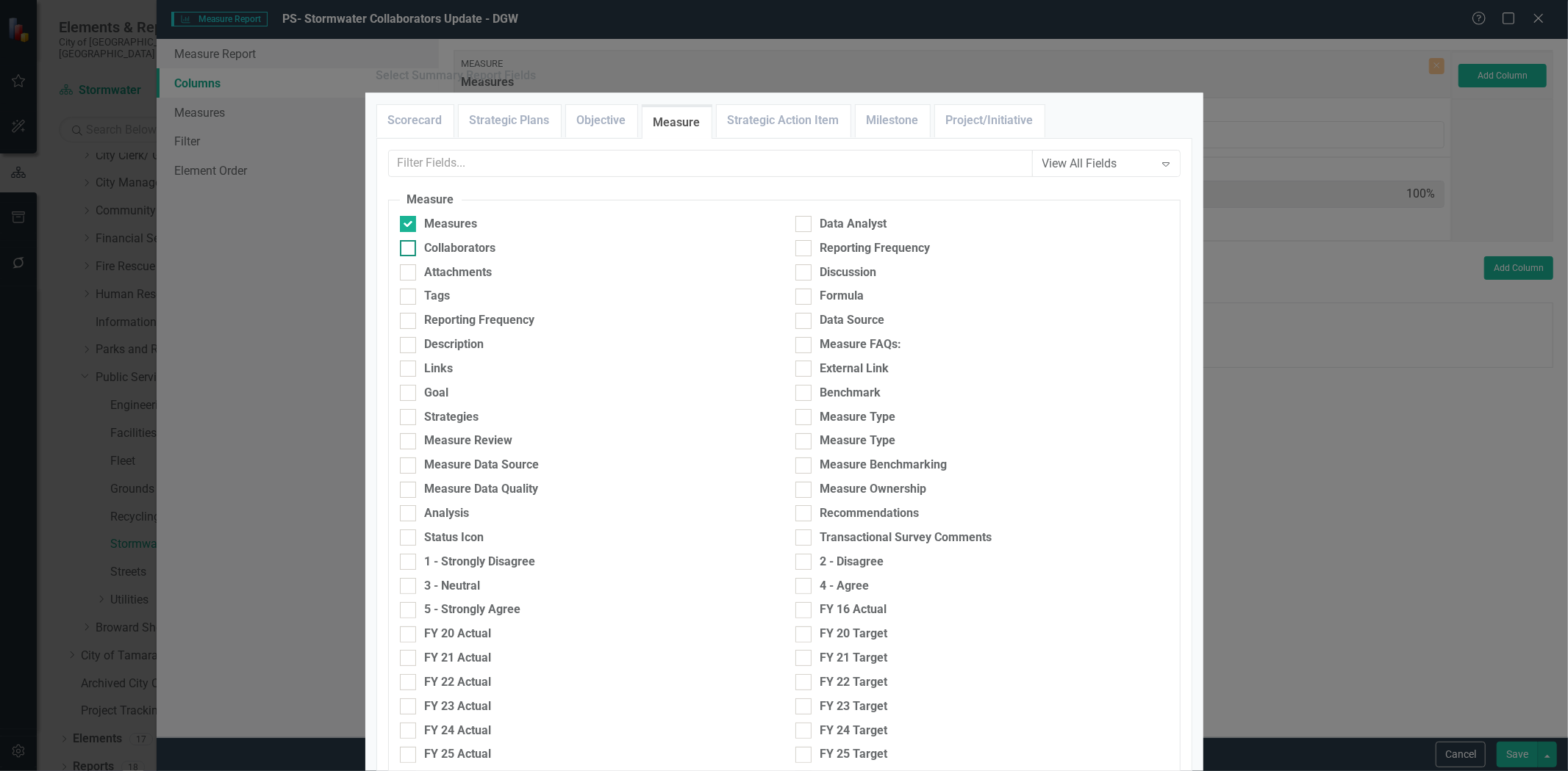
click at [456, 257] on div "Collaborators" at bounding box center [460, 249] width 72 height 17
click at [409, 250] on input "Collaborators" at bounding box center [404, 244] width 10 height 9
checkbox input "true"
click at [796, 225] on input "Data Analyst" at bounding box center [800, 220] width 10 height 9
checkbox input "true"
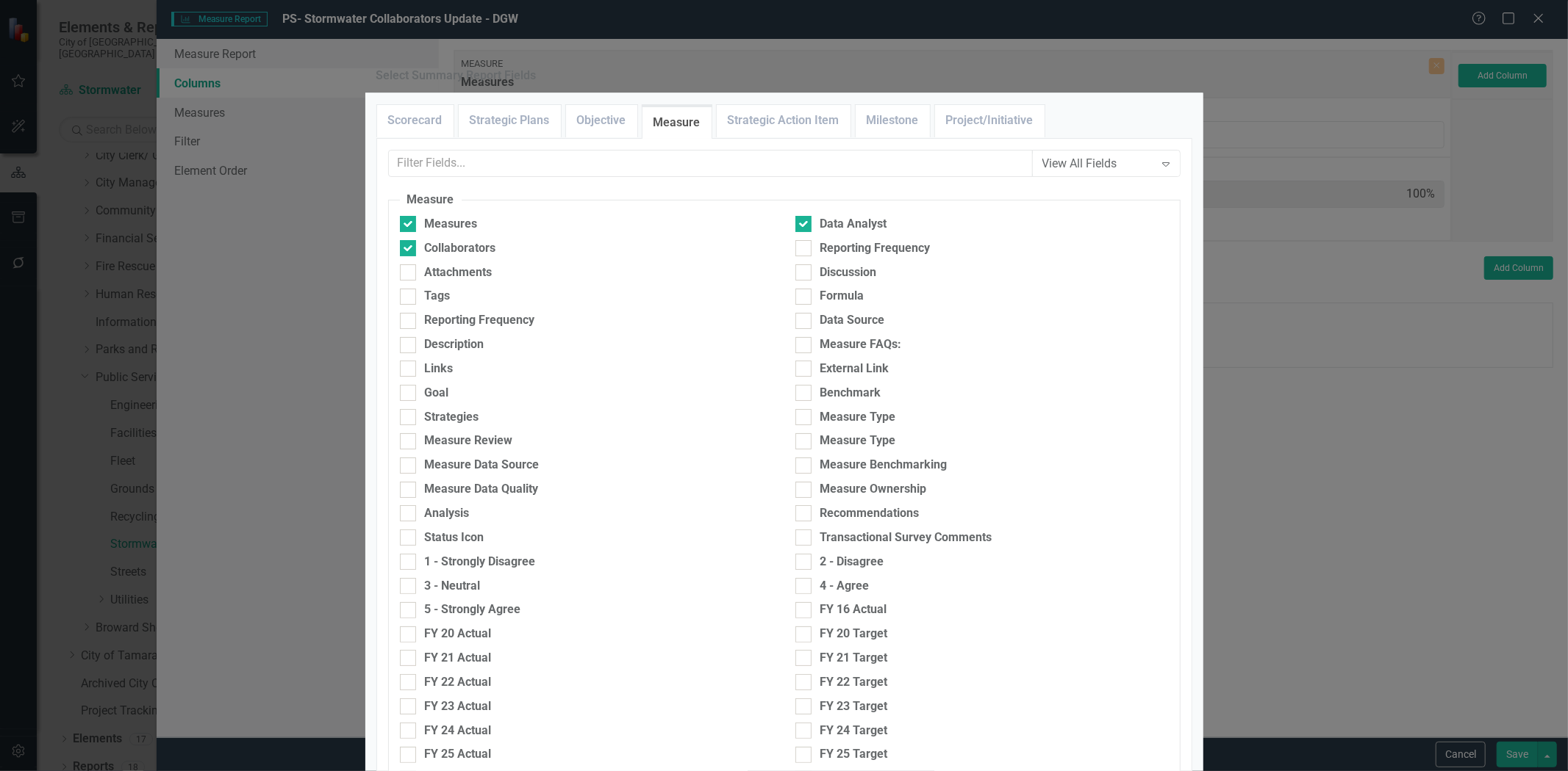
scroll to position [0, 0]
click at [797, 498] on div at bounding box center [803, 490] width 16 height 16
click at [797, 491] on input "Measure Ownership" at bounding box center [800, 486] width 10 height 9
checkbox input "true"
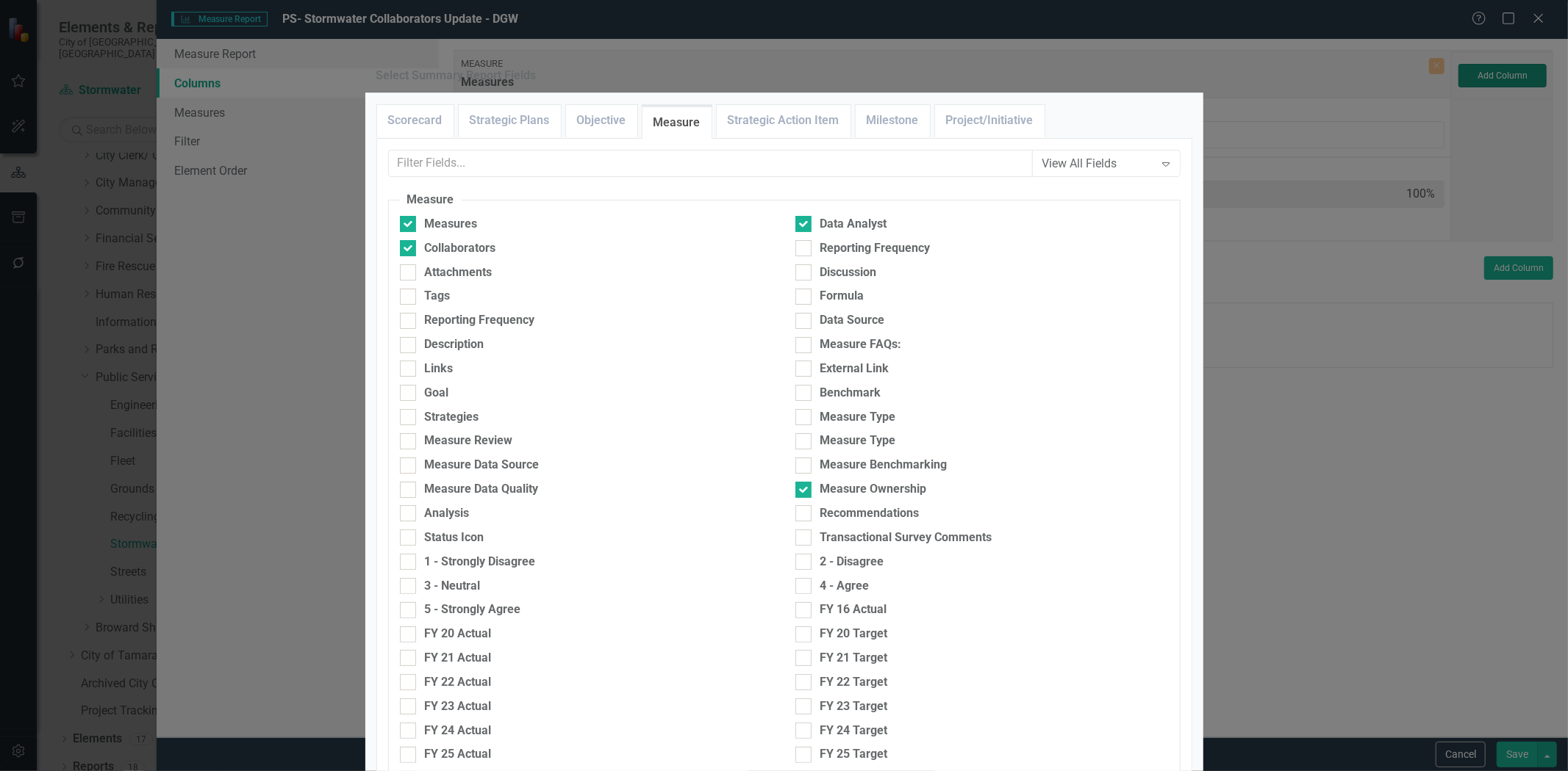
type input "25%"
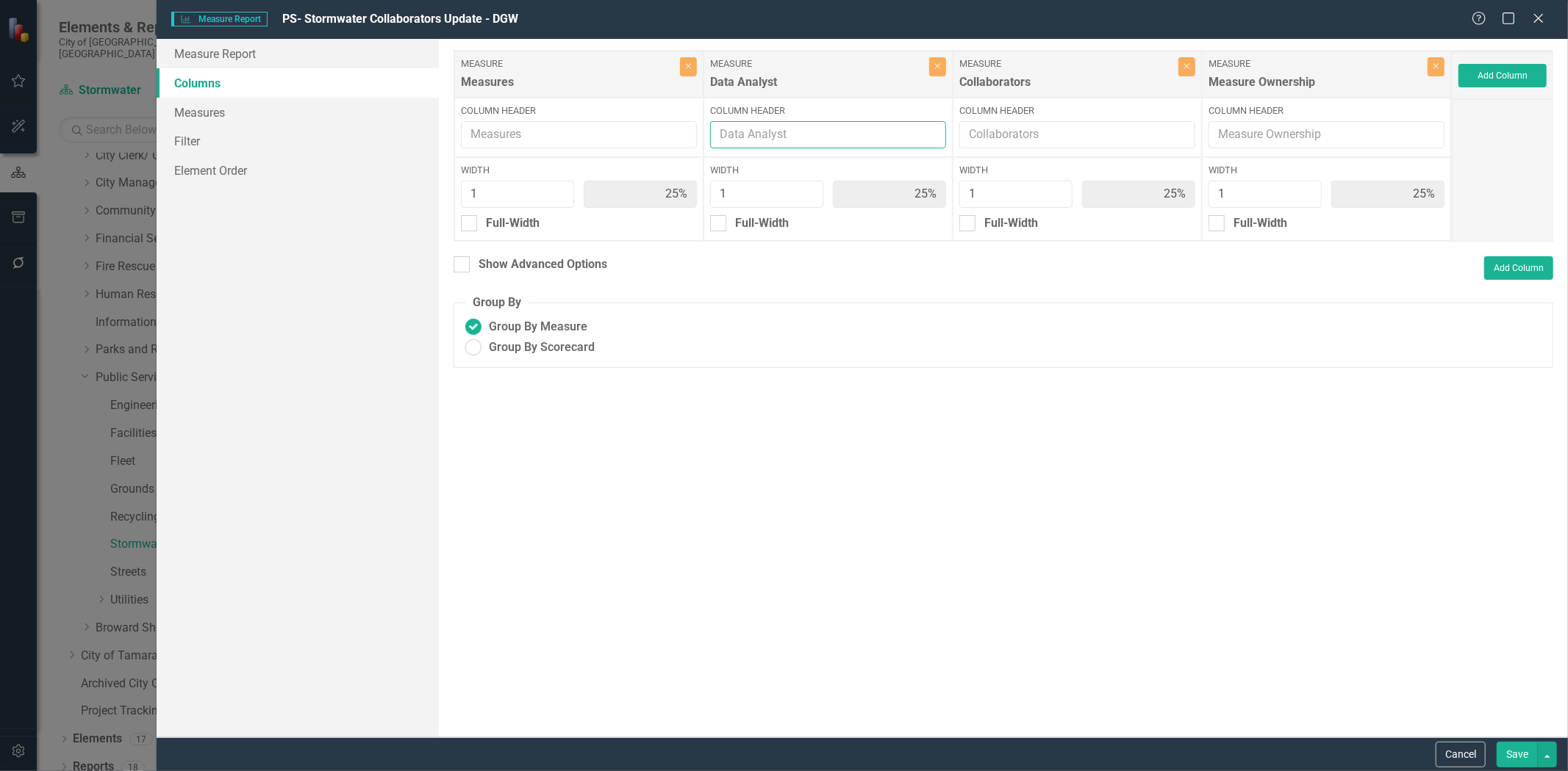
click at [791, 132] on input "Column Header" at bounding box center [828, 134] width 236 height 27
type input "c"
click at [795, 471] on div "To add columns to your report, click on the "Select Columns" button below. All …" at bounding box center [1003, 388] width 1129 height 698
click at [790, 136] on input "Column Header" at bounding box center [828, 134] width 236 height 27
click at [243, 115] on link "Measures" at bounding box center [297, 112] width 282 height 29
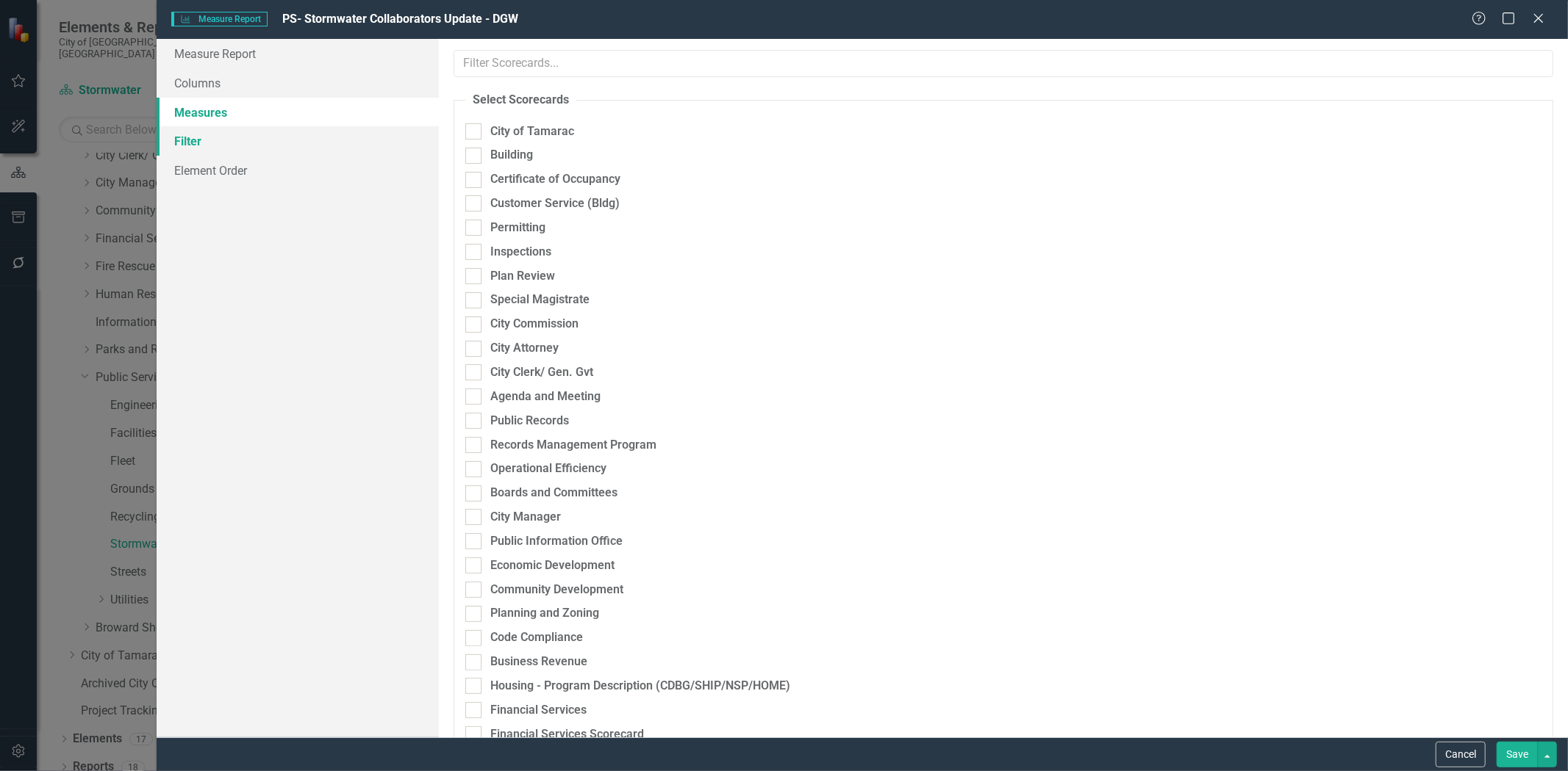
click at [188, 145] on link "Filter" at bounding box center [297, 141] width 282 height 29
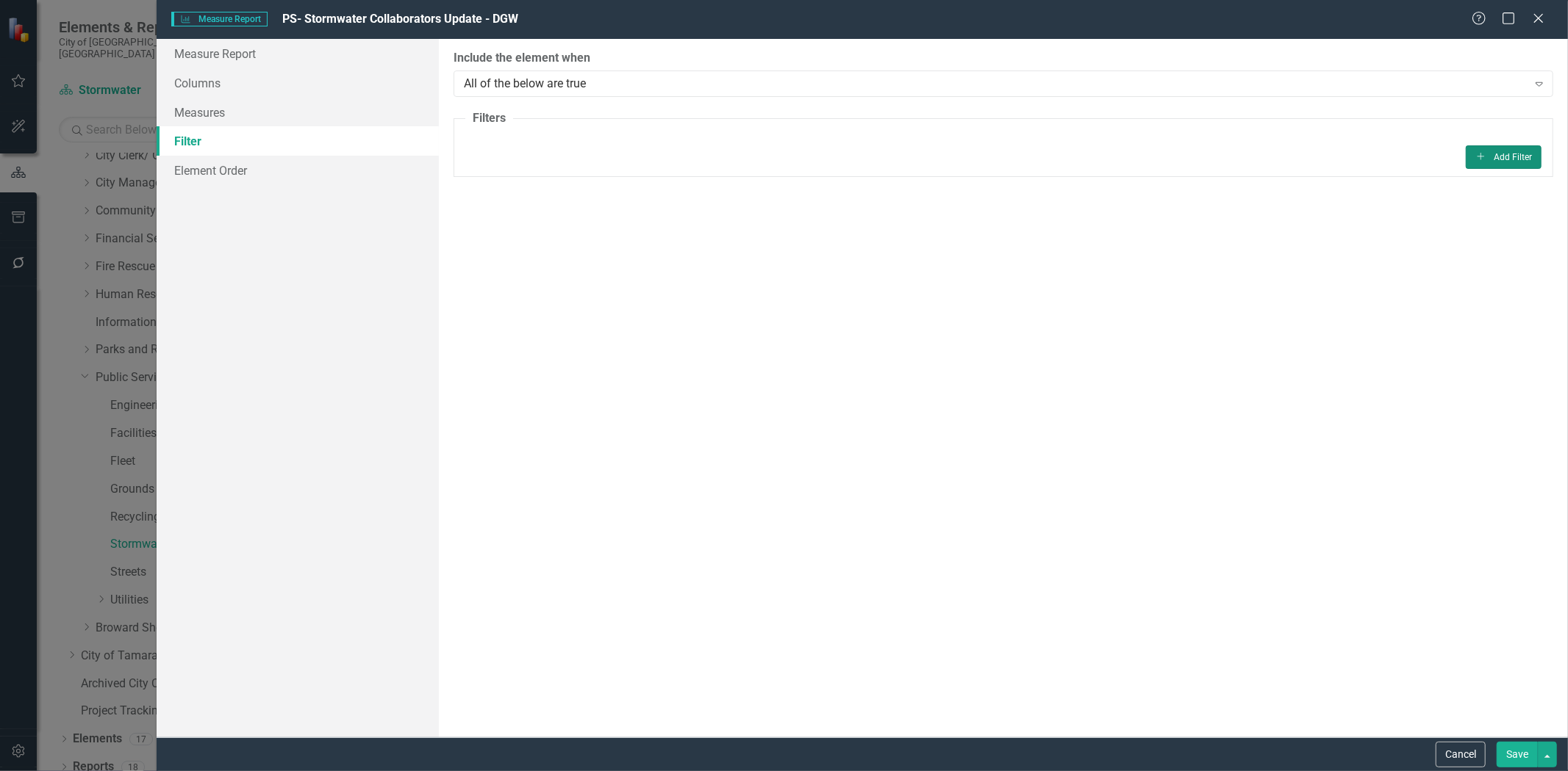
click at [1510, 155] on button "Add Add Filter" at bounding box center [1504, 156] width 76 height 23
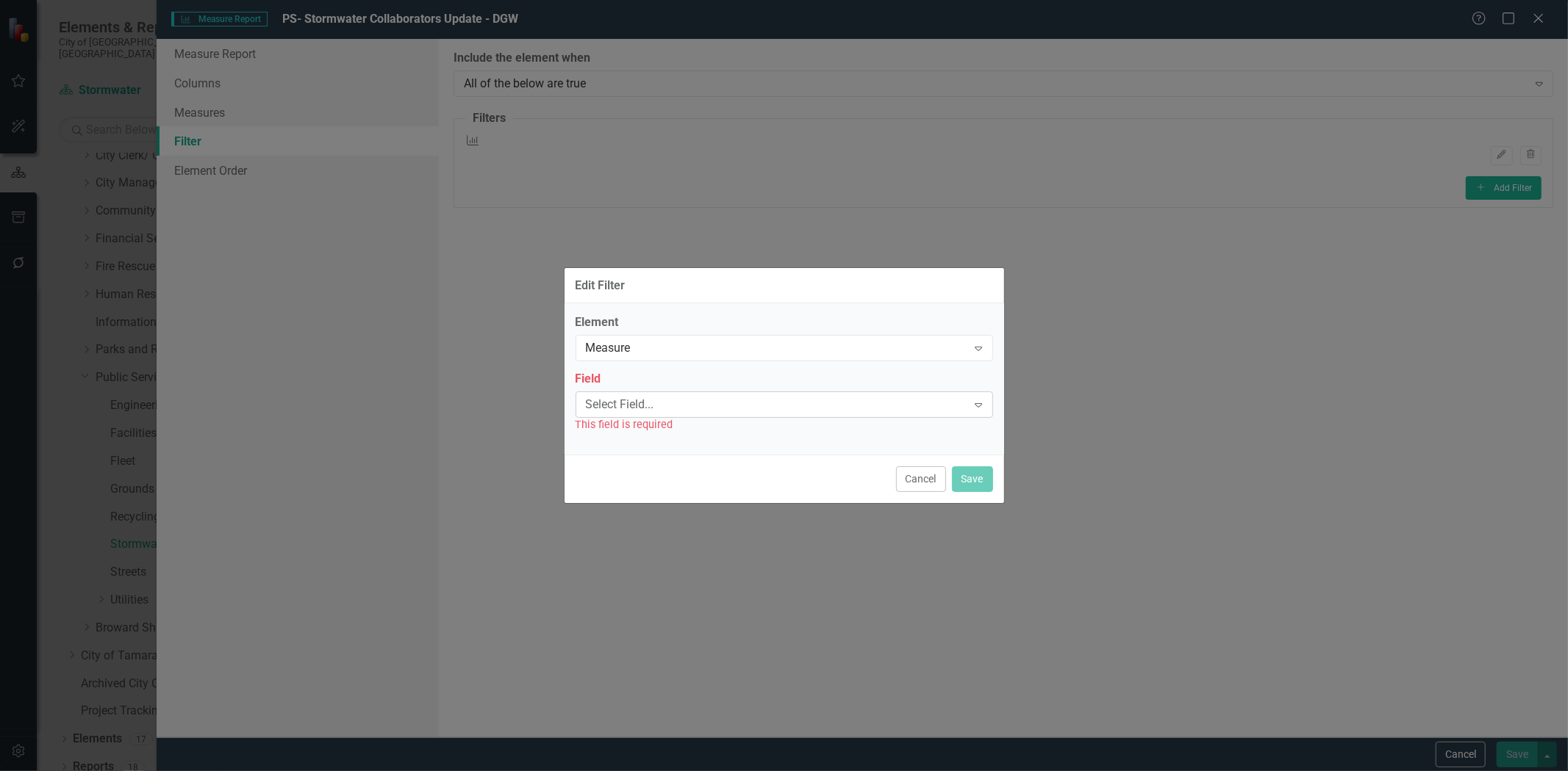
click at [629, 401] on div "Select Field..." at bounding box center [777, 405] width 382 height 17
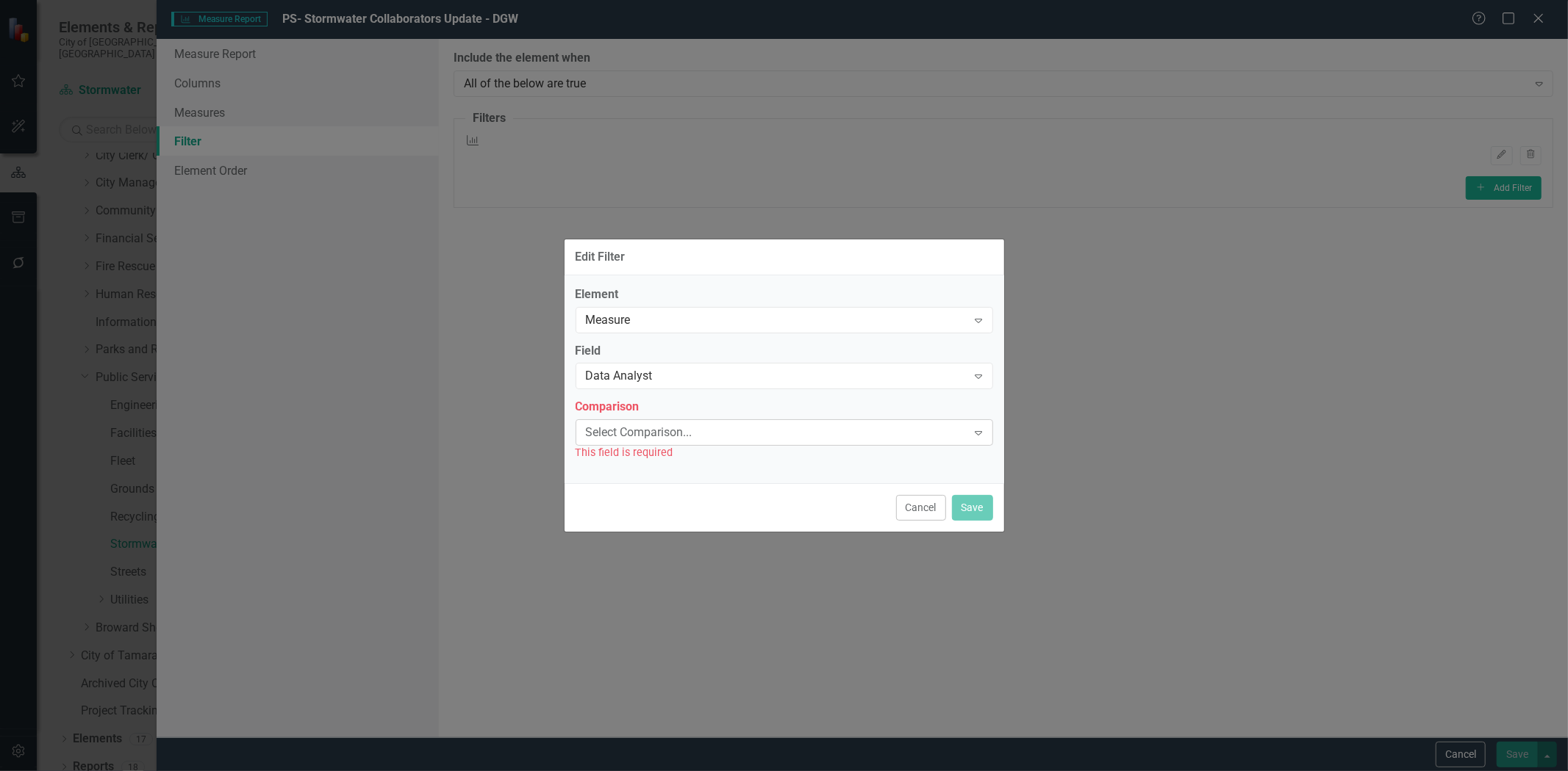
click at [672, 427] on div "Select Comparison..." at bounding box center [777, 433] width 382 height 17
drag, startPoint x: 1179, startPoint y: 547, endPoint x: 1110, endPoint y: 537, distance: 69.7
click at [1173, 547] on div "Edit Filter Element Measure Expand Field Data Analyst Expand Comparison 4 resul…" at bounding box center [784, 385] width 1568 height 771
click at [930, 509] on button "Cancel" at bounding box center [921, 508] width 50 height 26
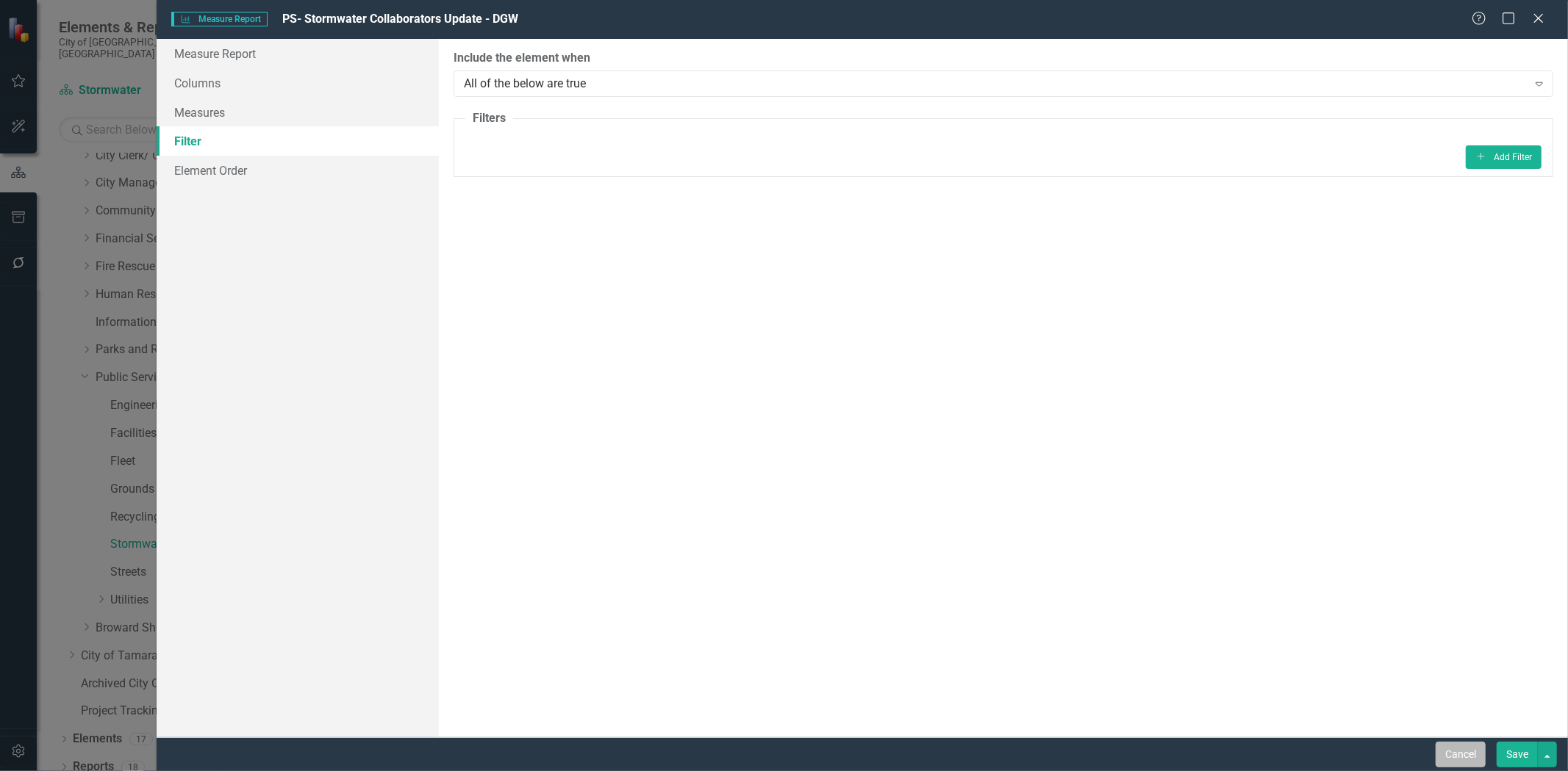
click at [1457, 749] on button "Cancel" at bounding box center [1461, 755] width 50 height 26
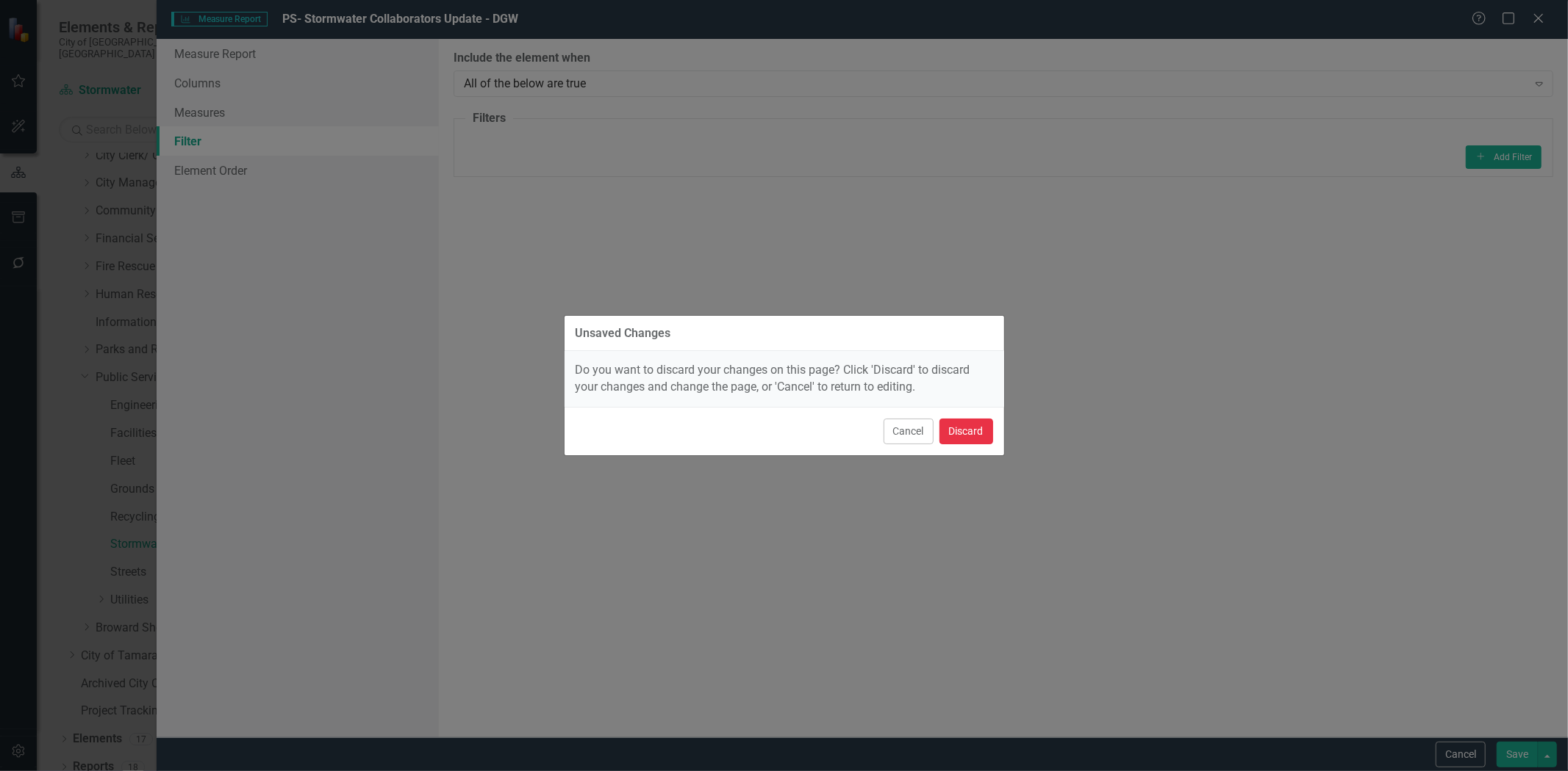
click at [985, 441] on button "Discard" at bounding box center [966, 432] width 54 height 26
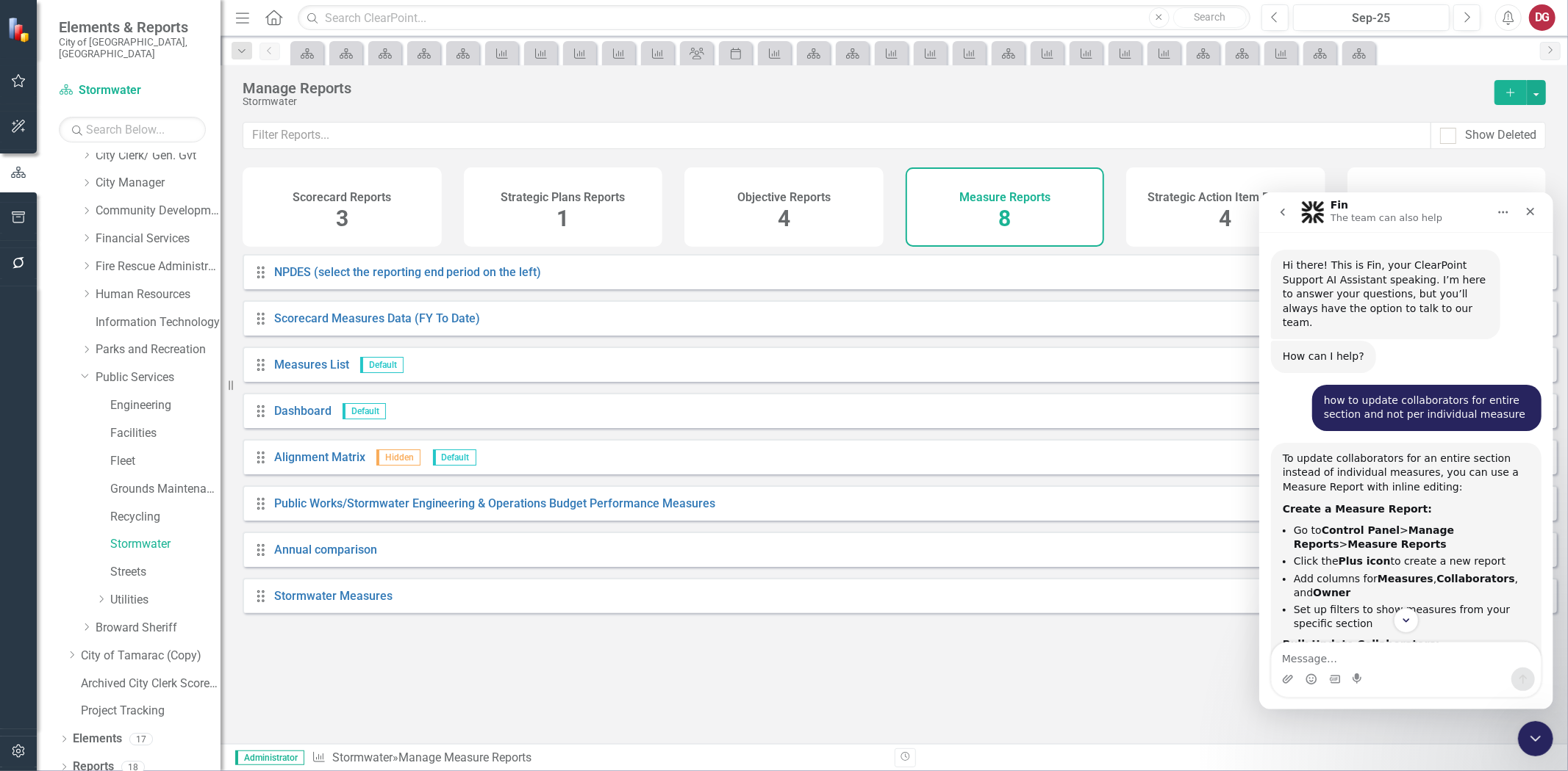
click at [879, 654] on div "Drag NPDES (select the reporting end period on the left) Edit Report Dropdown M…" at bounding box center [894, 493] width 1348 height 479
click at [136, 536] on link "Stormwater" at bounding box center [166, 545] width 111 height 17
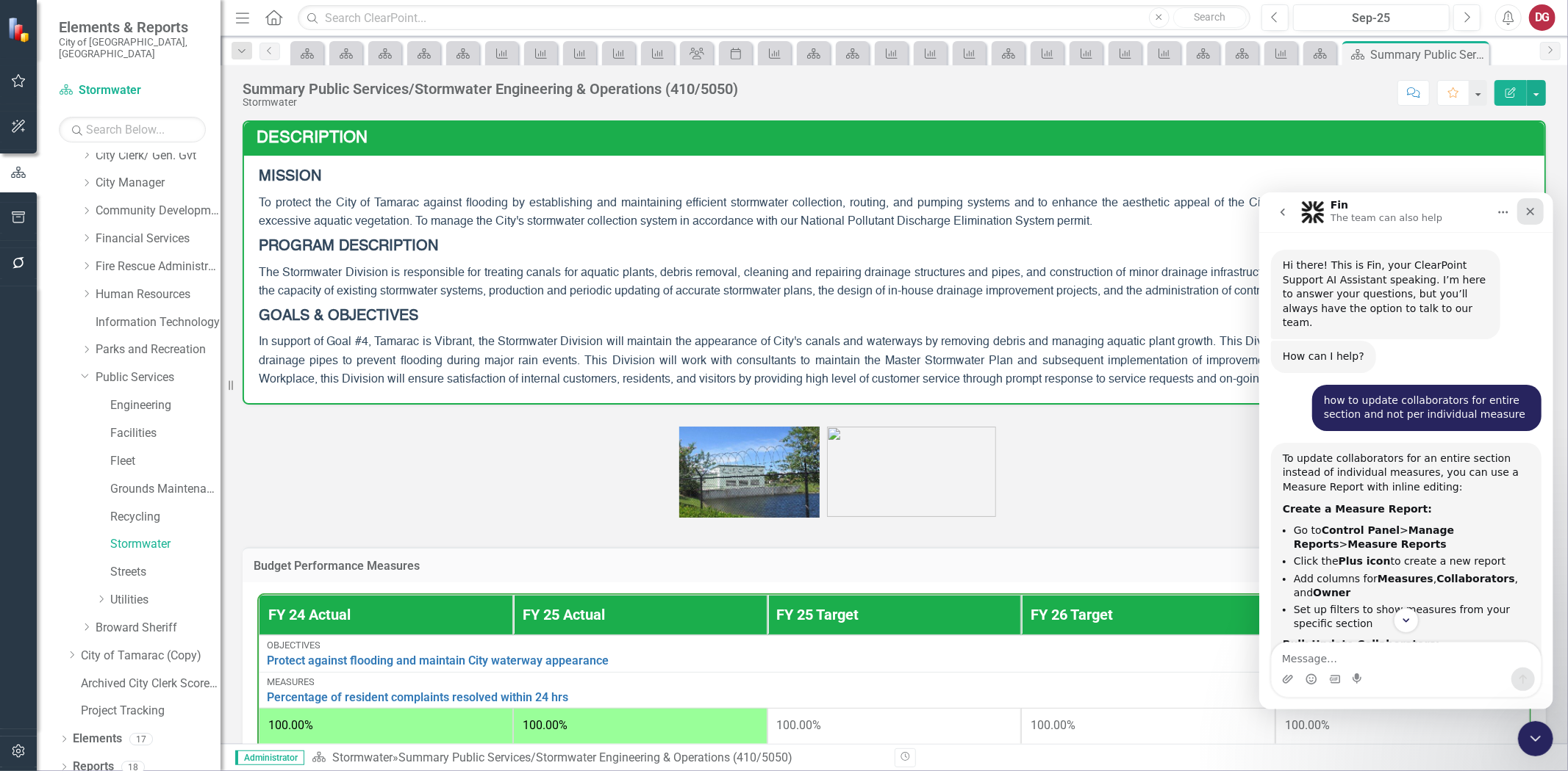
click at [1532, 212] on icon "Close" at bounding box center [1529, 211] width 8 height 8
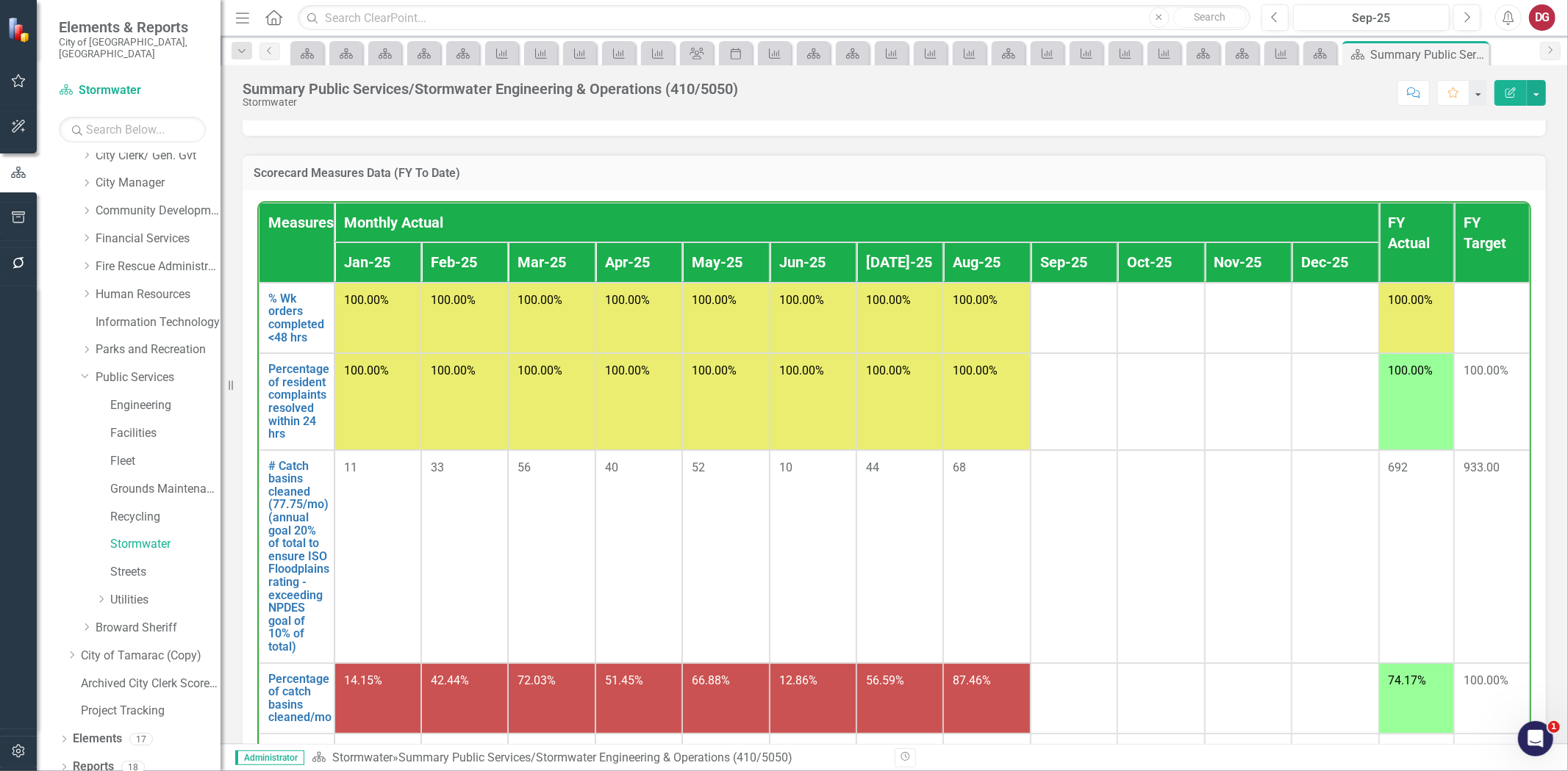
scroll to position [979, 0]
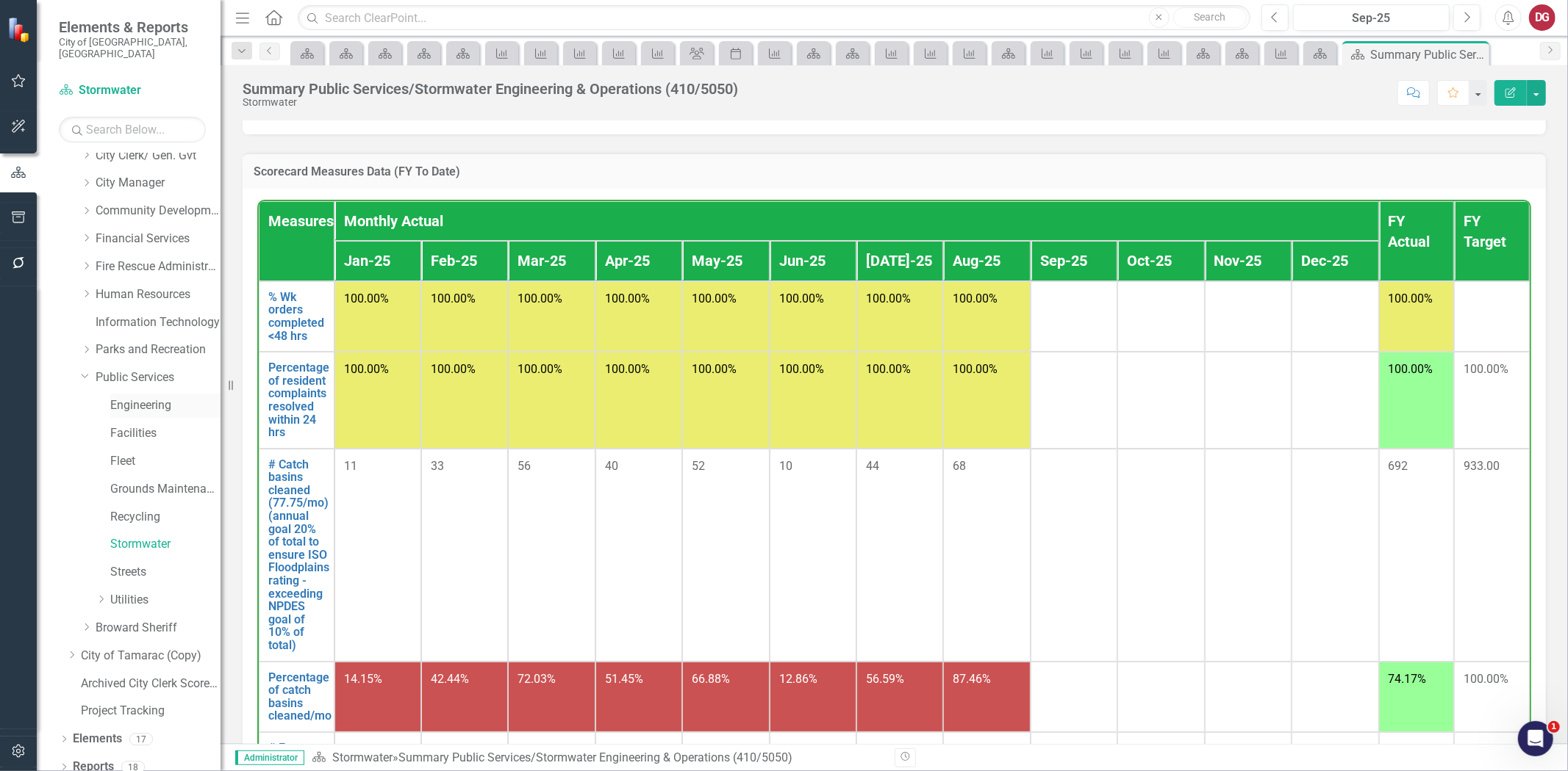
click at [147, 397] on link "Engineering" at bounding box center [166, 406] width 111 height 17
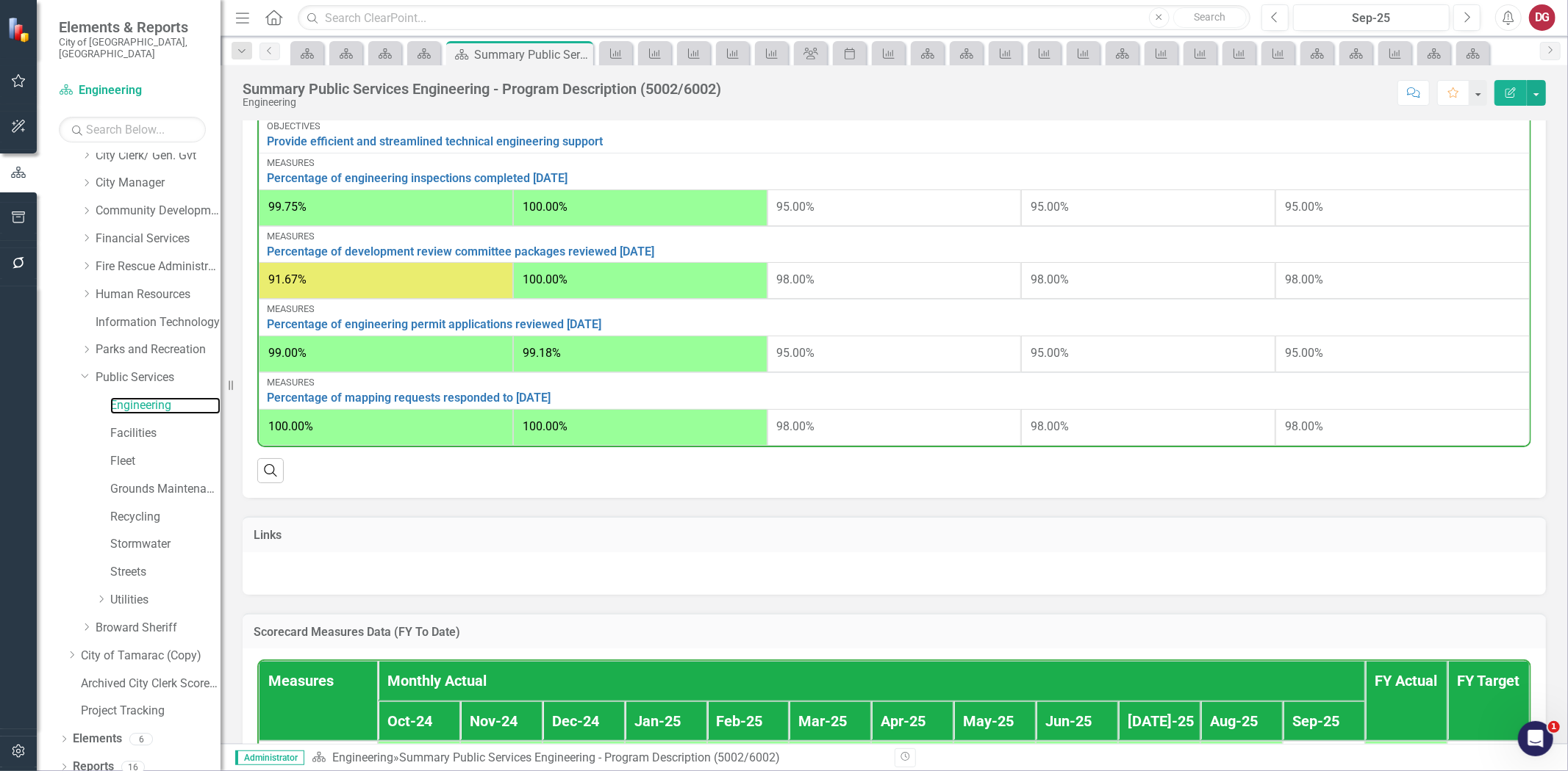
scroll to position [898, 0]
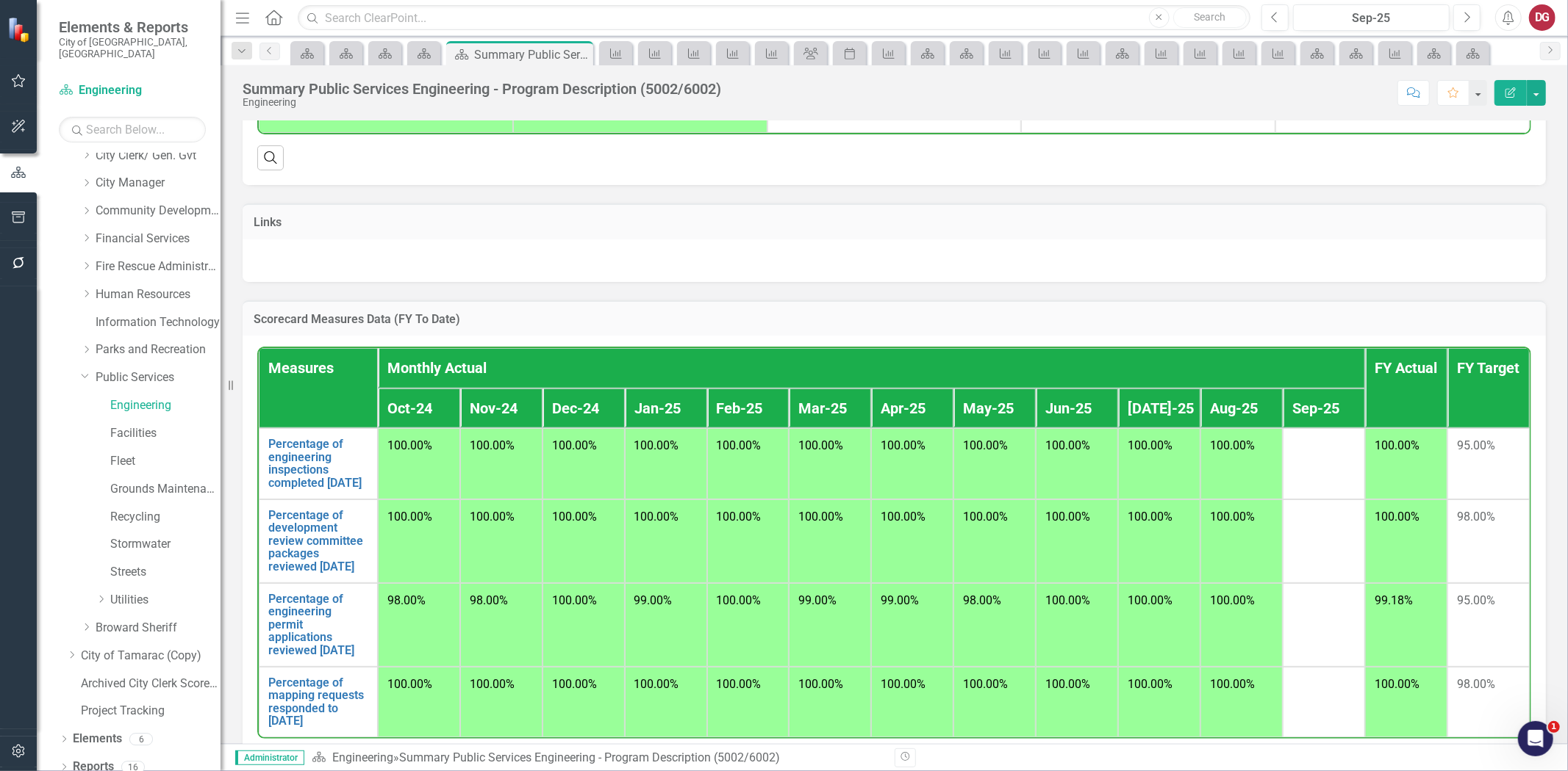
click at [377, 317] on h3 "Scorecard Measures Data (FY To Date)" at bounding box center [894, 319] width 1281 height 13
click at [1368, 324] on td "Scorecard Measures Data (FY To Date)" at bounding box center [894, 321] width 1281 height 19
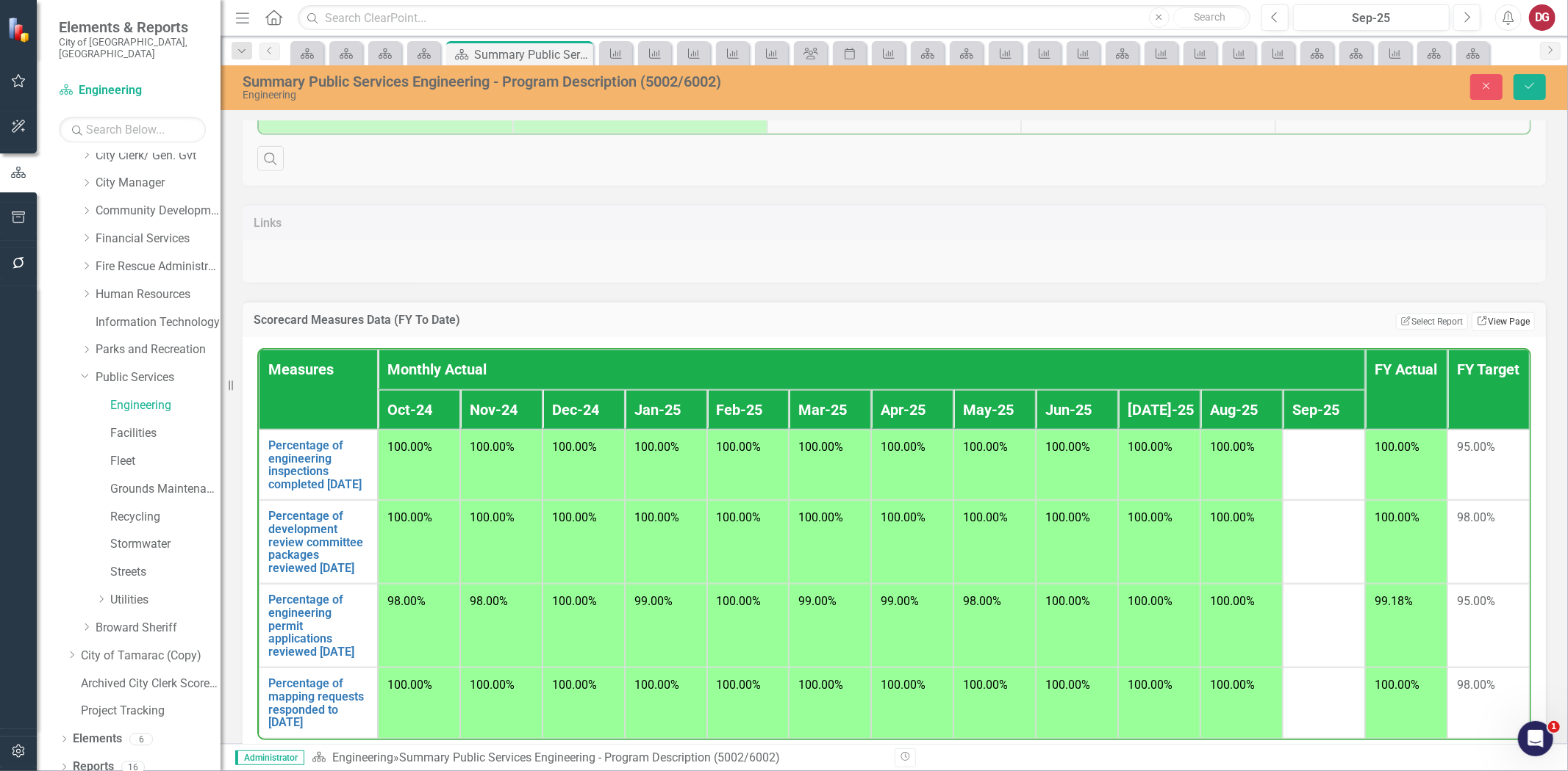
click at [1486, 313] on link "Link View Page" at bounding box center [1502, 322] width 63 height 19
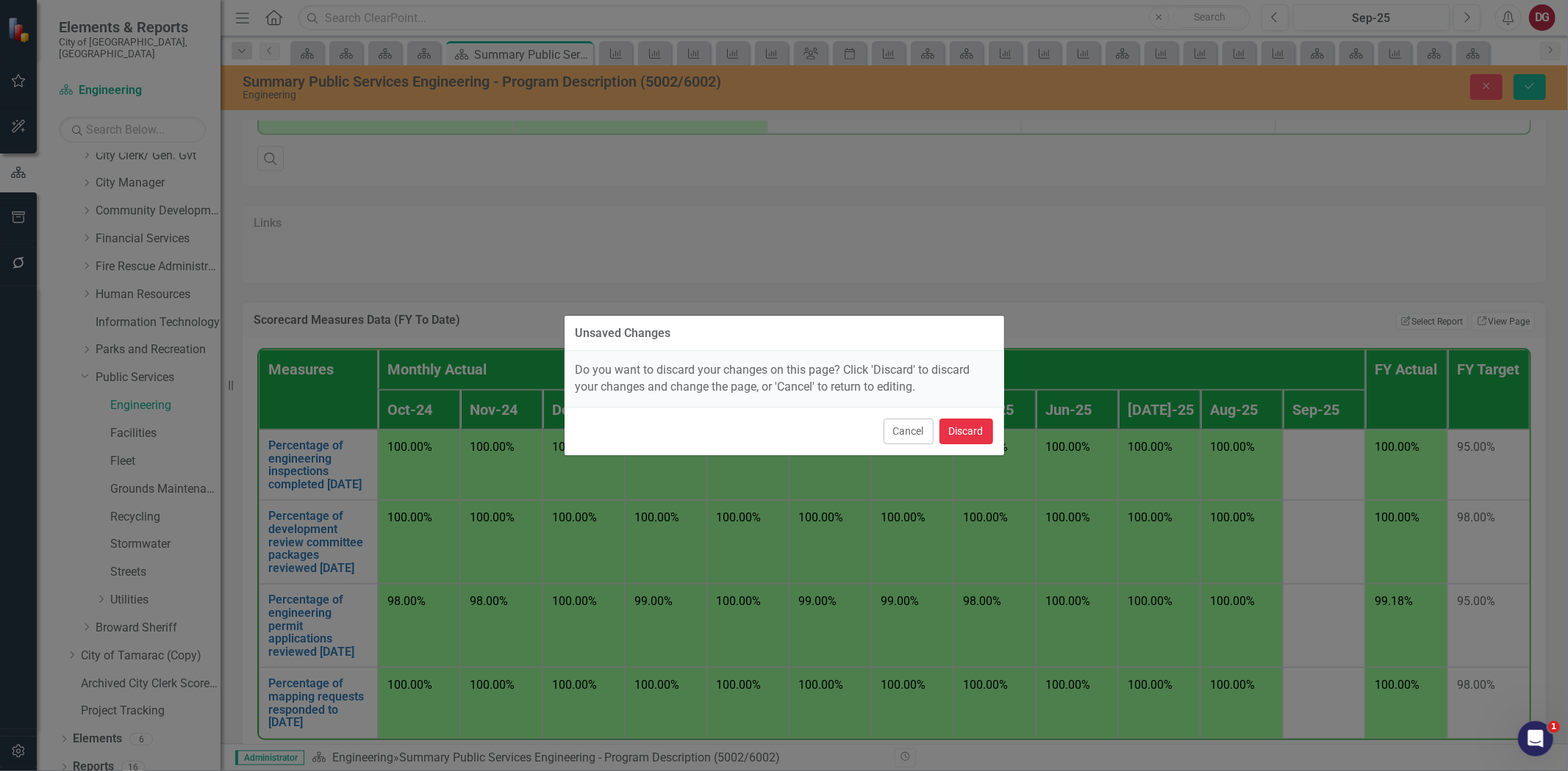
click at [968, 427] on button "Discard" at bounding box center [966, 432] width 54 height 26
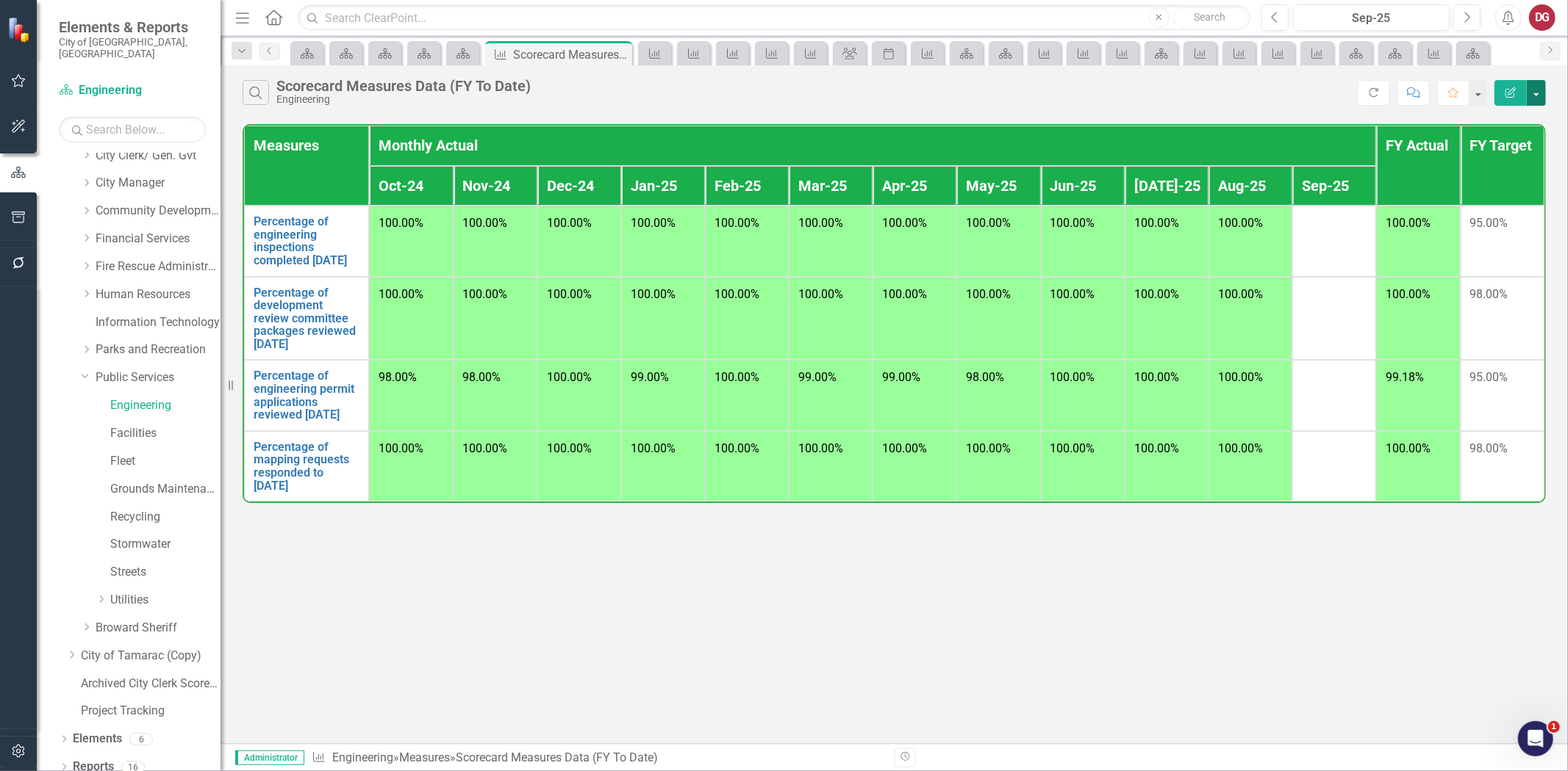
click at [1532, 97] on button "button" at bounding box center [1536, 93] width 19 height 26
click at [1489, 123] on link "Edit Report Edit Report" at bounding box center [1487, 119] width 116 height 27
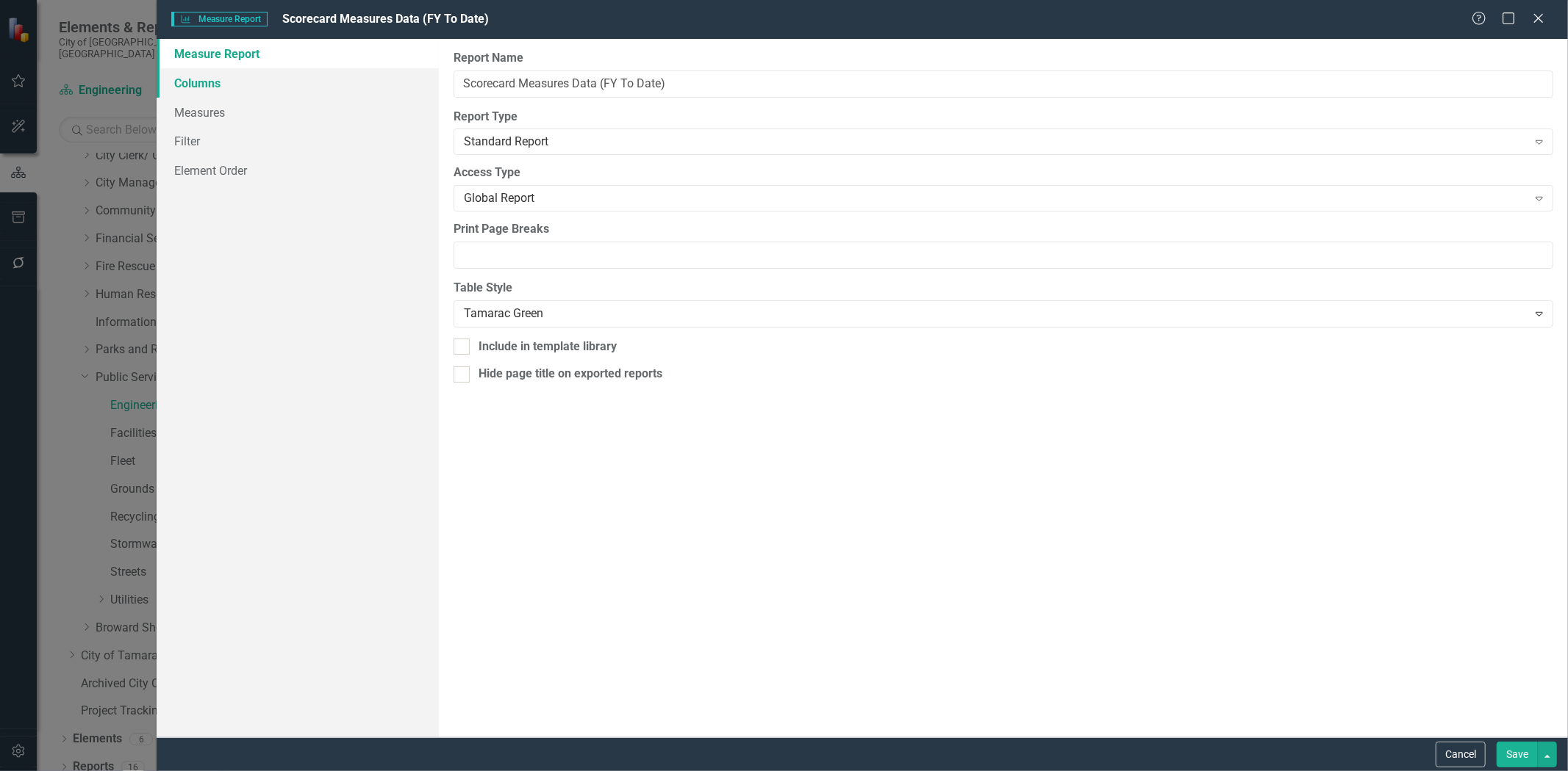
click at [207, 82] on link "Columns" at bounding box center [297, 83] width 282 height 29
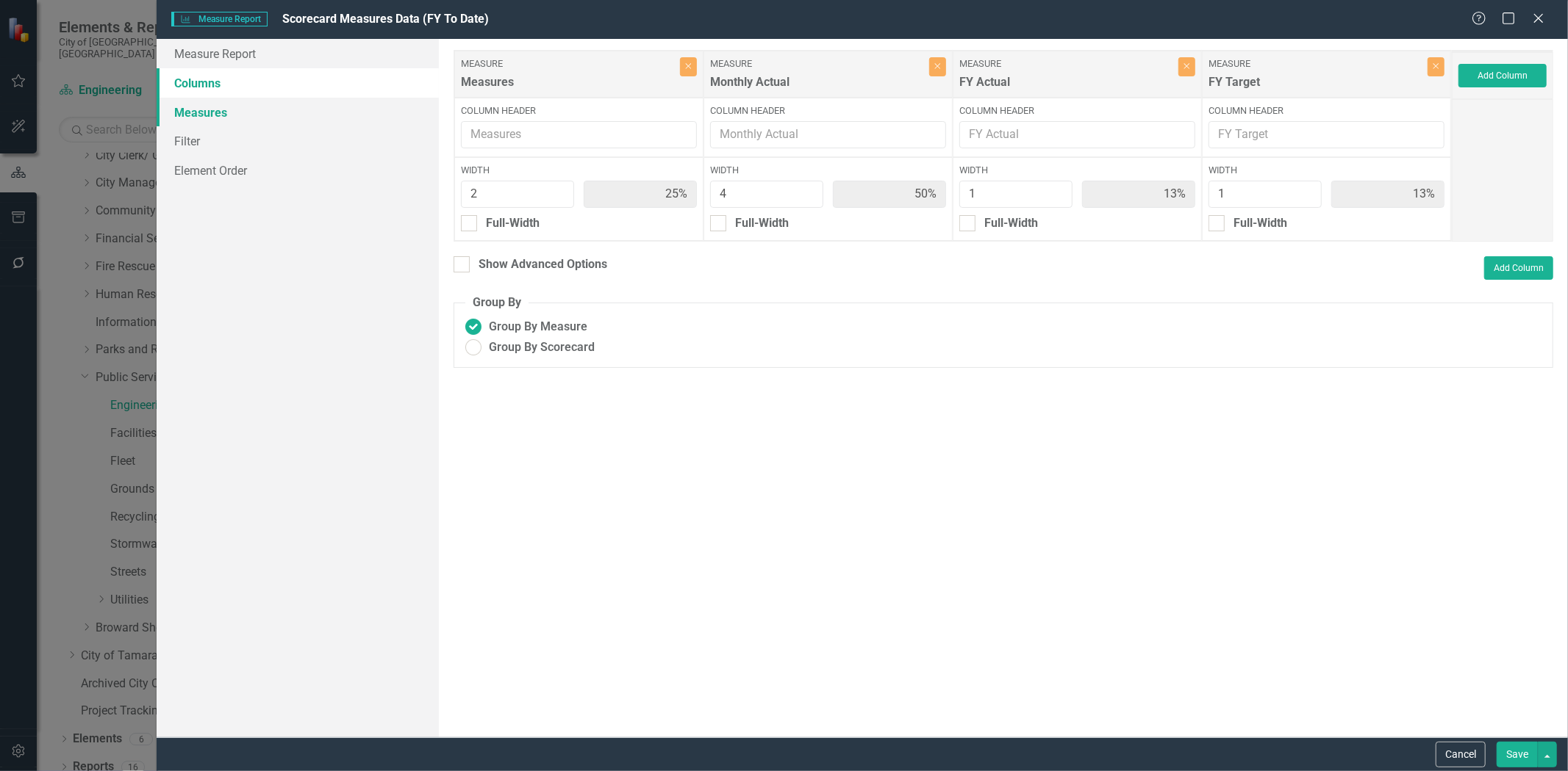
click at [201, 109] on link "Measures" at bounding box center [297, 112] width 282 height 29
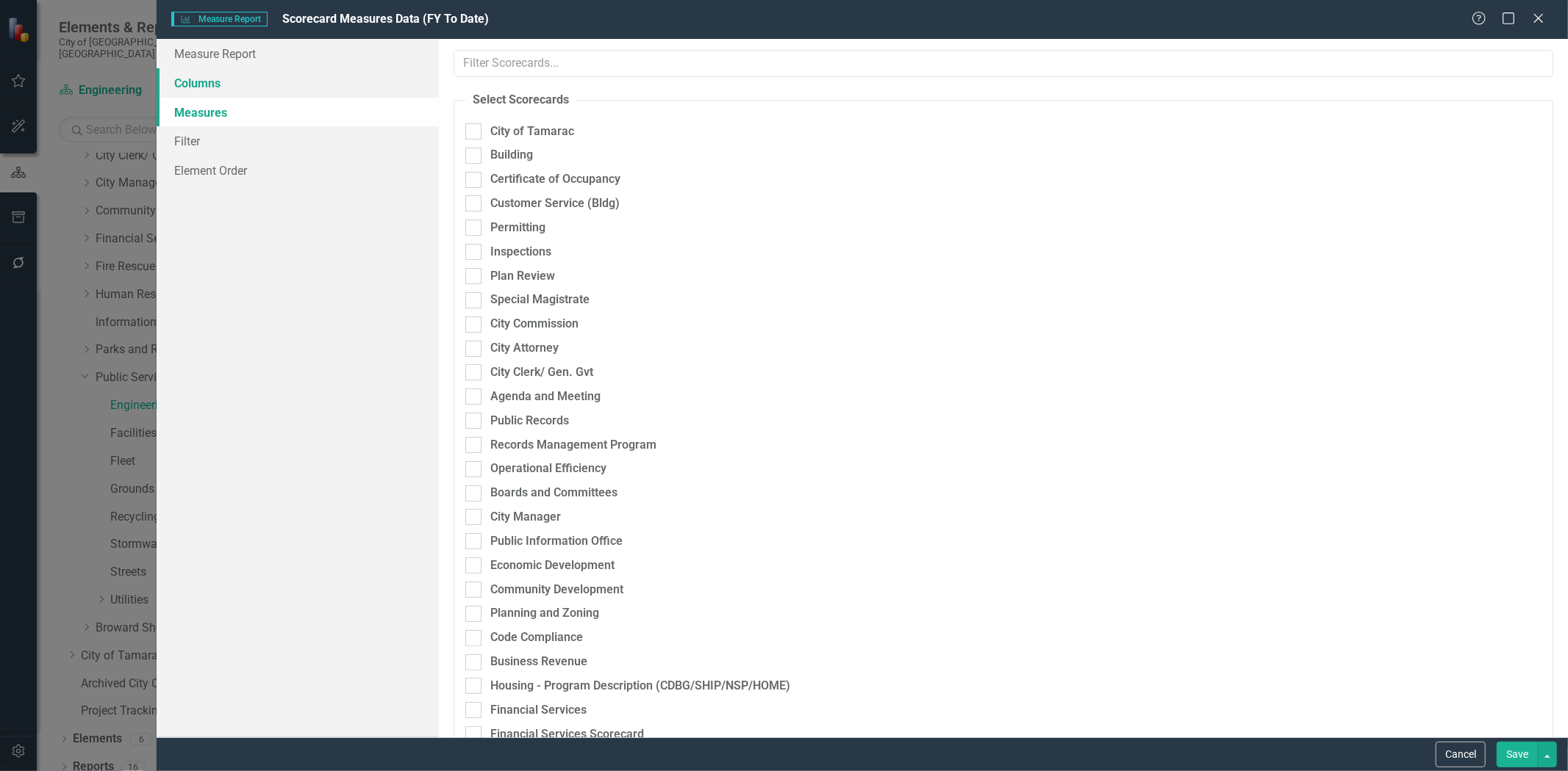
click at [216, 82] on link "Columns" at bounding box center [297, 83] width 282 height 29
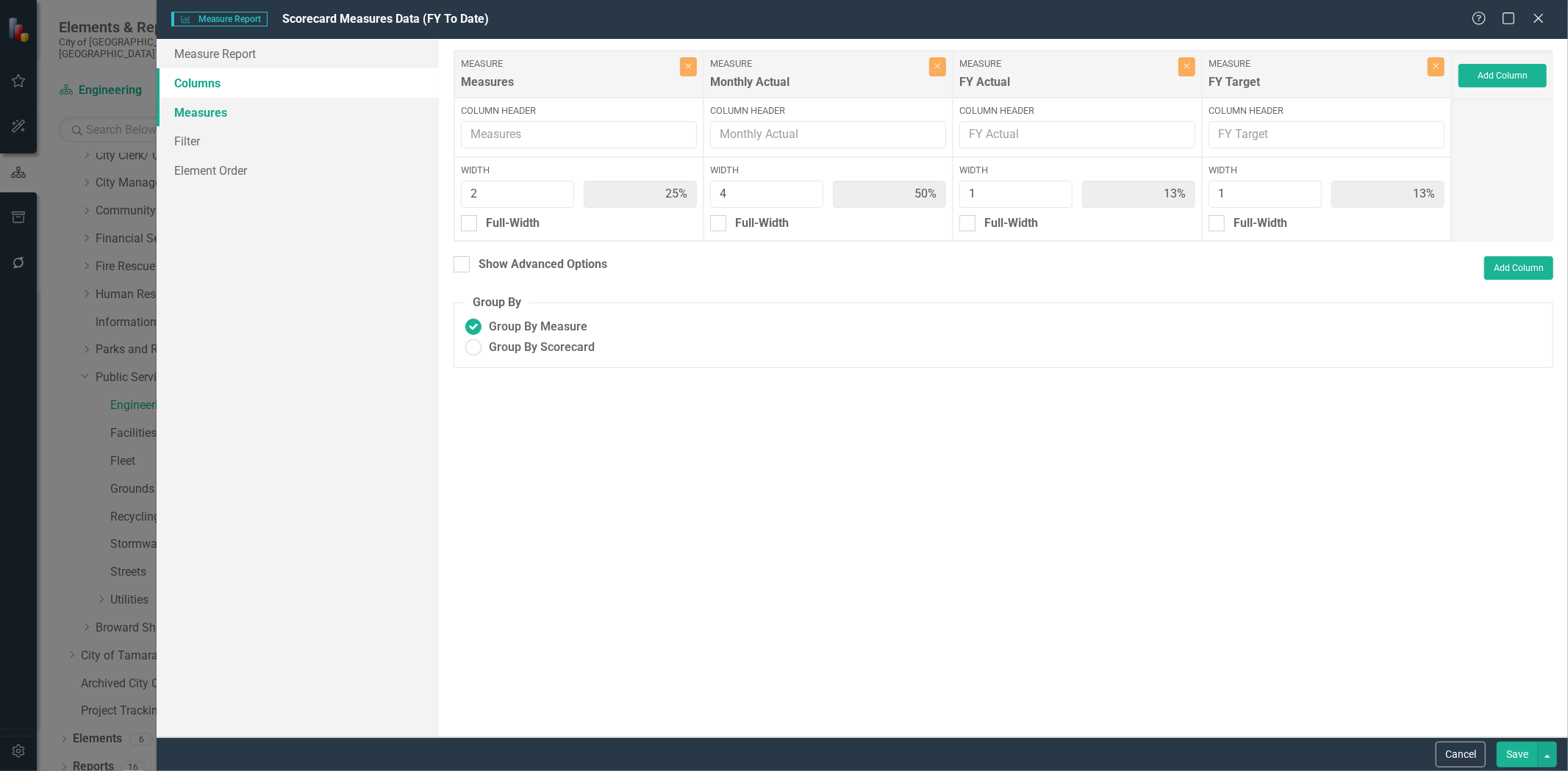
click at [224, 119] on link "Measures" at bounding box center [297, 112] width 282 height 29
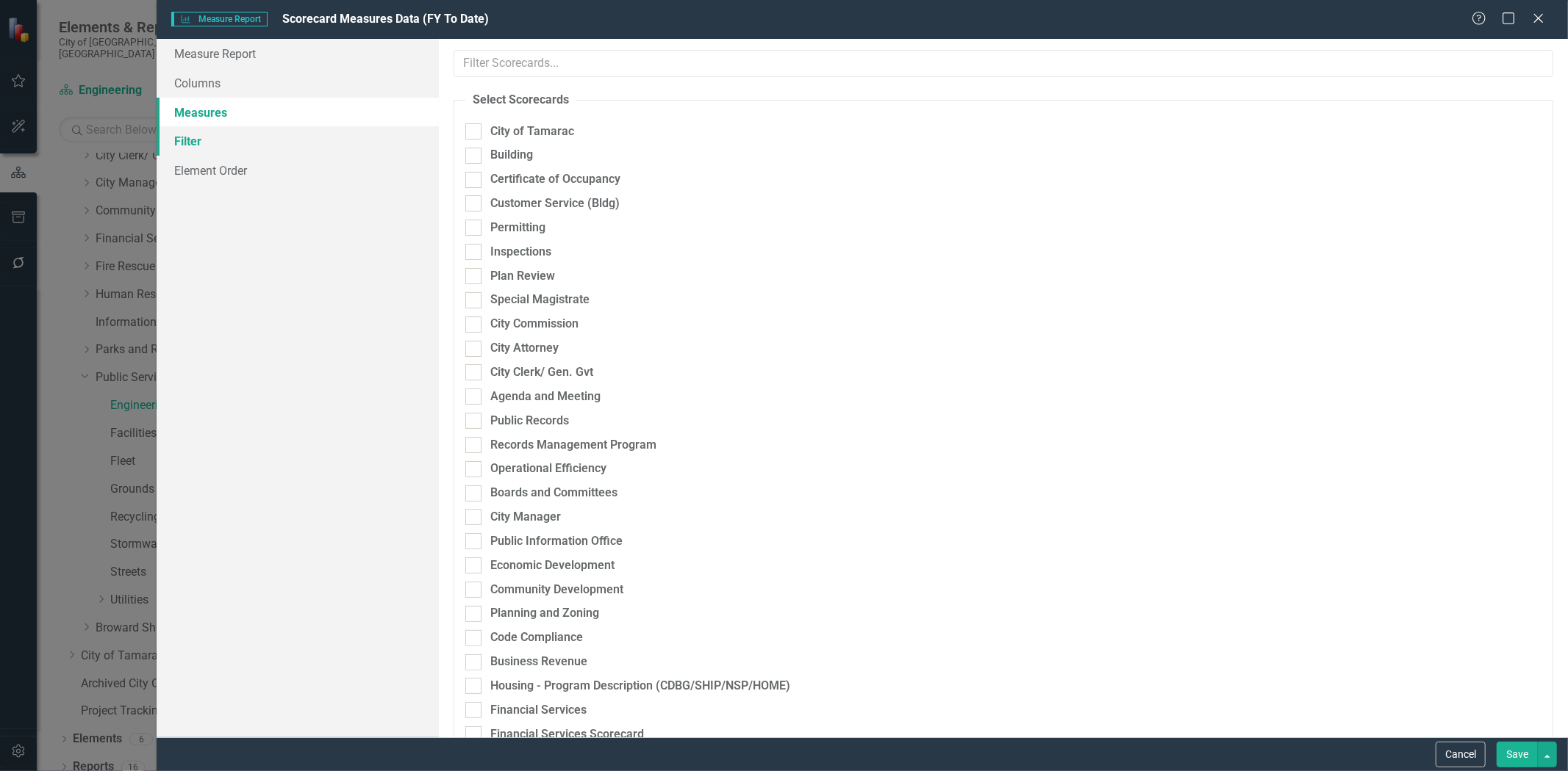
click at [194, 141] on link "Filter" at bounding box center [297, 141] width 282 height 29
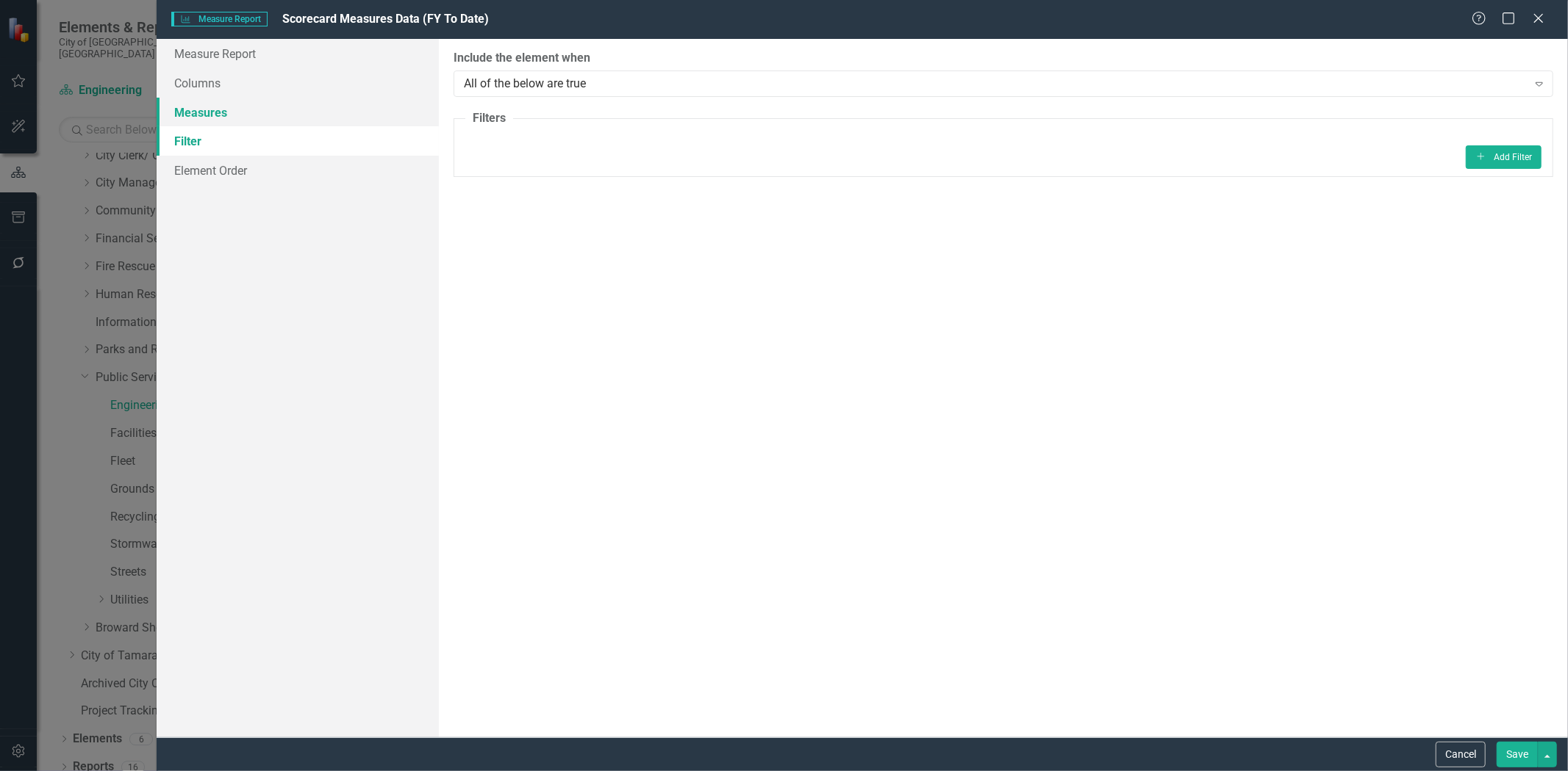
click at [214, 112] on link "Measures" at bounding box center [297, 112] width 282 height 29
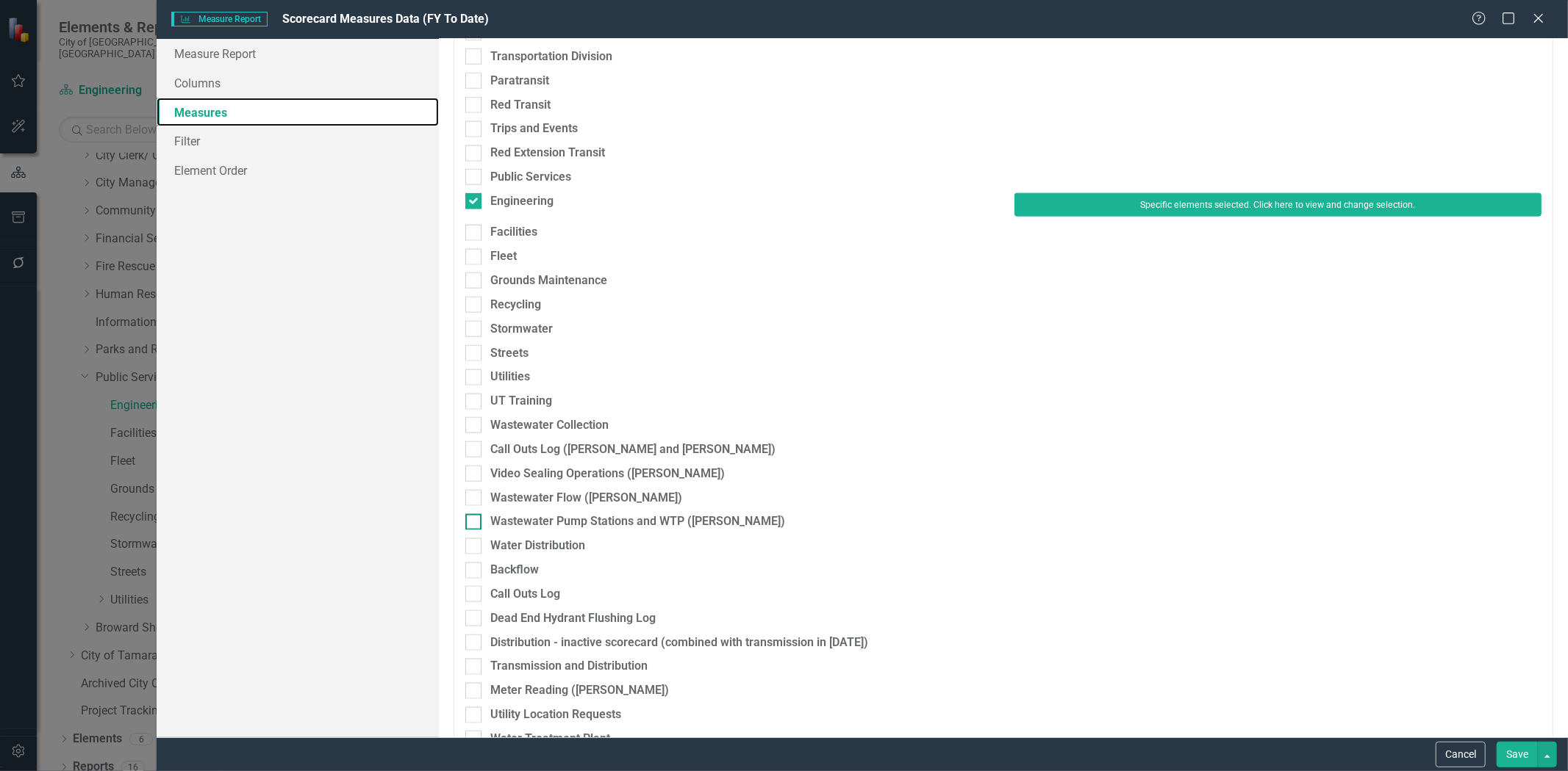
scroll to position [1746, 0]
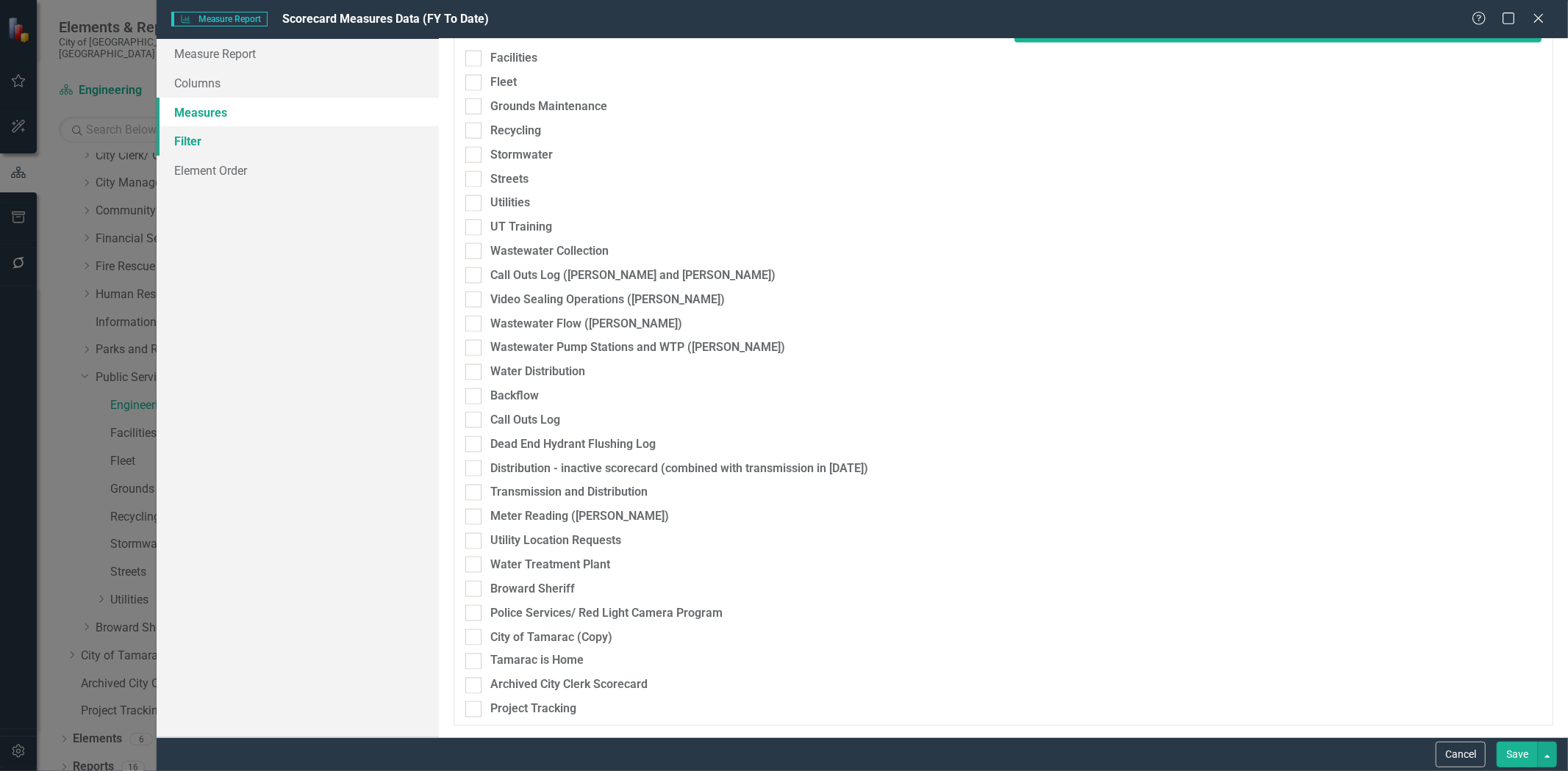
click at [223, 155] on link "Filter" at bounding box center [297, 141] width 282 height 29
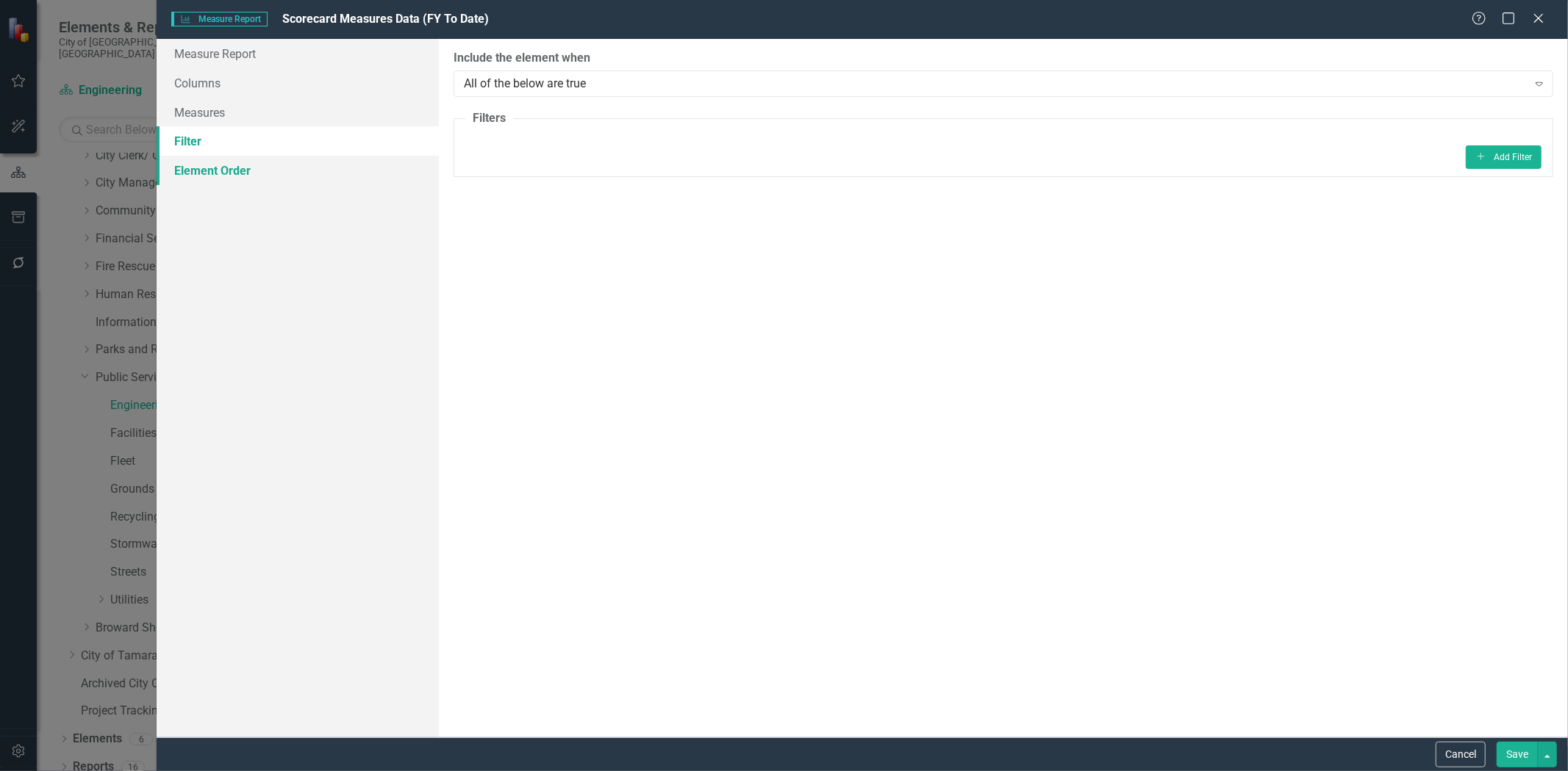
click at [217, 170] on link "Element Order" at bounding box center [297, 170] width 282 height 29
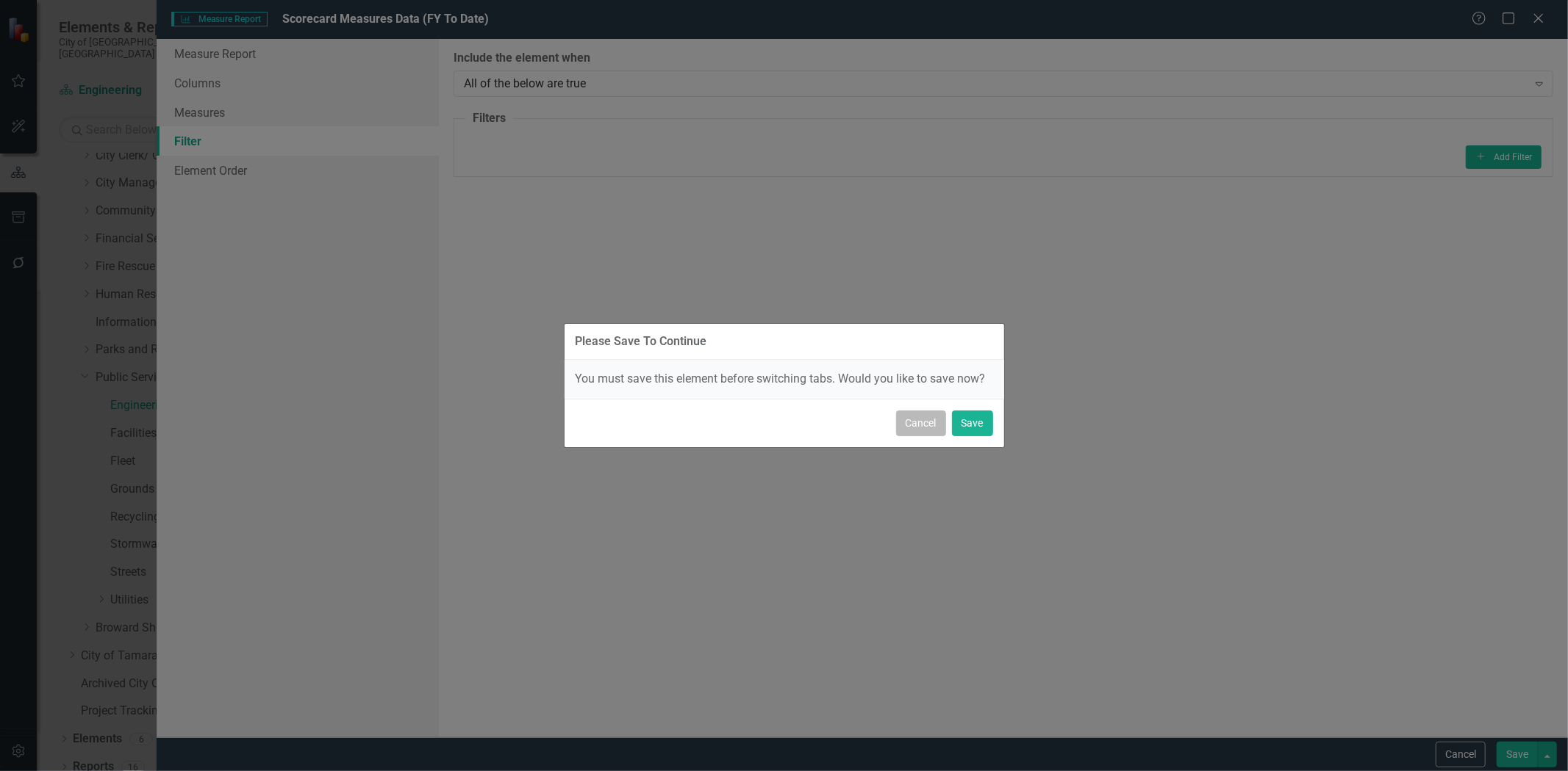
click at [929, 421] on button "Cancel" at bounding box center [921, 424] width 50 height 26
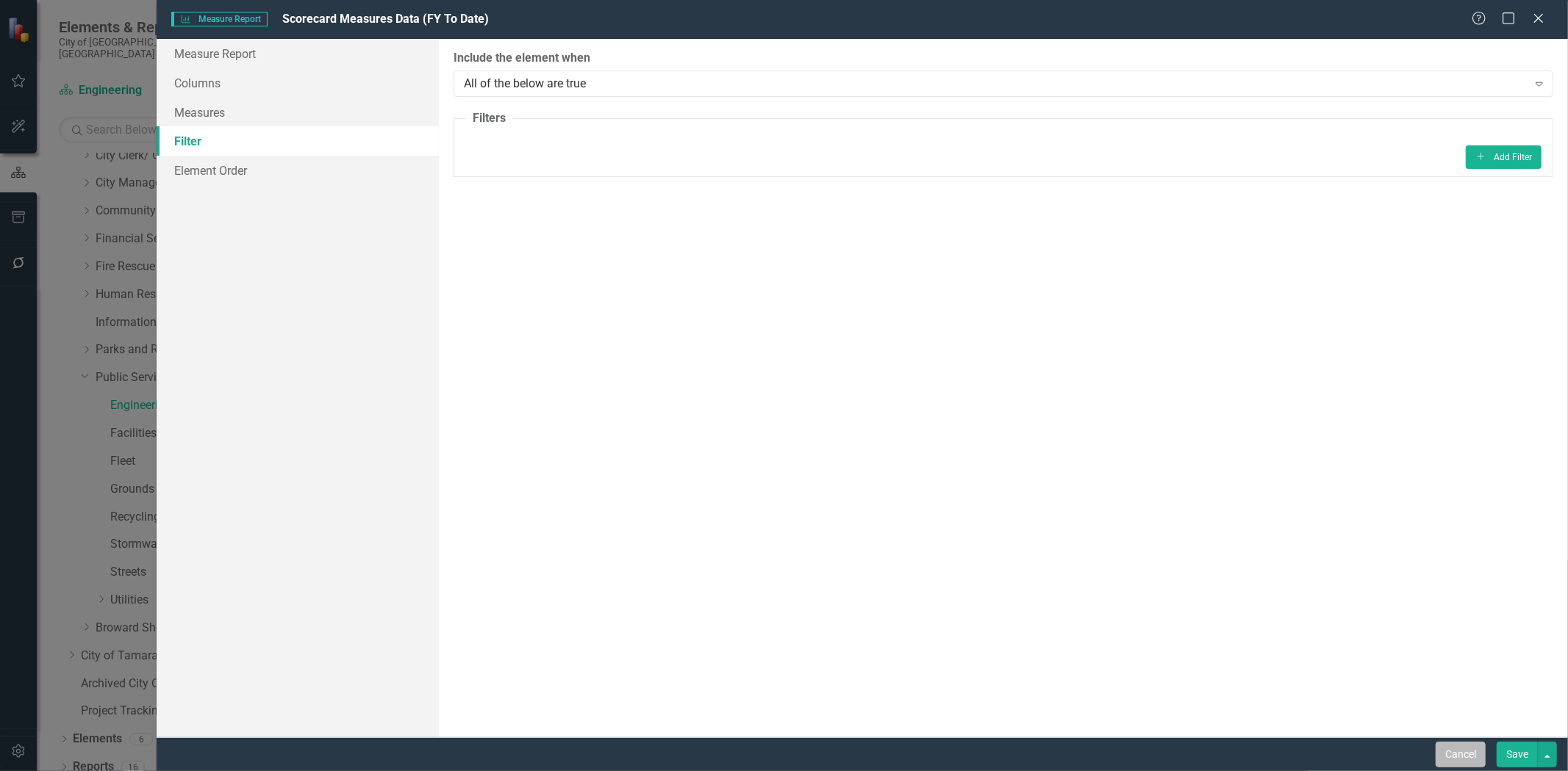
click at [1460, 758] on button "Cancel" at bounding box center [1461, 755] width 50 height 26
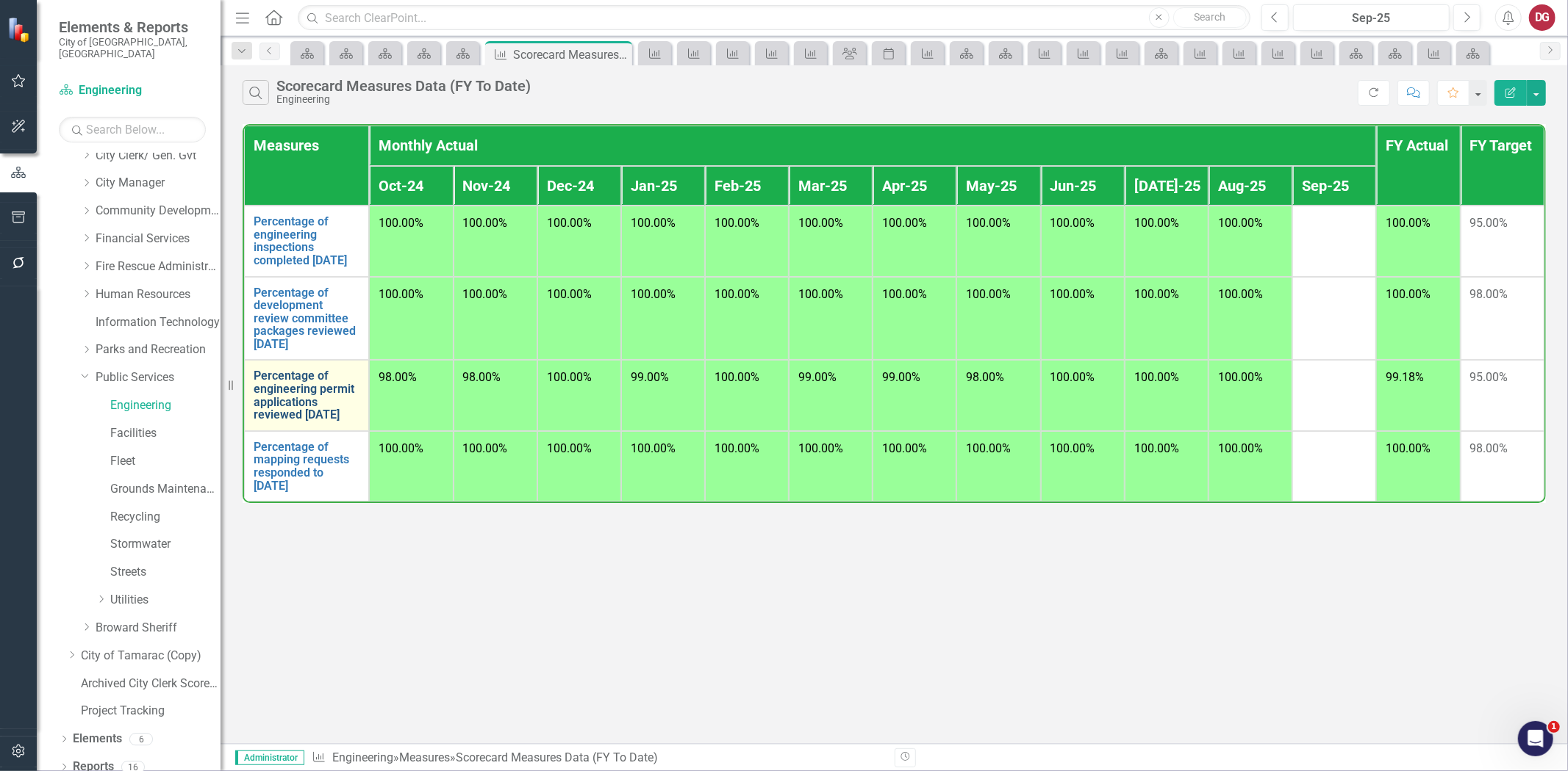
click at [300, 421] on link "Percentage of engineering permit applications reviewed [DATE]" at bounding box center [307, 395] width 106 height 52
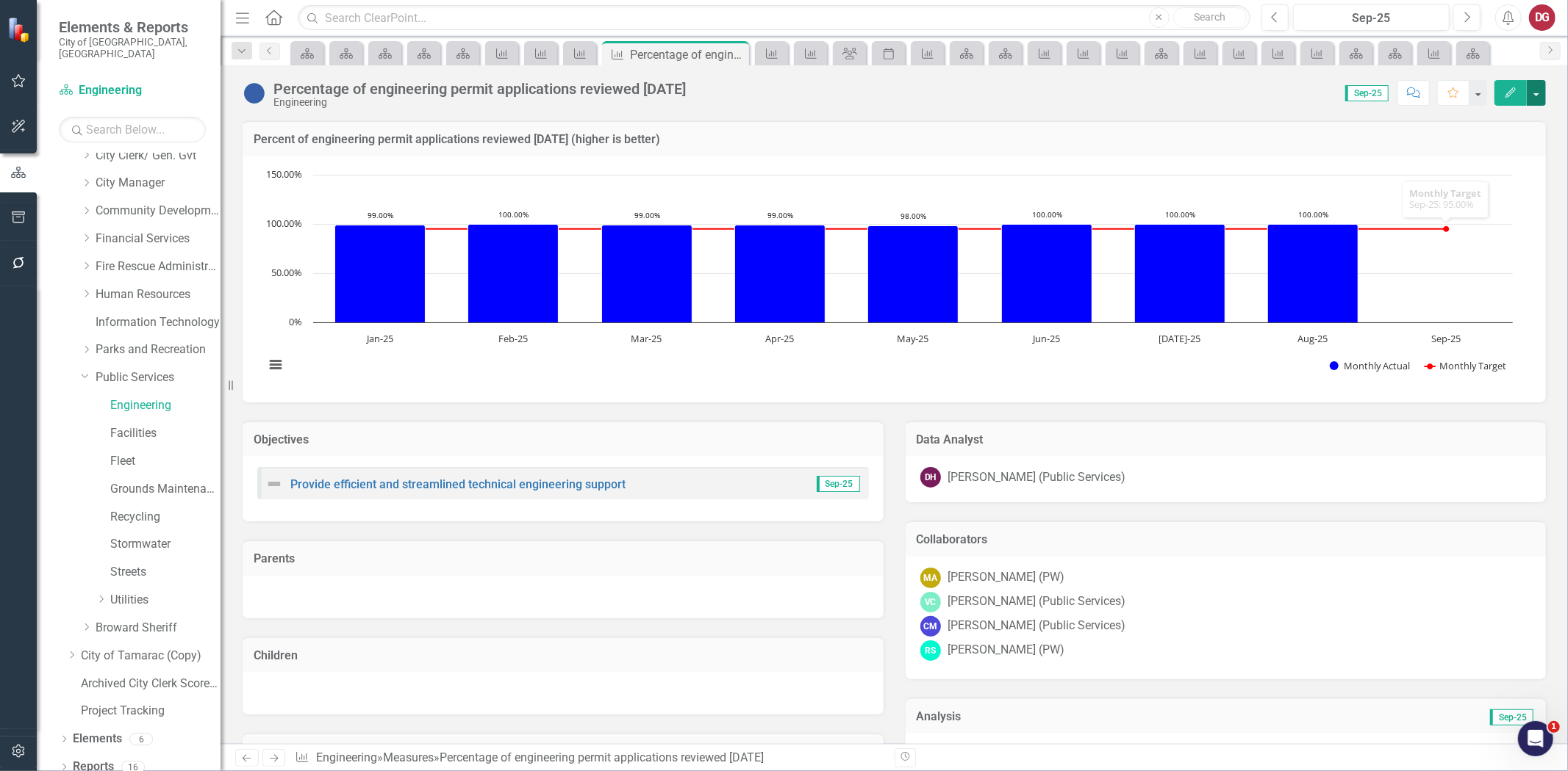
click at [1531, 92] on button "button" at bounding box center [1536, 93] width 19 height 26
click at [1488, 112] on link "Edit Edit Measure" at bounding box center [1474, 119] width 143 height 27
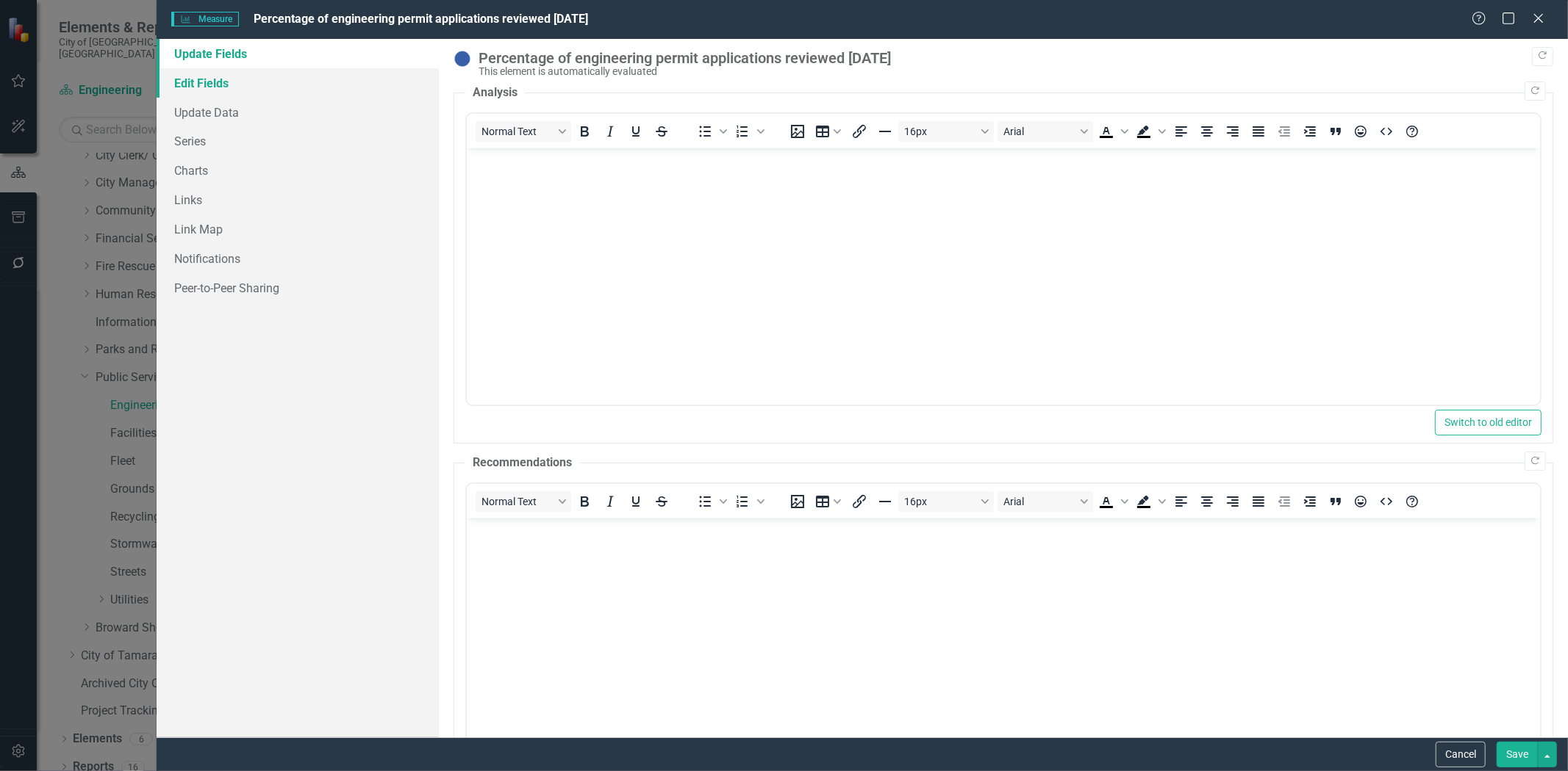
click at [195, 83] on link "Edit Fields" at bounding box center [297, 83] width 282 height 29
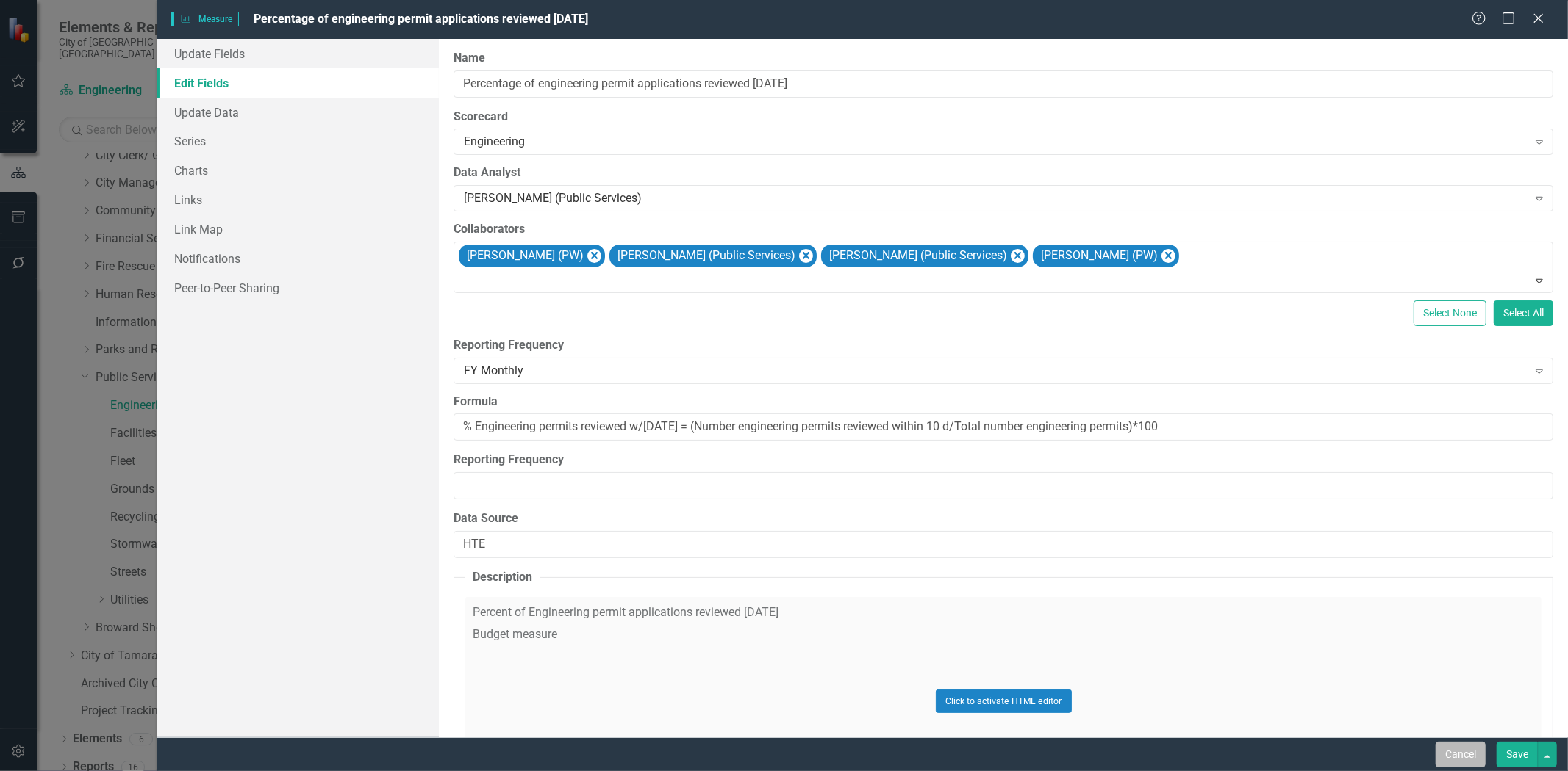
click at [1462, 753] on button "Cancel" at bounding box center [1461, 755] width 50 height 26
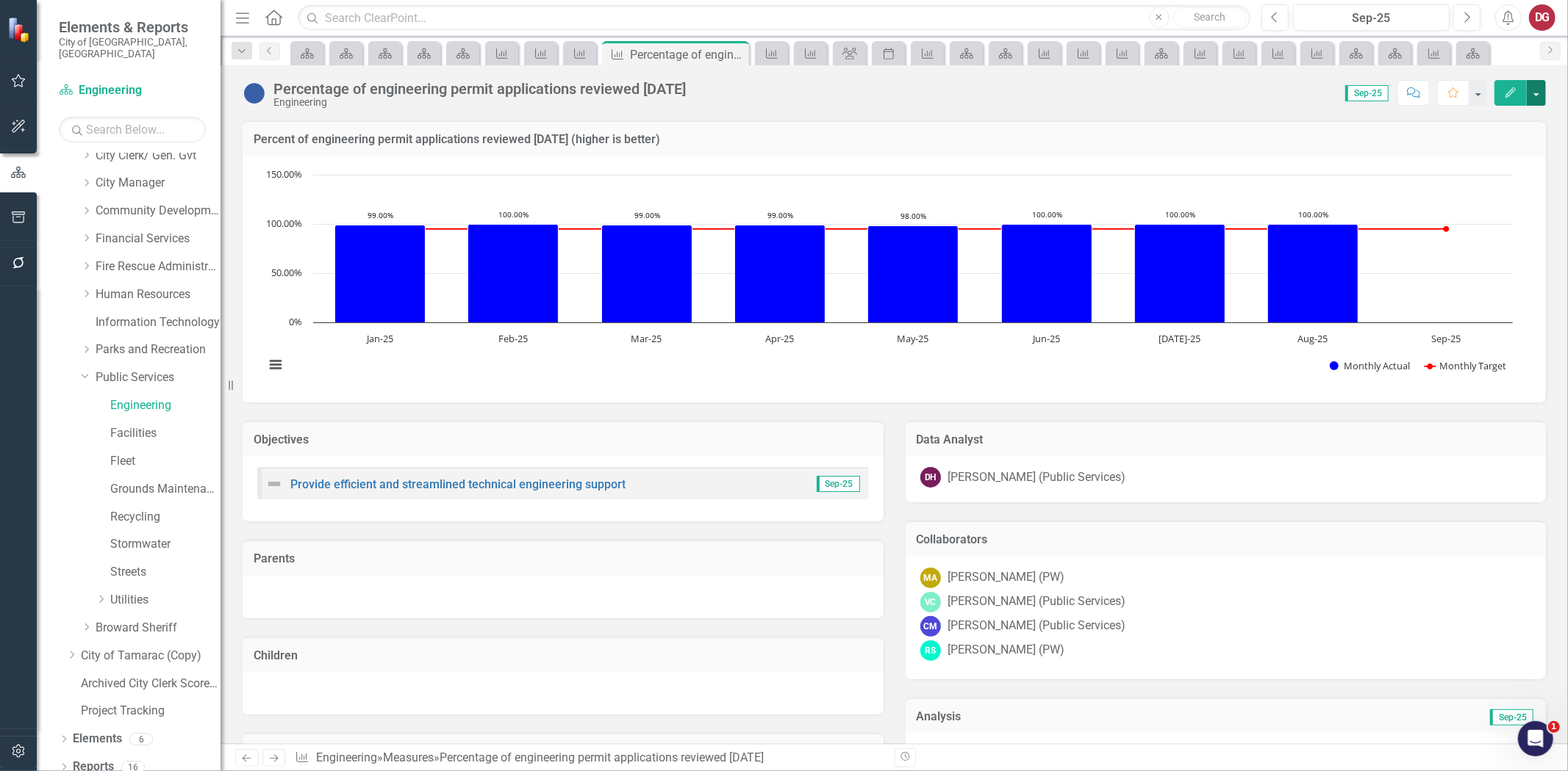
click at [1537, 98] on button "button" at bounding box center [1536, 93] width 19 height 26
click at [1472, 122] on link "Edit Edit Measure" at bounding box center [1474, 119] width 143 height 27
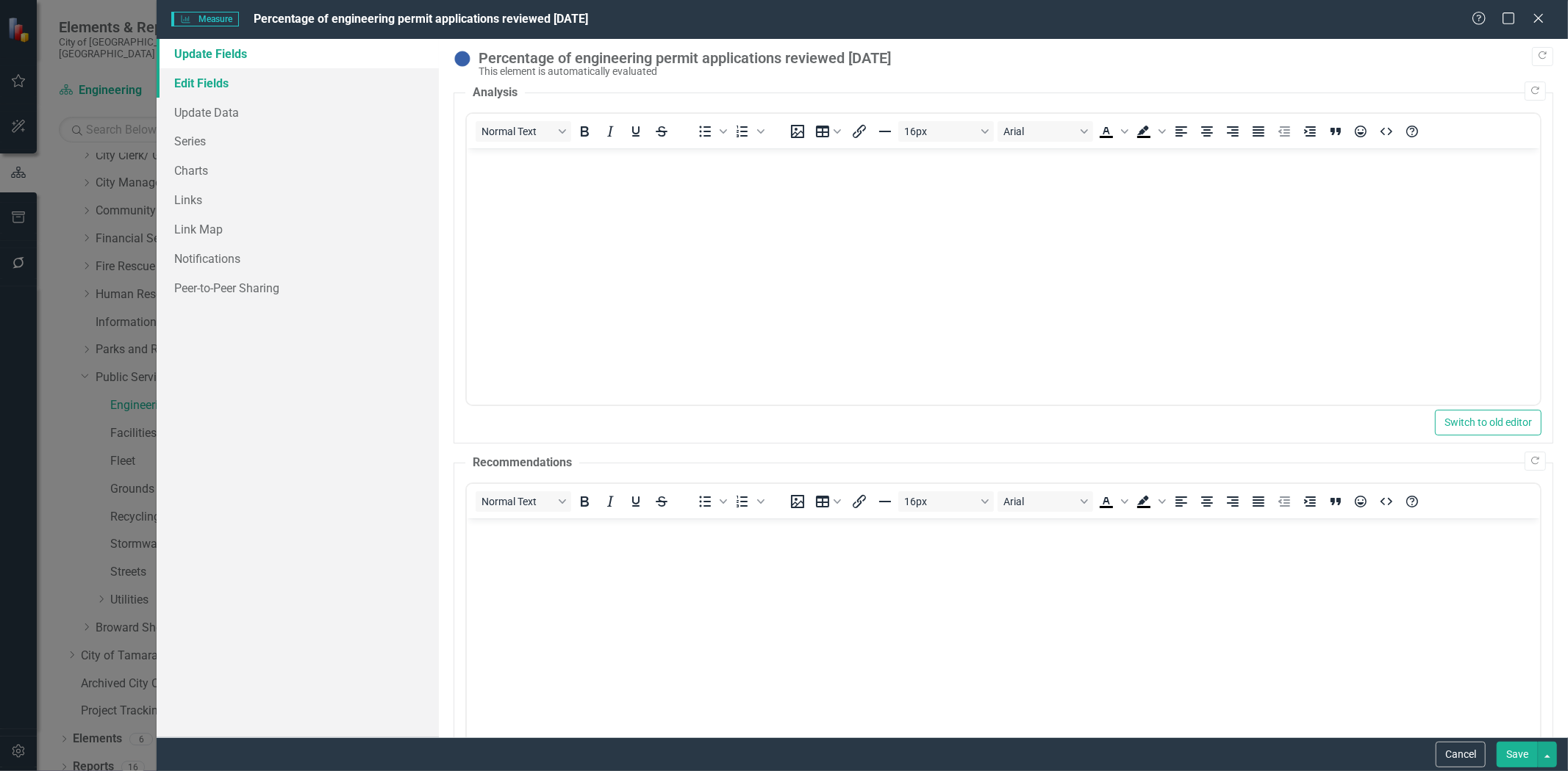
click at [209, 89] on link "Edit Fields" at bounding box center [297, 83] width 282 height 29
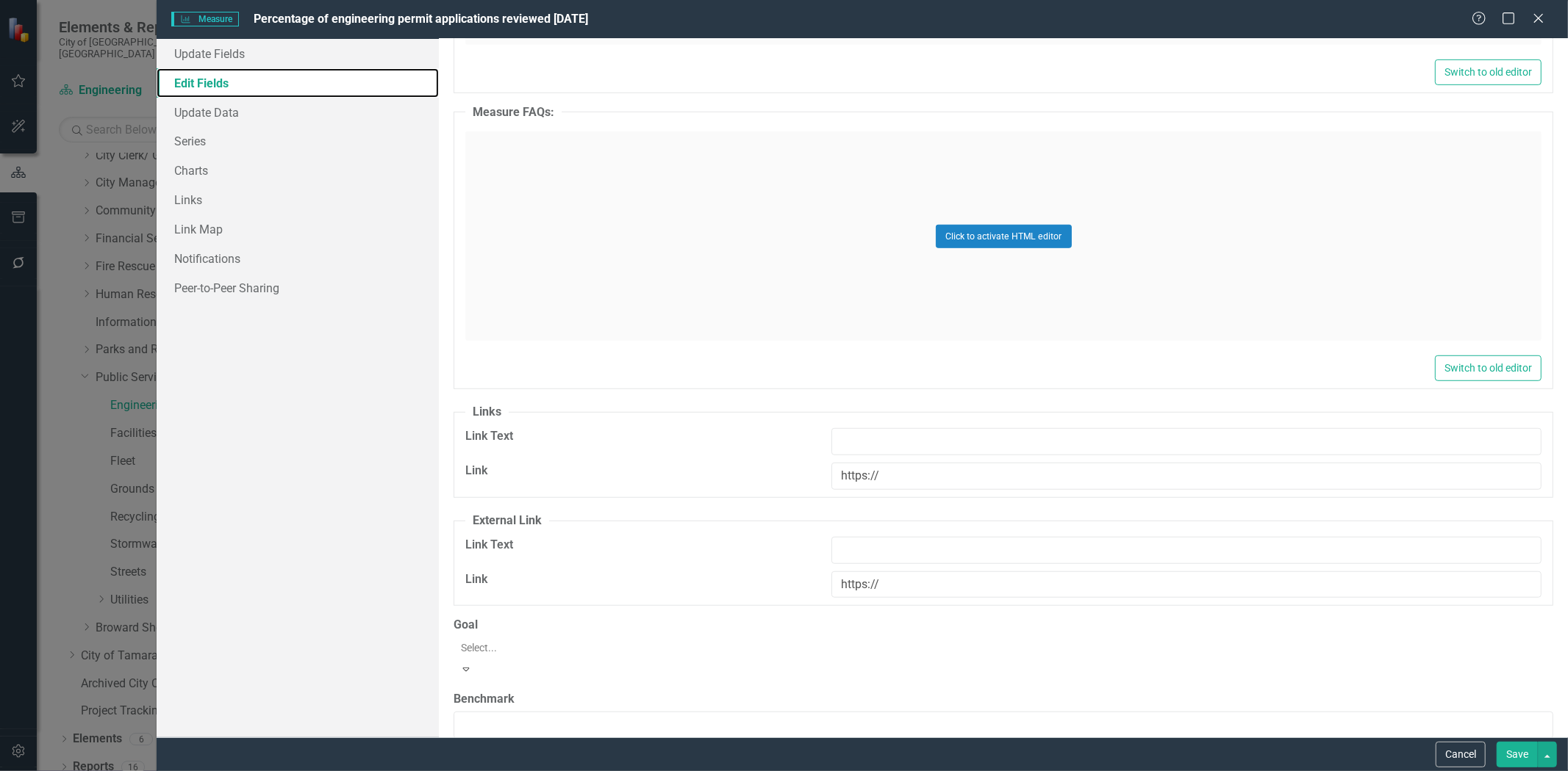
scroll to position [816, 0]
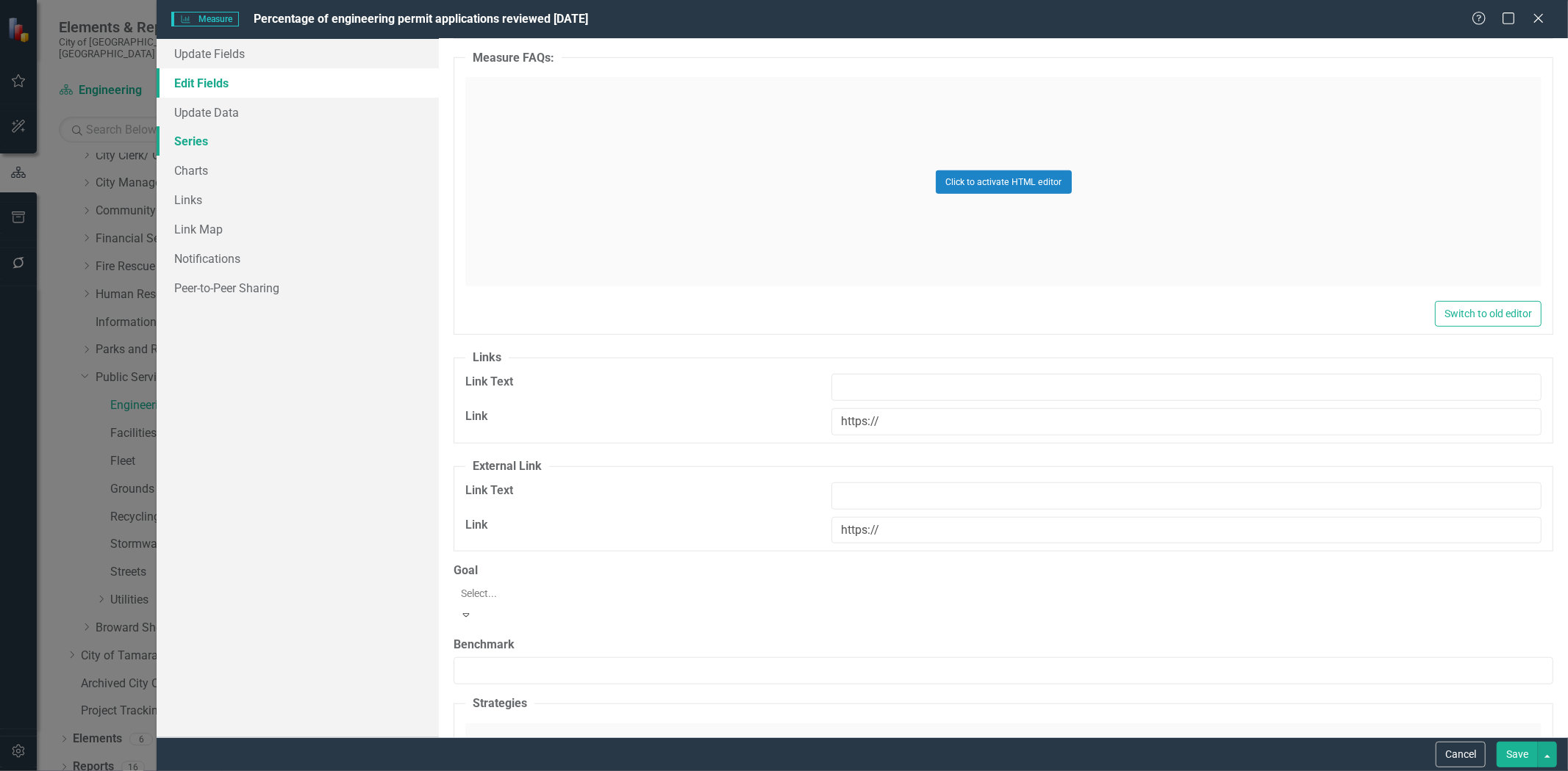
click at [189, 149] on link "Series" at bounding box center [297, 141] width 282 height 29
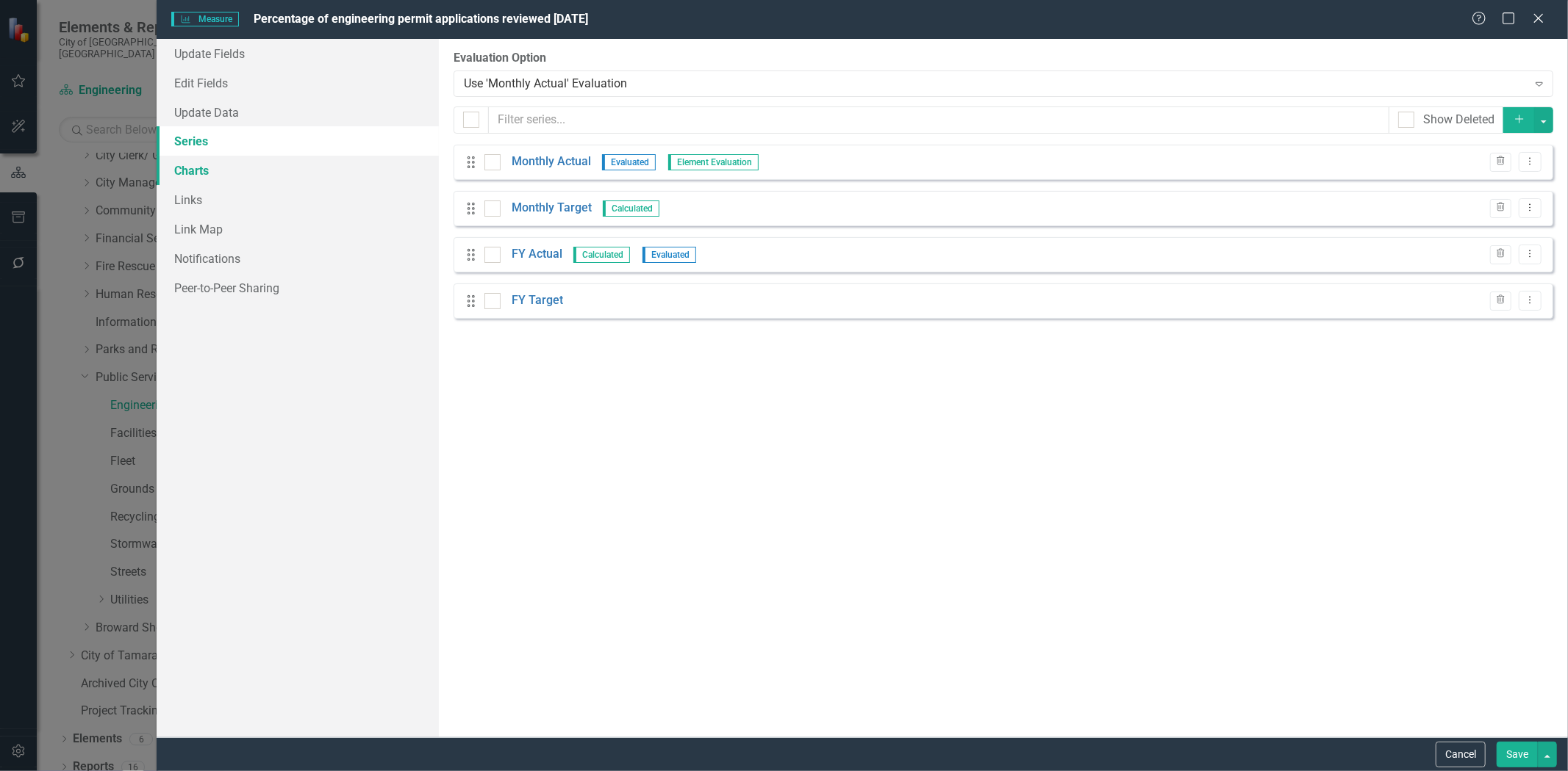
click at [185, 177] on link "Charts" at bounding box center [297, 170] width 282 height 29
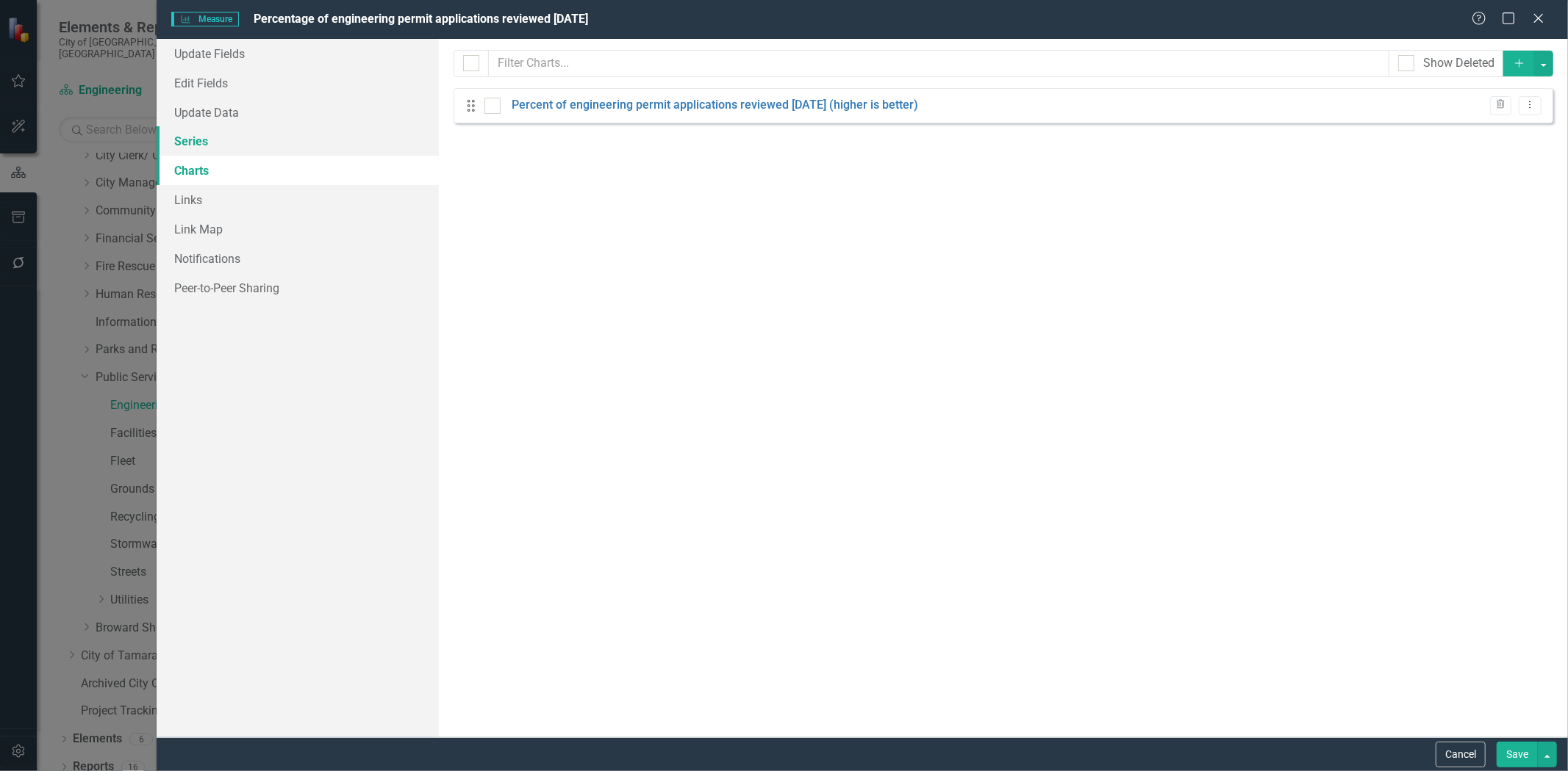
click at [194, 150] on link "Series" at bounding box center [297, 141] width 282 height 29
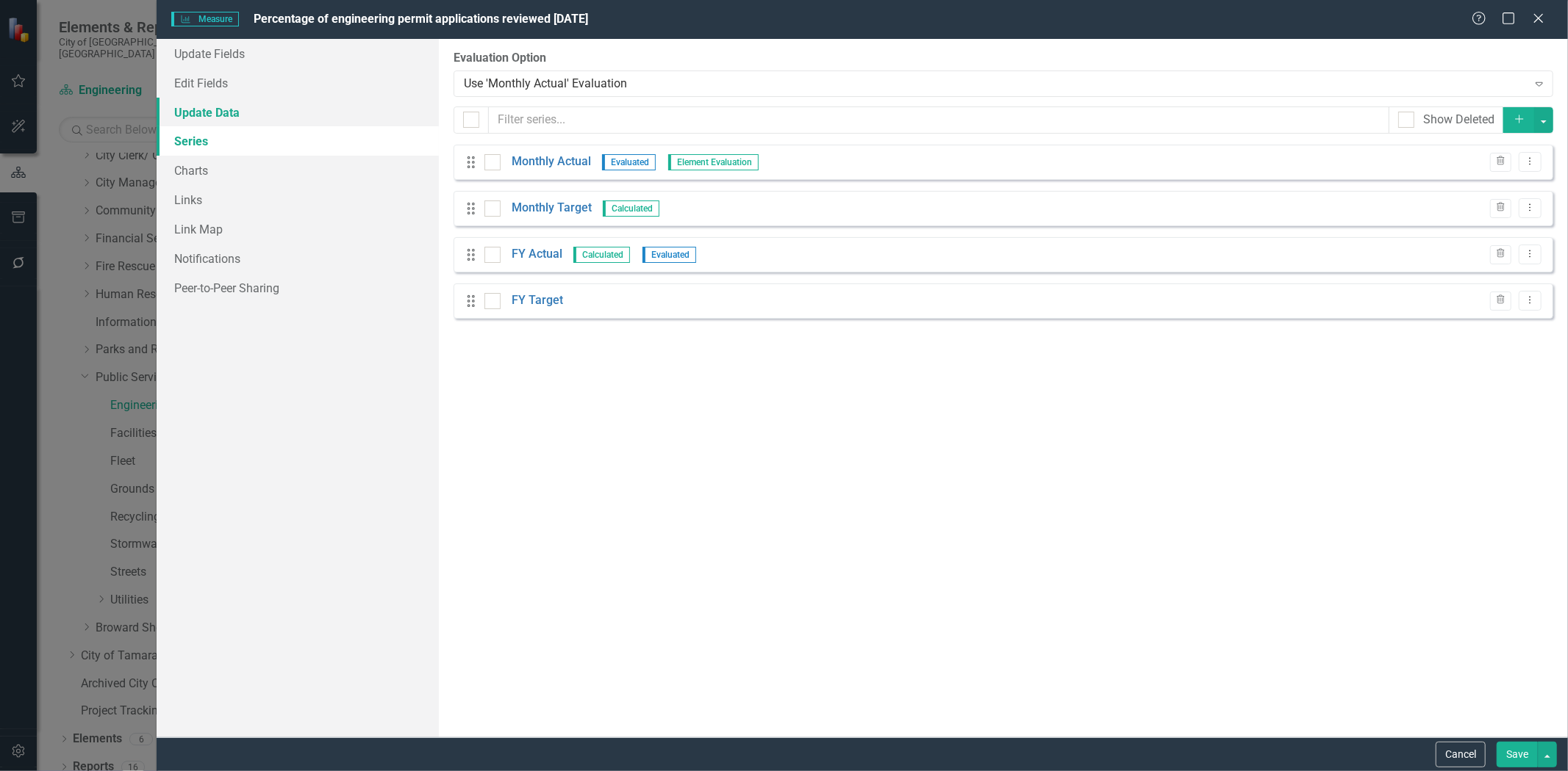
click at [222, 121] on link "Update Data" at bounding box center [297, 112] width 282 height 29
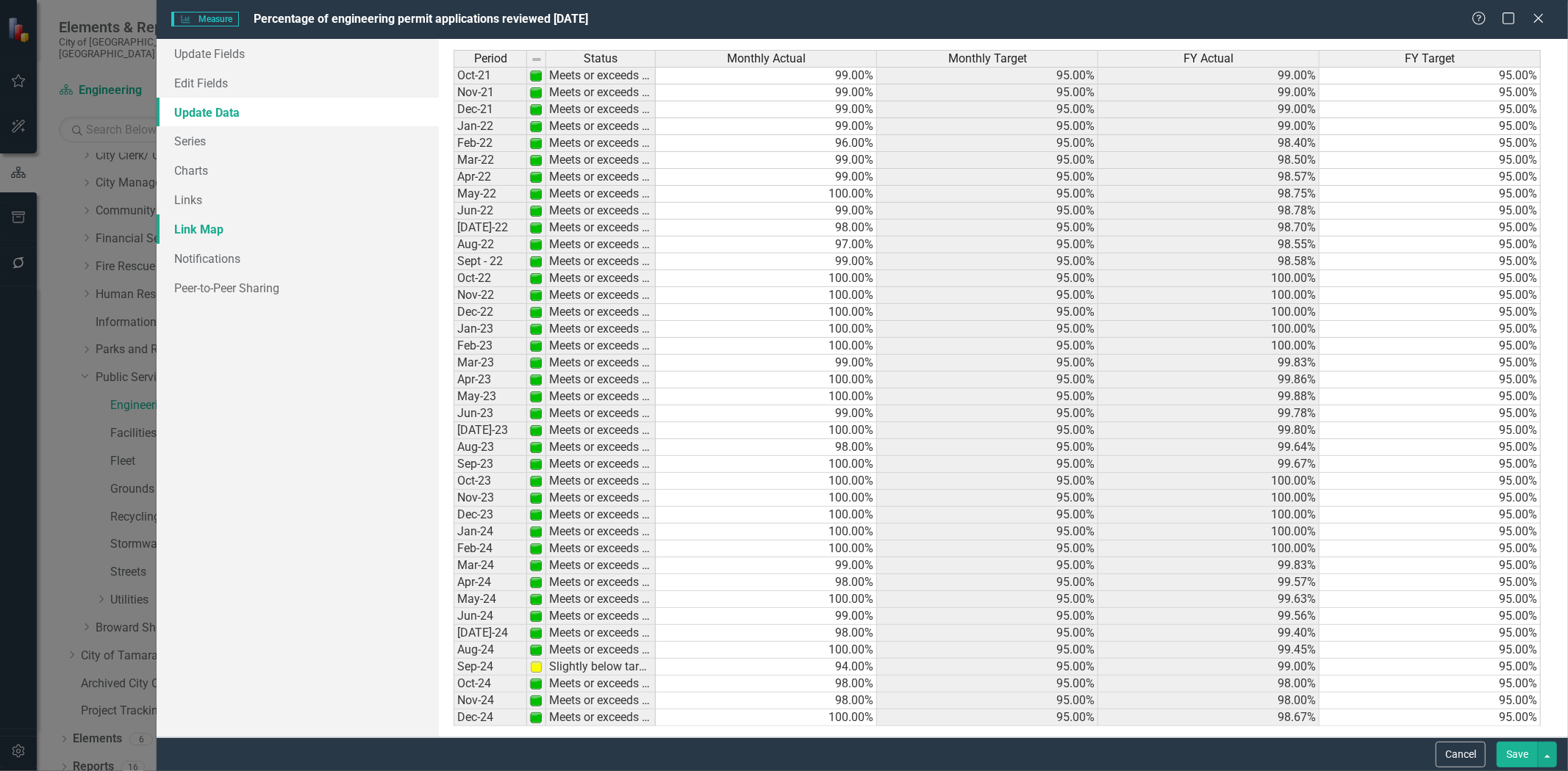
click at [192, 226] on link "Link Map" at bounding box center [297, 229] width 282 height 29
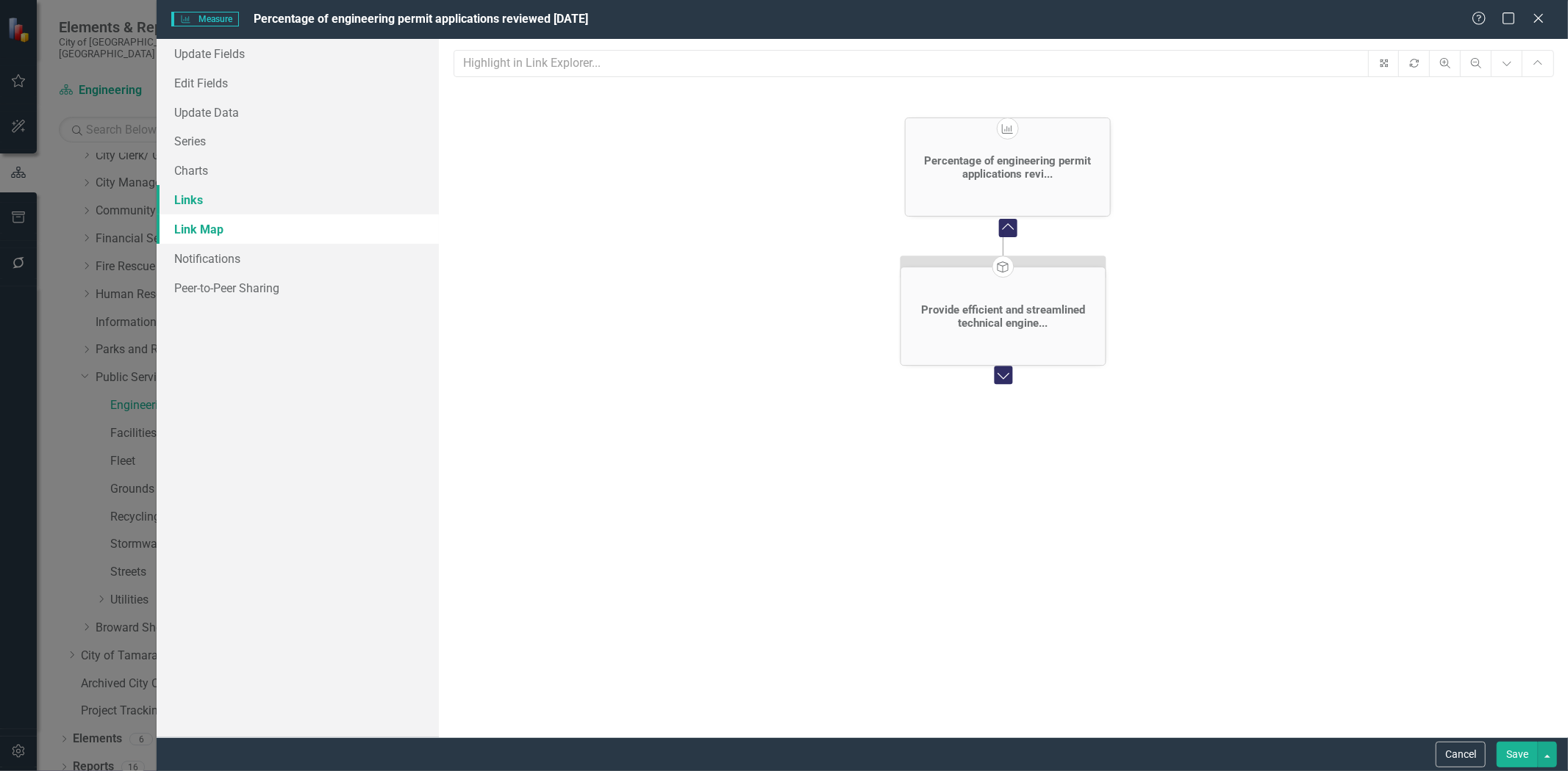
click at [195, 204] on link "Links" at bounding box center [297, 199] width 282 height 29
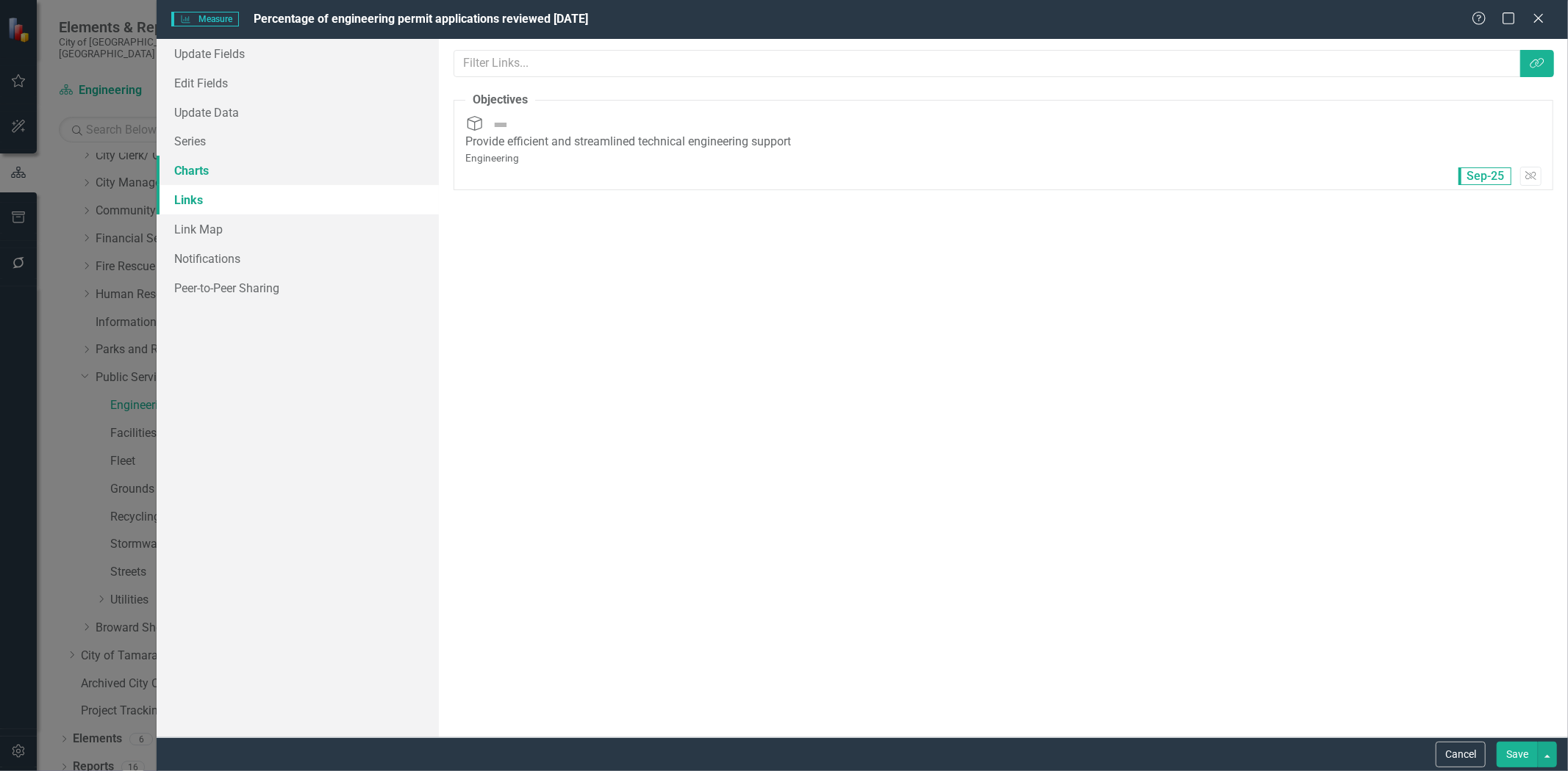
click at [206, 175] on link "Charts" at bounding box center [297, 170] width 282 height 29
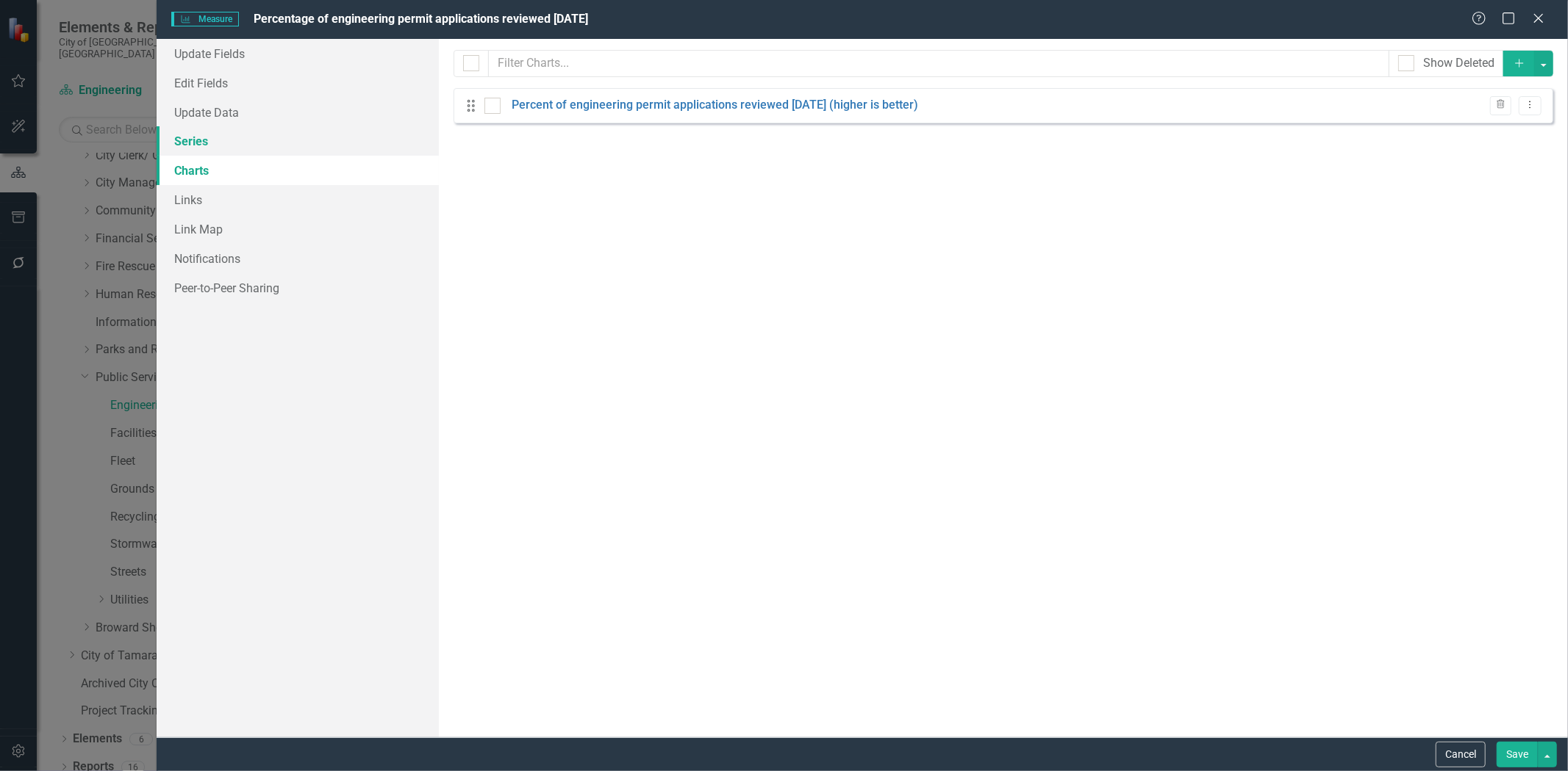
click at [206, 145] on link "Series" at bounding box center [297, 141] width 282 height 29
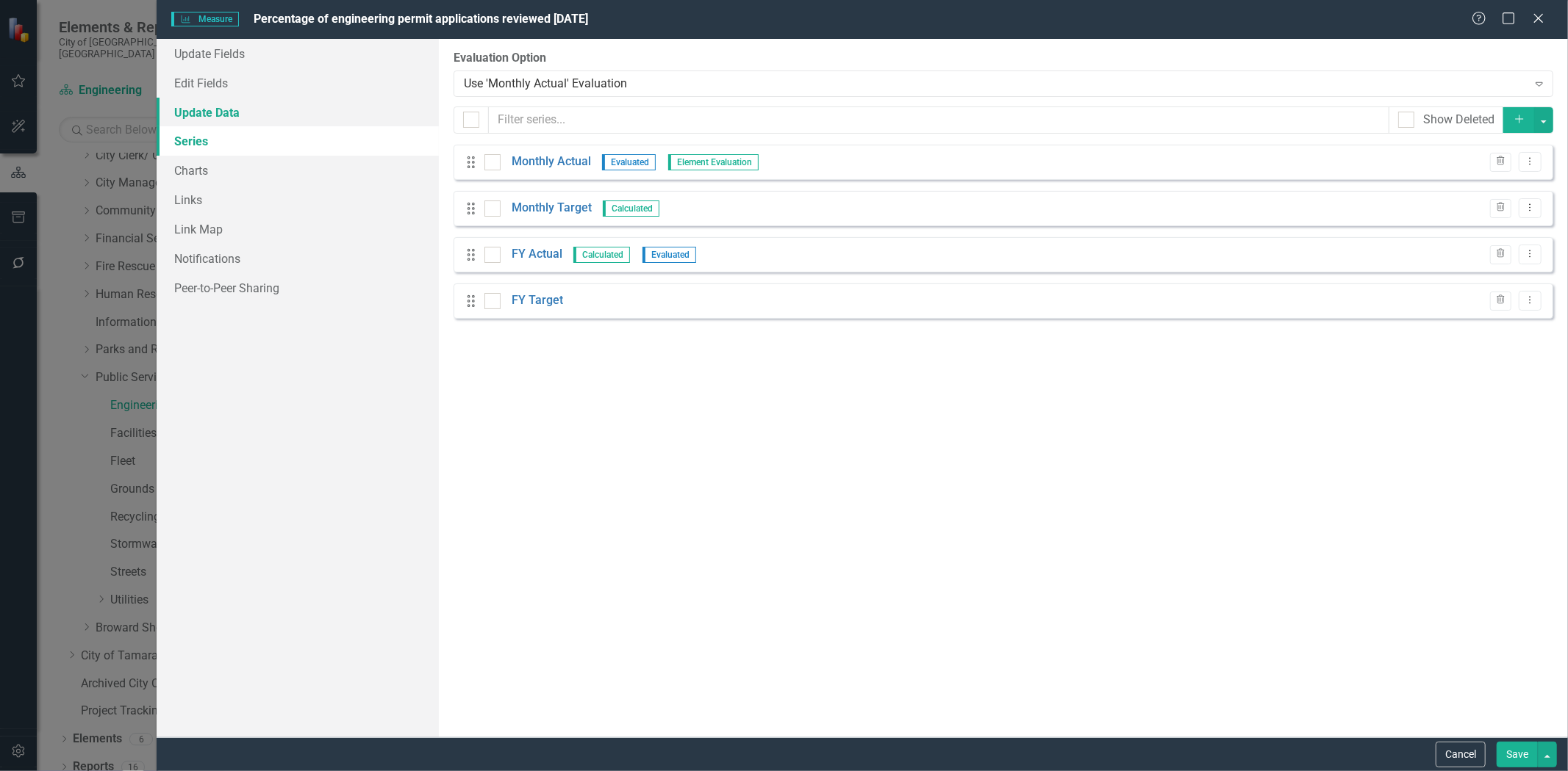
click at [225, 115] on link "Update Data" at bounding box center [297, 112] width 282 height 29
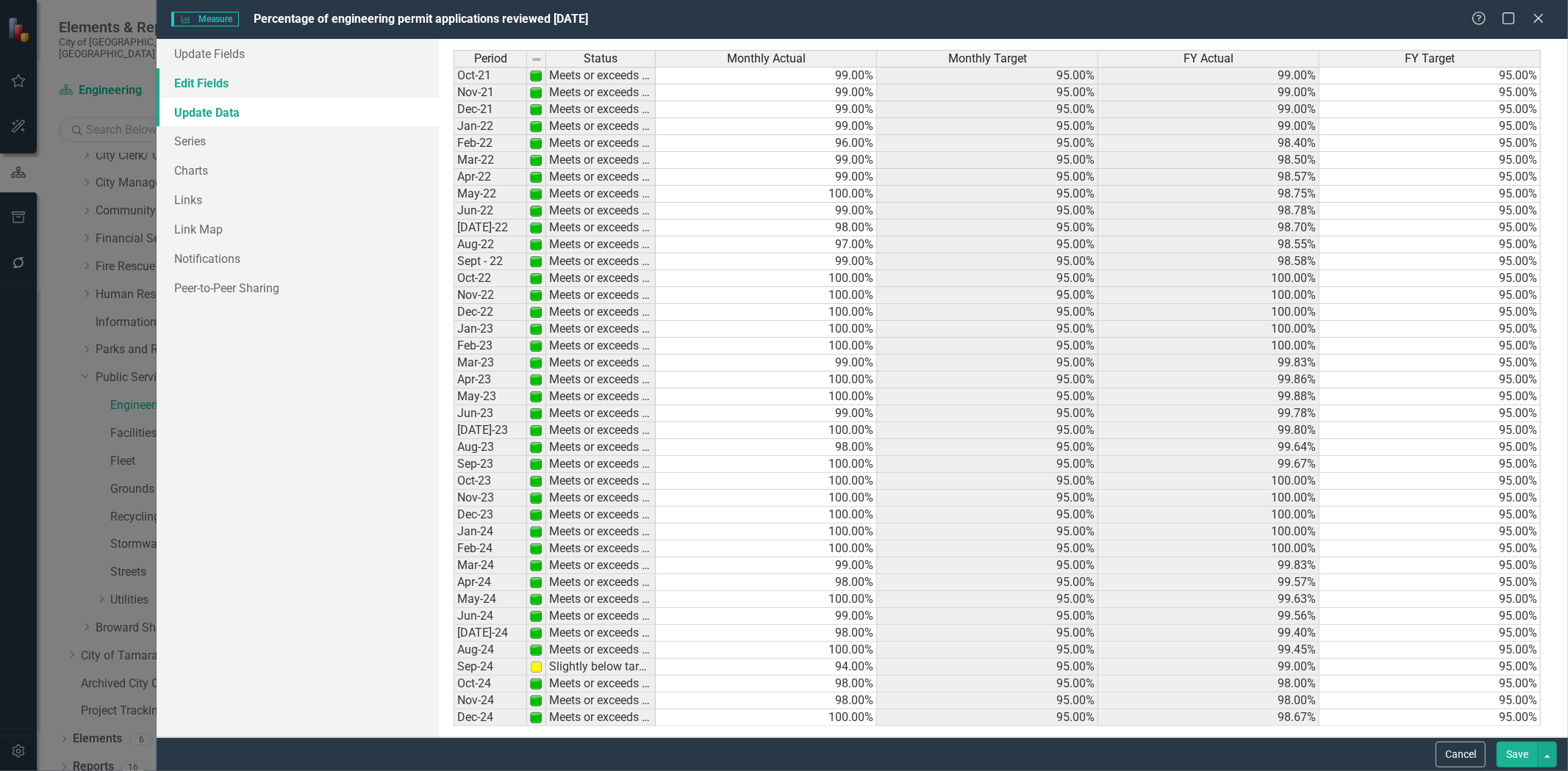
click at [237, 79] on link "Edit Fields" at bounding box center [297, 83] width 282 height 29
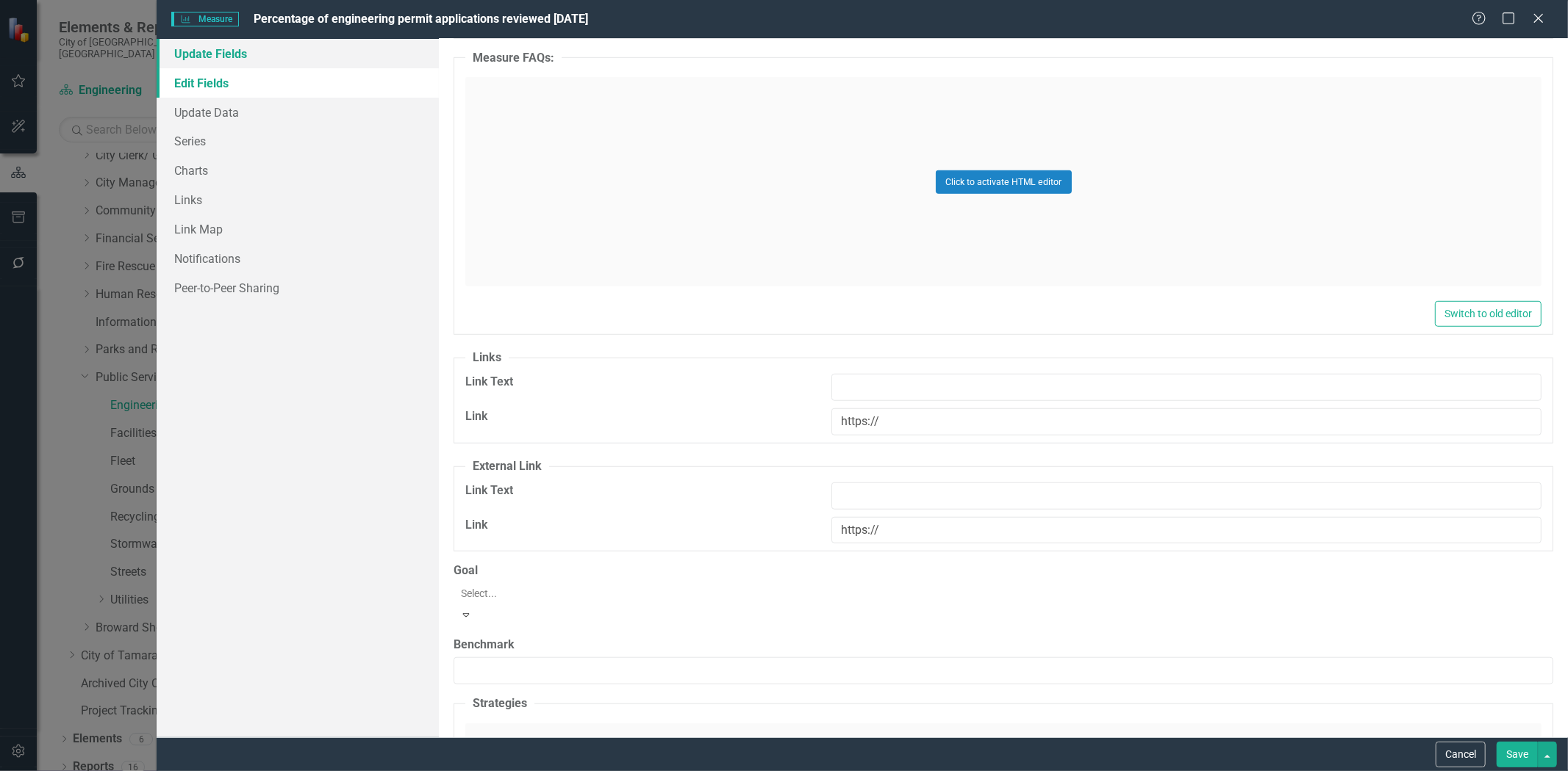
click at [245, 61] on link "Update Fields" at bounding box center [297, 54] width 282 height 29
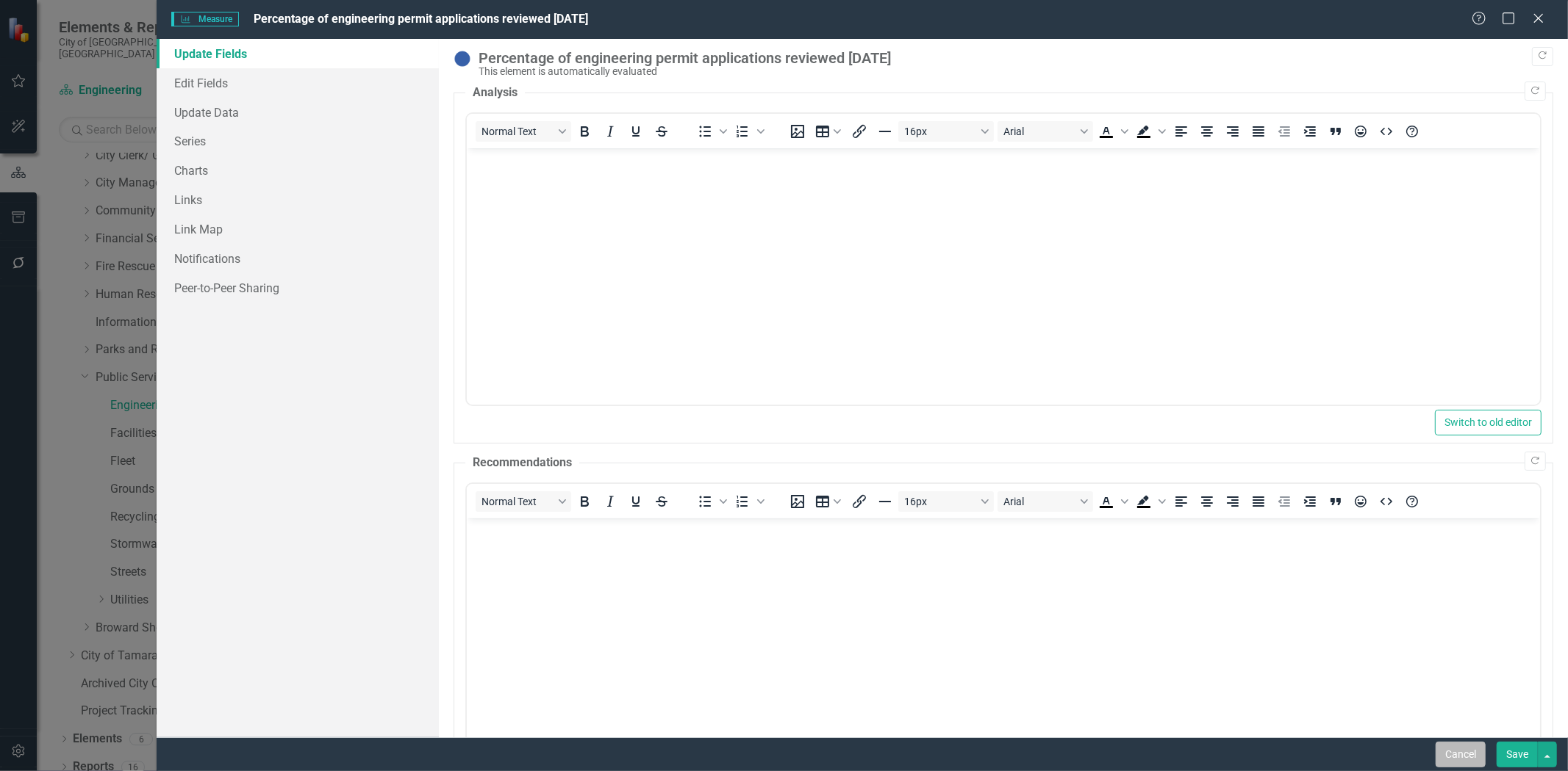
click at [1460, 755] on button "Cancel" at bounding box center [1461, 755] width 50 height 26
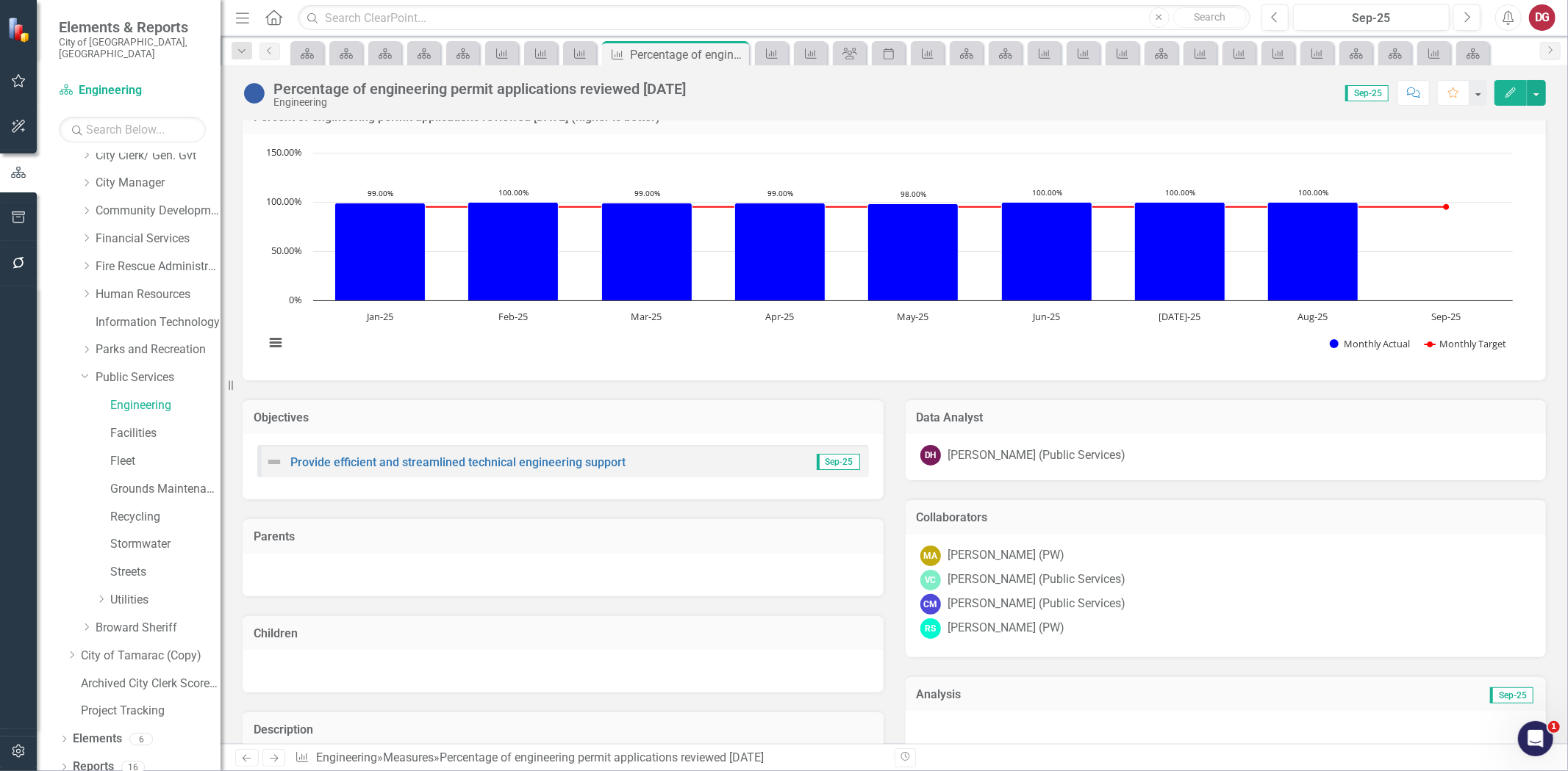
scroll to position [0, 0]
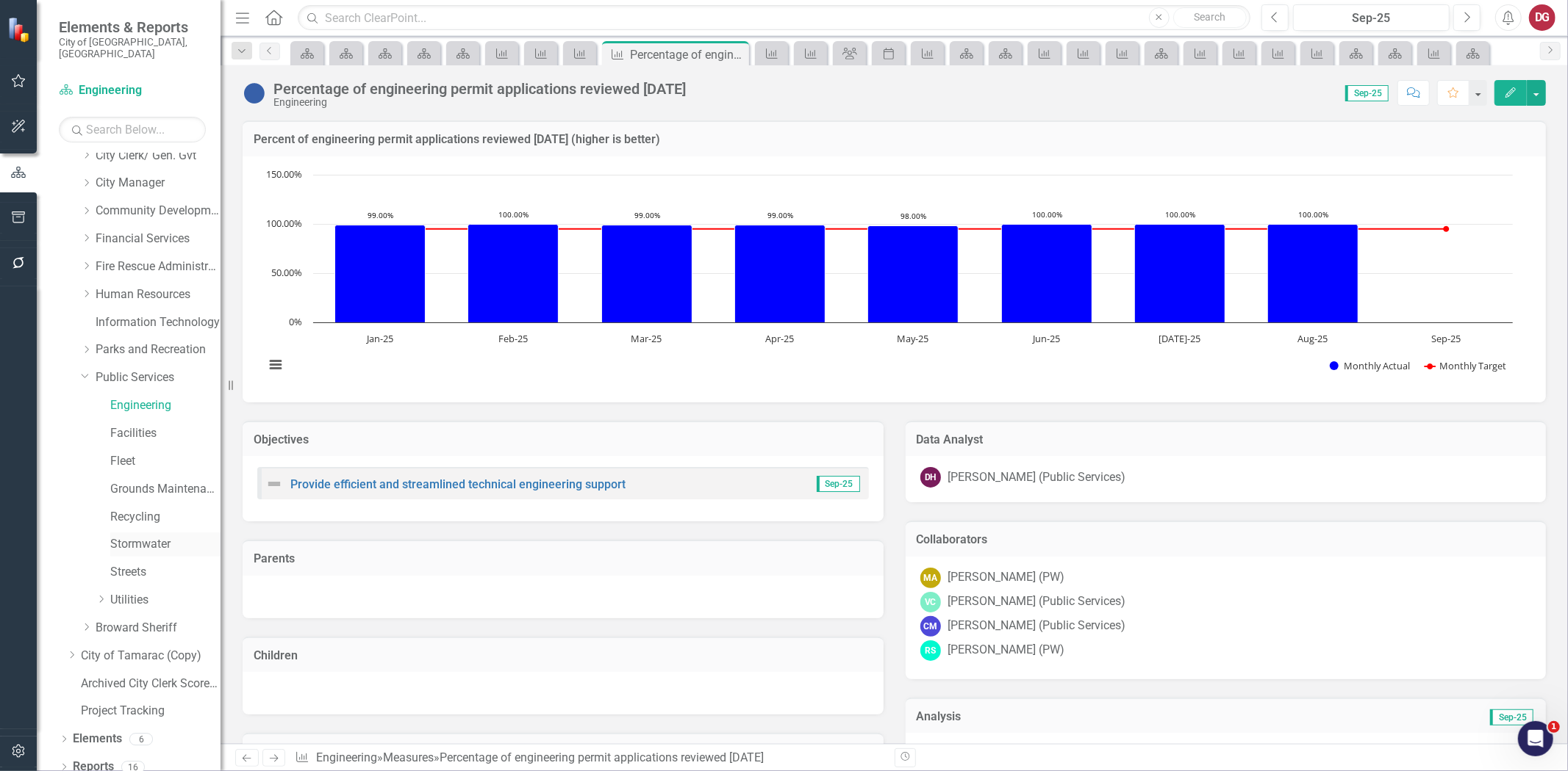
click at [130, 536] on link "Stormwater" at bounding box center [166, 545] width 111 height 17
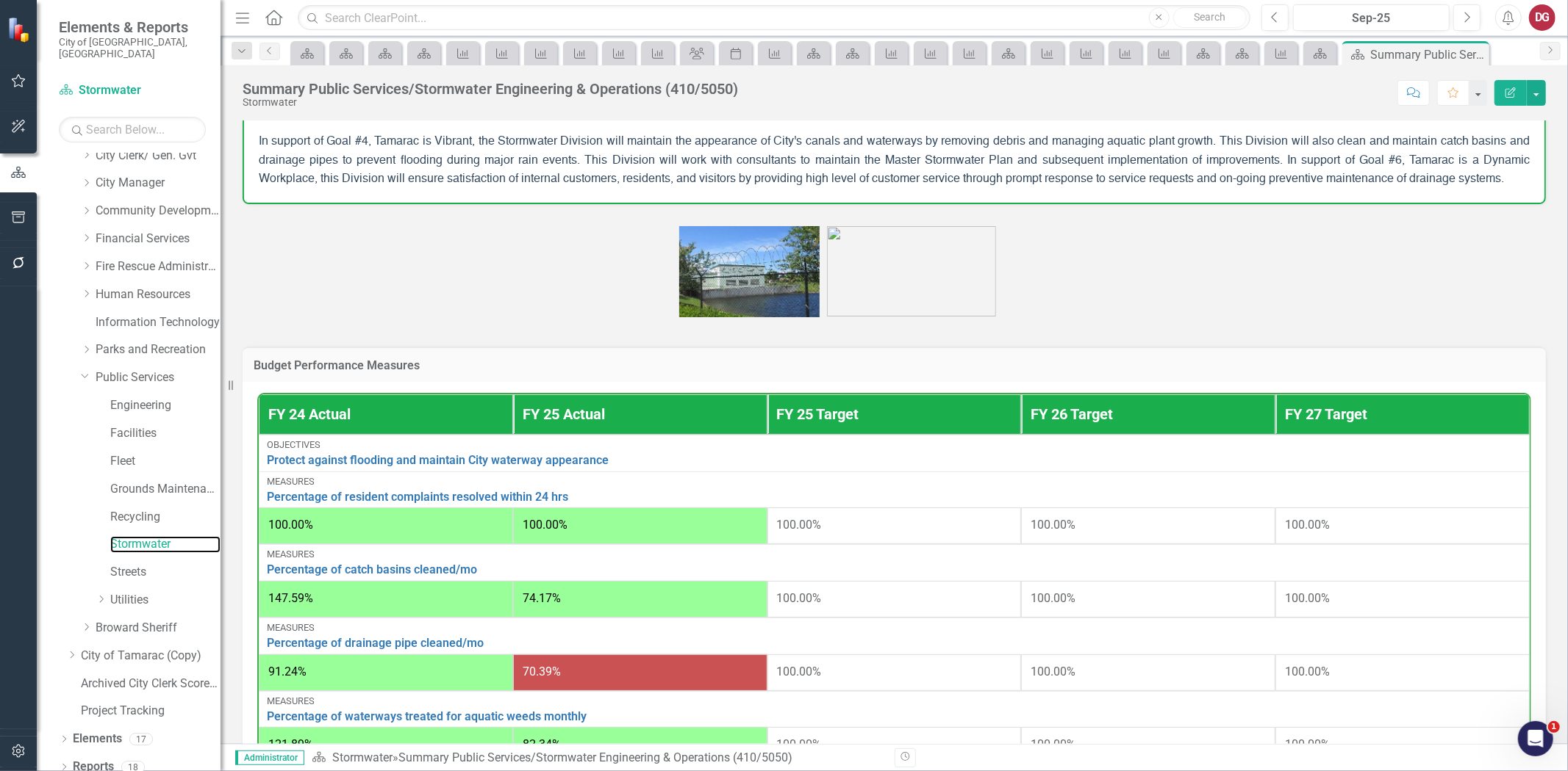
scroll to position [490, 0]
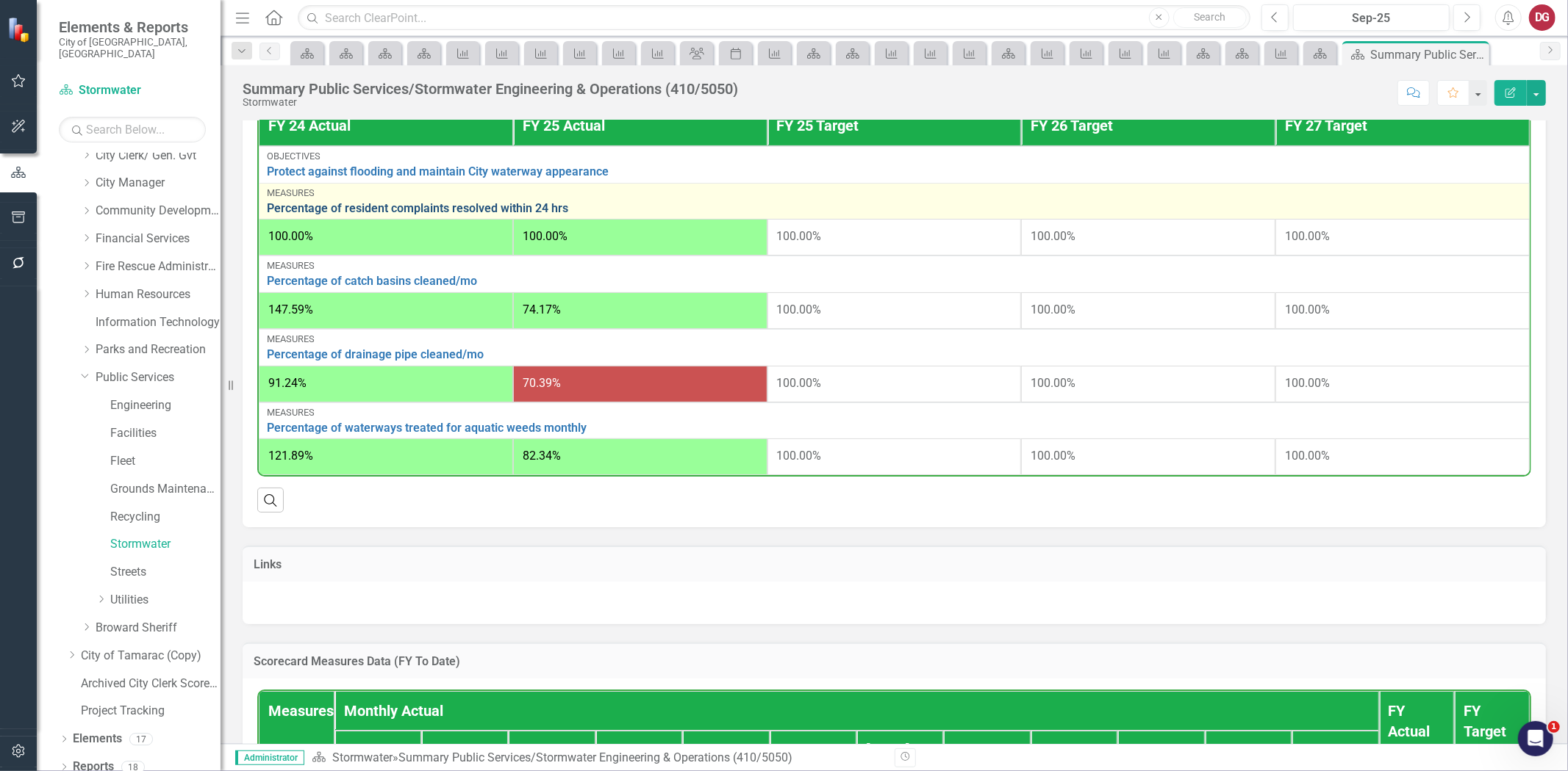
click at [409, 215] on link "Percentage of resident complaints resolved within 24 hrs" at bounding box center [894, 208] width 1254 height 13
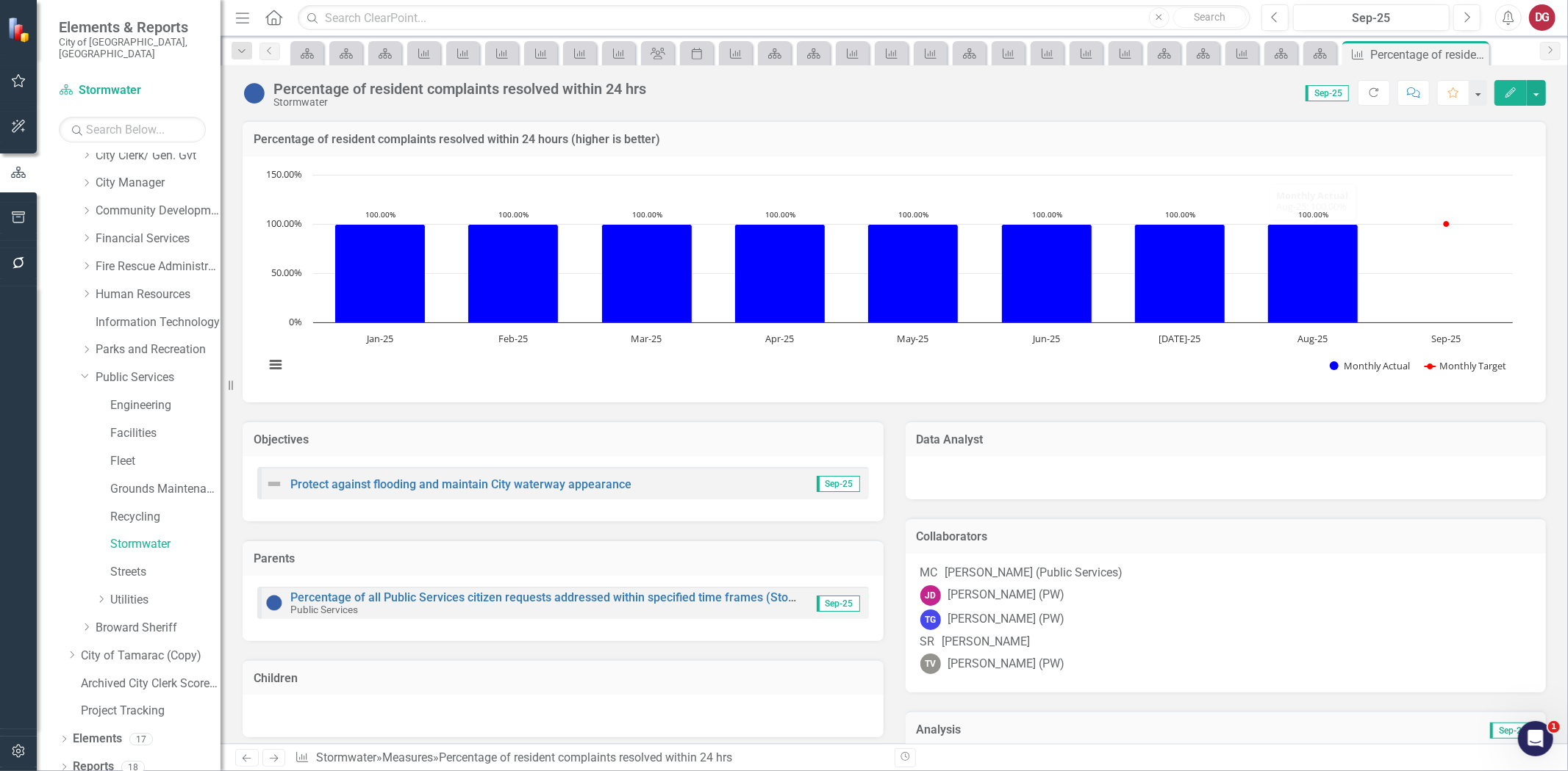
click at [1048, 481] on div at bounding box center [1226, 476] width 612 height 17
click at [1047, 480] on div at bounding box center [1226, 476] width 612 height 17
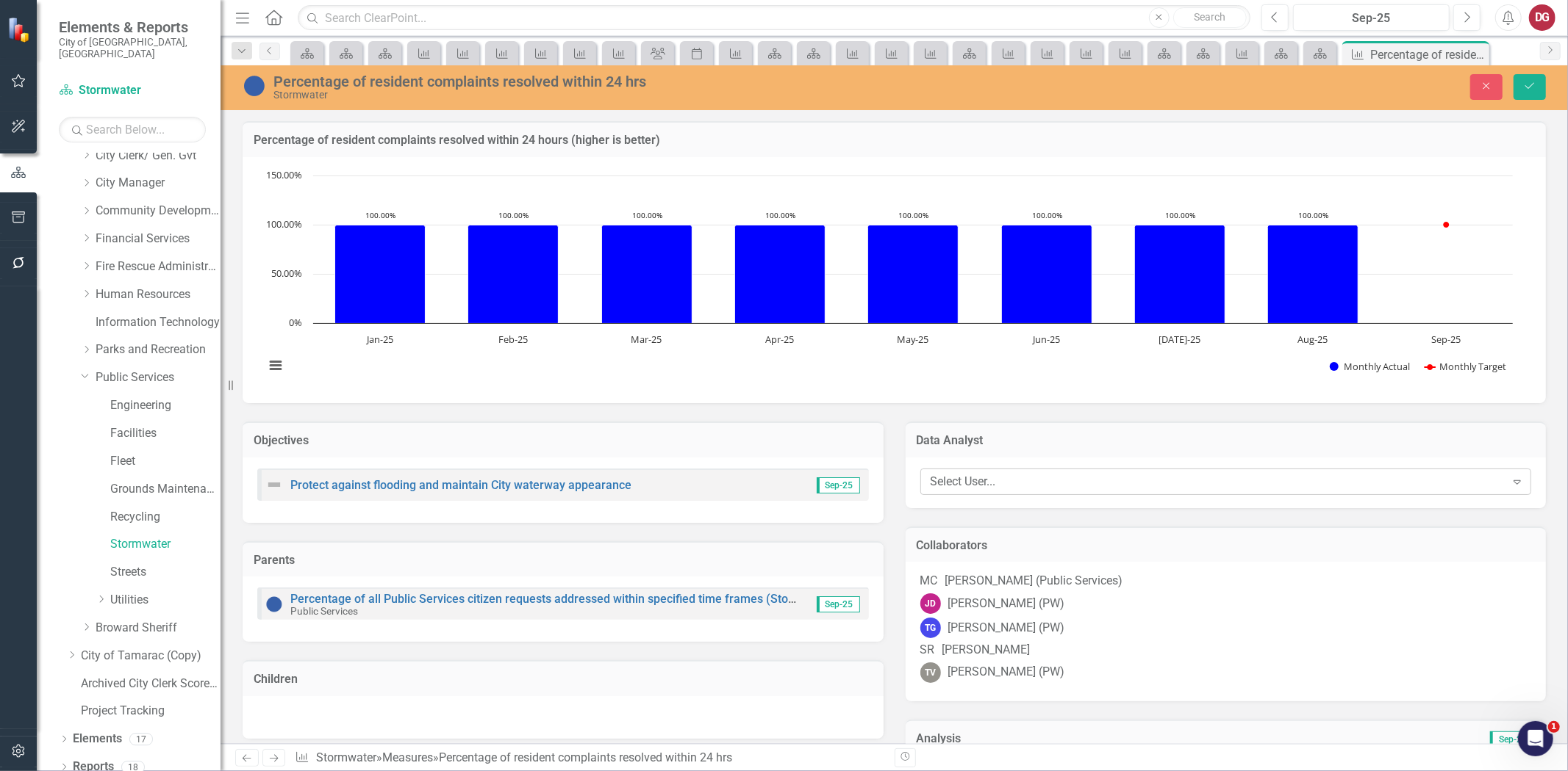
click at [989, 476] on div "Select User..." at bounding box center [1217, 482] width 575 height 17
type input "m"
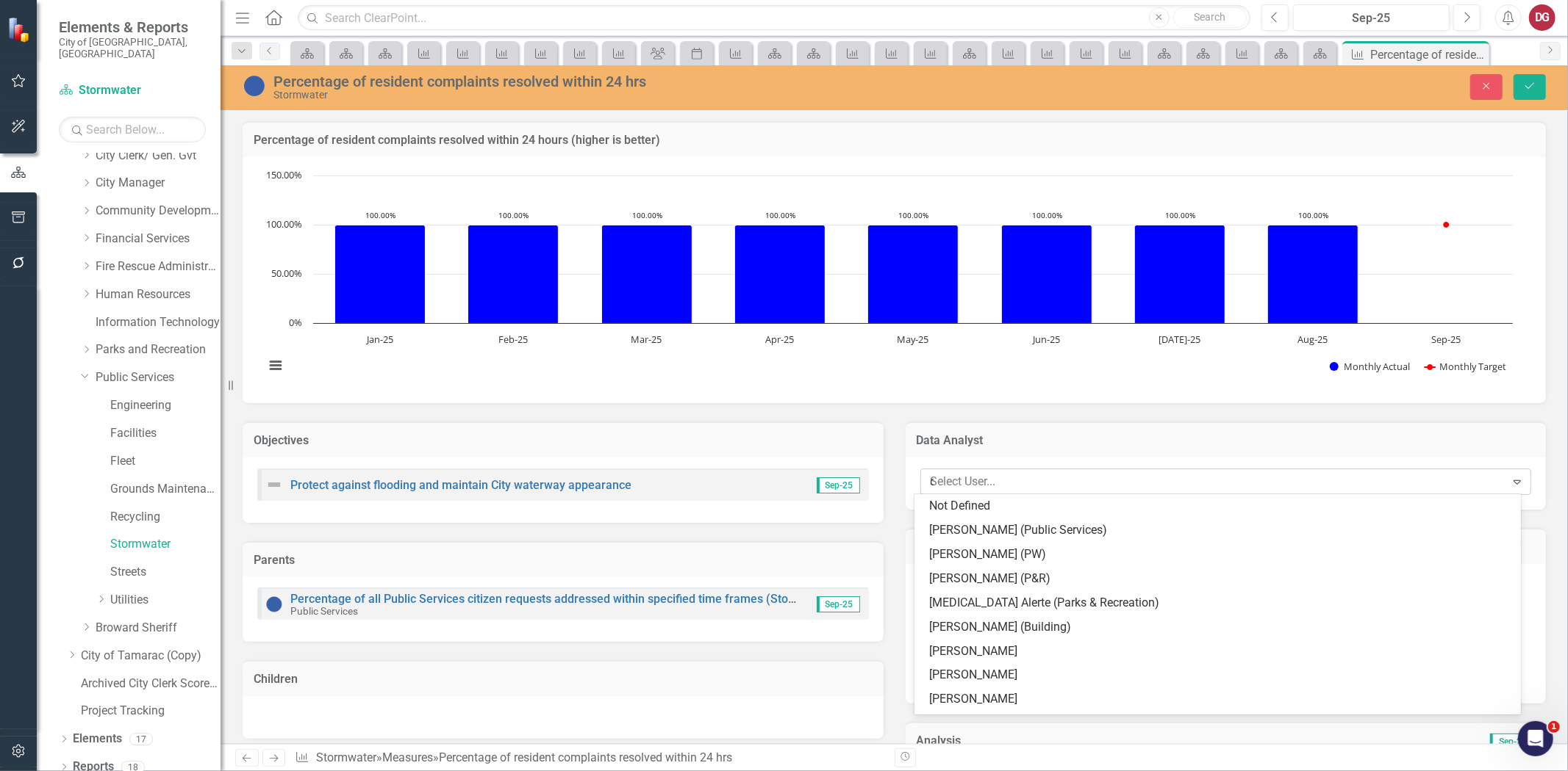
type input "ca"
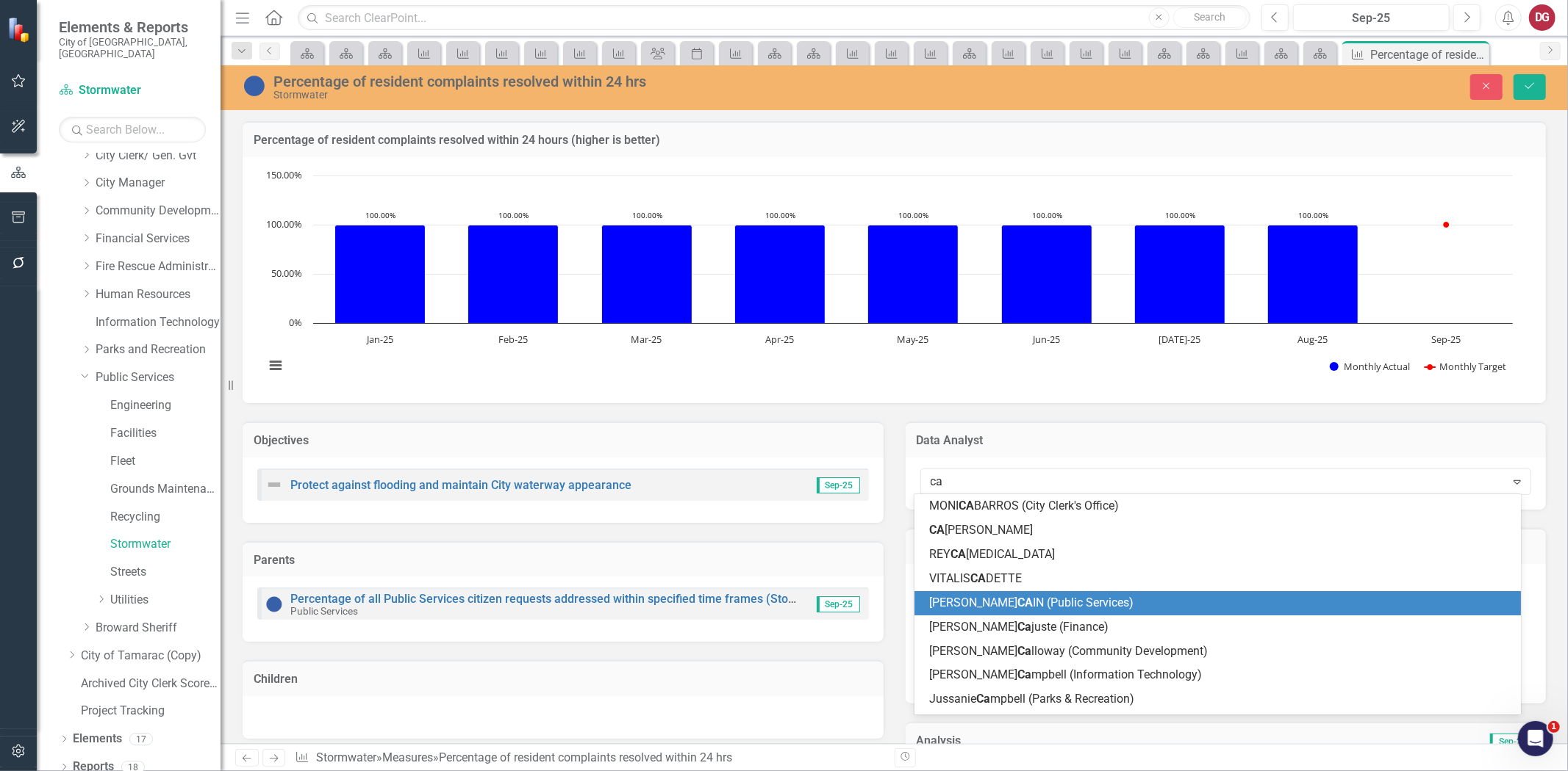
click at [975, 598] on span "MICHAEL CA IN (Public Services)" at bounding box center [1032, 603] width 205 height 14
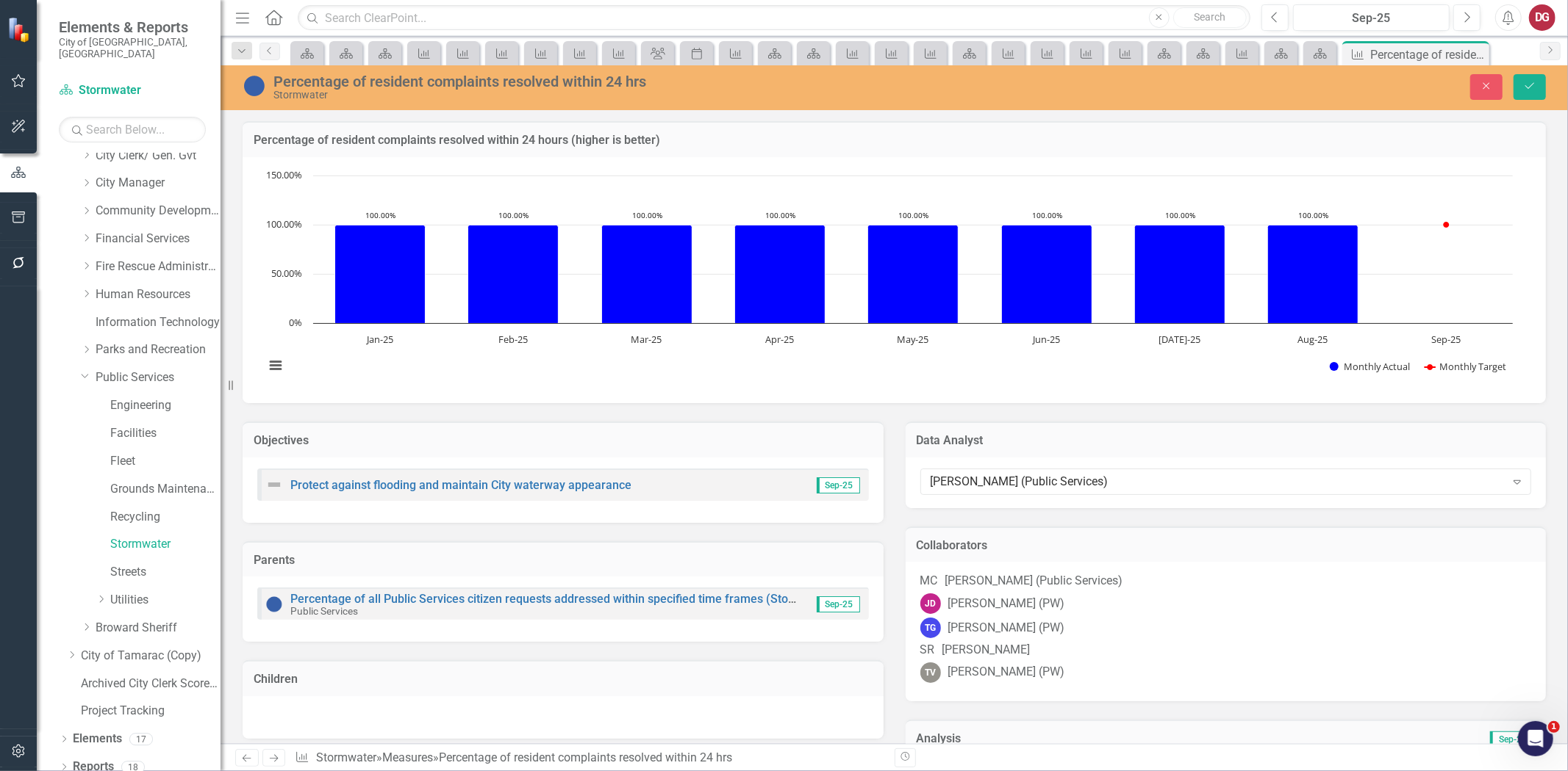
click at [1044, 578] on div "[PERSON_NAME] (Public Services)" at bounding box center [1034, 582] width 178 height 17
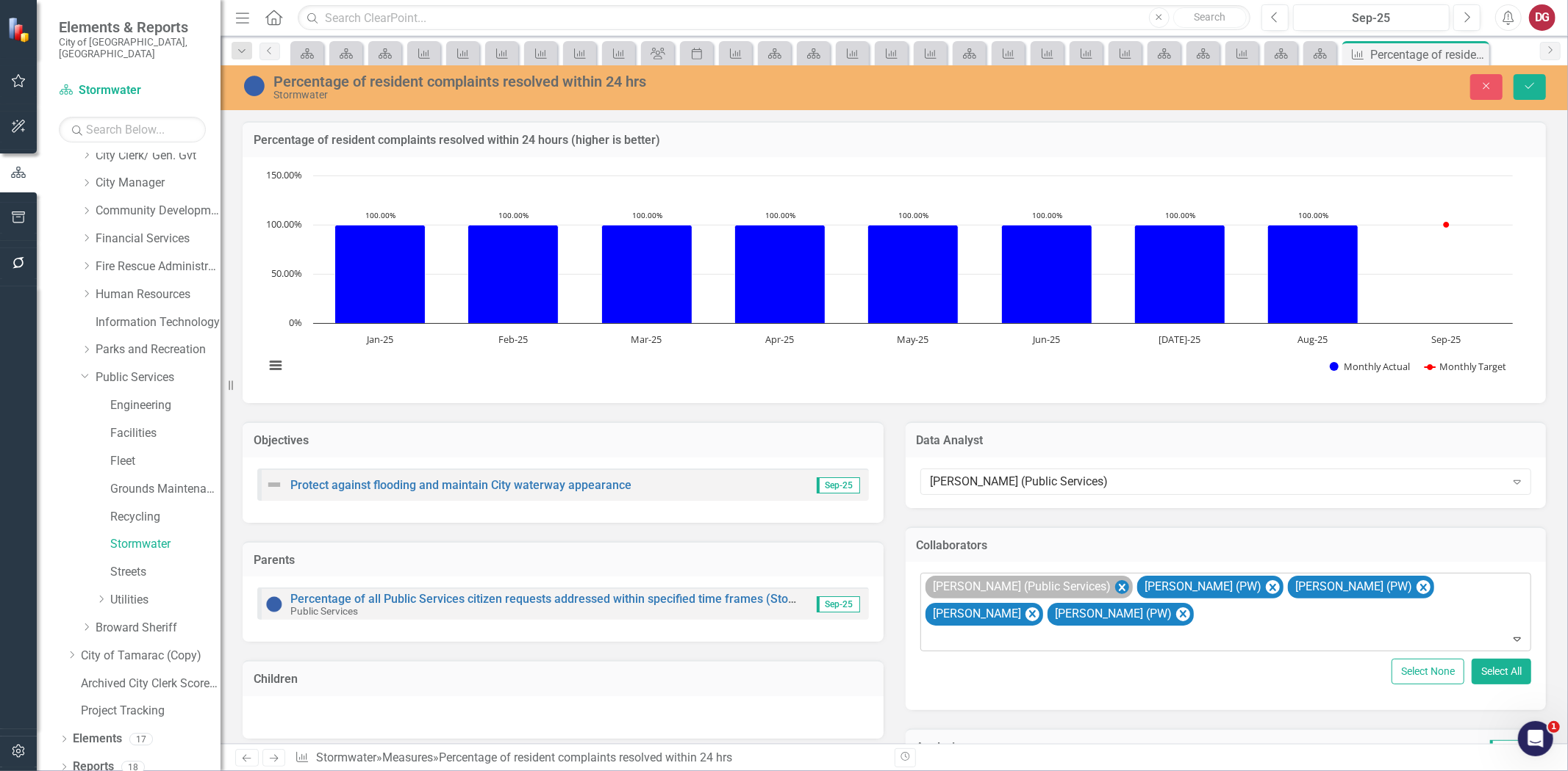
click at [1118, 585] on icon "Remove MICHAEL CAIN (Public Services)" at bounding box center [1121, 587] width 7 height 8
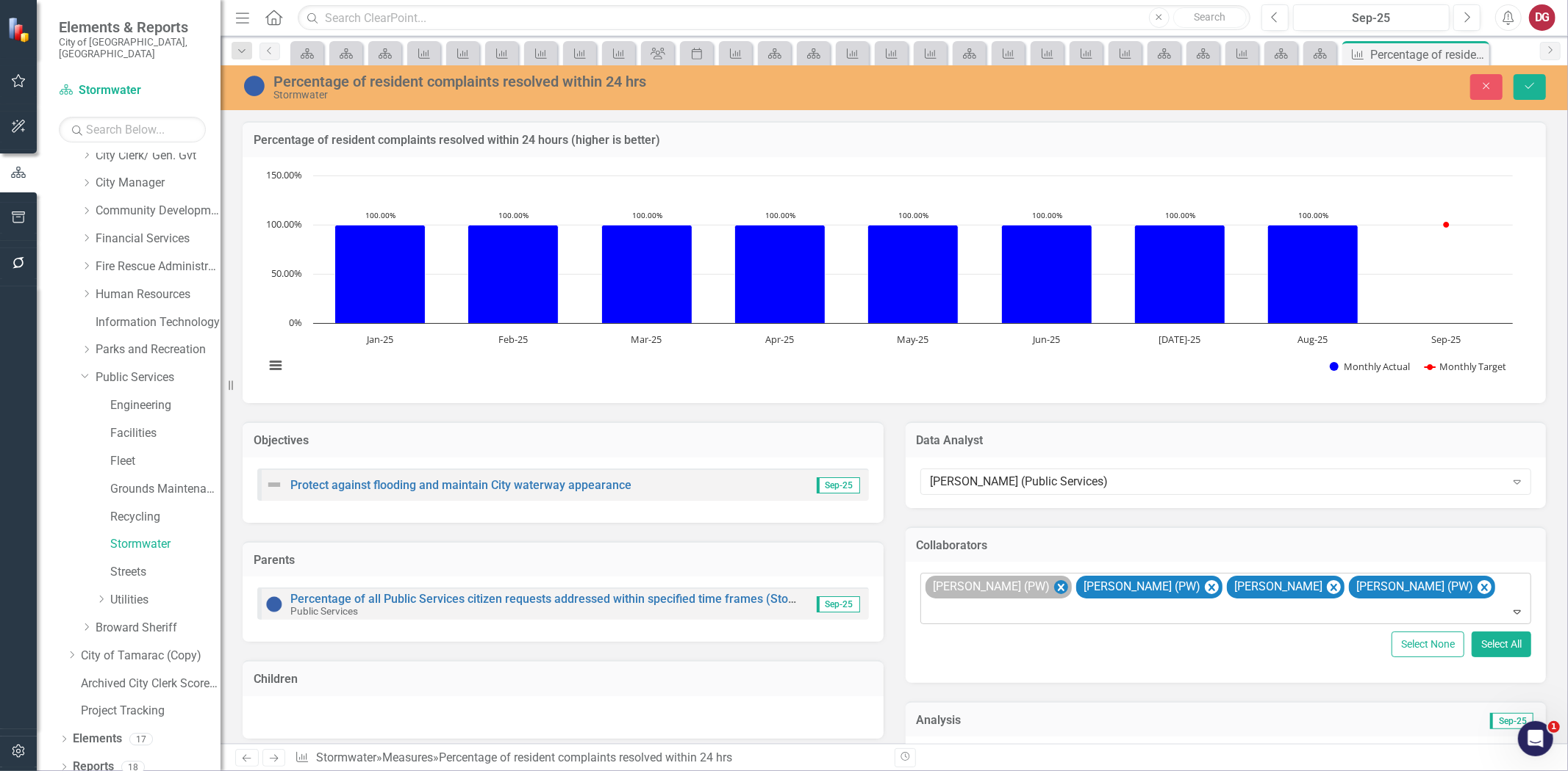
click at [1053, 585] on icon "Remove John Doherty (PW)" at bounding box center [1060, 587] width 14 height 18
click at [1053, 586] on icon "Remove Troy Gies (PW)" at bounding box center [1060, 587] width 14 height 18
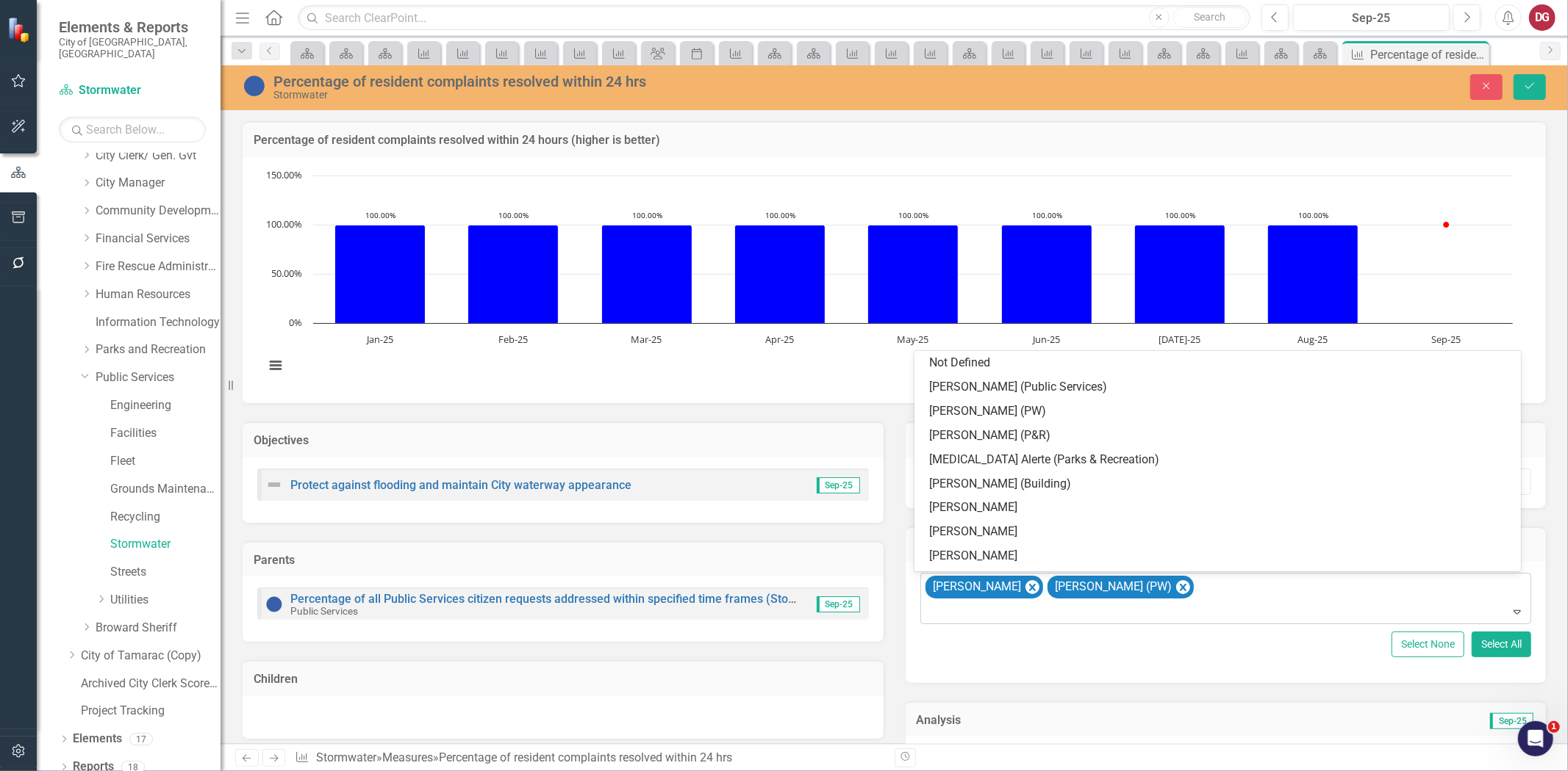
click at [1231, 591] on div "SCOTT RAMGOOLIE Tom Vreeland (PW)" at bounding box center [1228, 599] width 608 height 50
click at [1038, 585] on icon "Remove SCOTT RAMGOOLIE" at bounding box center [1032, 587] width 14 height 18
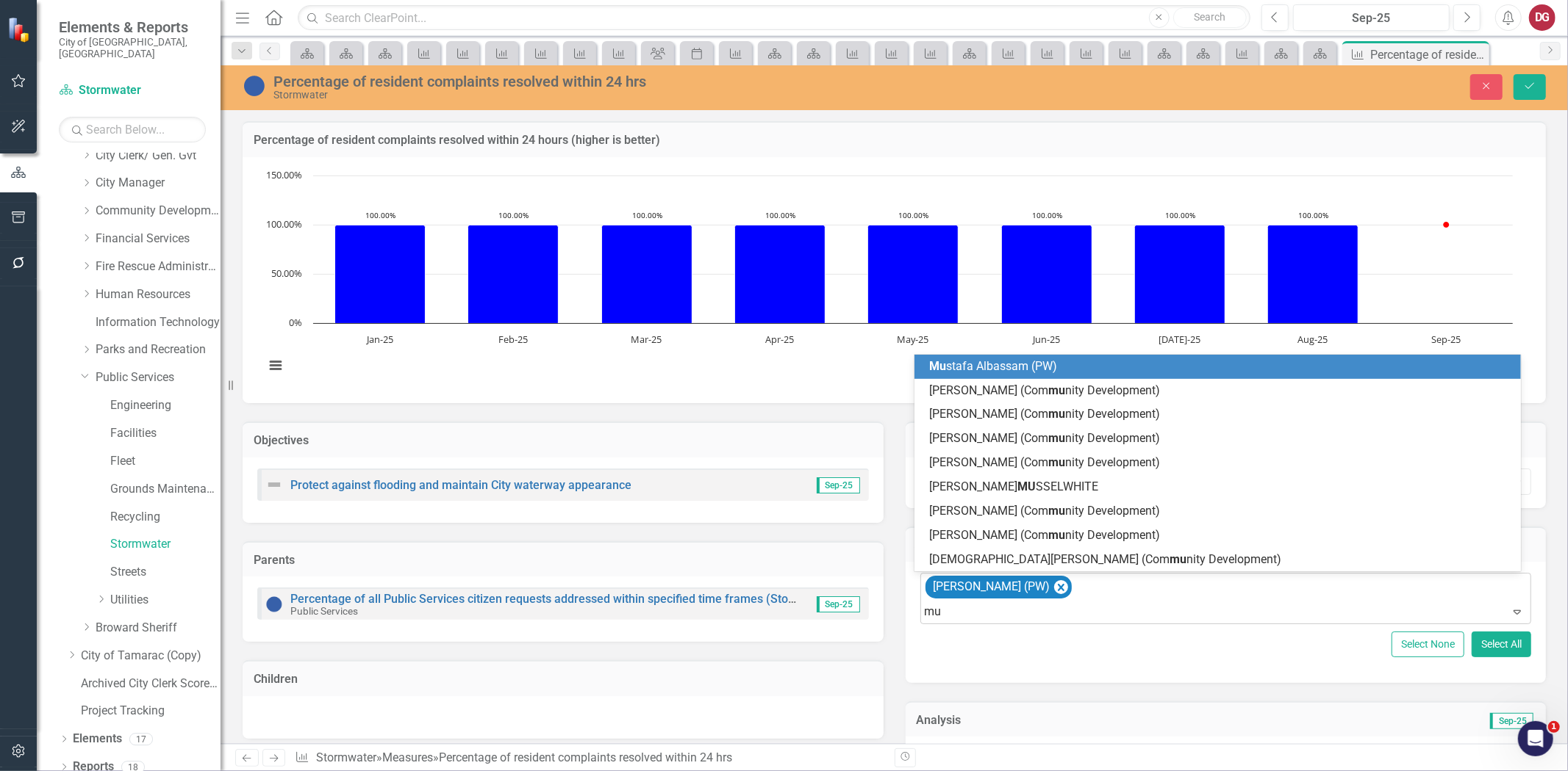
type input "mus"
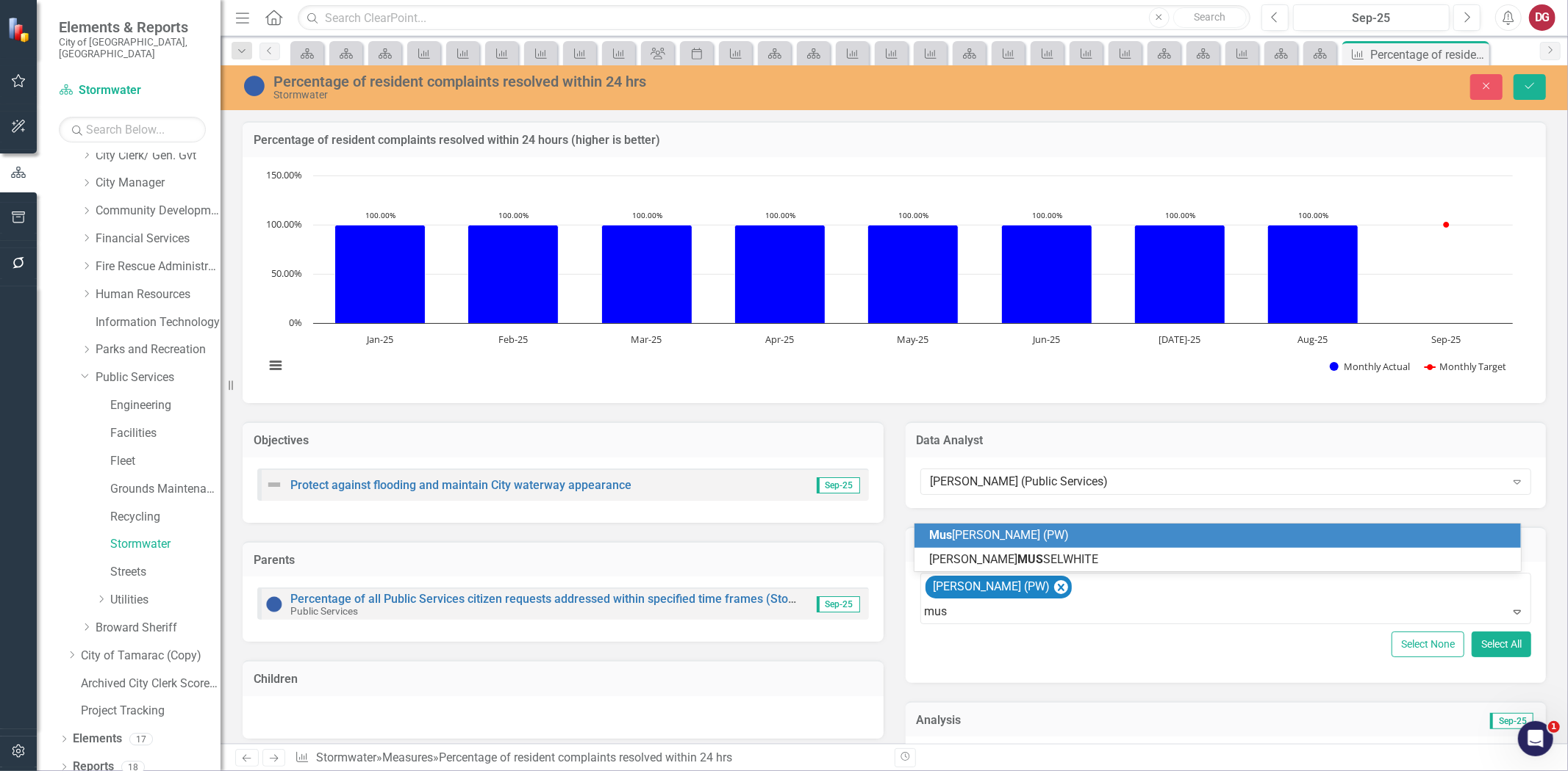
click at [981, 537] on span "Mus tafa Albassam (PW)" at bounding box center [1000, 535] width 140 height 14
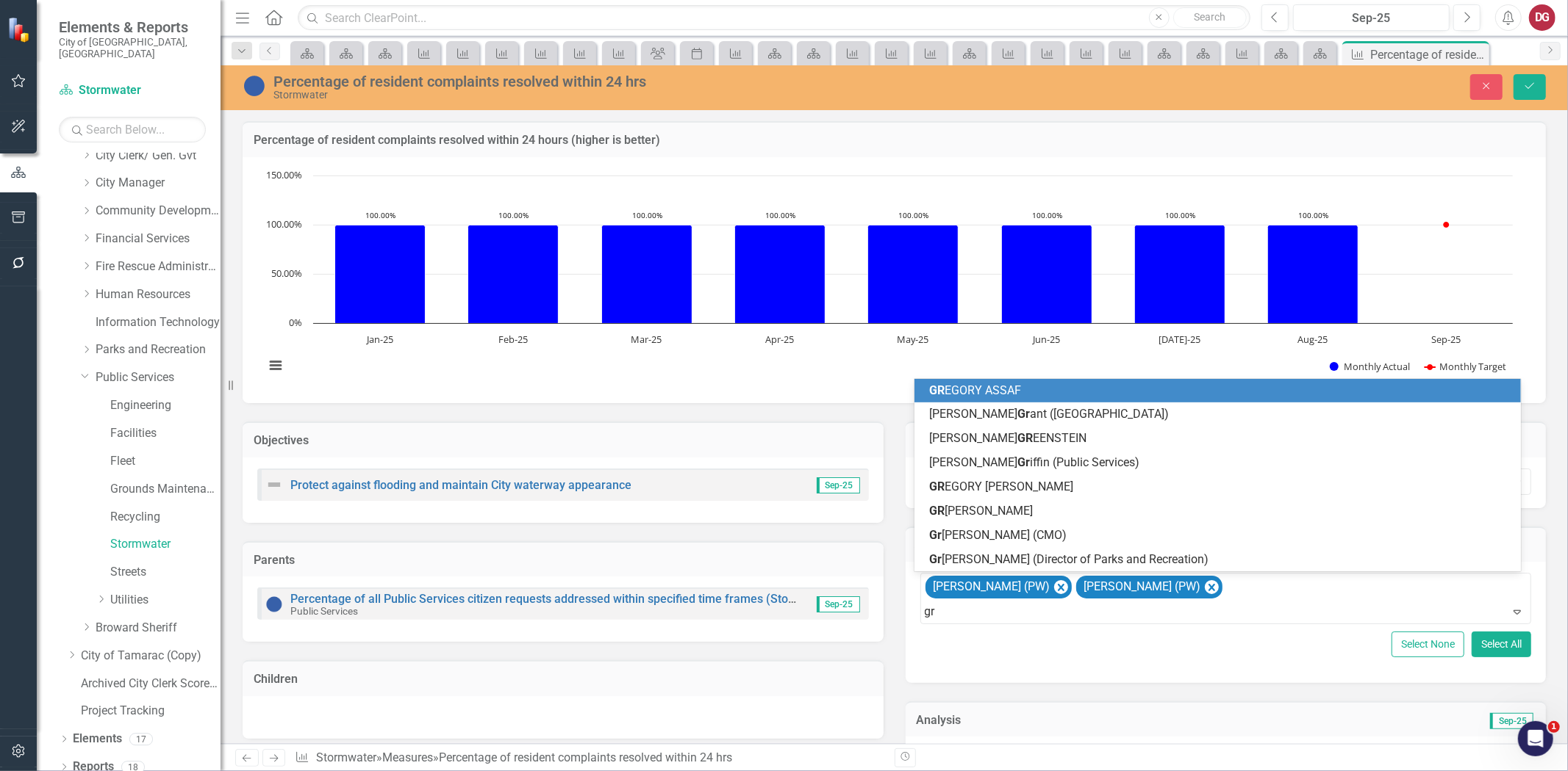
type input "gre"
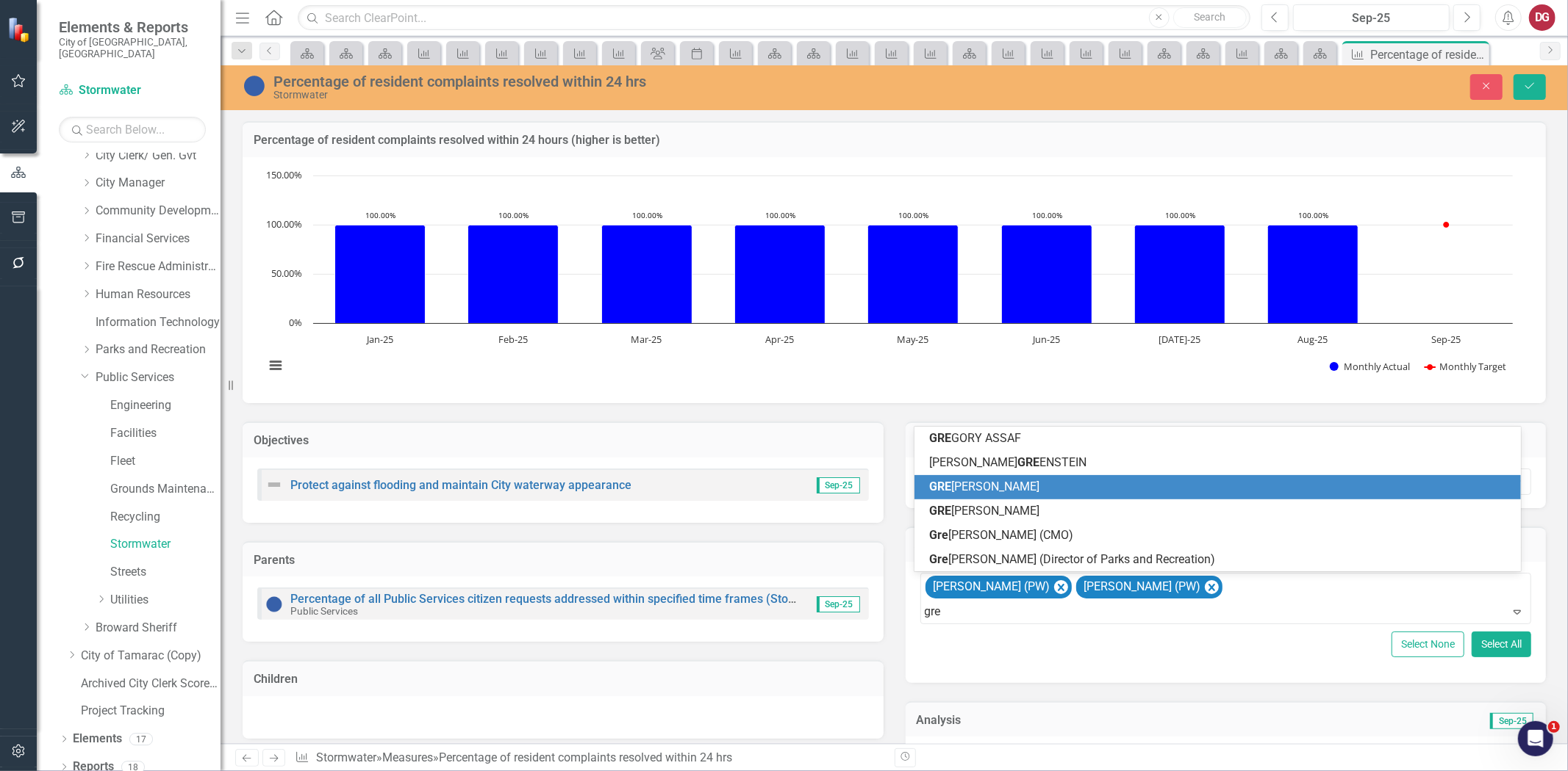
click at [978, 489] on span "GRE GORY LEDSWORTH" at bounding box center [985, 487] width 111 height 14
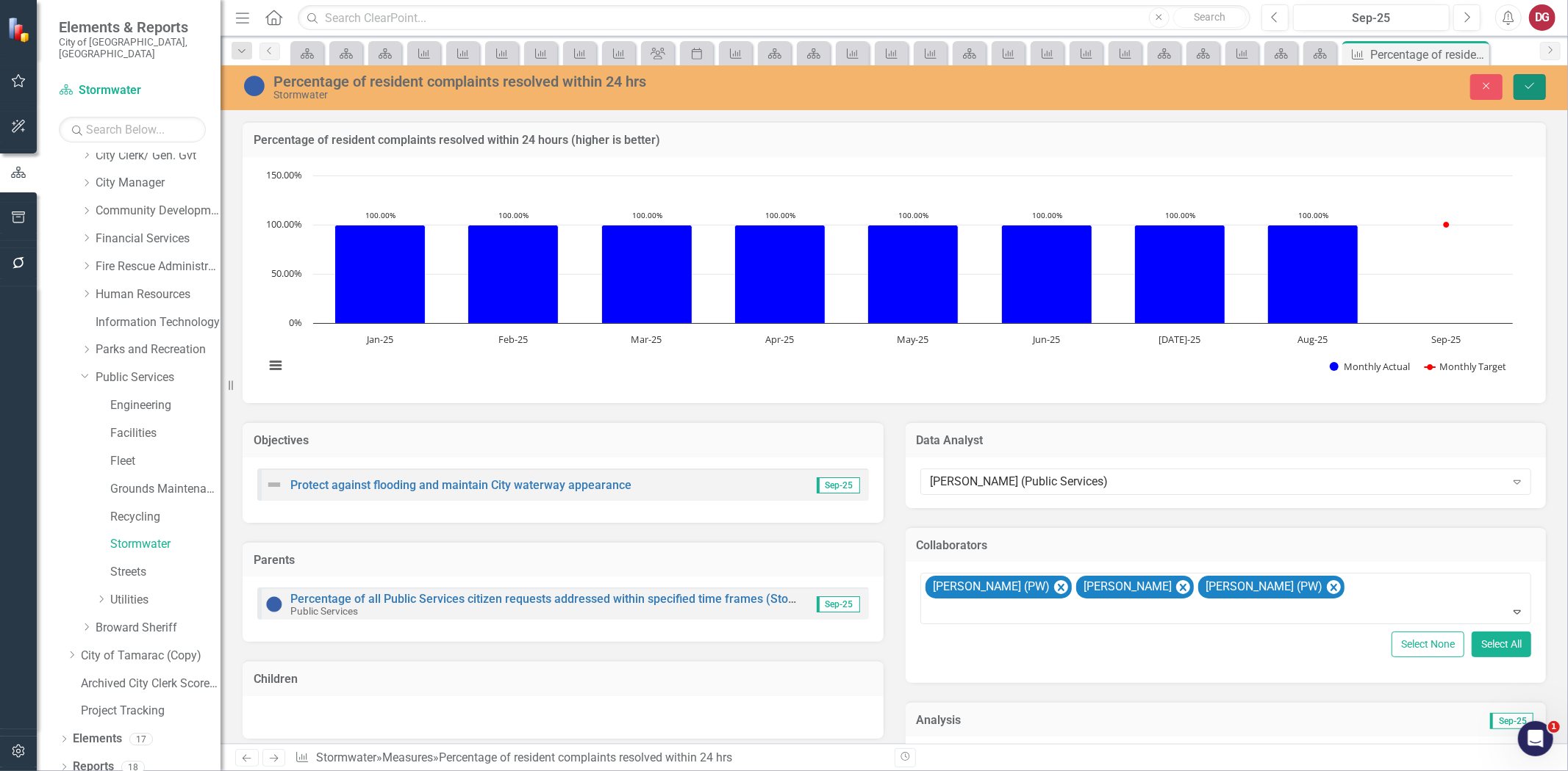
click at [1531, 88] on icon "Save" at bounding box center [1529, 86] width 13 height 10
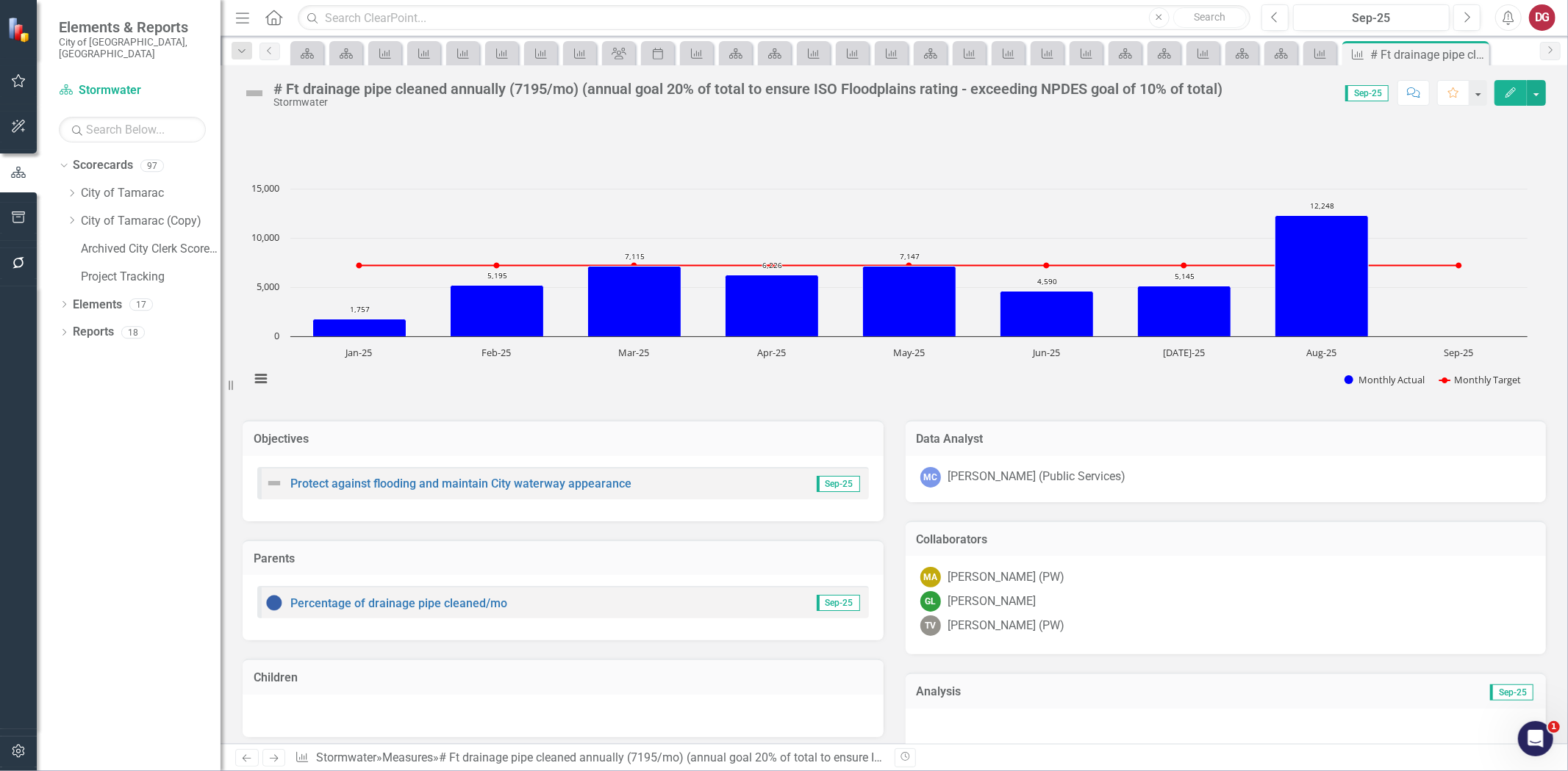
scroll to position [3, 0]
click at [244, 754] on icon "Previous" at bounding box center [246, 758] width 12 height 9
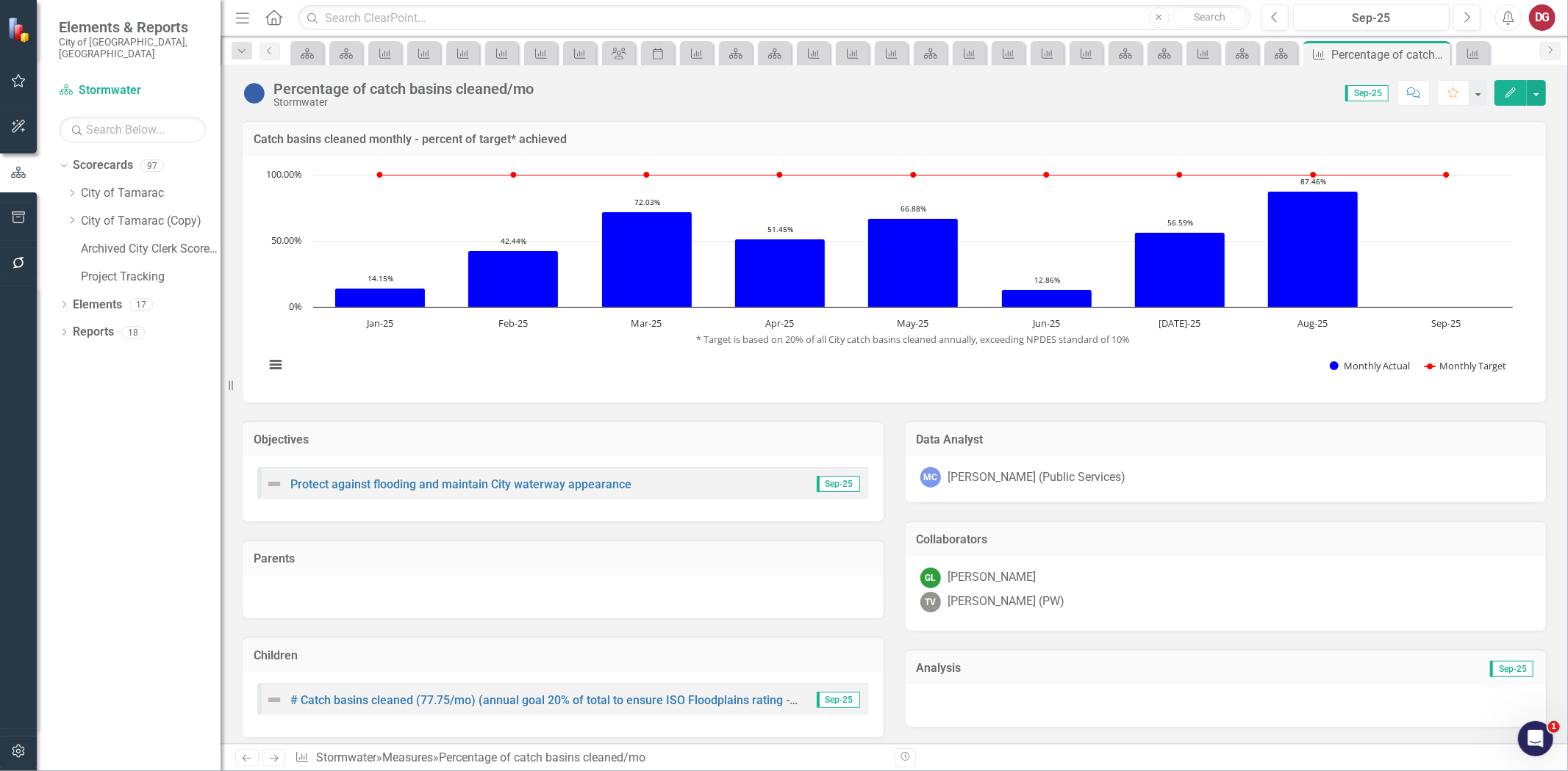
click at [1137, 598] on div "TV [PERSON_NAME] (PW)" at bounding box center [1226, 603] width 612 height 21
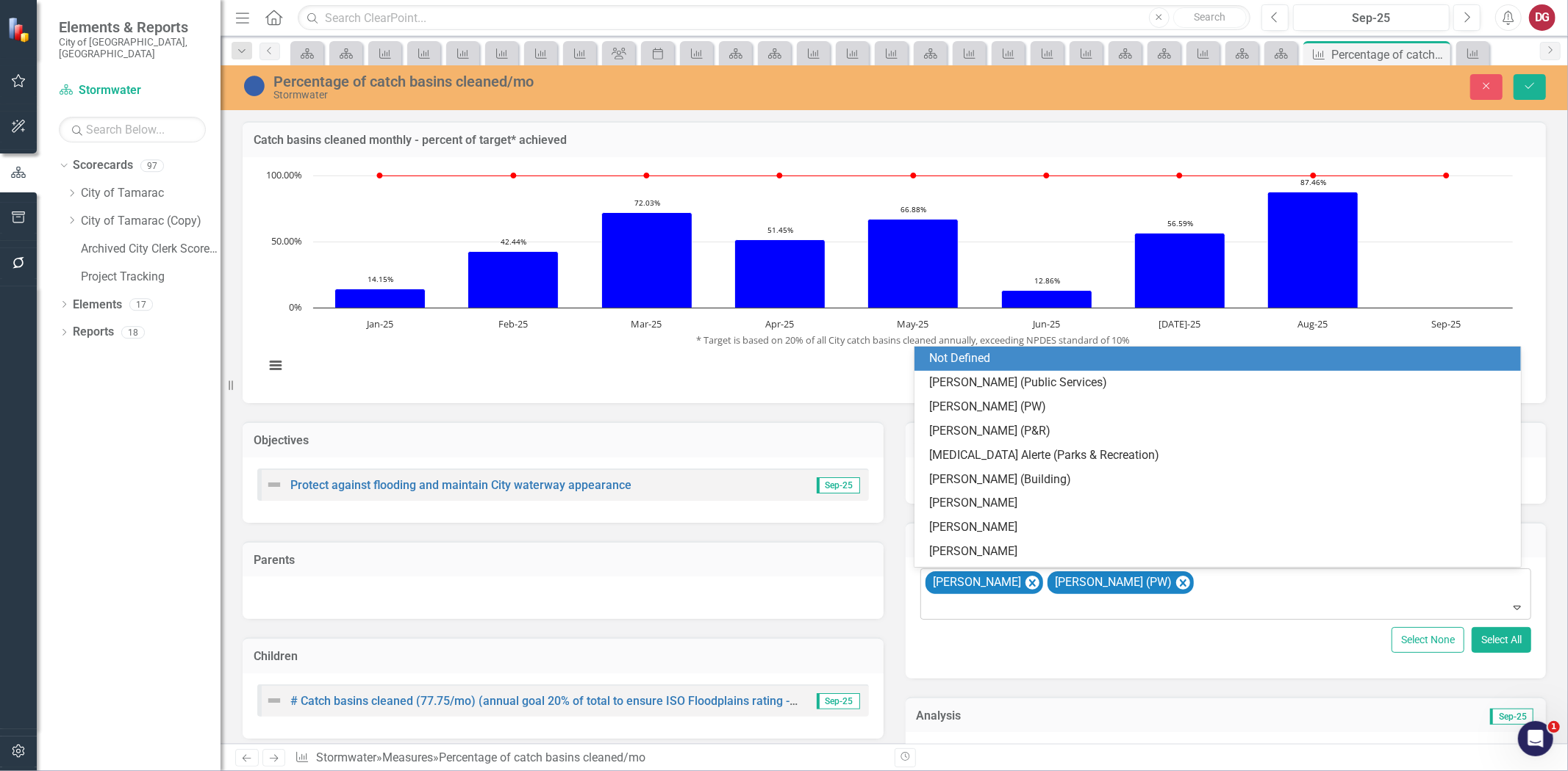
click at [1127, 598] on div at bounding box center [1227, 608] width 605 height 20
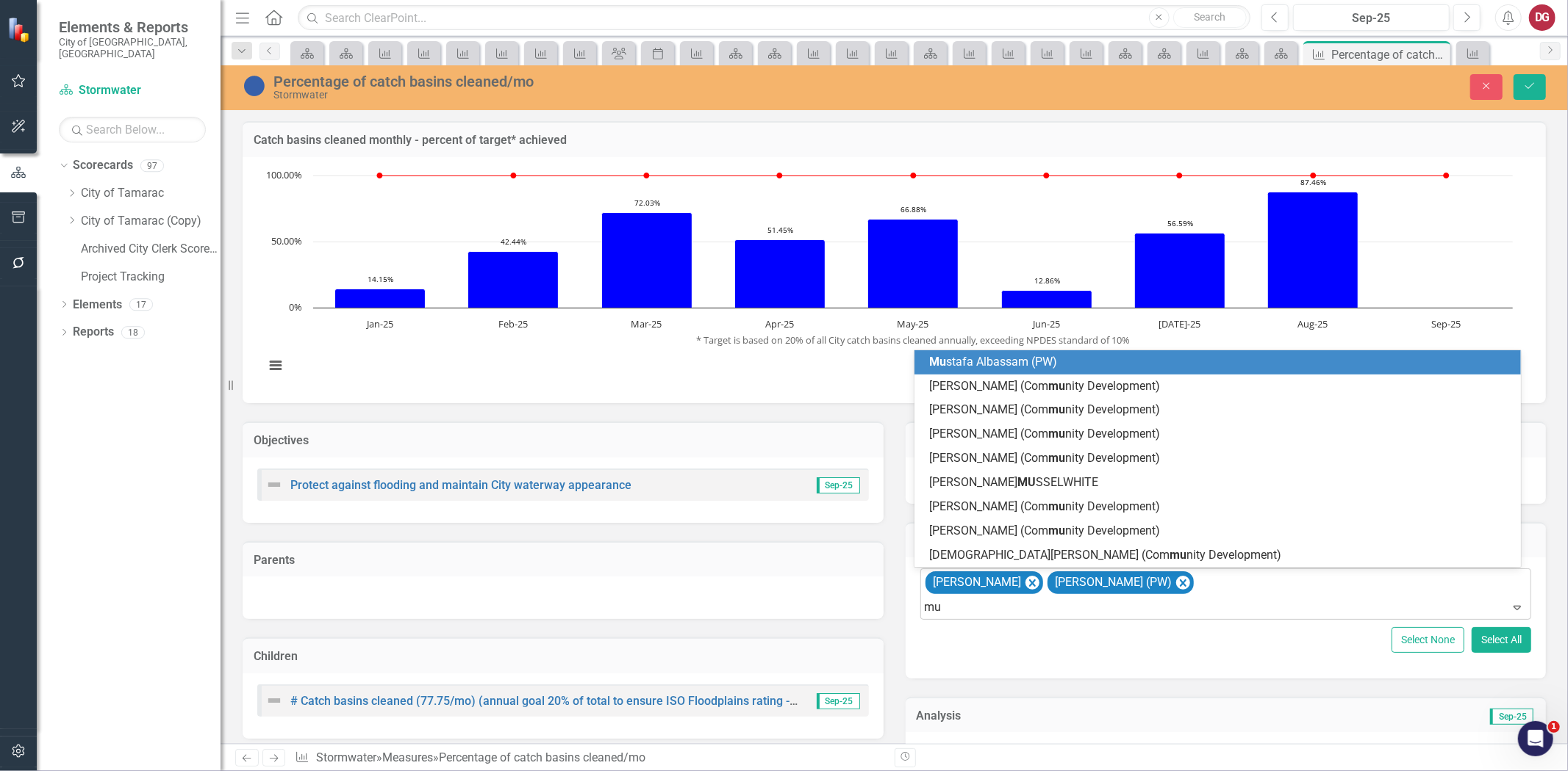
type input "mus"
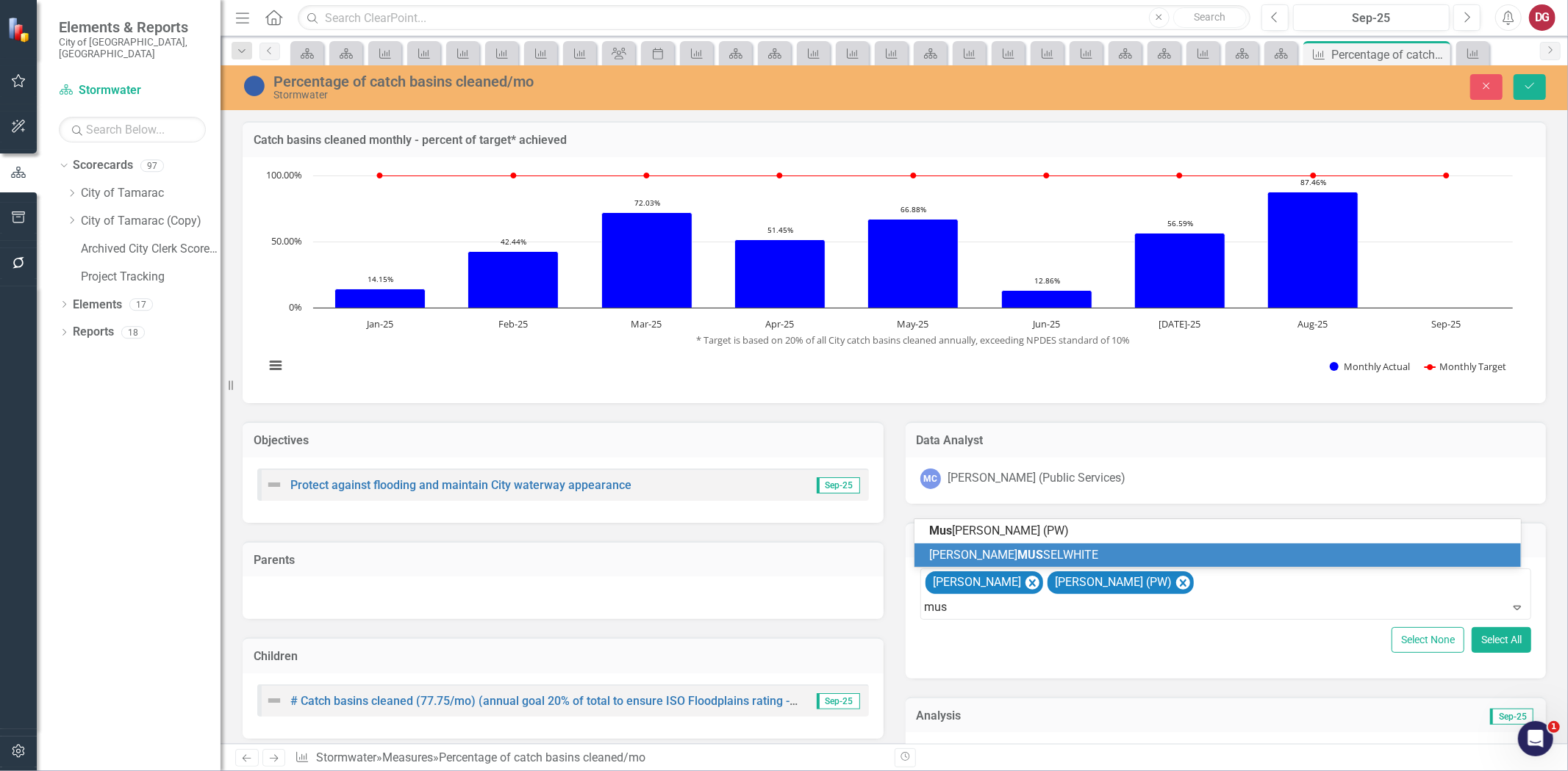
click at [1131, 539] on div "Mus [PERSON_NAME] (PW)" at bounding box center [1221, 532] width 582 height 17
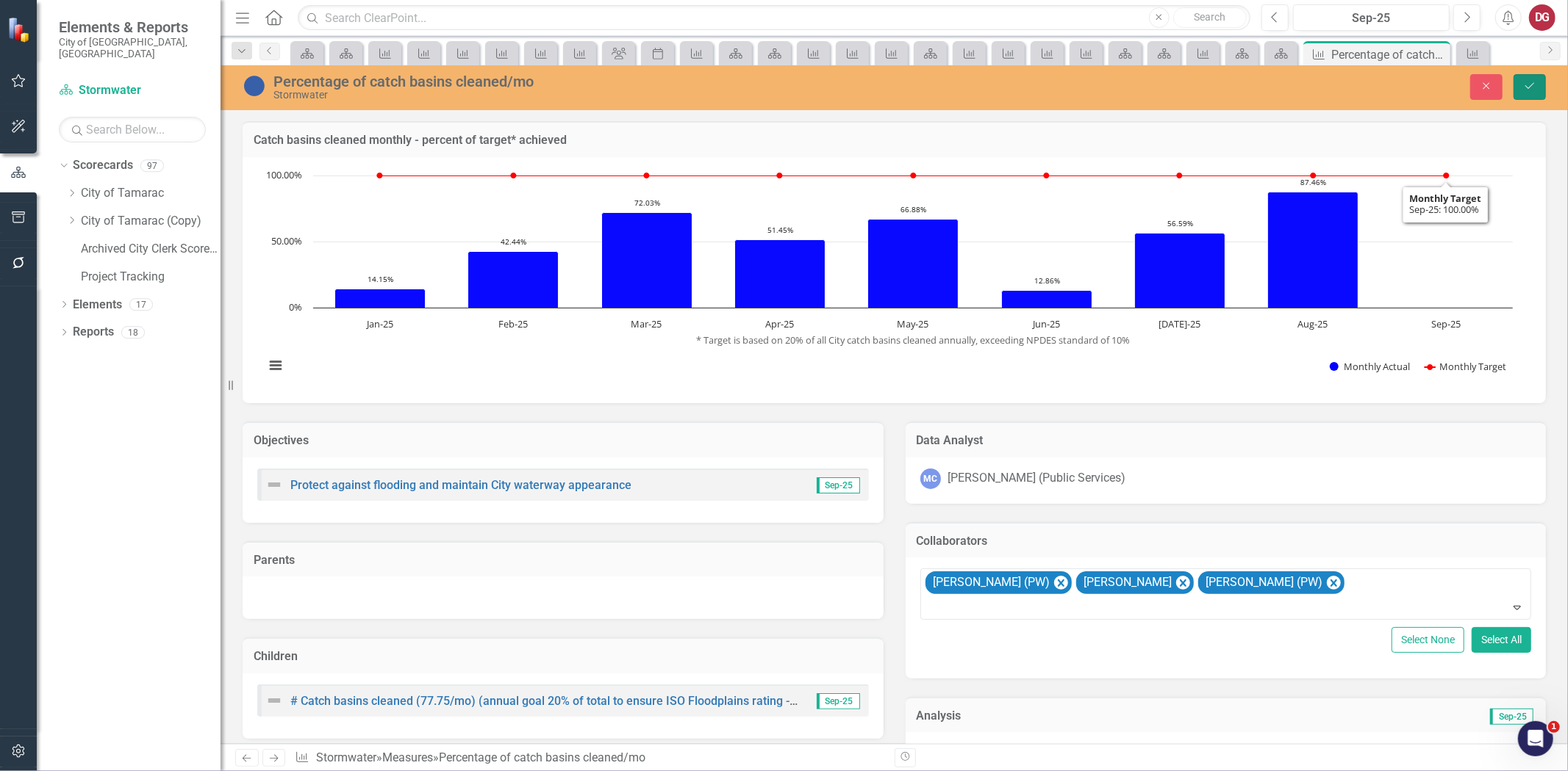
click at [1522, 76] on button "Save" at bounding box center [1529, 87] width 32 height 26
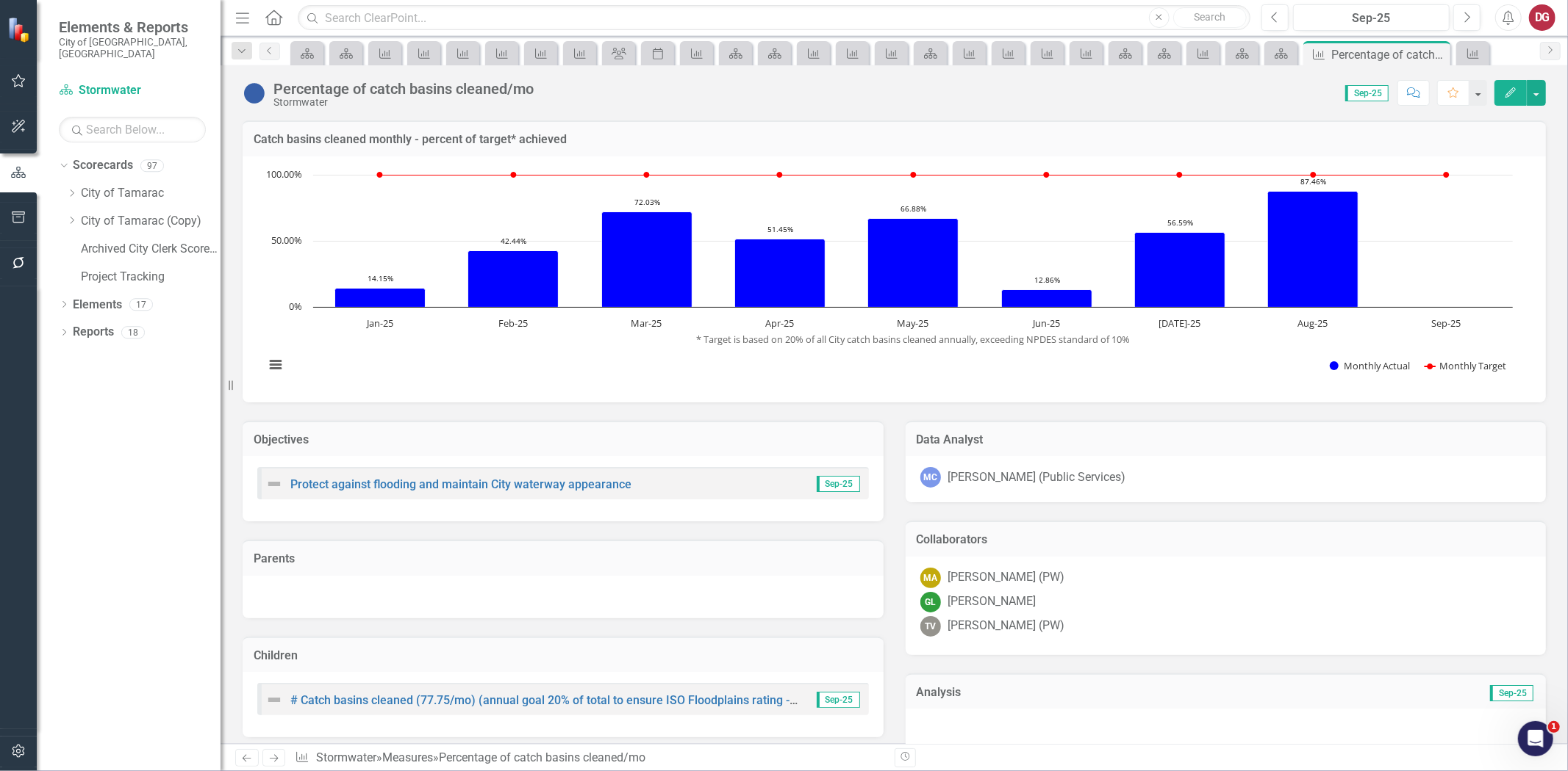
click at [272, 759] on icon "Next" at bounding box center [274, 758] width 12 height 9
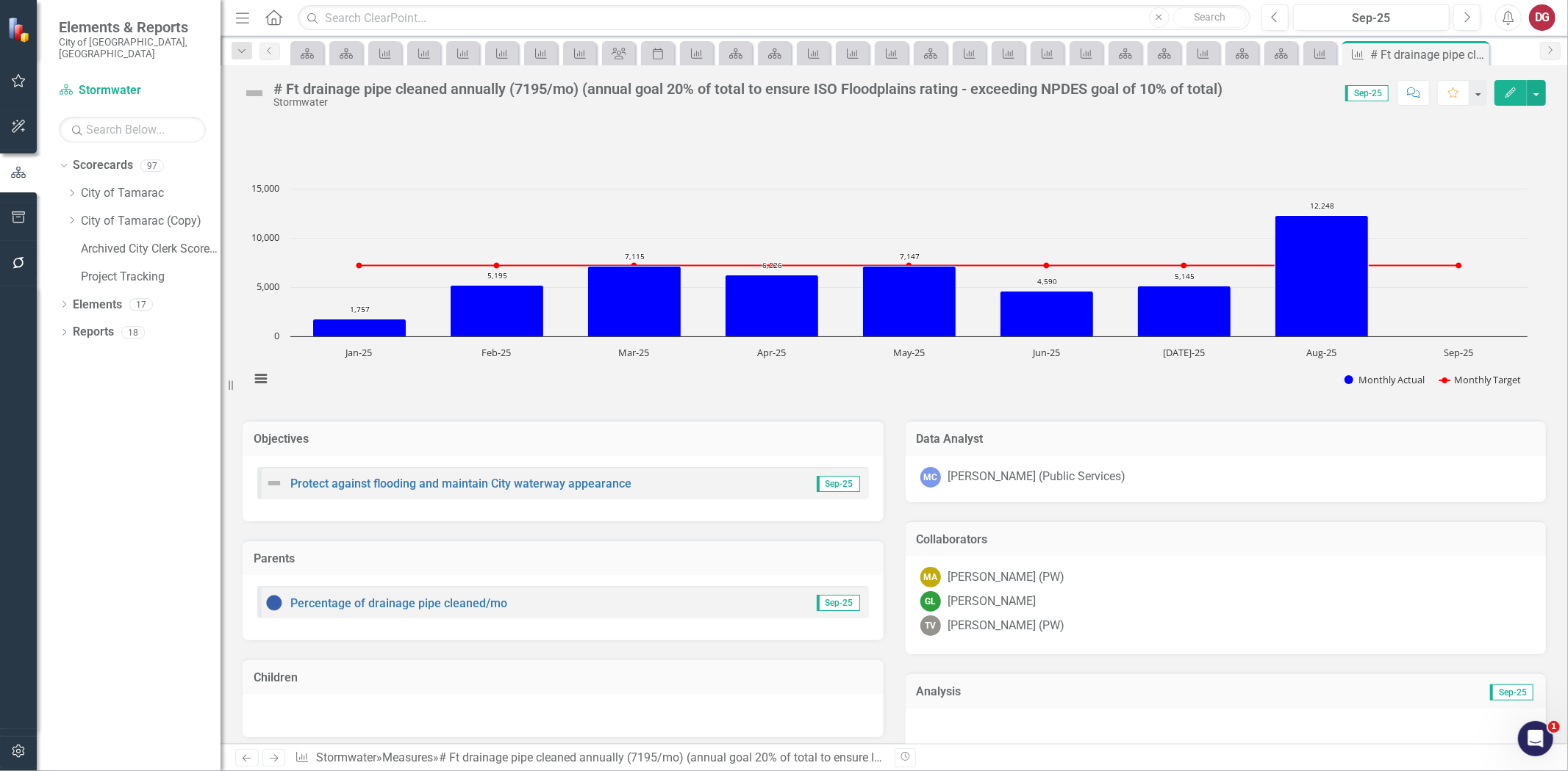
click at [272, 759] on icon "Next" at bounding box center [274, 758] width 12 height 9
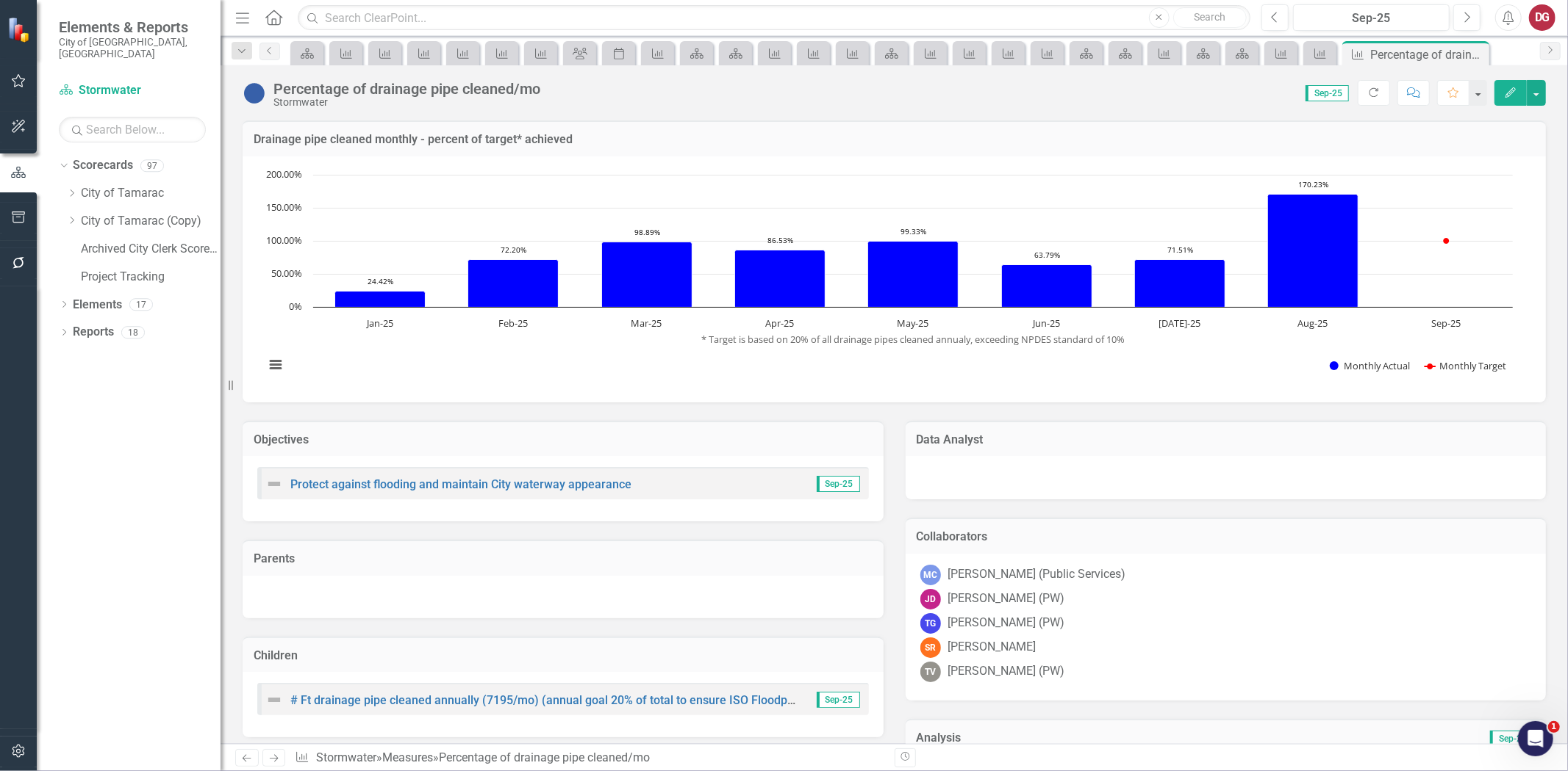
click at [1033, 460] on div at bounding box center [1226, 477] width 641 height 43
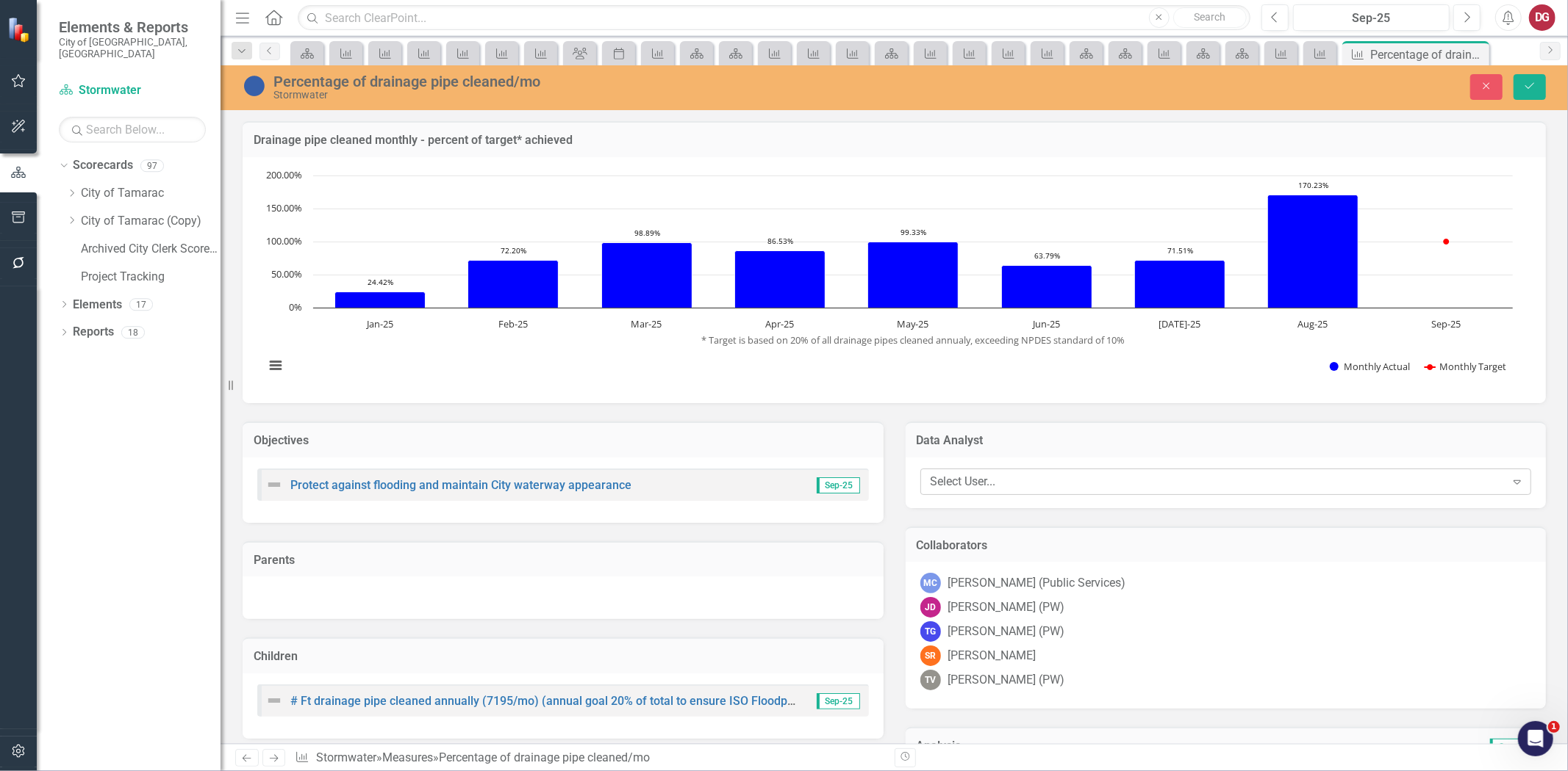
click at [993, 481] on div "Select User..." at bounding box center [1217, 482] width 575 height 17
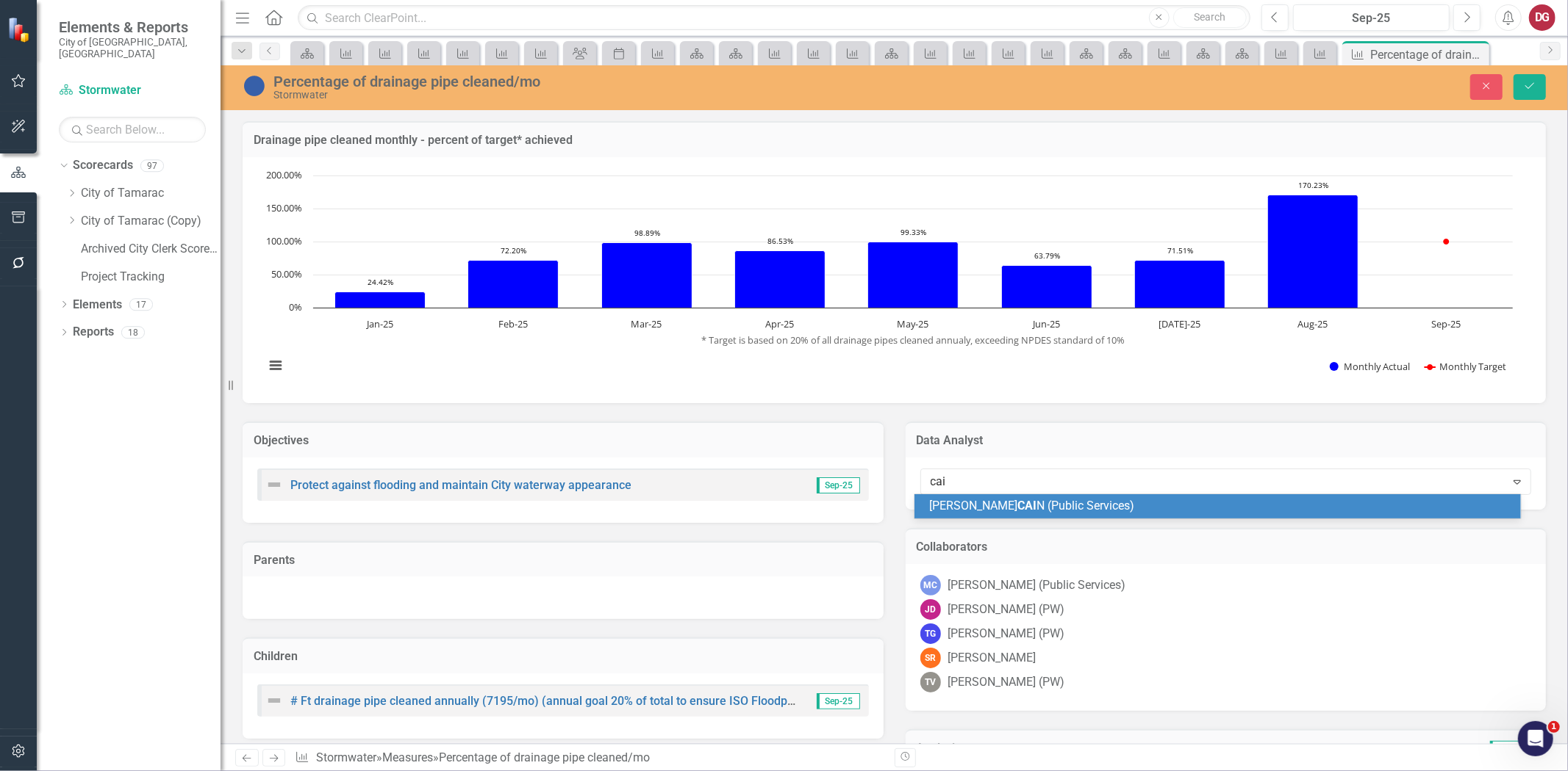
type input "[PERSON_NAME]"
drag, startPoint x: 979, startPoint y: 503, endPoint x: 978, endPoint y: 510, distance: 7.1
click at [979, 504] on span "[PERSON_NAME] (Public Services)" at bounding box center [1061, 506] width 263 height 14
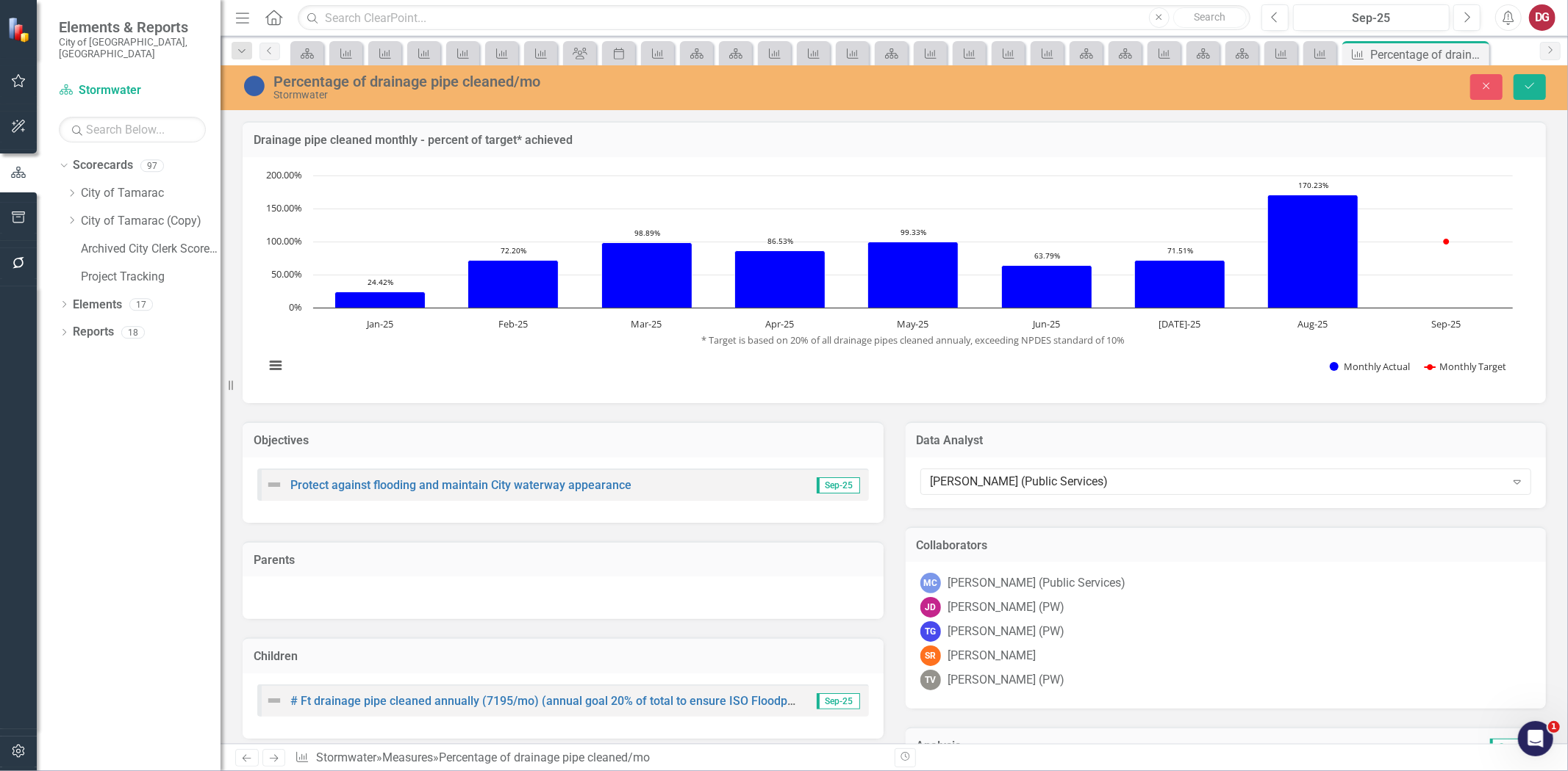
click at [1177, 648] on div "SR [PERSON_NAME]" at bounding box center [1226, 656] width 612 height 21
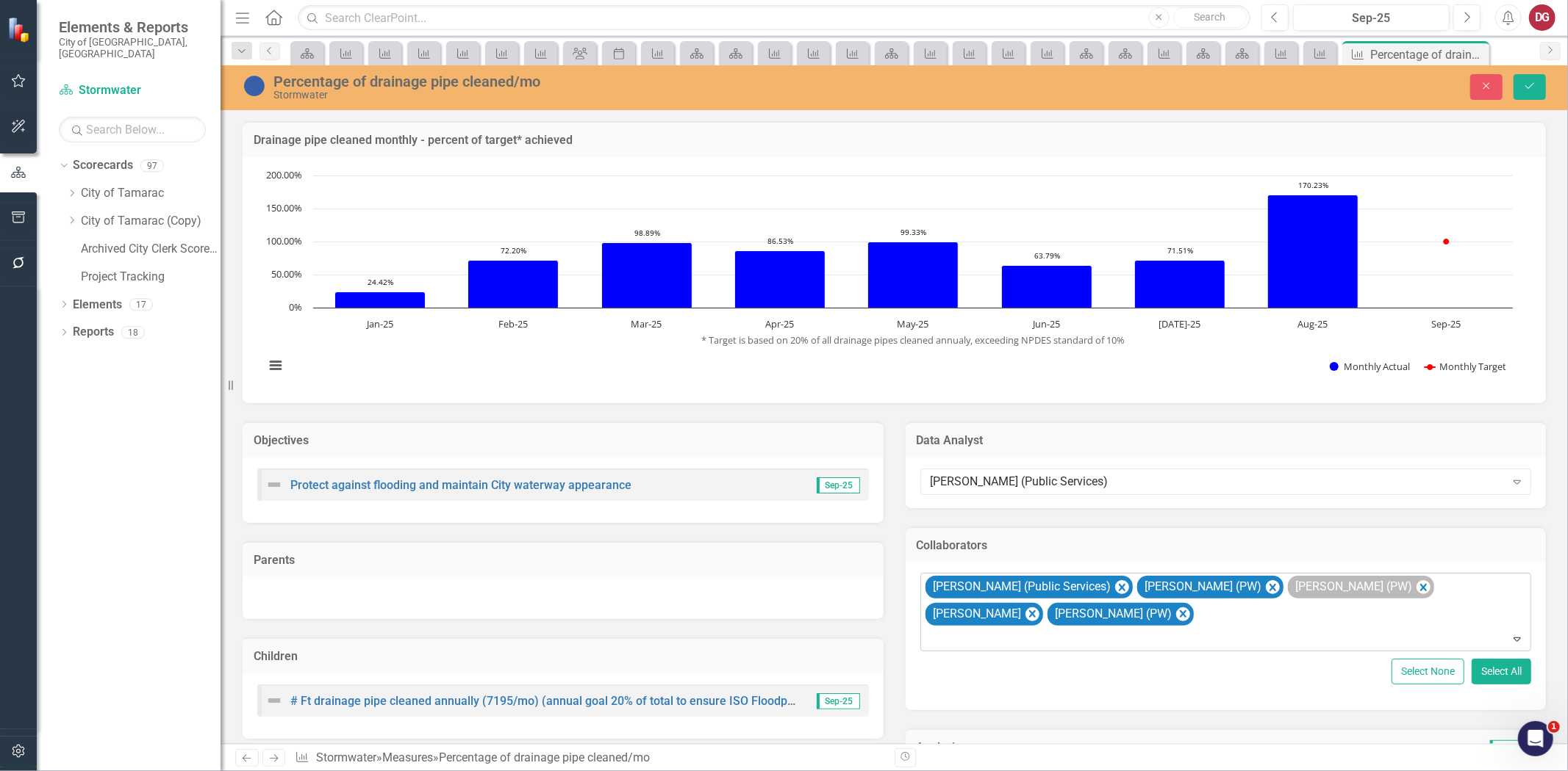
click at [1114, 584] on icon "Remove MICHAEL CAIN (Public Services)" at bounding box center [1121, 587] width 14 height 18
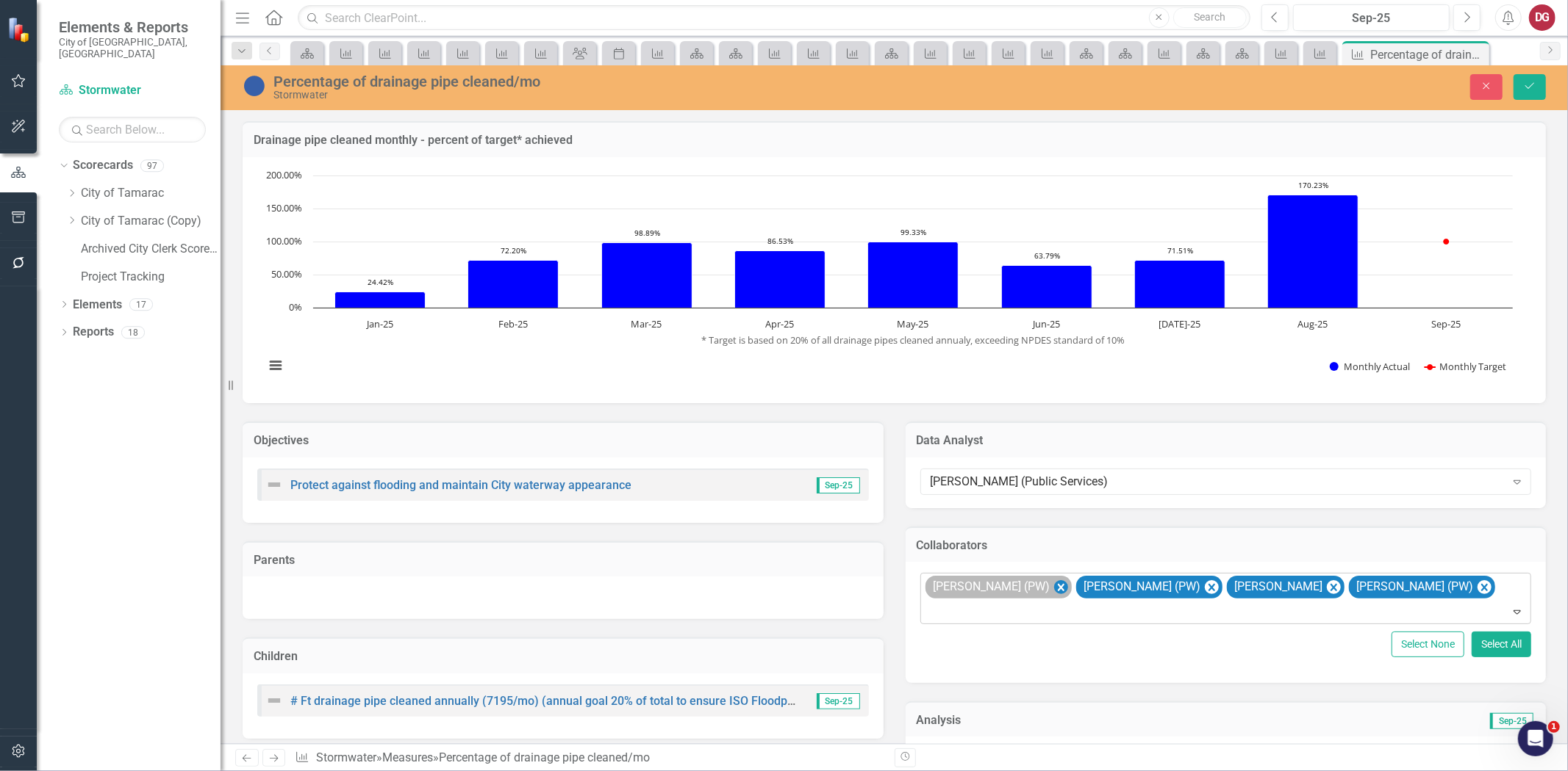
click at [1057, 585] on icon "Remove John Doherty (PW)" at bounding box center [1061, 587] width 7 height 8
click at [1057, 586] on icon "Remove Troy Gies (PW)" at bounding box center [1061, 587] width 7 height 8
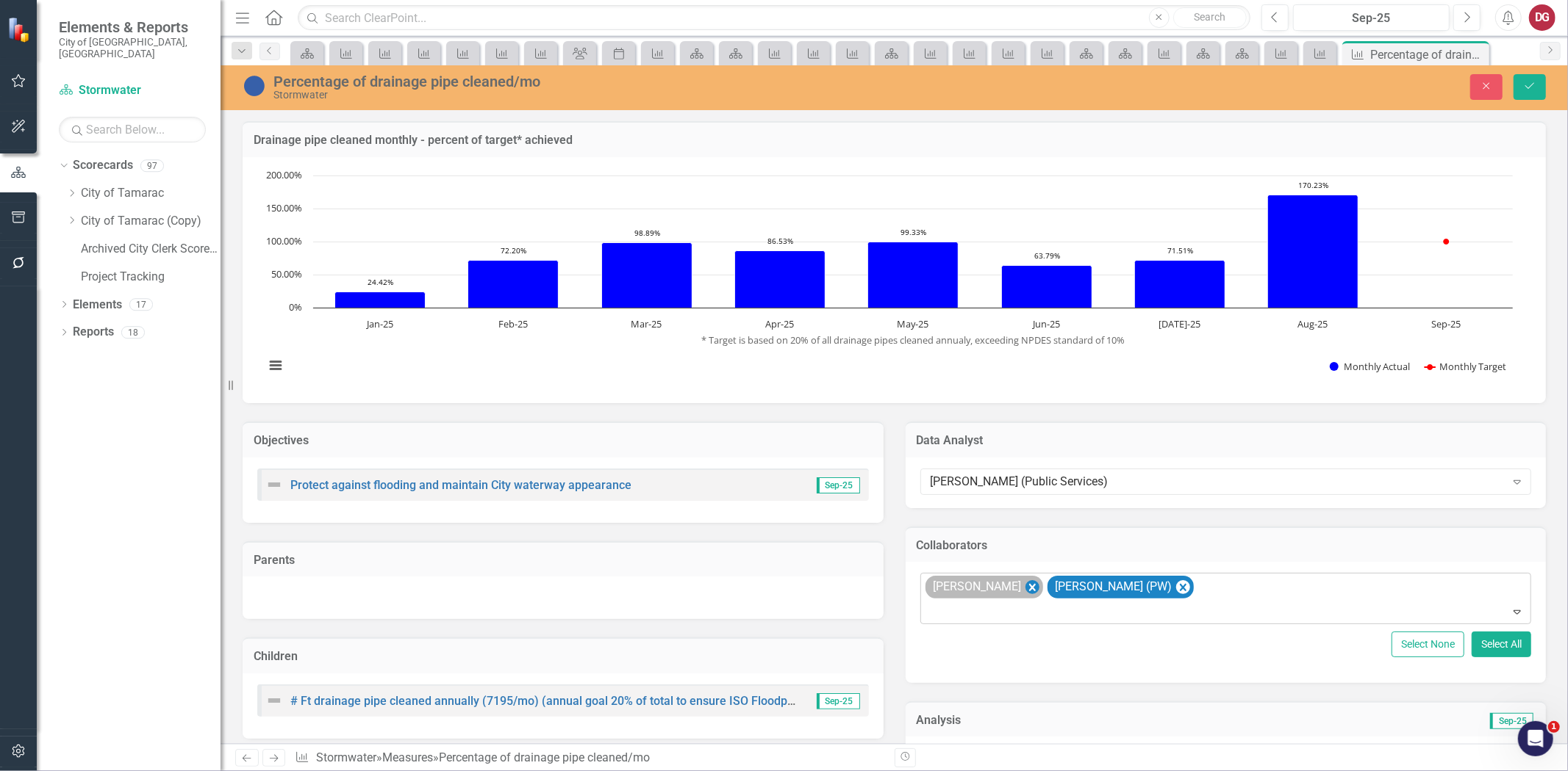
click at [1035, 584] on icon "Remove SCOTT RAMGOOLIE" at bounding box center [1032, 587] width 7 height 8
click at [1097, 594] on div "[PERSON_NAME] (PW)" at bounding box center [1228, 599] width 608 height 50
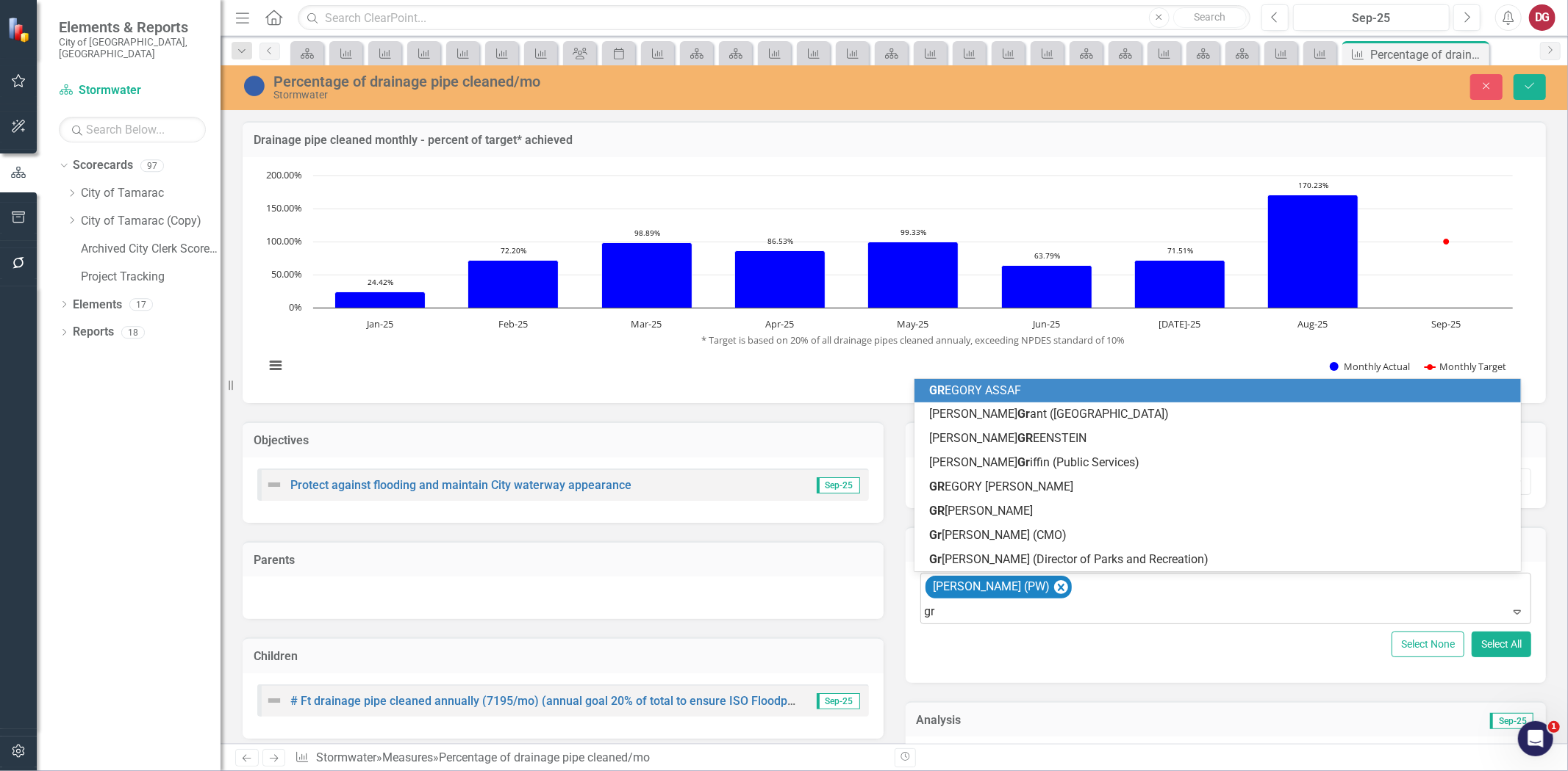
type input "gre"
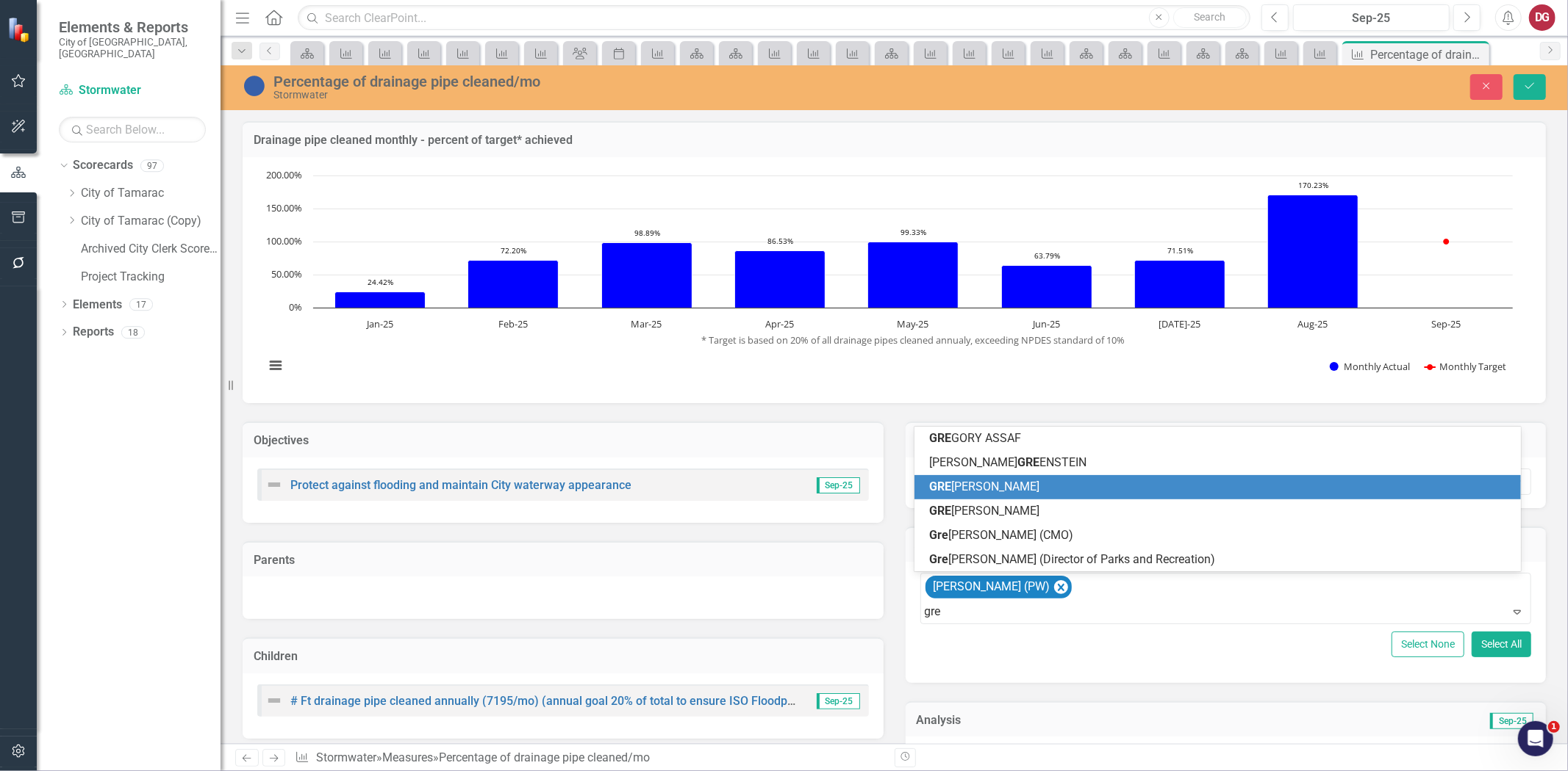
click at [963, 485] on span "[PERSON_NAME]" at bounding box center [985, 487] width 111 height 14
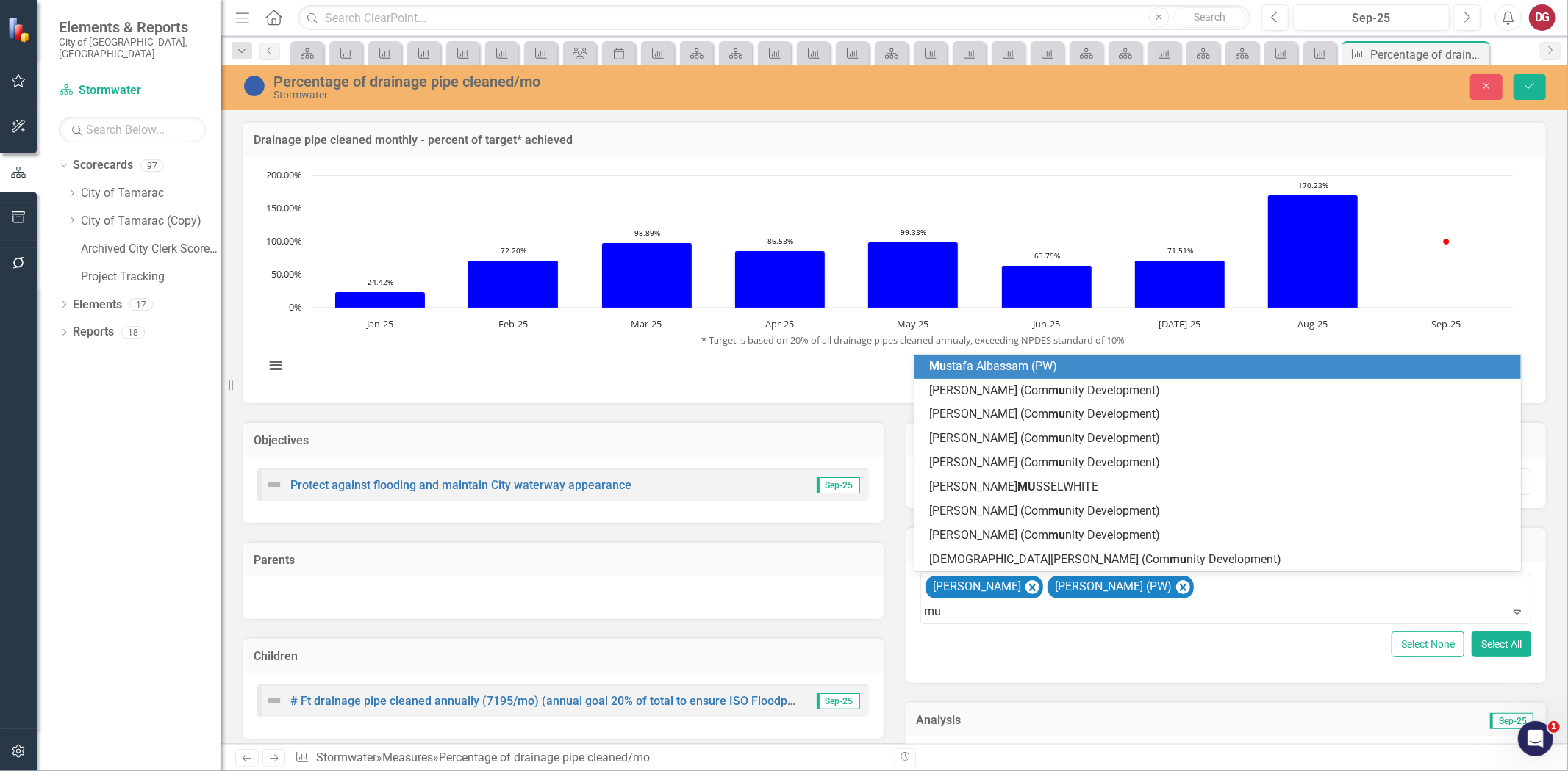
type input "mus"
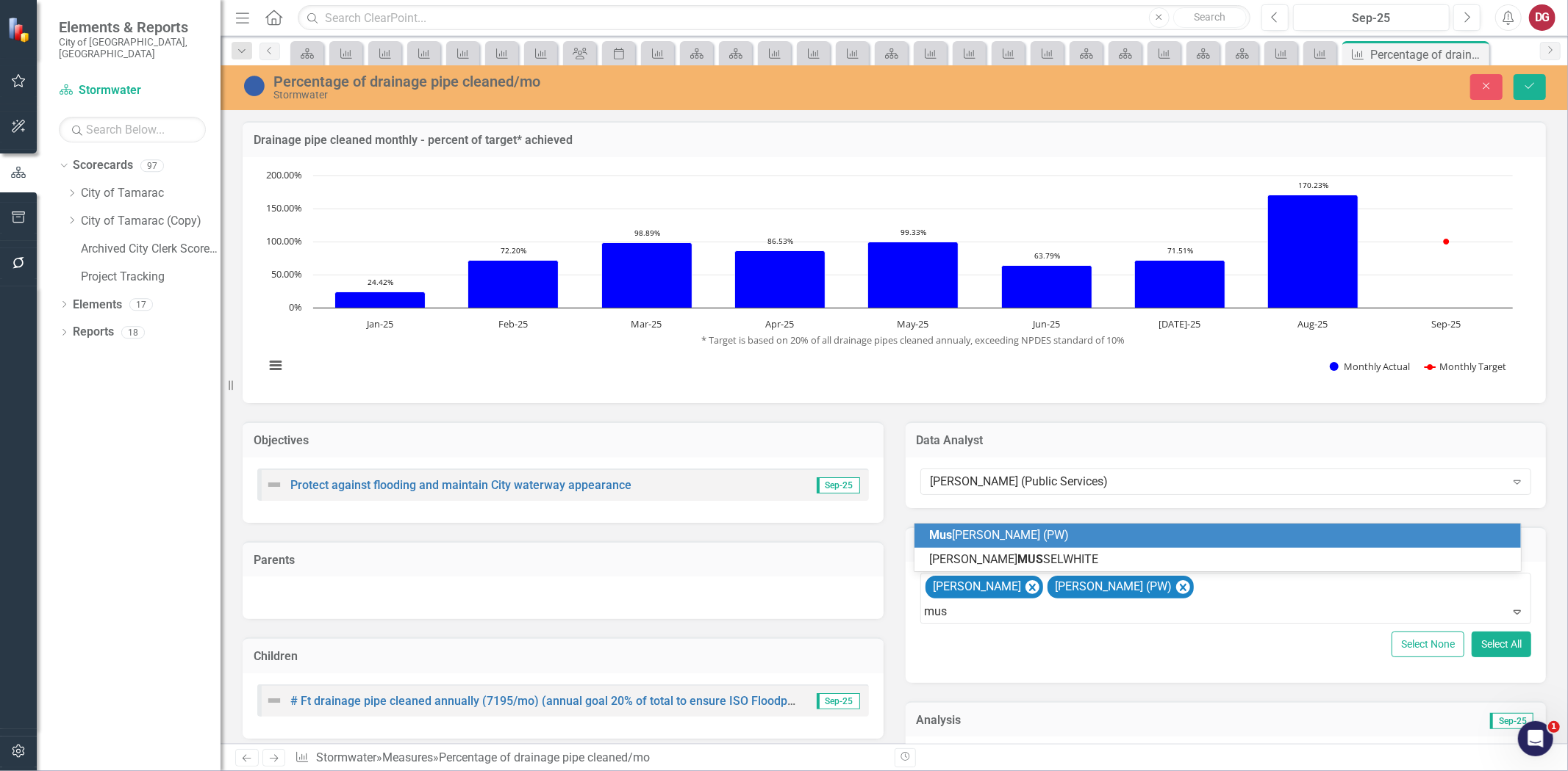
click at [1030, 532] on span "Mus [PERSON_NAME] (PW)" at bounding box center [1000, 535] width 140 height 14
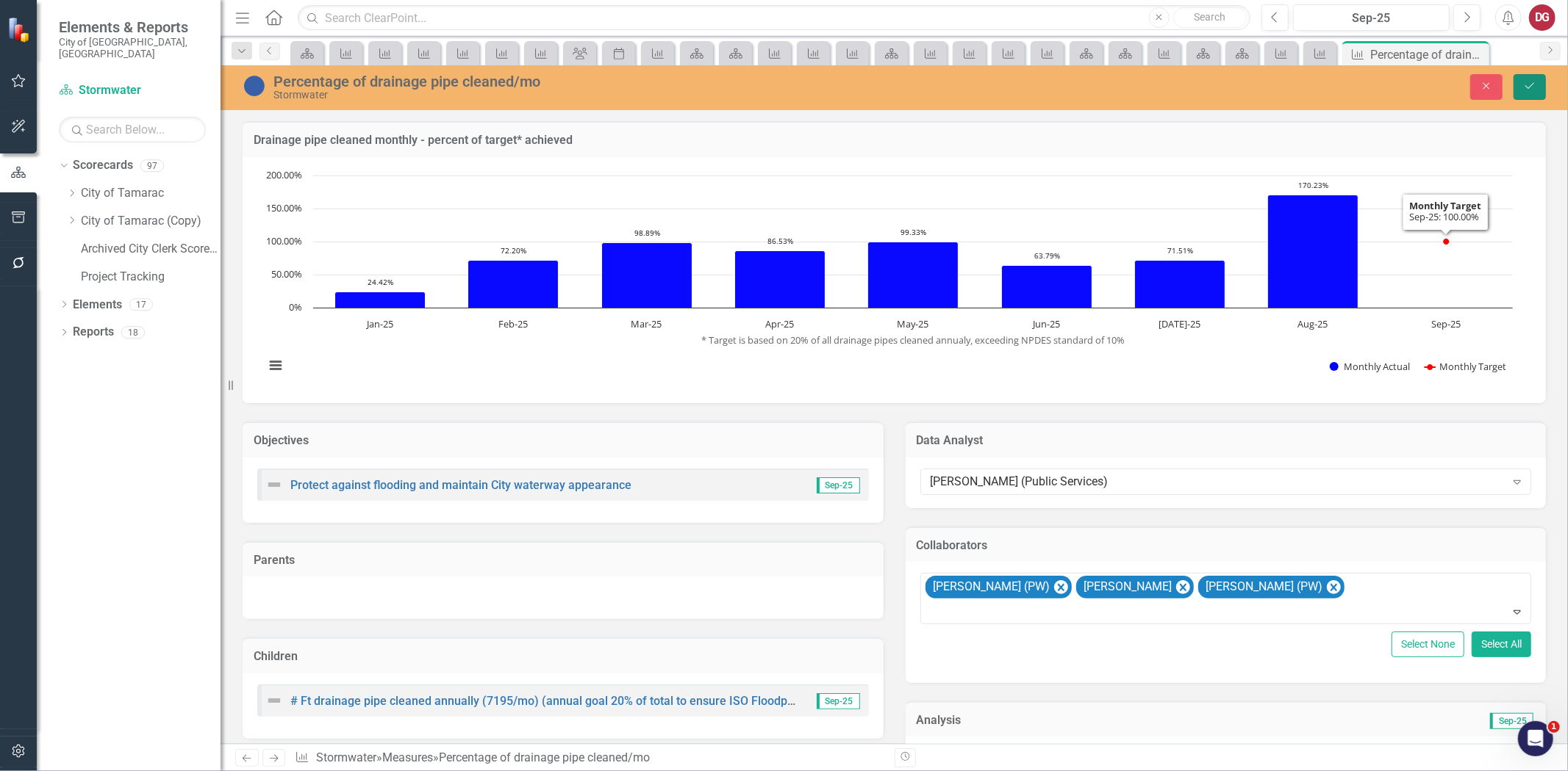
click at [1520, 91] on button "Save" at bounding box center [1529, 87] width 32 height 26
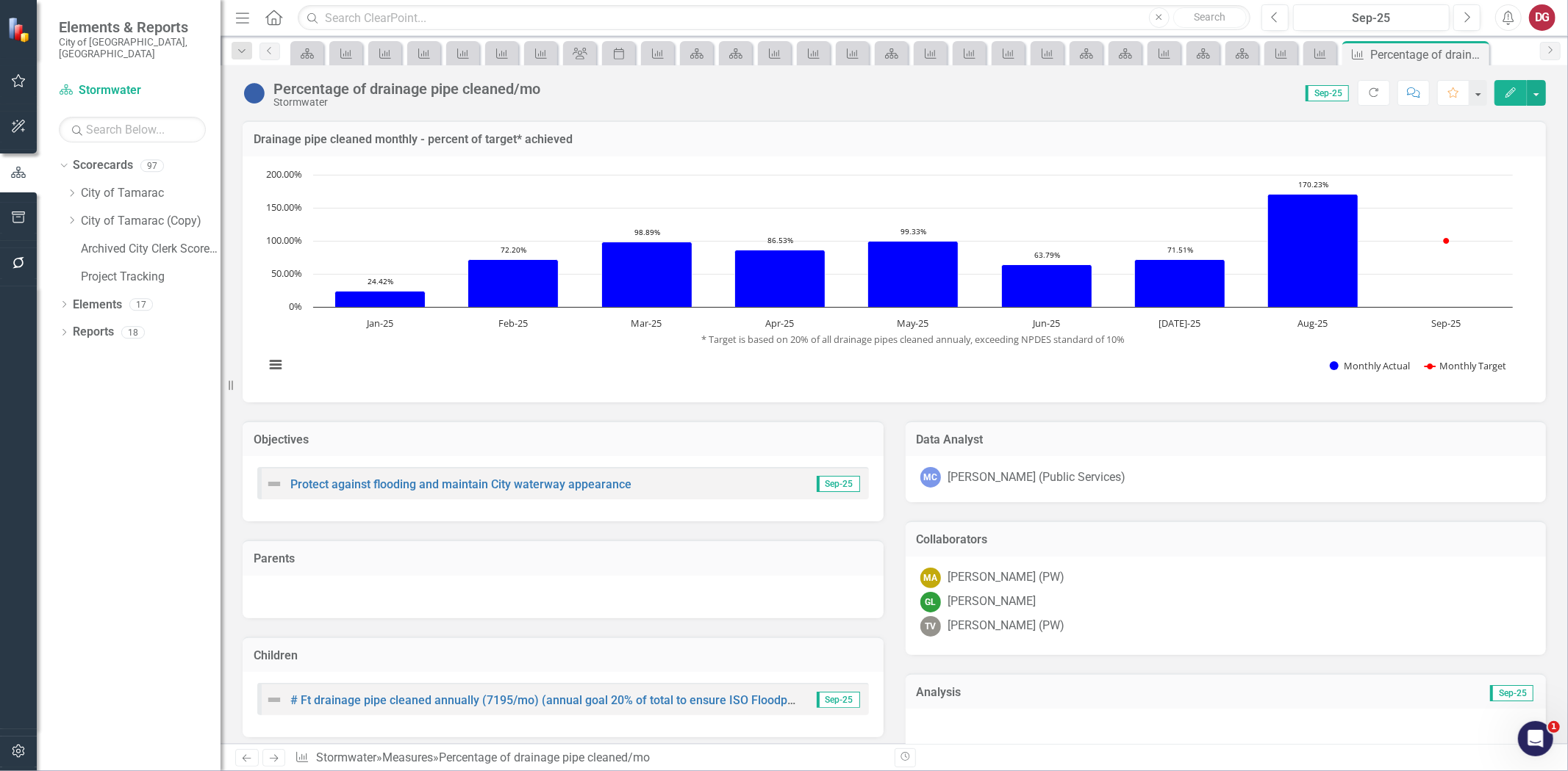
click at [275, 757] on icon "Next" at bounding box center [274, 758] width 12 height 9
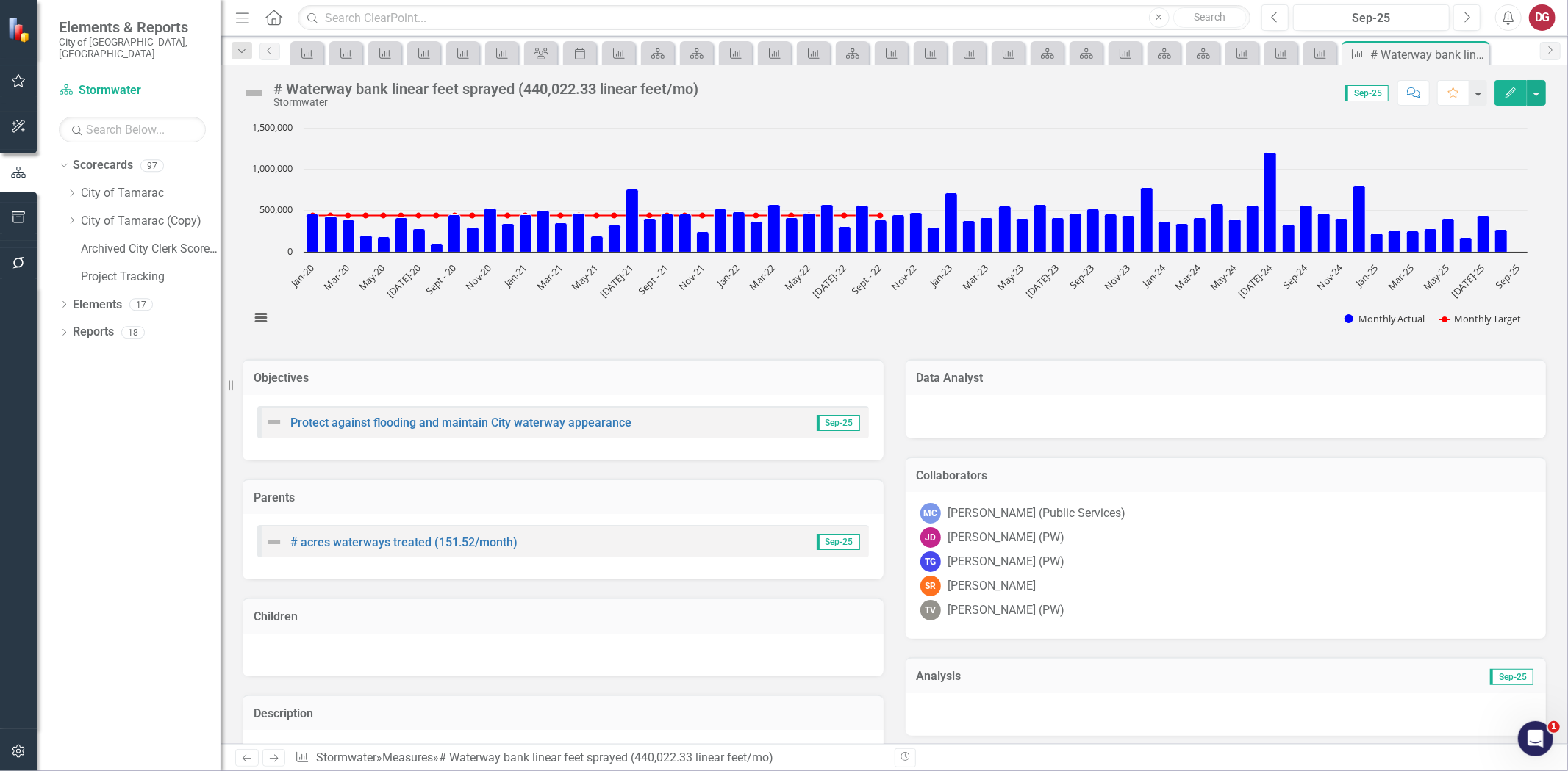
click at [993, 404] on div at bounding box center [1226, 417] width 641 height 43
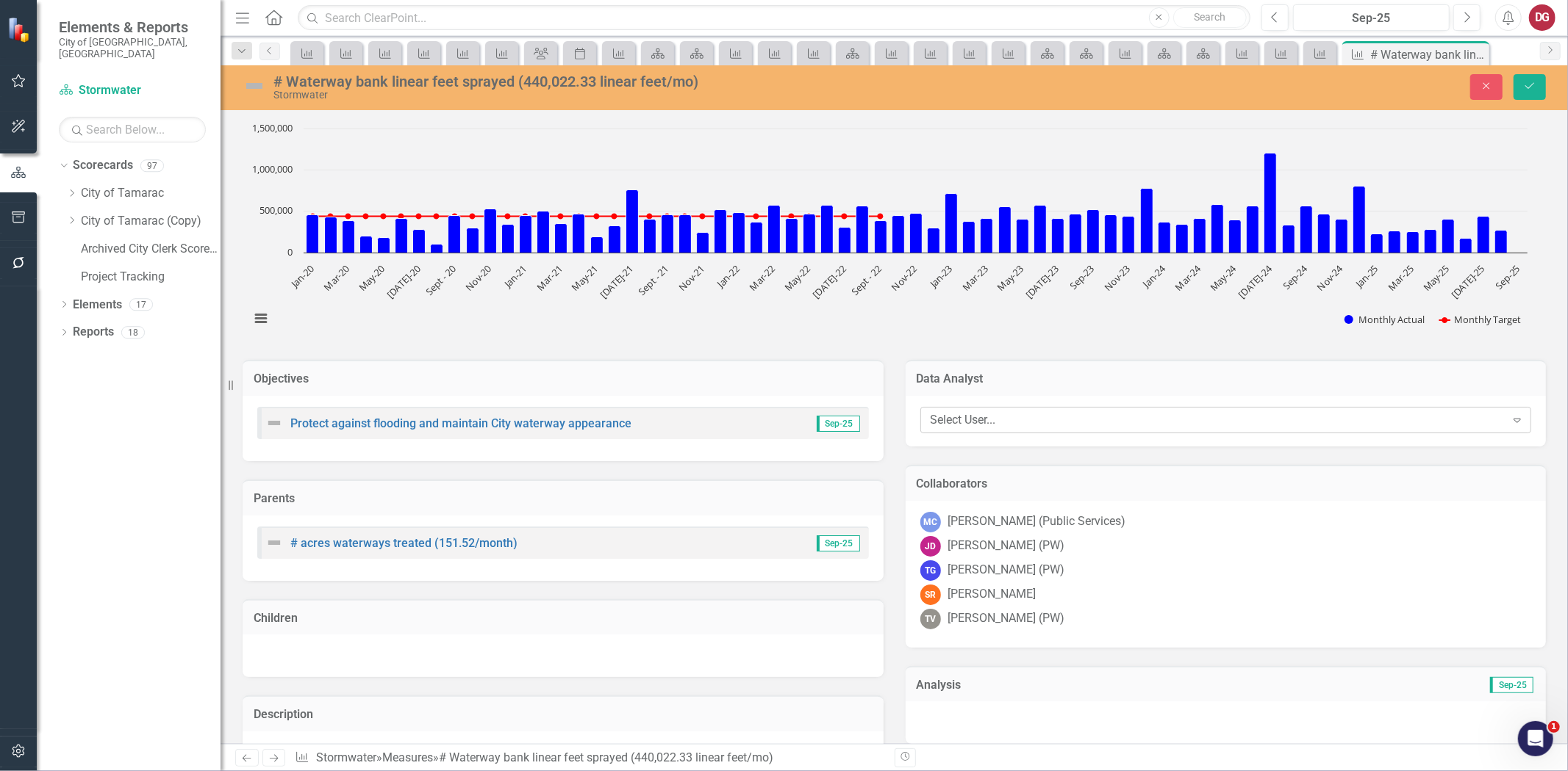
click at [980, 420] on div "Select User..." at bounding box center [1217, 420] width 575 height 17
type input "[PERSON_NAME]"
click at [973, 771] on div "[PERSON_NAME] (Public Services)" at bounding box center [784, 783] width 1568 height 24
click at [1160, 553] on div "[PERSON_NAME] [PERSON_NAME] (PW)" at bounding box center [1226, 547] width 612 height 21
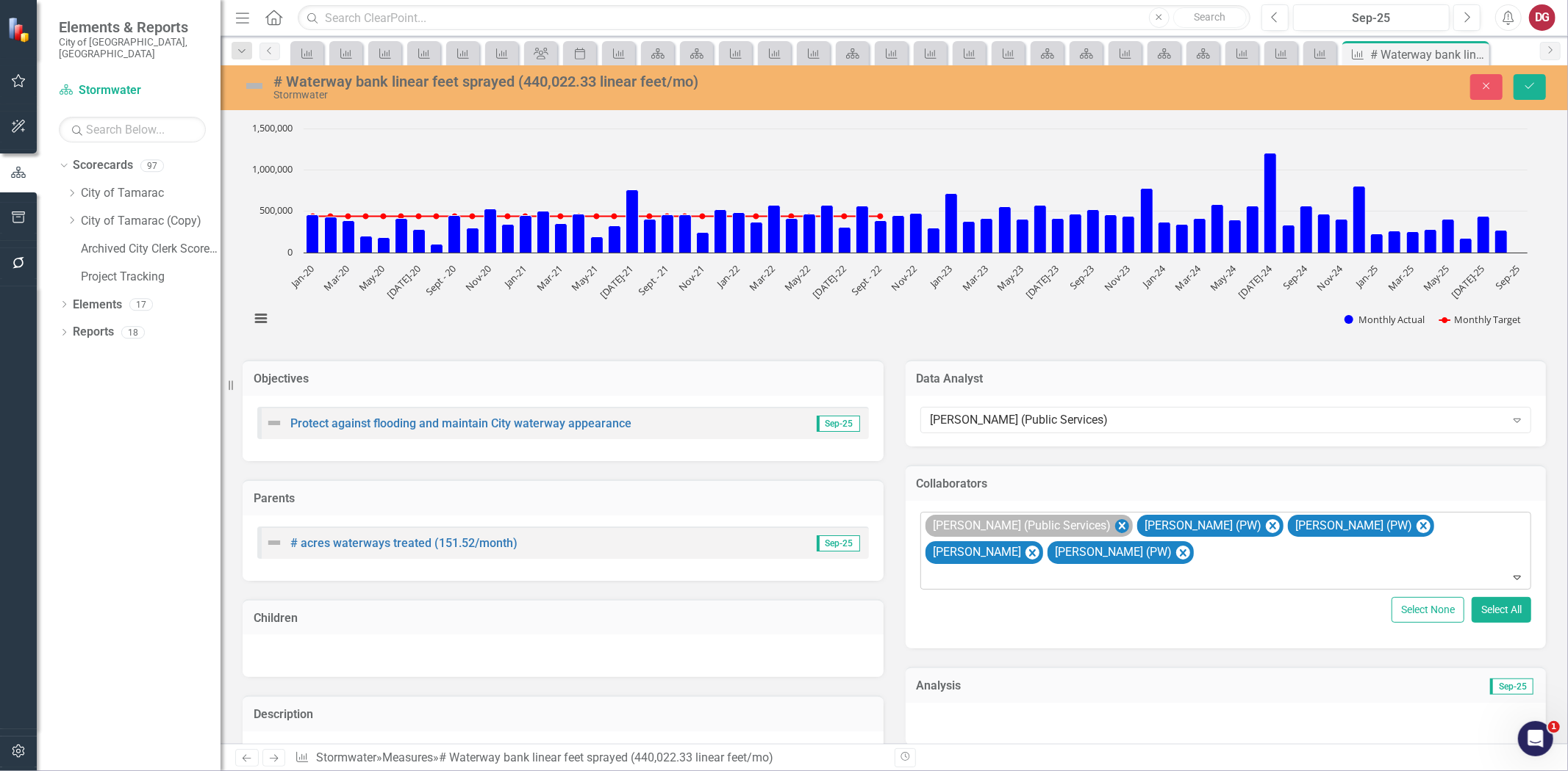
click at [1114, 520] on icon "Remove MICHAEL CAIN (Public Services)" at bounding box center [1121, 526] width 14 height 18
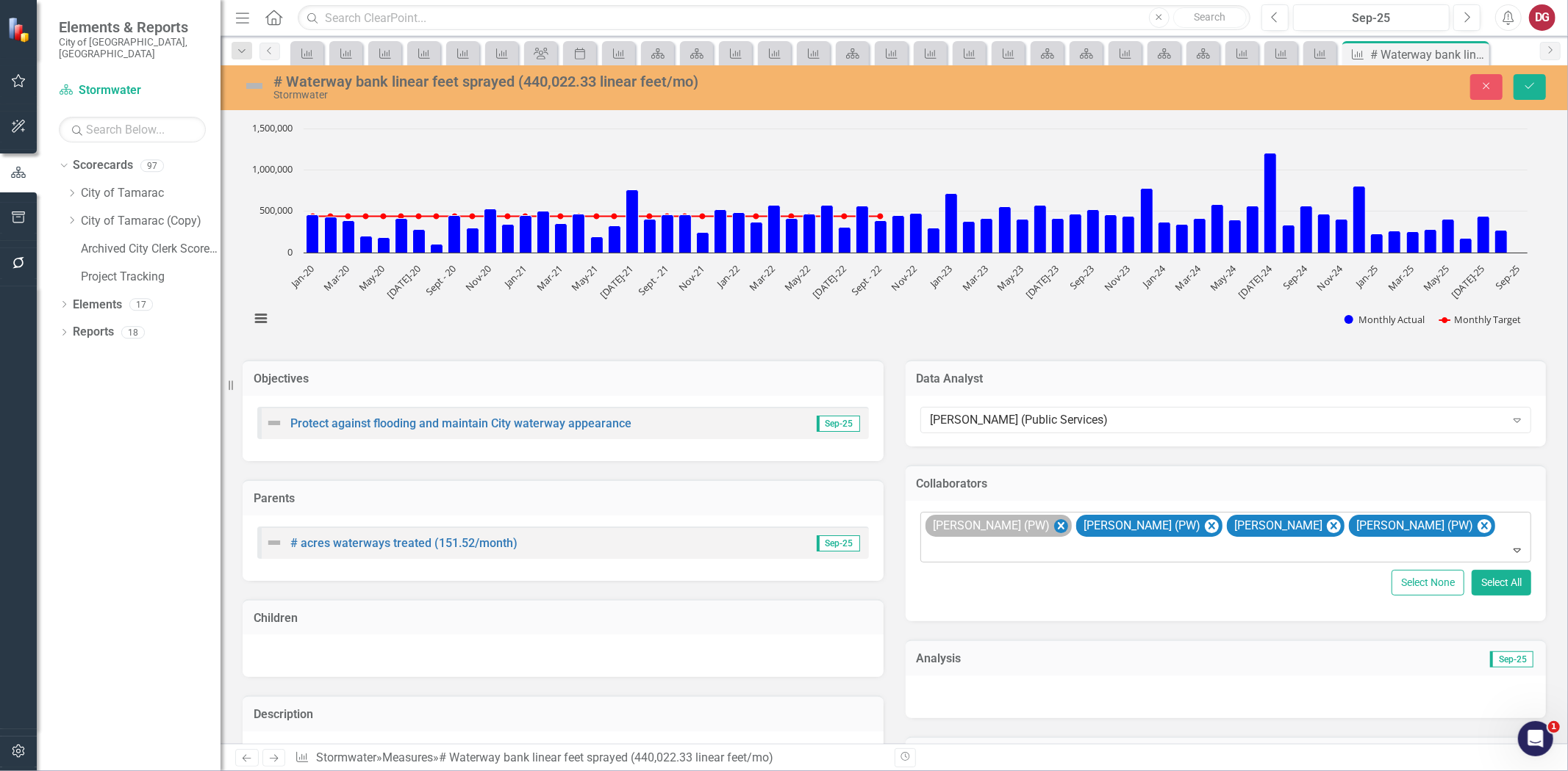
click at [1057, 524] on icon "Remove John Doherty (PW)" at bounding box center [1061, 526] width 7 height 8
click at [1057, 528] on icon "Remove Troy Gies (PW)" at bounding box center [1061, 526] width 7 height 8
click at [1038, 525] on icon "Remove SCOTT RAMGOOLIE" at bounding box center [1032, 526] width 14 height 18
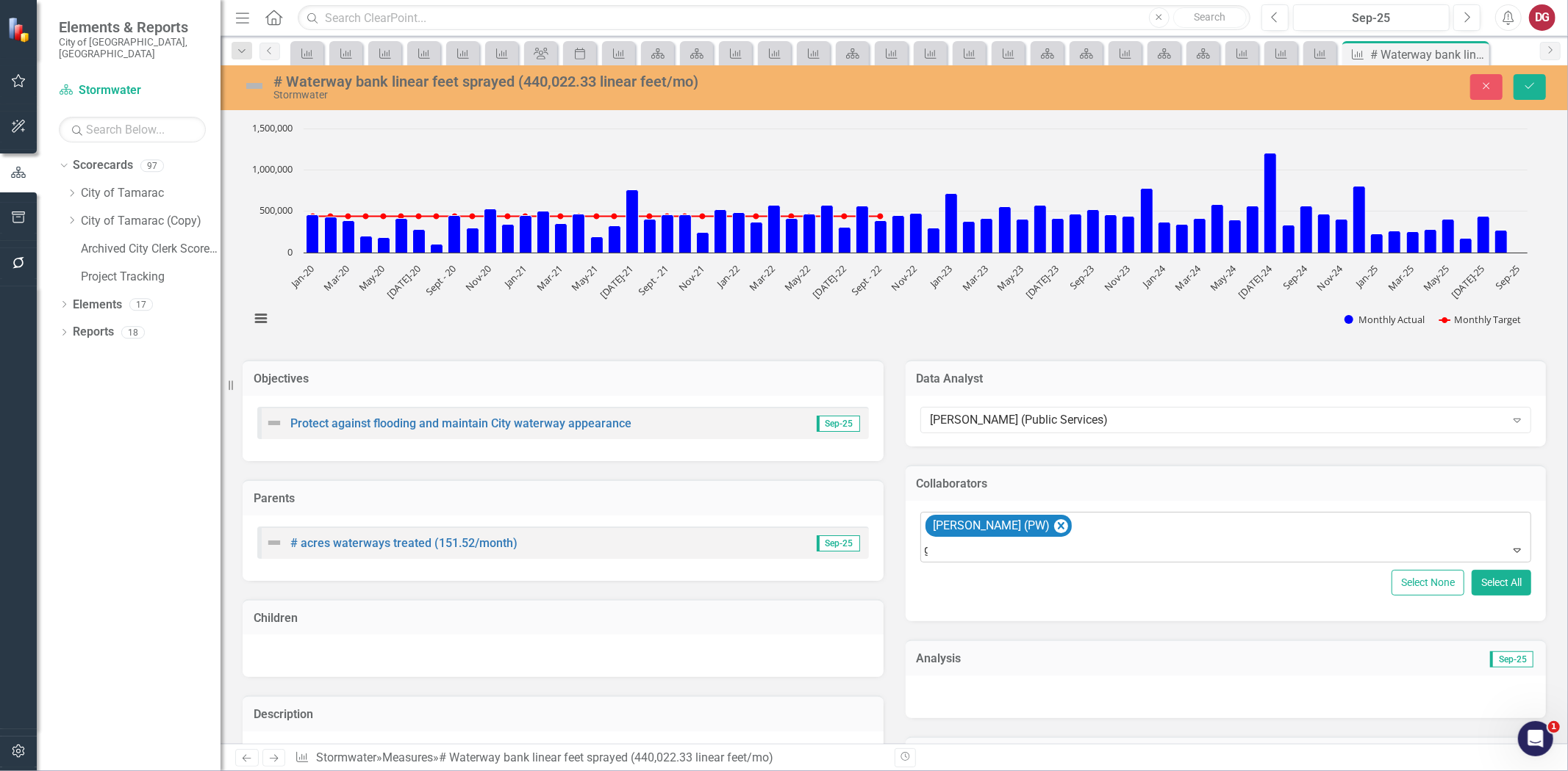
type input "gre"
type input "mus"
click at [1529, 81] on icon "Save" at bounding box center [1529, 86] width 13 height 10
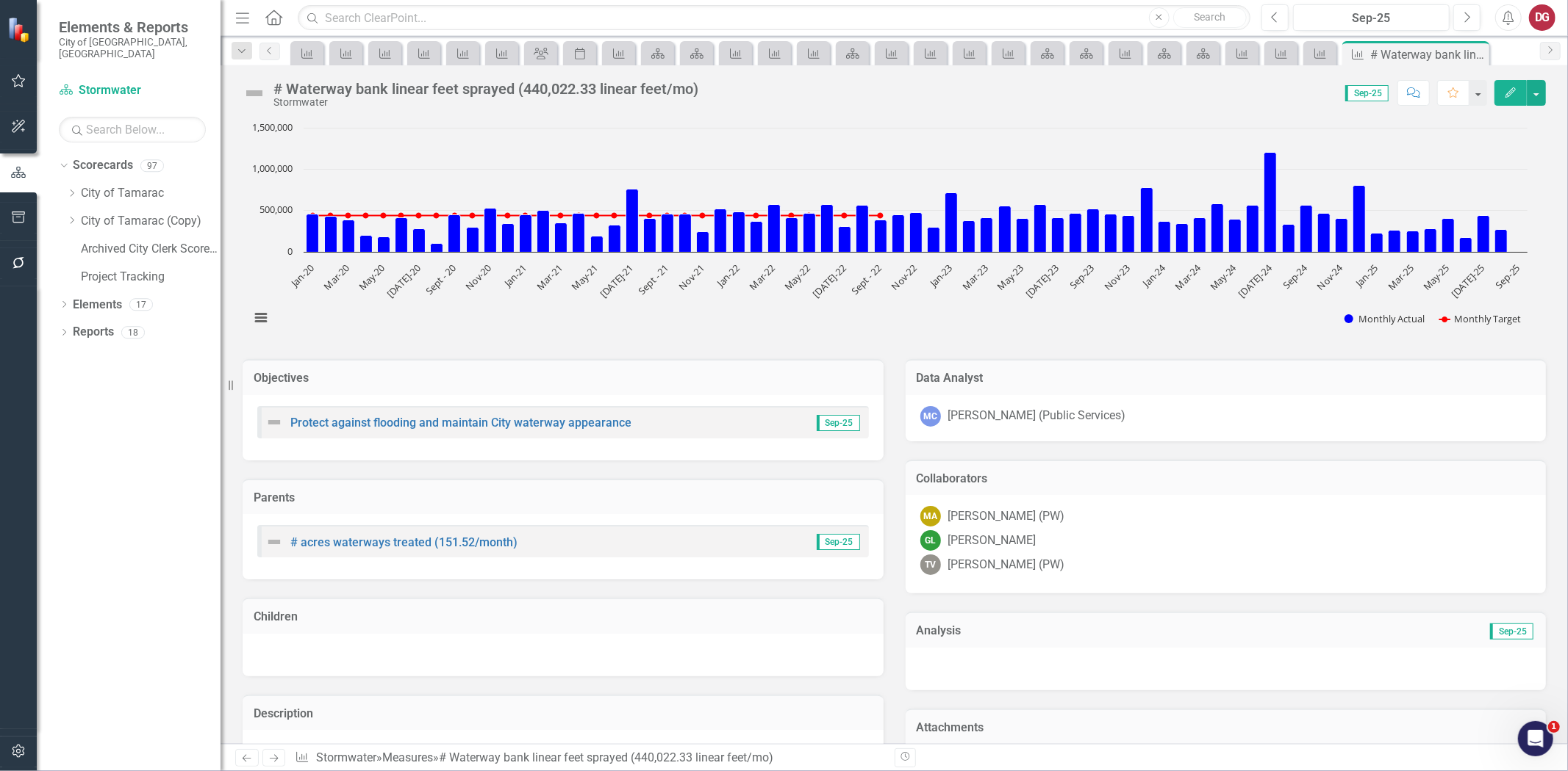
click at [274, 759] on icon "Next" at bounding box center [274, 758] width 12 height 9
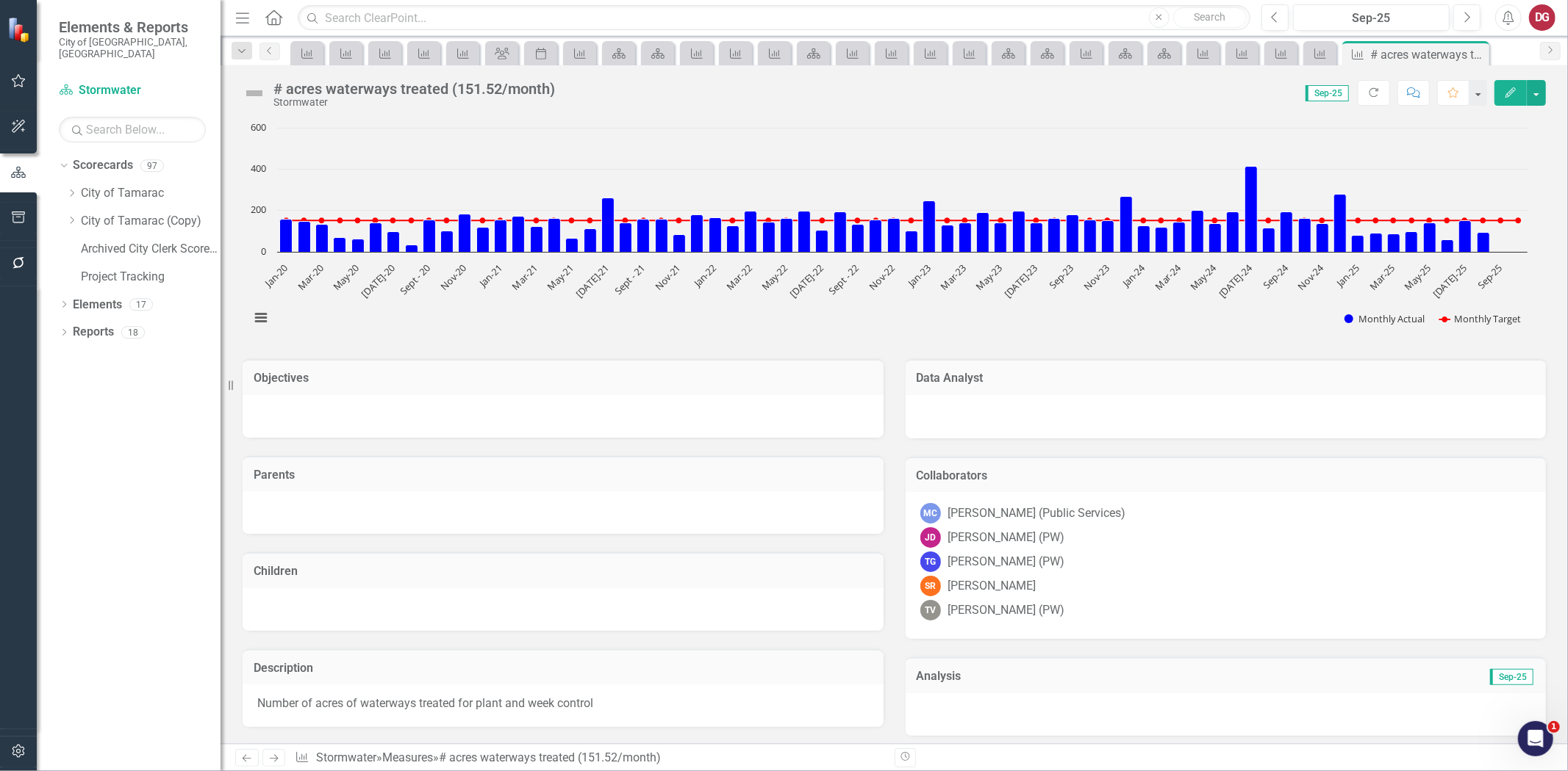
click at [1012, 416] on div at bounding box center [1226, 415] width 612 height 17
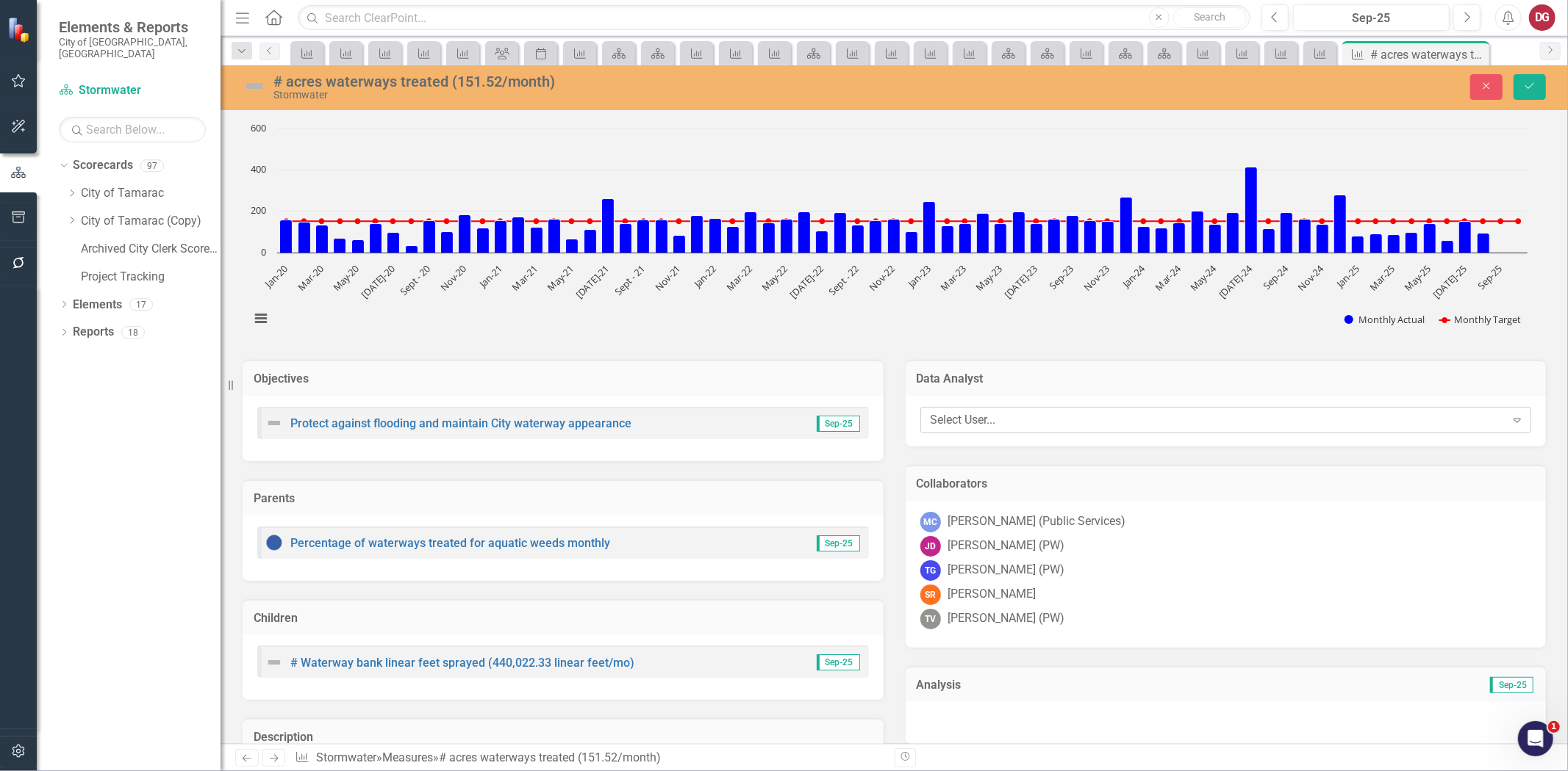
click at [950, 422] on div "Select User..." at bounding box center [1217, 420] width 575 height 17
type input "cain"
click at [192, 771] on span "CAIN" at bounding box center [147, 783] width 89 height 14
click at [1155, 581] on div "MC MICHAEL CAIN (Public Services) JD John Doherty (PW) TG Troy Gies (PW) SR SCO…" at bounding box center [1226, 574] width 641 height 147
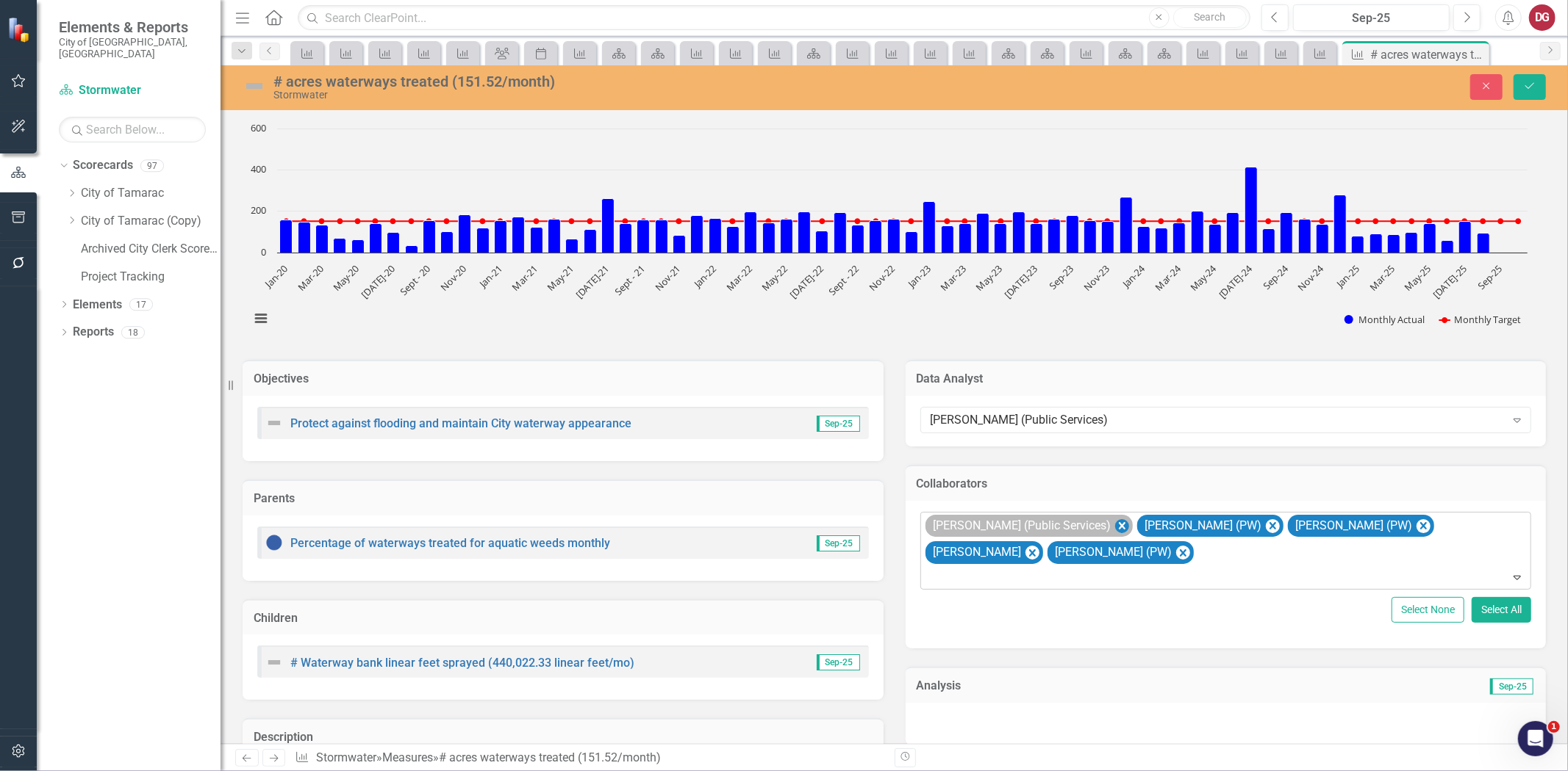
click at [1114, 523] on icon "Remove MICHAEL CAIN (Public Services)" at bounding box center [1121, 526] width 14 height 18
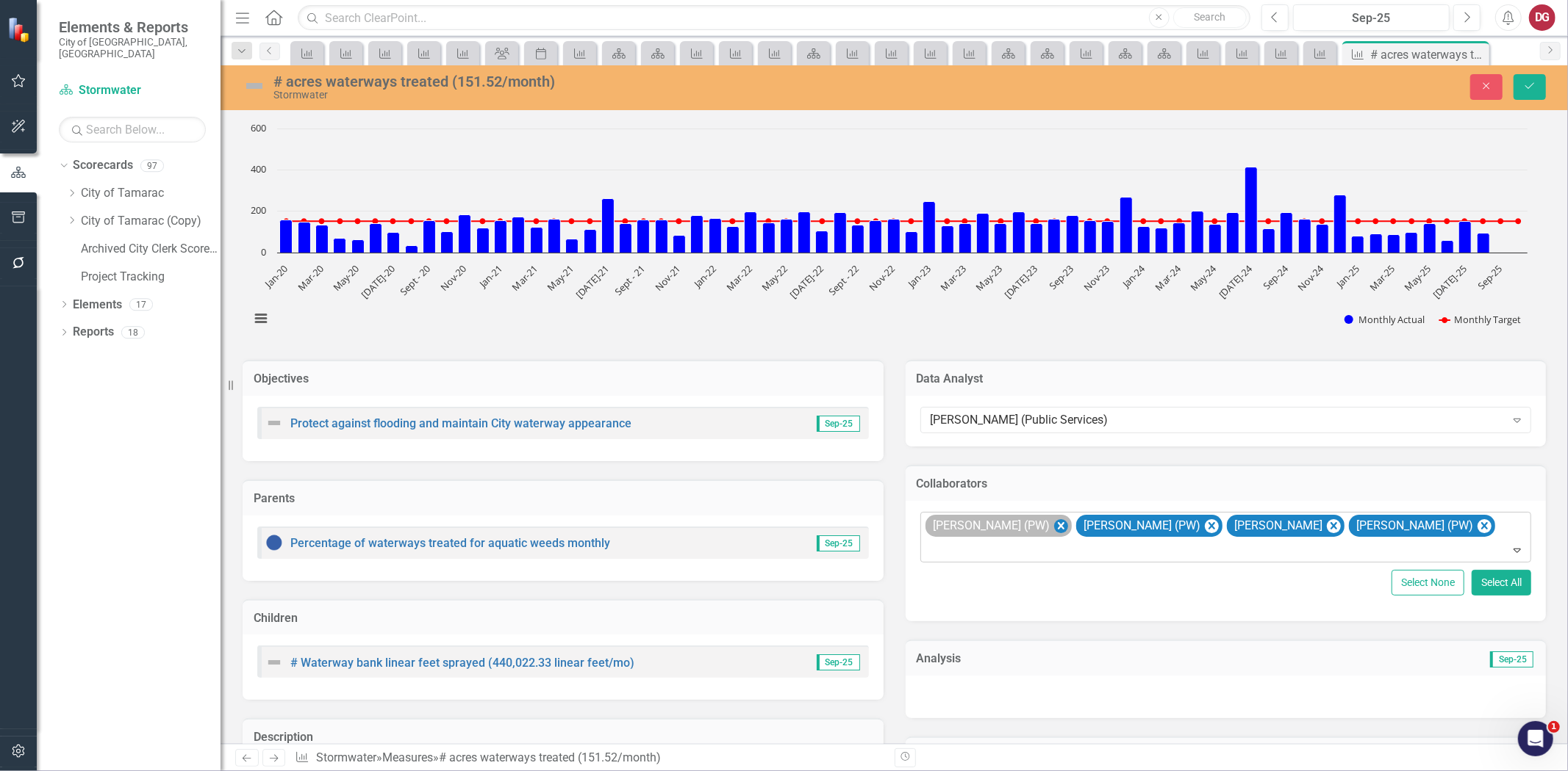
click at [1057, 523] on icon "Remove John Doherty (PW)" at bounding box center [1061, 526] width 7 height 8
click at [1053, 525] on icon "Remove Troy Gies (PW)" at bounding box center [1060, 526] width 14 height 18
click at [1038, 526] on icon "Remove SCOTT RAMGOOLIE" at bounding box center [1032, 526] width 14 height 18
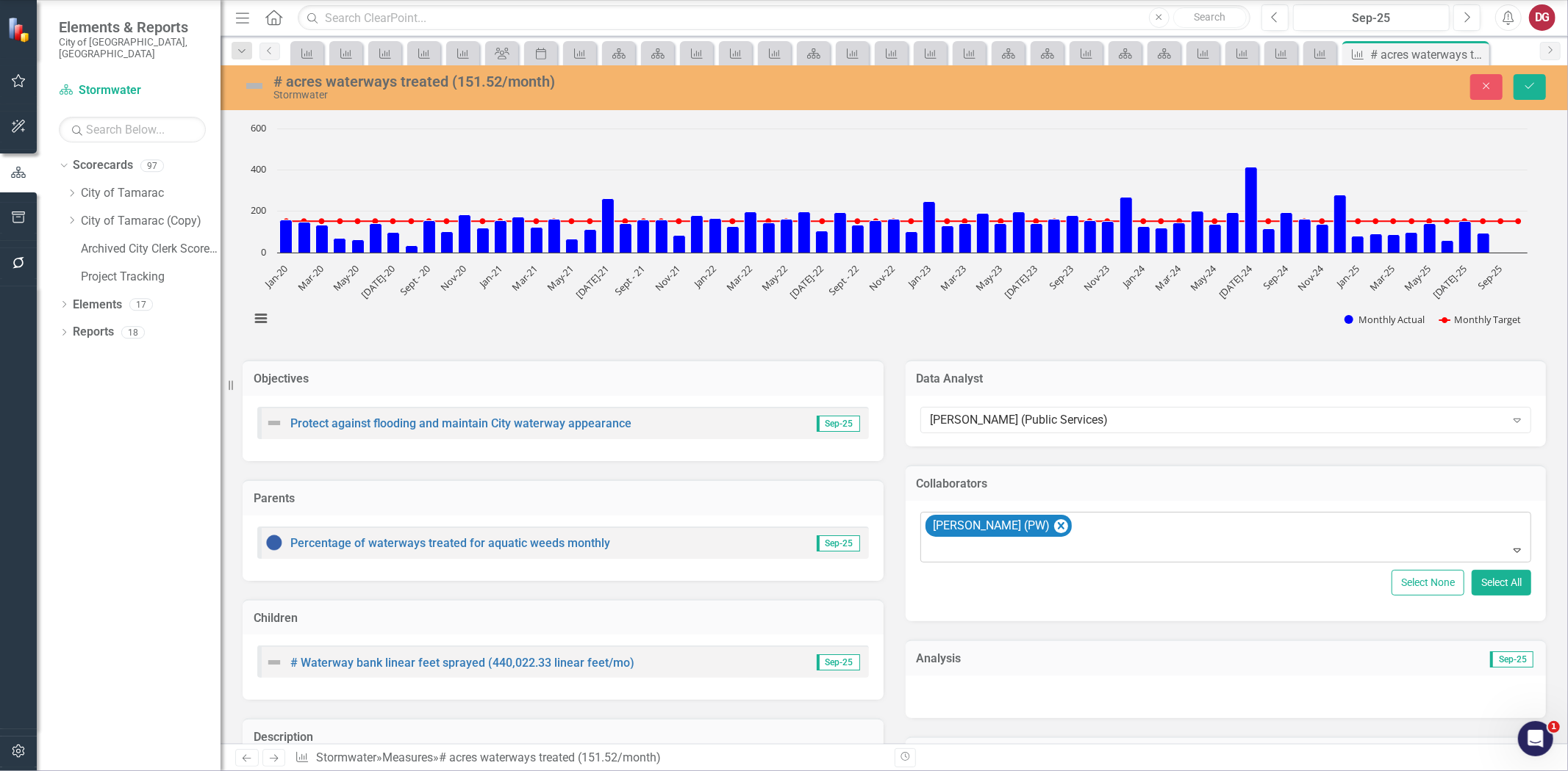
click at [1108, 532] on div "[PERSON_NAME] (PW)" at bounding box center [1228, 538] width 608 height 50
type input "[PERSON_NAME]"
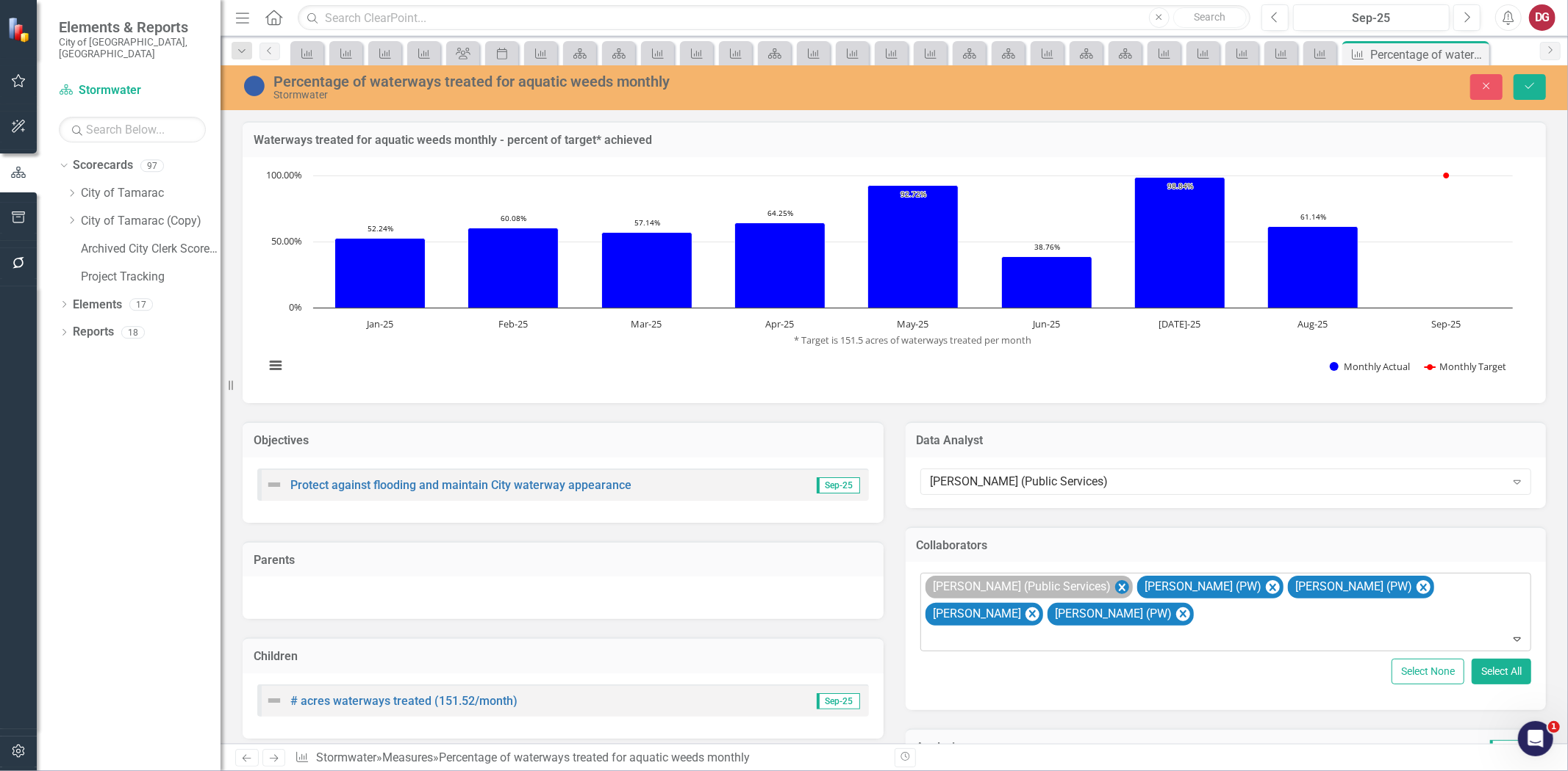
scroll to position [3, 0]
click at [1114, 588] on icon "Remove MICHAEL CAIN (Public Services)" at bounding box center [1121, 587] width 14 height 18
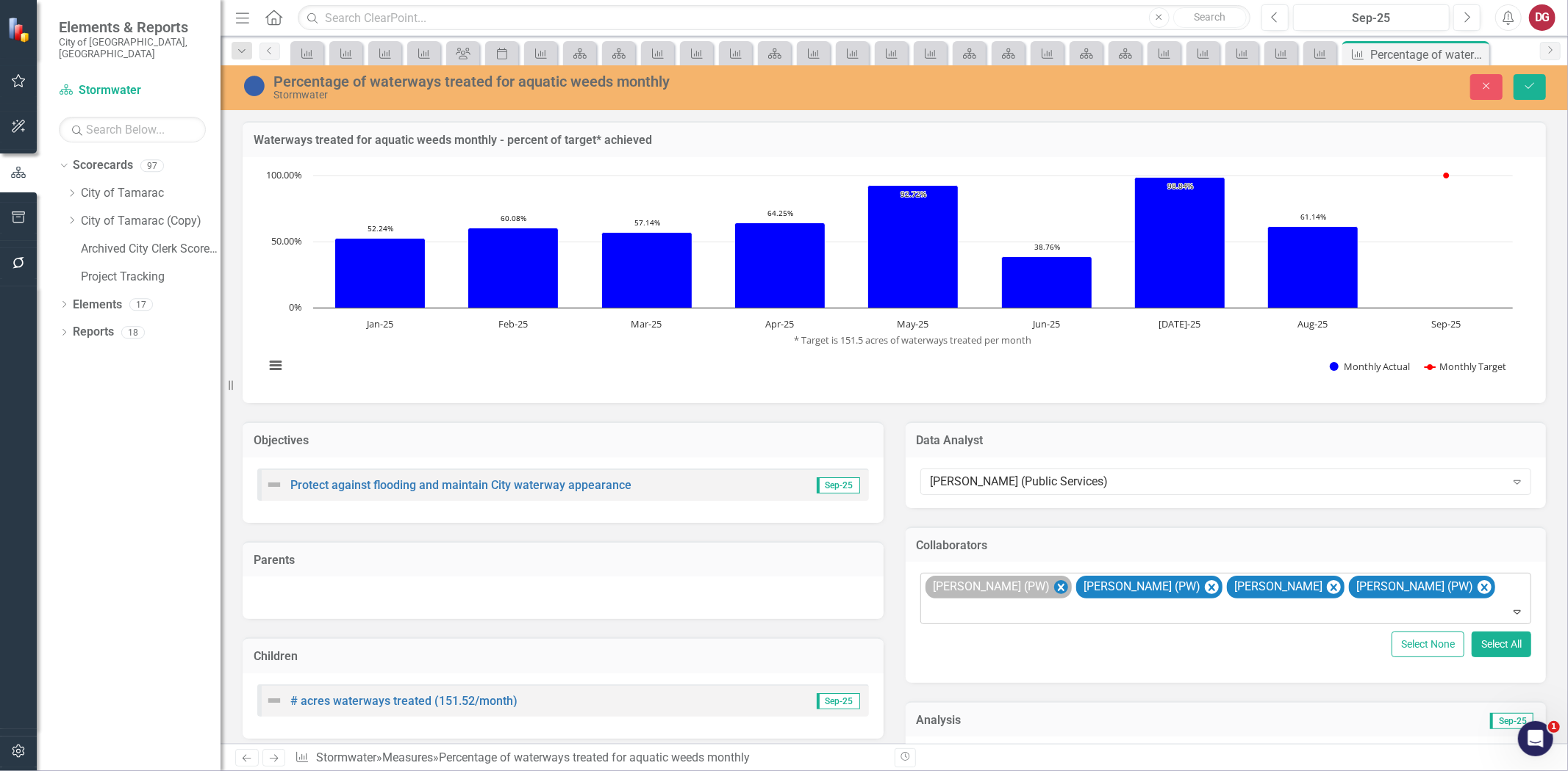
click at [1057, 584] on icon "Remove John Doherty (PW)" at bounding box center [1061, 587] width 7 height 8
click at [1053, 584] on icon "Remove Troy Gies (PW)" at bounding box center [1060, 587] width 14 height 18
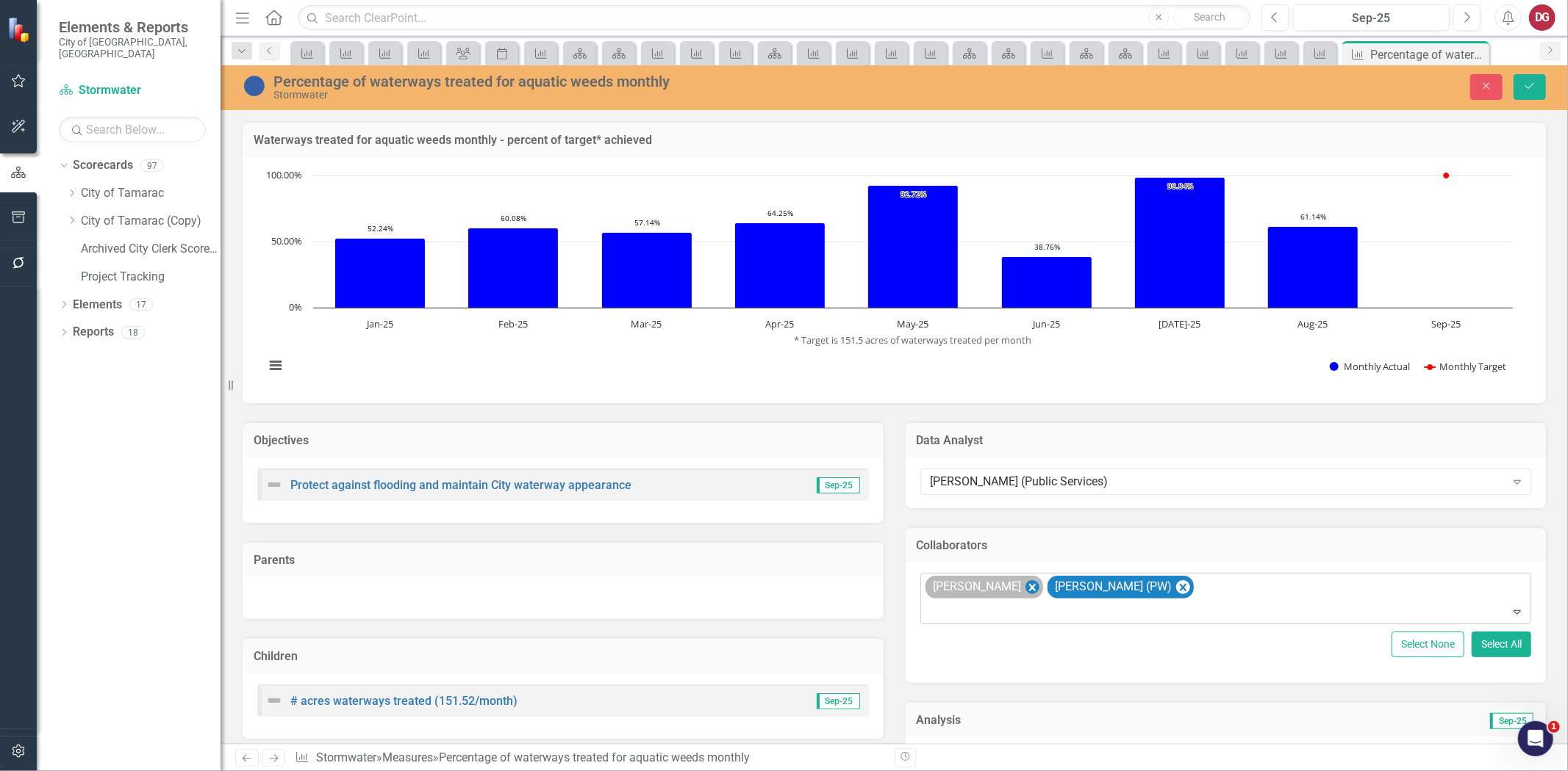
click at [1035, 586] on icon "Remove SCOTT RAMGOOLIE" at bounding box center [1032, 587] width 7 height 8
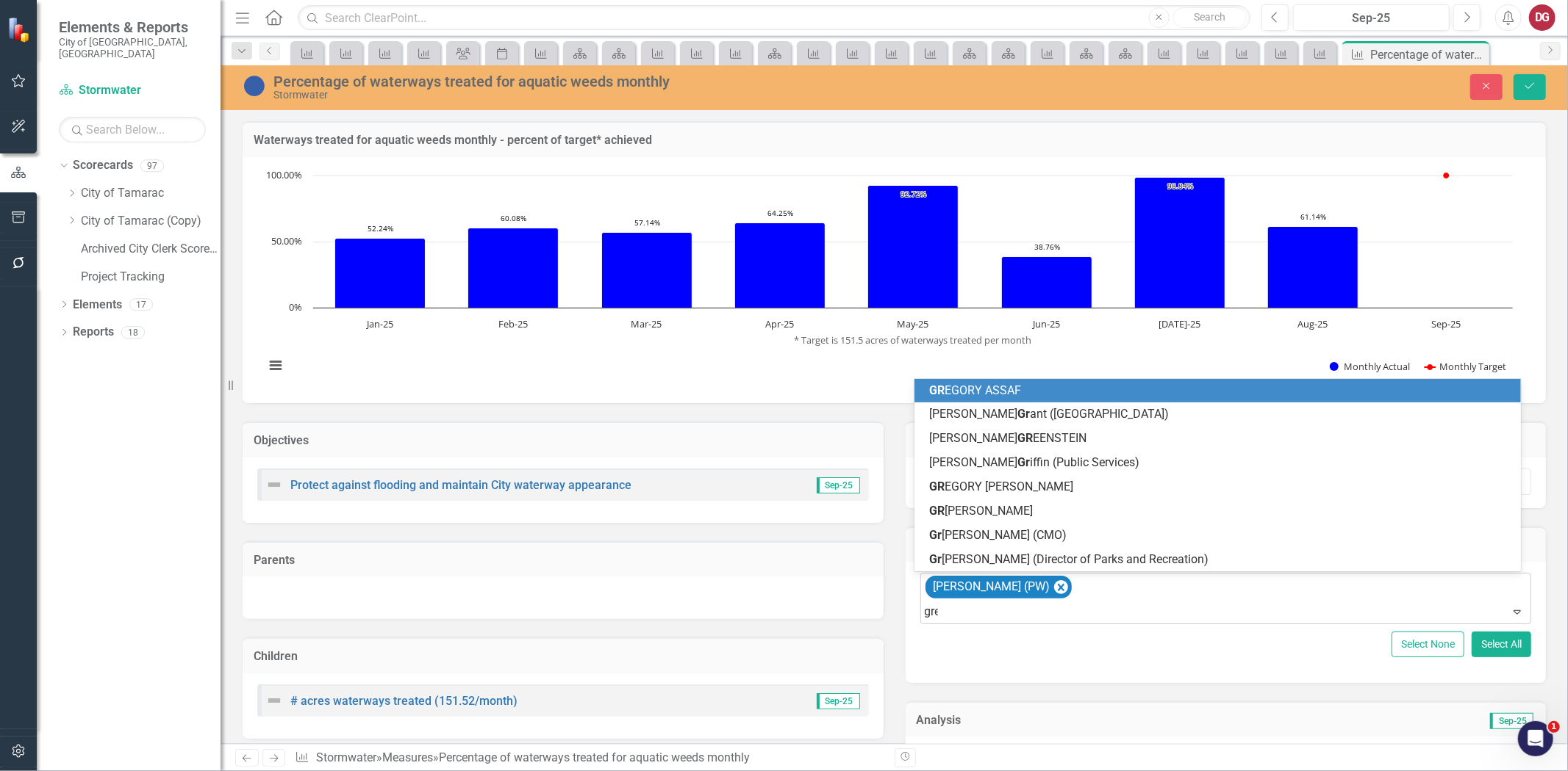
type input "[PERSON_NAME]"
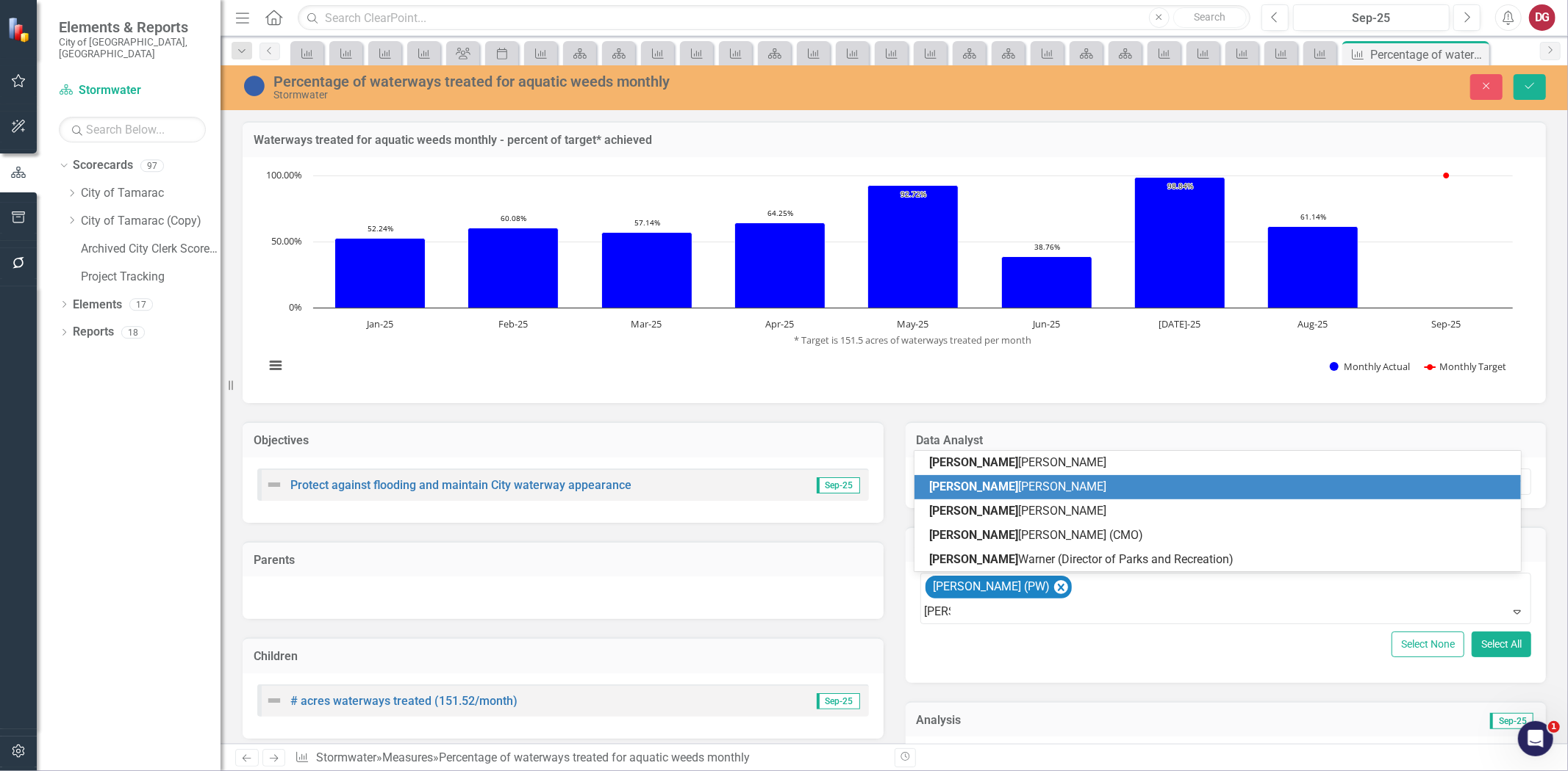
click at [995, 490] on span "[PERSON_NAME]" at bounding box center [1018, 487] width 177 height 14
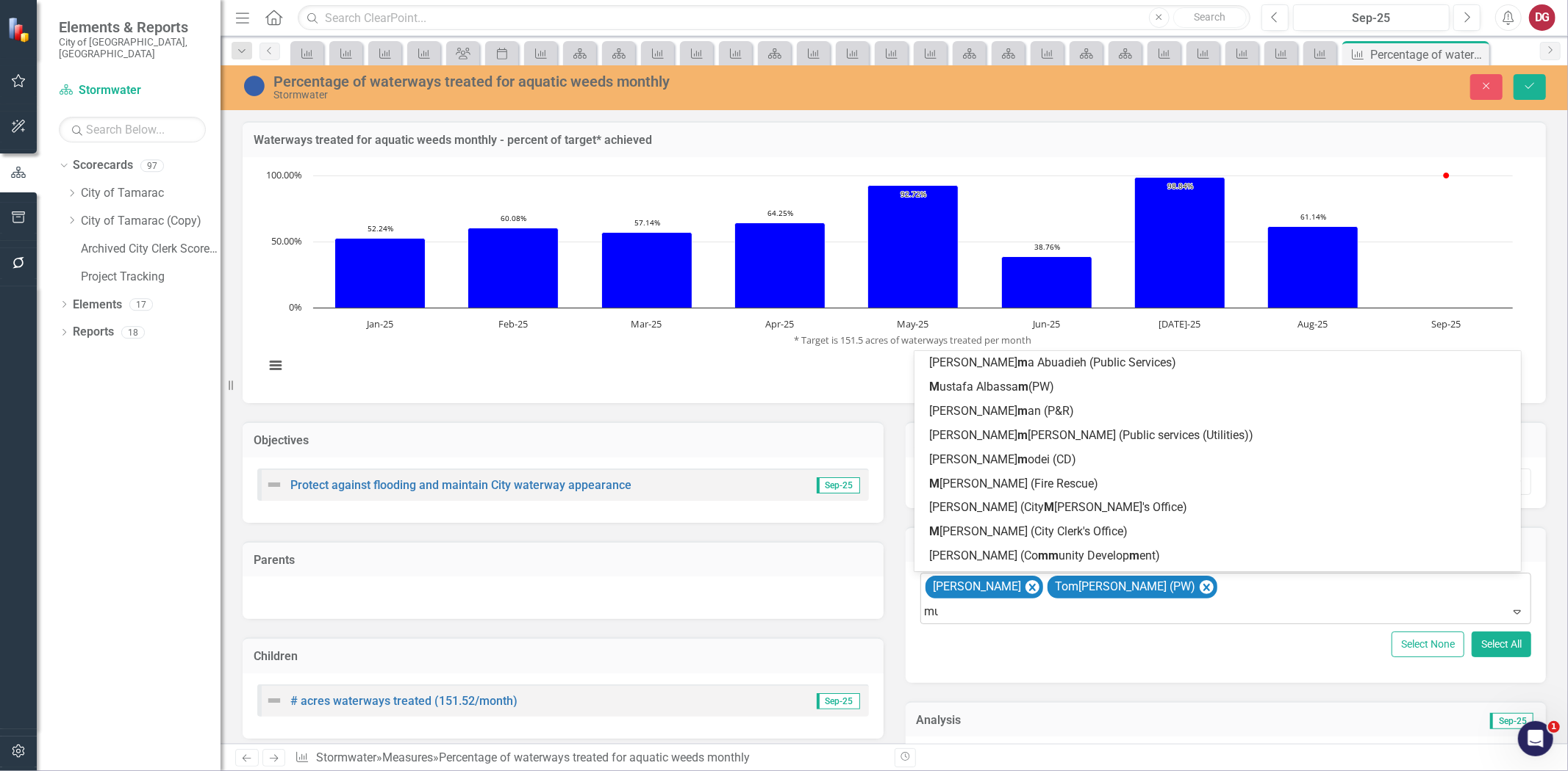
type input "must"
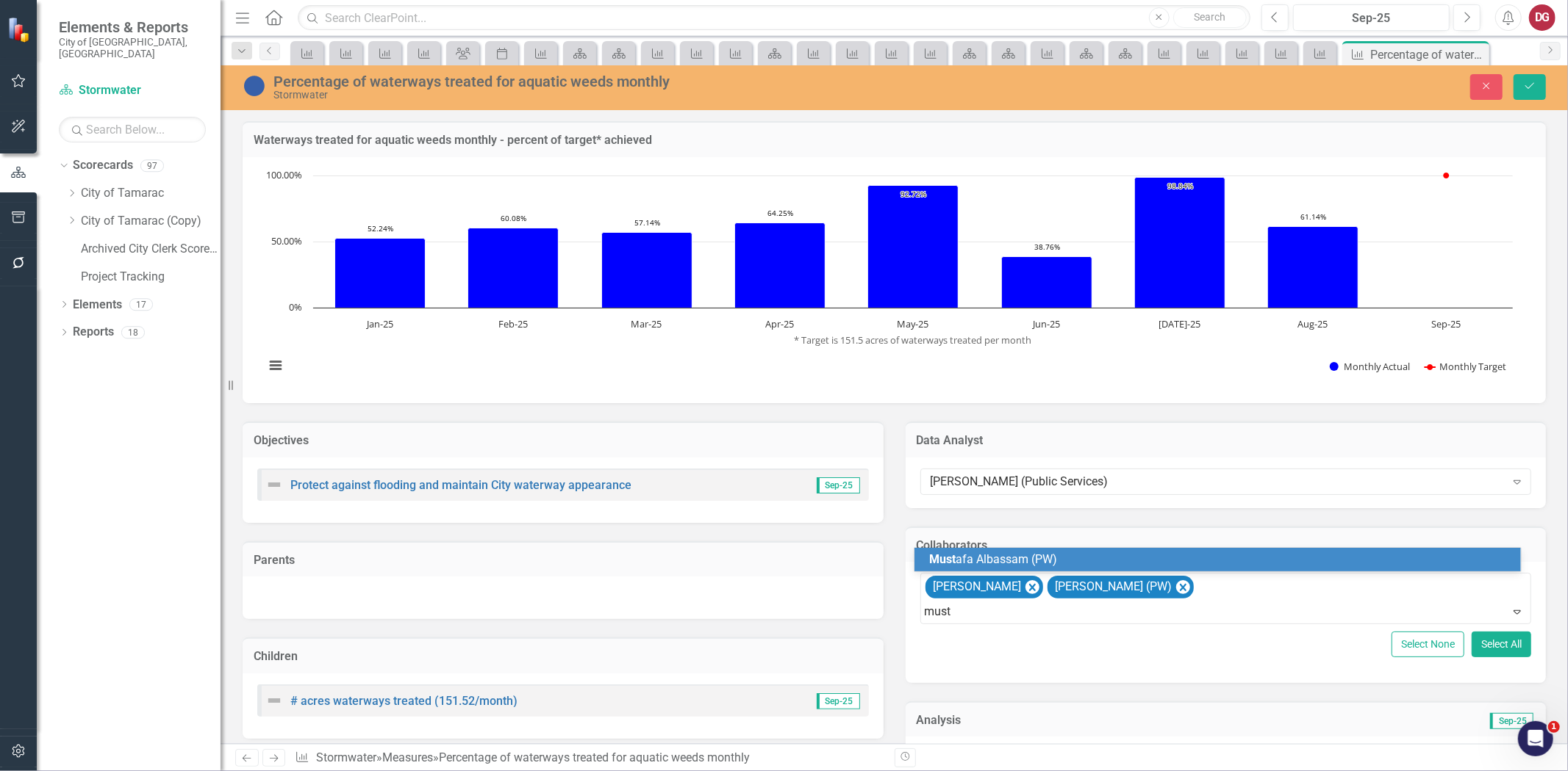
click at [983, 560] on span "Must afa Albassam (PW)" at bounding box center [993, 559] width 128 height 14
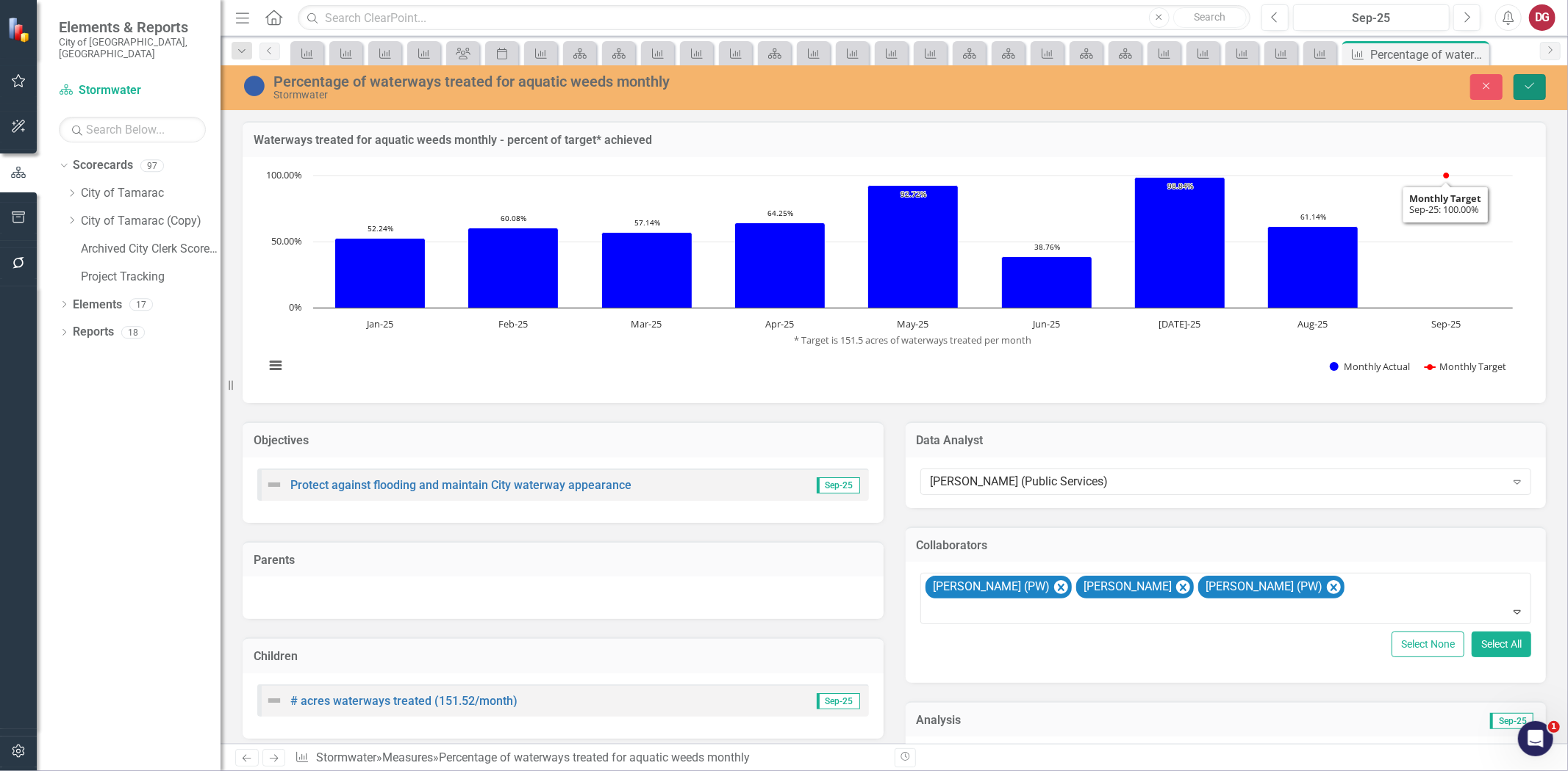
click at [1530, 85] on icon "Save" at bounding box center [1529, 86] width 13 height 10
